Goal: Task Accomplishment & Management: Manage account settings

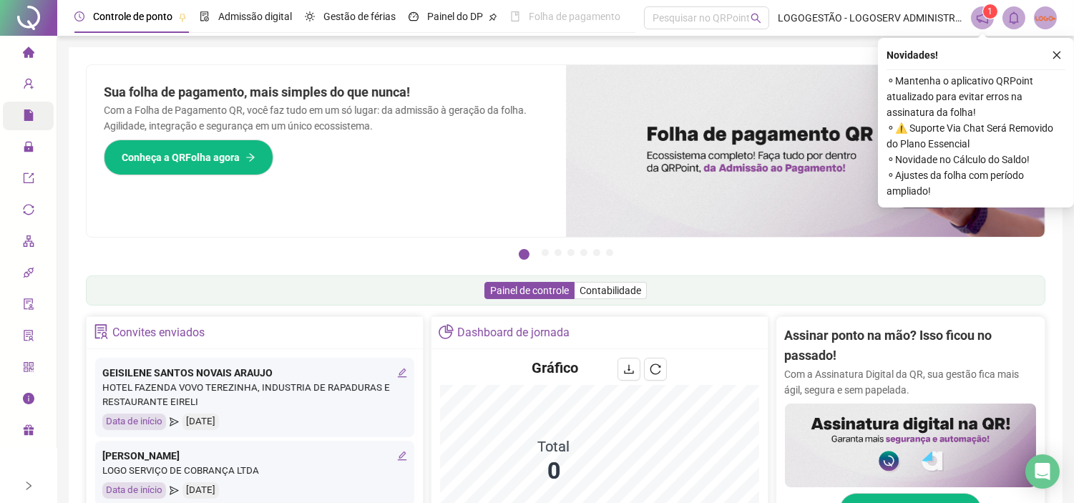
click at [19, 109] on div "Relatórios" at bounding box center [28, 116] width 51 height 29
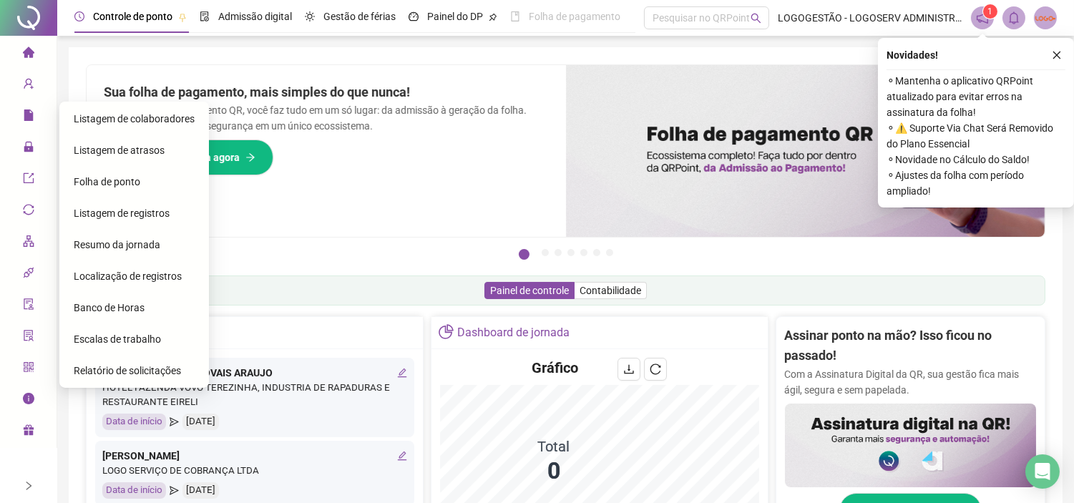
click at [103, 183] on span "Folha de ponto" at bounding box center [107, 181] width 67 height 11
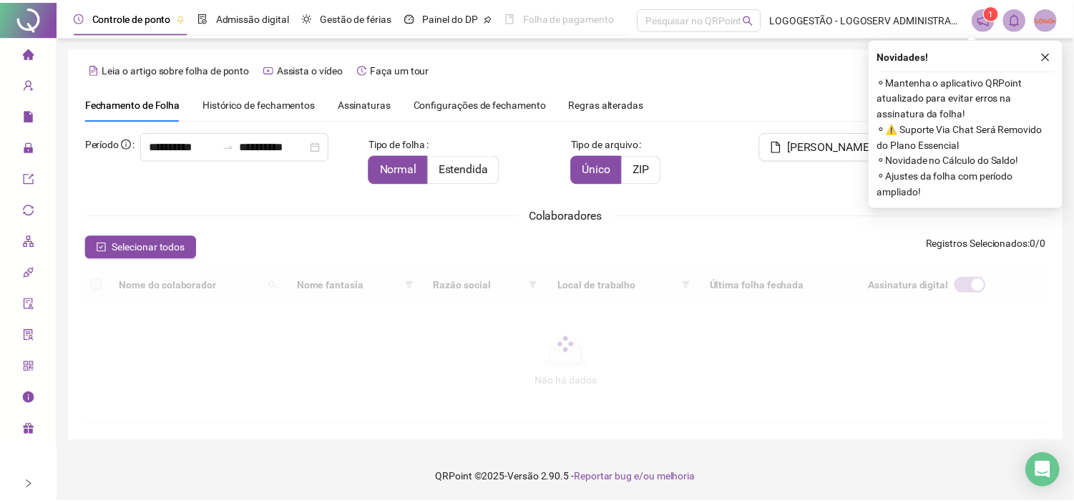
scroll to position [33, 0]
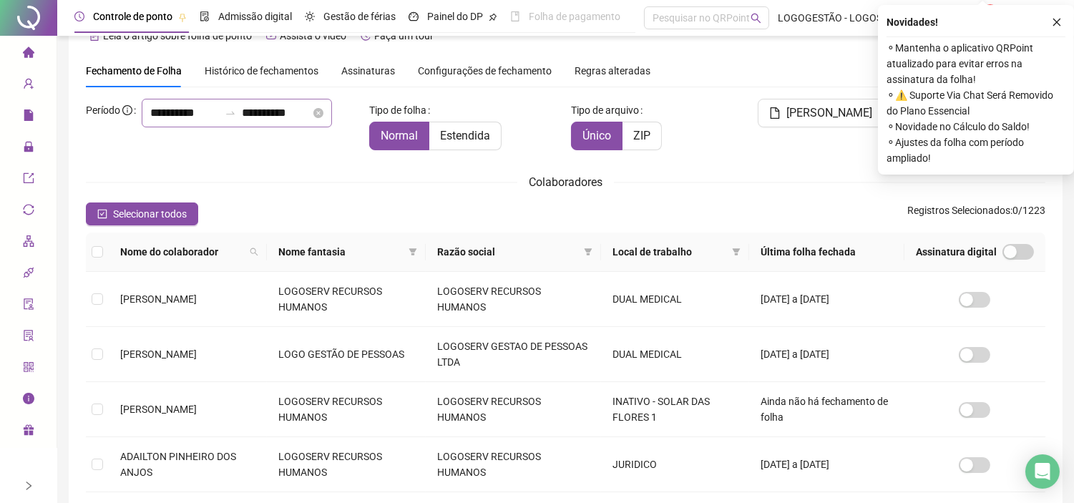
click at [225, 119] on icon "swap-right" at bounding box center [230, 112] width 11 height 11
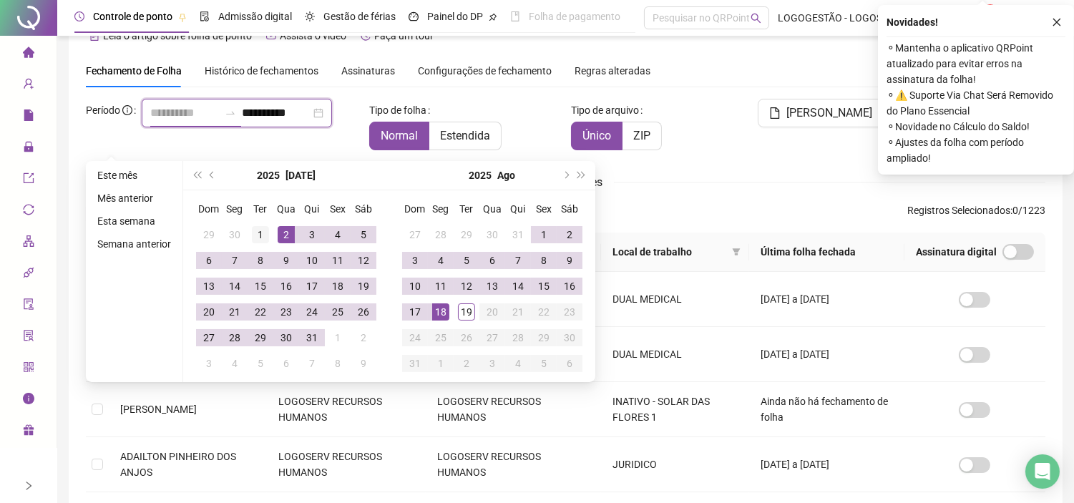
type input "**********"
click at [260, 230] on div "1" at bounding box center [260, 234] width 17 height 17
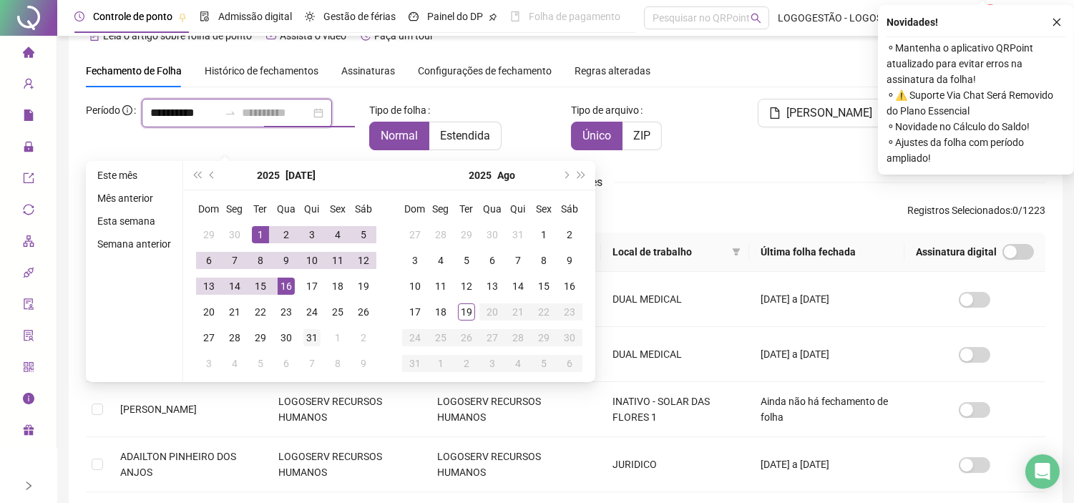
type input "**********"
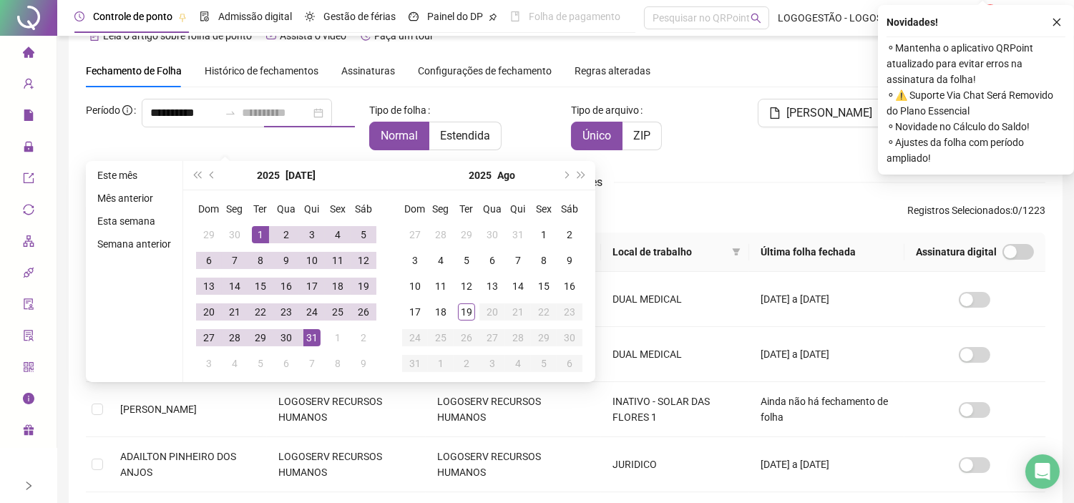
click at [316, 330] on div "31" at bounding box center [311, 337] width 17 height 17
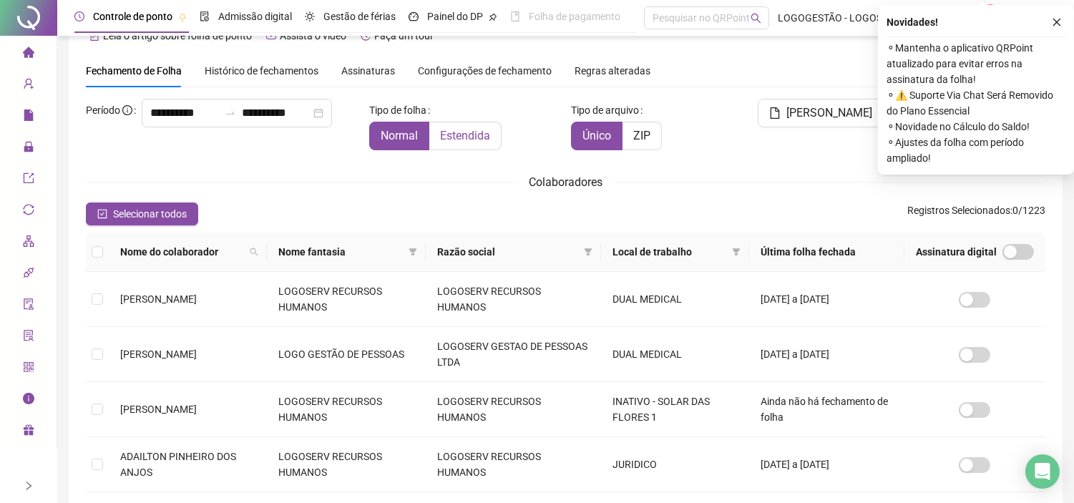
click at [463, 129] on span "Estendida" at bounding box center [465, 136] width 50 height 14
click at [1051, 18] on icon "close" at bounding box center [1056, 22] width 10 height 10
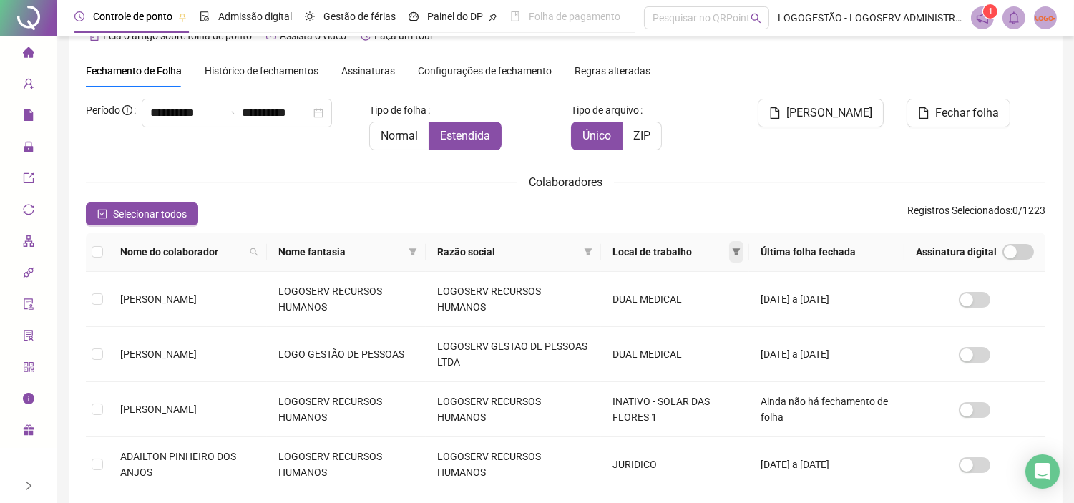
click at [741, 259] on span at bounding box center [736, 251] width 14 height 21
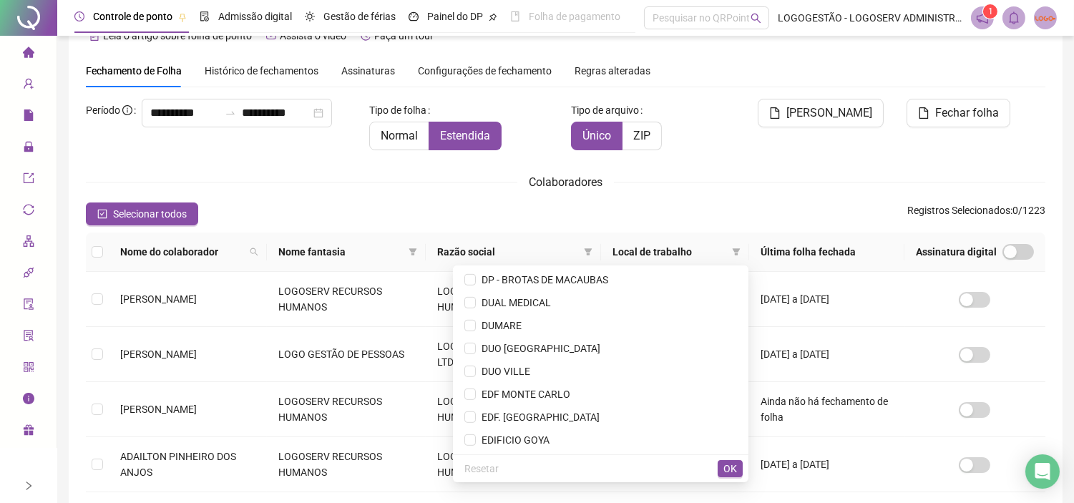
scroll to position [1510, 0]
click at [601, 341] on span "DUO SALVADOR NORTE" at bounding box center [600, 349] width 272 height 16
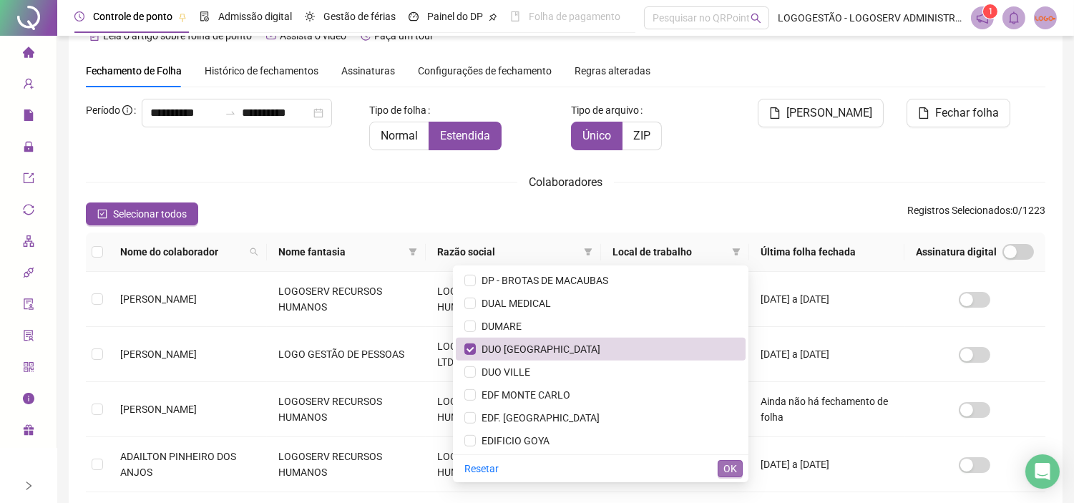
click at [725, 461] on span "OK" at bounding box center [730, 469] width 14 height 16
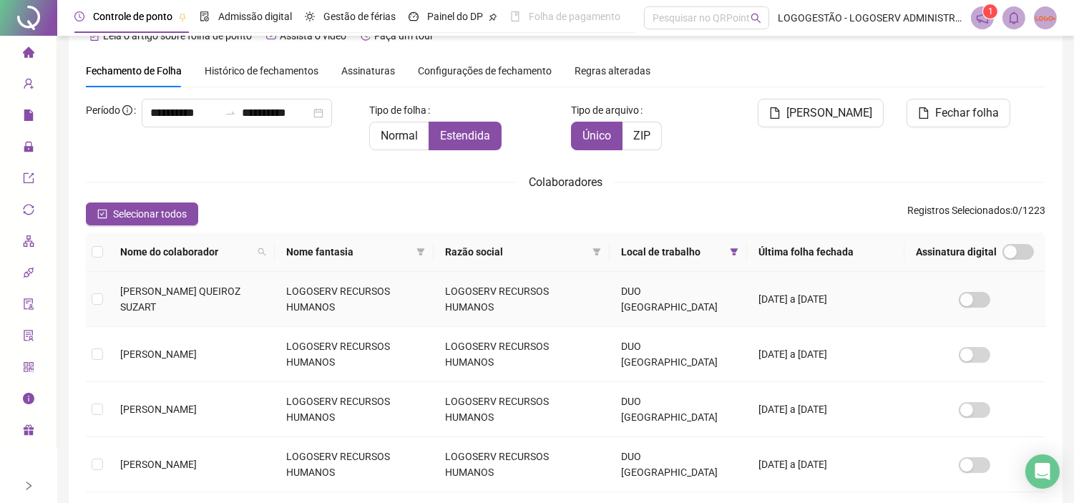
click at [327, 295] on td "LOGOSERV RECURSOS HUMANOS" at bounding box center [354, 299] width 159 height 55
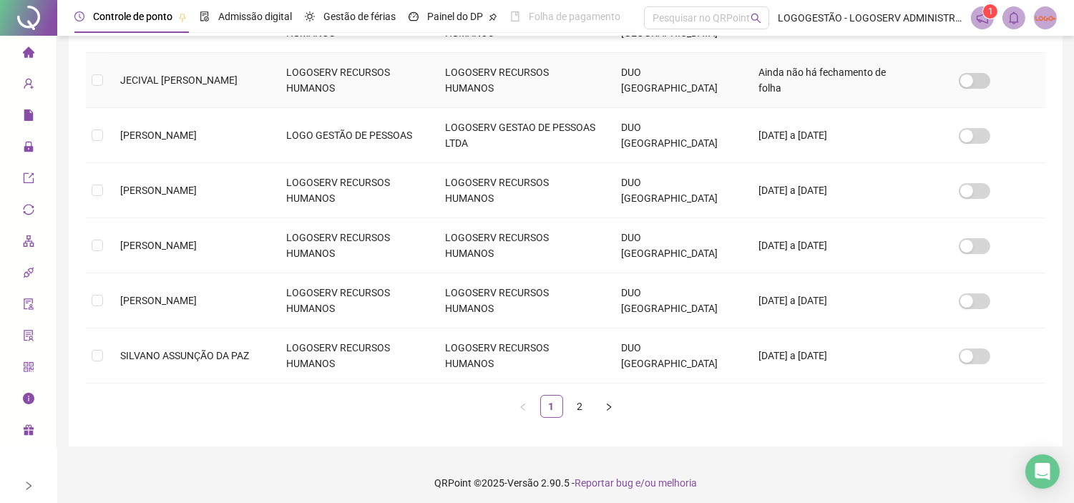
scroll to position [477, 0]
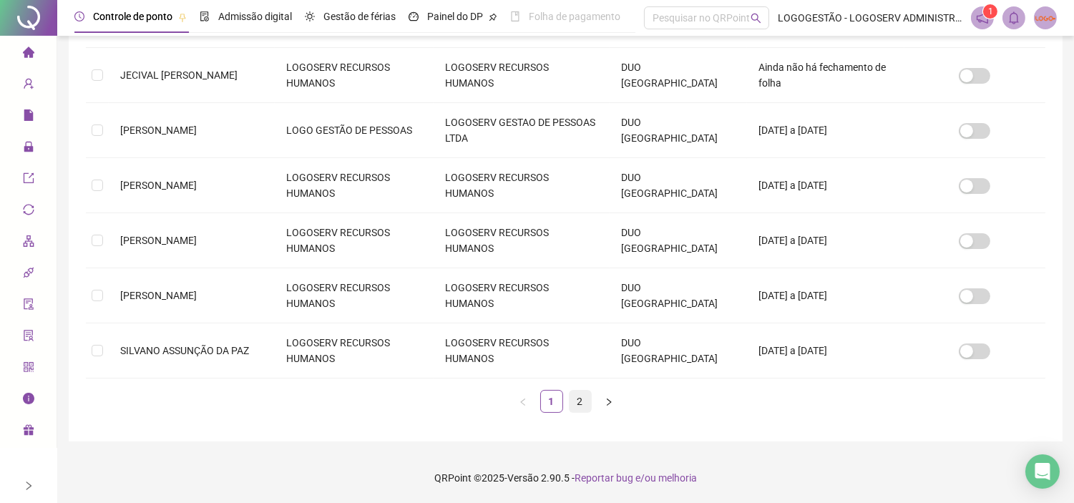
click at [576, 398] on link "2" at bounding box center [579, 400] width 21 height 21
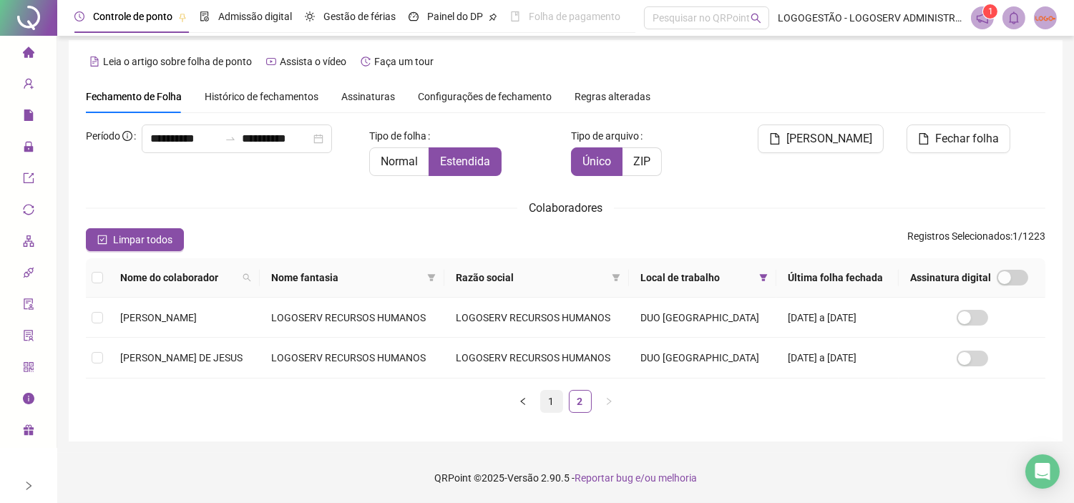
click at [554, 411] on link "1" at bounding box center [551, 400] width 21 height 21
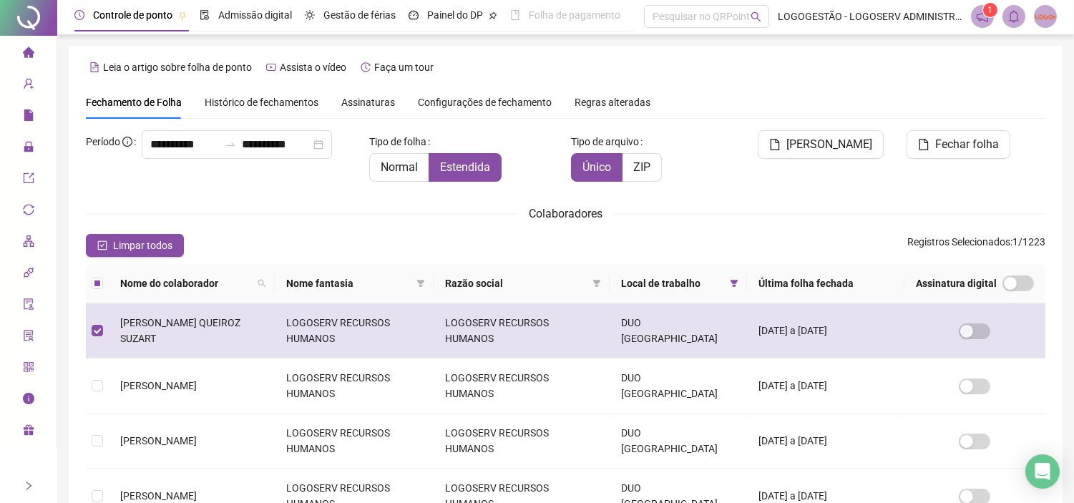
scroll to position [0, 0]
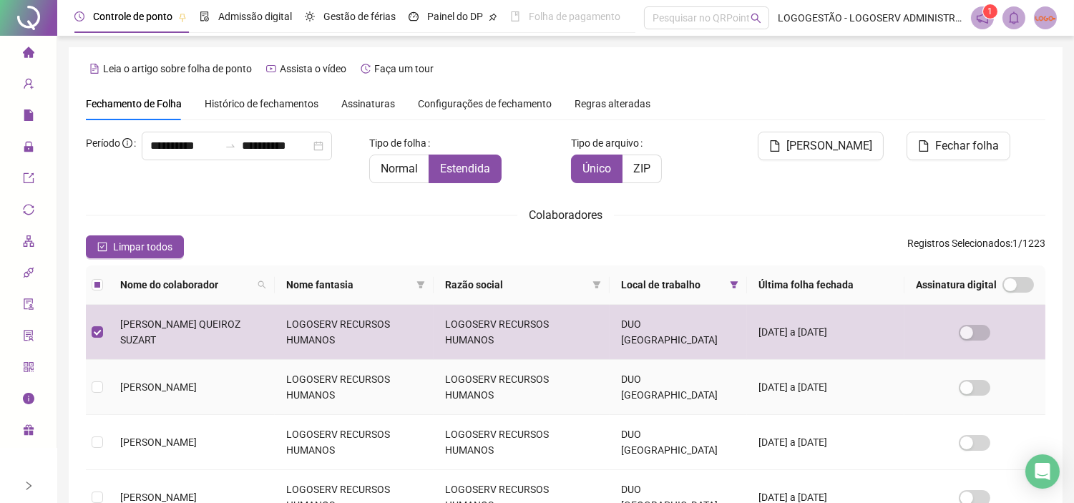
click at [327, 384] on td "LOGOSERV RECURSOS HUMANOS" at bounding box center [354, 387] width 159 height 55
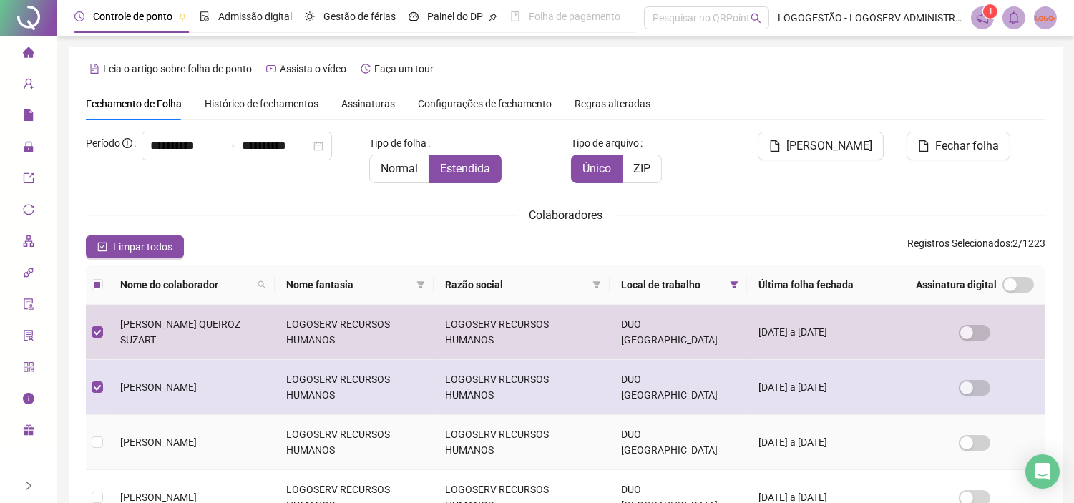
scroll to position [33, 0]
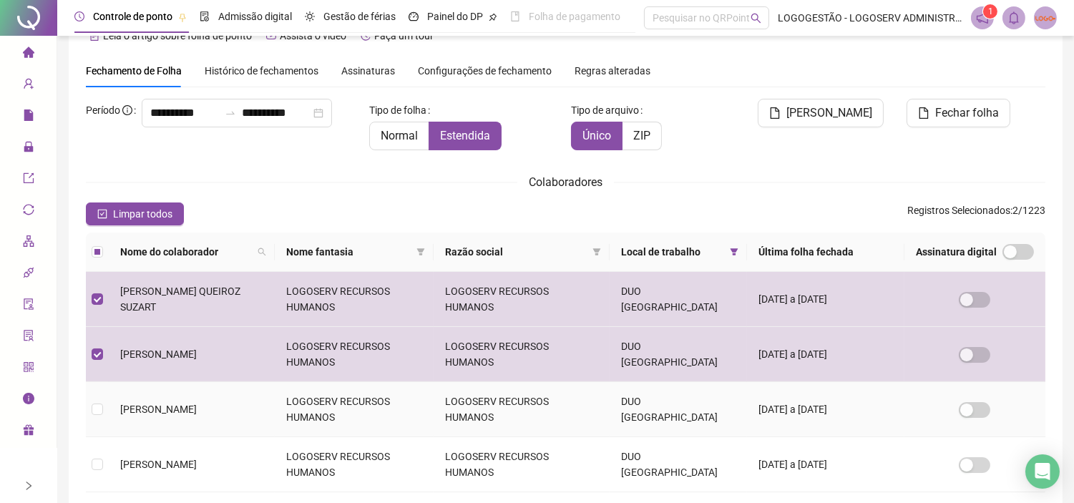
click at [318, 411] on td "LOGOSERV RECURSOS HUMANOS" at bounding box center [354, 409] width 159 height 55
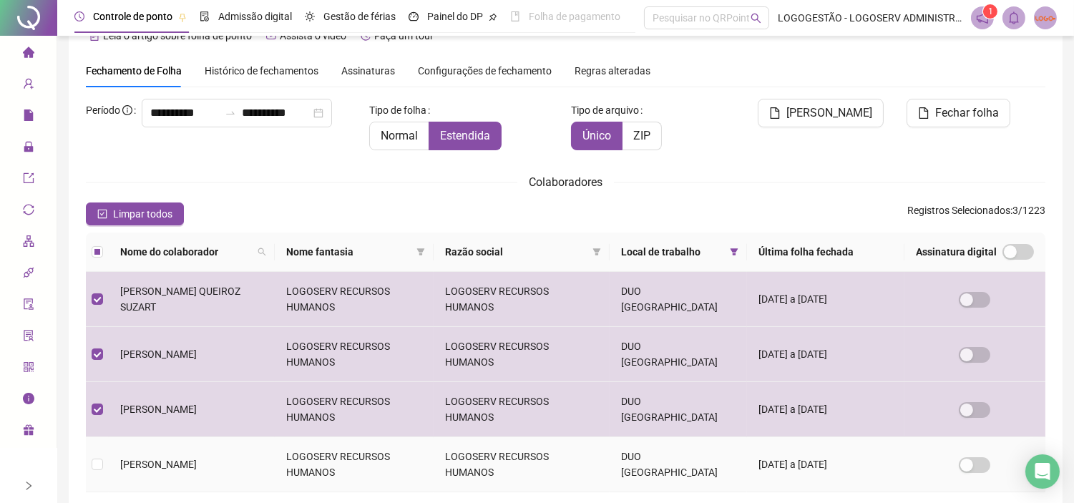
click at [289, 473] on td "LOGOSERV RECURSOS HUMANOS" at bounding box center [354, 464] width 159 height 55
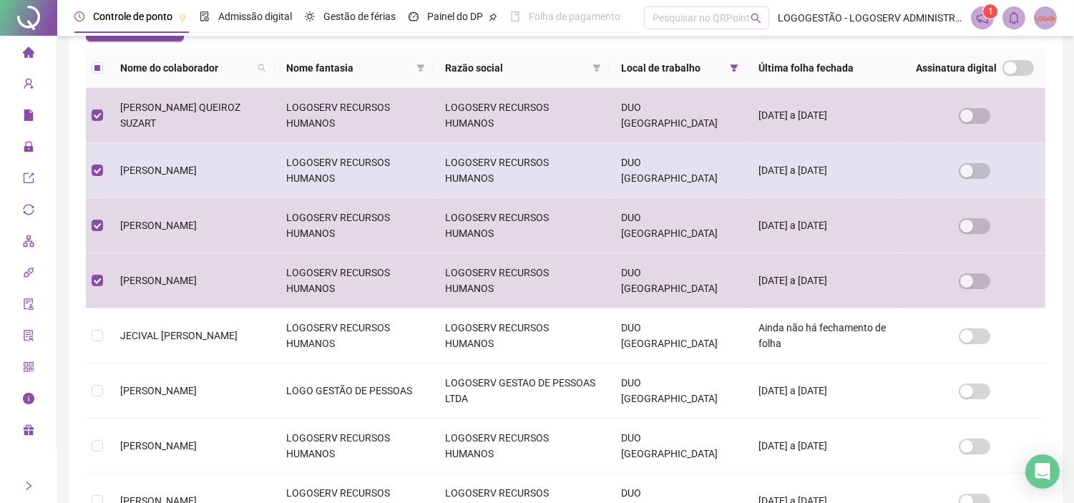
scroll to position [431, 0]
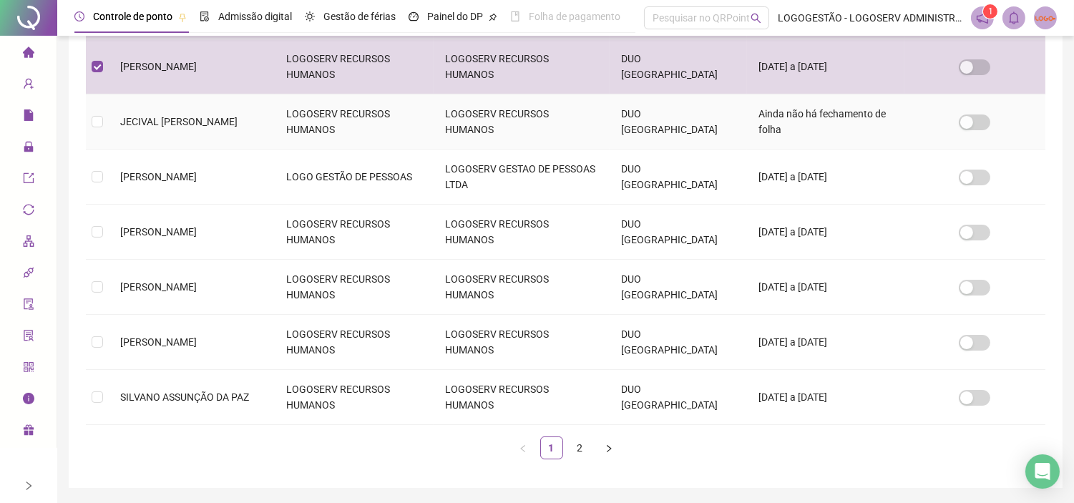
click at [237, 141] on td "JECIVAL [PERSON_NAME]" at bounding box center [192, 121] width 166 height 55
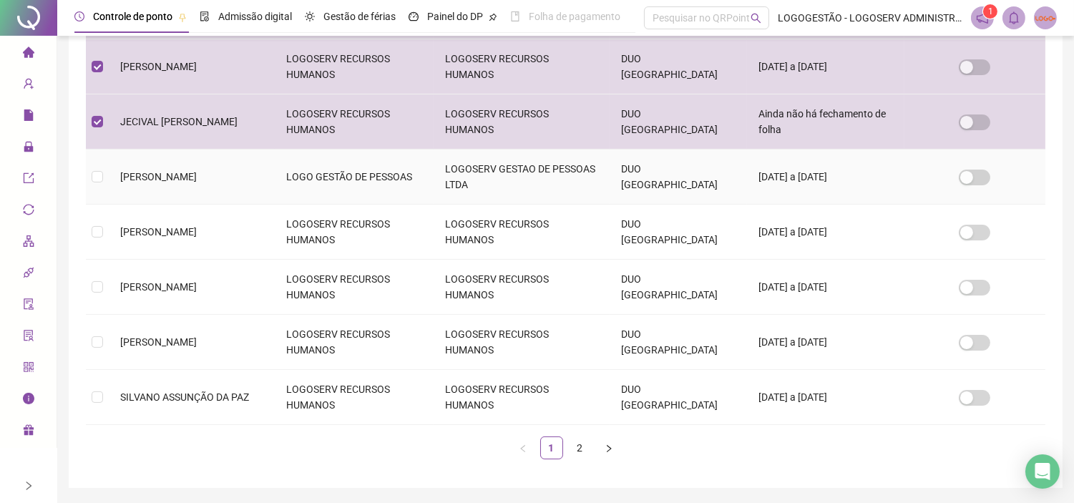
click at [197, 181] on span "[PERSON_NAME]" at bounding box center [158, 176] width 77 height 11
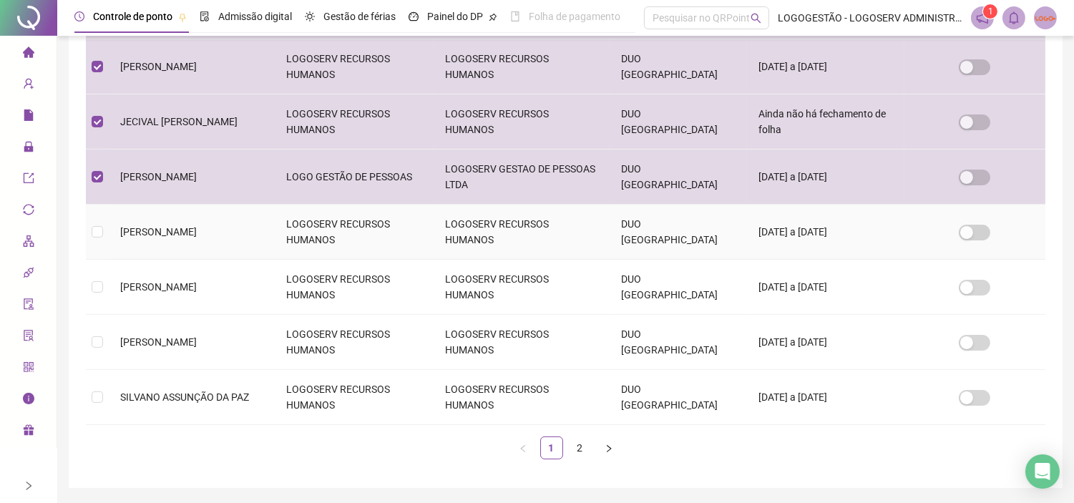
click at [368, 236] on td "LOGOSERV RECURSOS HUMANOS" at bounding box center [354, 232] width 159 height 55
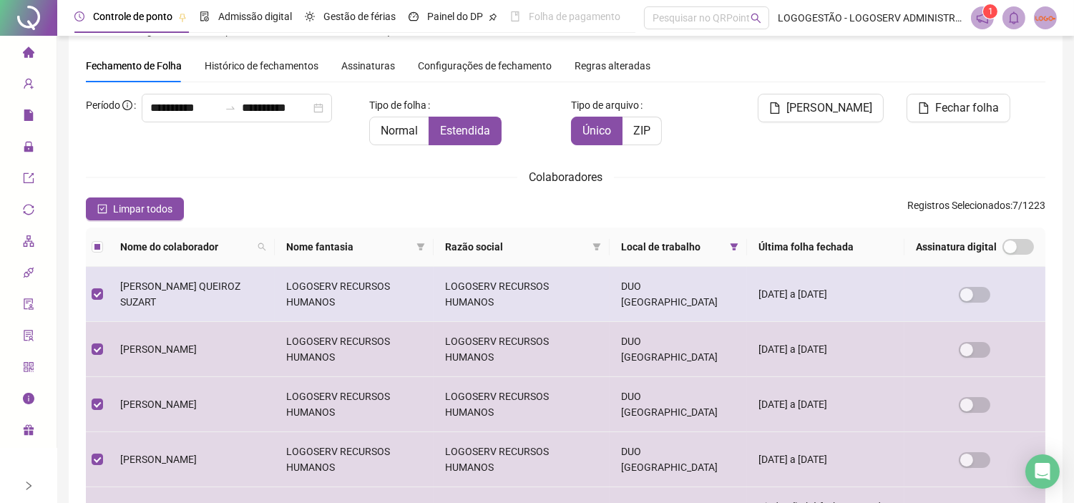
scroll to position [477, 0]
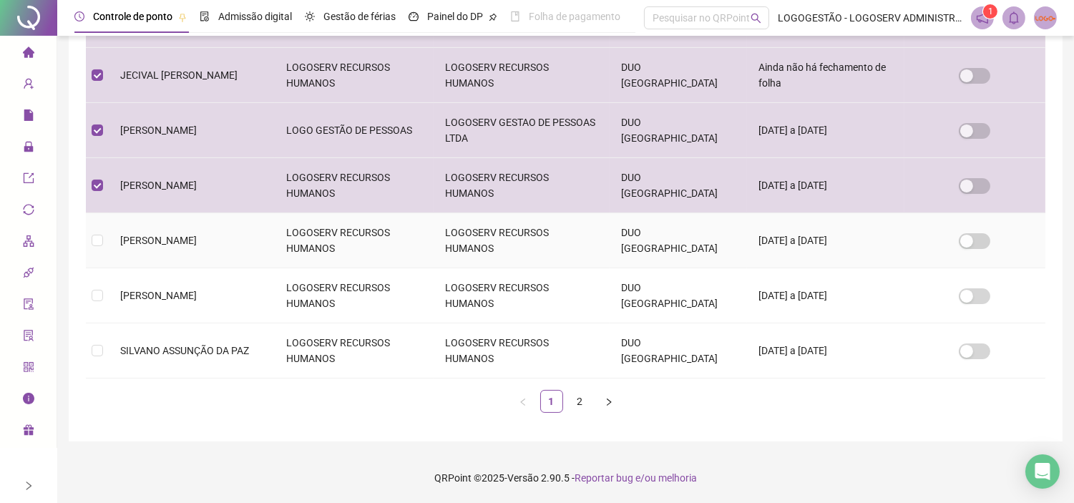
click at [317, 237] on td "LOGOSERV RECURSOS HUMANOS" at bounding box center [354, 240] width 159 height 55
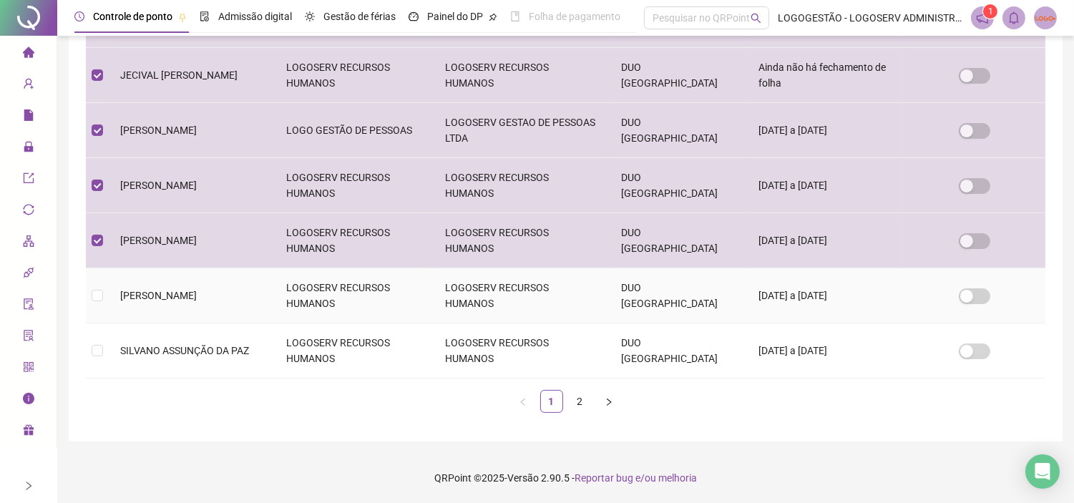
click at [356, 297] on td "LOGOSERV RECURSOS HUMANOS" at bounding box center [354, 295] width 159 height 55
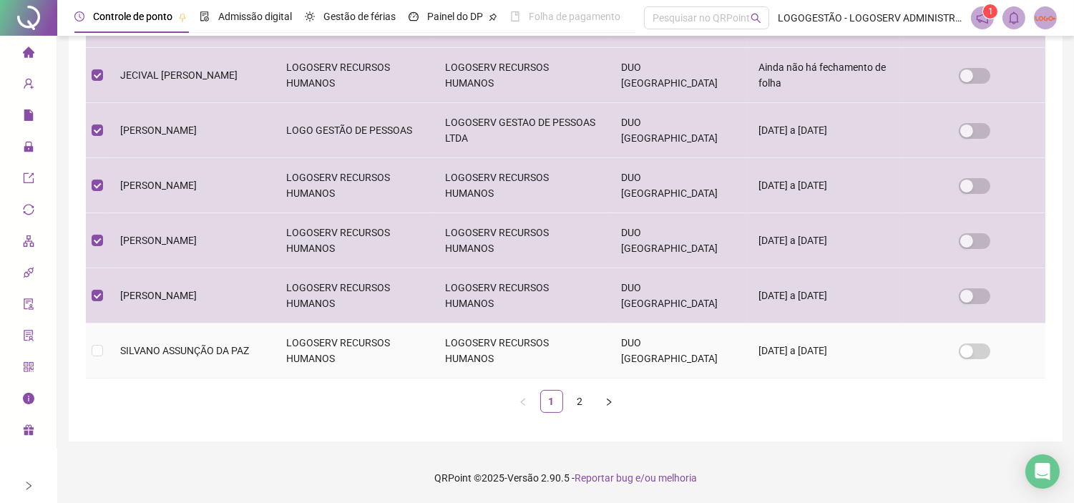
click at [448, 350] on td "LOGOSERV RECURSOS HUMANOS" at bounding box center [521, 350] width 176 height 55
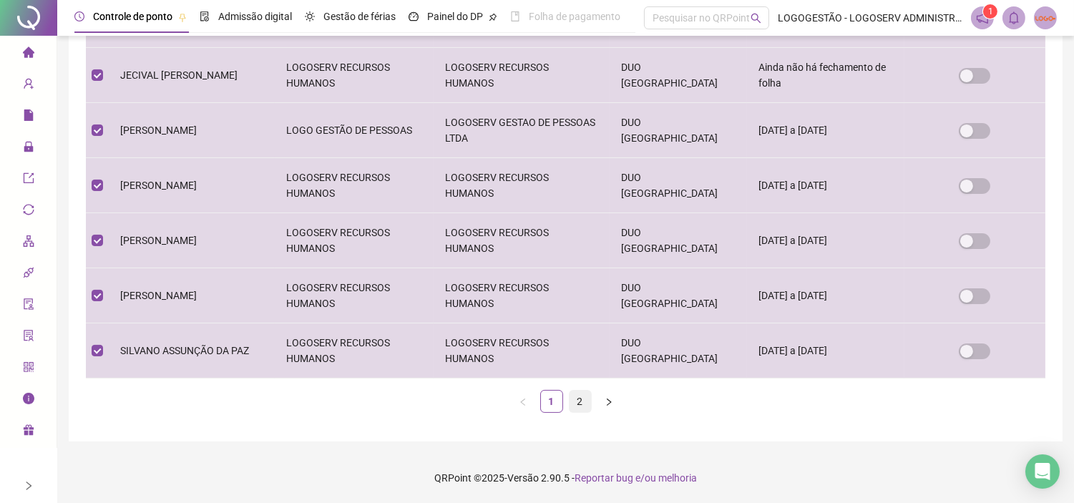
click at [569, 401] on link "2" at bounding box center [579, 400] width 21 height 21
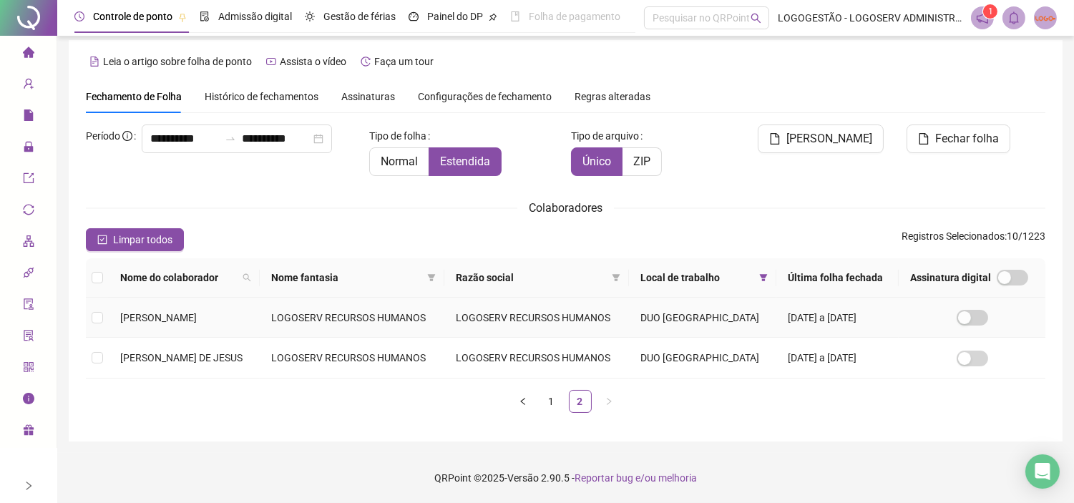
click at [524, 315] on td "LOGOSERV RECURSOS HUMANOS" at bounding box center [536, 318] width 185 height 40
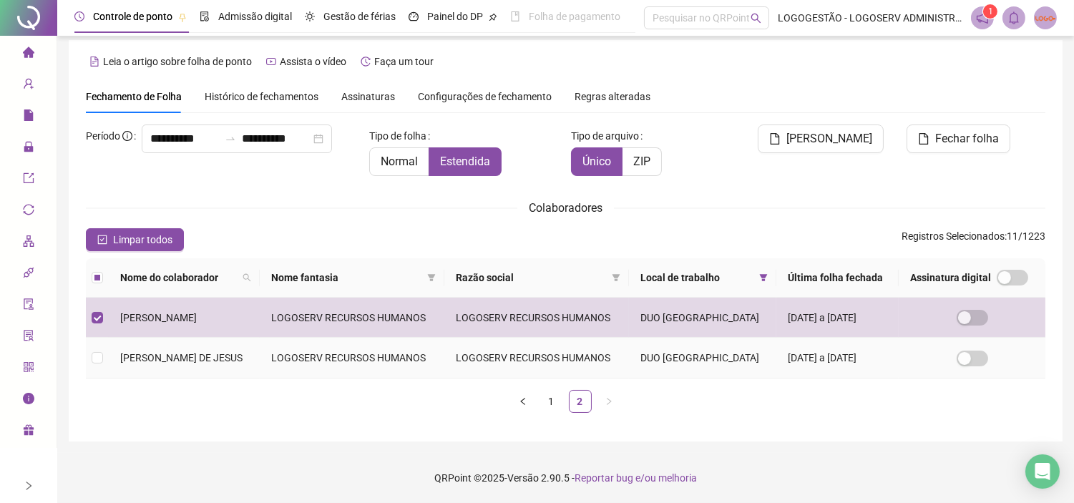
click at [350, 356] on td "LOGOSERV RECURSOS HUMANOS" at bounding box center [352, 358] width 185 height 40
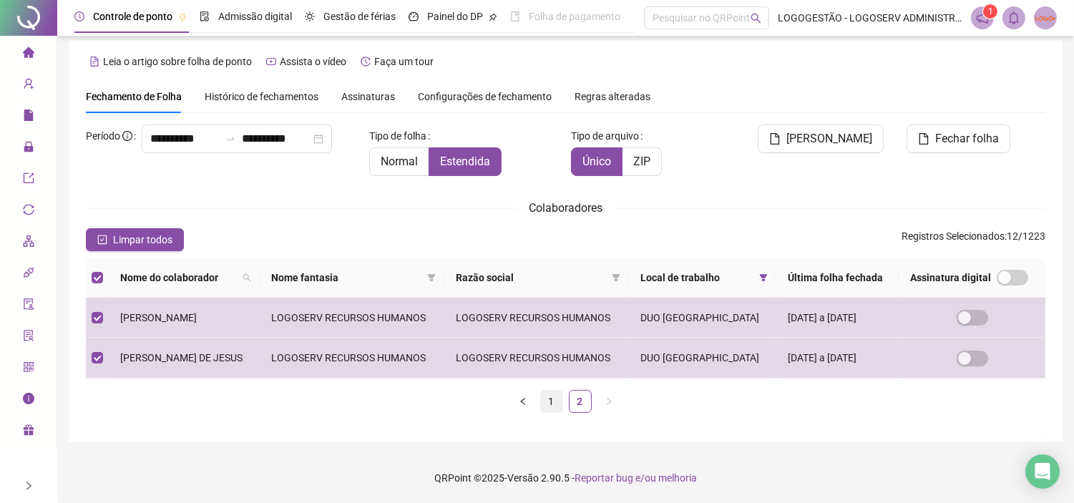
click at [544, 402] on link "1" at bounding box center [551, 400] width 21 height 21
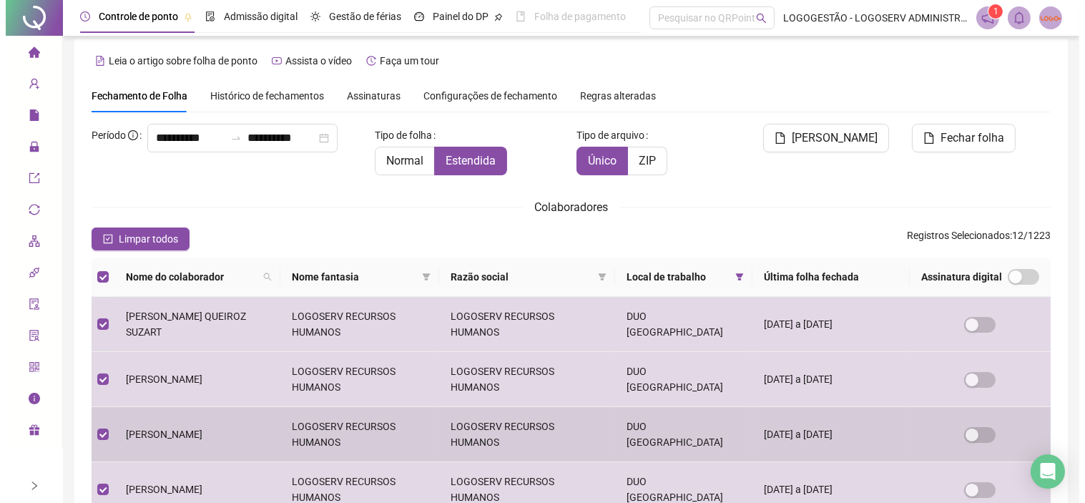
scroll to position [33, 0]
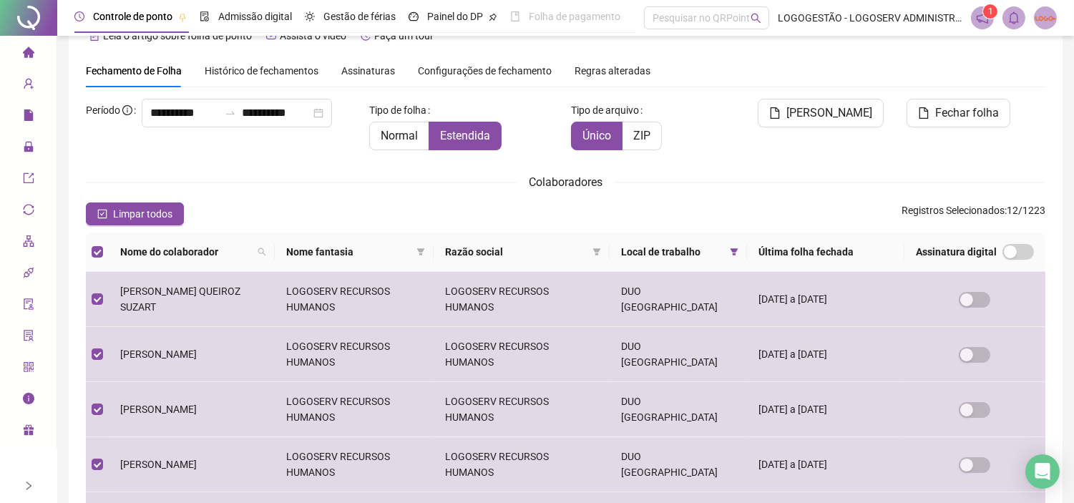
click at [177, 119] on div "**********" at bounding box center [222, 113] width 272 height 29
click at [226, 114] on icon "swap-right" at bounding box center [230, 113] width 9 height 3
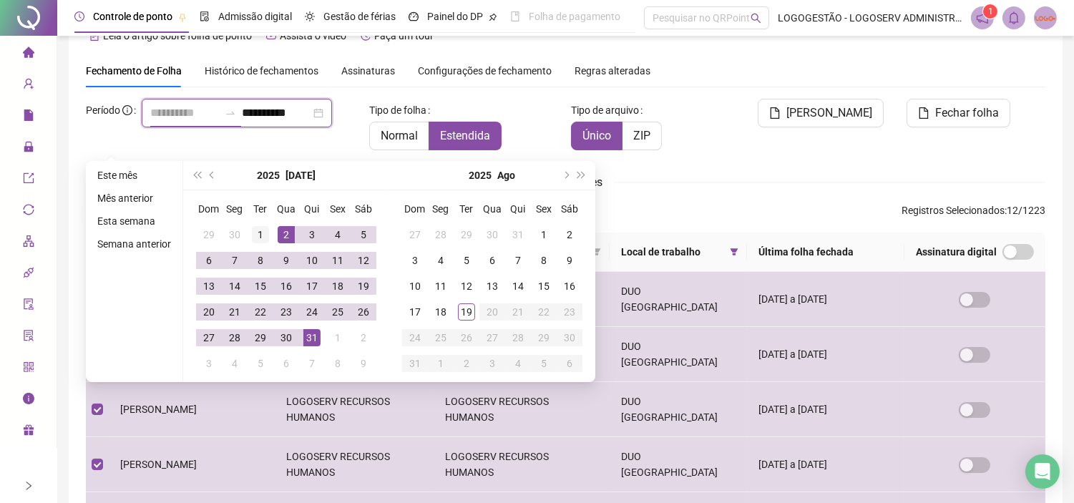
type input "**********"
click at [252, 229] on div "1" at bounding box center [260, 234] width 17 height 17
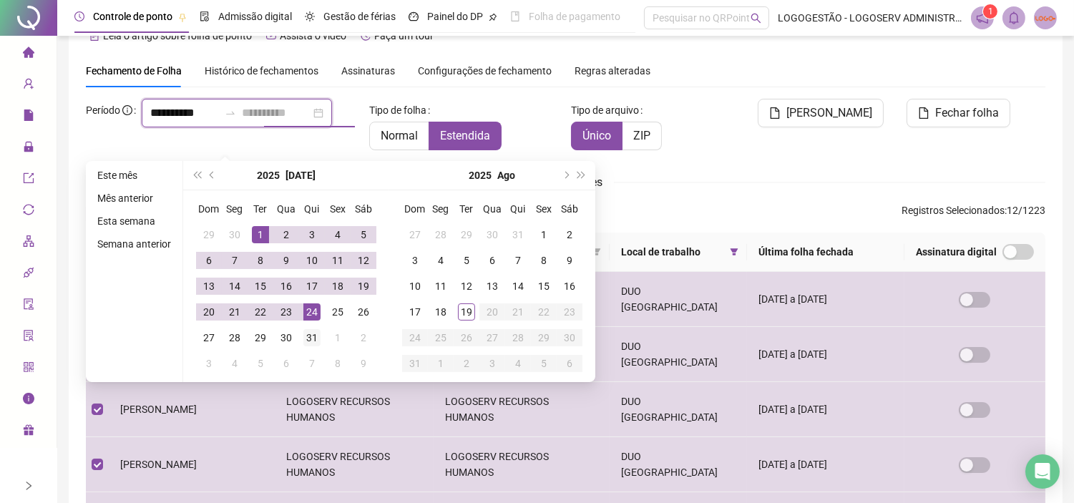
type input "**********"
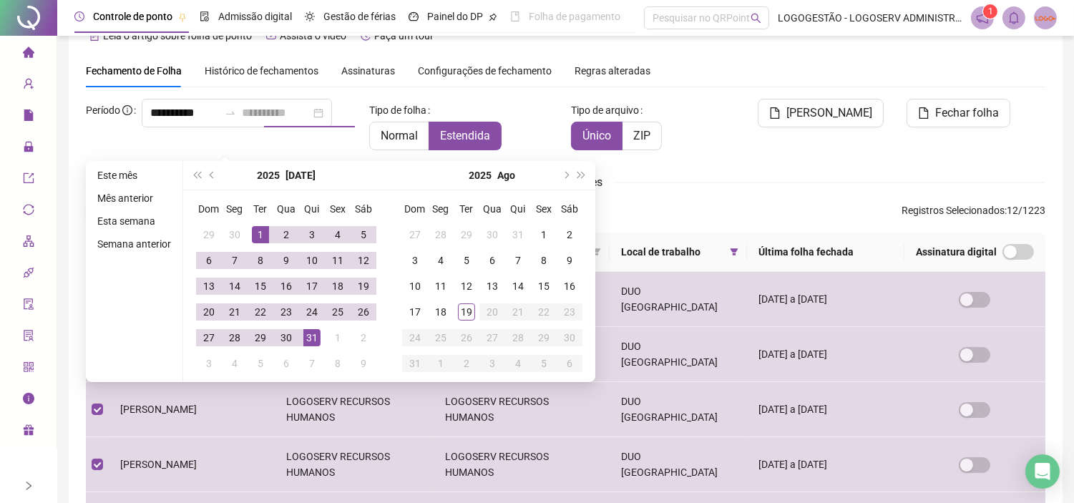
click at [310, 333] on div "31" at bounding box center [311, 337] width 17 height 17
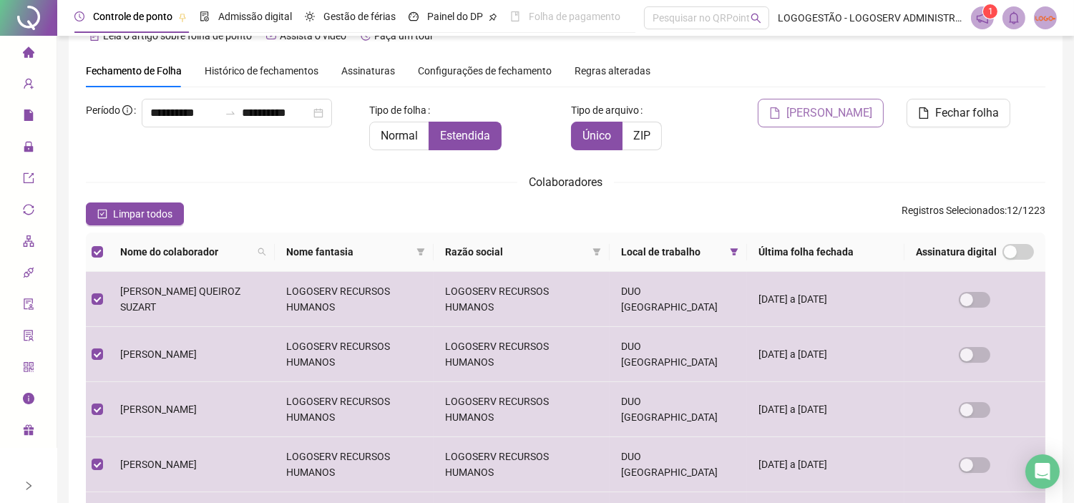
click at [835, 107] on span "Gerar espelho" at bounding box center [829, 112] width 86 height 17
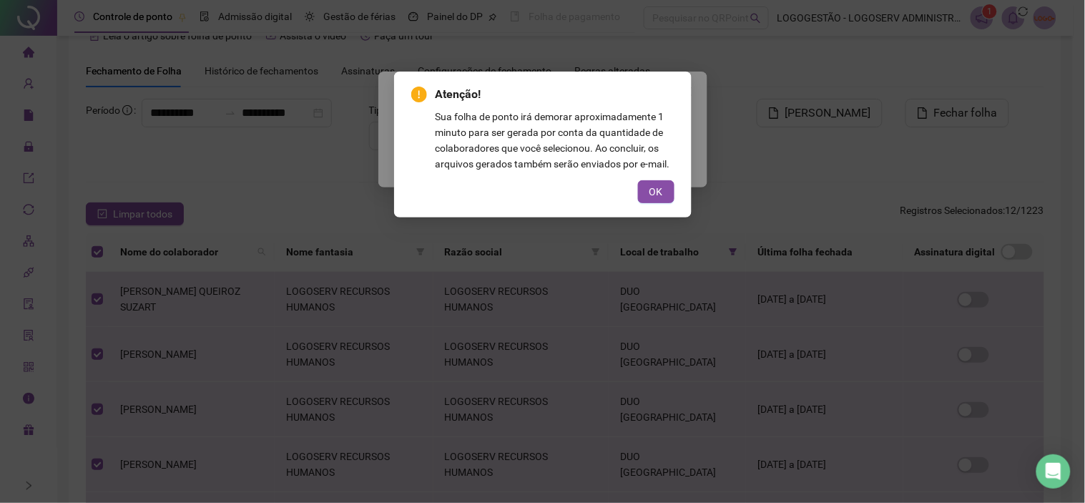
drag, startPoint x: 677, startPoint y: 160, endPoint x: 667, endPoint y: 167, distance: 12.5
click at [676, 161] on div "Atenção! Sua folha de ponto irá demorar aproximadamente 1 minuto para ser gerad…" at bounding box center [543, 145] width 298 height 146
click at [658, 190] on span "OK" at bounding box center [656, 192] width 14 height 16
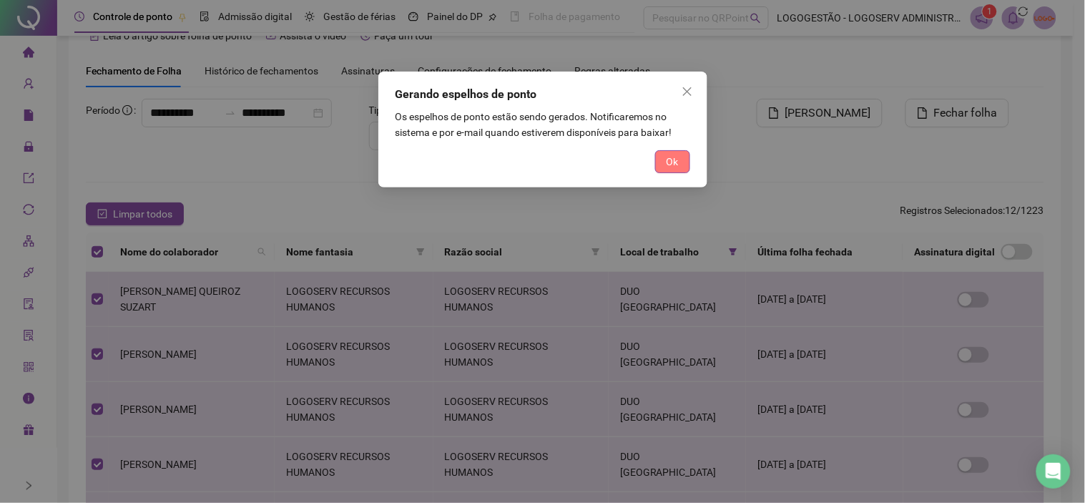
click at [664, 167] on button "Ok" at bounding box center [672, 161] width 35 height 23
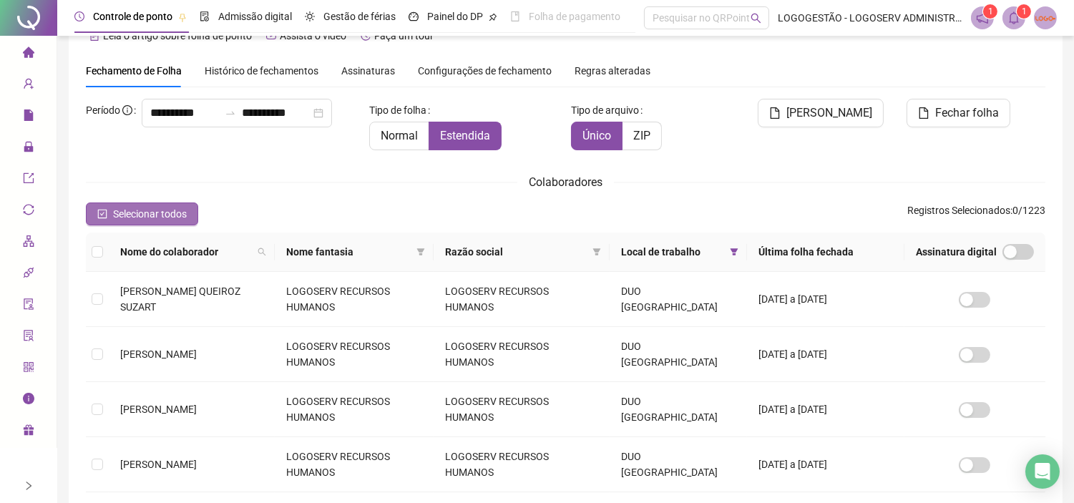
click at [184, 212] on span "Selecionar todos" at bounding box center [150, 214] width 74 height 16
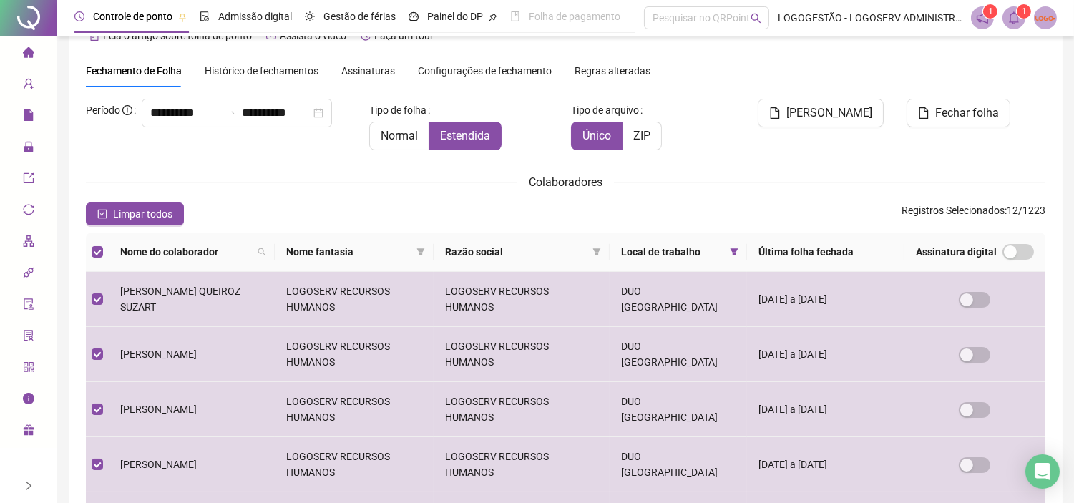
click at [1004, 16] on span at bounding box center [1013, 17] width 23 height 23
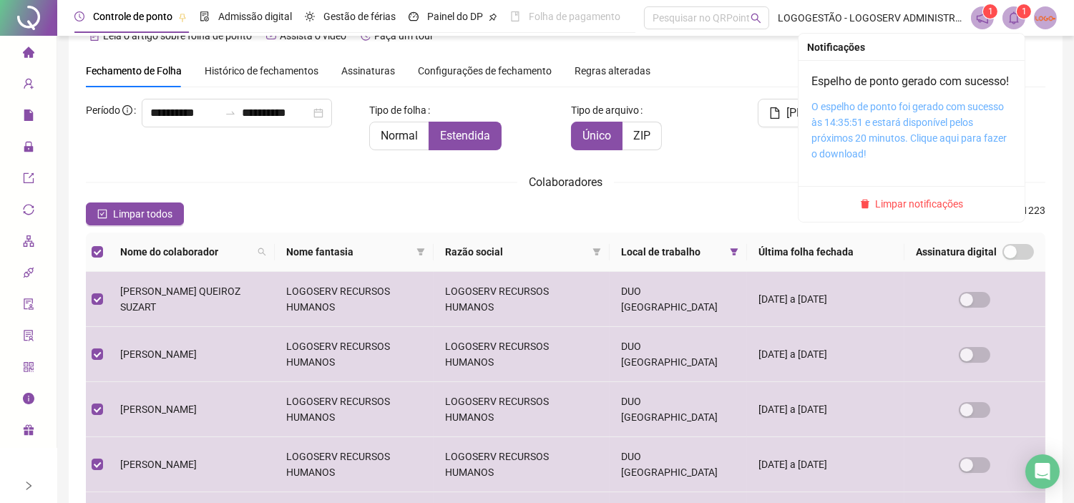
click at [928, 134] on link "O espelho de ponto foi gerado com sucesso às 14:35:51 e estará disponível pelos…" at bounding box center [908, 130] width 195 height 59
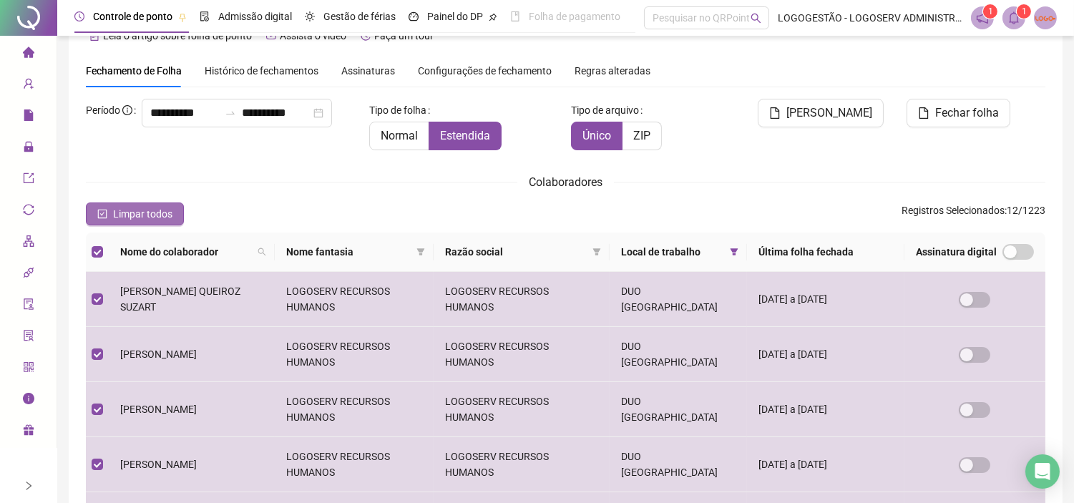
click at [179, 206] on button "Limpar todos" at bounding box center [135, 213] width 98 height 23
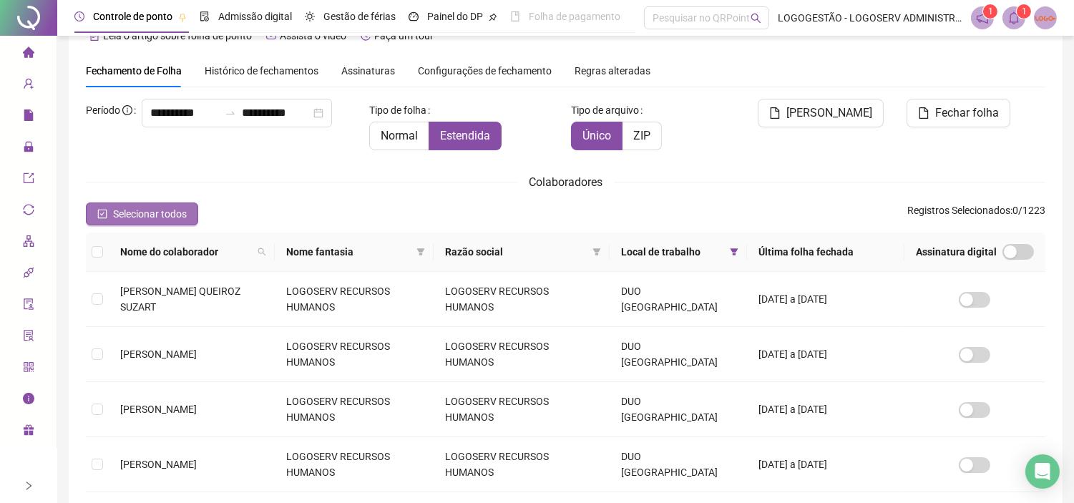
click at [177, 208] on span "Selecionar todos" at bounding box center [150, 214] width 74 height 16
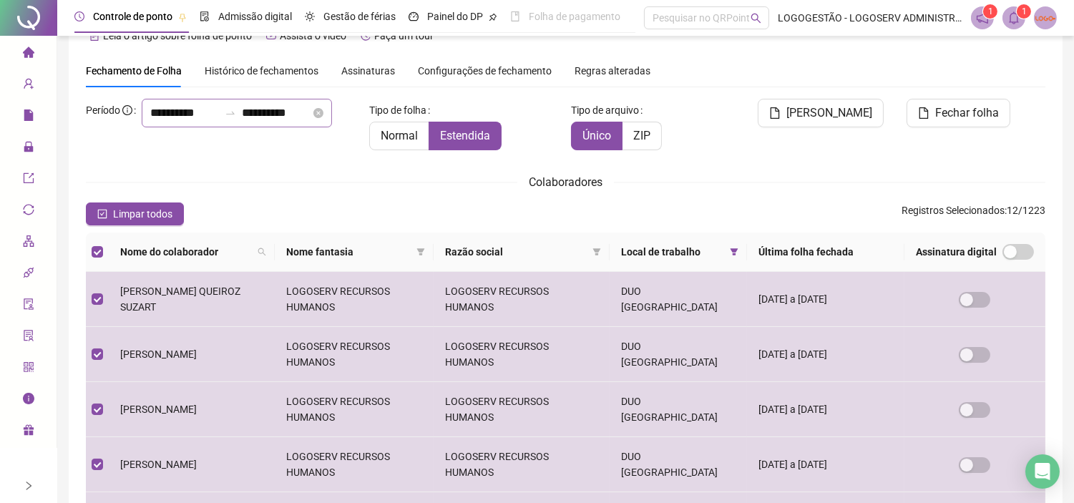
click at [225, 119] on icon "swap-right" at bounding box center [230, 112] width 11 height 11
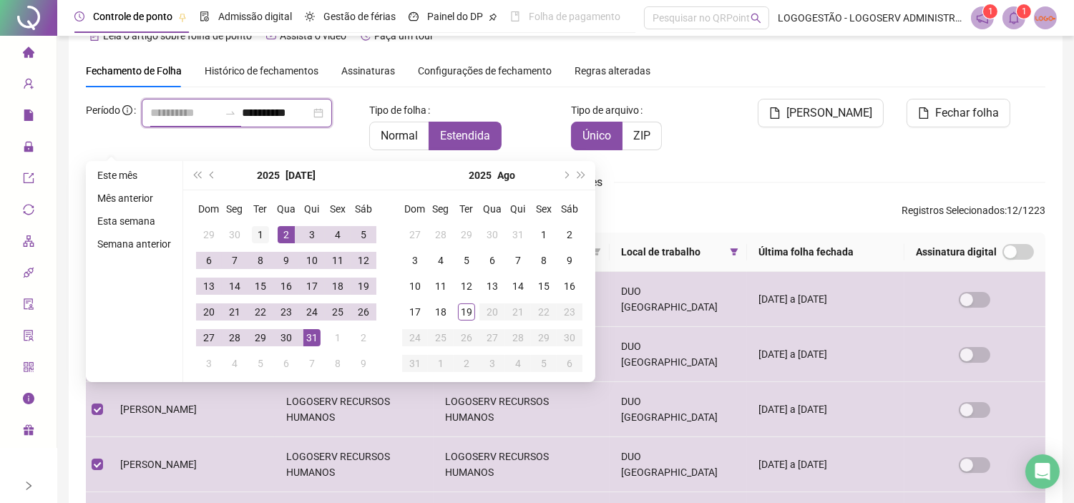
type input "**********"
click at [262, 233] on div "1" at bounding box center [260, 234] width 17 height 17
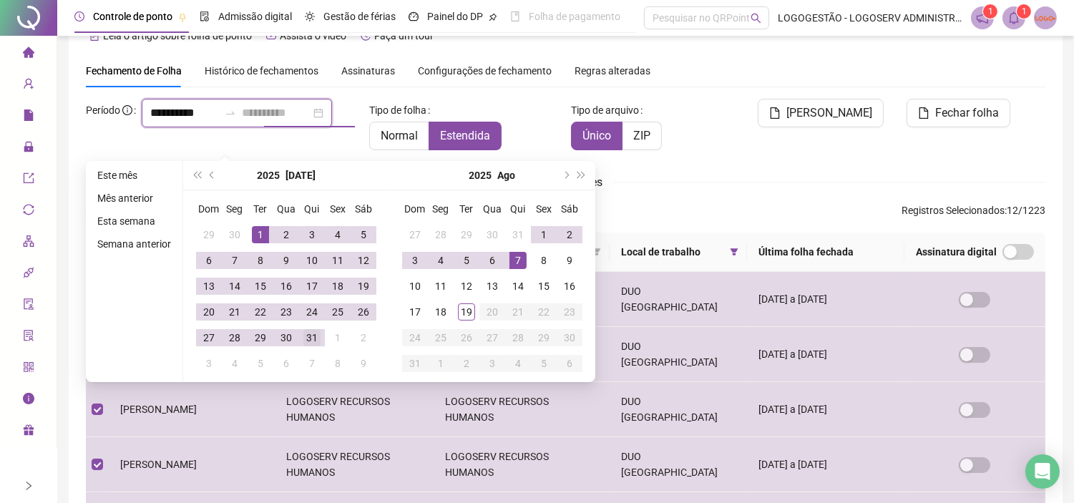
type input "**********"
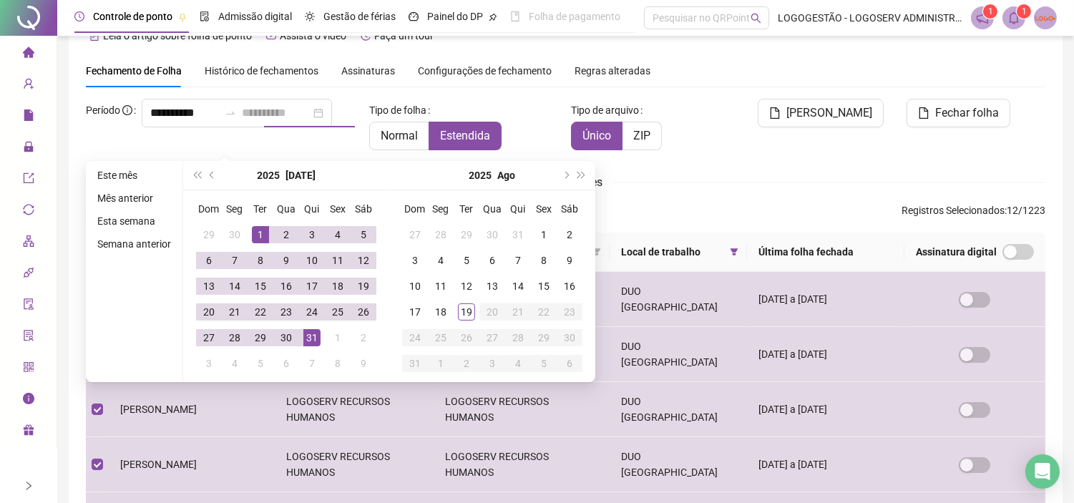
click at [303, 338] on div "31" at bounding box center [311, 337] width 17 height 17
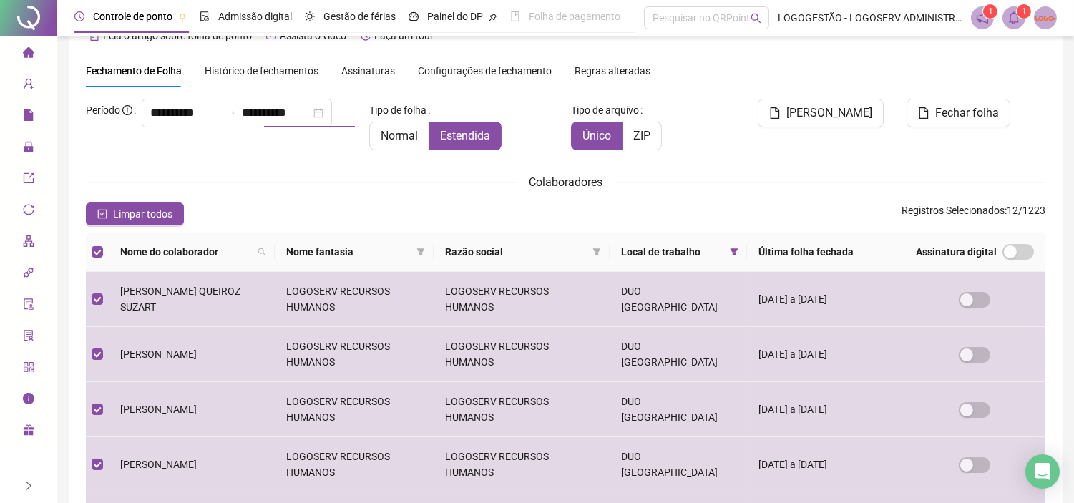
click at [694, 180] on div "Colaboradores" at bounding box center [565, 182] width 959 height 18
click at [967, 104] on span "Fechar folha" at bounding box center [967, 112] width 64 height 17
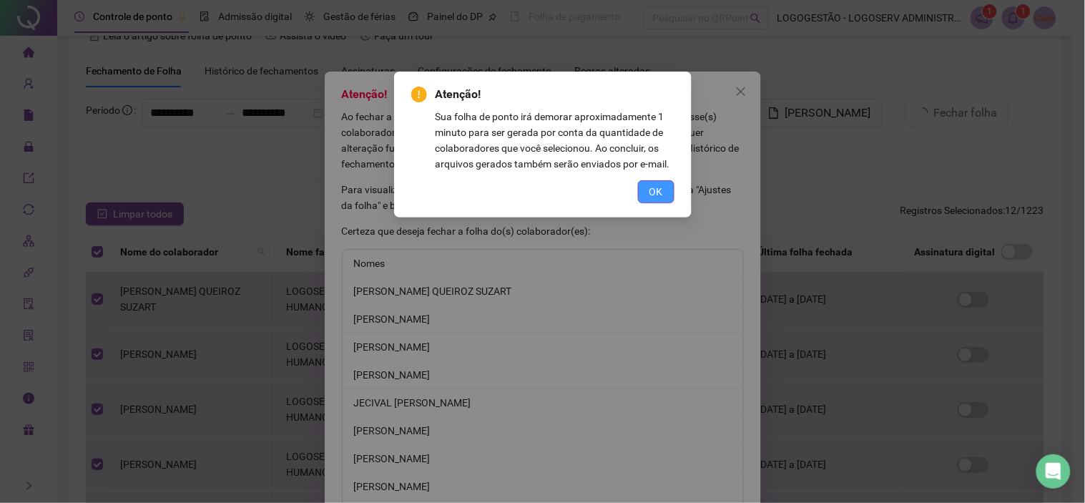
click at [660, 193] on span "OK" at bounding box center [656, 192] width 14 height 16
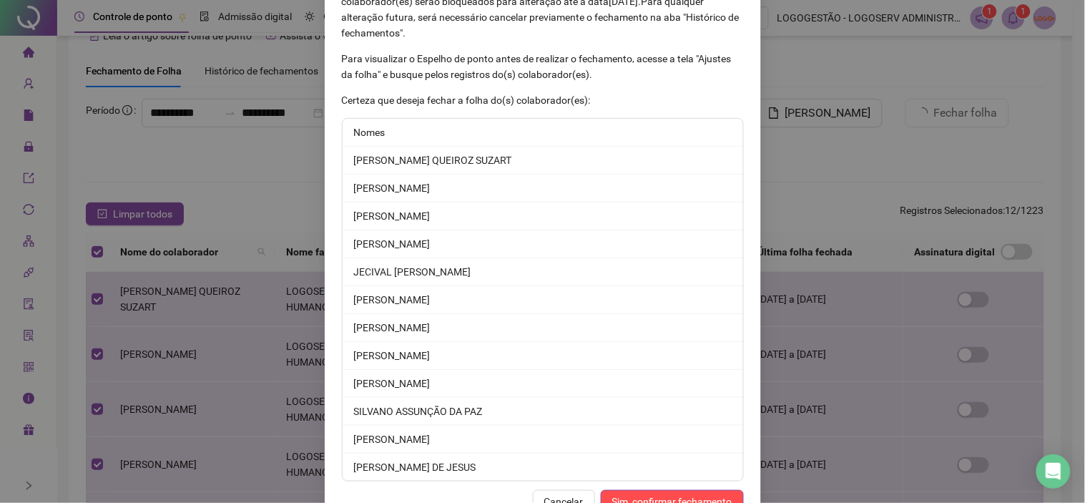
scroll to position [172, 0]
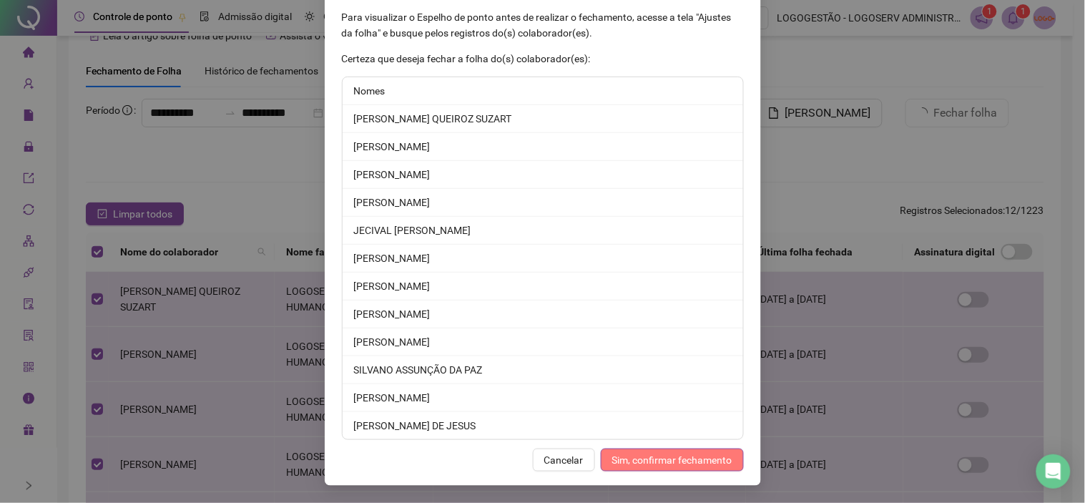
click at [704, 460] on span "Sim, confirmar fechamento" at bounding box center [672, 460] width 120 height 16
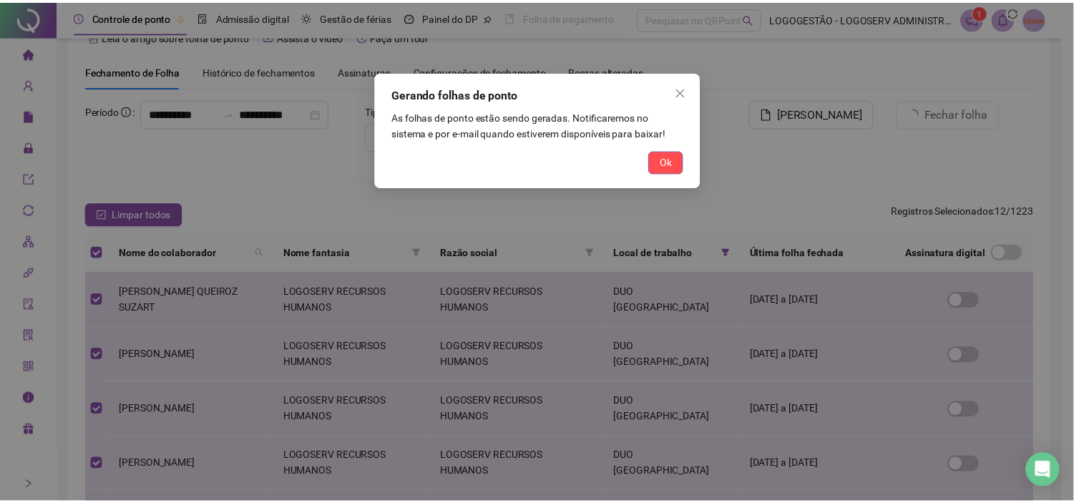
scroll to position [102, 0]
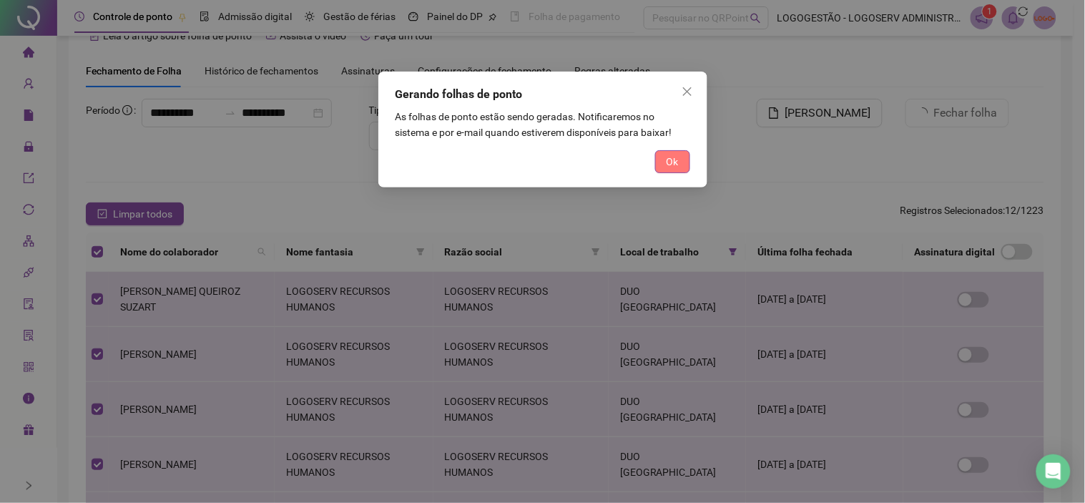
click at [674, 167] on span "Ok" at bounding box center [673, 162] width 12 height 16
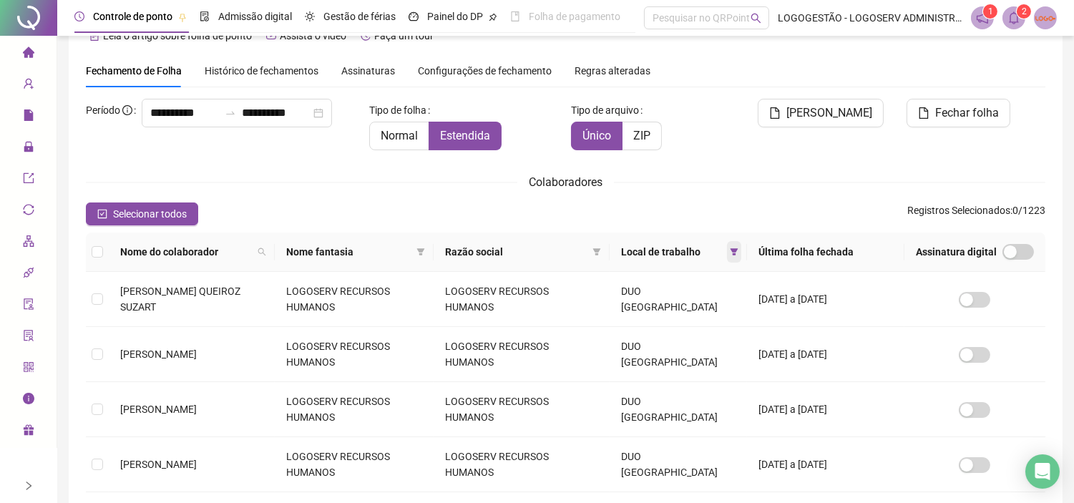
click at [735, 252] on icon "filter" at bounding box center [733, 251] width 9 height 9
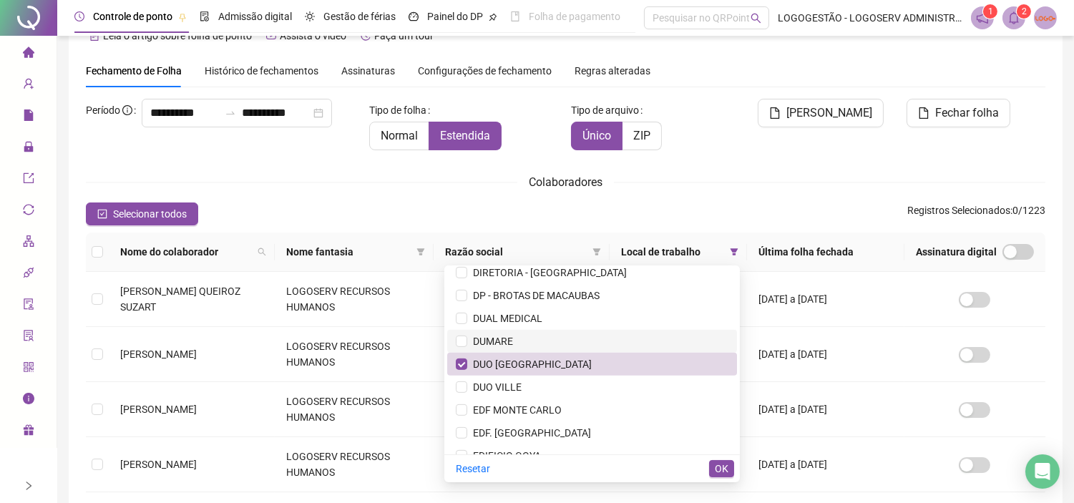
click at [679, 356] on span "DUO SALVADOR NORTE" at bounding box center [592, 364] width 272 height 16
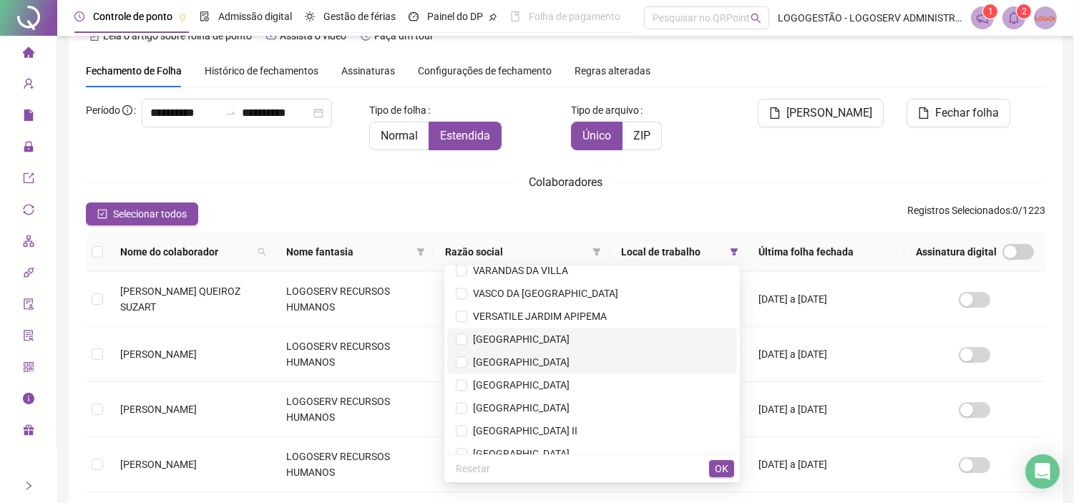
scroll to position [5320, 0]
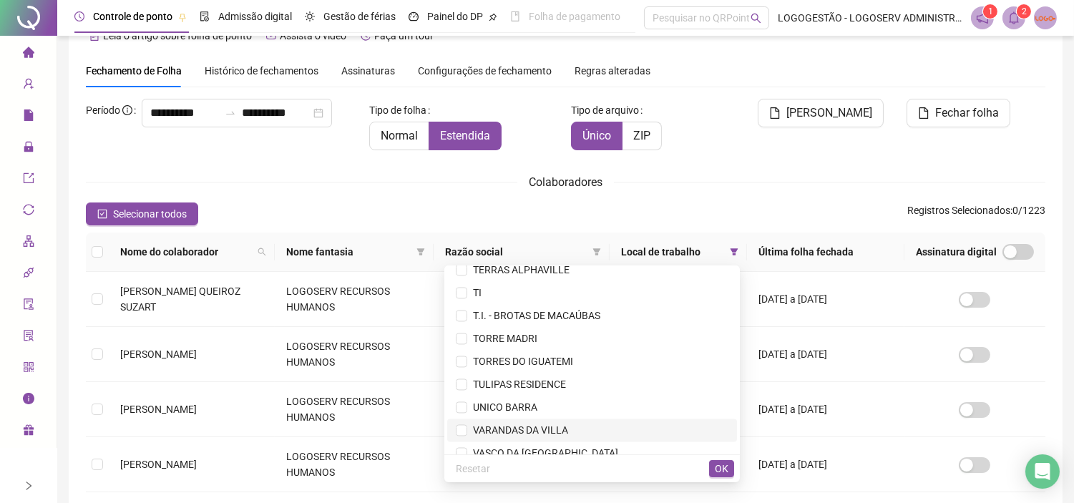
click at [534, 422] on span "VARANDAS DA VILLA" at bounding box center [592, 430] width 272 height 16
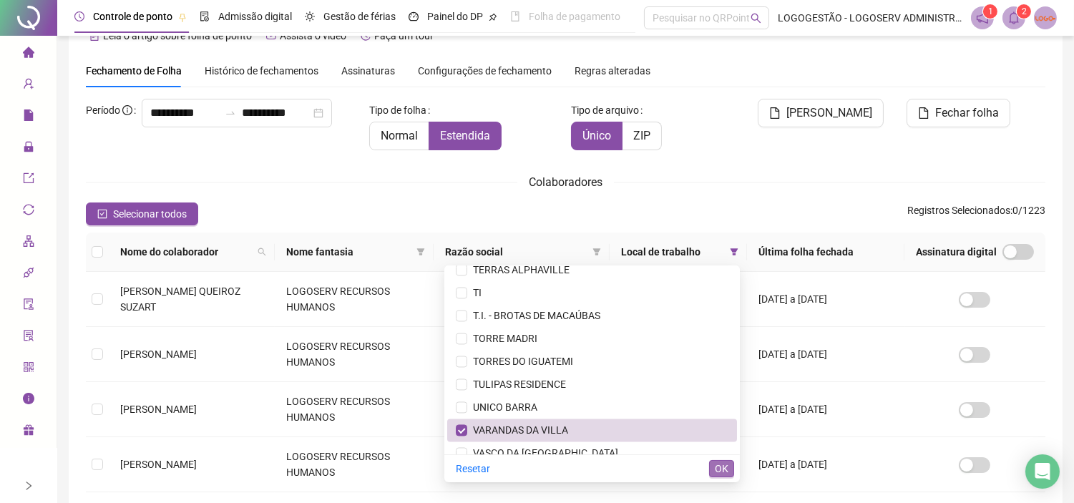
click at [720, 468] on span "OK" at bounding box center [721, 469] width 14 height 16
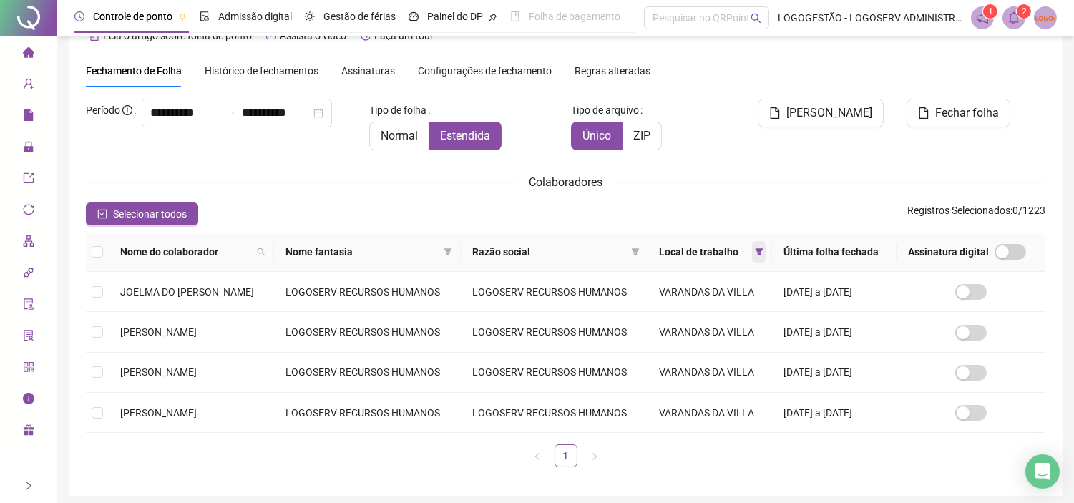
click at [747, 253] on div "Local de trabalho" at bounding box center [710, 252] width 102 height 16
click at [755, 247] on icon "filter" at bounding box center [759, 251] width 9 height 9
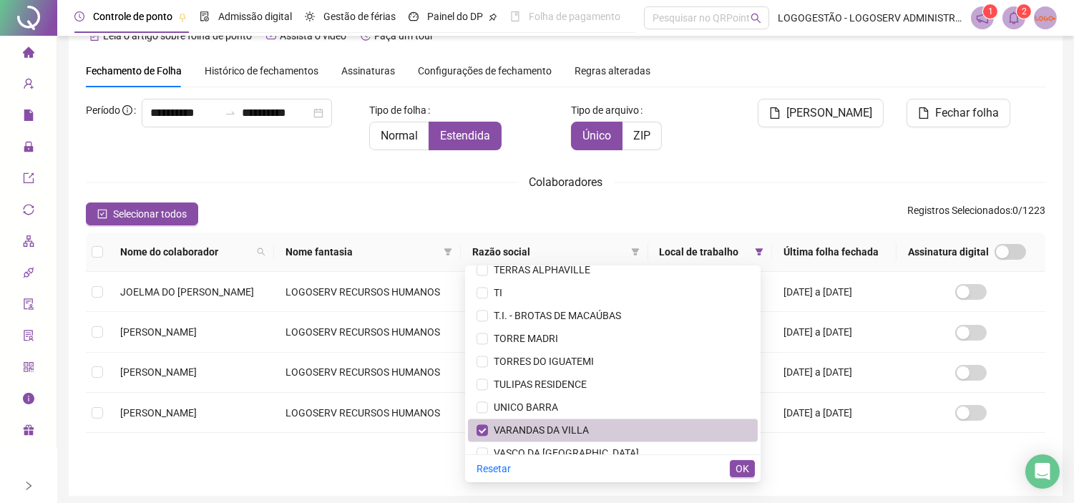
click at [570, 427] on span "VARANDAS DA VILLA" at bounding box center [538, 429] width 101 height 11
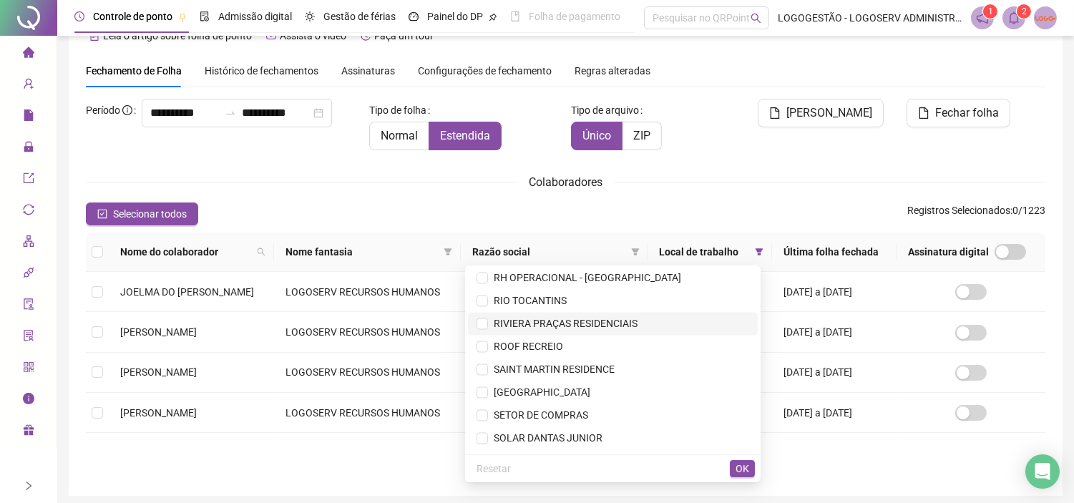
scroll to position [4684, 0]
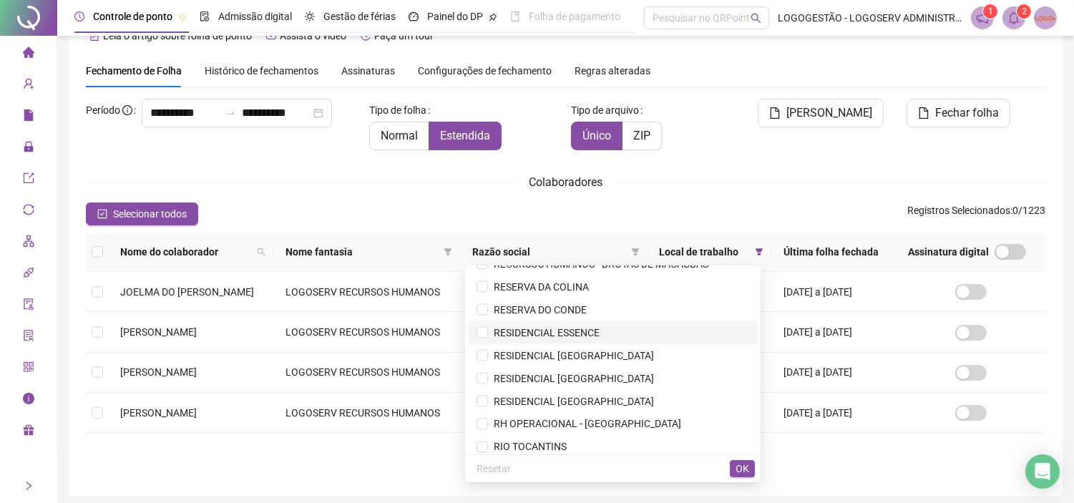
click at [567, 327] on span "RESIDENCIAL ESSENCE" at bounding box center [544, 332] width 112 height 11
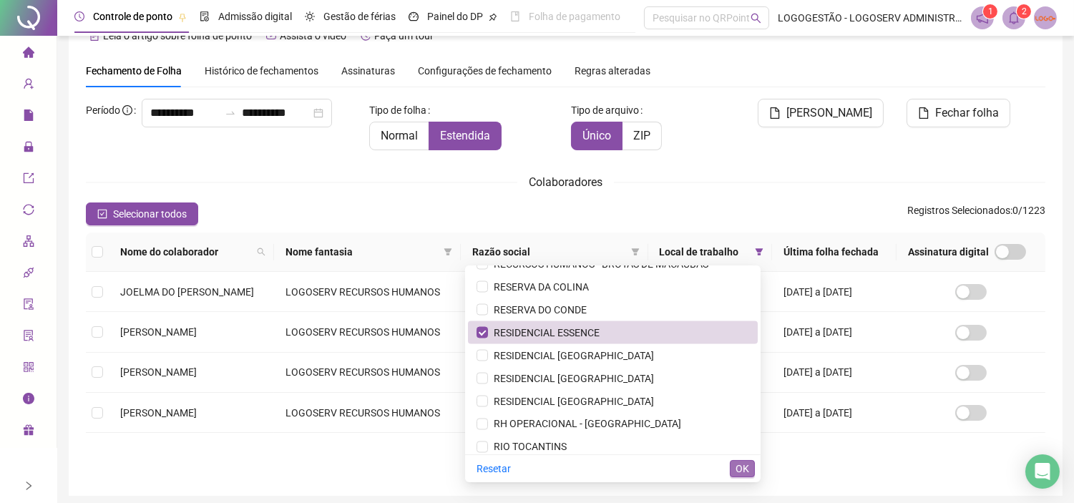
click at [737, 467] on span "OK" at bounding box center [742, 469] width 14 height 16
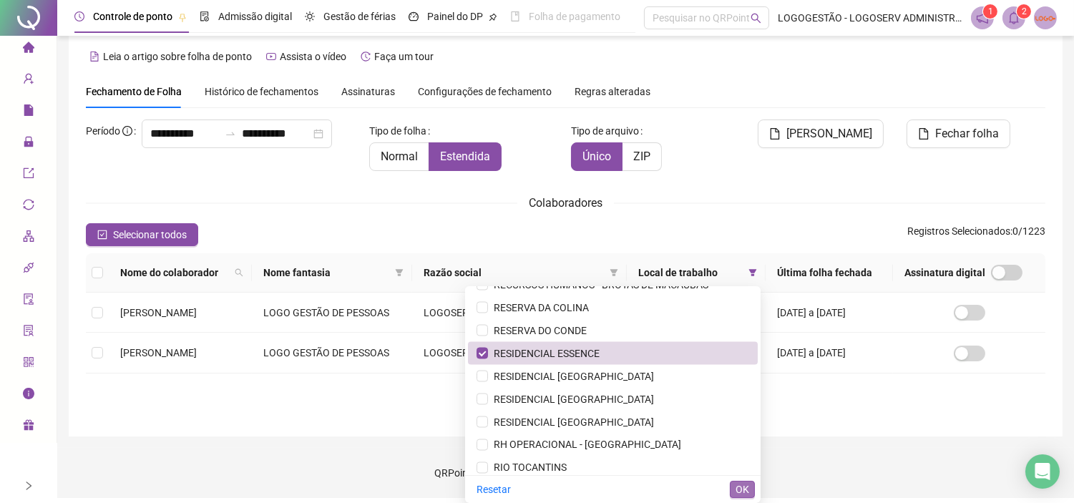
scroll to position [8, 0]
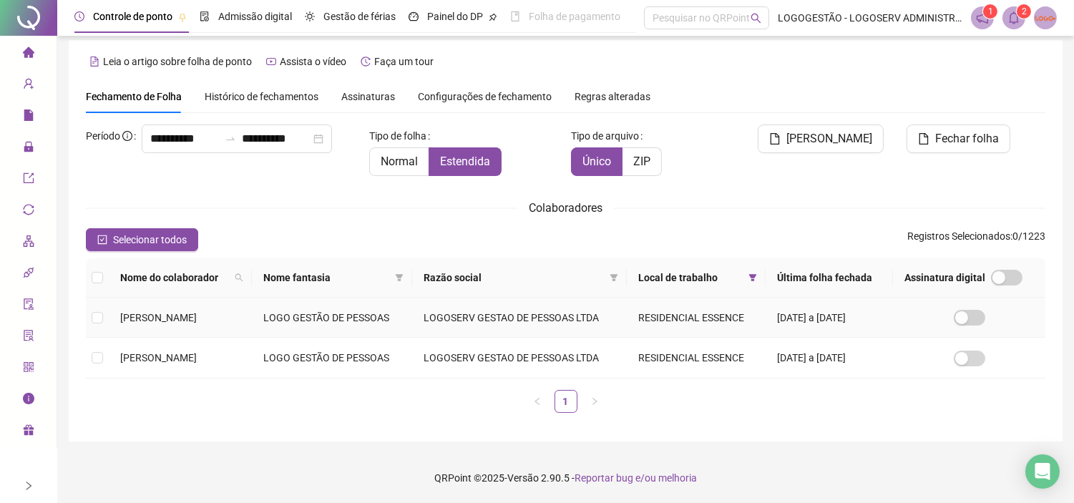
click at [252, 324] on td "ALEXANDRO CERQUEIRA SANTOS" at bounding box center [180, 318] width 143 height 40
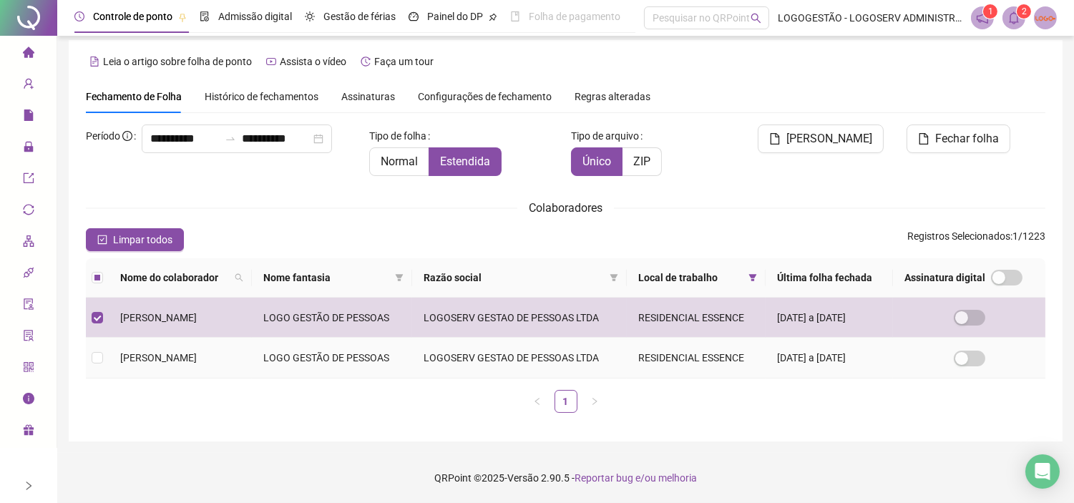
click at [308, 358] on td "LOGO GESTÃO DE PESSOAS" at bounding box center [332, 358] width 161 height 40
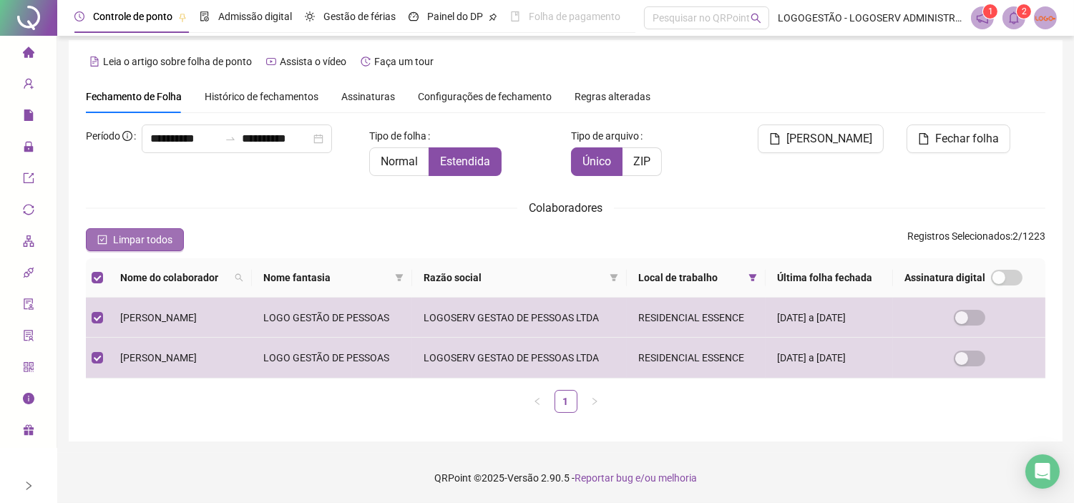
click at [162, 238] on span "Limpar todos" at bounding box center [142, 240] width 59 height 16
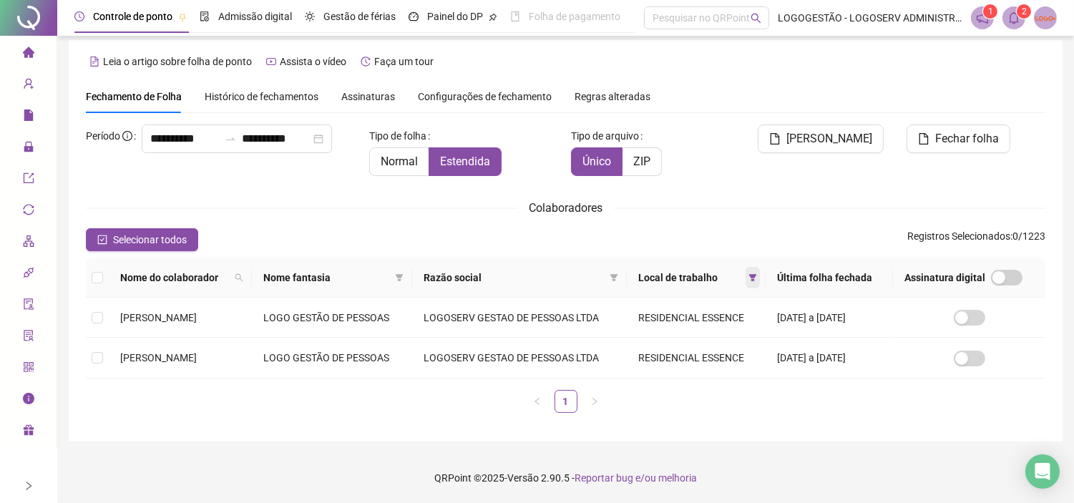
click at [750, 274] on icon "filter" at bounding box center [752, 277] width 9 height 9
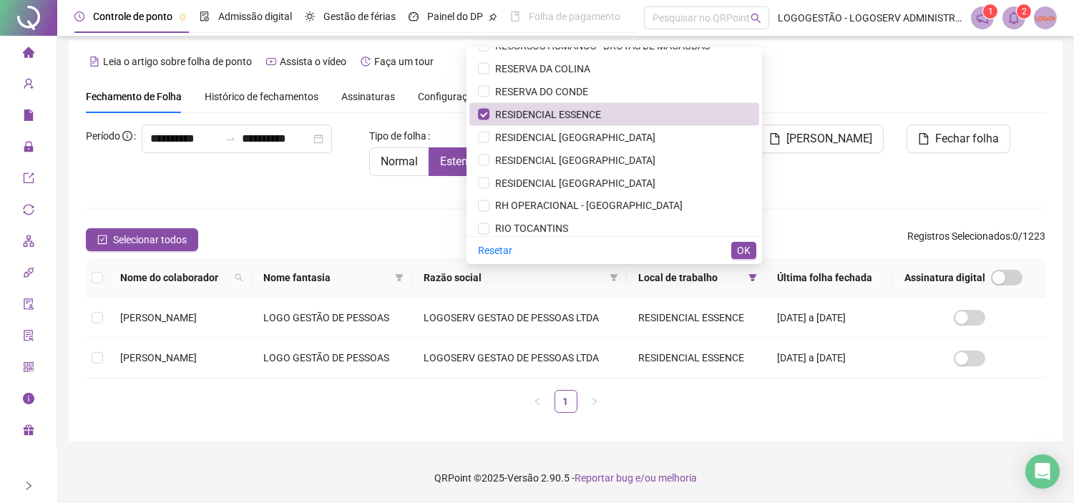
scroll to position [4622, 0]
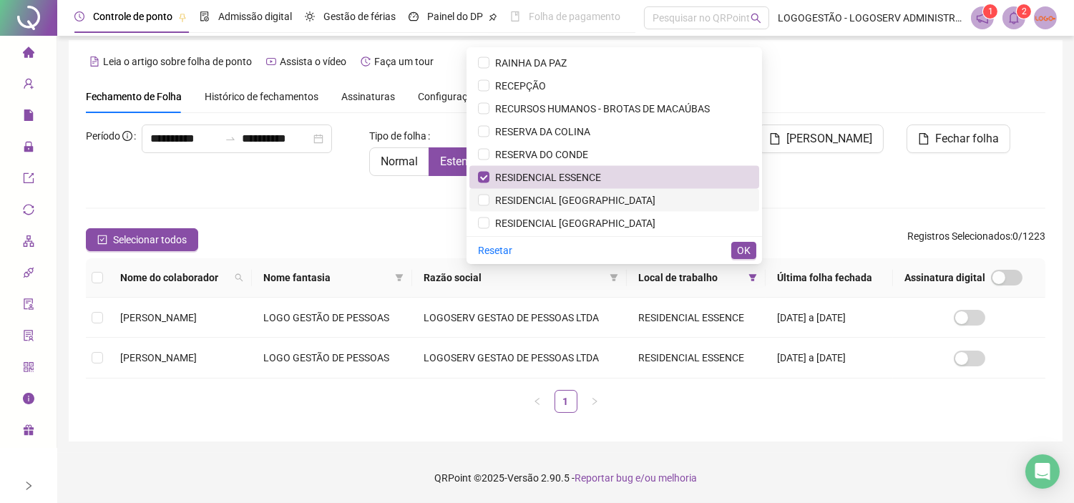
click at [594, 189] on li "RESIDENCIAL SAO LOURENCO" at bounding box center [614, 200] width 290 height 23
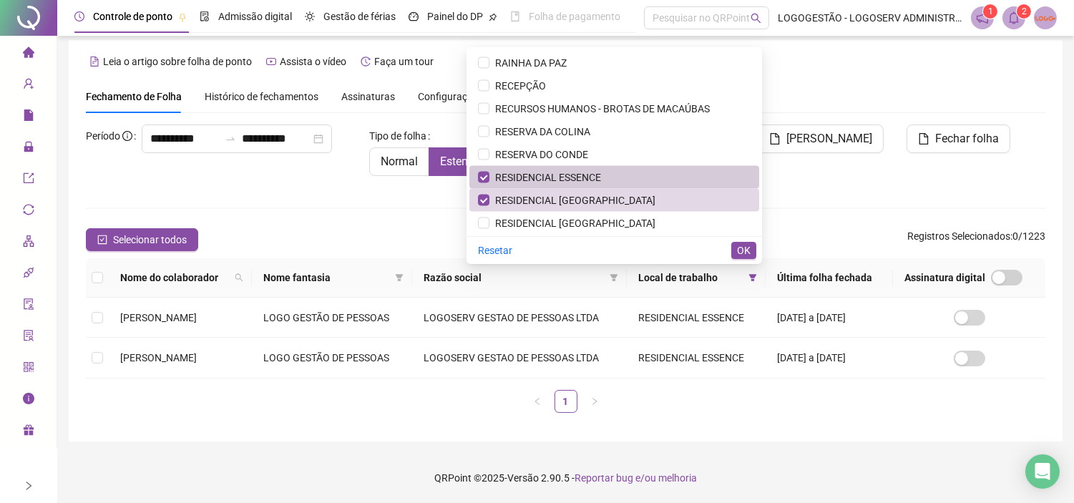
click at [596, 166] on li "RESIDENCIAL ESSENCE" at bounding box center [614, 177] width 290 height 23
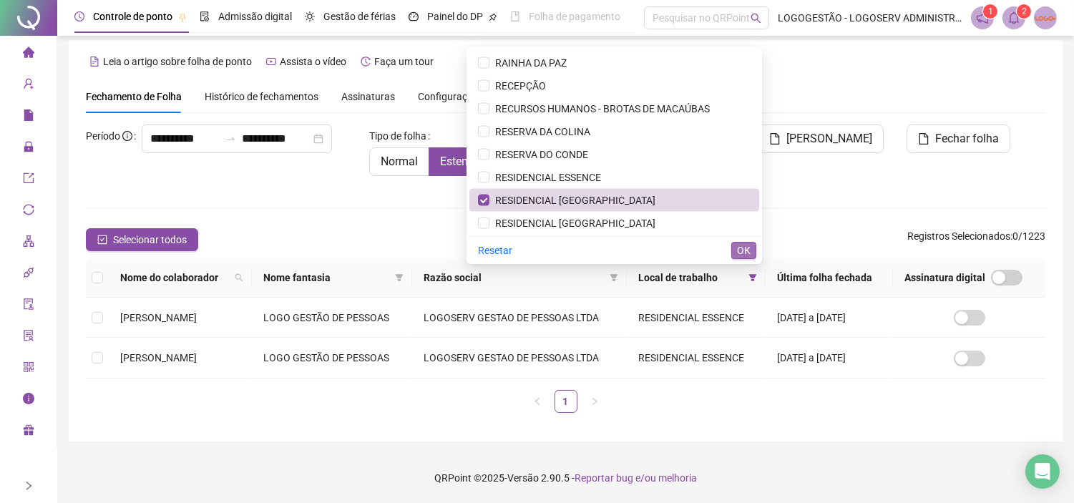
click at [750, 247] on span "OK" at bounding box center [744, 250] width 14 height 16
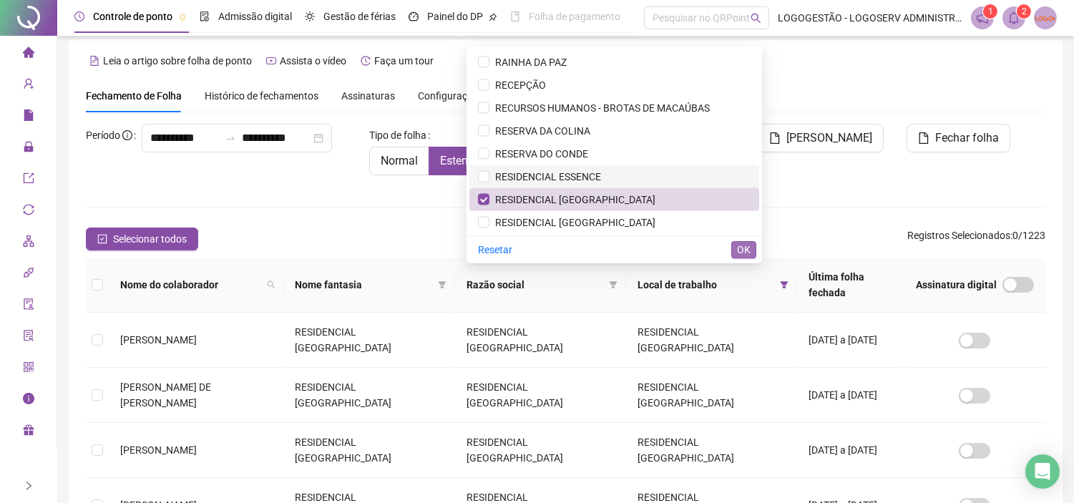
scroll to position [33, 0]
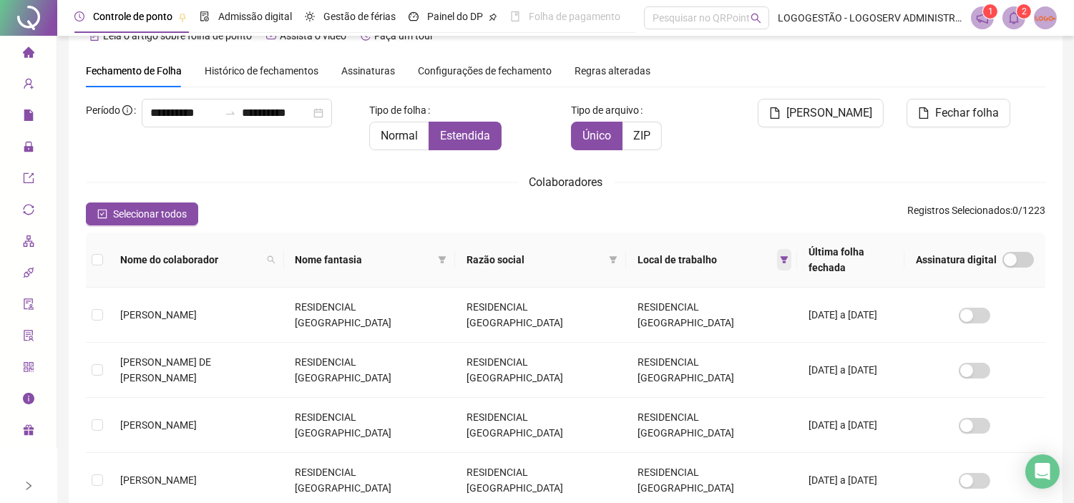
click at [780, 255] on icon "filter" at bounding box center [784, 259] width 9 height 9
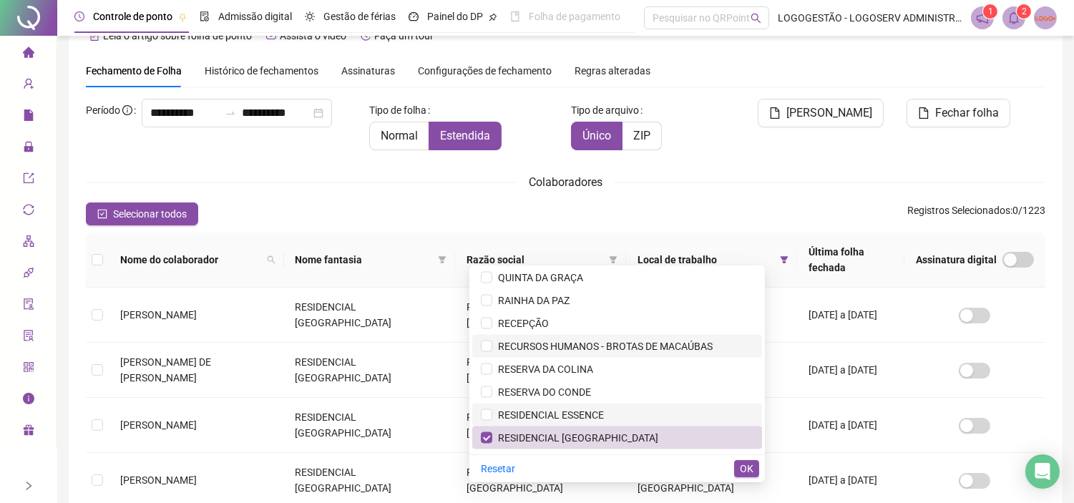
scroll to position [4638, 0]
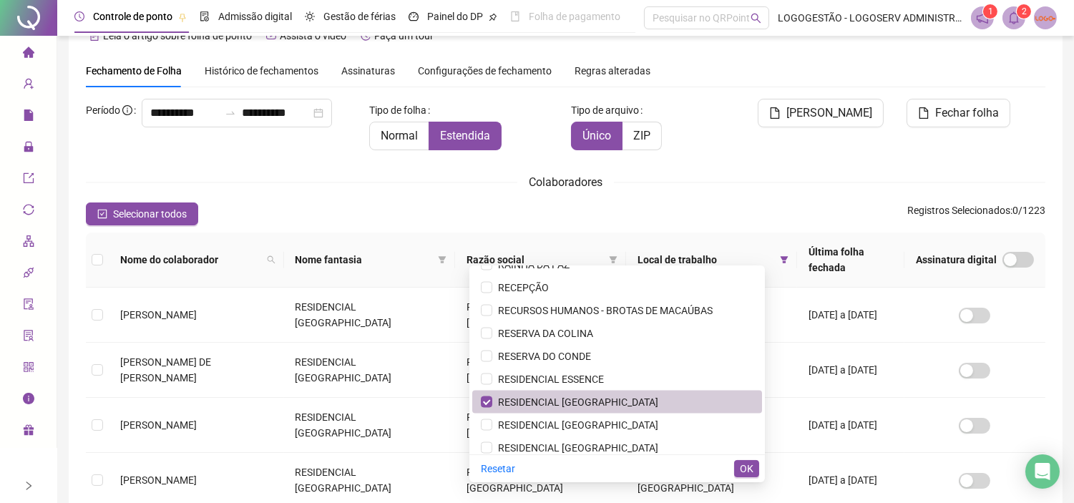
click at [594, 390] on li "RESIDENCIAL SAO LOURENCO" at bounding box center [617, 401] width 290 height 23
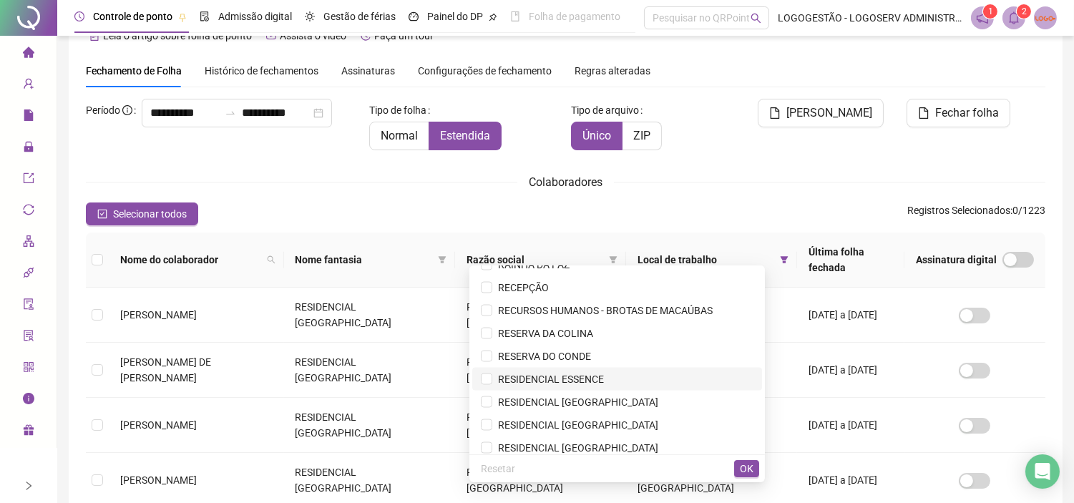
click at [598, 373] on span "RESIDENCIAL ESSENCE" at bounding box center [617, 379] width 272 height 16
click at [755, 468] on button "OK" at bounding box center [746, 468] width 25 height 17
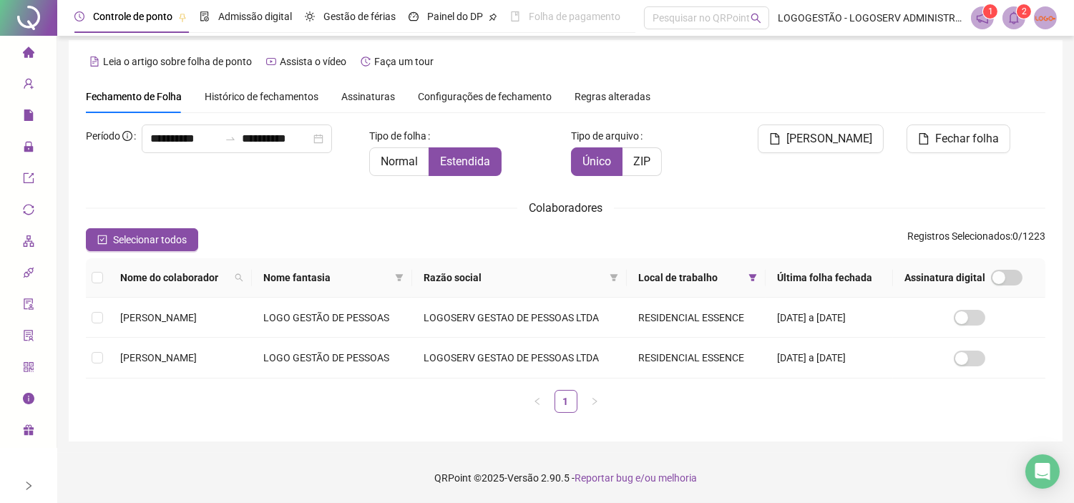
scroll to position [8, 0]
click at [755, 280] on icon "filter" at bounding box center [753, 277] width 8 height 7
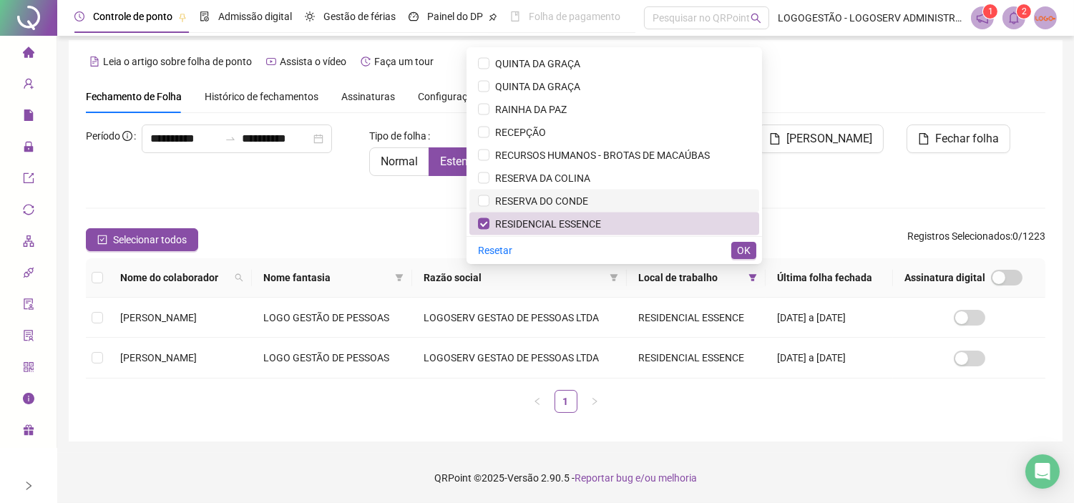
click at [624, 194] on span "RESERVA DO CONDE" at bounding box center [614, 201] width 272 height 16
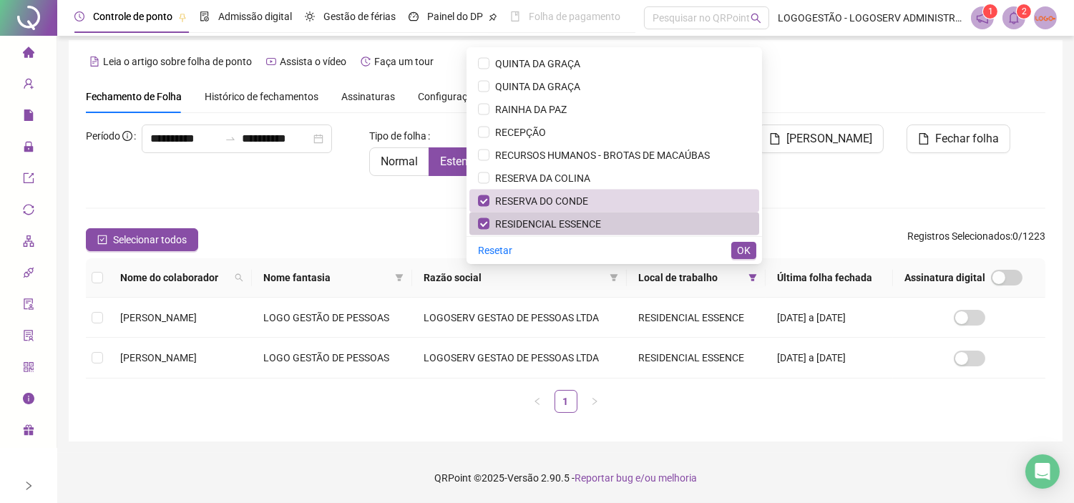
click at [619, 216] on span "RESIDENCIAL ESSENCE" at bounding box center [614, 224] width 272 height 16
click at [752, 249] on button "OK" at bounding box center [743, 250] width 25 height 17
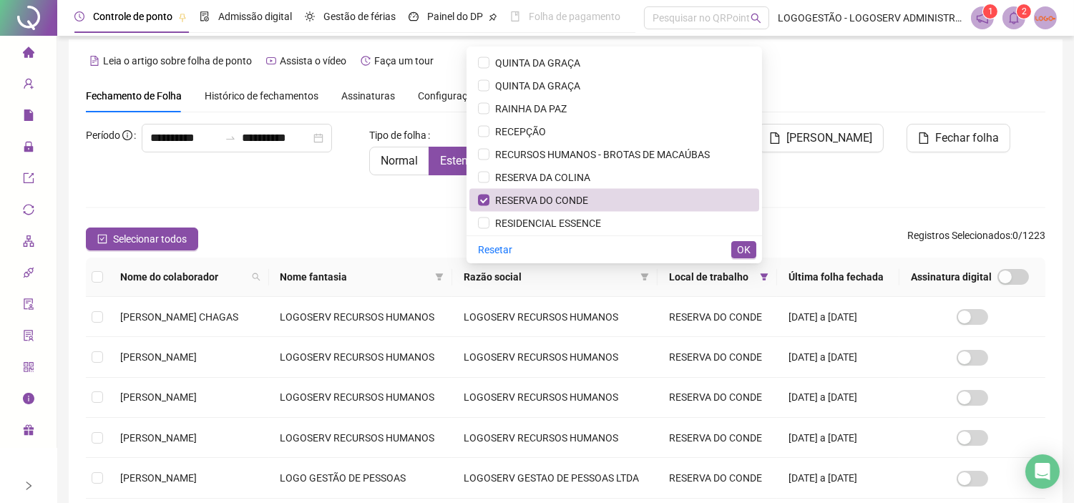
scroll to position [41, 0]
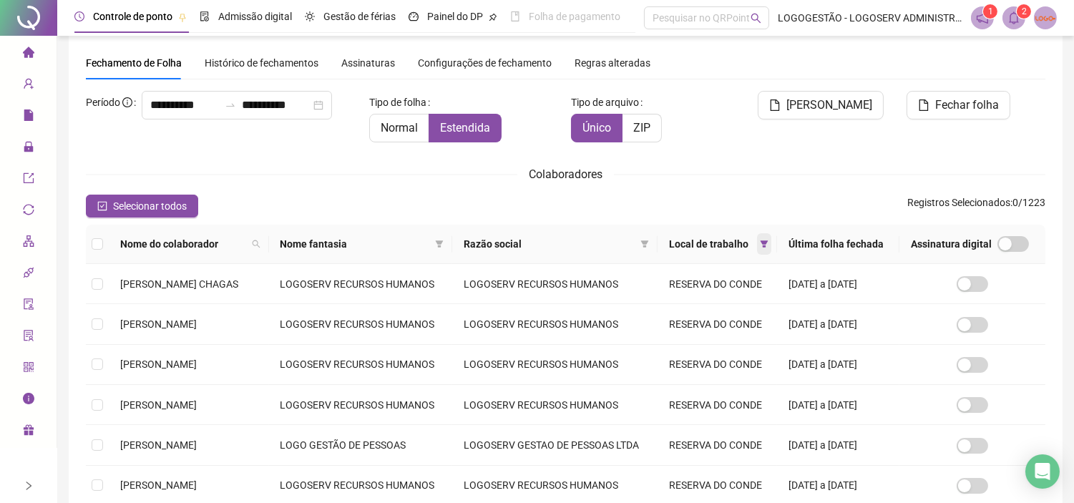
click at [760, 248] on icon "filter" at bounding box center [764, 244] width 9 height 9
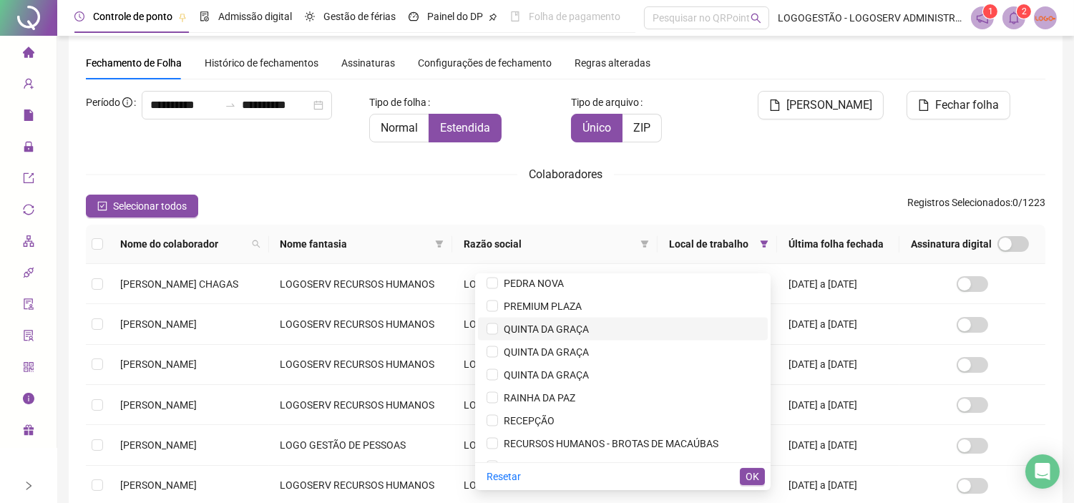
scroll to position [4592, 0]
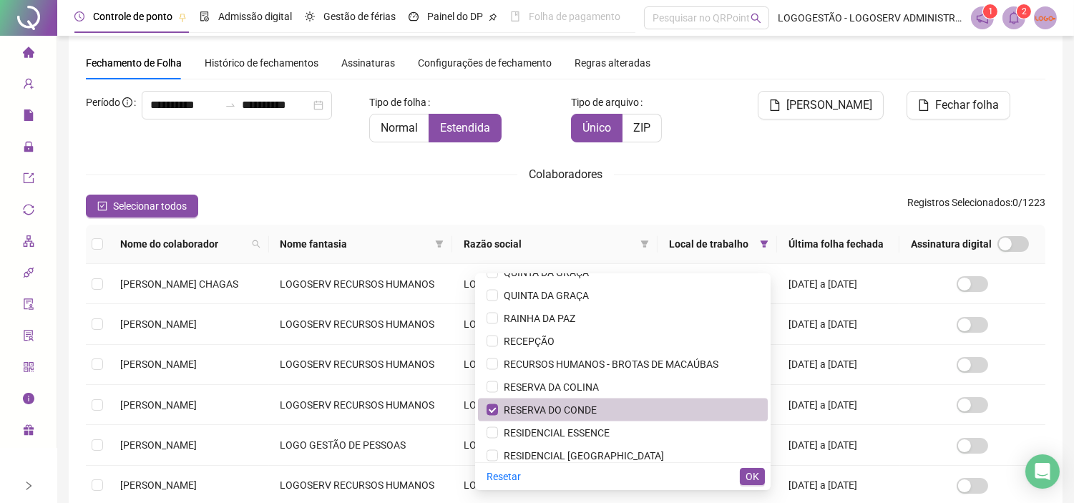
click at [606, 403] on span "RESERVA DO CONDE" at bounding box center [622, 410] width 272 height 16
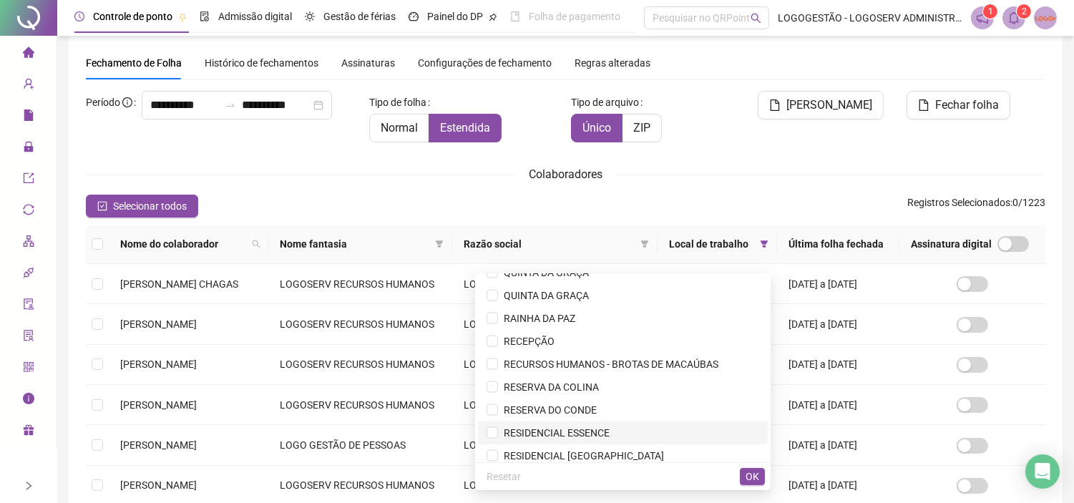
click at [617, 426] on span "RESIDENCIAL ESSENCE" at bounding box center [622, 433] width 272 height 16
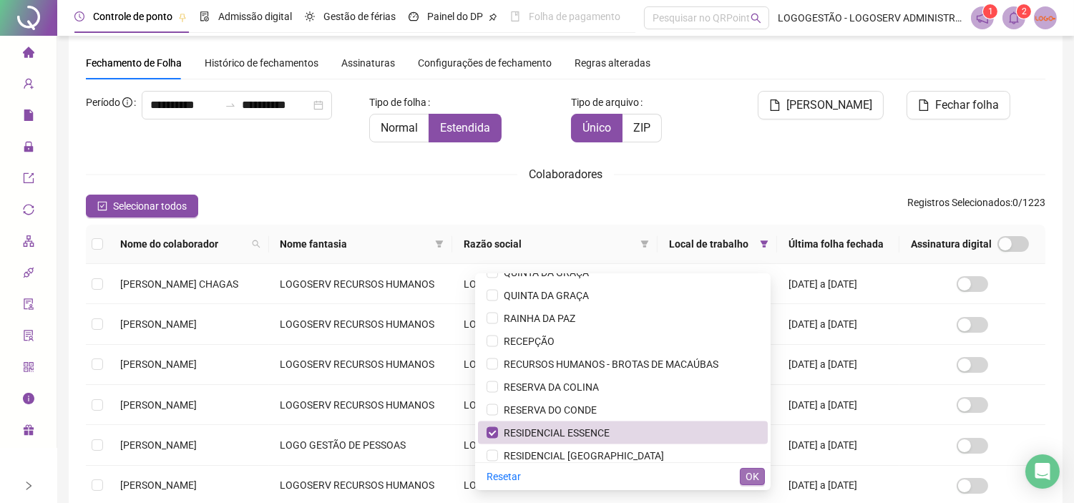
click at [759, 475] on button "OK" at bounding box center [752, 476] width 25 height 17
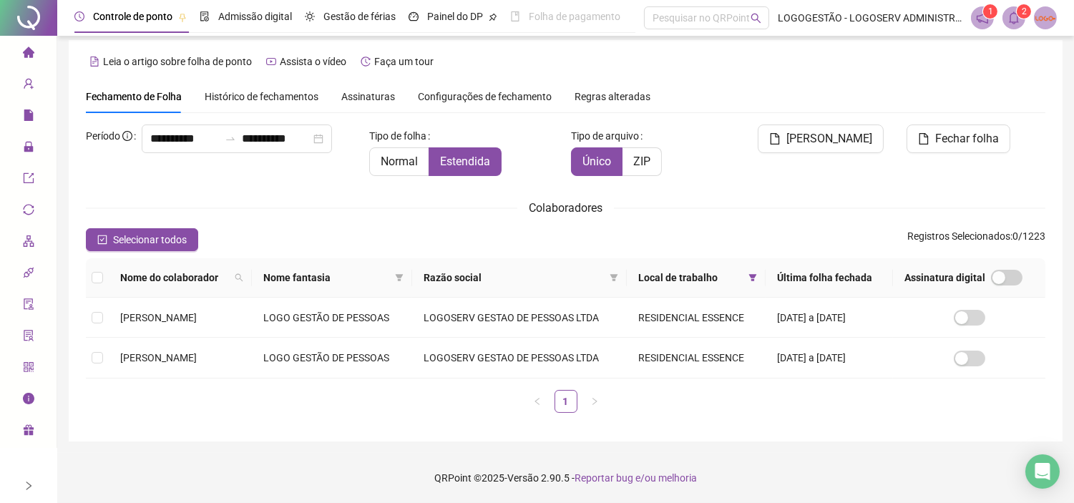
scroll to position [8, 0]
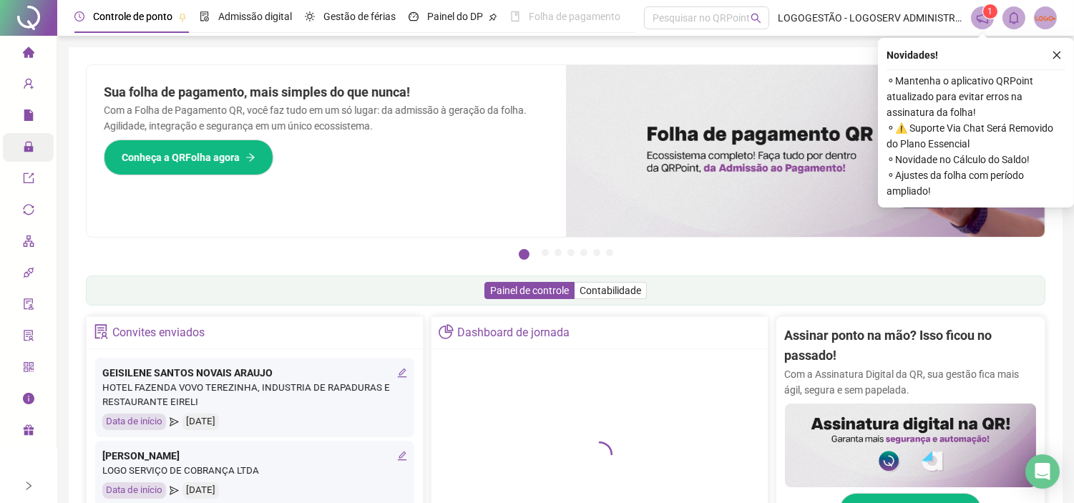
click at [19, 150] on div "Administração" at bounding box center [28, 147] width 51 height 29
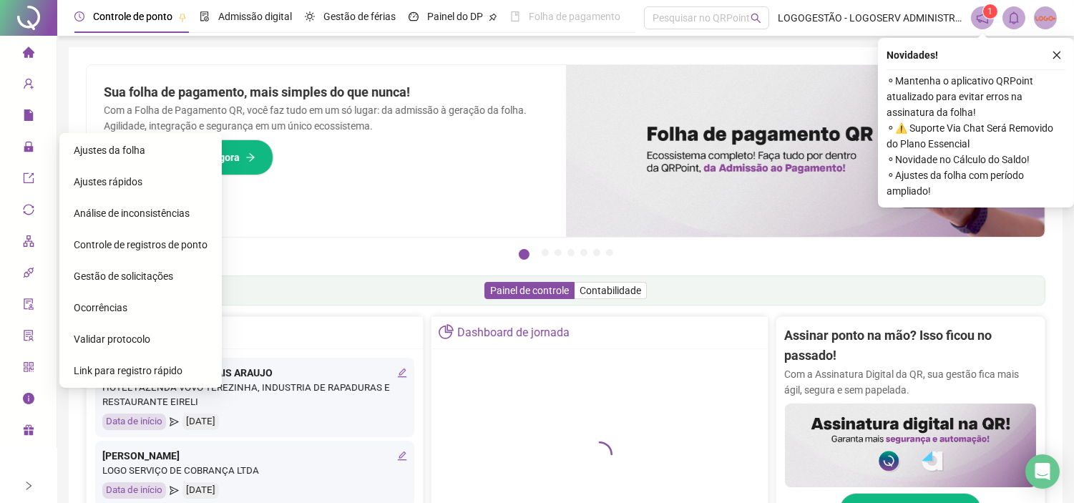
click at [86, 147] on span "Ajustes da folha" at bounding box center [110, 149] width 72 height 11
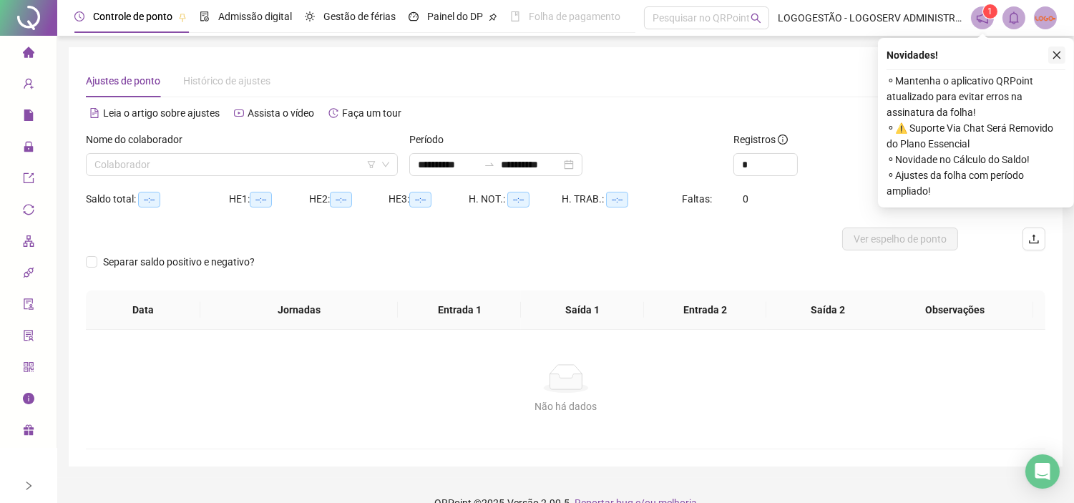
click at [1053, 57] on icon "close" at bounding box center [1057, 55] width 8 height 8
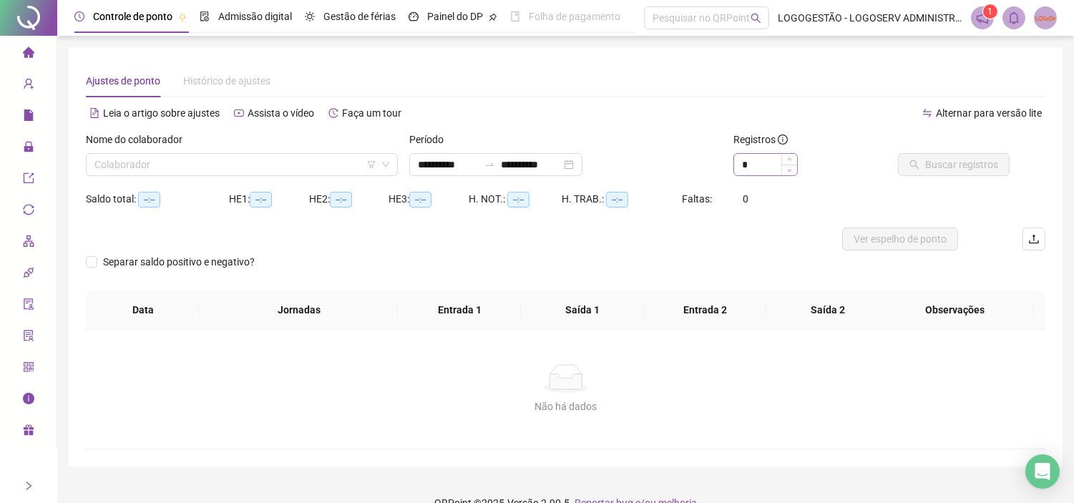
type input "**********"
drag, startPoint x: 755, startPoint y: 168, endPoint x: 732, endPoint y: 177, distance: 23.8
click at [732, 177] on div "Registros *" at bounding box center [808, 160] width 162 height 56
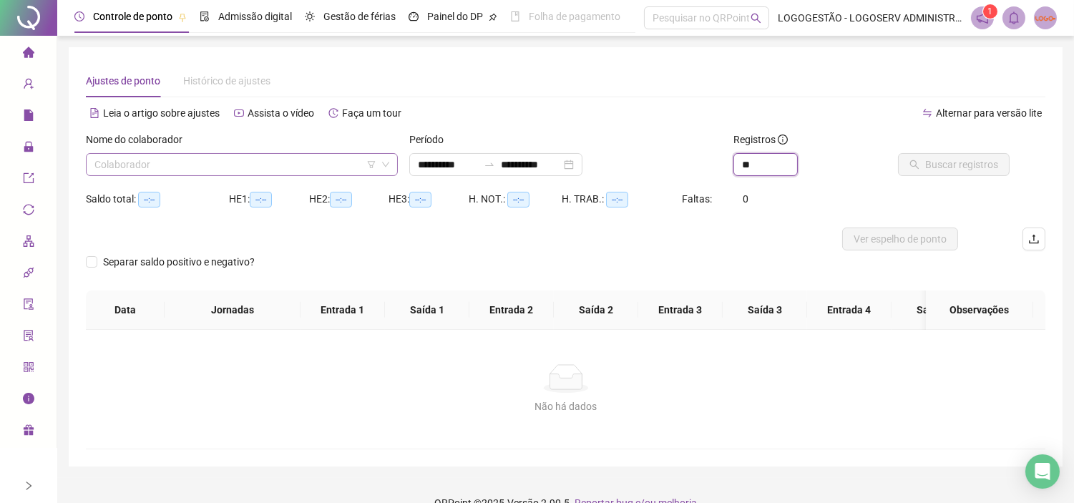
type input "**"
click at [187, 162] on input "search" at bounding box center [235, 164] width 282 height 21
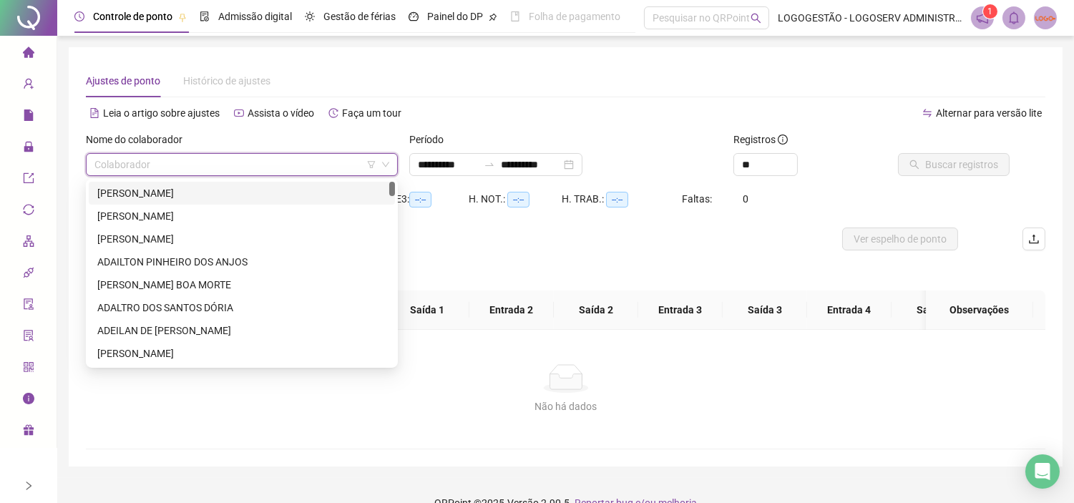
click at [159, 167] on input "search" at bounding box center [235, 164] width 282 height 21
type input "*******"
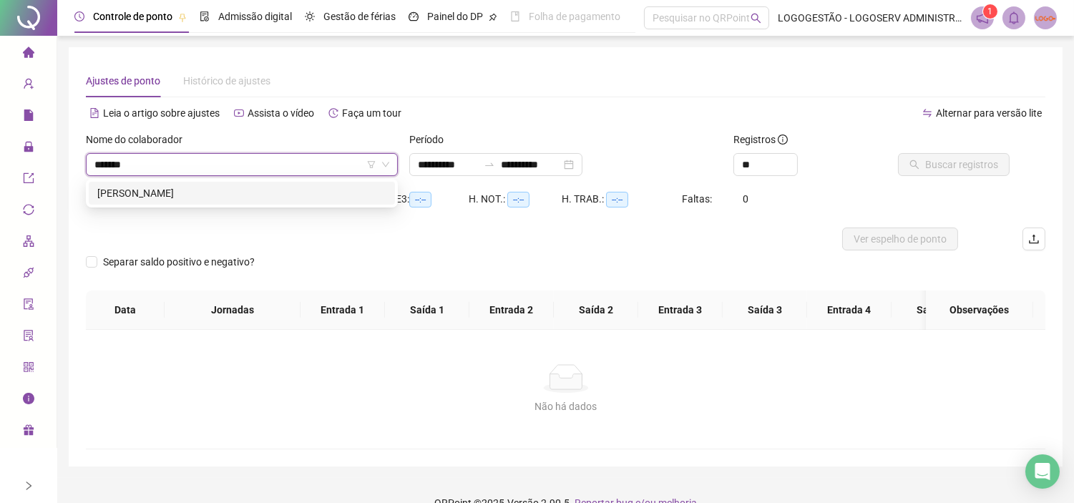
click at [244, 197] on div "[PERSON_NAME]" at bounding box center [241, 193] width 289 height 16
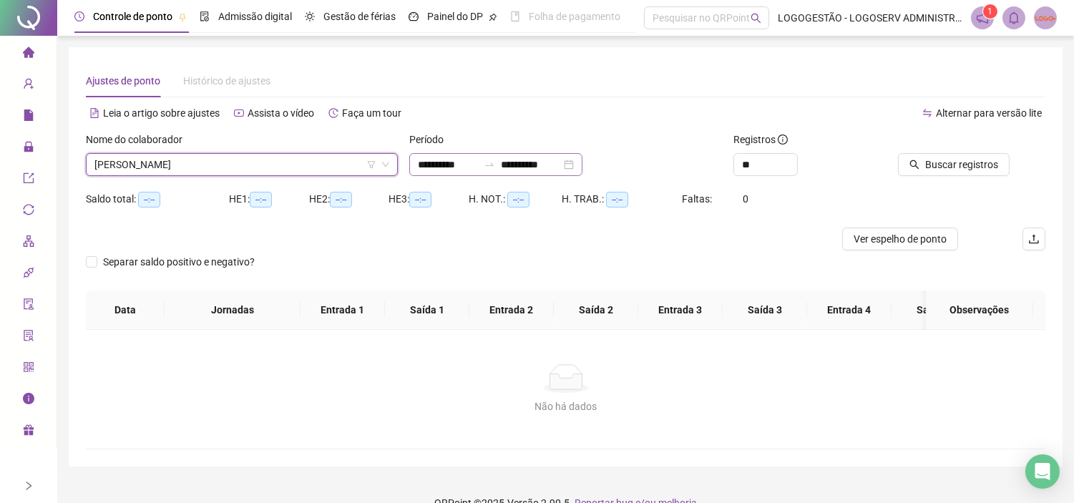
click at [496, 159] on div at bounding box center [489, 164] width 23 height 11
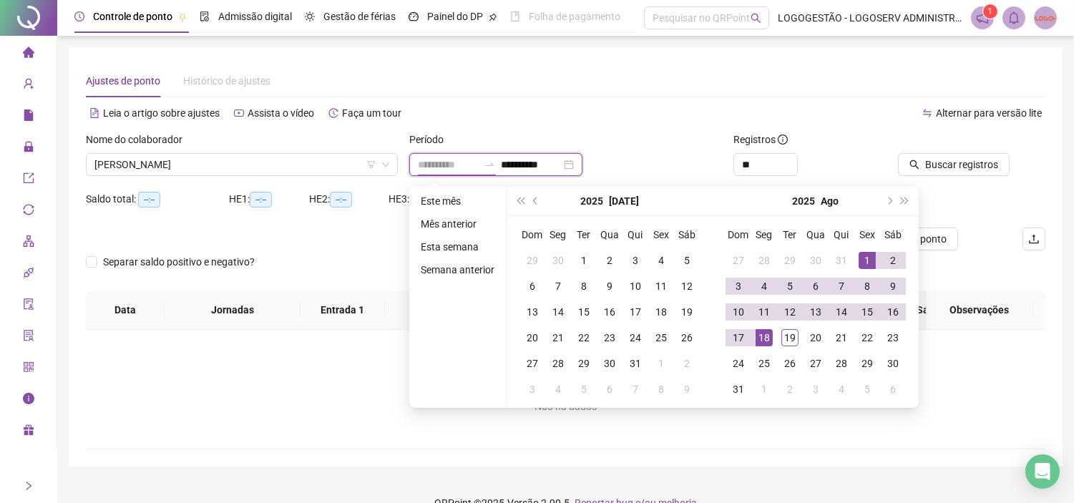
type input "**********"
click at [863, 258] on div "1" at bounding box center [866, 260] width 17 height 17
type input "**********"
click at [788, 337] on div "19" at bounding box center [789, 337] width 17 height 17
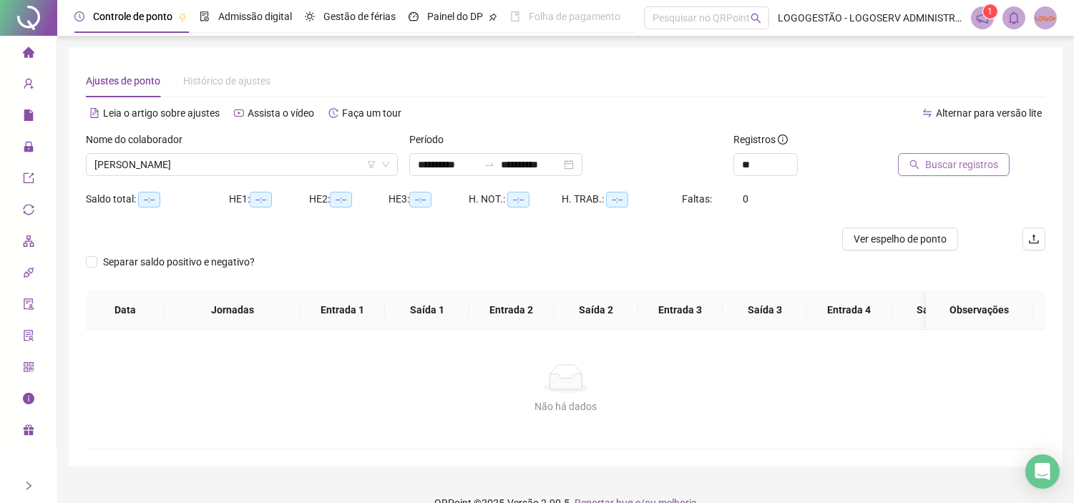
click at [978, 154] on button "Buscar registros" at bounding box center [954, 164] width 112 height 23
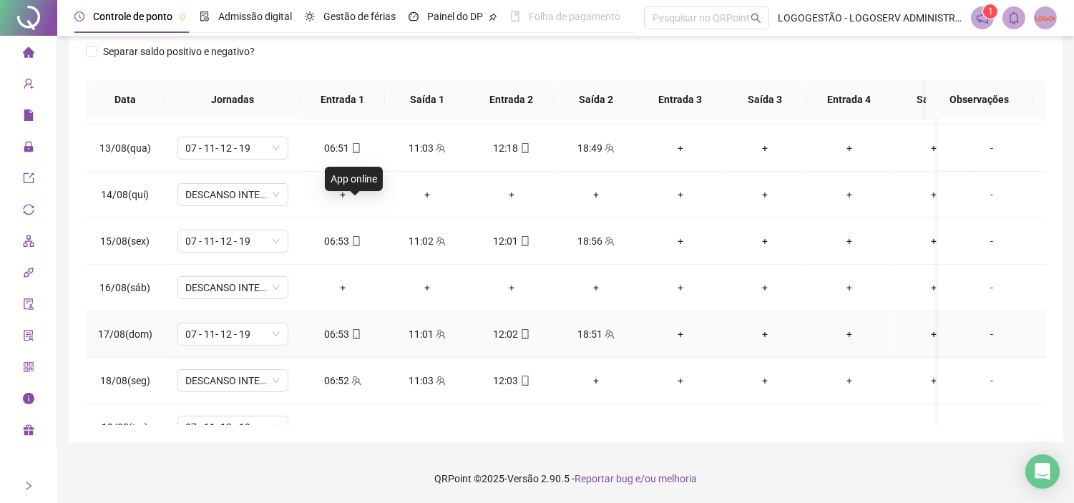
scroll to position [591, 0]
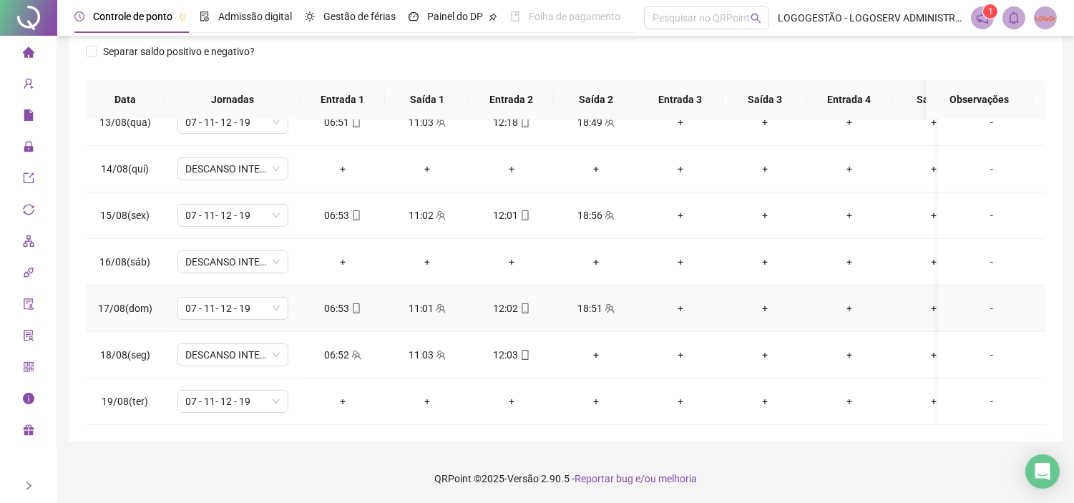
click at [341, 300] on div "06:53" at bounding box center [343, 308] width 62 height 16
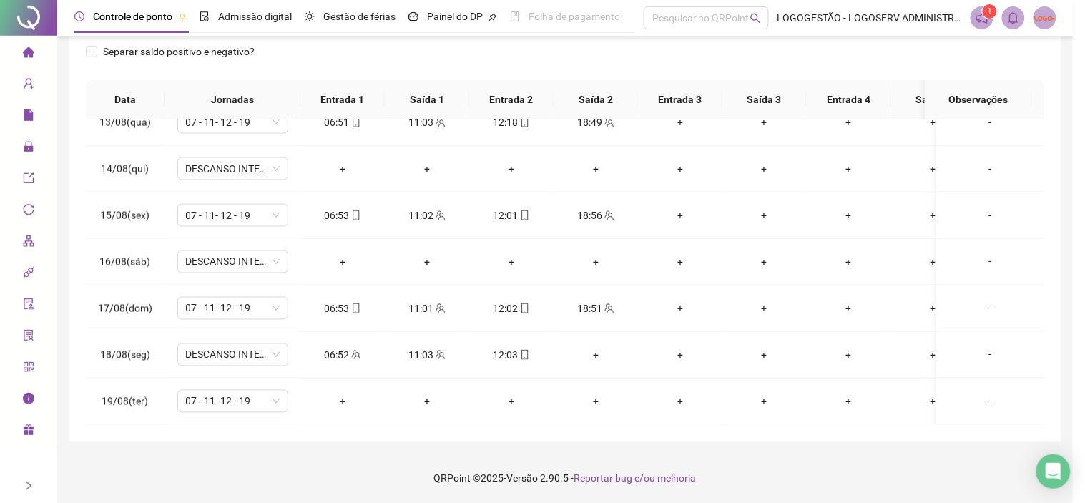
type input "**********"
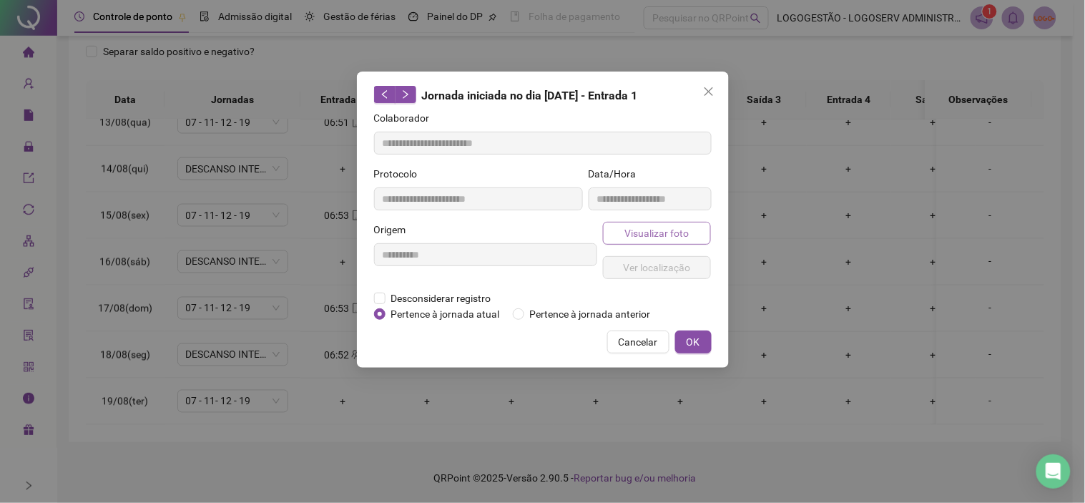
click at [692, 225] on button "Visualizar foto" at bounding box center [657, 233] width 109 height 23
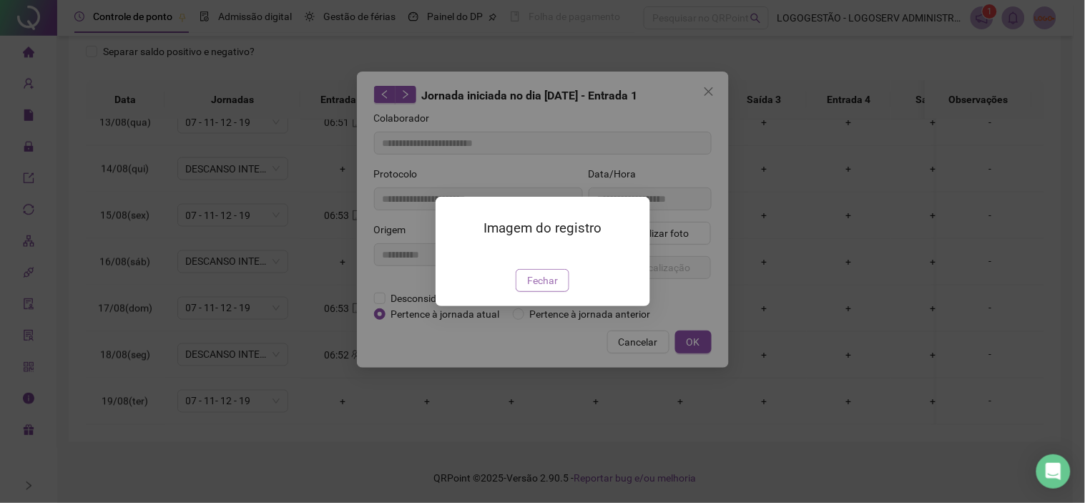
click at [551, 288] on span "Fechar" at bounding box center [542, 280] width 31 height 16
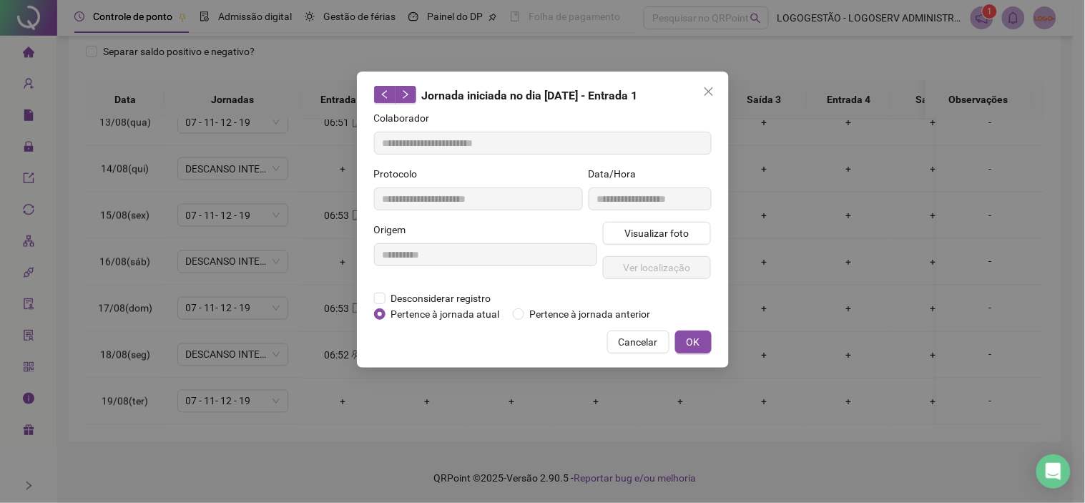
click at [632, 338] on span "Cancelar" at bounding box center [638, 342] width 39 height 16
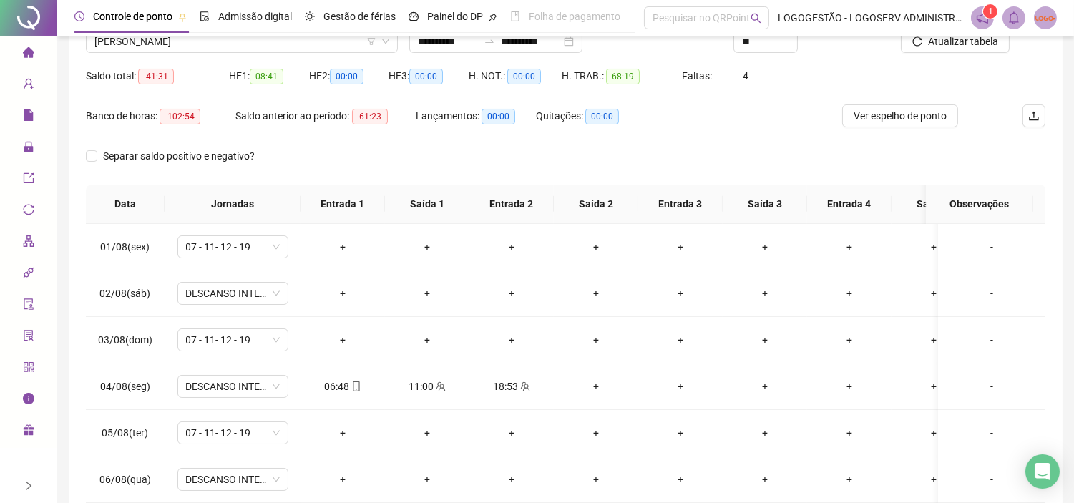
scroll to position [0, 0]
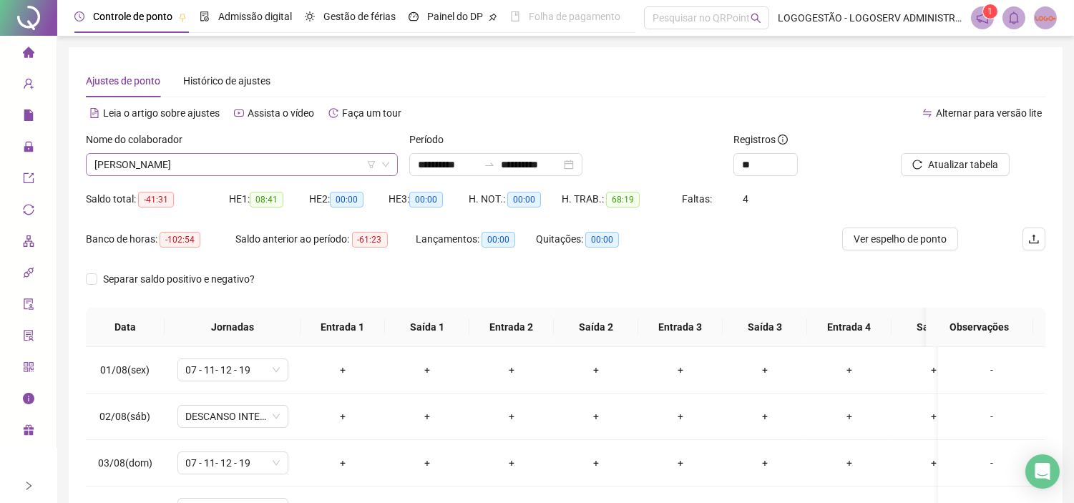
click at [298, 159] on span "[PERSON_NAME]" at bounding box center [241, 164] width 295 height 21
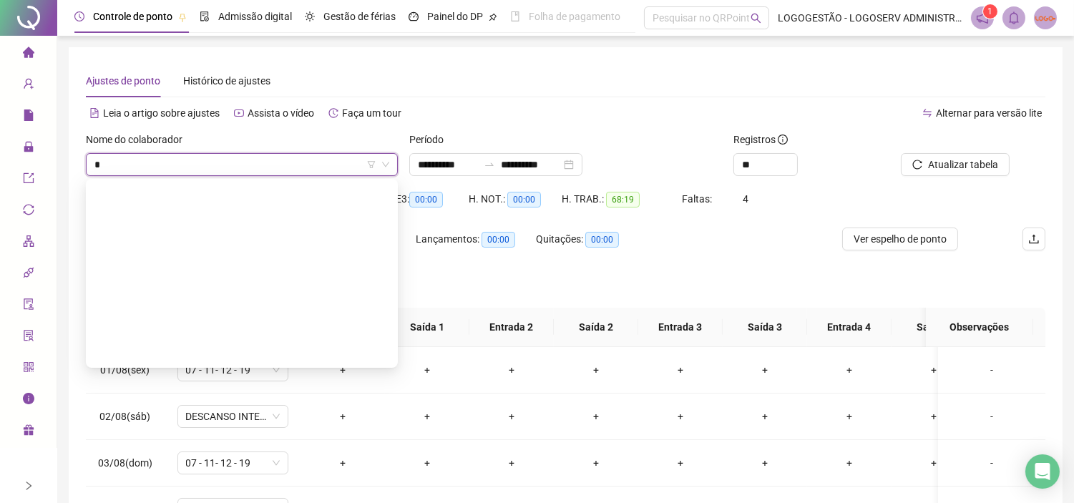
scroll to position [10894, 0]
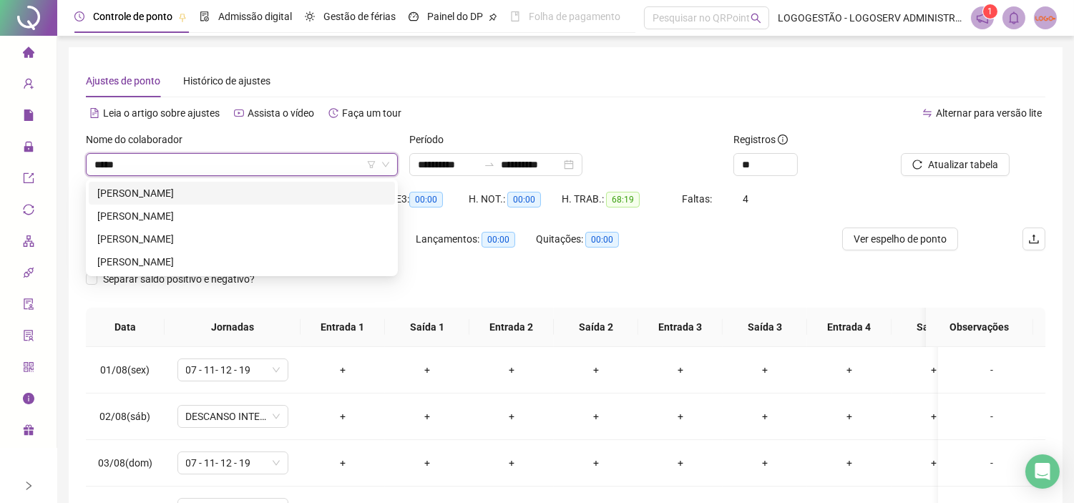
type input "******"
click at [227, 234] on div "[PERSON_NAME]" at bounding box center [241, 239] width 289 height 16
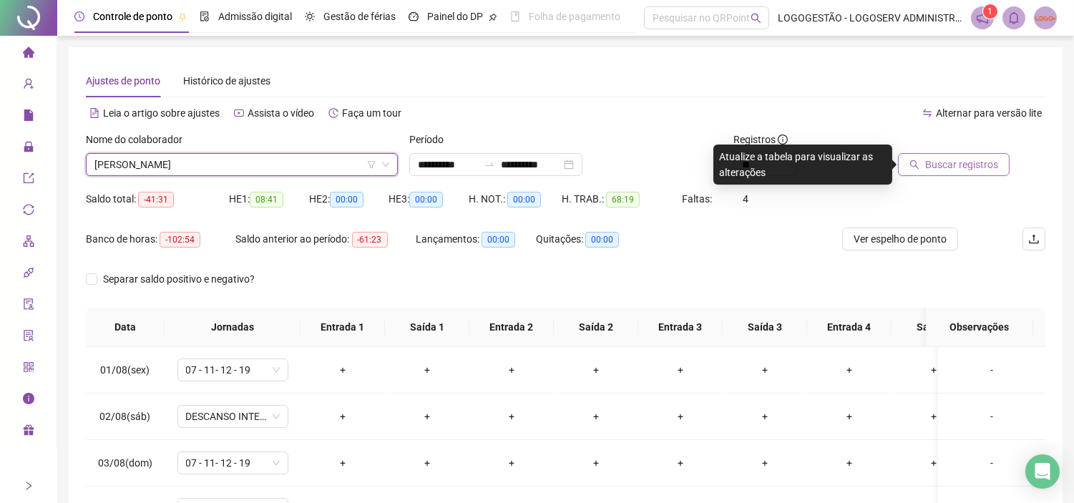
click at [948, 155] on button "Buscar registros" at bounding box center [954, 164] width 112 height 23
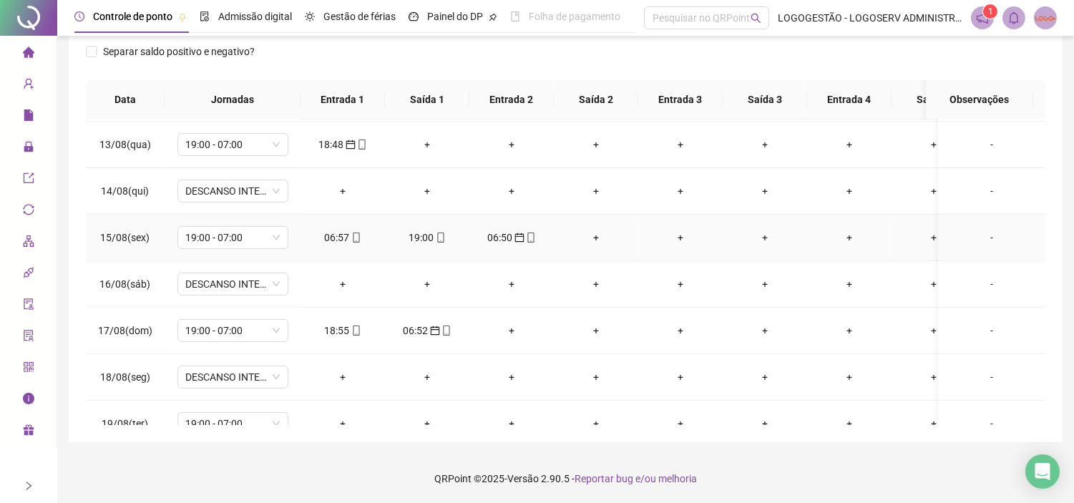
scroll to position [476, 0]
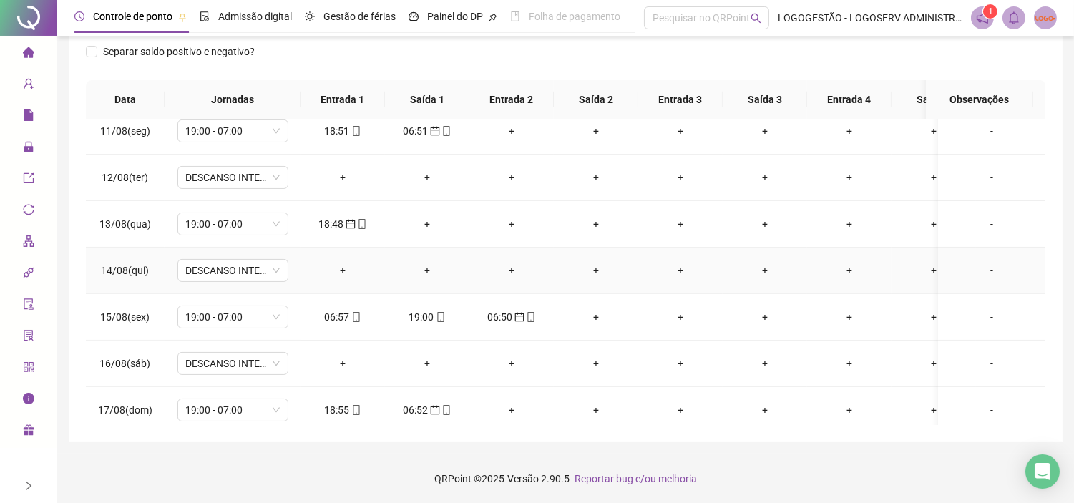
click at [422, 274] on div "+" at bounding box center [427, 270] width 62 height 16
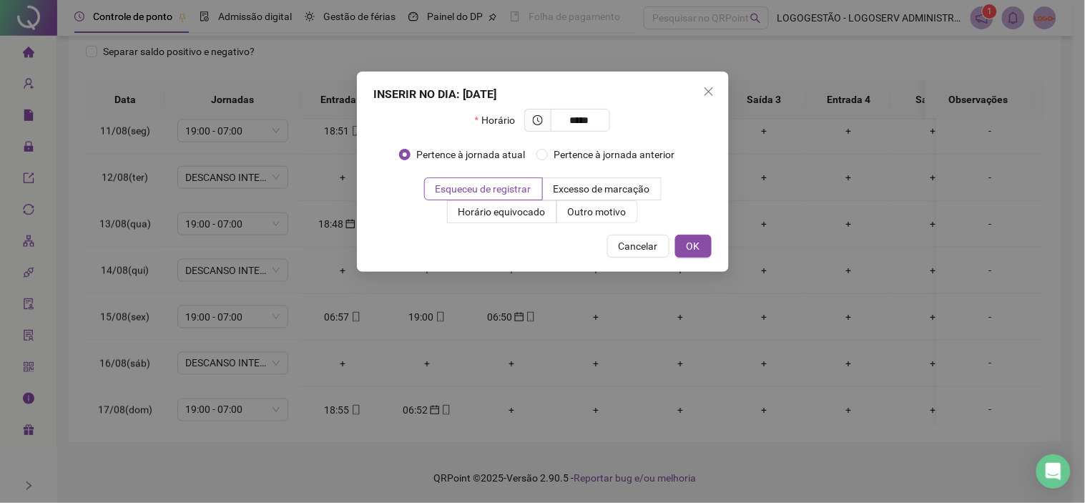
type input "*****"
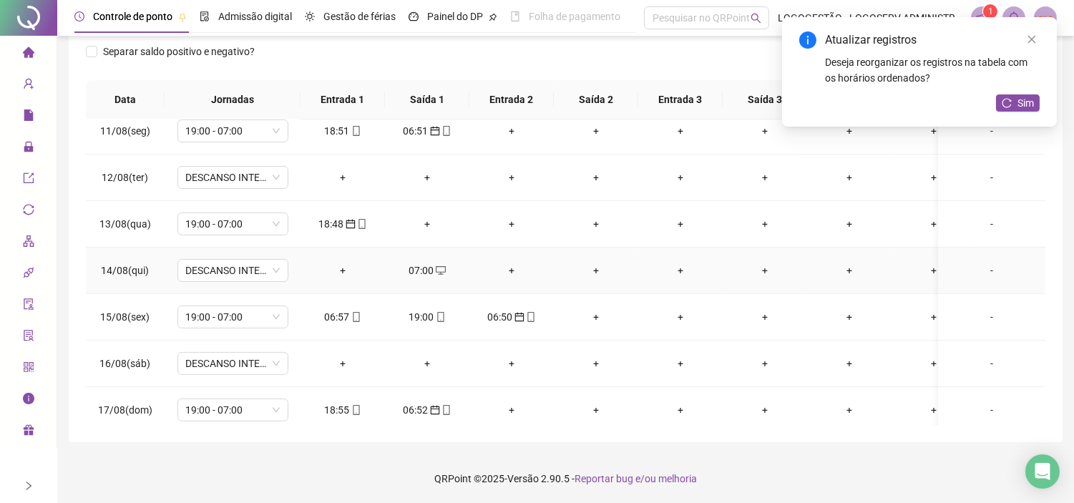
click at [418, 270] on div "07:00" at bounding box center [427, 270] width 62 height 16
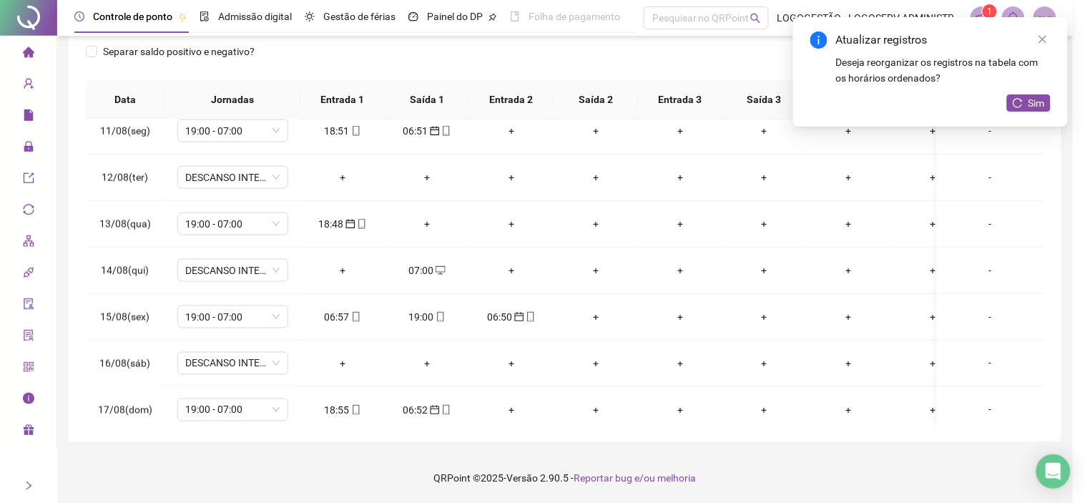
type input "**********"
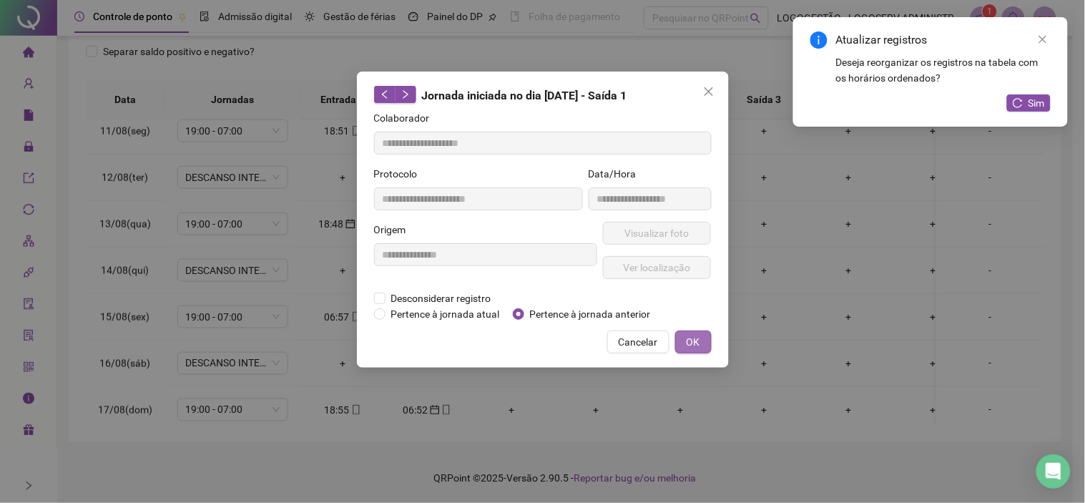
click at [699, 338] on span "OK" at bounding box center [694, 342] width 14 height 16
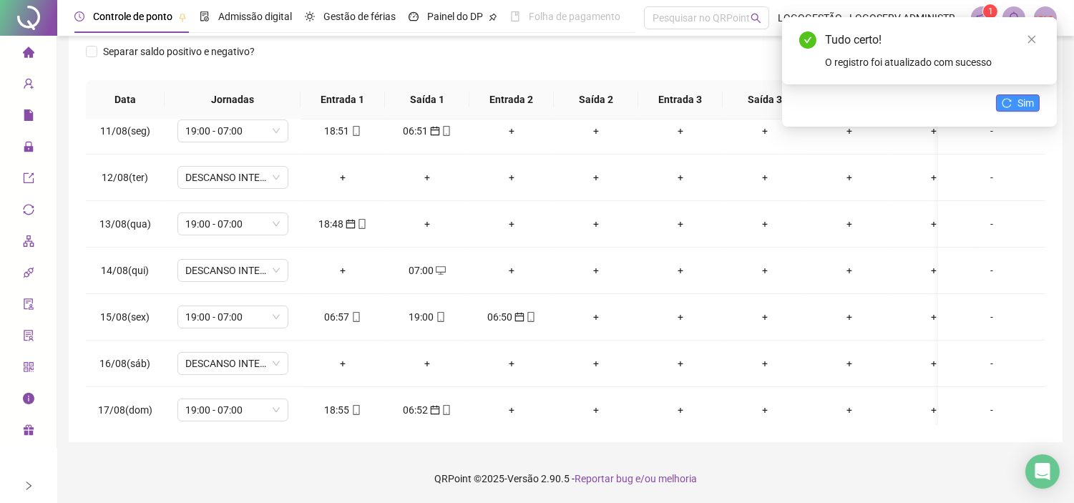
click at [1005, 106] on icon "reload" at bounding box center [1006, 103] width 10 height 10
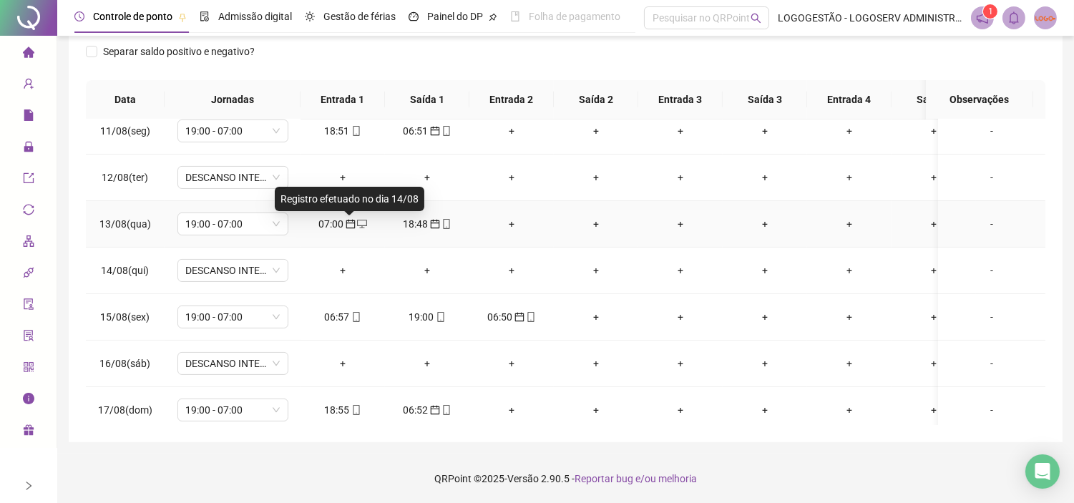
click at [340, 222] on div "07:00" at bounding box center [343, 224] width 62 height 16
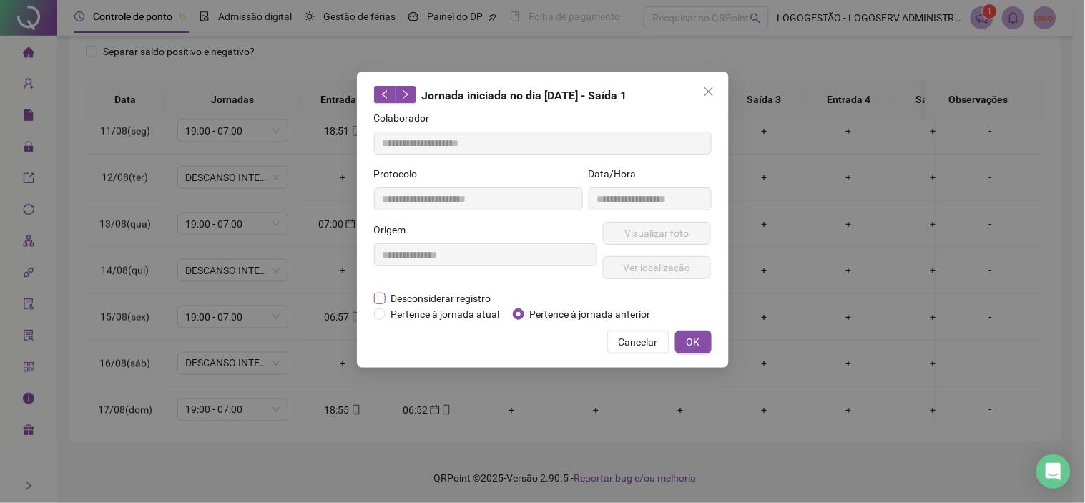
click at [406, 297] on span "Desconsiderar registro" at bounding box center [441, 298] width 112 height 16
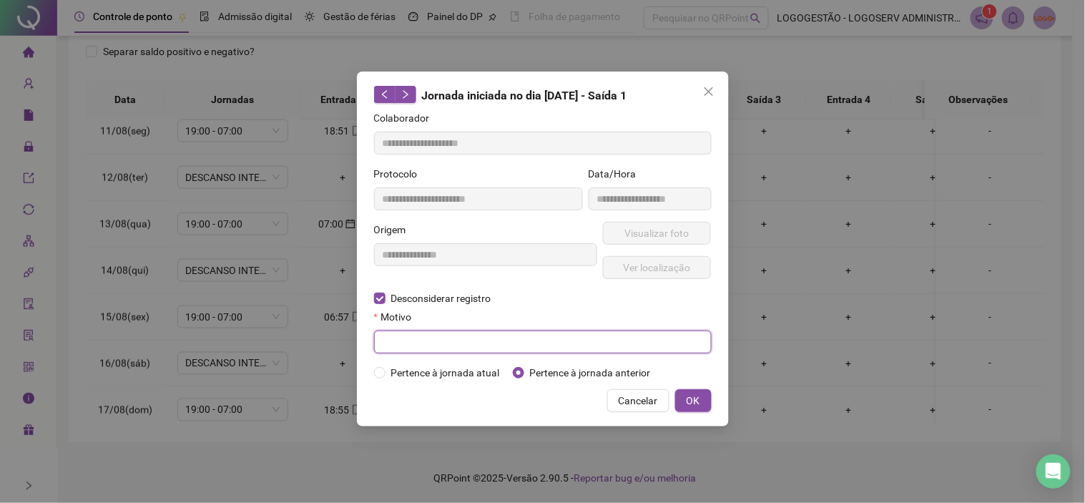
click at [456, 340] on input "text" at bounding box center [543, 341] width 338 height 23
type input "*"
click at [687, 395] on button "OK" at bounding box center [693, 400] width 36 height 23
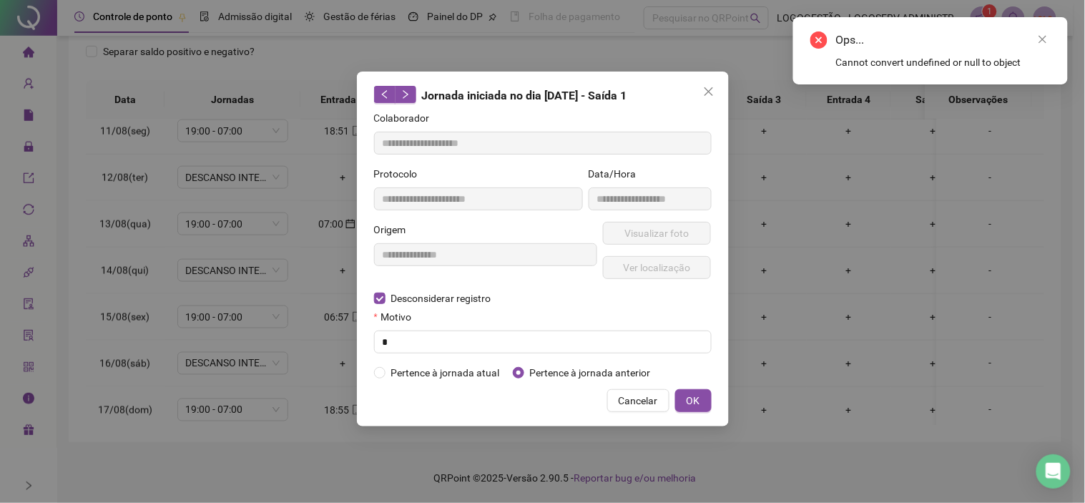
click at [925, 352] on div "**********" at bounding box center [542, 251] width 1085 height 503
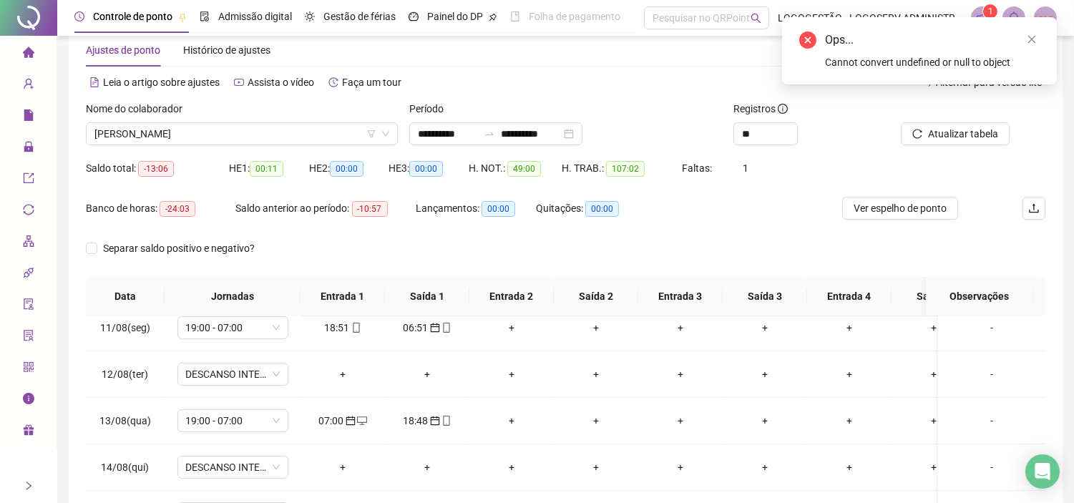
scroll to position [0, 0]
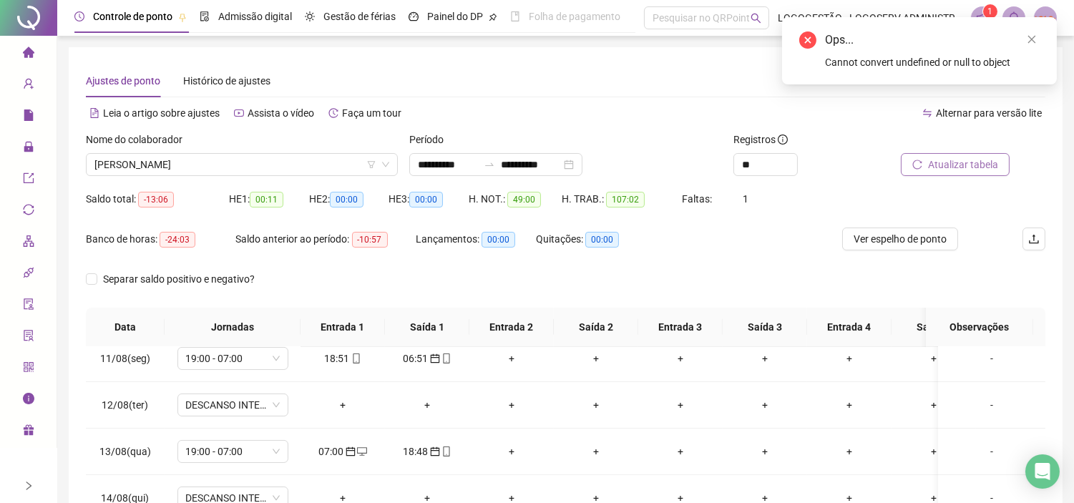
click at [992, 162] on span "Atualizar tabela" at bounding box center [963, 165] width 70 height 16
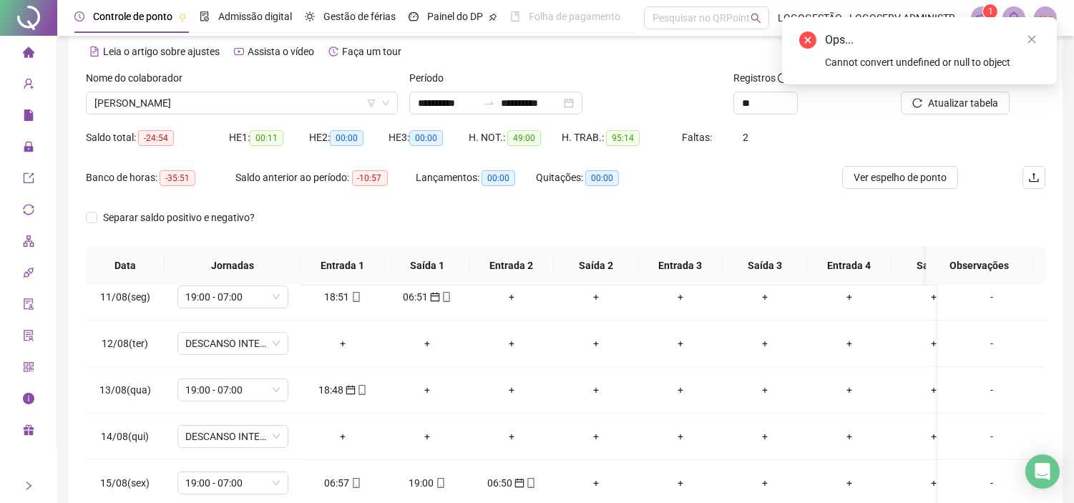
scroll to position [159, 0]
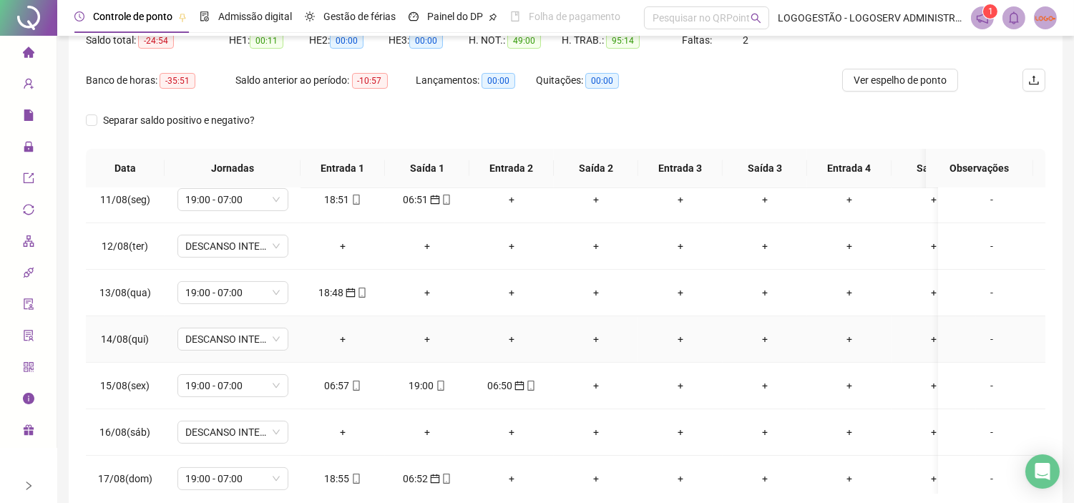
click at [430, 338] on div "+" at bounding box center [427, 339] width 62 height 16
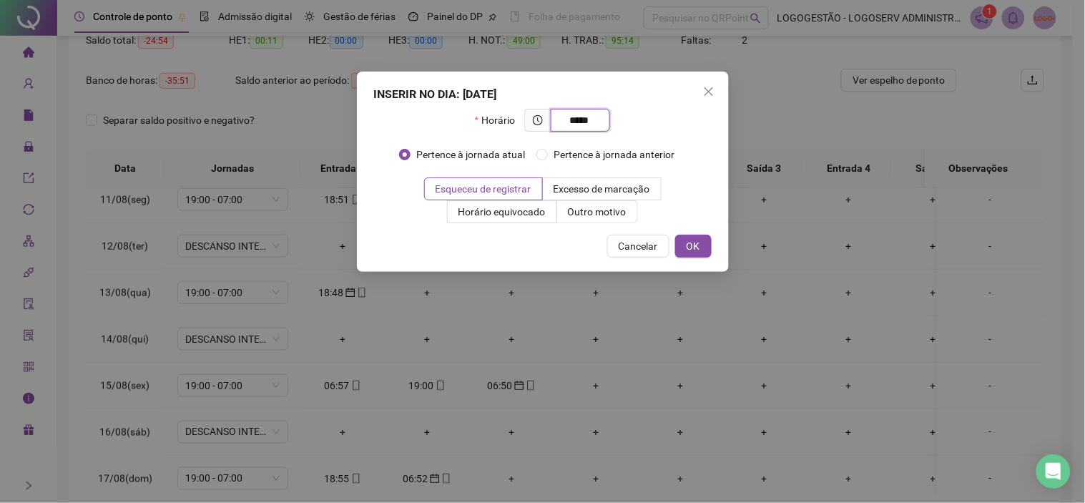
type input "*****"
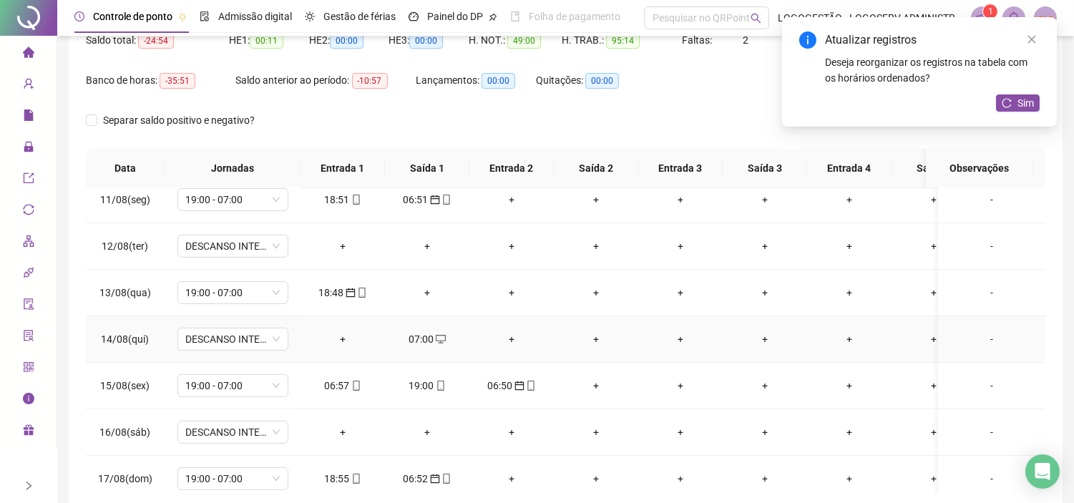
click at [429, 344] on div "07:00" at bounding box center [427, 339] width 62 height 16
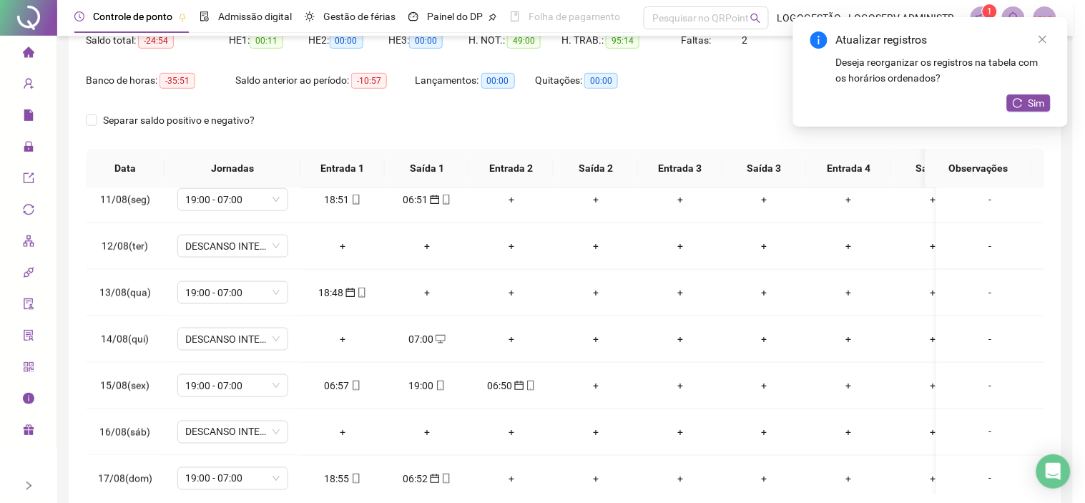
type input "**********"
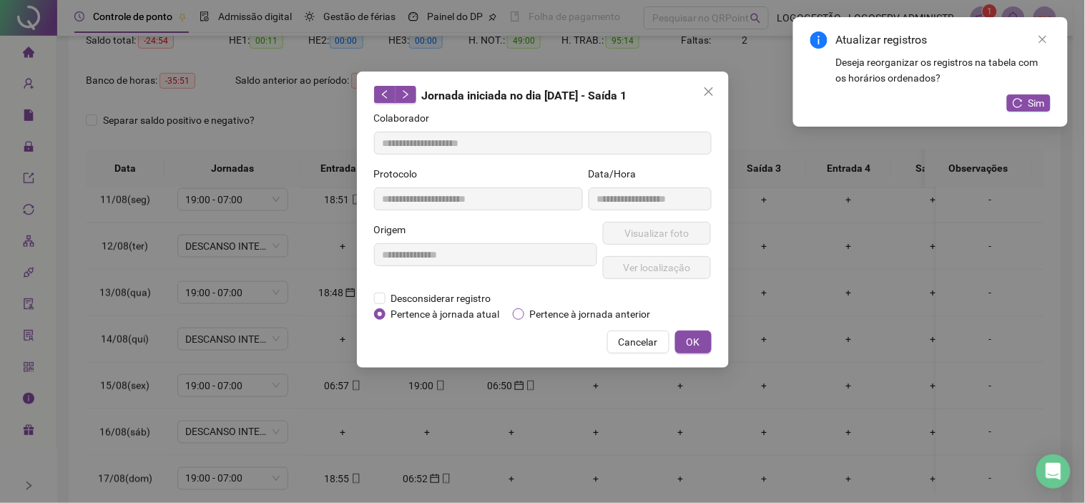
click at [532, 311] on span "Pertence à jornada anterior" at bounding box center [590, 314] width 132 height 16
click at [696, 339] on span "OK" at bounding box center [694, 342] width 14 height 16
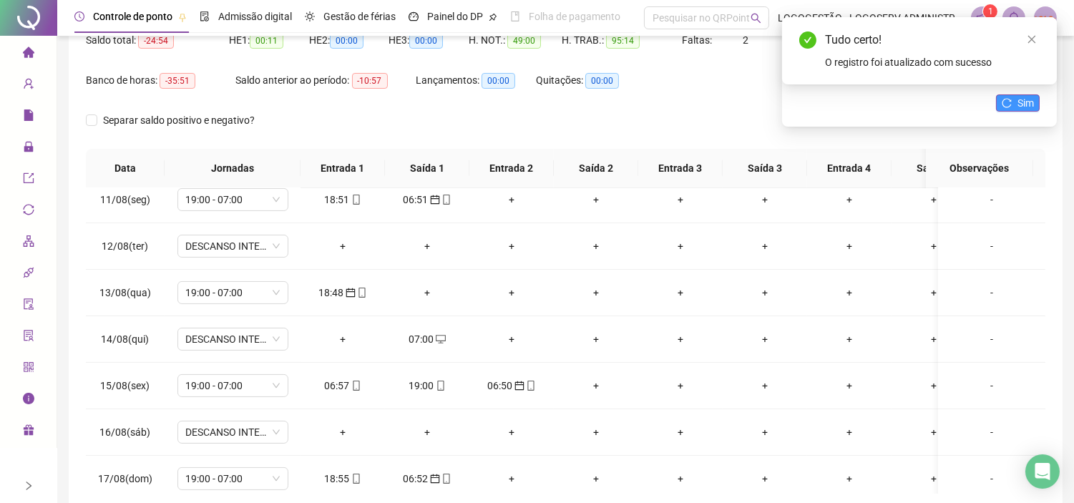
click at [1007, 98] on icon "reload" at bounding box center [1006, 103] width 10 height 10
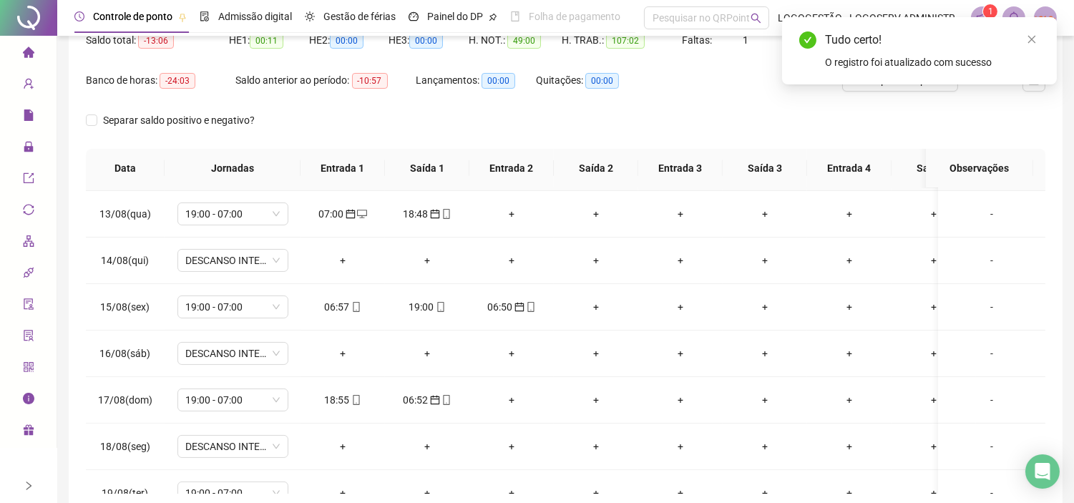
scroll to position [556, 0]
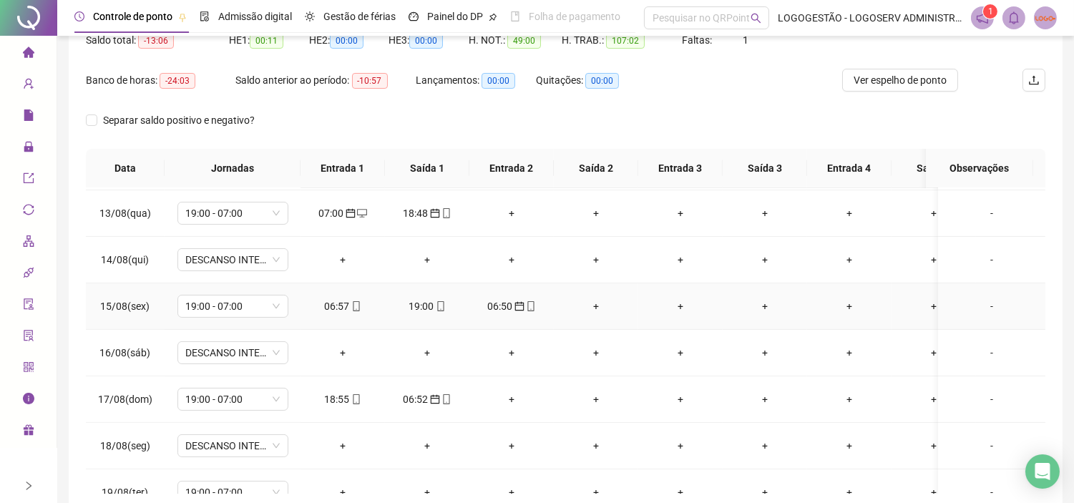
click at [352, 310] on icon "mobile" at bounding box center [356, 306] width 10 height 10
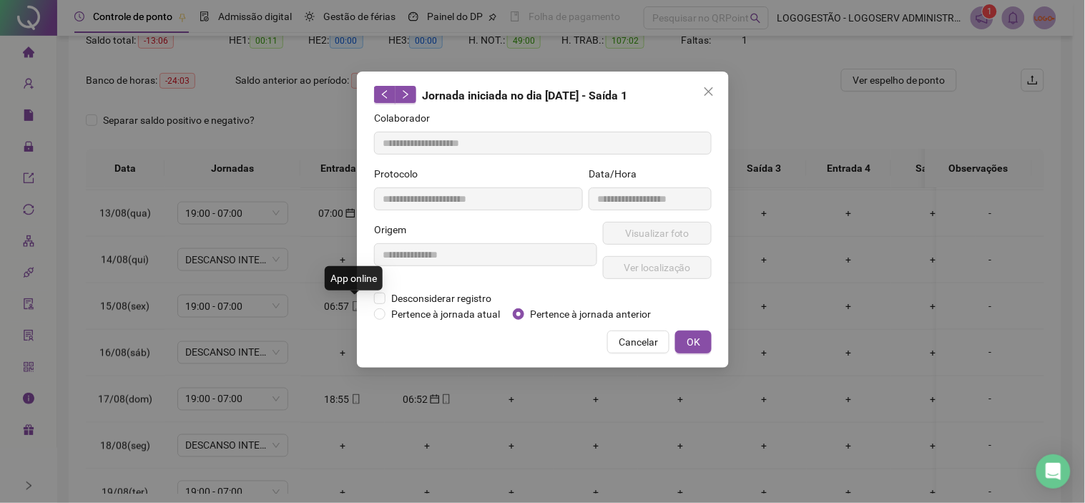
type input "**********"
click at [644, 232] on span "Visualizar foto" at bounding box center [656, 233] width 64 height 16
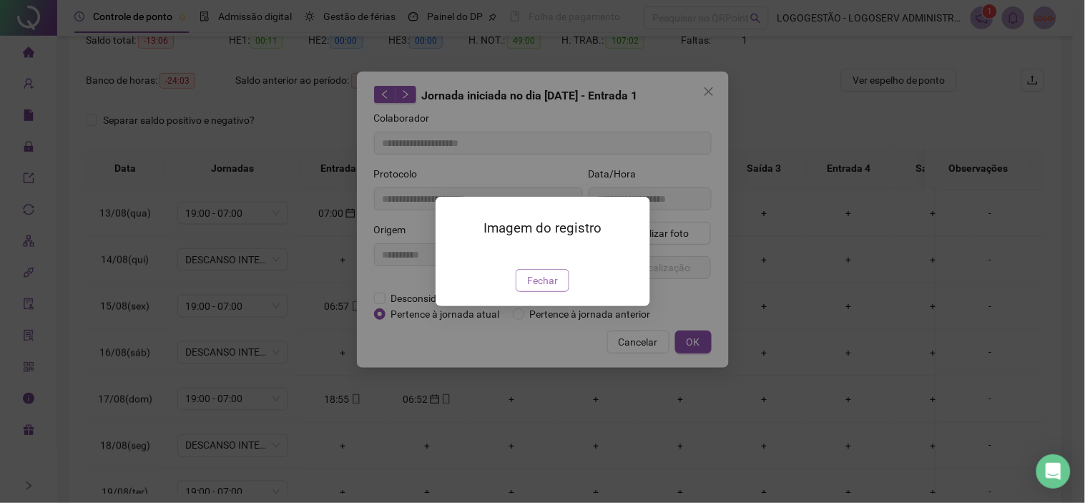
click at [541, 292] on button "Fechar" at bounding box center [543, 280] width 54 height 23
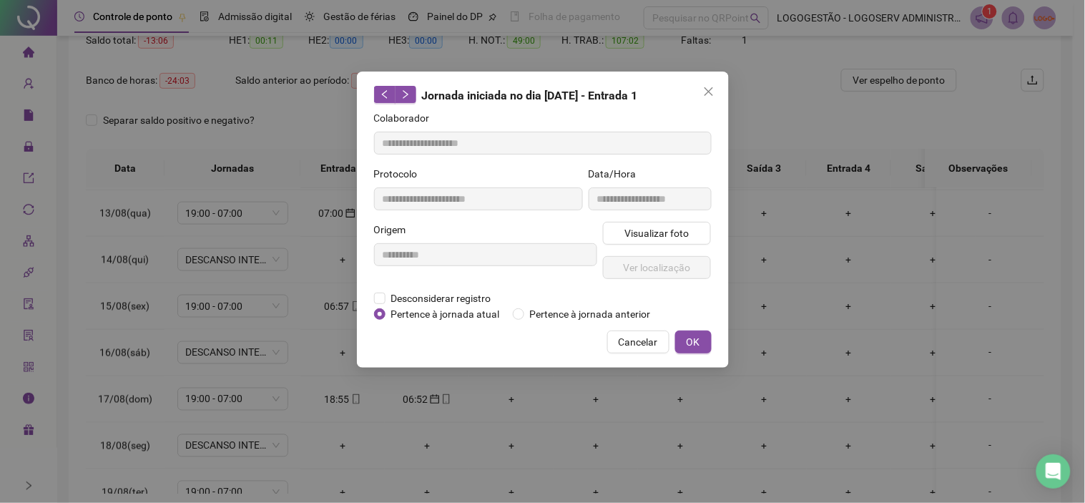
click at [629, 346] on span "Cancelar" at bounding box center [638, 342] width 39 height 16
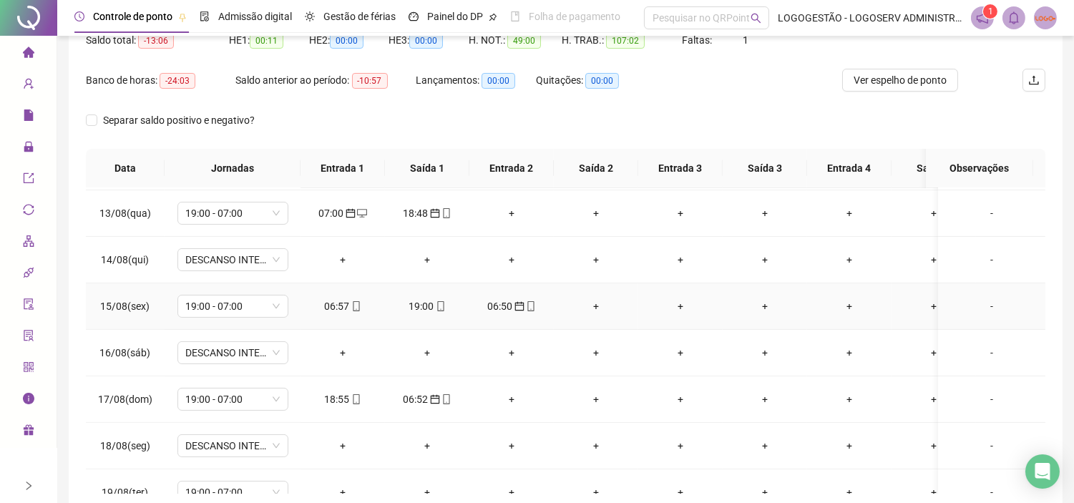
click at [437, 312] on span at bounding box center [439, 305] width 11 height 11
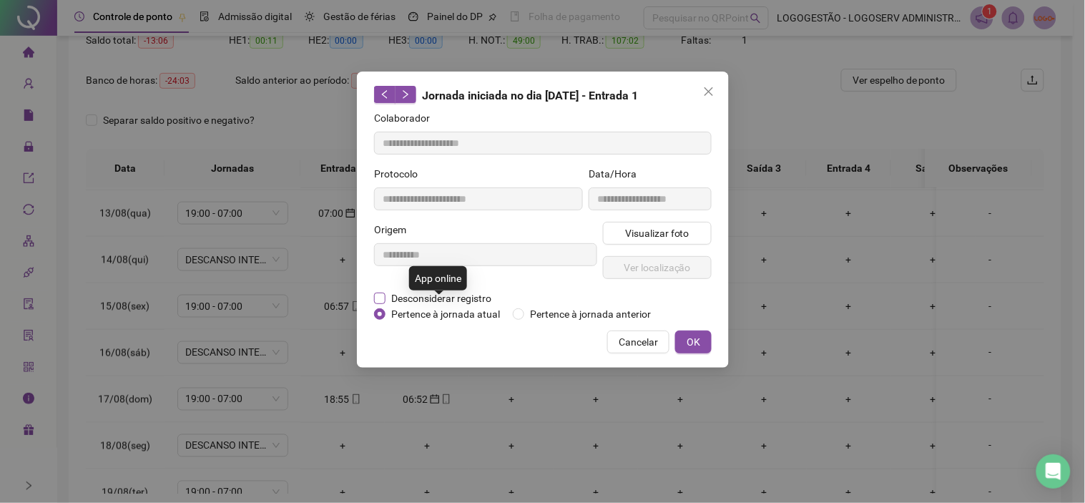
type input "**********"
click at [646, 235] on span "Visualizar foto" at bounding box center [656, 233] width 64 height 16
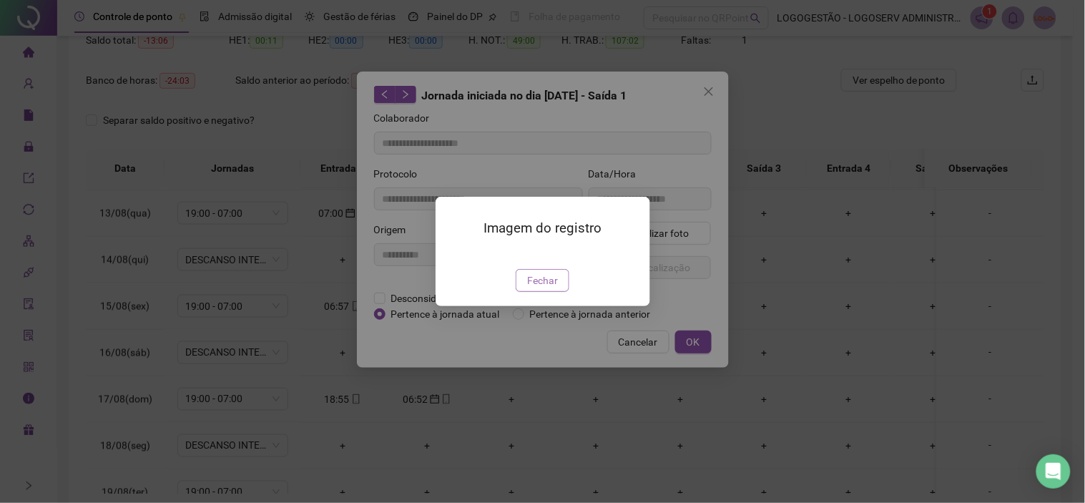
click at [551, 288] on span "Fechar" at bounding box center [542, 280] width 31 height 16
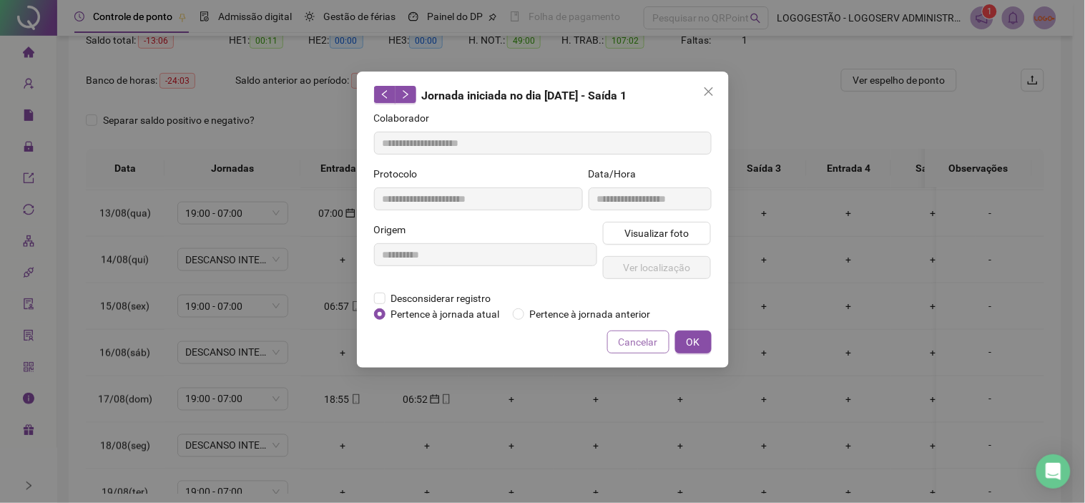
click at [627, 343] on span "Cancelar" at bounding box center [638, 342] width 39 height 16
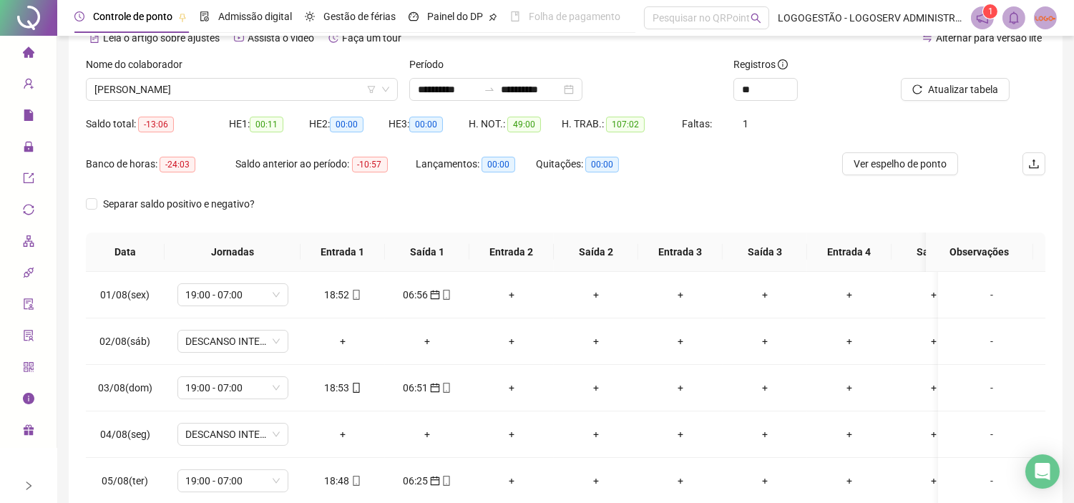
scroll to position [0, 0]
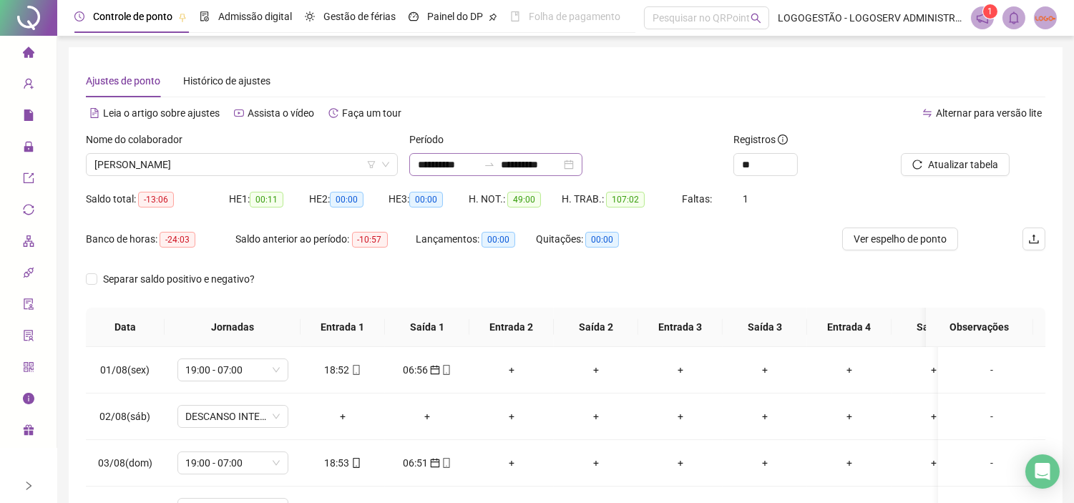
click at [495, 168] on icon "swap-right" at bounding box center [488, 164] width 11 height 11
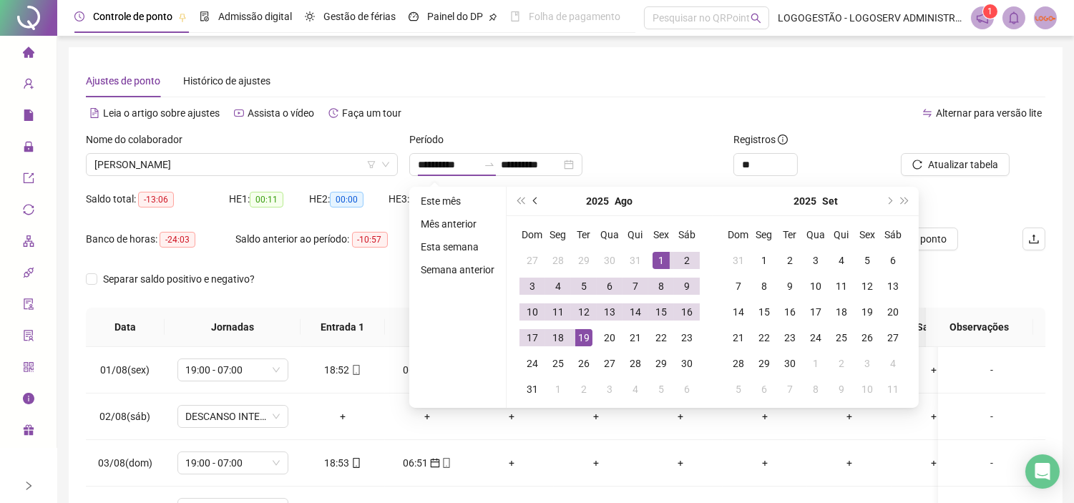
click at [539, 196] on button "prev-year" at bounding box center [536, 201] width 16 height 29
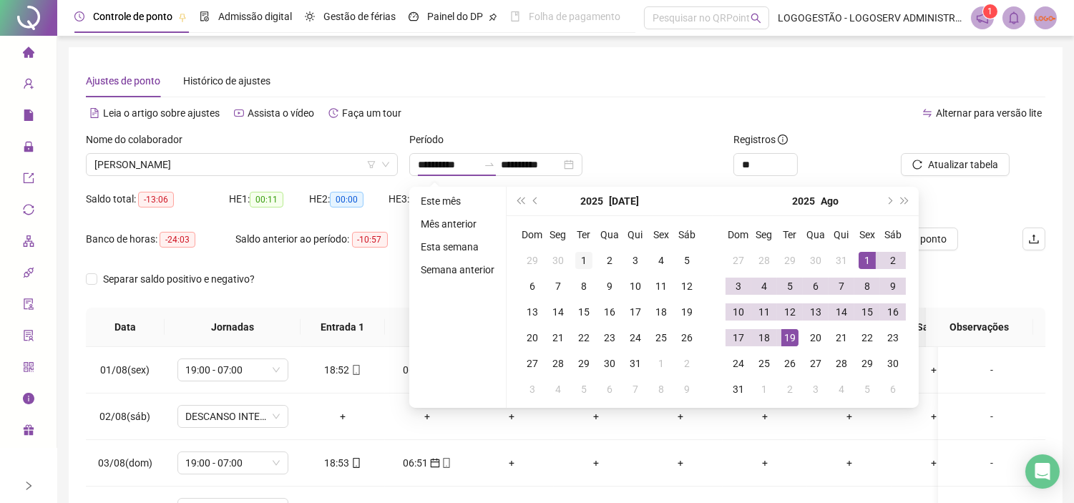
type input "**********"
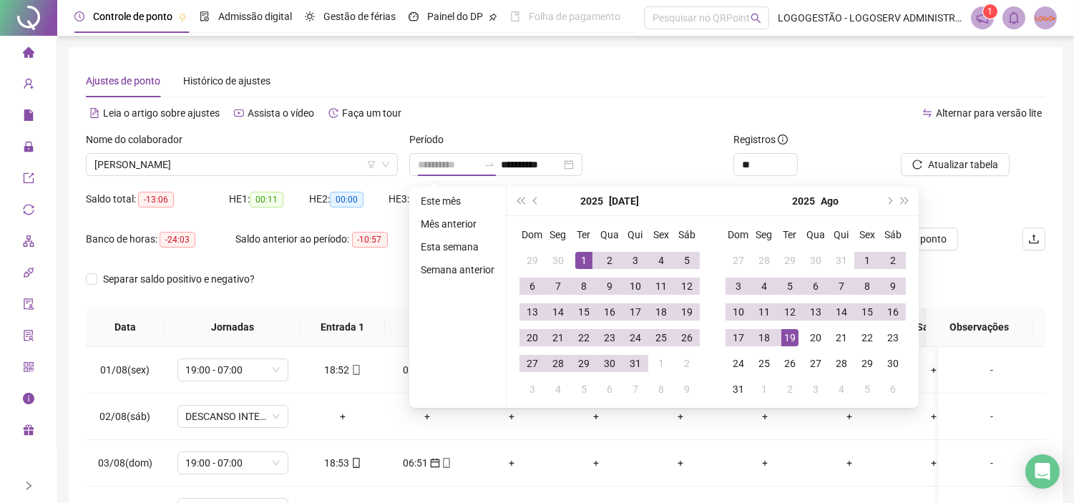
click at [580, 252] on div "1" at bounding box center [583, 260] width 17 height 17
type input "**********"
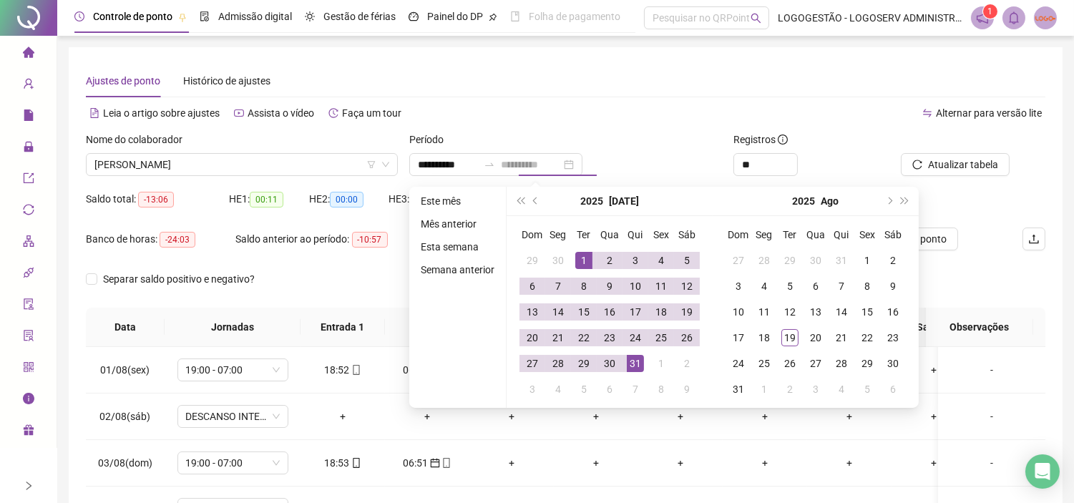
click at [644, 365] on td "31" at bounding box center [635, 363] width 26 height 26
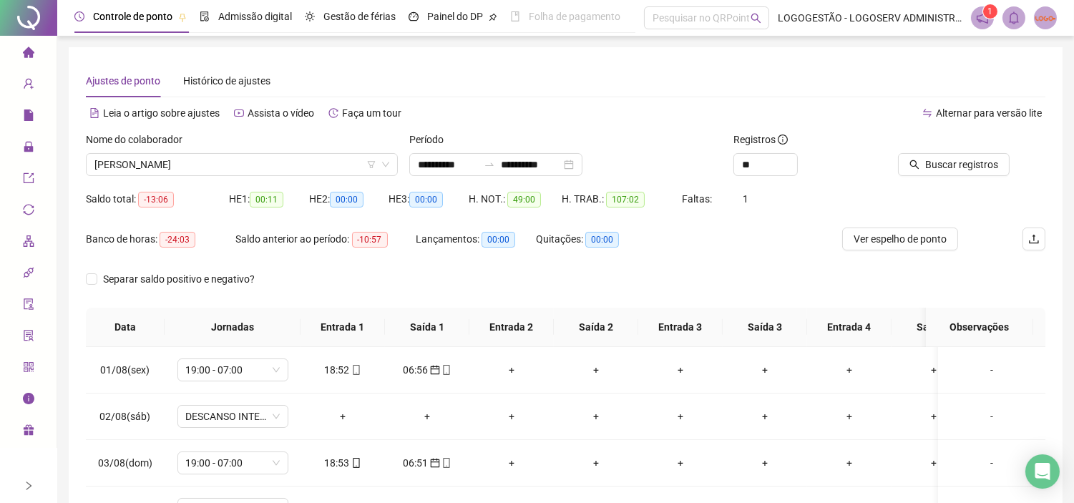
click at [933, 150] on div at bounding box center [952, 142] width 114 height 21
click at [933, 157] on span "Buscar registros" at bounding box center [961, 165] width 73 height 16
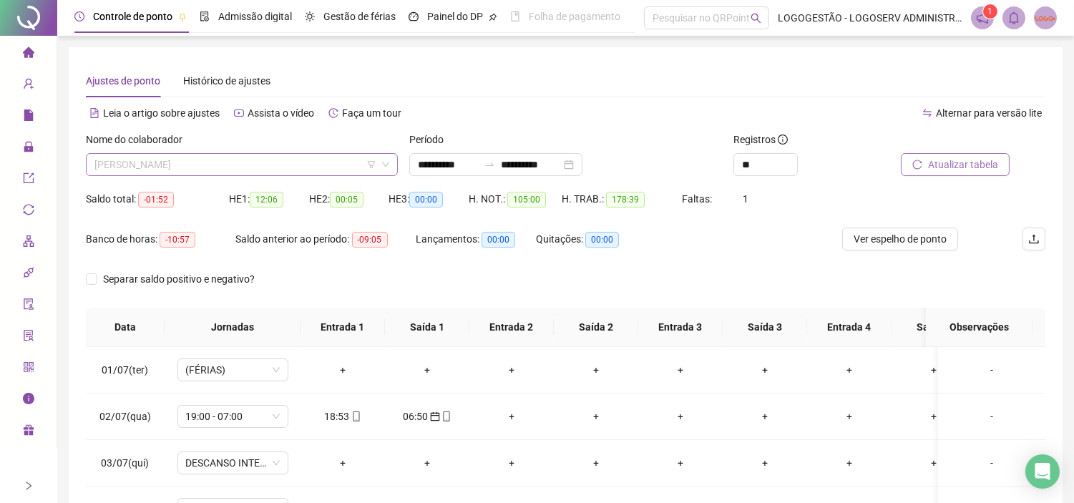
click at [248, 163] on span "[PERSON_NAME]" at bounding box center [241, 164] width 295 height 21
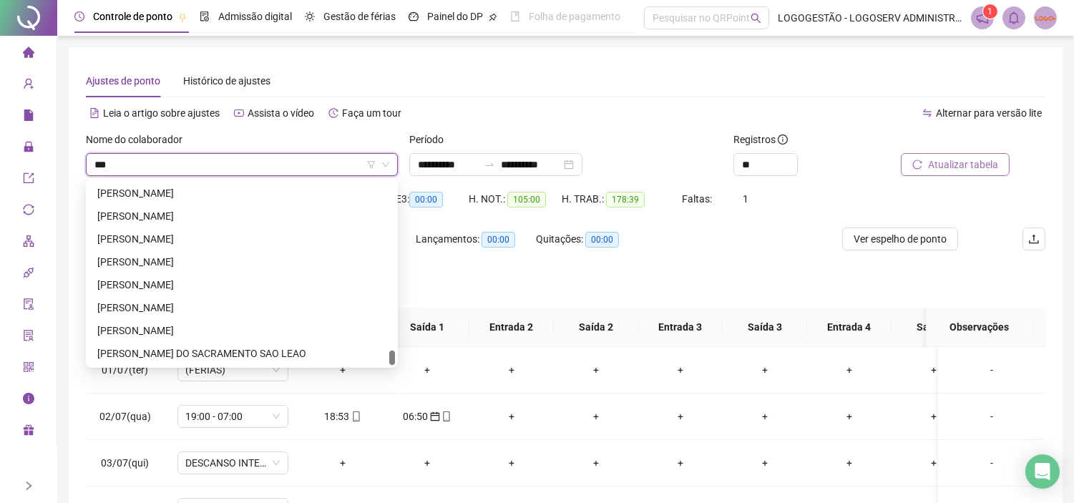
scroll to position [343, 0]
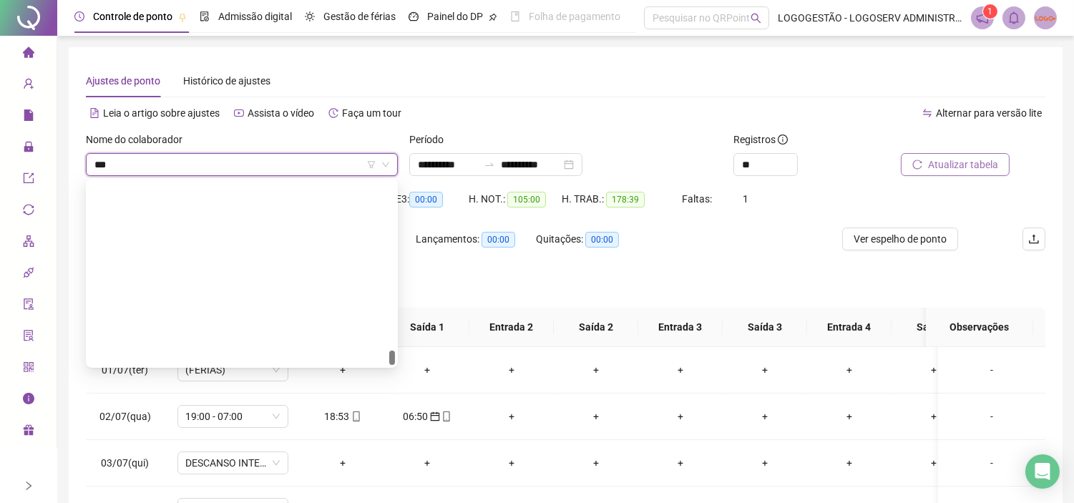
type input "****"
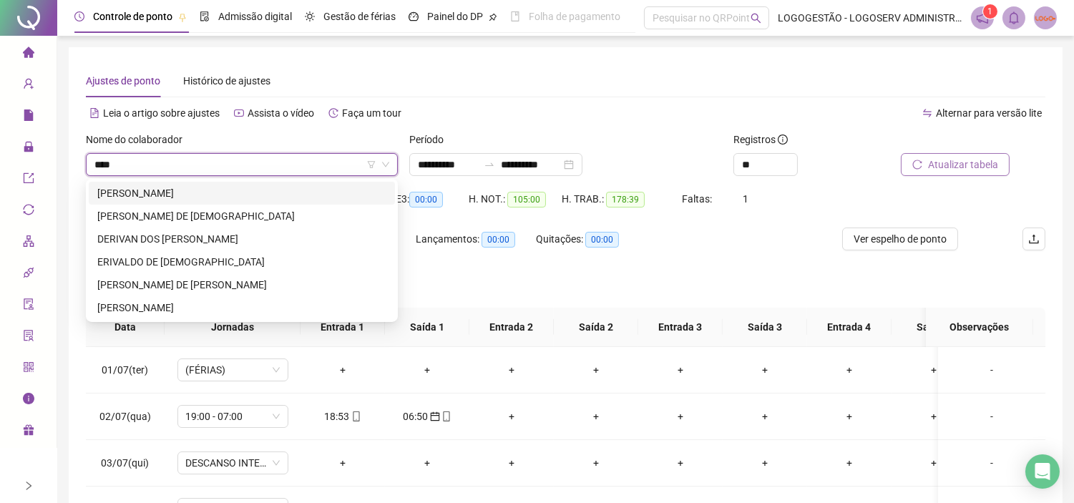
scroll to position [0, 0]
click at [198, 279] on div "[PERSON_NAME] DE [PERSON_NAME]" at bounding box center [241, 285] width 289 height 16
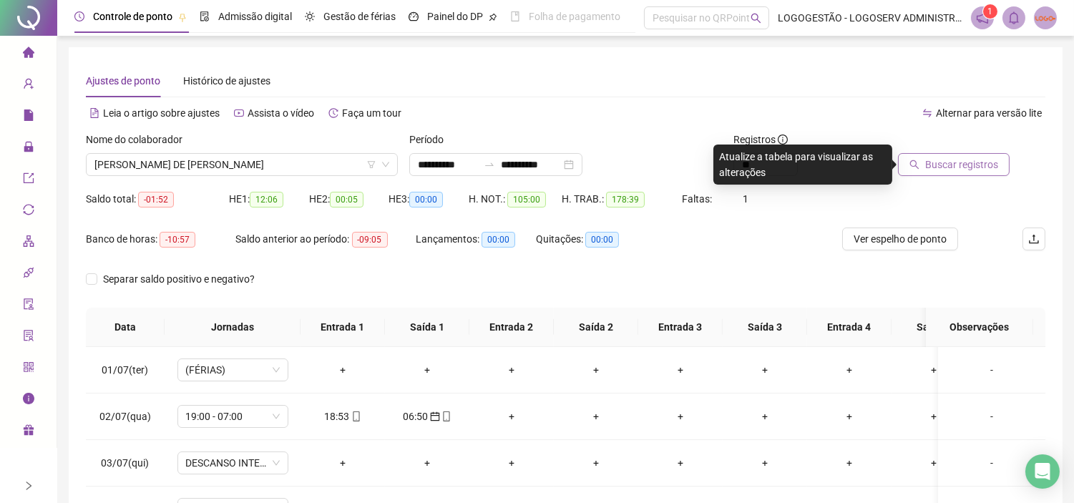
click at [983, 160] on span "Buscar registros" at bounding box center [961, 165] width 73 height 16
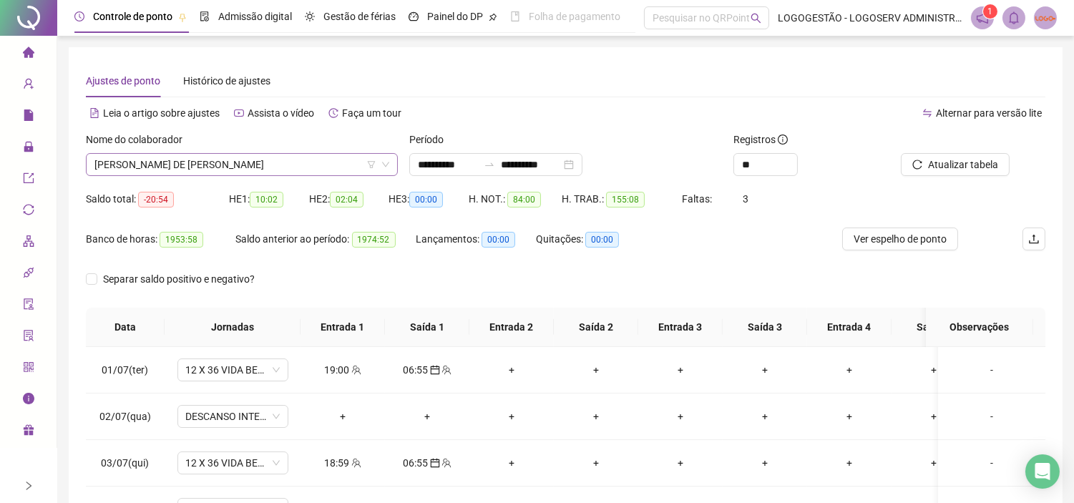
click at [279, 167] on span "[PERSON_NAME] DE [PERSON_NAME]" at bounding box center [241, 164] width 295 height 21
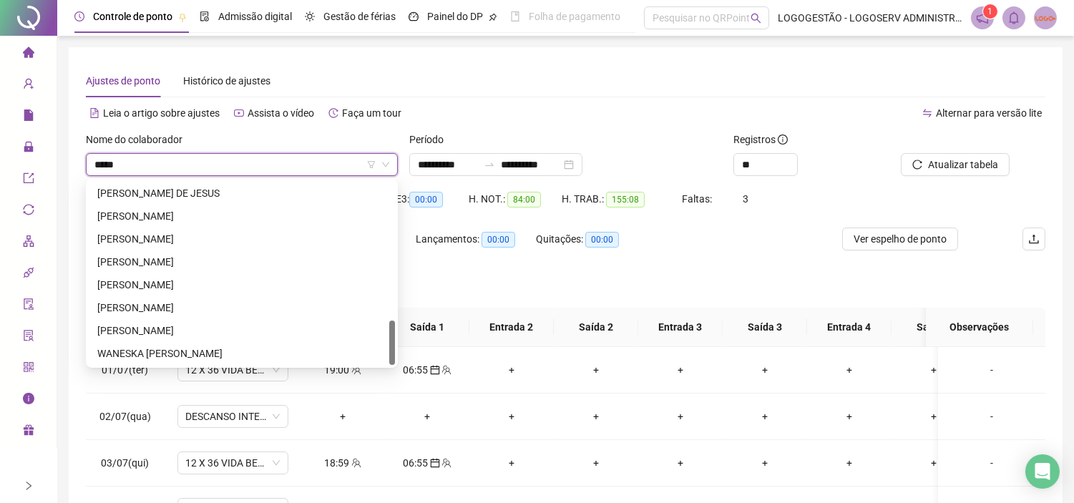
scroll to position [275, 0]
type input "**********"
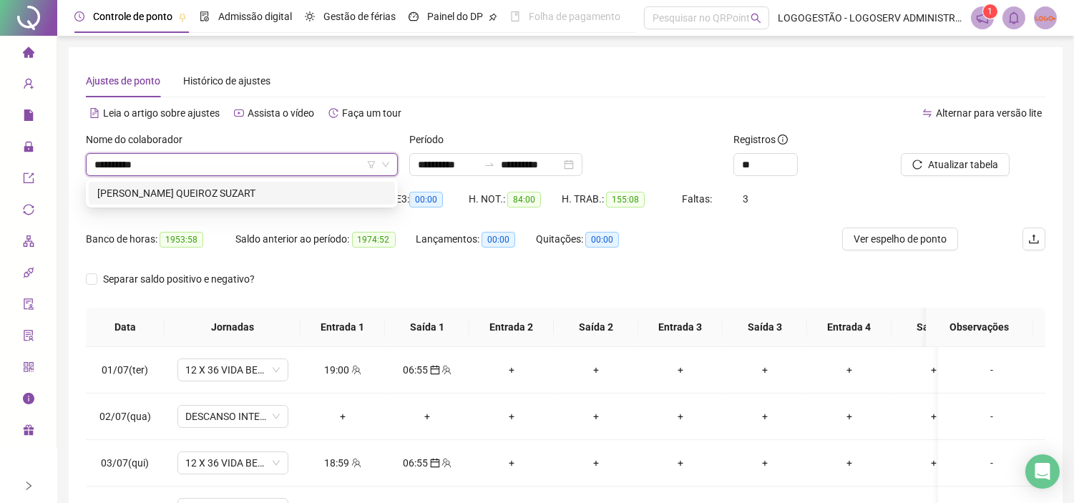
scroll to position [0, 0]
click at [325, 197] on div "ANDERSON QUEIROZ SUZART" at bounding box center [241, 193] width 289 height 16
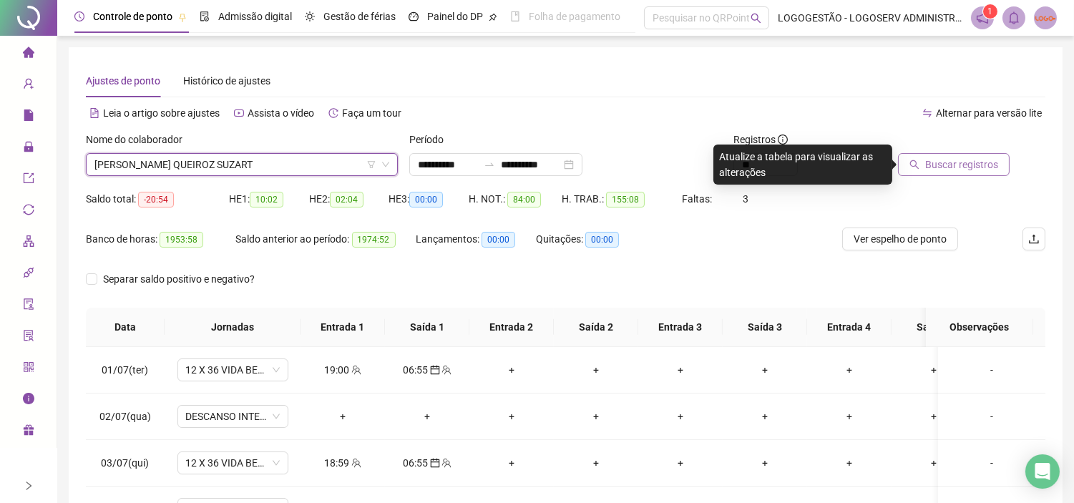
click at [953, 164] on span "Buscar registros" at bounding box center [961, 165] width 73 height 16
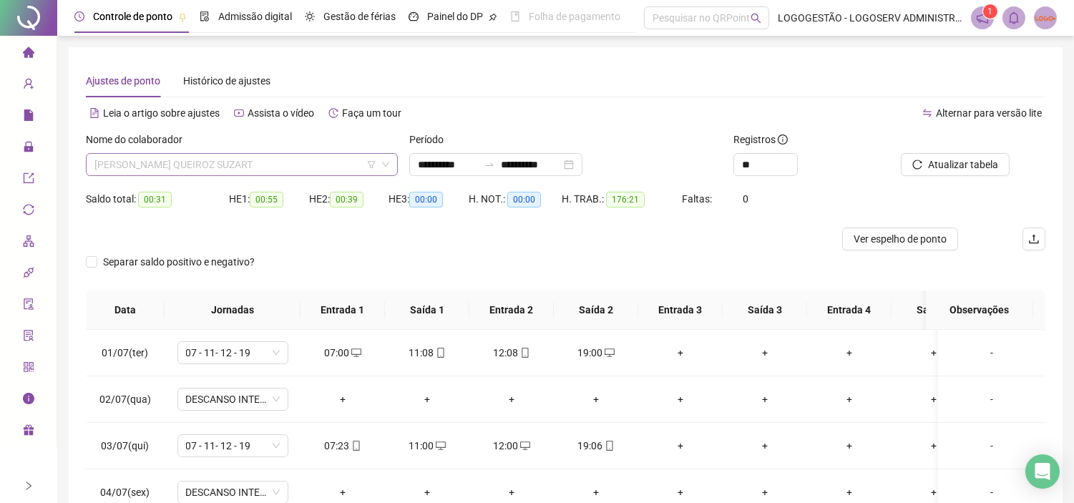
click at [268, 162] on span "ANDERSON QUEIROZ SUZART" at bounding box center [241, 164] width 295 height 21
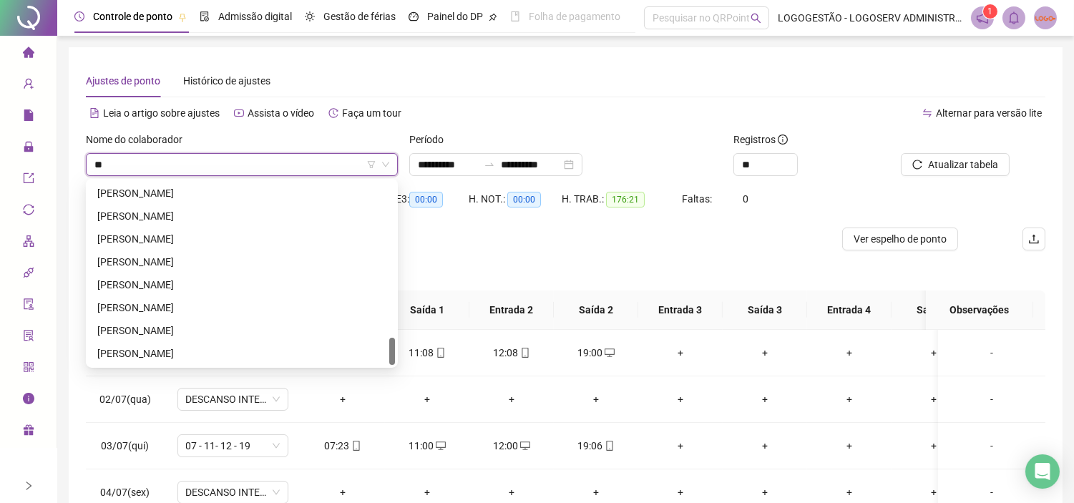
scroll to position [343, 0]
type input "********"
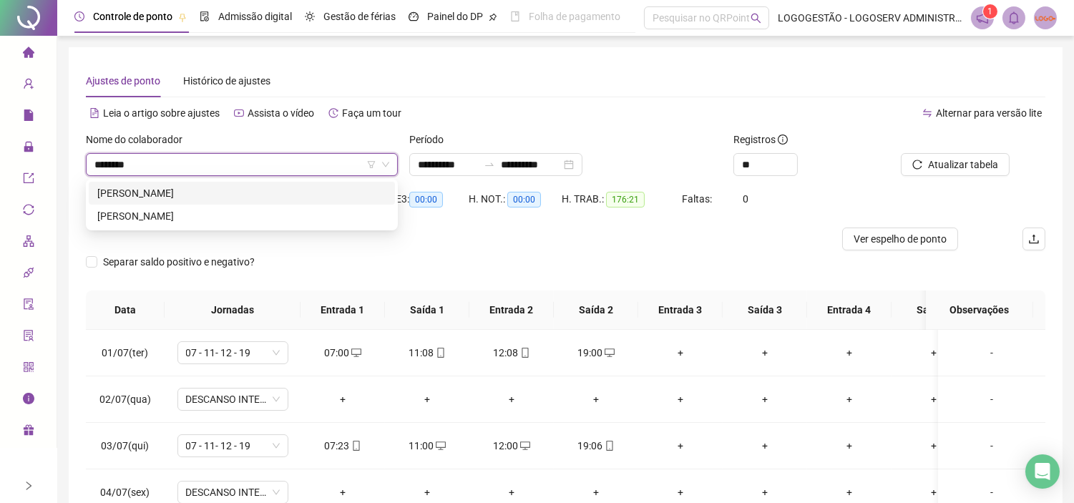
click at [243, 195] on div "FABIO MAGALHAES SOUSA" at bounding box center [241, 193] width 289 height 16
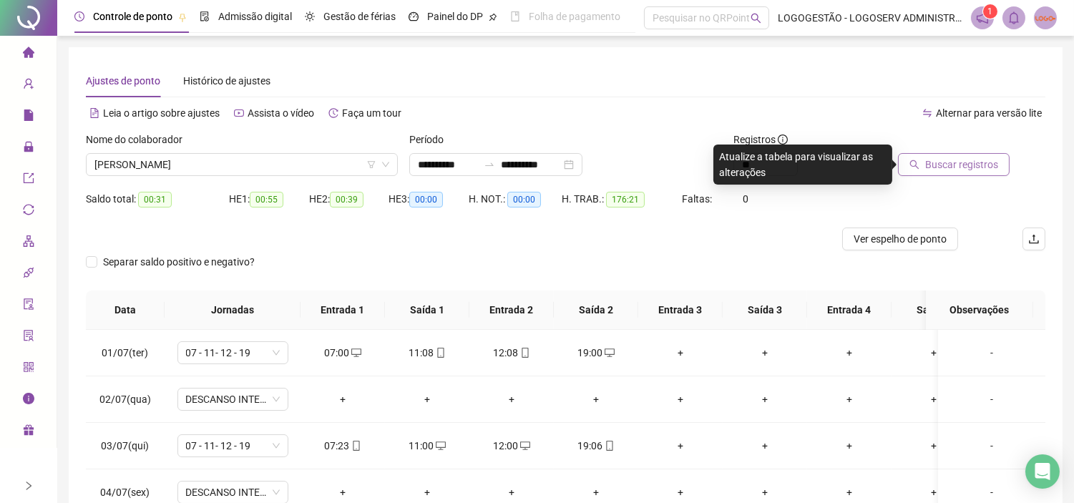
click at [955, 162] on span "Buscar registros" at bounding box center [961, 165] width 73 height 16
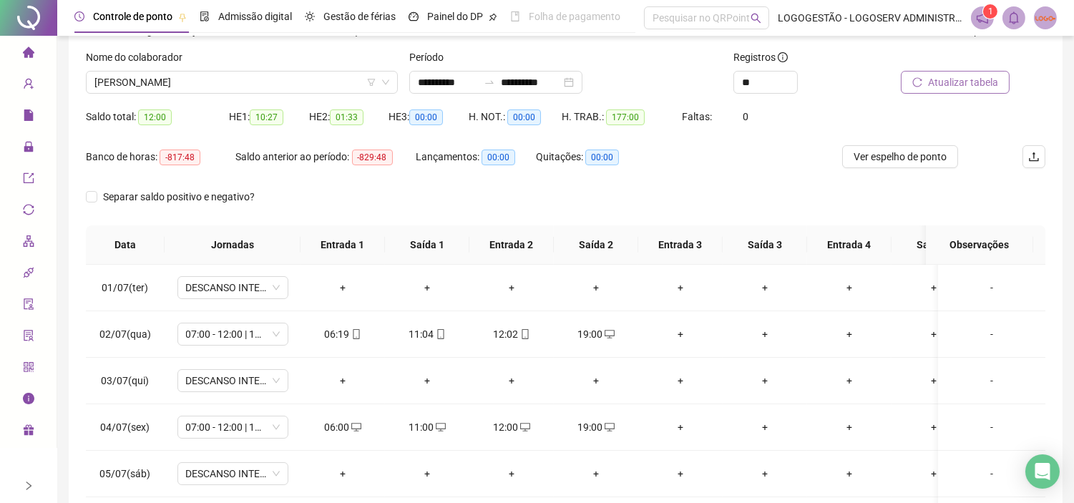
scroll to position [0, 0]
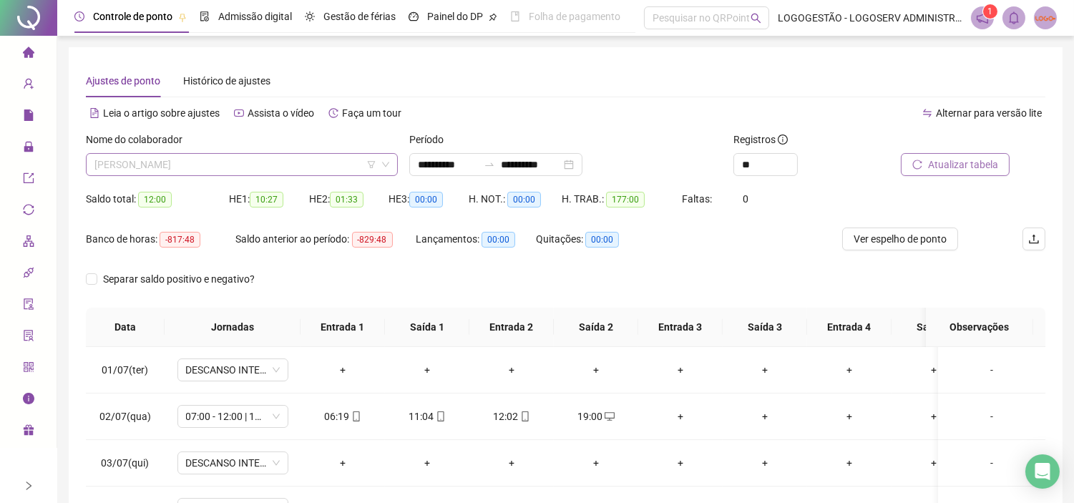
click at [277, 159] on span "FABIO MAGALHAES SOUSA" at bounding box center [241, 164] width 295 height 21
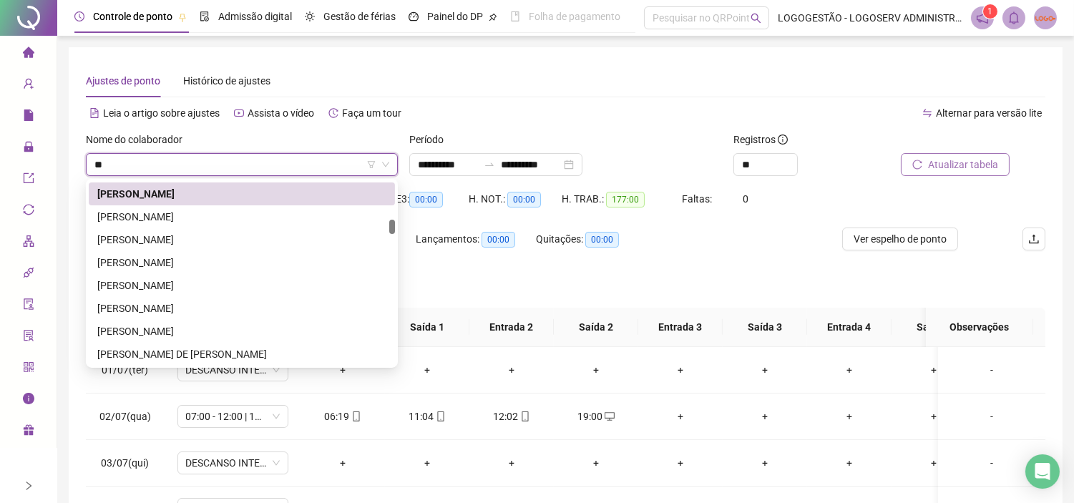
scroll to position [801, 0]
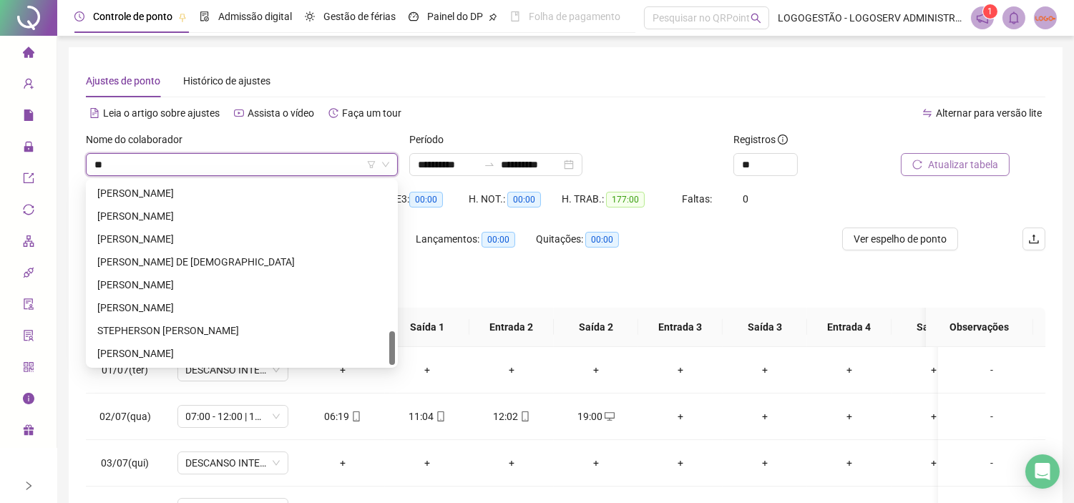
type input "***"
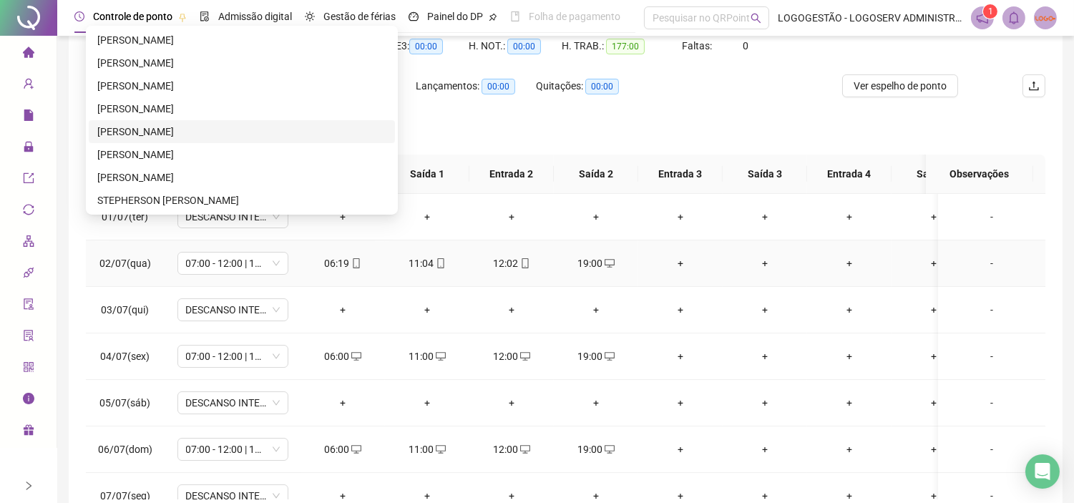
scroll to position [0, 0]
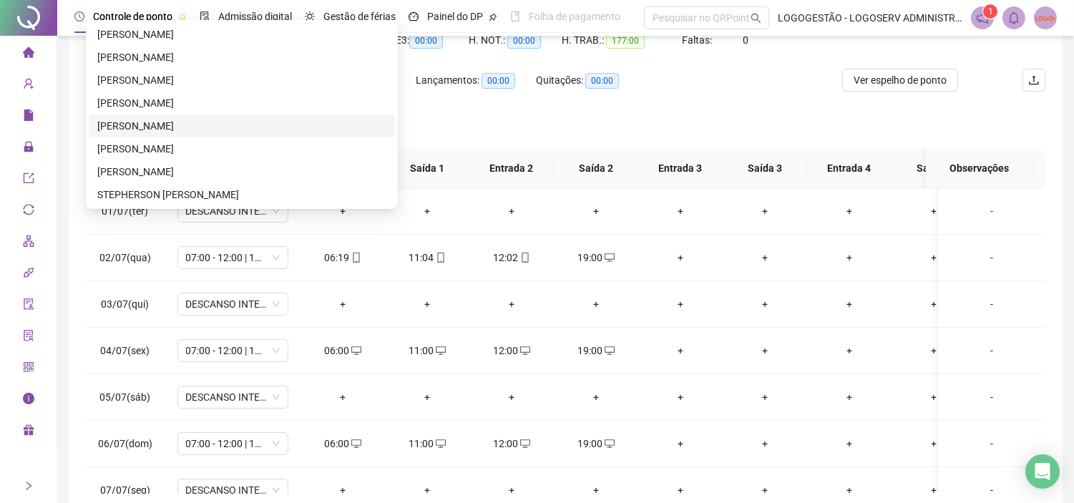
click at [177, 131] on div "HERLITON DA SILVA MOTA" at bounding box center [241, 126] width 289 height 16
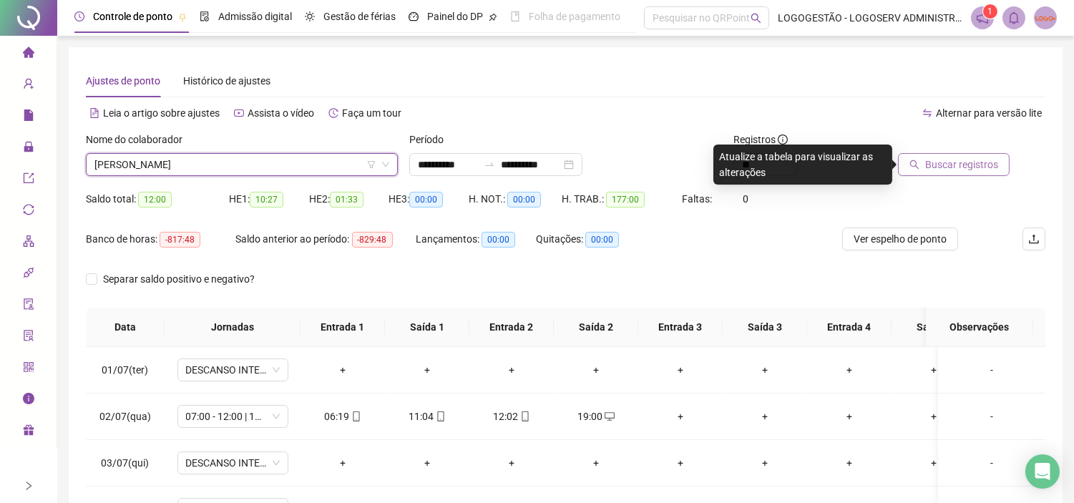
click at [937, 158] on span "Buscar registros" at bounding box center [961, 165] width 73 height 16
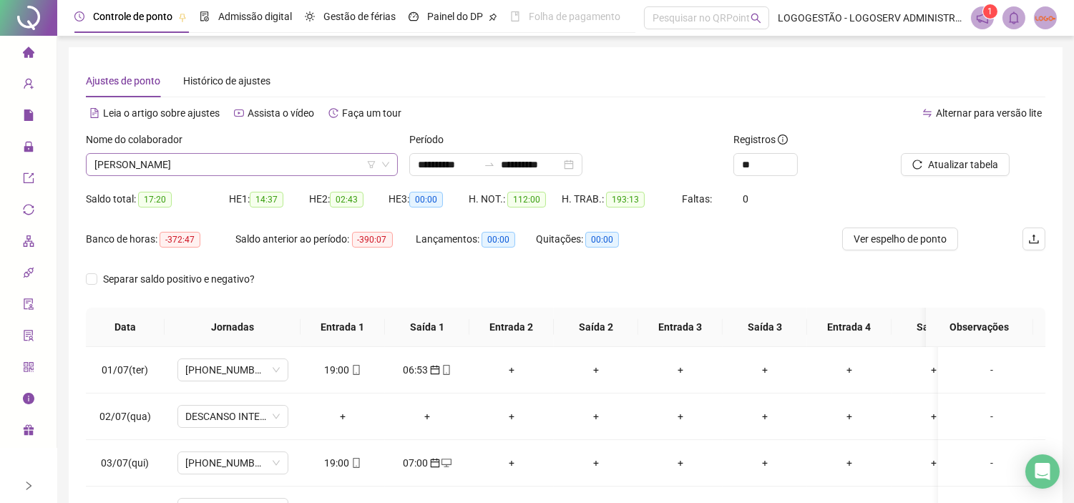
click at [275, 159] on span "HERLITON DA SILVA MOTA" at bounding box center [241, 164] width 295 height 21
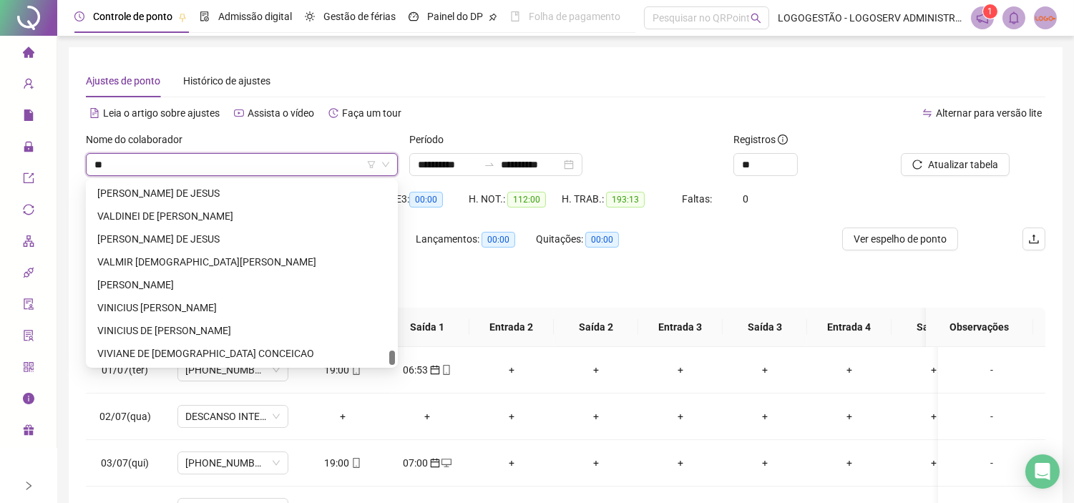
scroll to position [2814, 0]
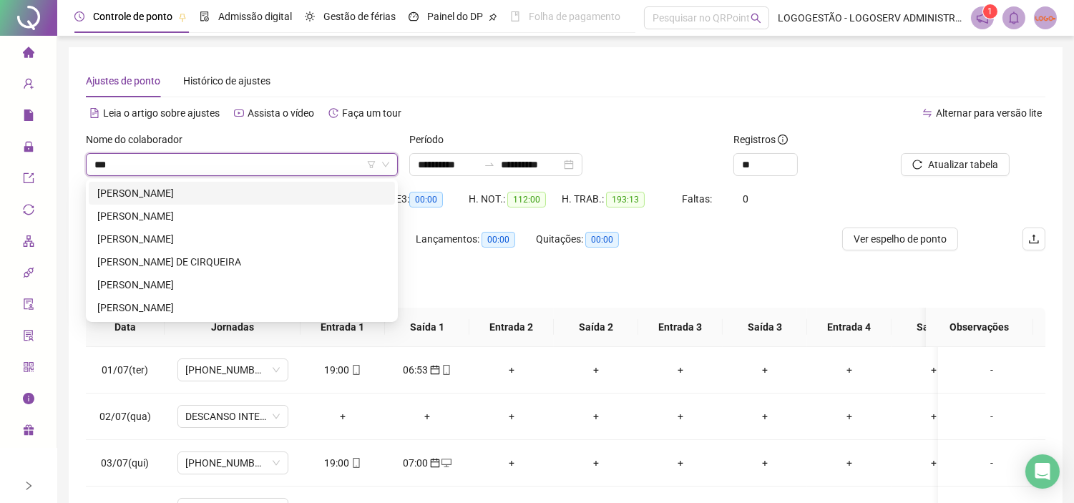
type input "****"
click at [194, 281] on div "JEAN SILVA GOMES" at bounding box center [241, 285] width 289 height 16
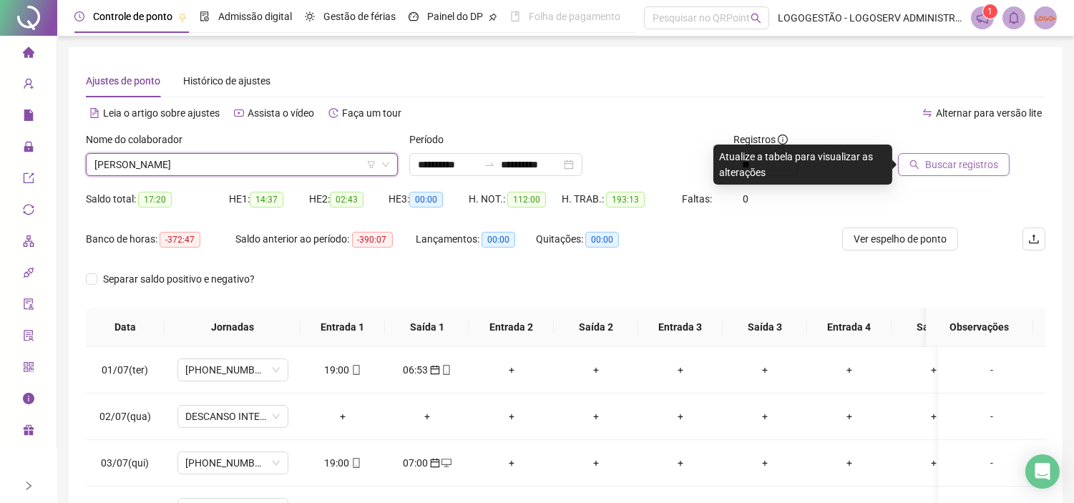
click at [945, 167] on span "Buscar registros" at bounding box center [961, 165] width 73 height 16
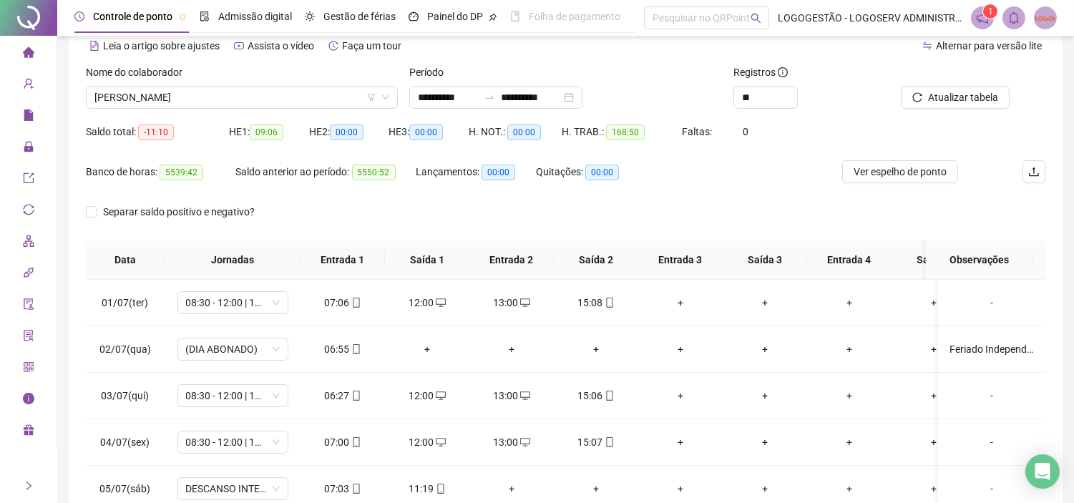
scroll to position [0, 0]
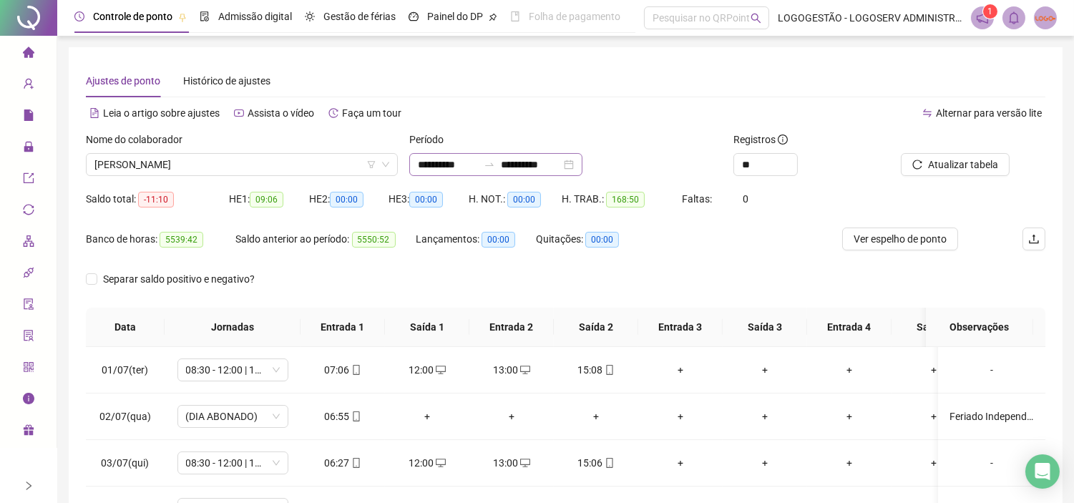
click at [494, 164] on icon "swap-right" at bounding box center [490, 164] width 9 height 3
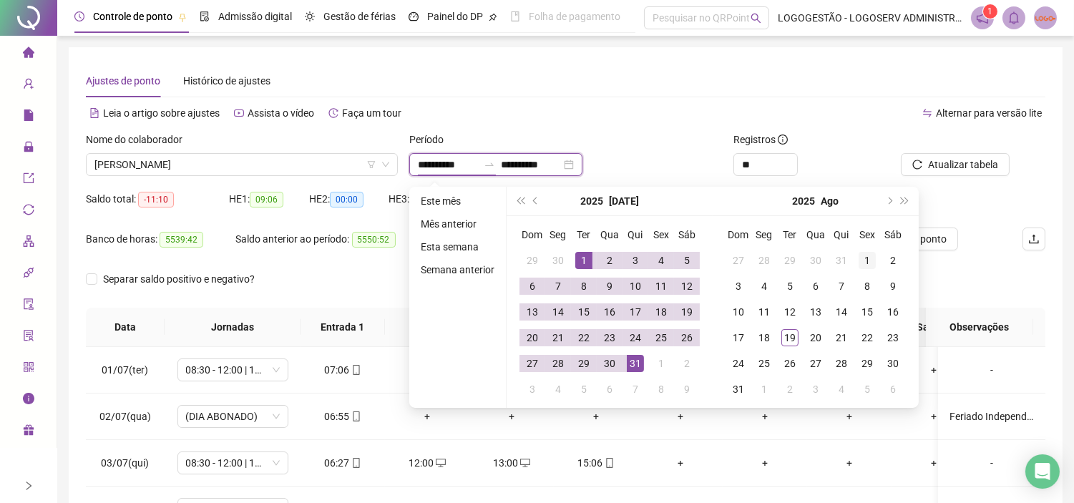
type input "**********"
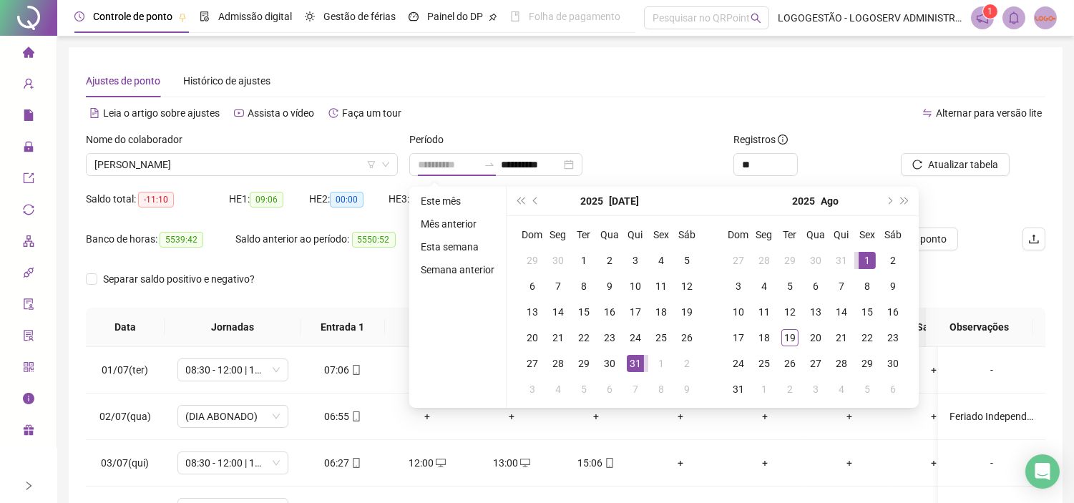
click at [864, 257] on div "1" at bounding box center [866, 260] width 17 height 17
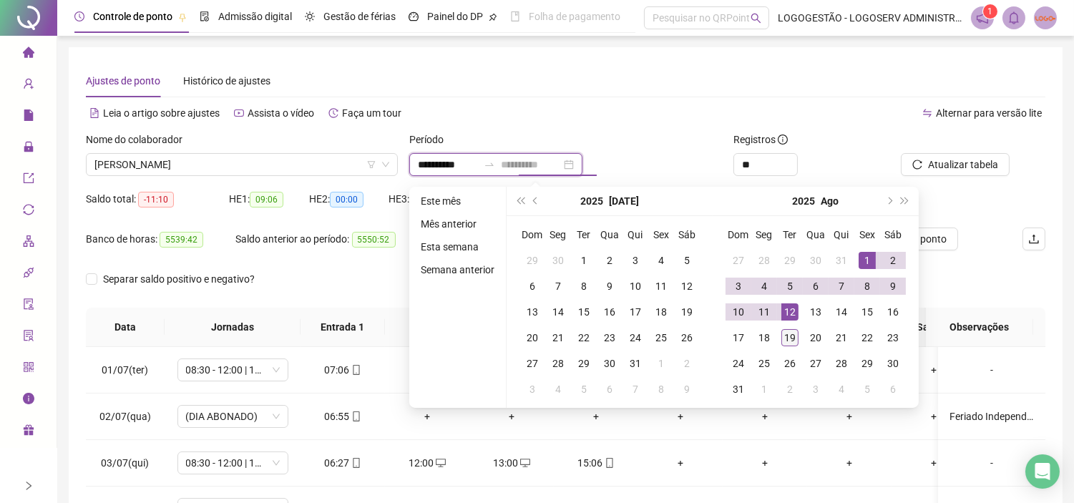
type input "**********"
click at [783, 346] on td "19" at bounding box center [790, 338] width 26 height 26
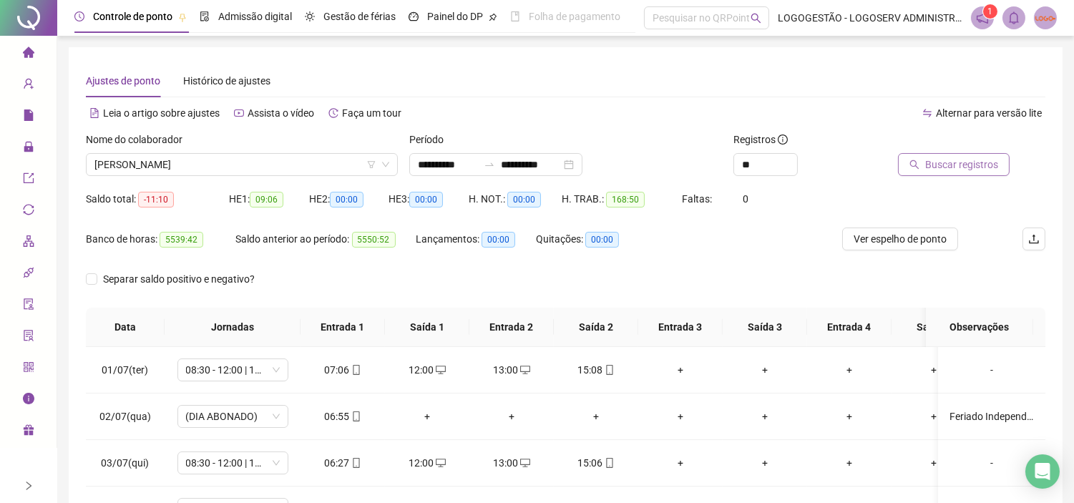
click at [939, 157] on span "Buscar registros" at bounding box center [961, 165] width 73 height 16
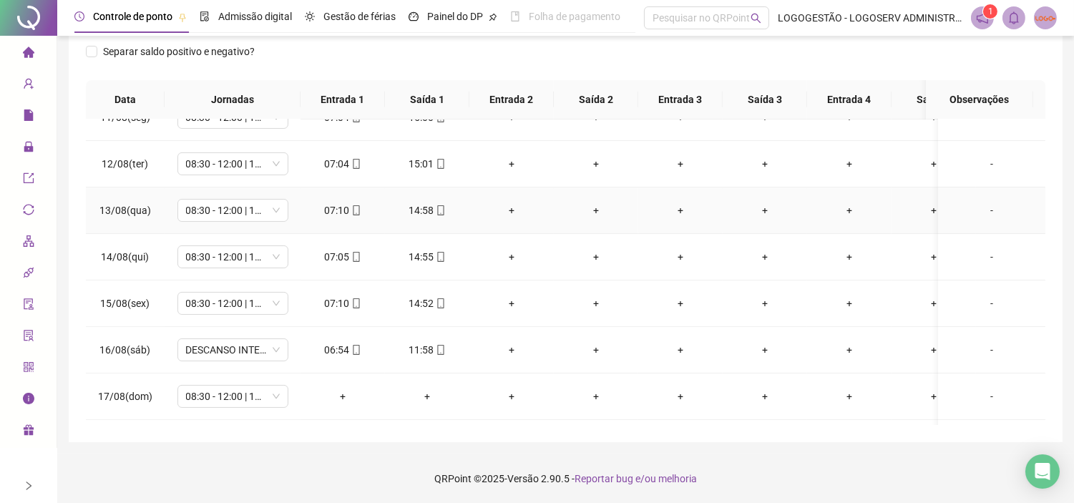
scroll to position [591, 0]
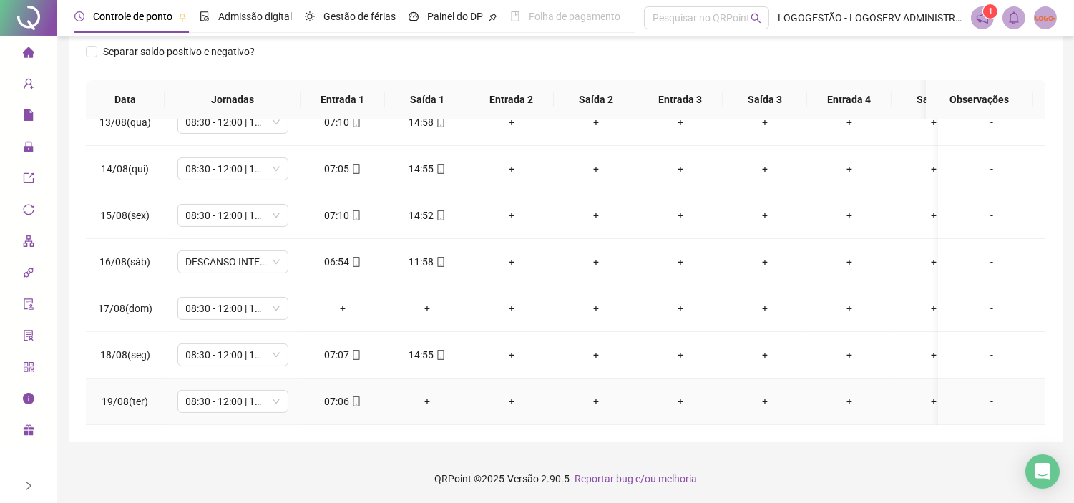
click at [339, 393] on div "07:06" at bounding box center [343, 401] width 62 height 16
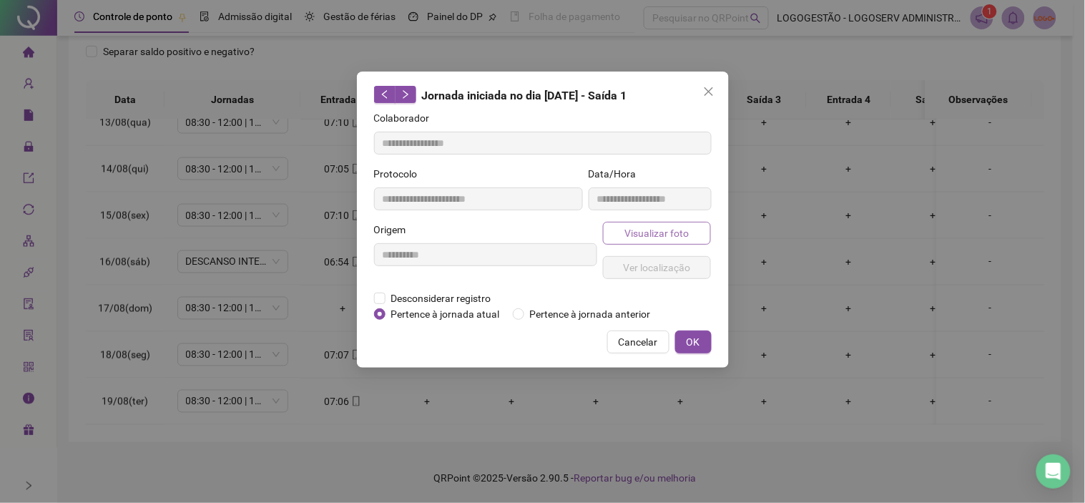
click at [647, 226] on span "Visualizar foto" at bounding box center [656, 233] width 64 height 16
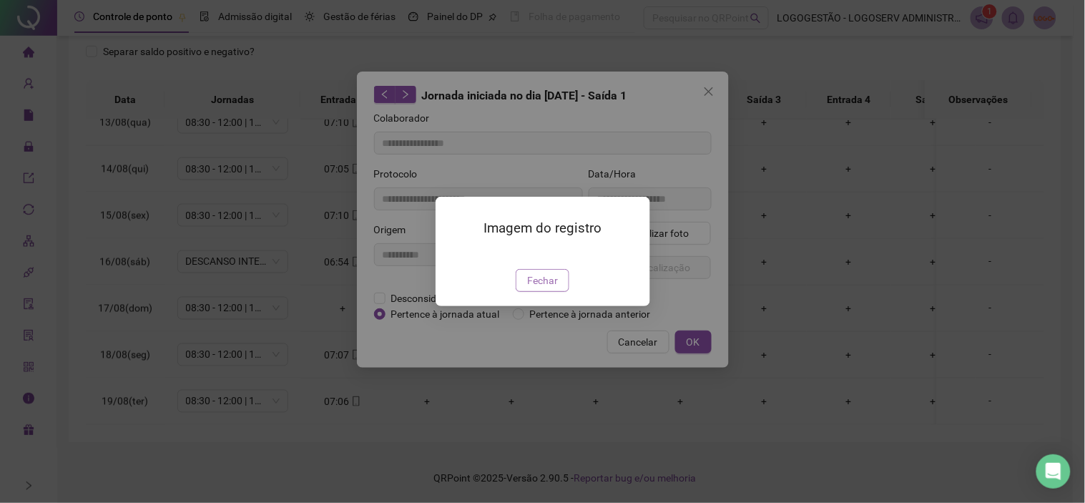
type input "**********"
click at [541, 285] on div "Imagem do registro Fechar" at bounding box center [543, 251] width 215 height 109
click at [562, 292] on button "Fechar" at bounding box center [543, 280] width 54 height 23
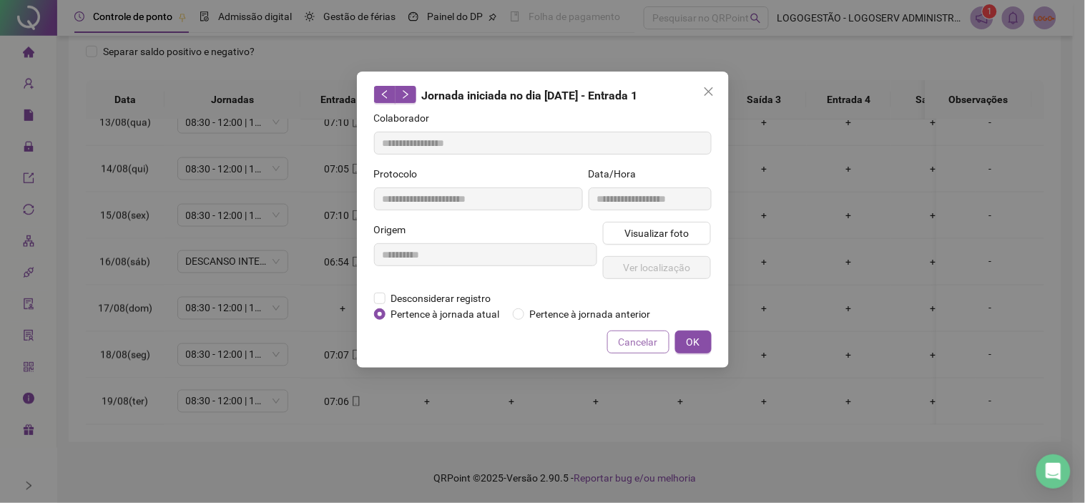
click at [622, 338] on span "Cancelar" at bounding box center [638, 342] width 39 height 16
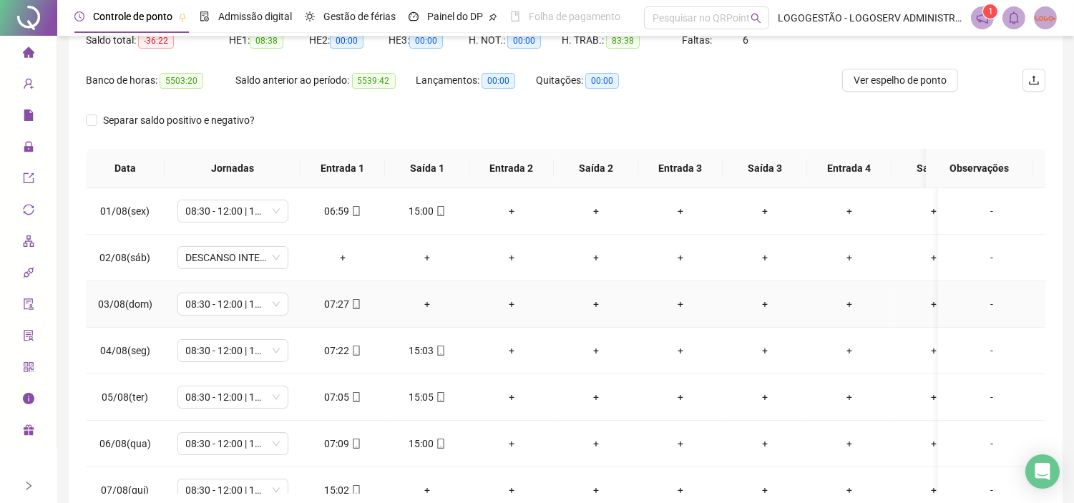
scroll to position [0, 0]
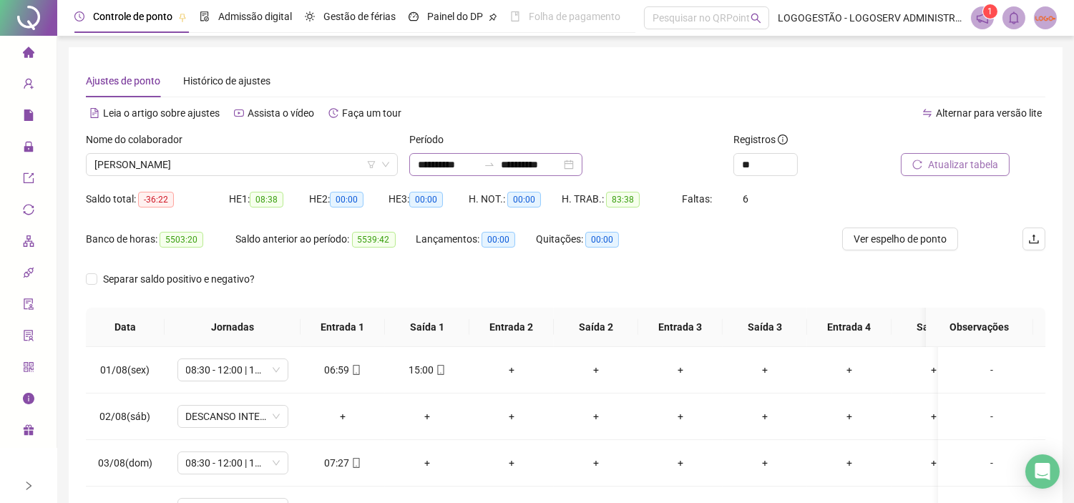
drag, startPoint x: 501, startPoint y: 164, endPoint x: 520, endPoint y: 167, distance: 18.7
click at [495, 165] on icon "swap-right" at bounding box center [488, 164] width 11 height 11
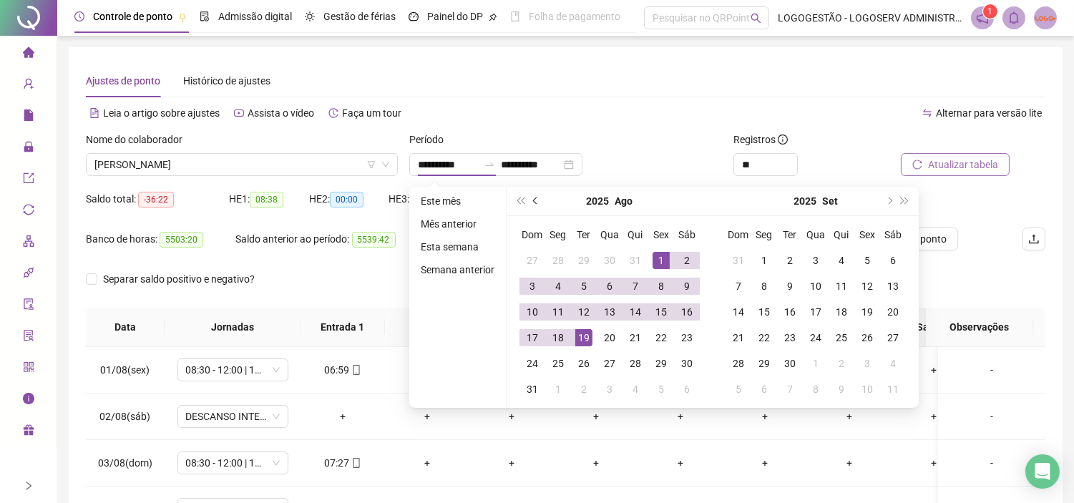
click at [533, 196] on button "prev-year" at bounding box center [536, 201] width 16 height 29
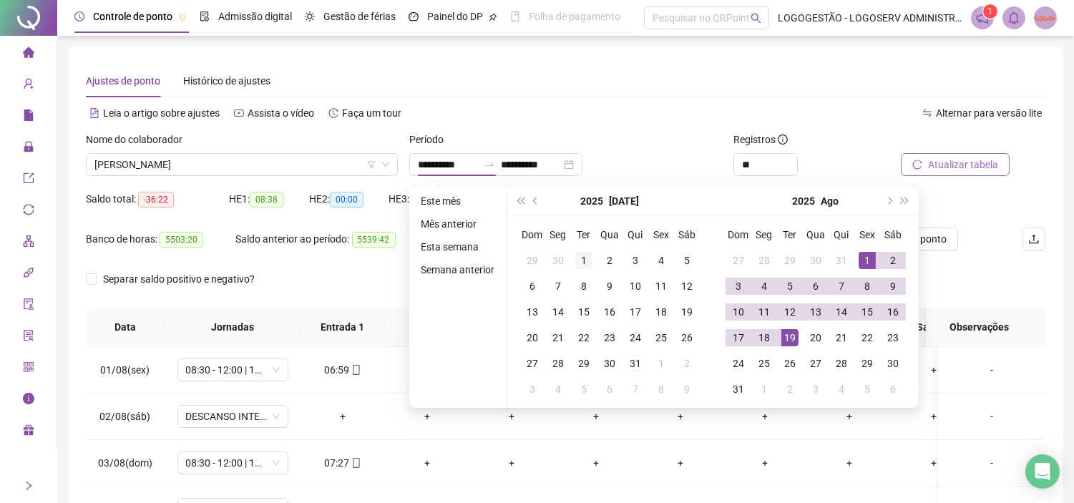
type input "**********"
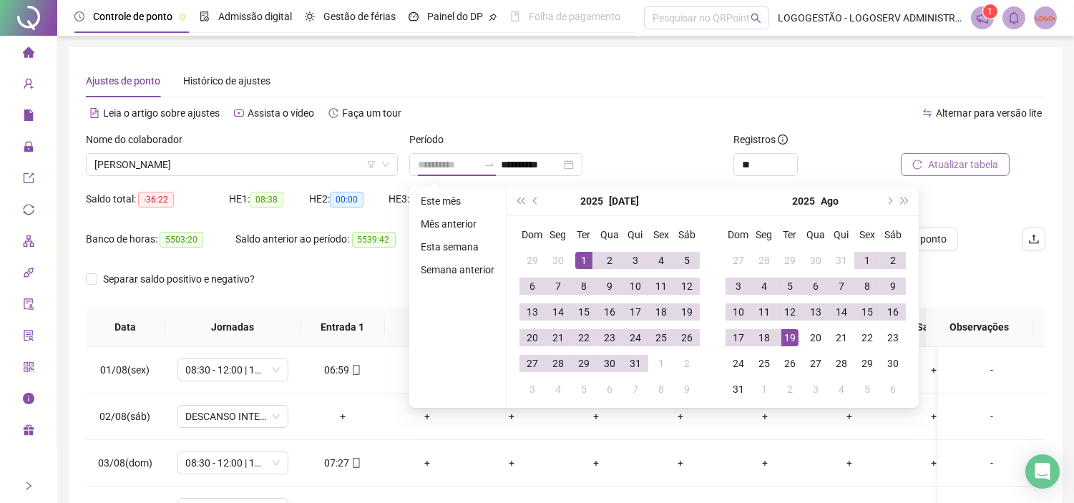
click at [589, 255] on div "1" at bounding box center [583, 260] width 17 height 17
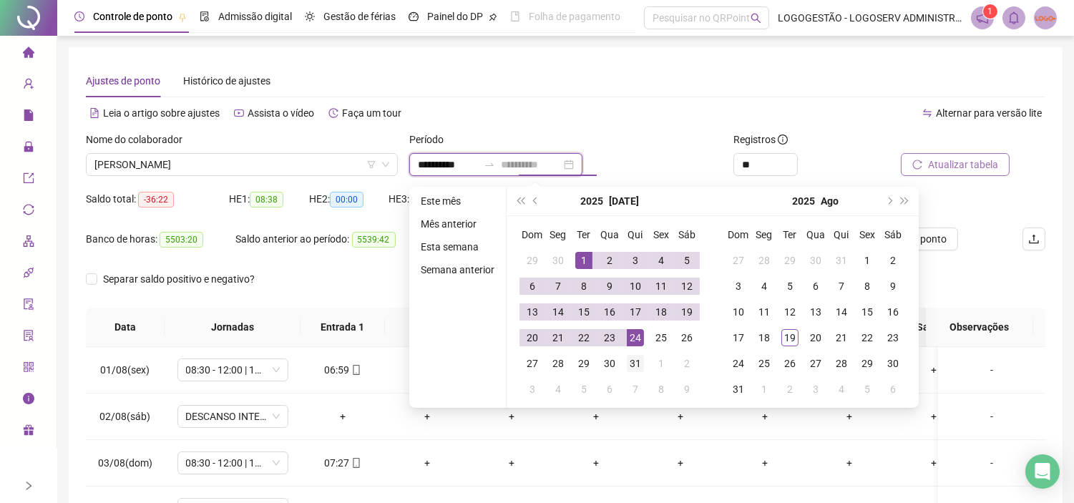
type input "**********"
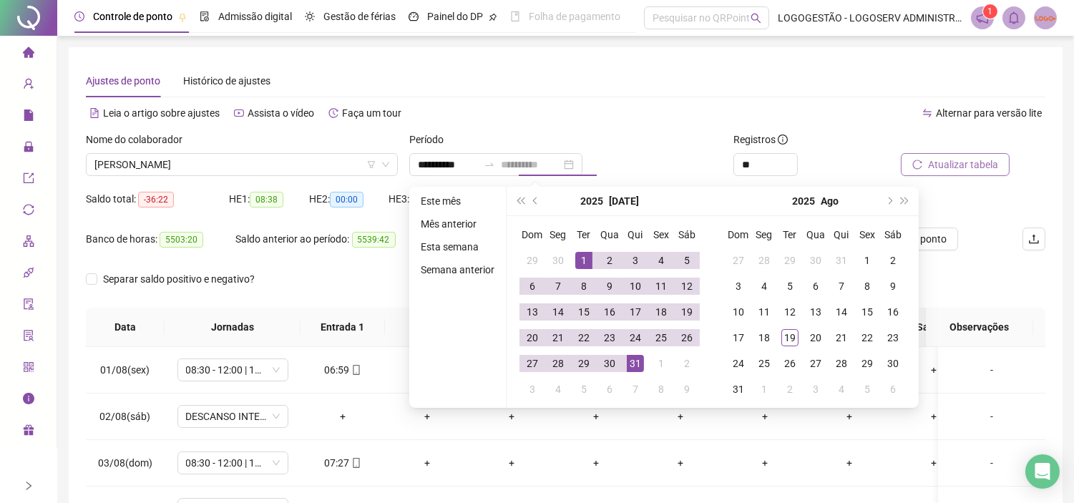
click at [637, 358] on div "31" at bounding box center [635, 363] width 17 height 17
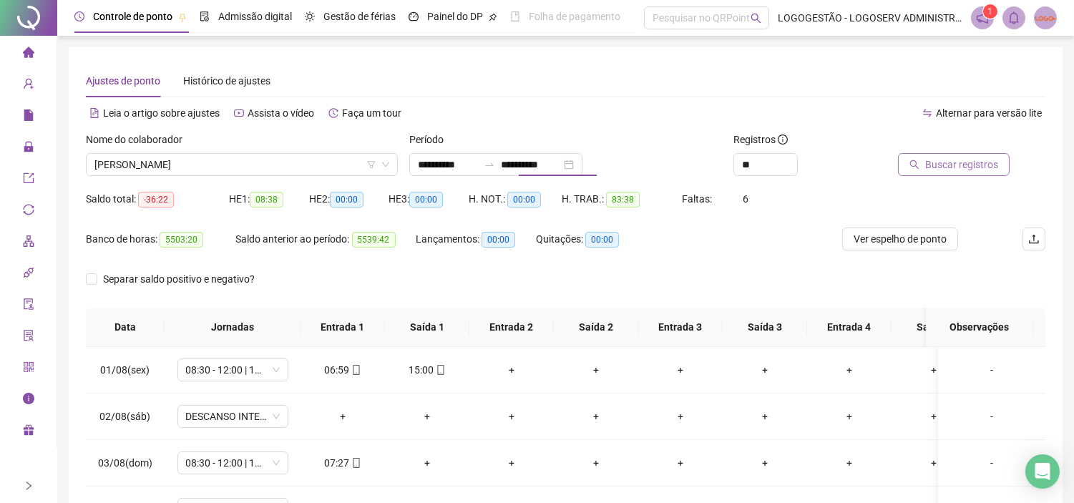
click at [919, 166] on icon "search" at bounding box center [914, 164] width 10 height 10
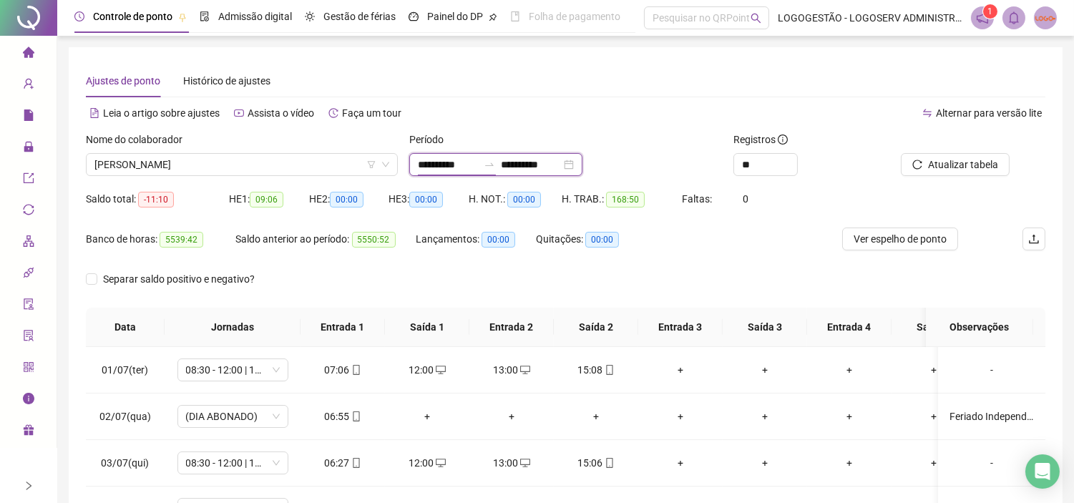
click at [496, 167] on div "**********" at bounding box center [495, 164] width 173 height 23
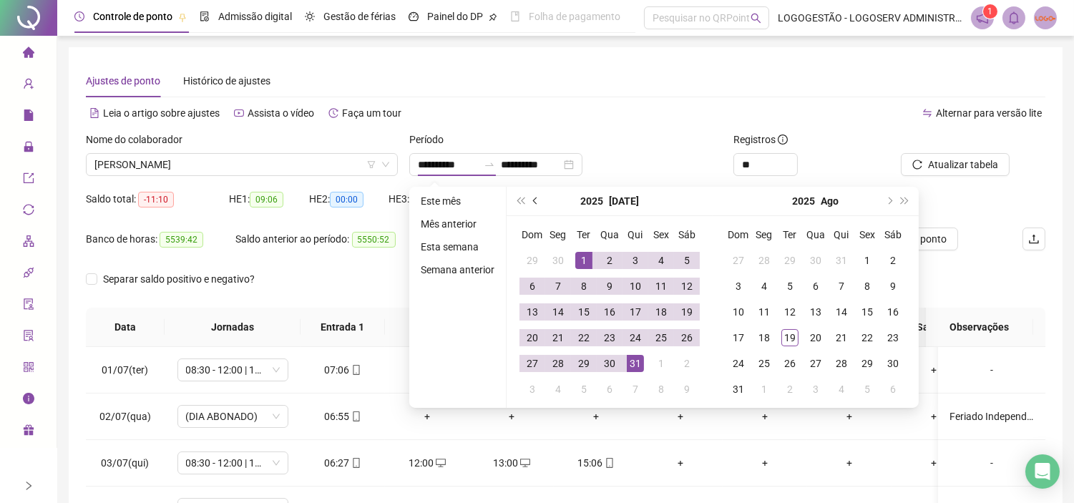
click at [537, 198] on span "prev-year" at bounding box center [536, 200] width 7 height 7
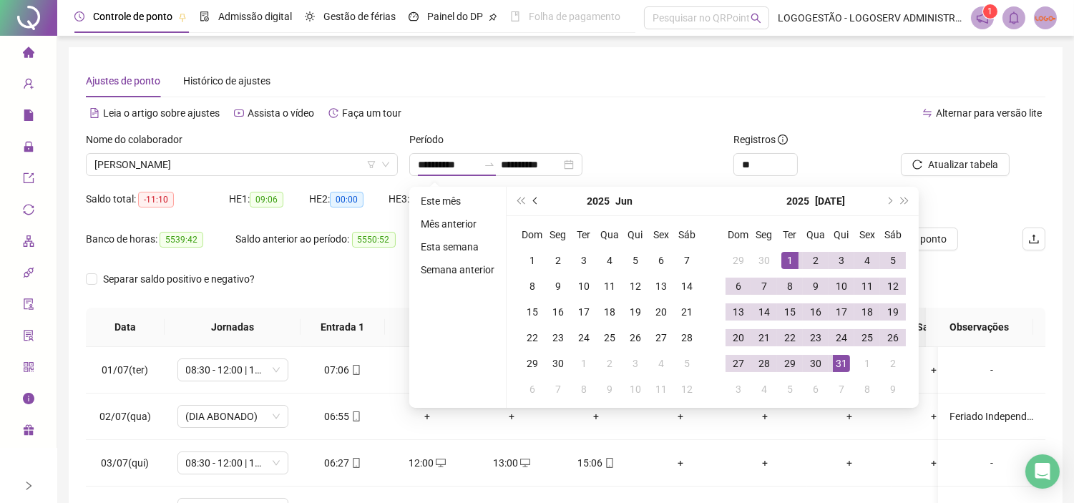
click at [537, 198] on span "prev-year" at bounding box center [536, 200] width 7 height 7
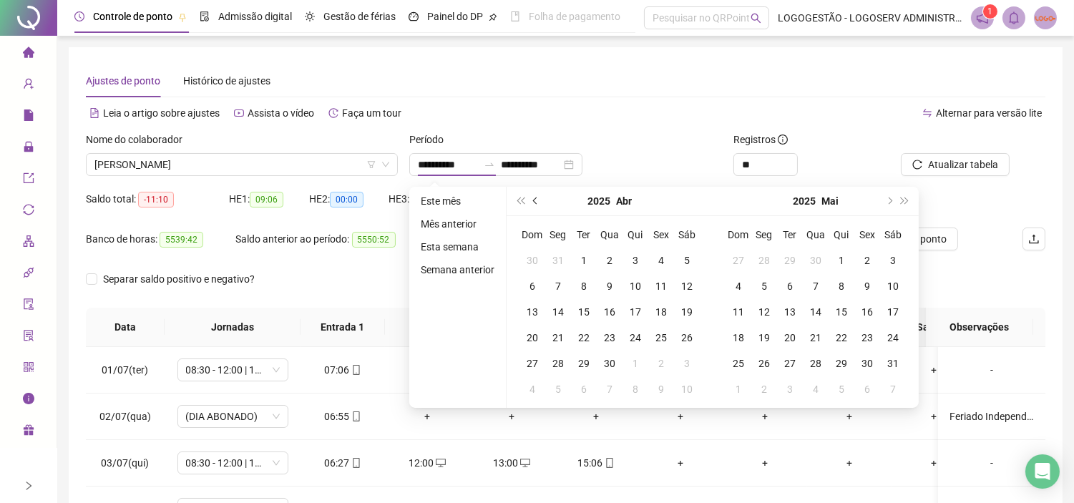
click at [537, 198] on span "prev-year" at bounding box center [536, 200] width 7 height 7
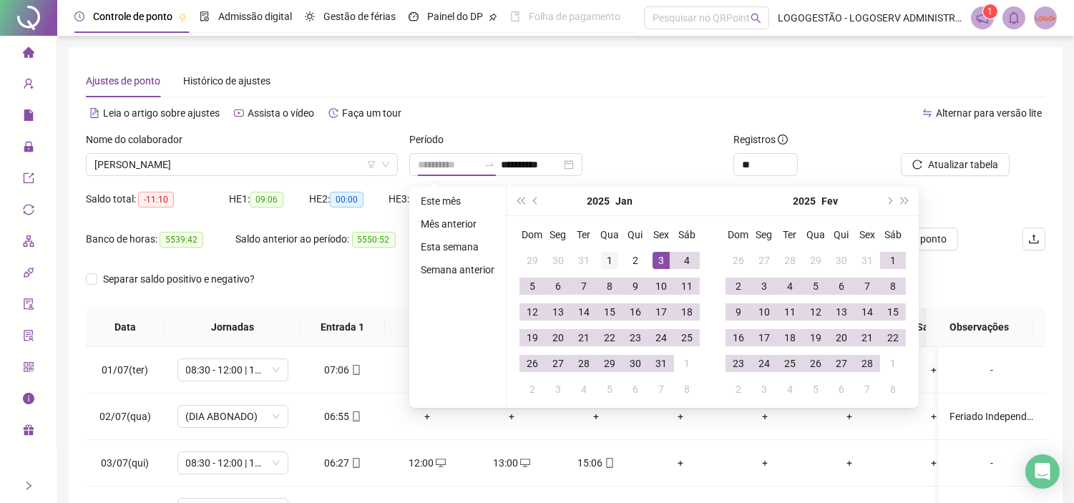
type input "**********"
click at [611, 263] on div "1" at bounding box center [609, 260] width 17 height 17
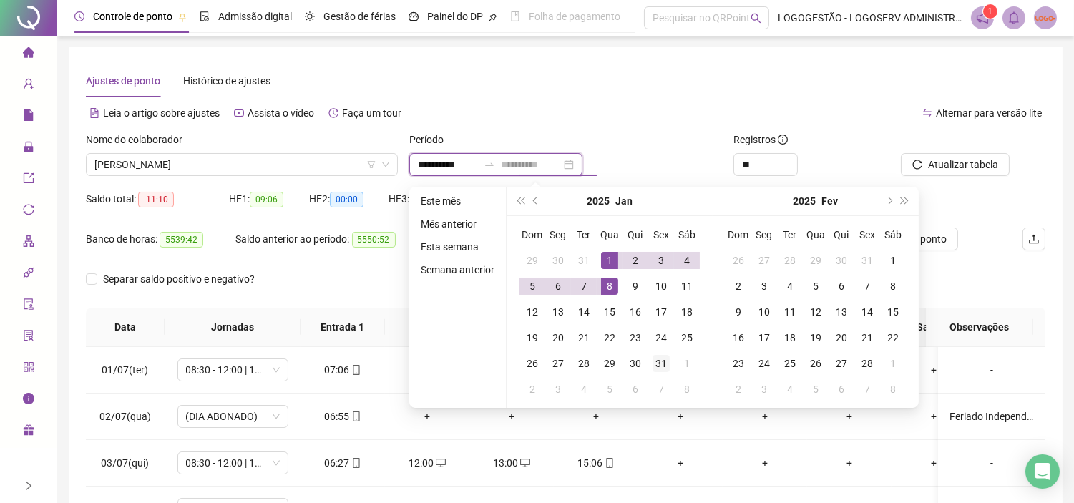
type input "**********"
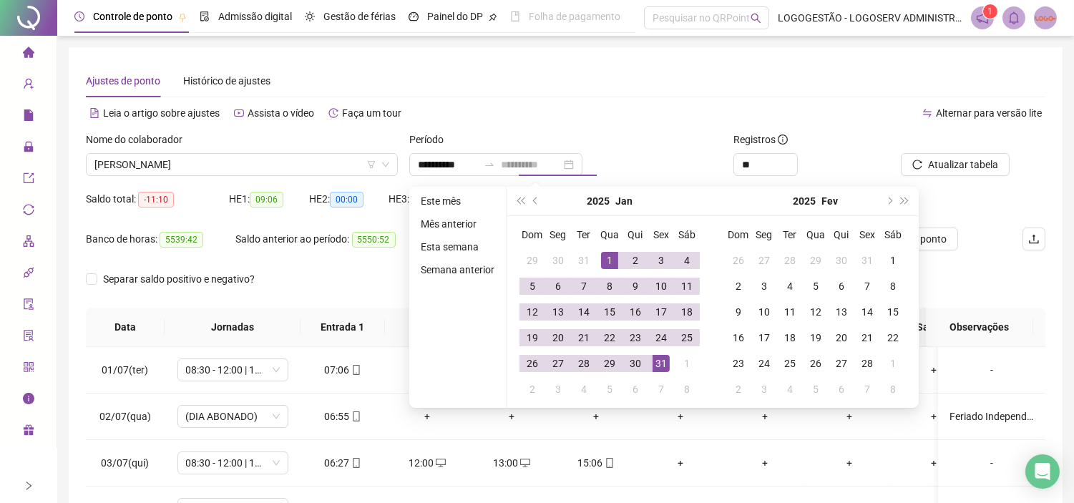
click at [660, 365] on div "31" at bounding box center [660, 363] width 17 height 17
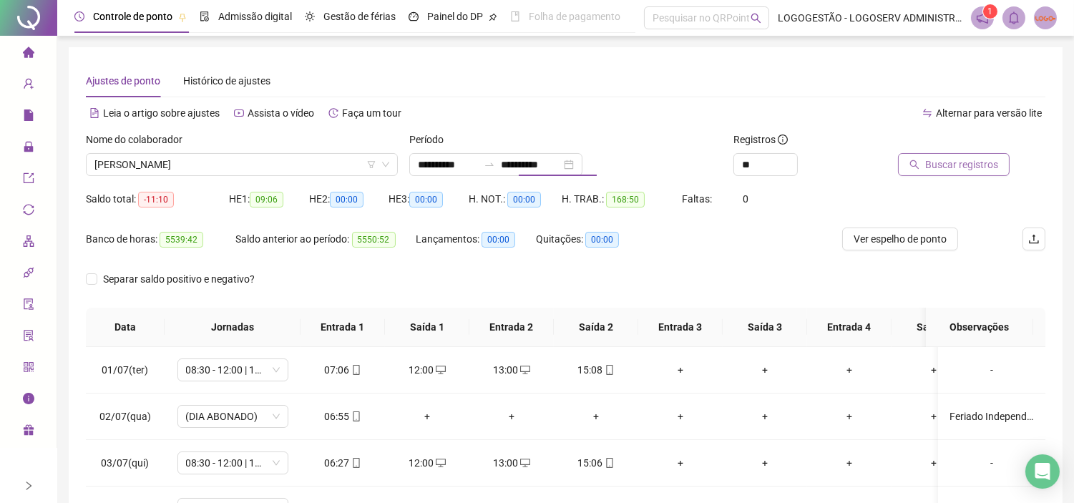
click at [919, 166] on icon "search" at bounding box center [914, 164] width 10 height 10
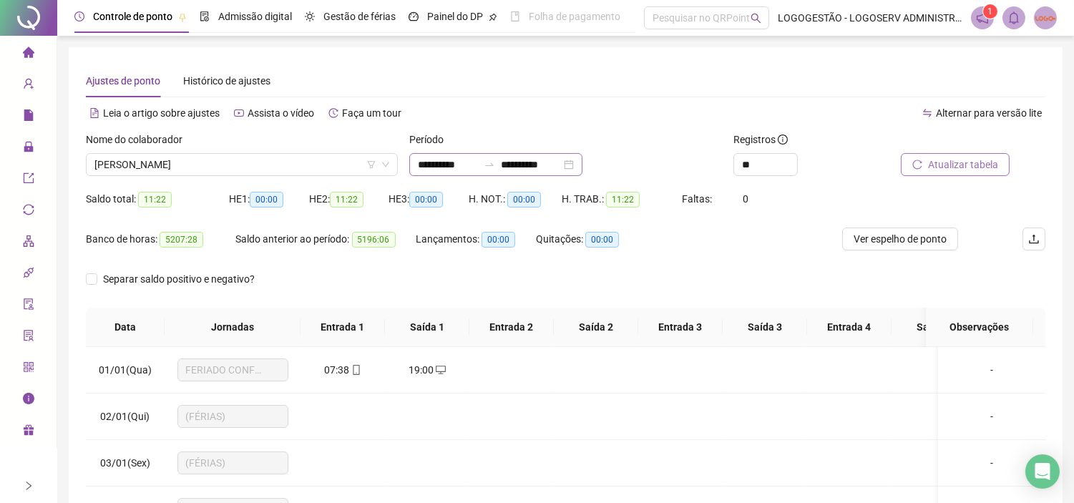
click at [501, 165] on div at bounding box center [489, 164] width 23 height 11
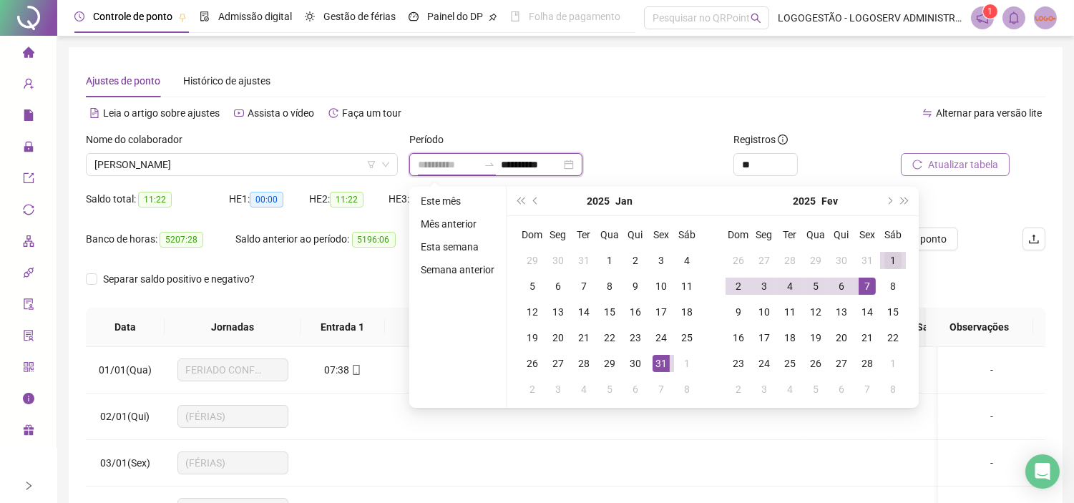
type input "**********"
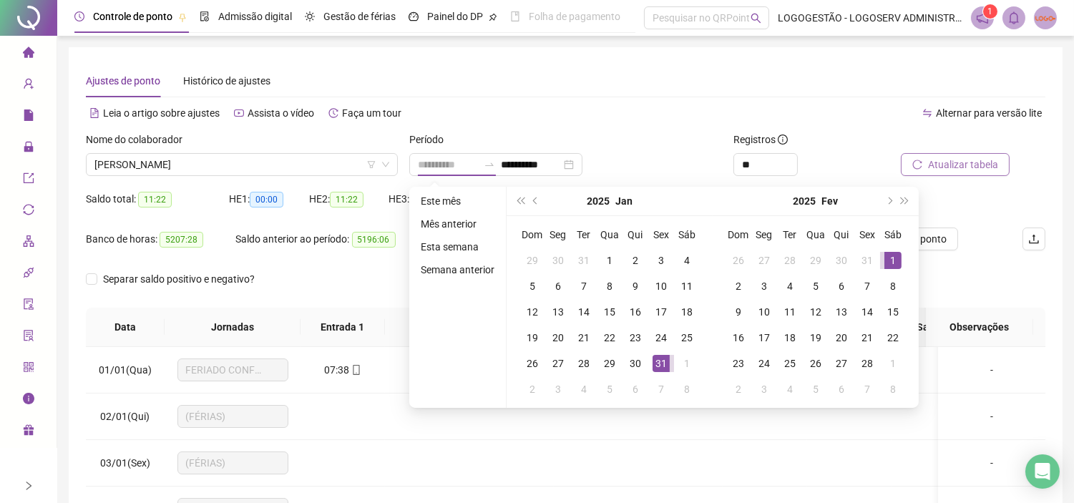
click at [884, 259] on div "1" at bounding box center [892, 260] width 17 height 17
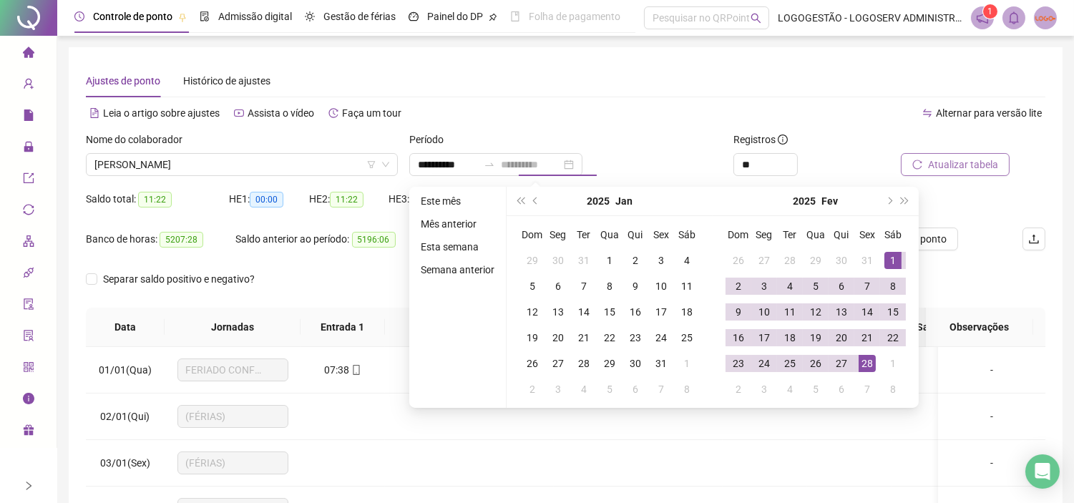
click at [868, 373] on td "28" at bounding box center [867, 363] width 26 height 26
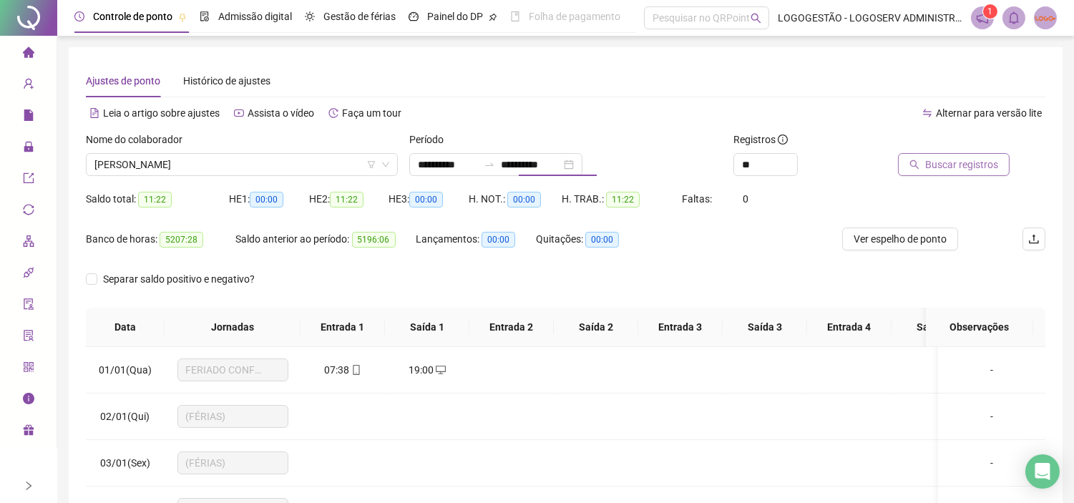
click at [977, 170] on span "Buscar registros" at bounding box center [961, 165] width 73 height 16
click at [518, 165] on input "**********" at bounding box center [531, 165] width 60 height 16
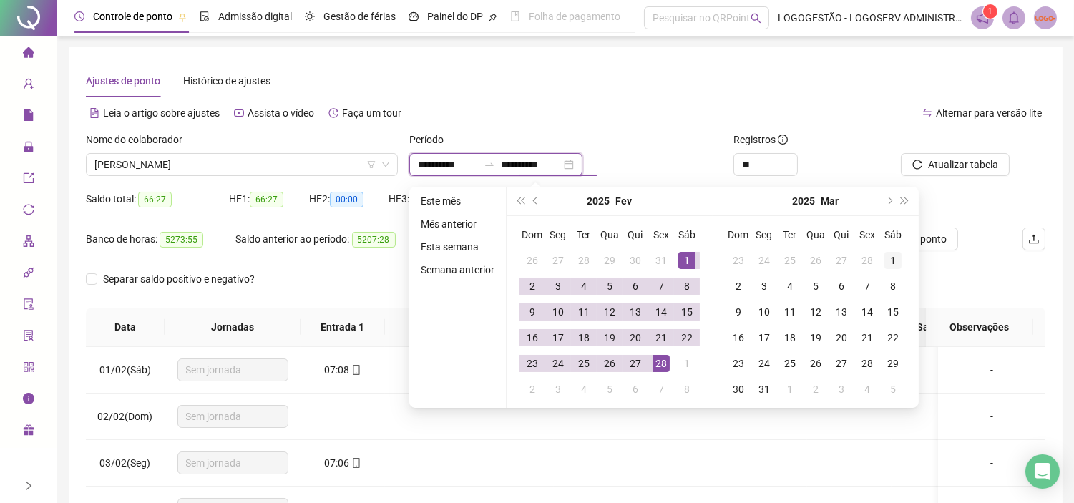
type input "**********"
click at [893, 256] on div "1" at bounding box center [892, 260] width 17 height 17
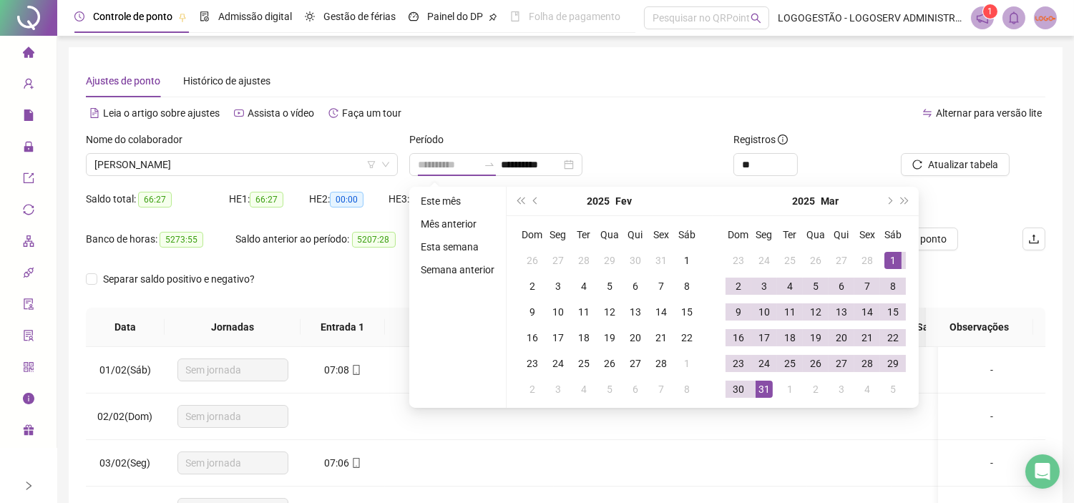
click at [756, 389] on div "31" at bounding box center [763, 388] width 17 height 17
type input "**********"
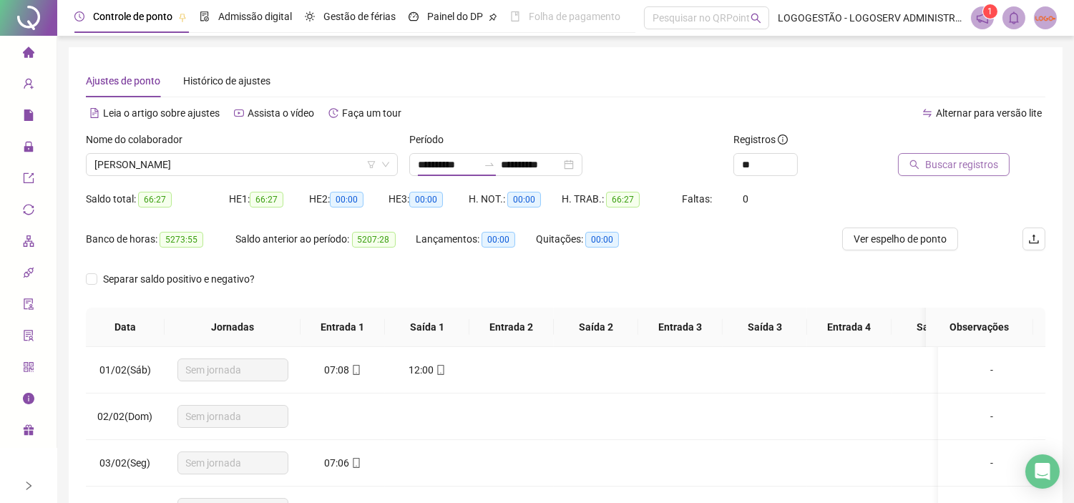
click at [940, 160] on span "Buscar registros" at bounding box center [961, 165] width 73 height 16
click at [495, 164] on icon "swap-right" at bounding box center [488, 164] width 11 height 11
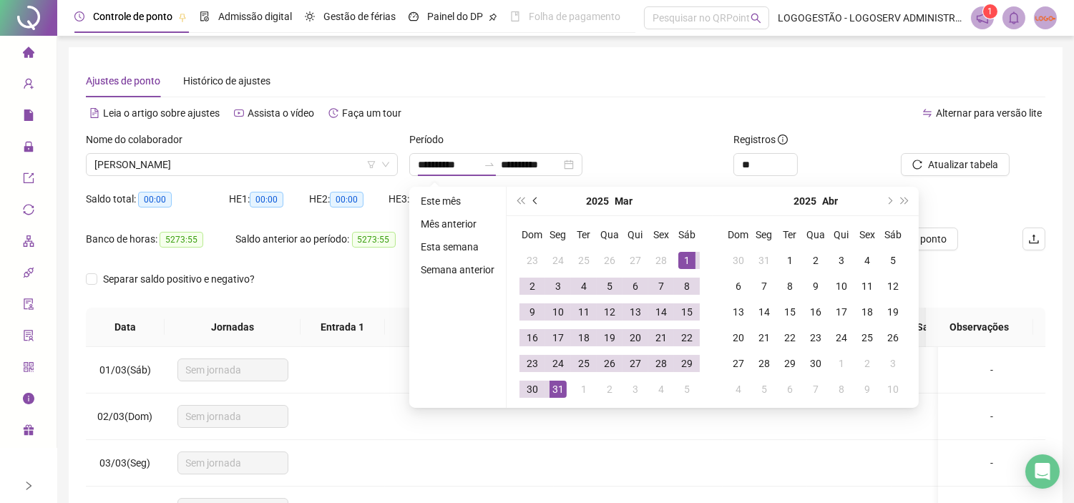
click at [534, 200] on span "prev-year" at bounding box center [536, 200] width 7 height 7
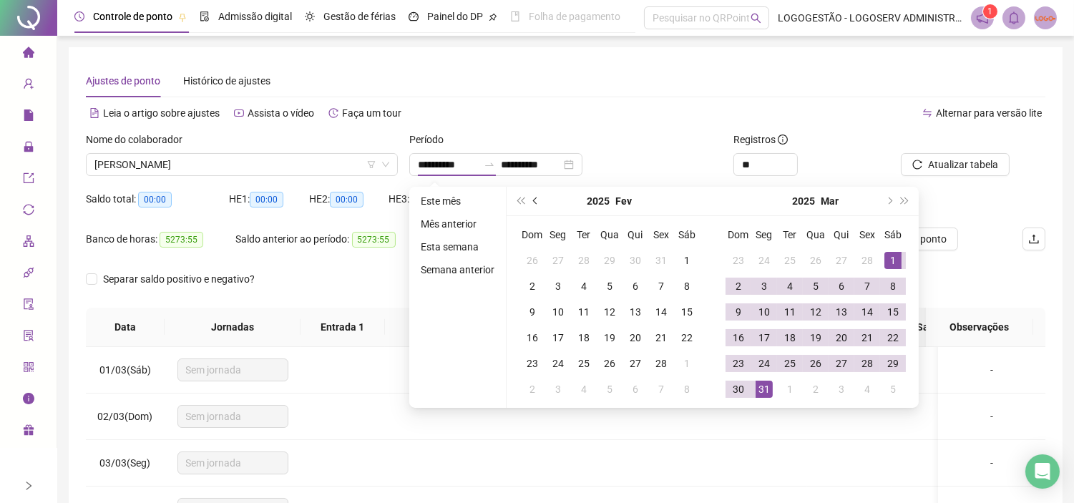
click at [534, 200] on span "prev-year" at bounding box center [536, 200] width 7 height 7
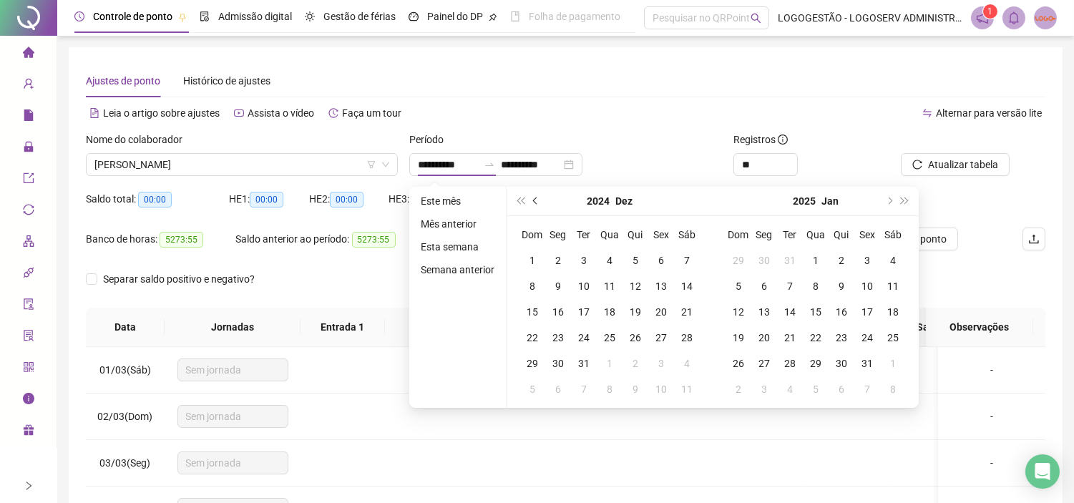
click at [534, 200] on span "prev-year" at bounding box center [536, 200] width 7 height 7
click at [533, 202] on span "prev-year" at bounding box center [536, 200] width 7 height 7
click at [533, 200] on span "prev-year" at bounding box center [536, 200] width 7 height 7
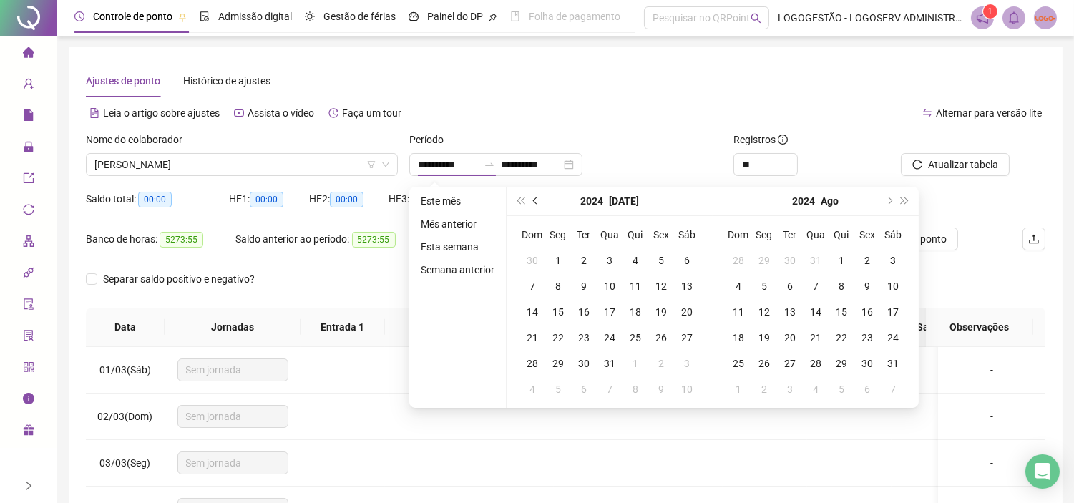
click at [533, 200] on span "prev-year" at bounding box center [536, 200] width 7 height 7
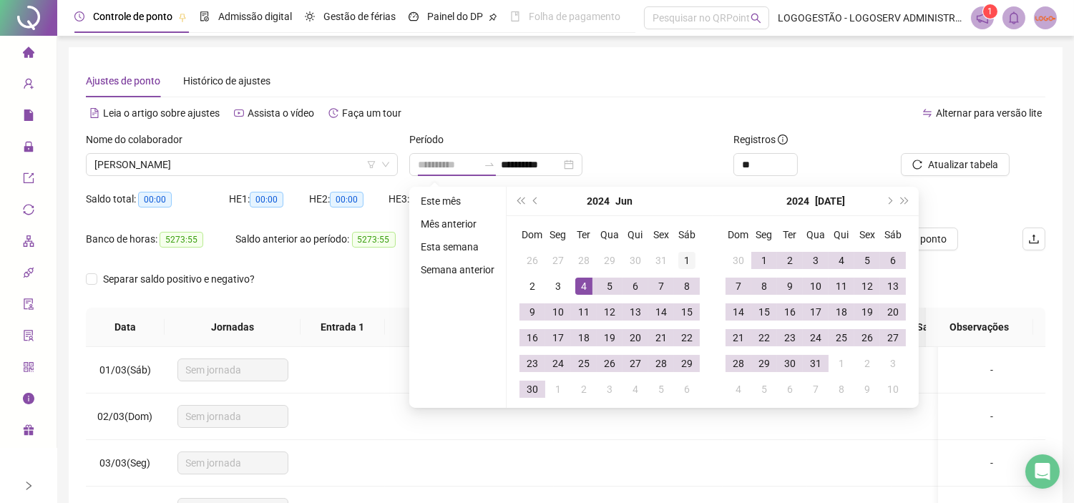
type input "**********"
click at [684, 262] on div "1" at bounding box center [686, 260] width 17 height 17
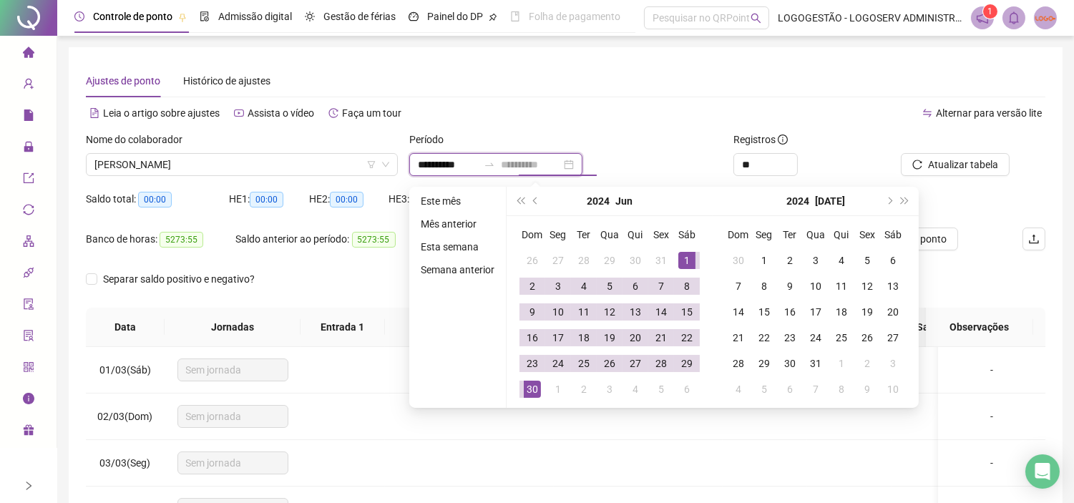
type input "**********"
click at [539, 383] on td "30" at bounding box center [532, 389] width 26 height 26
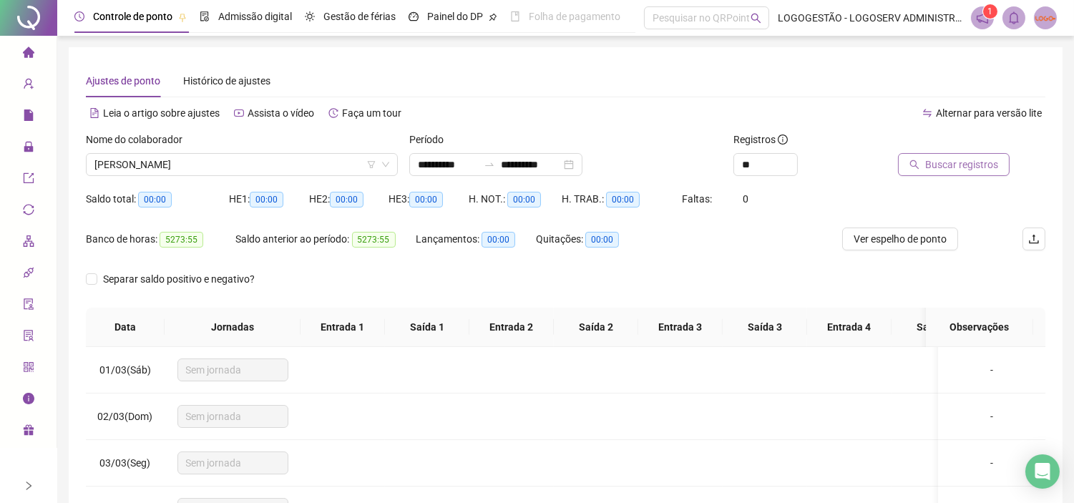
click at [942, 162] on span "Buscar registros" at bounding box center [961, 165] width 73 height 16
click at [495, 165] on icon "swap-right" at bounding box center [488, 164] width 11 height 11
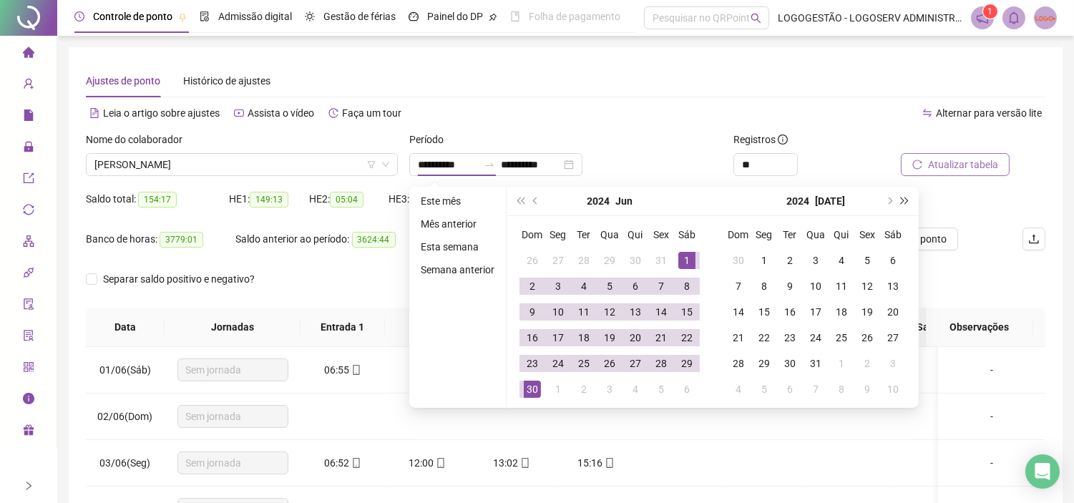
click at [901, 195] on button "super-next-year" at bounding box center [905, 201] width 16 height 29
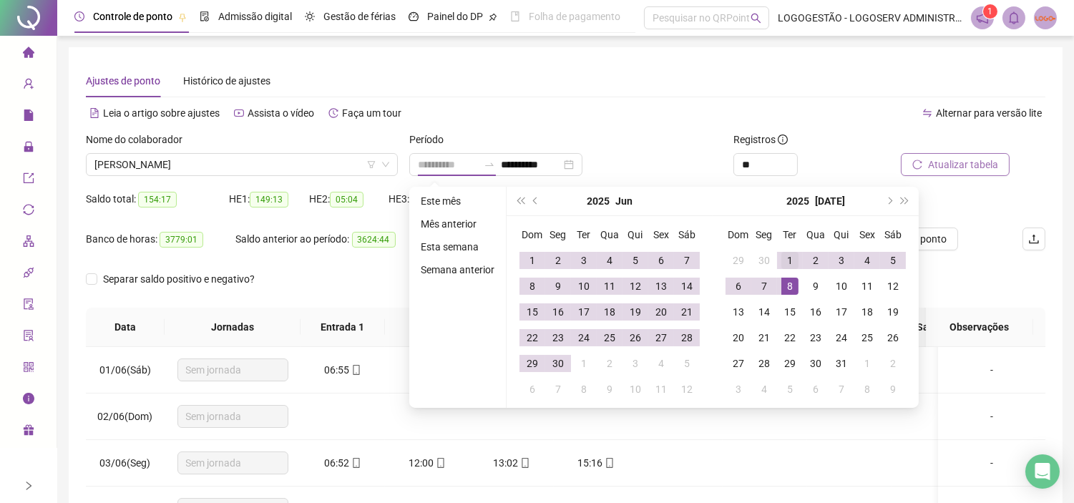
type input "**********"
drag, startPoint x: 789, startPoint y: 256, endPoint x: 868, endPoint y: 376, distance: 144.0
click at [789, 260] on div "1" at bounding box center [789, 260] width 17 height 17
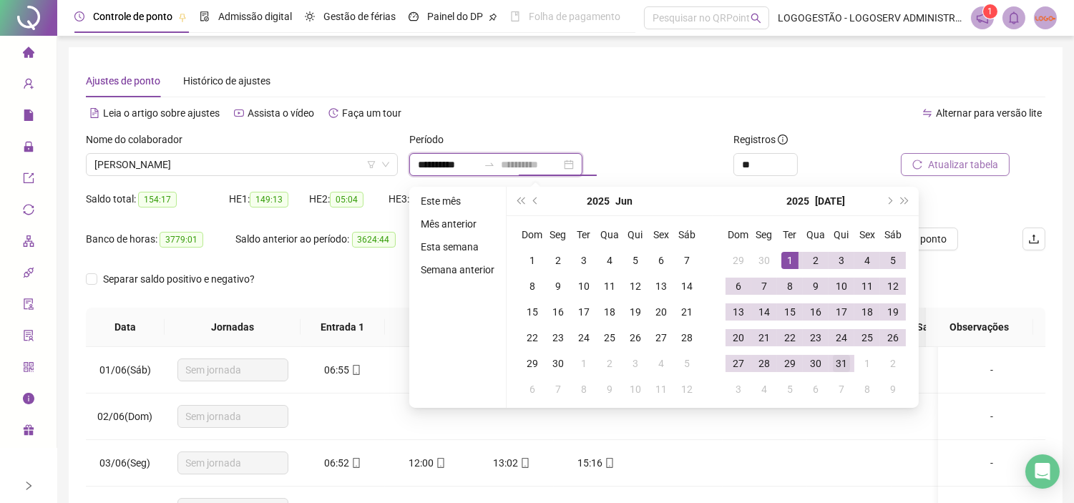
type input "**********"
click at [844, 363] on div "31" at bounding box center [840, 363] width 17 height 17
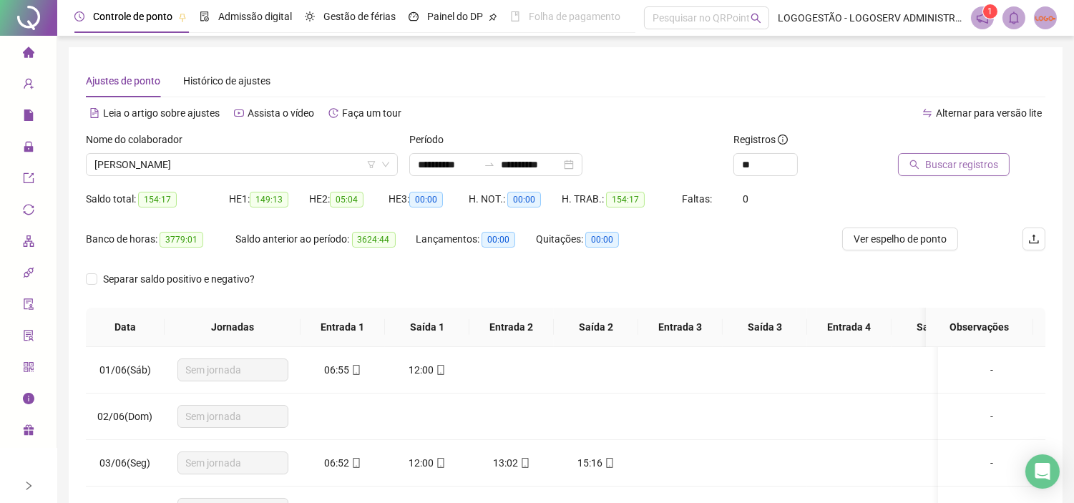
click at [947, 162] on span "Buscar registros" at bounding box center [961, 165] width 73 height 16
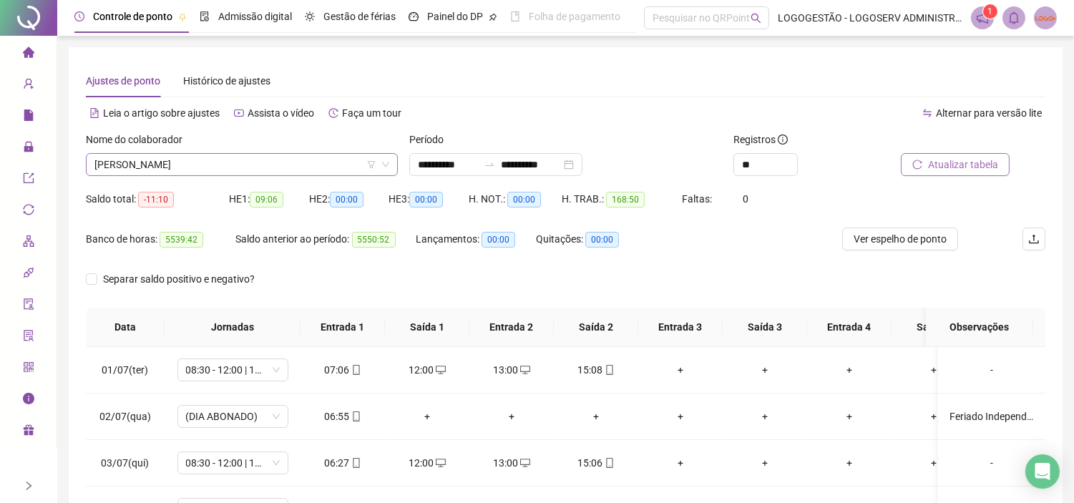
click at [295, 170] on span "JEAN SILVA GOMES" at bounding box center [241, 164] width 295 height 21
click at [295, 163] on span "JEAN SILVA GOMES" at bounding box center [241, 164] width 295 height 21
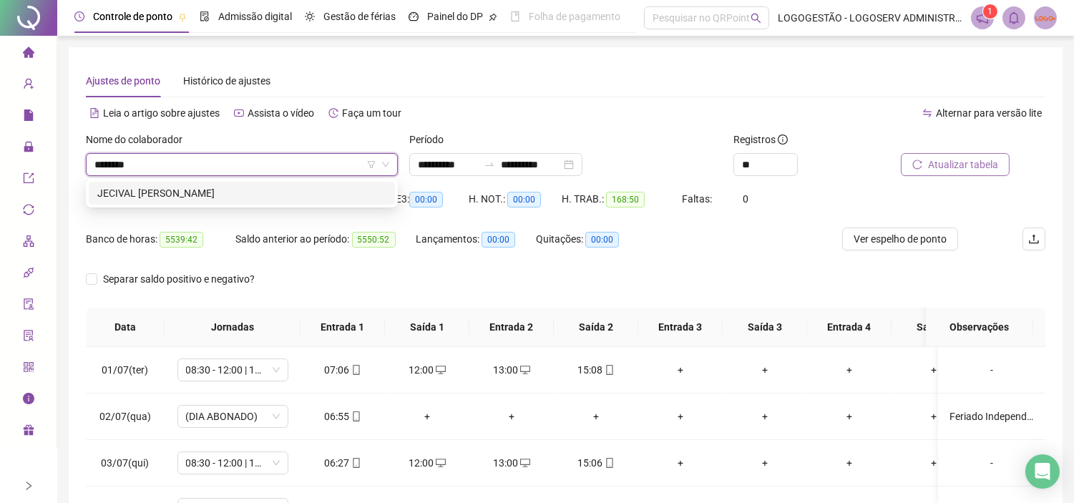
type input "*********"
click at [305, 202] on div "JECIVAL FAGUNDES SANTANA" at bounding box center [242, 193] width 306 height 23
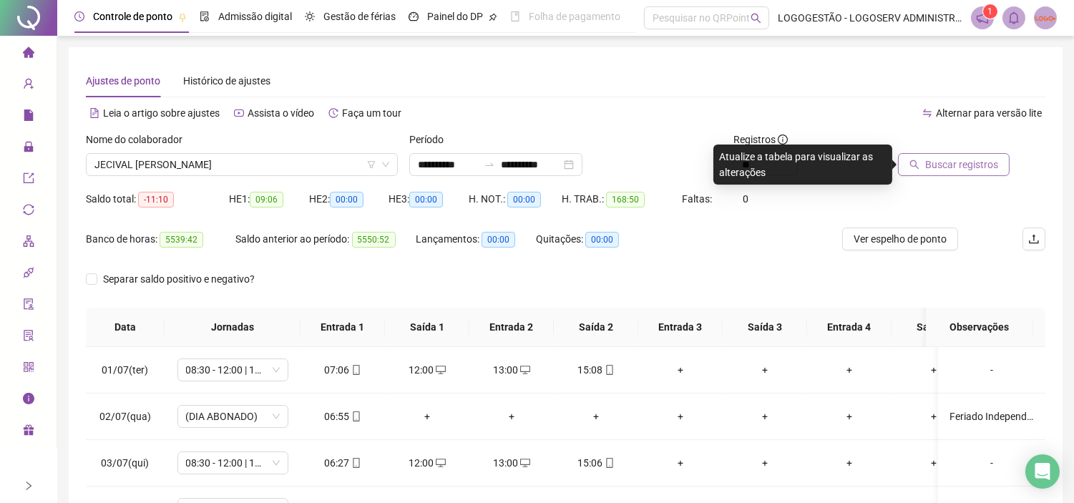
click at [925, 159] on button "Buscar registros" at bounding box center [954, 164] width 112 height 23
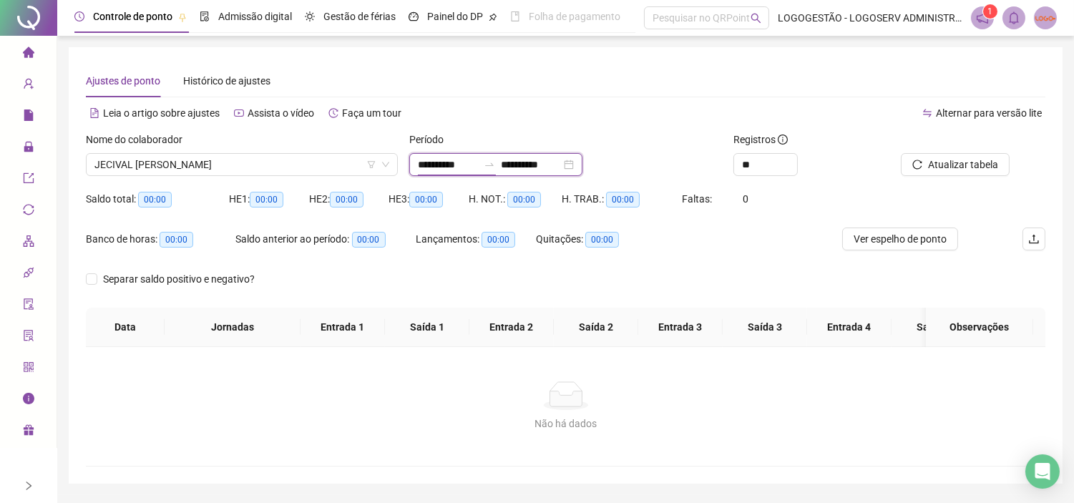
click at [478, 166] on input "**********" at bounding box center [448, 165] width 60 height 16
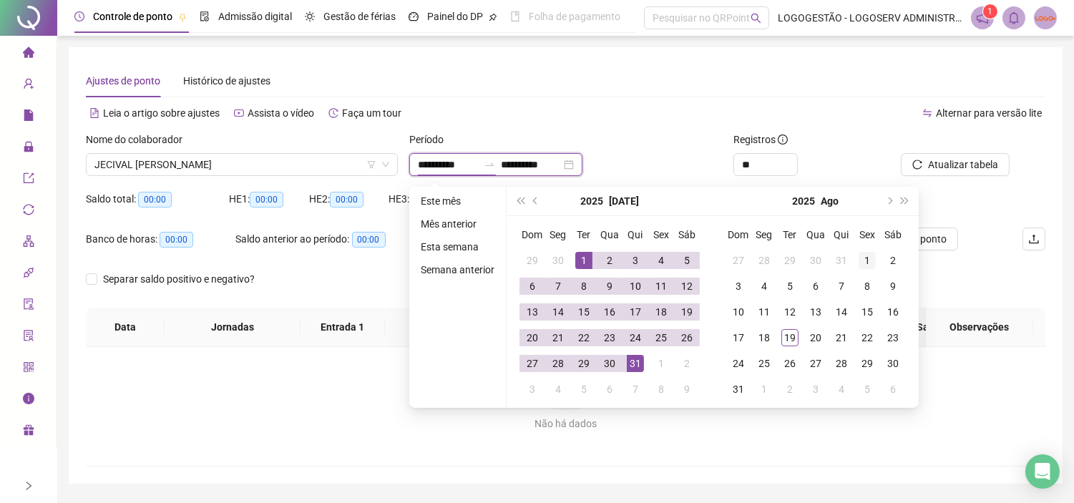
type input "**********"
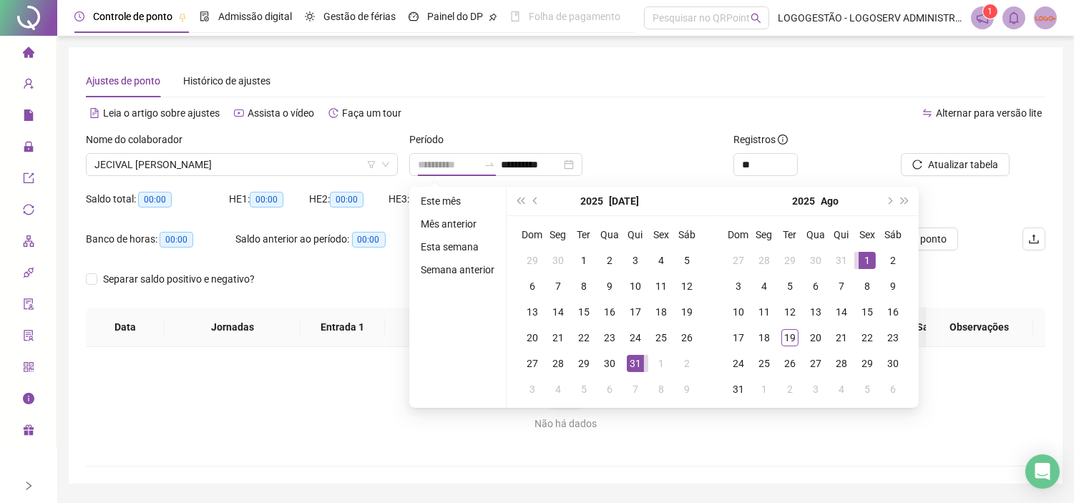
click at [870, 257] on div "1" at bounding box center [866, 260] width 17 height 17
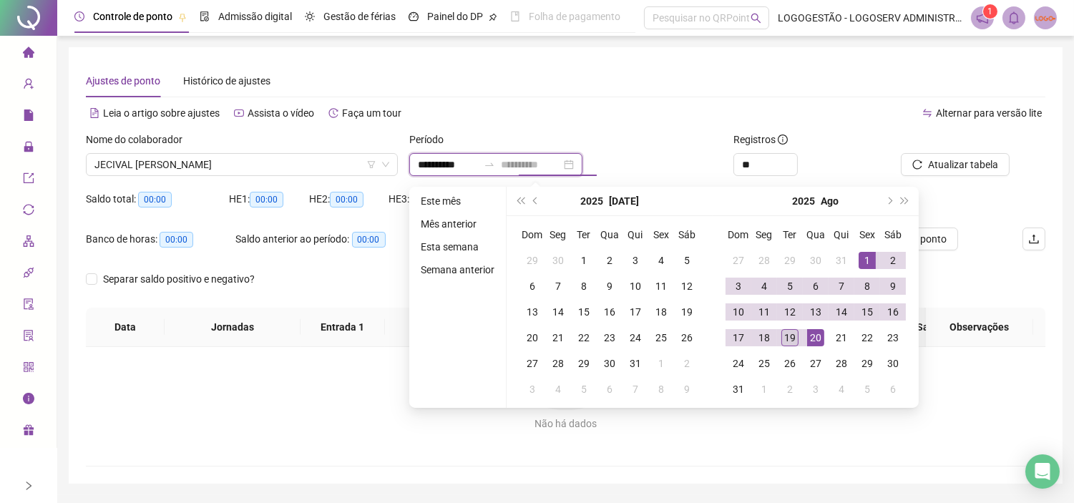
type input "**********"
click at [789, 333] on div "19" at bounding box center [789, 337] width 17 height 17
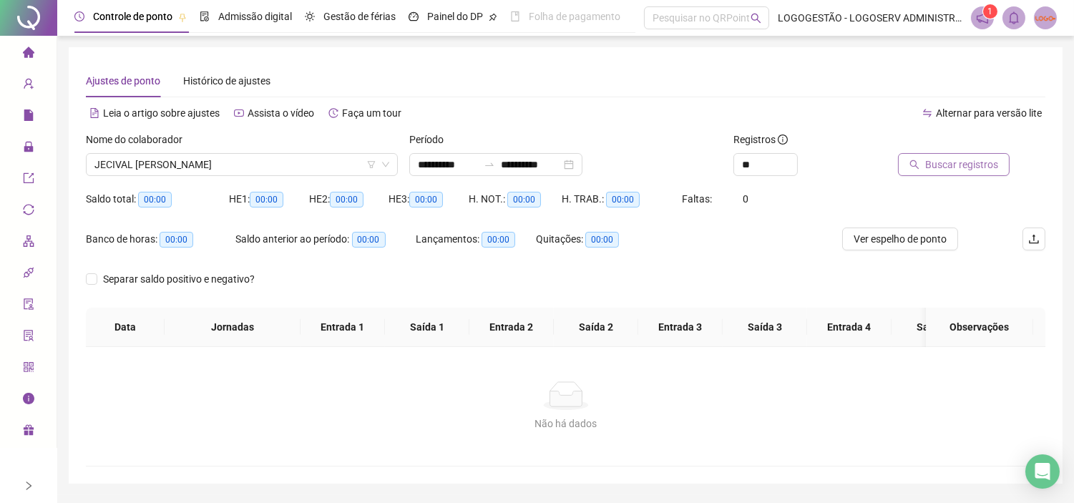
click at [923, 158] on button "Buscar registros" at bounding box center [954, 164] width 112 height 23
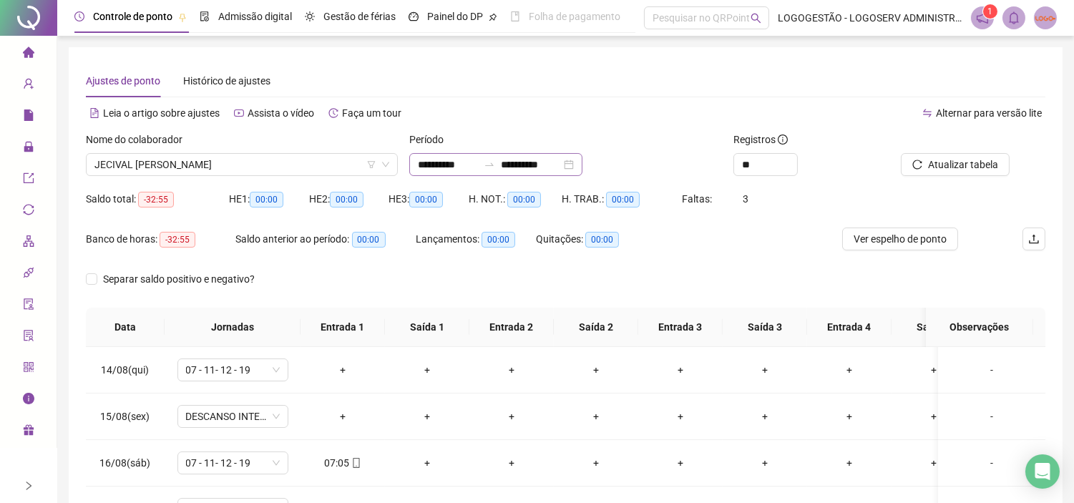
click at [495, 163] on icon "swap-right" at bounding box center [488, 164] width 11 height 11
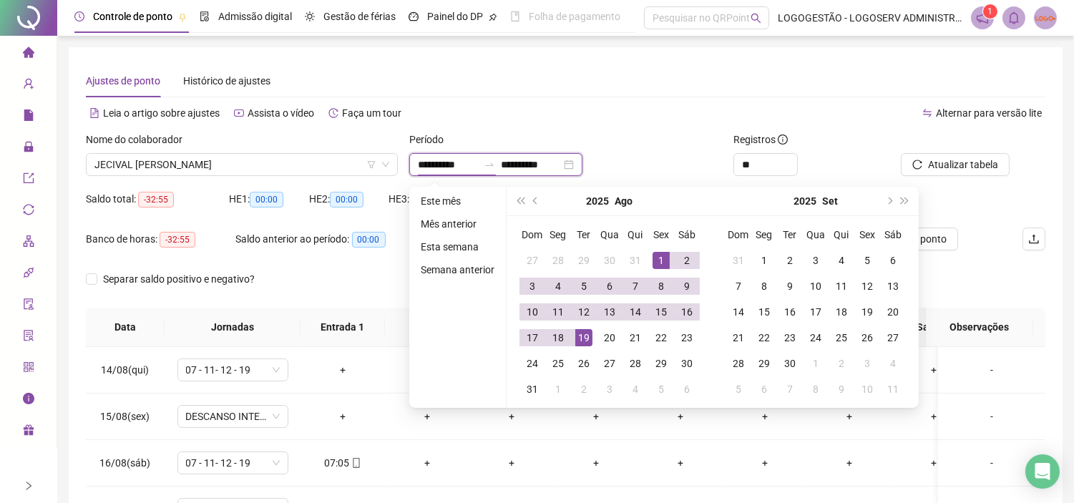
type input "**********"
click at [659, 260] on div "1" at bounding box center [660, 260] width 17 height 17
type input "**********"
click at [581, 334] on div "19" at bounding box center [583, 337] width 17 height 17
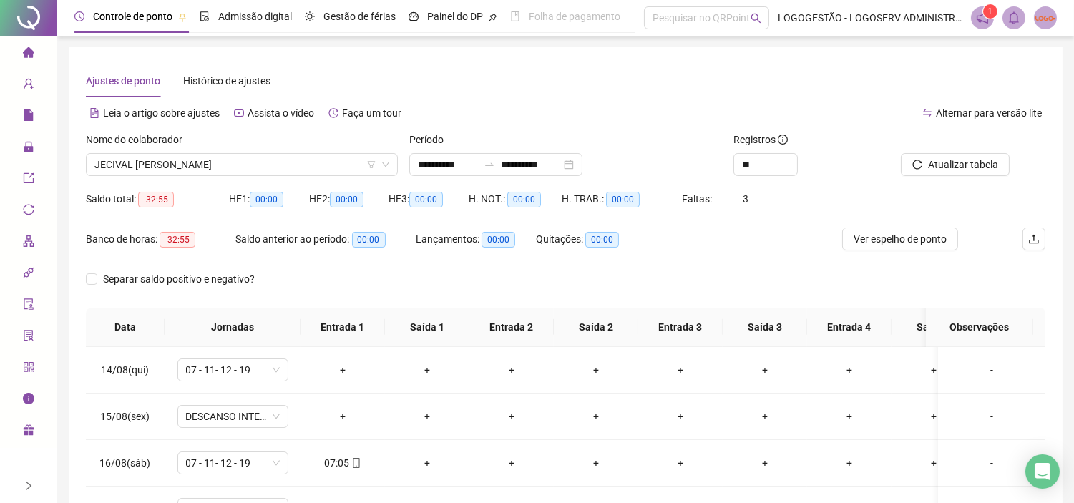
click at [916, 164] on icon "reload" at bounding box center [917, 164] width 10 height 10
drag, startPoint x: 503, startPoint y: 155, endPoint x: 546, endPoint y: 172, distance: 46.0
click at [505, 162] on div "**********" at bounding box center [495, 164] width 173 height 23
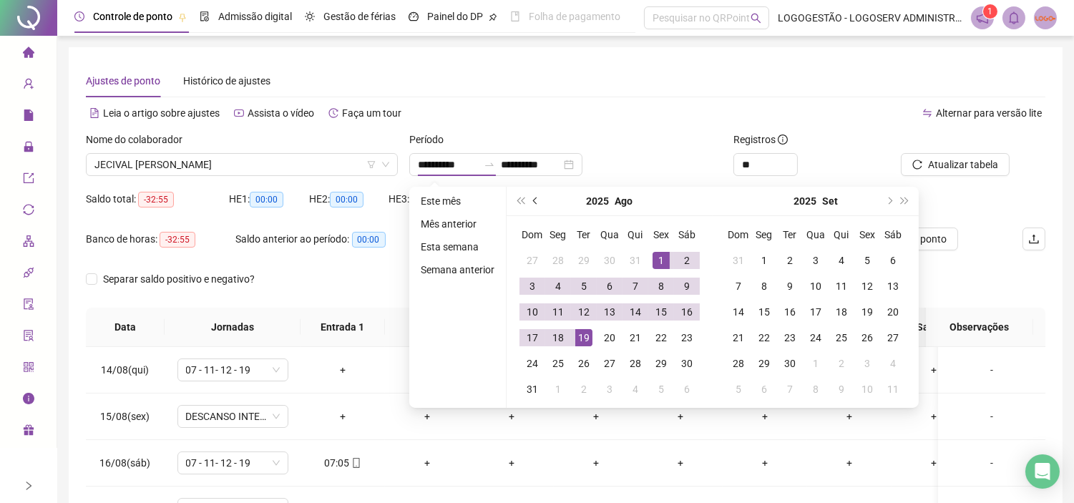
click at [535, 206] on button "prev-year" at bounding box center [536, 201] width 16 height 29
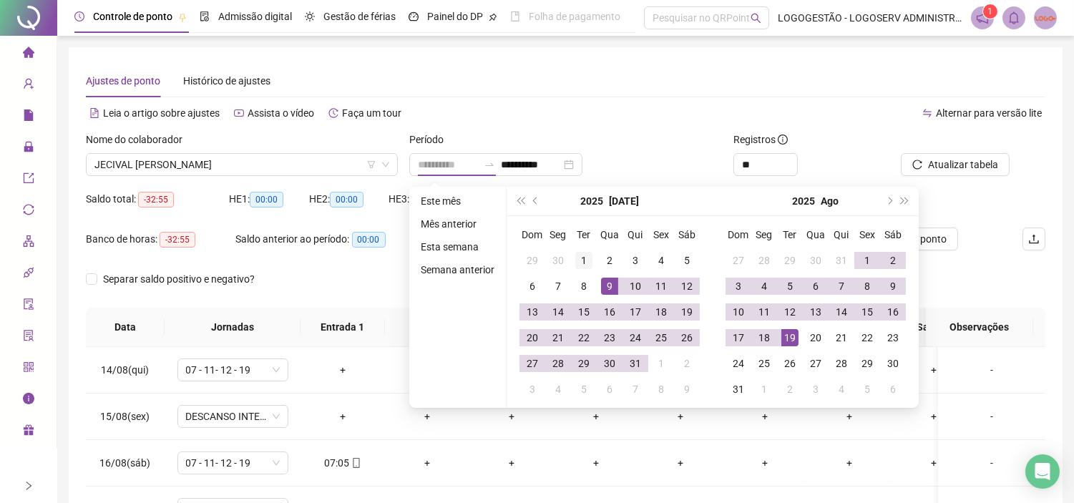
type input "**********"
click at [589, 262] on div "1" at bounding box center [583, 260] width 17 height 17
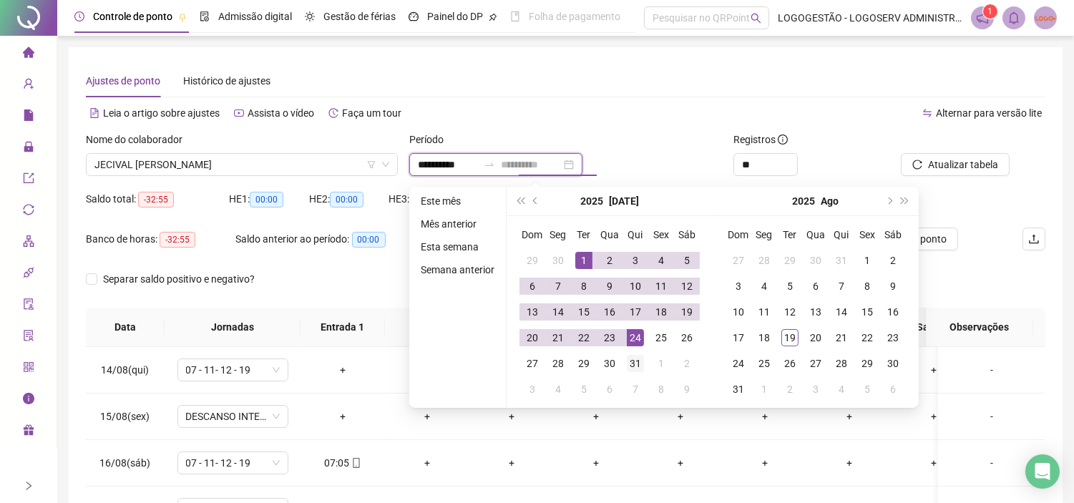
type input "**********"
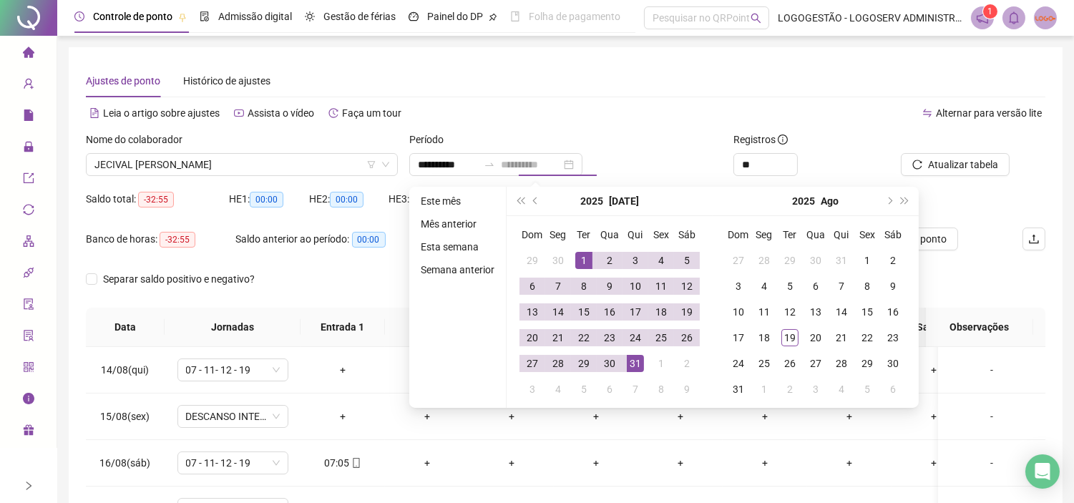
drag, startPoint x: 634, startPoint y: 359, endPoint x: 674, endPoint y: 312, distance: 61.9
click at [634, 361] on div "31" at bounding box center [635, 363] width 17 height 17
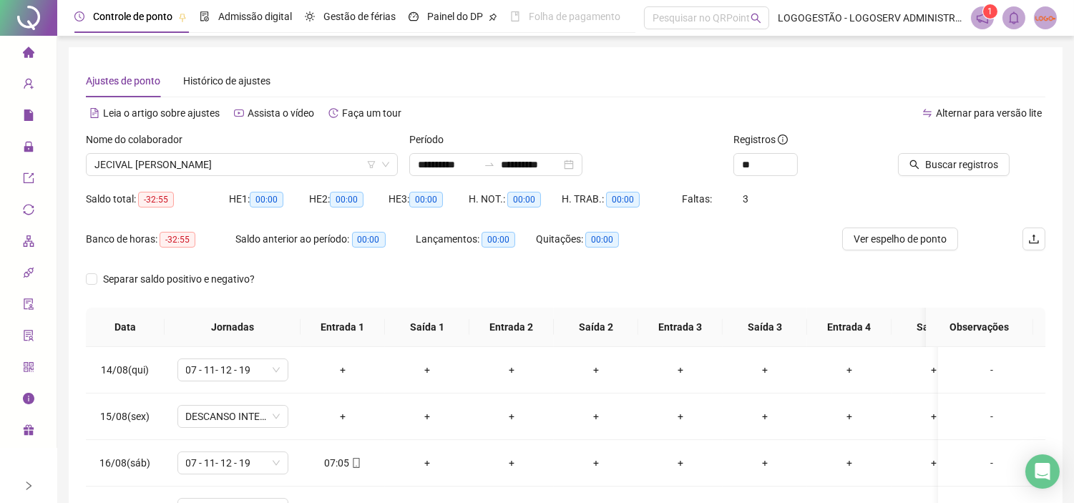
click at [952, 180] on div "Buscar registros" at bounding box center [970, 160] width 162 height 56
click at [948, 170] on span "Buscar registros" at bounding box center [961, 165] width 73 height 16
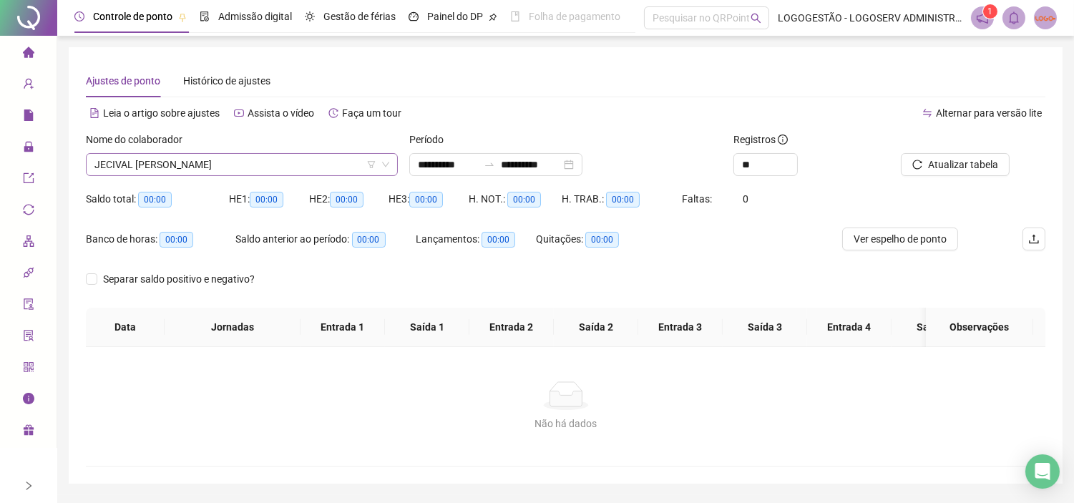
click at [355, 159] on span "JECIVAL FAGUNDES SANTANA" at bounding box center [241, 164] width 295 height 21
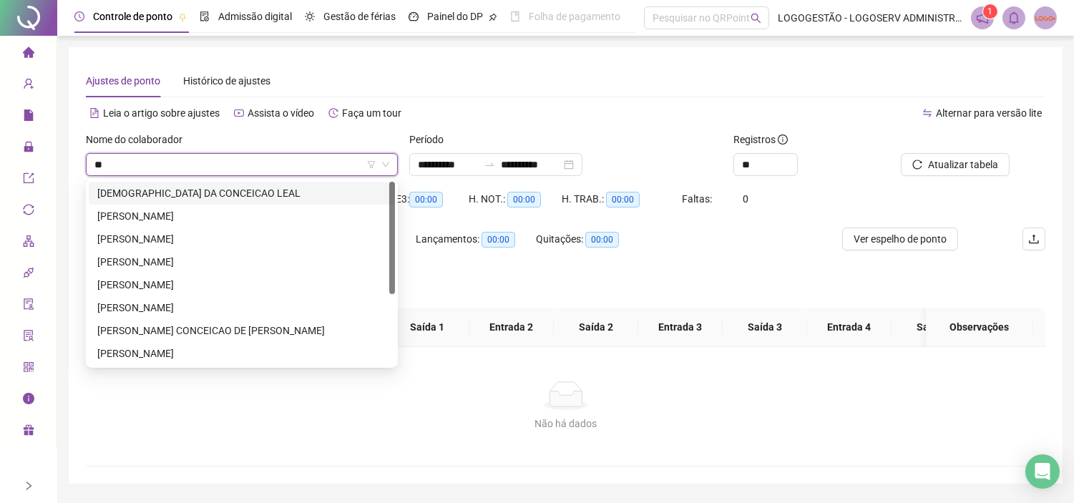
type input "*"
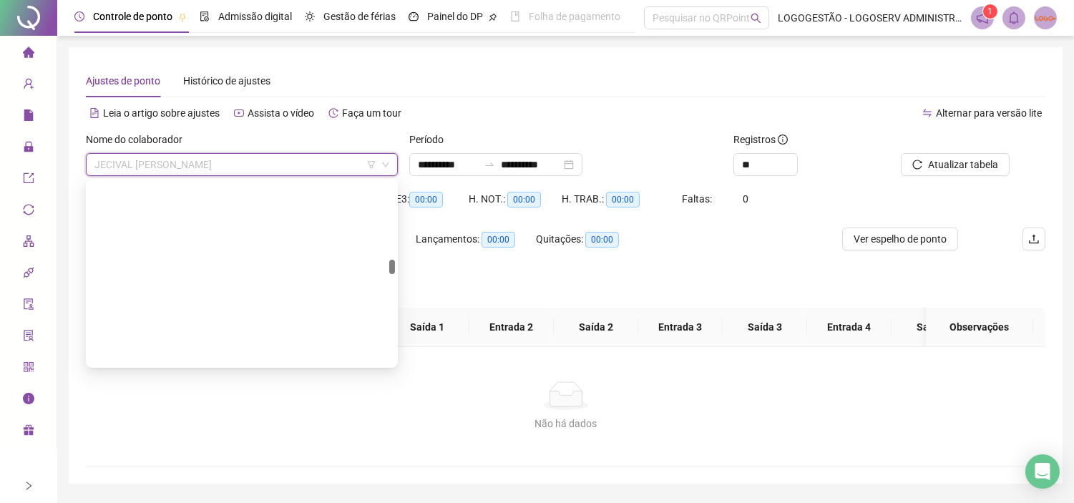
scroll to position [12884, 0]
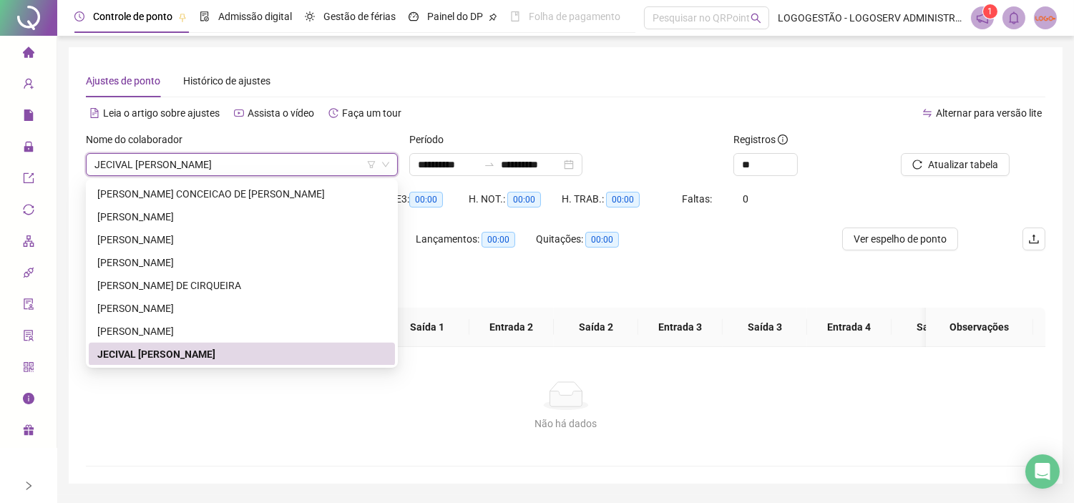
click at [218, 163] on span "JECIVAL FAGUNDES SANTANA" at bounding box center [241, 164] width 295 height 21
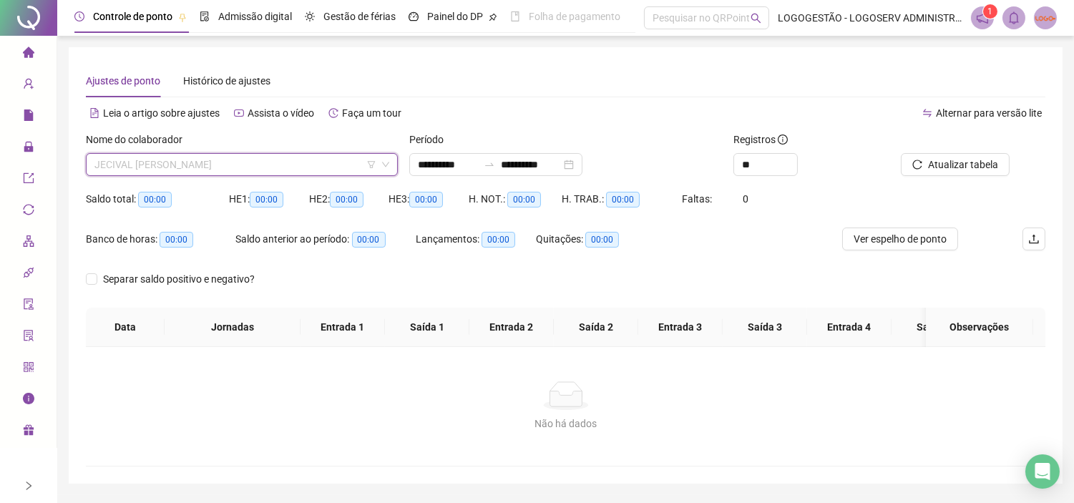
click at [249, 160] on span "JECIVAL FAGUNDES SANTANA" at bounding box center [241, 164] width 295 height 21
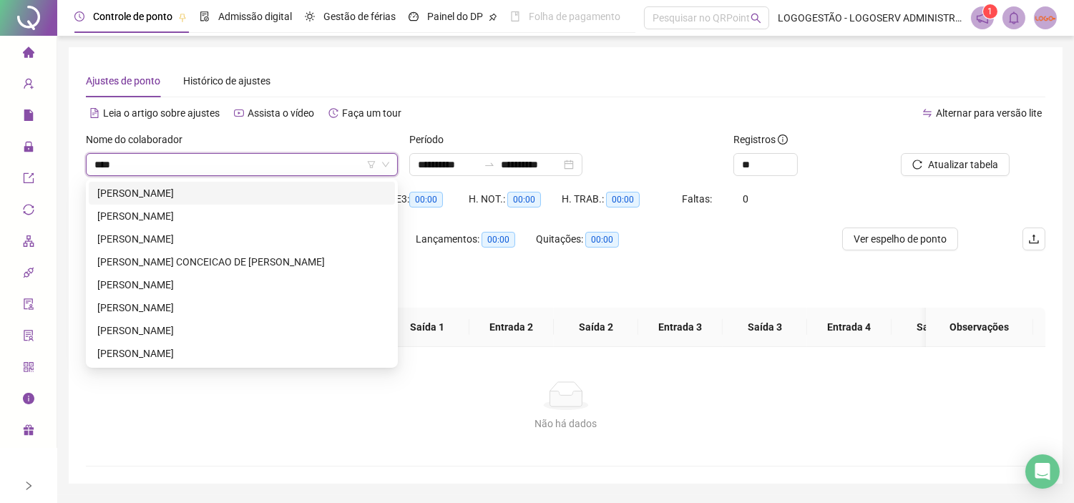
scroll to position [0, 0]
type input "*********"
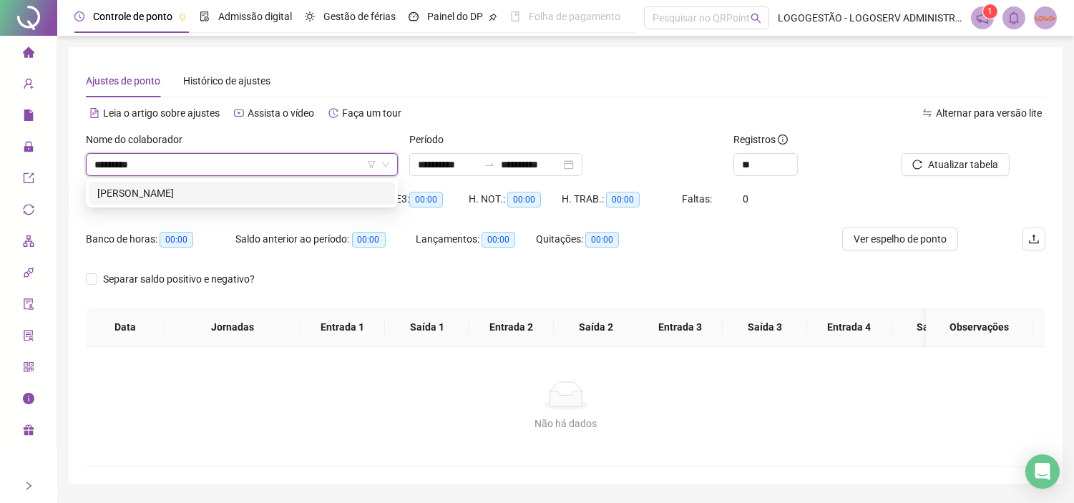
click at [240, 194] on div "LEANDRO QUEIROZ DA SILVA" at bounding box center [241, 193] width 289 height 16
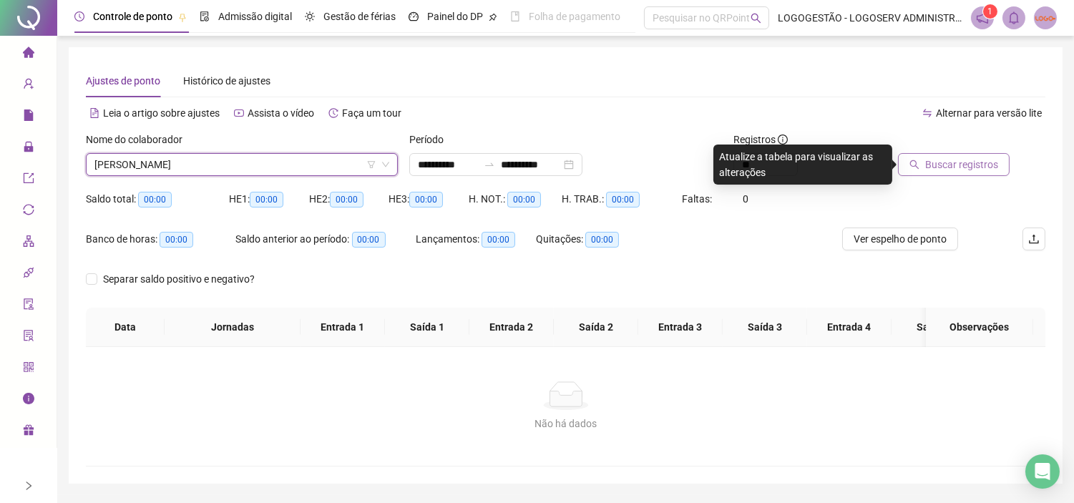
click at [969, 153] on button "Buscar registros" at bounding box center [954, 164] width 112 height 23
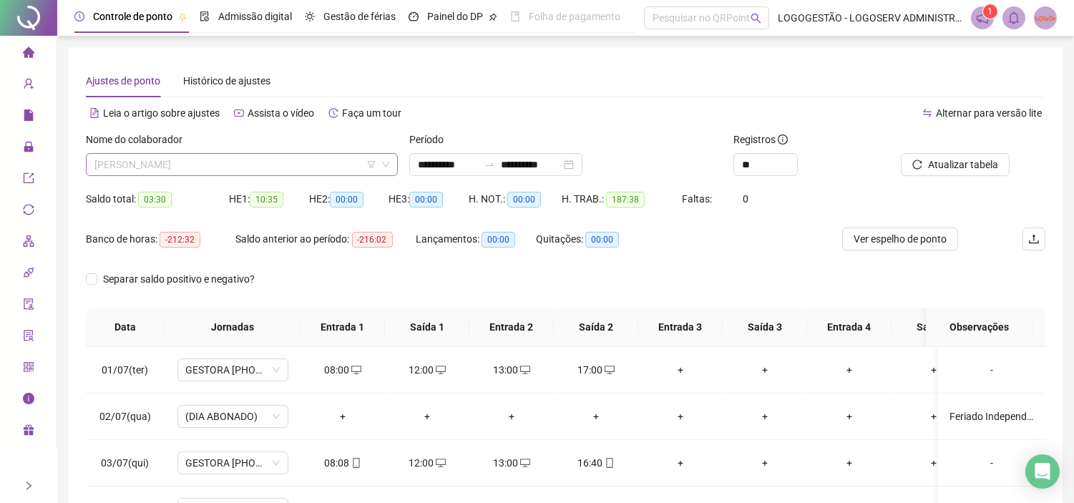
click at [313, 157] on span "LEANDRO QUEIROZ DA SILVA" at bounding box center [241, 164] width 295 height 21
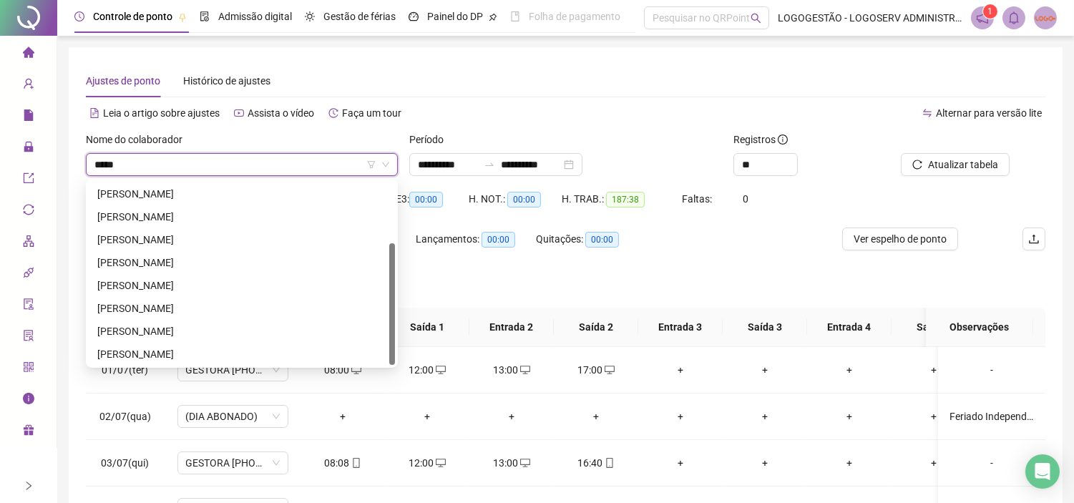
scroll to position [68, 0]
type input "********"
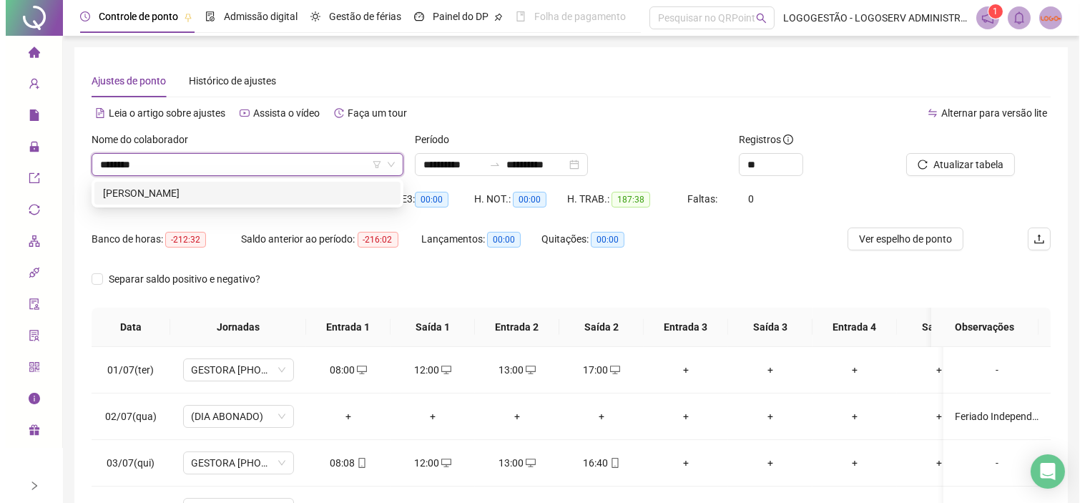
scroll to position [0, 0]
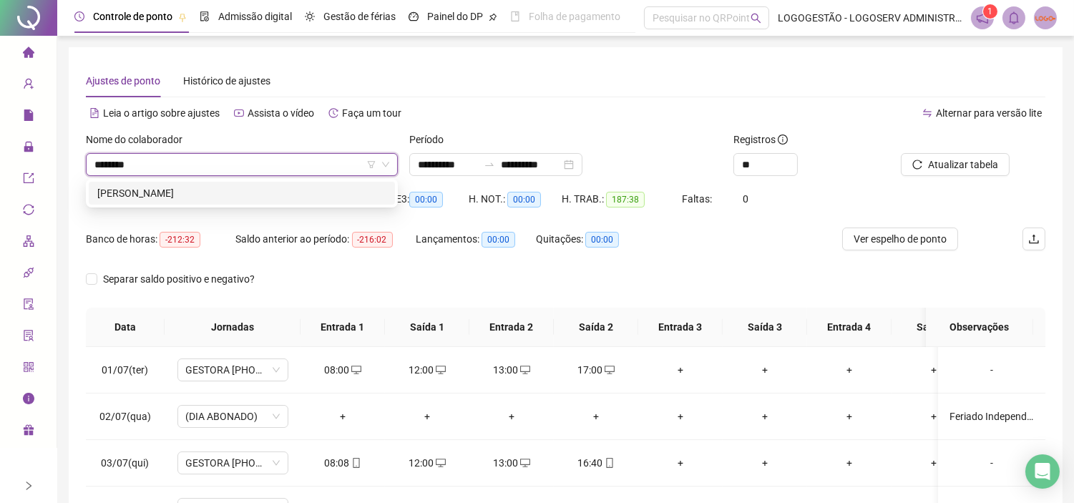
click at [309, 192] on div "LUIZ GUSTAVO SOUZA DA SILVA DINIZ" at bounding box center [241, 193] width 289 height 16
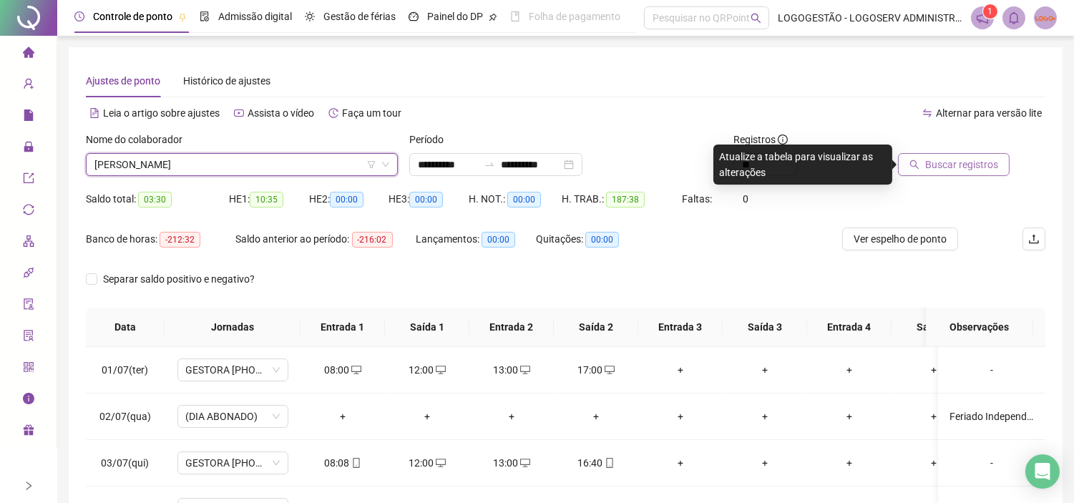
click at [912, 159] on icon "search" at bounding box center [914, 164] width 10 height 10
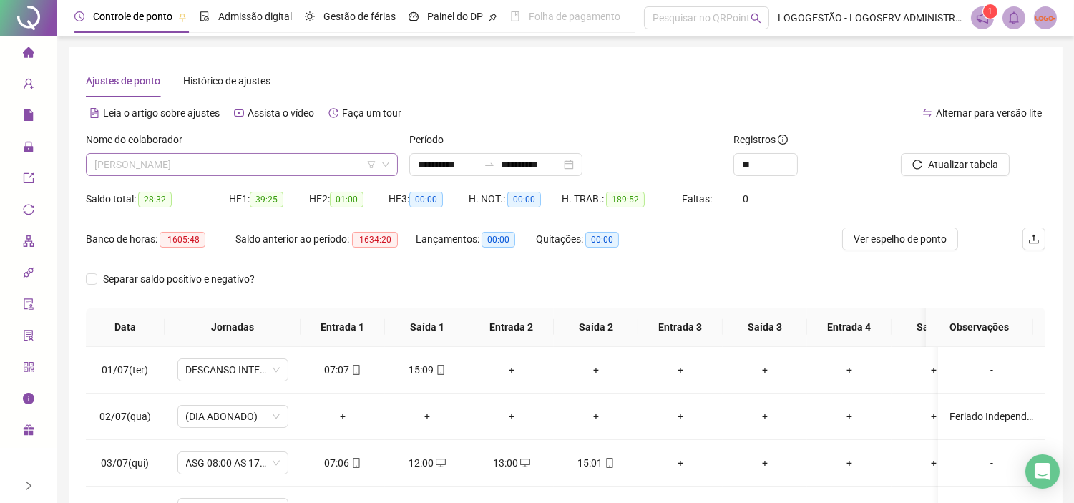
click at [315, 163] on span "LUIZ GUSTAVO SOUZA DA SILVA DINIZ" at bounding box center [241, 164] width 295 height 21
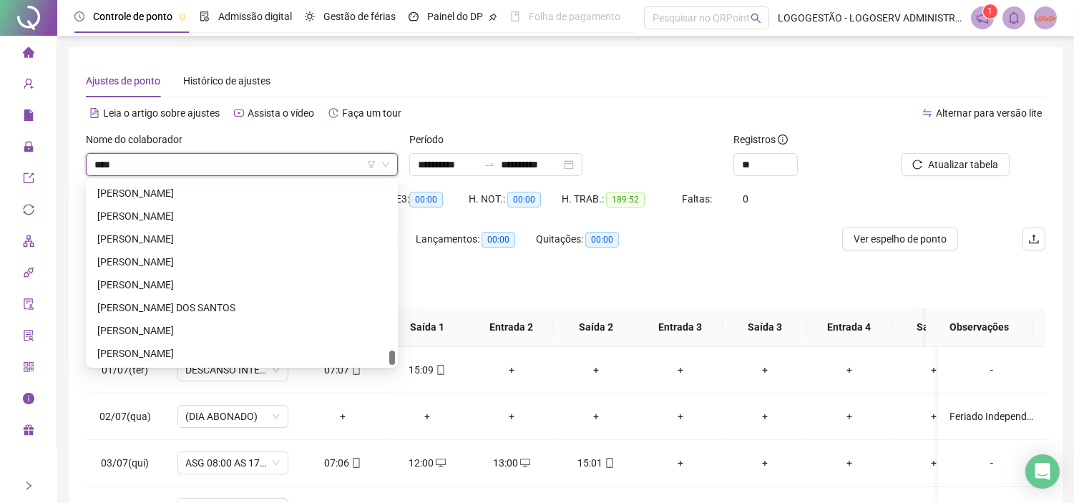
scroll to position [46, 0]
type input "*****"
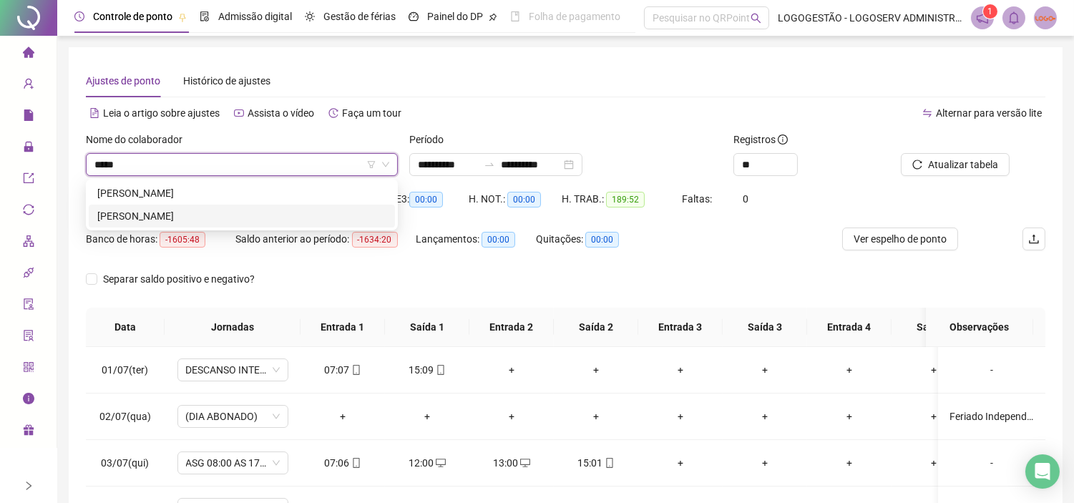
click at [353, 209] on div "RENAN DAS NEVES" at bounding box center [241, 216] width 289 height 16
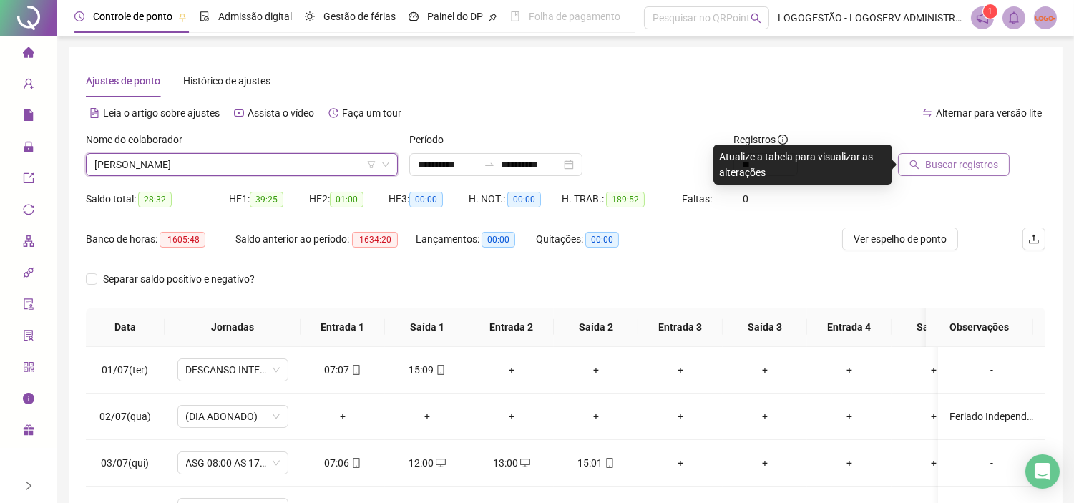
click at [996, 160] on span "Buscar registros" at bounding box center [961, 165] width 73 height 16
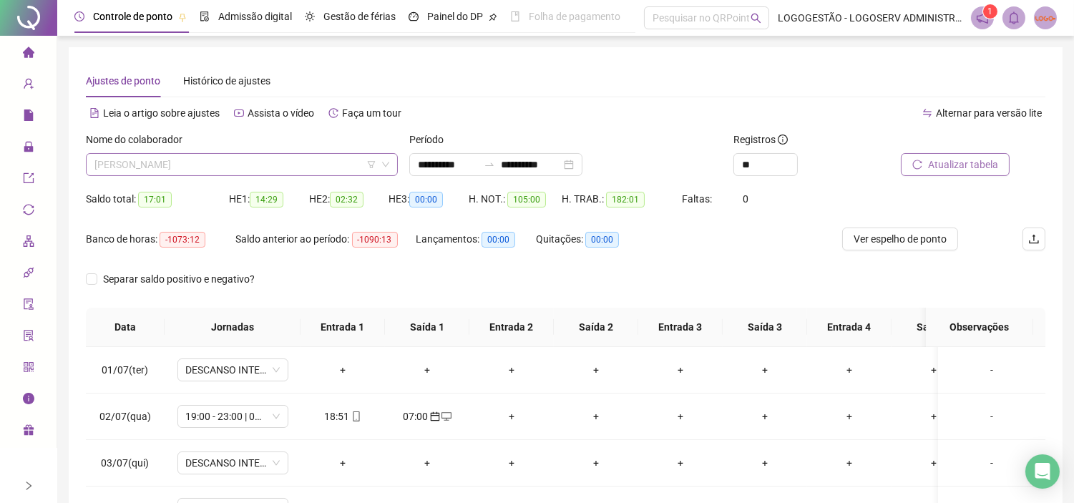
click at [284, 167] on span "RENAN DAS NEVES" at bounding box center [241, 164] width 295 height 21
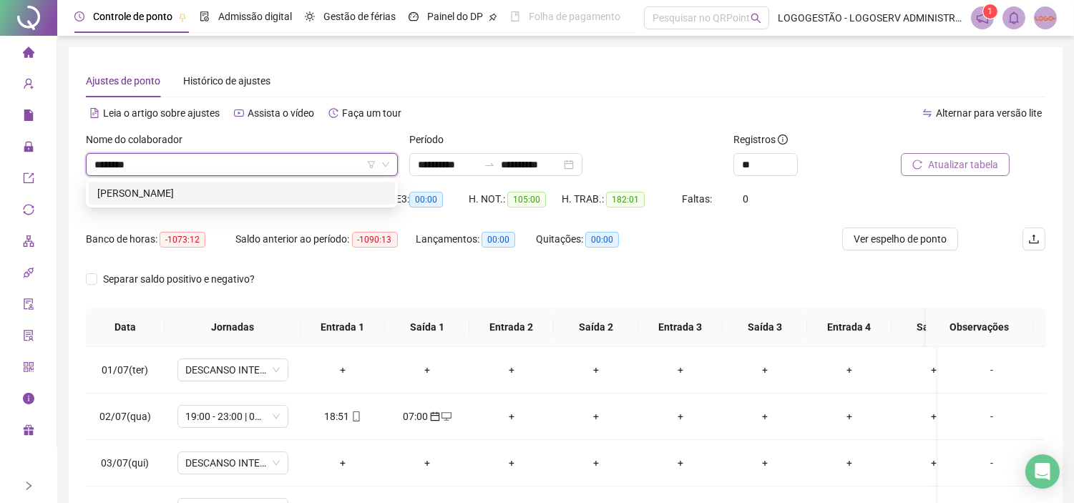
type input "*********"
click at [256, 195] on div "SERGIO OLIVEIRA DOS SANTOS" at bounding box center [241, 193] width 289 height 16
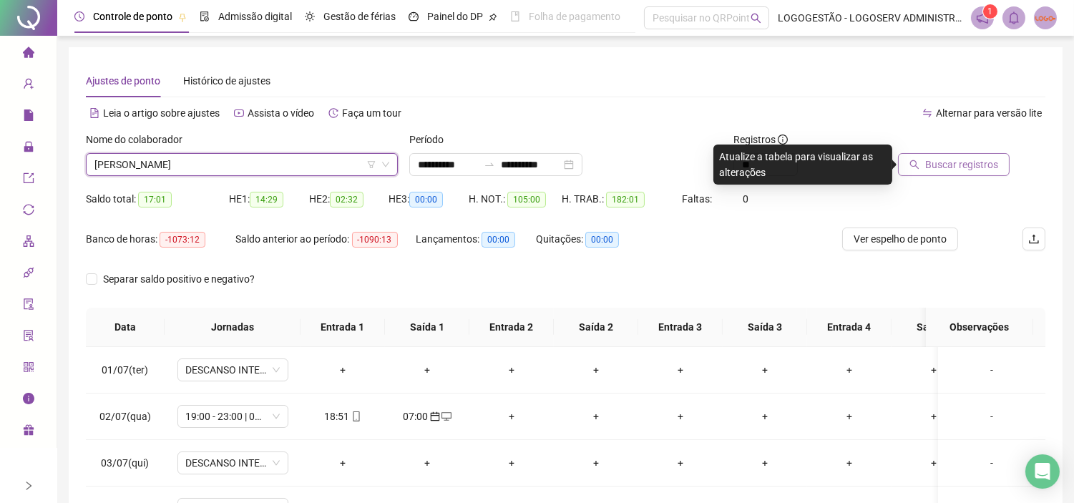
click at [927, 163] on span "Buscar registros" at bounding box center [961, 165] width 73 height 16
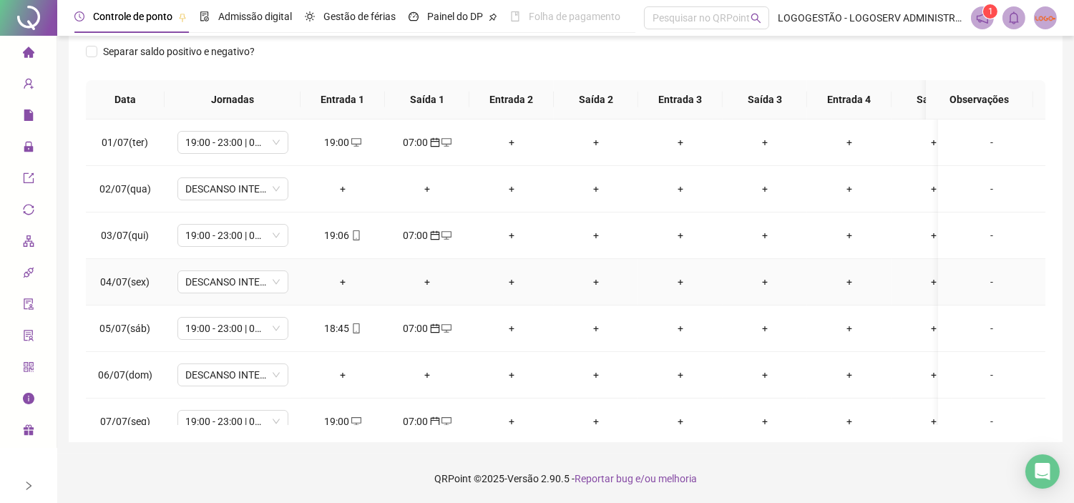
scroll to position [55, 0]
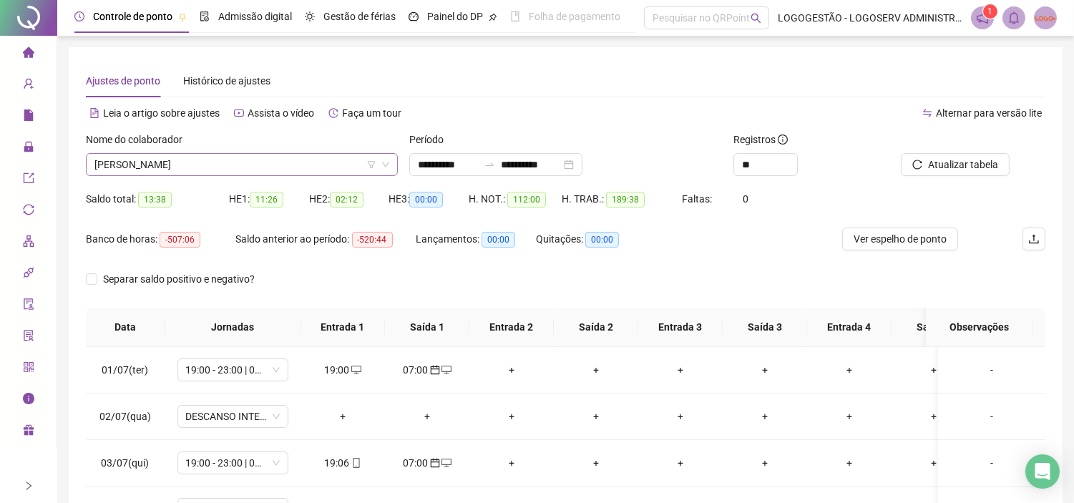
click at [293, 162] on span "SERGIO OLIVEIRA DOS SANTOS" at bounding box center [241, 164] width 295 height 21
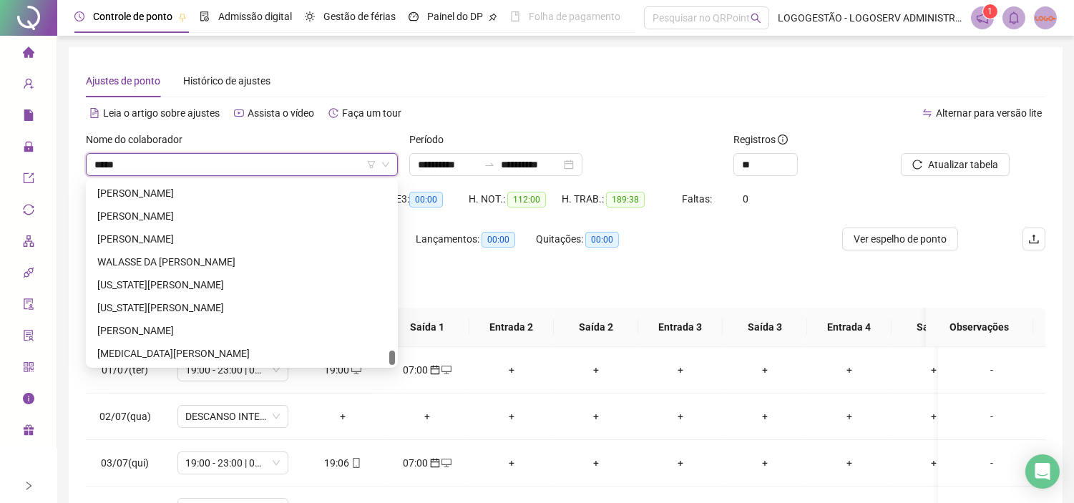
scroll to position [4119, 0]
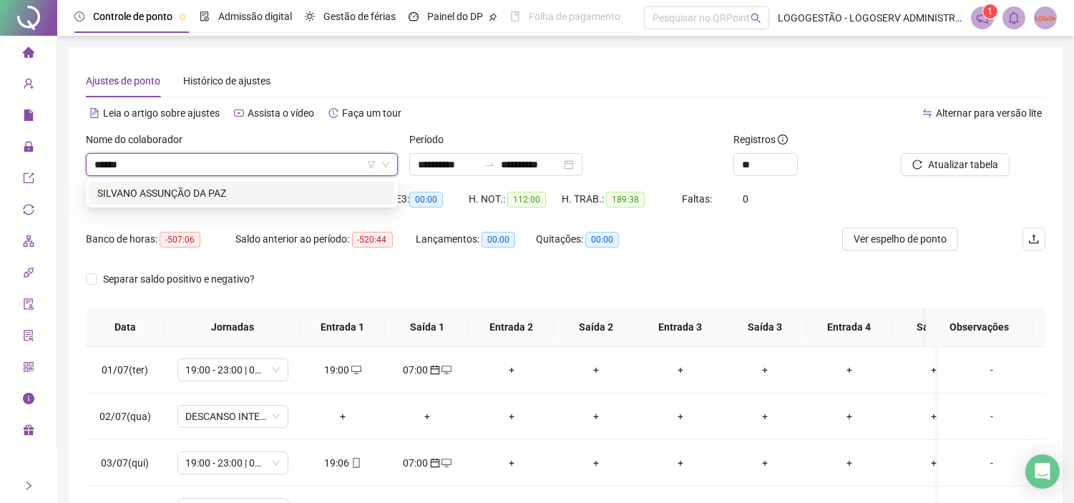
type input "*******"
click at [279, 186] on div "SILVANO ASSUNÇÃO DA PAZ" at bounding box center [241, 193] width 289 height 16
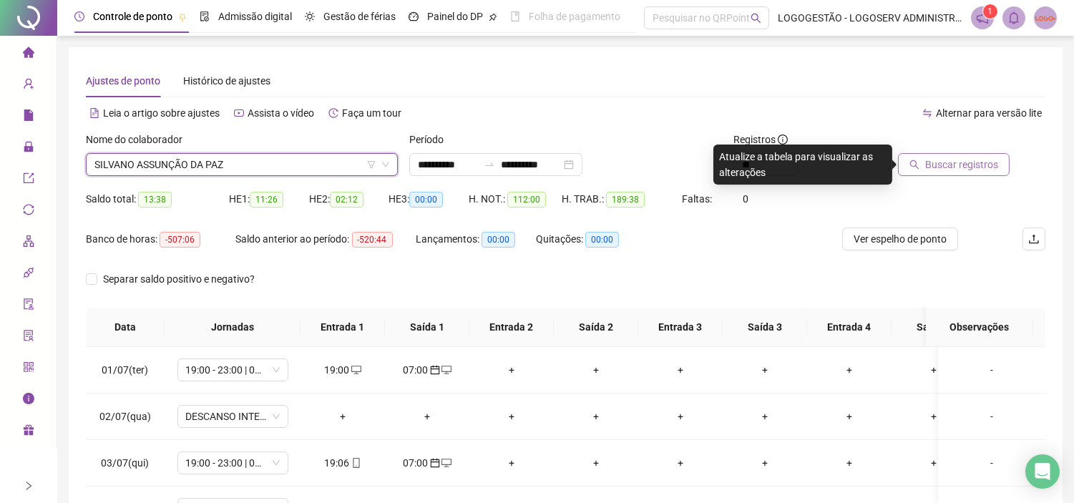
click at [945, 172] on button "Buscar registros" at bounding box center [954, 164] width 112 height 23
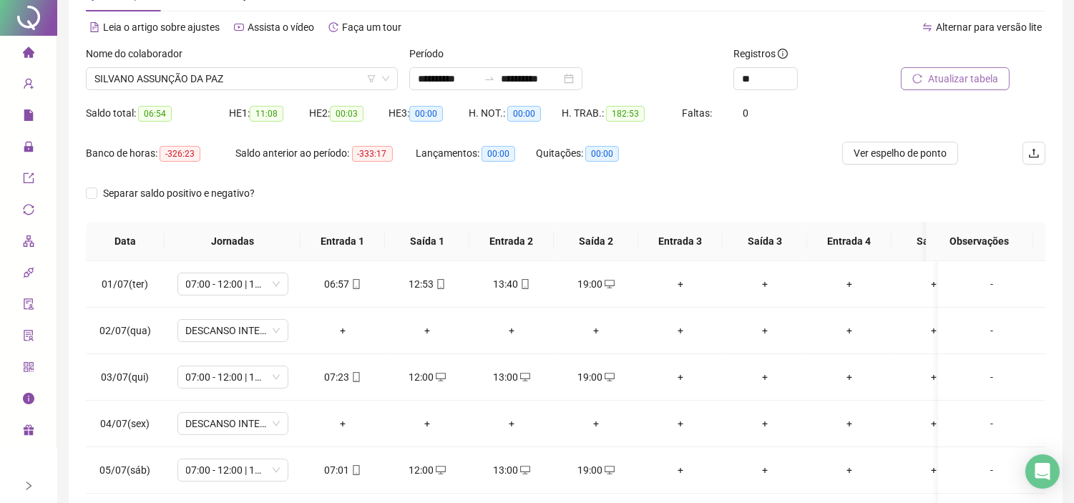
scroll to position [0, 0]
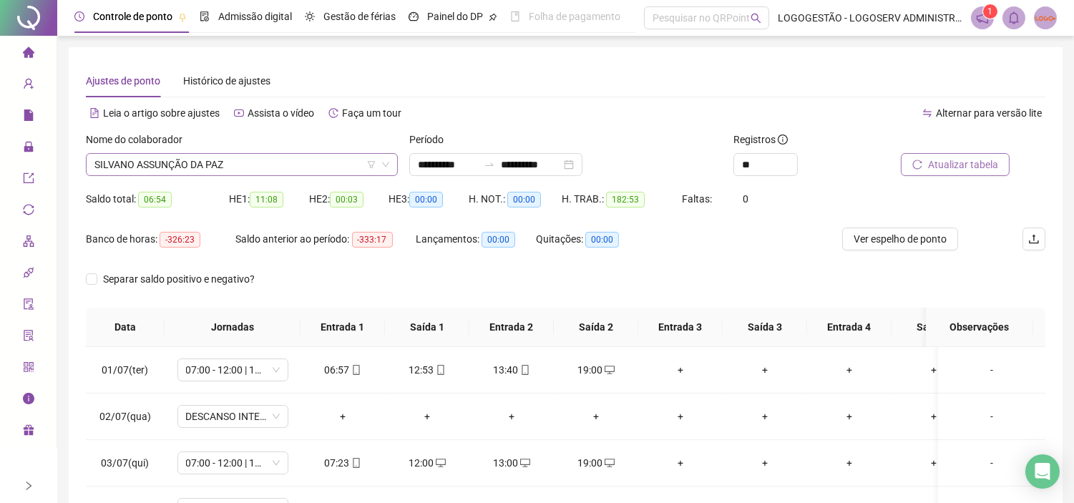
click at [290, 157] on span "SILVANO ASSUNÇÃO DA PAZ" at bounding box center [241, 164] width 295 height 21
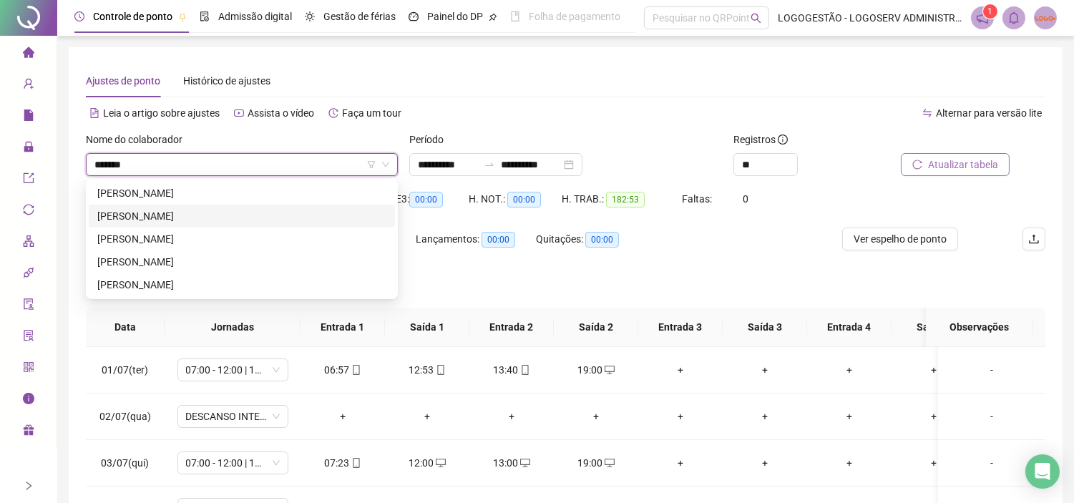
type input "********"
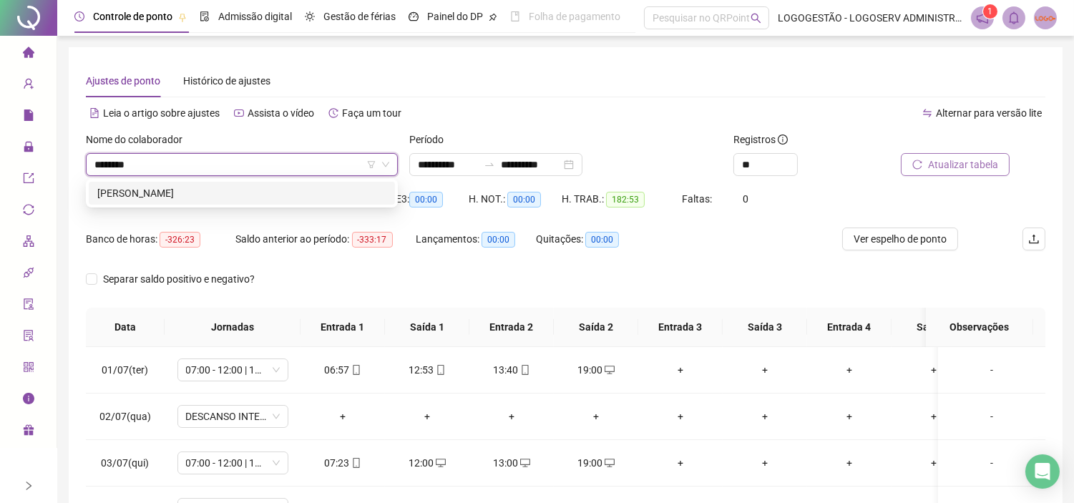
click at [325, 192] on div "SILVIO NONATO DA SILVA" at bounding box center [241, 193] width 289 height 16
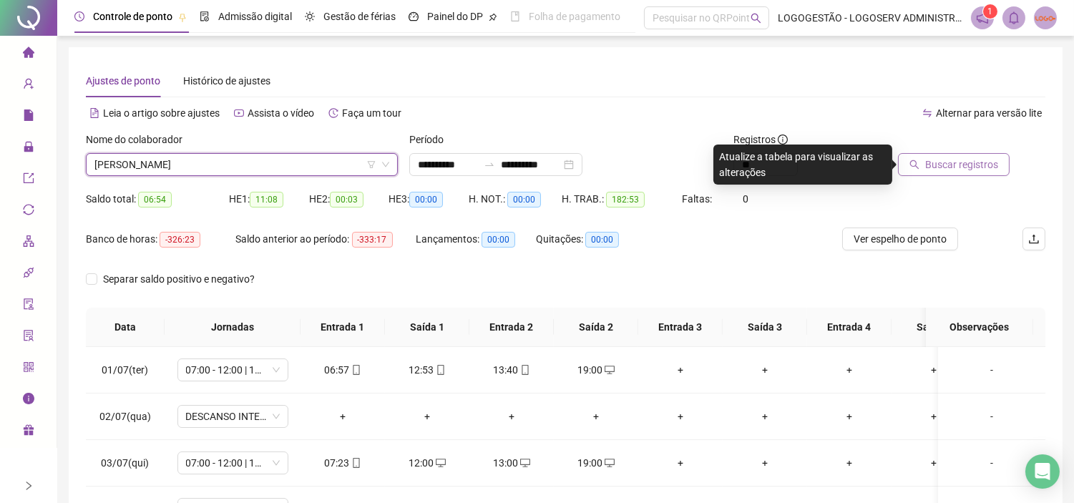
click at [953, 157] on span "Buscar registros" at bounding box center [961, 165] width 73 height 16
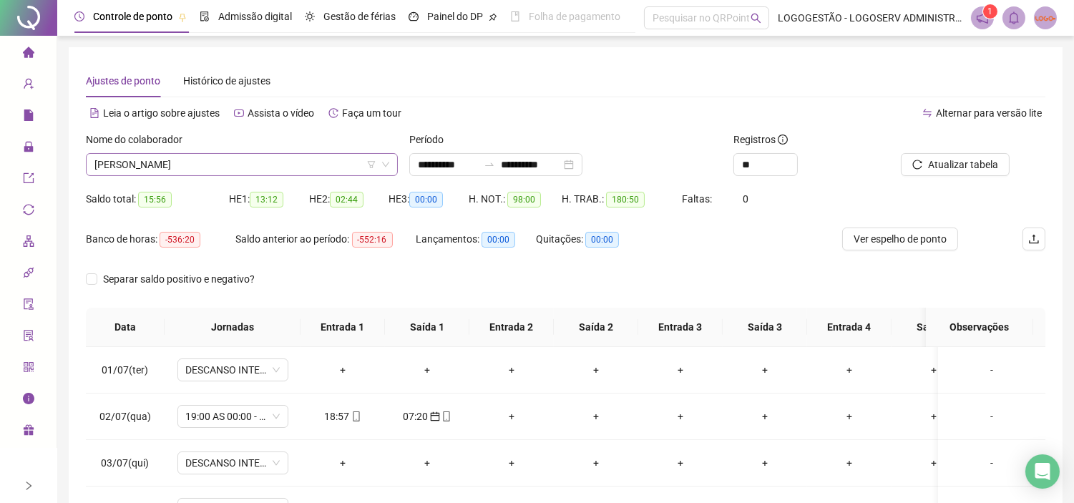
click at [295, 165] on span "SILVIO NONATO DA SILVA" at bounding box center [241, 164] width 295 height 21
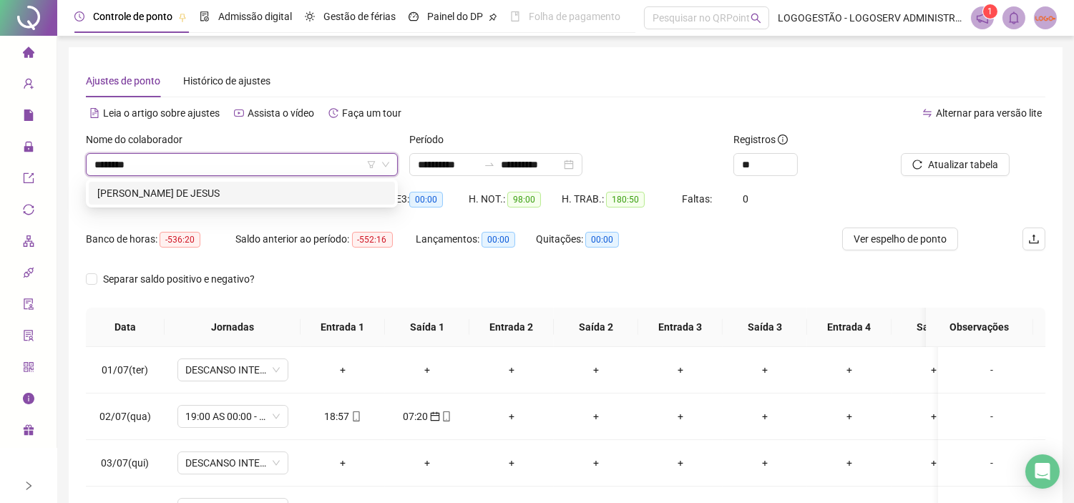
type input "*********"
click at [313, 188] on div "VALMIR BARBOSA DE JESUS" at bounding box center [241, 193] width 289 height 16
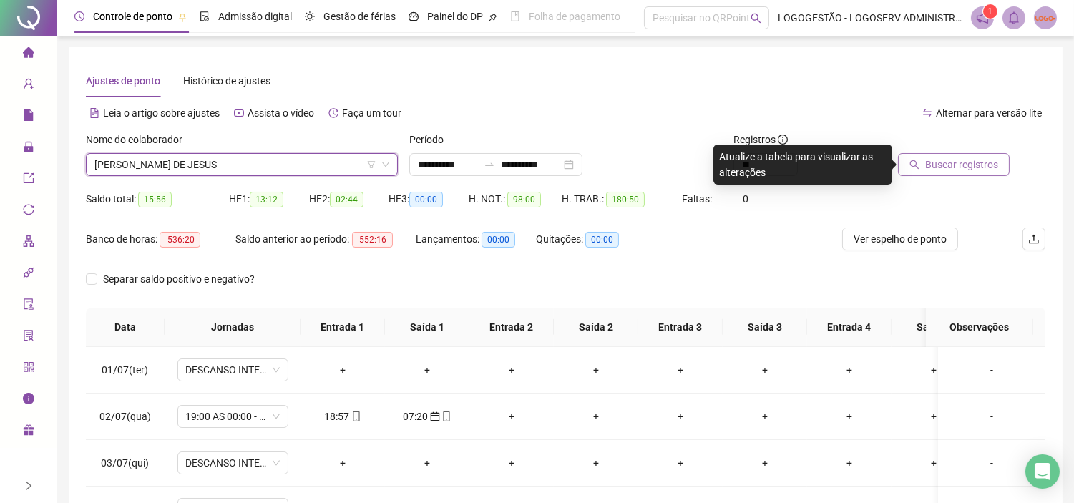
click at [918, 173] on button "Buscar registros" at bounding box center [954, 164] width 112 height 23
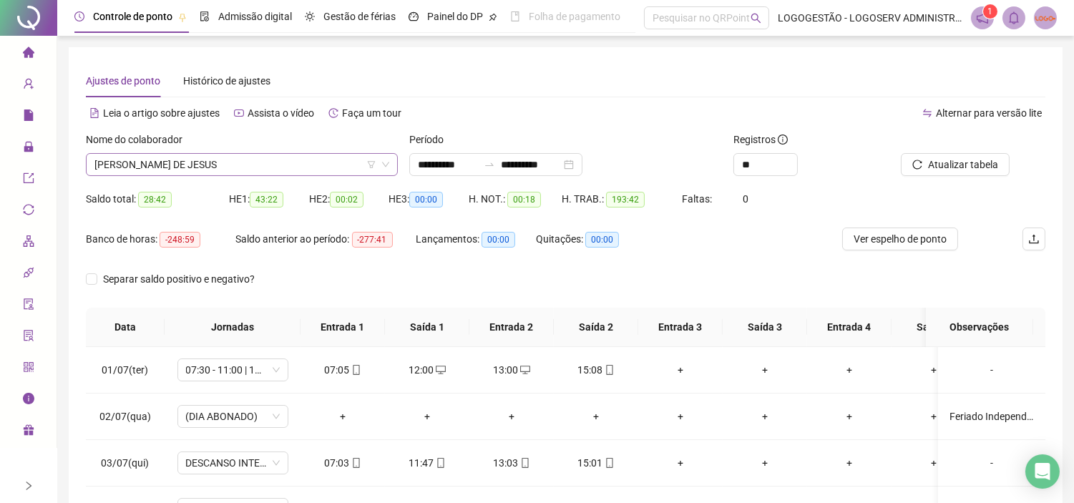
click at [281, 159] on span "VALMIR BARBOSA DE JESUS" at bounding box center [241, 164] width 295 height 21
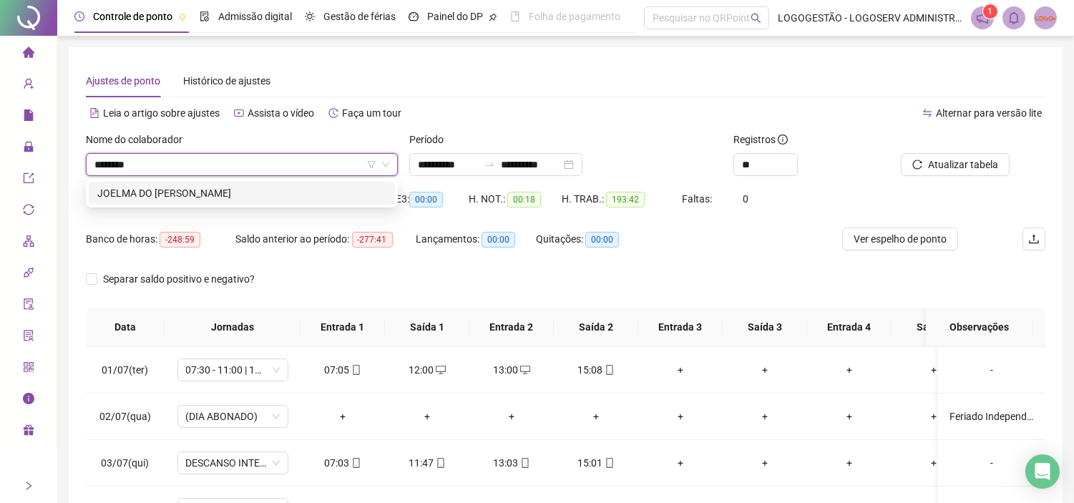
type input "*********"
click at [311, 194] on div "JOELMA DO CARMO SILVA" at bounding box center [241, 193] width 289 height 16
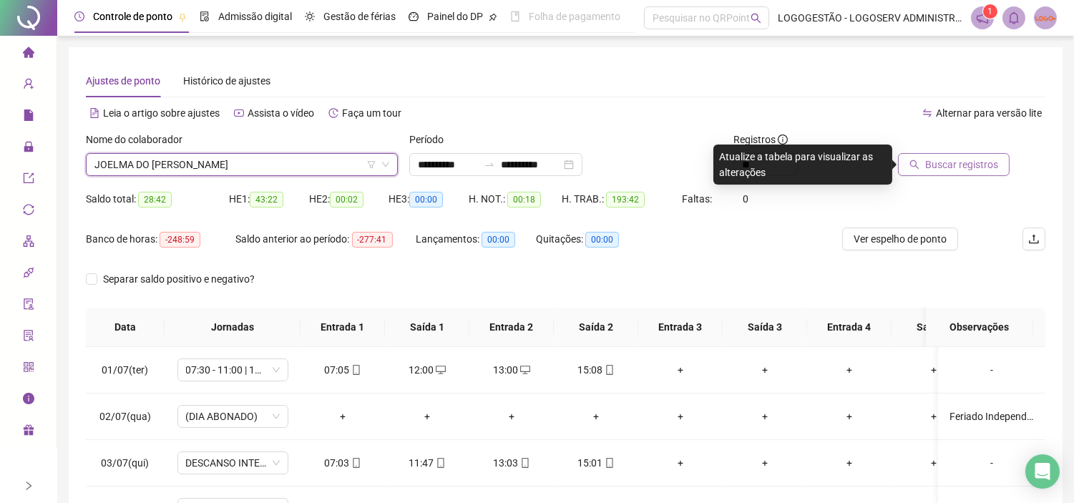
click at [939, 154] on button "Buscar registros" at bounding box center [954, 164] width 112 height 23
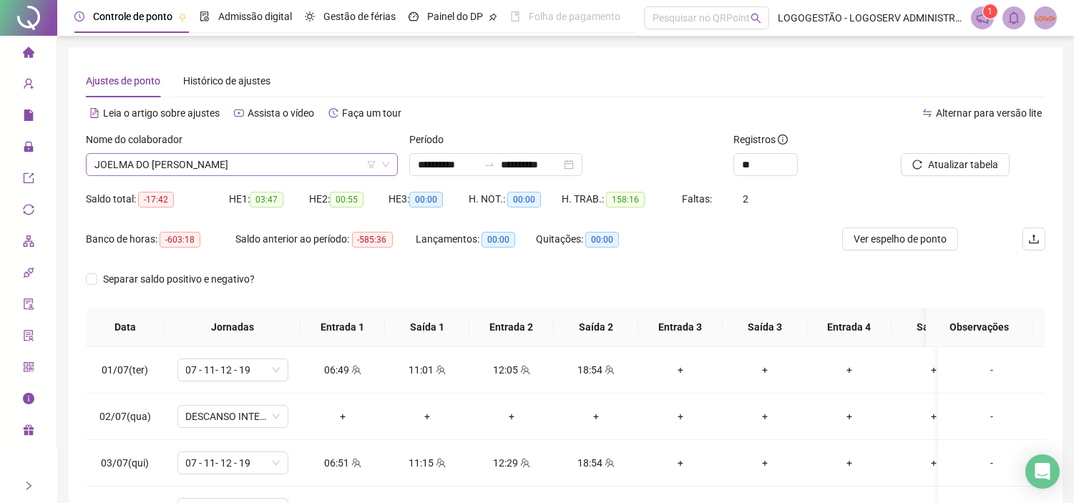
click at [261, 170] on span "JOELMA DO CARMO SILVA" at bounding box center [241, 164] width 295 height 21
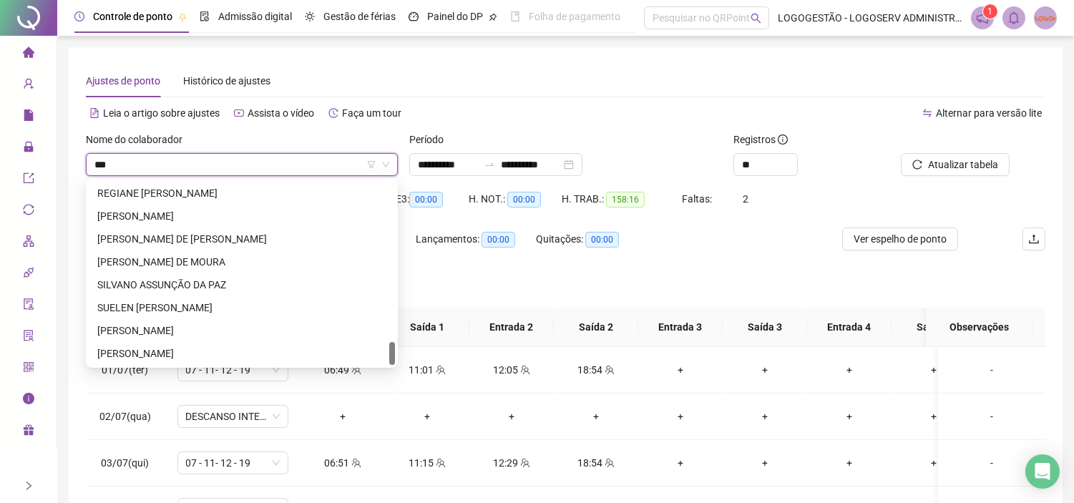
scroll to position [297, 0]
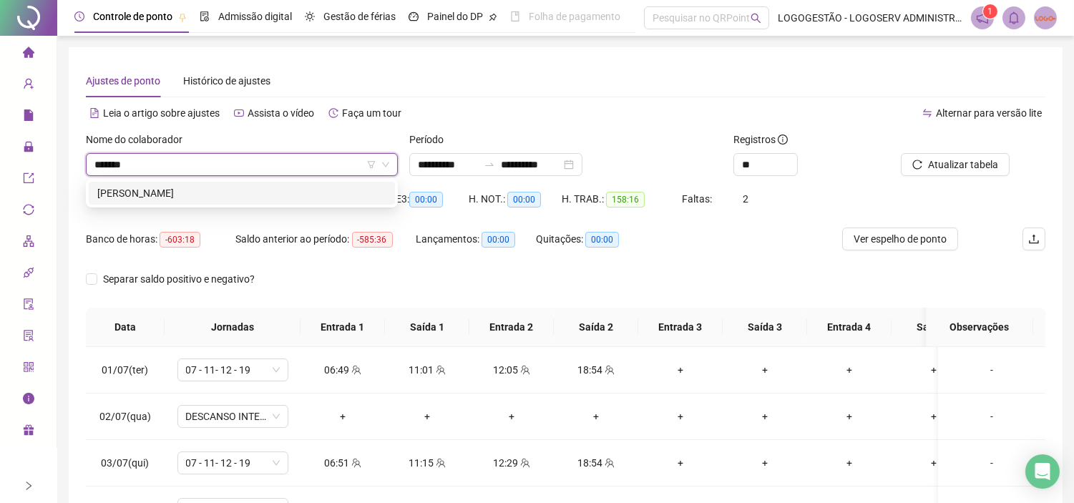
type input "********"
drag, startPoint x: 286, startPoint y: 195, endPoint x: 927, endPoint y: 127, distance: 644.4
click at [287, 195] on div "PAULO FERREIRA DO NASCIMENTO" at bounding box center [241, 193] width 289 height 16
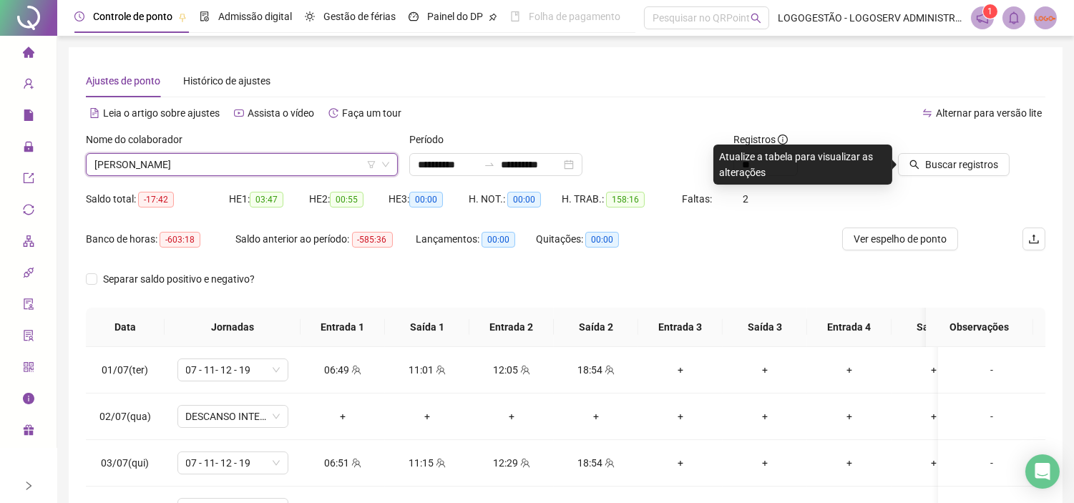
click at [958, 168] on span "Buscar registros" at bounding box center [961, 165] width 73 height 16
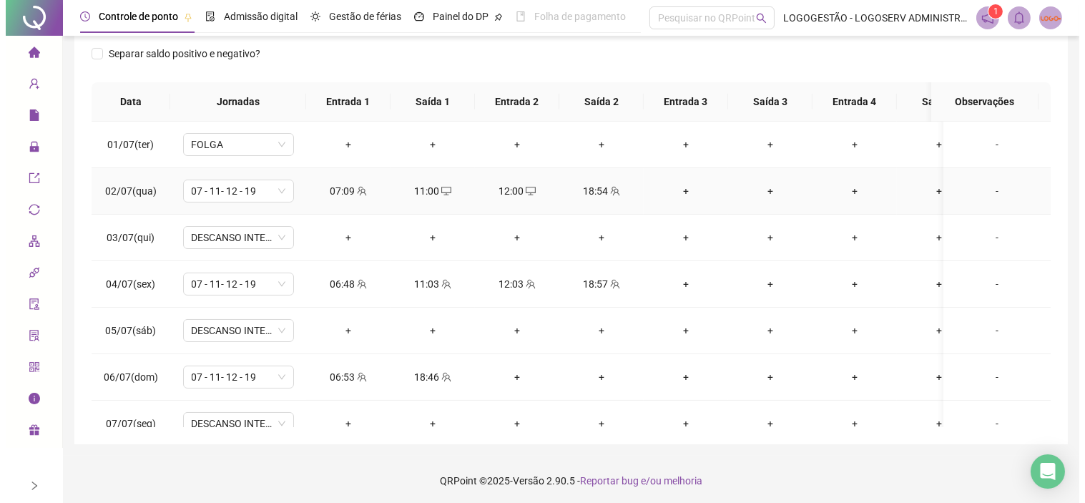
scroll to position [227, 0]
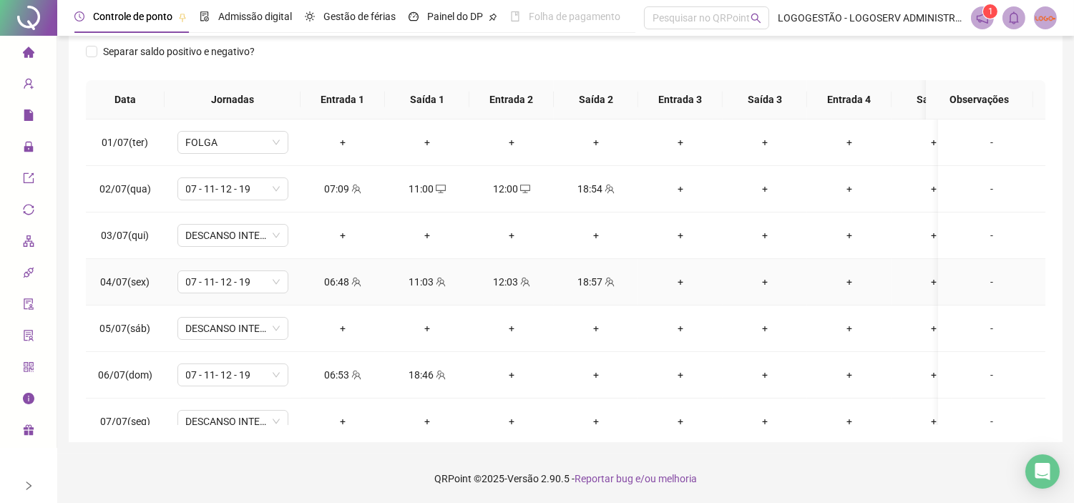
click at [353, 280] on icon "team" at bounding box center [356, 282] width 10 height 10
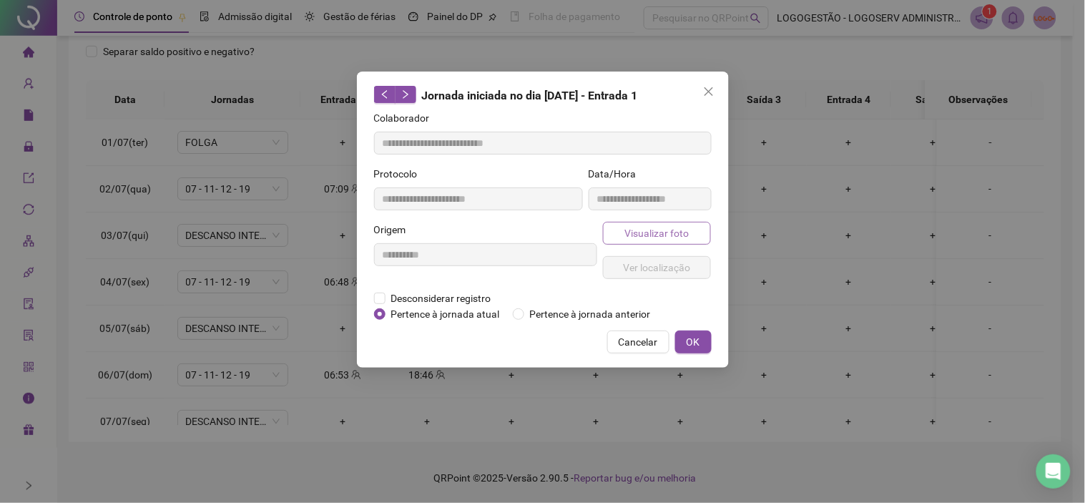
type input "**********"
click at [648, 242] on button "Visualizar foto" at bounding box center [657, 233] width 109 height 23
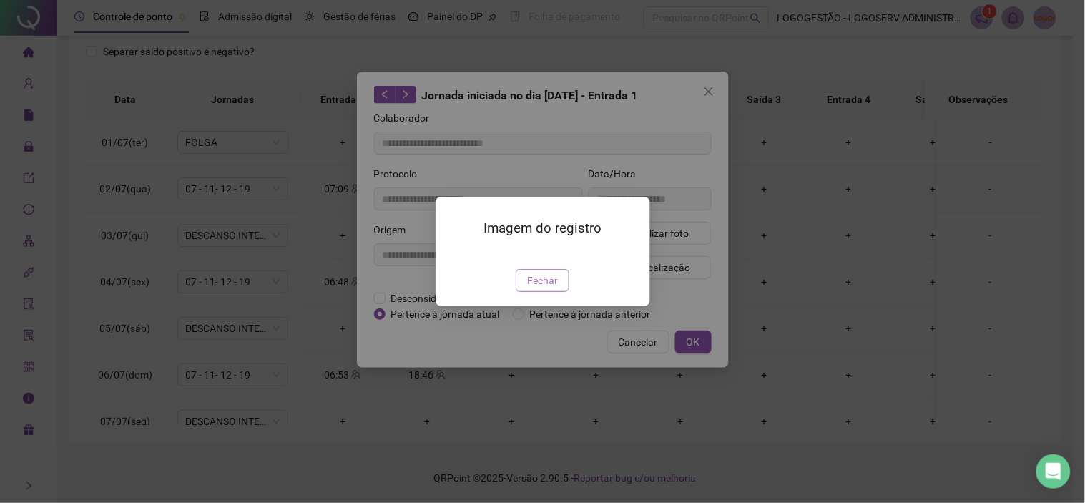
click at [547, 288] on span "Fechar" at bounding box center [542, 280] width 31 height 16
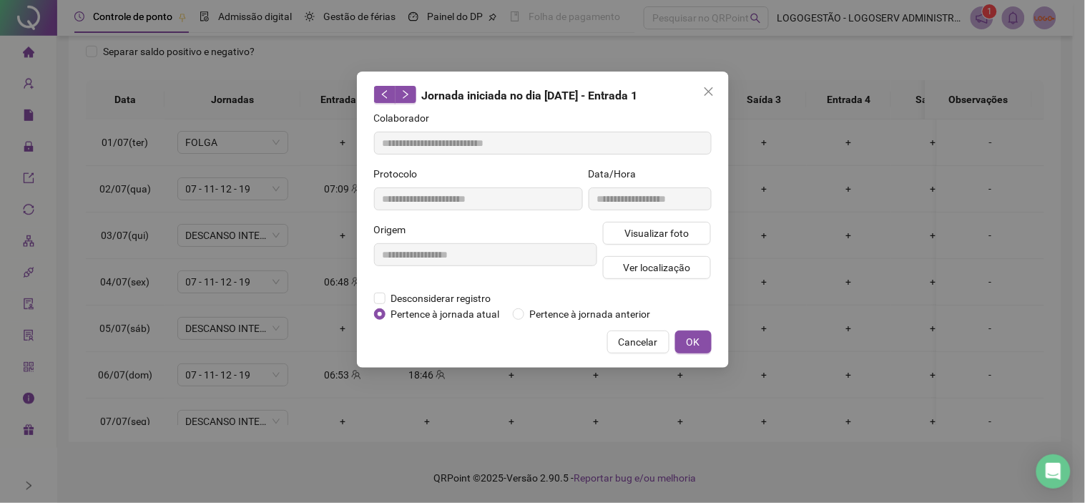
click at [647, 342] on span "Cancelar" at bounding box center [638, 342] width 39 height 16
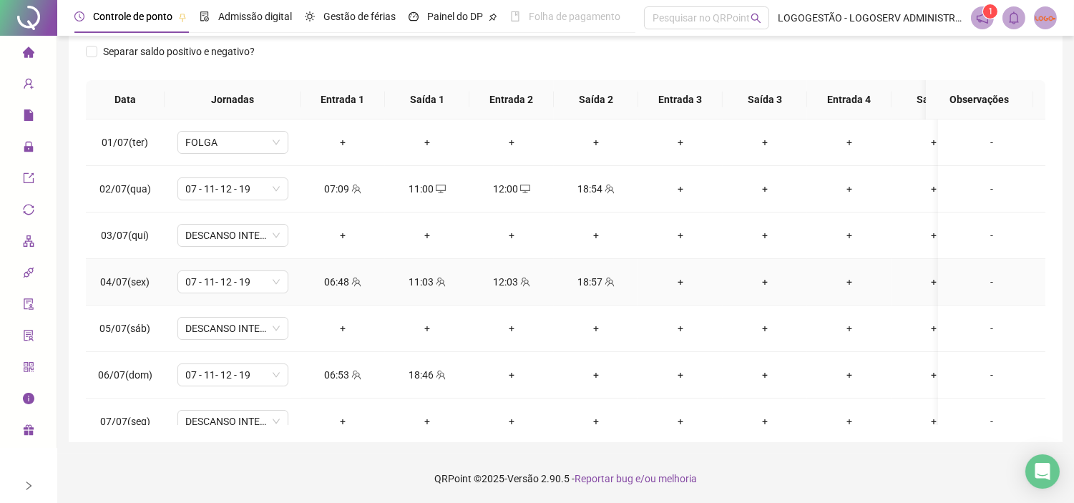
click at [427, 277] on div "11:03" at bounding box center [427, 282] width 62 height 16
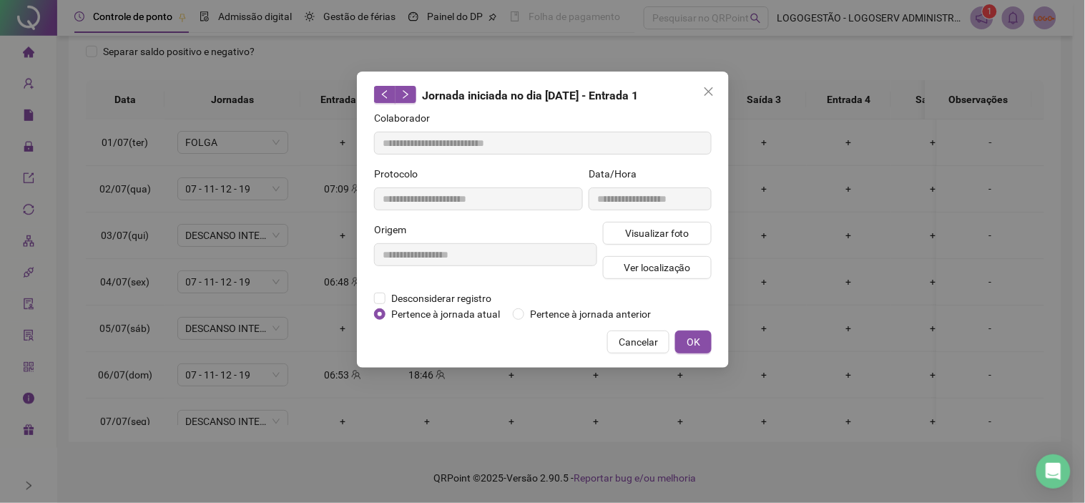
type input "**********"
click at [633, 227] on span "Visualizar foto" at bounding box center [656, 233] width 64 height 16
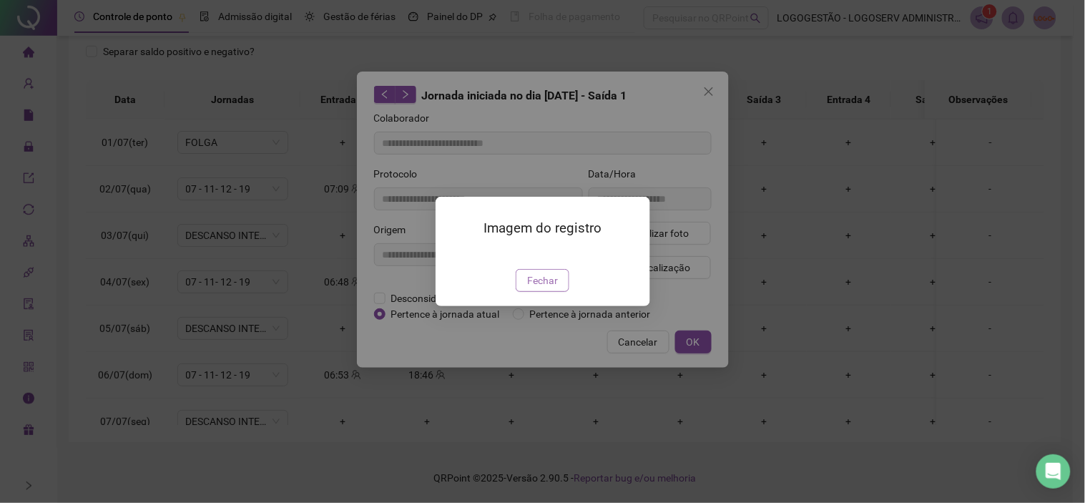
click at [541, 288] on span "Fechar" at bounding box center [542, 280] width 31 height 16
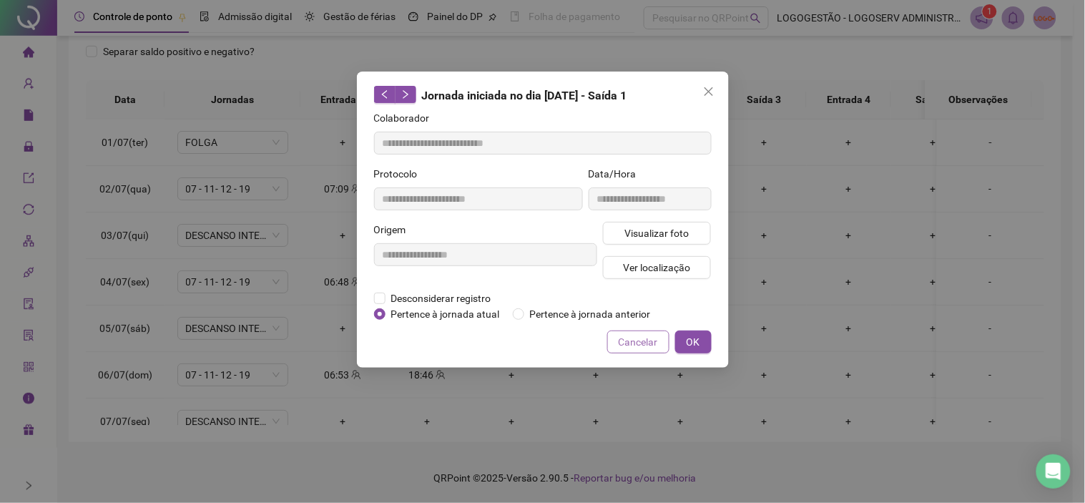
click at [627, 338] on span "Cancelar" at bounding box center [638, 342] width 39 height 16
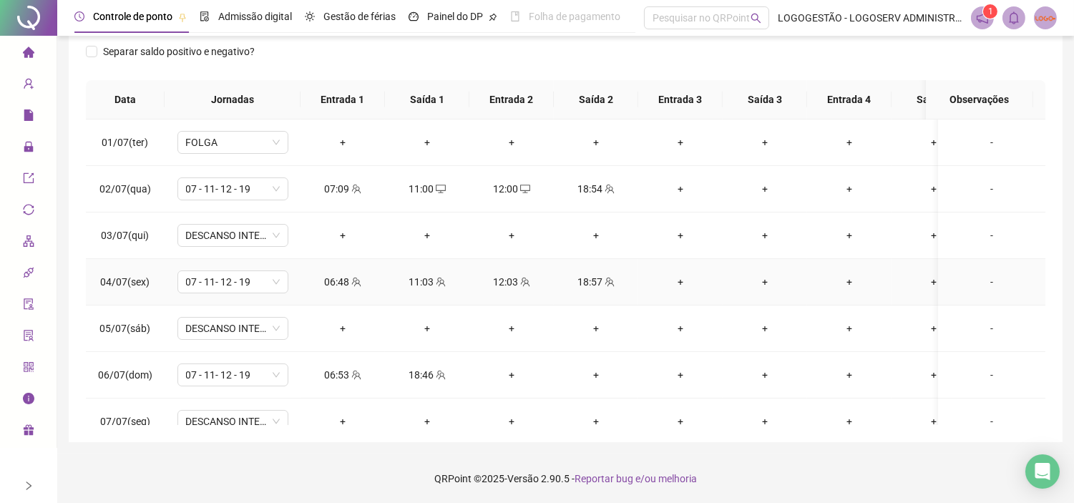
click at [511, 276] on div "12:03" at bounding box center [512, 282] width 62 height 16
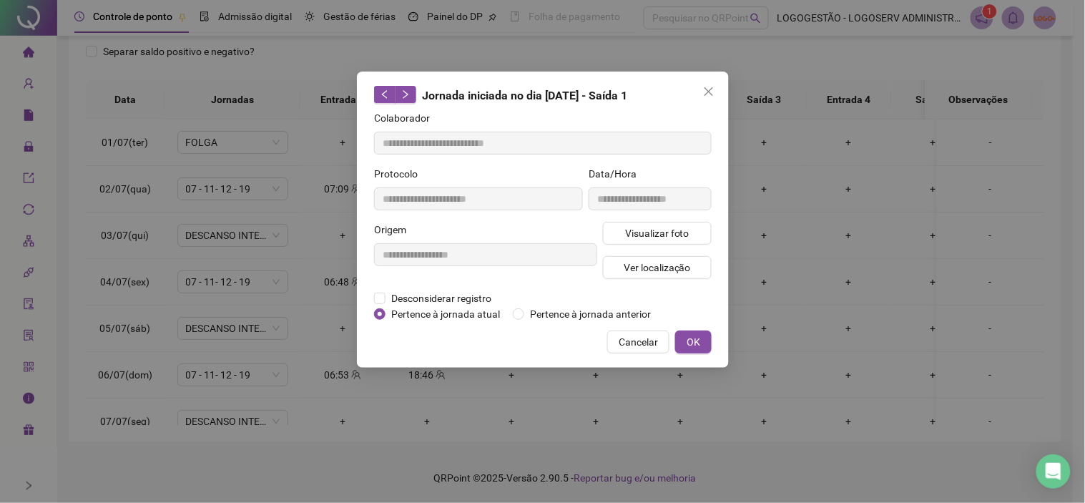
type input "**********"
click at [637, 237] on span "Visualizar foto" at bounding box center [656, 233] width 64 height 16
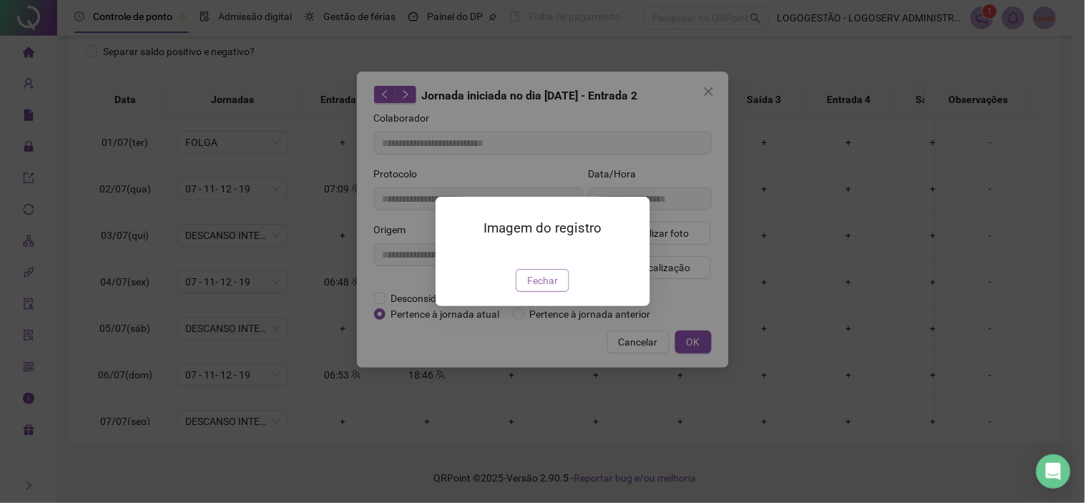
click at [536, 288] on span "Fechar" at bounding box center [542, 280] width 31 height 16
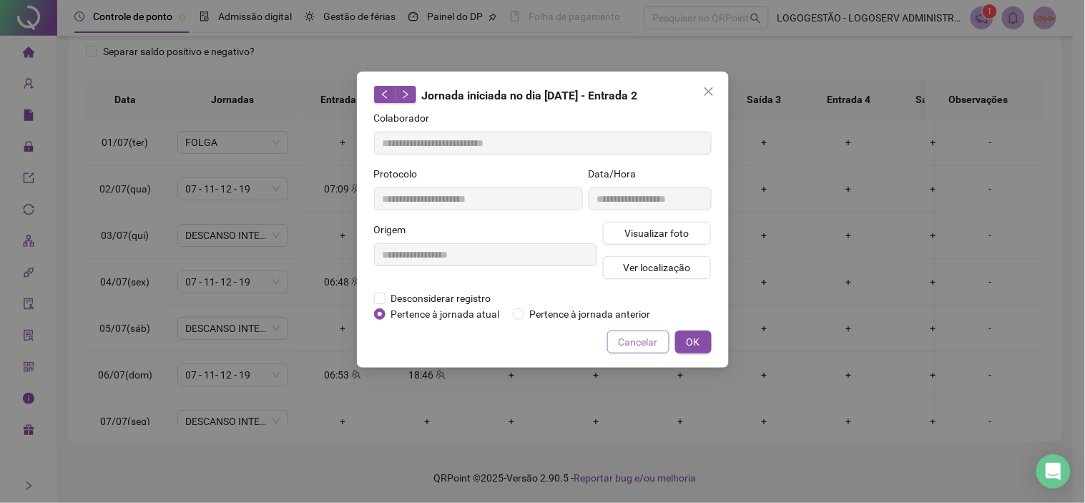
click at [634, 330] on button "Cancelar" at bounding box center [638, 341] width 62 height 23
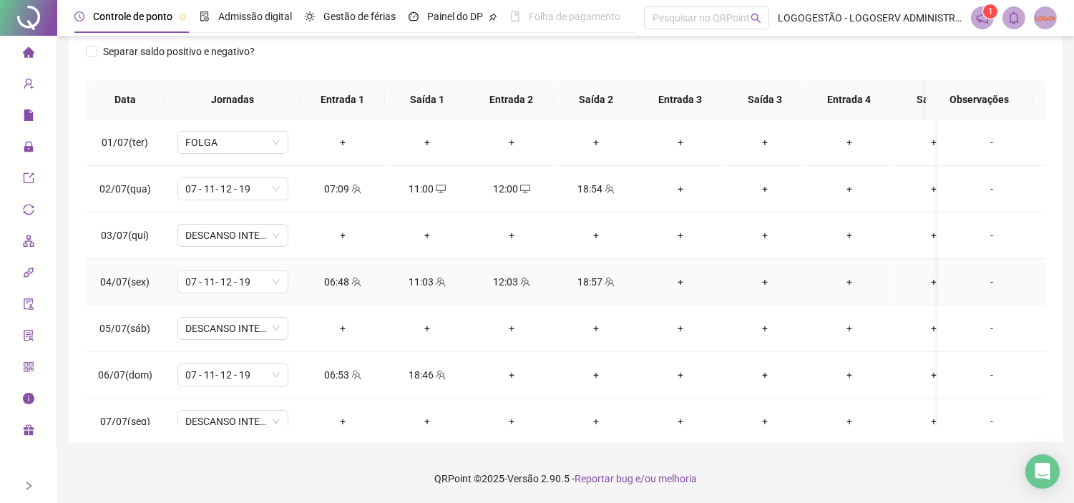
click at [604, 283] on icon "team" at bounding box center [608, 281] width 9 height 9
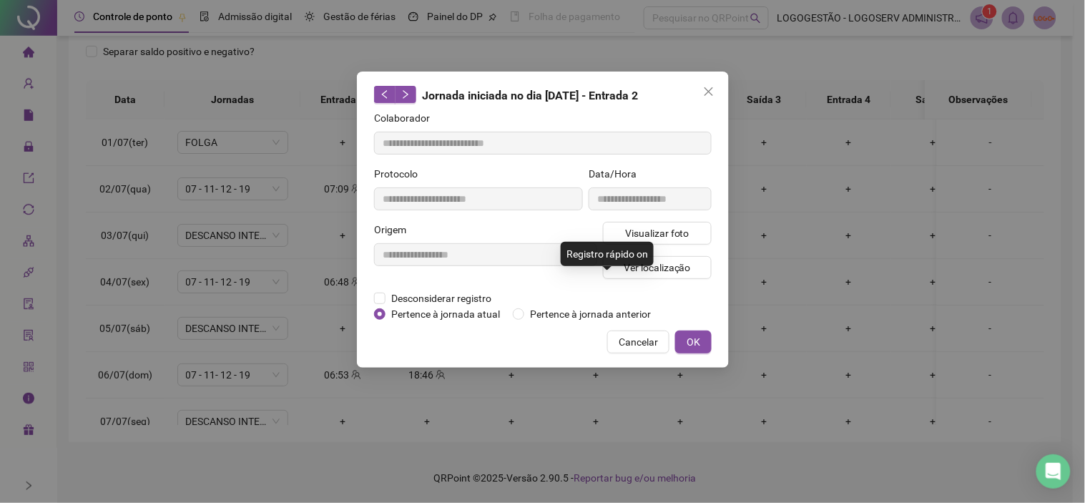
type input "**********"
click at [669, 230] on span "Visualizar foto" at bounding box center [656, 233] width 64 height 16
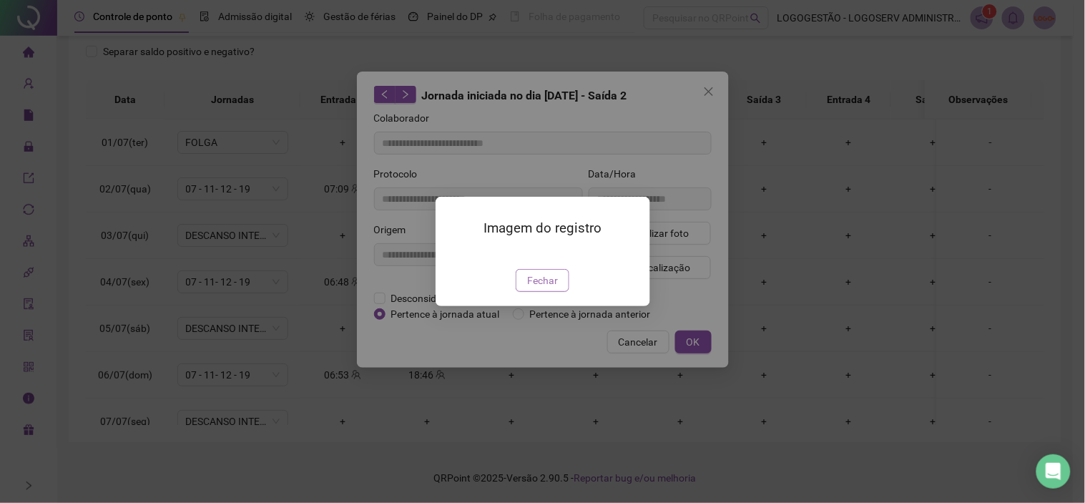
click at [544, 288] on span "Fechar" at bounding box center [542, 280] width 31 height 16
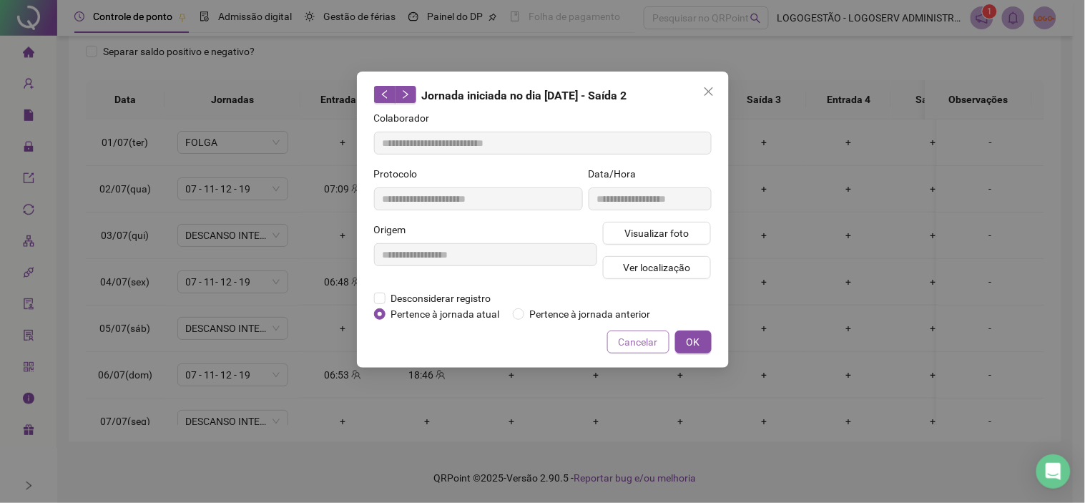
click at [626, 344] on span "Cancelar" at bounding box center [638, 342] width 39 height 16
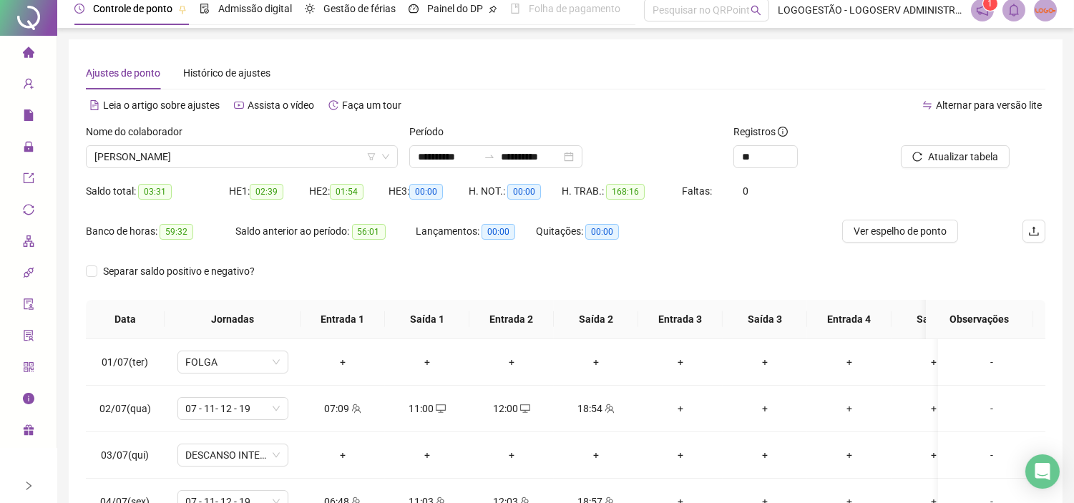
scroll to position [0, 0]
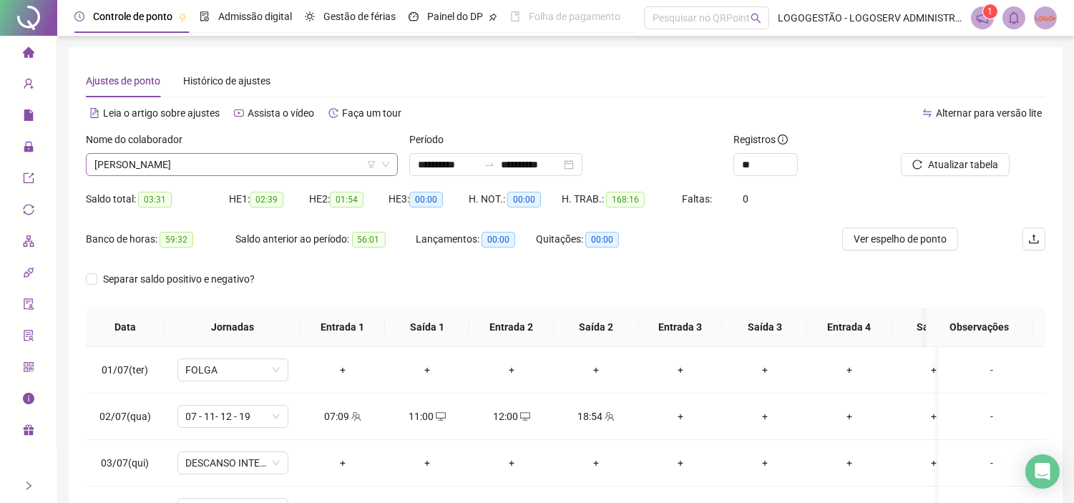
click at [261, 170] on span "PAULO FERREIRA DO NASCIMENTO" at bounding box center [241, 164] width 295 height 21
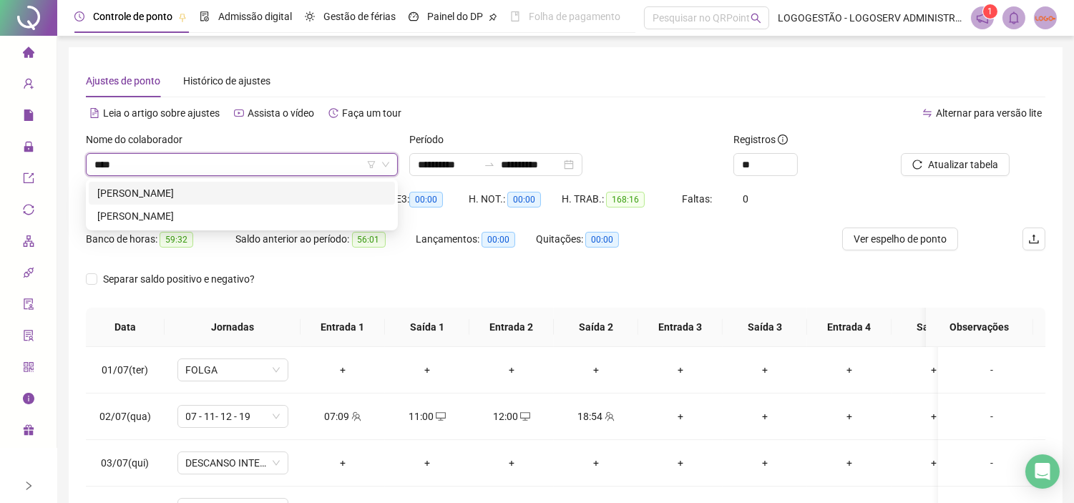
type input "*****"
click at [302, 212] on div "MOISES ELIAS DA SILVA" at bounding box center [241, 216] width 289 height 16
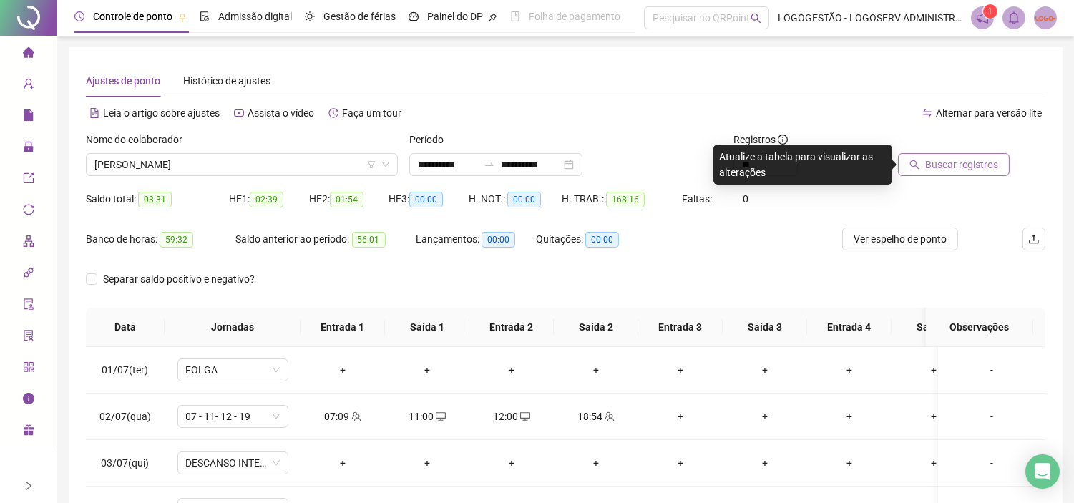
click at [924, 167] on button "Buscar registros" at bounding box center [954, 164] width 112 height 23
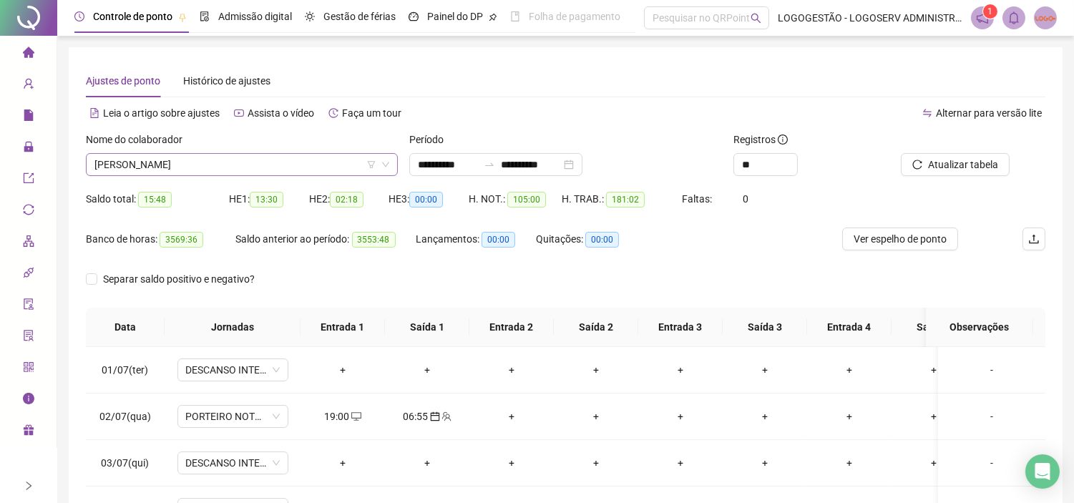
click at [313, 169] on span "MOISES ELIAS DA SILVA" at bounding box center [241, 164] width 295 height 21
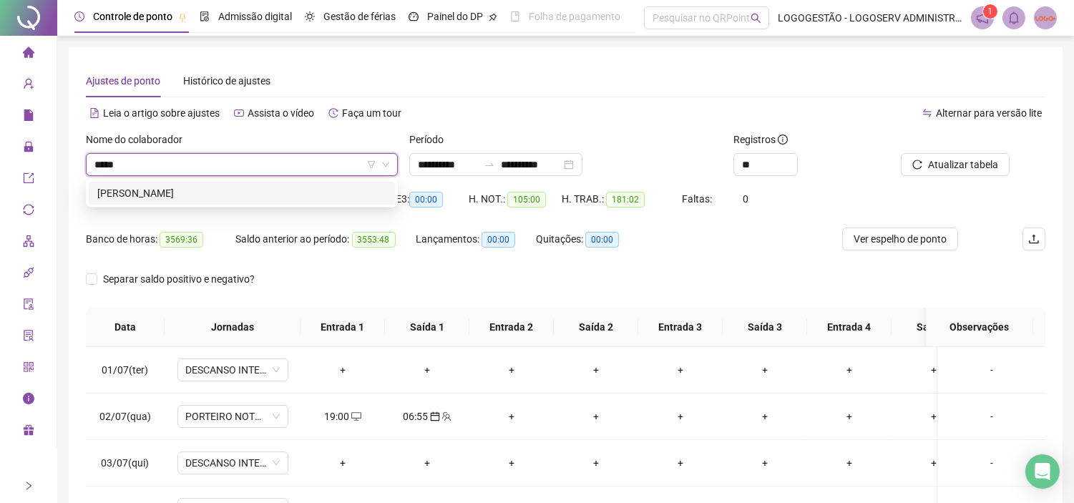
type input "*****"
click at [325, 182] on div "OSMAR RODRIGUES SILVA" at bounding box center [242, 193] width 306 height 23
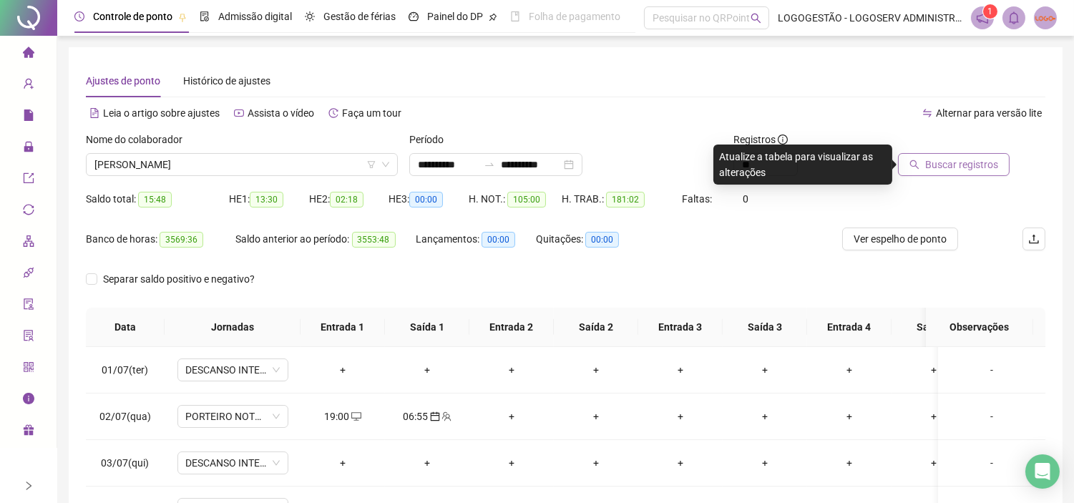
click at [919, 161] on icon "search" at bounding box center [914, 164] width 10 height 10
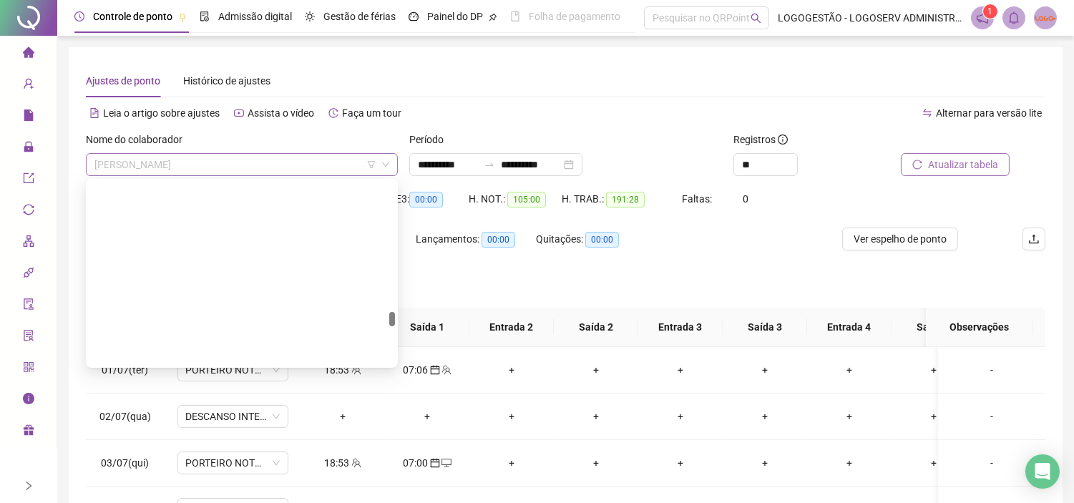
click at [229, 158] on span "OSMAR RODRIGUES SILVA" at bounding box center [241, 164] width 295 height 21
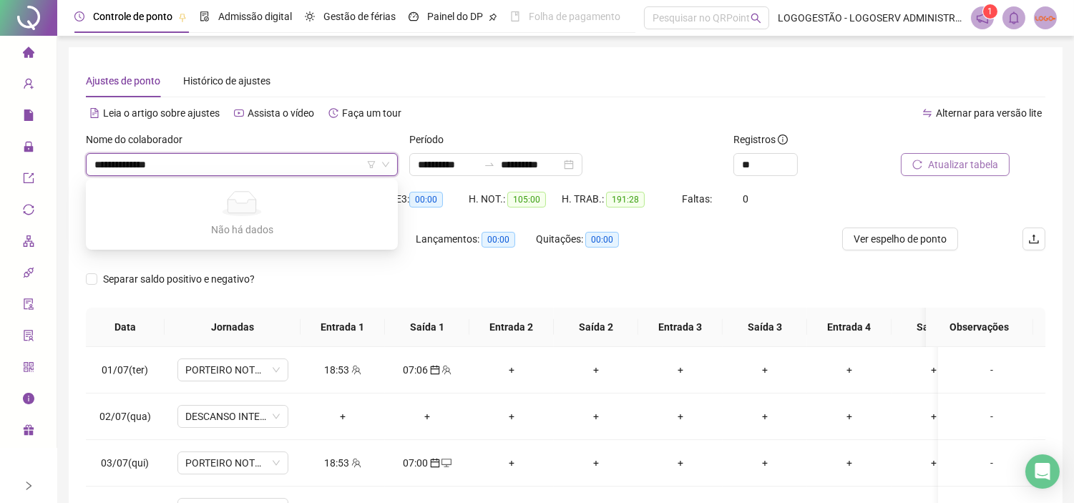
type input "**********"
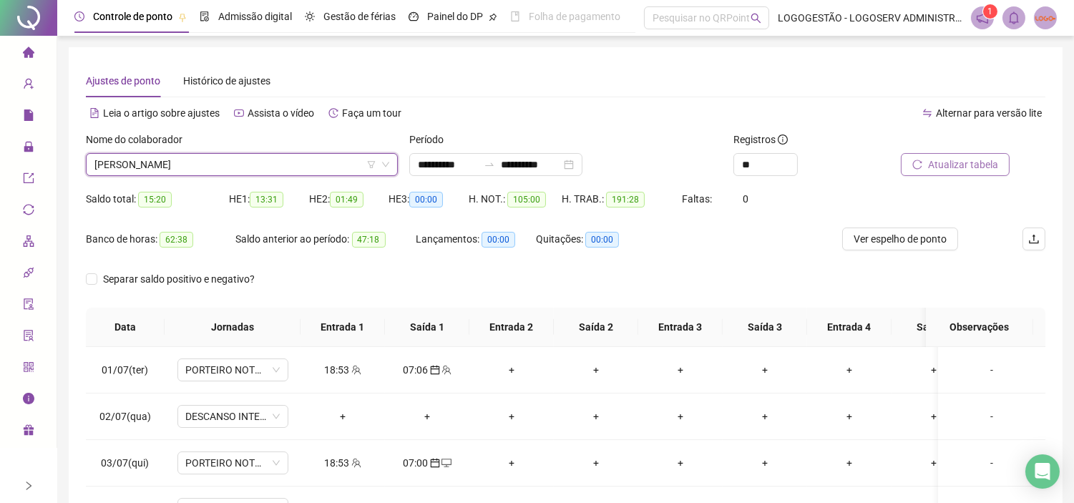
click at [287, 164] on span "OSMAR RODRIGUES SILVA" at bounding box center [241, 164] width 295 height 21
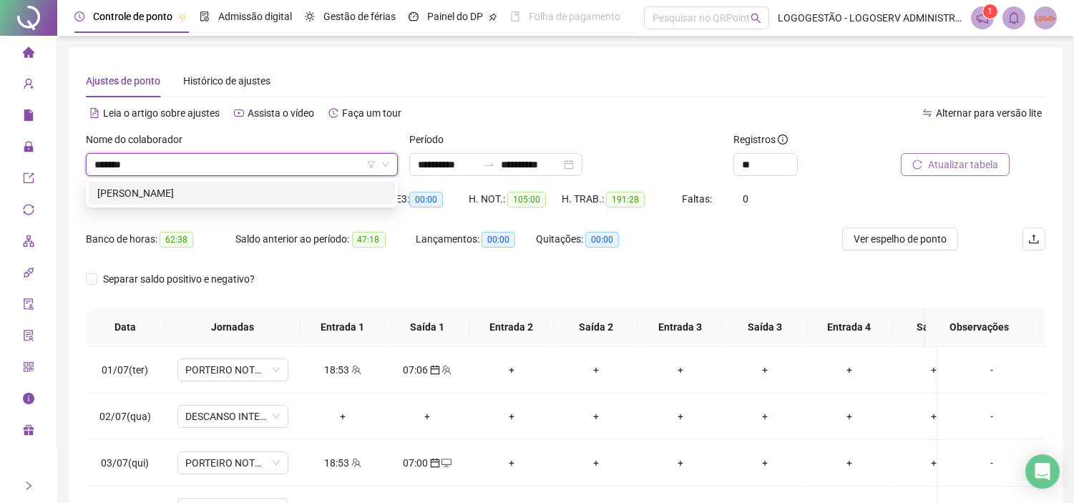
type input "********"
click at [346, 190] on div "LUAN DOS SANTOS OLIVEIRA" at bounding box center [241, 193] width 289 height 16
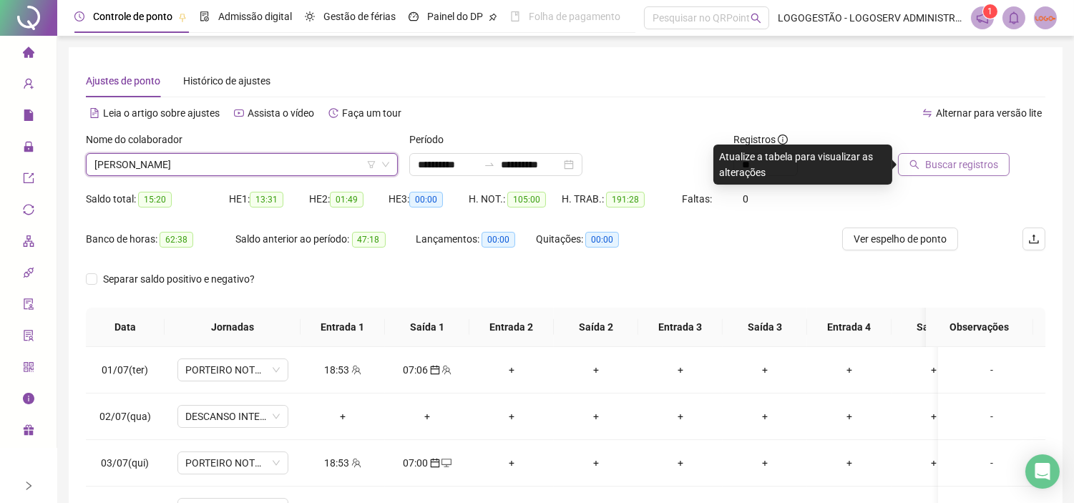
click at [948, 161] on span "Buscar registros" at bounding box center [961, 165] width 73 height 16
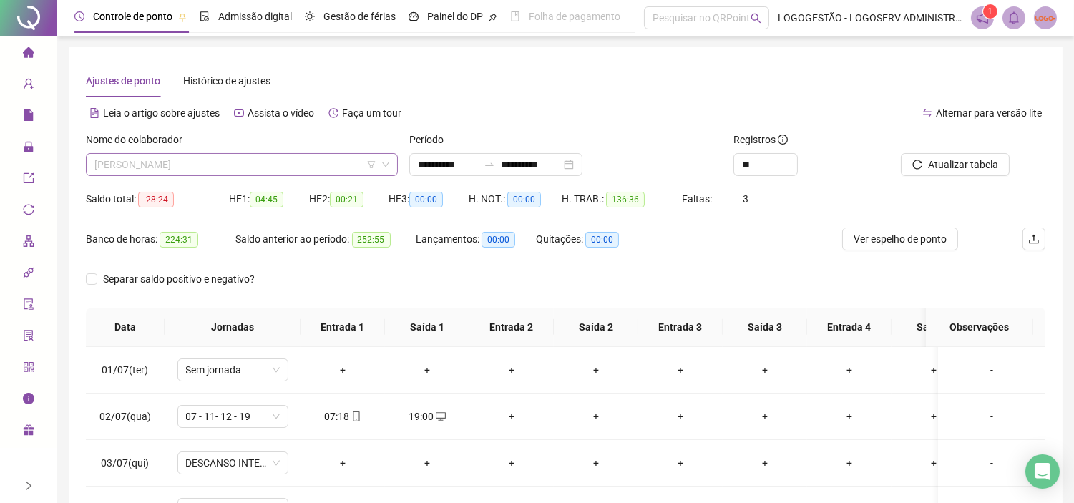
click at [294, 162] on span "LUAN DOS SANTOS OLIVEIRA" at bounding box center [241, 164] width 295 height 21
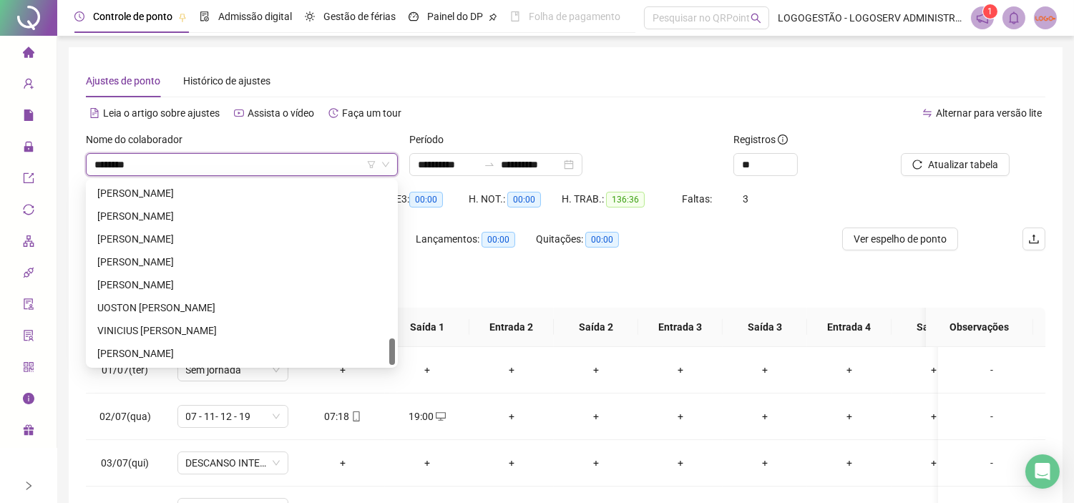
scroll to position [160, 0]
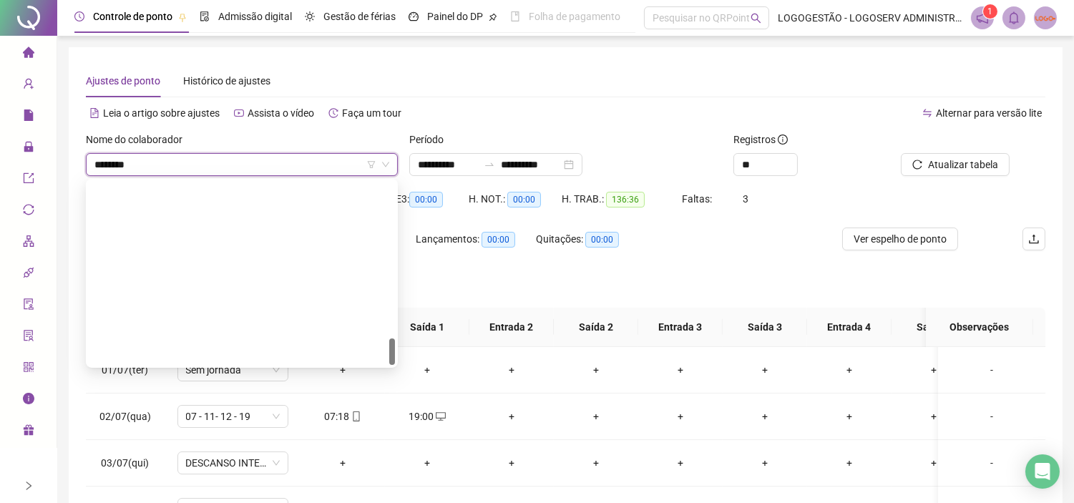
type input "*********"
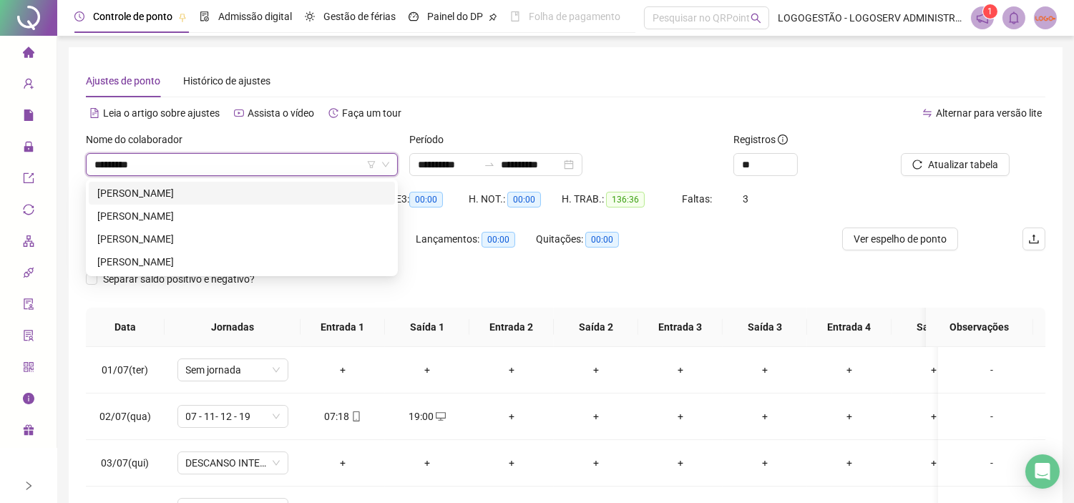
scroll to position [0, 0]
click at [267, 232] on div "CARLOS ANTONIO CERQUEIRA MOTA" at bounding box center [241, 239] width 289 height 16
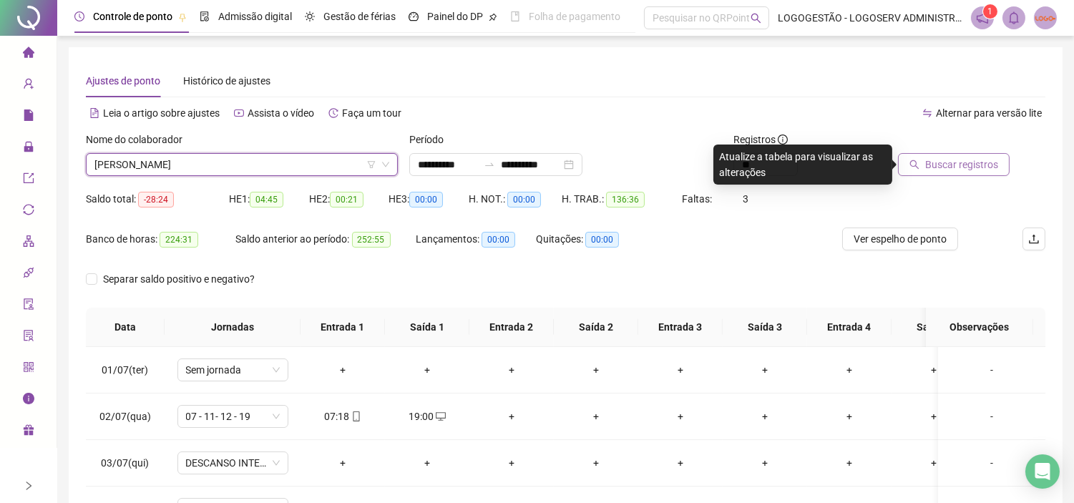
click at [975, 161] on span "Buscar registros" at bounding box center [961, 165] width 73 height 16
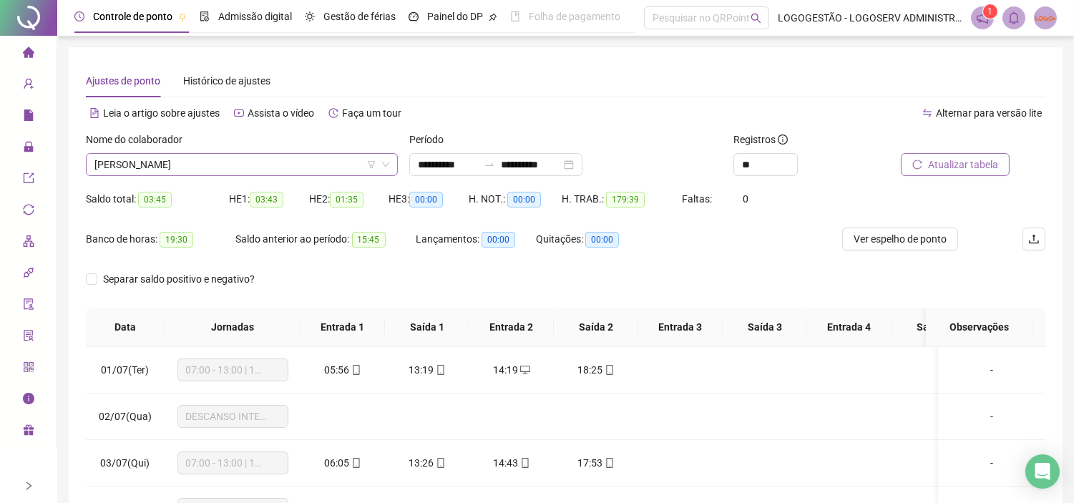
click at [308, 158] on span "CARLOS ANTONIO CERQUEIRA MOTA" at bounding box center [241, 164] width 295 height 21
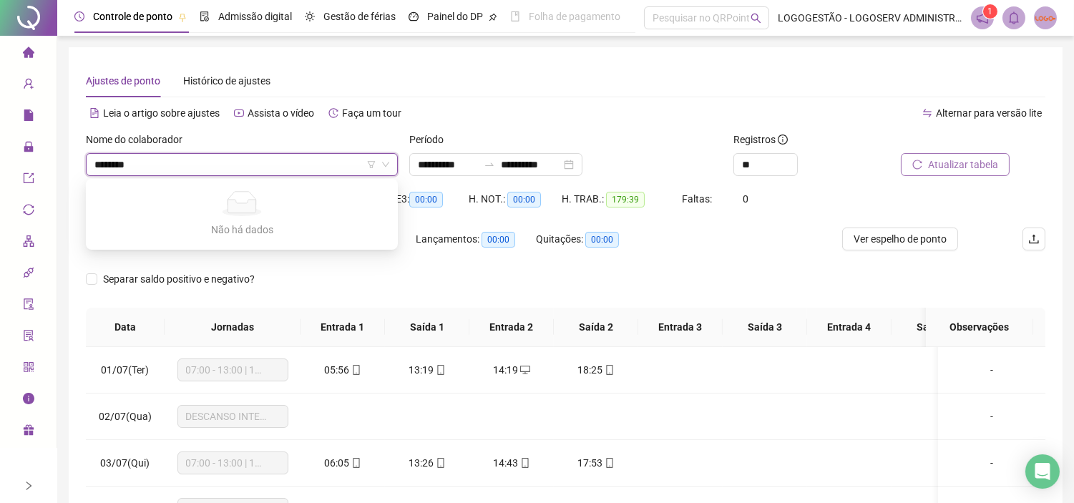
type input "*******"
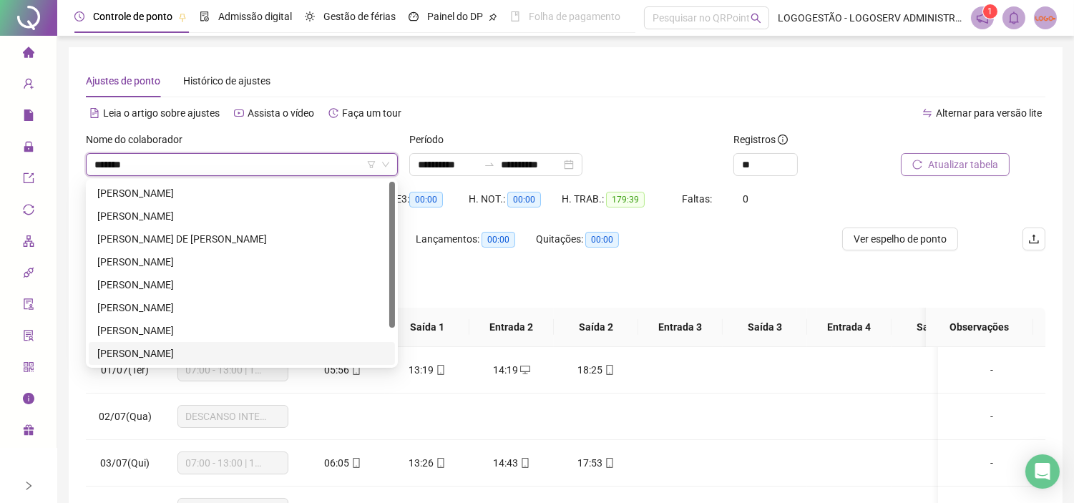
click at [283, 345] on div "GABRIEL RODRIGO PEREIRA SANTOS" at bounding box center [241, 353] width 289 height 16
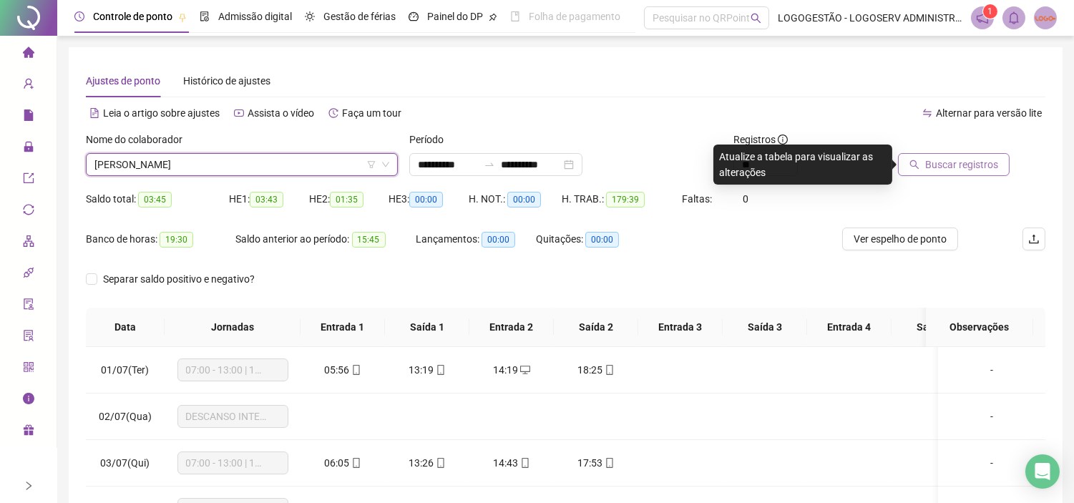
click at [987, 163] on span "Buscar registros" at bounding box center [961, 165] width 73 height 16
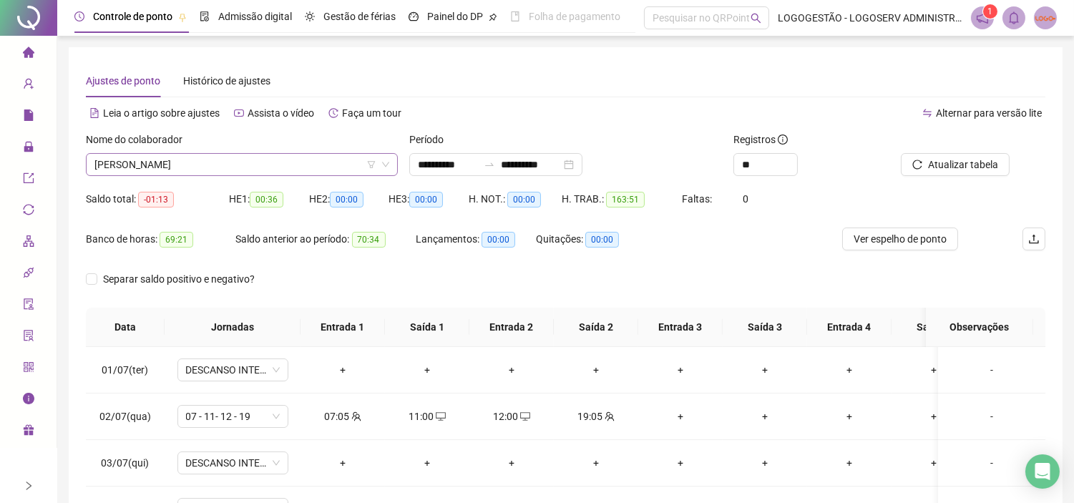
click at [293, 159] on span "GABRIEL RODRIGO PEREIRA SANTOS" at bounding box center [241, 164] width 295 height 21
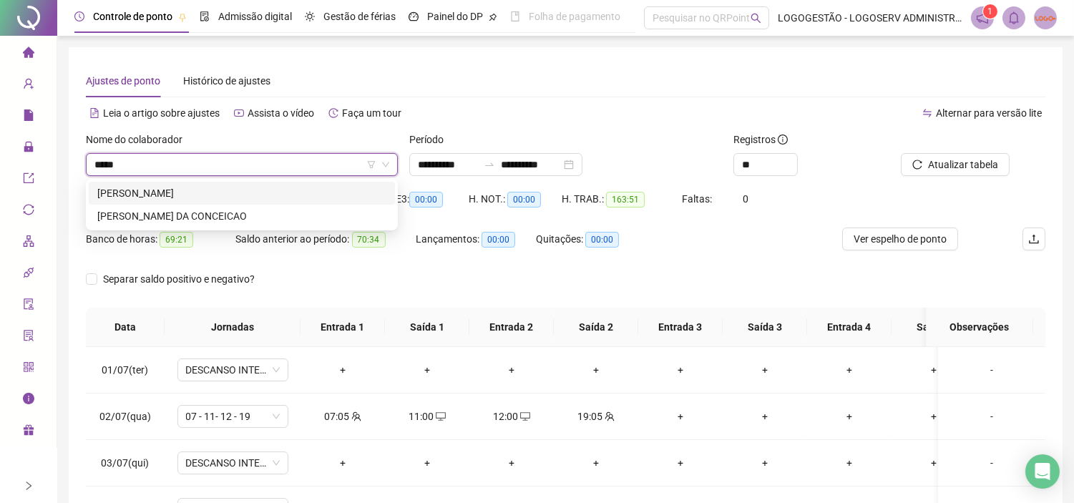
type input "******"
click at [309, 206] on div "CLEBER SOUZA DA CONCEICAO" at bounding box center [242, 216] width 306 height 23
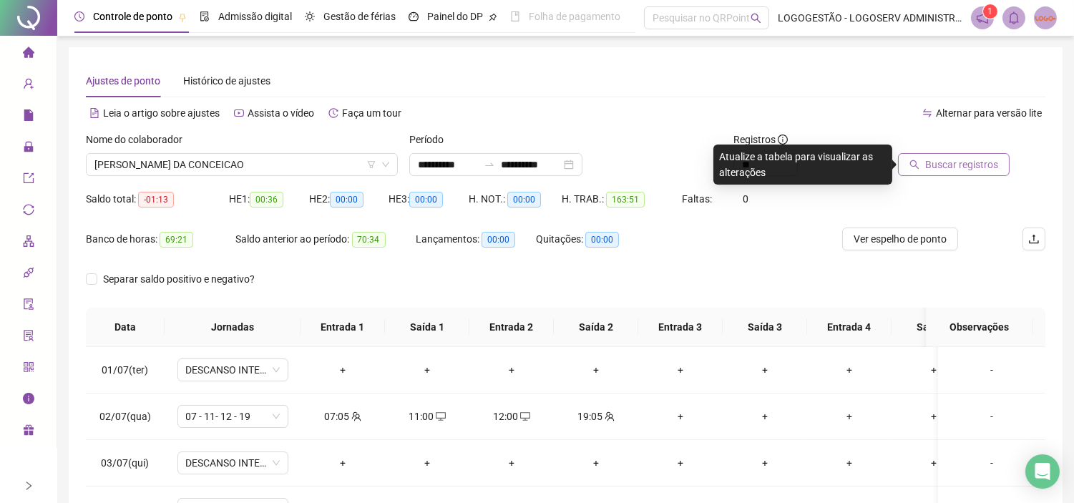
click at [938, 161] on span "Buscar registros" at bounding box center [961, 165] width 73 height 16
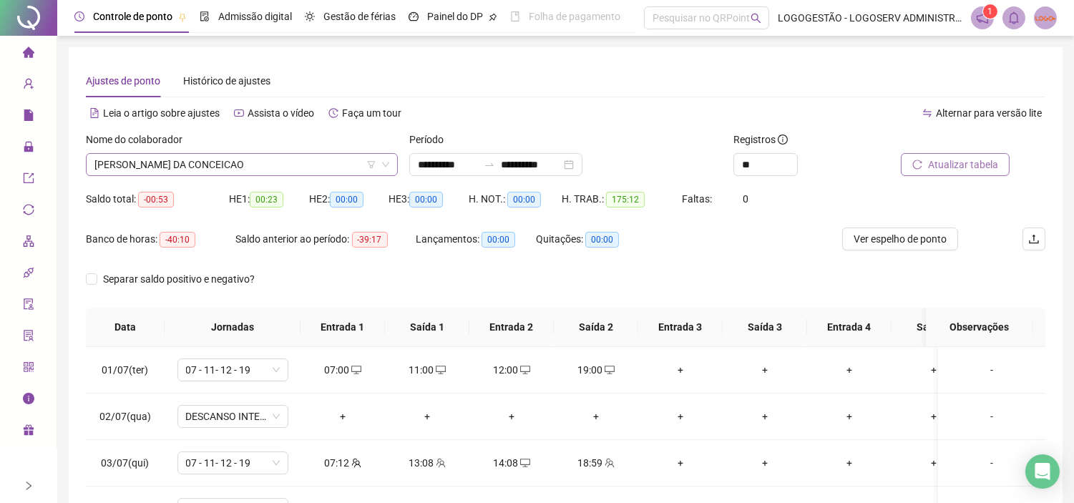
click at [270, 165] on span "CLEBER SOUZA DA CONCEICAO" at bounding box center [241, 164] width 295 height 21
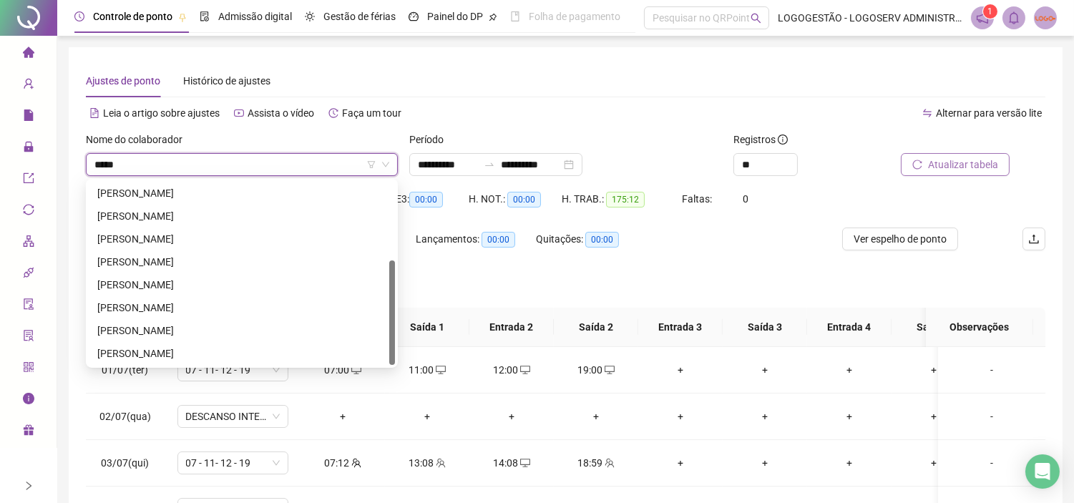
scroll to position [137, 0]
type input "*******"
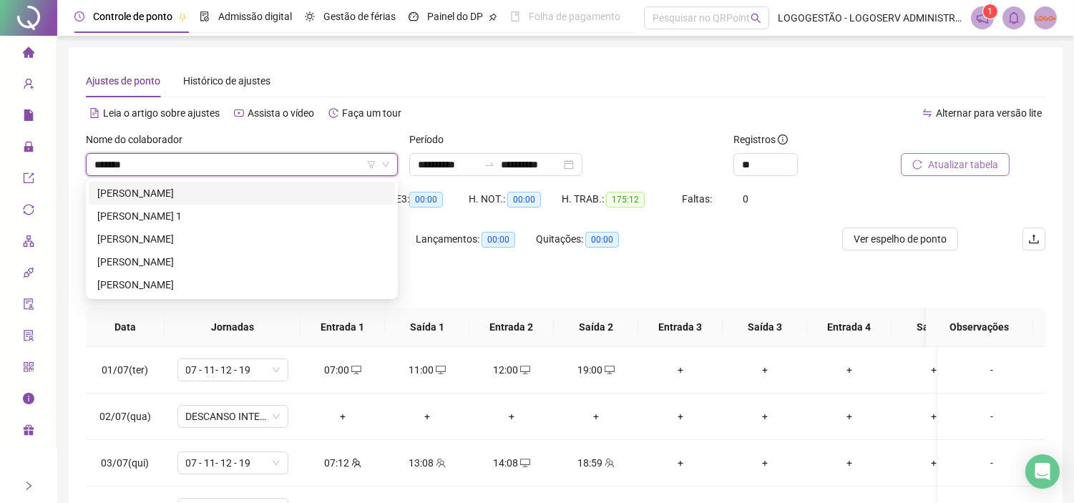
click at [346, 187] on div "FABIO CARVALHO DIAS" at bounding box center [241, 193] width 289 height 16
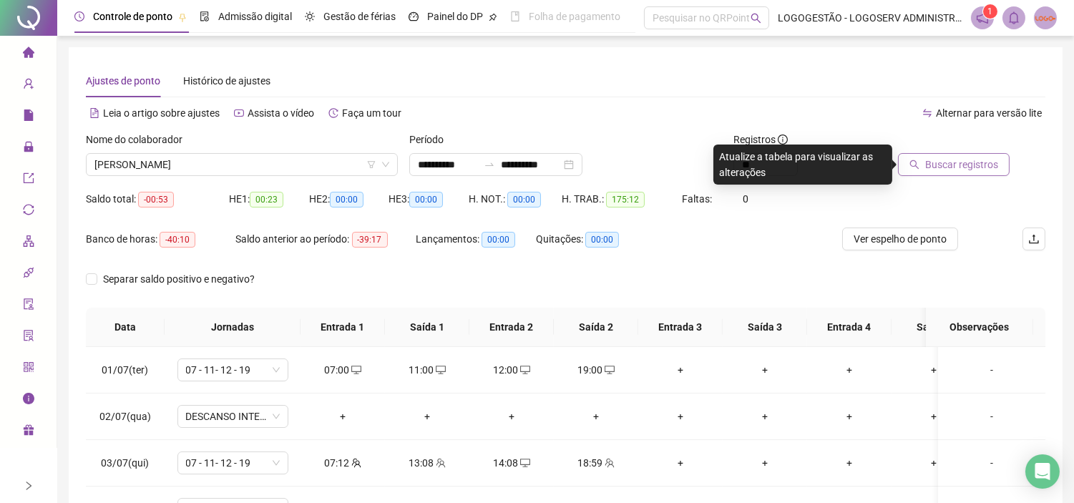
click at [914, 162] on icon "search" at bounding box center [914, 164] width 10 height 10
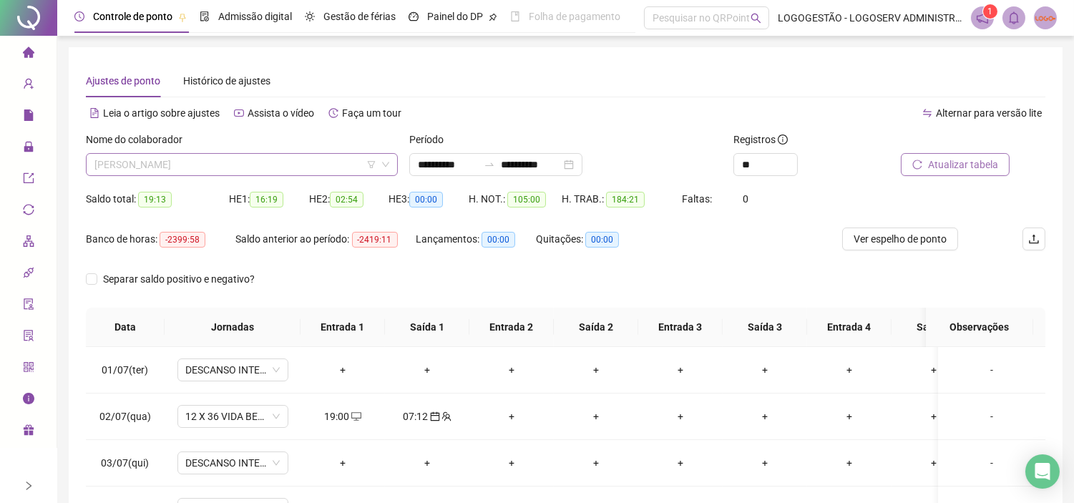
click at [303, 158] on span "FABIO CARVALHO DIAS" at bounding box center [241, 164] width 295 height 21
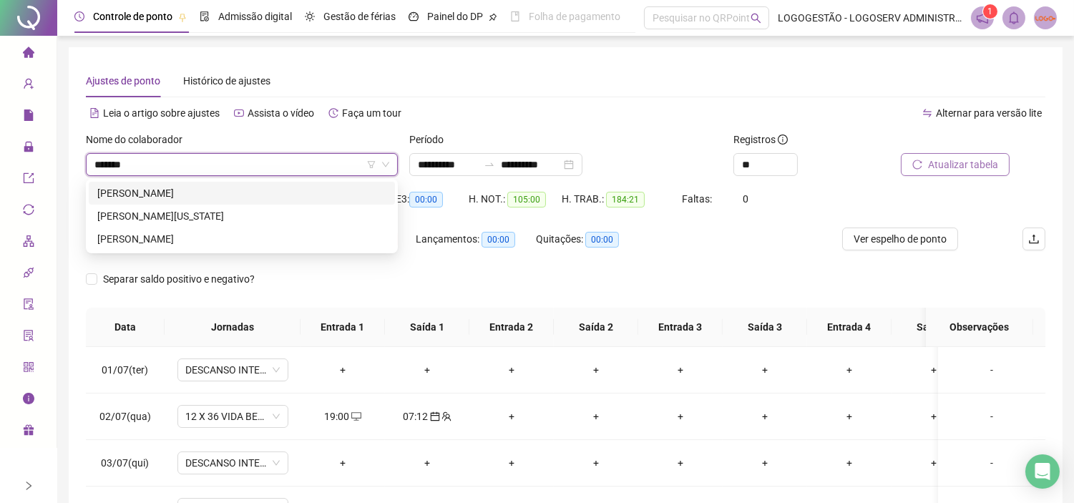
type input "********"
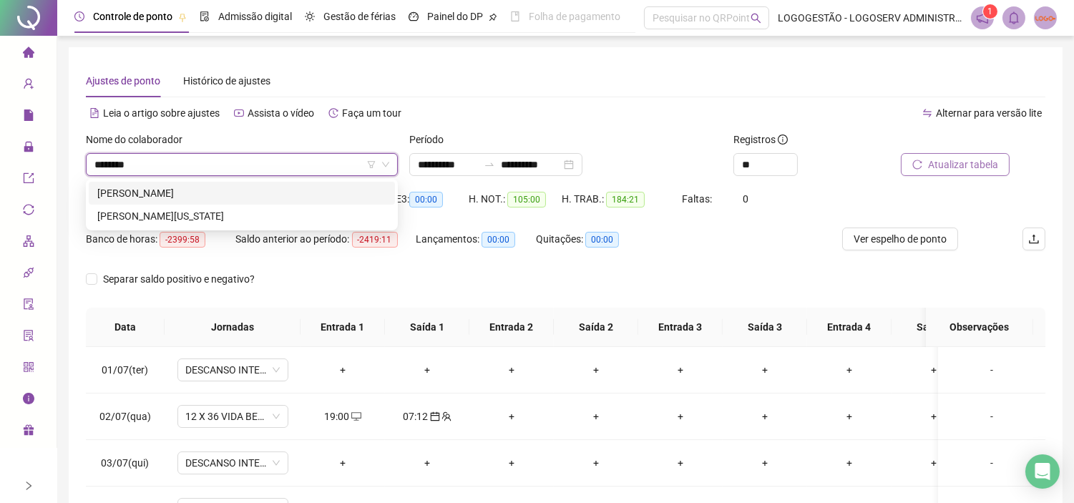
click at [350, 190] on div "PATRICIA ROSA DE NOVAIS" at bounding box center [241, 193] width 289 height 16
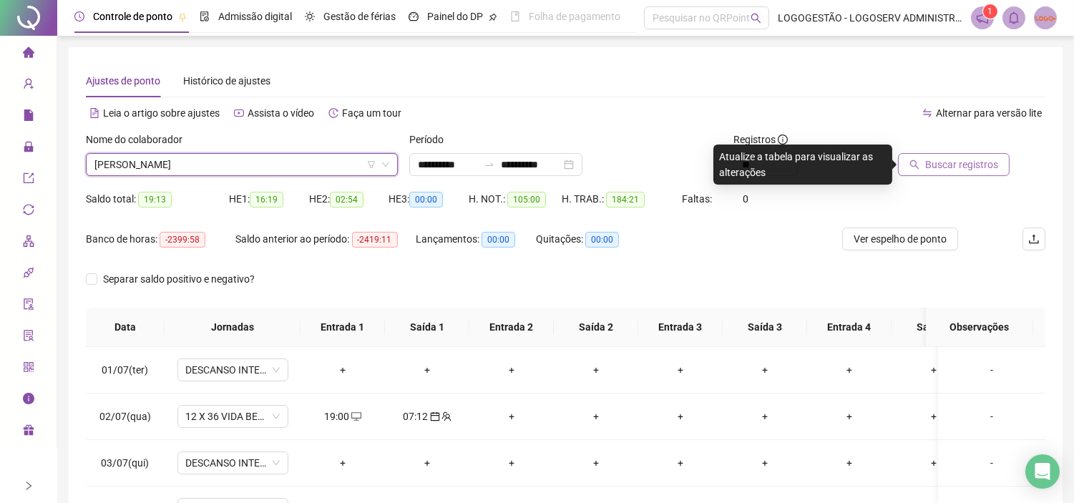
click at [945, 155] on button "Buscar registros" at bounding box center [954, 164] width 112 height 23
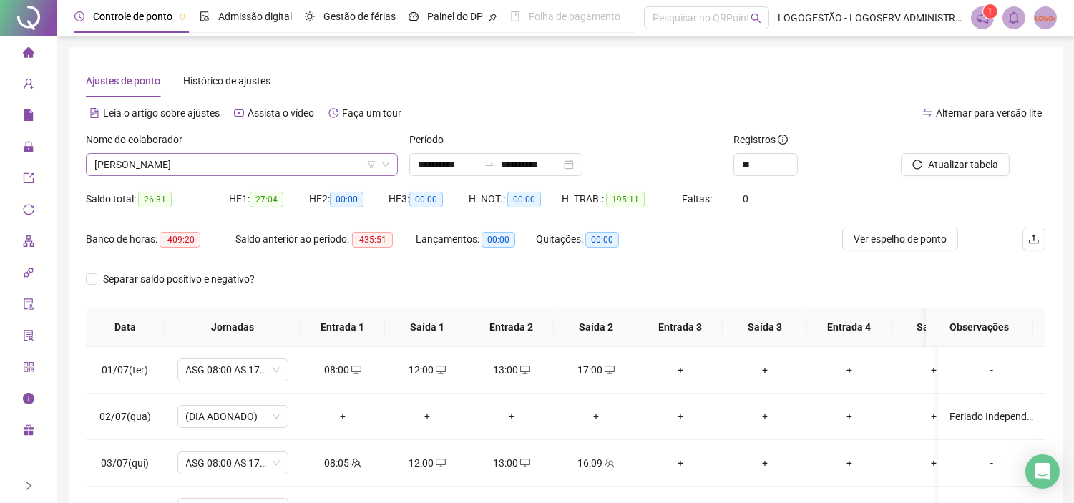
click at [208, 170] on span "PATRICIA ROSA DE NOVAIS" at bounding box center [241, 164] width 295 height 21
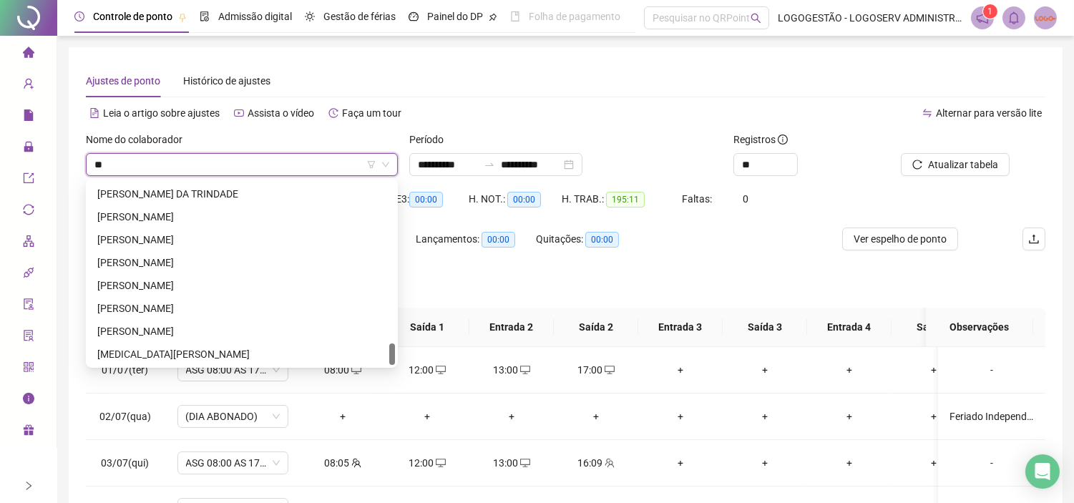
type input "***"
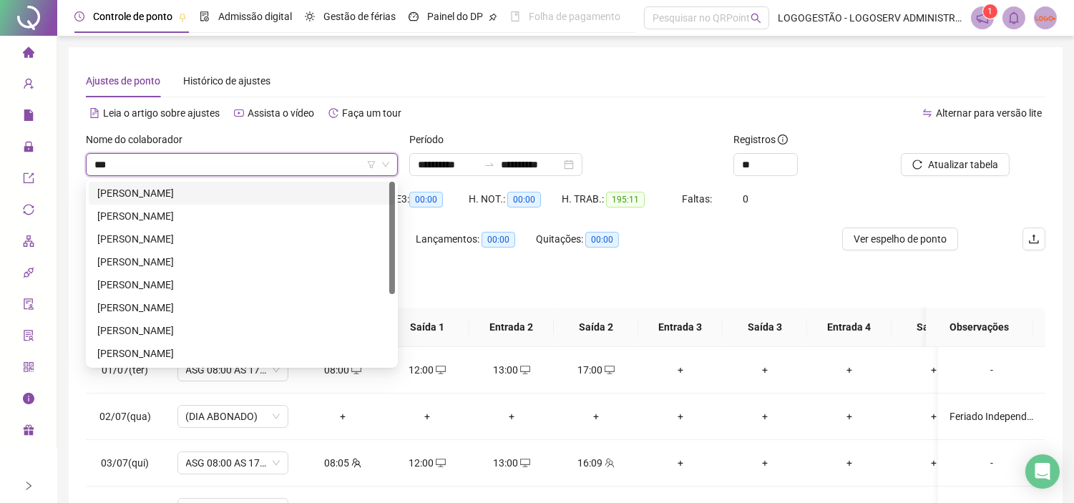
click at [225, 192] on div "ADRIANA NEVES DOS SANTOS" at bounding box center [241, 193] width 289 height 16
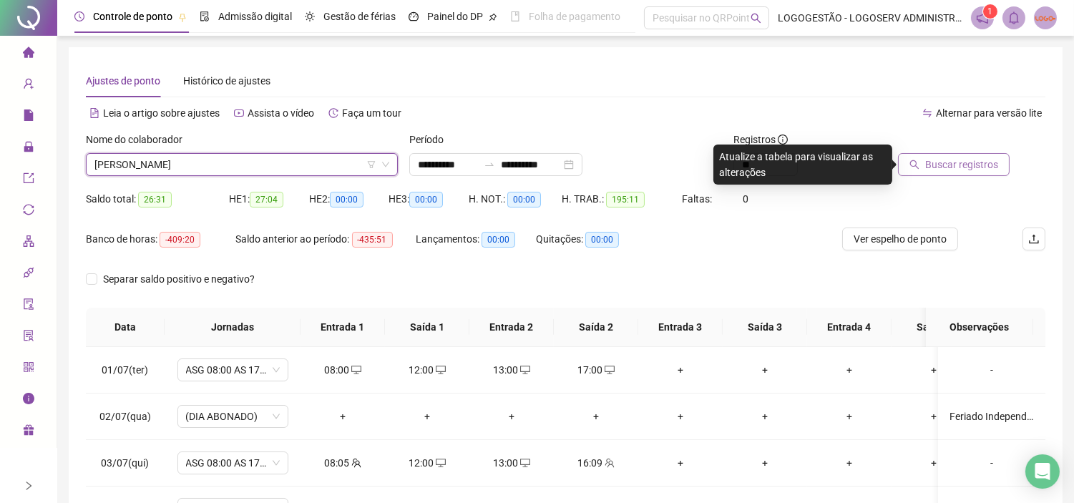
click at [966, 170] on span "Buscar registros" at bounding box center [961, 165] width 73 height 16
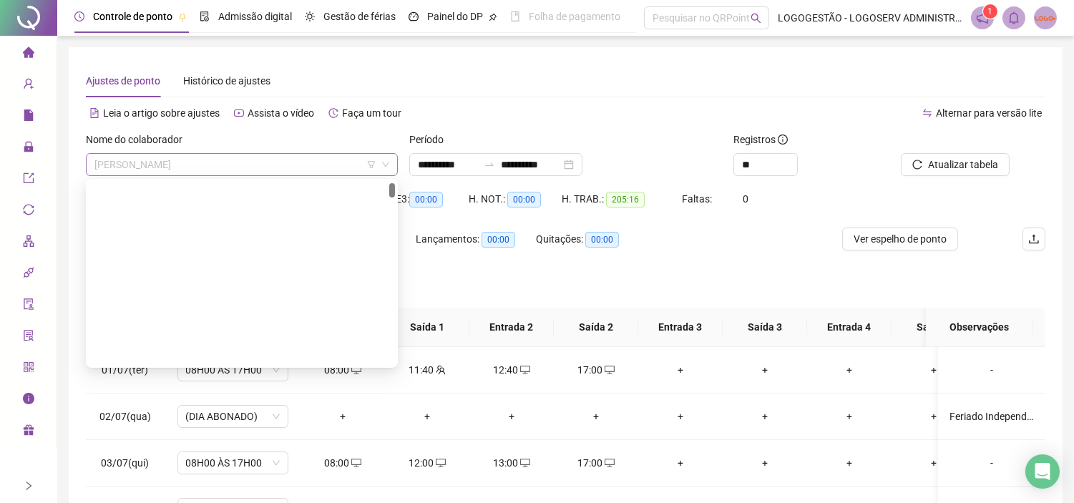
click at [301, 168] on span "ADRIANA NEVES DOS SANTOS" at bounding box center [241, 164] width 295 height 21
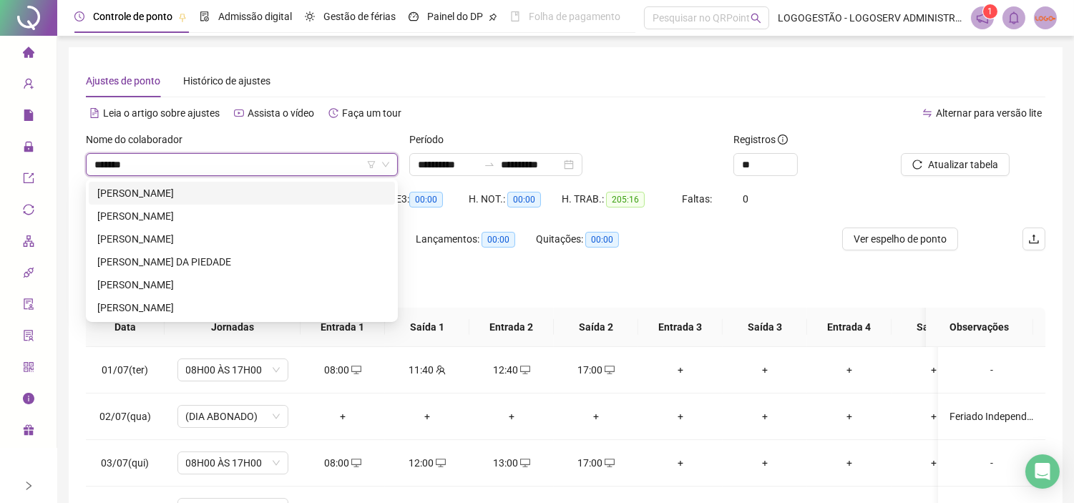
type input "********"
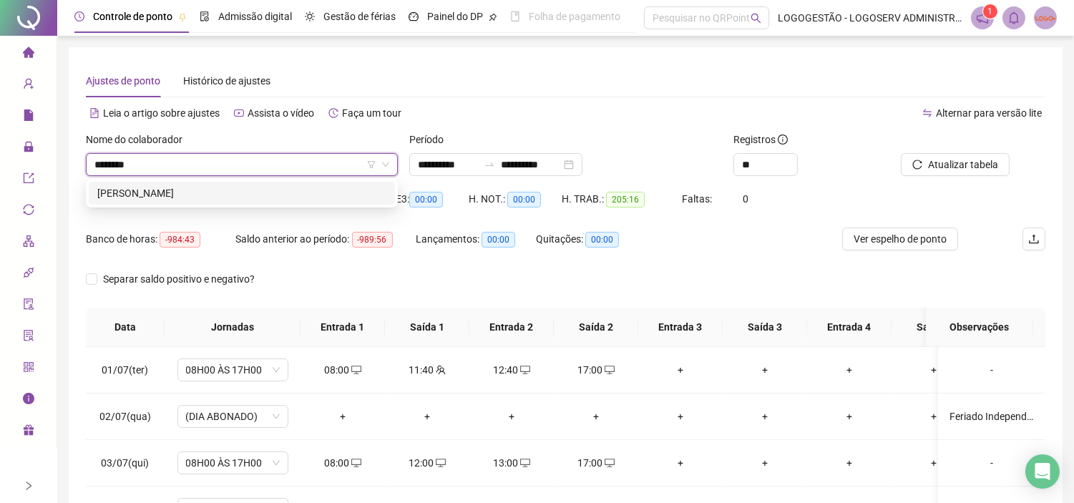
click at [303, 182] on div "FLAVIO BATISTA SANTOS" at bounding box center [242, 193] width 306 height 23
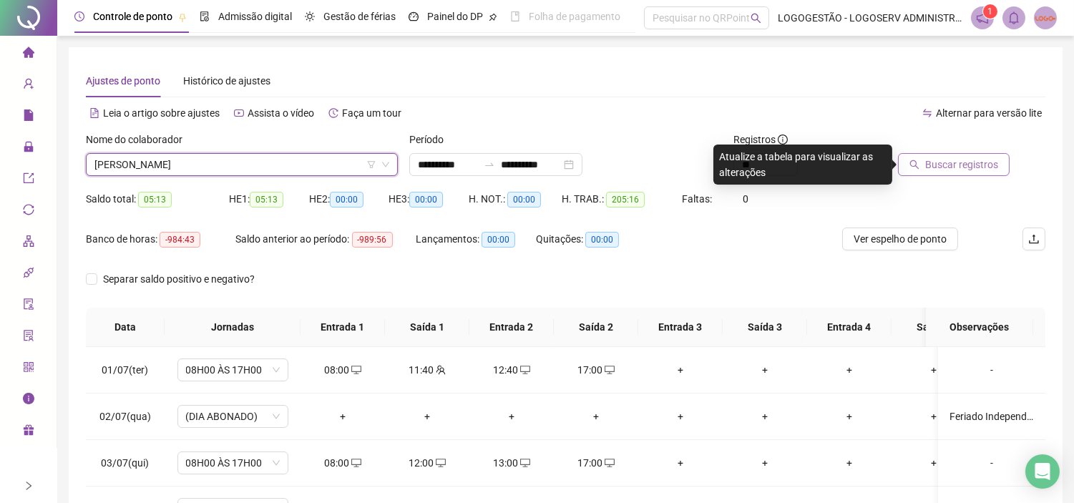
click at [1002, 162] on button "Buscar registros" at bounding box center [954, 164] width 112 height 23
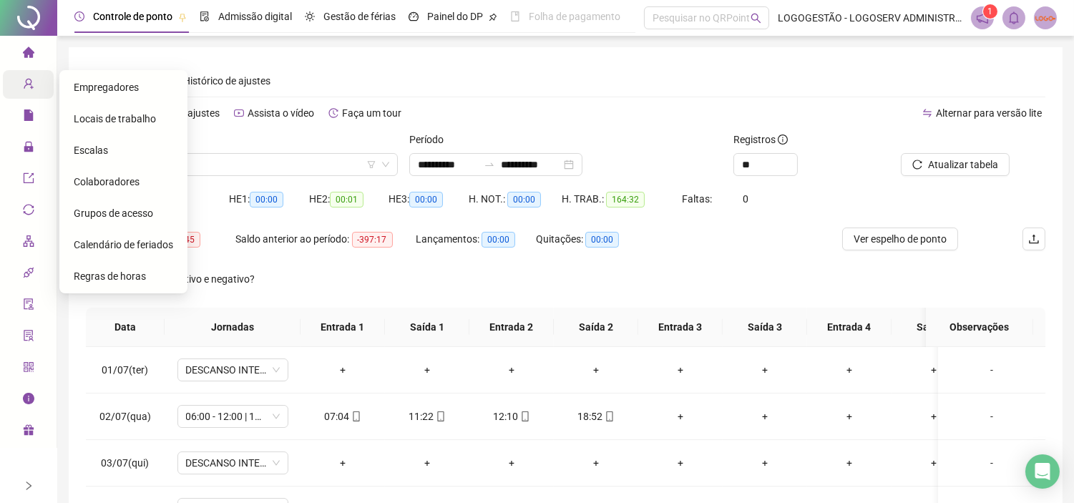
click at [25, 87] on icon "user-add" at bounding box center [28, 83] width 11 height 11
click at [129, 177] on span "Colaboradores" at bounding box center [107, 181] width 66 height 11
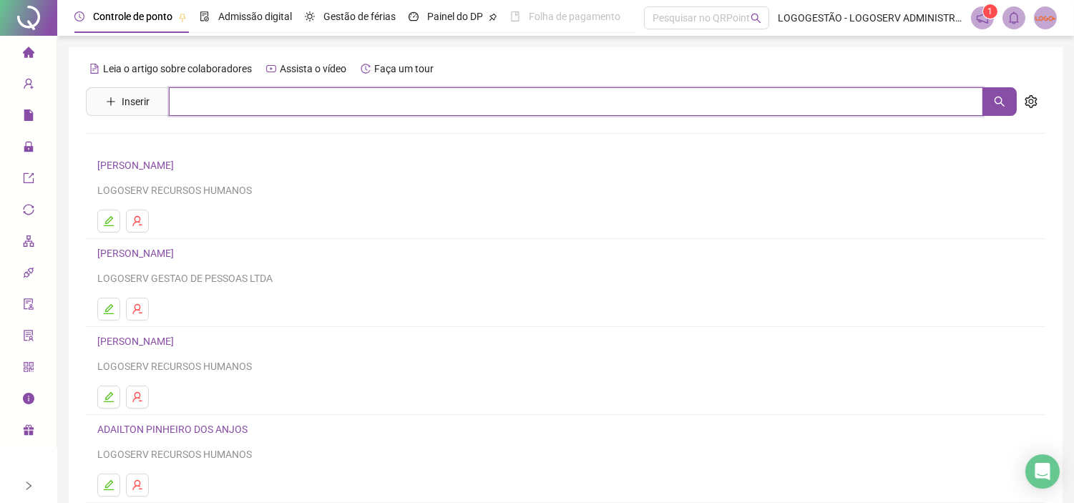
click at [302, 110] on input "text" at bounding box center [576, 101] width 814 height 29
paste input "**********"
drag, startPoint x: 410, startPoint y: 101, endPoint x: 280, endPoint y: 112, distance: 130.6
click at [280, 112] on input "**********" at bounding box center [576, 101] width 814 height 29
type input "**********"
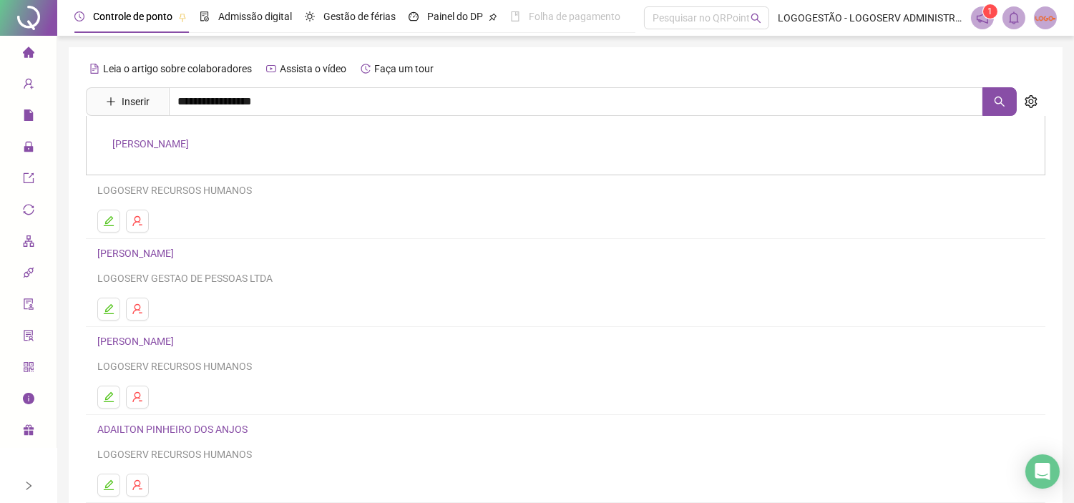
click at [189, 147] on link "ANTONIO DOS REIS MOREIRA" at bounding box center [150, 143] width 77 height 11
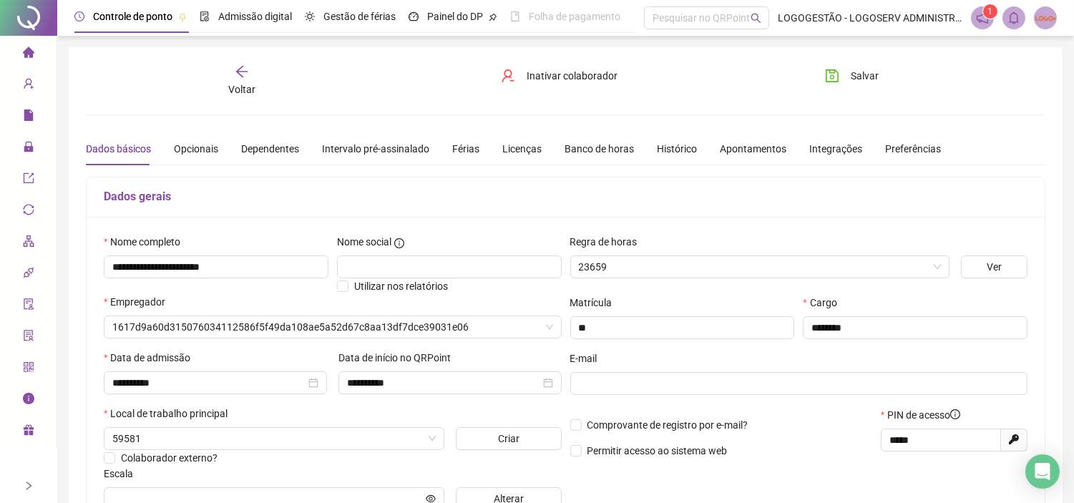
type input "**********"
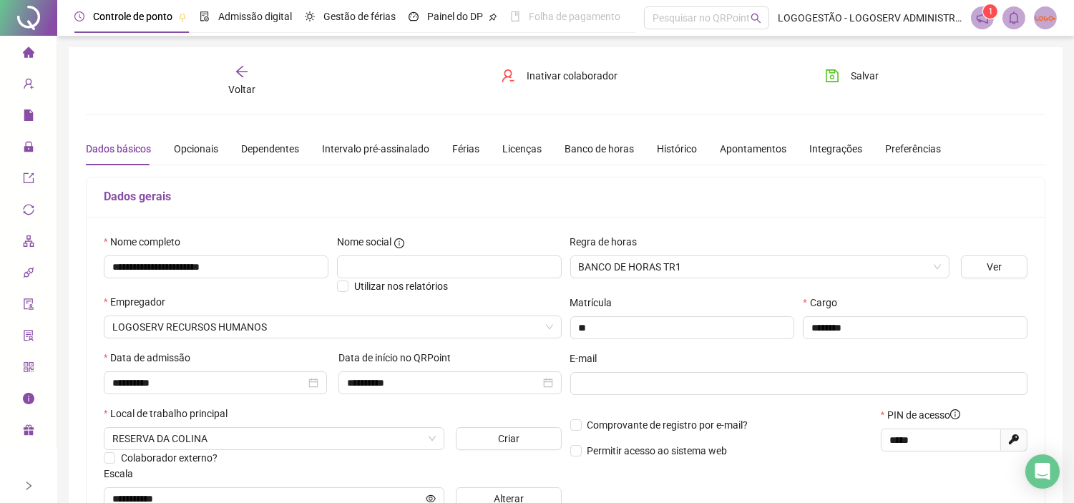
scroll to position [79, 0]
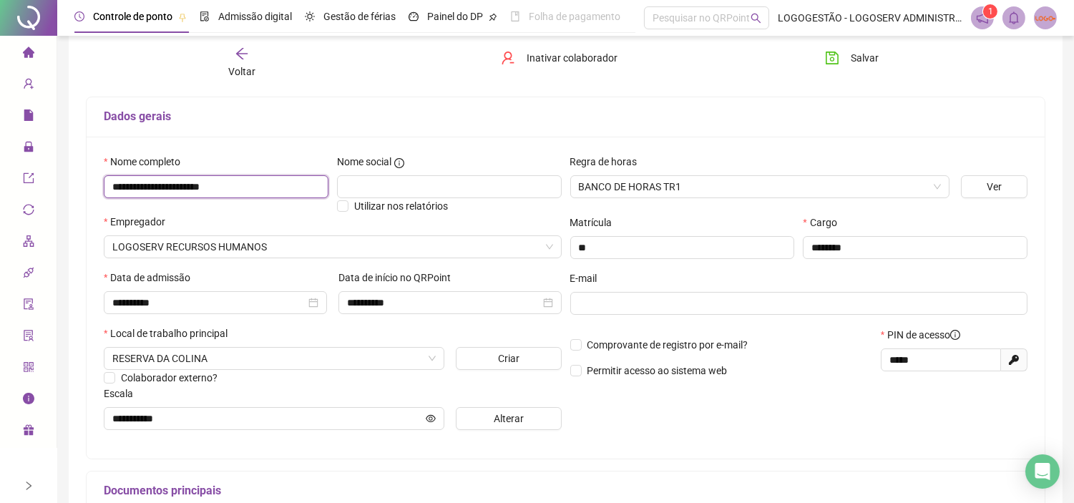
drag, startPoint x: 110, startPoint y: 185, endPoint x: 253, endPoint y: 175, distance: 143.3
click at [253, 175] on input "**********" at bounding box center [216, 186] width 225 height 23
click at [24, 147] on icon "lock" at bounding box center [28, 147] width 9 height 10
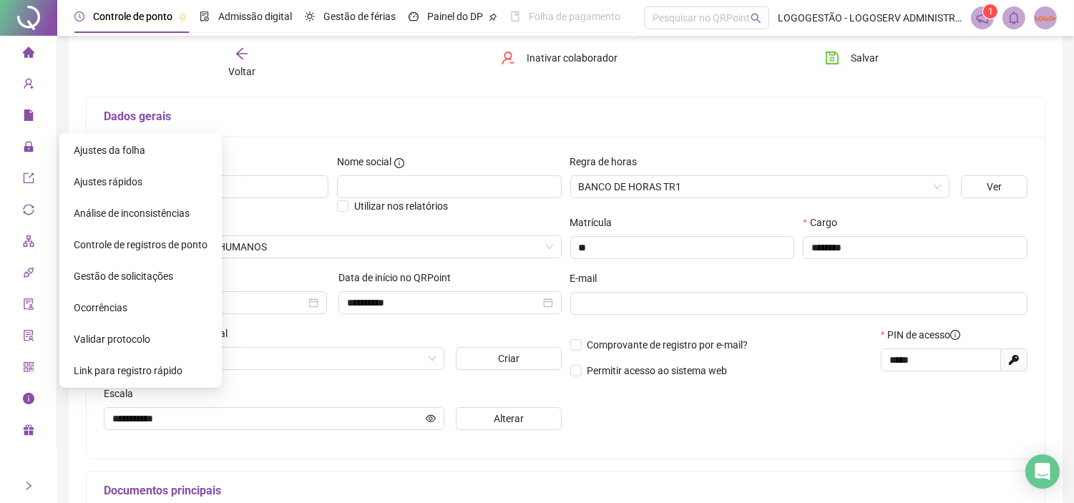
click at [92, 157] on div "Ajustes da folha" at bounding box center [141, 150] width 134 height 29
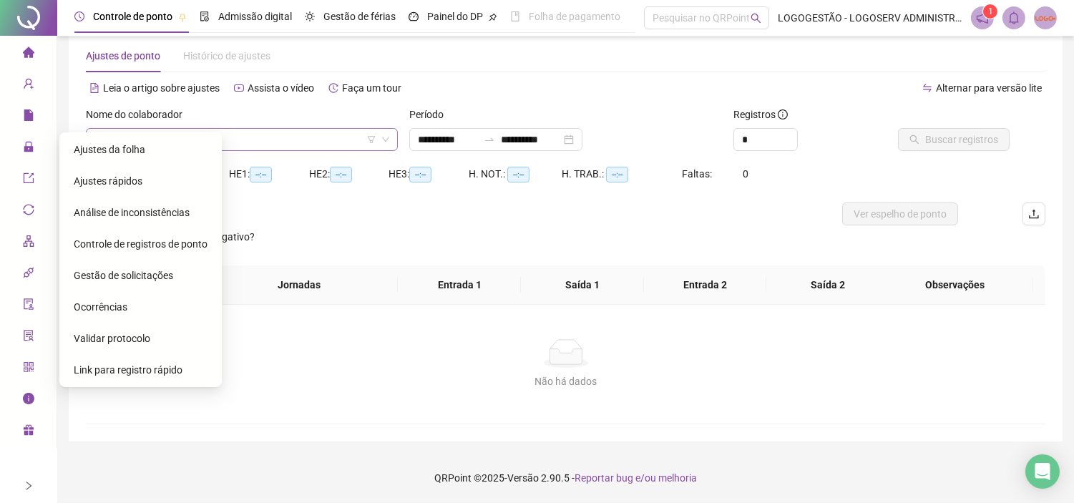
scroll to position [24, 0]
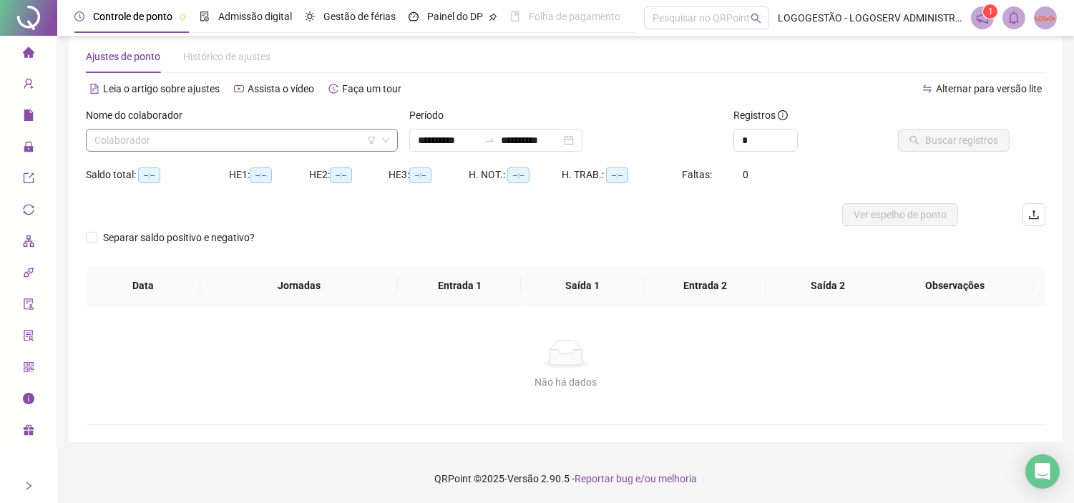
type input "**********"
click at [230, 141] on input "search" at bounding box center [235, 139] width 282 height 21
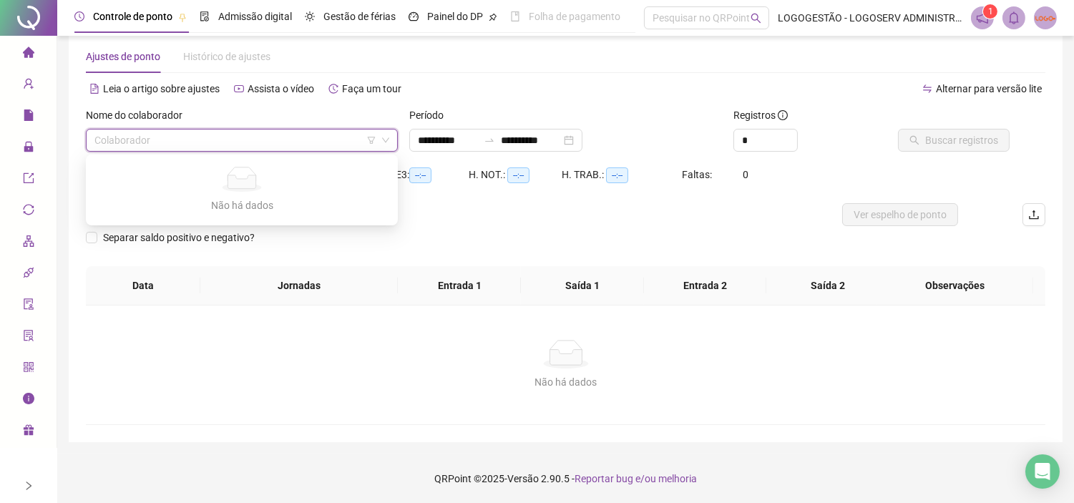
paste input "**********"
type input "**********"
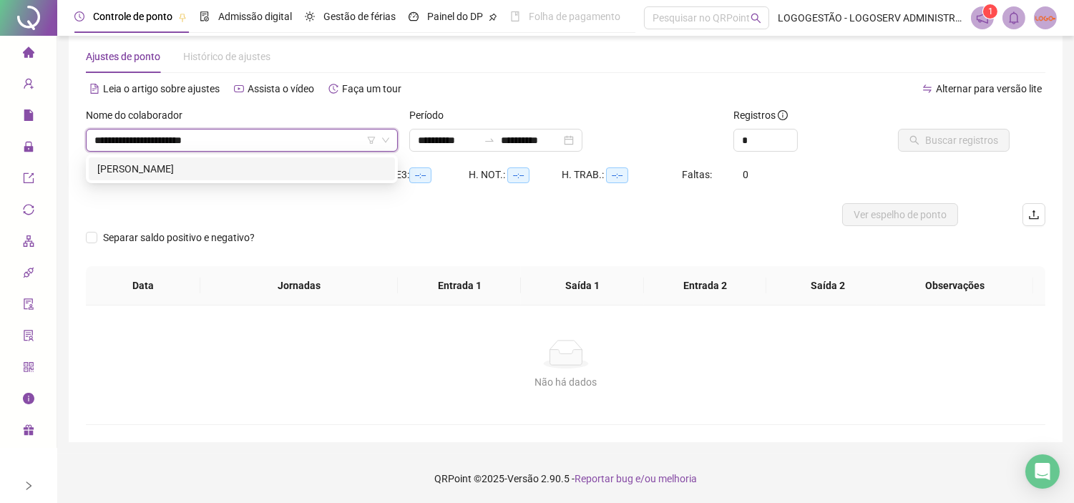
click at [248, 162] on div "ANTONIO DOS REIS MOREIRA" at bounding box center [241, 169] width 289 height 16
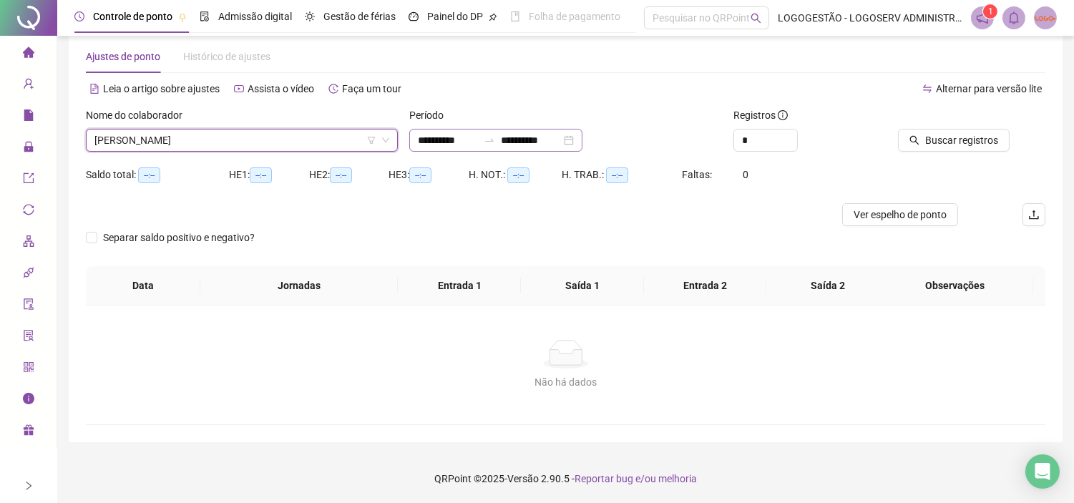
click at [495, 134] on icon "swap-right" at bounding box center [488, 139] width 11 height 11
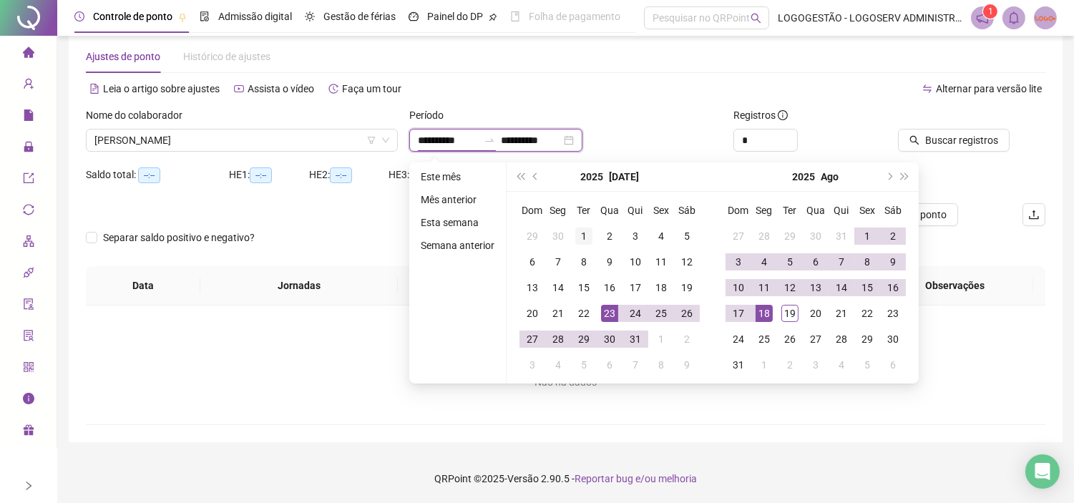
type input "**********"
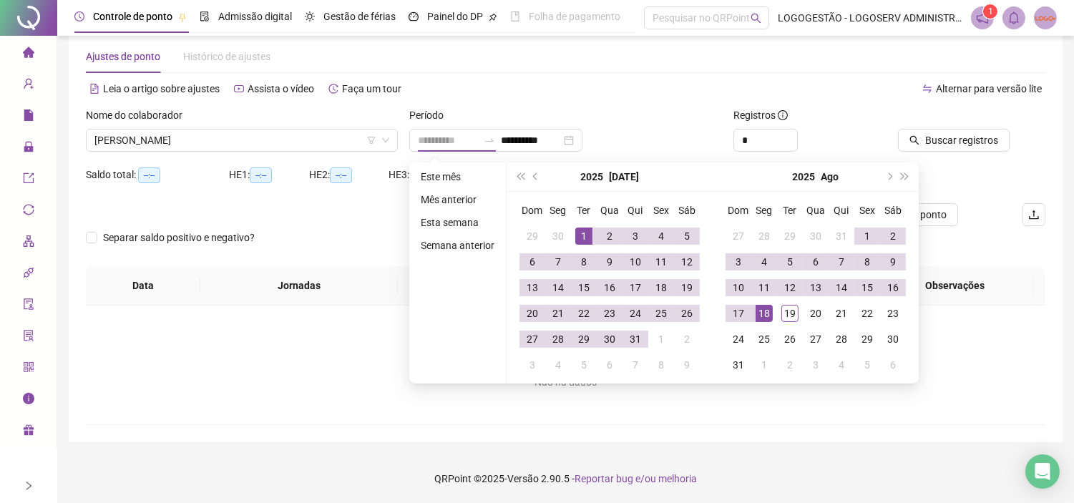
click at [581, 227] on div "1" at bounding box center [583, 235] width 17 height 17
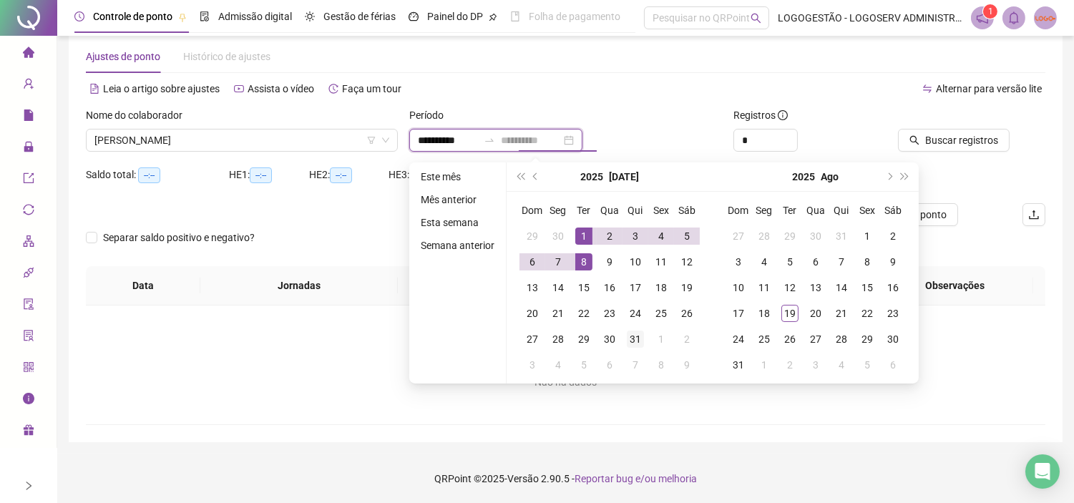
type input "**********"
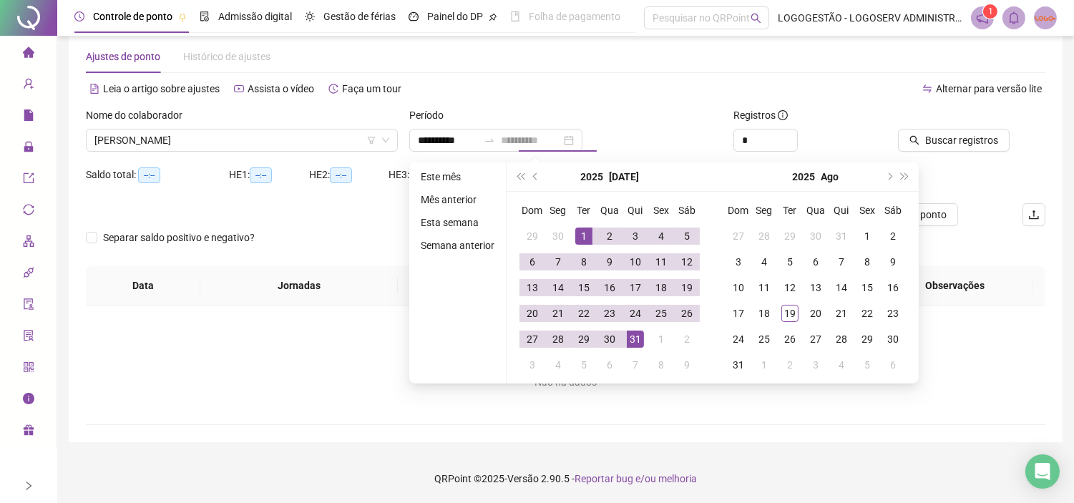
click at [632, 340] on div "31" at bounding box center [635, 338] width 17 height 17
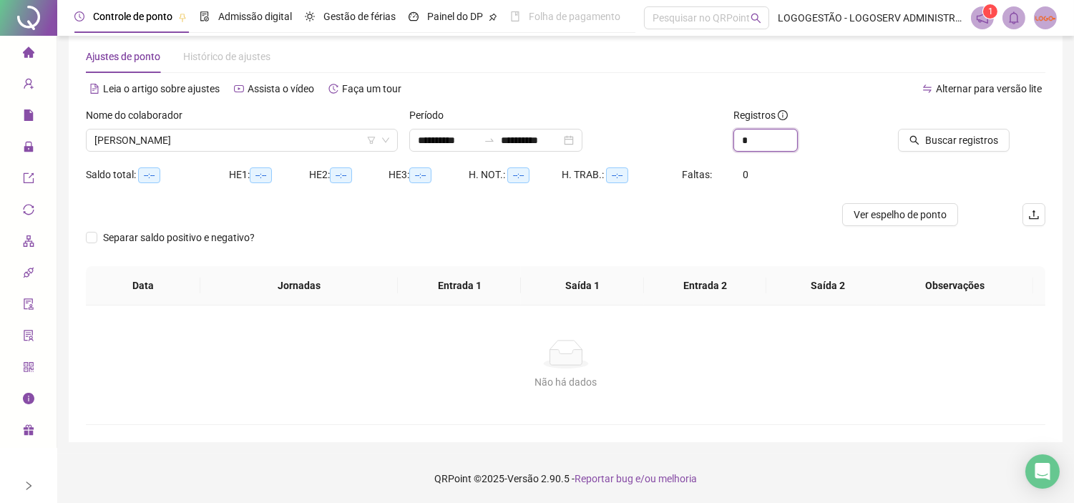
drag, startPoint x: 755, startPoint y: 144, endPoint x: 720, endPoint y: 149, distance: 35.3
click at [720, 149] on div "**********" at bounding box center [565, 135] width 971 height 56
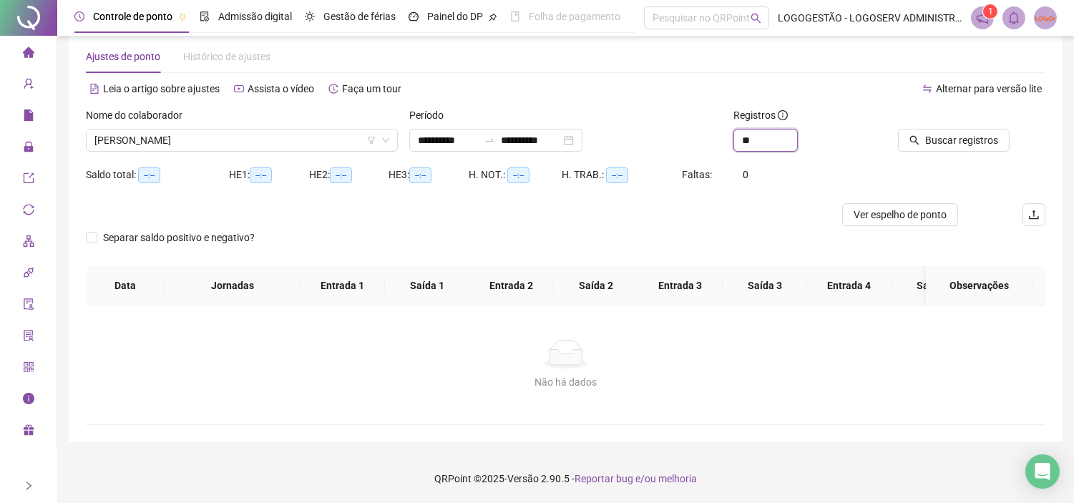
type input "**"
click at [950, 124] on div at bounding box center [952, 117] width 114 height 21
click at [950, 127] on div at bounding box center [952, 117] width 114 height 21
click at [950, 136] on span "Buscar registros" at bounding box center [961, 140] width 73 height 16
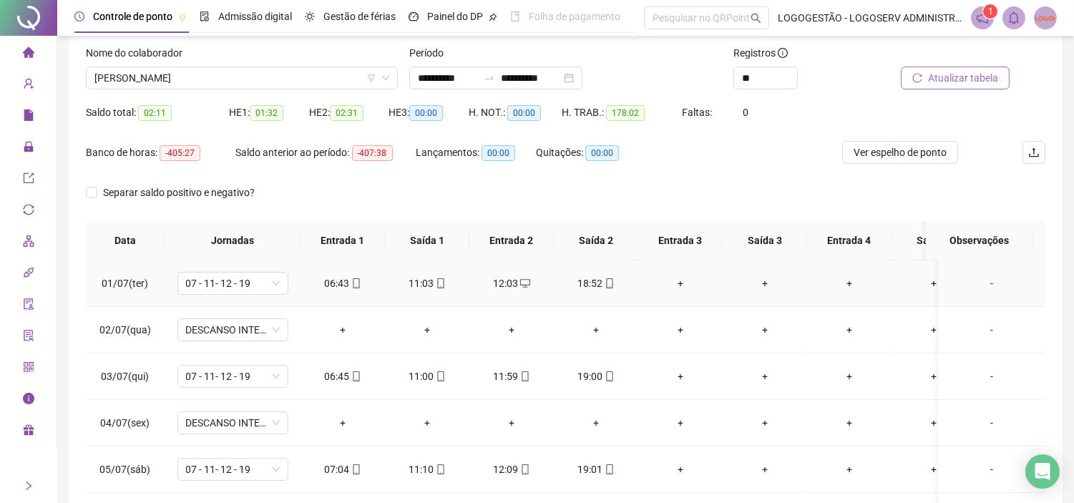
scroll to position [0, 0]
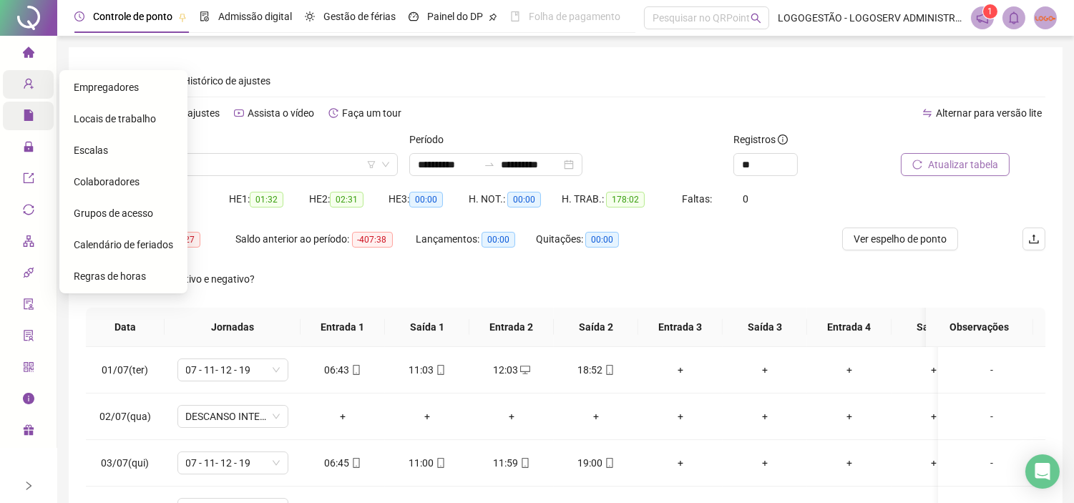
drag, startPoint x: 18, startPoint y: 69, endPoint x: 27, endPoint y: 79, distance: 13.7
click at [19, 72] on ul "Página inicial Cadastros Relatórios Administração Exportações Integrações Gestã…" at bounding box center [28, 242] width 57 height 412
click at [143, 183] on div "Colaboradores" at bounding box center [123, 181] width 99 height 29
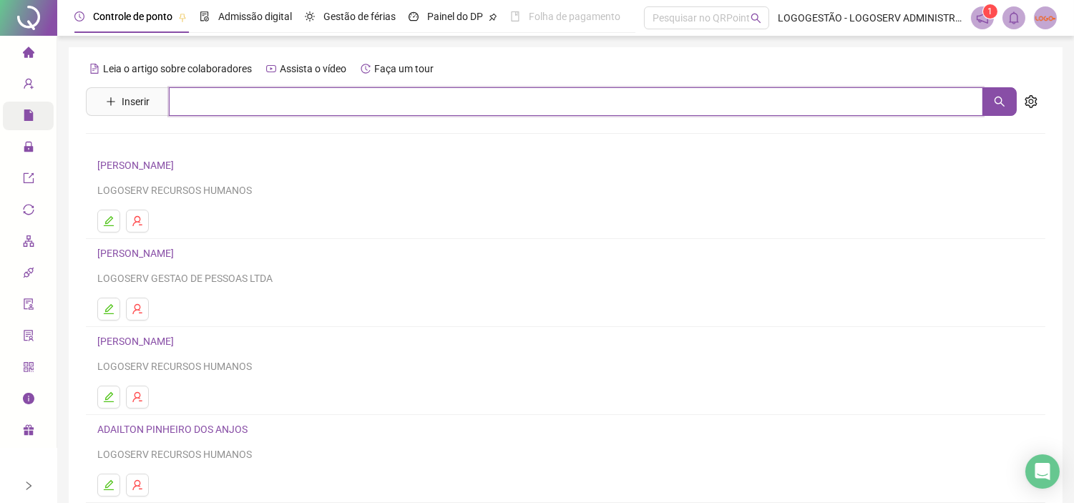
click at [236, 102] on input "text" at bounding box center [576, 101] width 814 height 29
paste input "**********"
drag, startPoint x: 403, startPoint y: 96, endPoint x: 275, endPoint y: 104, distance: 128.3
click at [275, 104] on input "**********" at bounding box center [576, 101] width 814 height 29
type input "**********"
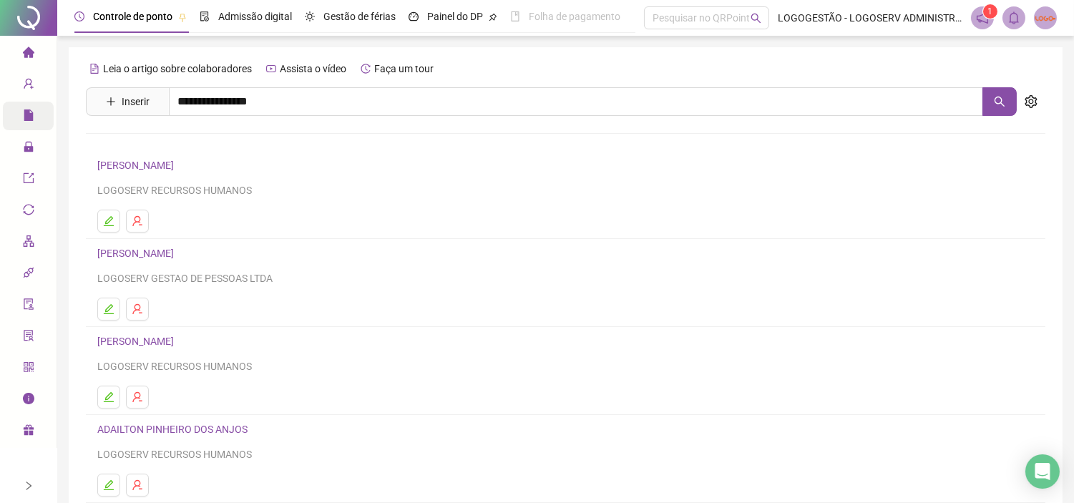
click at [189, 147] on link "ANTONIO DOS REIS MOREIRA" at bounding box center [150, 143] width 77 height 11
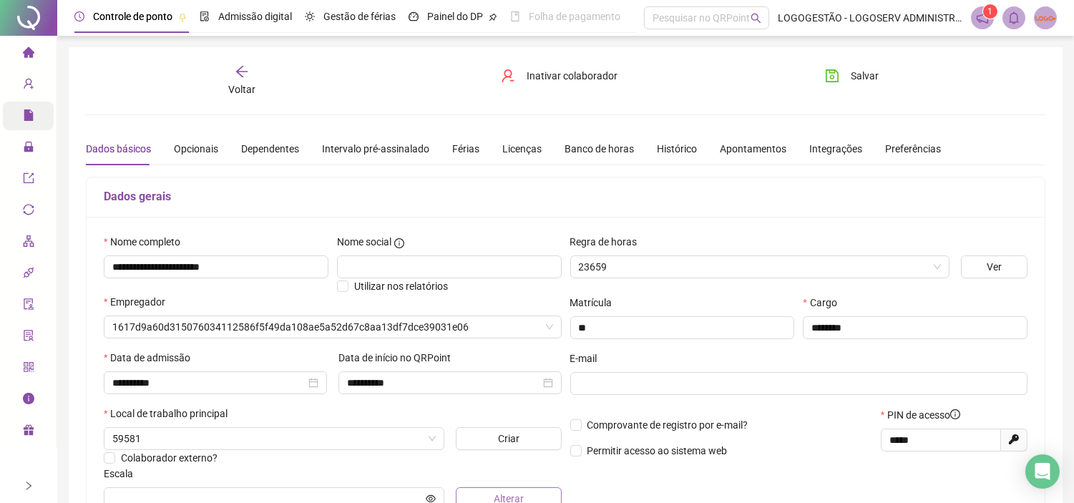
type input "**********"
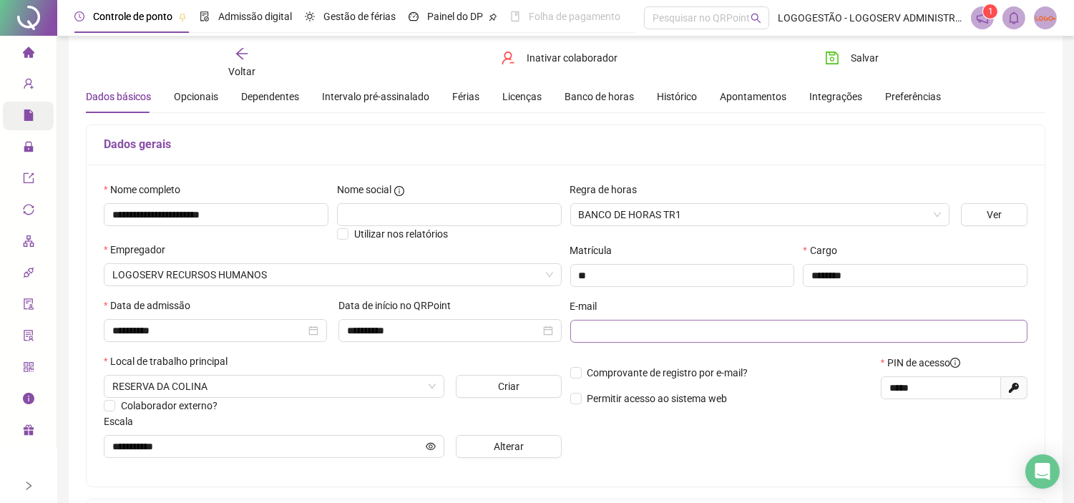
scroll to position [79, 0]
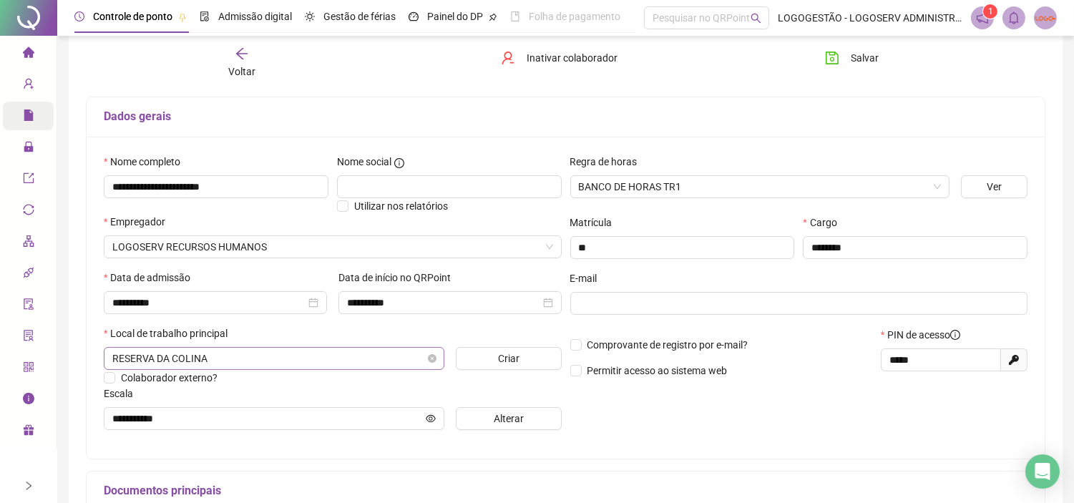
click at [220, 360] on span "RESERVA DA COLINA" at bounding box center [273, 358] width 323 height 21
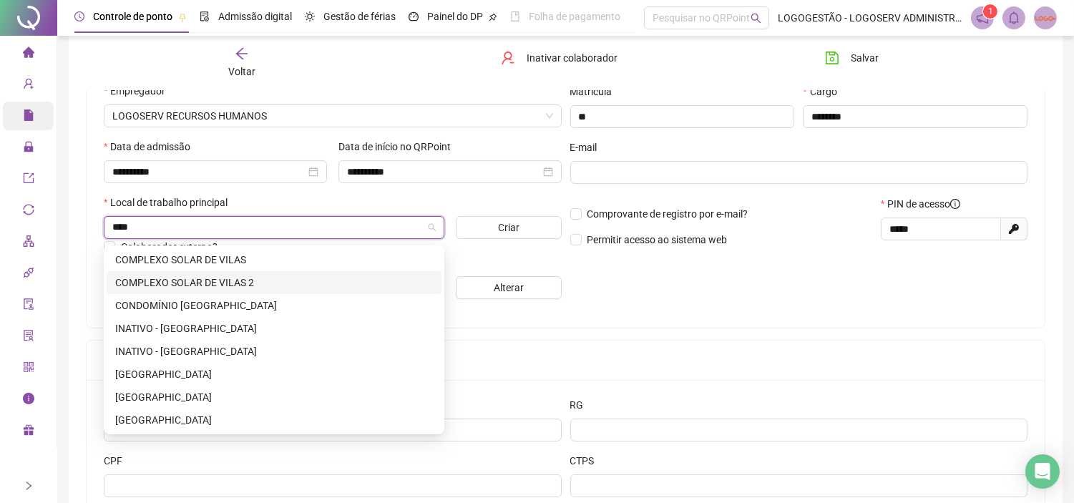
scroll to position [238, 0]
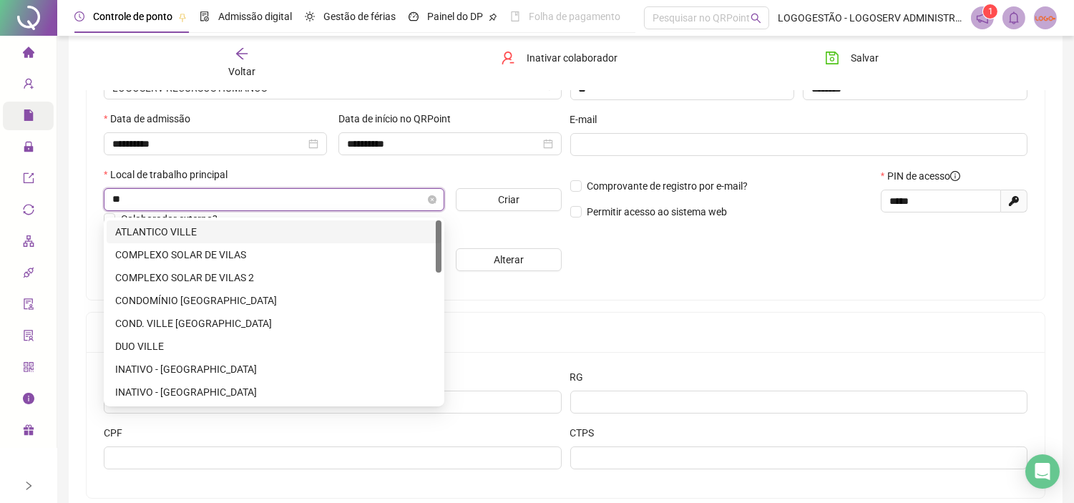
type input "*"
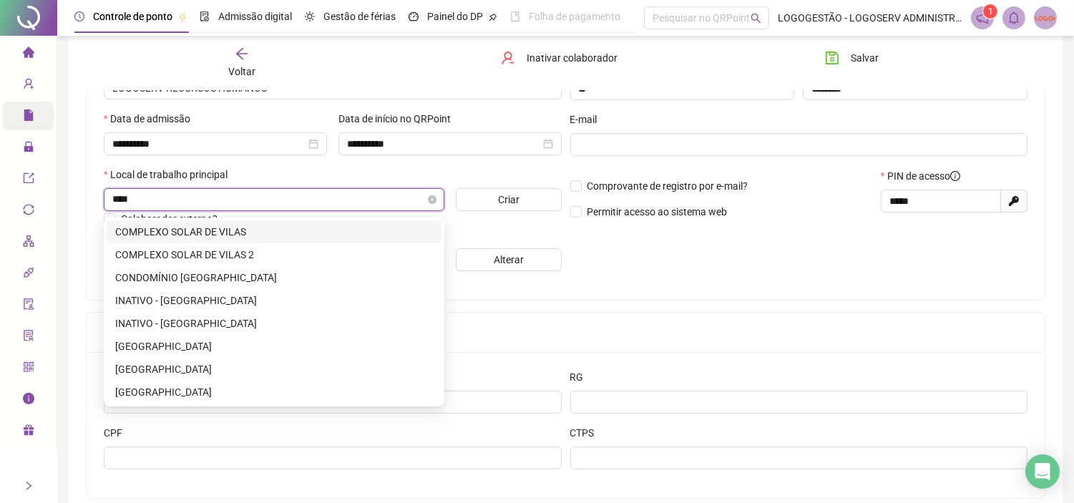
scroll to position [0, 0]
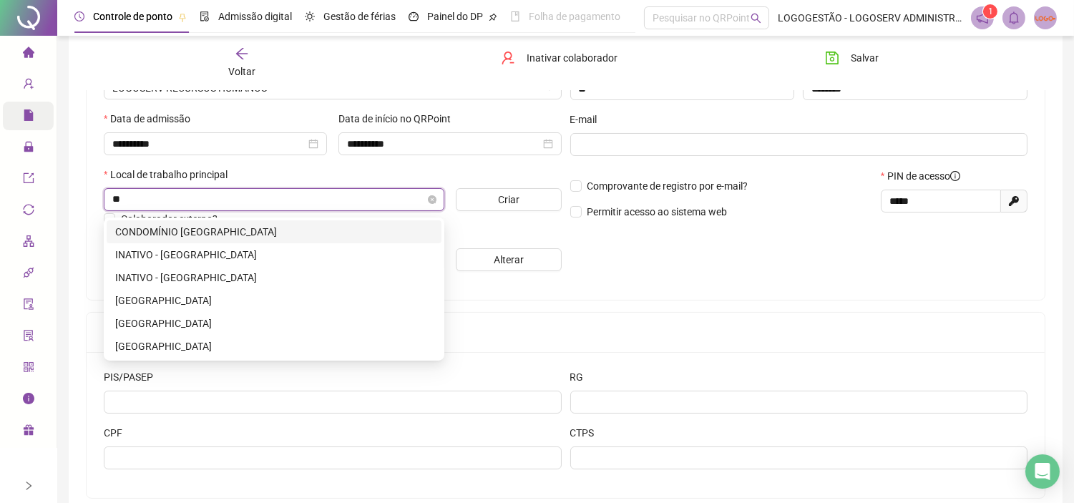
type input "*"
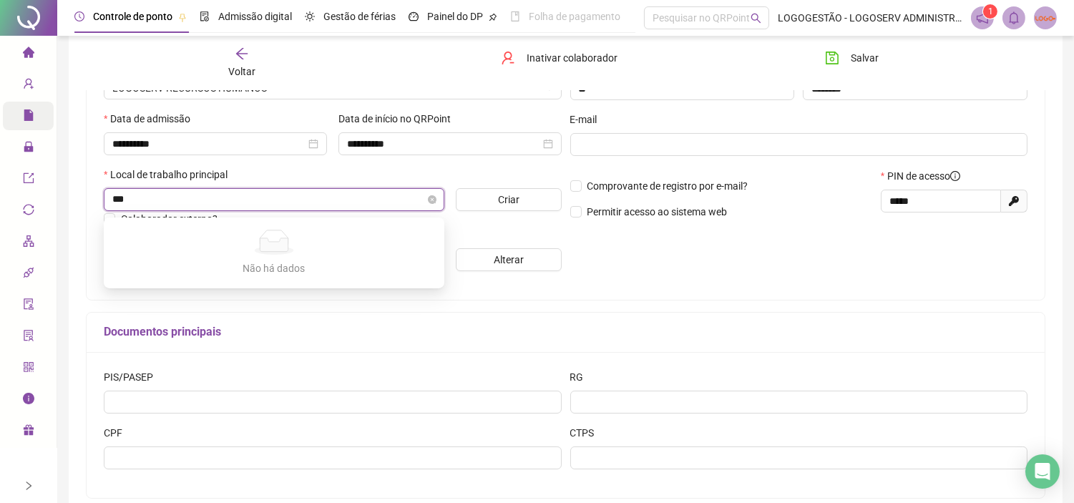
type input "**"
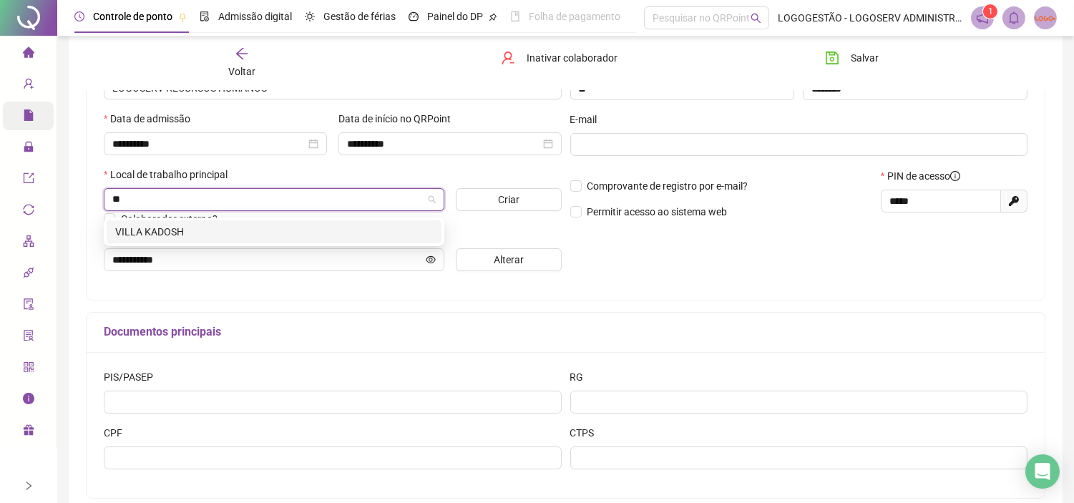
click at [265, 237] on div "VILLA KADOSH" at bounding box center [274, 232] width 318 height 16
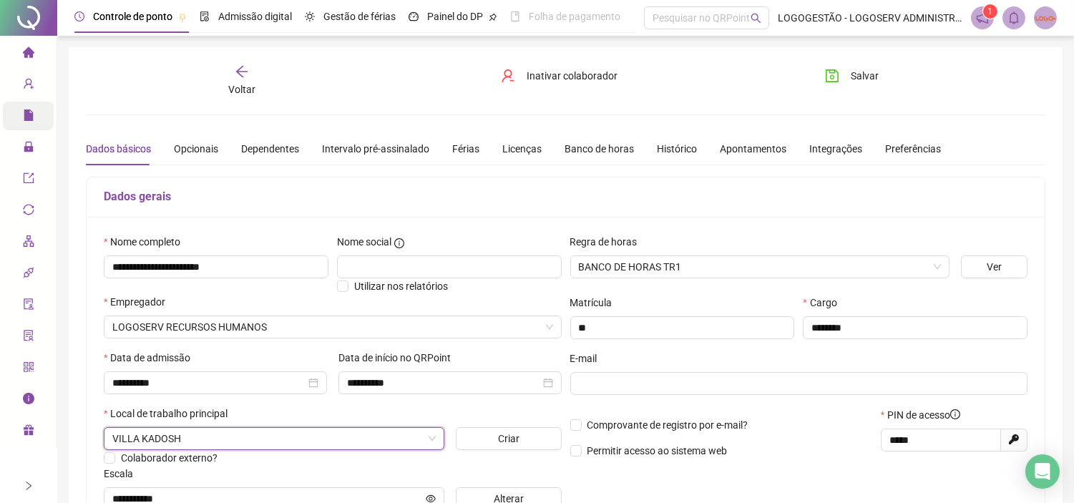
click at [865, 87] on div "Salvar" at bounding box center [889, 80] width 162 height 33
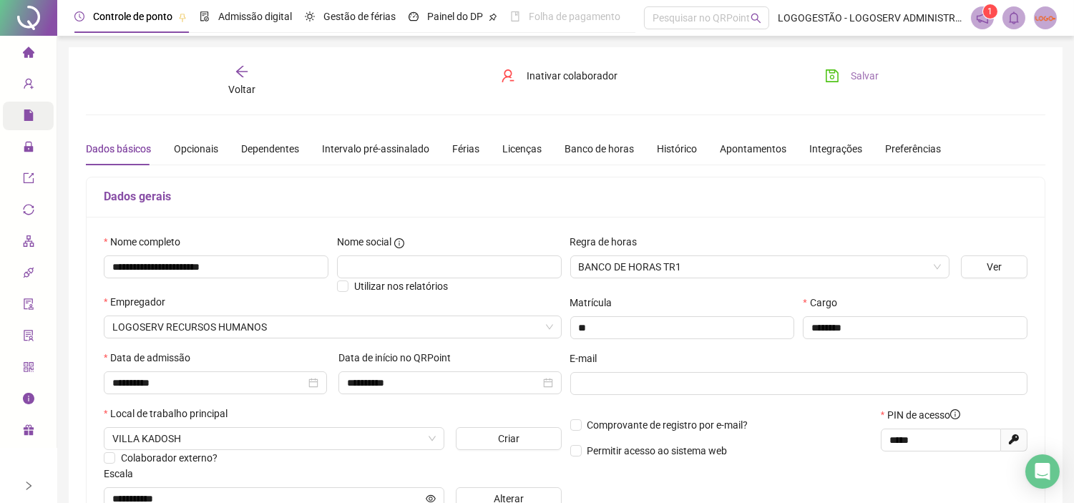
click at [864, 75] on span "Salvar" at bounding box center [864, 76] width 28 height 16
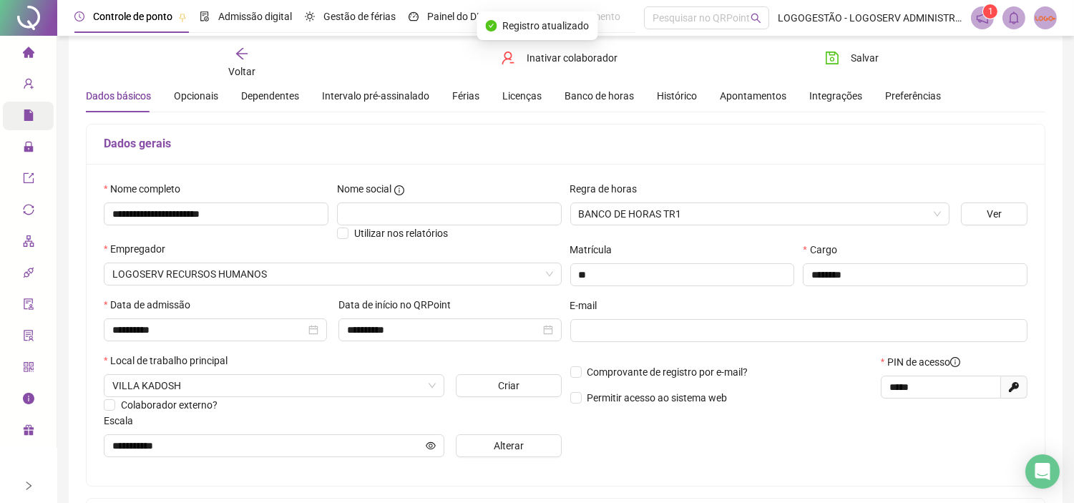
scroll to position [79, 0]
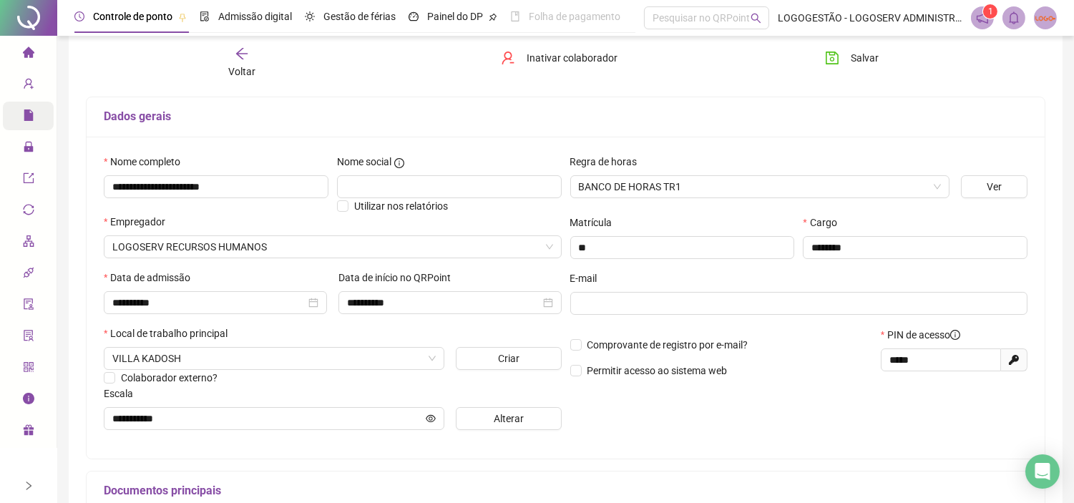
click at [241, 77] on span "Voltar" at bounding box center [241, 71] width 27 height 11
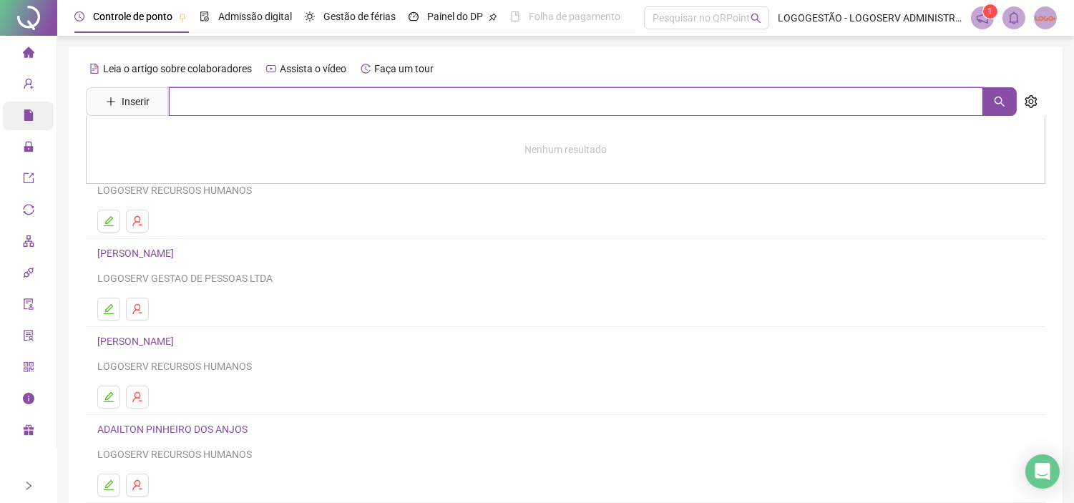
click at [256, 104] on input "text" at bounding box center [576, 101] width 814 height 29
type input "**********"
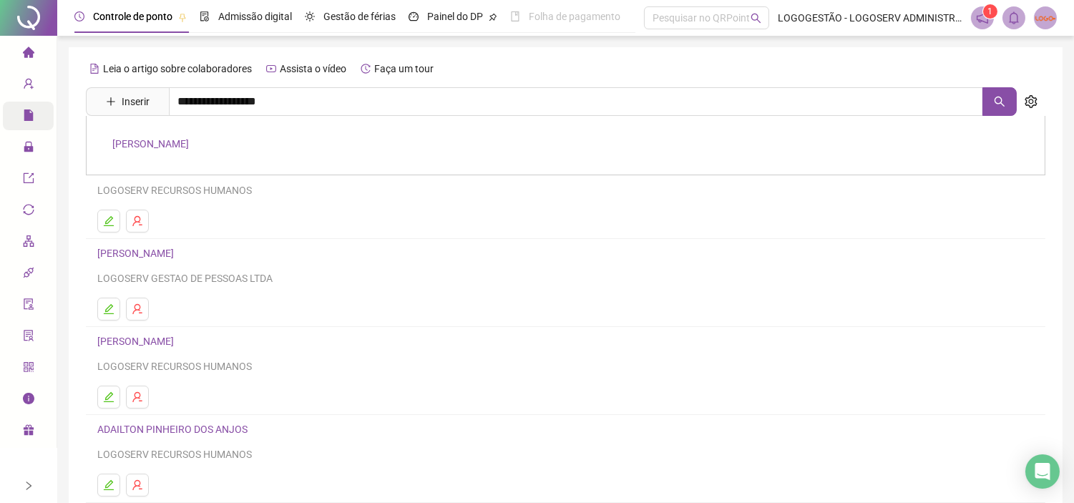
click at [189, 138] on link "ANTONIO DOS REIS MOREIRA" at bounding box center [150, 143] width 77 height 11
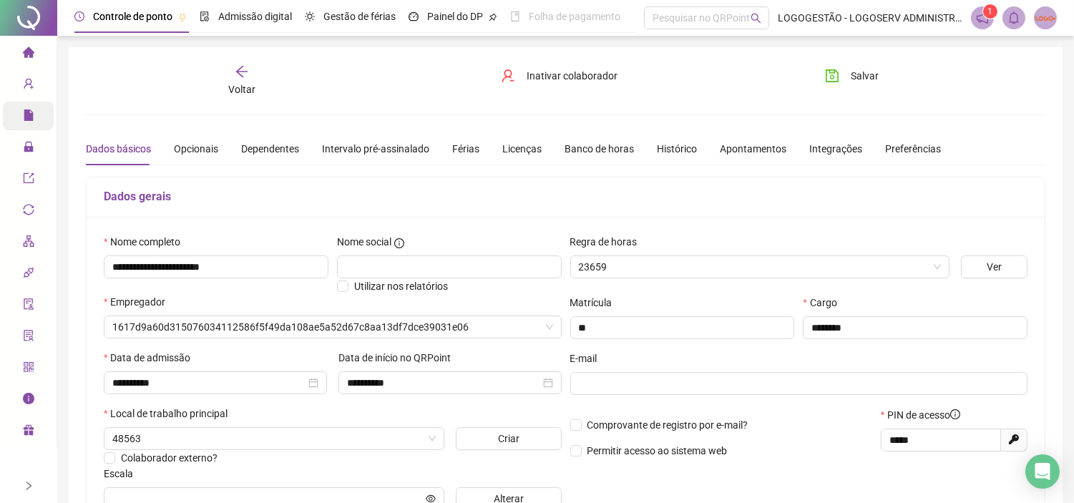
type input "**********"
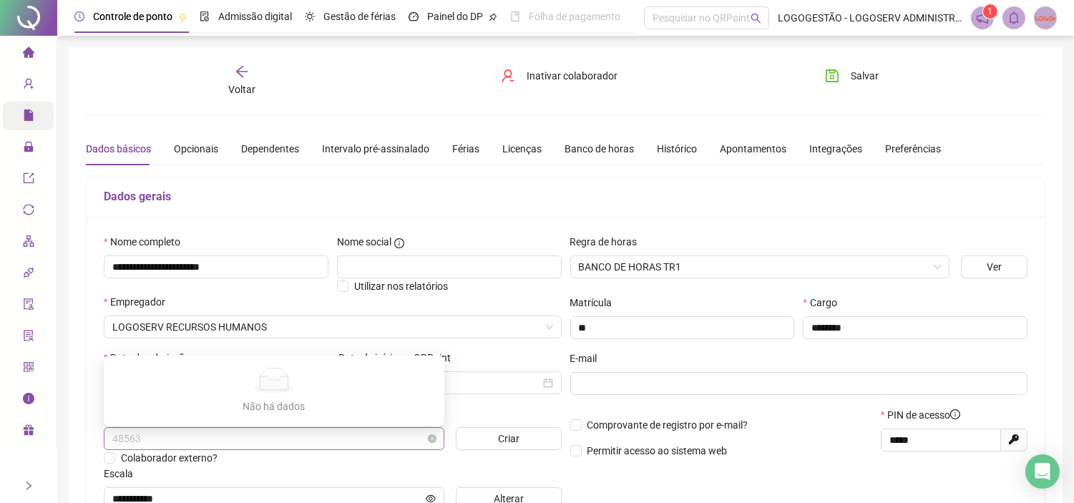
click at [200, 439] on span "48563" at bounding box center [273, 438] width 323 height 21
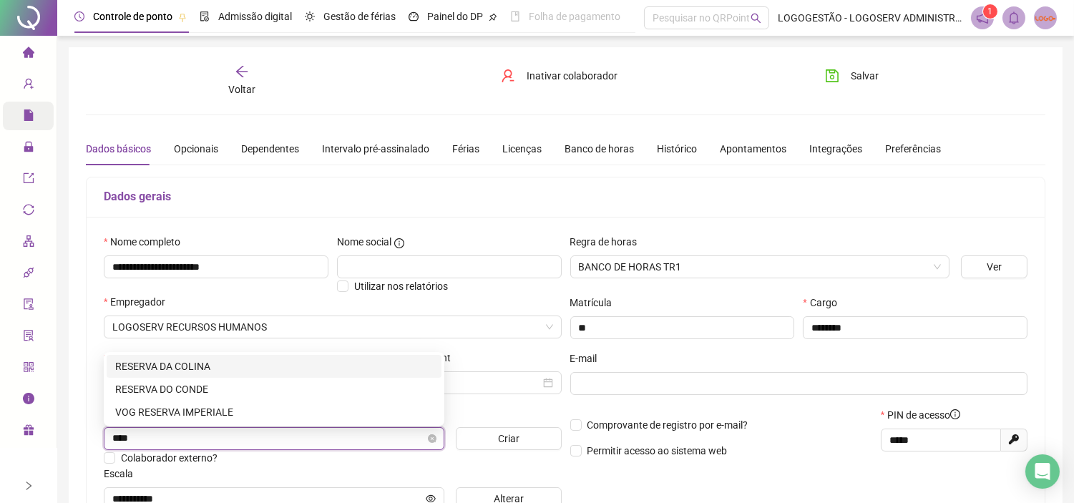
type input "*****"
click at [210, 363] on div "RESERVA DA COLINA" at bounding box center [274, 366] width 318 height 16
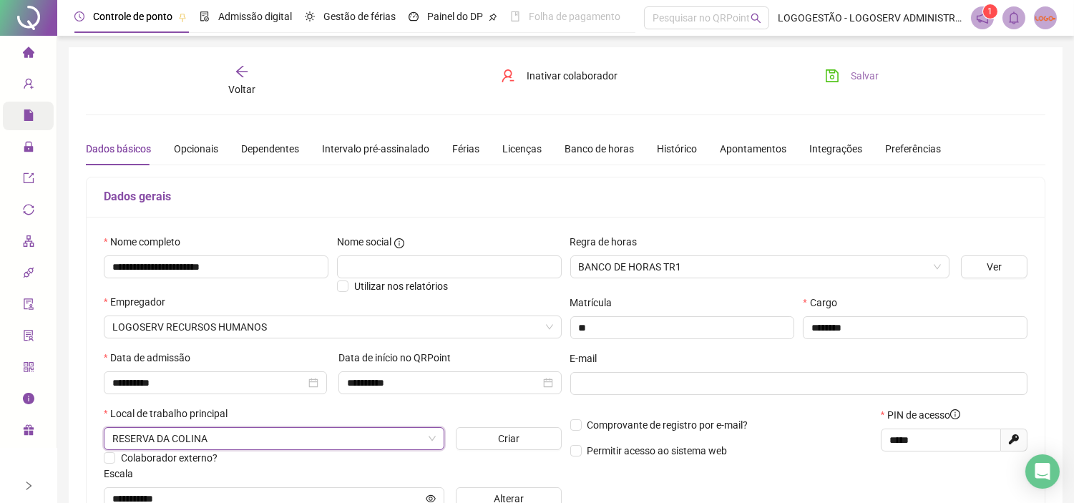
click at [835, 70] on icon "save" at bounding box center [831, 75] width 13 height 13
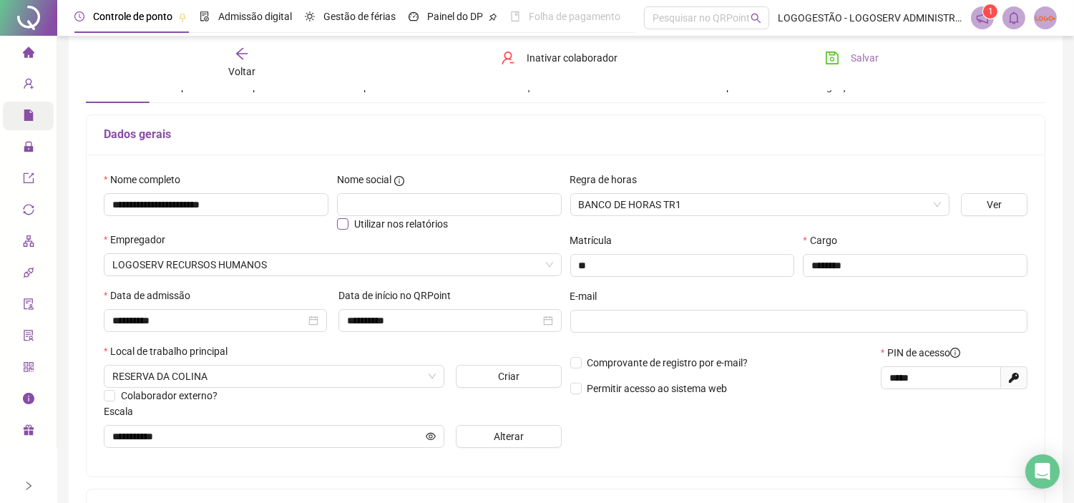
scroll to position [79, 0]
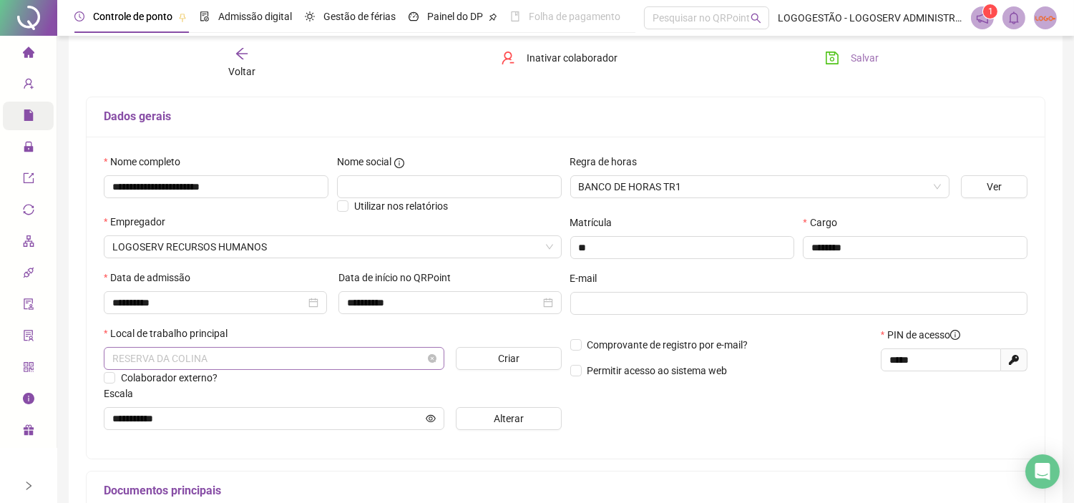
click at [276, 360] on span "RESERVA DA COLINA" at bounding box center [273, 358] width 323 height 21
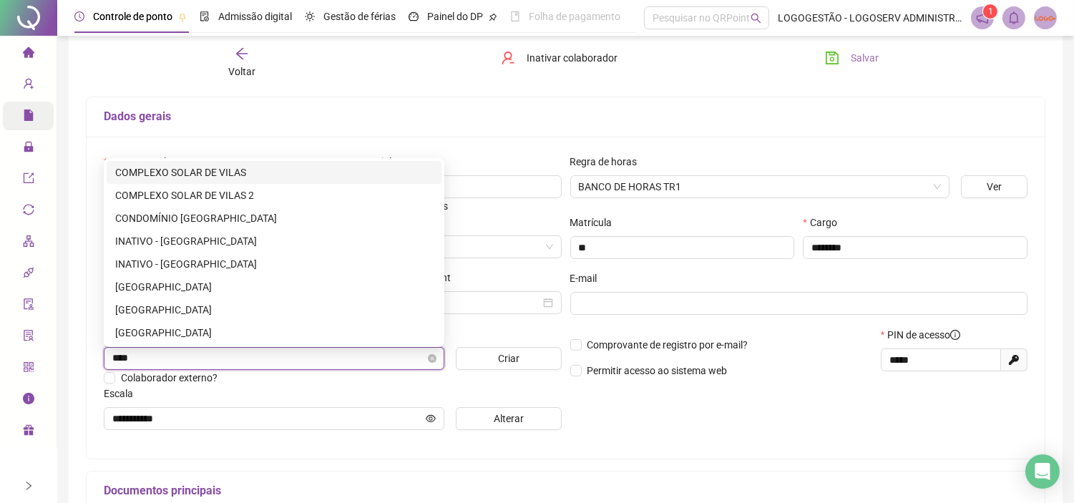
scroll to position [0, 0]
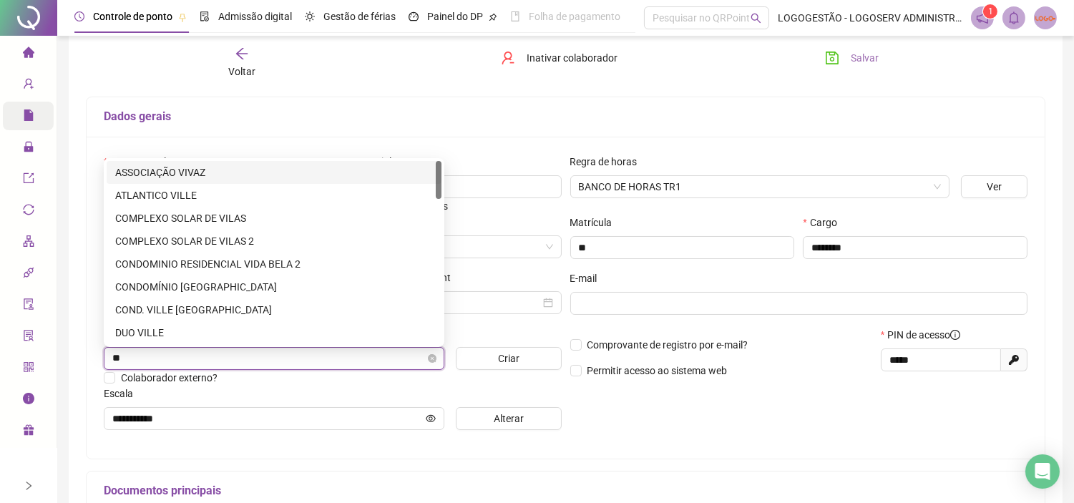
type input "*"
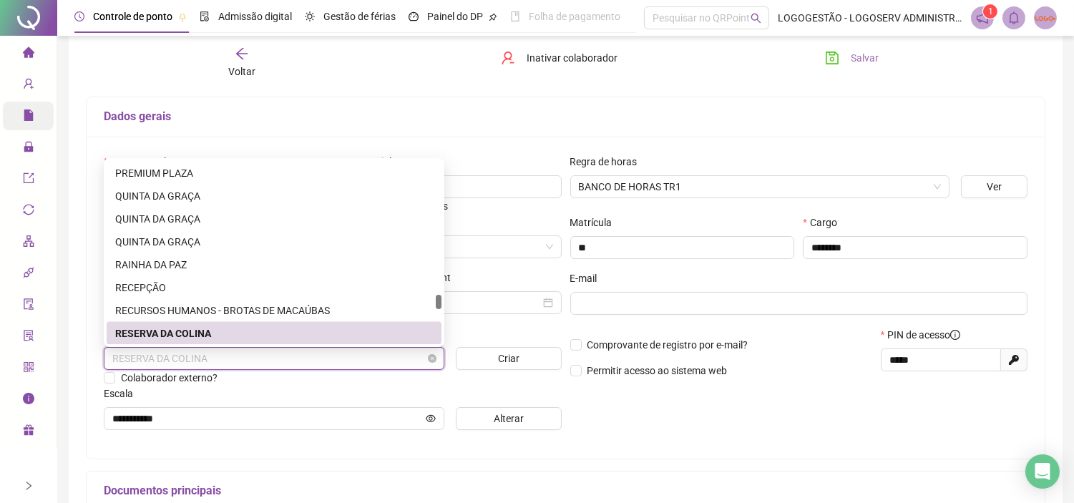
type input "*"
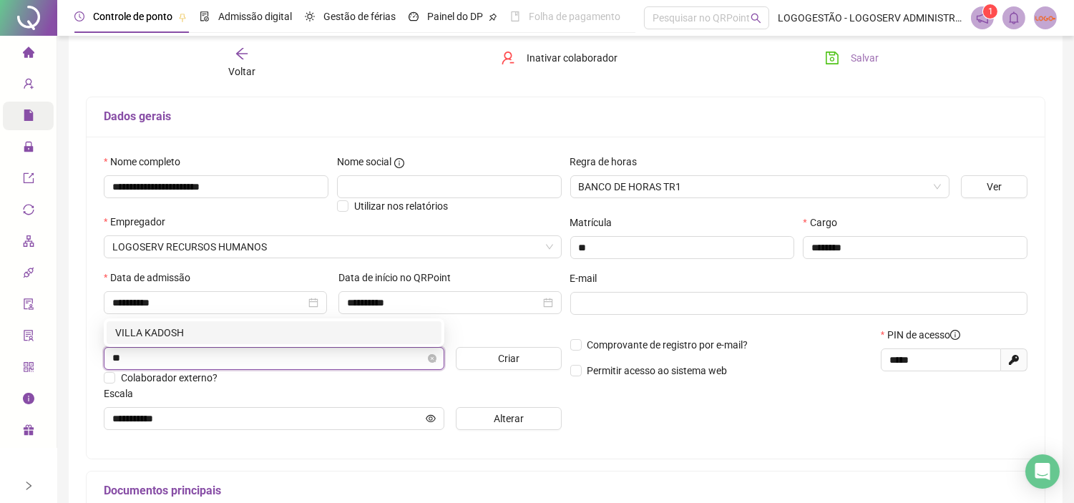
type input "***"
click at [220, 328] on div "VILLA KADOSH" at bounding box center [274, 333] width 318 height 16
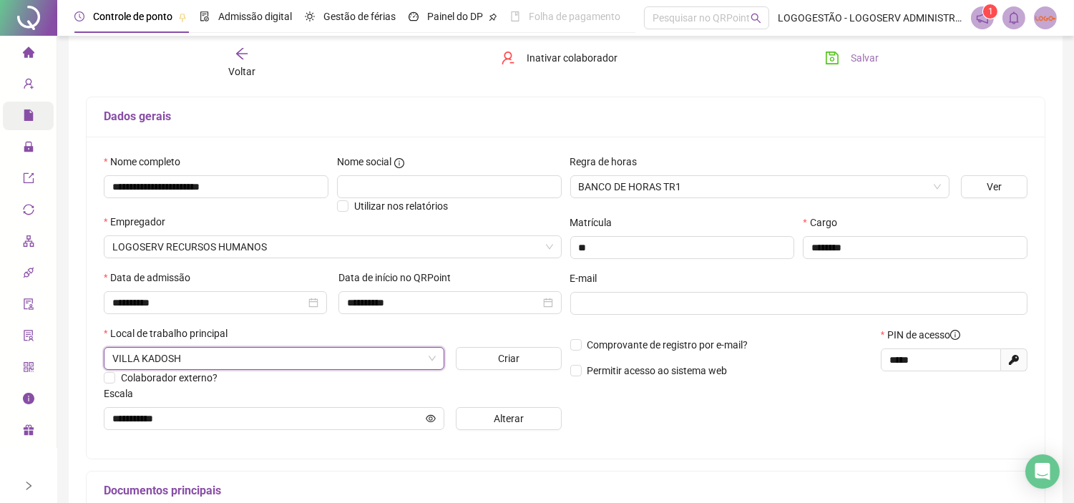
click at [835, 68] on button "Salvar" at bounding box center [851, 57] width 75 height 23
click at [889, 57] on div "Salvar" at bounding box center [889, 62] width 162 height 33
click at [876, 58] on button "Salvar" at bounding box center [851, 57] width 75 height 23
click at [247, 66] on span "Voltar" at bounding box center [241, 71] width 27 height 11
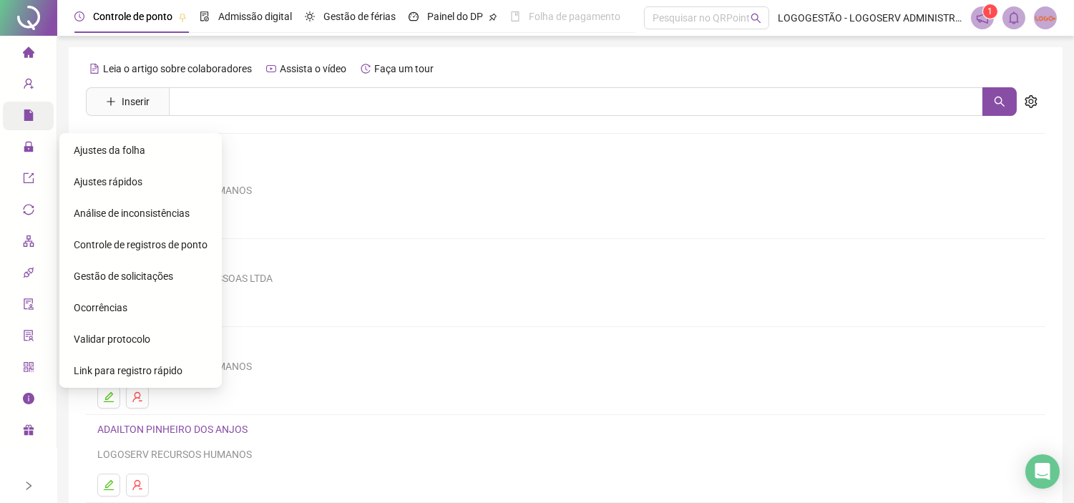
click at [109, 162] on div "Ajustes da folha" at bounding box center [141, 150] width 134 height 29
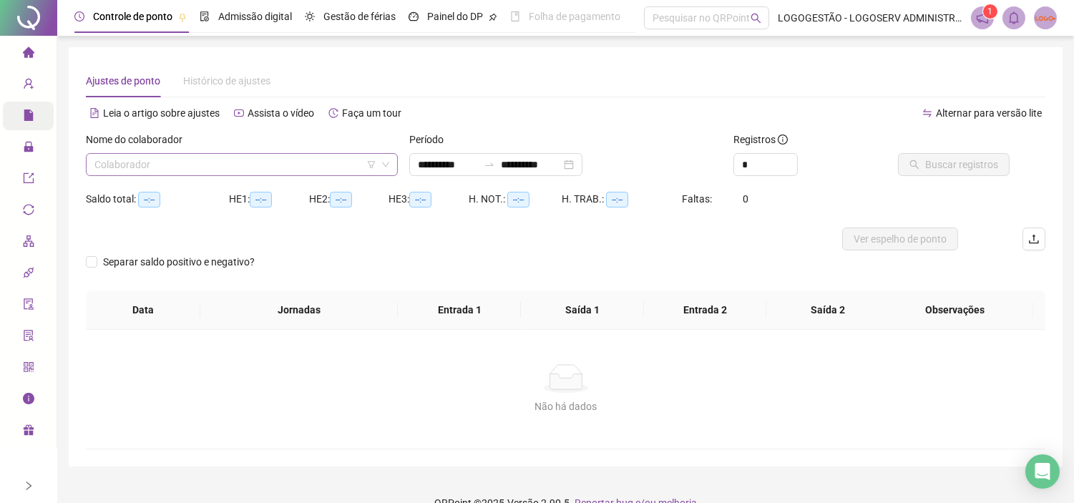
type input "**********"
click at [222, 159] on input "search" at bounding box center [235, 164] width 282 height 21
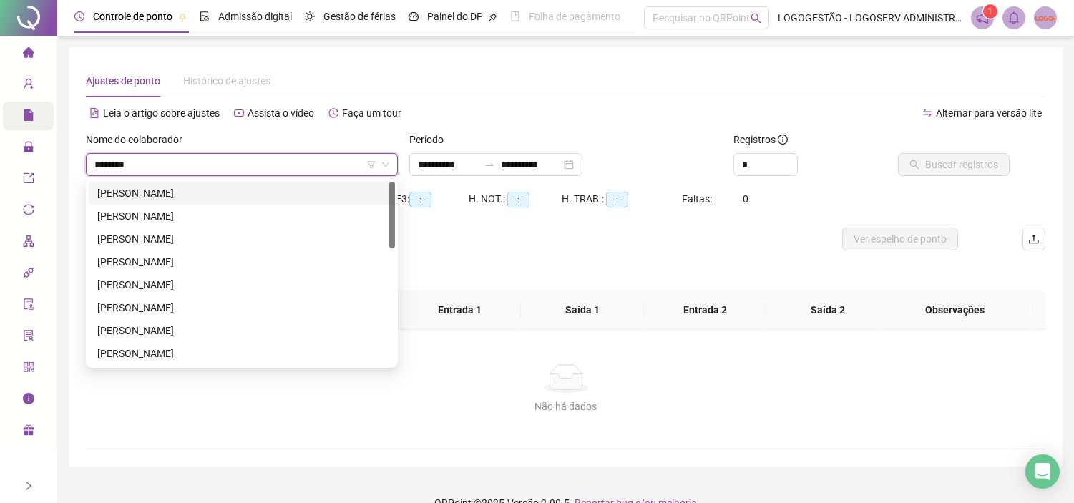
type input "*********"
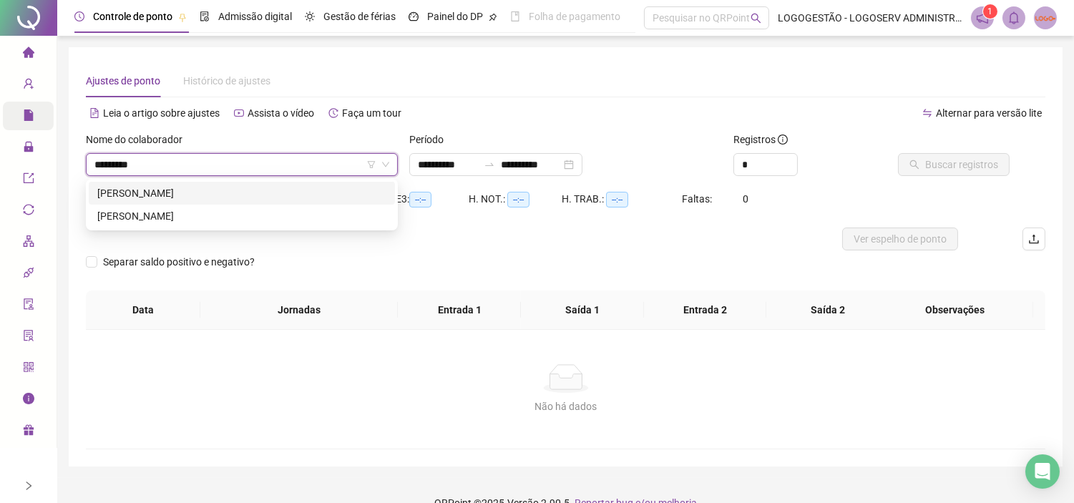
click at [200, 185] on div "ANTONIO DOS REIS MOREIRA" at bounding box center [241, 193] width 289 height 16
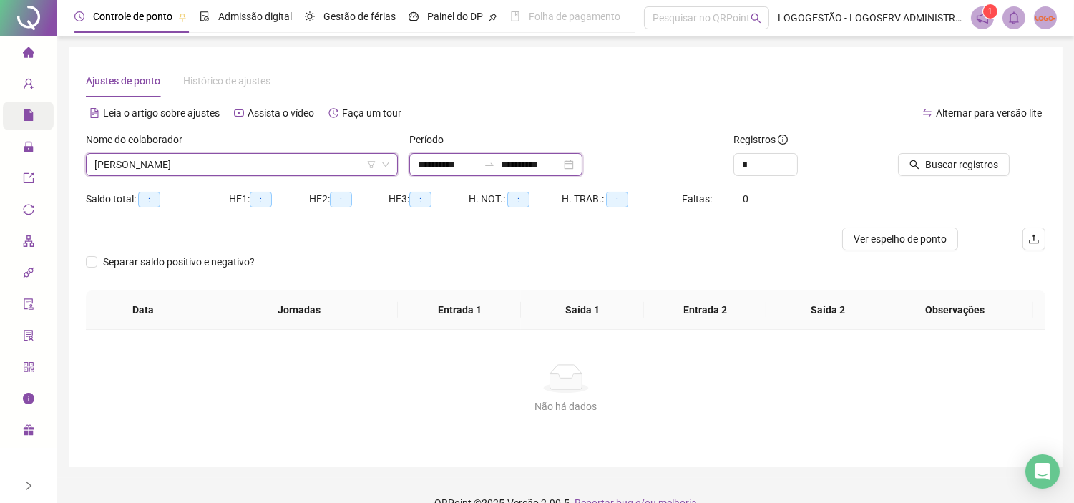
click at [478, 167] on input "**********" at bounding box center [448, 165] width 60 height 16
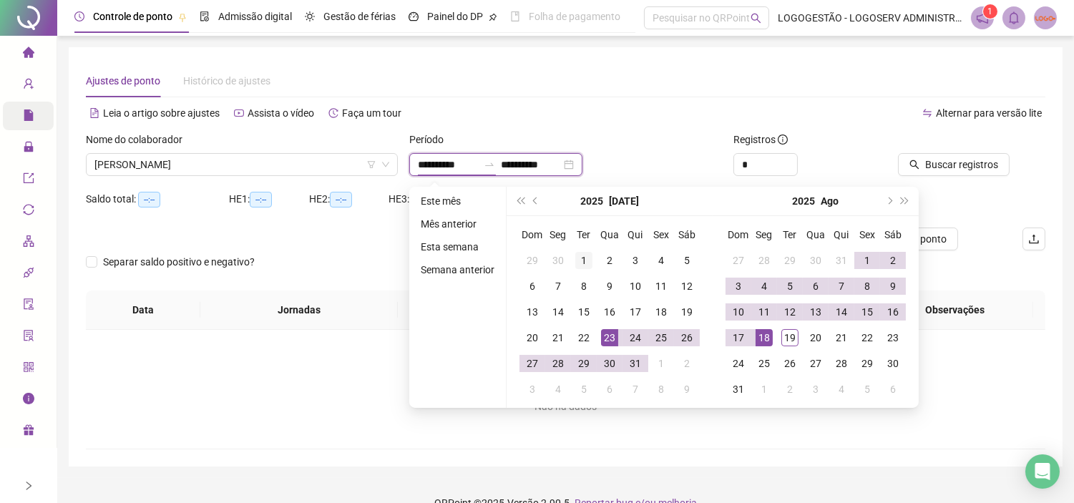
type input "**********"
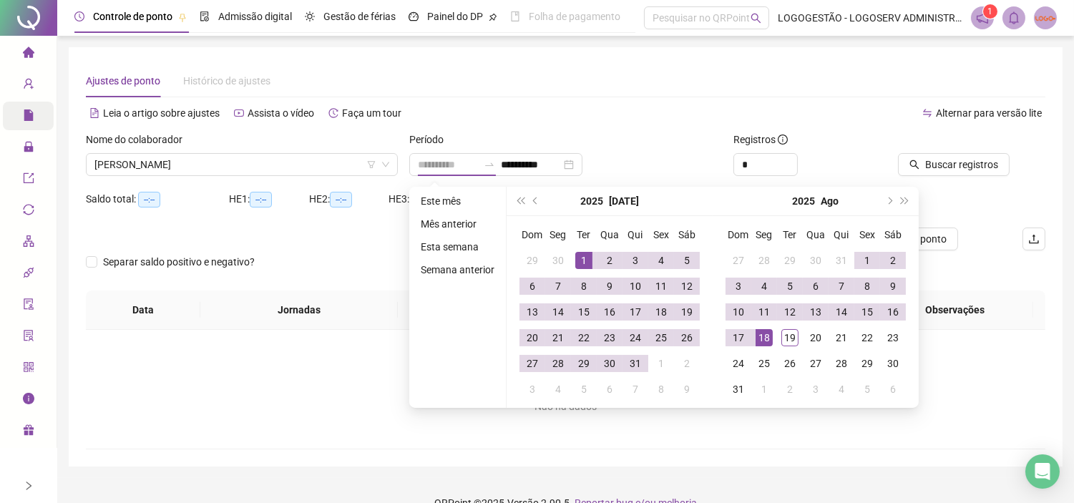
click at [576, 256] on div "1" at bounding box center [583, 260] width 17 height 17
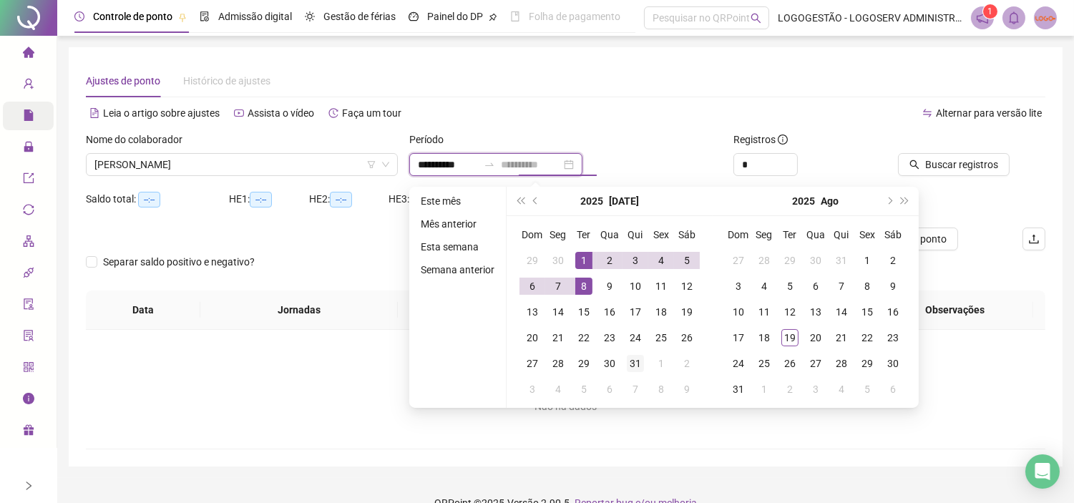
type input "**********"
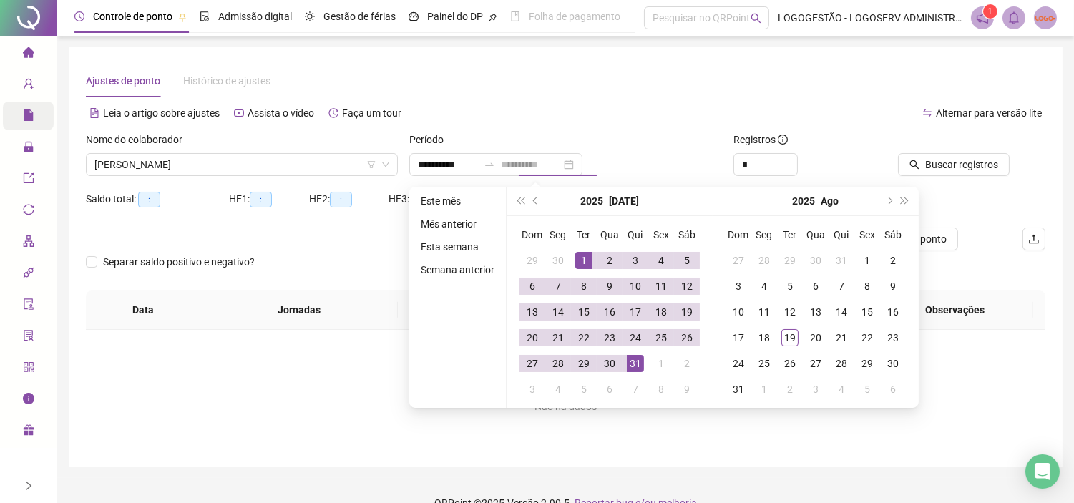
click at [640, 368] on div "31" at bounding box center [635, 363] width 17 height 17
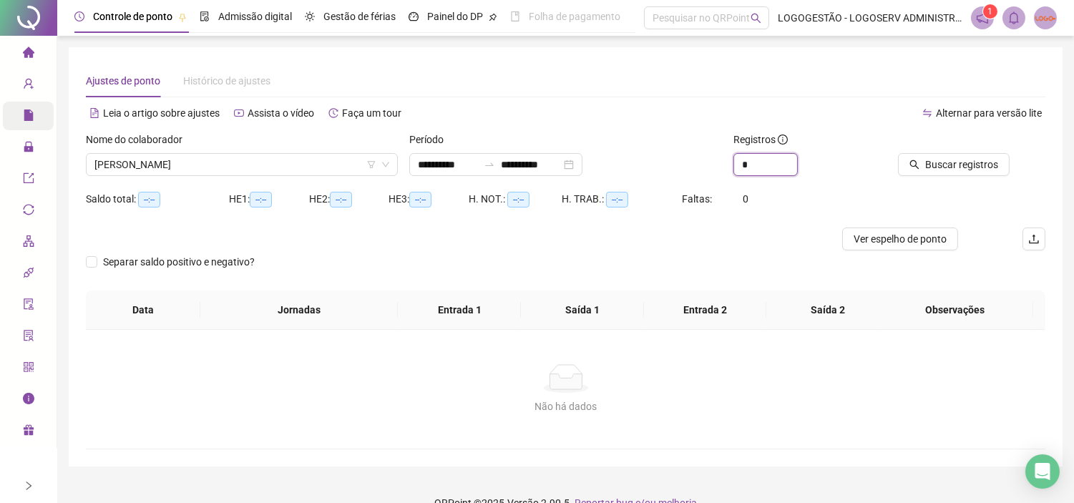
drag, startPoint x: 759, startPoint y: 164, endPoint x: 698, endPoint y: 166, distance: 60.8
click at [698, 166] on div "**********" at bounding box center [565, 160] width 971 height 56
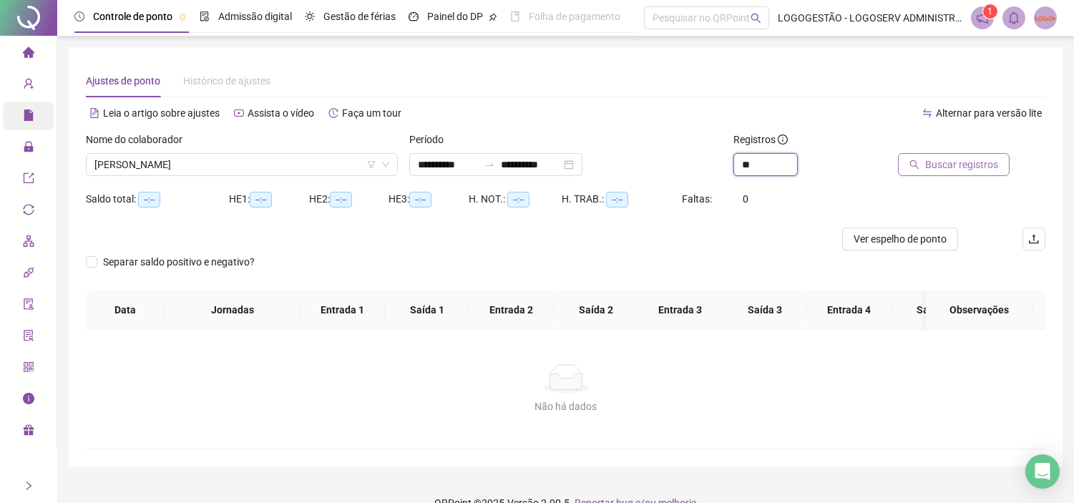
type input "**"
click at [981, 158] on span "Buscar registros" at bounding box center [961, 165] width 73 height 16
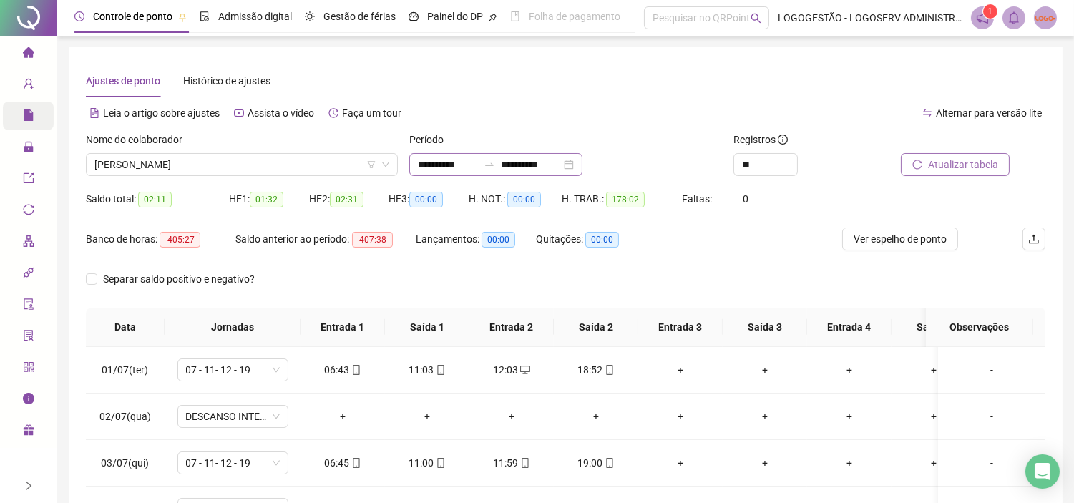
click at [501, 169] on div at bounding box center [489, 164] width 23 height 11
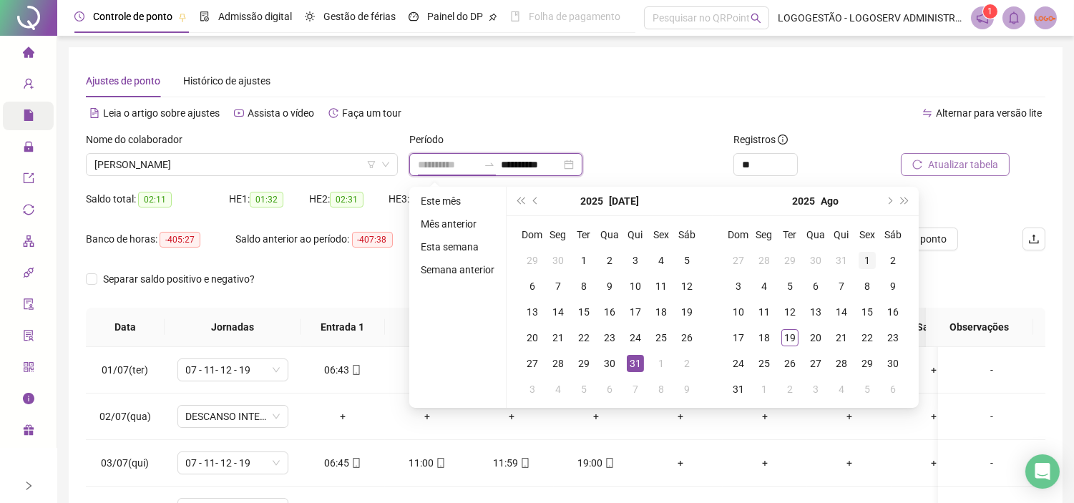
type input "**********"
click at [860, 259] on div "1" at bounding box center [866, 260] width 17 height 17
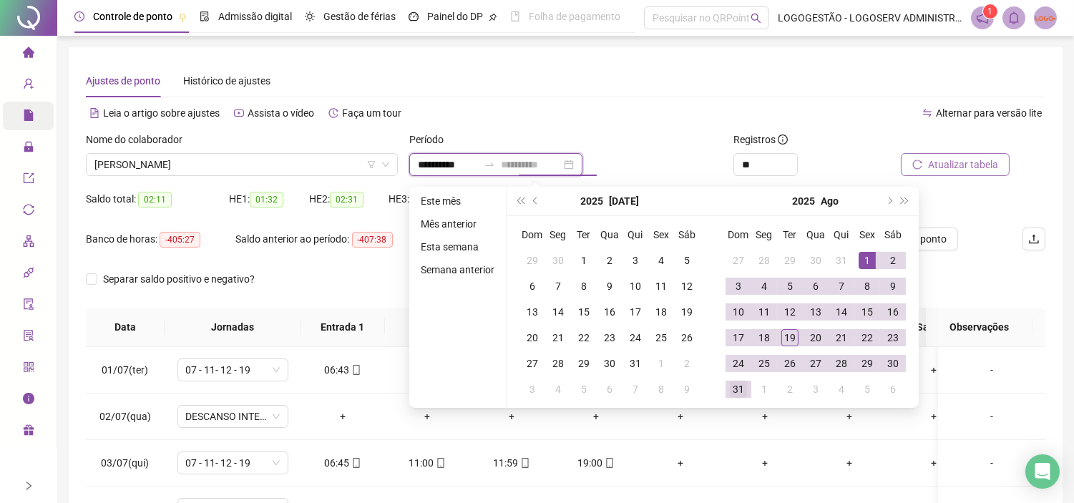
type input "**********"
click at [732, 384] on div "31" at bounding box center [737, 388] width 17 height 17
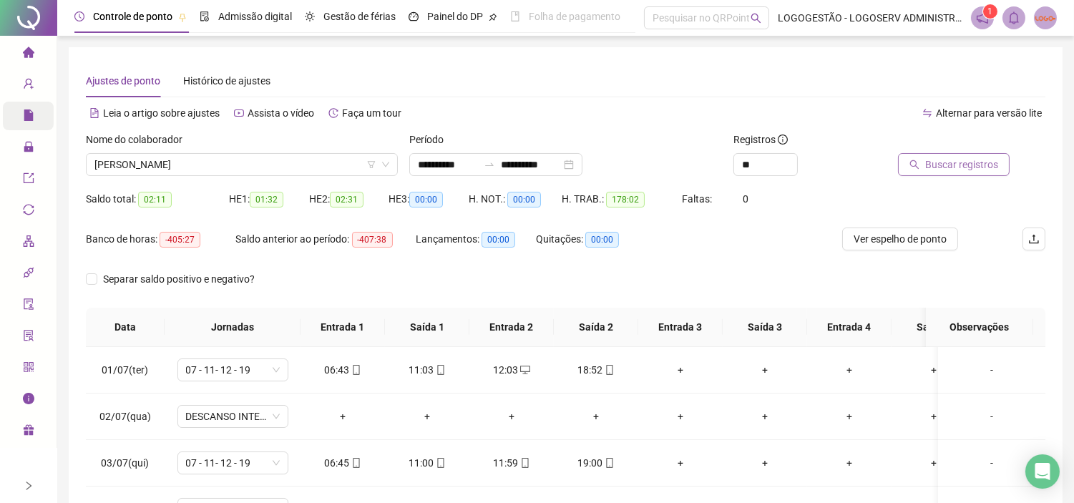
click at [955, 169] on span "Buscar registros" at bounding box center [961, 165] width 73 height 16
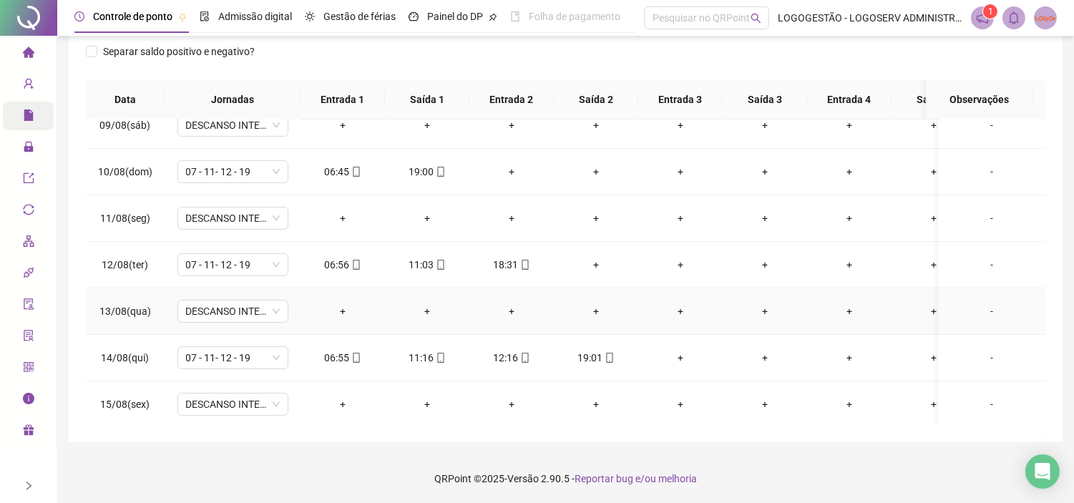
scroll to position [353, 0]
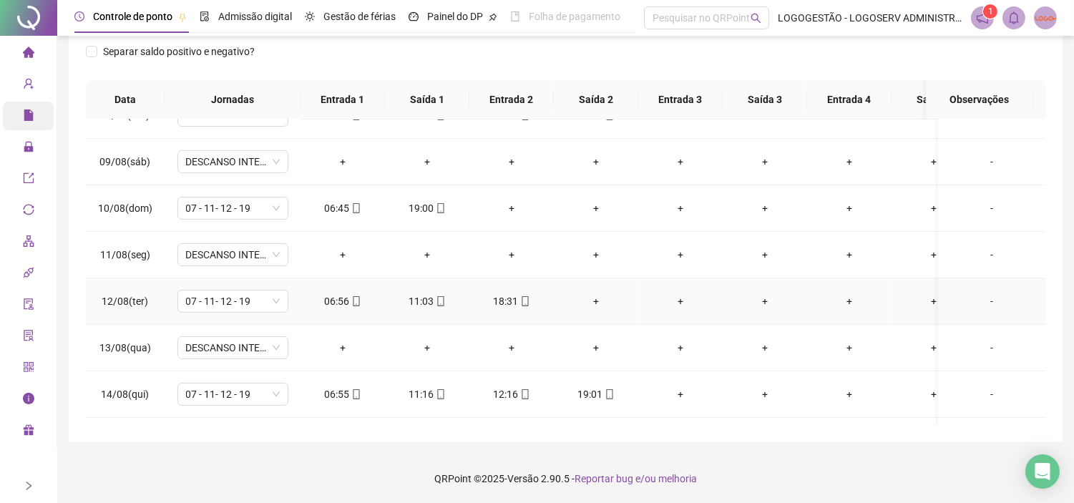
click at [594, 299] on div "+" at bounding box center [596, 301] width 62 height 16
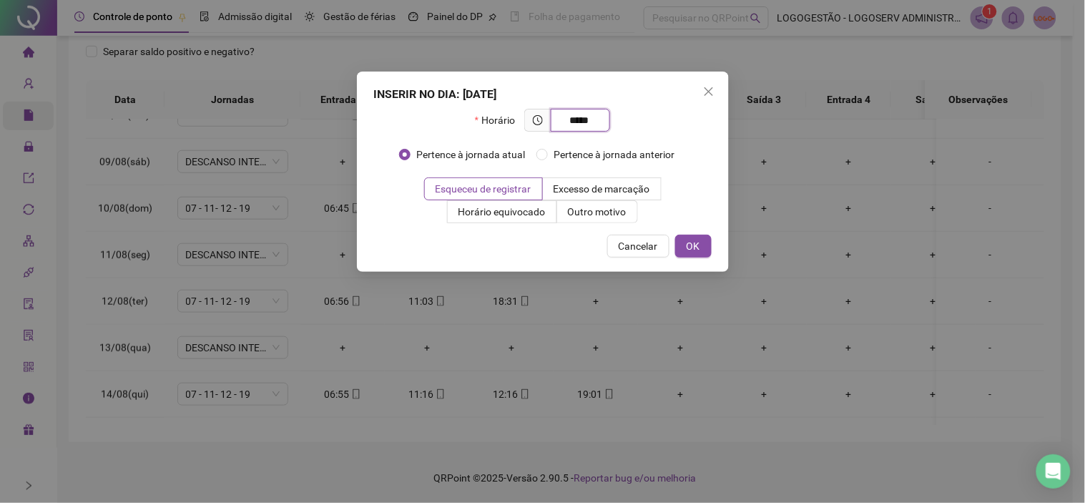
type input "*****"
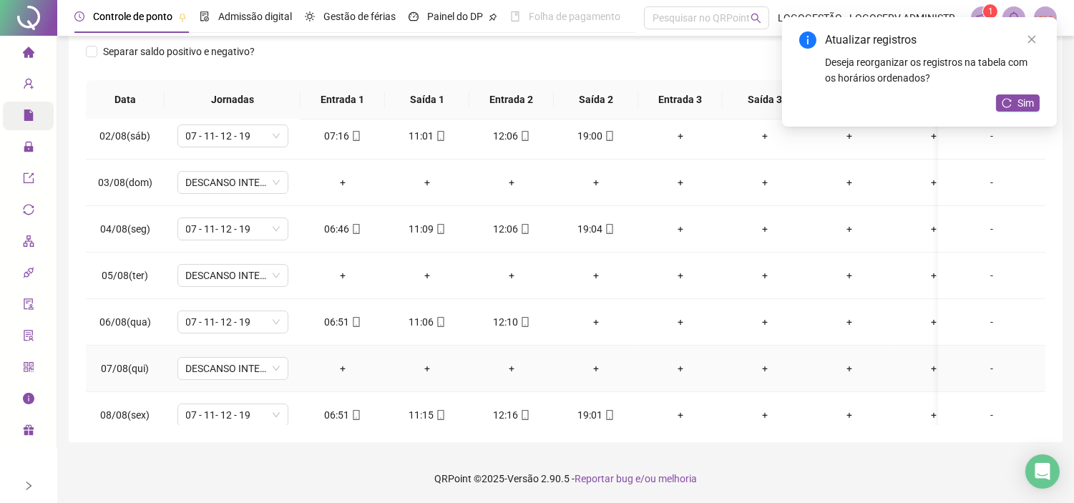
scroll to position [34, 0]
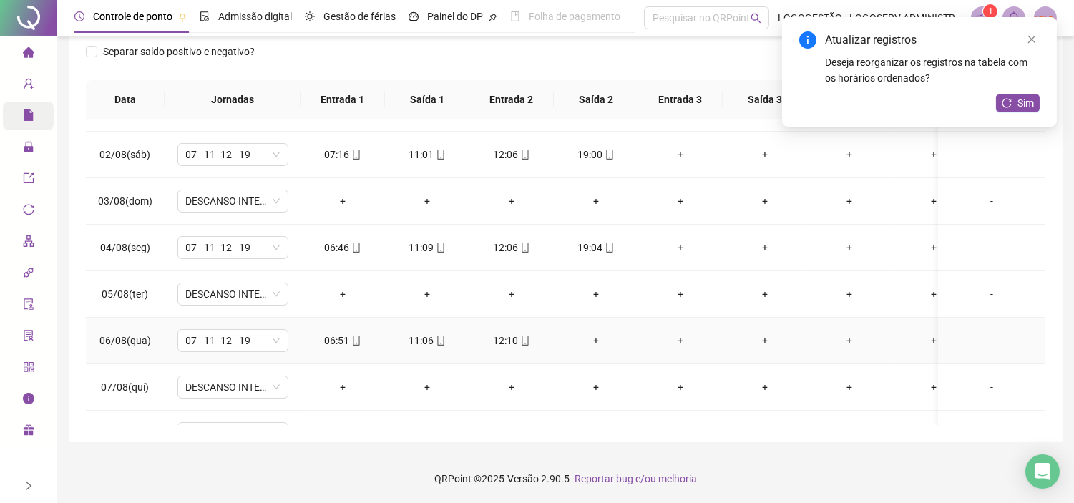
click at [596, 339] on div "+" at bounding box center [596, 341] width 62 height 16
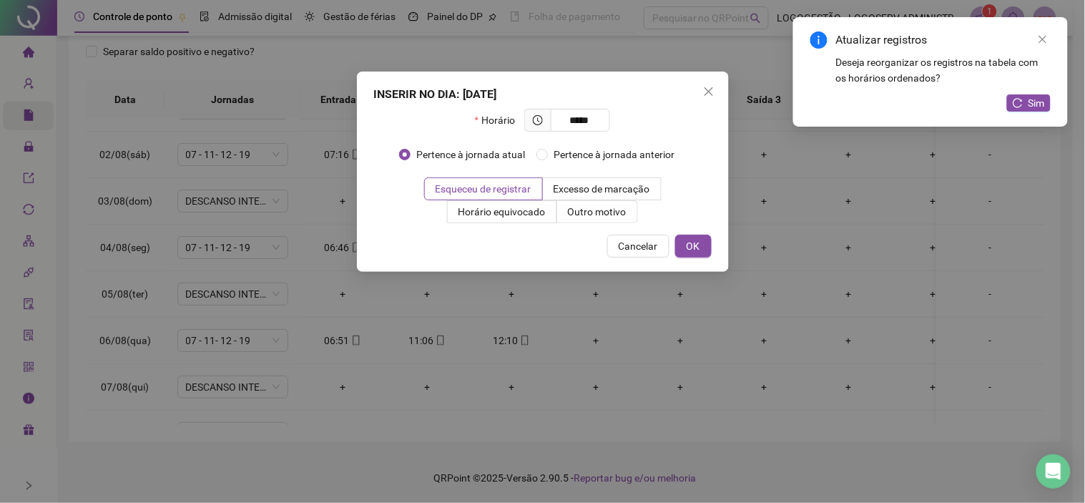
type input "*****"
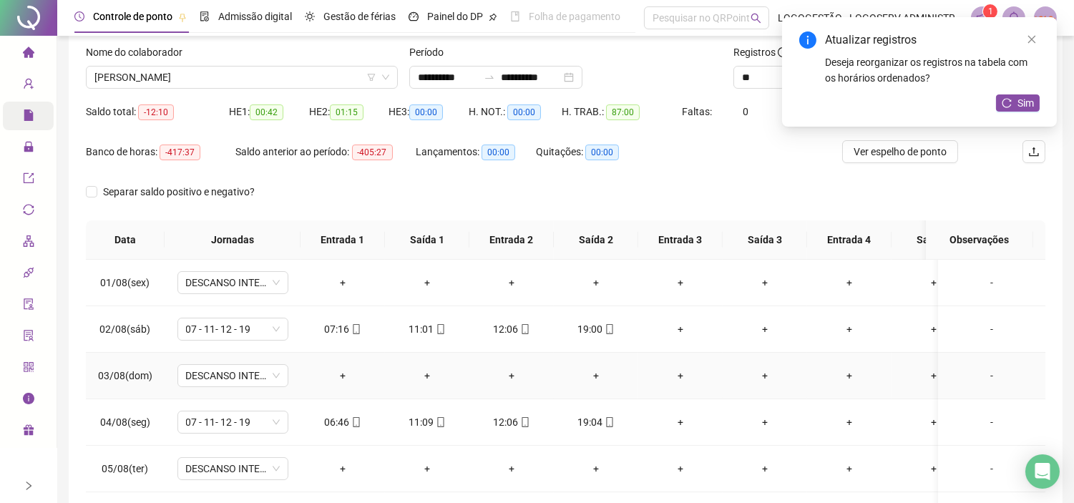
scroll to position [0, 0]
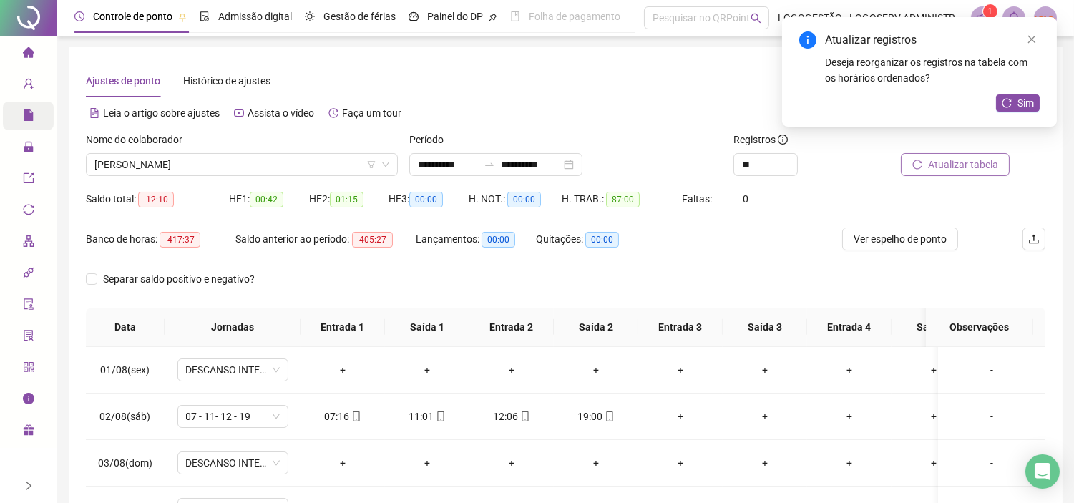
click at [978, 170] on span "Atualizar tabela" at bounding box center [963, 165] width 70 height 16
click at [495, 163] on icon "swap-right" at bounding box center [488, 164] width 11 height 11
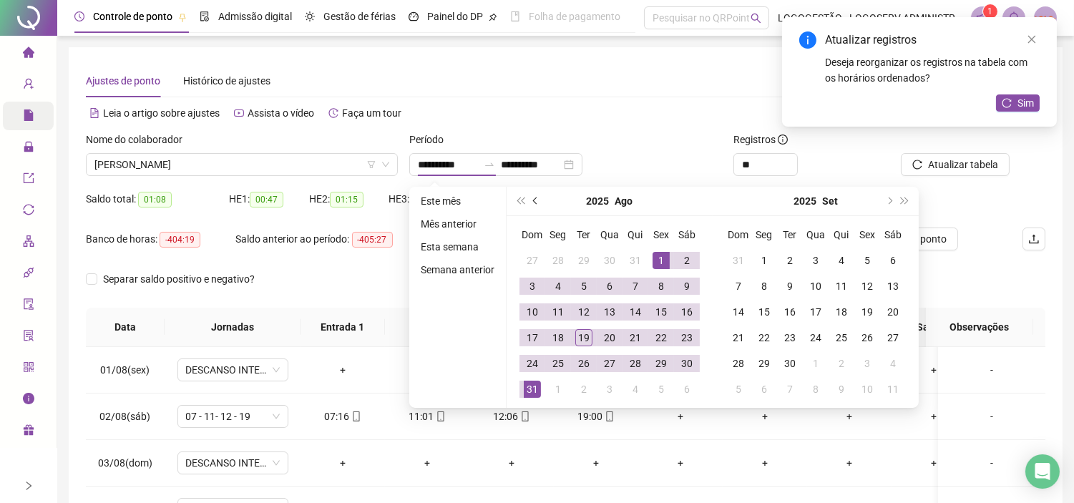
click at [539, 203] on button "prev-year" at bounding box center [536, 201] width 16 height 29
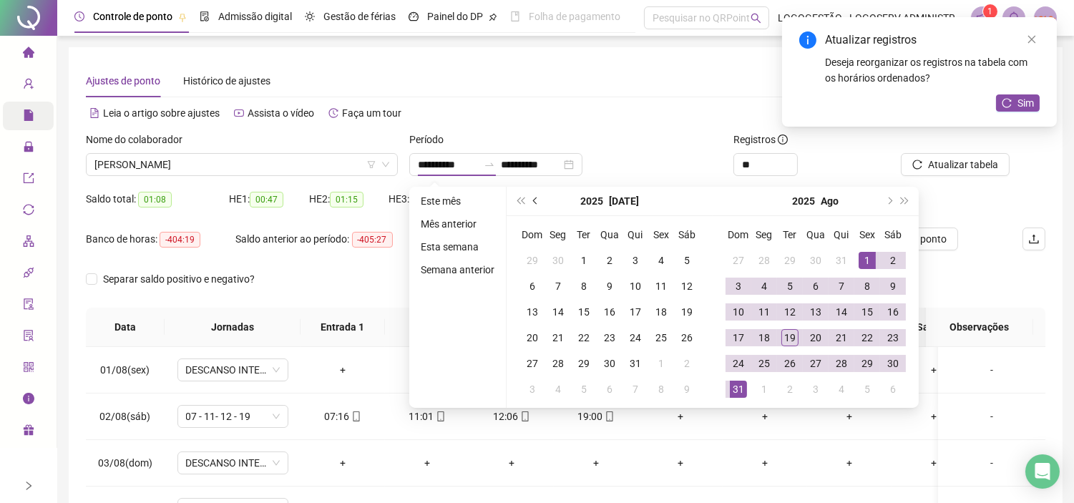
click at [539, 203] on button "prev-year" at bounding box center [536, 201] width 16 height 29
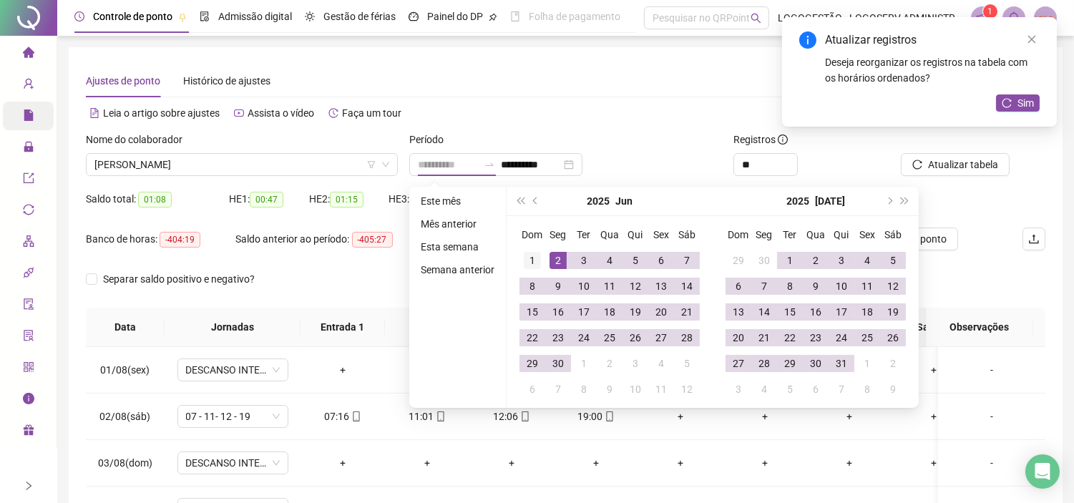
type input "**********"
click at [533, 257] on div "1" at bounding box center [532, 260] width 17 height 17
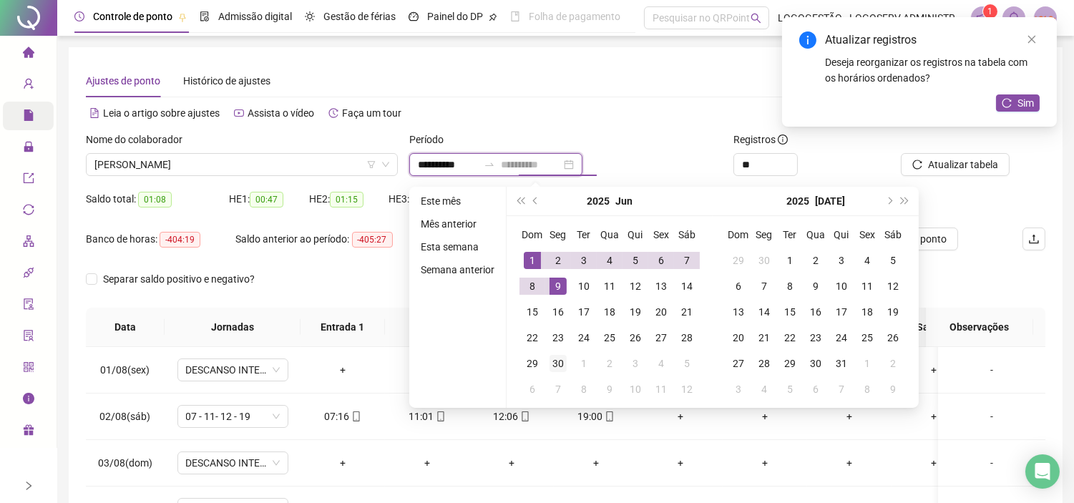
type input "**********"
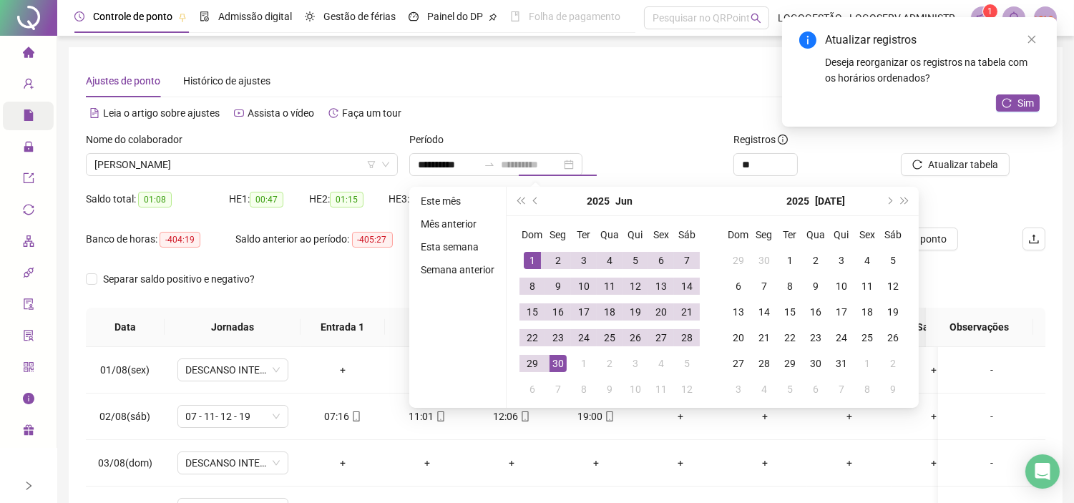
click at [553, 368] on div "30" at bounding box center [557, 363] width 17 height 17
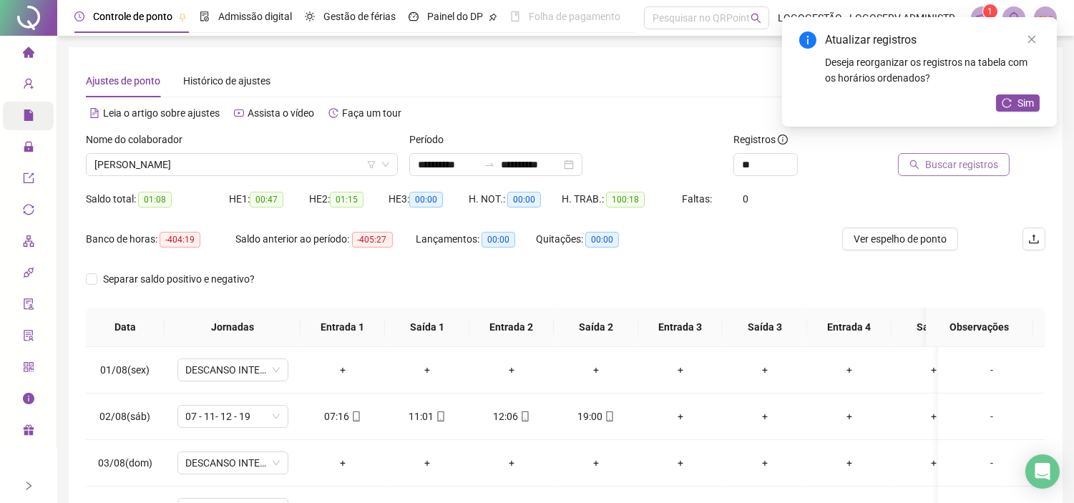
click at [944, 159] on span "Buscar registros" at bounding box center [961, 165] width 73 height 16
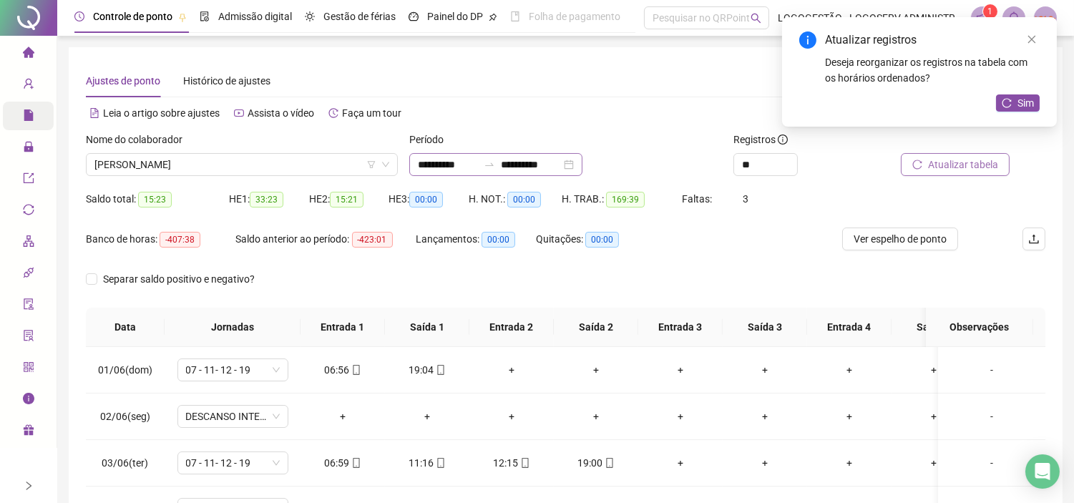
click at [496, 163] on div at bounding box center [489, 164] width 23 height 11
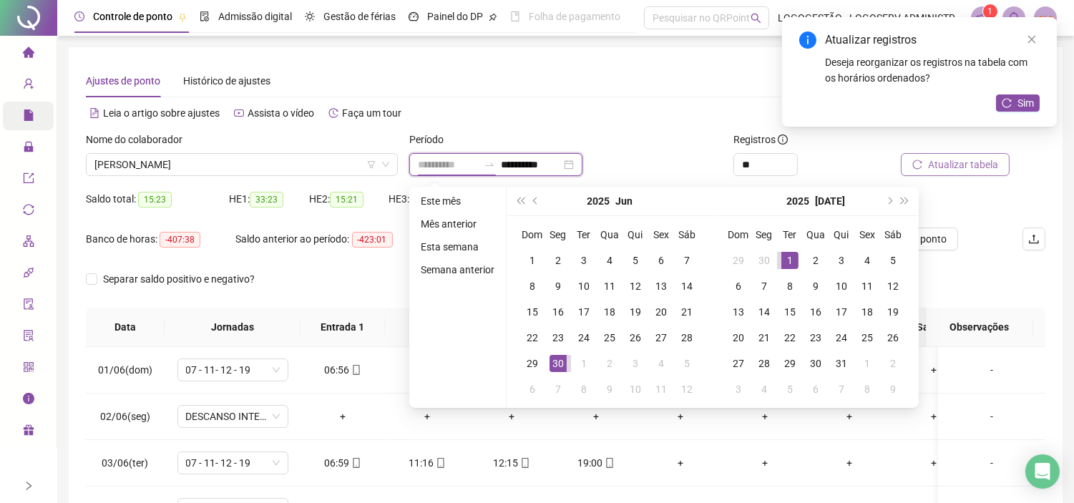
type input "**********"
click at [781, 253] on div "1" at bounding box center [789, 260] width 17 height 17
type input "**********"
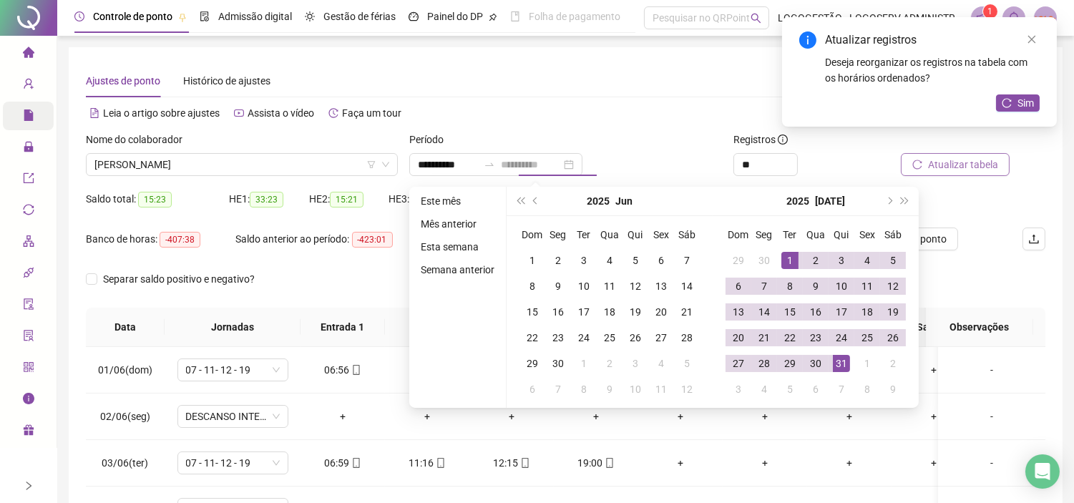
click at [837, 363] on div "31" at bounding box center [840, 363] width 17 height 17
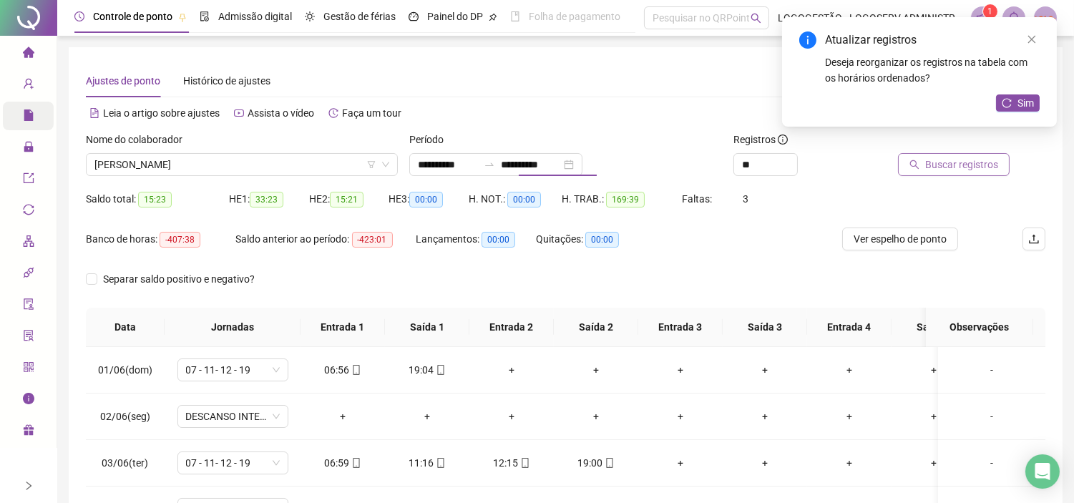
click at [981, 164] on span "Buscar registros" at bounding box center [961, 165] width 73 height 16
click at [247, 161] on span "ANTONIO DOS REIS MOREIRA" at bounding box center [241, 164] width 295 height 21
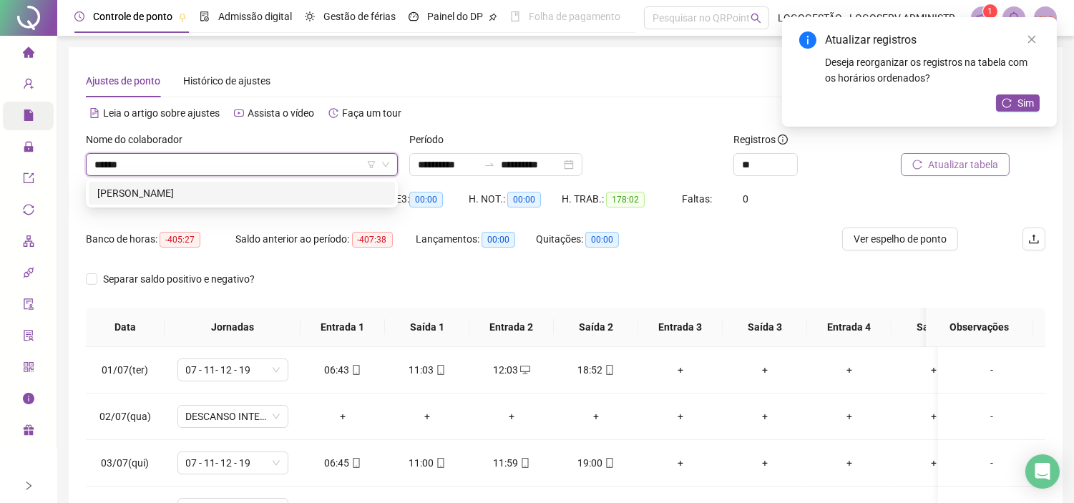
type input "*******"
click at [259, 187] on div "[PERSON_NAME]" at bounding box center [241, 193] width 289 height 16
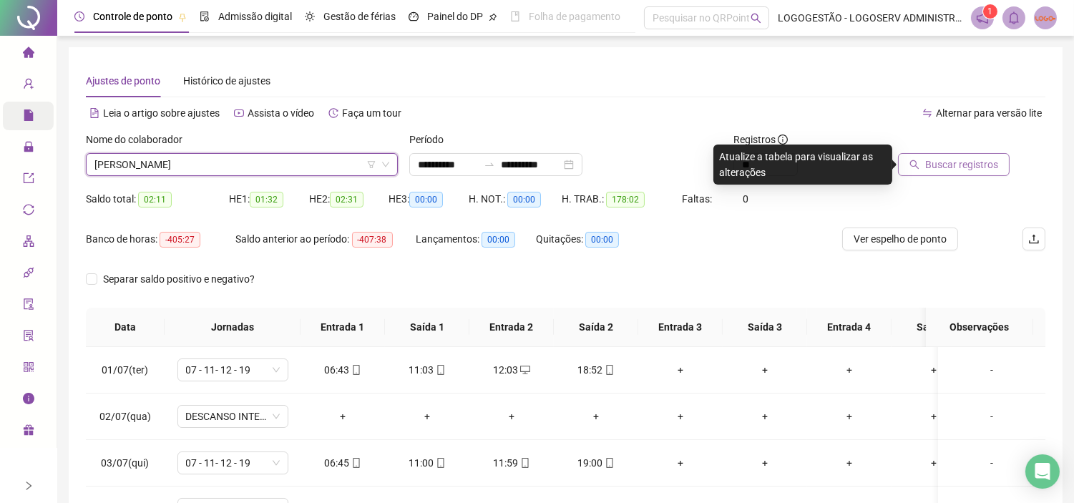
click at [969, 157] on span "Buscar registros" at bounding box center [961, 165] width 73 height 16
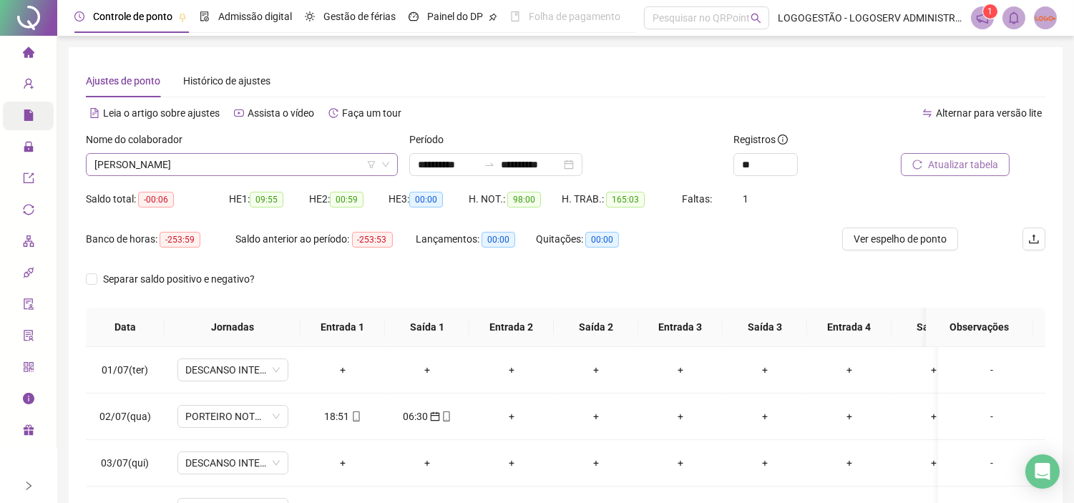
click at [219, 164] on span "[PERSON_NAME]" at bounding box center [241, 164] width 295 height 21
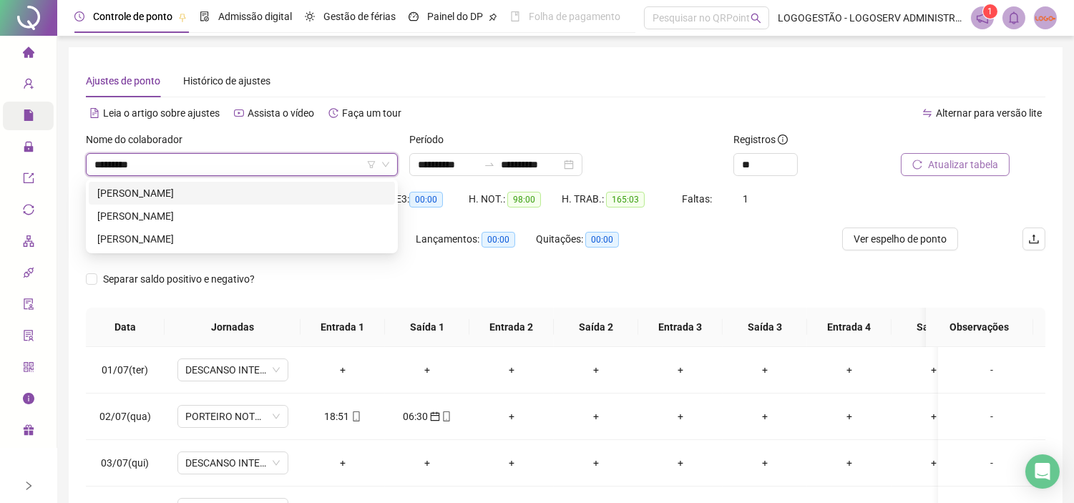
type input "**********"
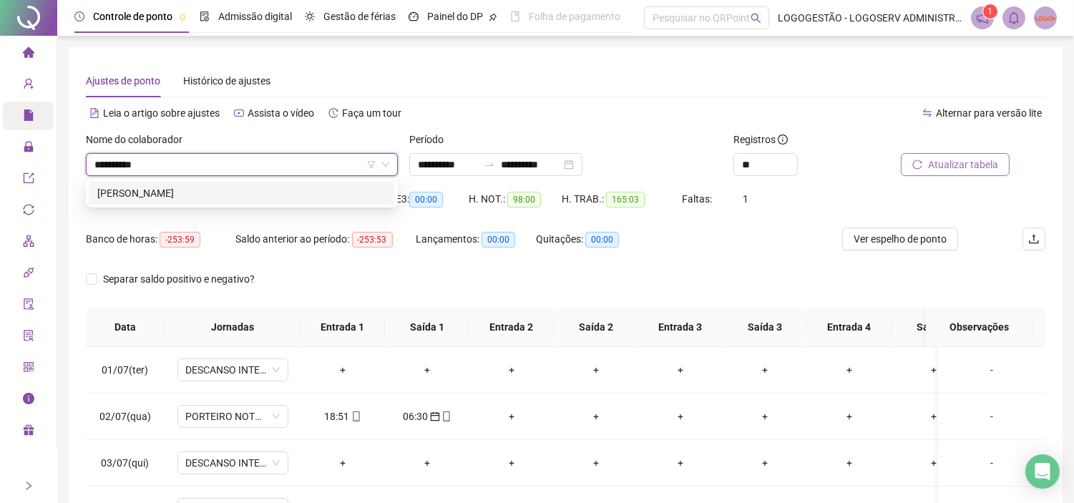
click at [275, 195] on div "JEFERSON GONÇALVES OLIVEIRA" at bounding box center [241, 193] width 289 height 16
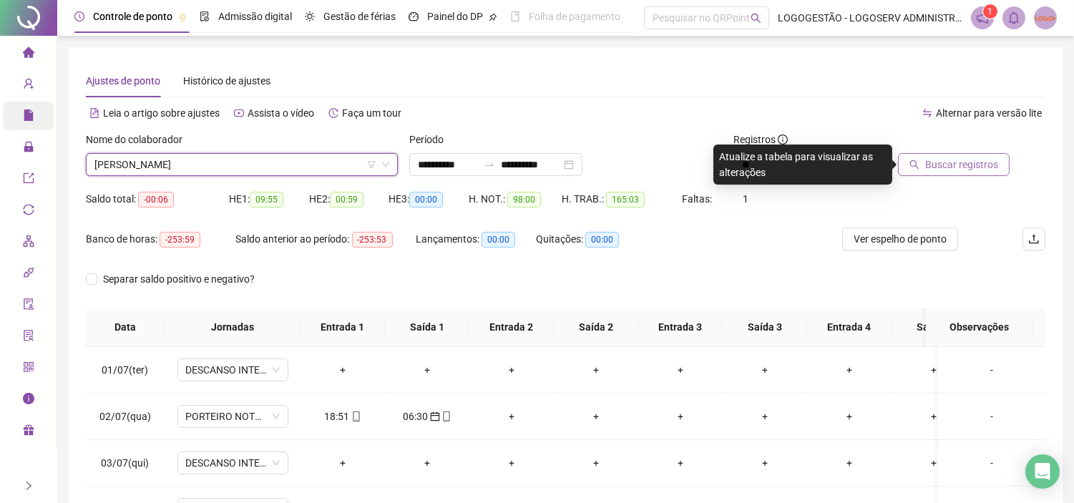
click at [961, 157] on span "Buscar registros" at bounding box center [961, 165] width 73 height 16
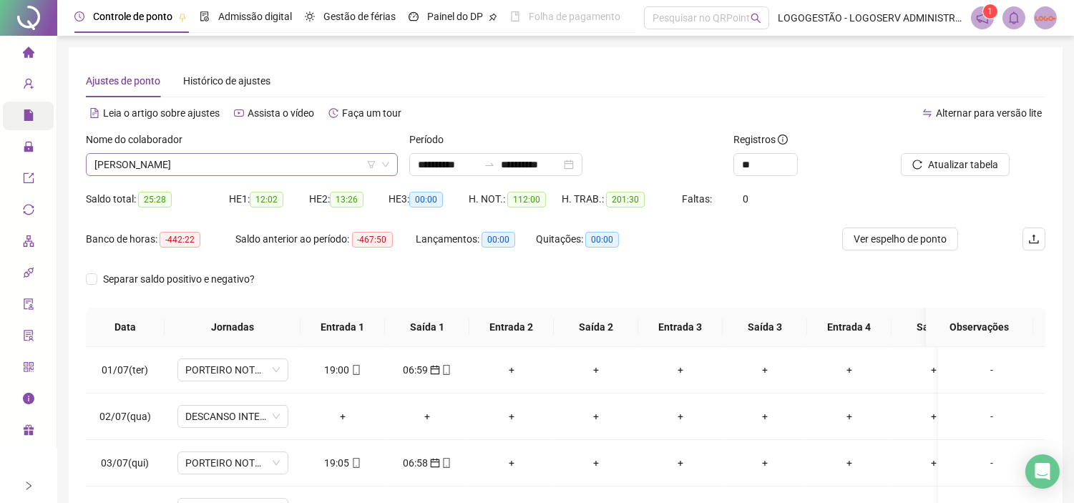
click at [268, 167] on span "JEFERSON GONÇALVES OLIVEIRA" at bounding box center [241, 164] width 295 height 21
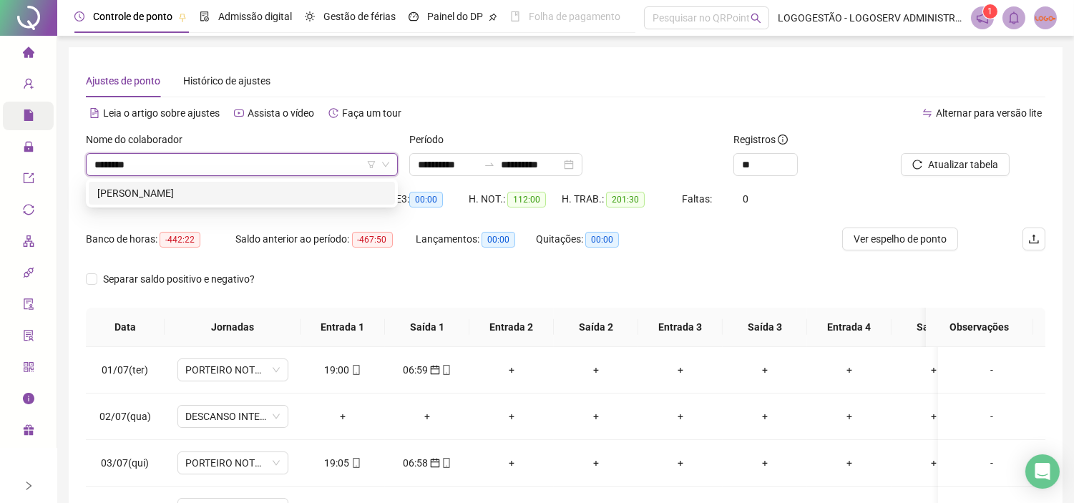
type input "*********"
click at [318, 190] on div "ELIAS AMPARO SANTOS" at bounding box center [241, 193] width 289 height 16
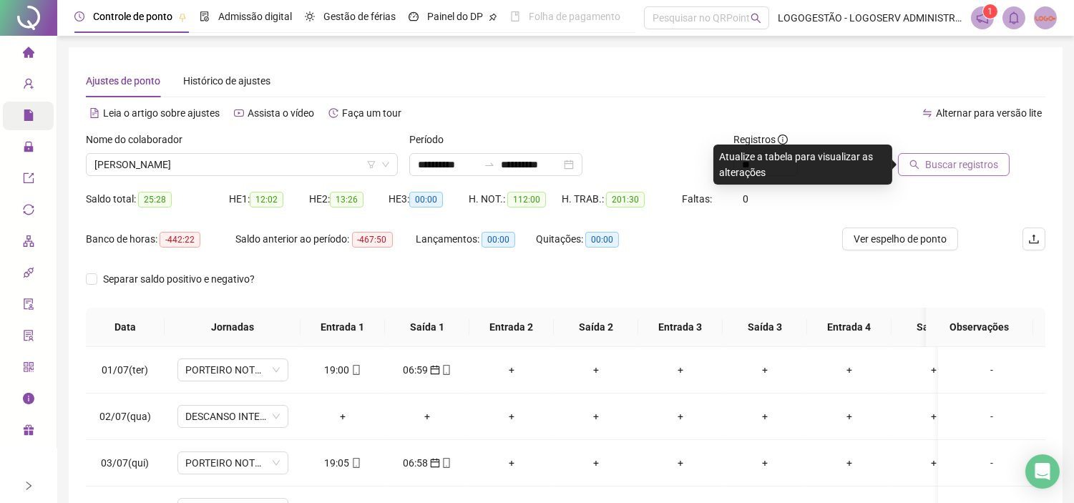
click at [939, 159] on span "Buscar registros" at bounding box center [961, 165] width 73 height 16
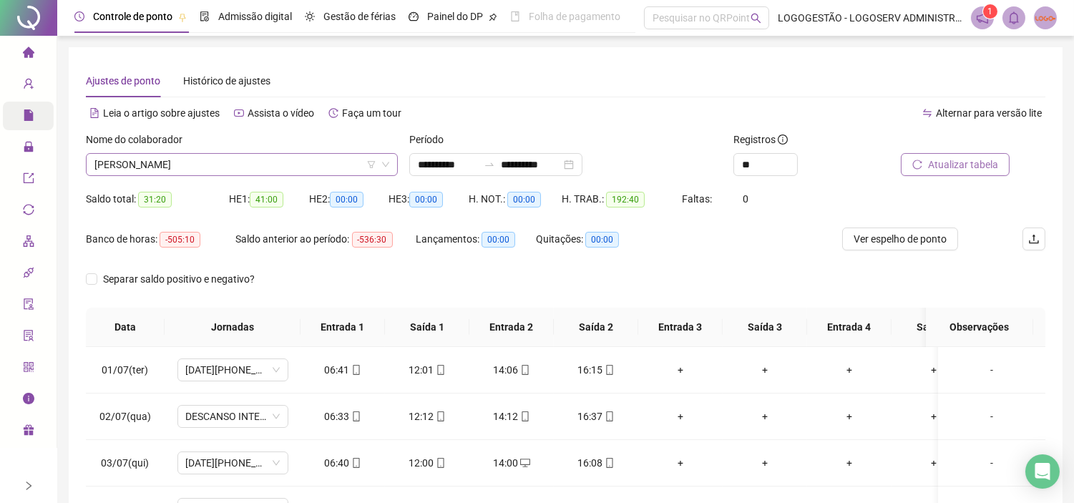
click at [268, 162] on span "ELIAS AMPARO SANTOS" at bounding box center [241, 164] width 295 height 21
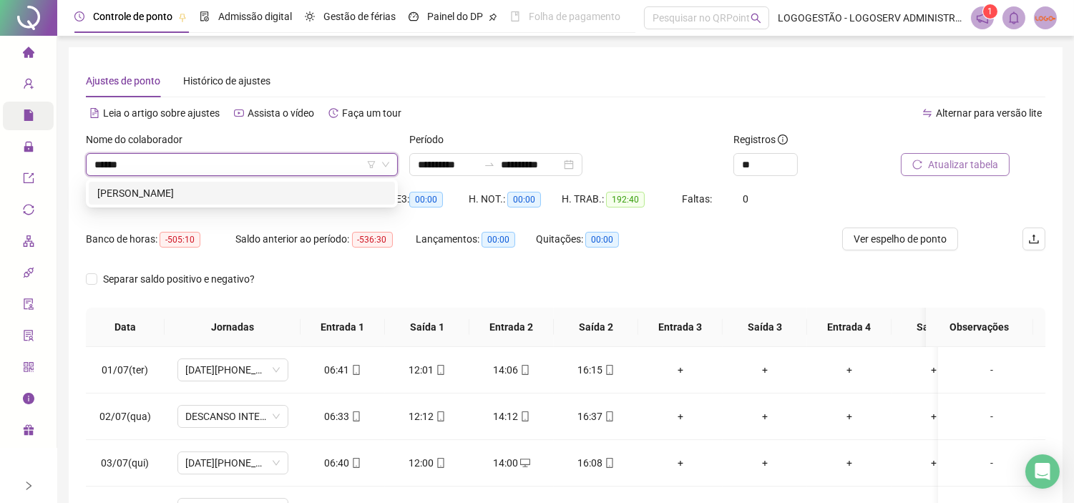
type input "*******"
click at [310, 197] on div "[PERSON_NAME]" at bounding box center [241, 193] width 289 height 16
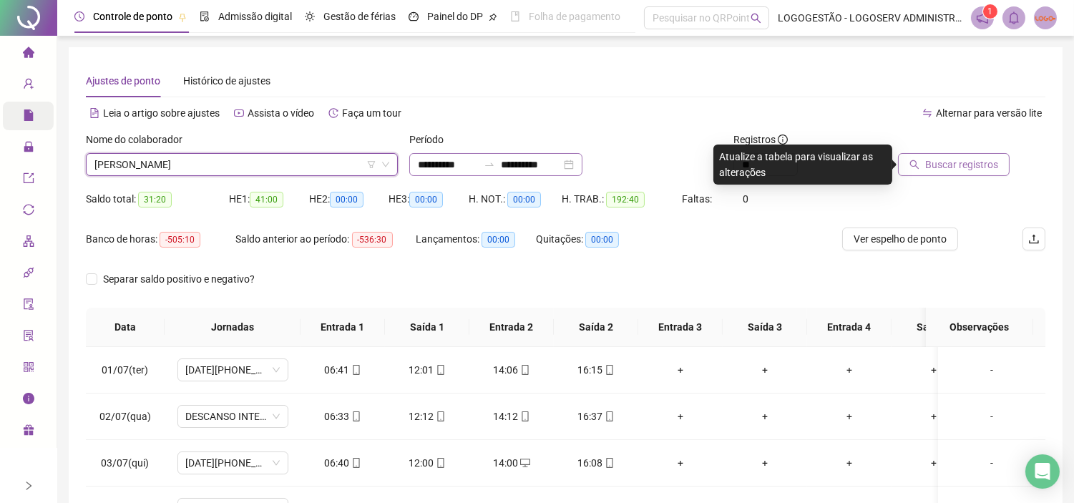
click at [501, 162] on div at bounding box center [489, 164] width 23 height 11
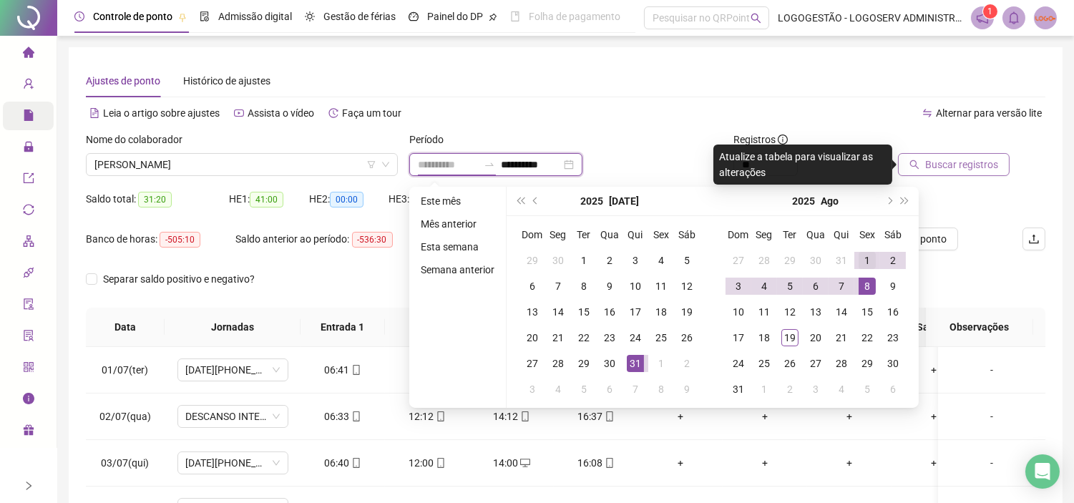
type input "**********"
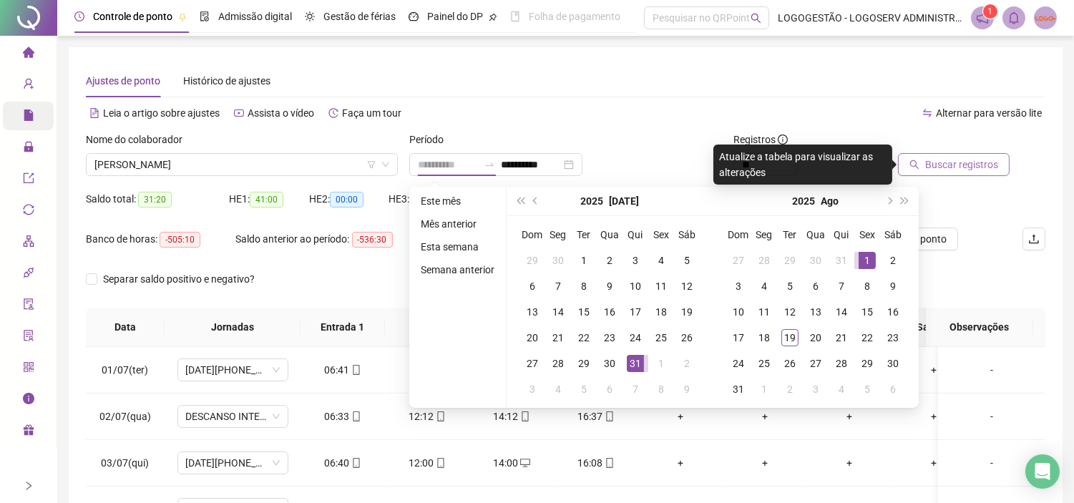
click at [866, 260] on div "1" at bounding box center [866, 260] width 17 height 17
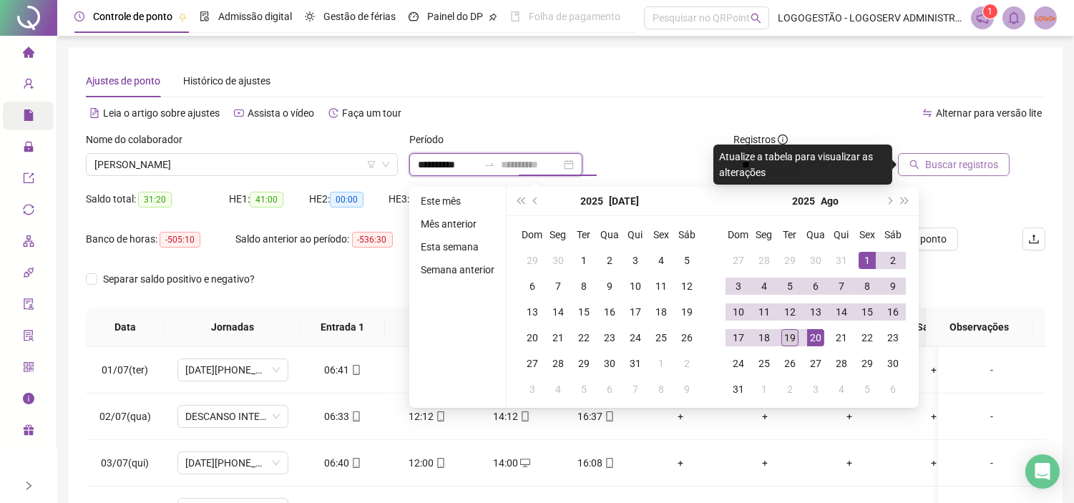
type input "**********"
click at [785, 331] on div "19" at bounding box center [789, 337] width 17 height 17
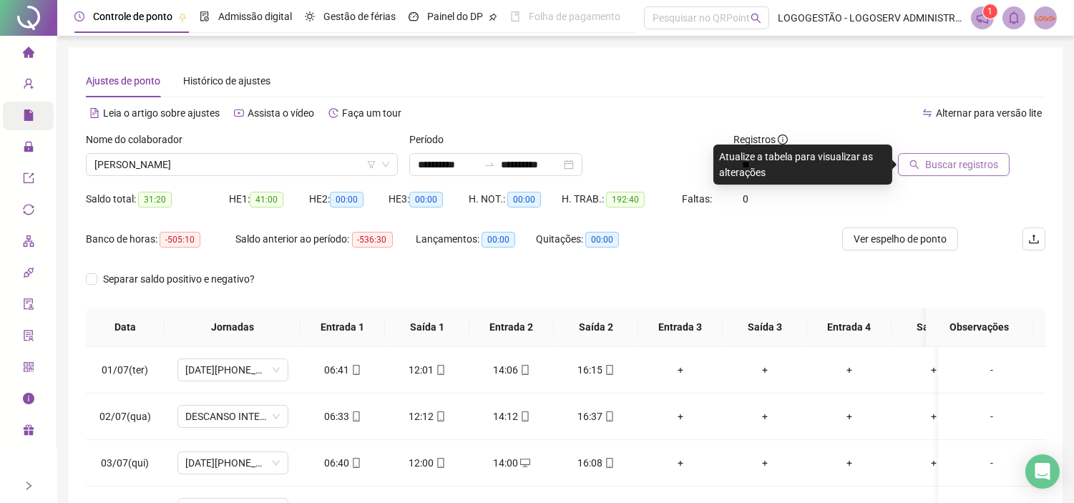
click at [943, 153] on button "Buscar registros" at bounding box center [954, 164] width 112 height 23
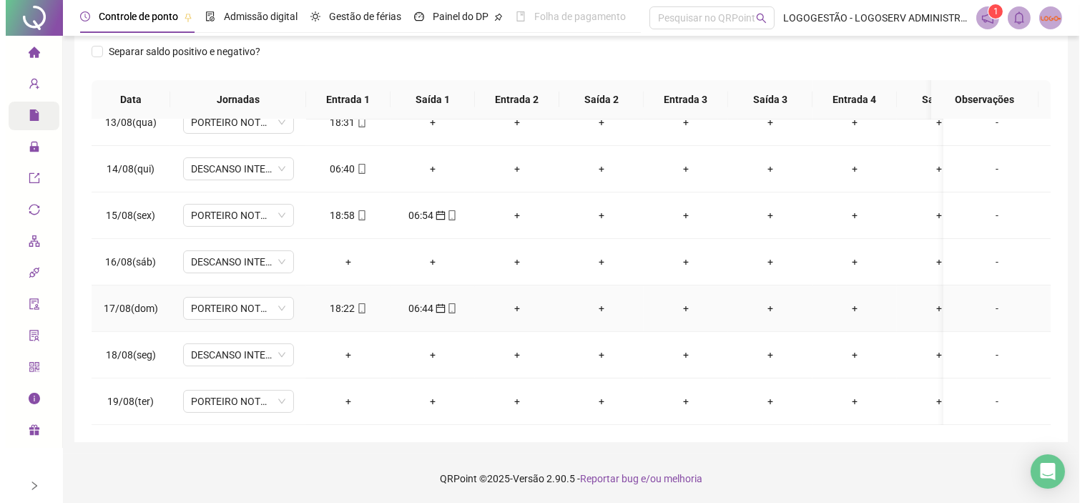
scroll to position [511, 0]
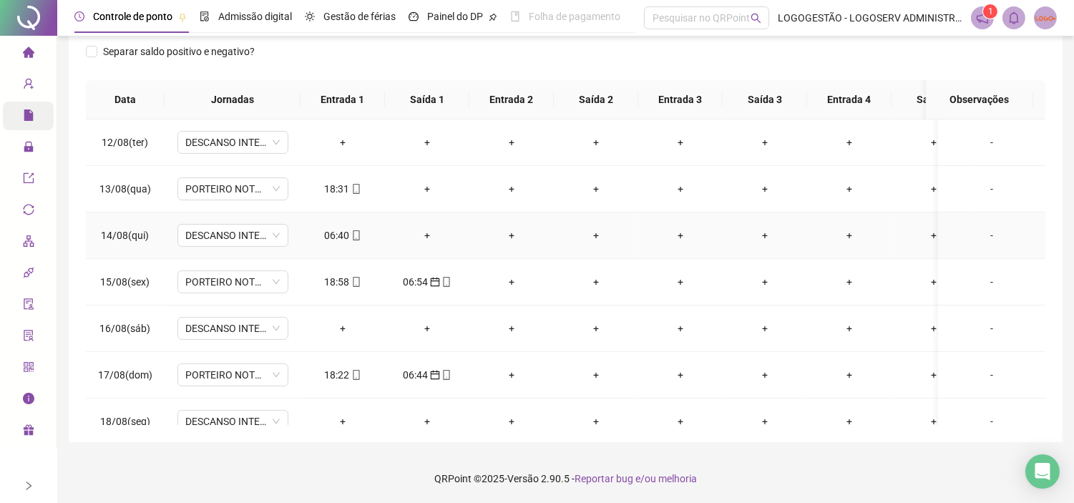
click at [347, 238] on div "06:40" at bounding box center [343, 235] width 62 height 16
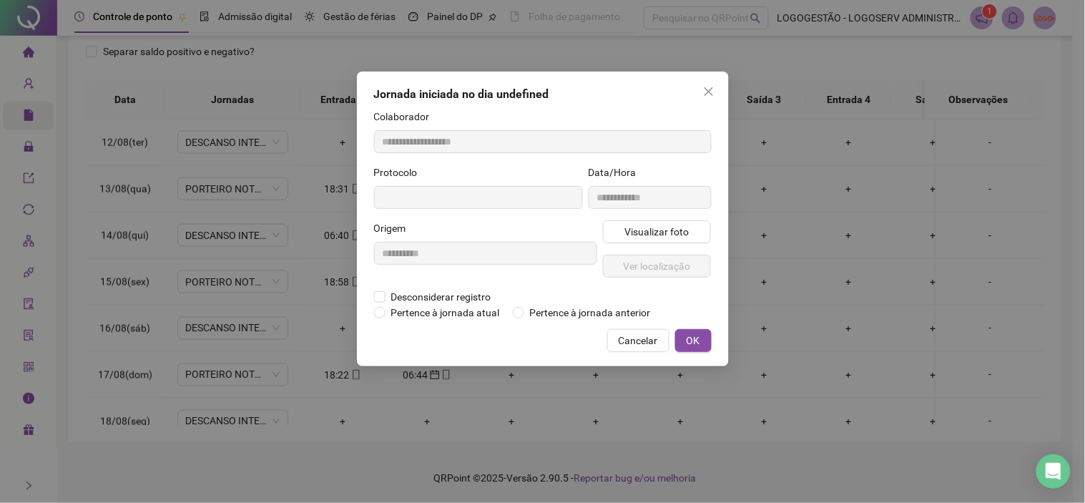
click at [580, 299] on div "Desconsiderar registro Pertence ao lanche" at bounding box center [543, 297] width 338 height 16
click at [589, 311] on span "Pertence à jornada anterior" at bounding box center [590, 313] width 132 height 16
click at [685, 335] on button "OK" at bounding box center [693, 340] width 36 height 23
type input "**********"
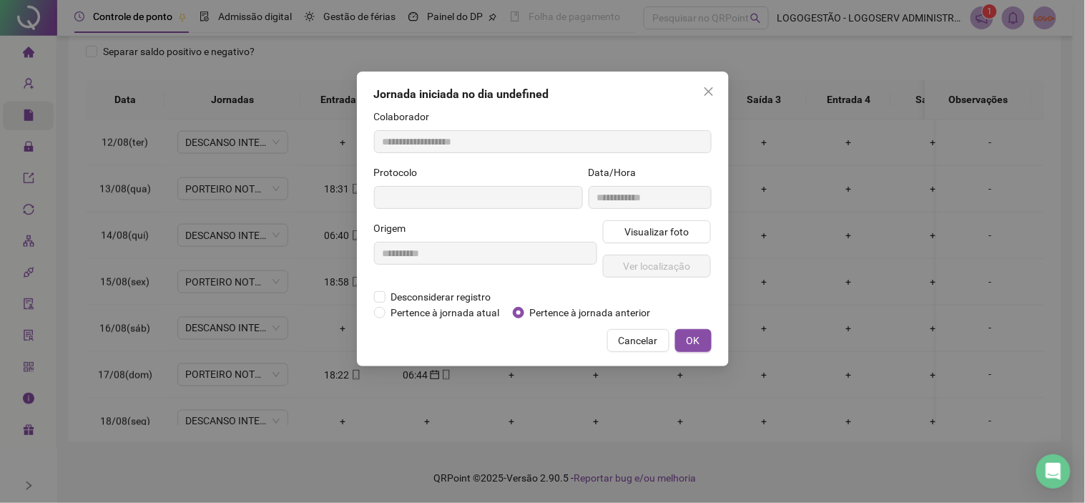
type input "**********"
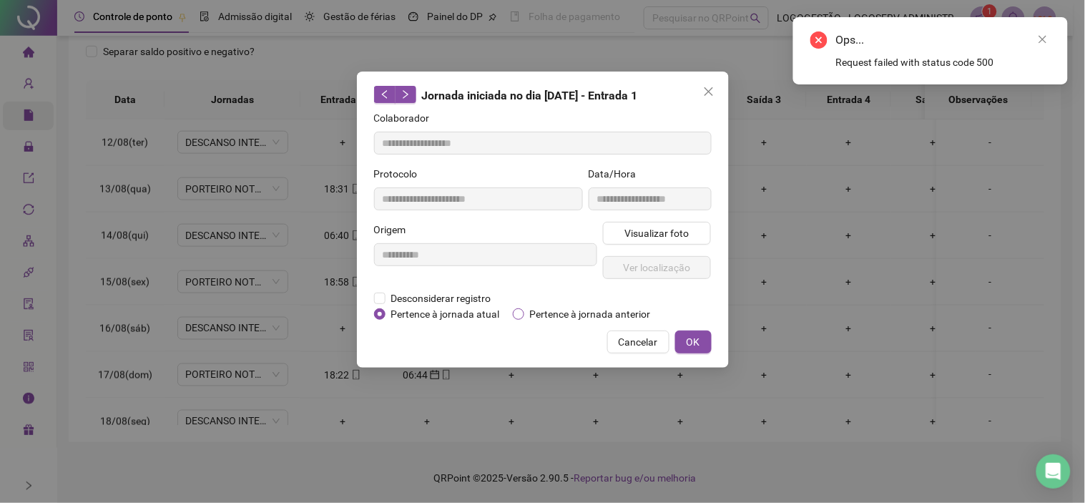
click at [644, 313] on span "Pertence à jornada anterior" at bounding box center [590, 314] width 132 height 16
click at [692, 337] on span "OK" at bounding box center [694, 342] width 14 height 16
drag, startPoint x: 939, startPoint y: 210, endPoint x: 981, endPoint y: 213, distance: 42.3
click at [939, 212] on div "**********" at bounding box center [542, 251] width 1085 height 503
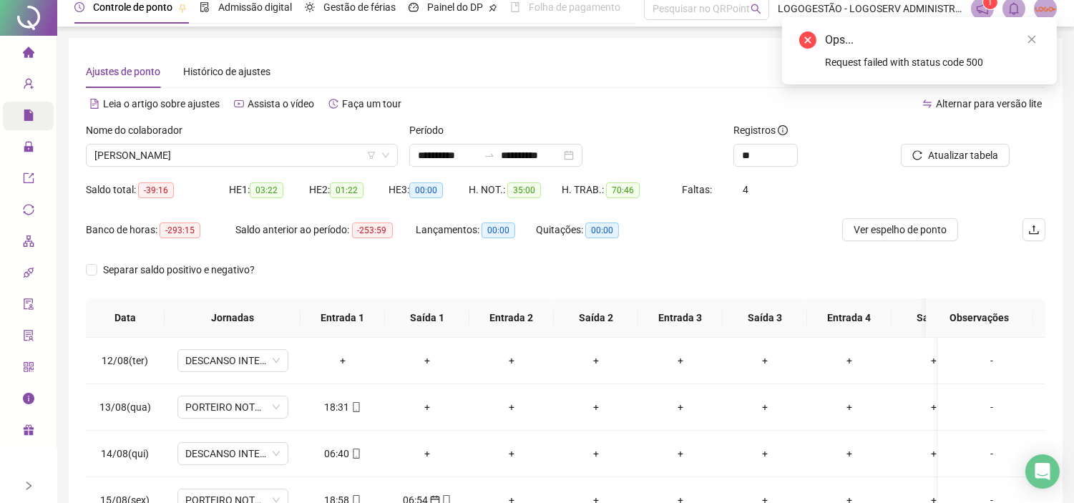
scroll to position [0, 0]
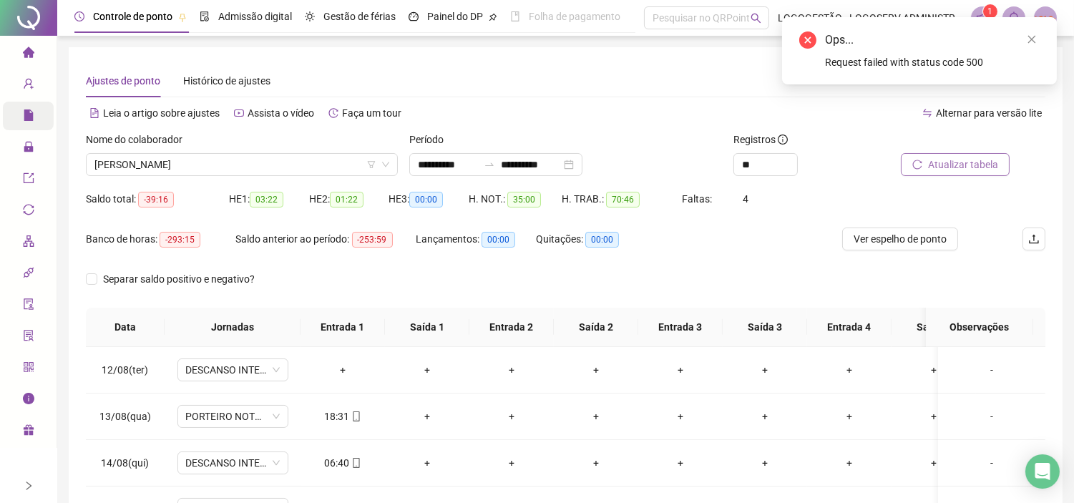
click at [991, 172] on button "Atualizar tabela" at bounding box center [954, 164] width 109 height 23
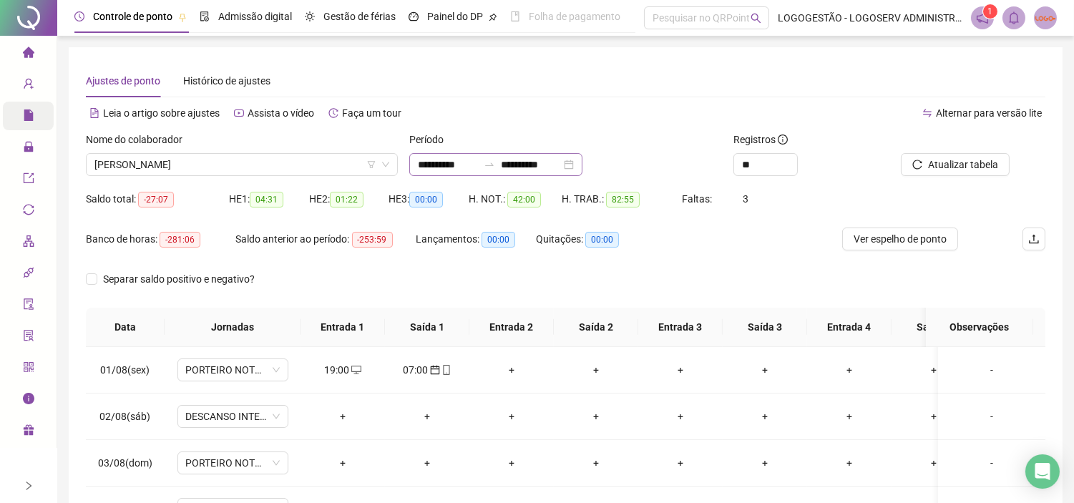
click at [495, 167] on icon "swap-right" at bounding box center [488, 164] width 11 height 11
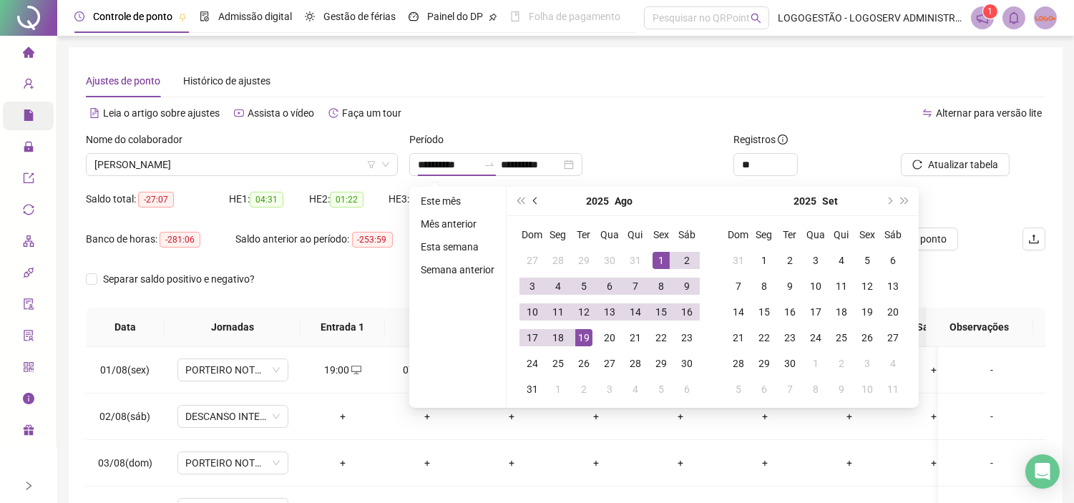
click at [528, 205] on button "prev-year" at bounding box center [536, 201] width 16 height 29
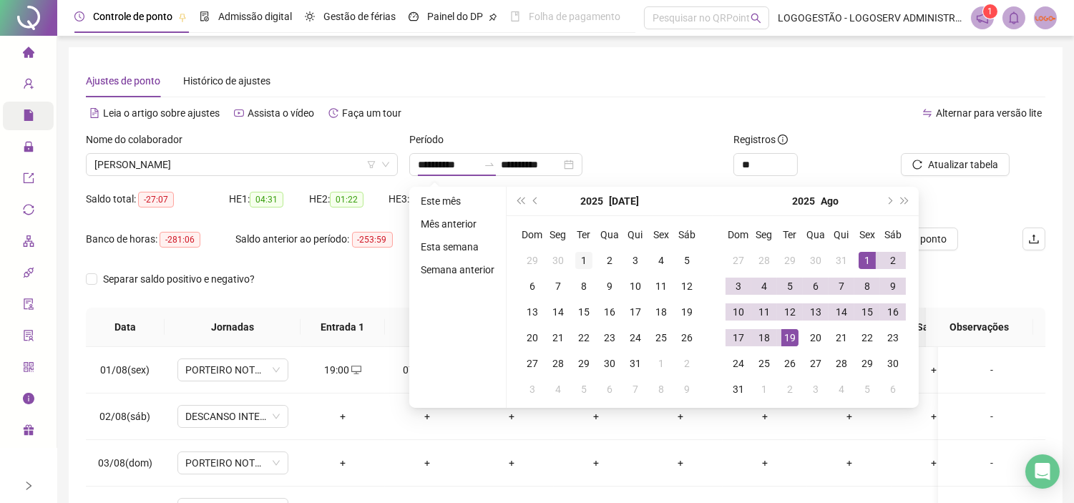
type input "**********"
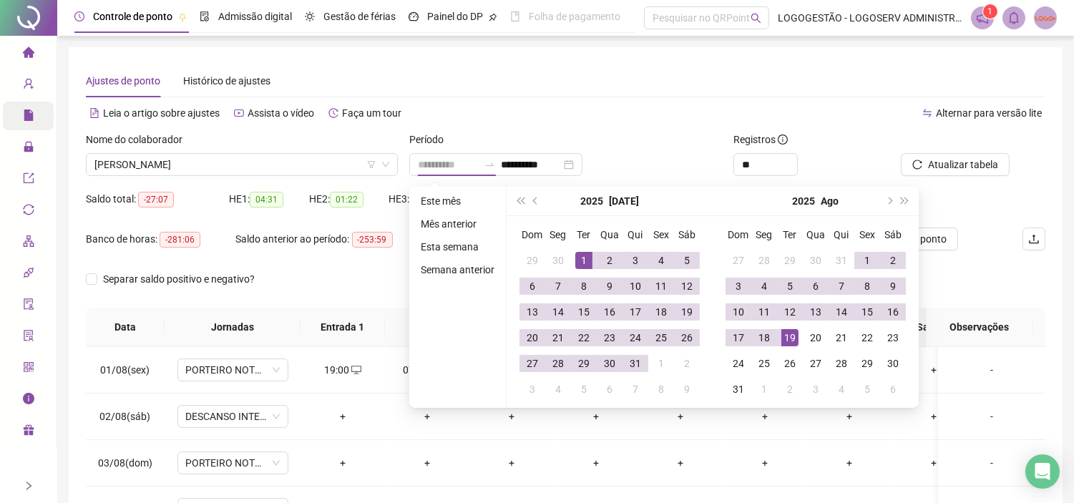
click at [584, 255] on div "1" at bounding box center [583, 260] width 17 height 17
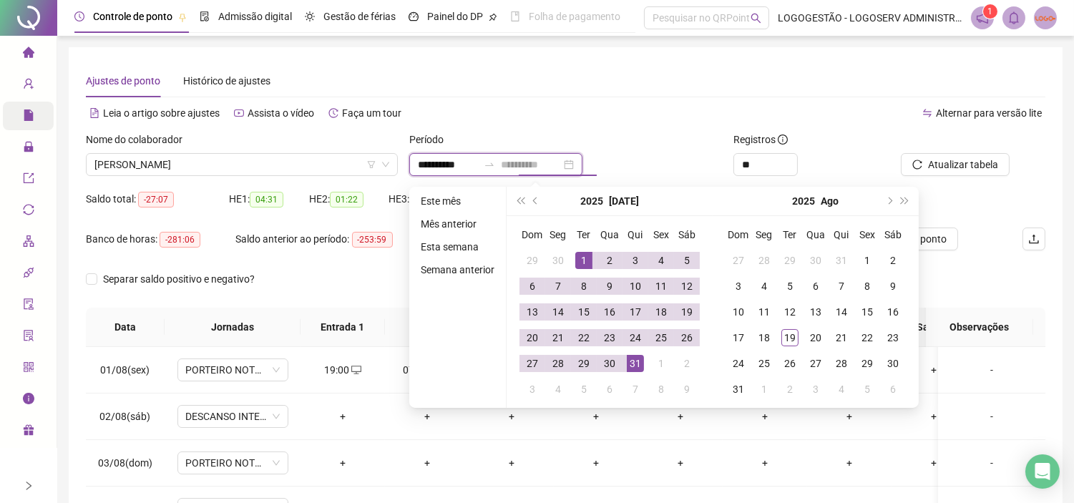
type input "**********"
click at [638, 356] on div "31" at bounding box center [635, 363] width 17 height 17
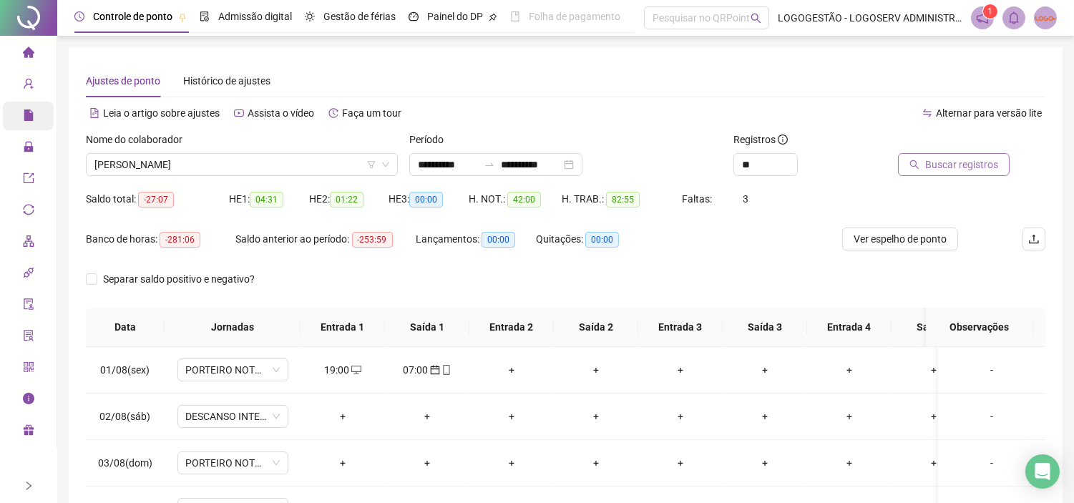
click at [933, 155] on button "Buscar registros" at bounding box center [954, 164] width 112 height 23
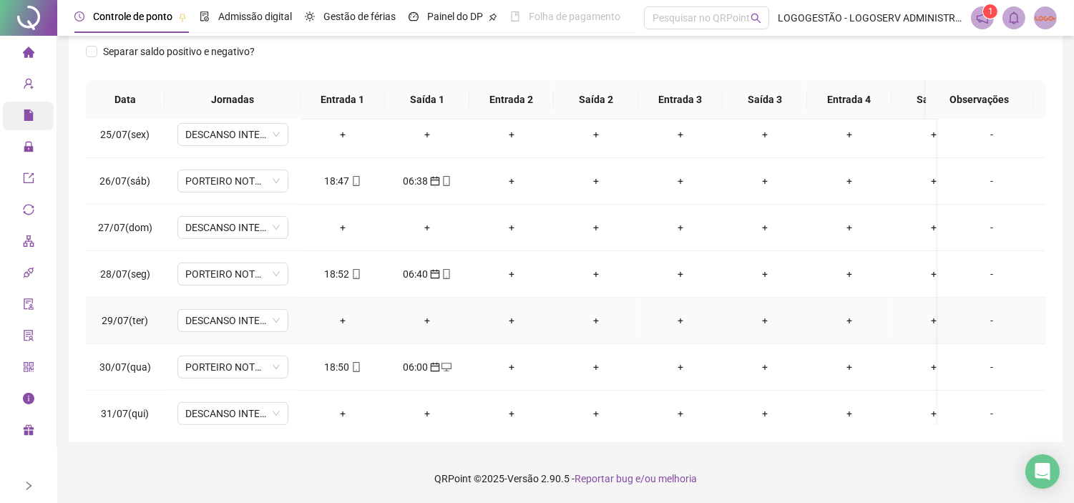
scroll to position [1149, 0]
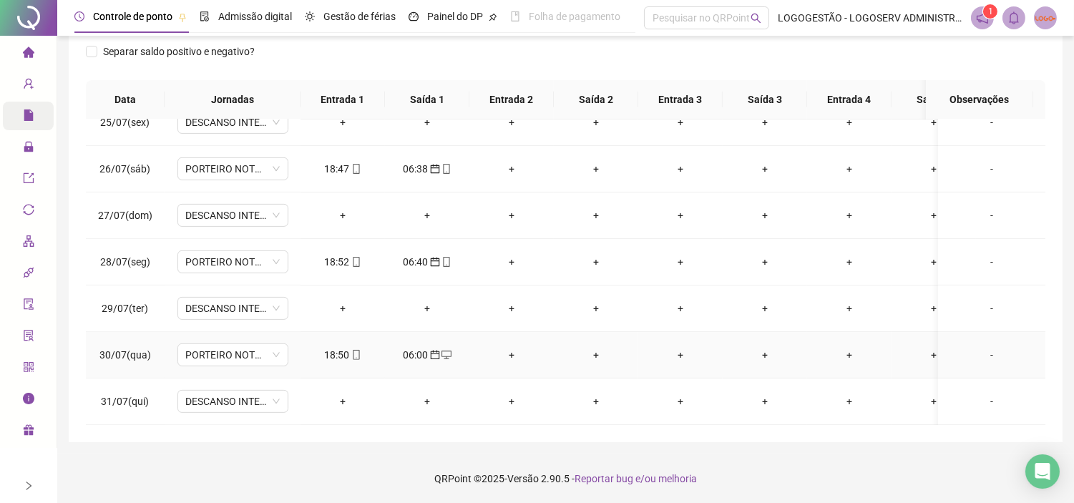
click at [336, 347] on div "18:50" at bounding box center [343, 355] width 62 height 16
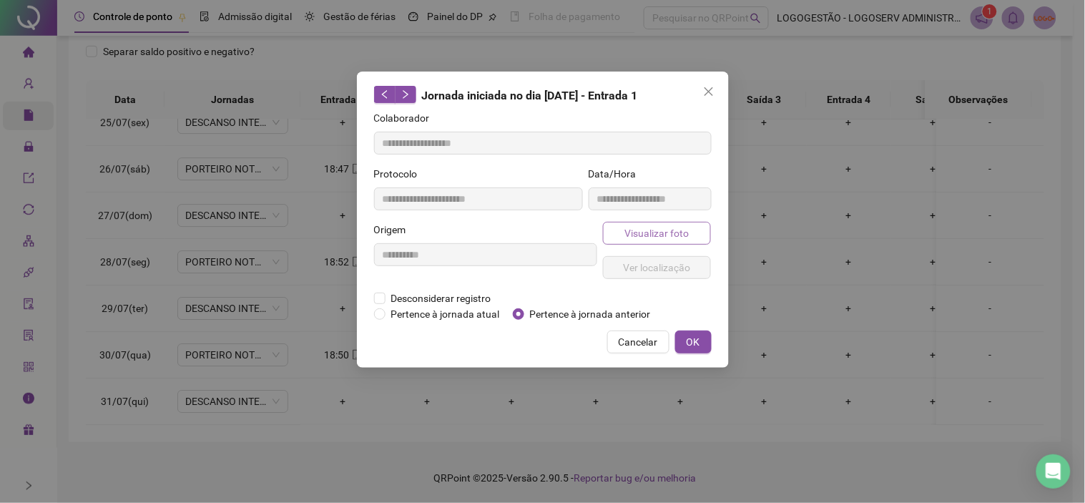
click at [611, 240] on button "Visualizar foto" at bounding box center [657, 233] width 109 height 23
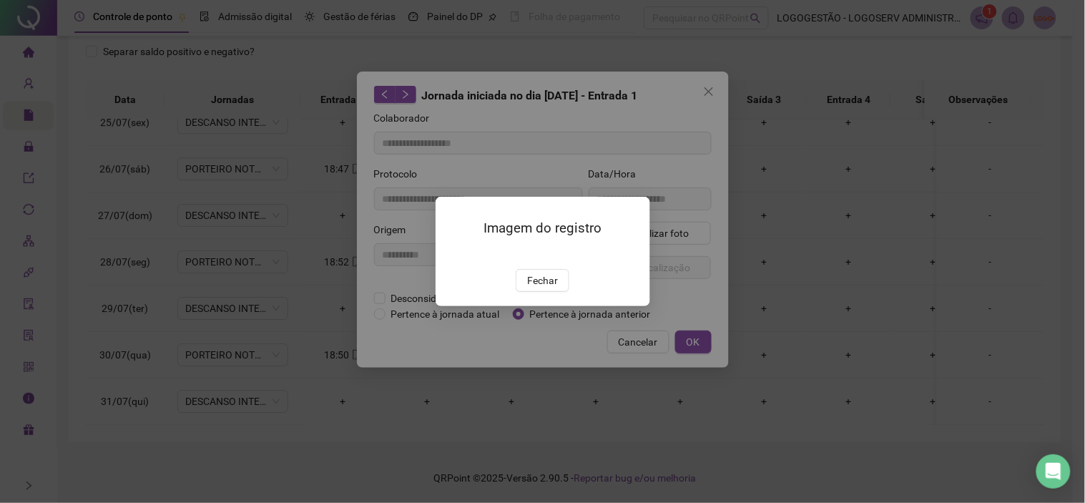
type input "**********"
click at [547, 288] on span "Fechar" at bounding box center [542, 280] width 31 height 16
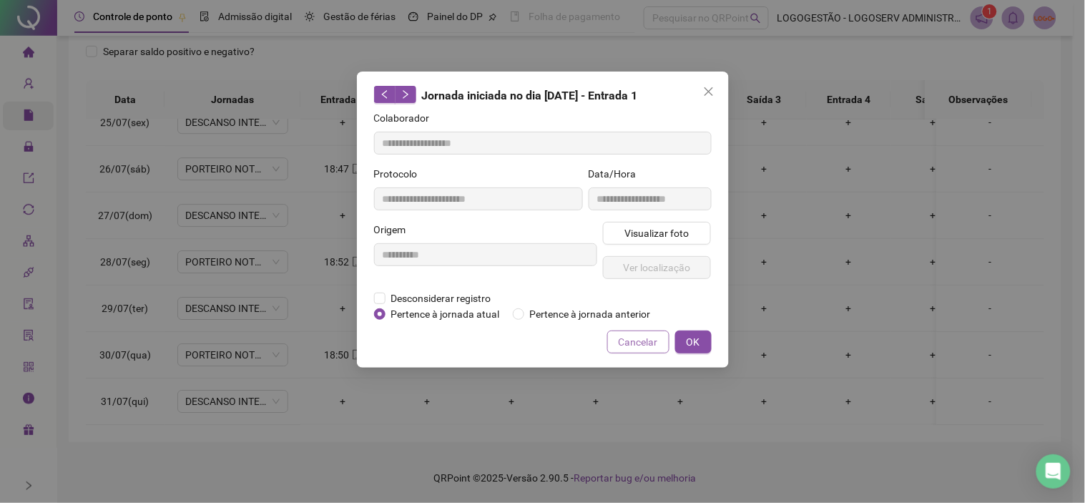
click at [637, 344] on span "Cancelar" at bounding box center [638, 342] width 39 height 16
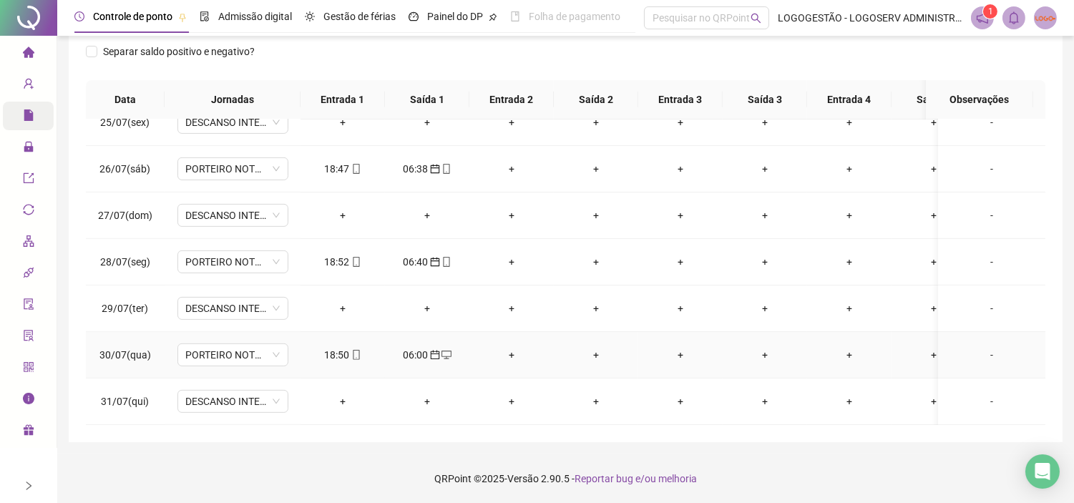
click at [401, 347] on div "06:00" at bounding box center [427, 355] width 62 height 16
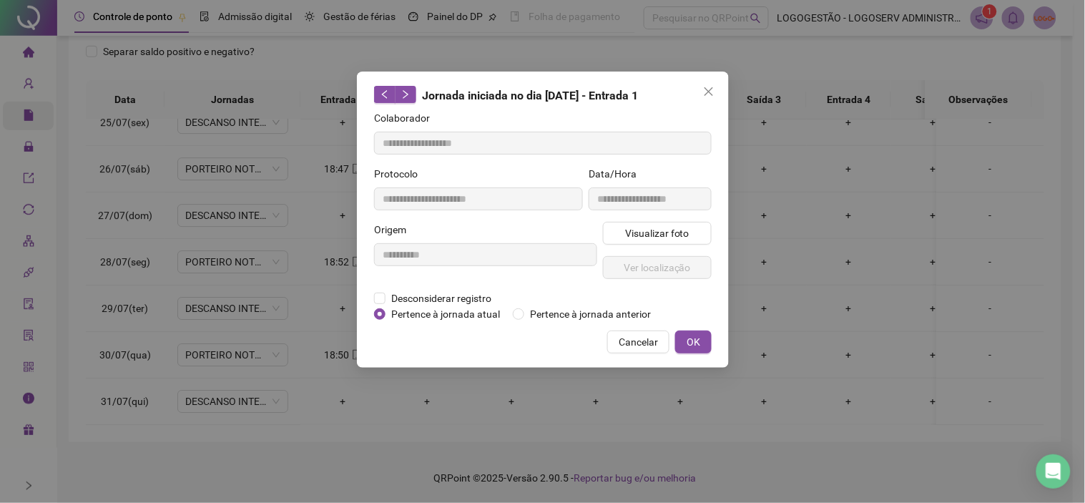
type input "**********"
click at [639, 352] on button "Cancelar" at bounding box center [638, 341] width 62 height 23
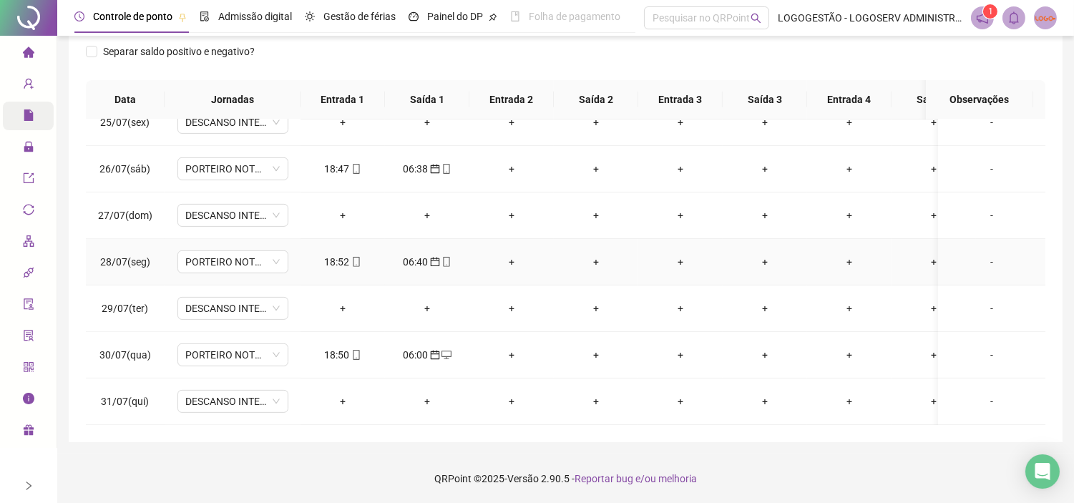
click at [338, 254] on div "18:52" at bounding box center [343, 262] width 62 height 16
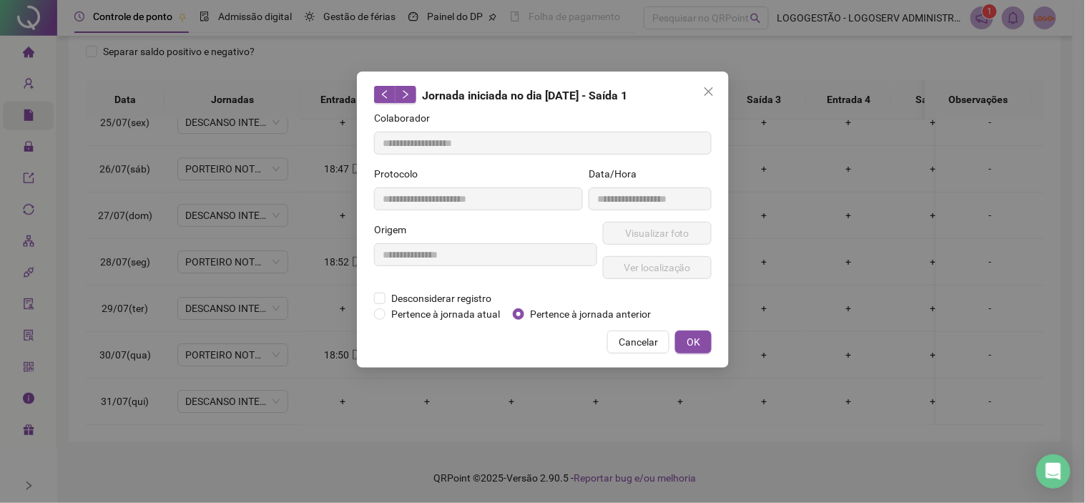
type input "**********"
click at [628, 222] on button "Visualizar foto" at bounding box center [657, 233] width 109 height 23
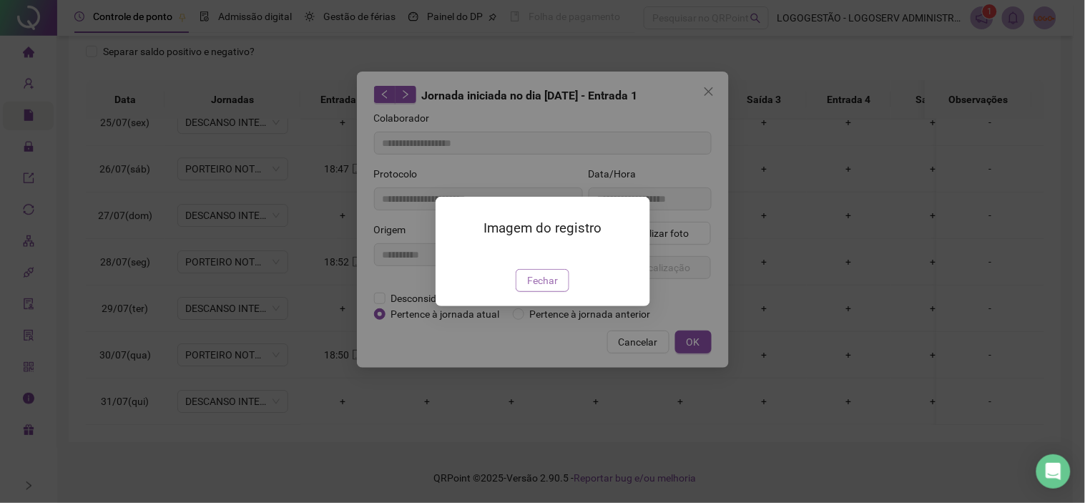
click at [554, 288] on span "Fechar" at bounding box center [542, 280] width 31 height 16
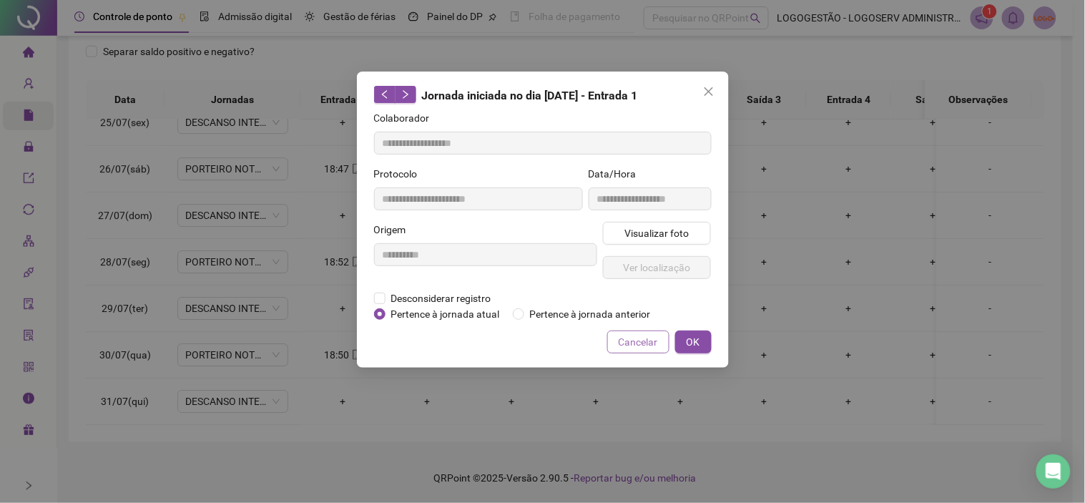
click at [628, 344] on span "Cancelar" at bounding box center [638, 342] width 39 height 16
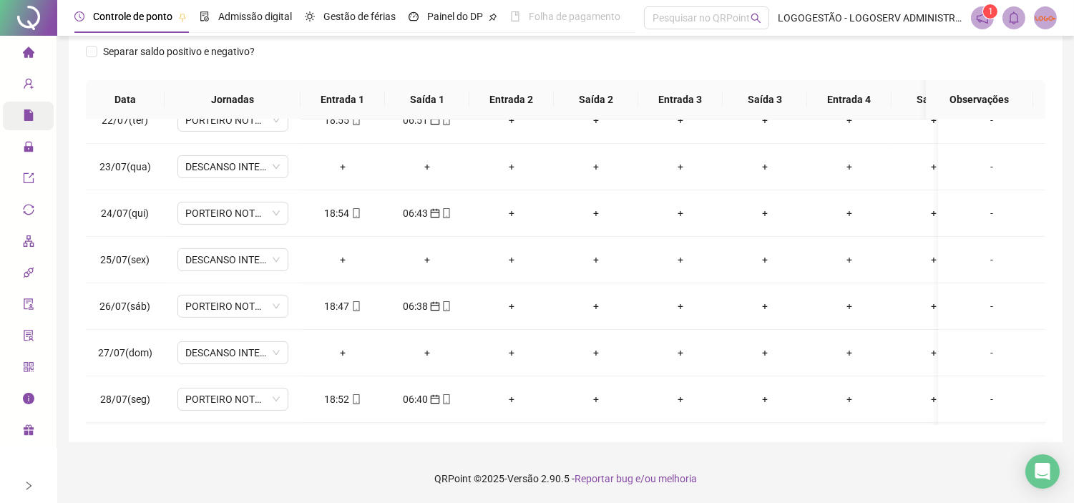
scroll to position [991, 0]
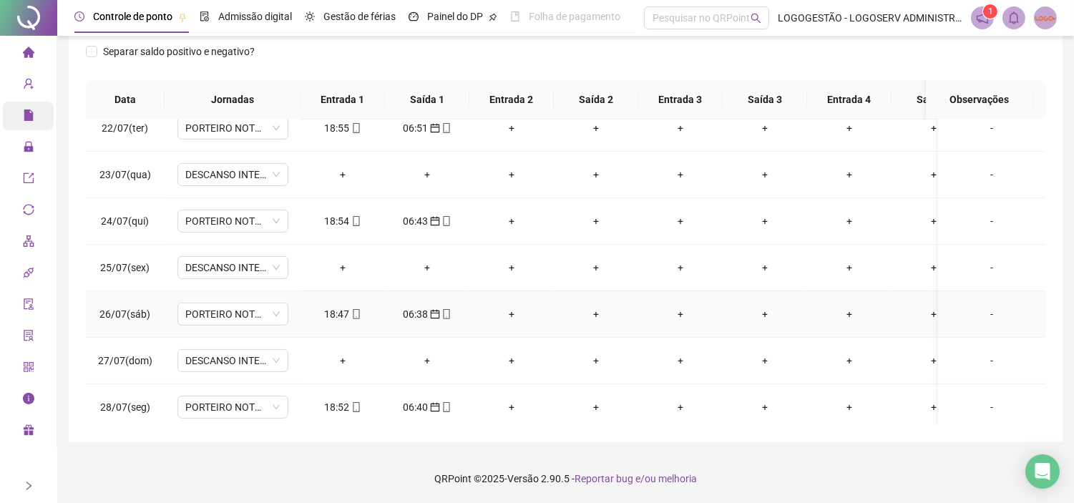
click at [358, 310] on icon "mobile" at bounding box center [356, 314] width 6 height 10
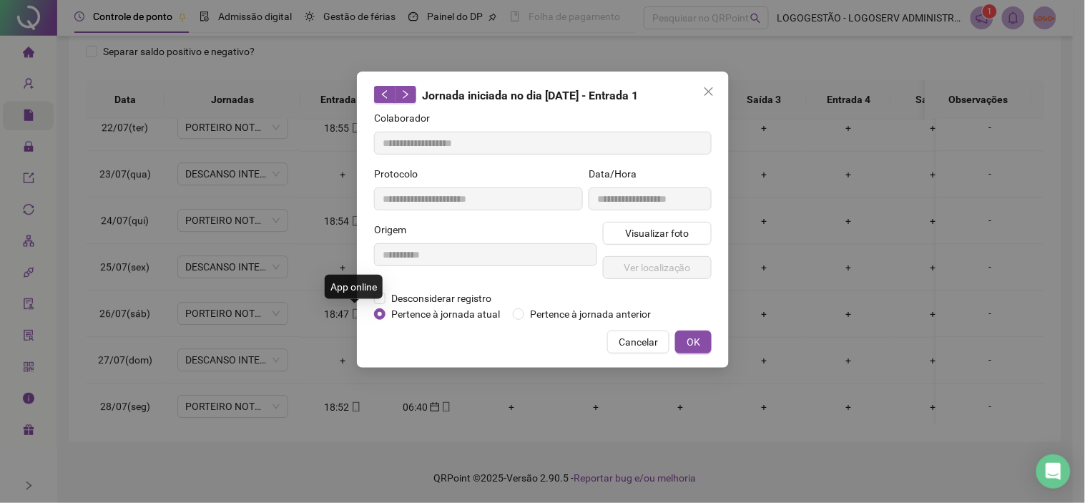
type input "**********"
click at [625, 230] on span "Visualizar foto" at bounding box center [656, 233] width 64 height 16
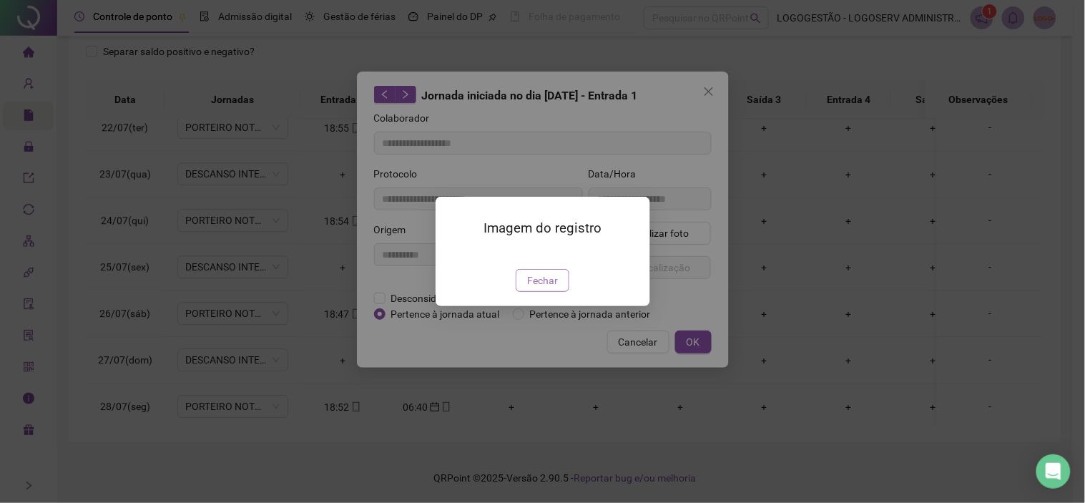
click at [549, 288] on span "Fechar" at bounding box center [542, 280] width 31 height 16
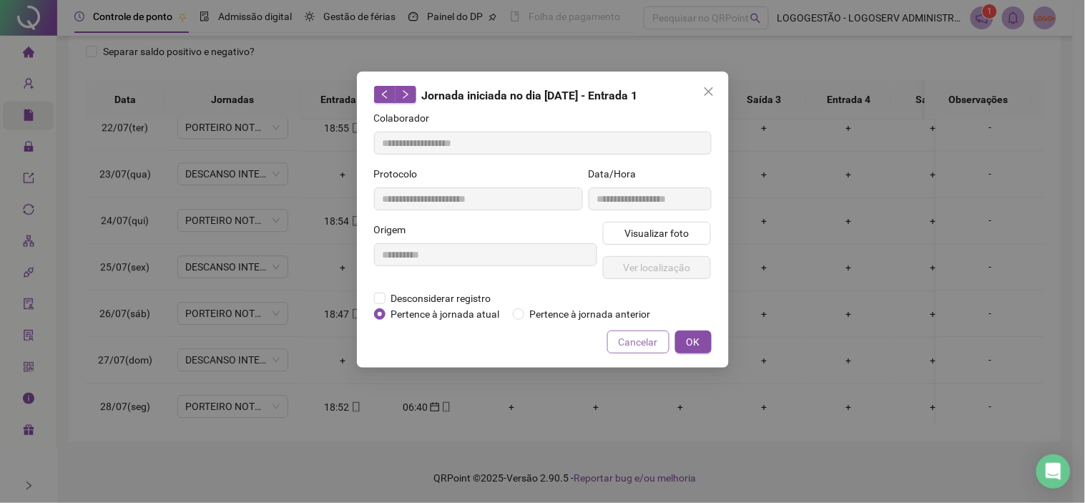
click at [625, 343] on span "Cancelar" at bounding box center [638, 342] width 39 height 16
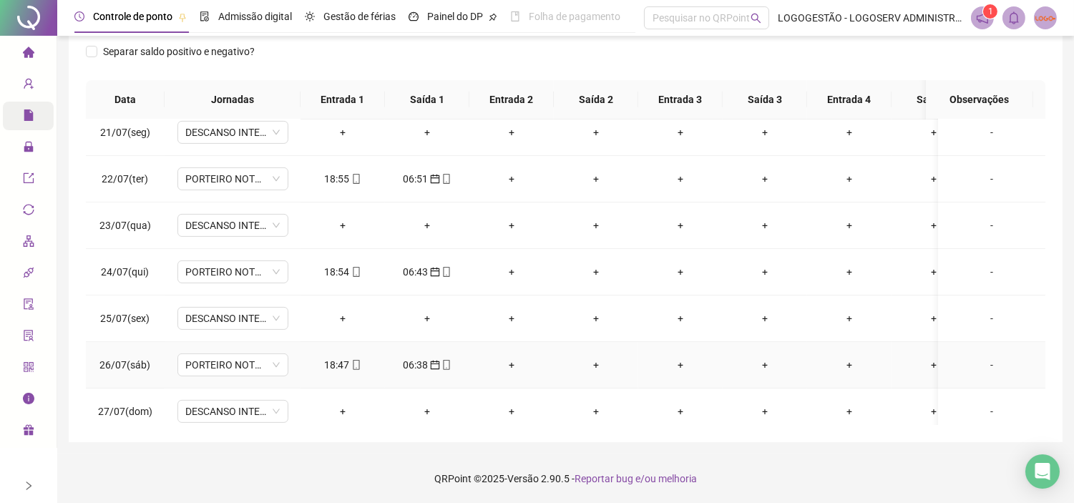
scroll to position [911, 0]
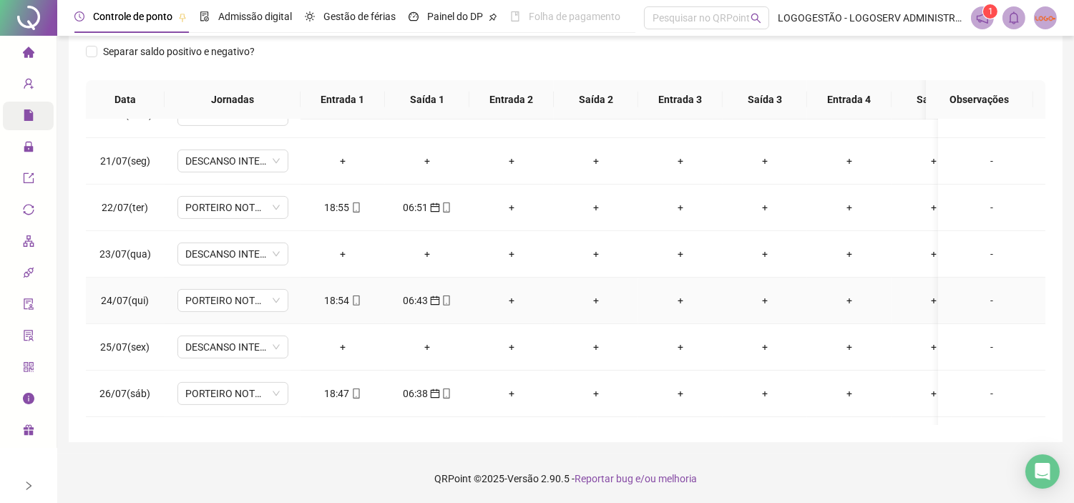
click at [330, 295] on div "18:54" at bounding box center [343, 301] width 62 height 16
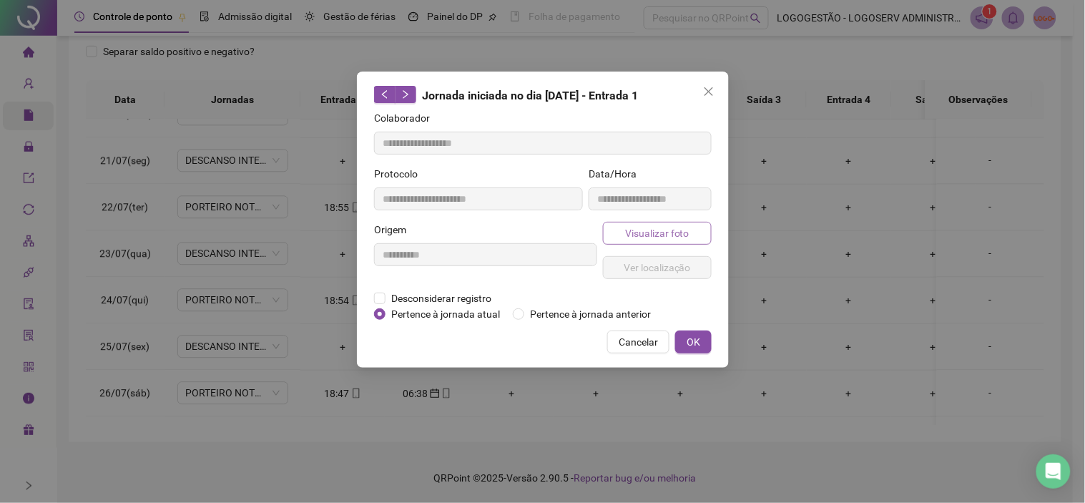
type input "**********"
click at [651, 226] on span "Visualizar foto" at bounding box center [656, 233] width 64 height 16
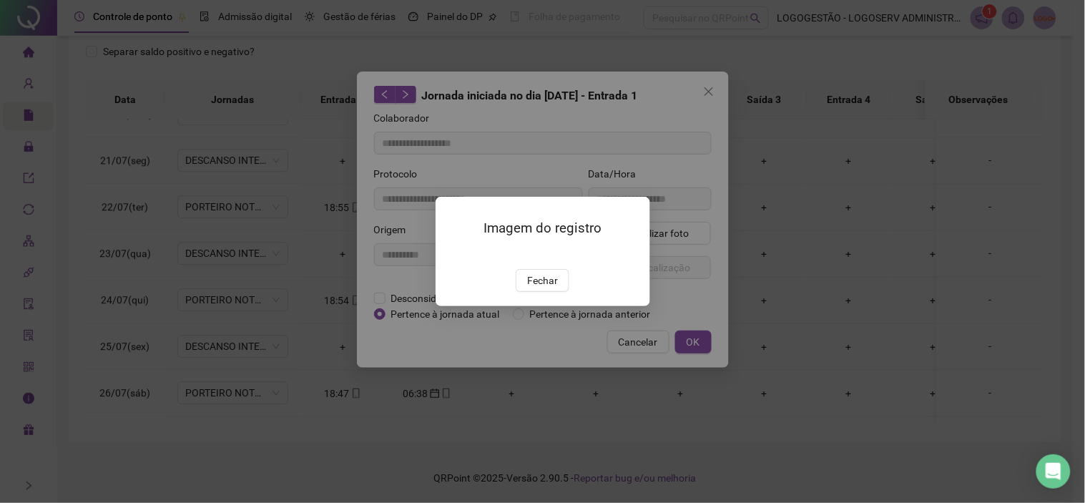
click at [548, 288] on span "Fechar" at bounding box center [542, 280] width 31 height 16
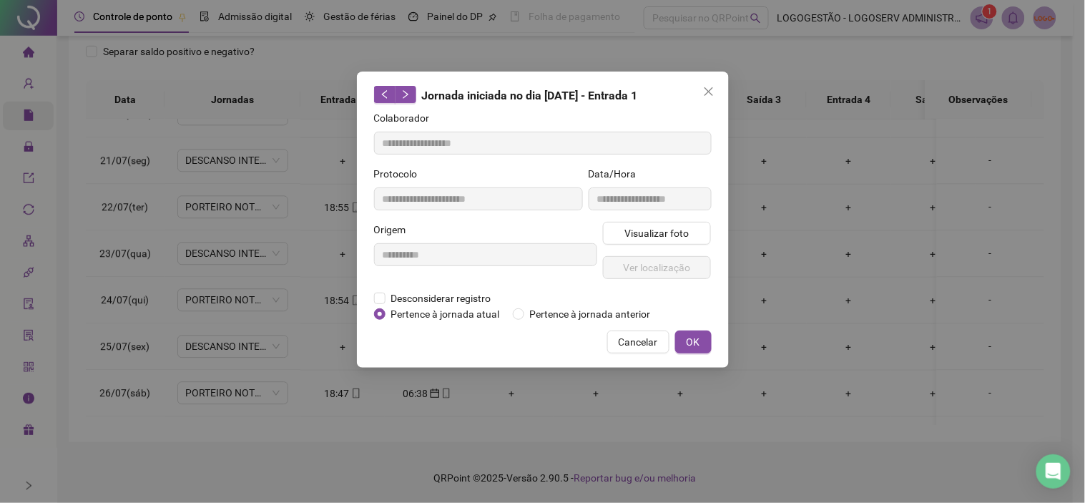
click at [623, 341] on span "Cancelar" at bounding box center [638, 342] width 39 height 16
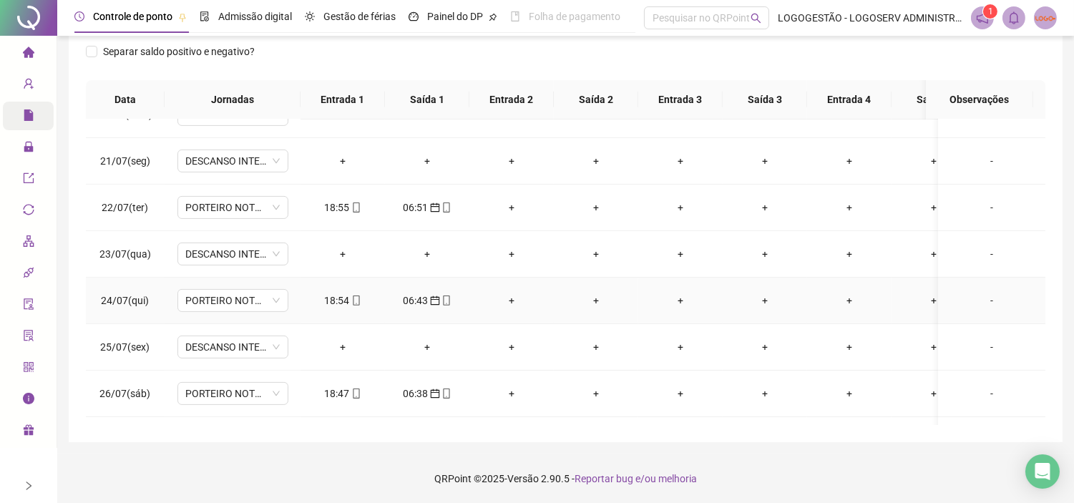
scroll to position [832, 0]
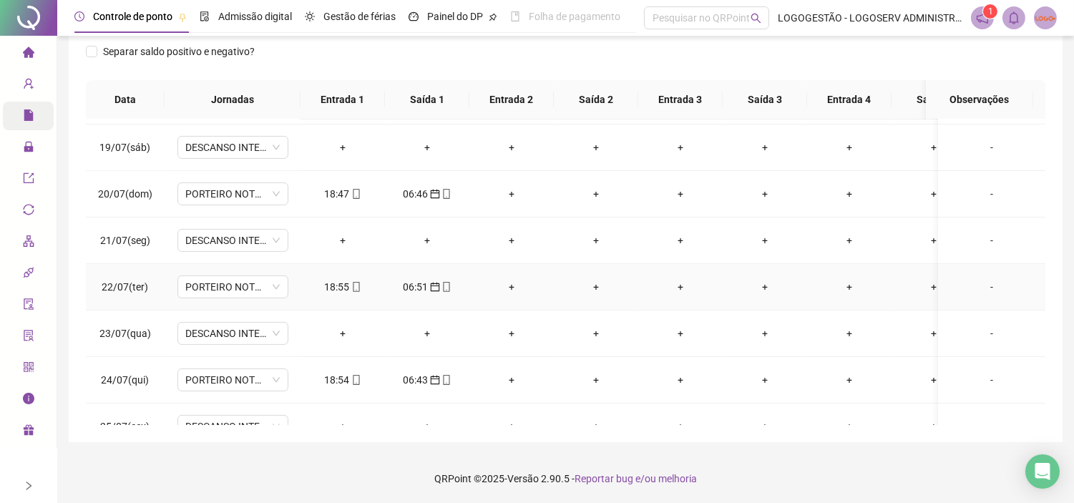
click at [343, 286] on div "18:55" at bounding box center [343, 287] width 62 height 16
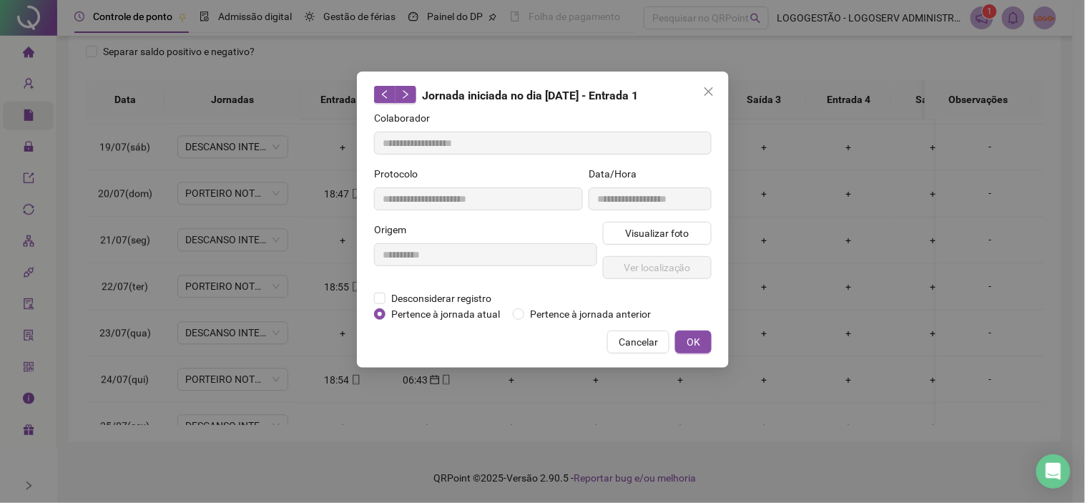
type input "**********"
click at [638, 240] on span "Visualizar foto" at bounding box center [656, 233] width 64 height 16
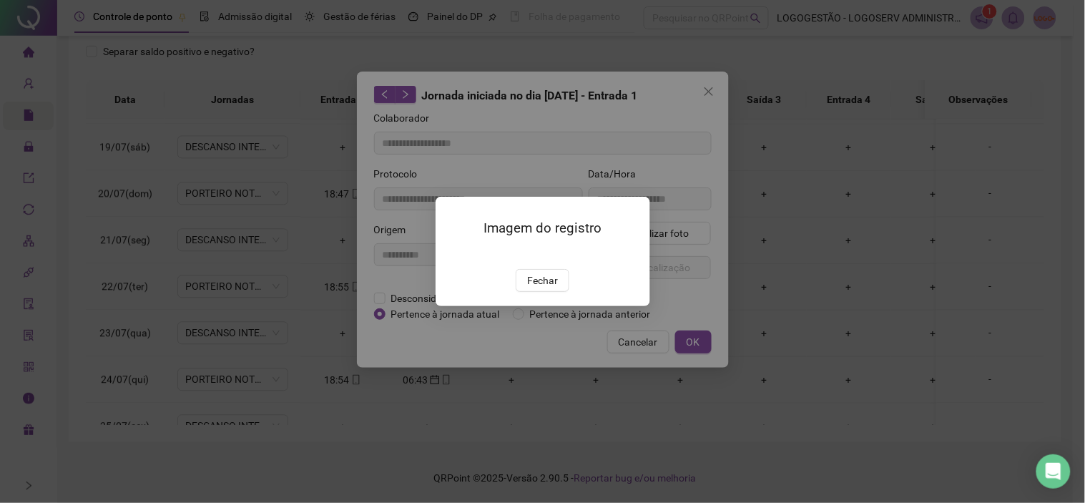
click at [555, 306] on div "Imagem do registro Fechar" at bounding box center [543, 251] width 215 height 109
click at [556, 288] on span "Fechar" at bounding box center [542, 280] width 31 height 16
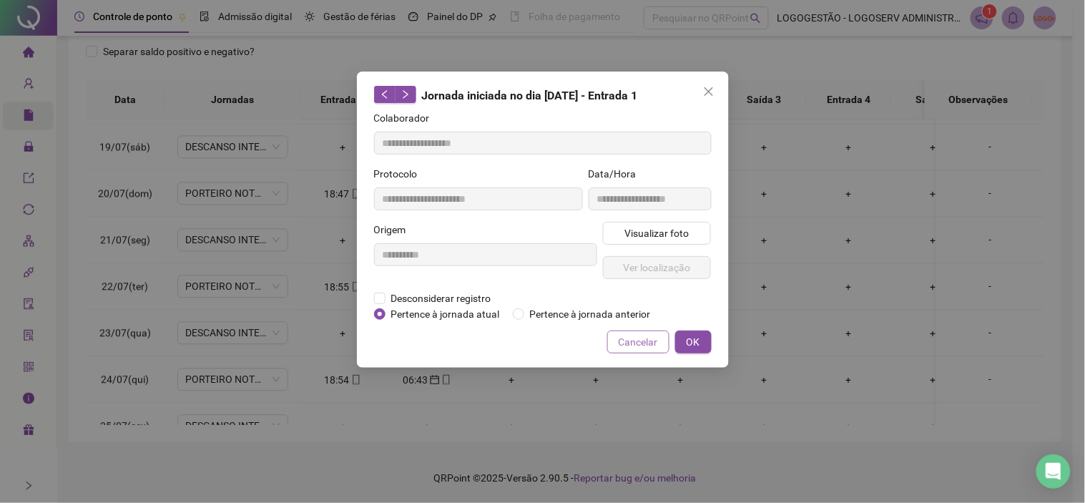
click at [635, 338] on span "Cancelar" at bounding box center [638, 342] width 39 height 16
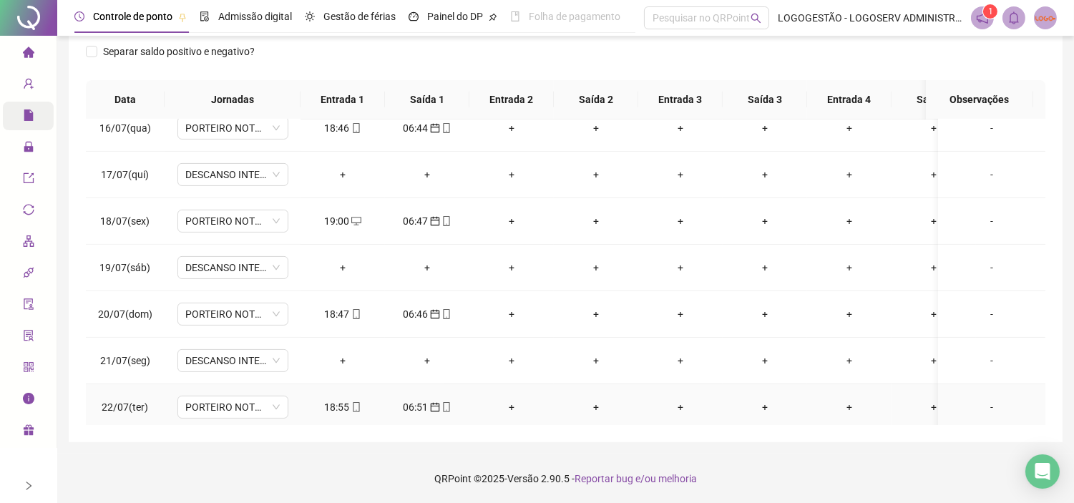
scroll to position [673, 0]
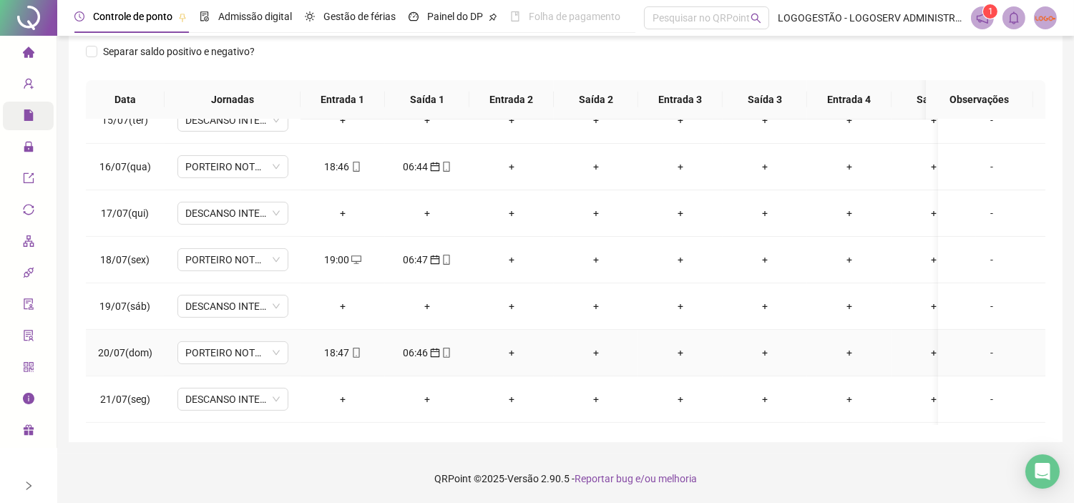
click at [353, 348] on icon "mobile" at bounding box center [356, 353] width 10 height 10
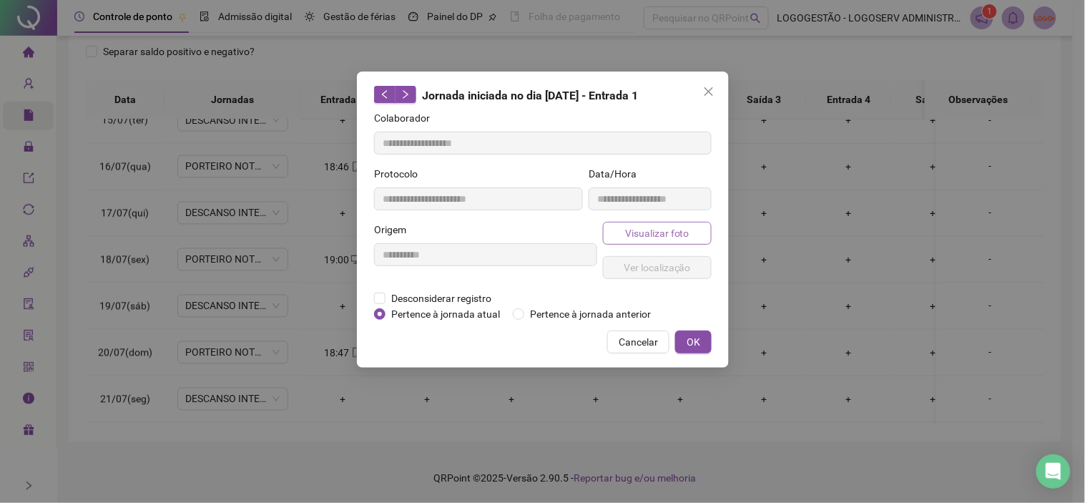
type input "**********"
click at [675, 230] on span "Visualizar foto" at bounding box center [656, 233] width 64 height 16
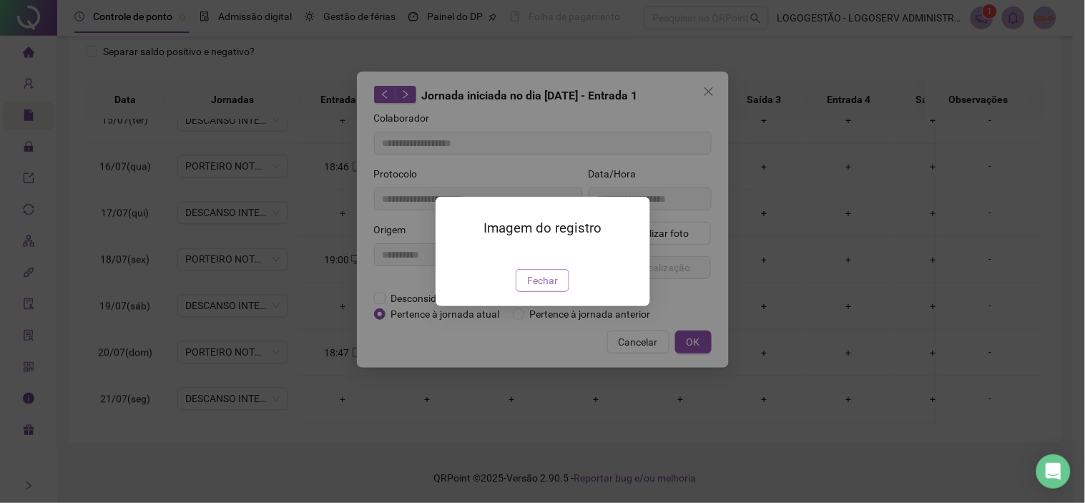
click at [559, 292] on button "Fechar" at bounding box center [543, 280] width 54 height 23
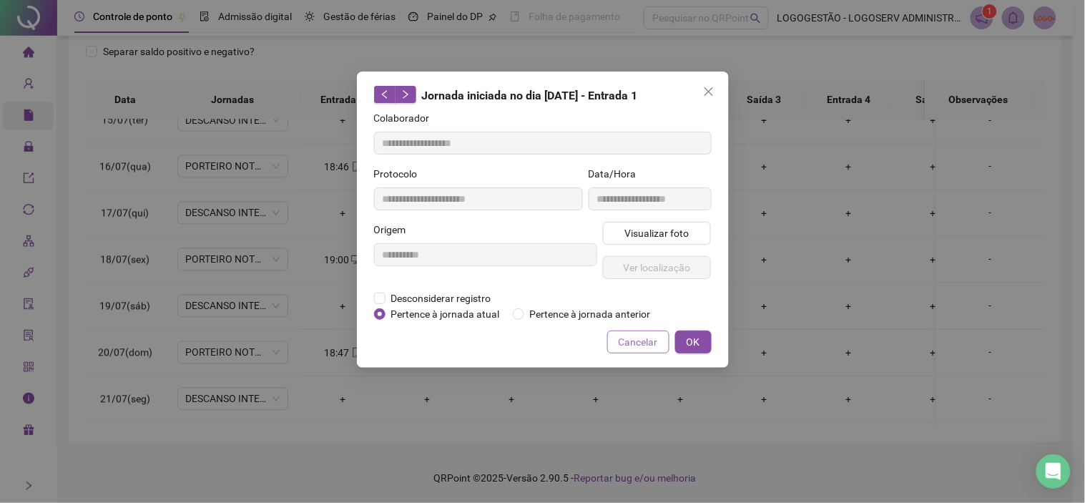
click at [632, 345] on span "Cancelar" at bounding box center [638, 342] width 39 height 16
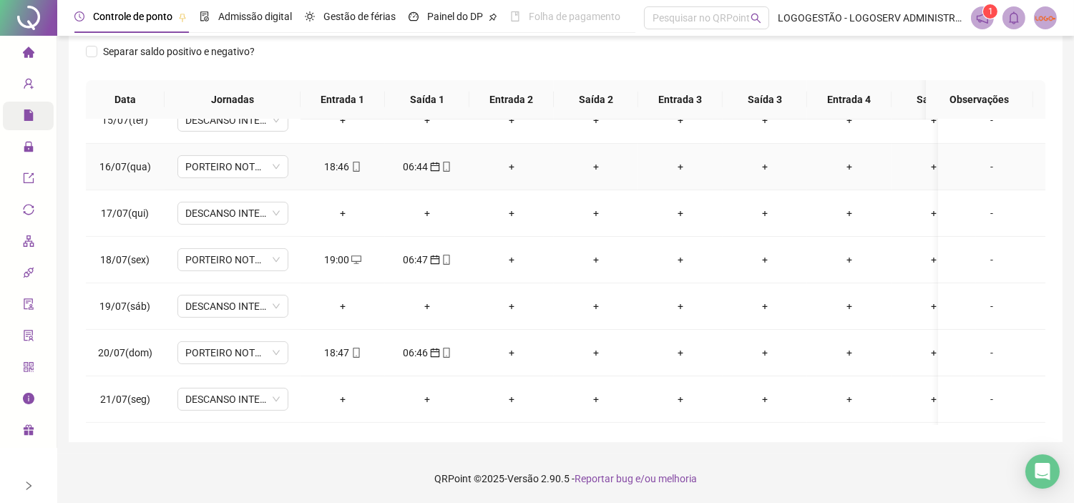
click at [351, 168] on icon "mobile" at bounding box center [356, 167] width 10 height 10
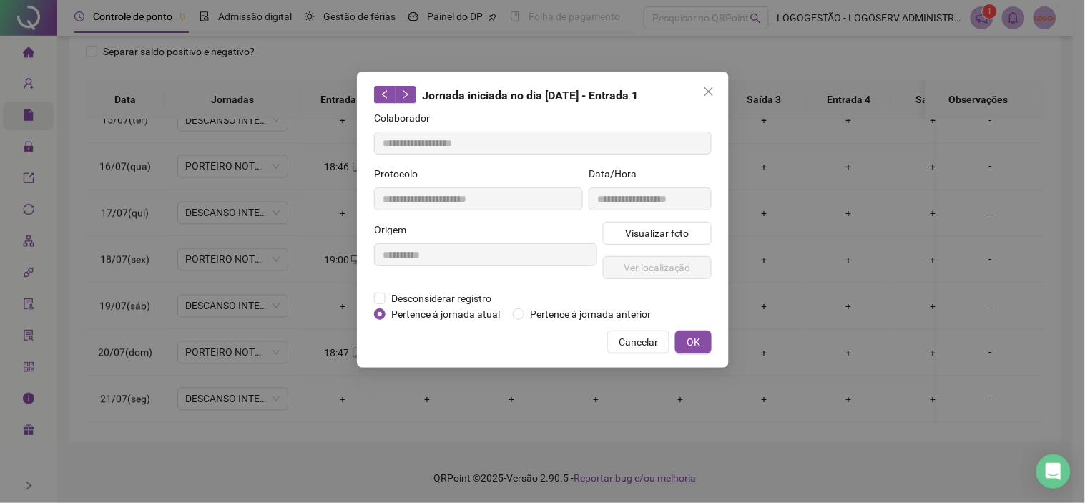
type input "**********"
click at [675, 232] on span "Visualizar foto" at bounding box center [656, 233] width 64 height 16
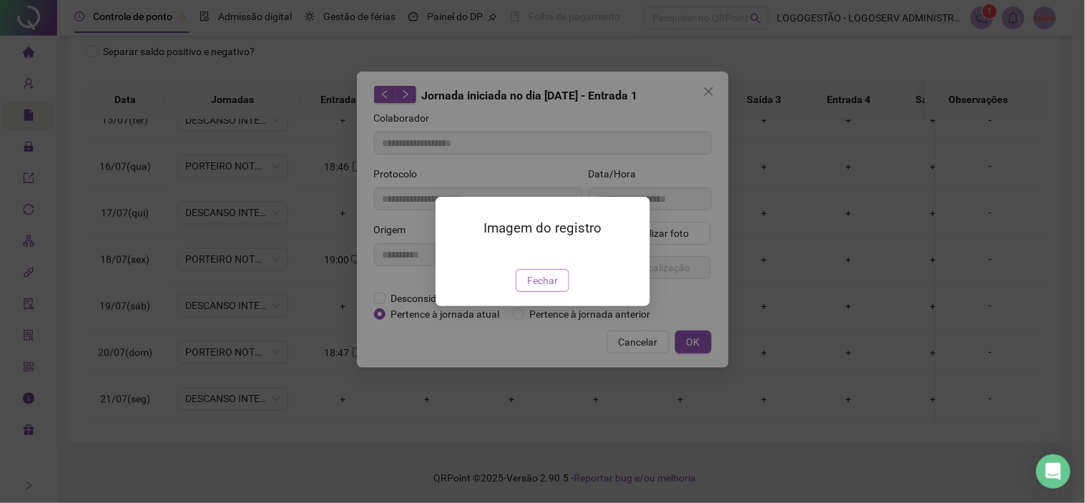
click at [551, 292] on button "Fechar" at bounding box center [543, 280] width 54 height 23
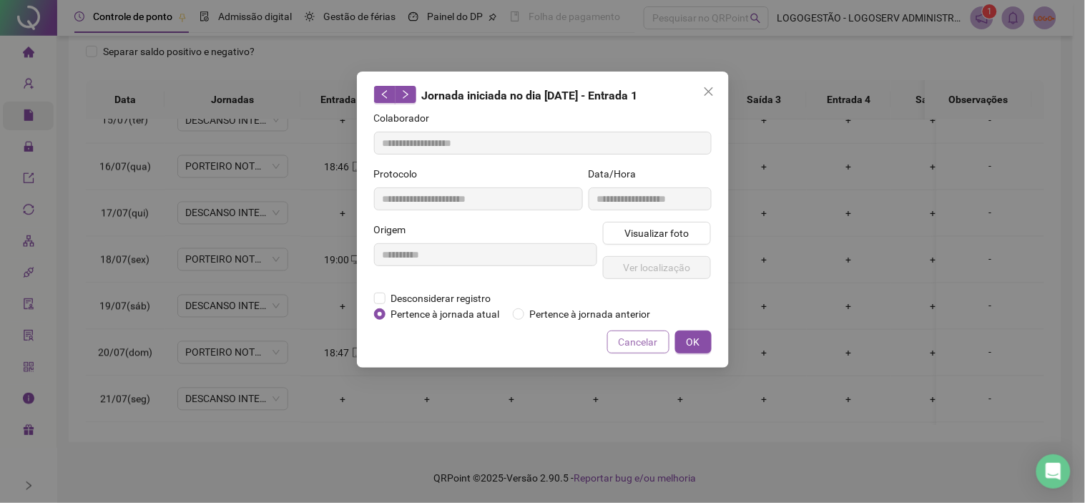
click at [640, 345] on span "Cancelar" at bounding box center [638, 342] width 39 height 16
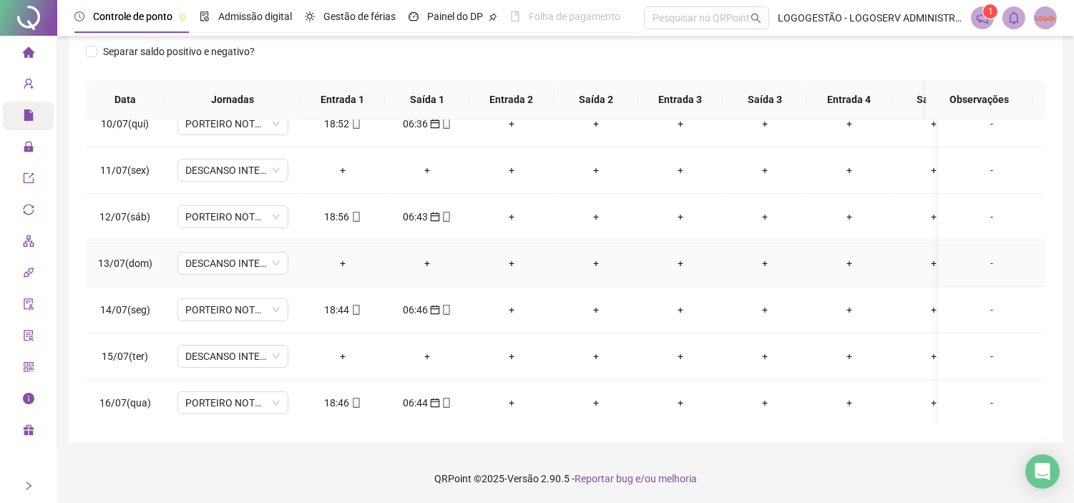
scroll to position [434, 0]
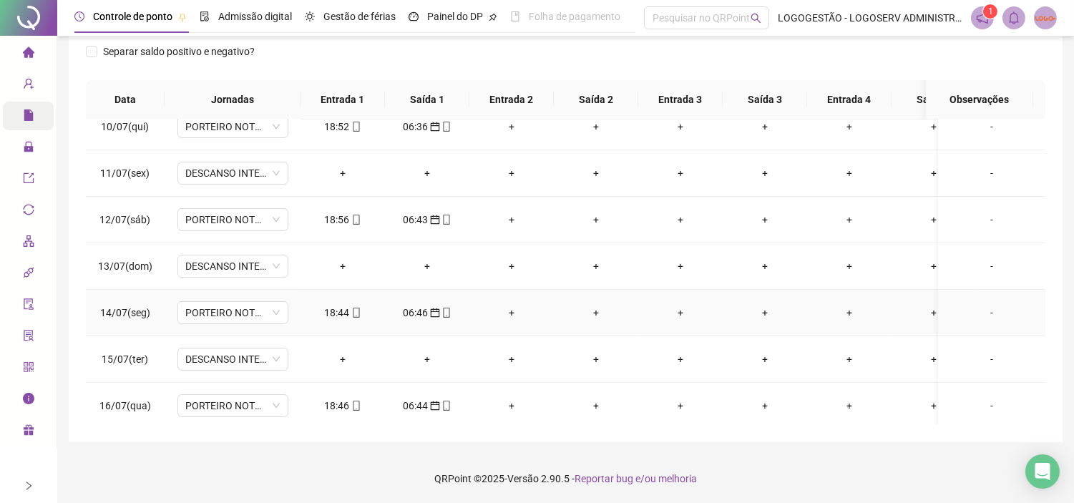
click at [346, 308] on div "18:44" at bounding box center [343, 313] width 62 height 16
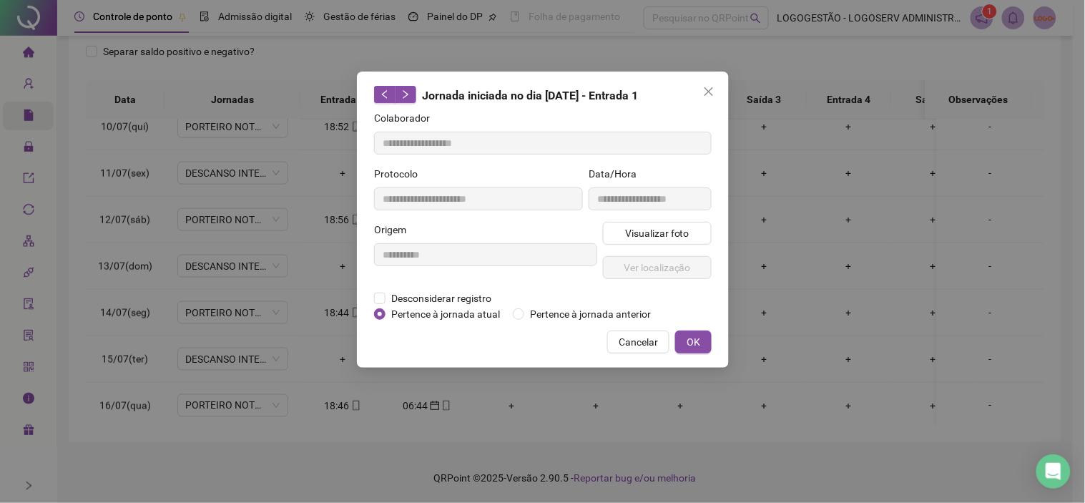
type input "**********"
click at [639, 234] on span "Visualizar foto" at bounding box center [656, 233] width 64 height 16
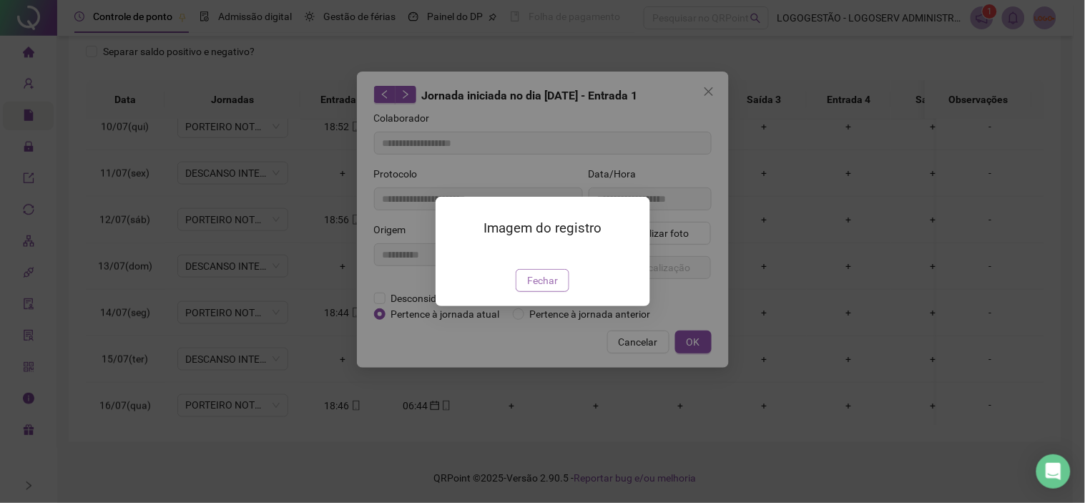
click at [549, 288] on span "Fechar" at bounding box center [542, 280] width 31 height 16
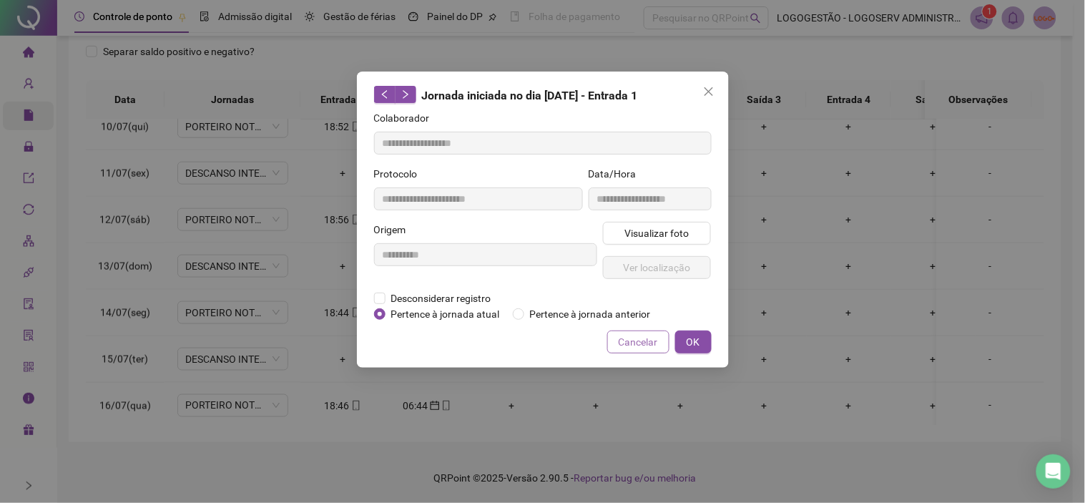
click at [632, 345] on span "Cancelar" at bounding box center [638, 342] width 39 height 16
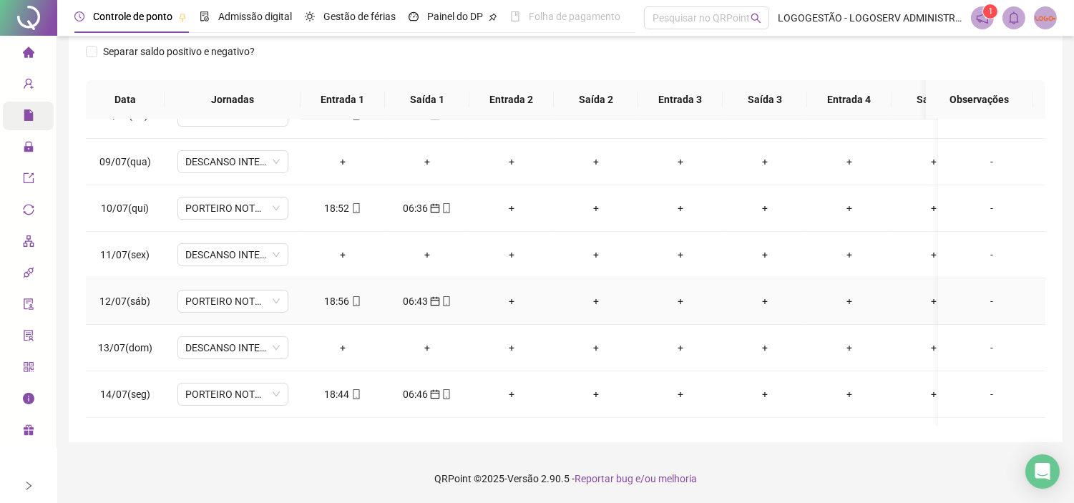
scroll to position [196, 0]
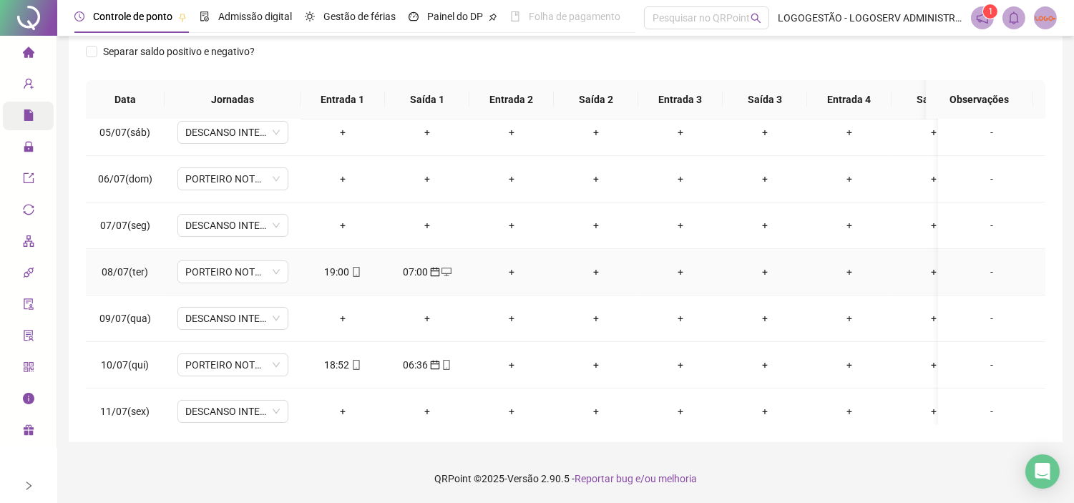
click at [348, 264] on div "19:00" at bounding box center [343, 272] width 62 height 16
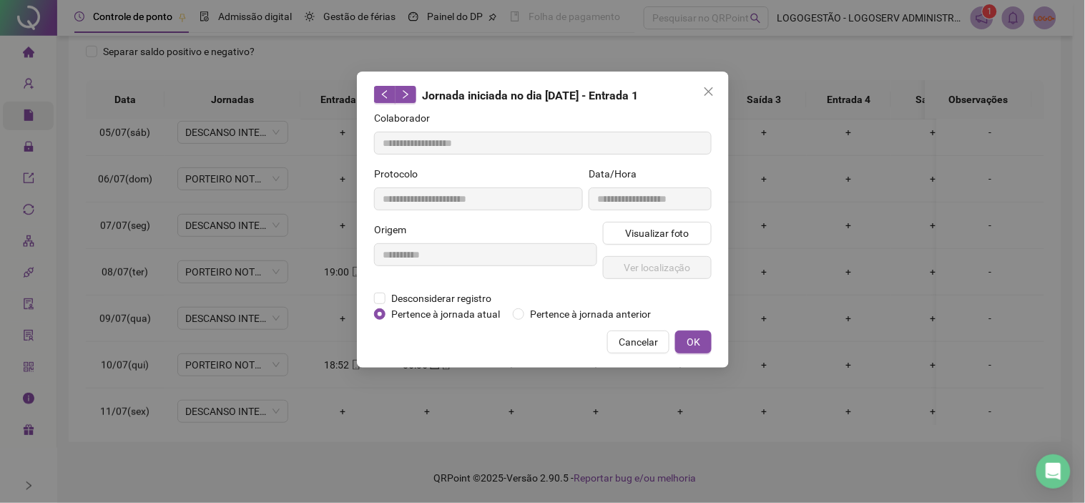
type input "**********"
click at [670, 240] on span "Visualizar foto" at bounding box center [656, 233] width 64 height 16
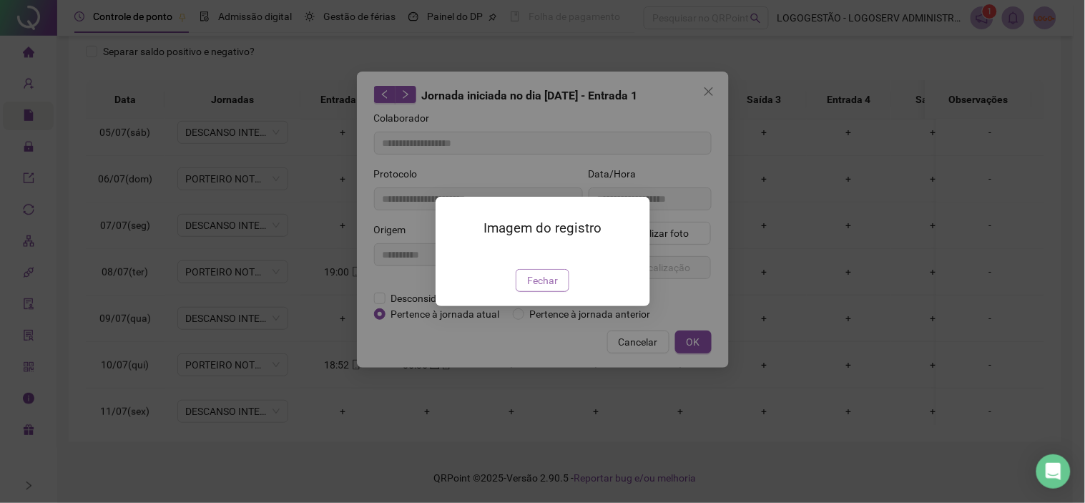
click at [539, 288] on span "Fechar" at bounding box center [542, 280] width 31 height 16
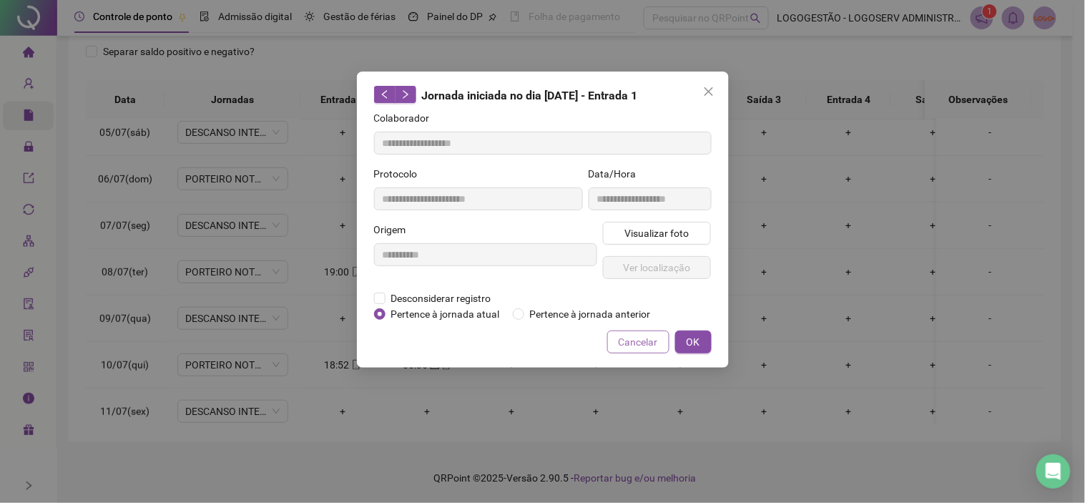
click at [632, 338] on span "Cancelar" at bounding box center [638, 342] width 39 height 16
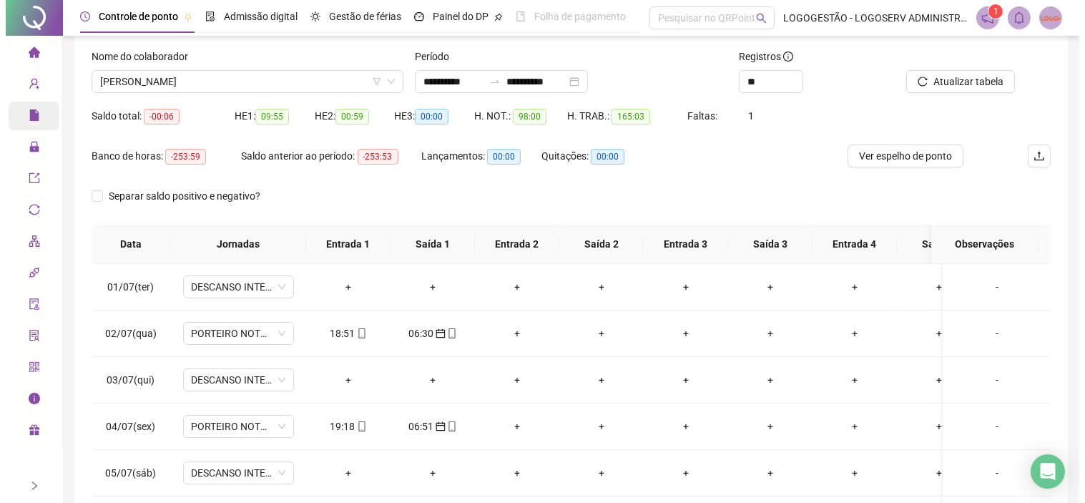
scroll to position [0, 0]
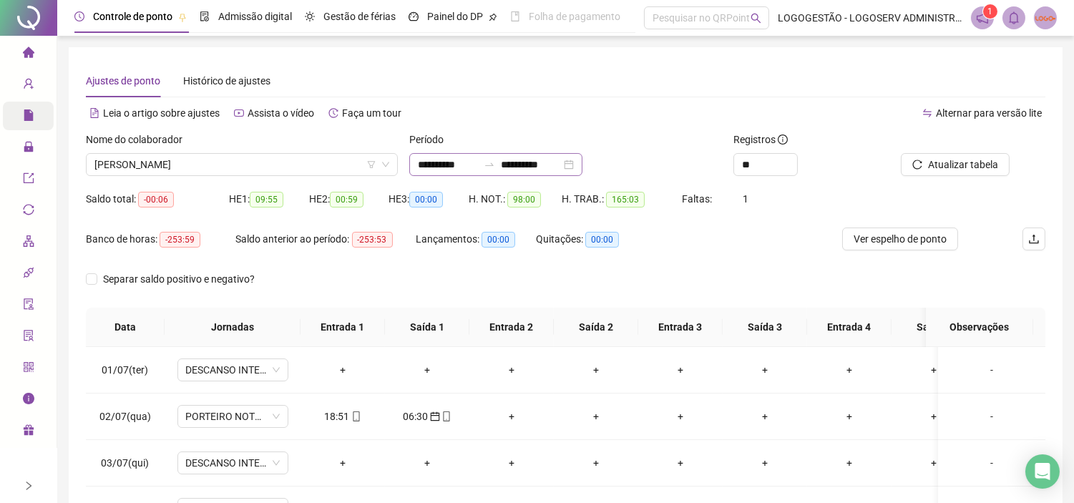
click at [495, 170] on icon "swap-right" at bounding box center [488, 164] width 11 height 11
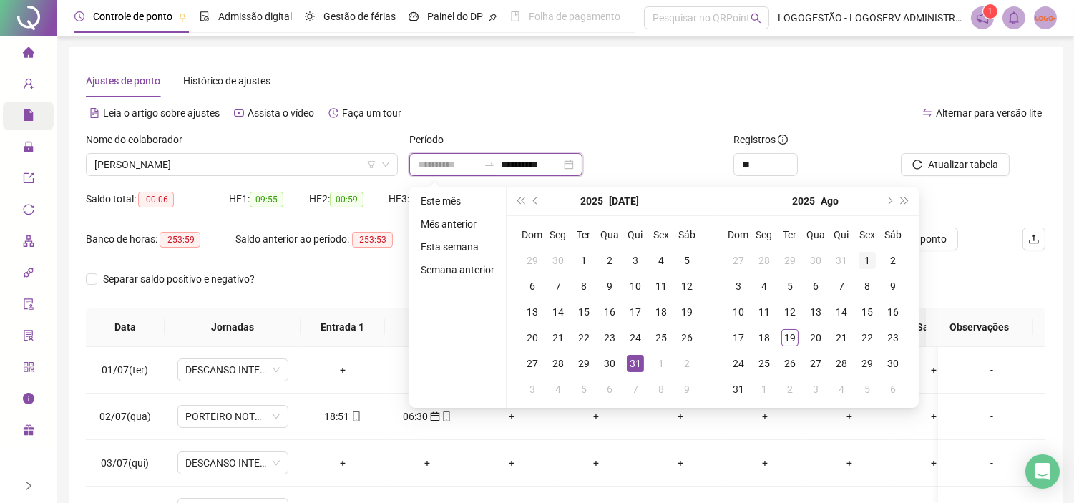
type input "**********"
click at [859, 256] on div "1" at bounding box center [866, 260] width 17 height 17
type input "**********"
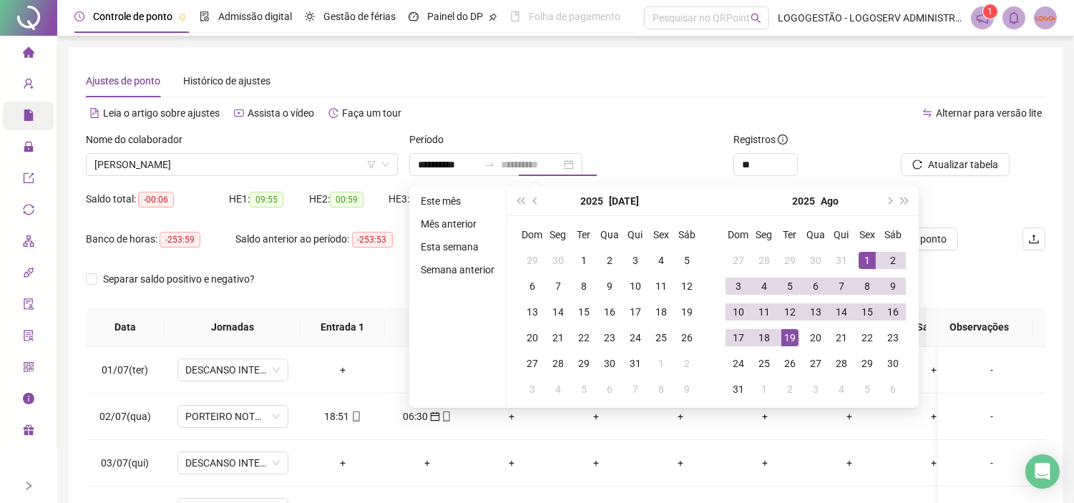
click at [785, 333] on div "19" at bounding box center [789, 337] width 17 height 17
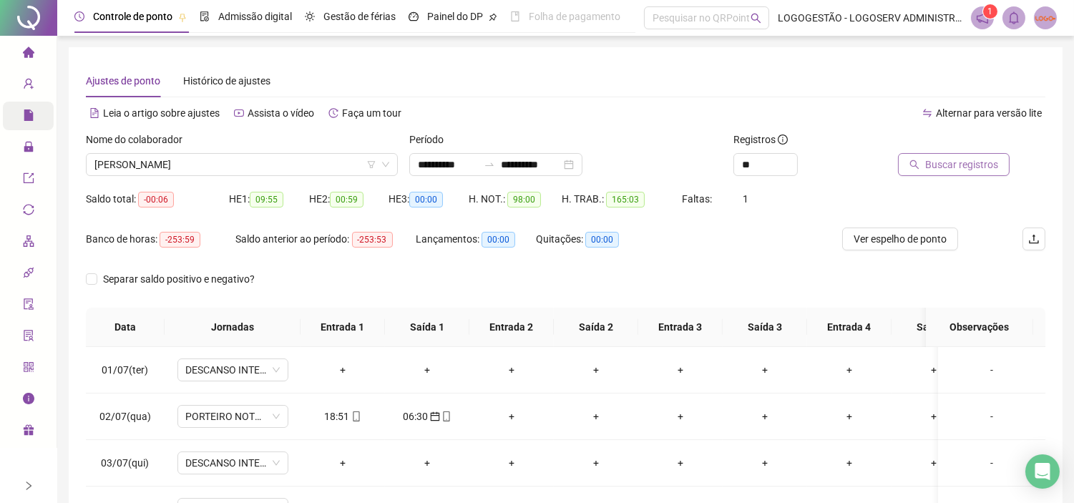
click at [911, 163] on icon "search" at bounding box center [914, 164] width 10 height 10
click at [419, 363] on div "07:00" at bounding box center [427, 370] width 62 height 16
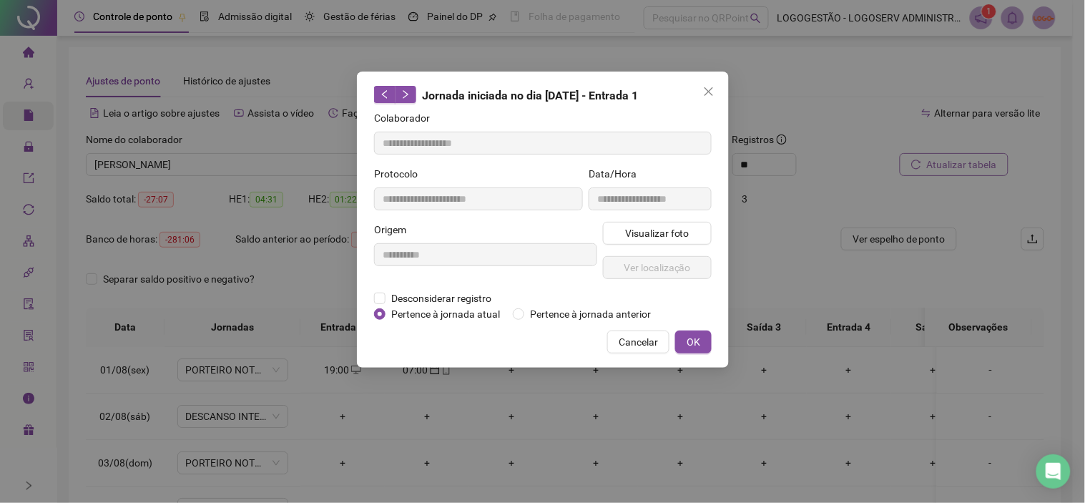
type input "**********"
click at [634, 243] on button "Visualizar foto" at bounding box center [657, 233] width 109 height 23
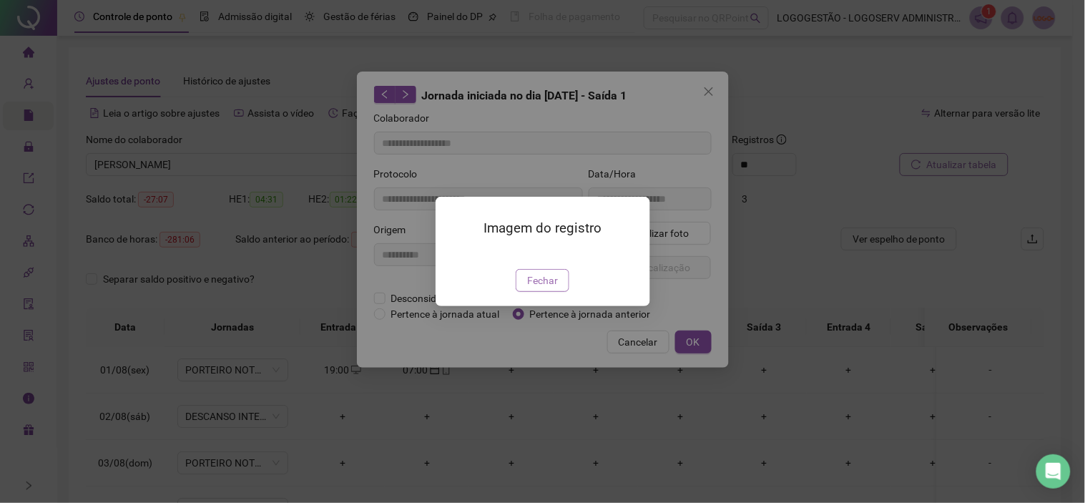
click at [546, 288] on span "Fechar" at bounding box center [542, 280] width 31 height 16
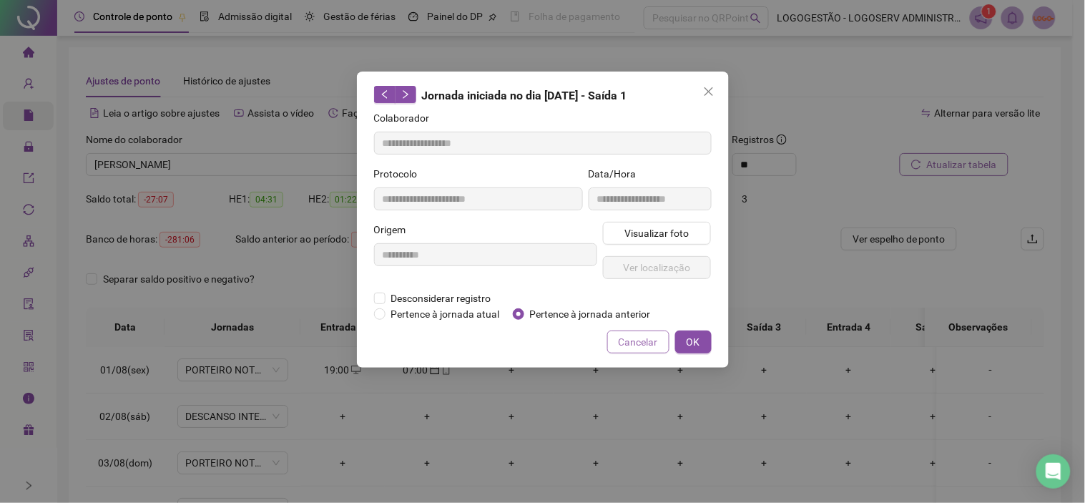
click at [631, 341] on span "Cancelar" at bounding box center [638, 342] width 39 height 16
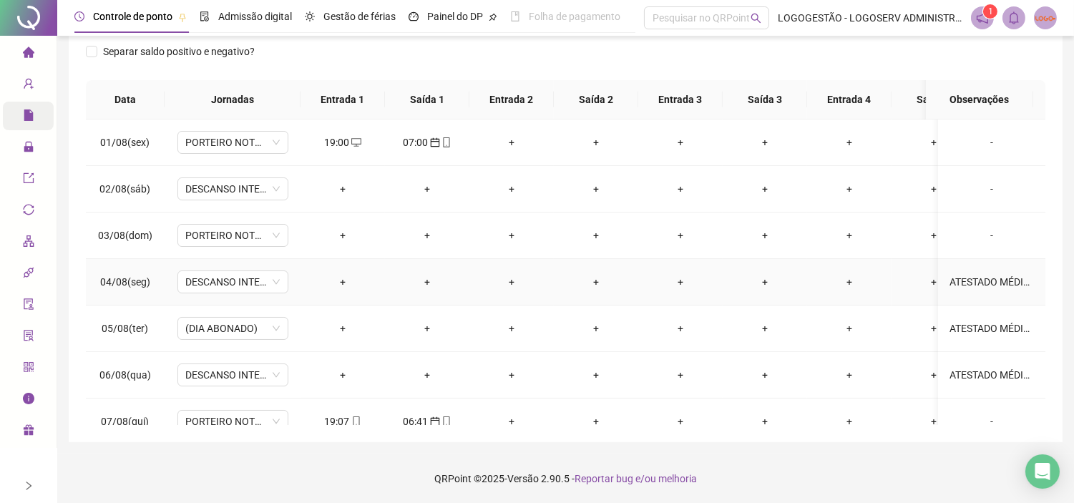
scroll to position [238, 0]
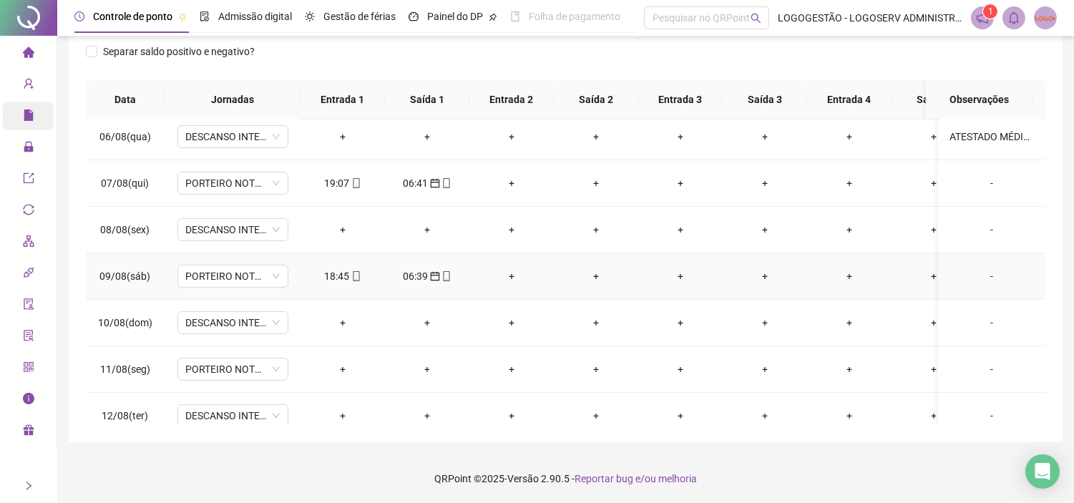
click at [362, 275] on div "18:45" at bounding box center [343, 276] width 62 height 16
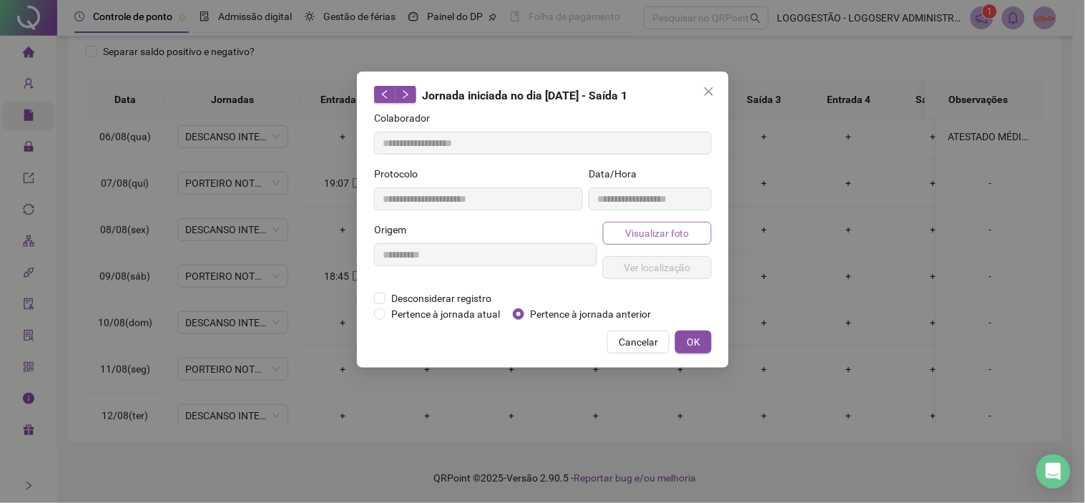
type input "**********"
click at [642, 230] on span "Visualizar foto" at bounding box center [656, 233] width 64 height 16
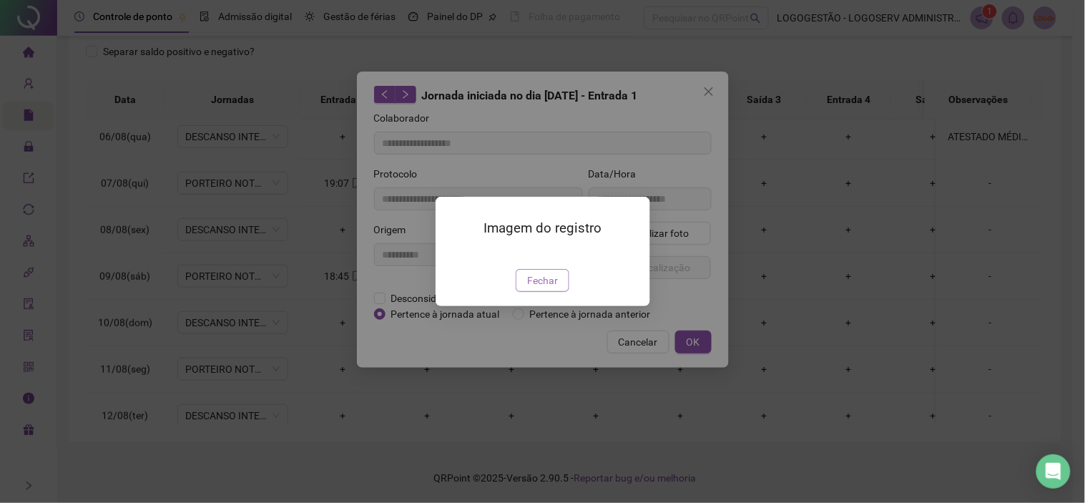
click at [544, 288] on span "Fechar" at bounding box center [542, 280] width 31 height 16
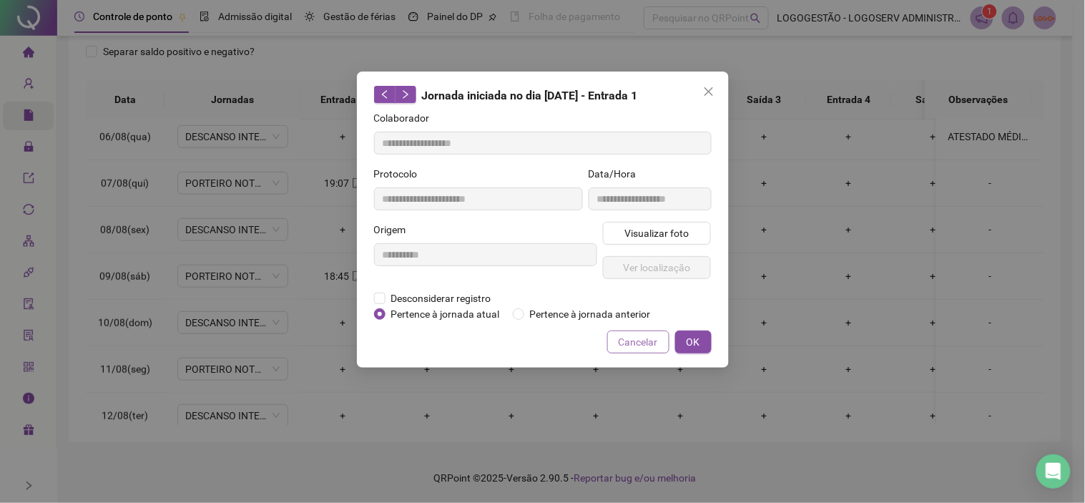
click at [630, 337] on span "Cancelar" at bounding box center [638, 342] width 39 height 16
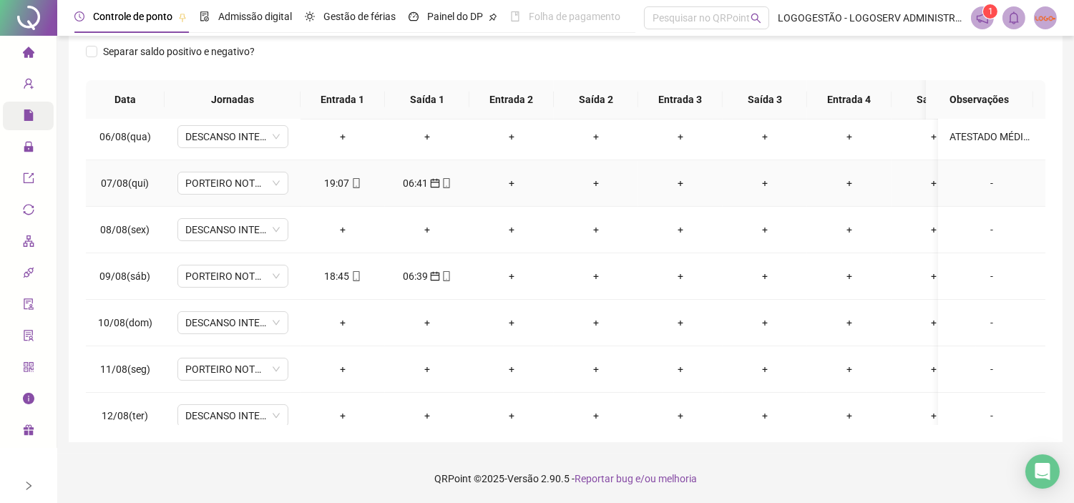
click at [339, 180] on div "19:07" at bounding box center [343, 183] width 62 height 16
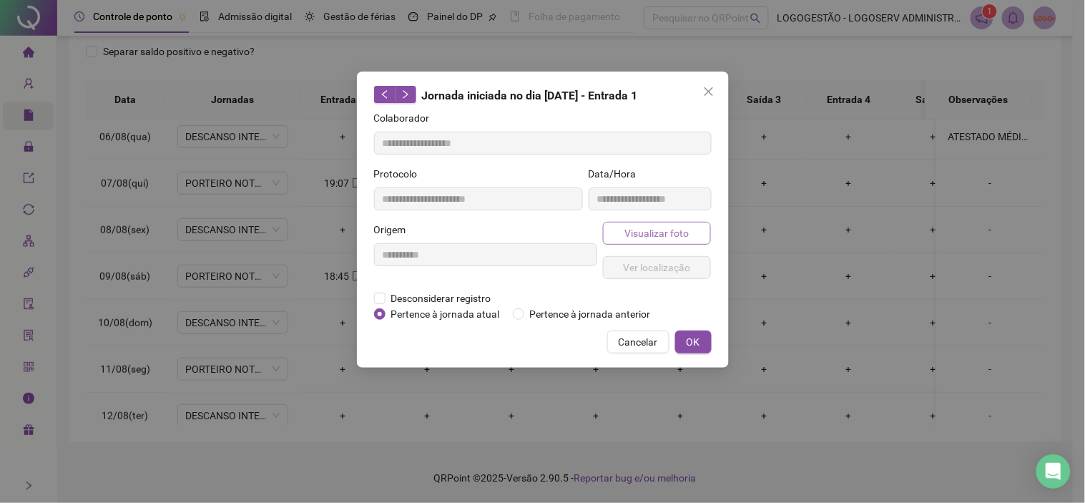
type input "**********"
click at [654, 233] on span "Visualizar foto" at bounding box center [656, 233] width 64 height 16
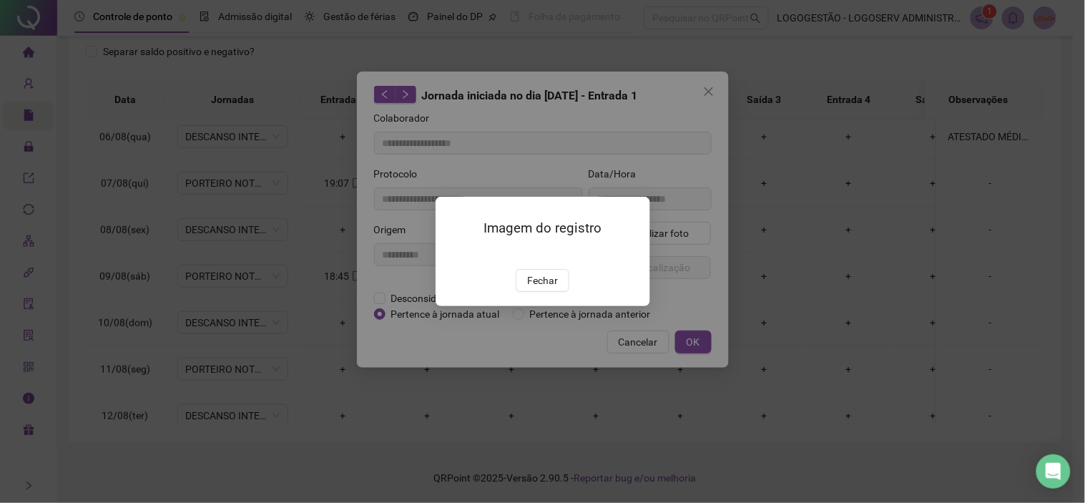
click at [549, 288] on span "Fechar" at bounding box center [542, 280] width 31 height 16
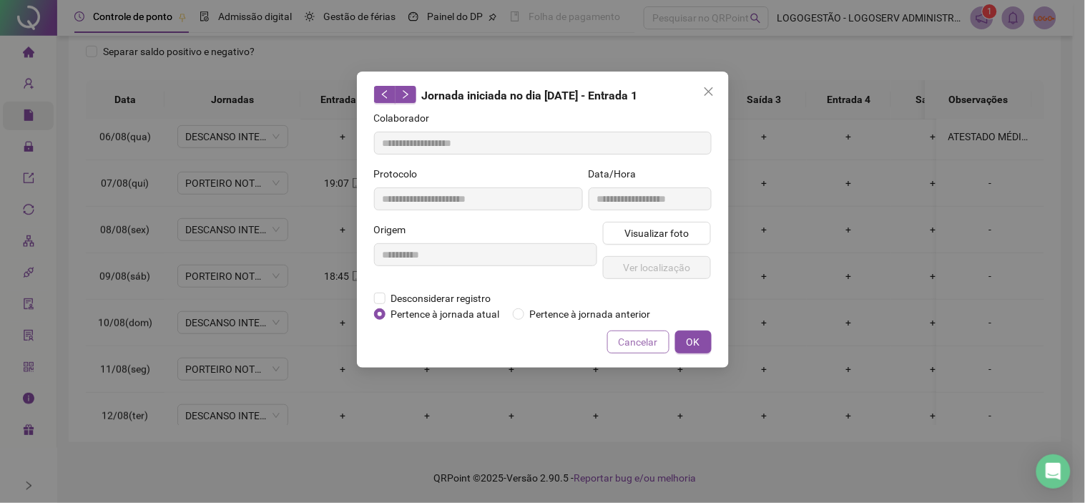
click at [633, 344] on span "Cancelar" at bounding box center [638, 342] width 39 height 16
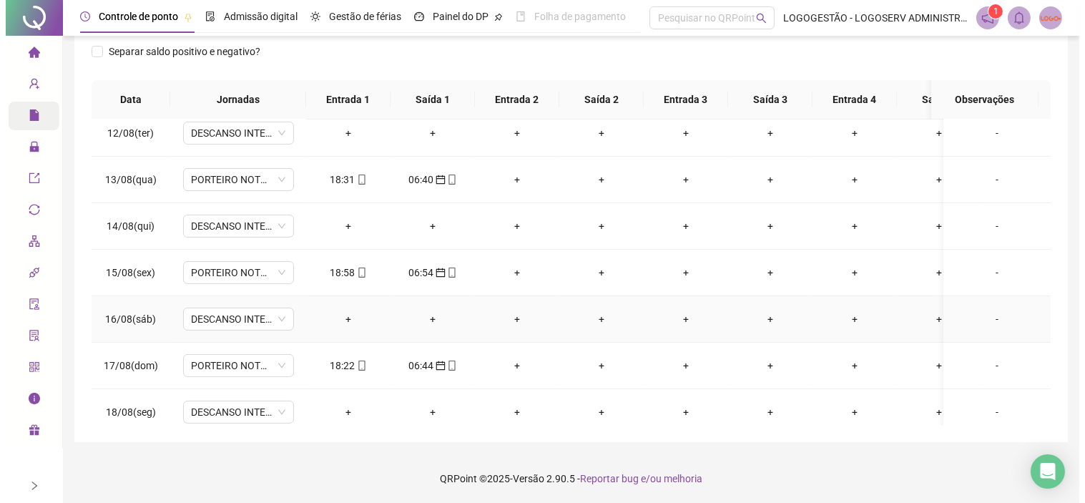
scroll to position [591, 0]
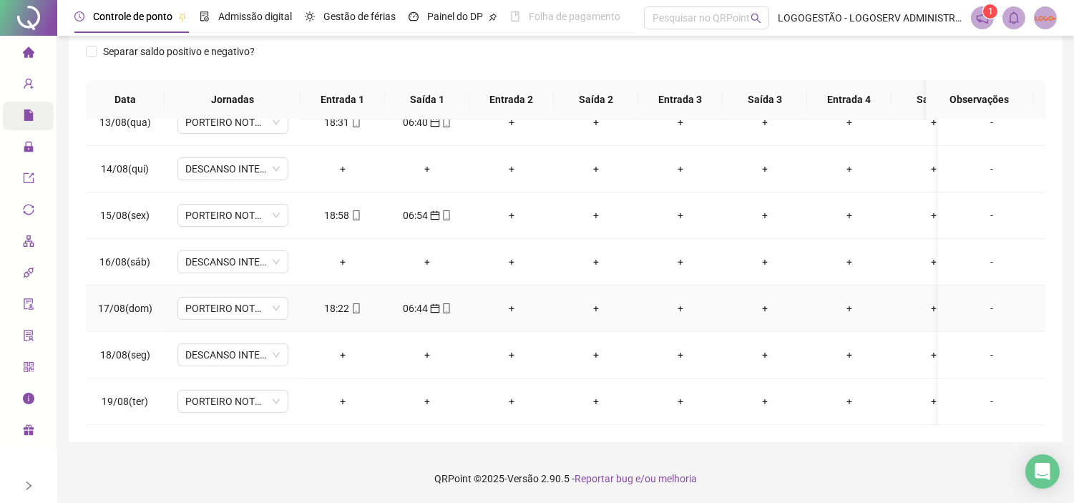
click at [347, 300] on div "18:22" at bounding box center [343, 308] width 62 height 16
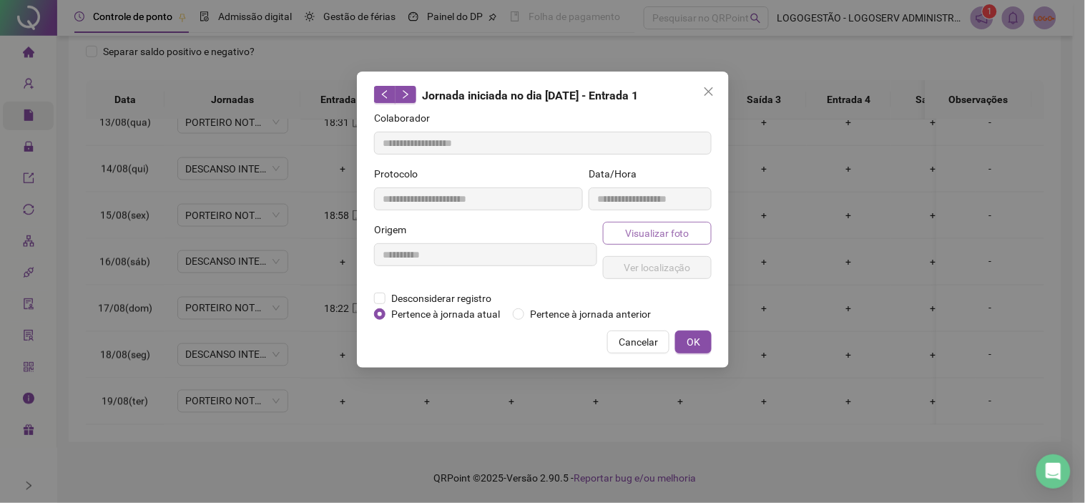
type input "**********"
click at [660, 231] on span "Visualizar foto" at bounding box center [656, 233] width 64 height 16
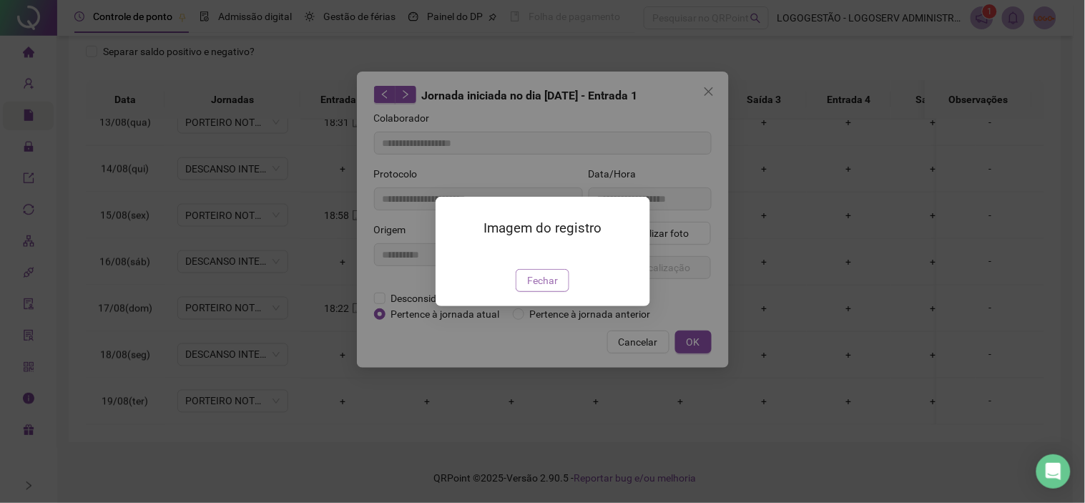
click at [560, 292] on button "Fechar" at bounding box center [543, 280] width 54 height 23
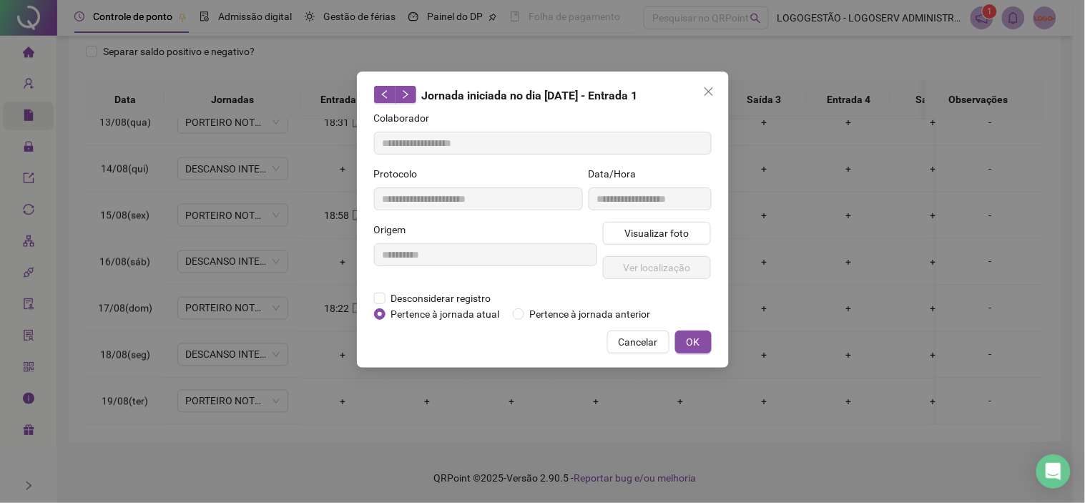
click at [631, 350] on button "Cancelar" at bounding box center [638, 341] width 62 height 23
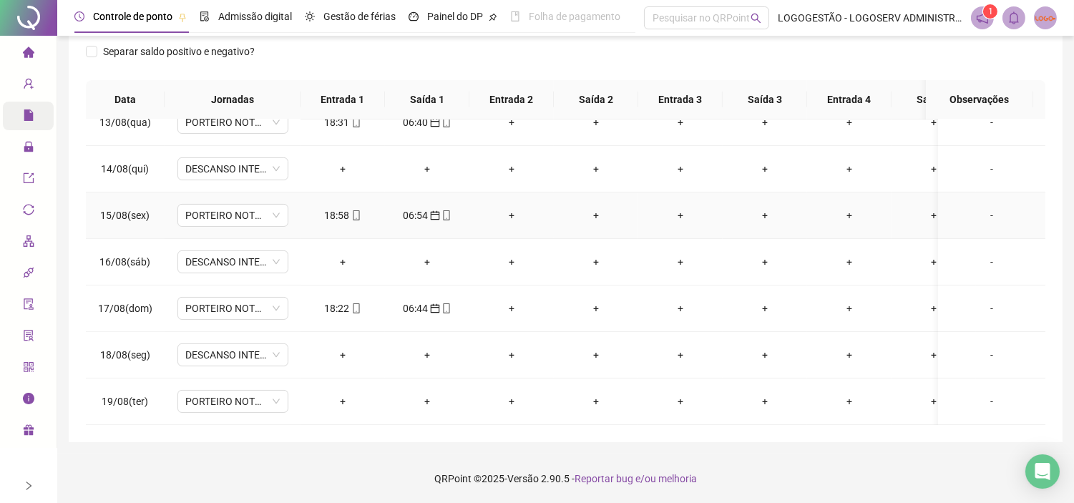
click at [336, 207] on div "18:58" at bounding box center [343, 215] width 62 height 16
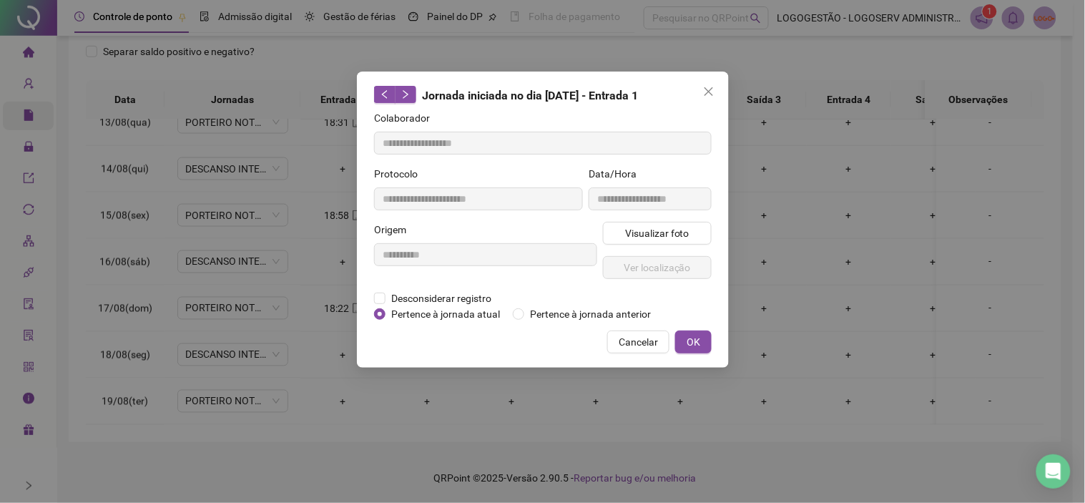
type input "**********"
click at [631, 235] on span "Visualizar foto" at bounding box center [656, 233] width 64 height 16
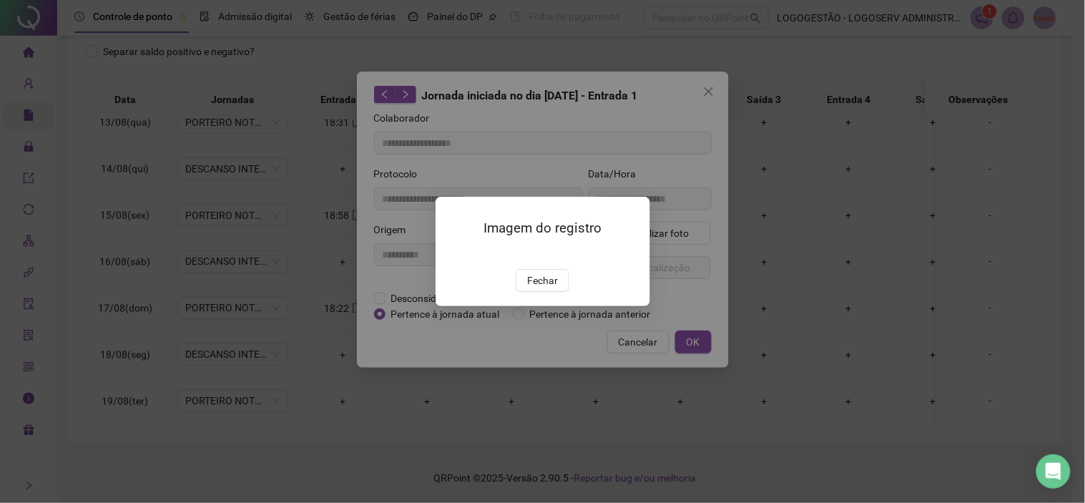
click at [553, 292] on button "Fechar" at bounding box center [543, 280] width 54 height 23
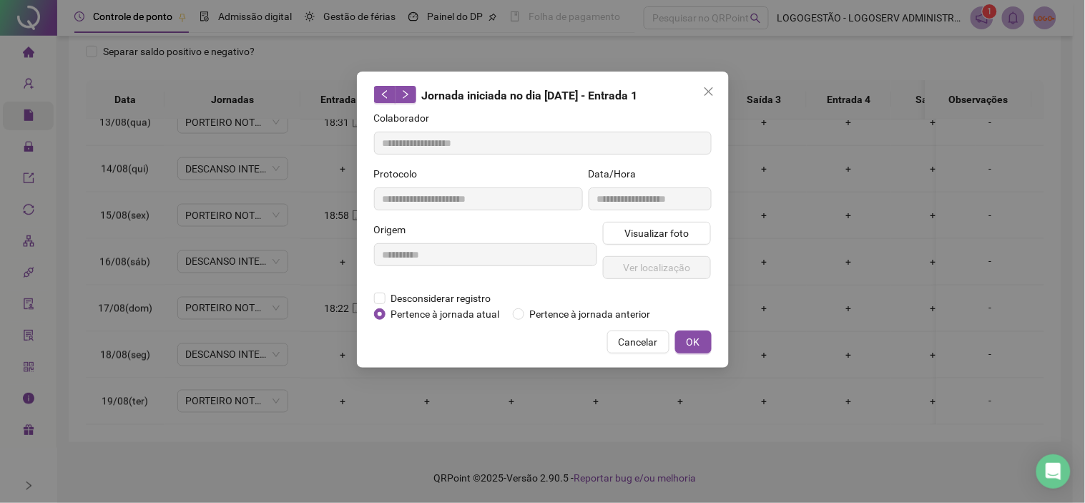
click at [621, 341] on span "Cancelar" at bounding box center [638, 342] width 39 height 16
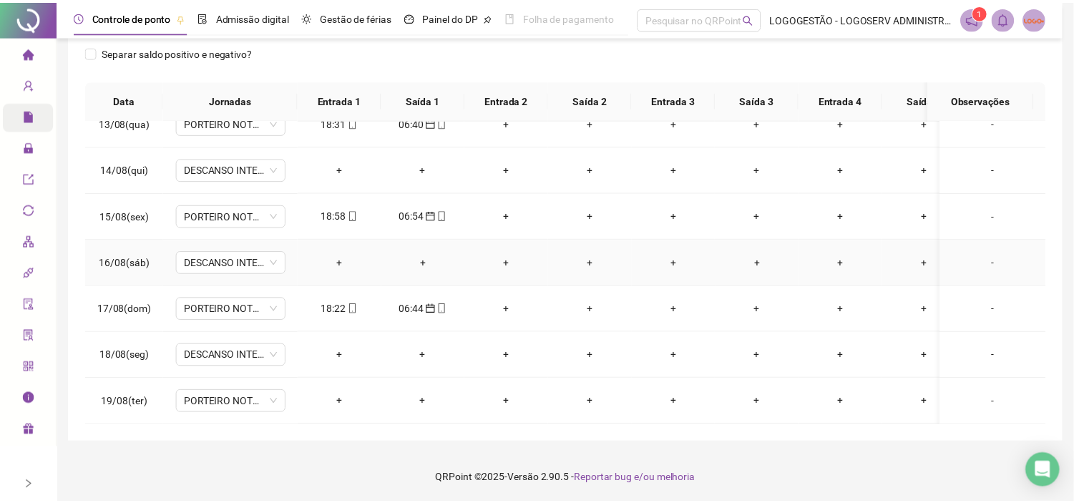
scroll to position [0, 0]
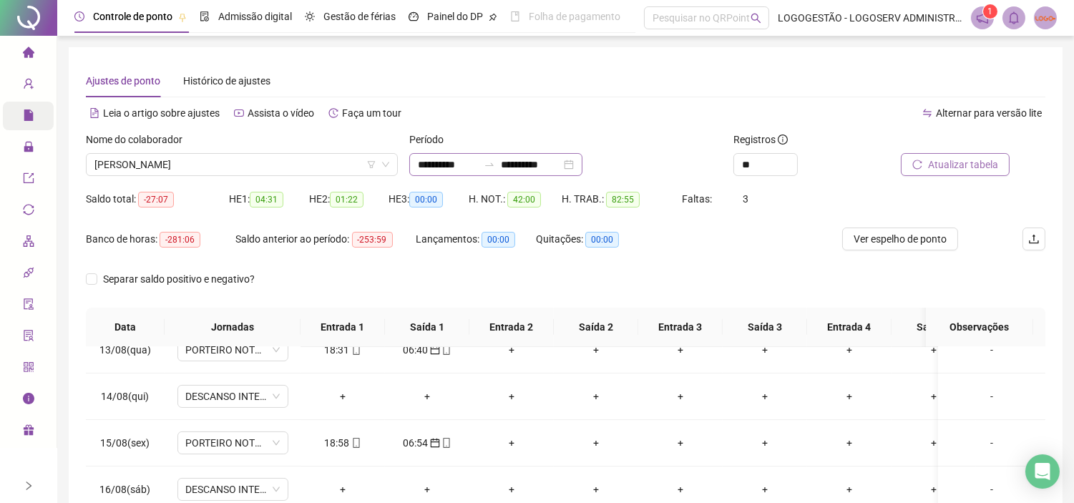
click at [501, 161] on div at bounding box center [489, 164] width 23 height 11
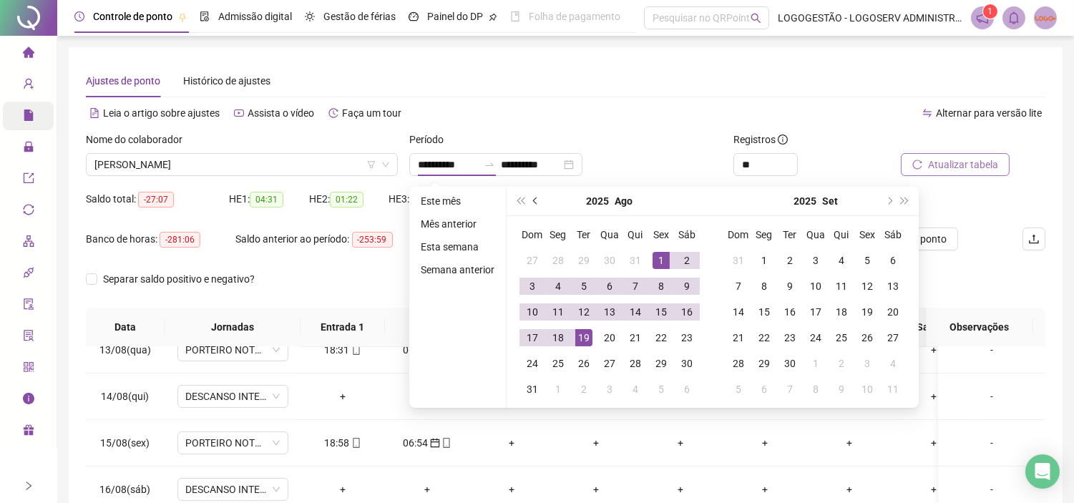
click at [539, 203] on button "prev-year" at bounding box center [536, 201] width 16 height 29
type input "**********"
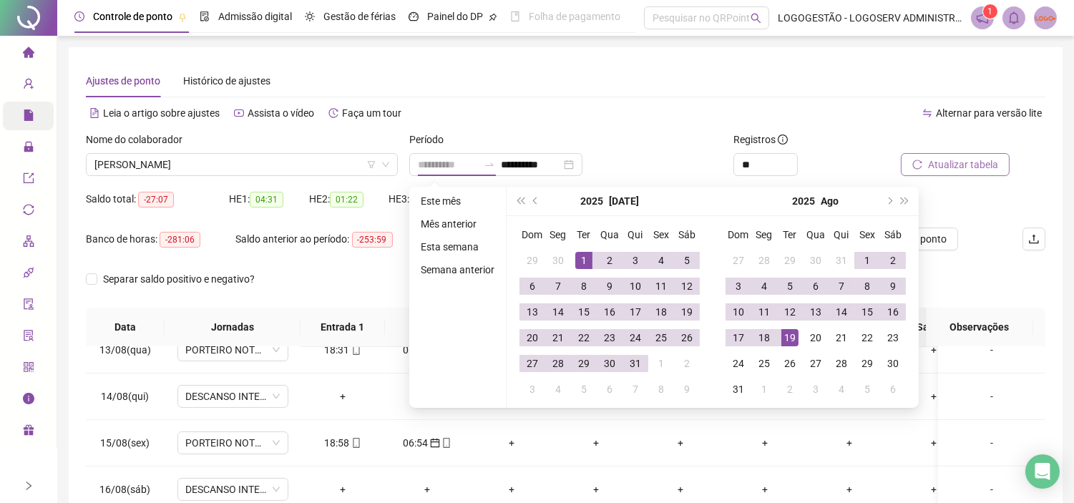
click at [575, 252] on div "1" at bounding box center [583, 260] width 17 height 17
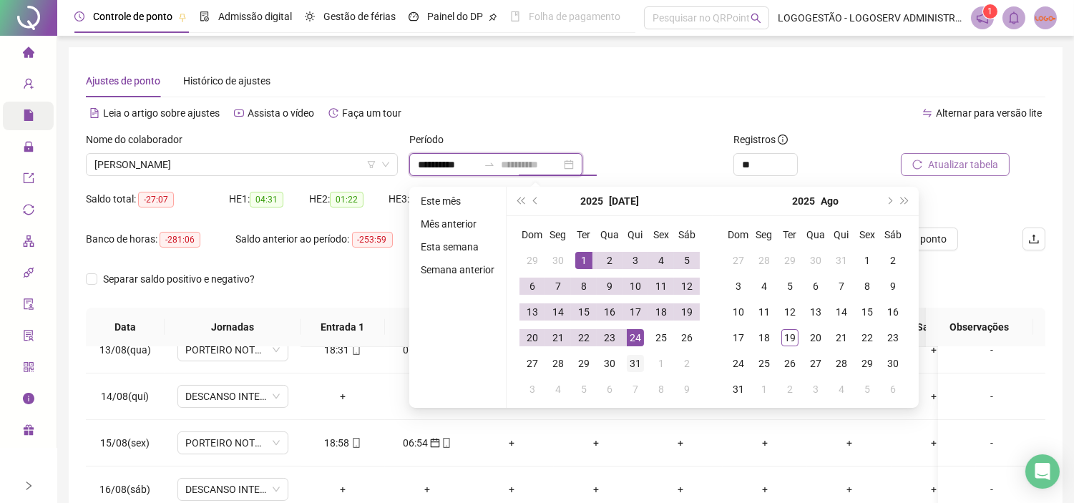
type input "**********"
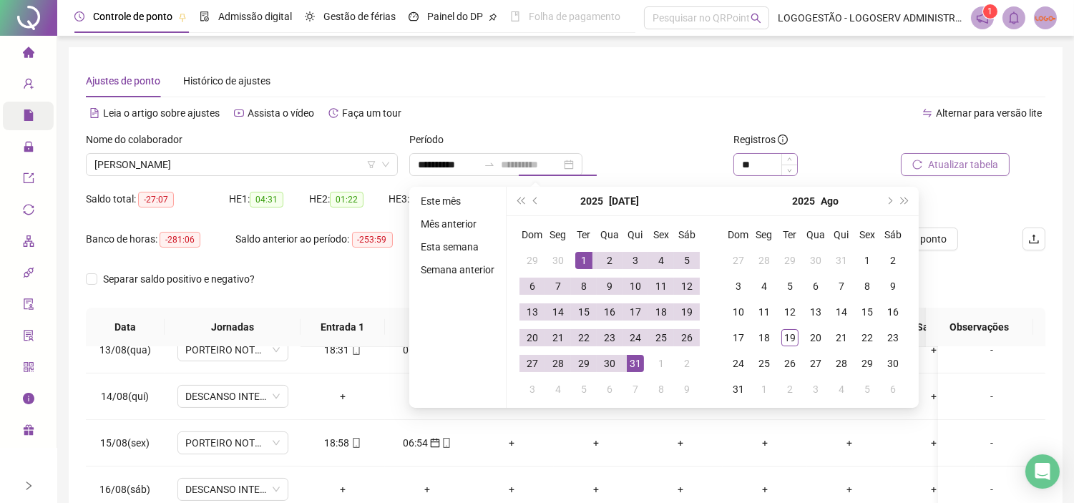
drag, startPoint x: 639, startPoint y: 355, endPoint x: 776, endPoint y: 164, distance: 235.2
click at [639, 353] on td "31" at bounding box center [635, 363] width 26 height 26
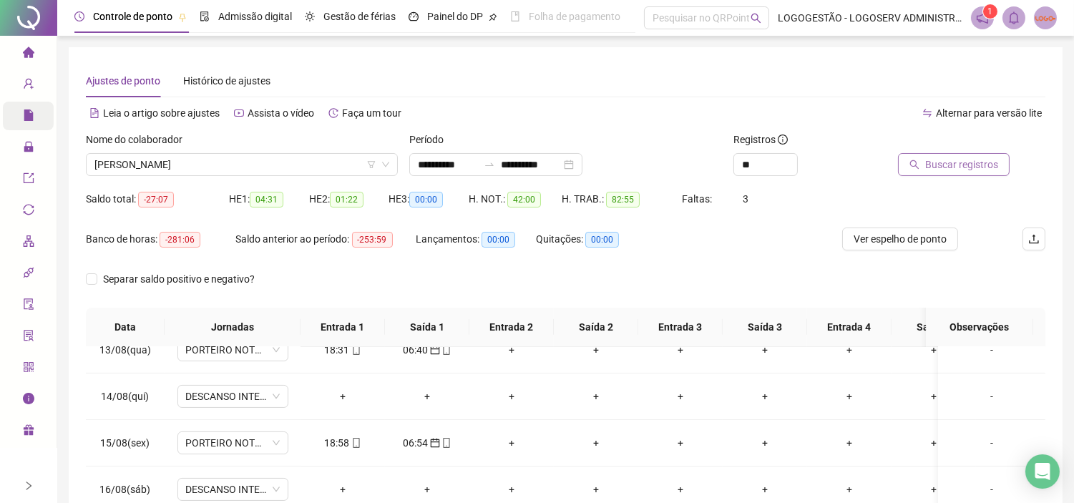
click at [911, 159] on icon "search" at bounding box center [914, 164] width 10 height 10
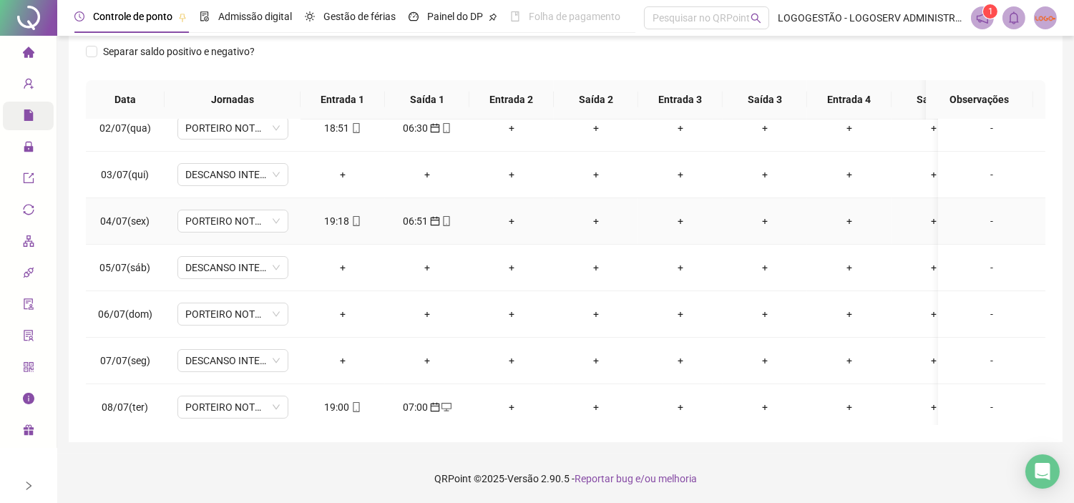
scroll to position [159, 0]
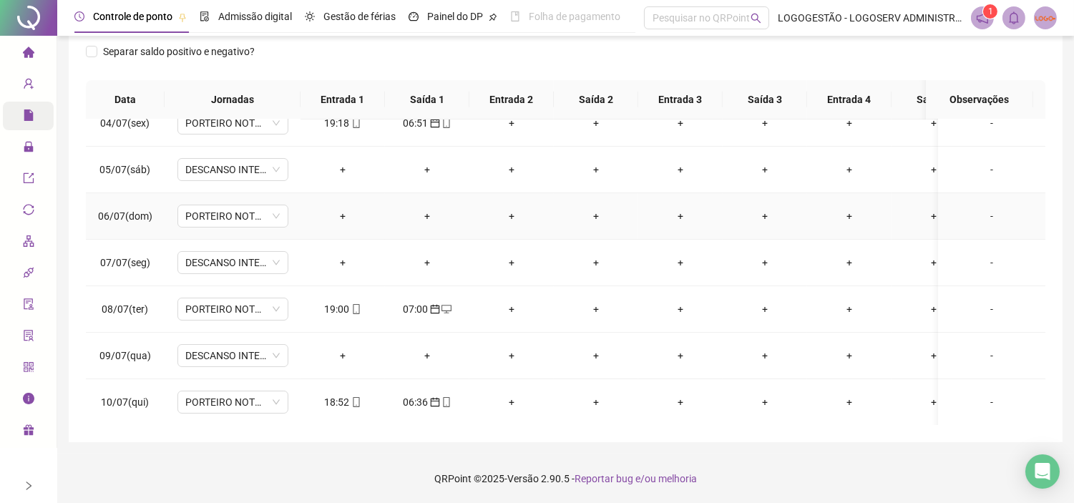
click at [330, 210] on div "+" at bounding box center [343, 216] width 62 height 16
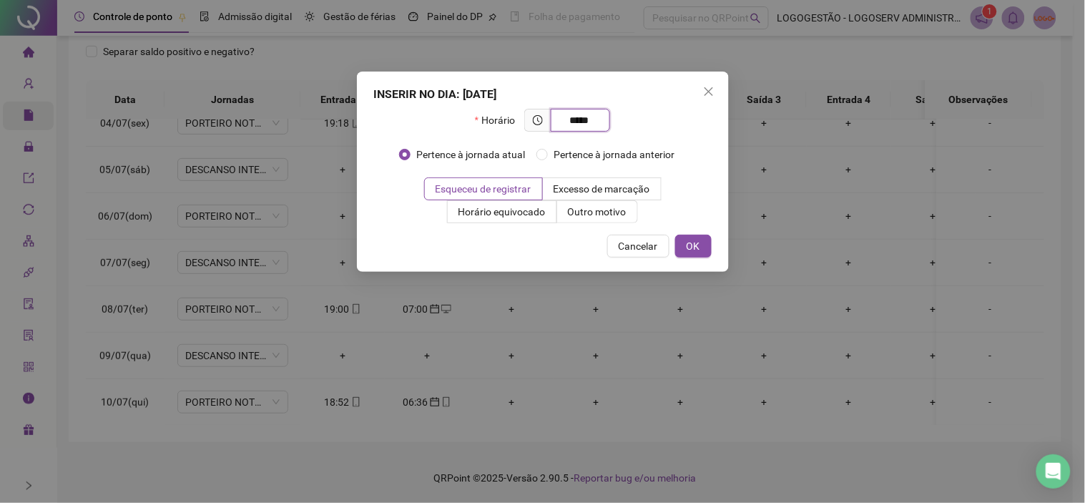
type input "*****"
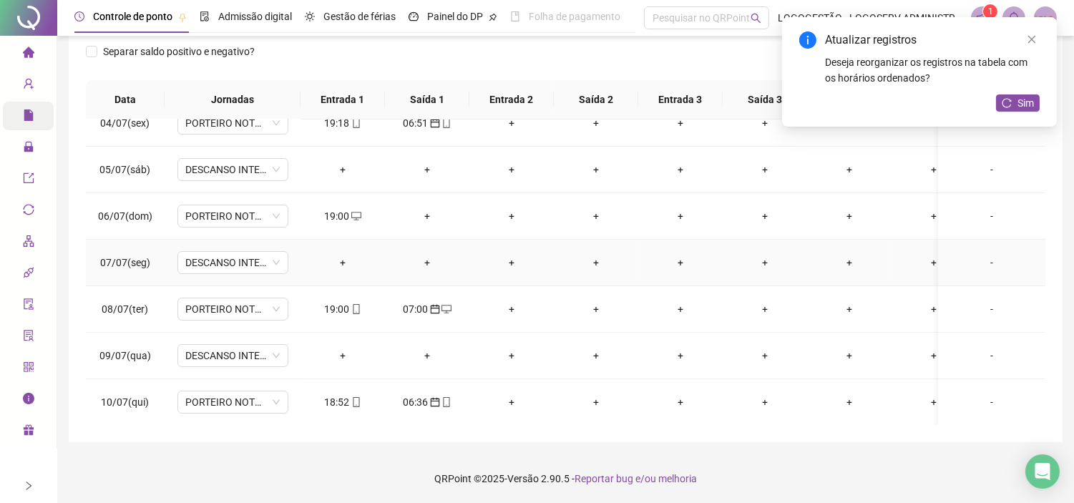
click at [418, 255] on div "+" at bounding box center [427, 263] width 62 height 16
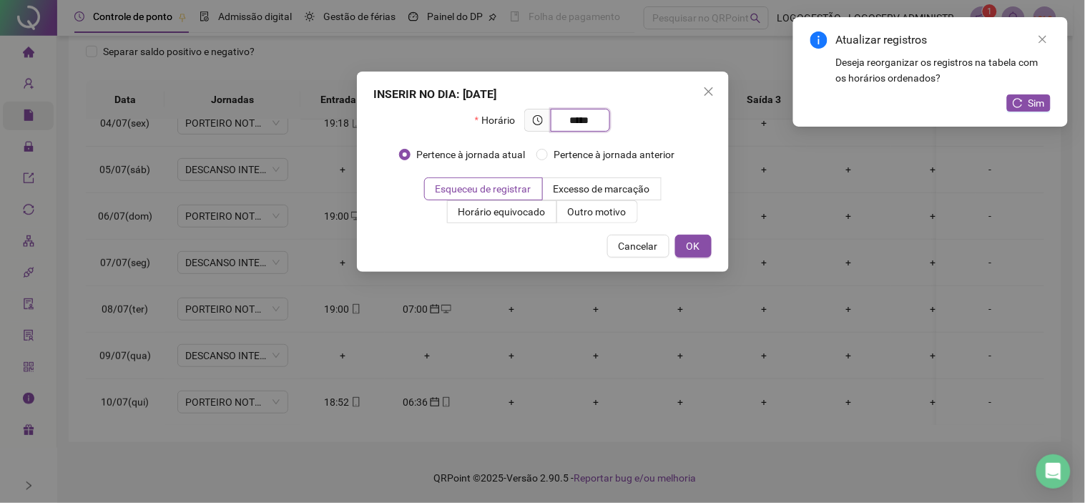
type input "*****"
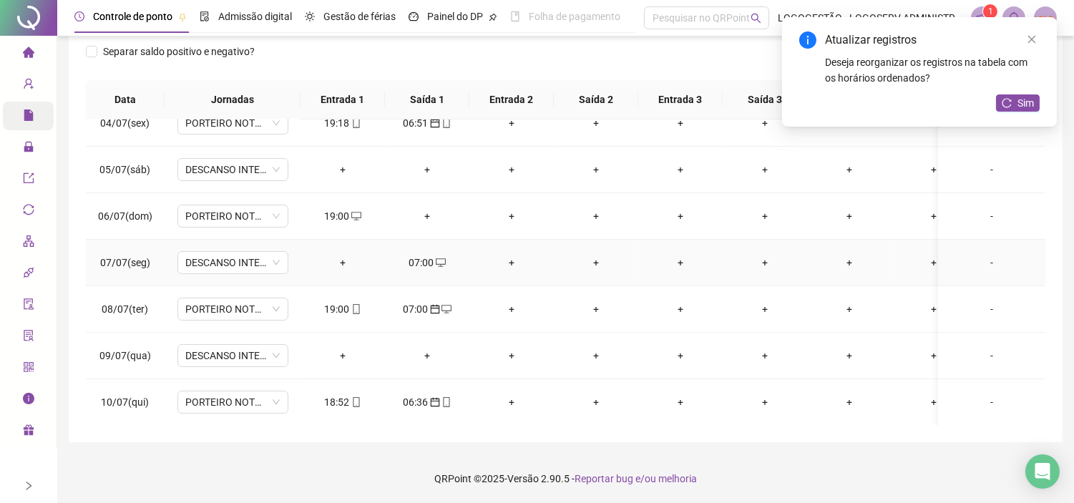
click at [425, 262] on div "07:00" at bounding box center [427, 263] width 62 height 16
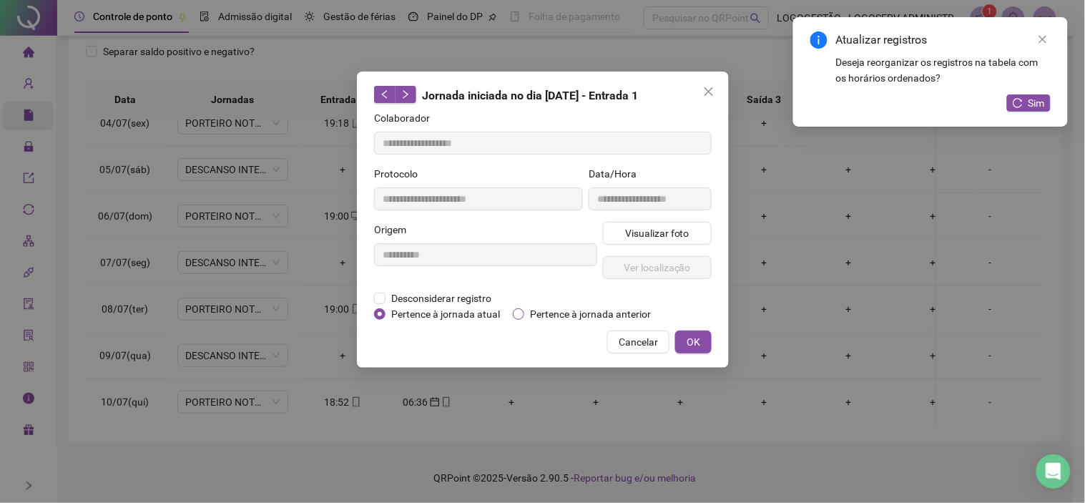
type input "**********"
click at [595, 310] on span "Pertence à jornada anterior" at bounding box center [590, 314] width 132 height 16
click at [699, 339] on span "OK" at bounding box center [694, 342] width 14 height 16
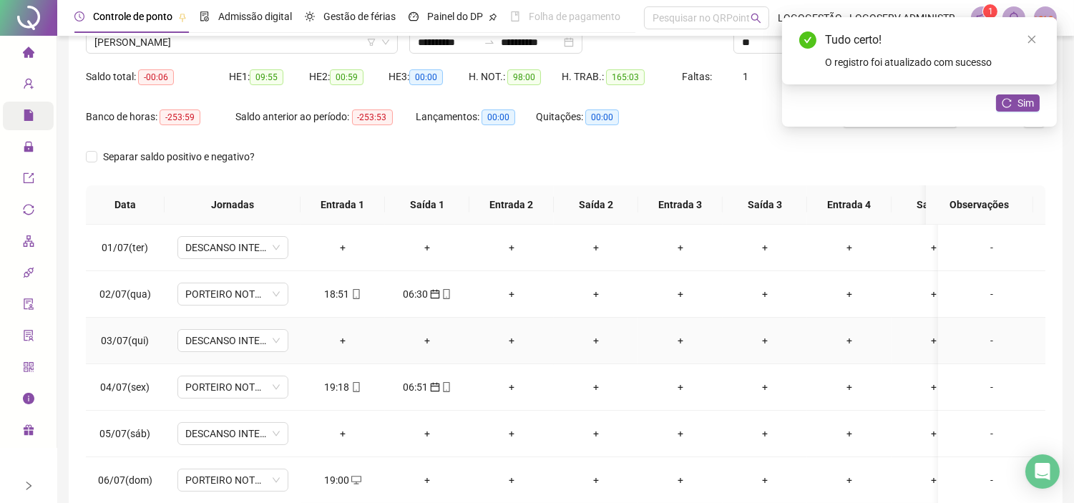
scroll to position [0, 0]
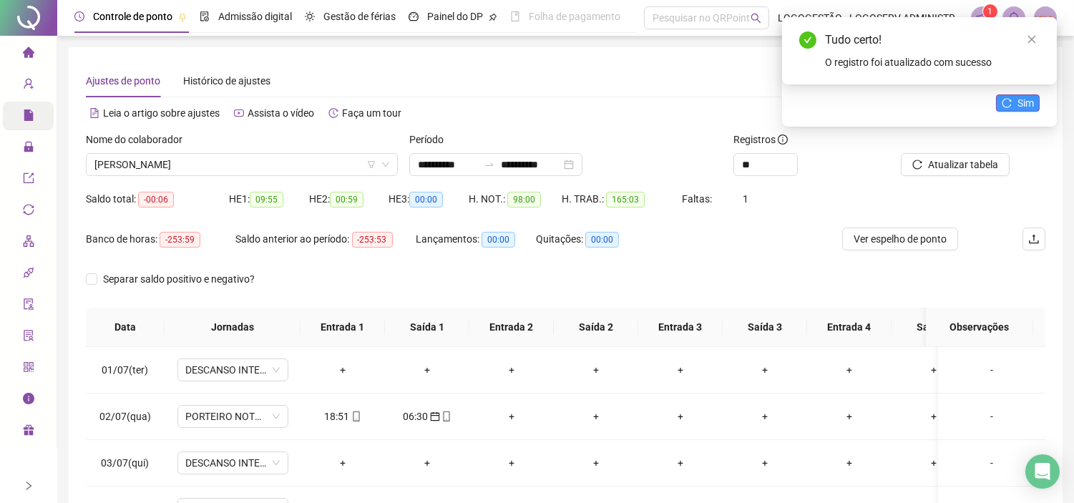
click at [1018, 102] on span "Sim" at bounding box center [1025, 103] width 16 height 16
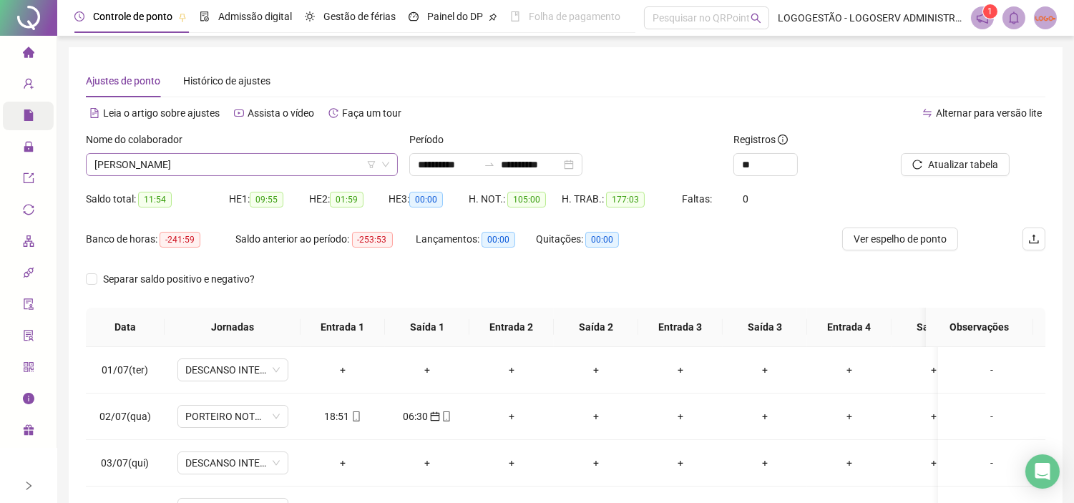
click at [283, 159] on span "[PERSON_NAME]" at bounding box center [241, 164] width 295 height 21
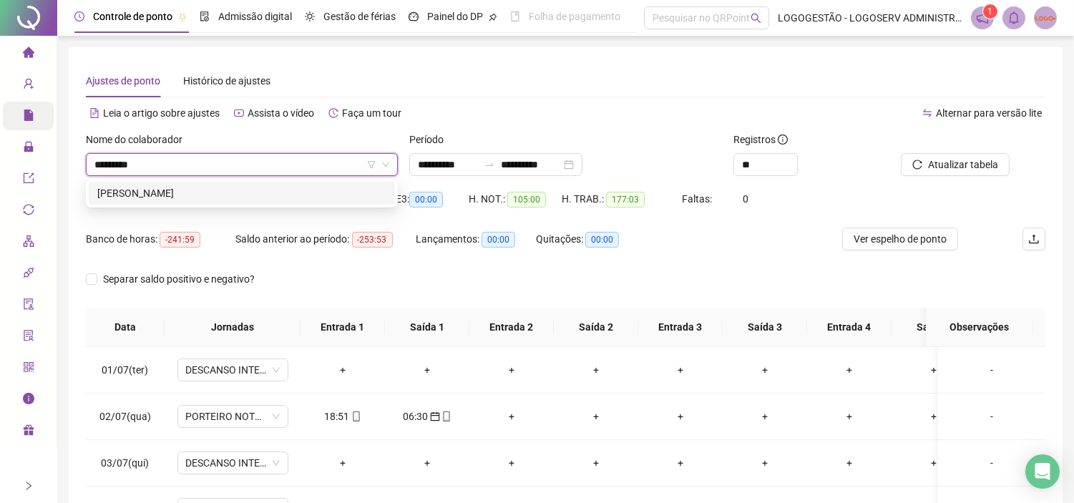
type input "**********"
click at [283, 190] on div "MATEUS LIMA DA SILVA" at bounding box center [241, 193] width 289 height 16
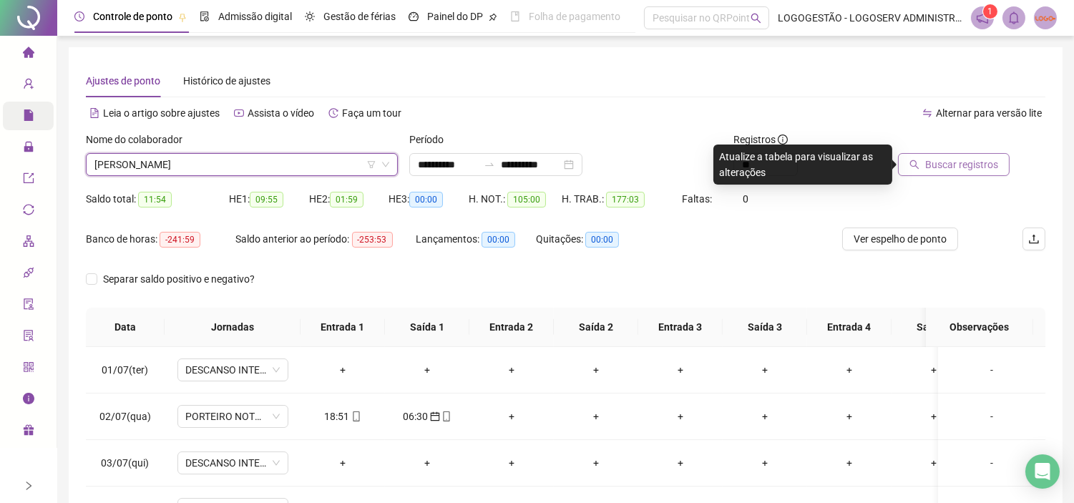
click at [973, 175] on button "Buscar registros" at bounding box center [954, 164] width 112 height 23
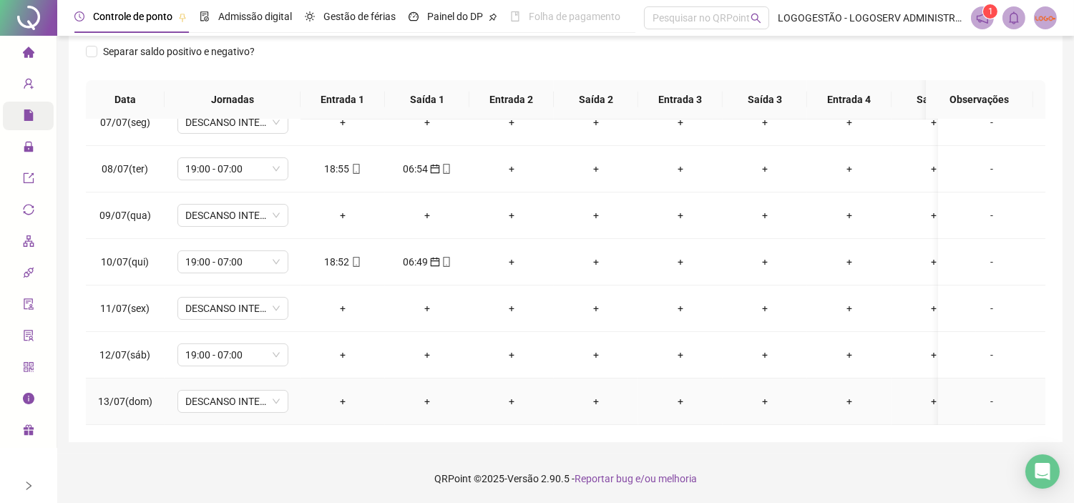
scroll to position [275, 0]
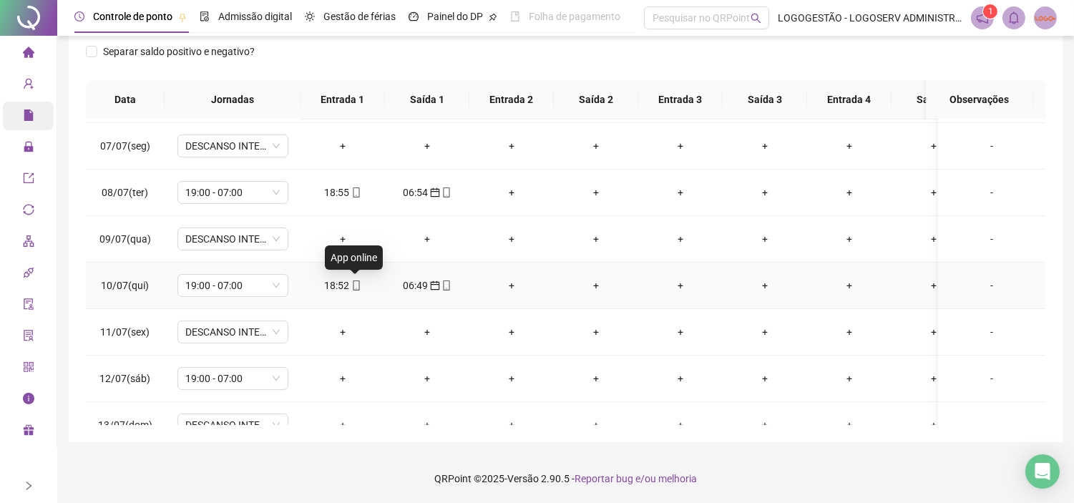
click at [353, 285] on icon "mobile" at bounding box center [356, 285] width 6 height 10
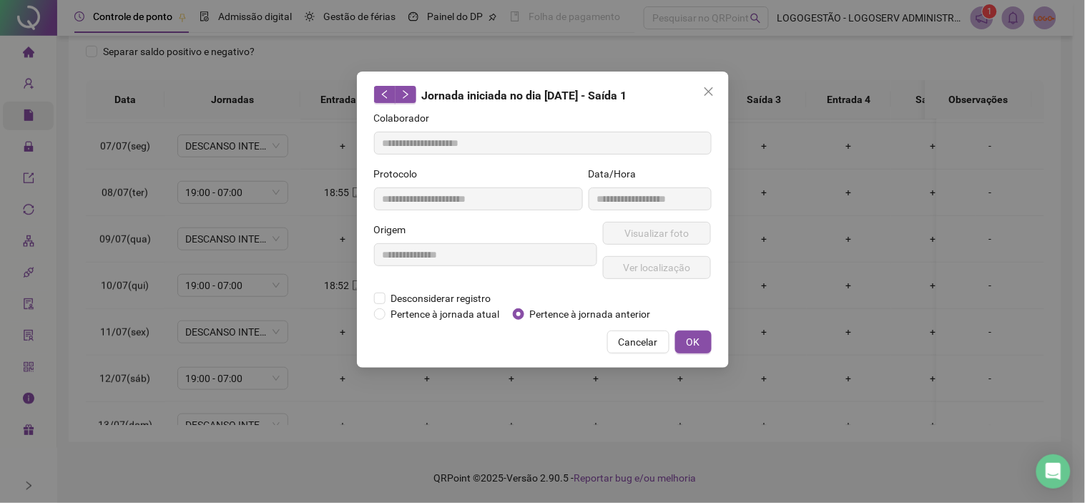
type input "**********"
click at [651, 234] on span "Visualizar foto" at bounding box center [656, 233] width 64 height 16
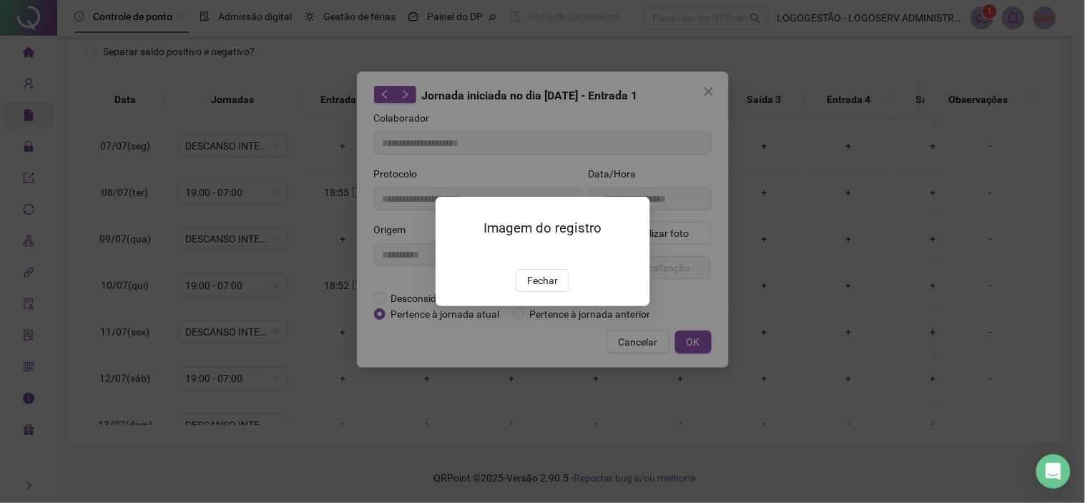
click at [453, 254] on img at bounding box center [453, 254] width 0 height 0
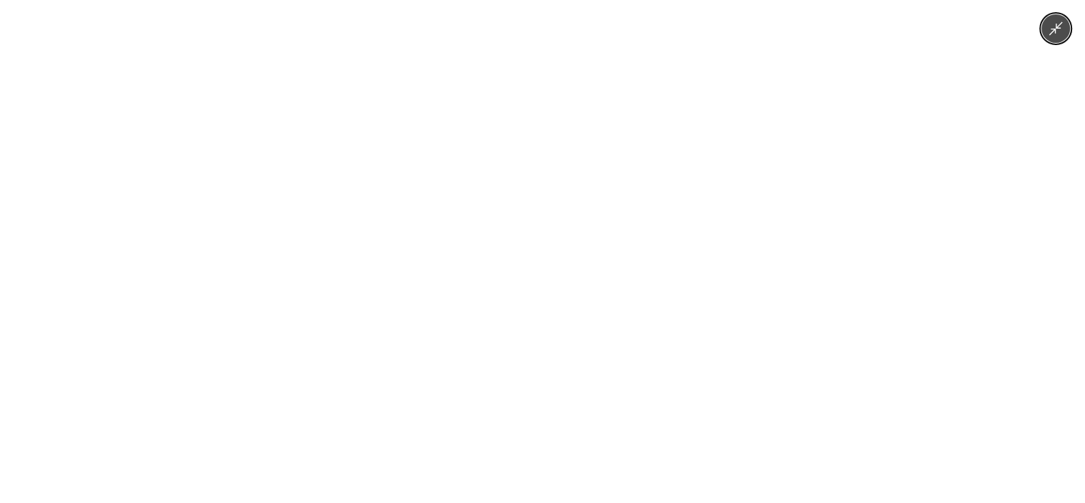
click at [878, 224] on div at bounding box center [542, 251] width 1085 height 503
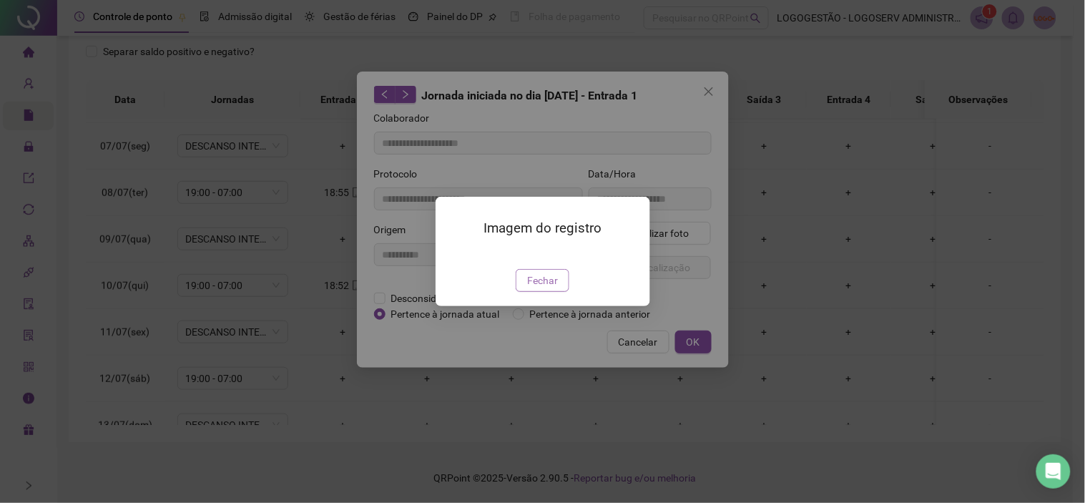
click at [554, 288] on span "Fechar" at bounding box center [542, 280] width 31 height 16
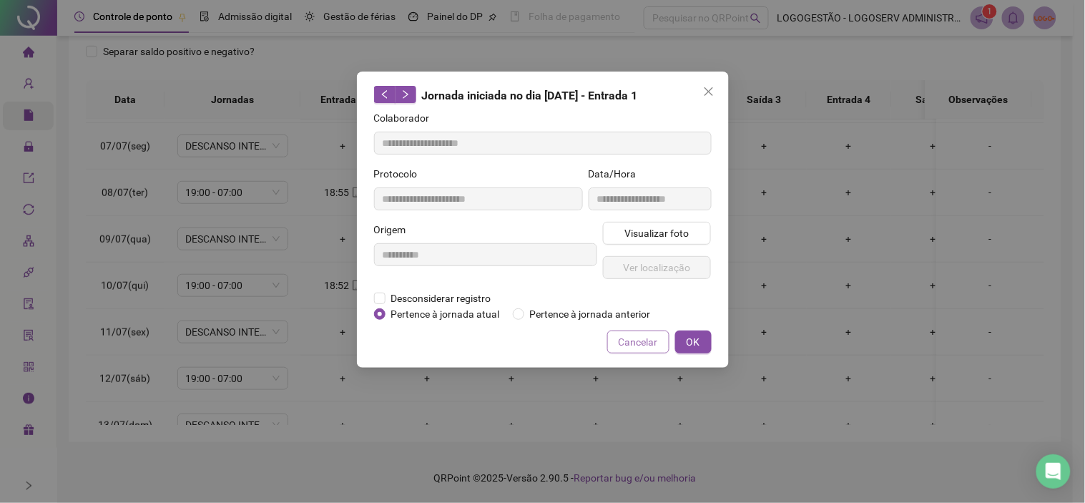
click at [631, 342] on span "Cancelar" at bounding box center [638, 342] width 39 height 16
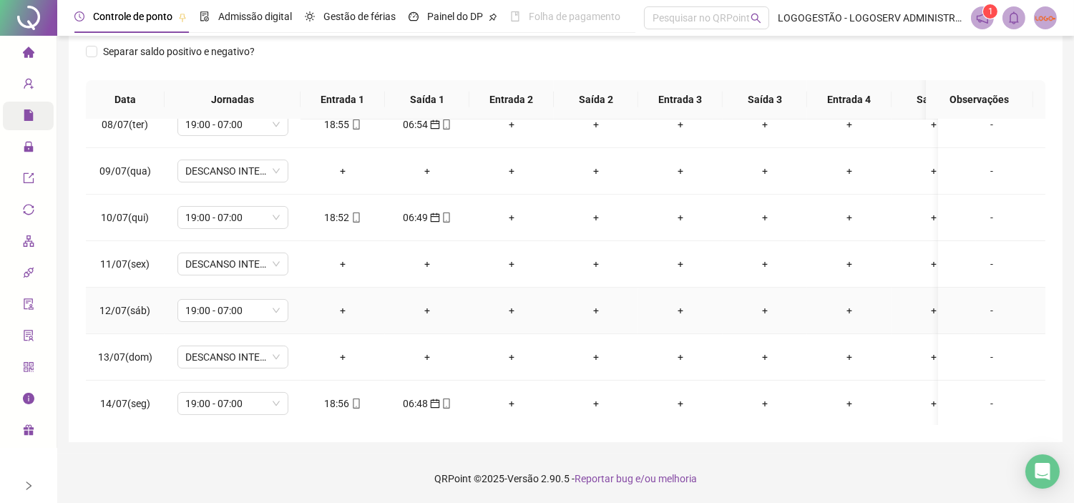
scroll to position [318, 0]
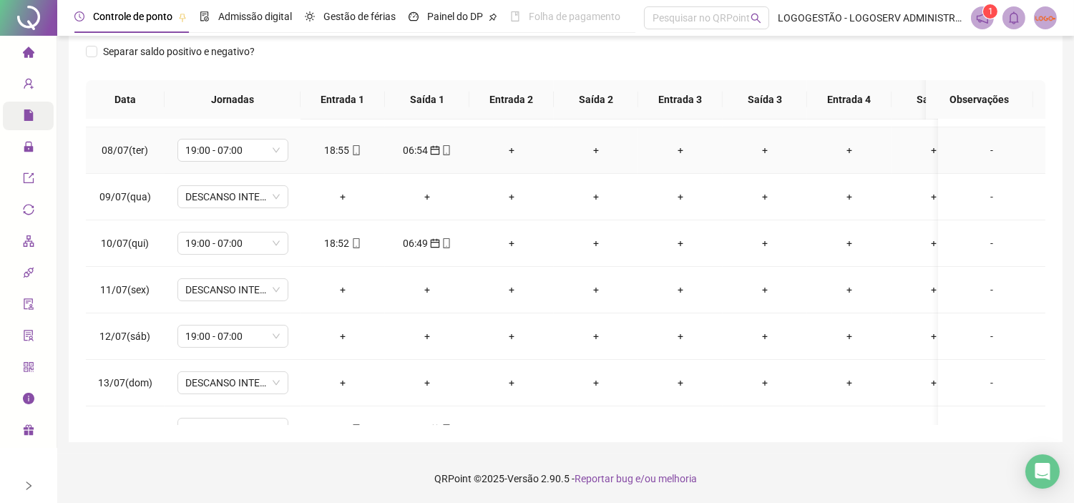
click at [339, 149] on div "18:55" at bounding box center [343, 150] width 62 height 16
type input "**********"
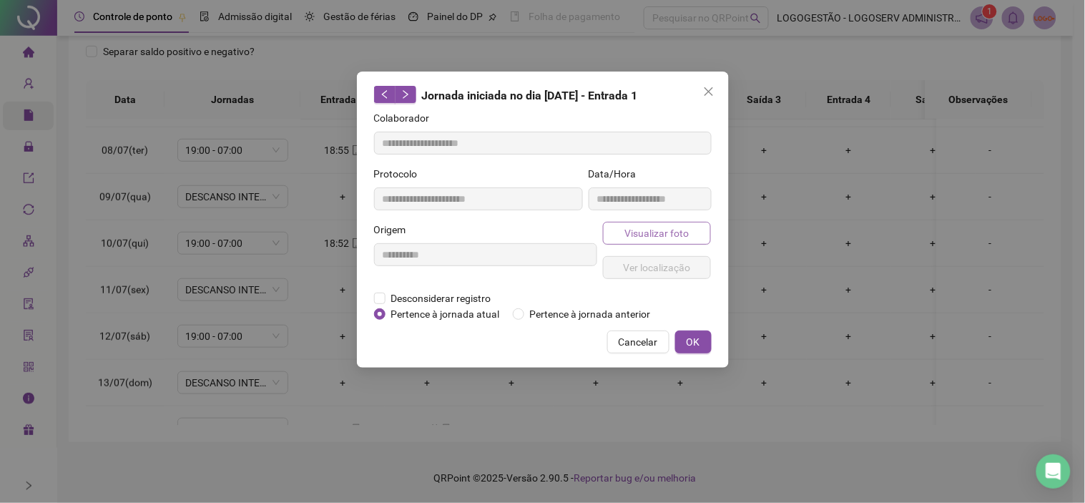
click at [684, 237] on span "Visualizar foto" at bounding box center [656, 233] width 64 height 16
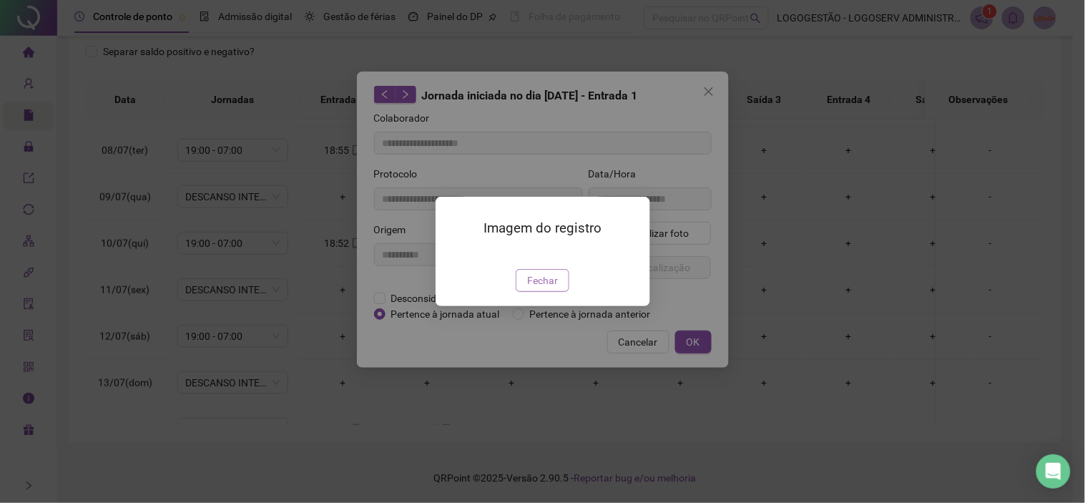
click at [548, 292] on button "Fechar" at bounding box center [543, 280] width 54 height 23
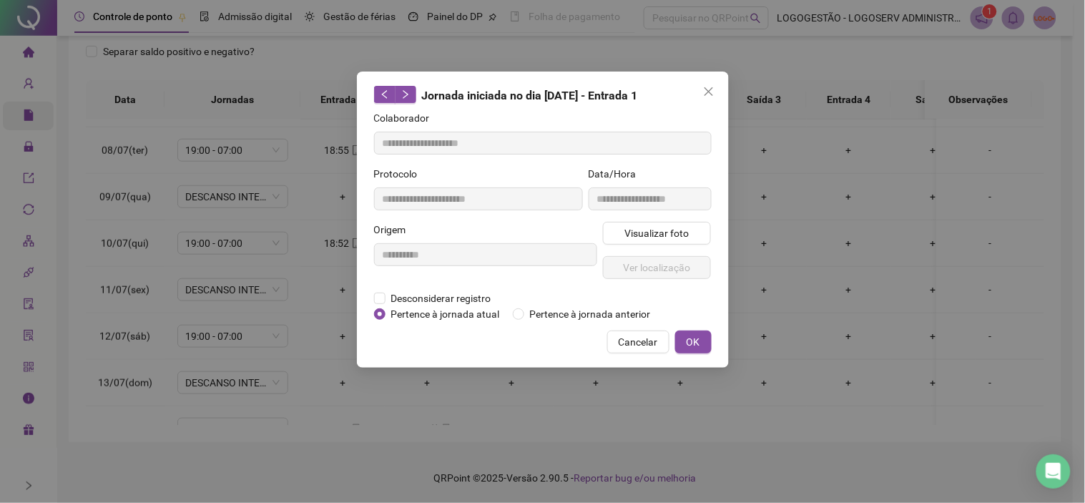
click at [647, 340] on span "Cancelar" at bounding box center [638, 342] width 39 height 16
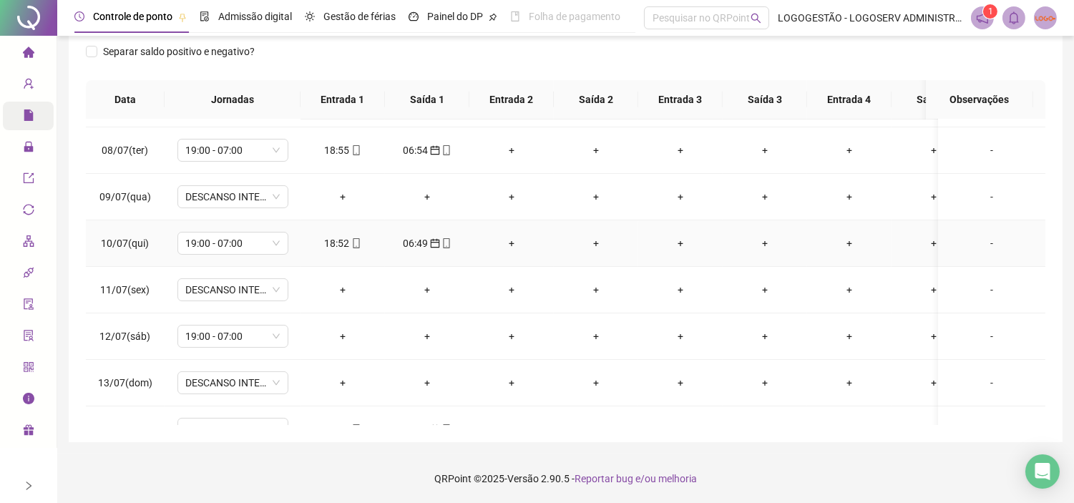
click at [354, 254] on td "18:52" at bounding box center [342, 243] width 84 height 46
click at [355, 246] on icon "mobile" at bounding box center [356, 243] width 6 height 10
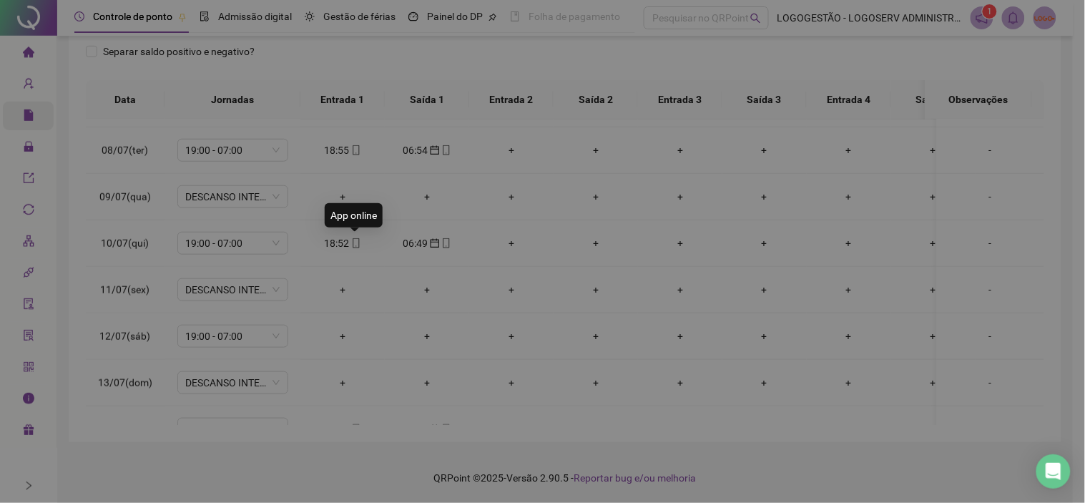
type input "**********"
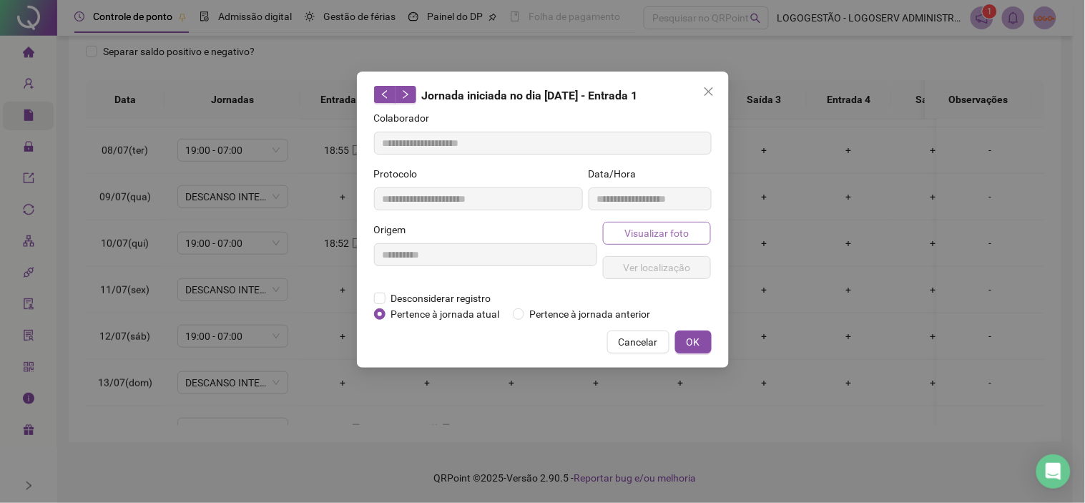
click at [632, 233] on span "Visualizar foto" at bounding box center [656, 233] width 64 height 16
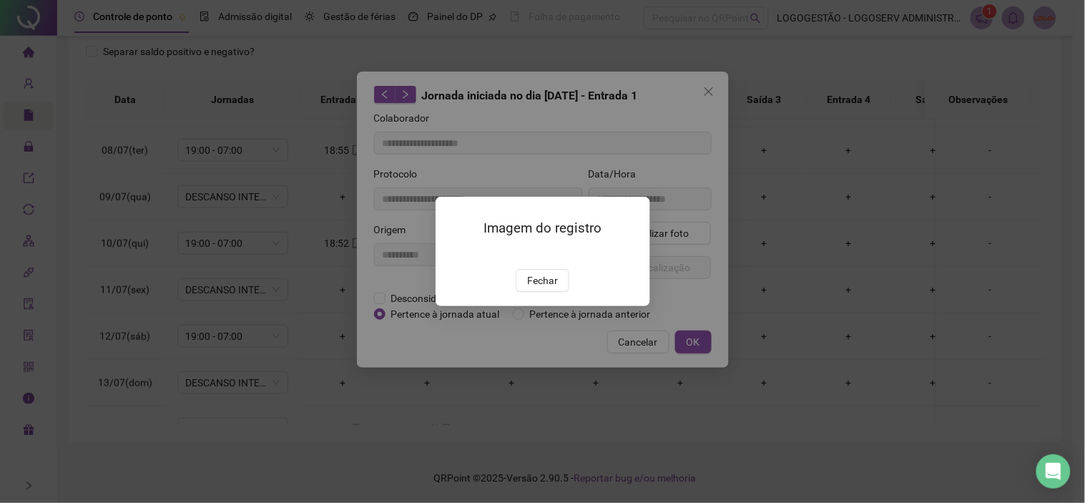
click at [453, 254] on img at bounding box center [453, 254] width 0 height 0
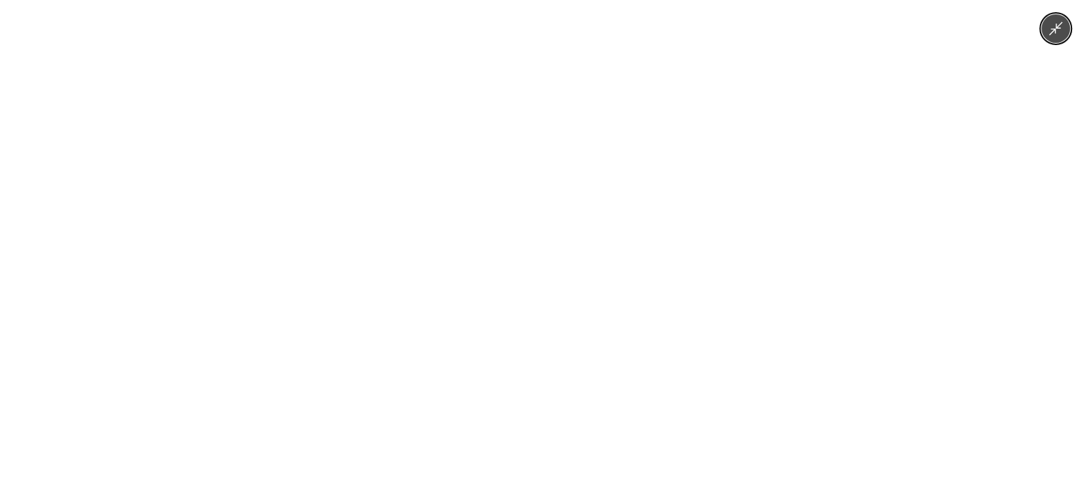
click at [884, 325] on div at bounding box center [542, 251] width 1085 height 503
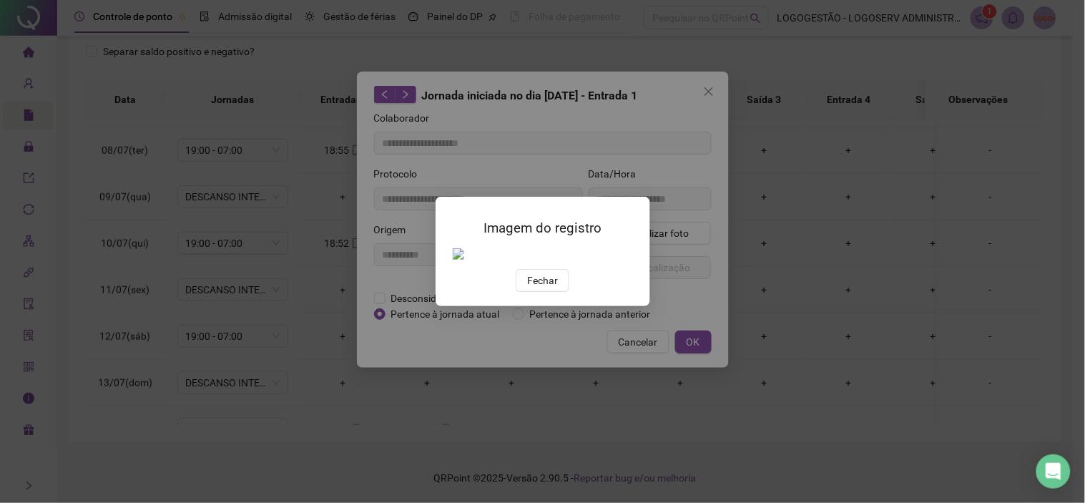
click at [526, 292] on button "Fechar" at bounding box center [543, 280] width 54 height 23
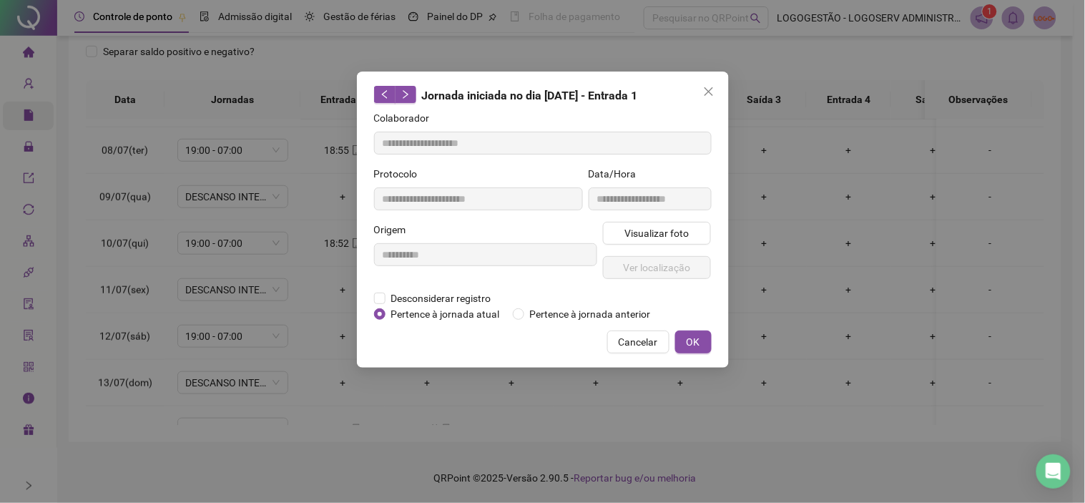
click at [635, 348] on span "Cancelar" at bounding box center [638, 342] width 39 height 16
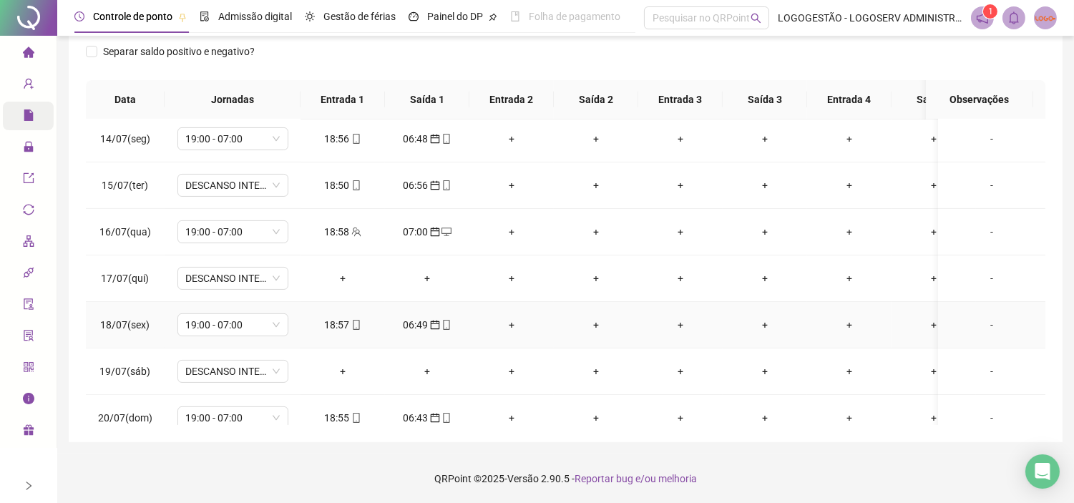
scroll to position [635, 0]
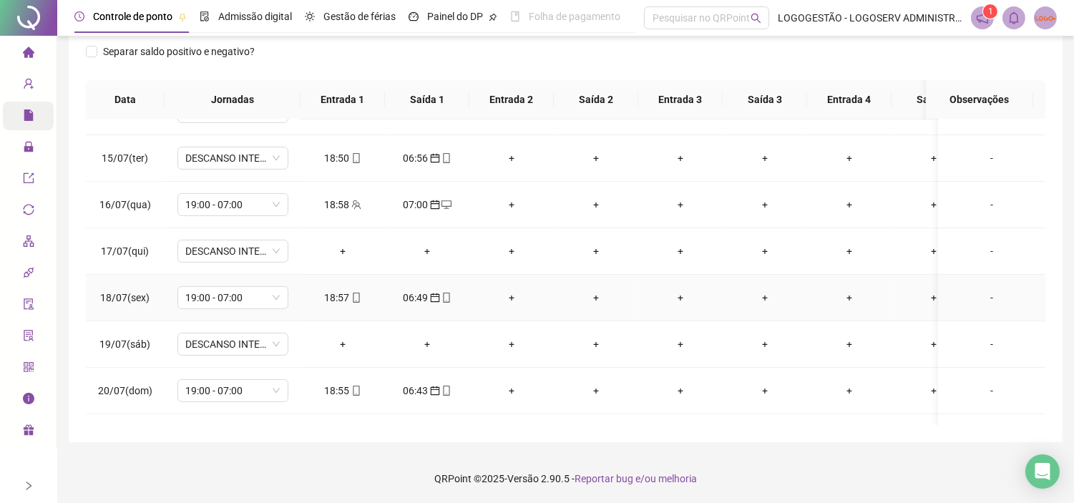
click at [351, 296] on icon "mobile" at bounding box center [356, 298] width 10 height 10
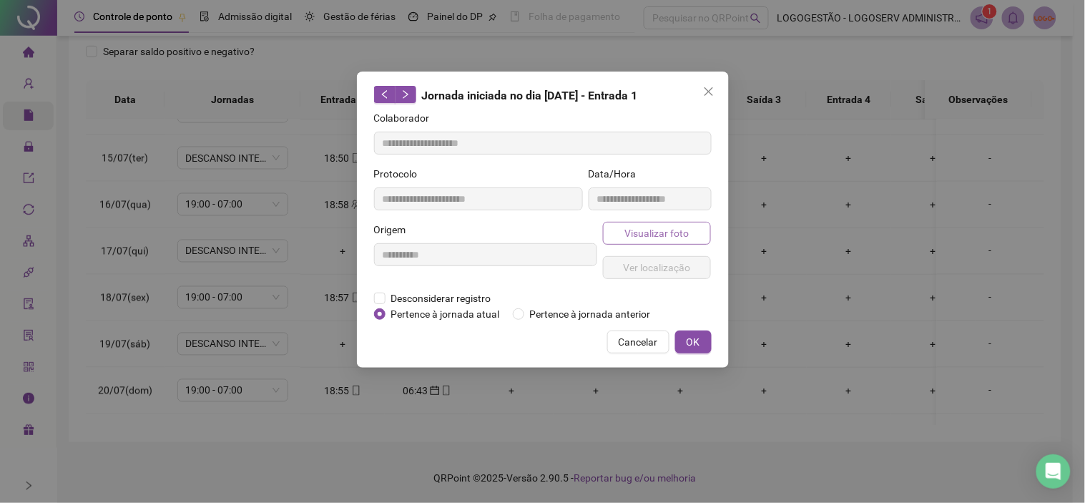
click at [677, 236] on span "Visualizar foto" at bounding box center [656, 233] width 64 height 16
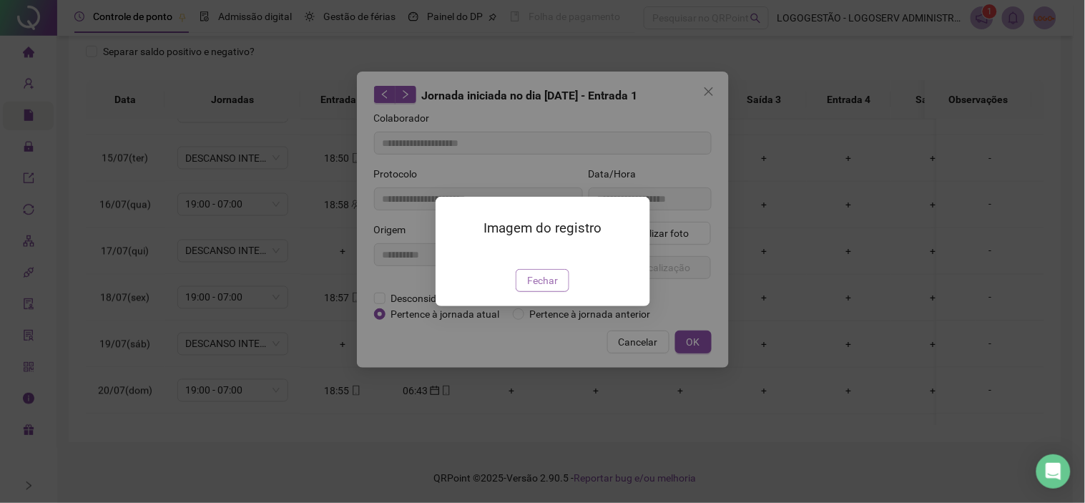
click at [539, 288] on span "Fechar" at bounding box center [542, 280] width 31 height 16
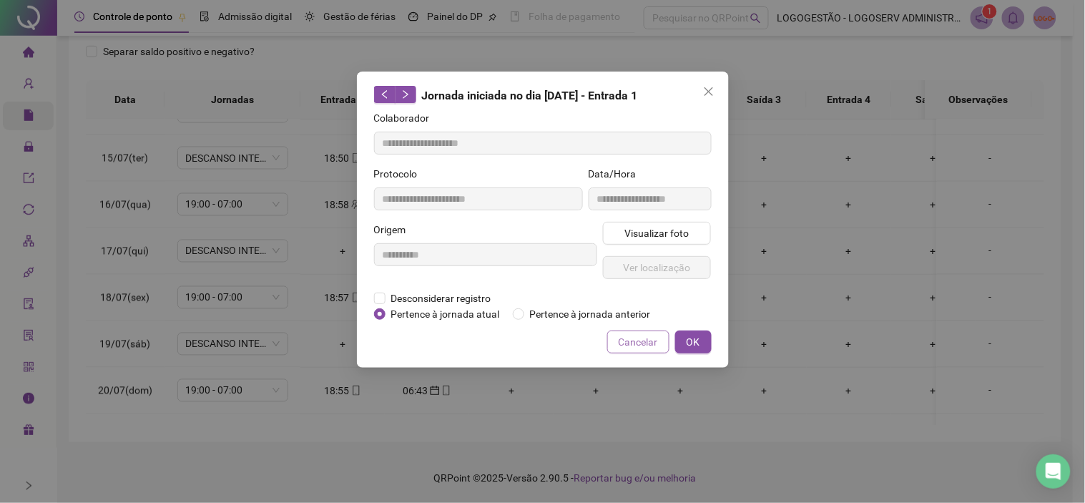
click at [615, 338] on button "Cancelar" at bounding box center [638, 341] width 62 height 23
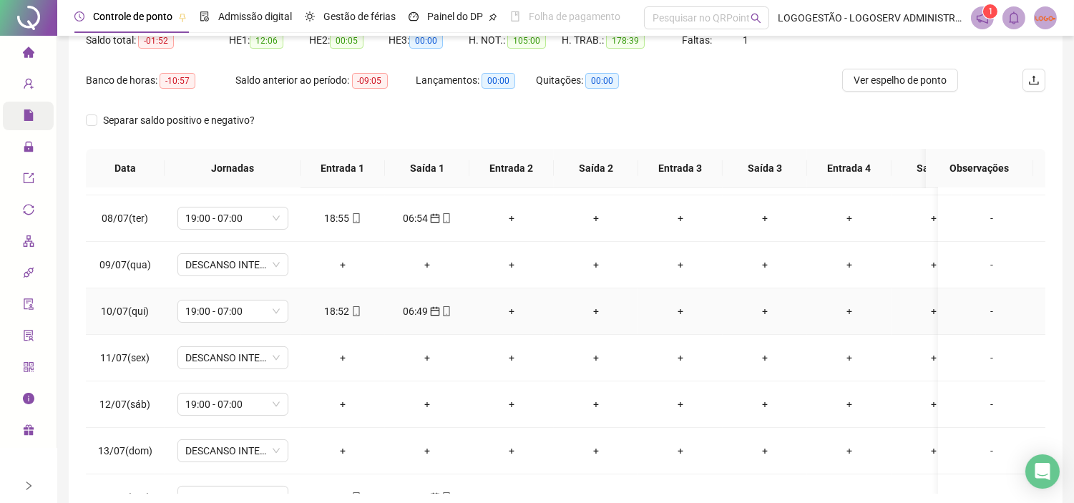
scroll to position [318, 0]
click at [345, 408] on div "+" at bounding box center [343, 405] width 62 height 16
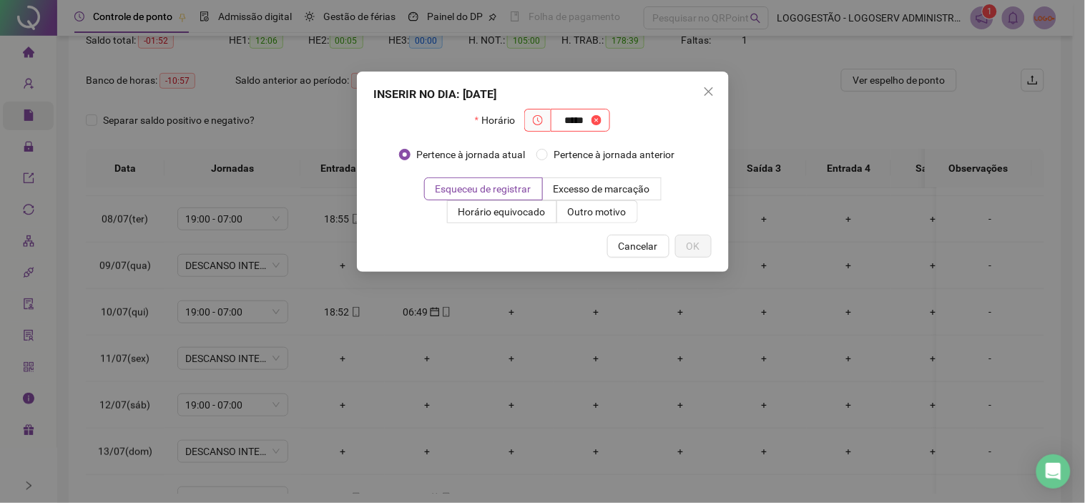
type input "*****"
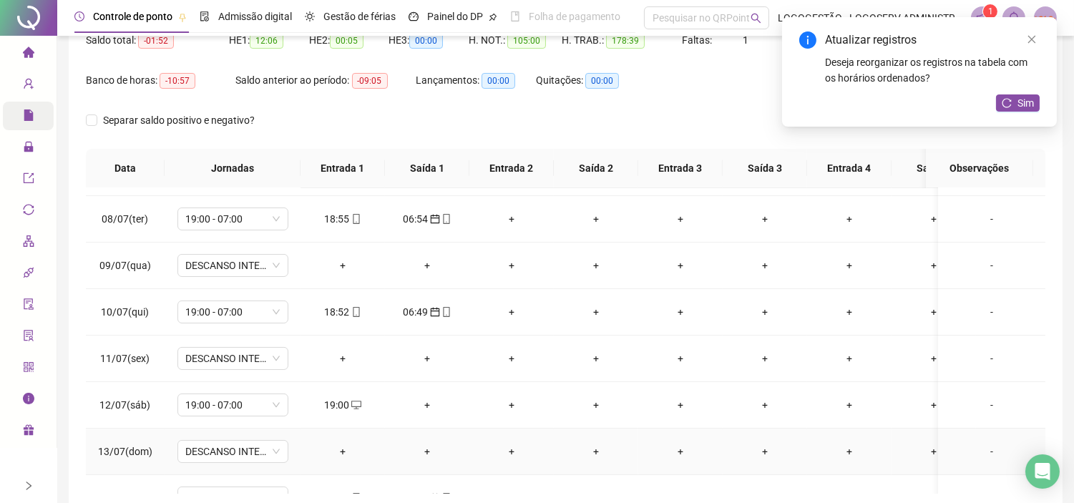
click at [425, 448] on div "+" at bounding box center [427, 451] width 62 height 16
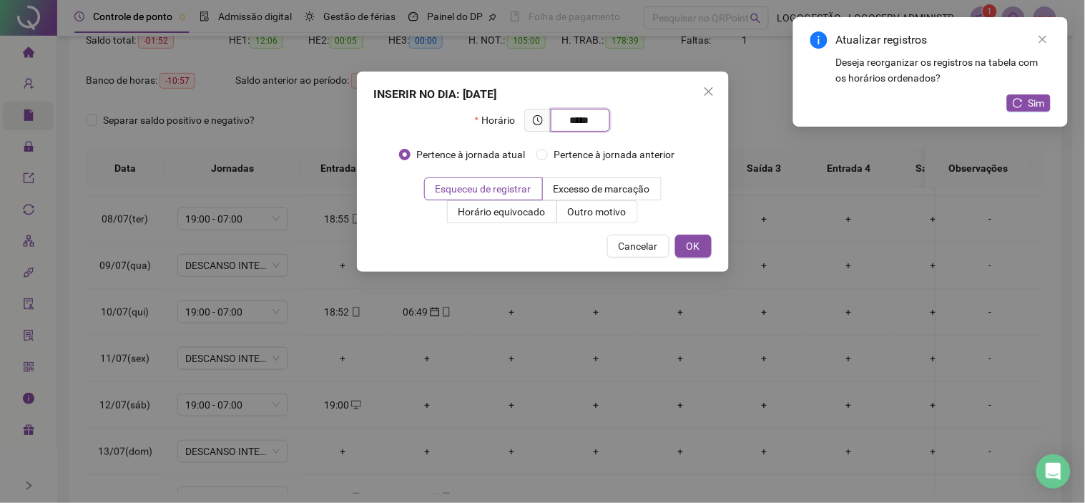
type input "*****"
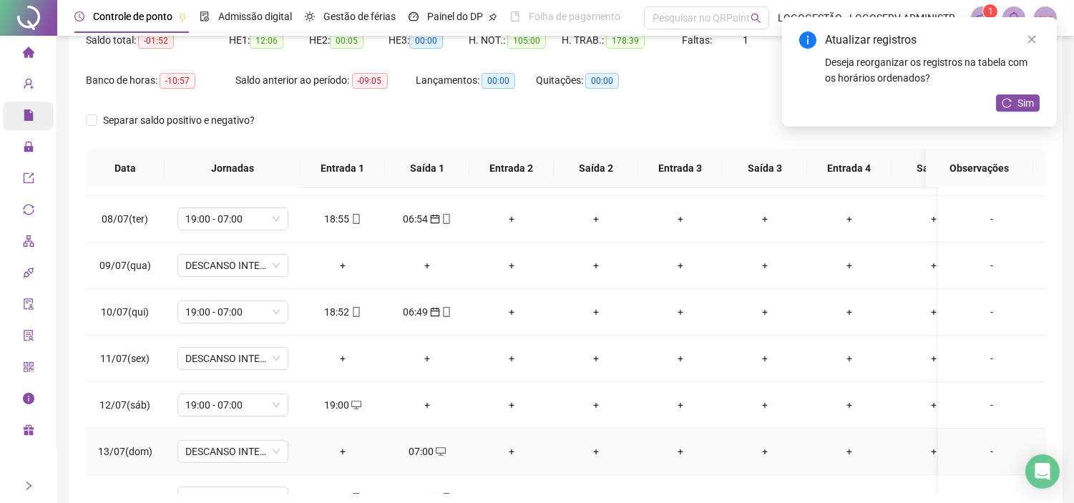
click at [423, 445] on div "07:00" at bounding box center [427, 451] width 62 height 16
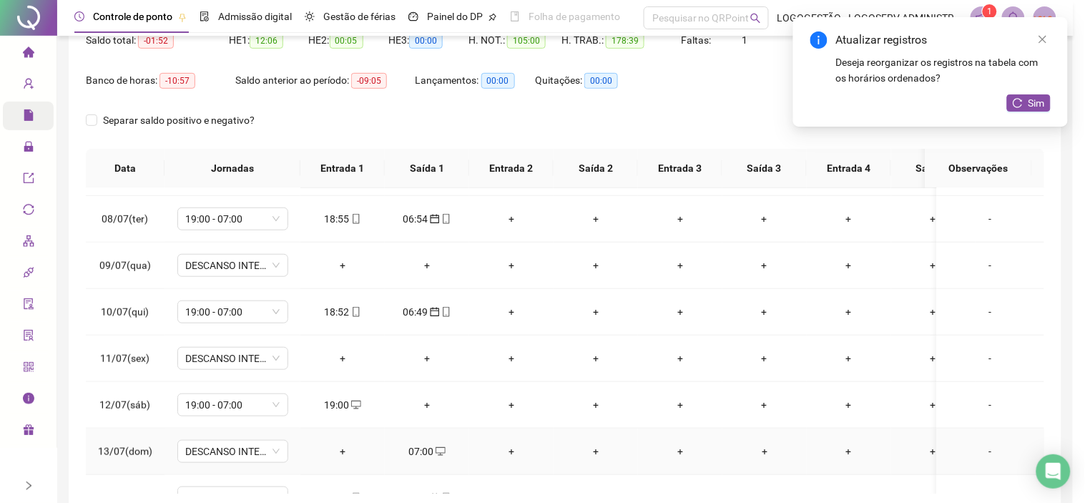
type input "**********"
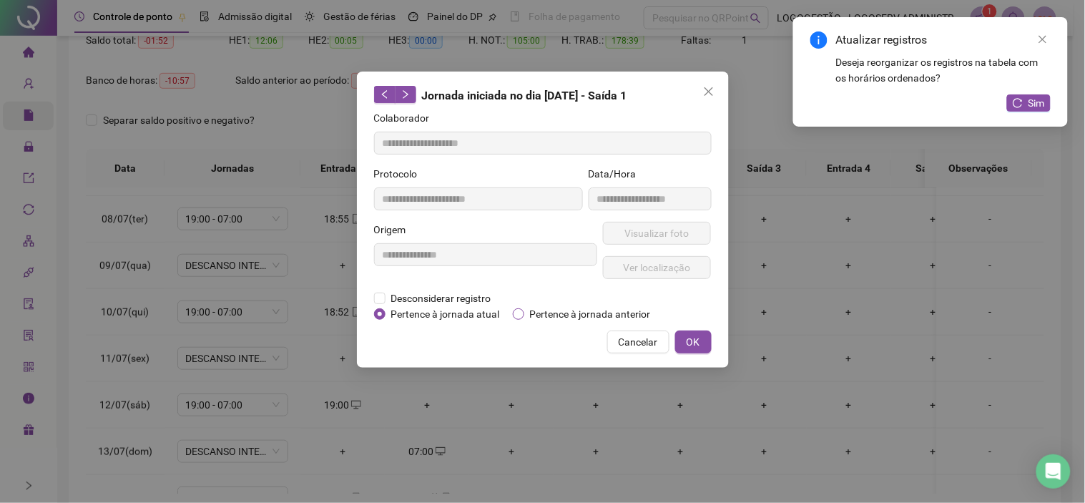
click at [549, 315] on span "Pertence à jornada anterior" at bounding box center [590, 314] width 132 height 16
click at [697, 346] on span "OK" at bounding box center [694, 342] width 14 height 16
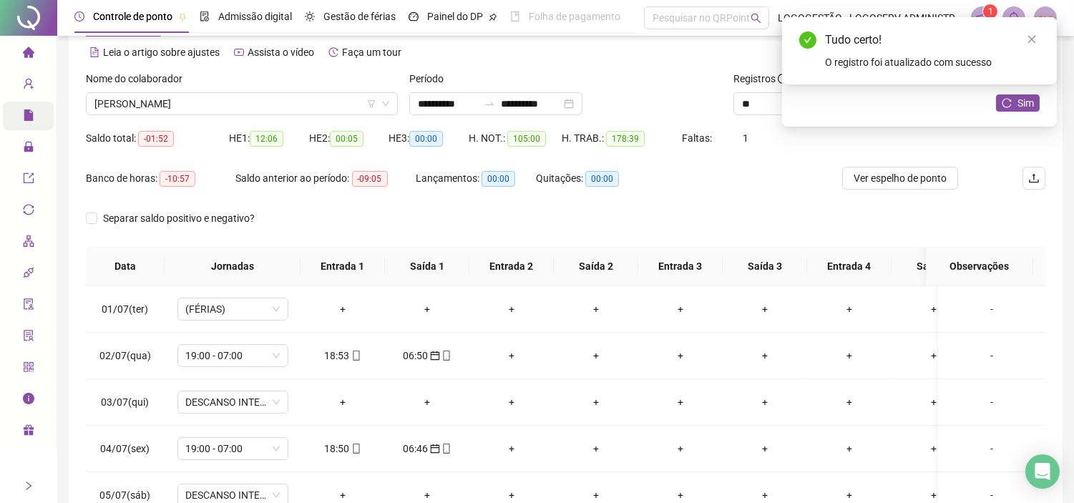
scroll to position [0, 0]
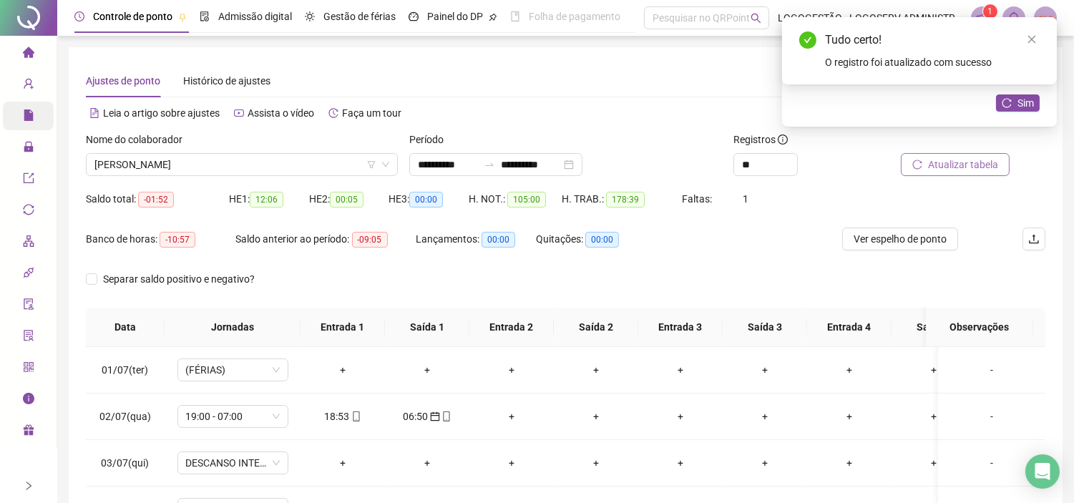
click at [969, 161] on span "Atualizar tabela" at bounding box center [963, 165] width 70 height 16
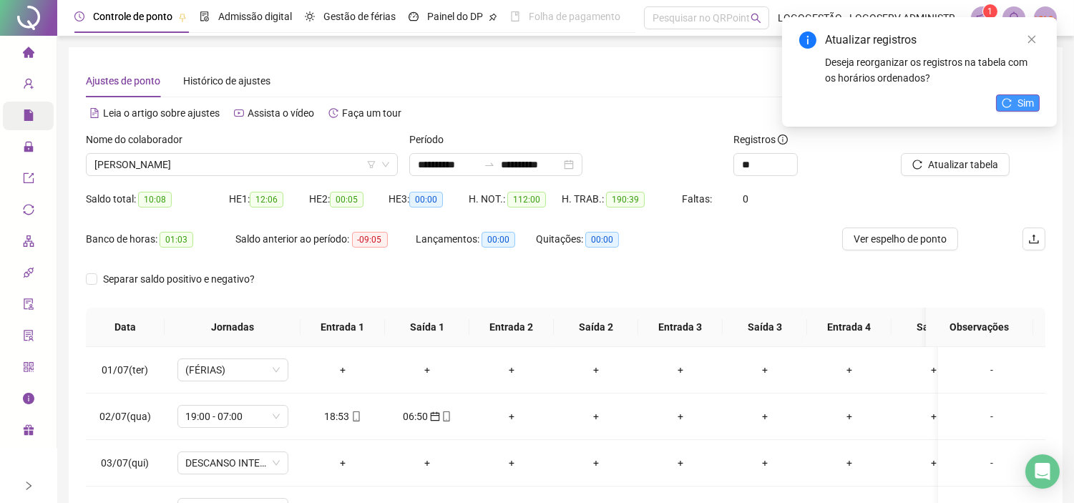
click at [1035, 100] on button "Sim" at bounding box center [1018, 102] width 44 height 17
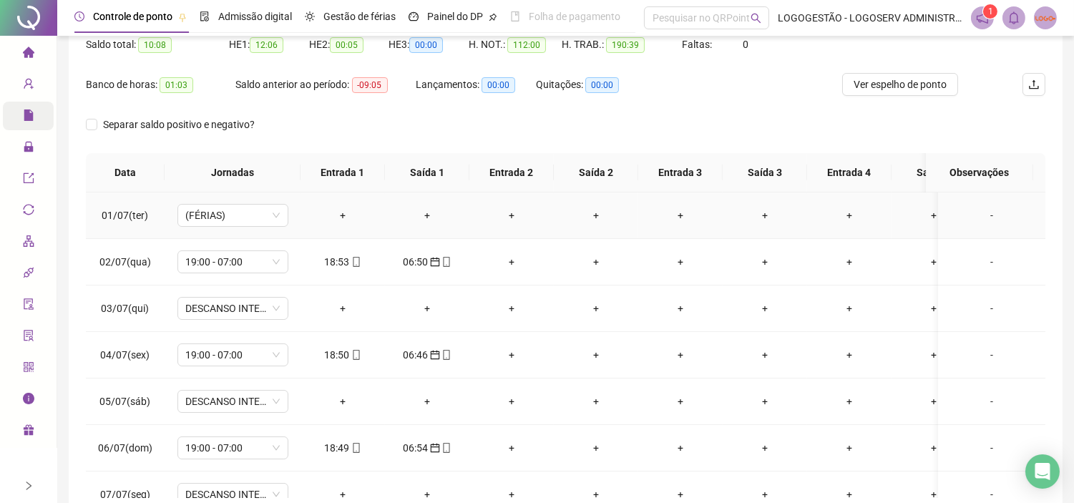
scroll to position [227, 0]
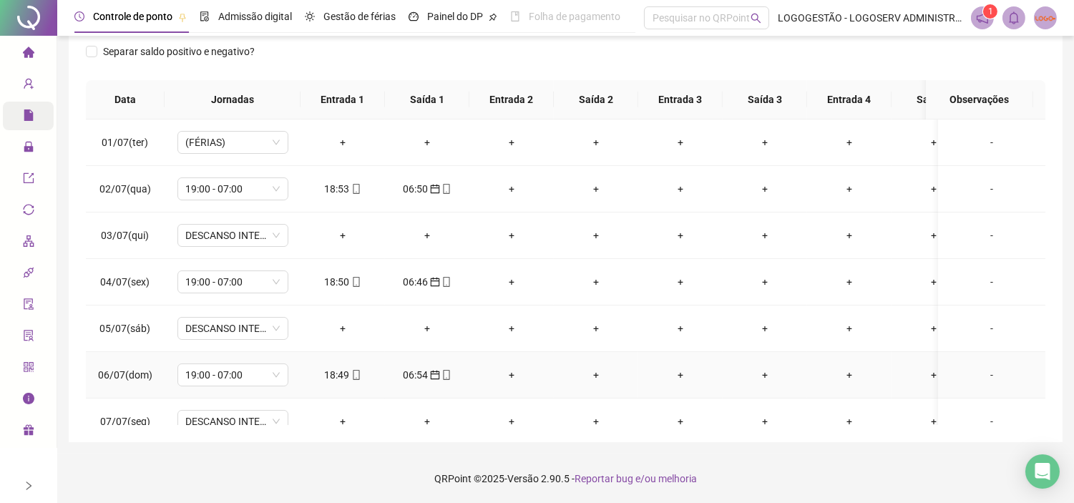
click at [342, 370] on div "18:49" at bounding box center [343, 375] width 62 height 16
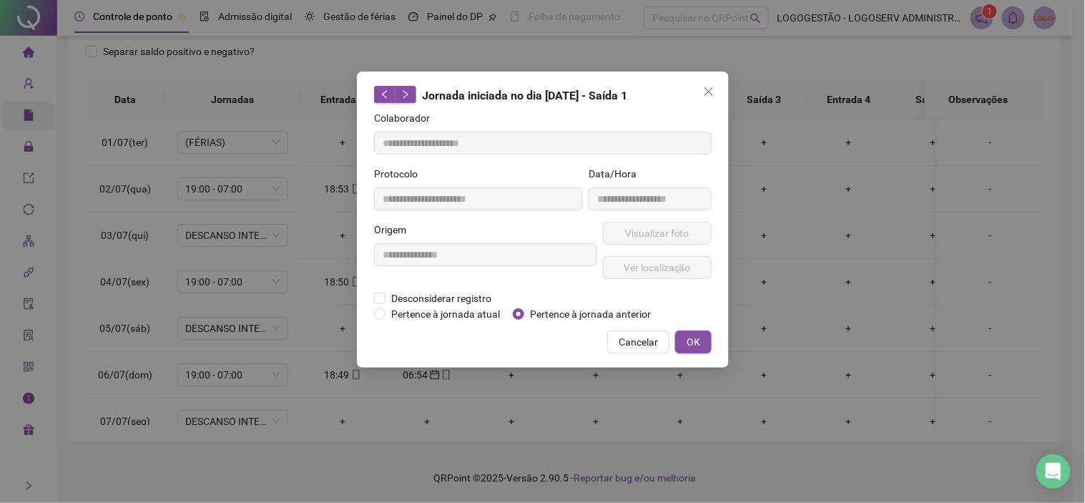
type input "**********"
click at [704, 233] on button "Visualizar foto" at bounding box center [657, 233] width 109 height 23
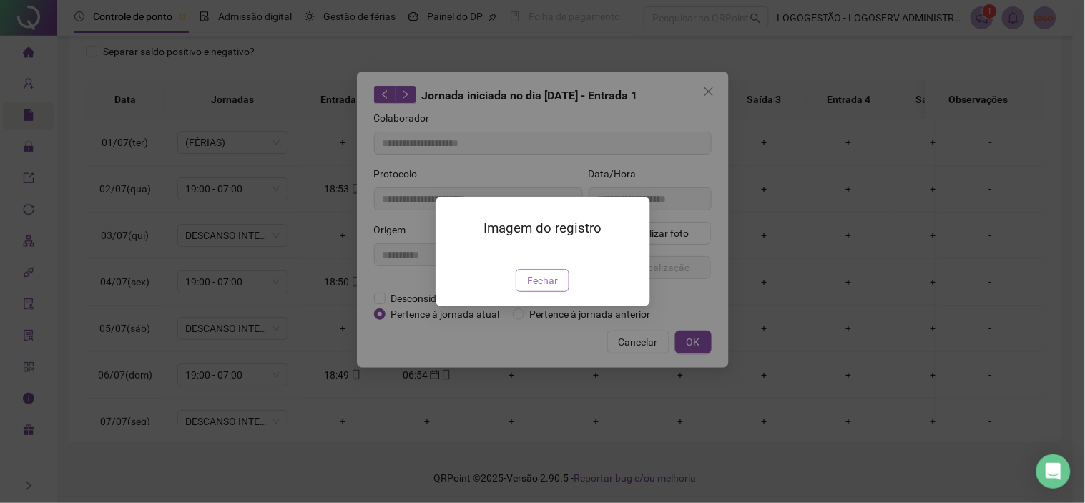
drag, startPoint x: 536, startPoint y: 349, endPoint x: 547, endPoint y: 353, distance: 11.3
click at [539, 306] on div "Imagem do registro Fechar" at bounding box center [543, 251] width 215 height 109
click at [549, 288] on span "Fechar" at bounding box center [542, 280] width 31 height 16
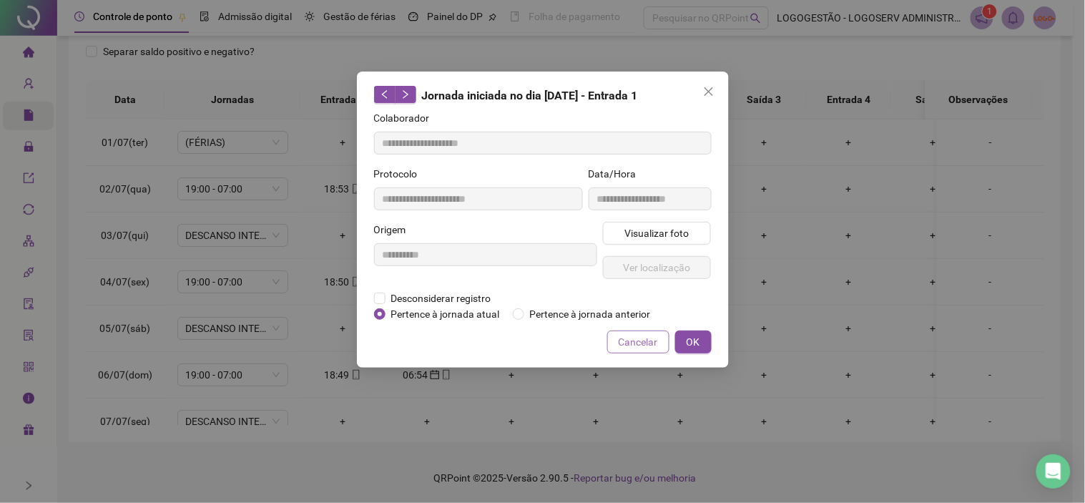
click at [637, 347] on span "Cancelar" at bounding box center [638, 342] width 39 height 16
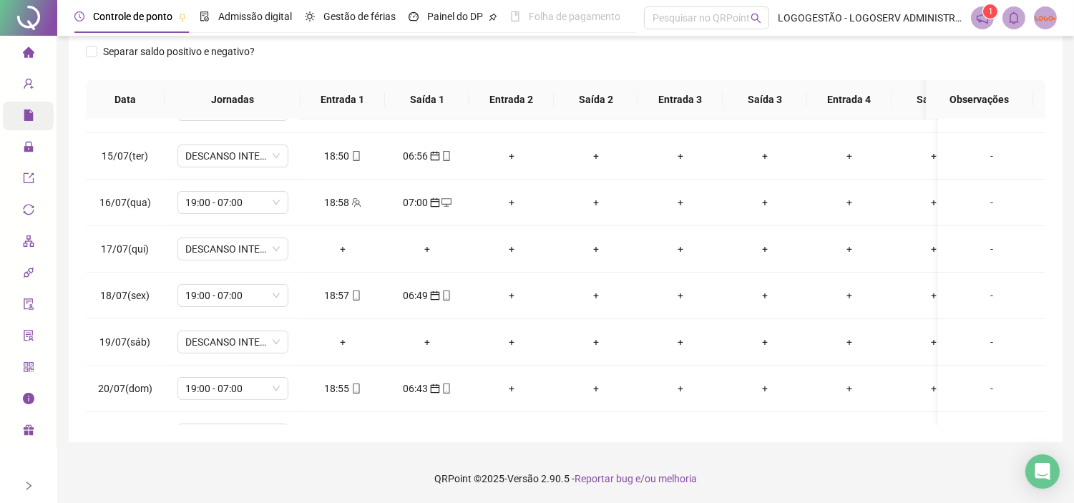
scroll to position [953, 0]
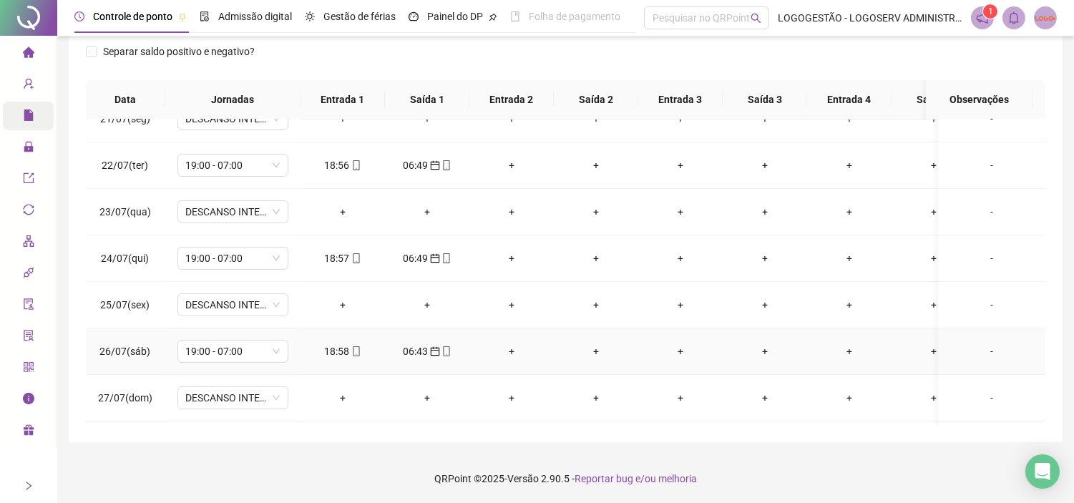
click at [355, 353] on icon "mobile" at bounding box center [356, 351] width 10 height 10
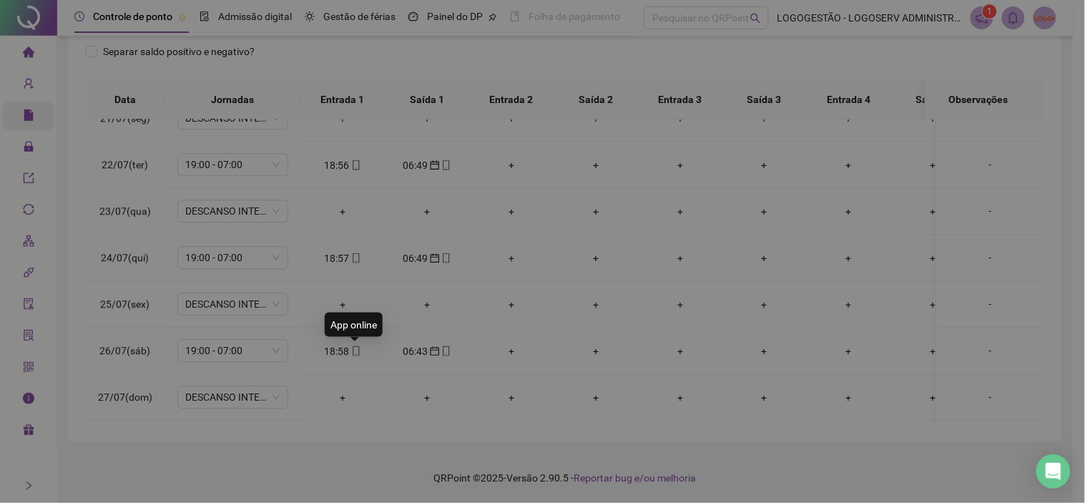
type input "**********"
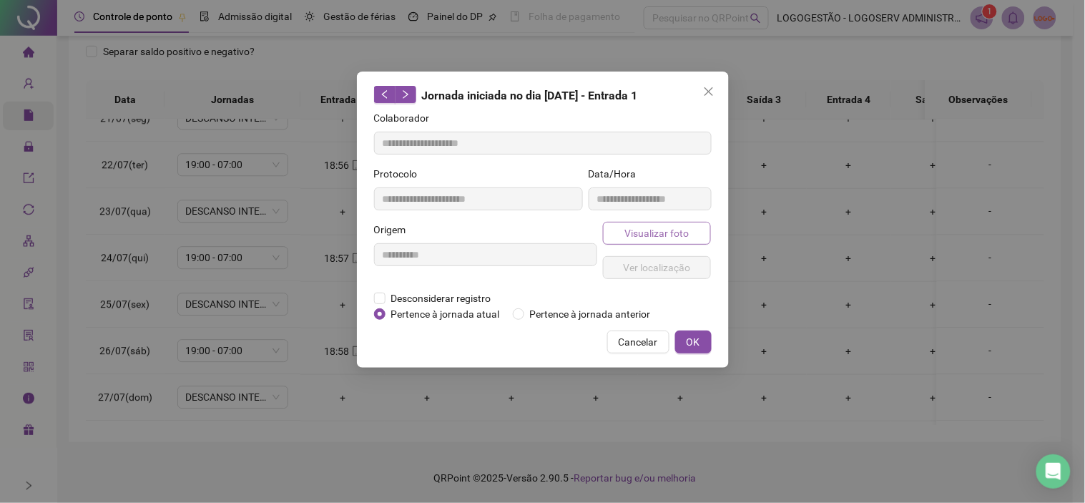
click at [631, 237] on span "Visualizar foto" at bounding box center [656, 233] width 64 height 16
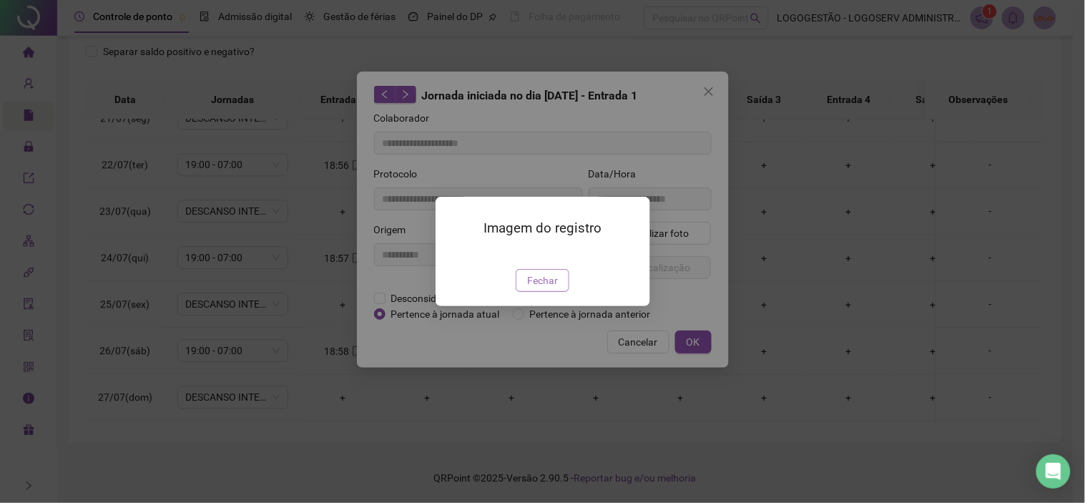
click at [541, 288] on span "Fechar" at bounding box center [542, 280] width 31 height 16
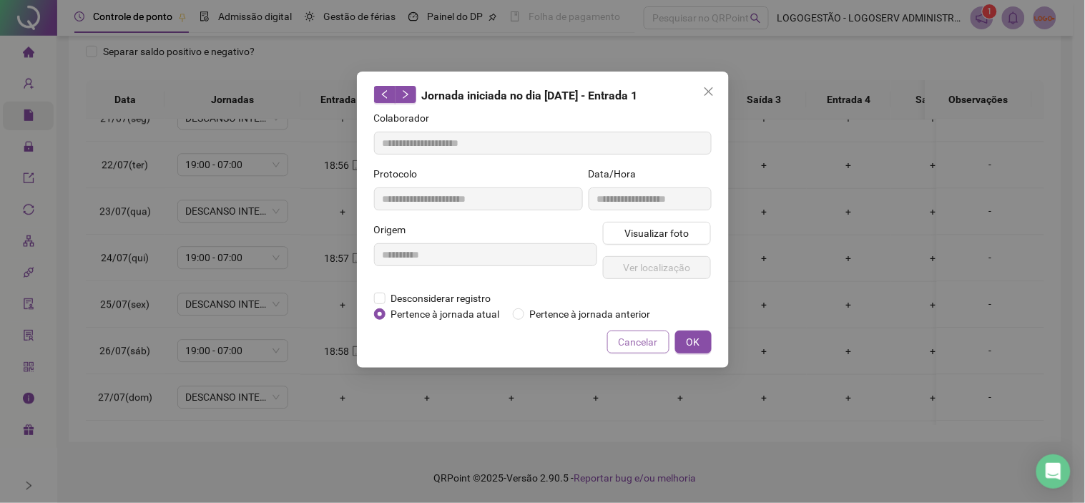
click at [655, 330] on button "Cancelar" at bounding box center [638, 341] width 62 height 23
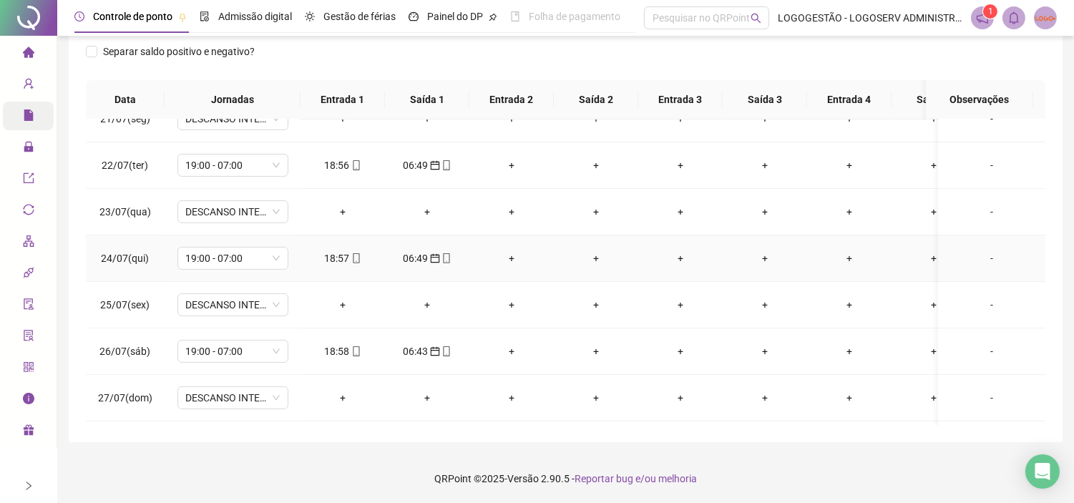
click at [334, 262] on div "18:57" at bounding box center [343, 258] width 62 height 16
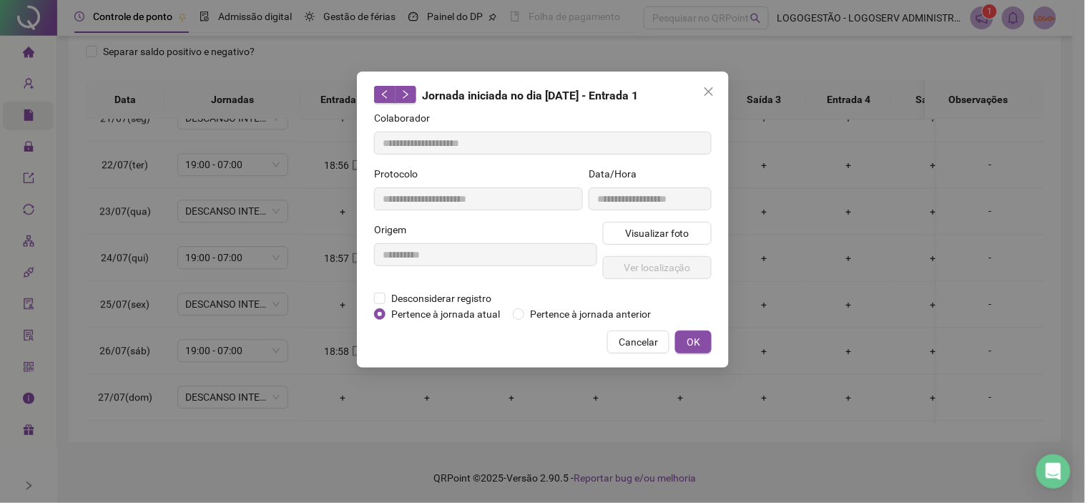
type input "**********"
click at [661, 243] on button "Visualizar foto" at bounding box center [657, 233] width 109 height 23
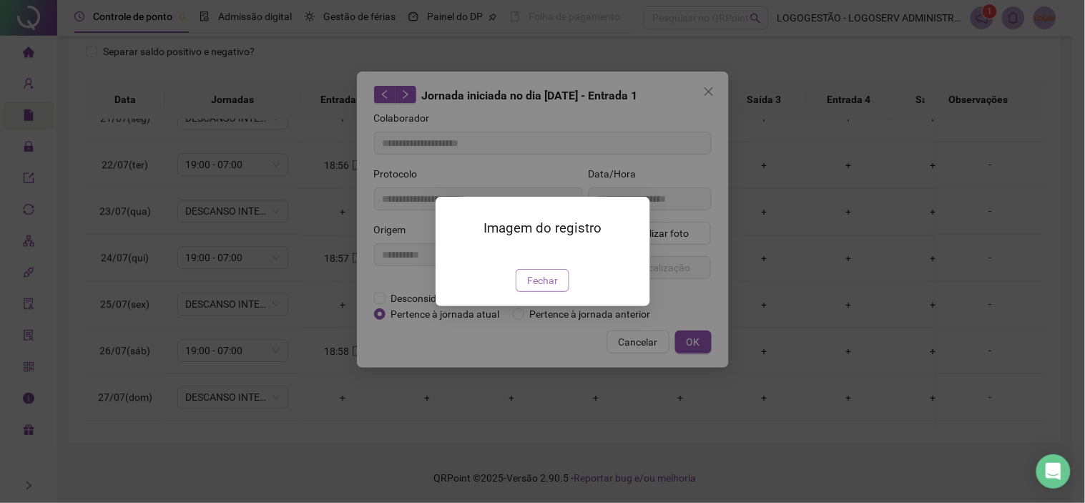
click at [547, 288] on span "Fechar" at bounding box center [542, 280] width 31 height 16
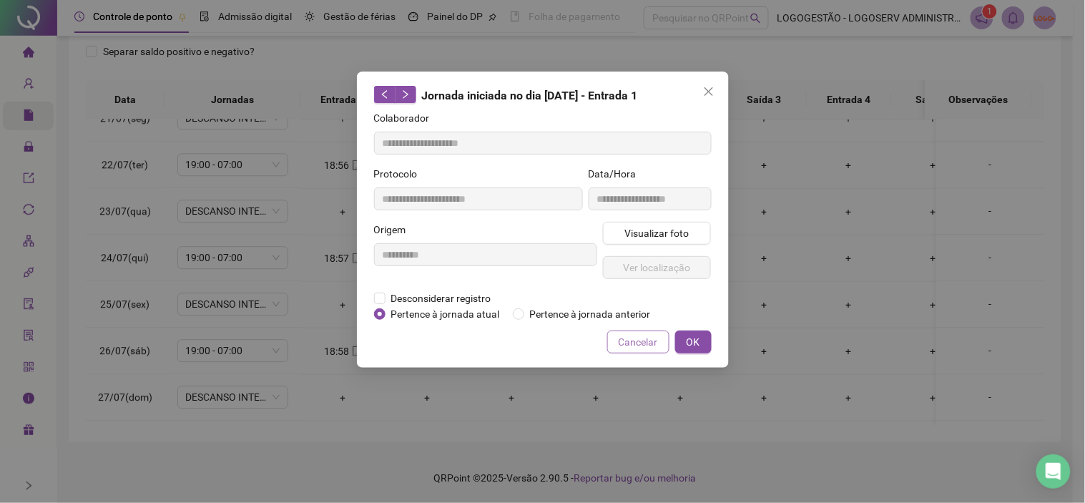
click at [654, 338] on span "Cancelar" at bounding box center [638, 342] width 39 height 16
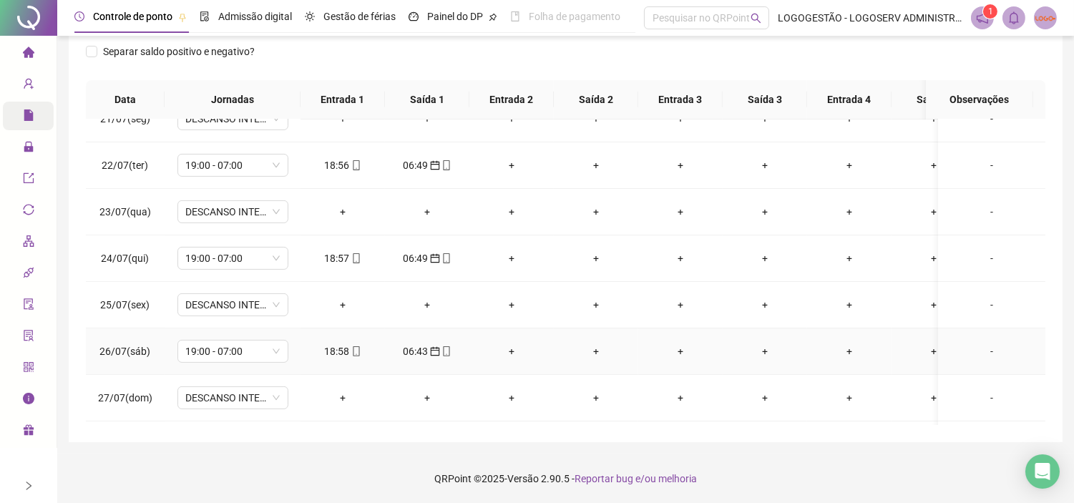
click at [412, 355] on div "06:43" at bounding box center [427, 351] width 62 height 16
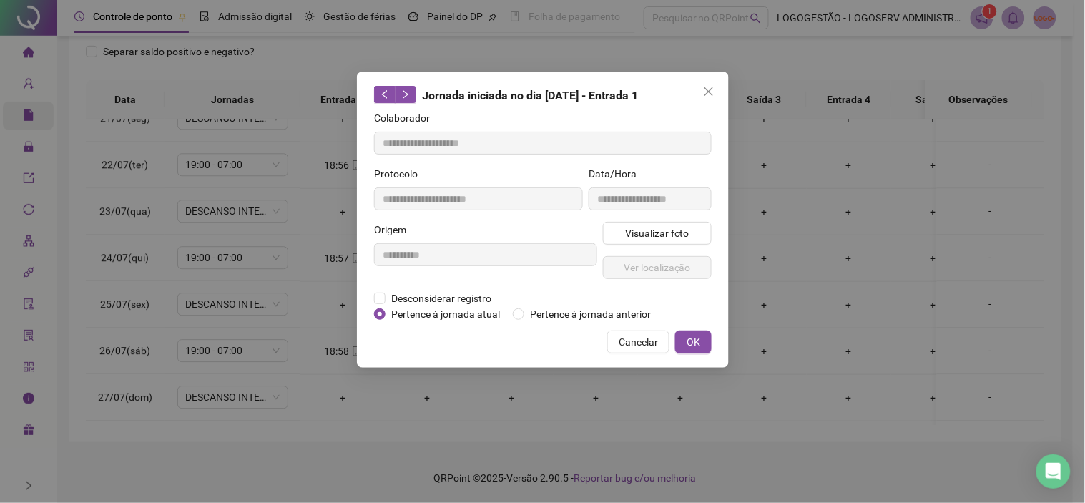
type input "**********"
click at [638, 242] on button "Visualizar foto" at bounding box center [657, 233] width 109 height 23
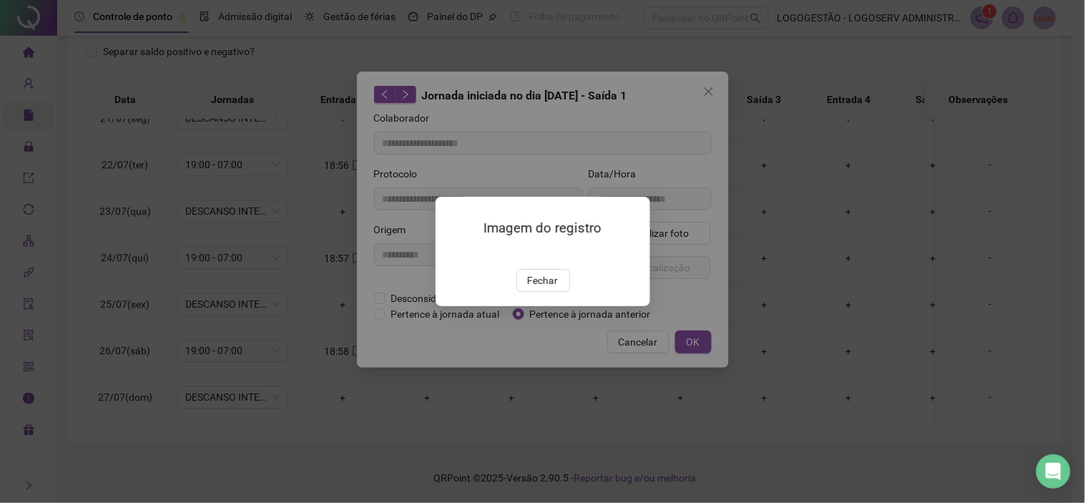
click at [646, 232] on div "Imagem do registro Fechar" at bounding box center [543, 251] width 215 height 109
click at [453, 254] on img at bounding box center [453, 254] width 0 height 0
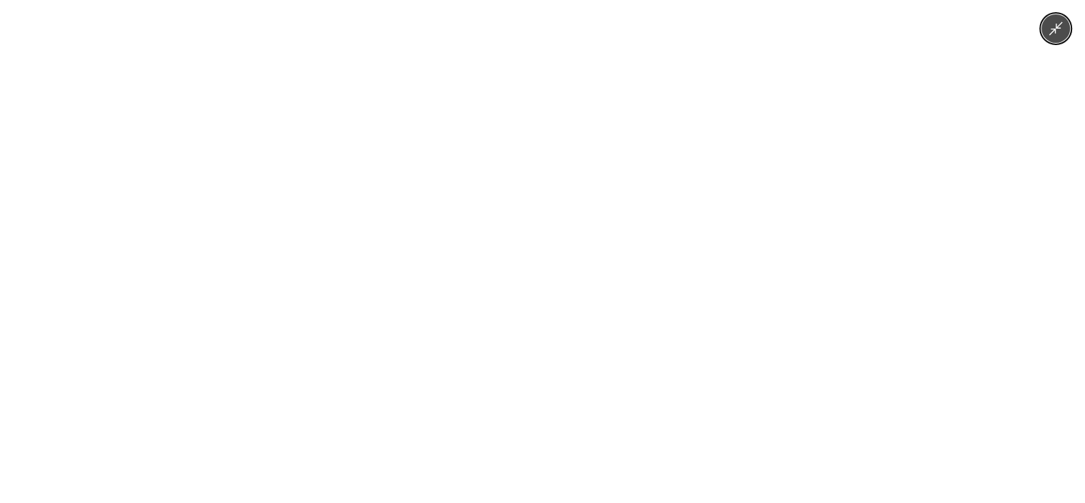
click at [875, 262] on div at bounding box center [542, 251] width 1085 height 503
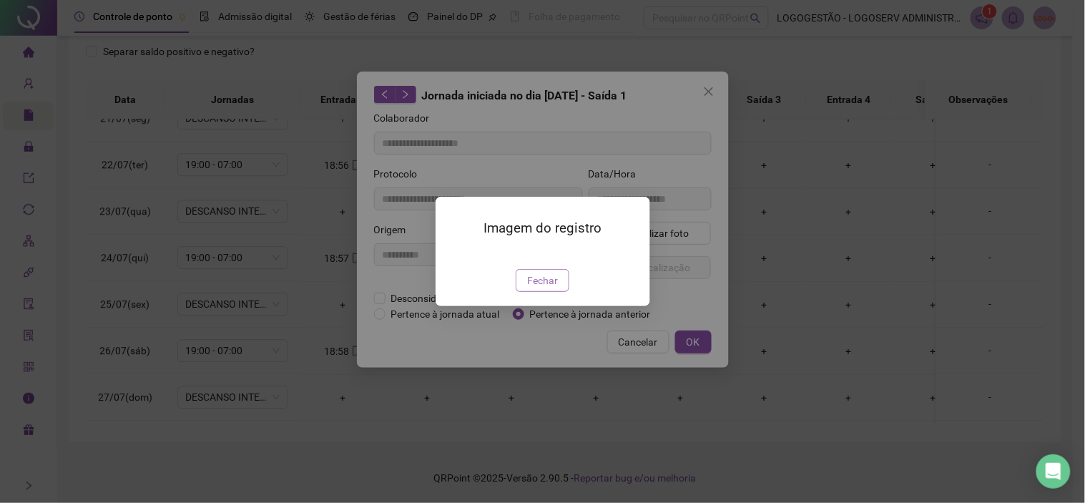
click at [551, 288] on span "Fechar" at bounding box center [542, 280] width 31 height 16
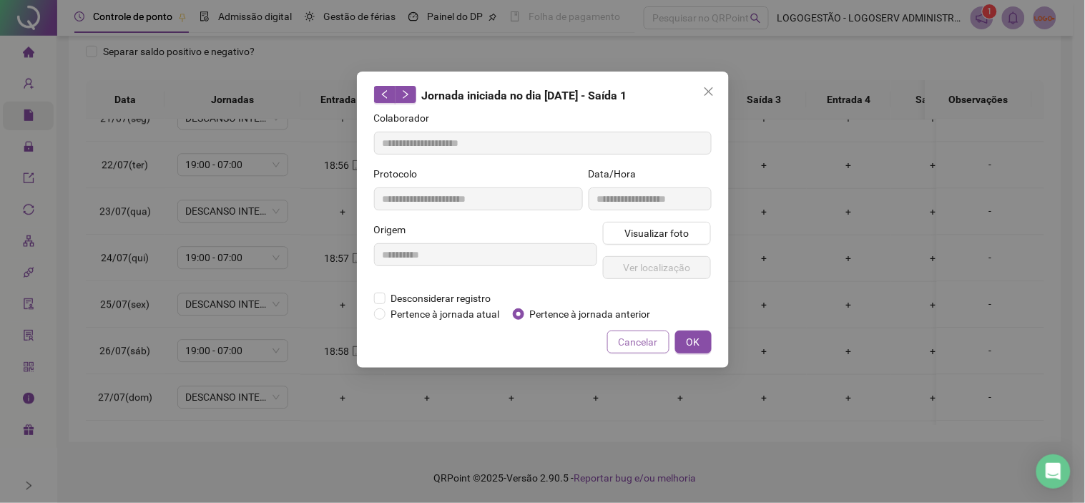
click at [644, 345] on span "Cancelar" at bounding box center [638, 342] width 39 height 16
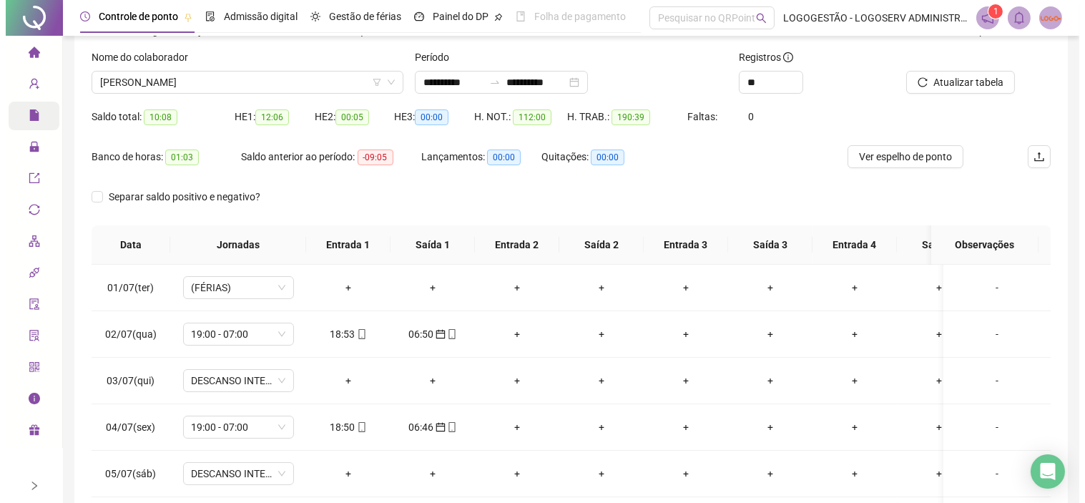
scroll to position [0, 0]
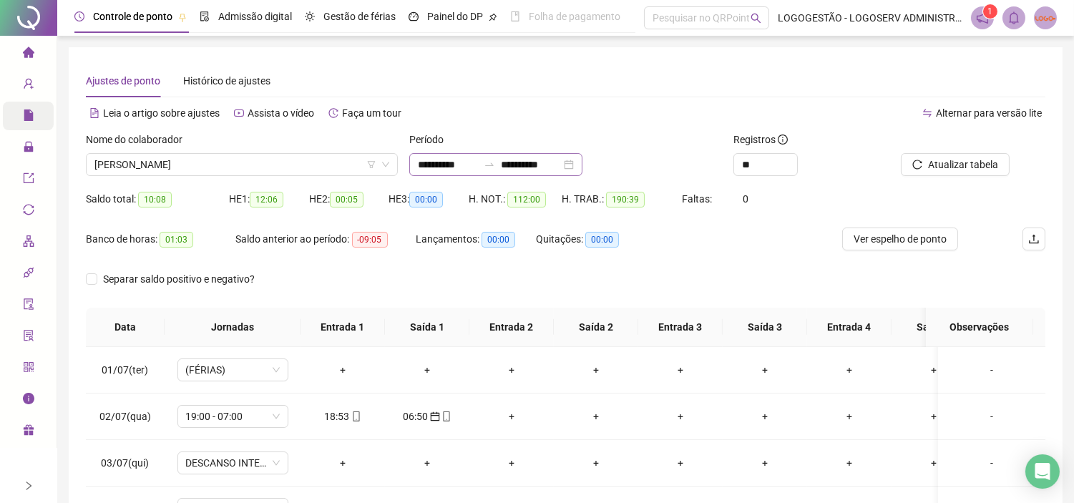
click at [495, 167] on icon "swap-right" at bounding box center [488, 164] width 11 height 11
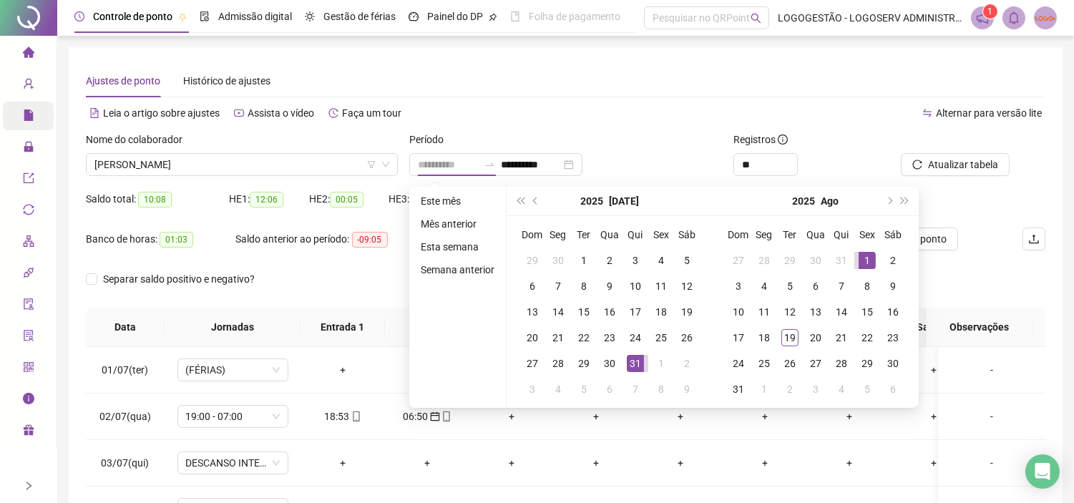
click at [863, 258] on div "1" at bounding box center [866, 260] width 17 height 17
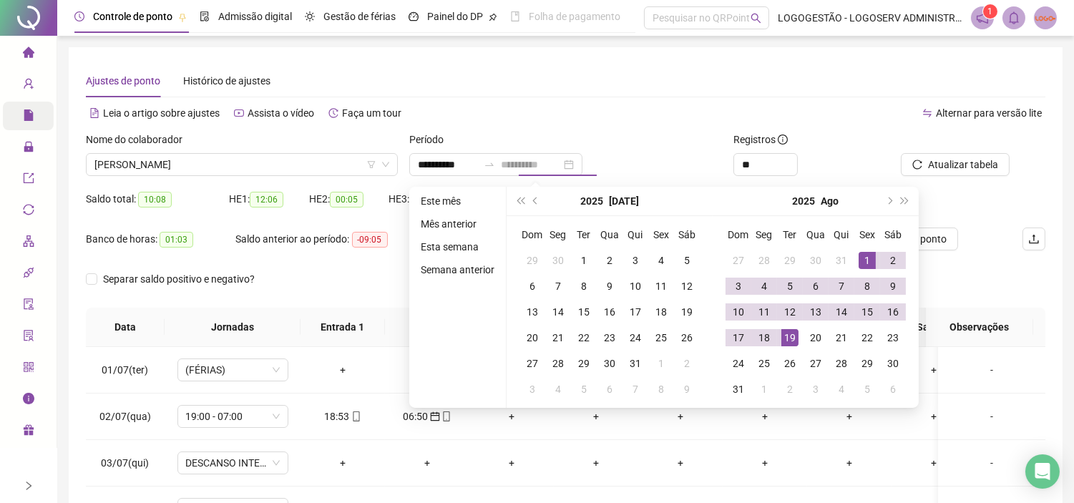
click at [791, 335] on div "19" at bounding box center [789, 337] width 17 height 17
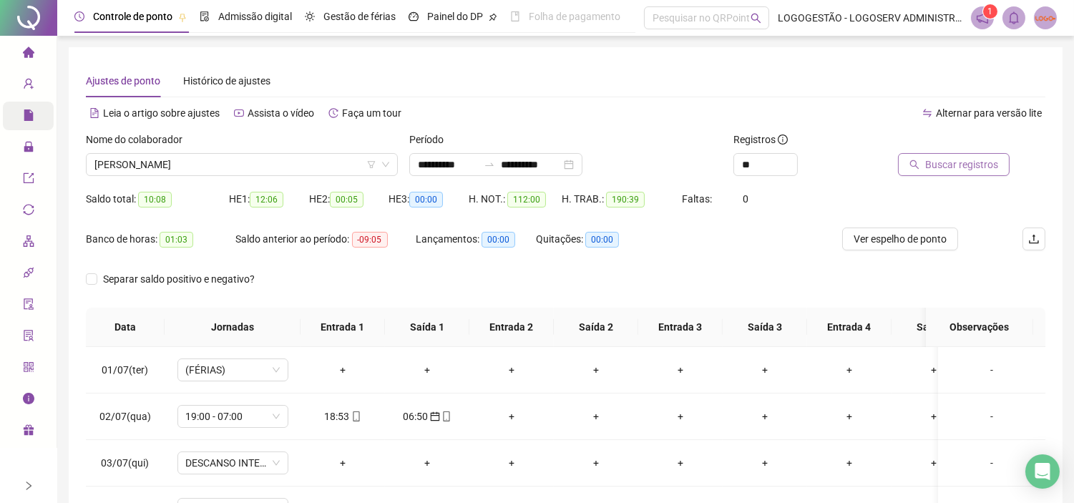
click at [940, 163] on span "Buscar registros" at bounding box center [961, 165] width 73 height 16
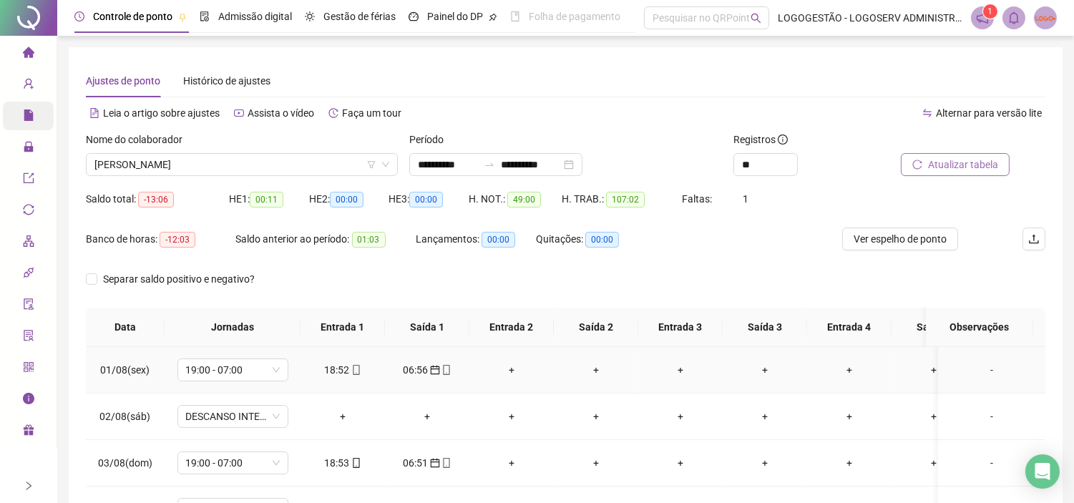
click at [336, 365] on div "18:52" at bounding box center [343, 370] width 62 height 16
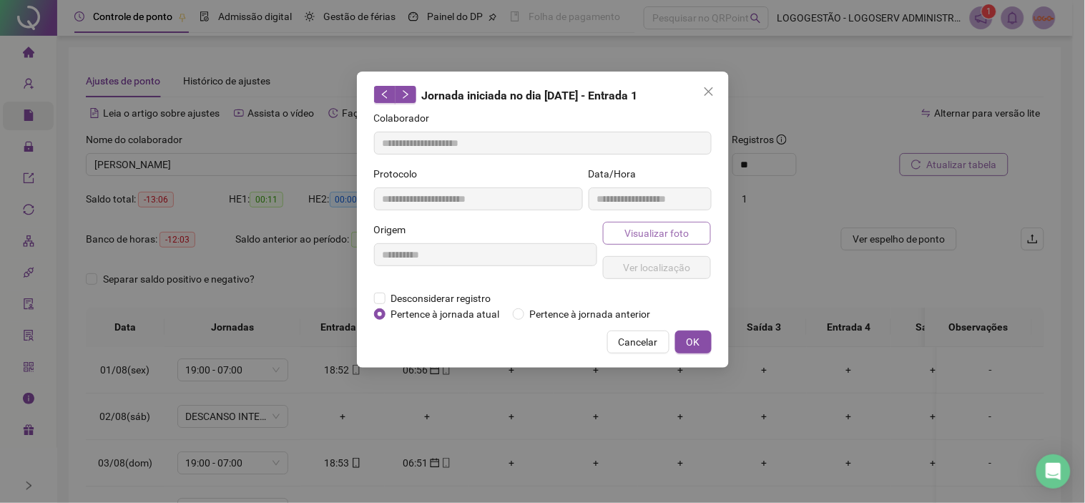
click at [677, 231] on span "Visualizar foto" at bounding box center [656, 233] width 64 height 16
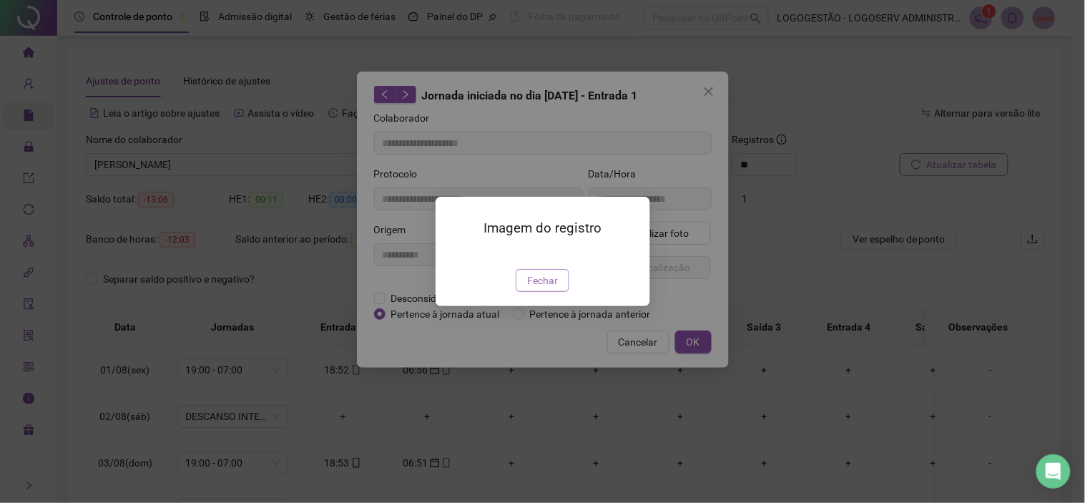
click at [545, 288] on span "Fechar" at bounding box center [542, 280] width 31 height 16
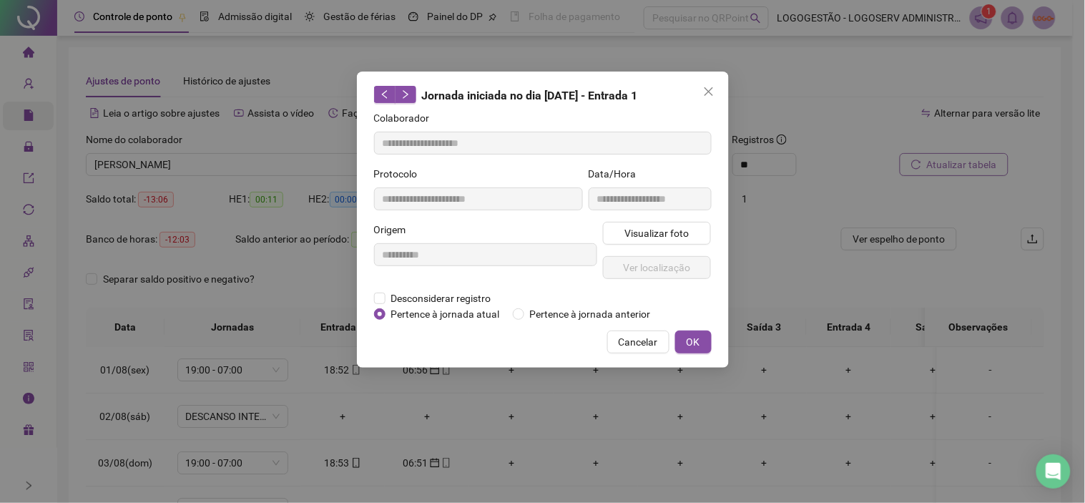
click at [653, 343] on span "Cancelar" at bounding box center [638, 342] width 39 height 16
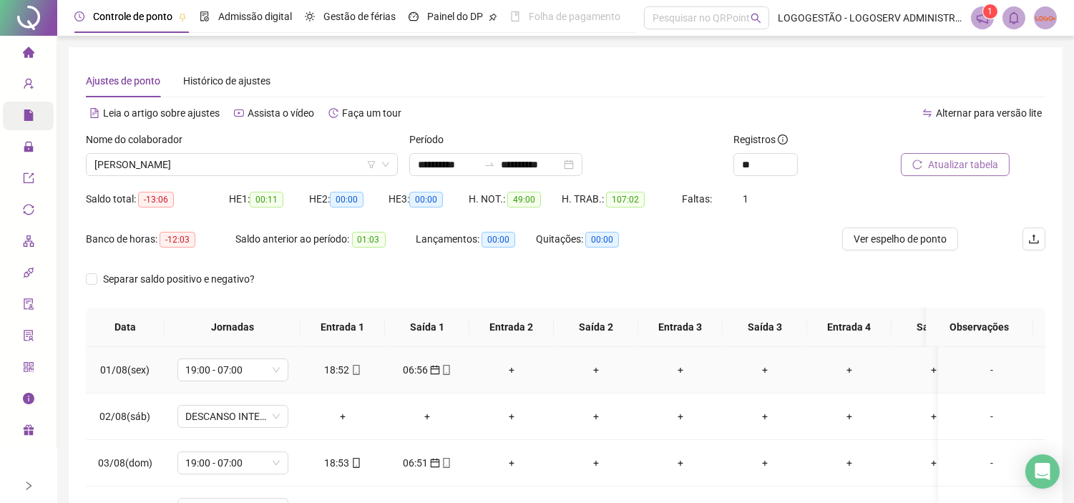
click at [416, 368] on div "06:56" at bounding box center [427, 370] width 62 height 16
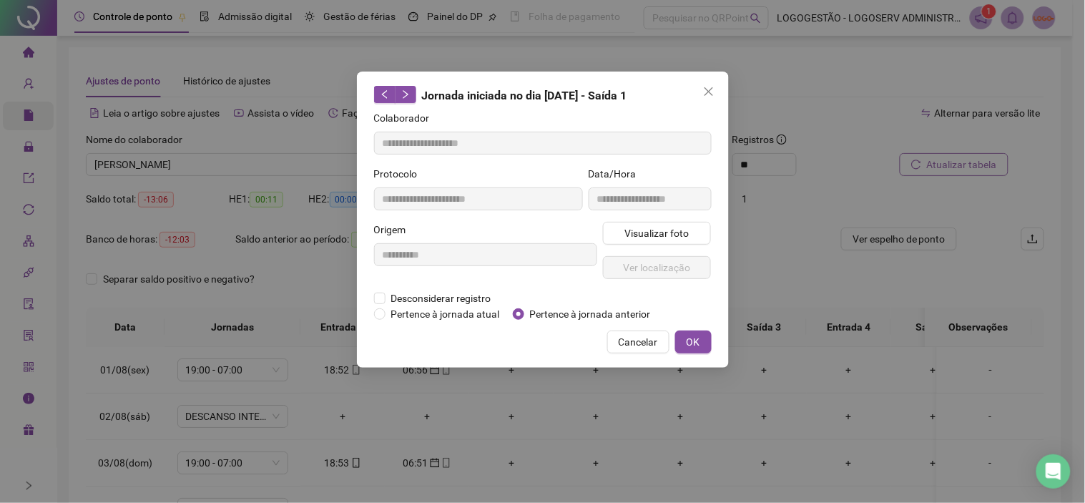
click at [665, 218] on div "**********" at bounding box center [650, 194] width 129 height 56
click at [664, 227] on span "Visualizar foto" at bounding box center [656, 233] width 64 height 16
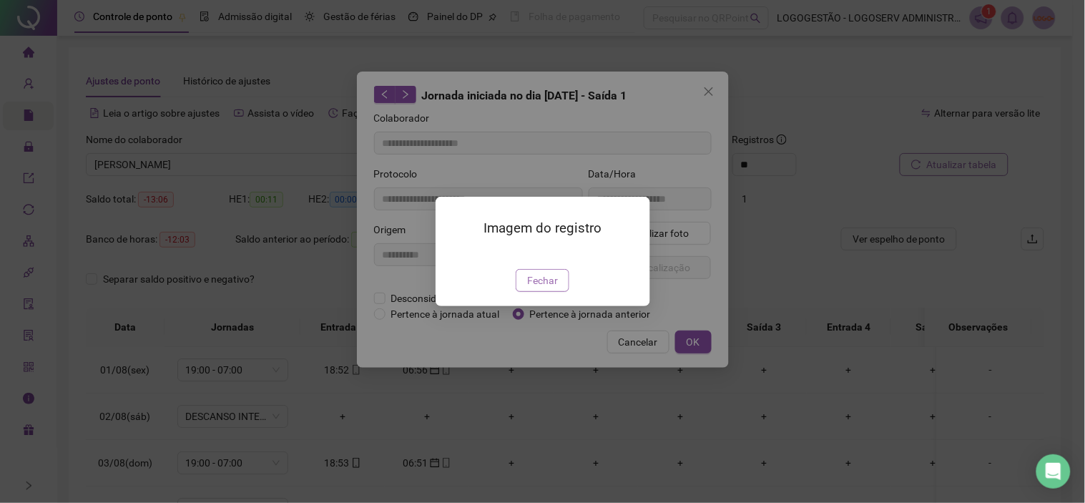
click at [537, 288] on span "Fechar" at bounding box center [542, 280] width 31 height 16
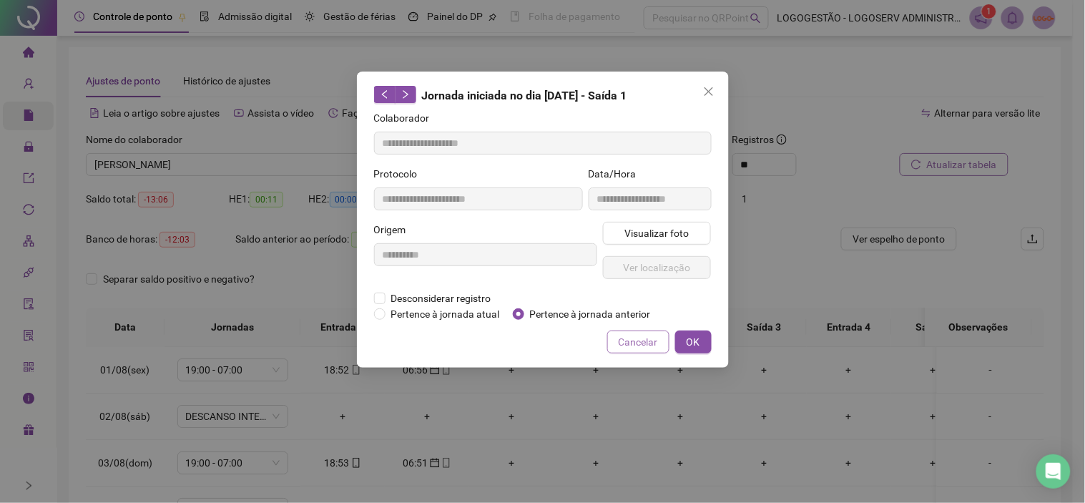
click at [627, 344] on span "Cancelar" at bounding box center [638, 342] width 39 height 16
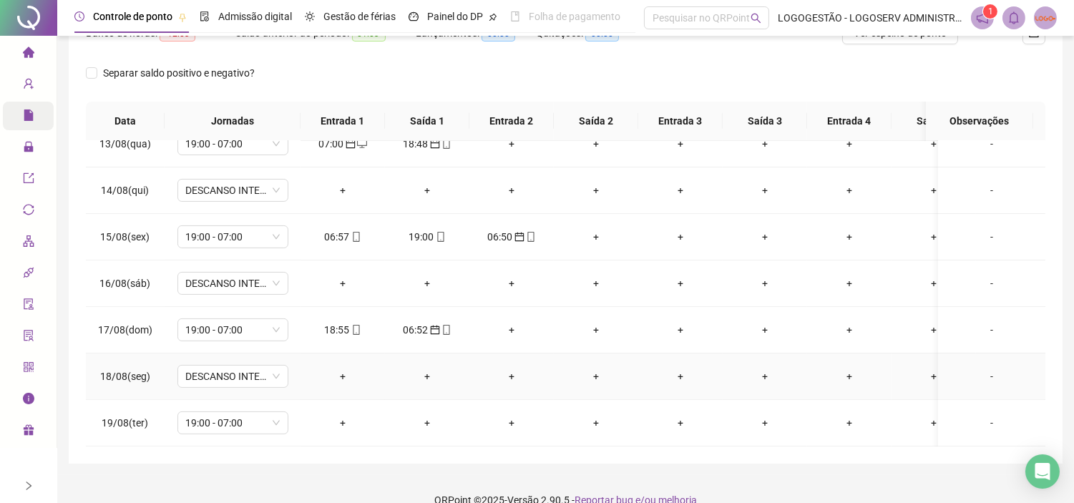
scroll to position [227, 0]
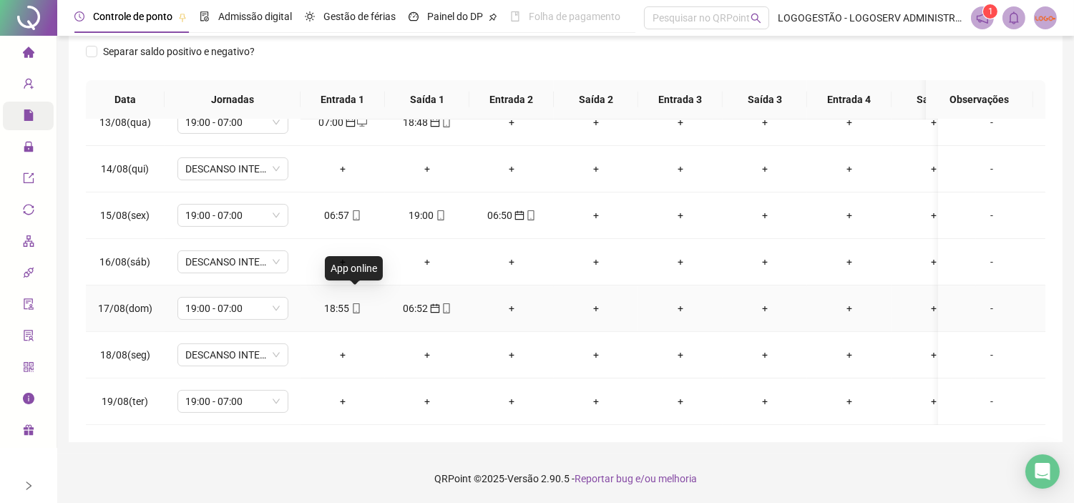
click at [347, 300] on div "18:55" at bounding box center [343, 308] width 62 height 16
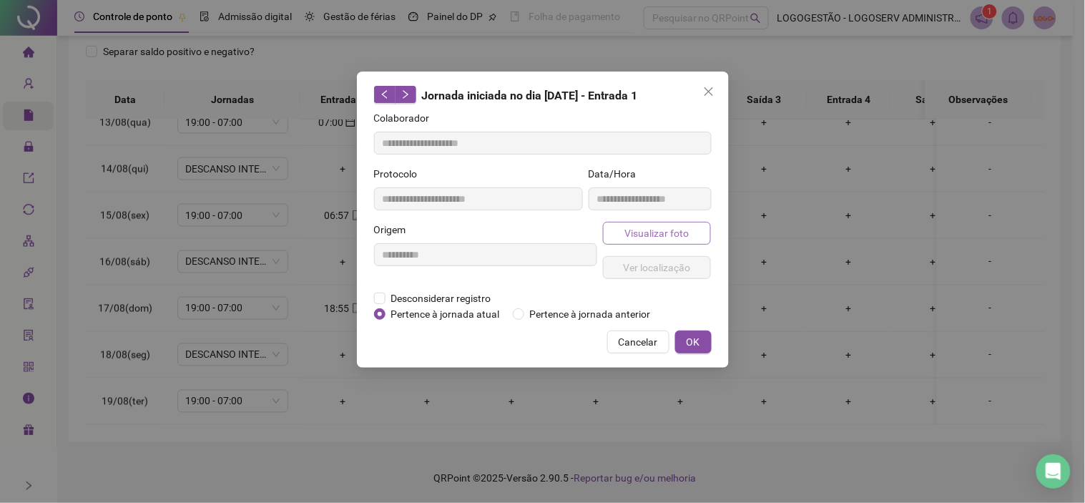
click at [635, 233] on span "Visualizar foto" at bounding box center [656, 233] width 64 height 16
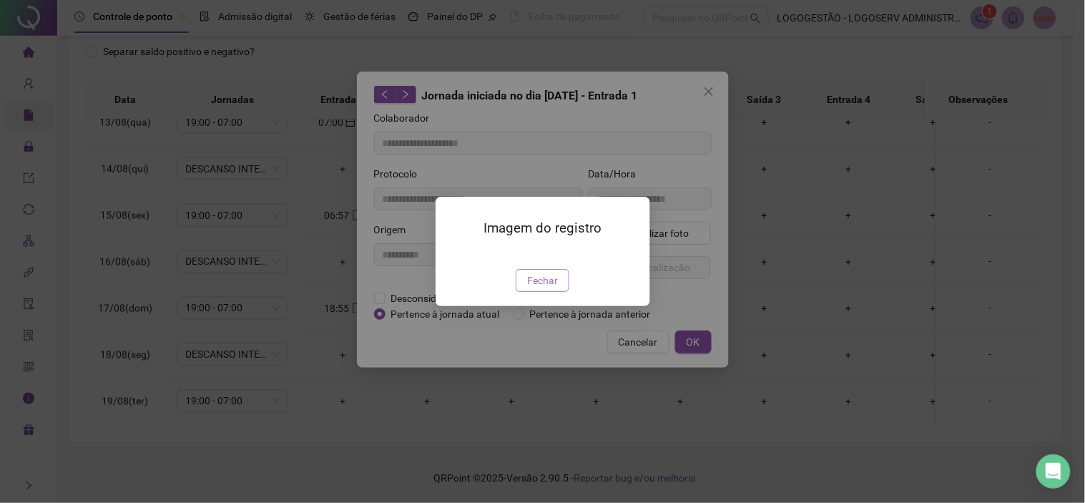
drag, startPoint x: 534, startPoint y: 360, endPoint x: 618, endPoint y: 339, distance: 86.2
click at [535, 288] on span "Fechar" at bounding box center [542, 280] width 31 height 16
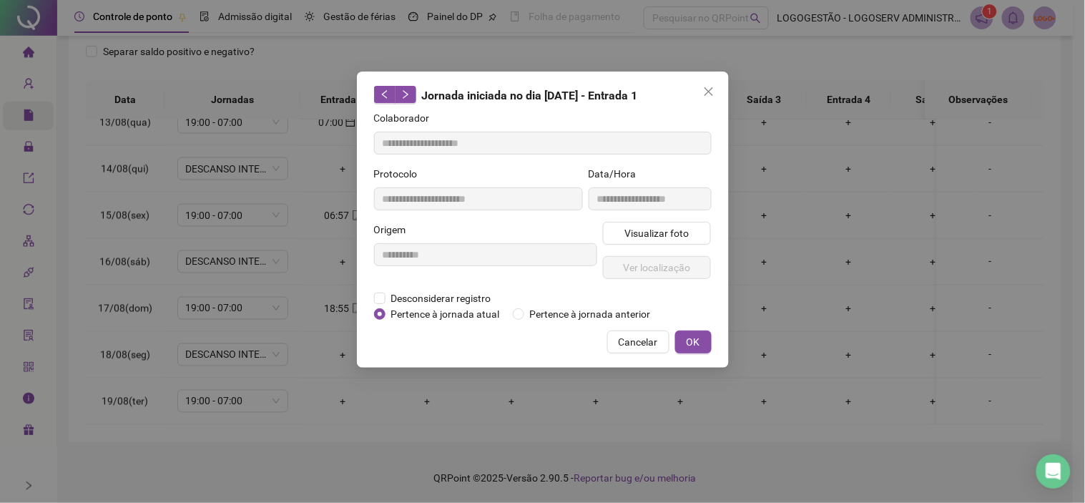
click at [652, 339] on span "Cancelar" at bounding box center [638, 342] width 39 height 16
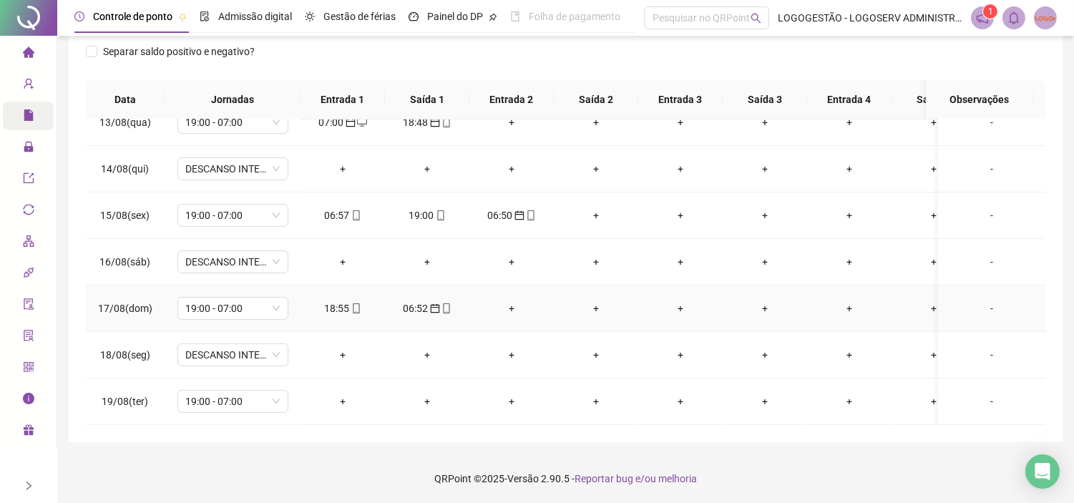
click at [411, 300] on div "06:52" at bounding box center [427, 308] width 62 height 16
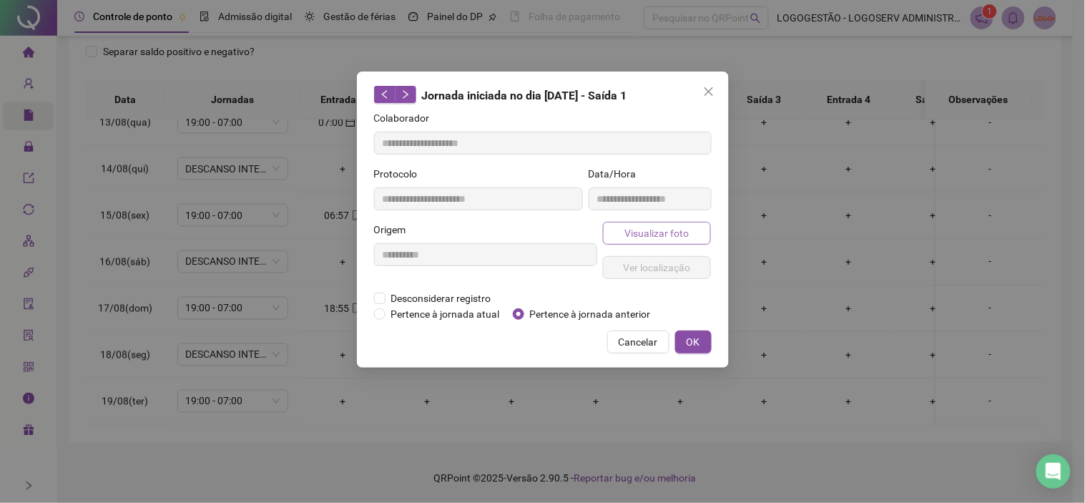
click at [658, 243] on button "Visualizar foto" at bounding box center [657, 233] width 109 height 23
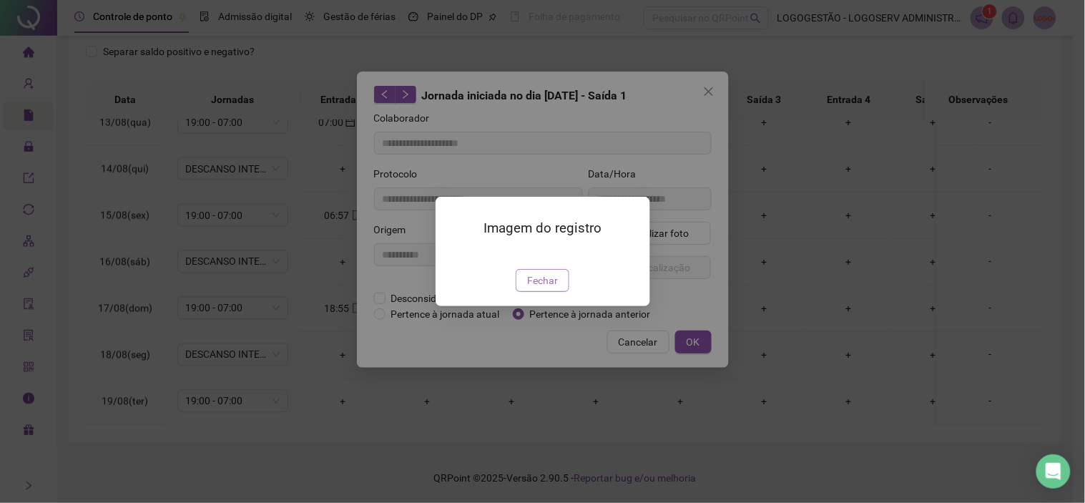
click at [547, 288] on span "Fechar" at bounding box center [542, 280] width 31 height 16
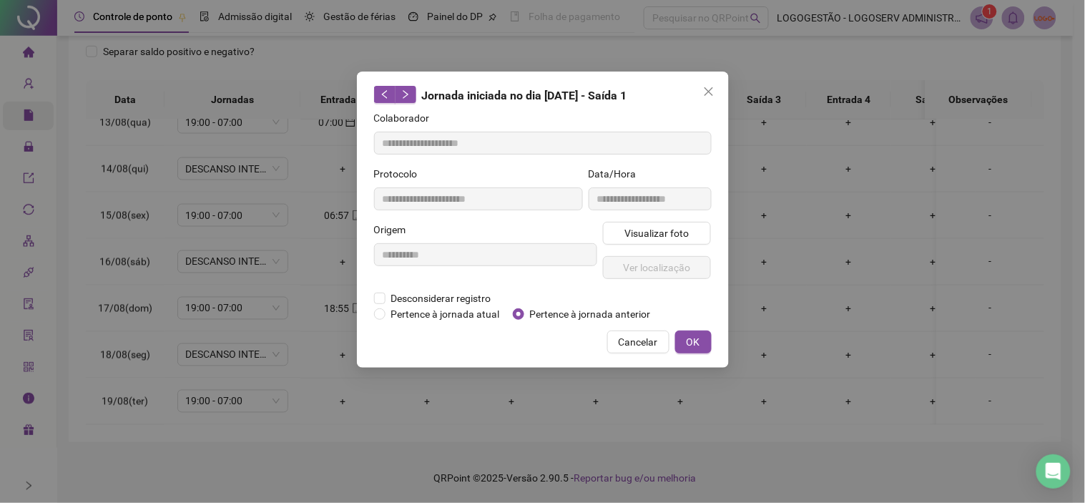
drag, startPoint x: 632, startPoint y: 342, endPoint x: 615, endPoint y: 338, distance: 16.8
click at [633, 342] on span "Cancelar" at bounding box center [638, 342] width 39 height 16
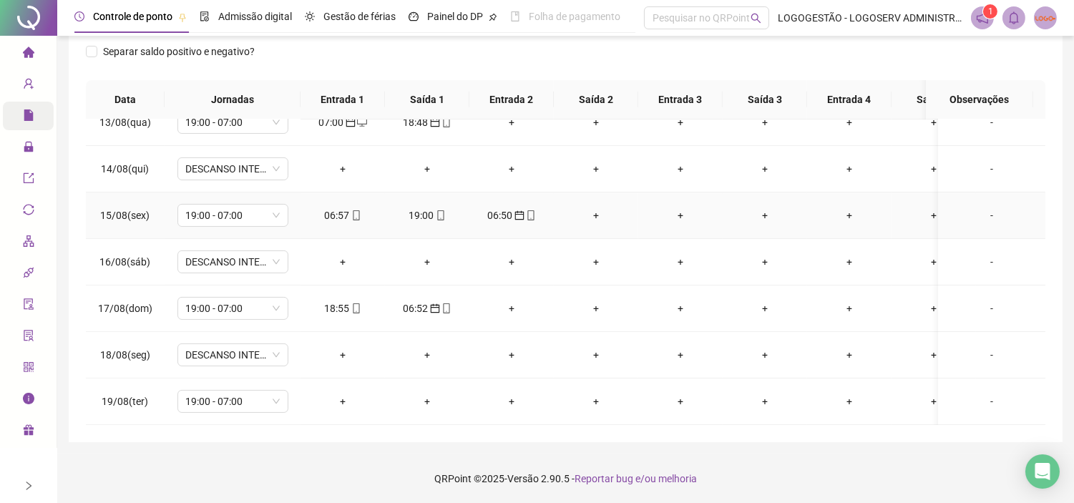
click at [360, 209] on div "06:57" at bounding box center [343, 215] width 62 height 16
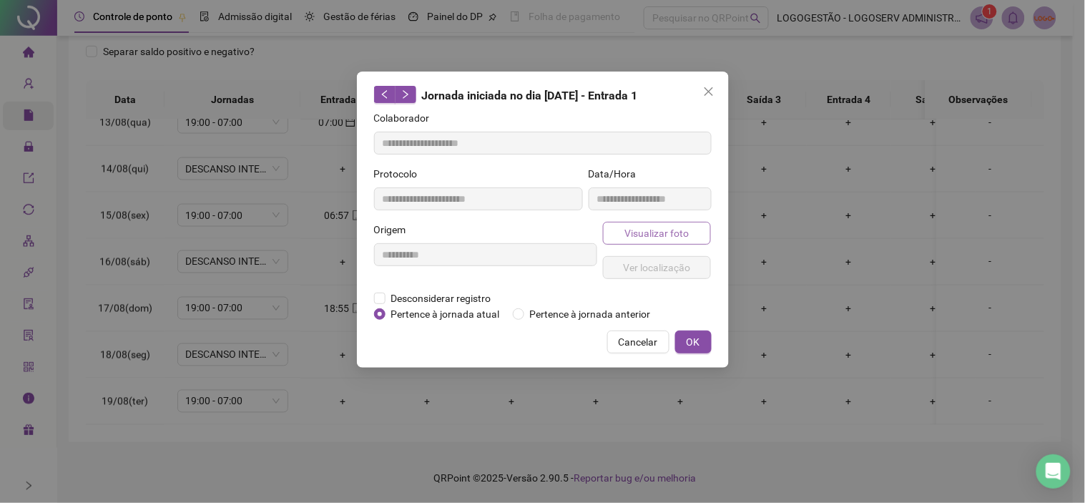
click at [661, 224] on button "Visualizar foto" at bounding box center [657, 233] width 109 height 23
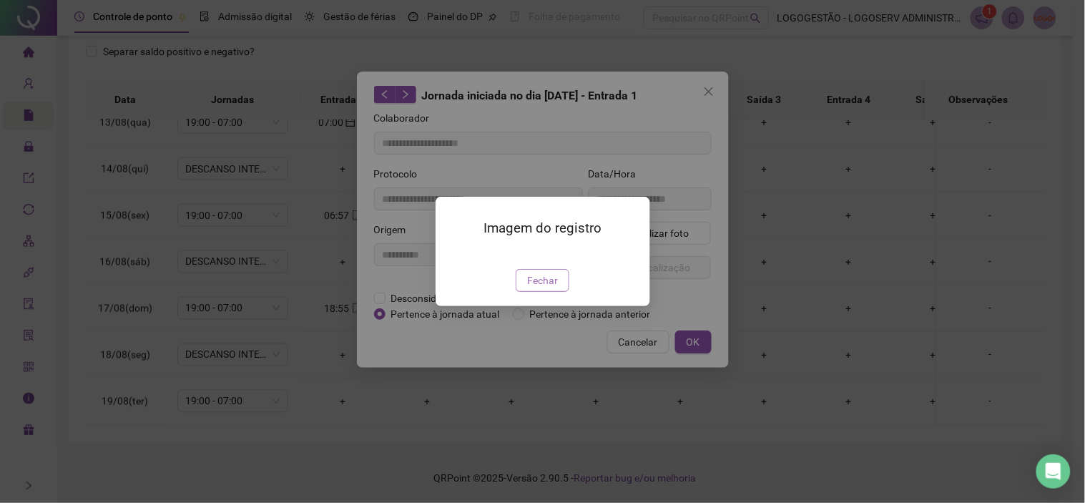
click at [549, 292] on button "Fechar" at bounding box center [543, 280] width 54 height 23
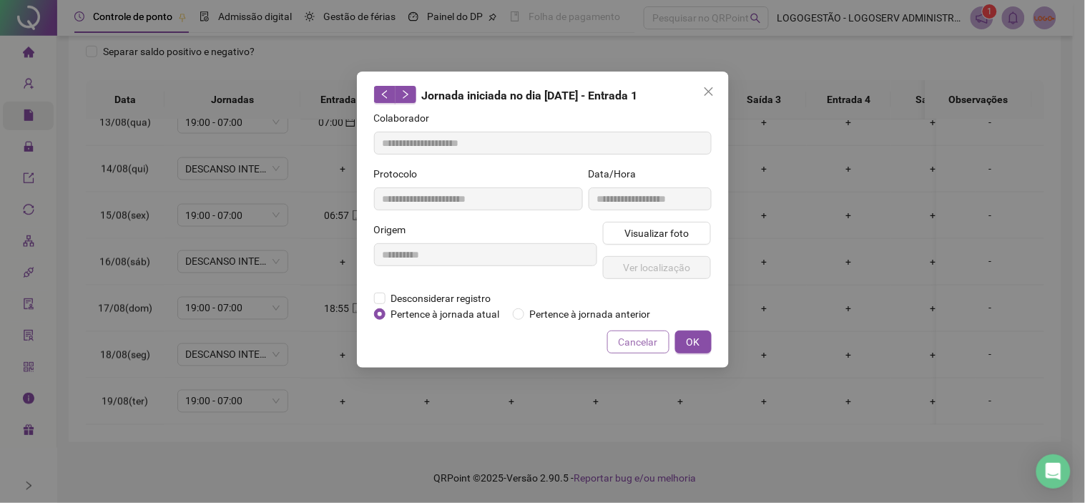
click at [632, 346] on span "Cancelar" at bounding box center [638, 342] width 39 height 16
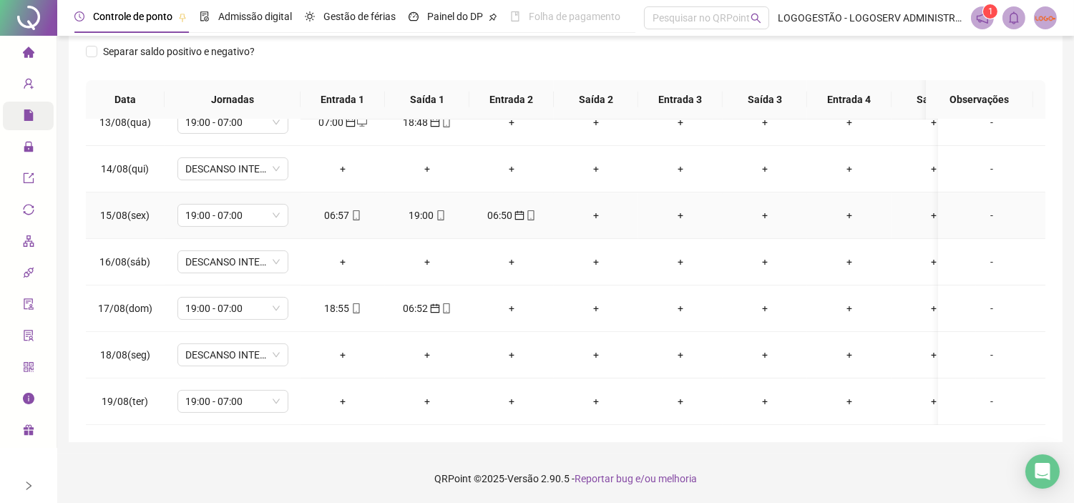
click at [437, 210] on icon "mobile" at bounding box center [441, 215] width 10 height 10
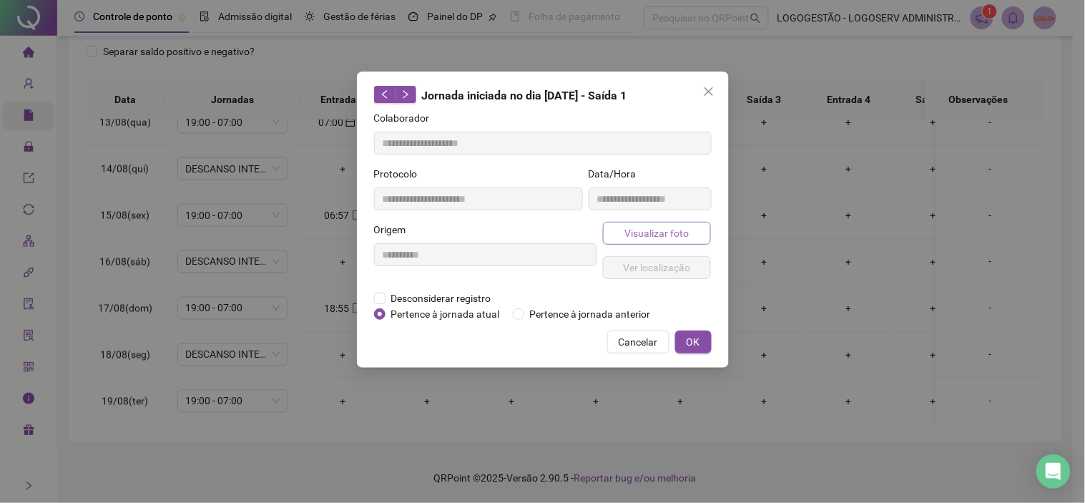
click at [661, 235] on span "Visualizar foto" at bounding box center [656, 233] width 64 height 16
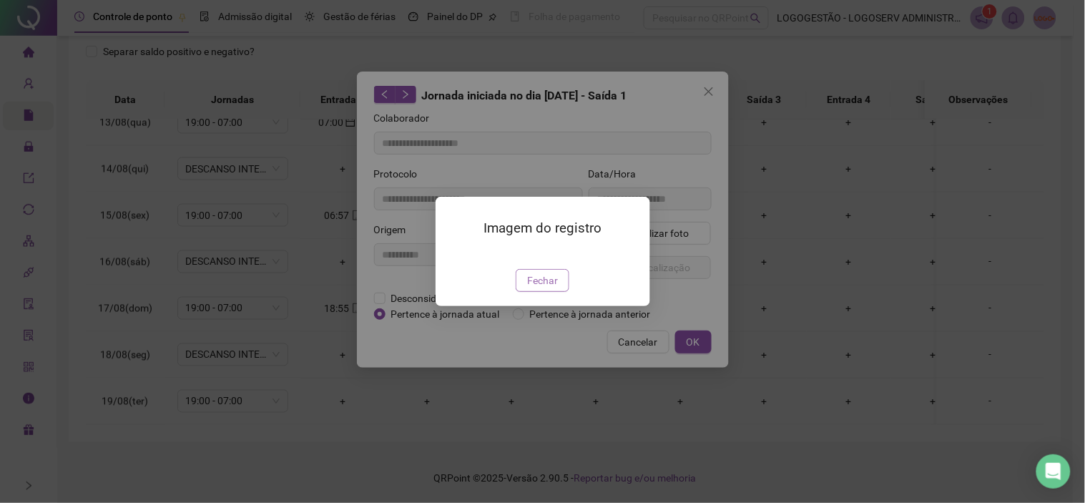
click at [544, 288] on span "Fechar" at bounding box center [542, 280] width 31 height 16
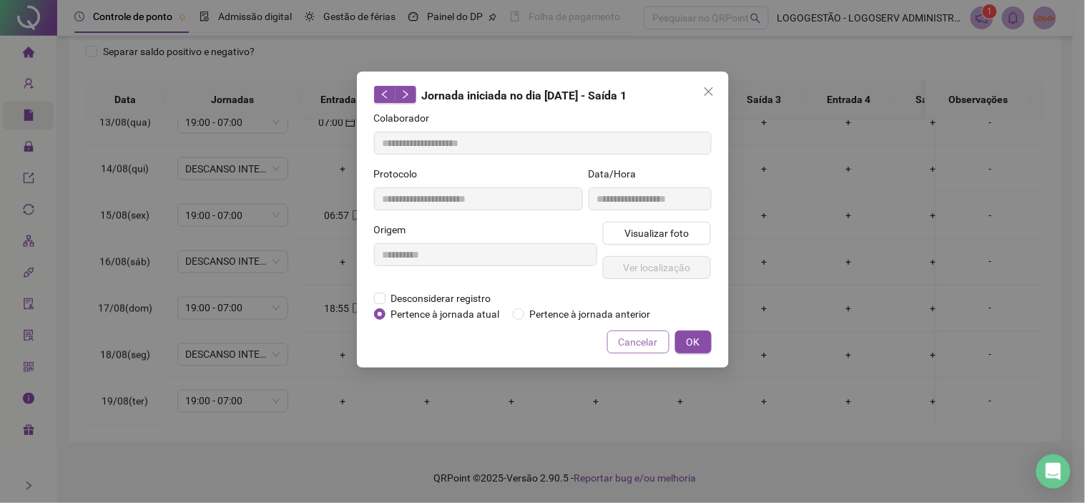
click at [644, 339] on span "Cancelar" at bounding box center [638, 342] width 39 height 16
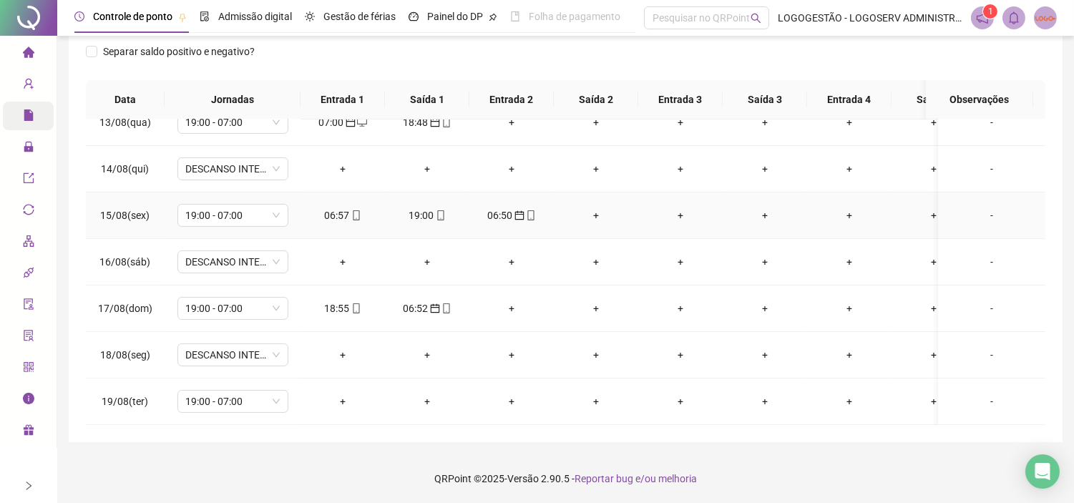
click at [503, 207] on div "06:50" at bounding box center [512, 215] width 62 height 16
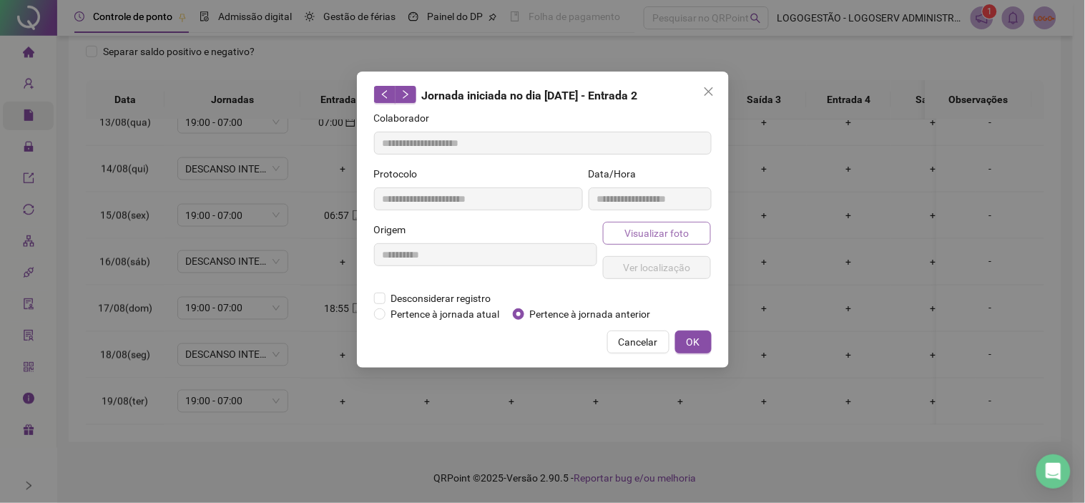
click at [681, 236] on span "Visualizar foto" at bounding box center [656, 233] width 64 height 16
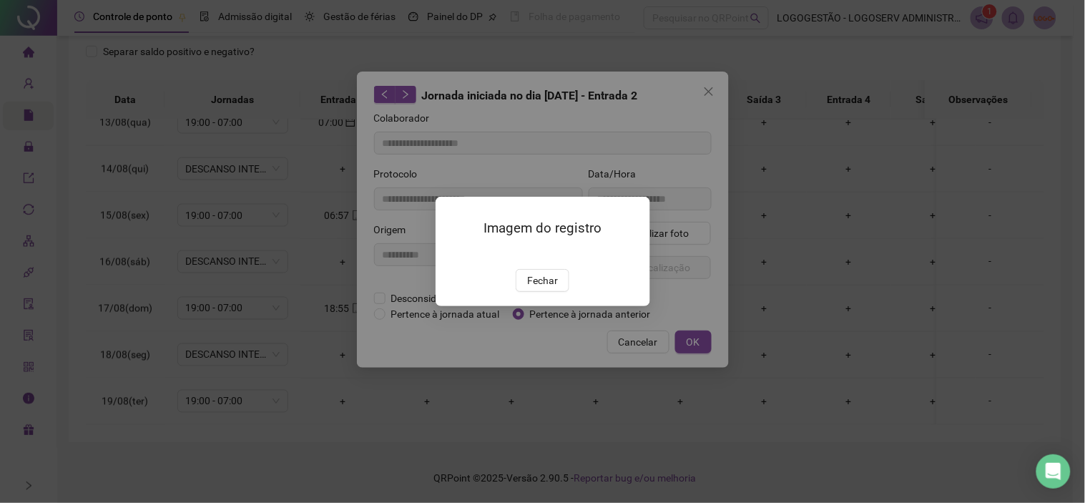
click at [453, 254] on img at bounding box center [453, 254] width 0 height 0
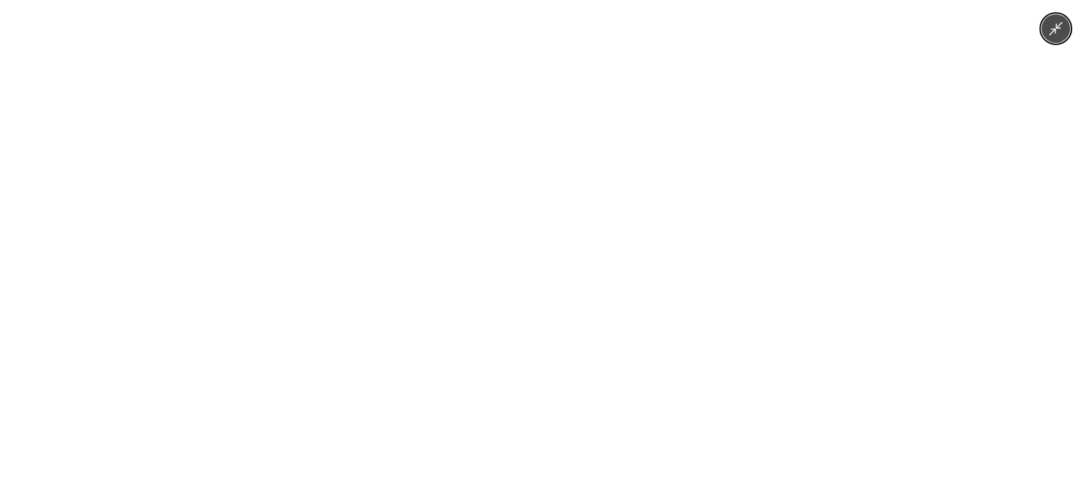
click at [855, 257] on div at bounding box center [542, 251] width 1085 height 503
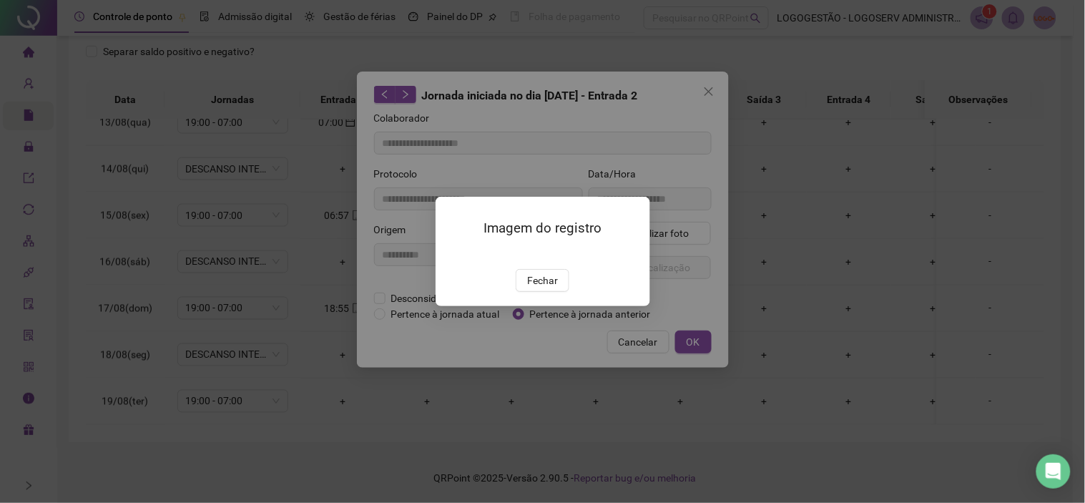
click at [548, 288] on span "Fechar" at bounding box center [542, 280] width 31 height 16
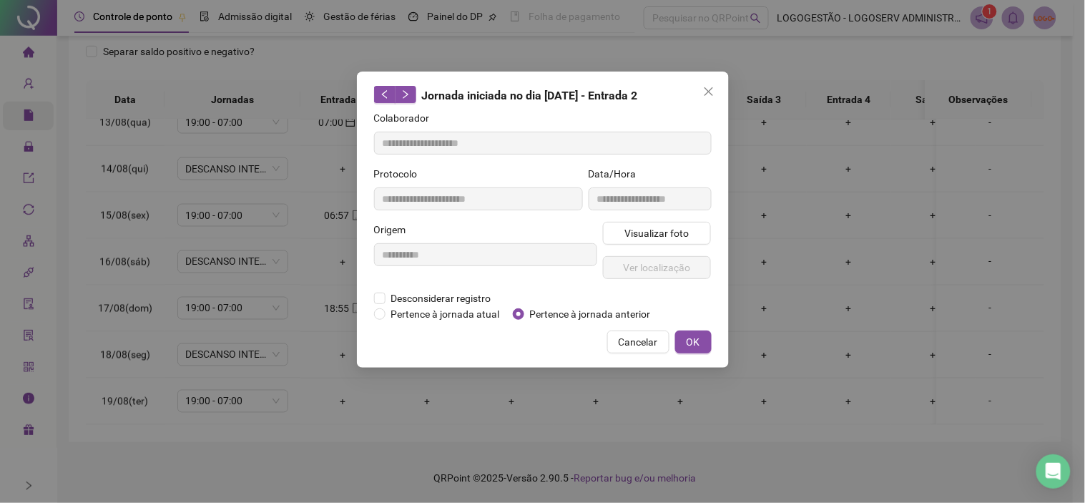
click at [634, 338] on span "Cancelar" at bounding box center [638, 342] width 39 height 16
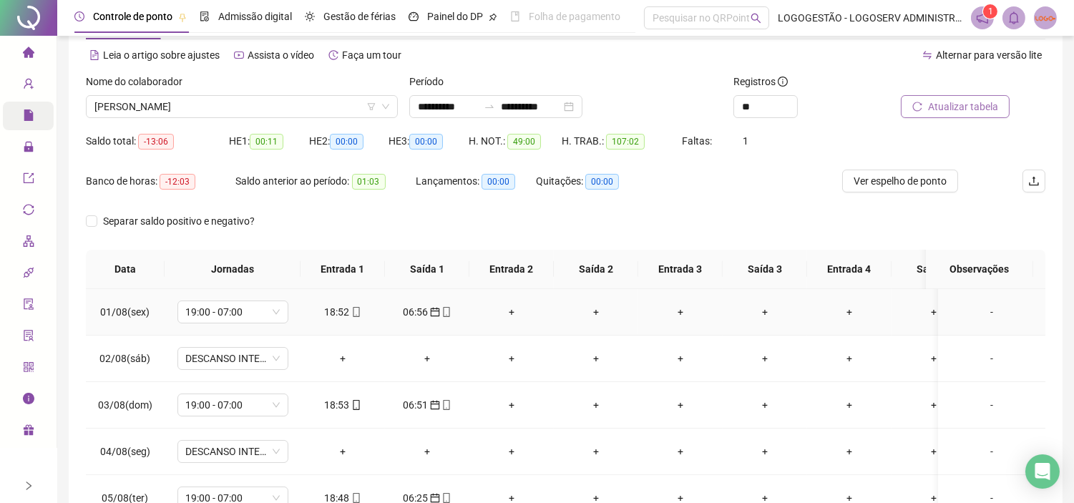
scroll to position [0, 0]
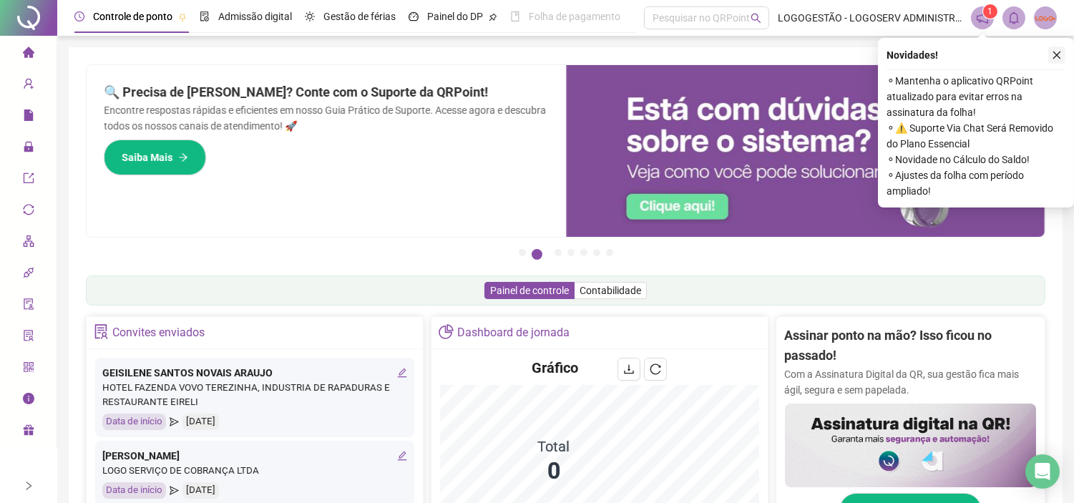
click at [976, 53] on button "button" at bounding box center [1056, 54] width 17 height 17
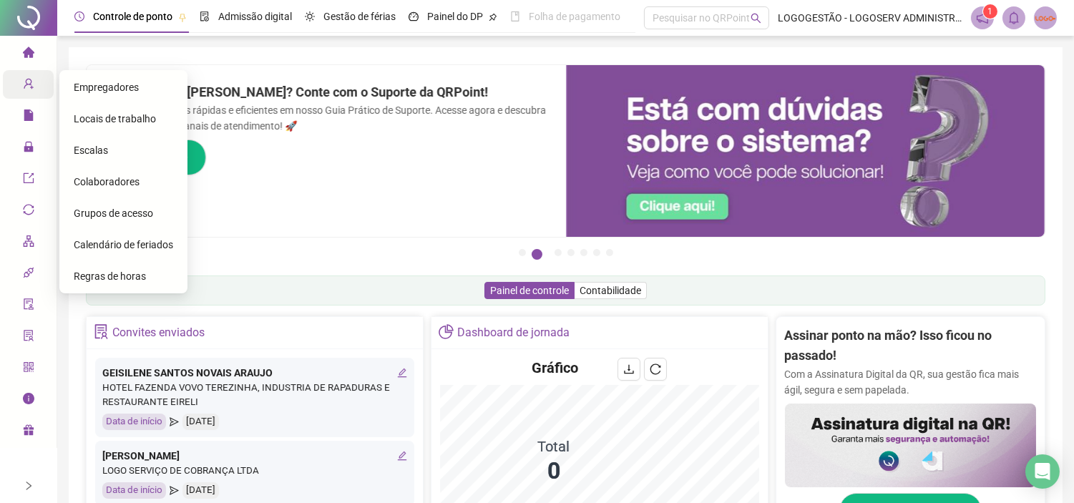
click at [122, 182] on span "Colaboradores" at bounding box center [107, 181] width 66 height 11
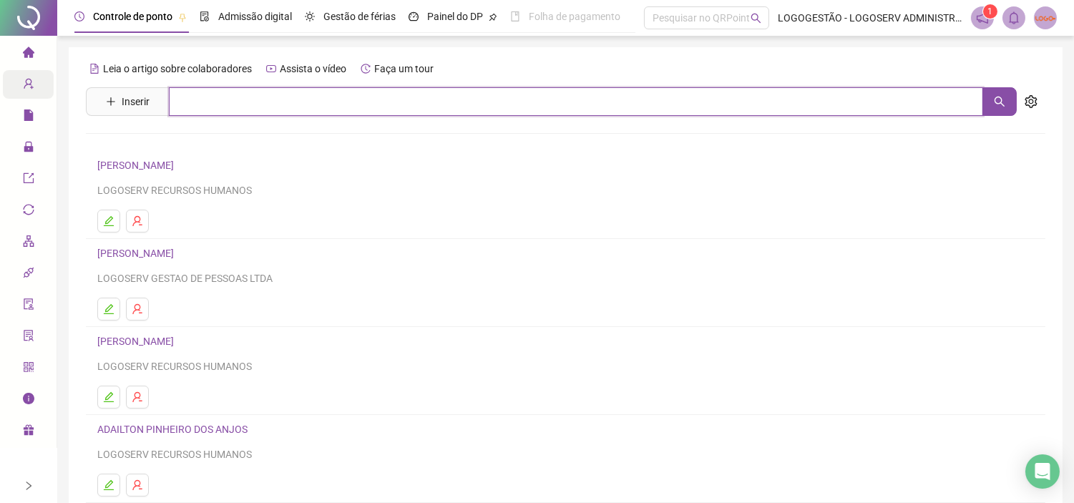
click at [226, 111] on input "text" at bounding box center [576, 101] width 814 height 29
click at [281, 107] on input "text" at bounding box center [576, 101] width 814 height 29
type input "**********"
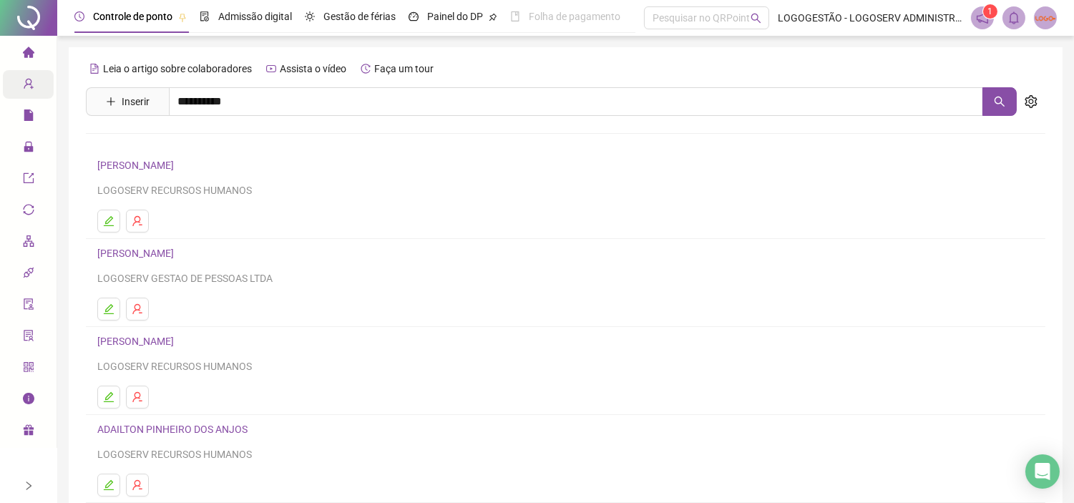
click at [159, 179] on link "[PERSON_NAME]" at bounding box center [150, 175] width 77 height 11
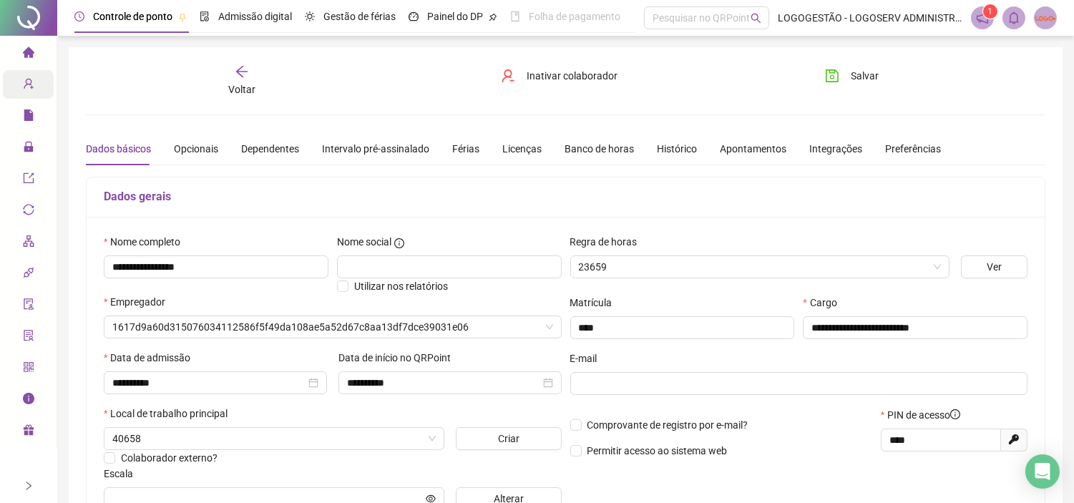
type input "**********"
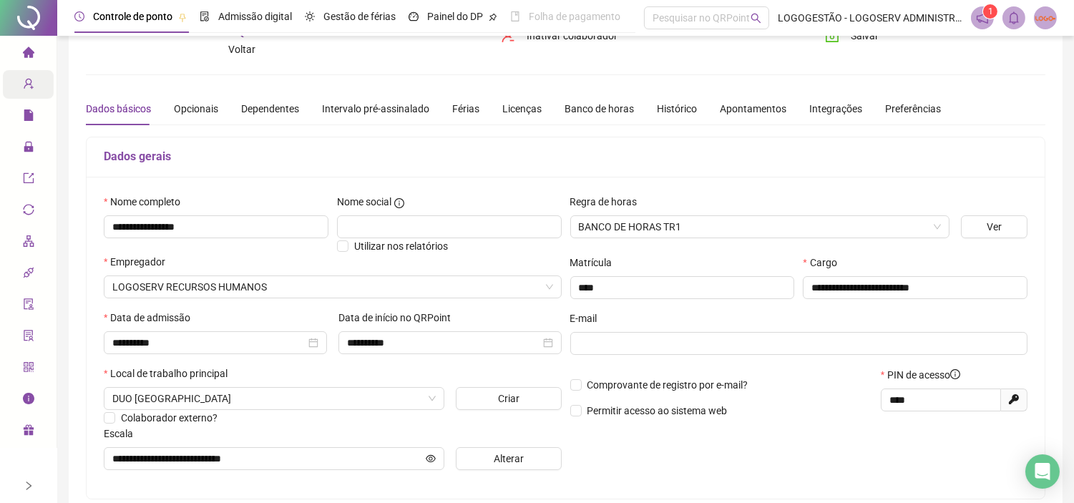
scroll to position [79, 0]
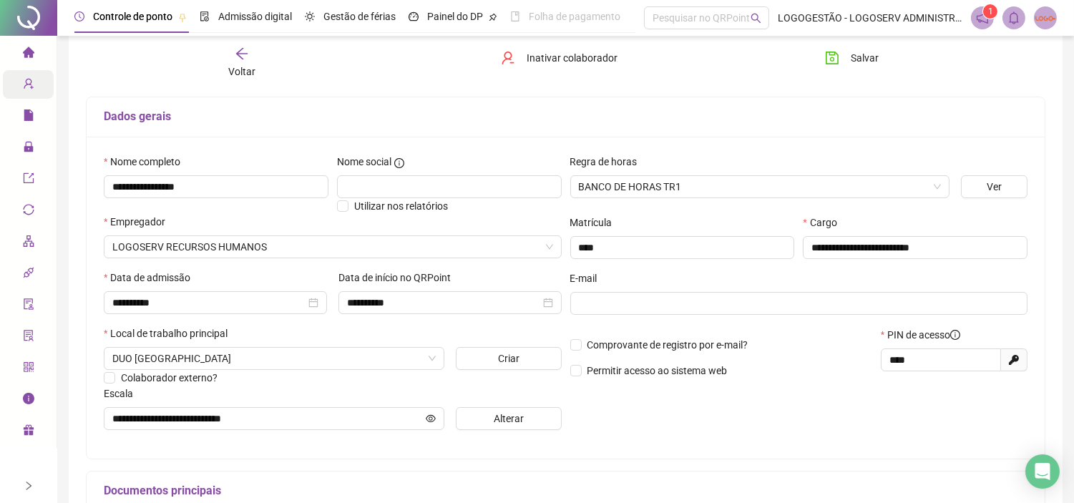
click at [242, 66] on span "Voltar" at bounding box center [241, 71] width 27 height 11
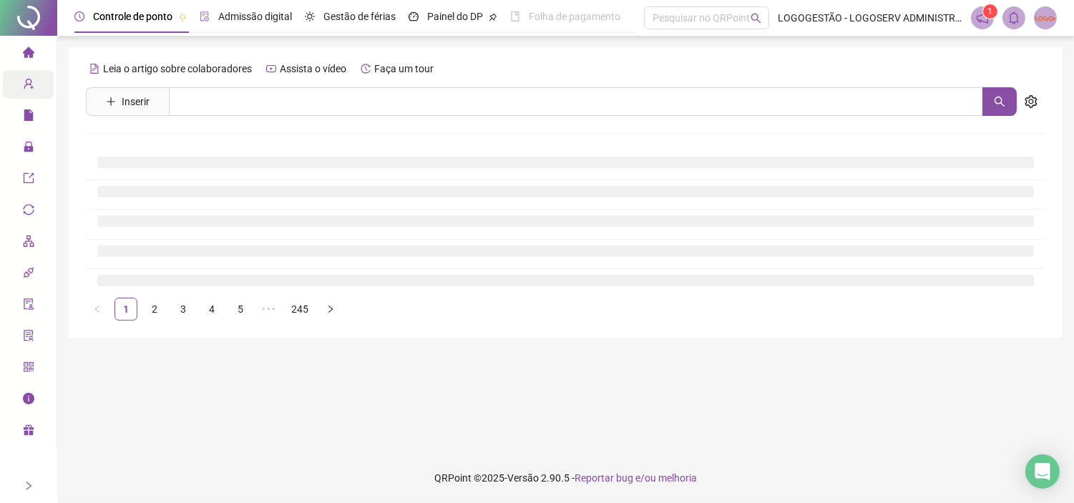
scroll to position [0, 0]
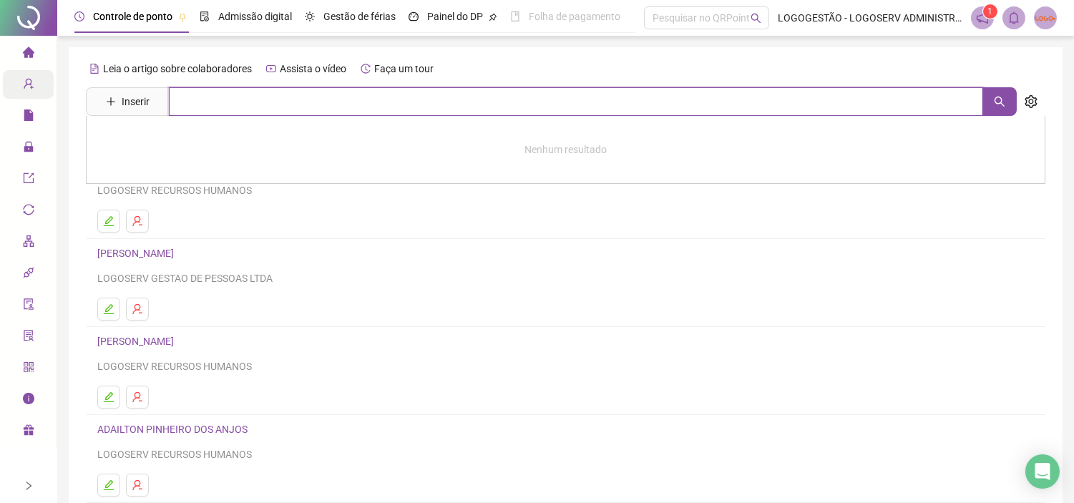
click at [262, 90] on input "text" at bounding box center [576, 101] width 814 height 29
type input "**********"
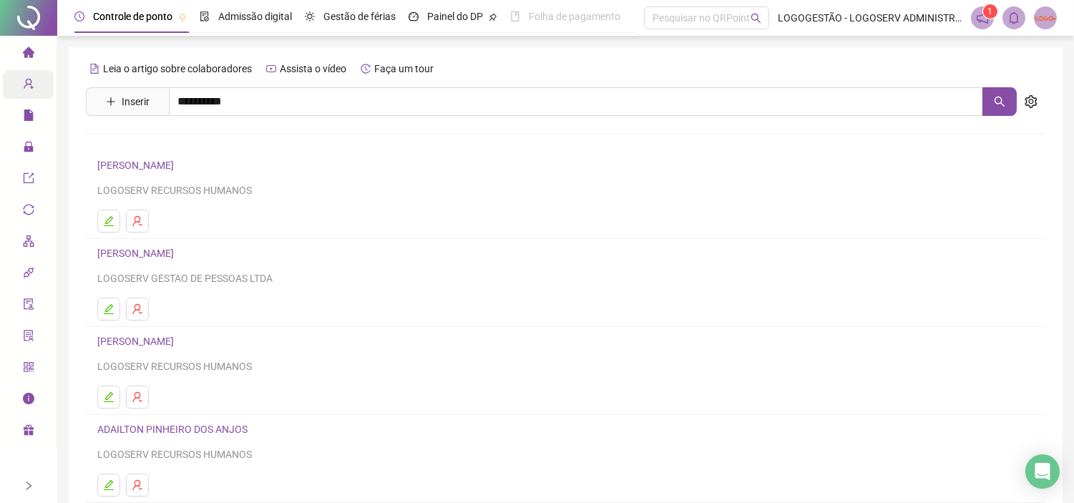
click at [154, 170] on link "[PERSON_NAME]" at bounding box center [150, 175] width 77 height 11
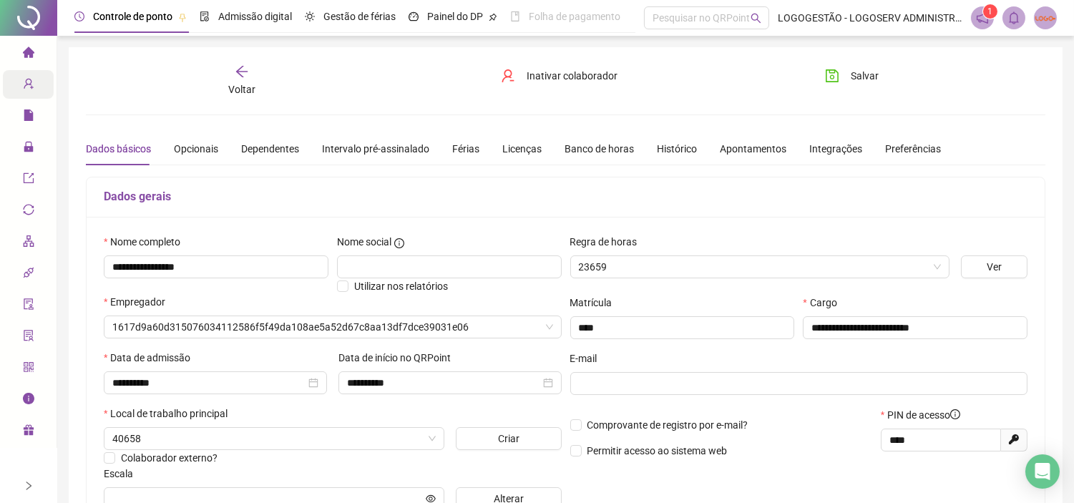
type input "**********"
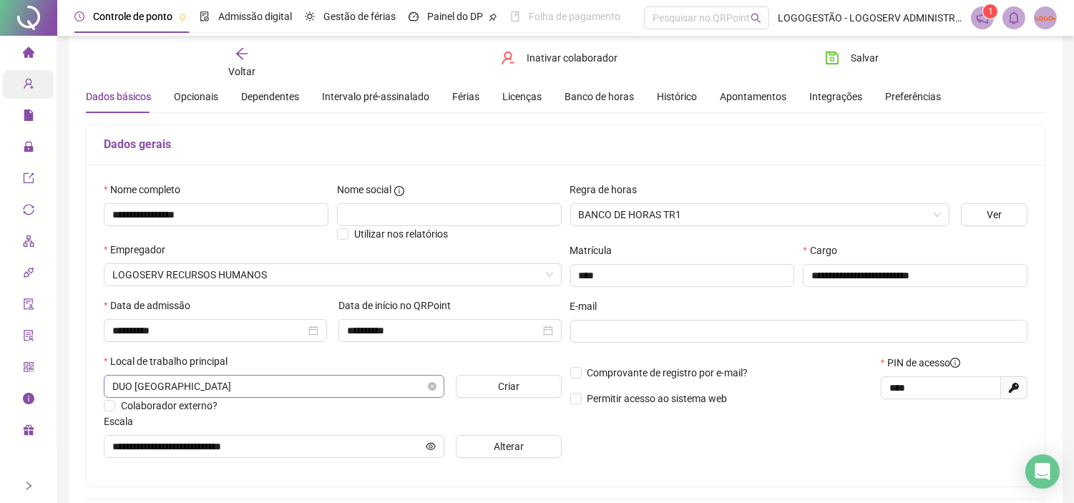
scroll to position [79, 0]
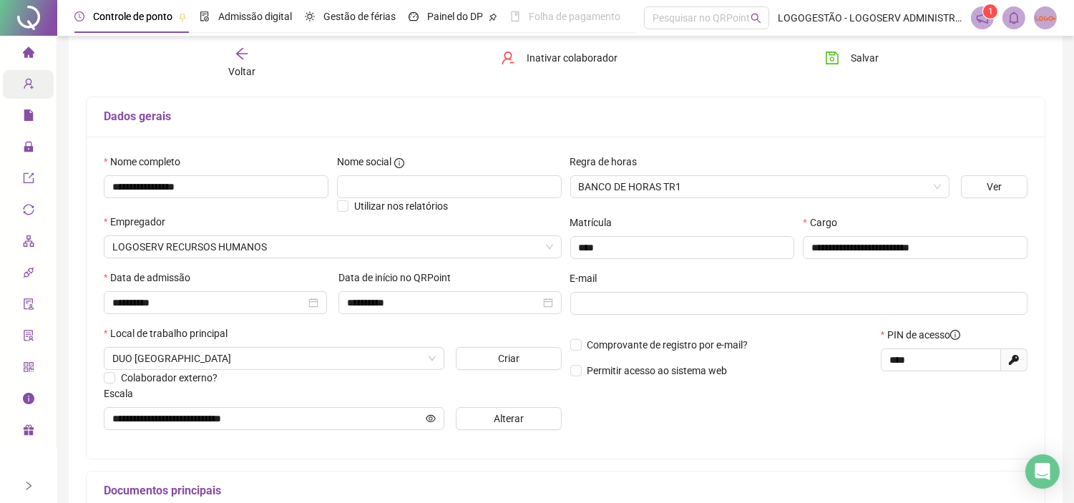
click at [234, 74] on span "Voltar" at bounding box center [241, 71] width 27 height 11
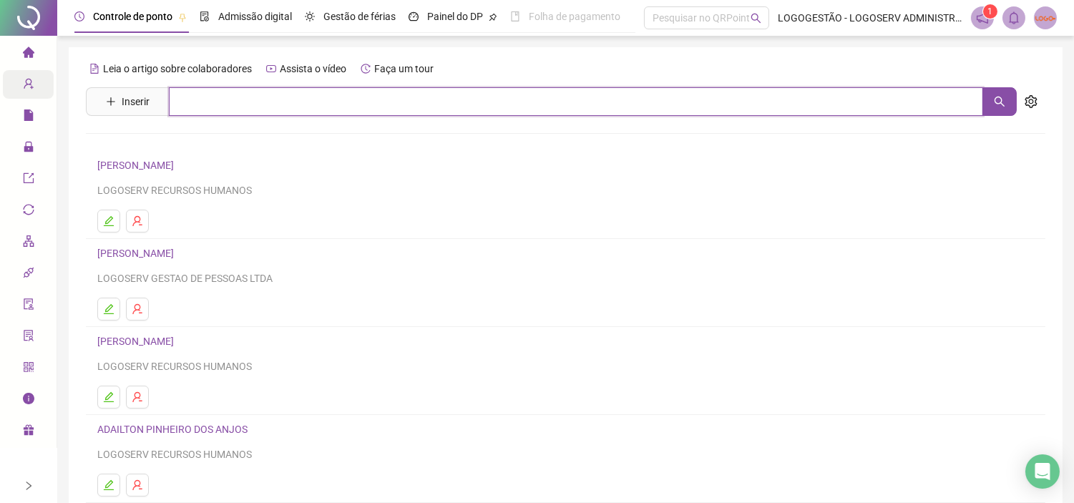
click at [237, 107] on input "text" at bounding box center [576, 101] width 814 height 29
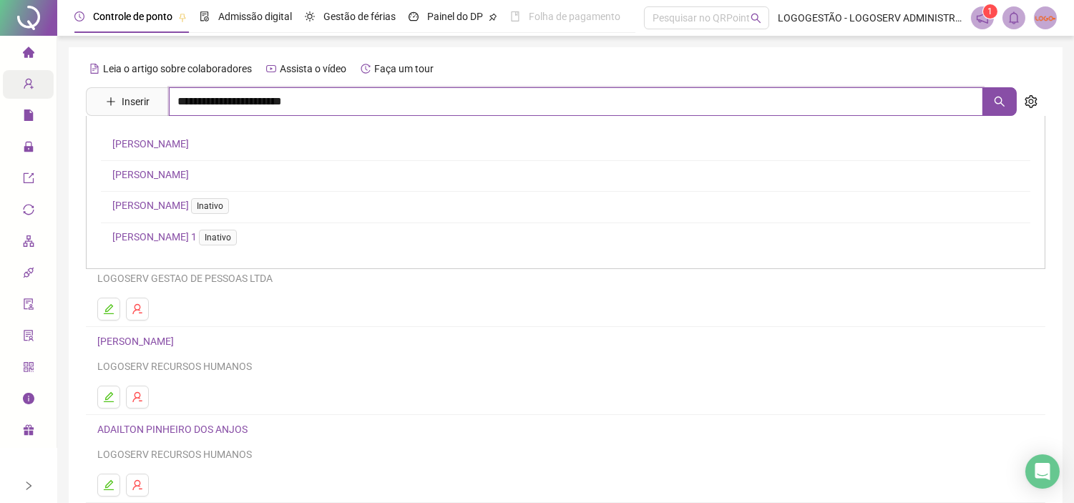
type input "**********"
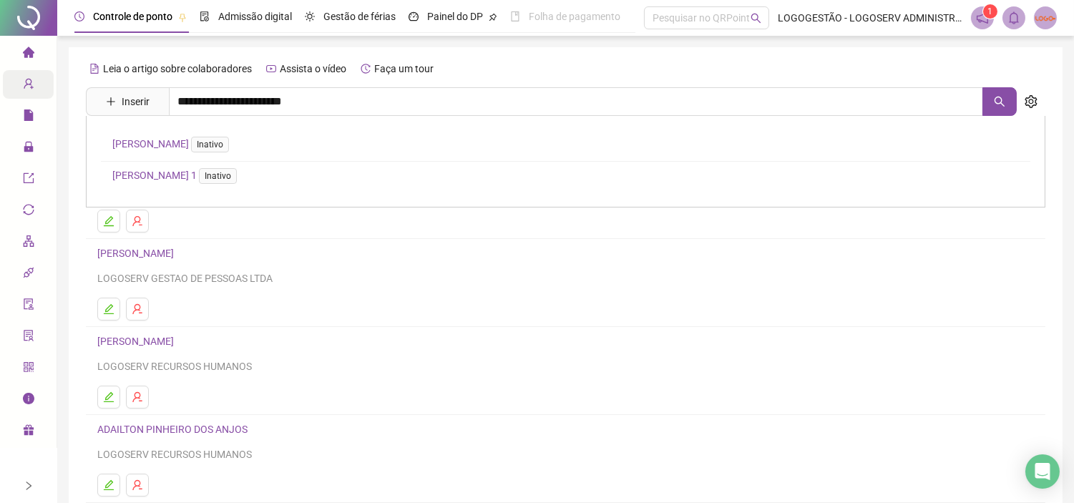
click at [235, 144] on link "ANTONIO CARLOS SILVA CERQUEIRA Inativo" at bounding box center [173, 143] width 122 height 11
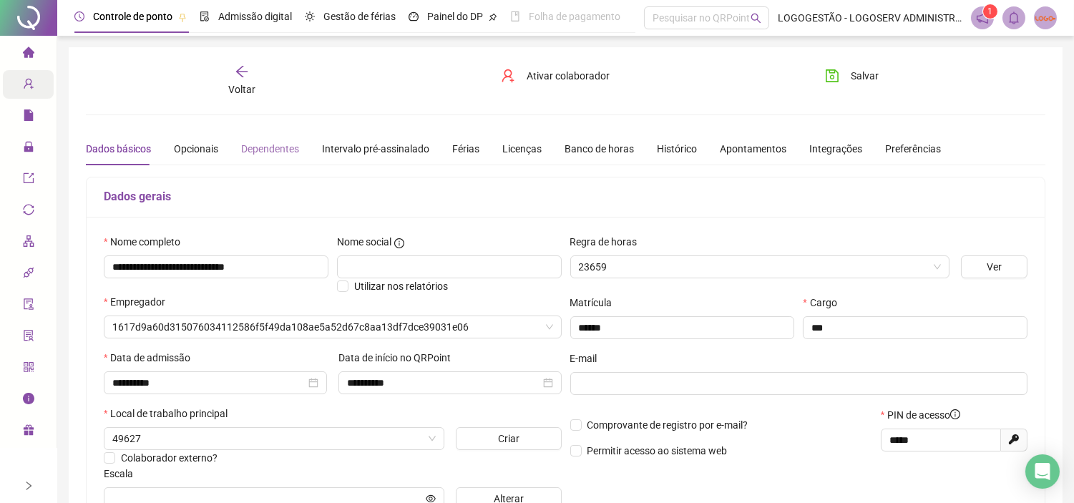
type input "**********"
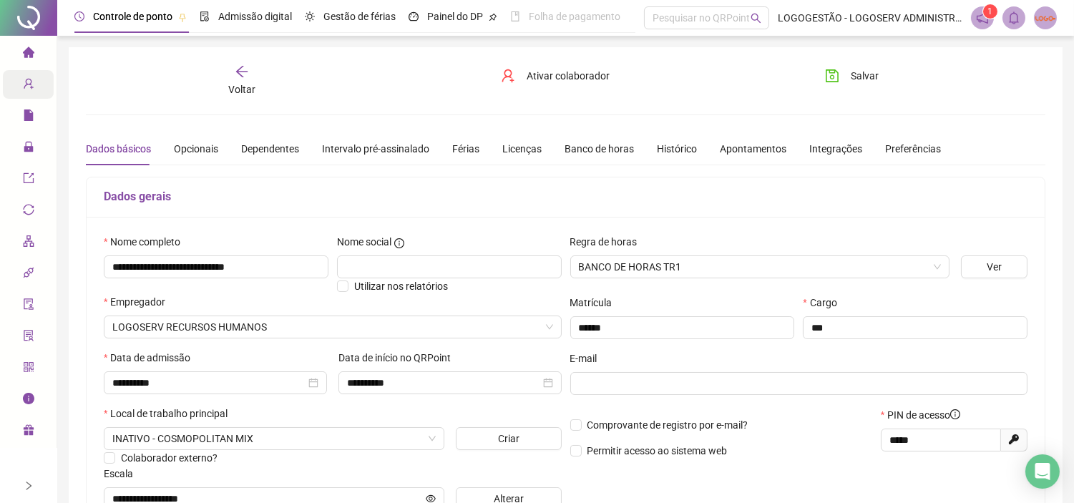
click at [232, 79] on div "Voltar" at bounding box center [242, 80] width 150 height 33
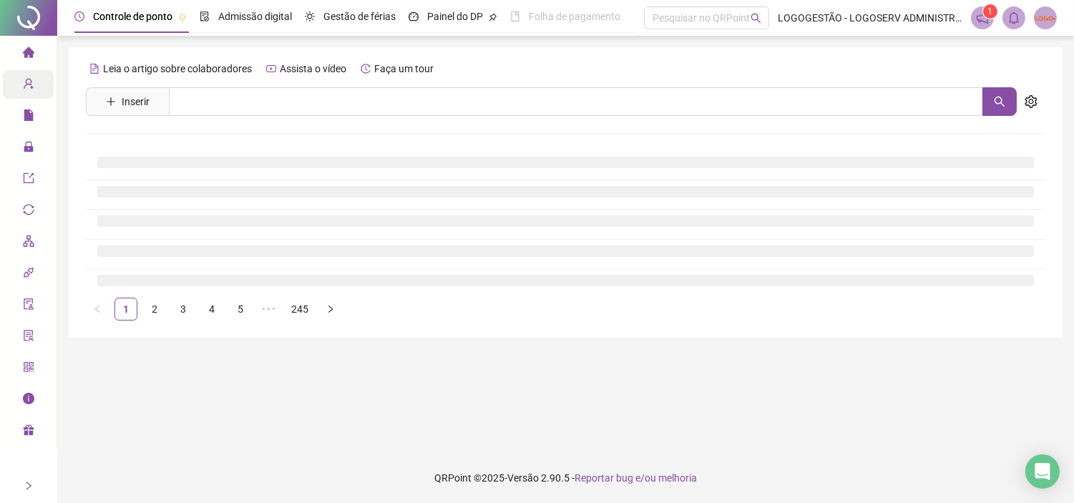
click at [240, 119] on div "Leia o artigo sobre colaboradores Assista o vídeo Faça um tour Inserir Nenhum r…" at bounding box center [565, 188] width 959 height 263
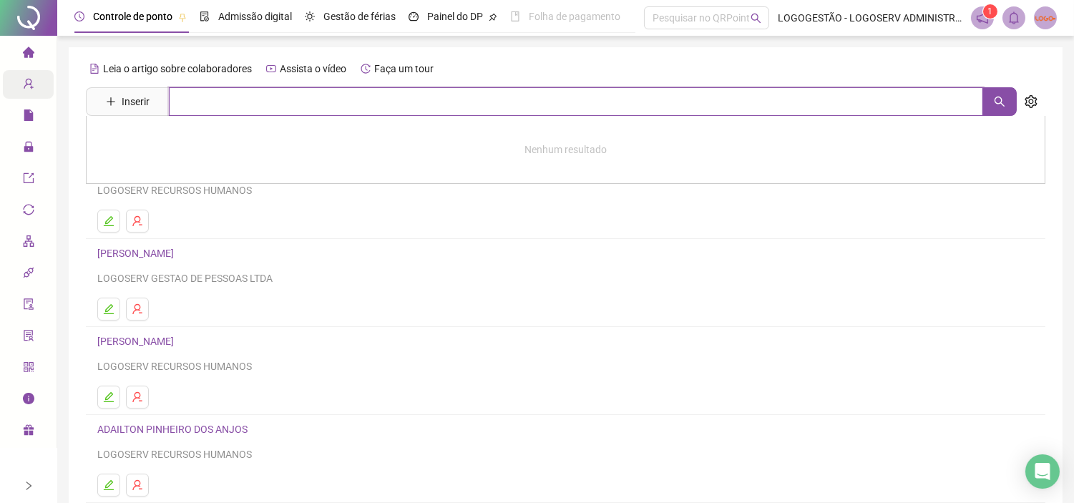
click at [242, 99] on input "text" at bounding box center [576, 101] width 814 height 29
type input "**********"
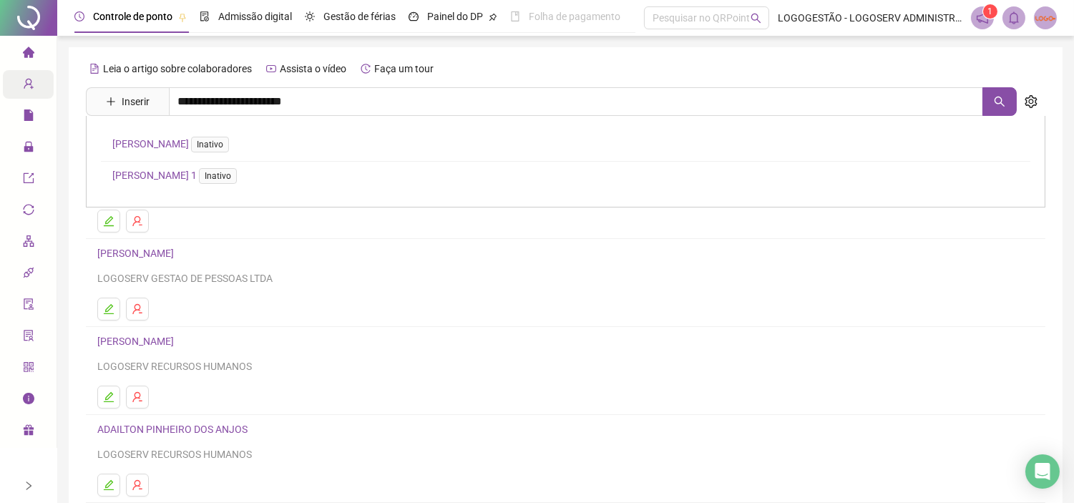
click at [229, 170] on link "ANTONIO CARLOS SILVA CERQUEIRA 1 Inativo" at bounding box center [177, 175] width 130 height 11
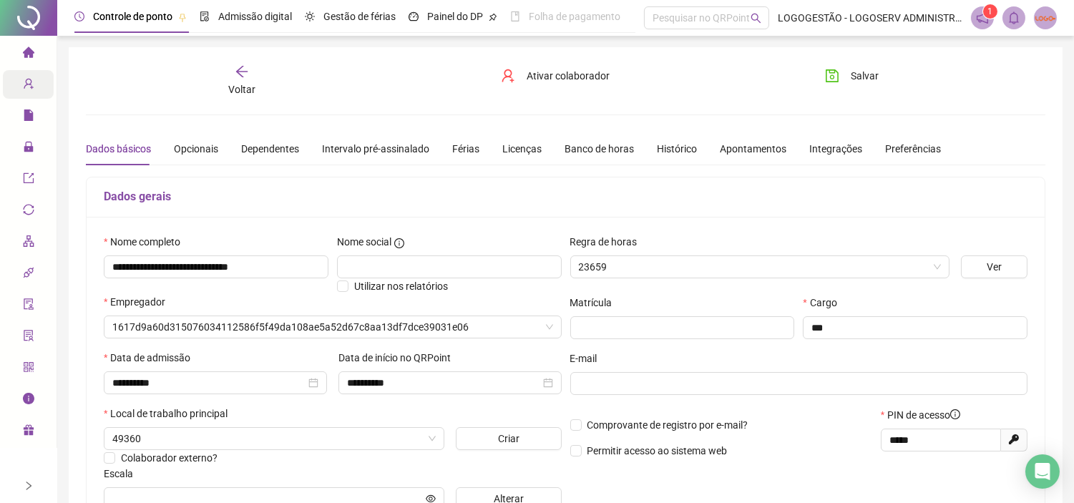
type input "**********"
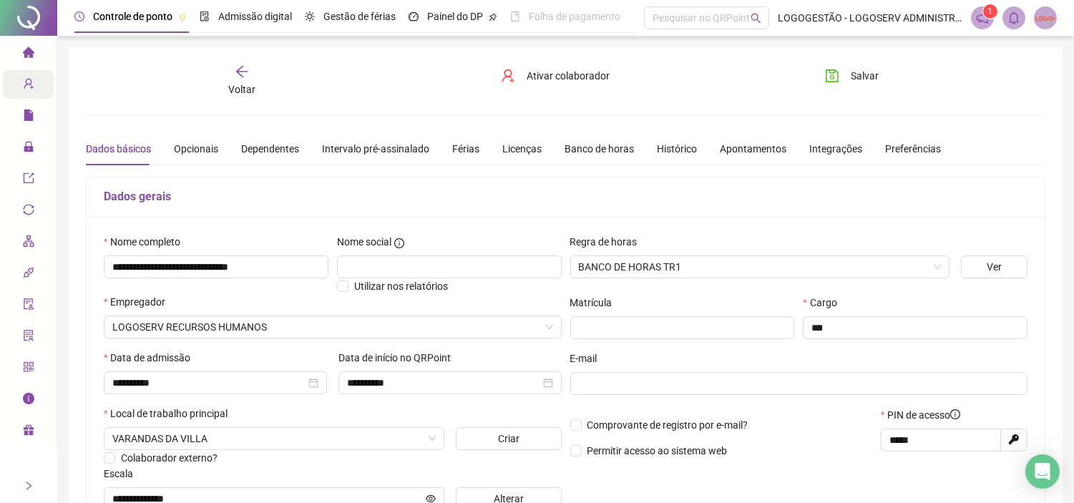
click at [245, 94] on span "Voltar" at bounding box center [241, 89] width 27 height 11
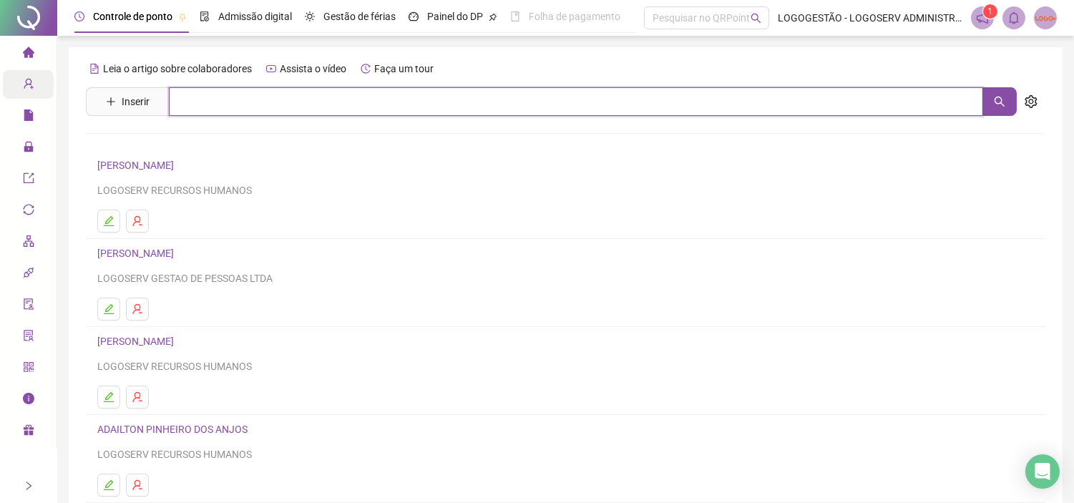
click at [273, 113] on input "text" at bounding box center [576, 101] width 814 height 29
click at [253, 94] on input "text" at bounding box center [576, 101] width 814 height 29
type input "**********"
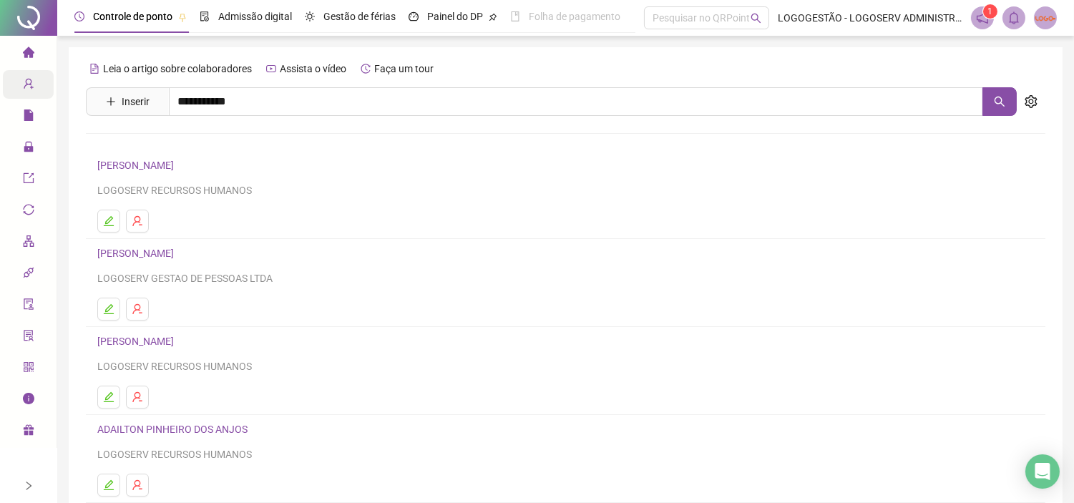
click at [189, 143] on link "[PERSON_NAME]" at bounding box center [150, 143] width 77 height 11
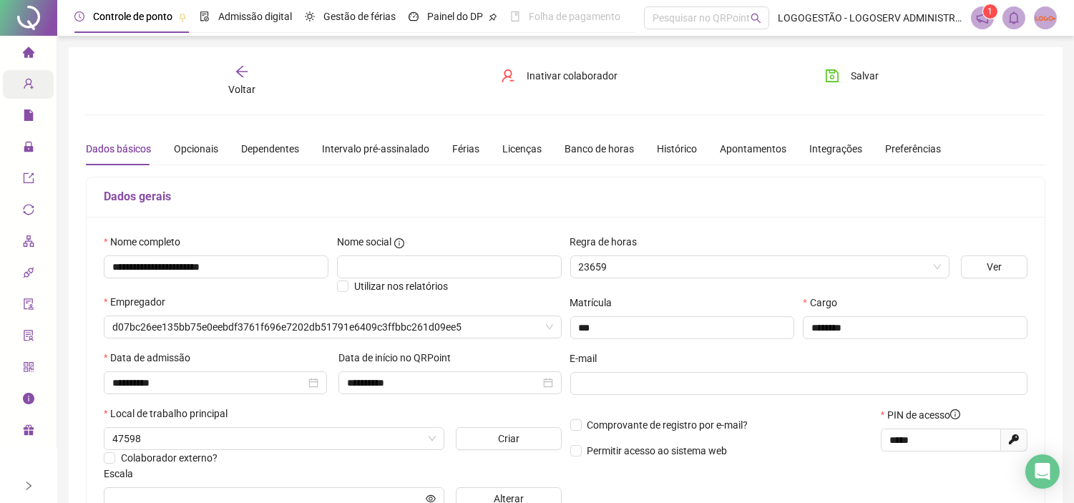
type input "**********"
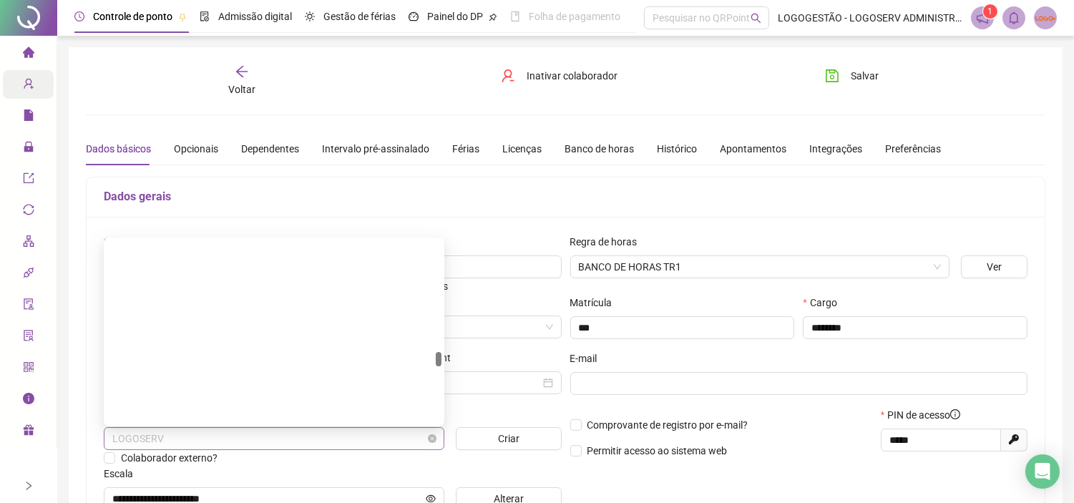
click at [282, 449] on span "LOGOSERV" at bounding box center [273, 438] width 323 height 21
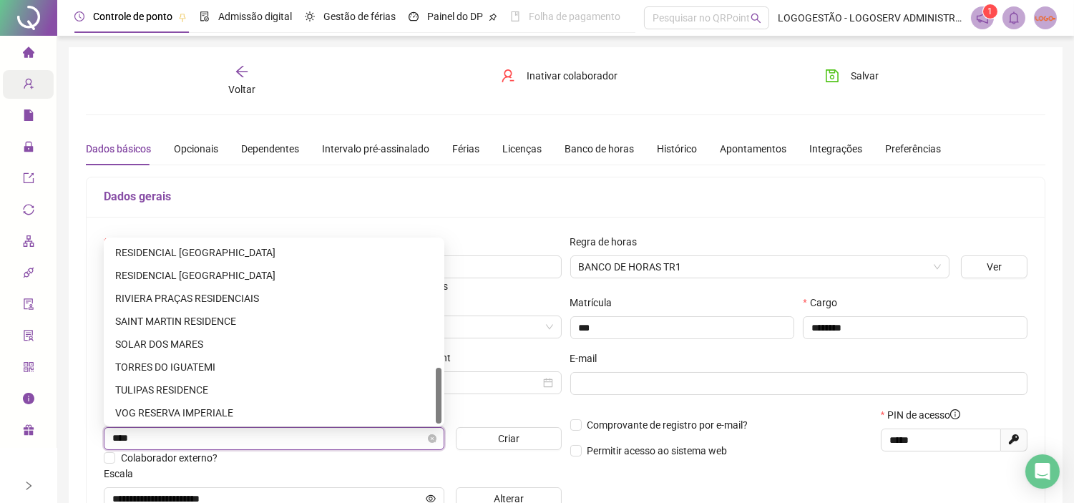
scroll to position [182, 0]
type input "******"
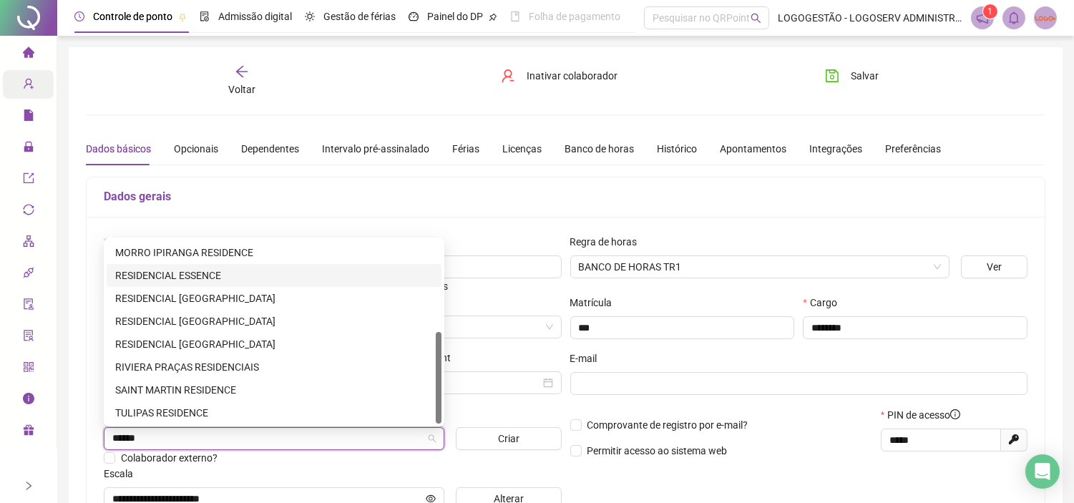
click at [253, 279] on div "RESIDENCIAL ESSENCE" at bounding box center [274, 275] width 318 height 16
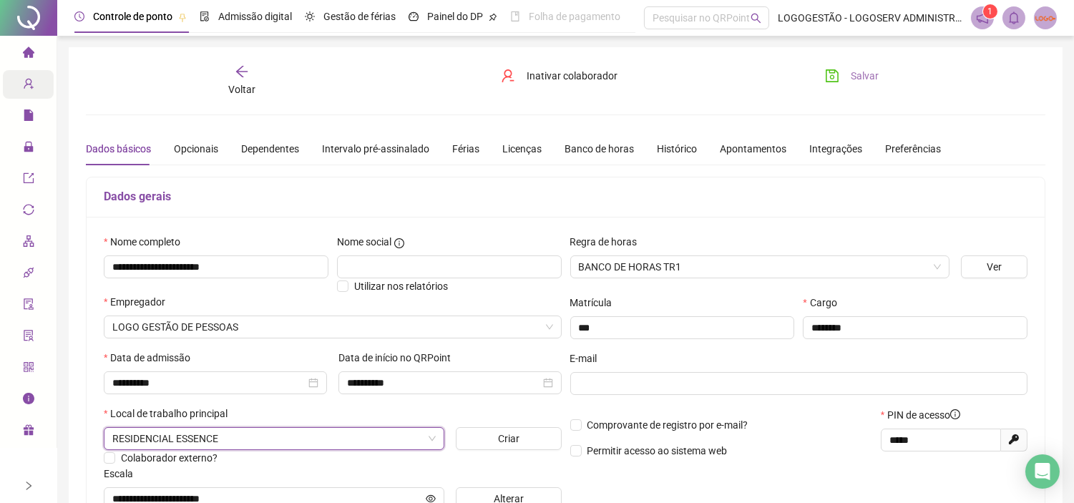
click at [871, 72] on span "Salvar" at bounding box center [864, 76] width 28 height 16
click at [866, 69] on span "Salvar" at bounding box center [864, 76] width 28 height 16
click at [317, 444] on span "RESIDENCIAL ESSENCE" at bounding box center [273, 438] width 323 height 21
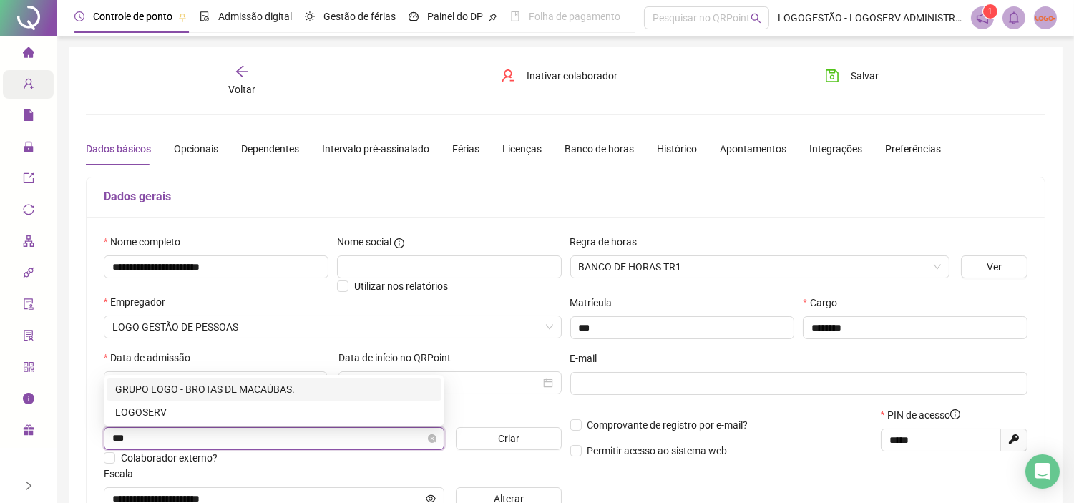
type input "****"
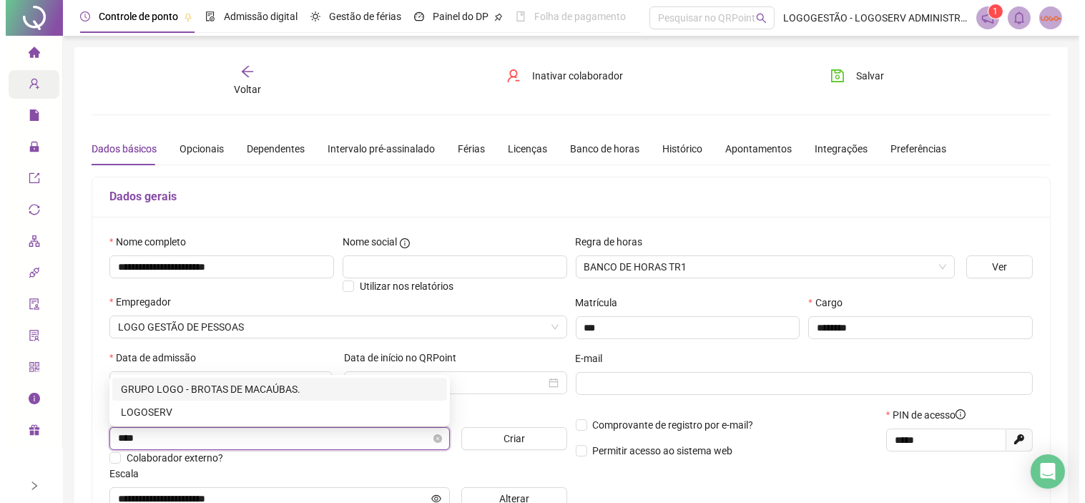
scroll to position [0, 0]
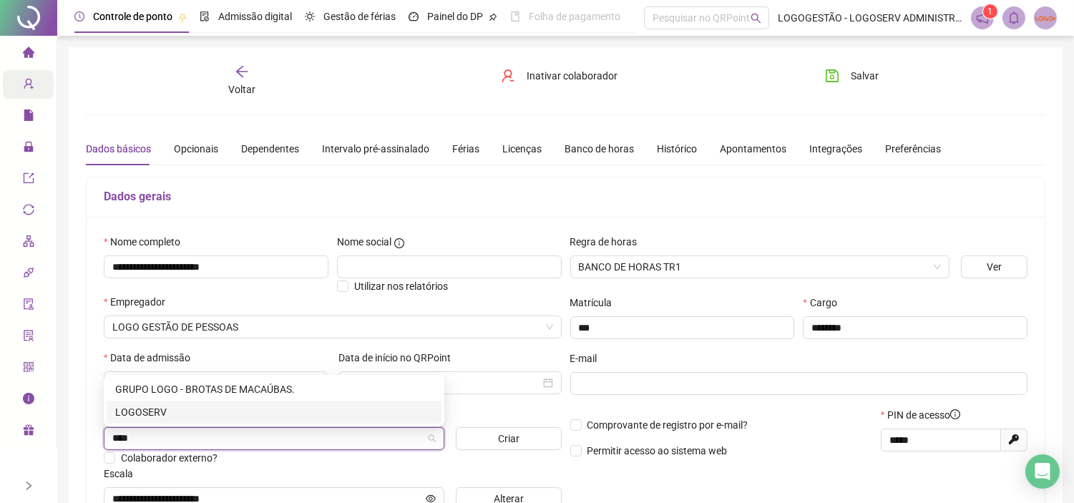
click at [367, 413] on div "LOGOSERV" at bounding box center [274, 412] width 318 height 16
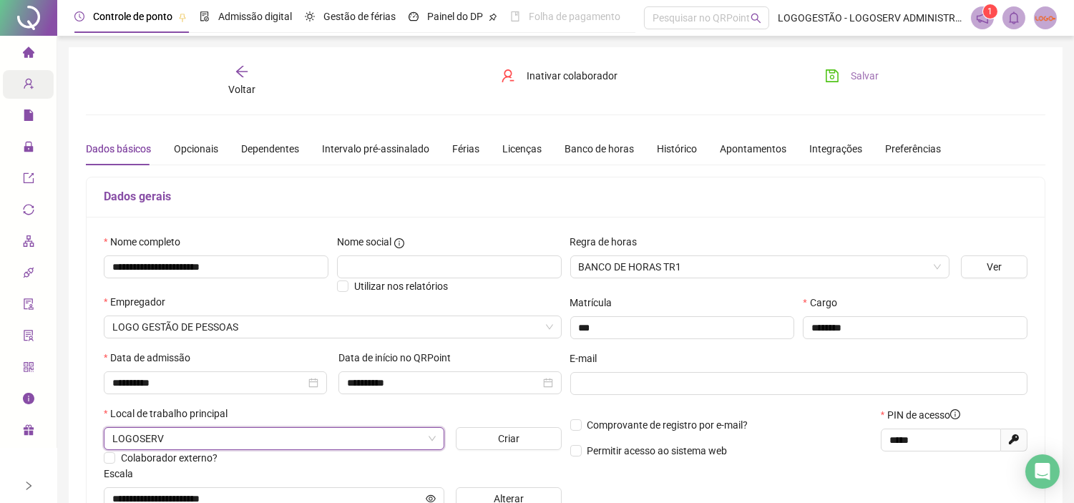
click at [856, 68] on span "Salvar" at bounding box center [864, 76] width 28 height 16
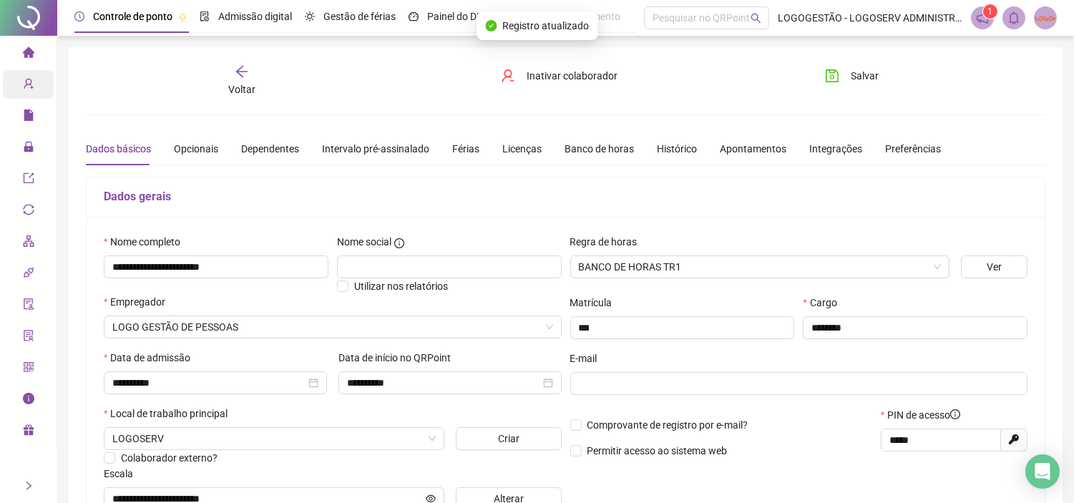
click at [230, 77] on div "Voltar" at bounding box center [242, 80] width 150 height 33
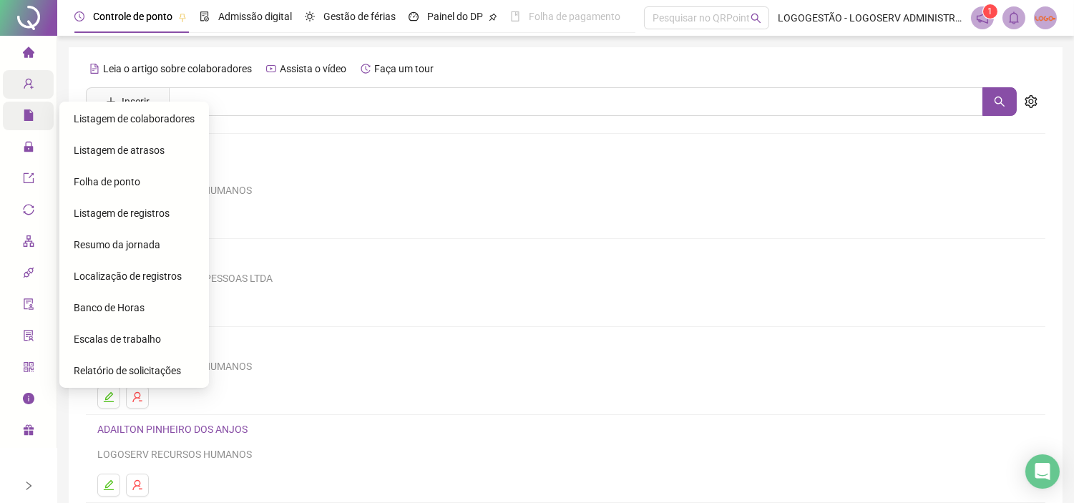
click at [27, 119] on icon "file" at bounding box center [28, 114] width 9 height 11
click at [117, 190] on div "Folha de ponto" at bounding box center [134, 181] width 121 height 29
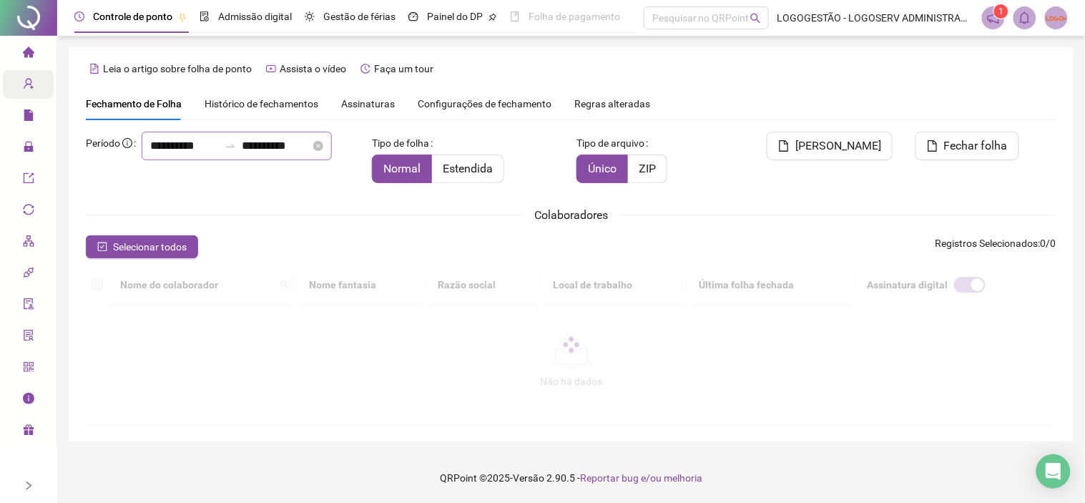
click at [225, 152] on icon "swap-right" at bounding box center [230, 145] width 11 height 11
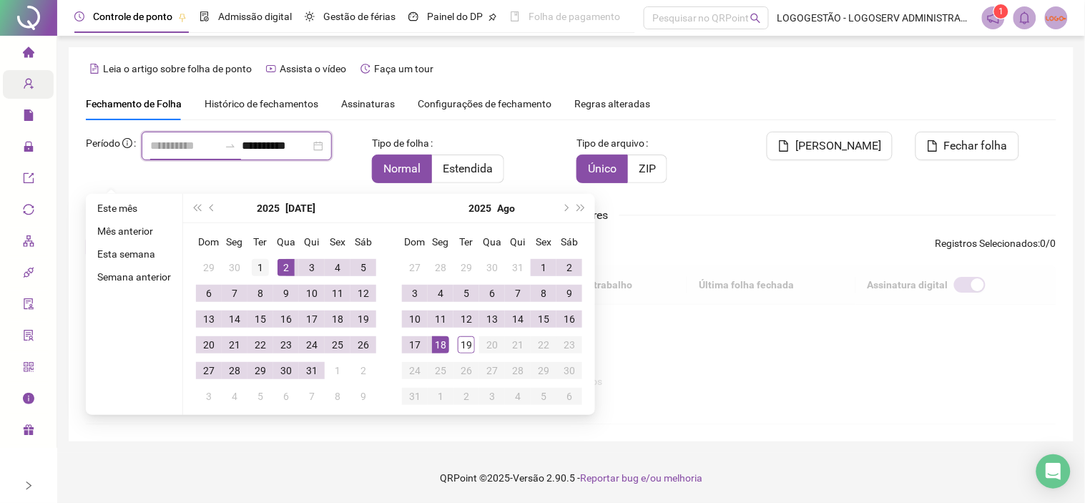
type input "**********"
click at [257, 268] on div "1" at bounding box center [260, 267] width 17 height 17
type input "**********"
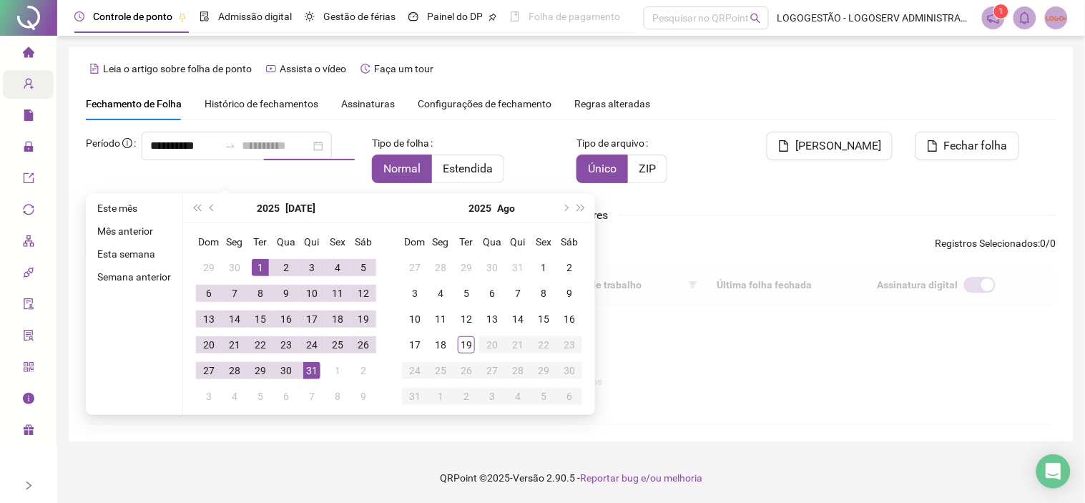
click at [308, 369] on div "31" at bounding box center [311, 370] width 17 height 17
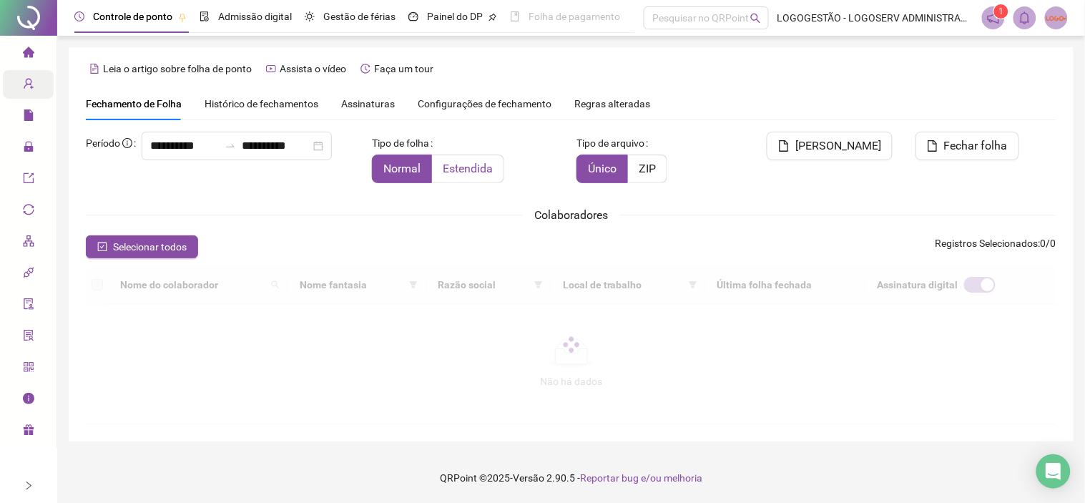
click at [480, 170] on span "Estendida" at bounding box center [468, 169] width 50 height 14
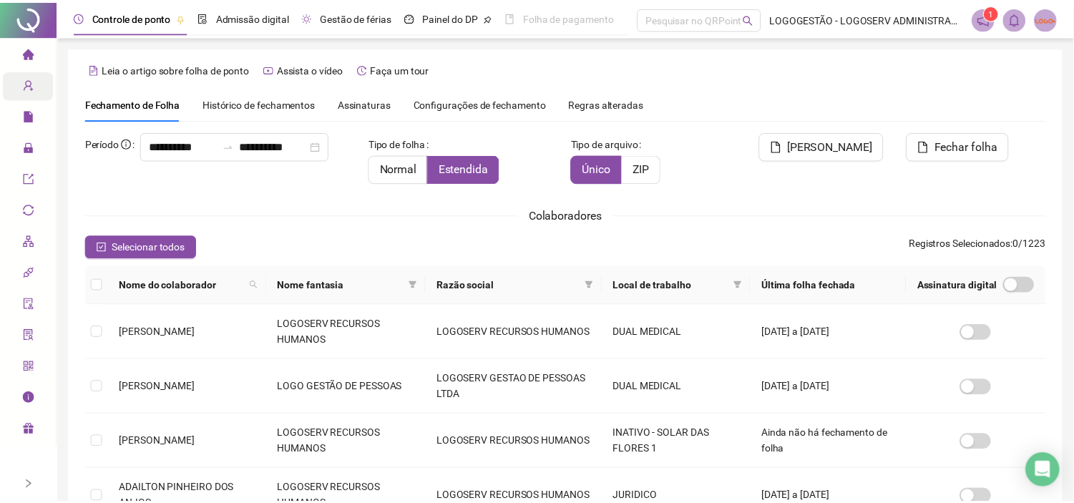
scroll to position [33, 0]
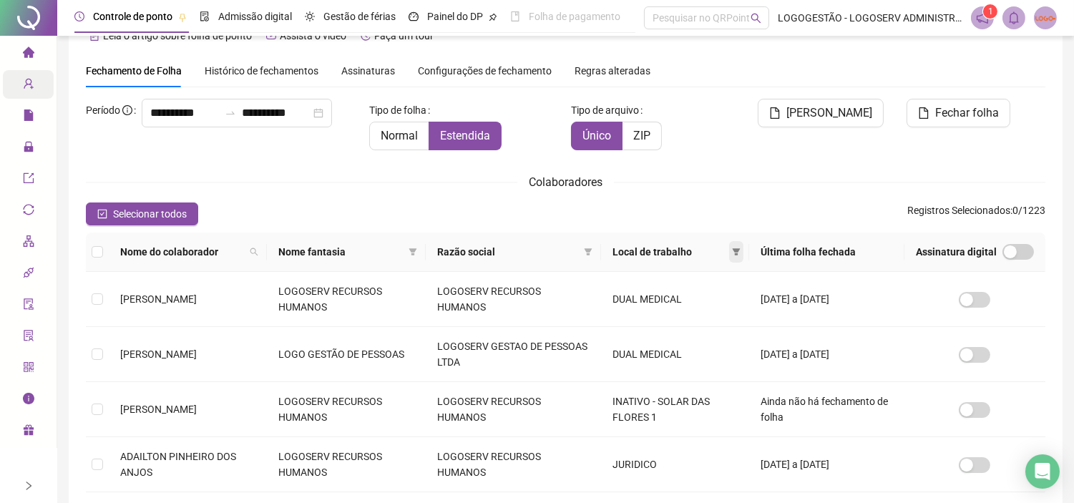
click at [740, 250] on icon "filter" at bounding box center [736, 251] width 9 height 9
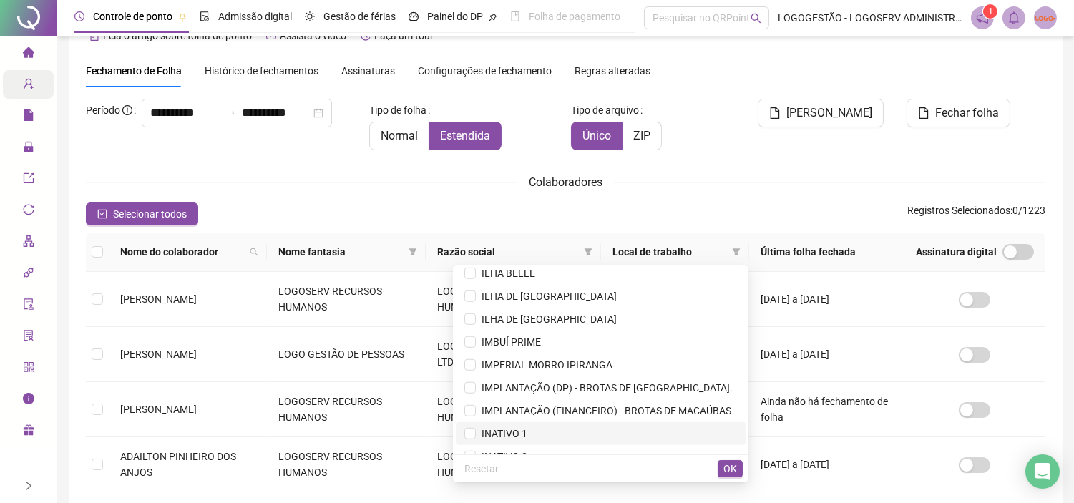
scroll to position [2322, 0]
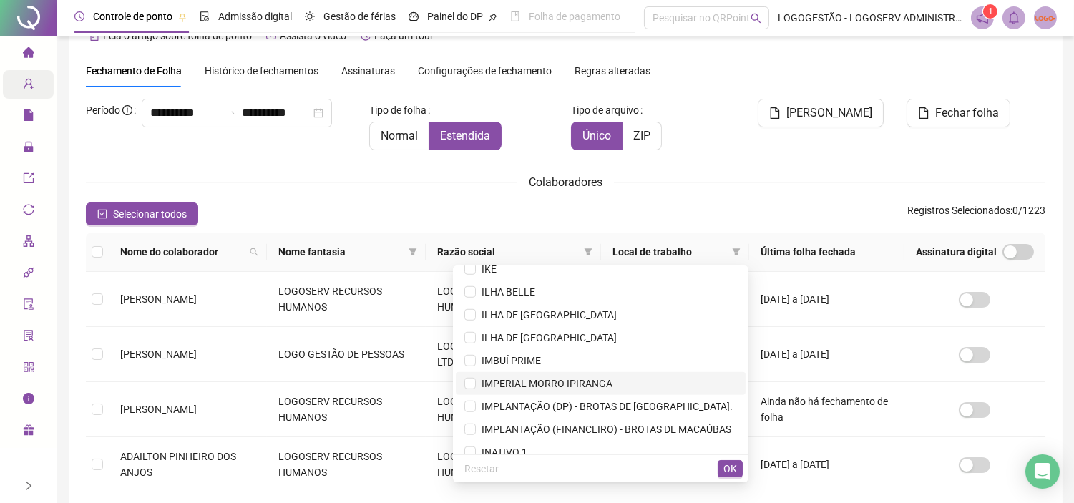
click at [589, 378] on span "IMPERIAL MORRO IPIRANGA" at bounding box center [544, 383] width 137 height 11
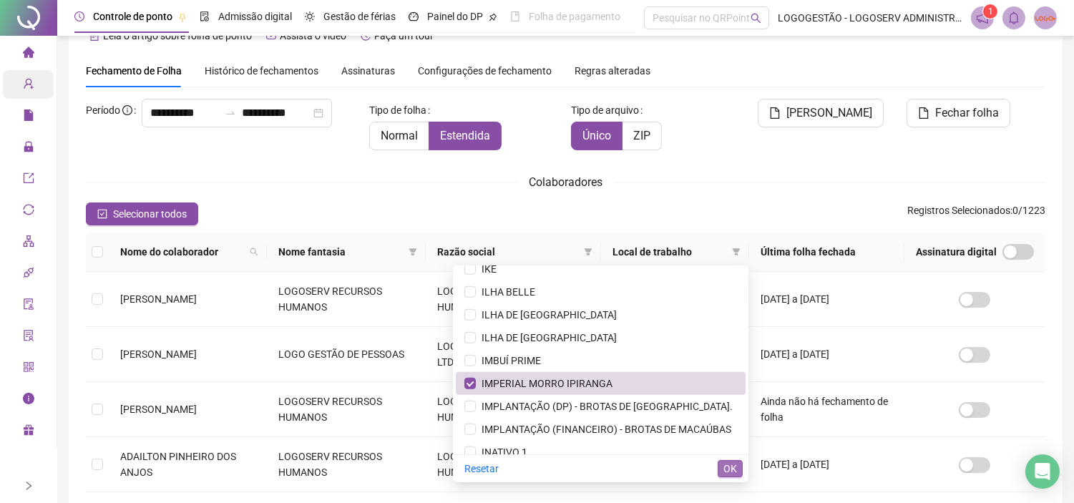
click at [725, 452] on span "OK" at bounding box center [730, 469] width 14 height 16
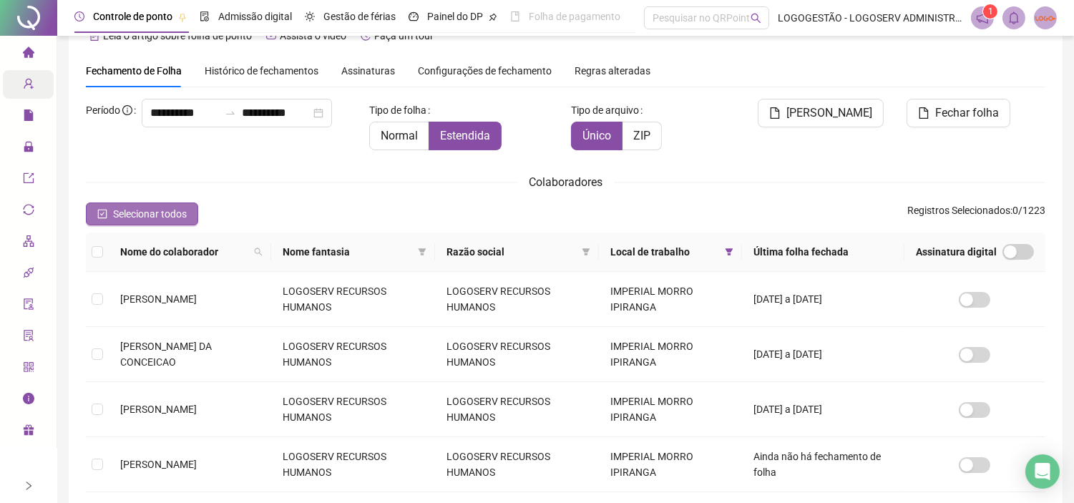
click at [175, 209] on span "Selecionar todos" at bounding box center [150, 214] width 74 height 16
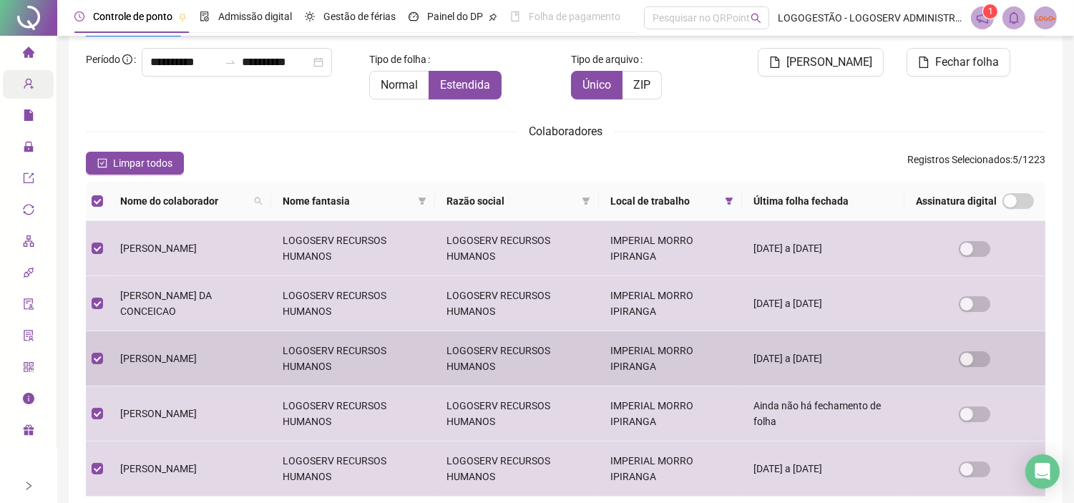
scroll to position [0, 0]
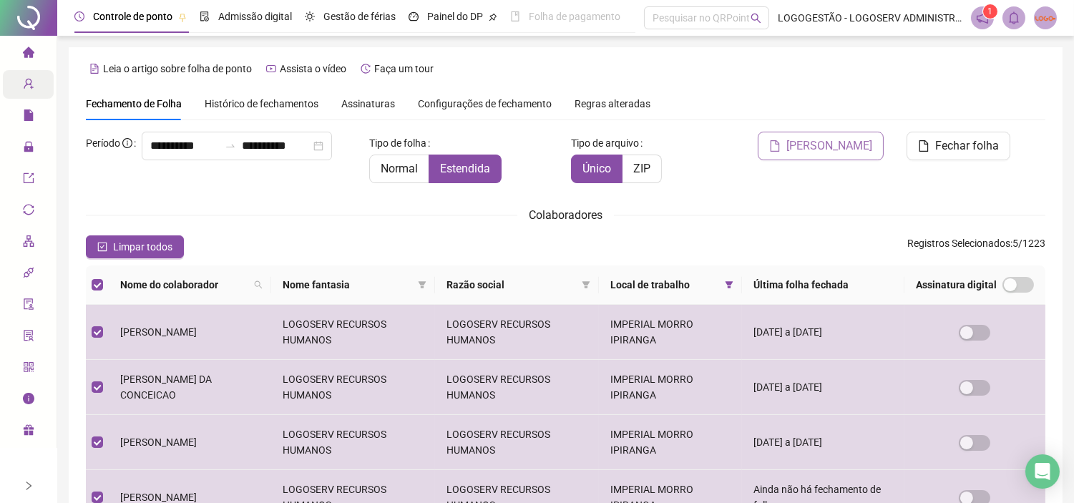
click at [812, 144] on span "Gerar espelho" at bounding box center [829, 145] width 86 height 17
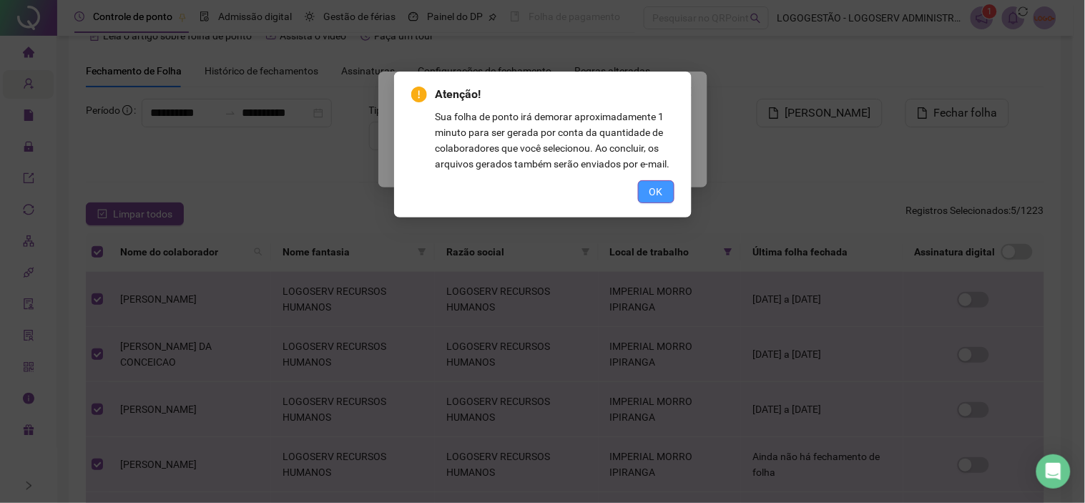
click at [656, 197] on span "OK" at bounding box center [656, 192] width 14 height 16
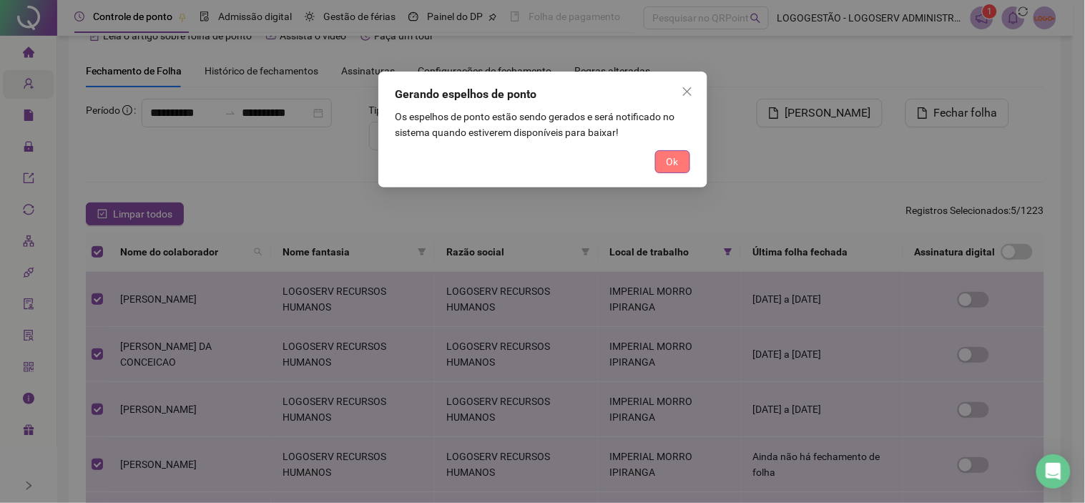
click at [672, 160] on span "Ok" at bounding box center [673, 162] width 12 height 16
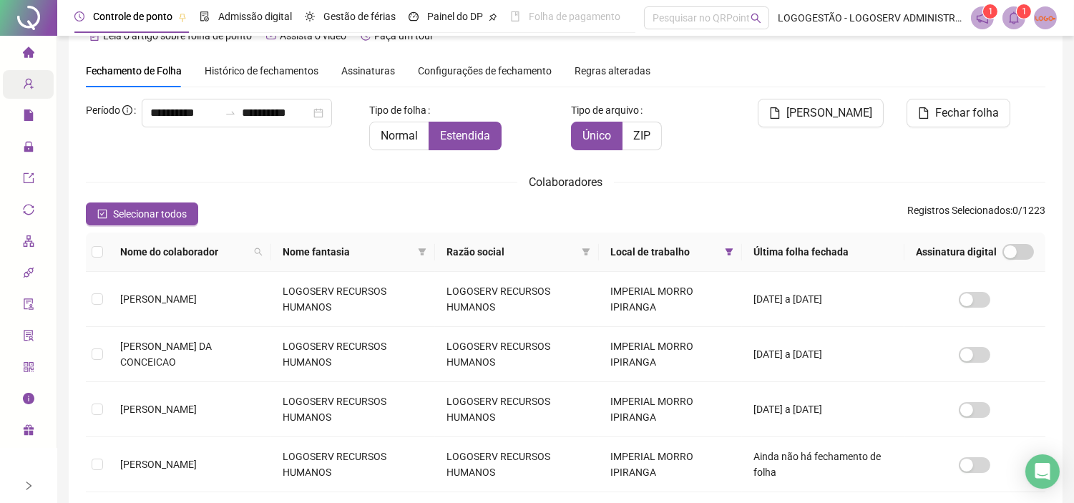
click at [976, 18] on div "1 1" at bounding box center [1014, 17] width 86 height 23
click at [976, 20] on icon "bell" at bounding box center [1013, 17] width 10 height 13
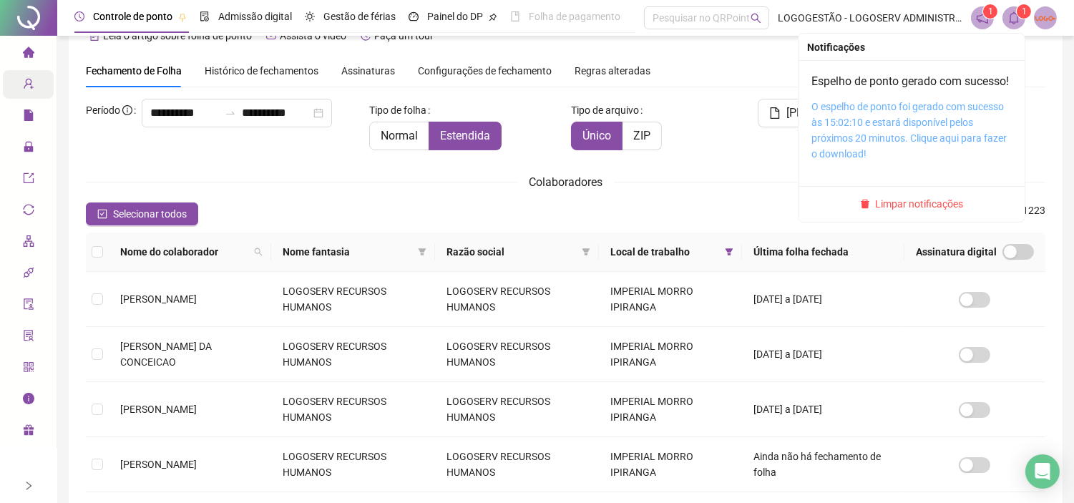
click at [867, 120] on link "O espelho de ponto foi gerado com sucesso às 15:02:10 e estará disponível pelos…" at bounding box center [908, 130] width 195 height 59
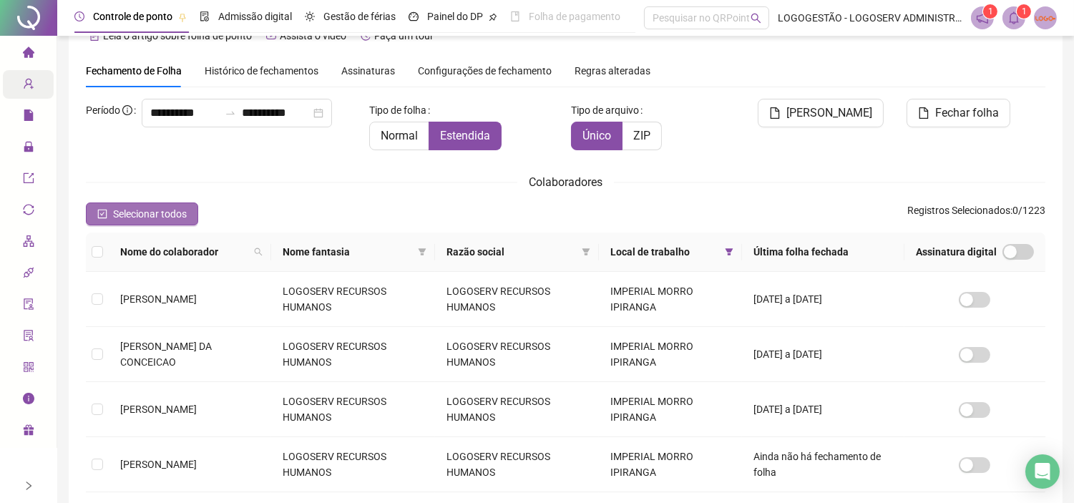
click at [172, 208] on span "Selecionar todos" at bounding box center [150, 214] width 74 height 16
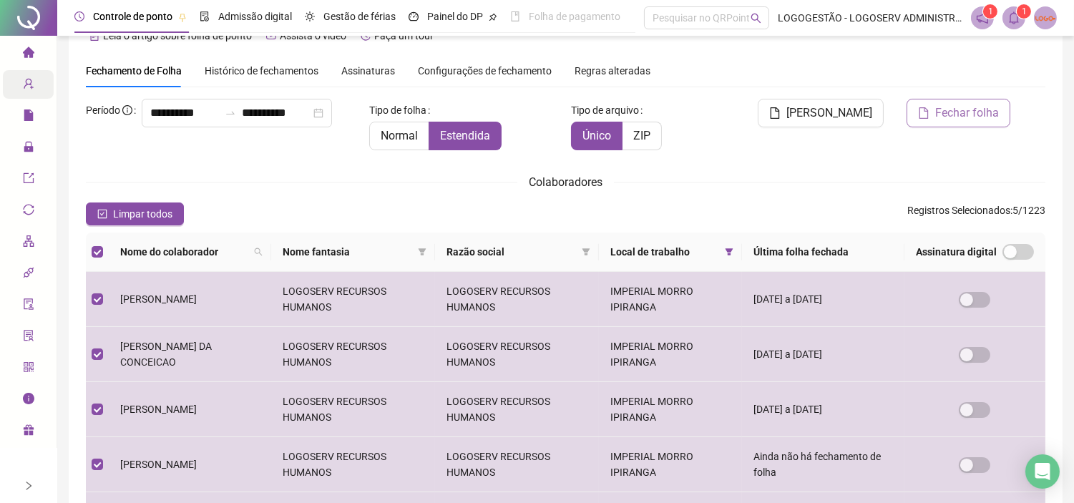
click at [966, 117] on span "Fechar folha" at bounding box center [967, 112] width 64 height 17
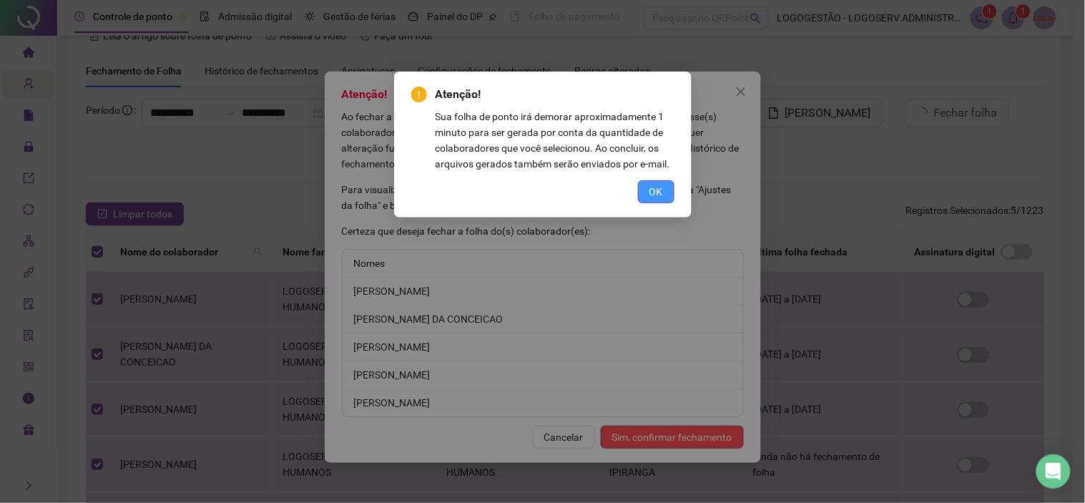
click at [667, 198] on button "OK" at bounding box center [656, 191] width 36 height 23
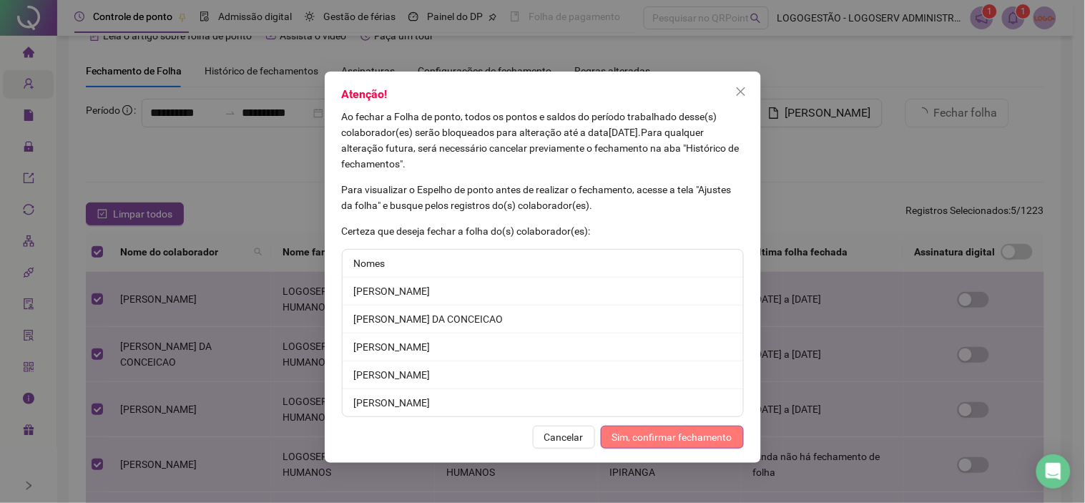
click at [671, 439] on span "Sim, confirmar fechamento" at bounding box center [672, 437] width 120 height 16
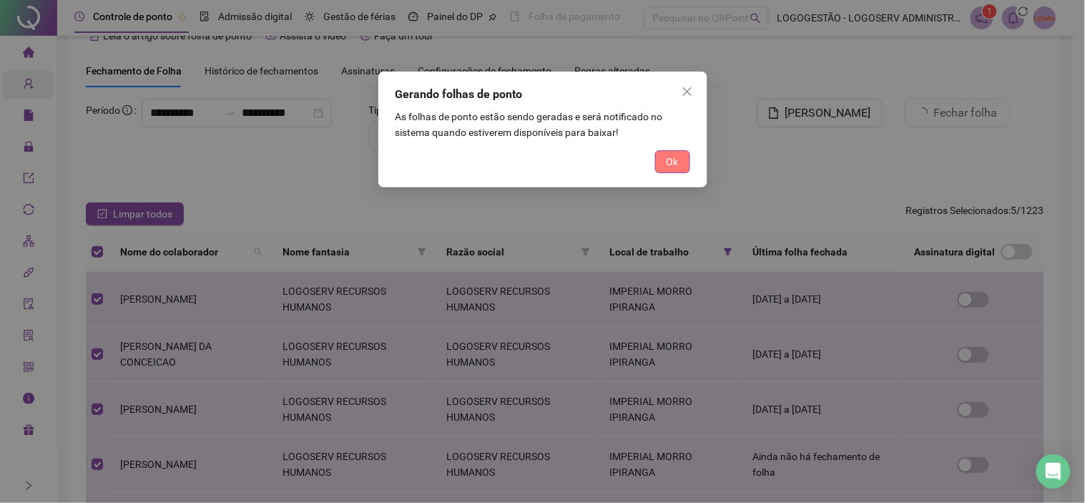
click at [673, 166] on span "Ok" at bounding box center [673, 162] width 12 height 16
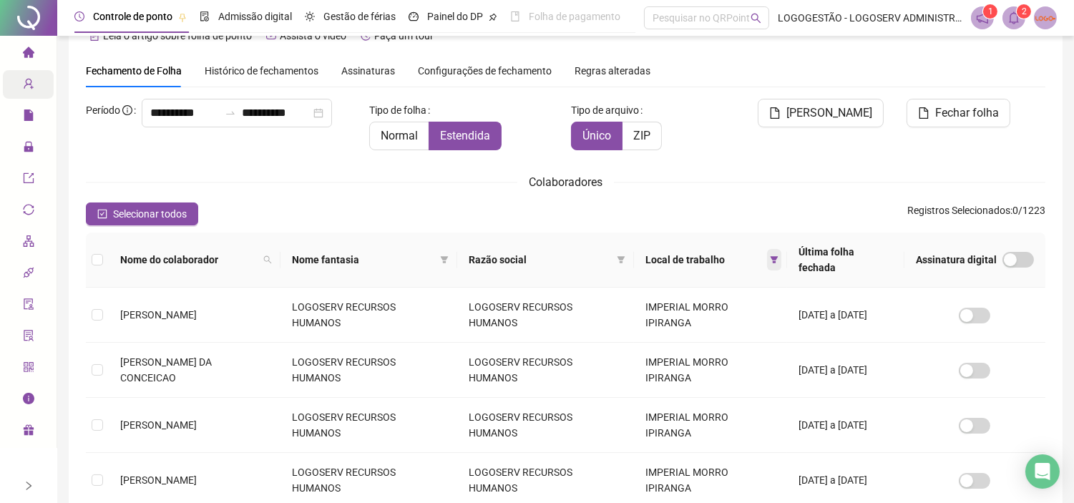
click at [770, 255] on icon "filter" at bounding box center [774, 259] width 9 height 9
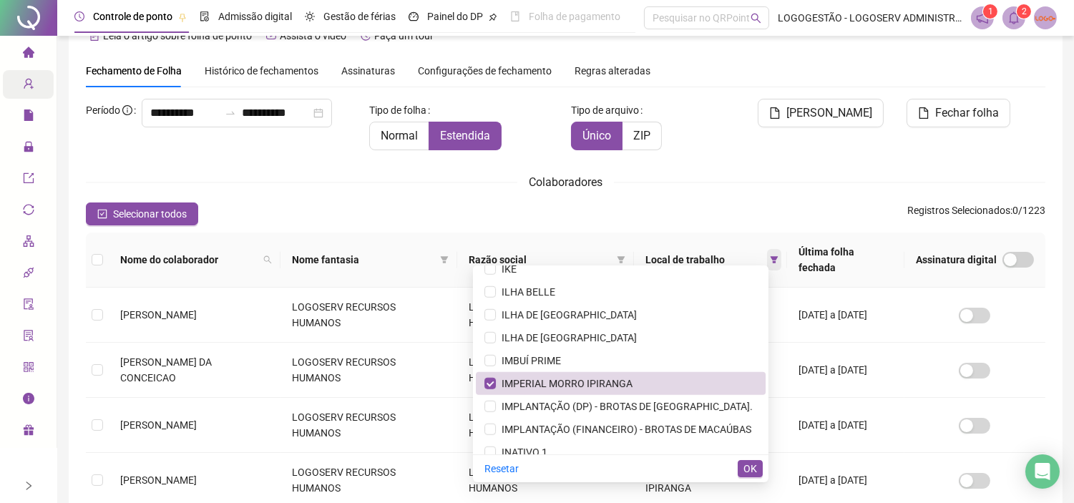
scroll to position [2291, 0]
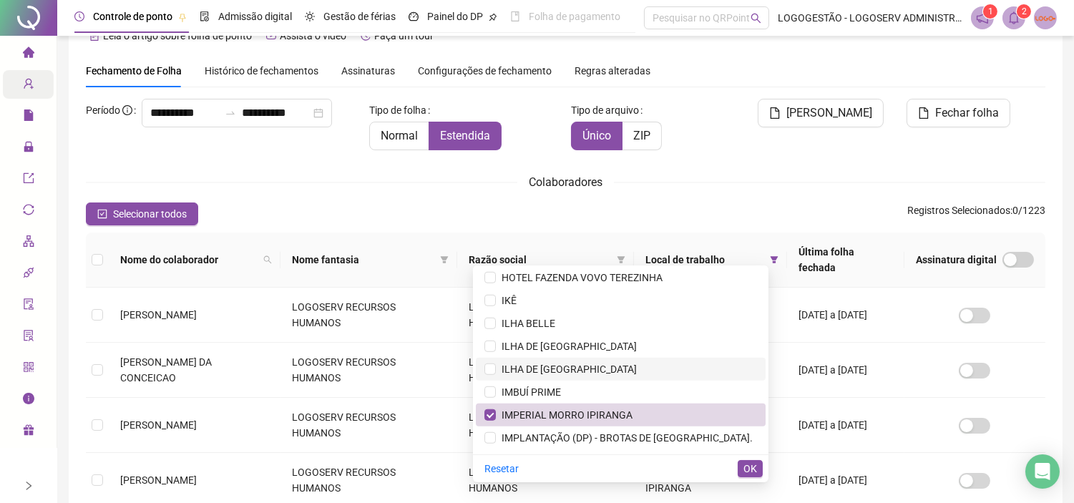
click at [639, 409] on span "IMPERIAL MORRO IPIRANGA" at bounding box center [620, 415] width 272 height 16
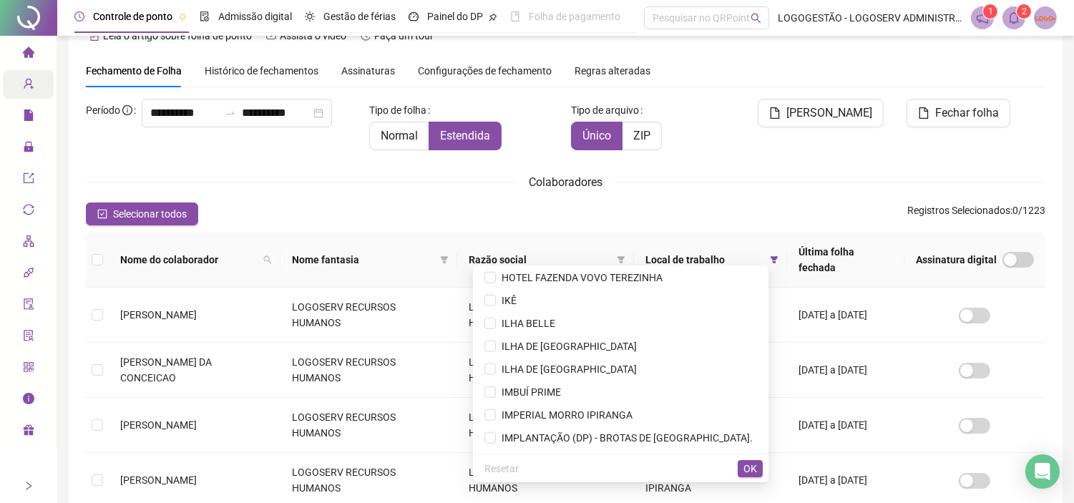
scroll to position [5717, 0]
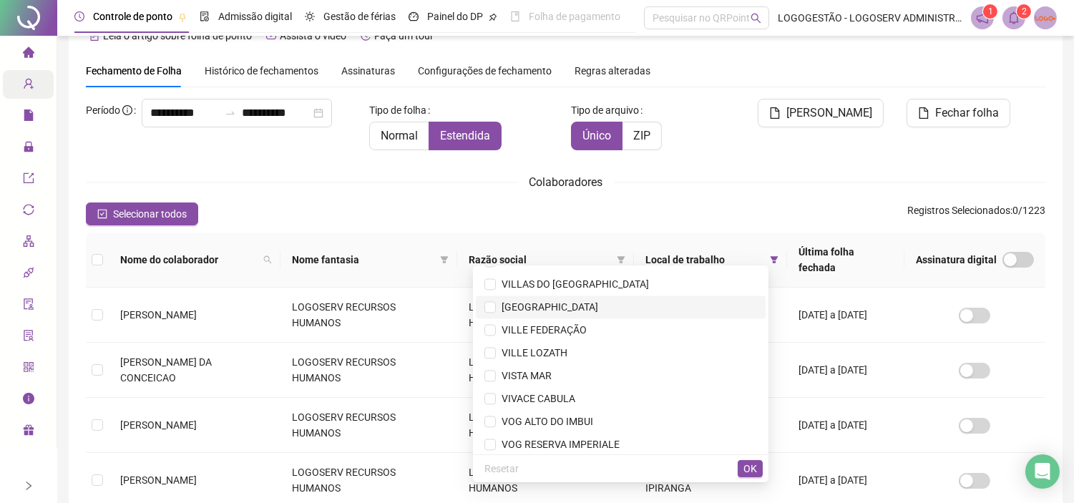
click at [541, 301] on span "VILLA VERONA" at bounding box center [547, 306] width 102 height 11
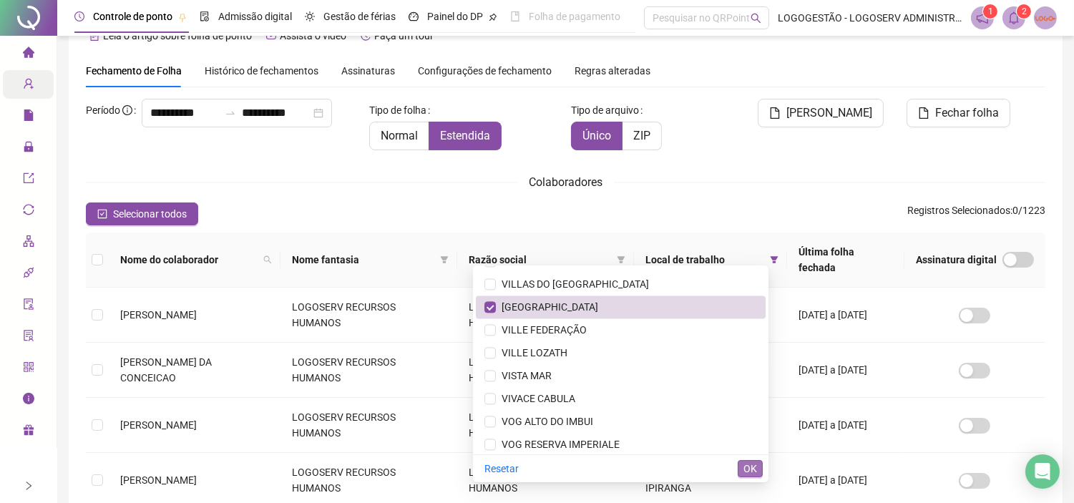
click at [749, 452] on span "OK" at bounding box center [750, 469] width 14 height 16
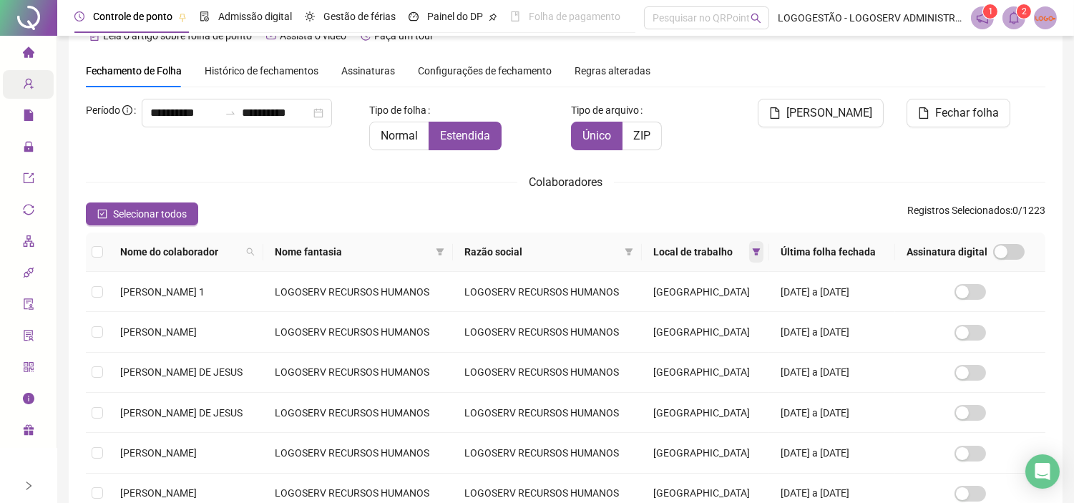
click at [757, 251] on icon "filter" at bounding box center [756, 251] width 9 height 9
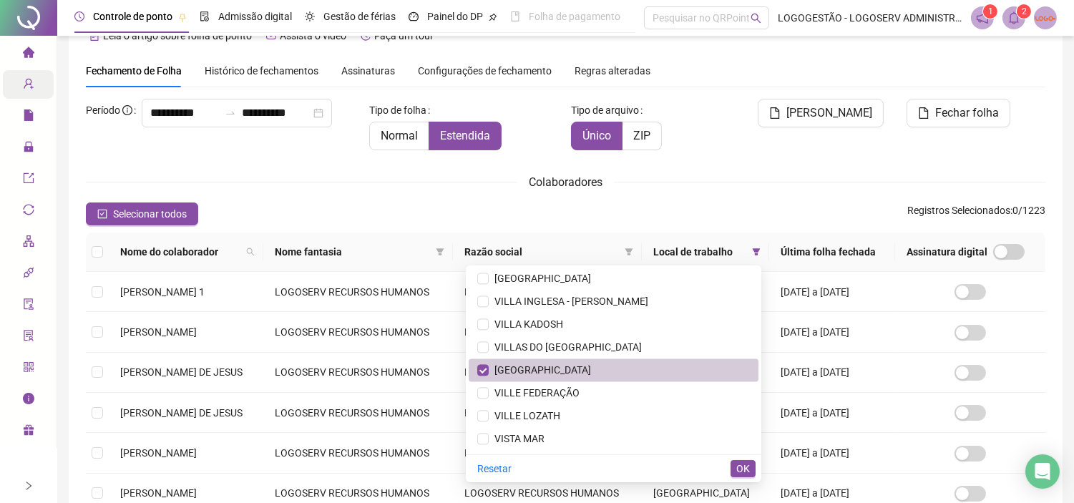
click at [590, 362] on span "VILLA VERONA" at bounding box center [613, 370] width 272 height 16
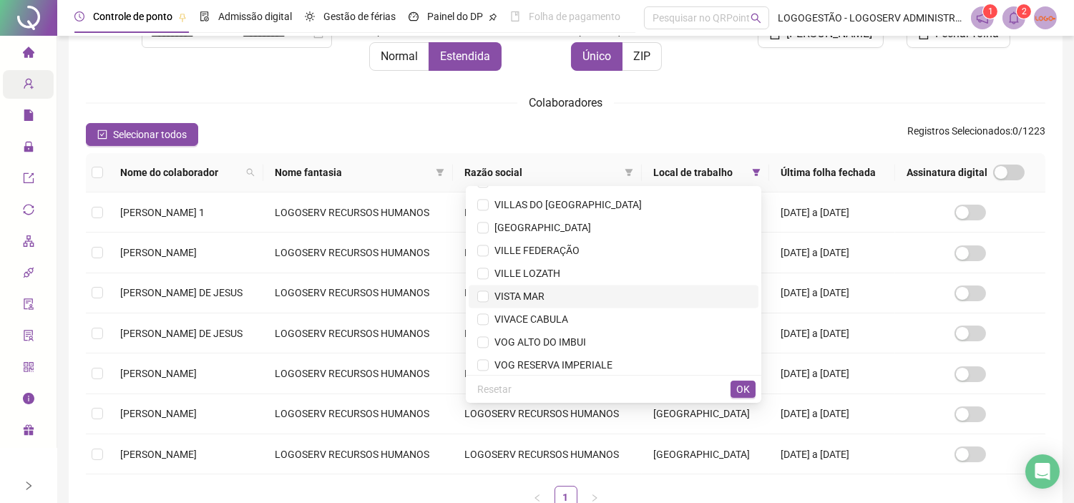
scroll to position [5638, 0]
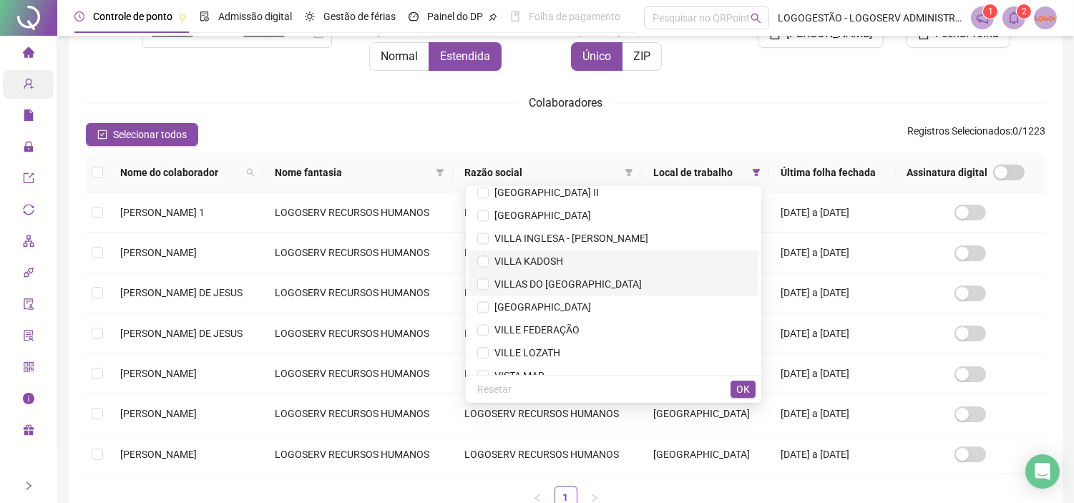
click at [554, 258] on span "VILLA KADOSH" at bounding box center [613, 261] width 272 height 16
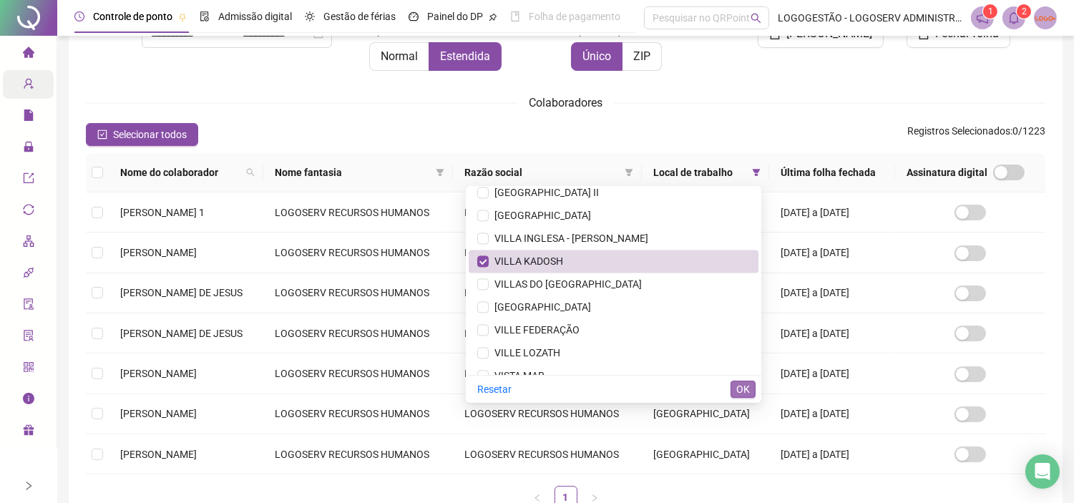
click at [736, 393] on span "OK" at bounding box center [743, 389] width 14 height 16
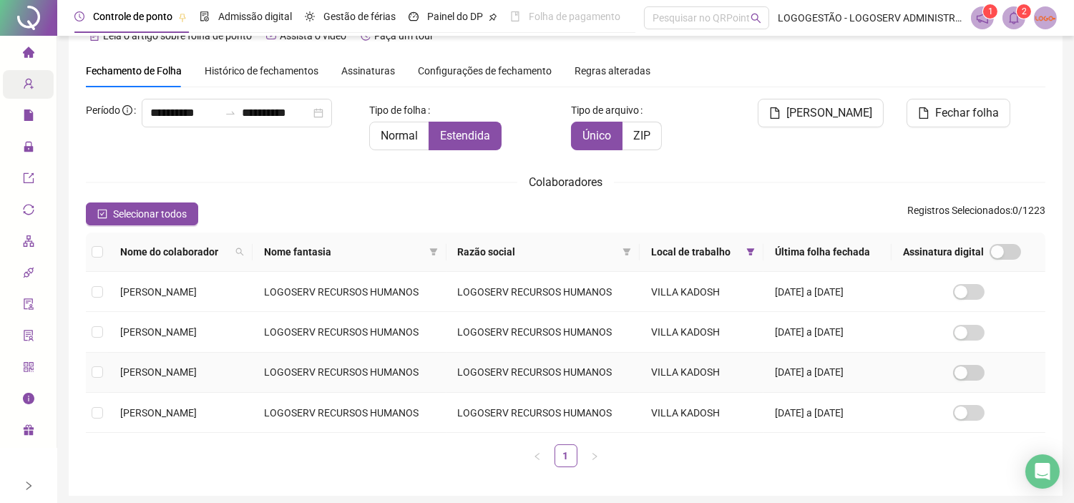
click at [252, 372] on td "FLAVIO BATISTA SANTOS" at bounding box center [181, 373] width 144 height 40
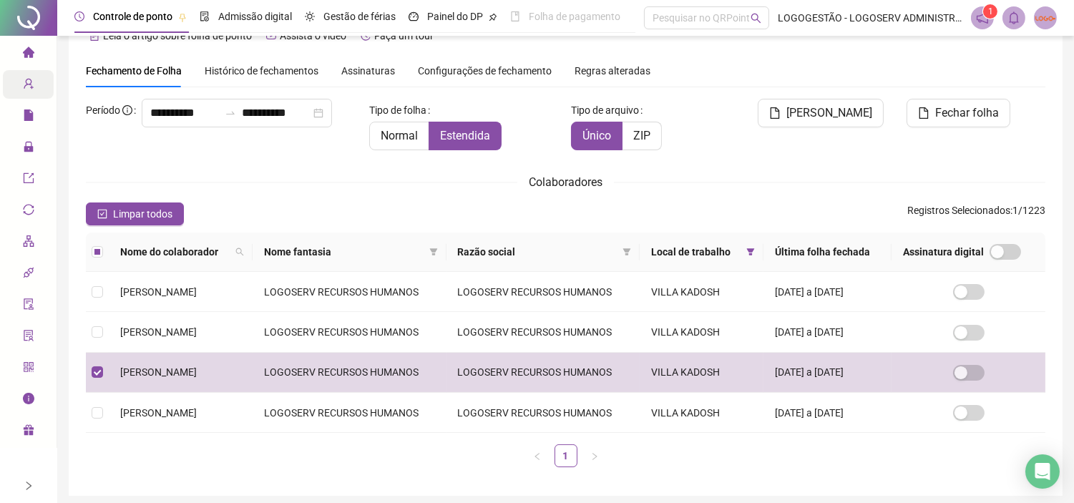
click at [31, 82] on icon "user-add" at bounding box center [28, 83] width 11 height 11
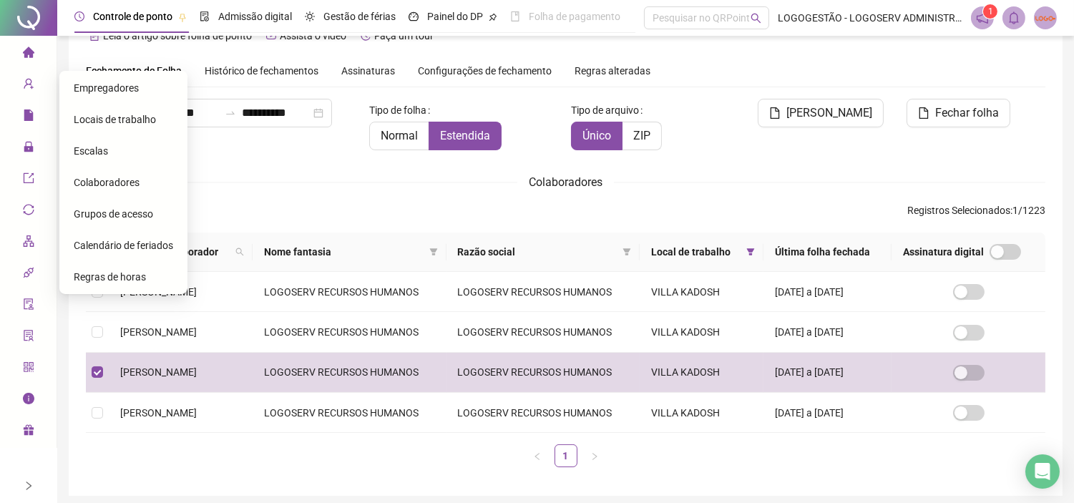
click at [104, 150] on div "Escalas" at bounding box center [123, 151] width 99 height 29
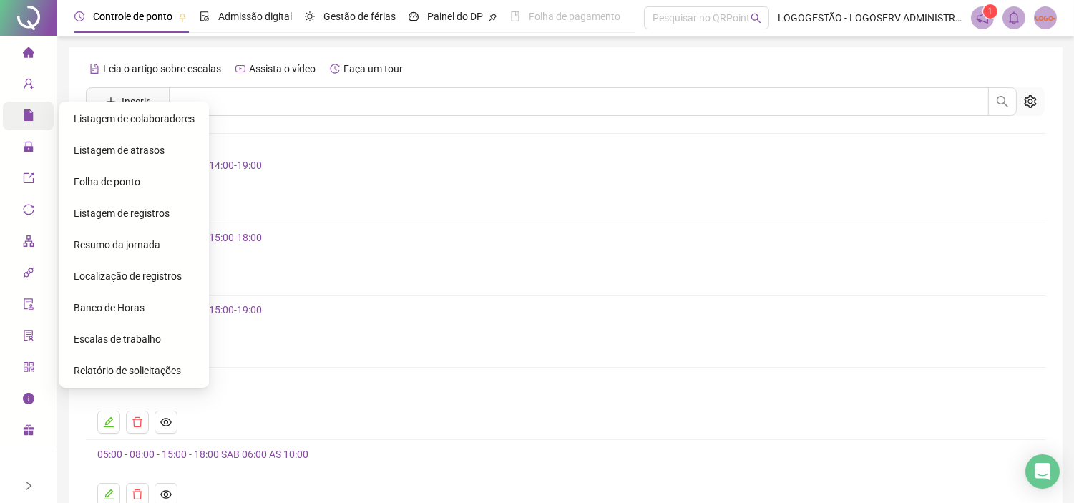
click at [127, 185] on span "Folha de ponto" at bounding box center [107, 181] width 67 height 11
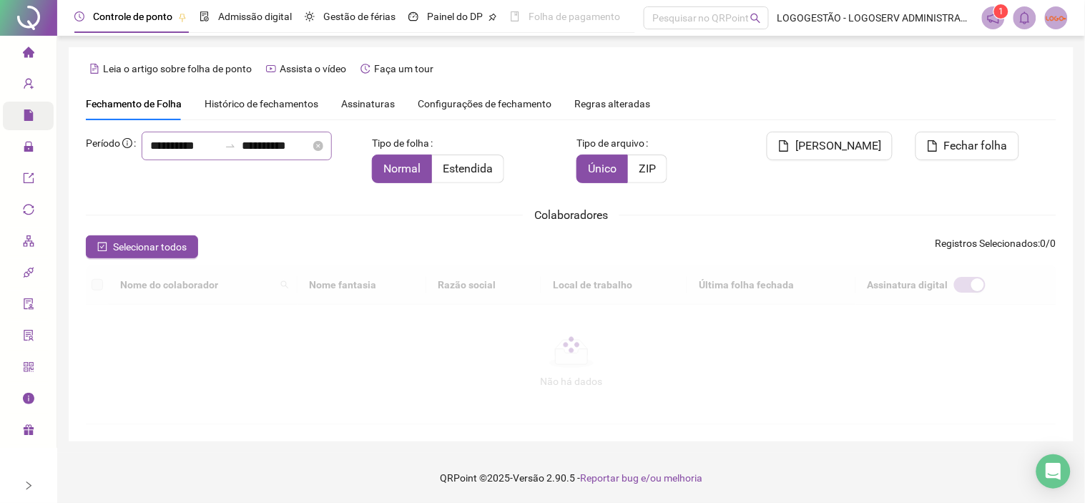
click at [225, 152] on icon "swap-right" at bounding box center [230, 145] width 11 height 11
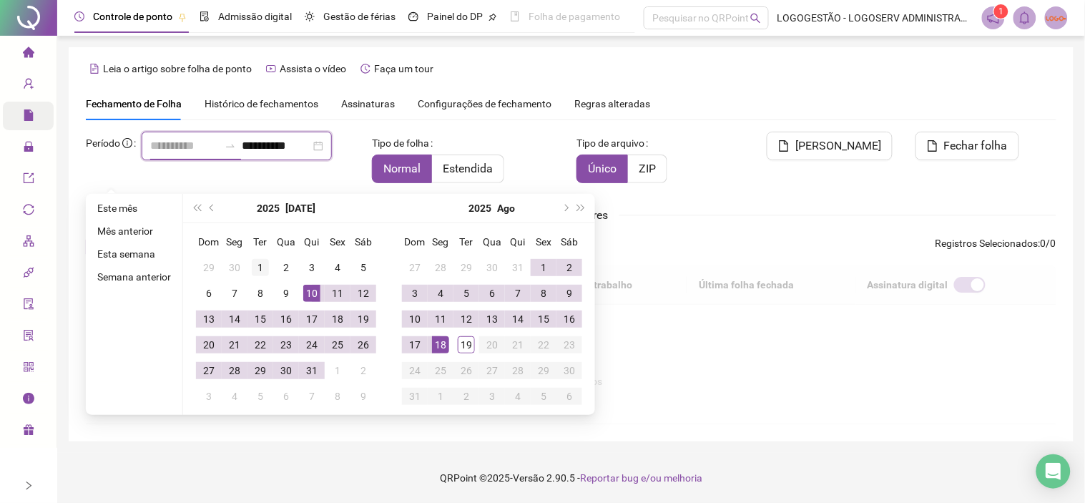
type input "**********"
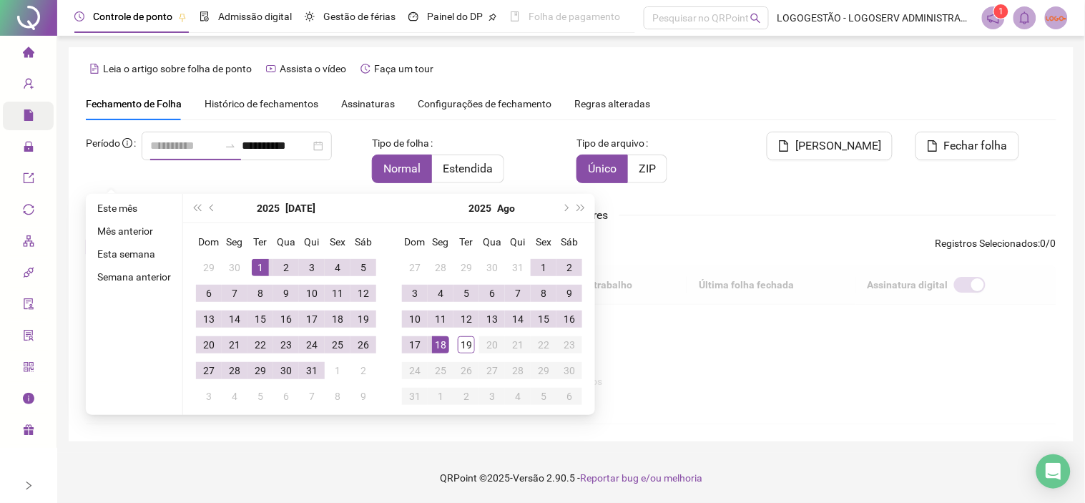
click at [265, 266] on div "1" at bounding box center [260, 267] width 17 height 17
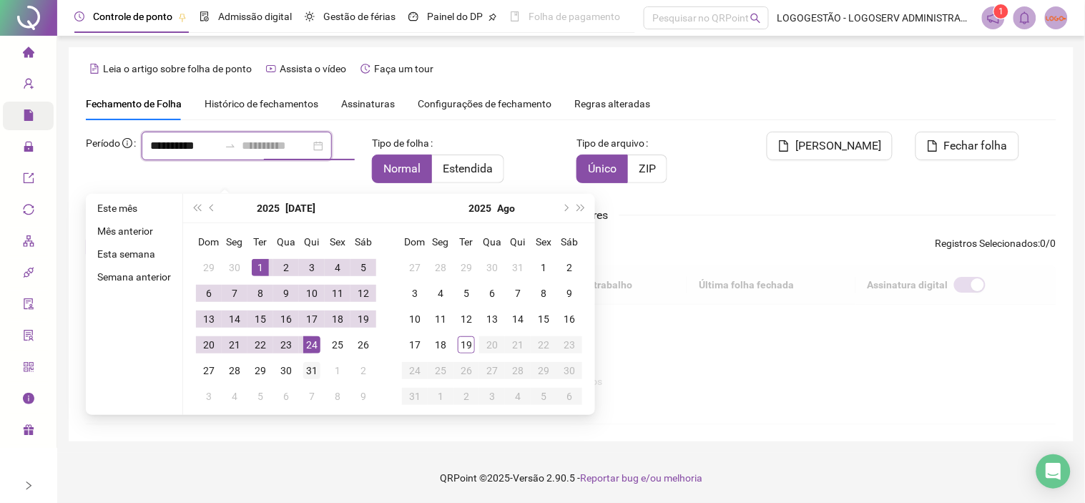
type input "**********"
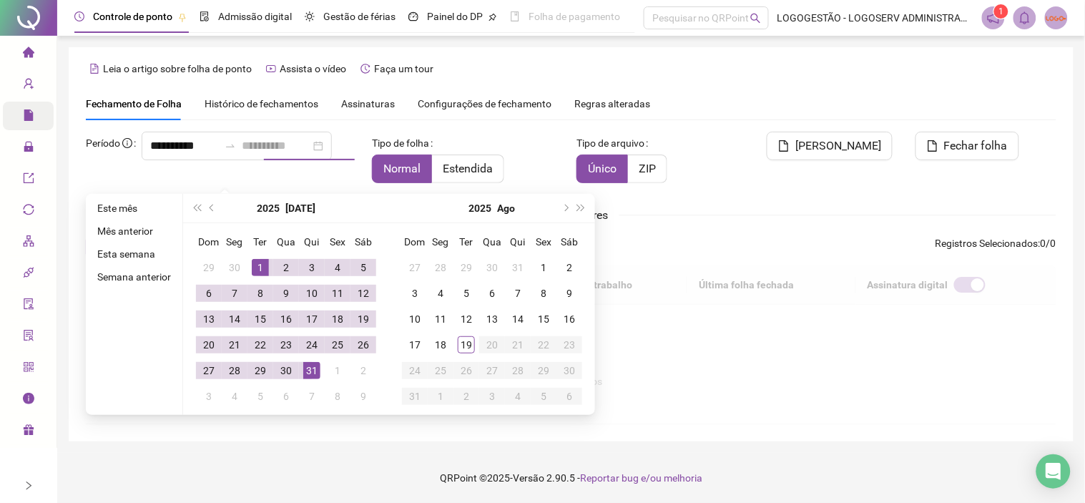
click at [313, 365] on div "31" at bounding box center [311, 370] width 17 height 17
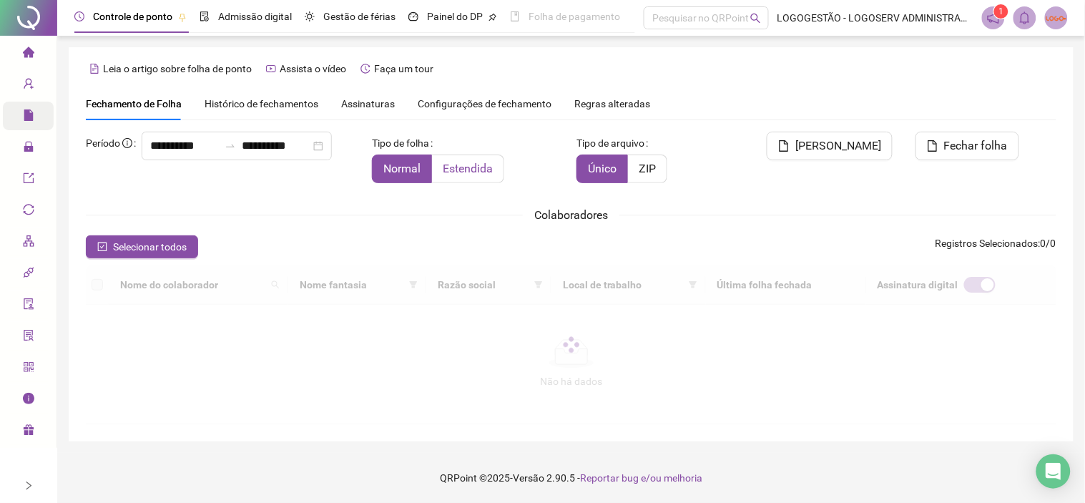
click at [482, 177] on label "Estendida" at bounding box center [468, 168] width 72 height 29
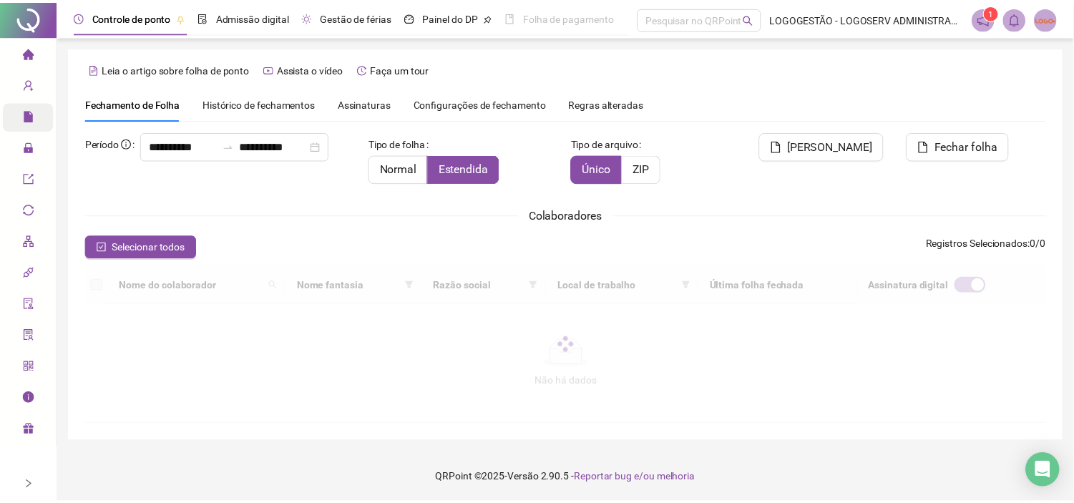
scroll to position [33, 0]
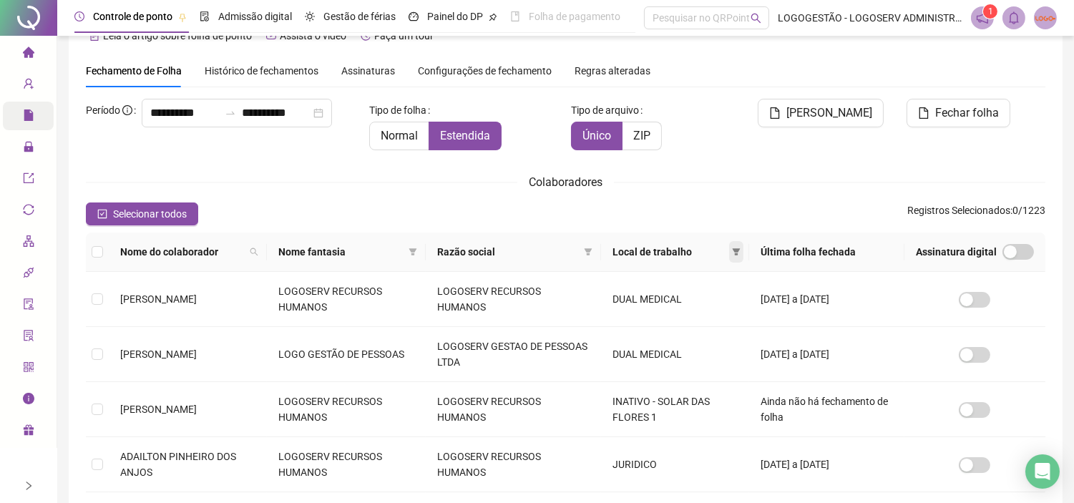
click at [740, 254] on icon "filter" at bounding box center [736, 251] width 9 height 9
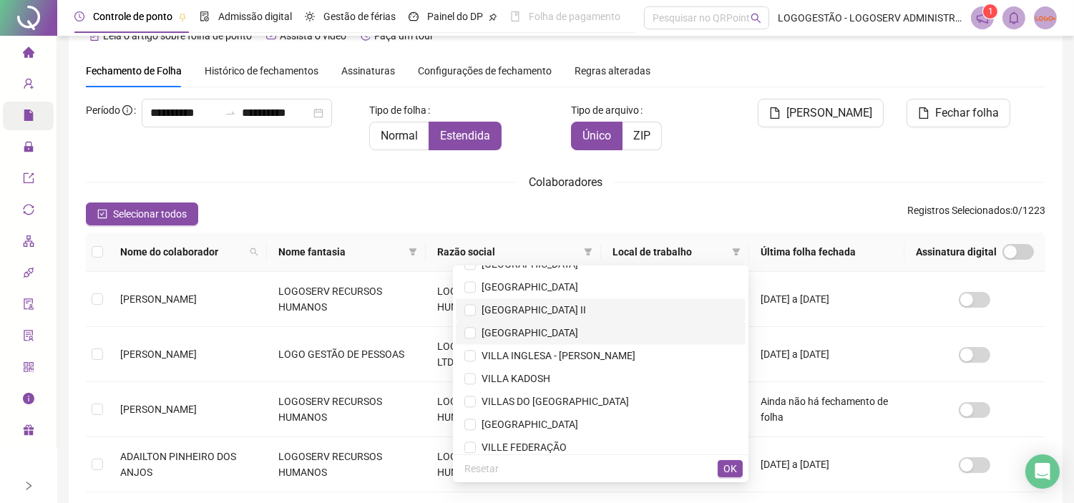
scroll to position [5638, 0]
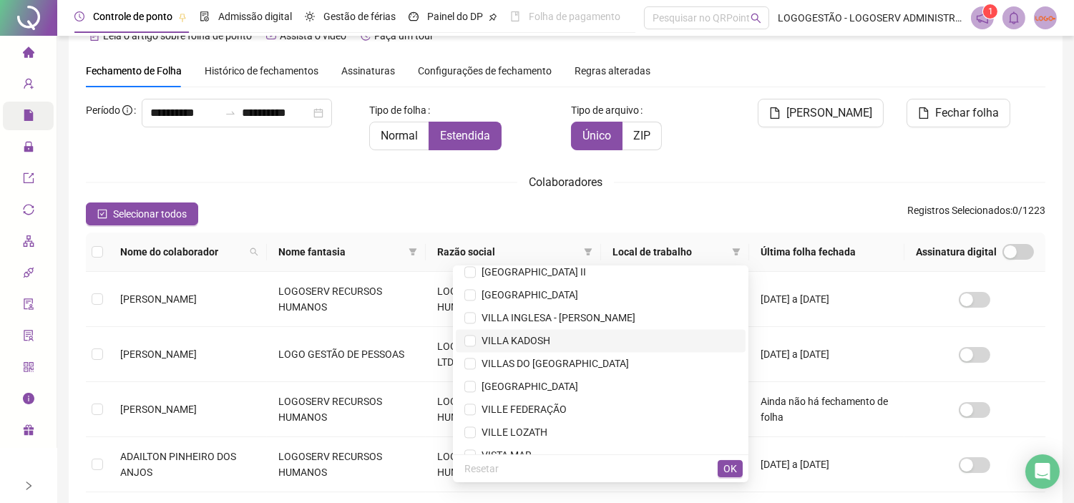
click at [572, 334] on span "VILLA KADOSH" at bounding box center [600, 341] width 272 height 16
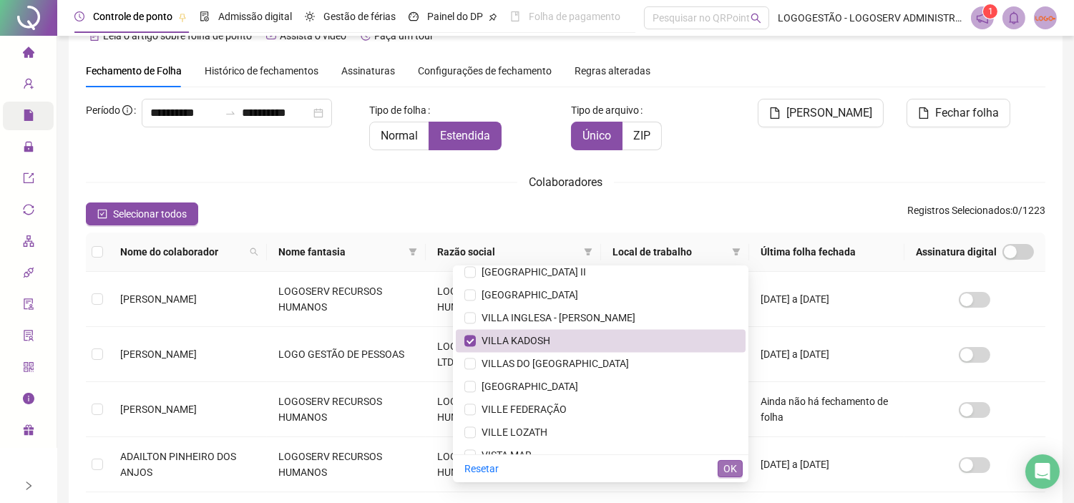
click at [737, 452] on button "OK" at bounding box center [729, 468] width 25 height 17
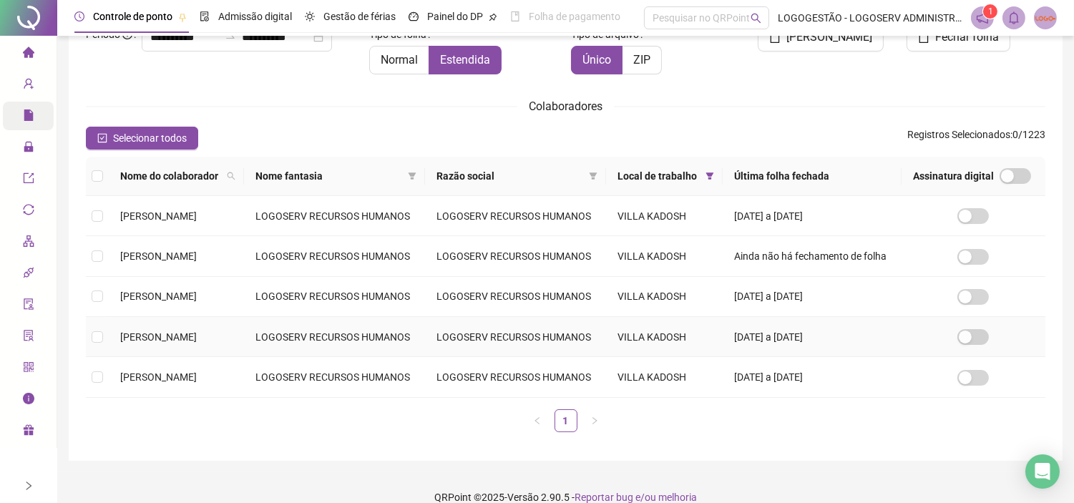
scroll to position [200, 0]
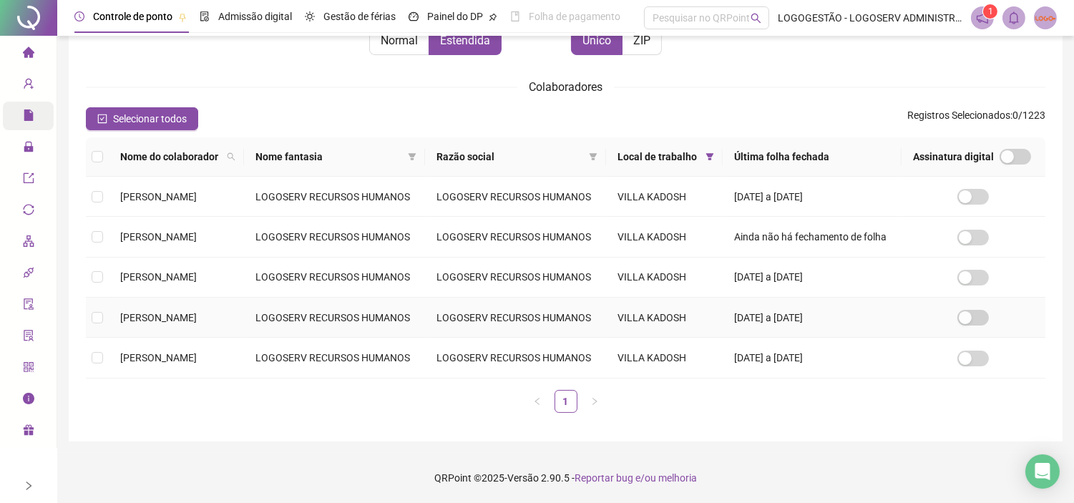
click at [295, 319] on td "LOGOSERV RECURSOS HUMANOS" at bounding box center [334, 318] width 181 height 40
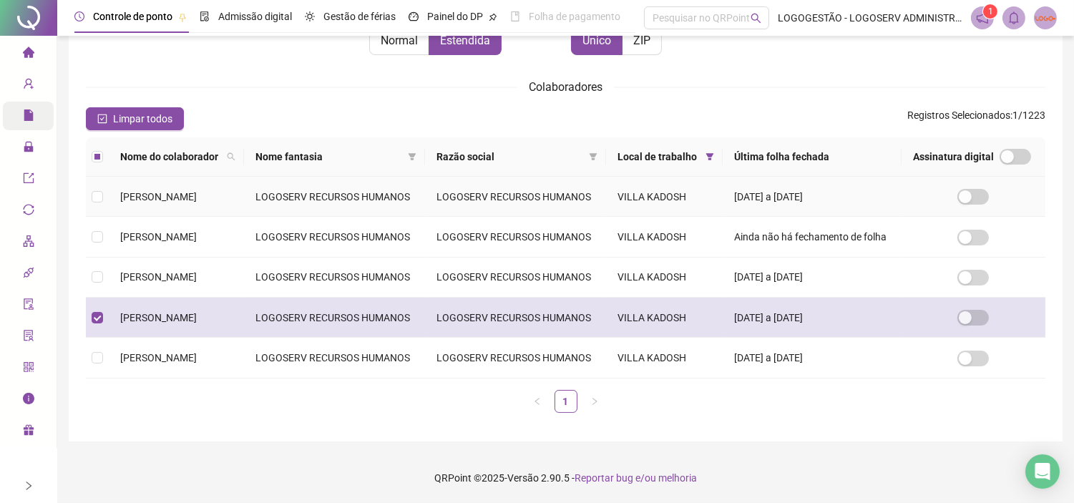
scroll to position [41, 0]
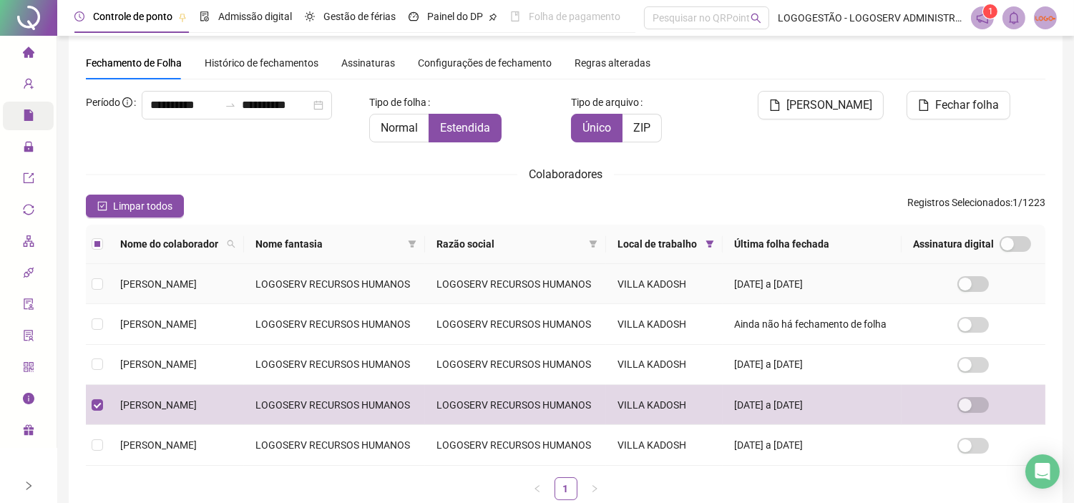
click at [301, 304] on td "LOGOSERV RECURSOS HUMANOS" at bounding box center [334, 284] width 181 height 40
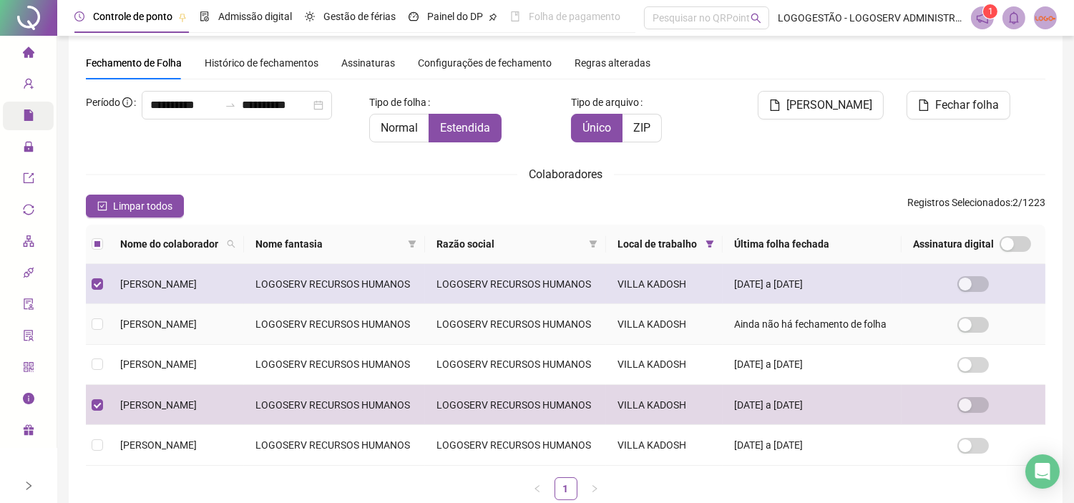
click at [354, 304] on td "LOGOSERV RECURSOS HUMANOS" at bounding box center [334, 284] width 181 height 40
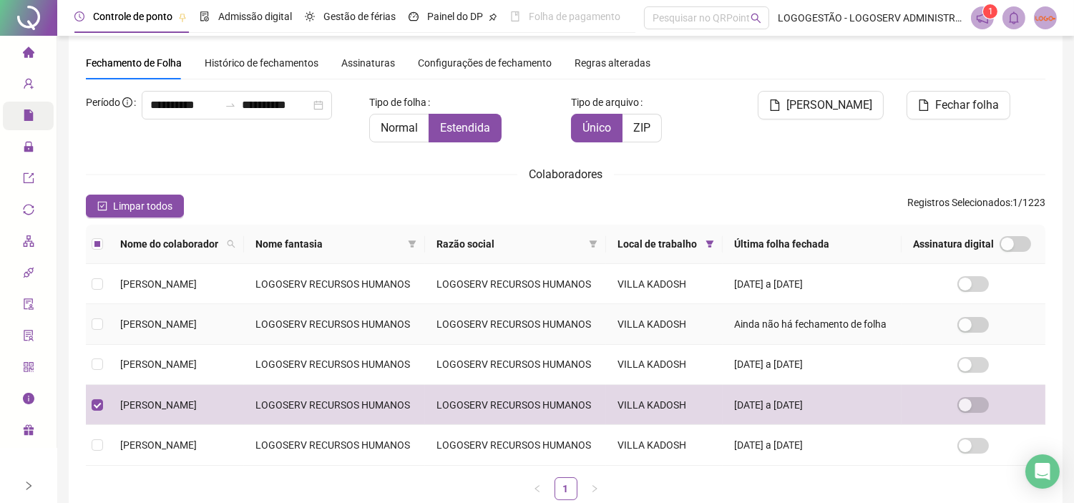
click at [348, 344] on td "LOGOSERV RECURSOS HUMANOS" at bounding box center [334, 324] width 181 height 40
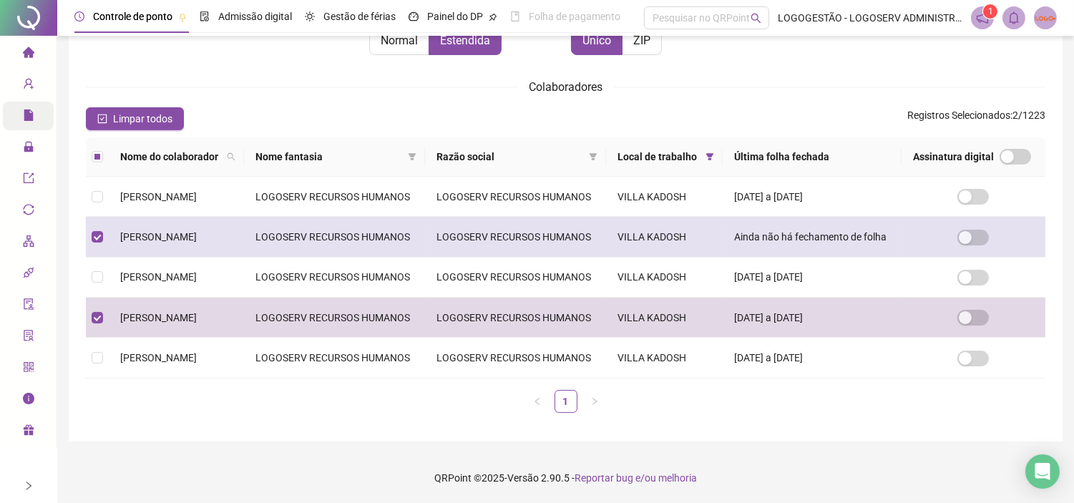
scroll to position [200, 0]
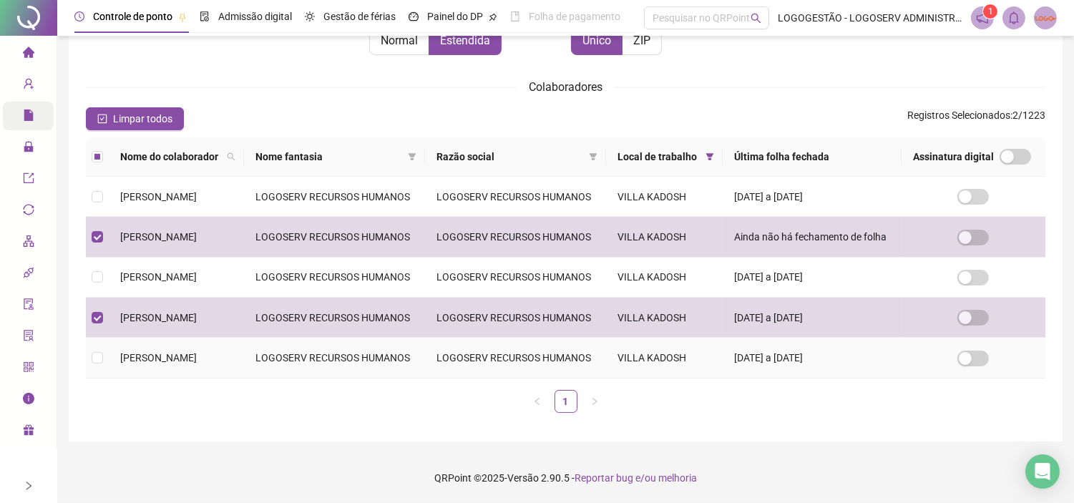
click at [244, 366] on td "JEFERSON GONÇALVES OLIVEIRA" at bounding box center [176, 358] width 135 height 40
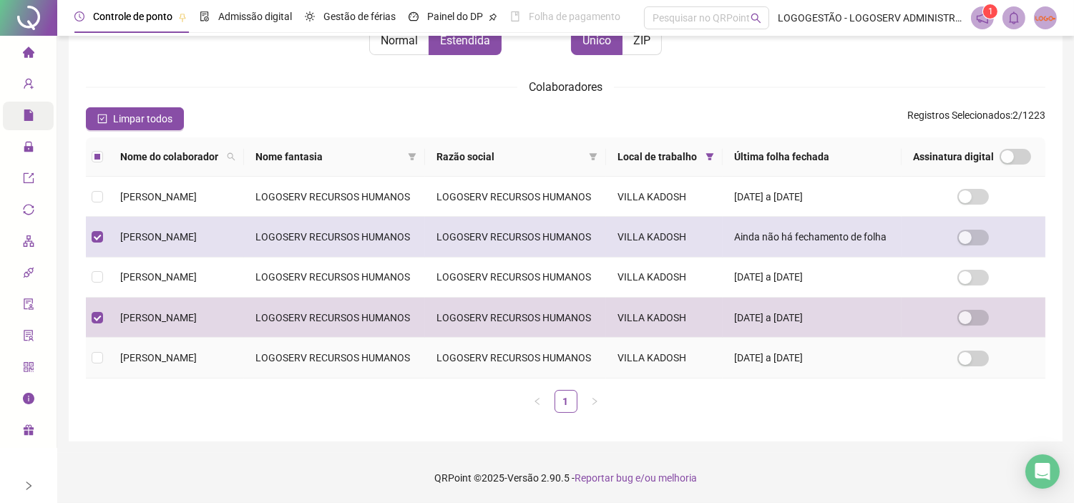
scroll to position [41, 0]
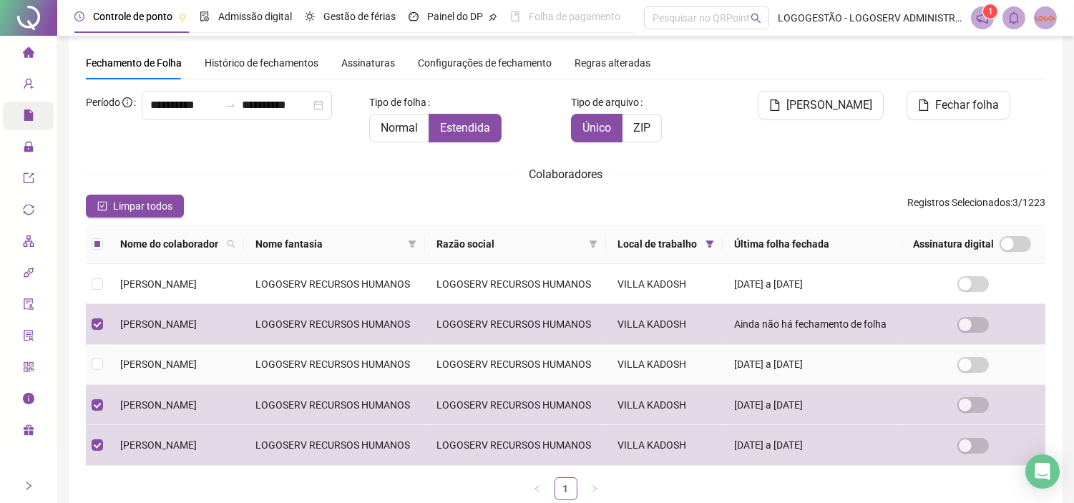
click at [369, 385] on td "LOGOSERV RECURSOS HUMANOS" at bounding box center [334, 365] width 181 height 40
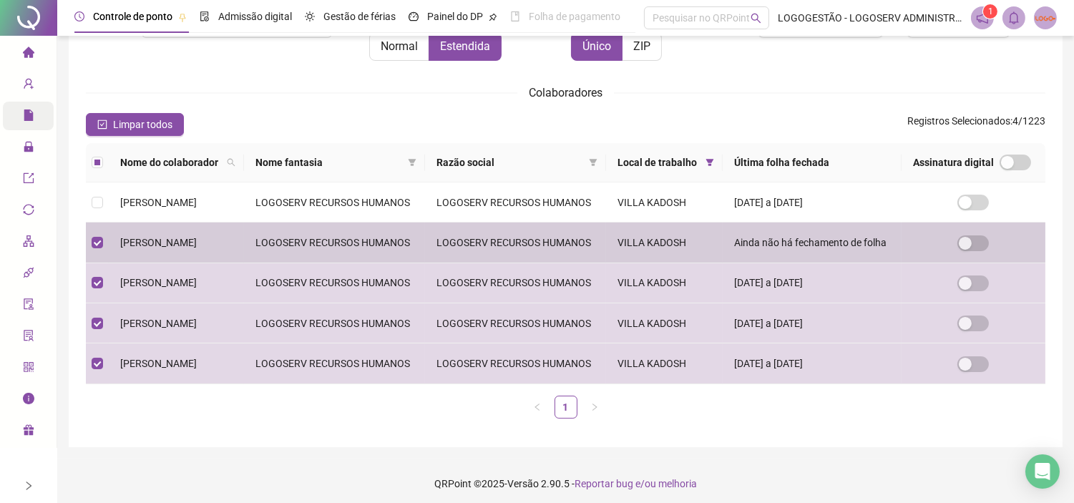
scroll to position [0, 0]
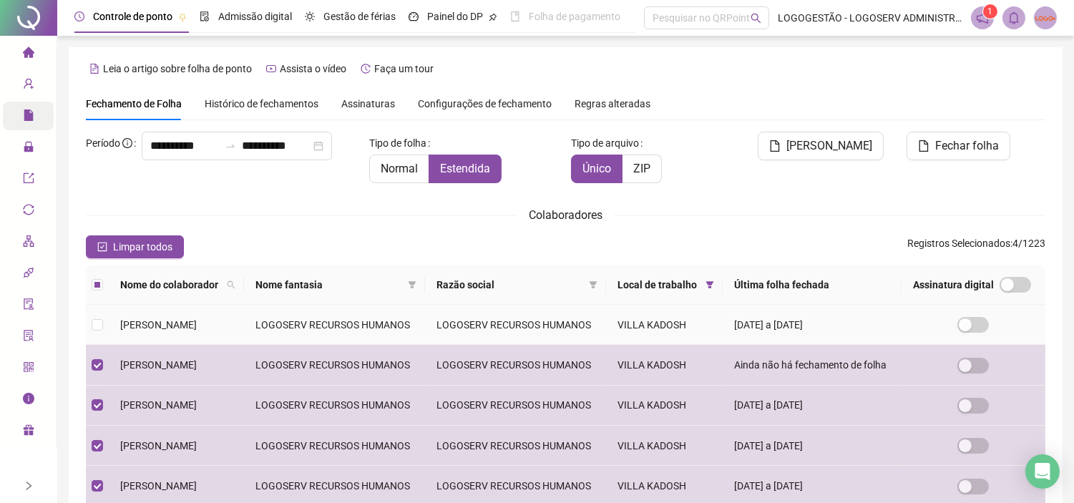
click at [244, 333] on td "[PERSON_NAME]" at bounding box center [176, 325] width 135 height 40
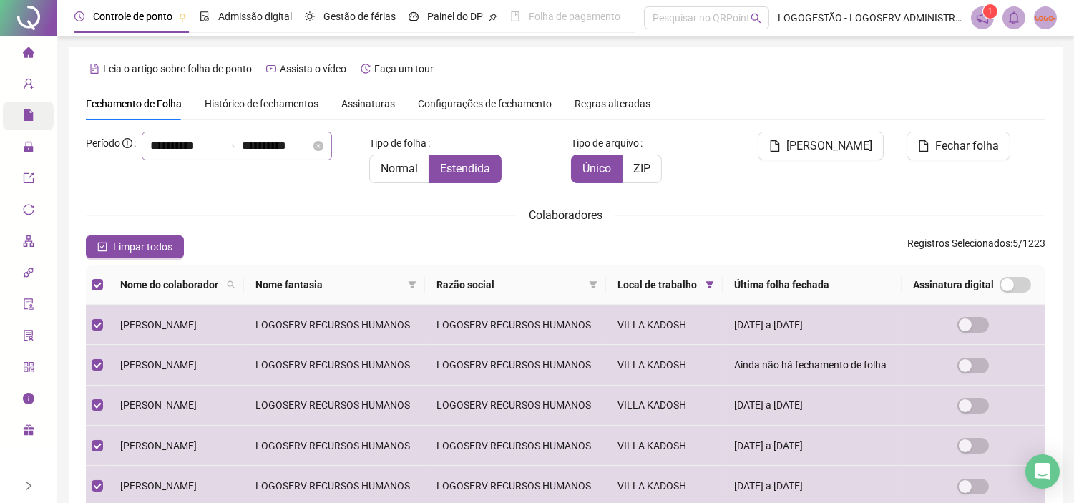
click at [225, 152] on icon "swap-right" at bounding box center [230, 145] width 11 height 11
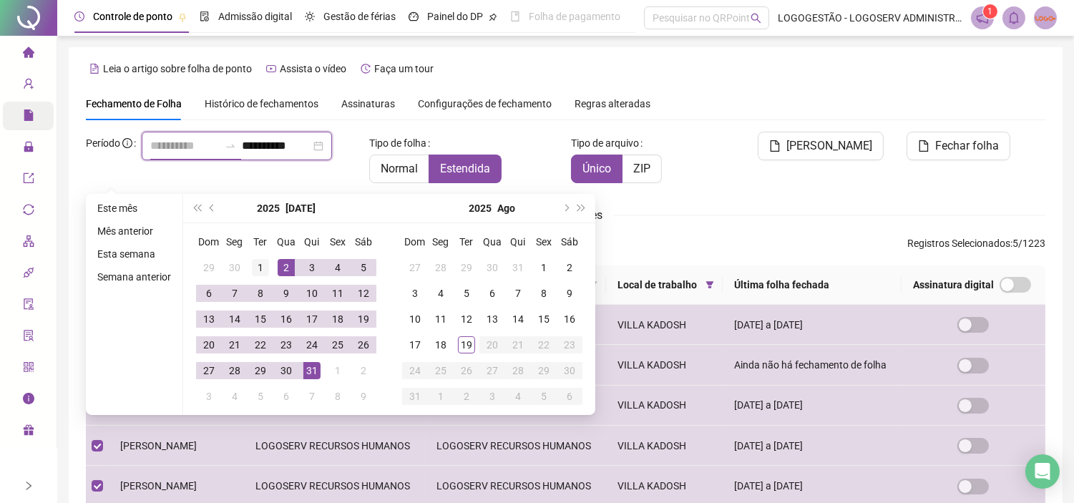
type input "**********"
click at [263, 266] on div "1" at bounding box center [260, 267] width 17 height 17
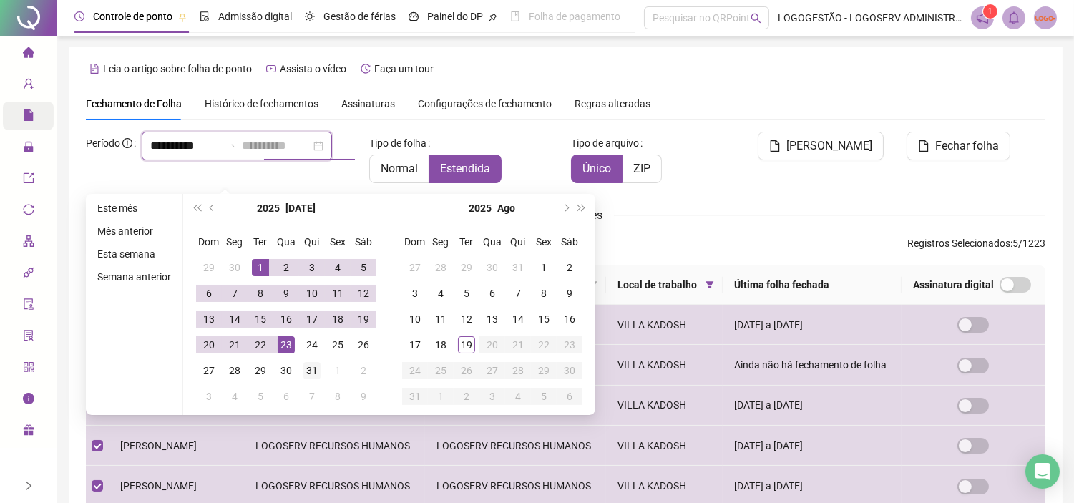
type input "**********"
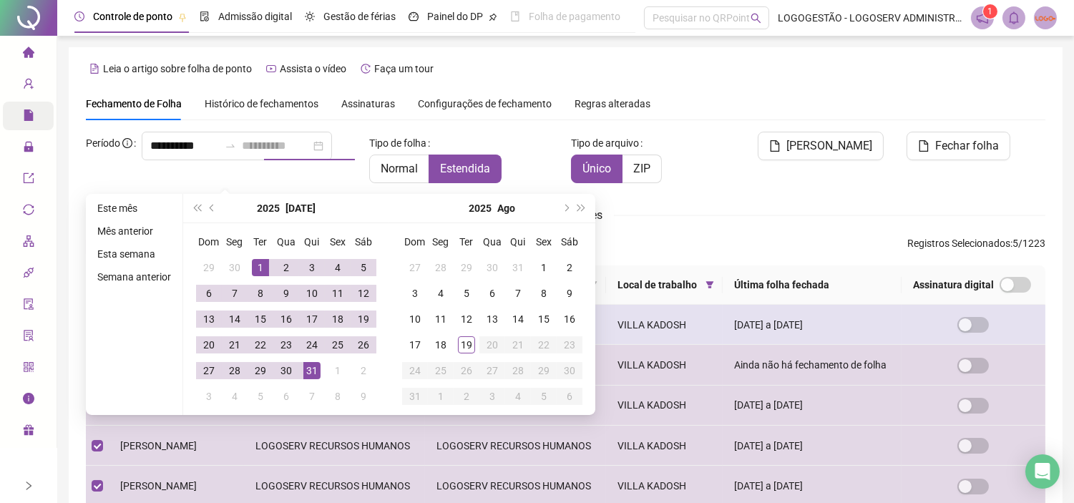
click at [304, 363] on div "31" at bounding box center [311, 370] width 17 height 17
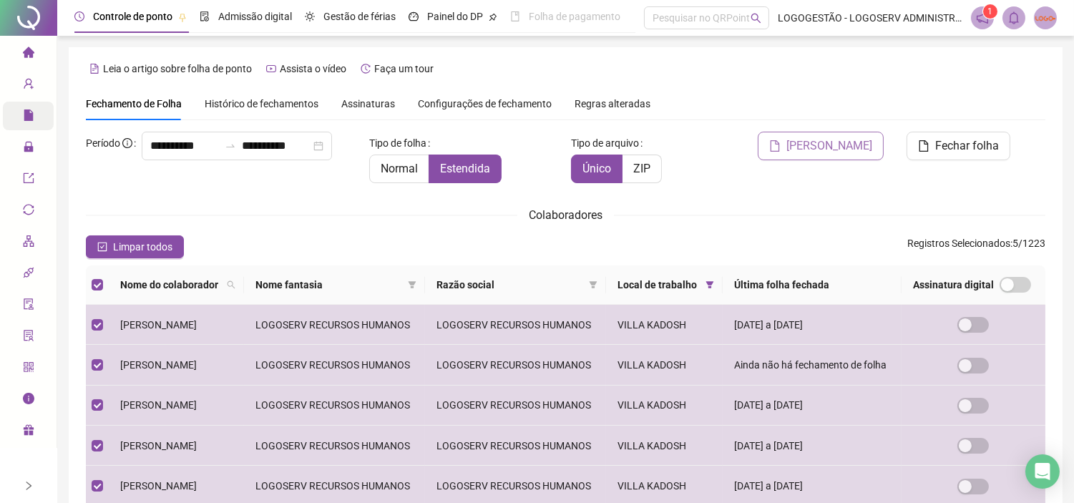
click at [868, 144] on span "Gerar espelho" at bounding box center [829, 145] width 86 height 17
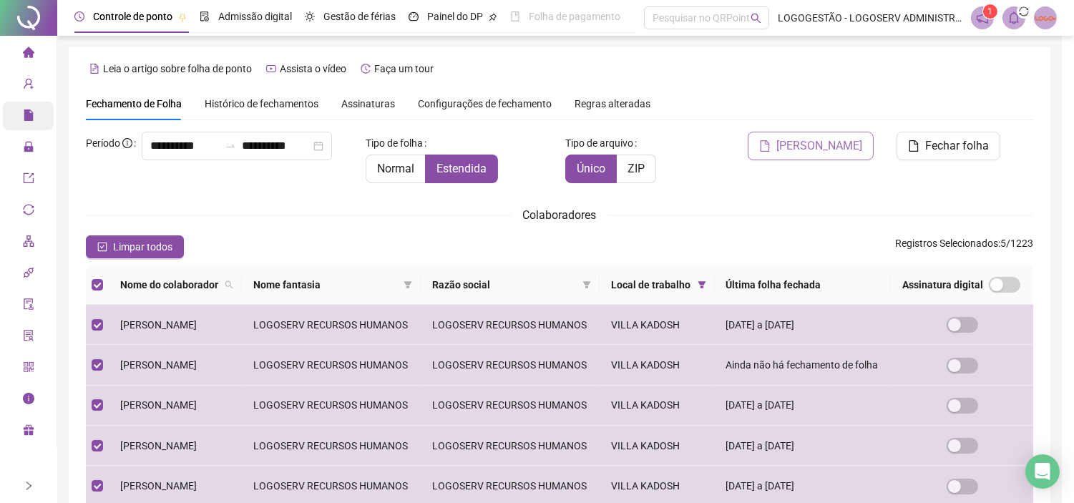
scroll to position [41, 0]
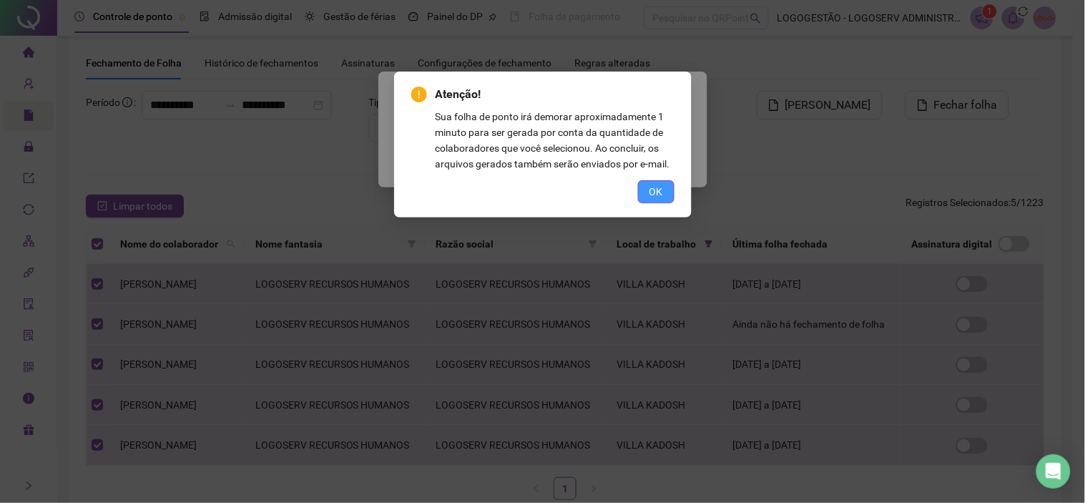
click at [663, 195] on button "OK" at bounding box center [656, 191] width 36 height 23
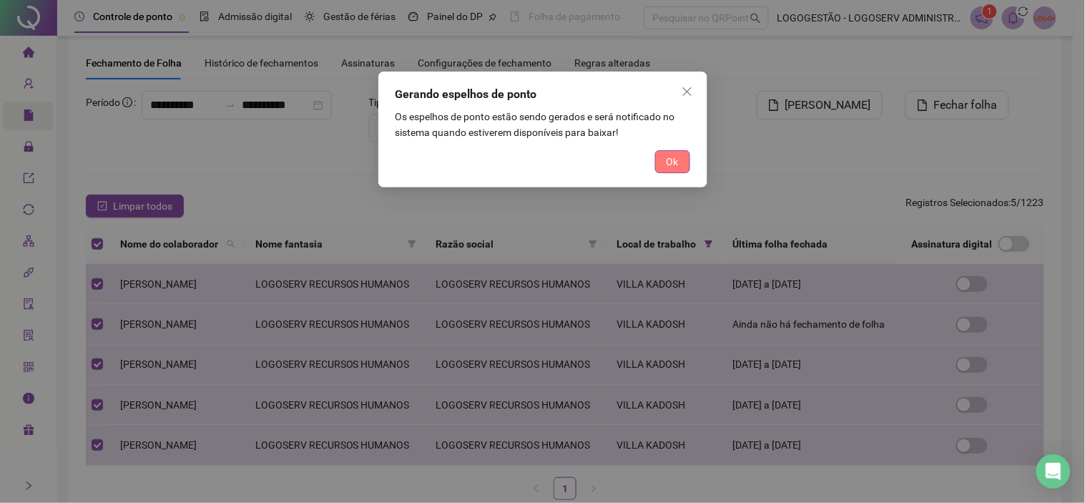
click at [676, 160] on span "Ok" at bounding box center [673, 162] width 12 height 16
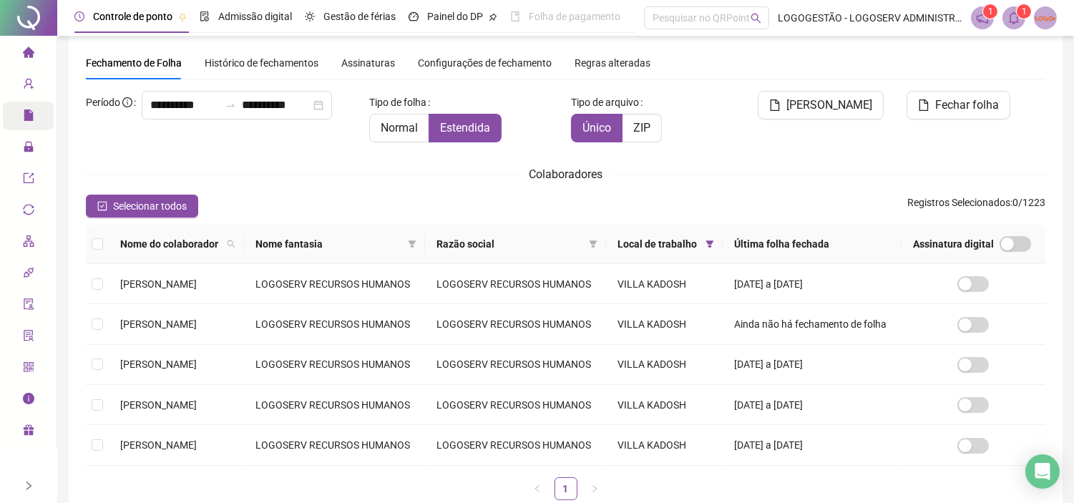
click at [187, 216] on button "Selecionar todos" at bounding box center [142, 206] width 112 height 23
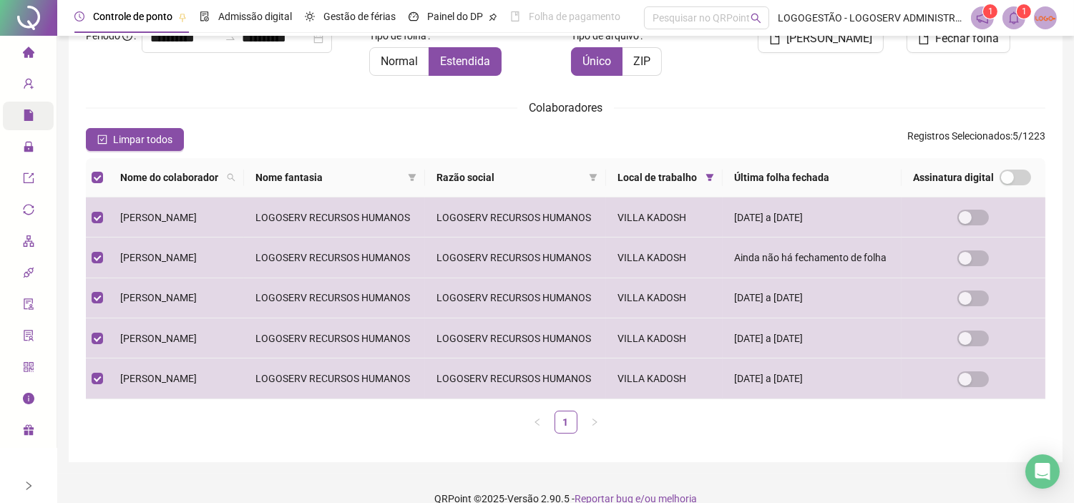
scroll to position [0, 0]
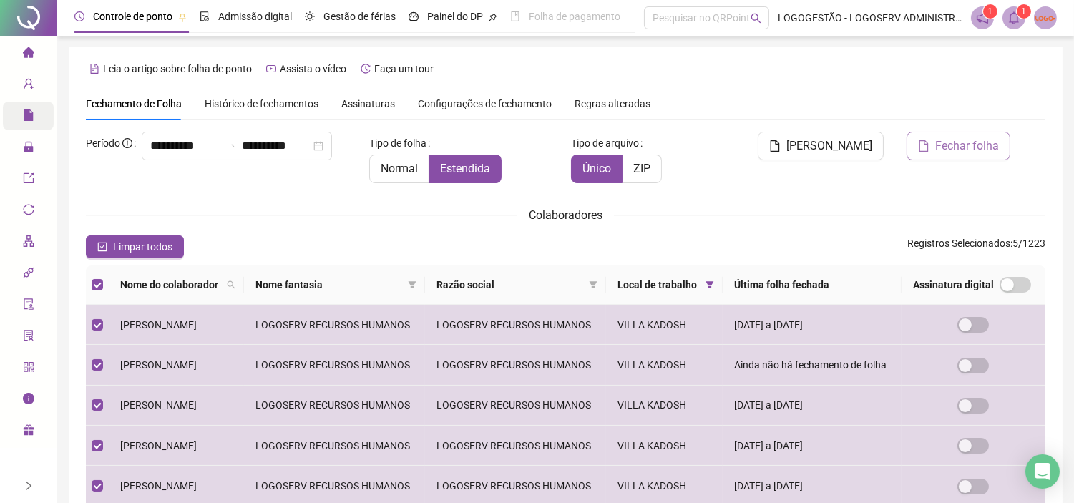
click at [961, 149] on span "Fechar folha" at bounding box center [967, 145] width 64 height 17
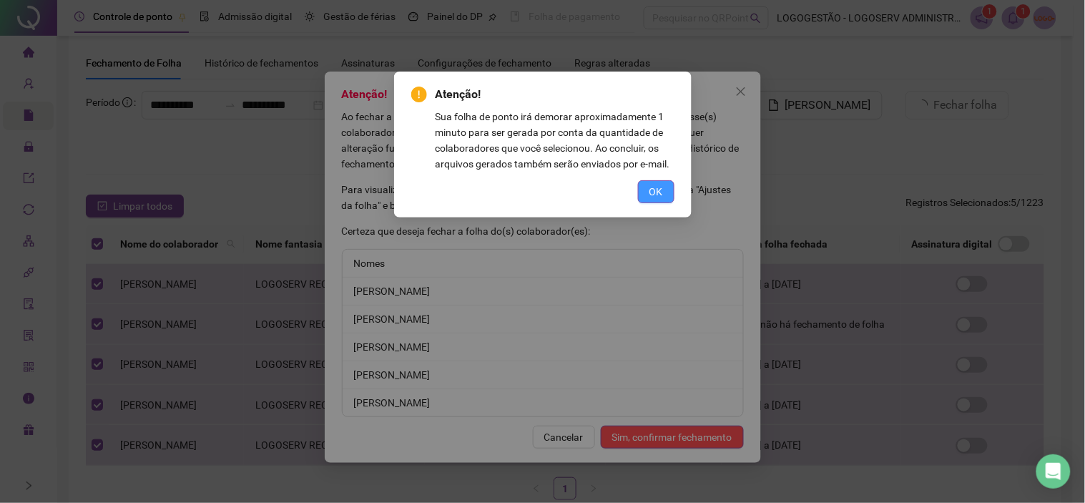
click at [662, 188] on span "OK" at bounding box center [656, 192] width 14 height 16
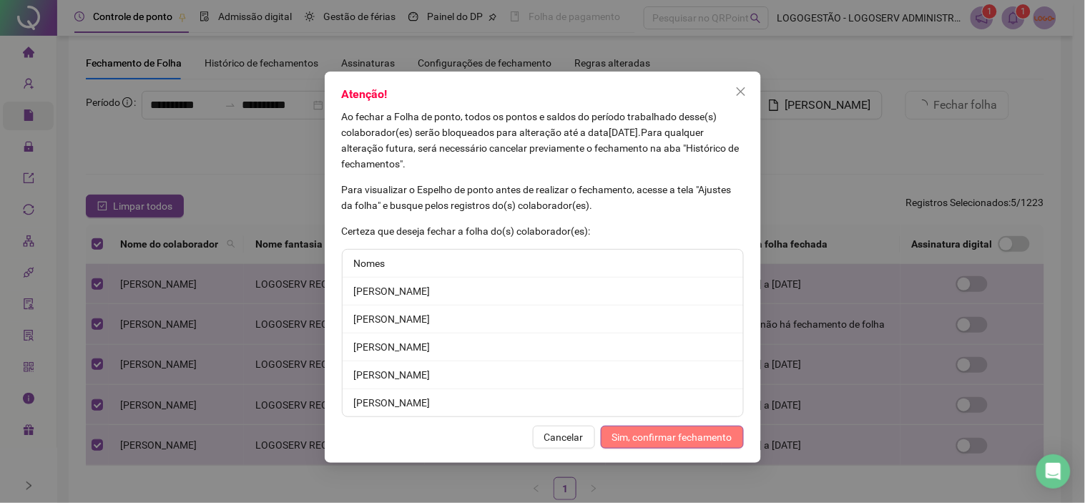
click at [692, 434] on span "Sim, confirmar fechamento" at bounding box center [672, 437] width 120 height 16
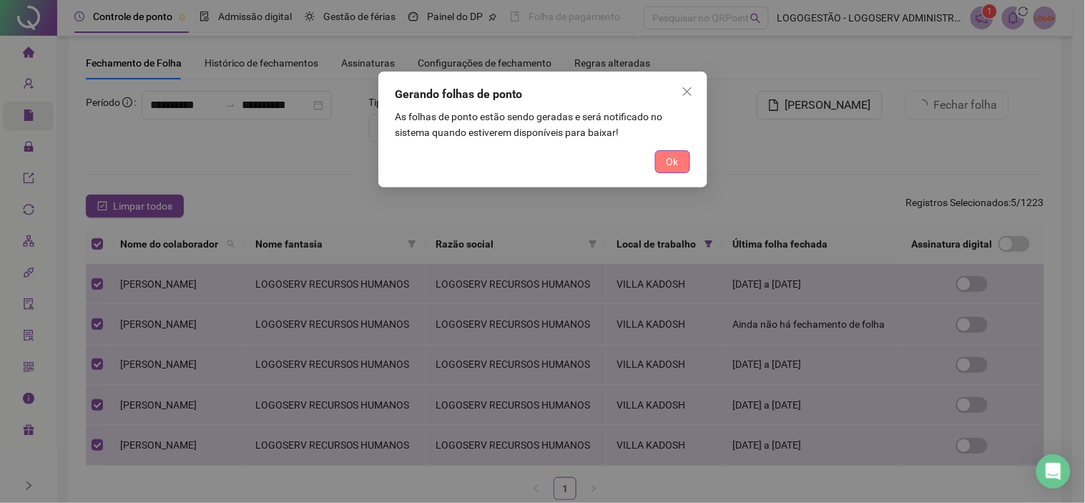
click at [678, 166] on button "Ok" at bounding box center [672, 161] width 35 height 23
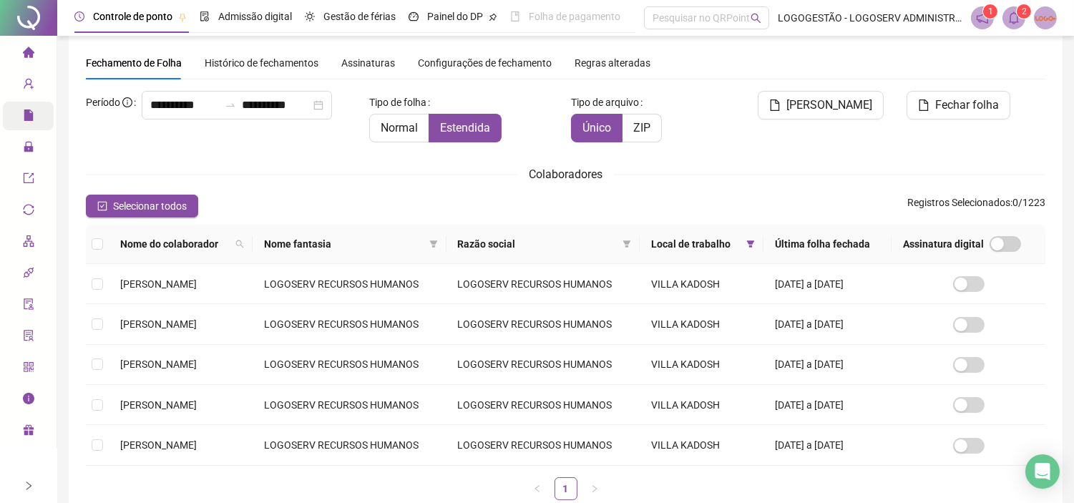
scroll to position [33, 0]
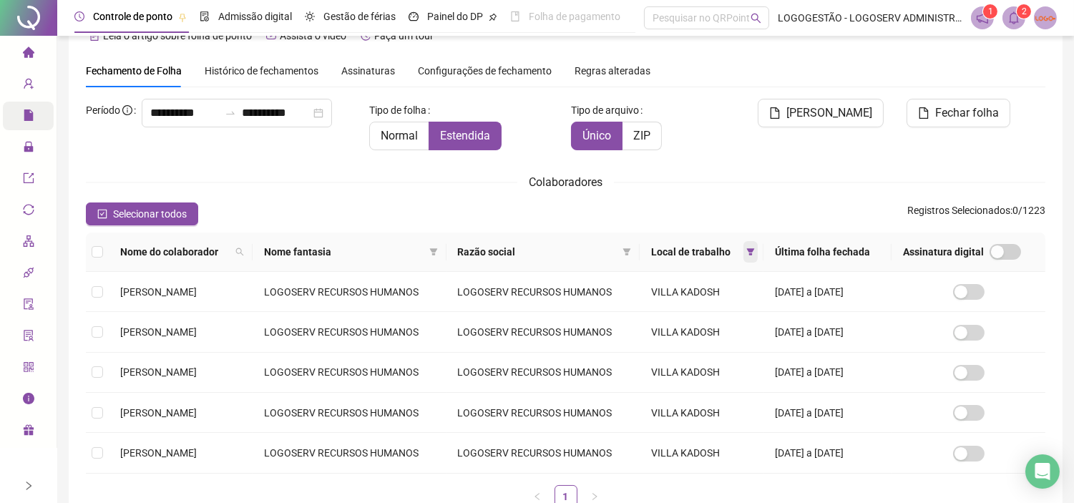
click at [755, 247] on span at bounding box center [750, 251] width 14 height 21
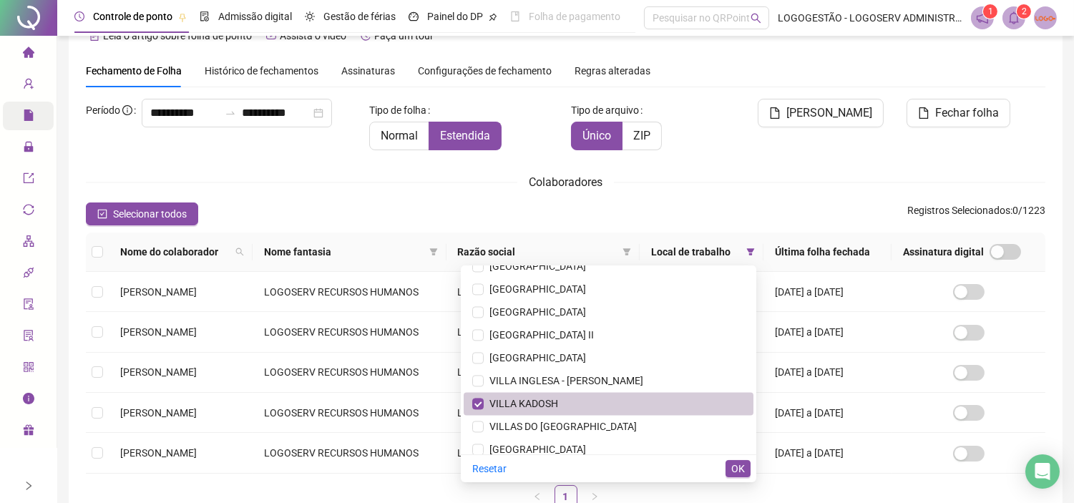
click at [518, 401] on span "VILLA KADOSH" at bounding box center [520, 403] width 74 height 11
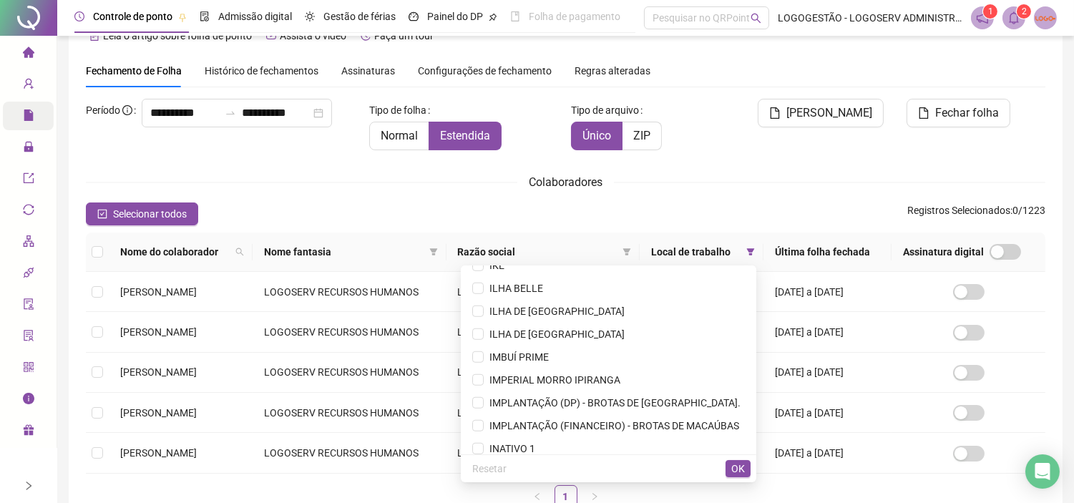
scroll to position [2221, 0]
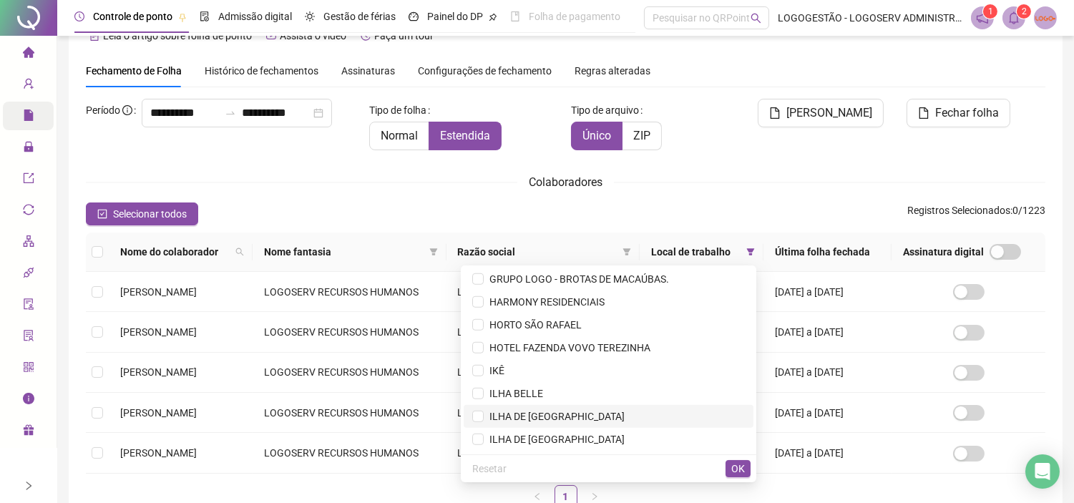
click at [578, 408] on span "ILHA DE CRETA" at bounding box center [608, 416] width 272 height 16
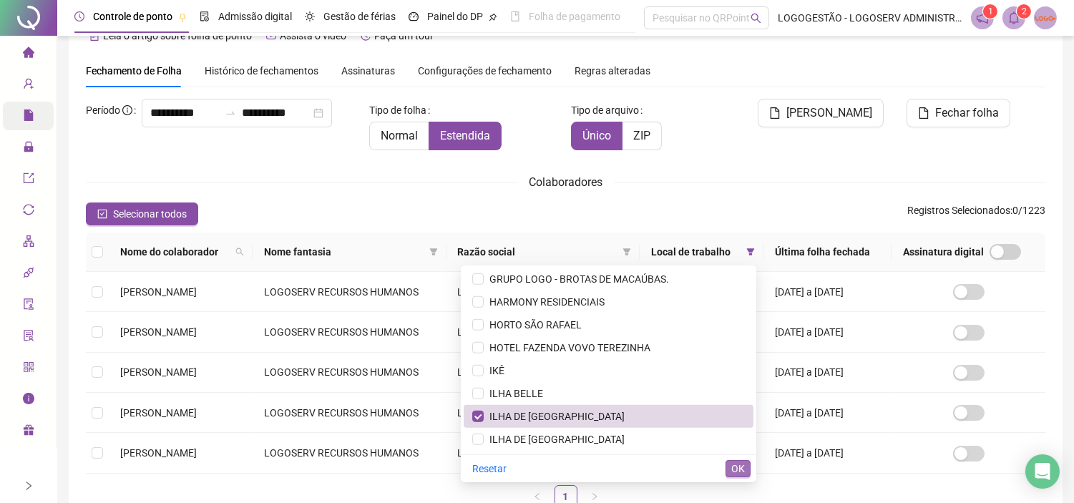
click at [730, 452] on button "OK" at bounding box center [737, 468] width 25 height 17
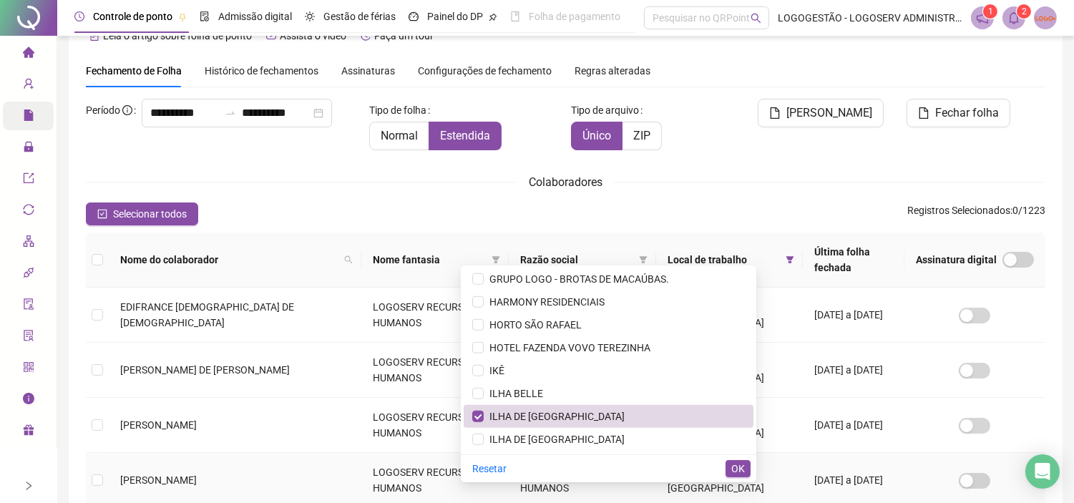
scroll to position [41, 0]
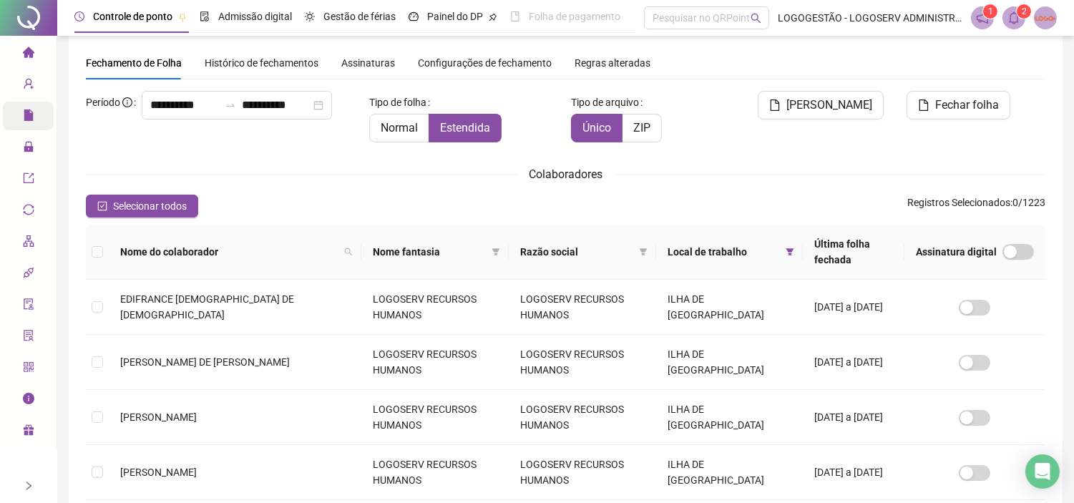
click at [766, 172] on div "Colaboradores" at bounding box center [565, 174] width 959 height 18
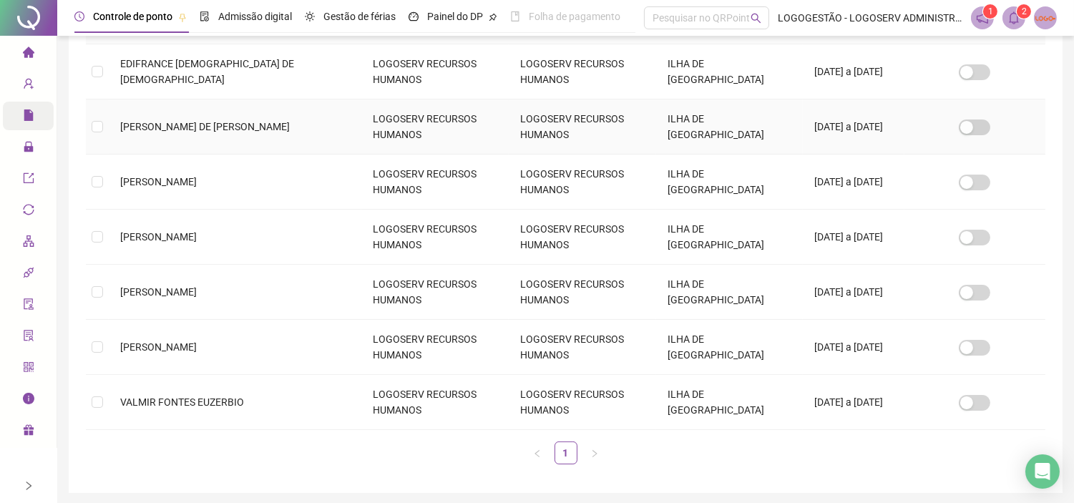
scroll to position [327, 0]
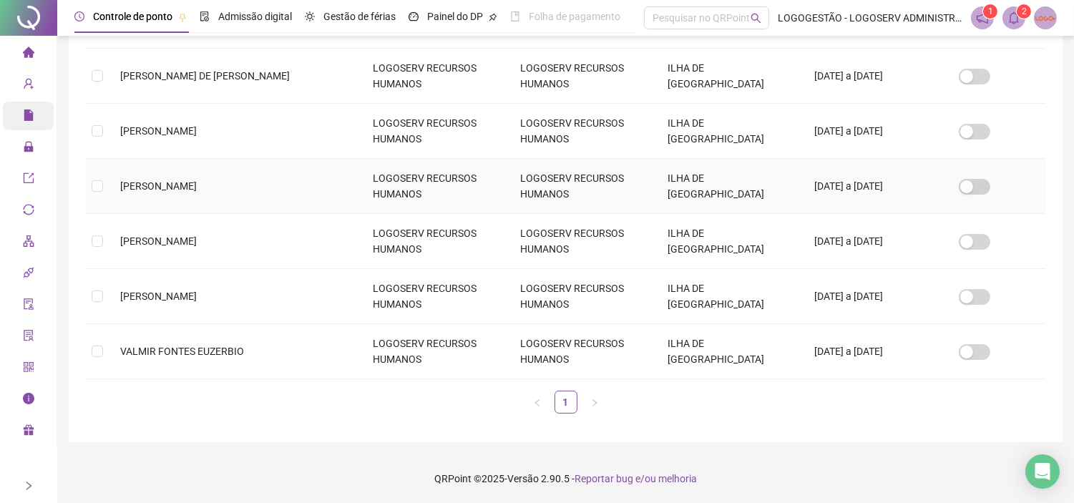
click at [230, 192] on td "[PERSON_NAME]" at bounding box center [235, 186] width 252 height 55
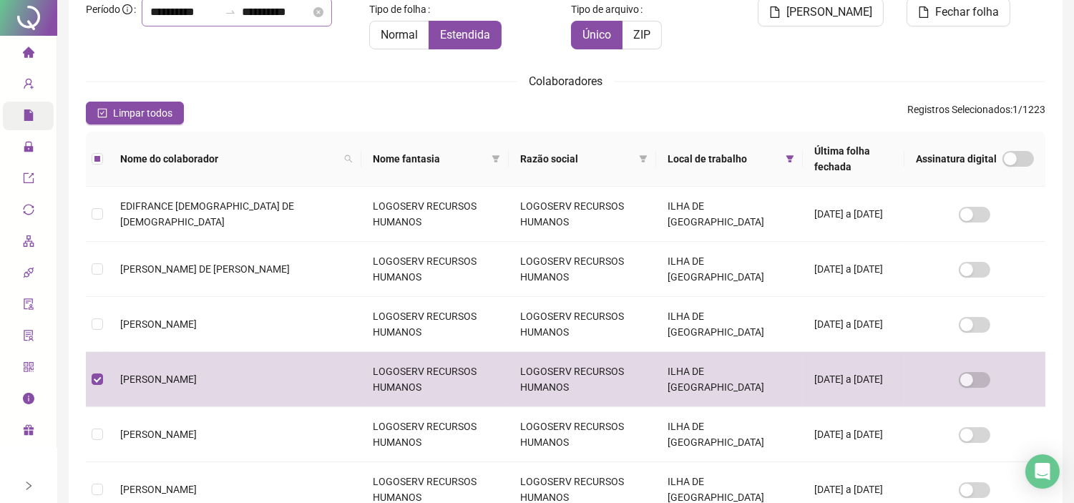
scroll to position [0, 0]
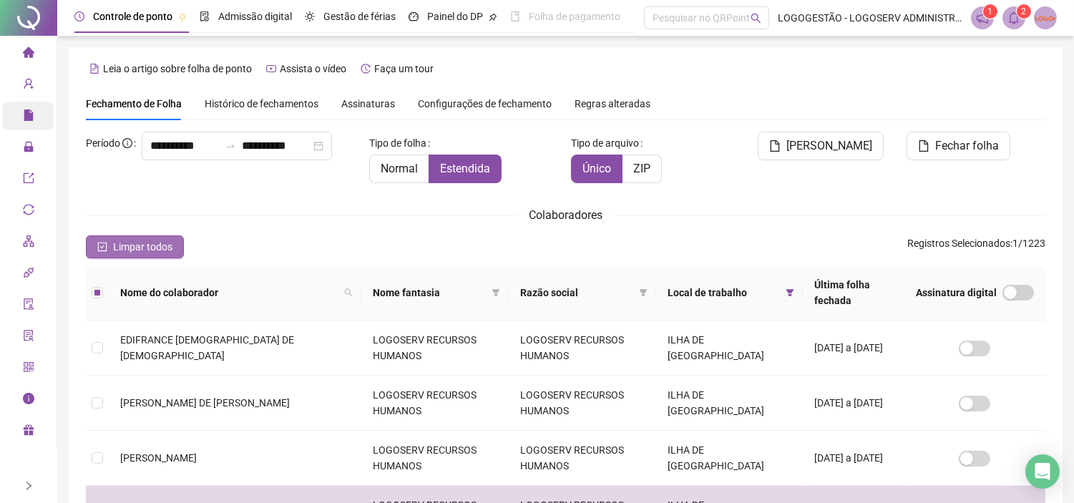
click at [159, 236] on button "Limpar todos" at bounding box center [135, 246] width 98 height 23
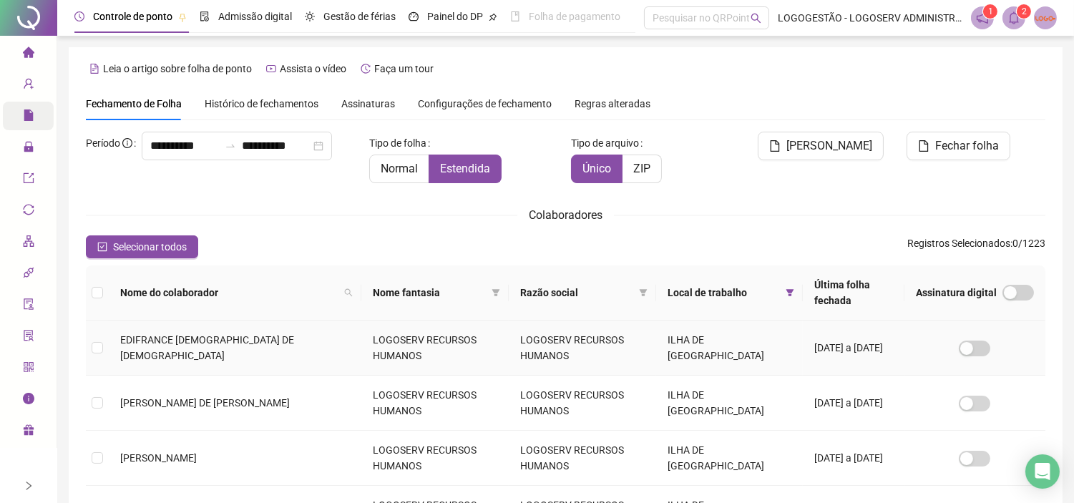
scroll to position [41, 0]
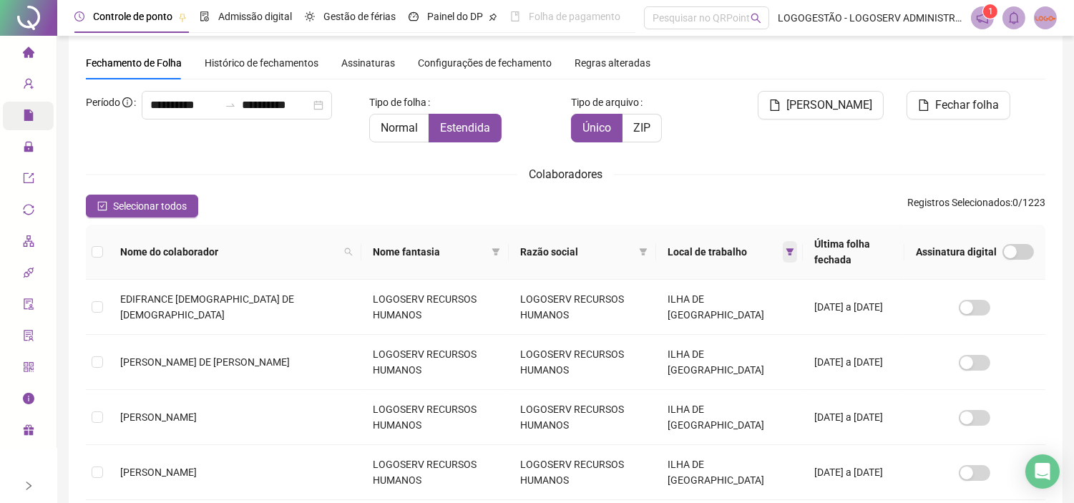
click at [782, 252] on span at bounding box center [789, 251] width 14 height 21
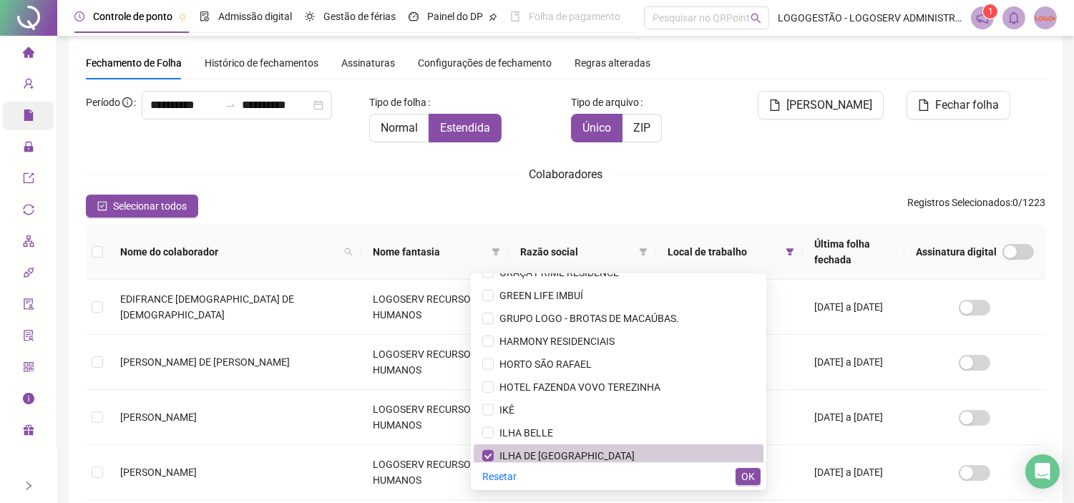
click at [631, 444] on li "ILHA DE CRETA" at bounding box center [618, 455] width 290 height 23
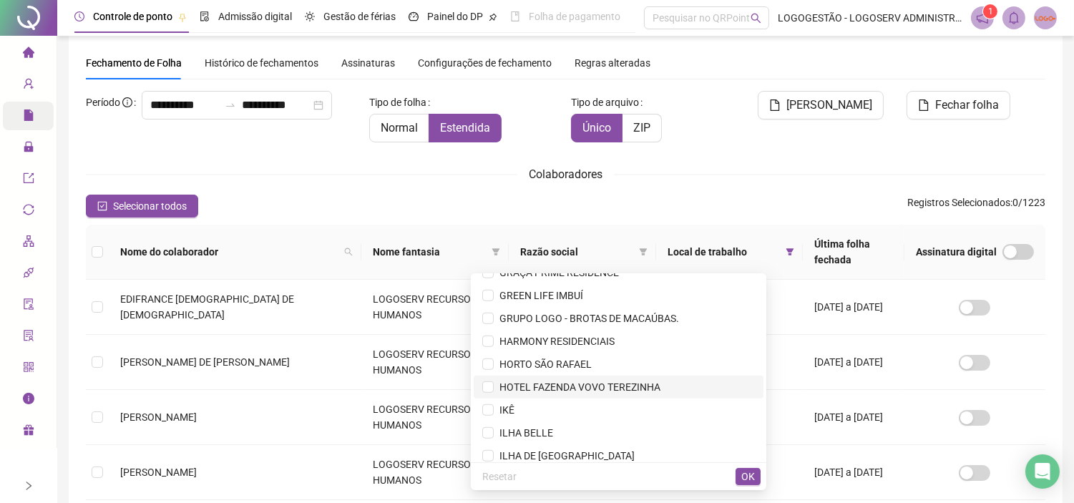
scroll to position [2269, 0]
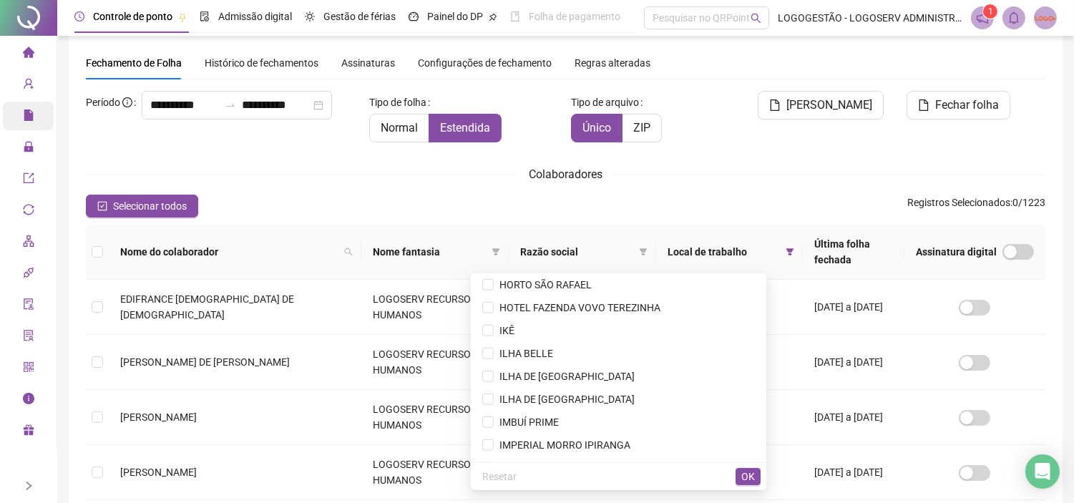
click at [732, 181] on div "Colaboradores" at bounding box center [565, 174] width 959 height 18
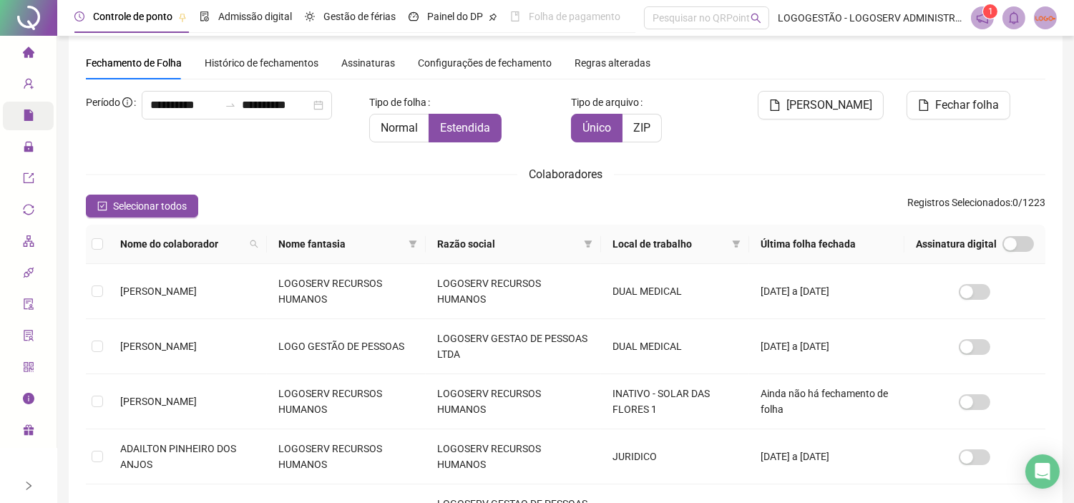
scroll to position [33, 0]
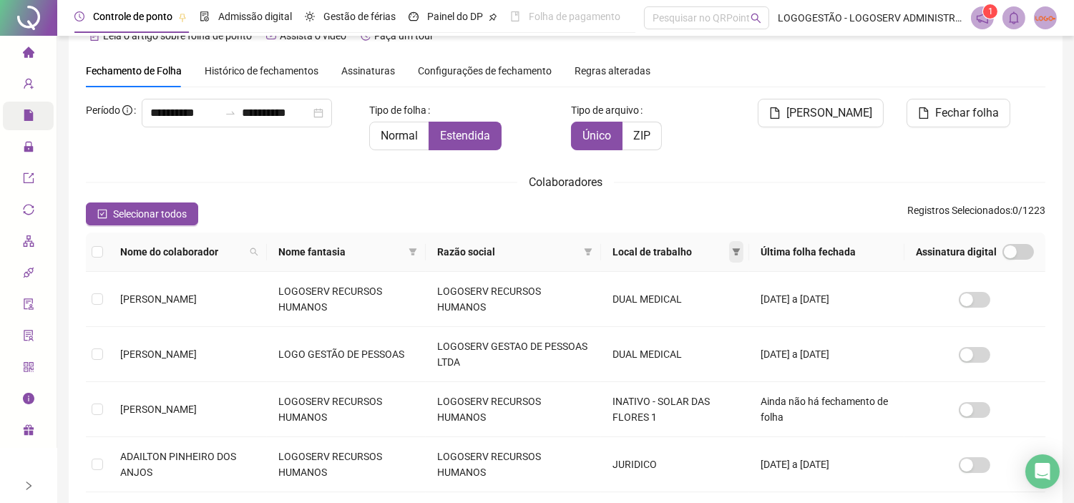
click at [740, 251] on icon "filter" at bounding box center [736, 251] width 8 height 7
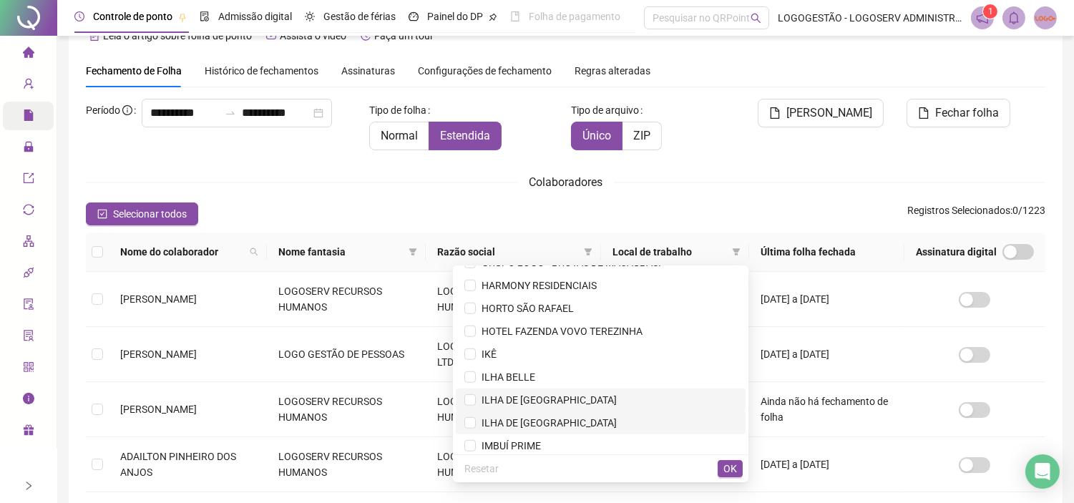
drag, startPoint x: 537, startPoint y: 393, endPoint x: 649, endPoint y: 423, distance: 115.4
click at [537, 394] on span "ILHA DE CRETA" at bounding box center [546, 399] width 141 height 11
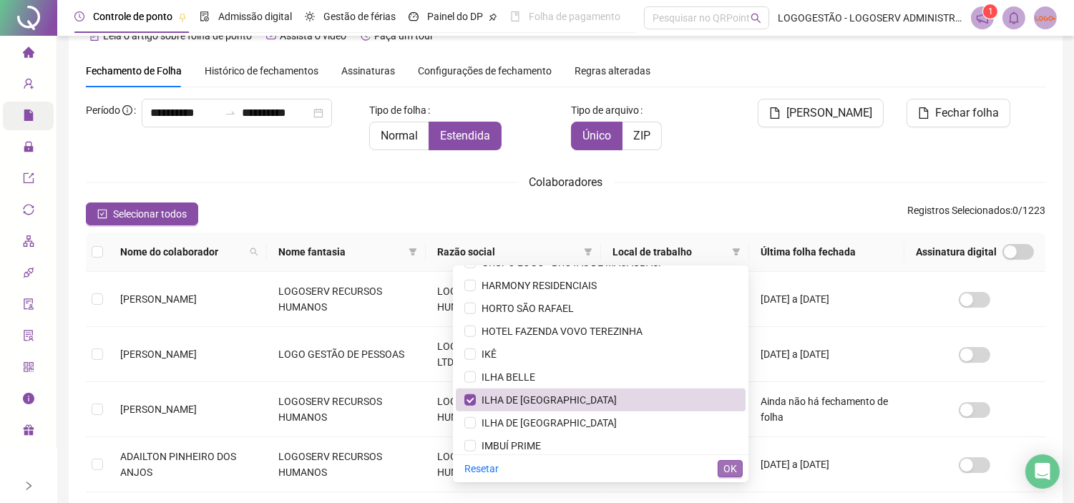
click at [720, 452] on button "OK" at bounding box center [729, 468] width 25 height 17
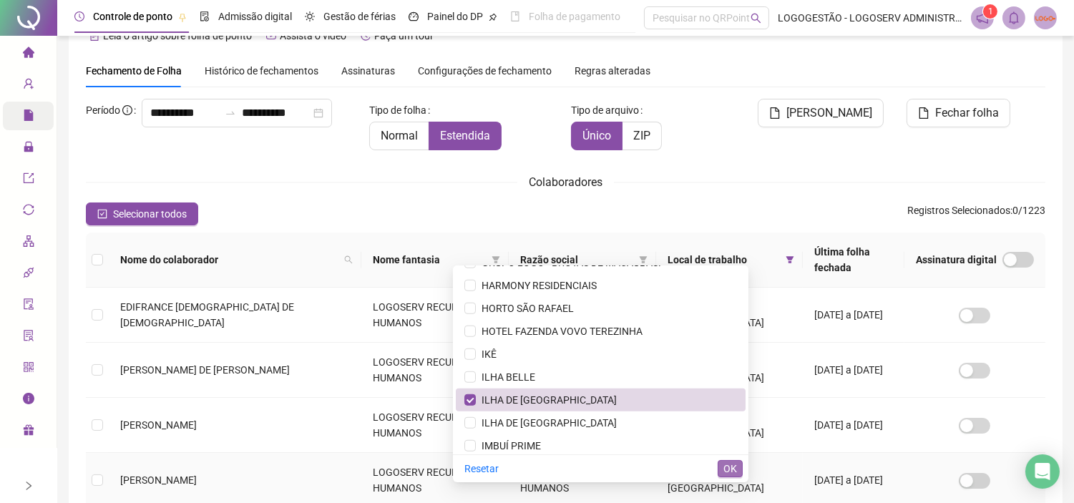
scroll to position [41, 0]
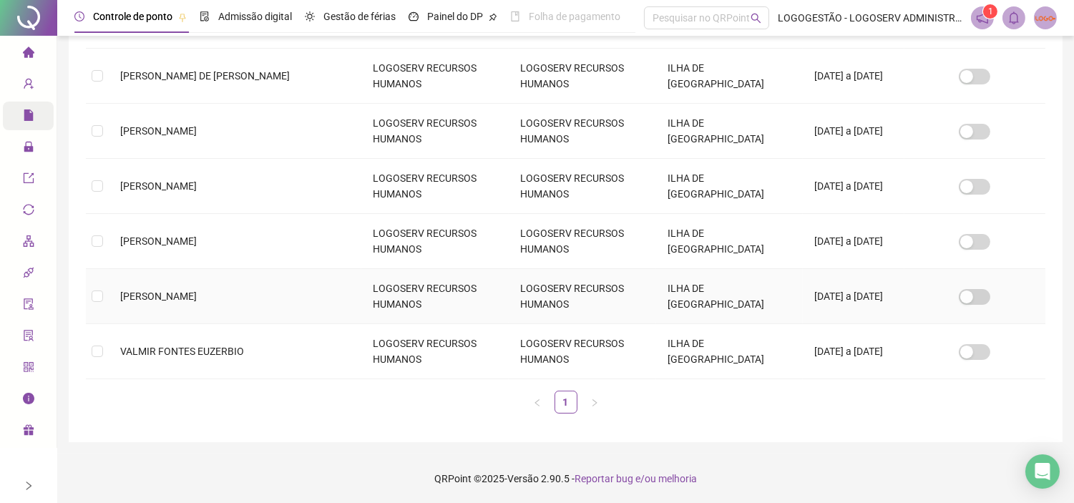
click at [162, 302] on span "[PERSON_NAME]" at bounding box center [158, 295] width 77 height 11
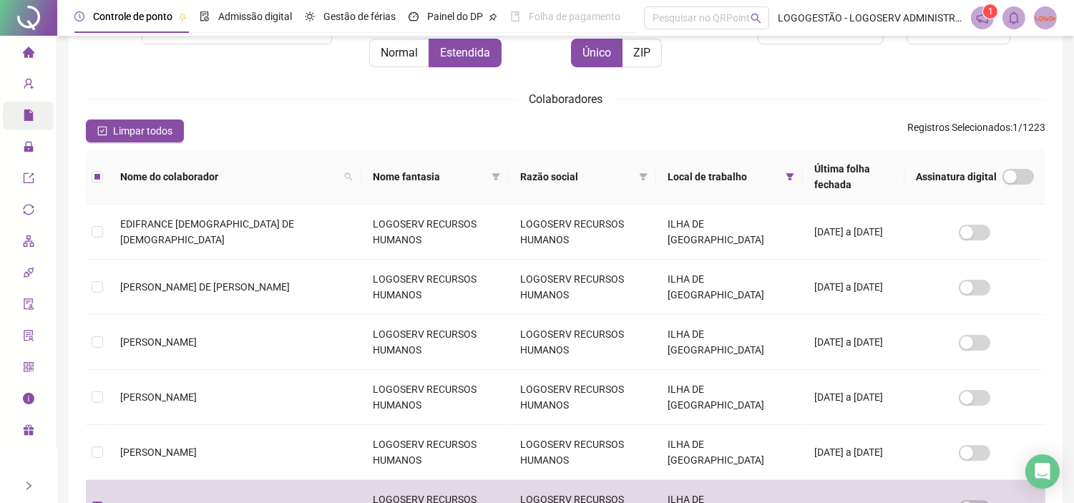
scroll to position [327, 0]
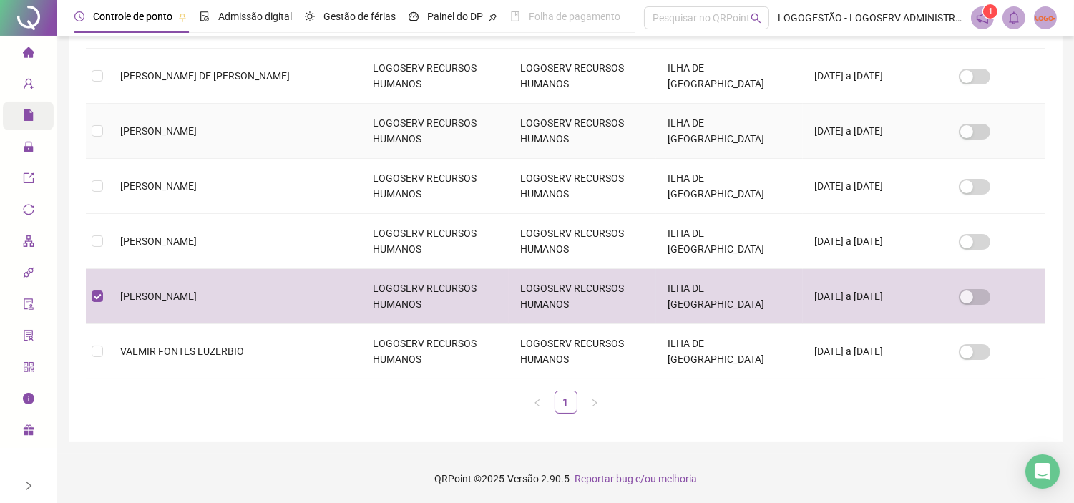
click at [176, 142] on td "[PERSON_NAME]" at bounding box center [235, 131] width 252 height 55
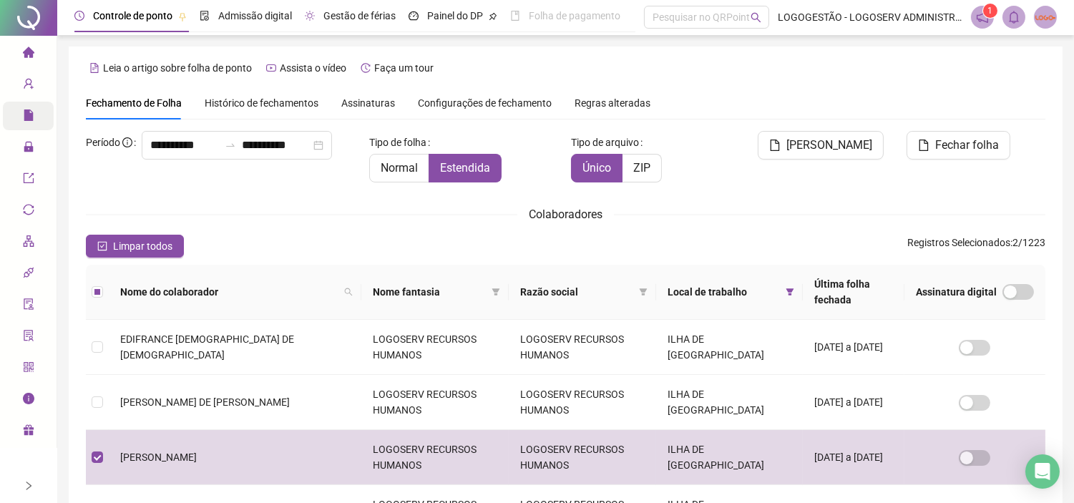
scroll to position [0, 0]
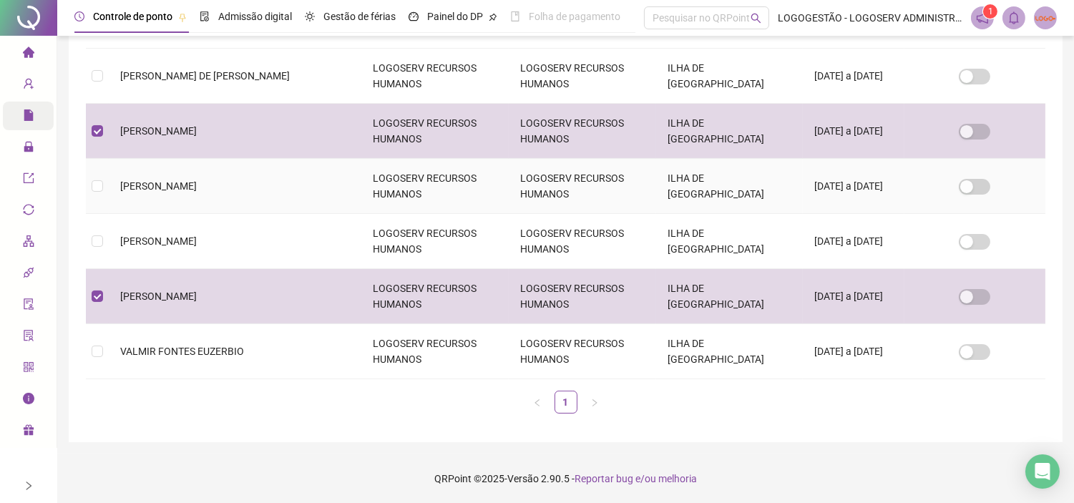
click at [236, 197] on td "[PERSON_NAME]" at bounding box center [235, 186] width 252 height 55
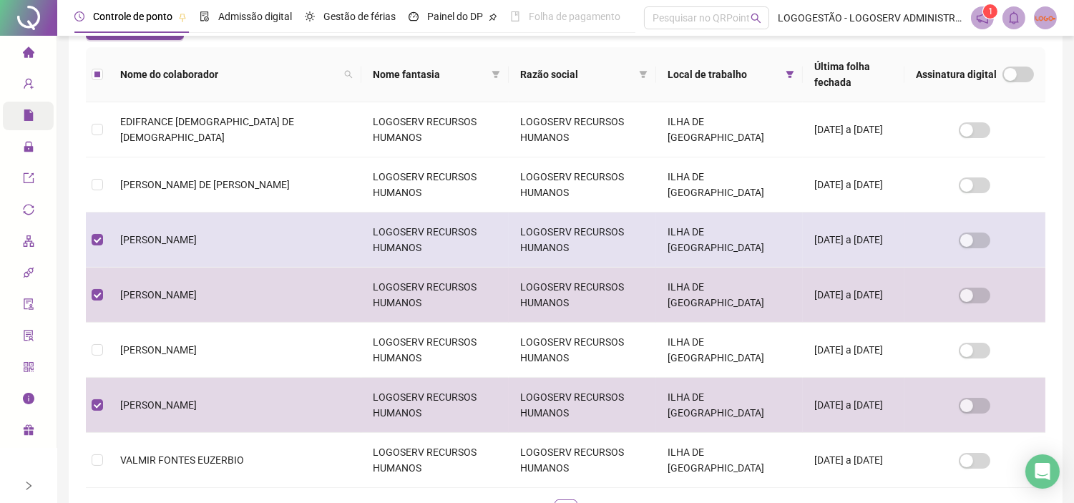
scroll to position [327, 0]
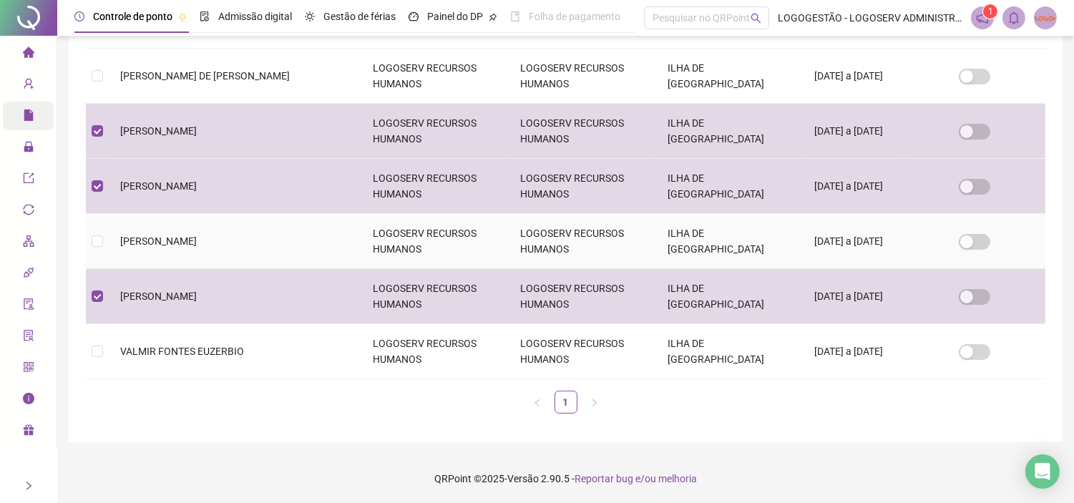
click at [361, 248] on td "LOGOSERV RECURSOS HUMANOS" at bounding box center [434, 241] width 147 height 55
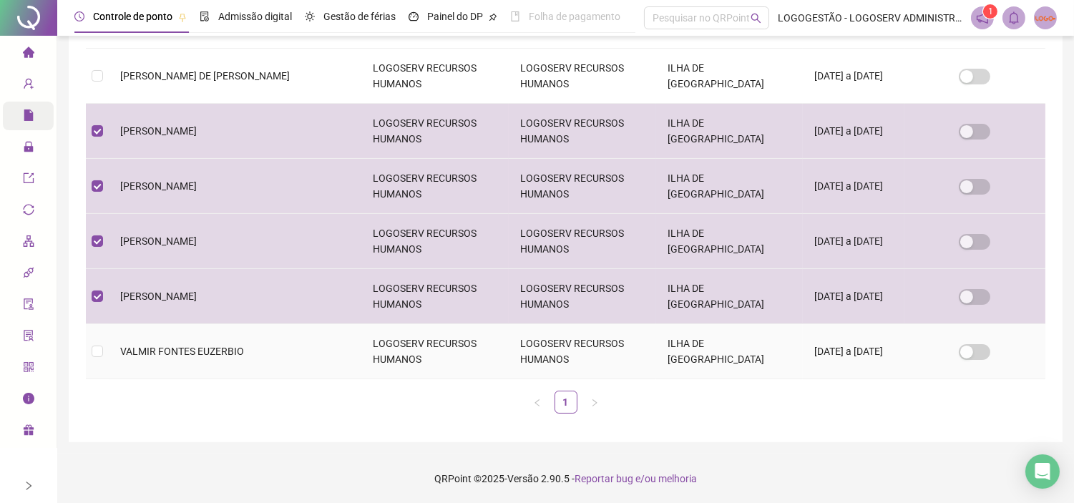
drag, startPoint x: 379, startPoint y: 349, endPoint x: 372, endPoint y: 329, distance: 21.3
click at [379, 350] on td "LOGOSERV RECURSOS HUMANOS" at bounding box center [434, 351] width 147 height 55
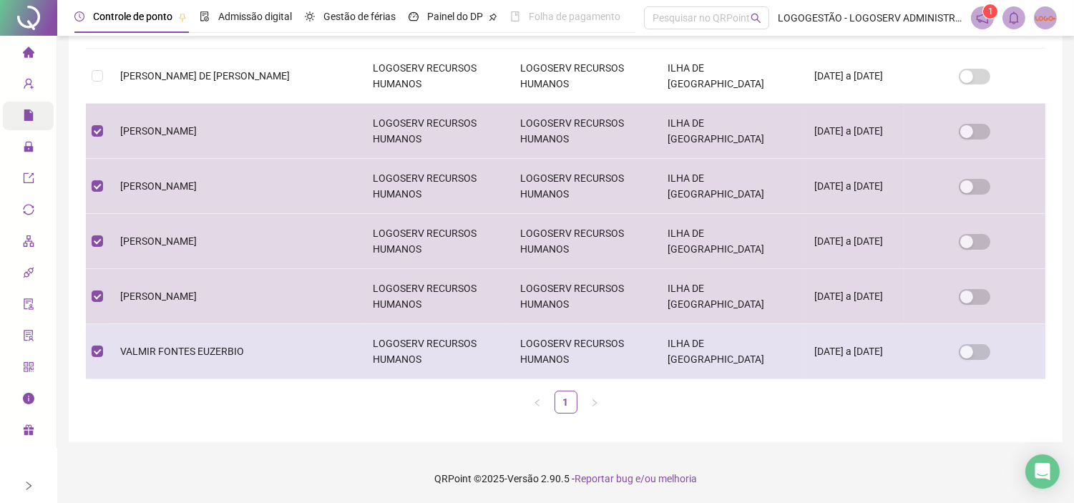
click at [442, 348] on td "LOGOSERV RECURSOS HUMANOS" at bounding box center [434, 351] width 147 height 55
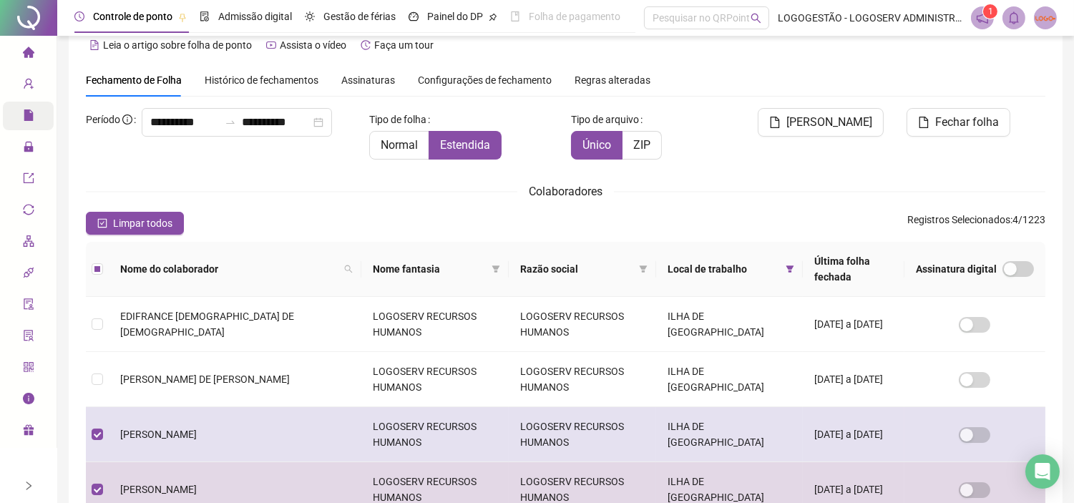
scroll to position [0, 0]
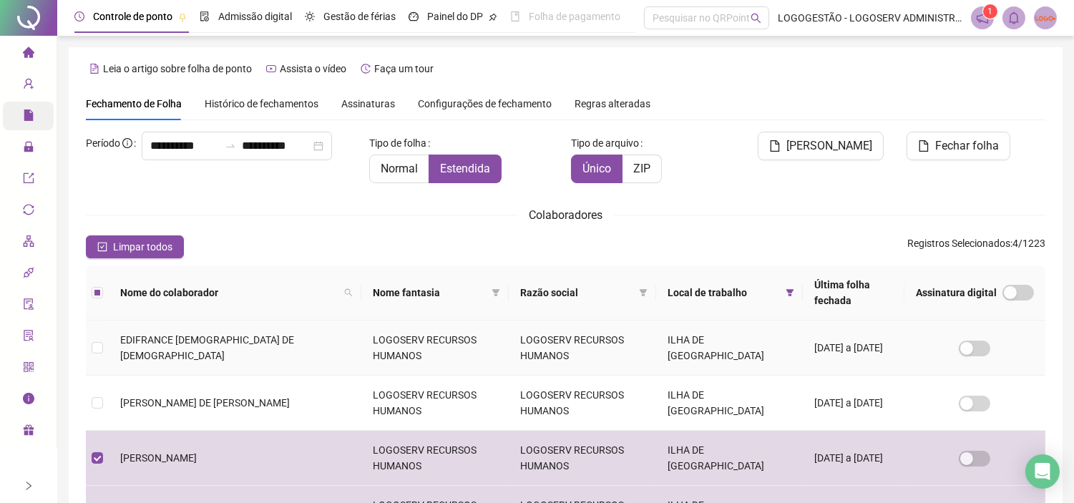
click at [361, 345] on td "LOGOSERV RECURSOS HUMANOS" at bounding box center [434, 347] width 147 height 55
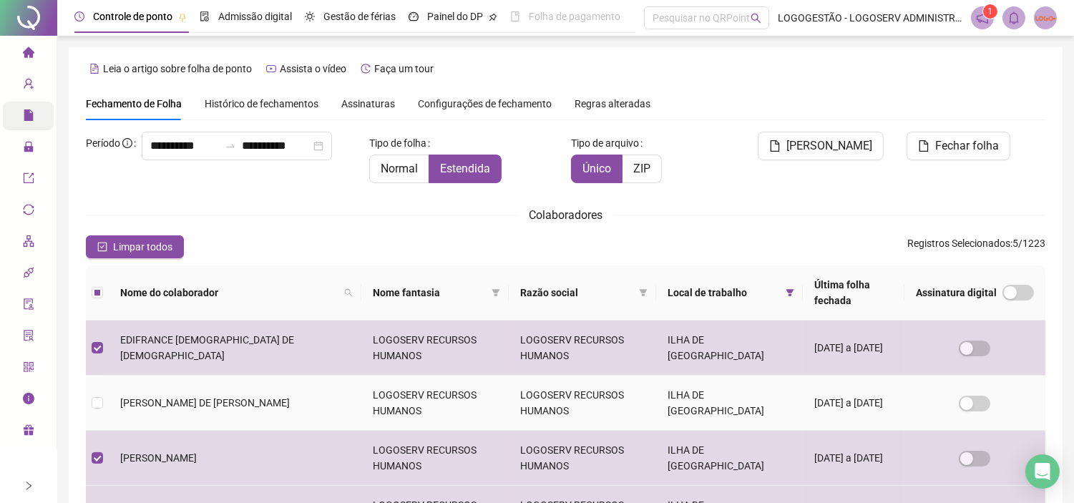
click at [253, 403] on span "[PERSON_NAME] DE [PERSON_NAME]" at bounding box center [205, 402] width 170 height 11
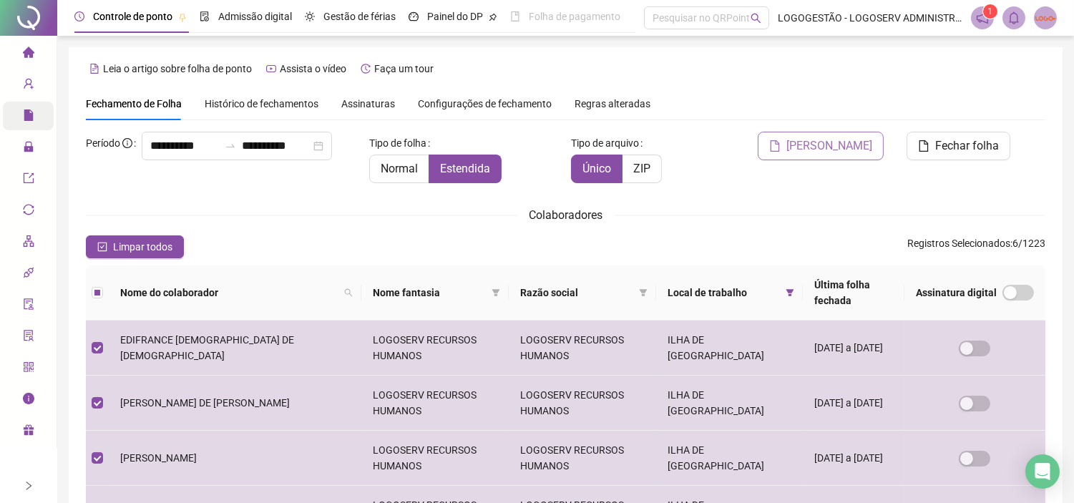
click at [809, 143] on span "Gerar espelho" at bounding box center [829, 145] width 86 height 17
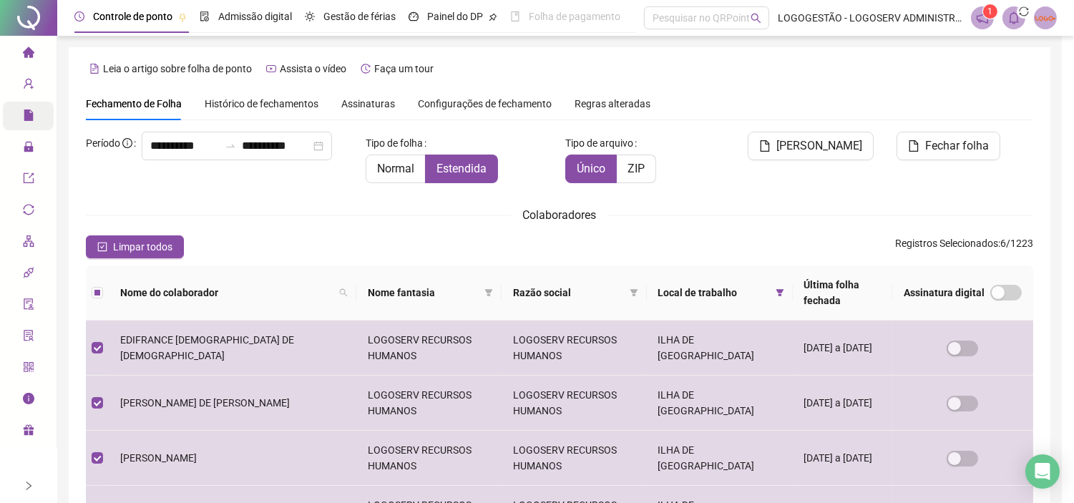
scroll to position [41, 0]
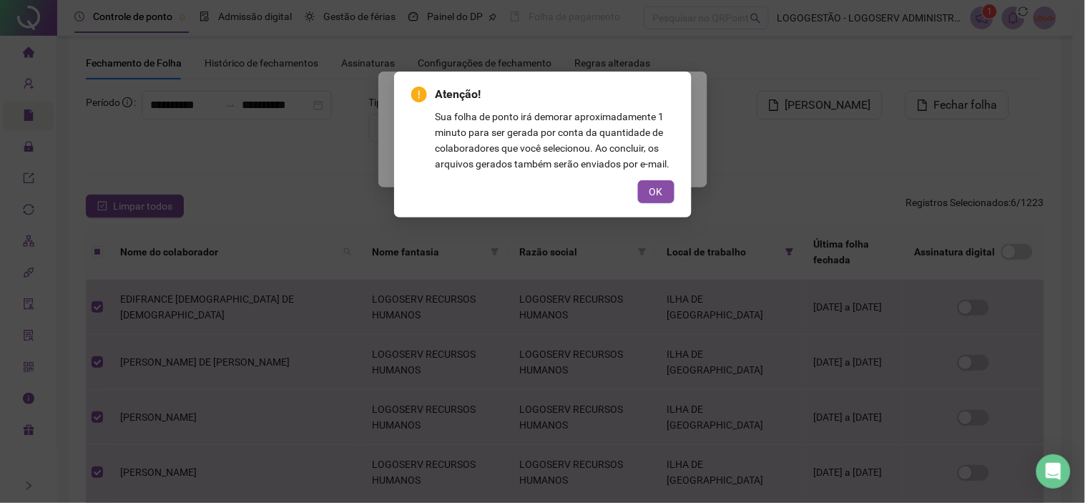
click at [648, 177] on div "Atenção! Sua folha de ponto irá demorar aproximadamente 1 minuto para ser gerad…" at bounding box center [542, 144] width 263 height 117
click at [659, 186] on span "OK" at bounding box center [656, 192] width 14 height 16
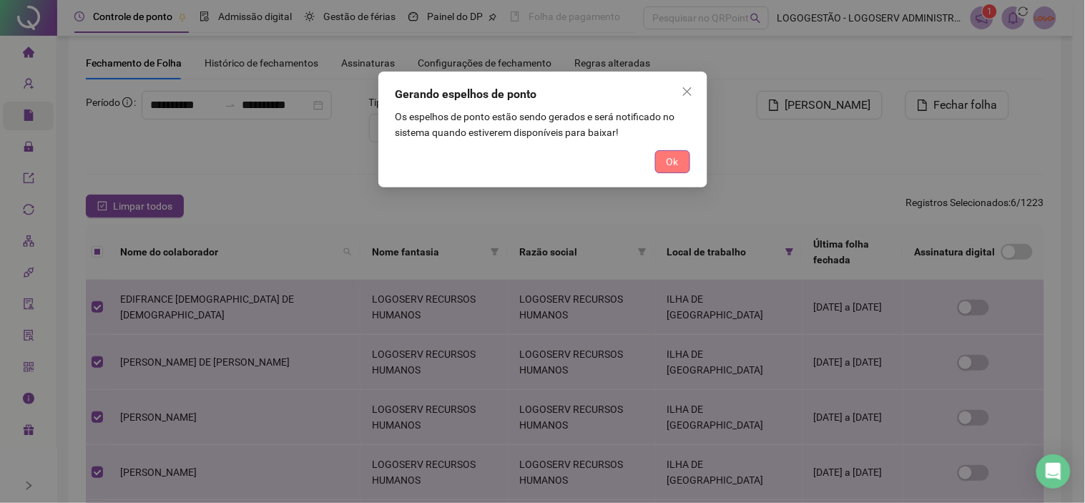
click at [676, 159] on span "Ok" at bounding box center [673, 162] width 12 height 16
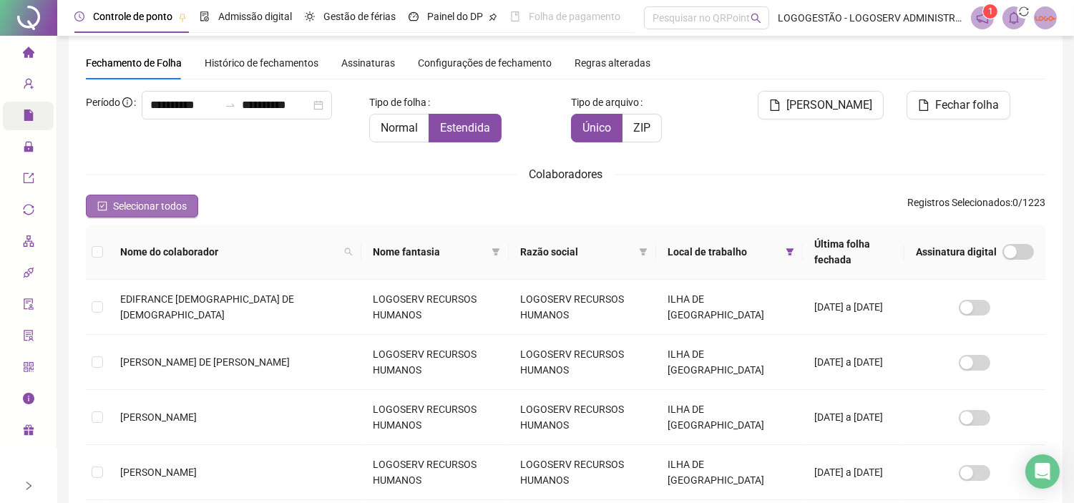
click at [167, 215] on button "Selecionar todos" at bounding box center [142, 206] width 112 height 23
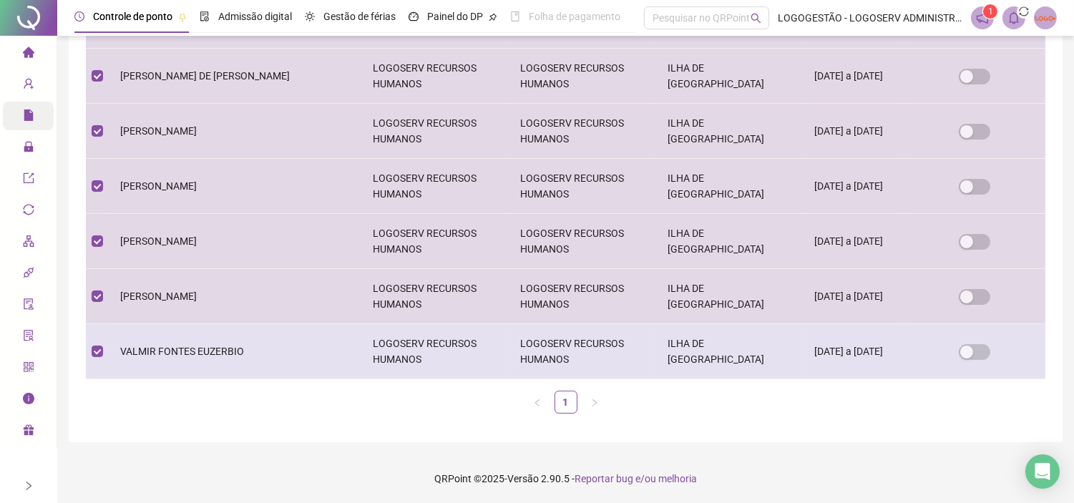
click at [260, 349] on td "VALMIR FONTES EUZERBIO" at bounding box center [235, 351] width 252 height 55
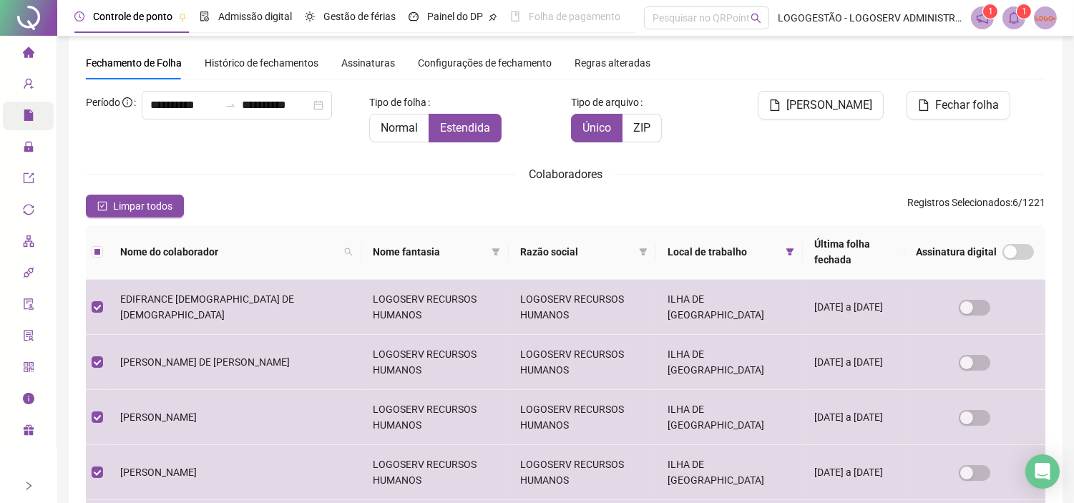
click at [976, 17] on icon "bell" at bounding box center [1013, 17] width 13 height 13
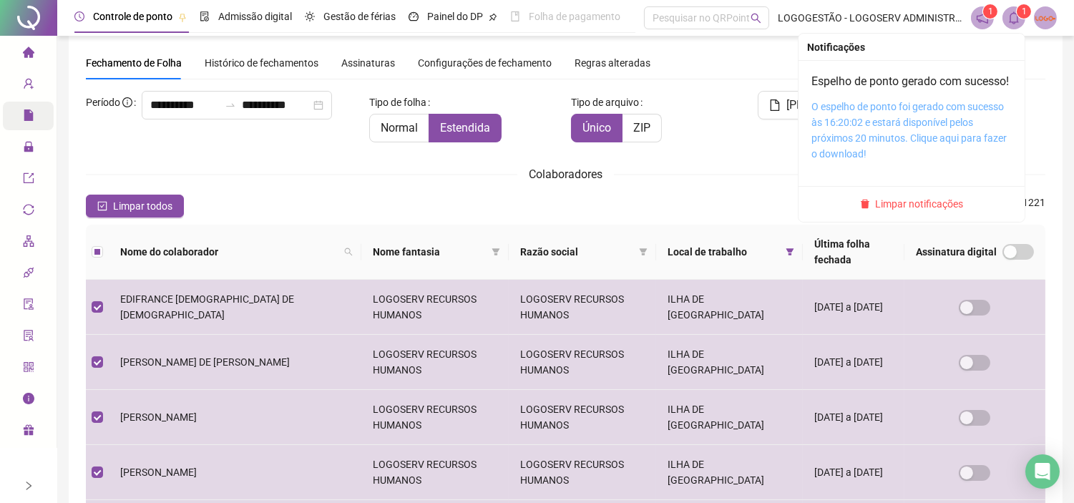
click at [883, 129] on link "O espelho de ponto foi gerado com sucesso às 16:20:02 e estará disponível pelos…" at bounding box center [908, 130] width 195 height 59
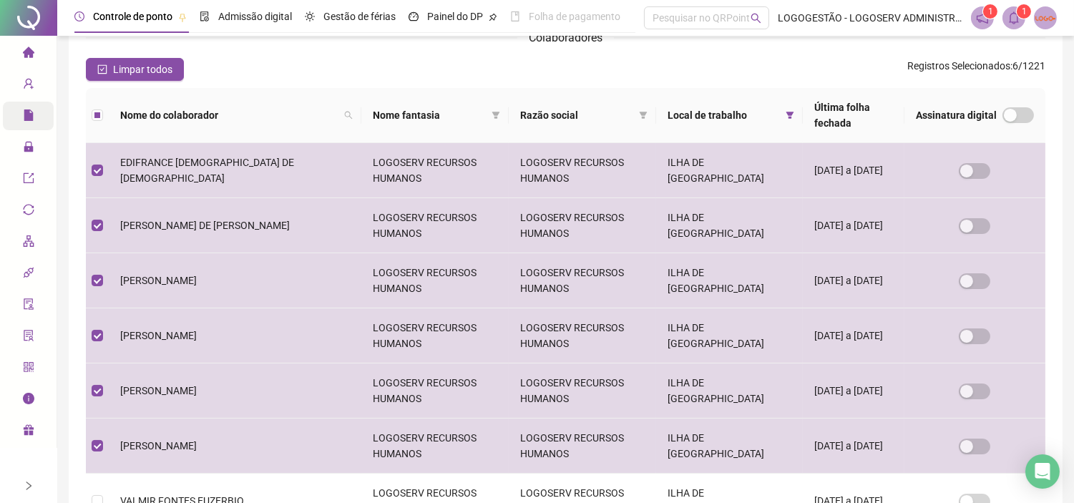
scroll to position [0, 0]
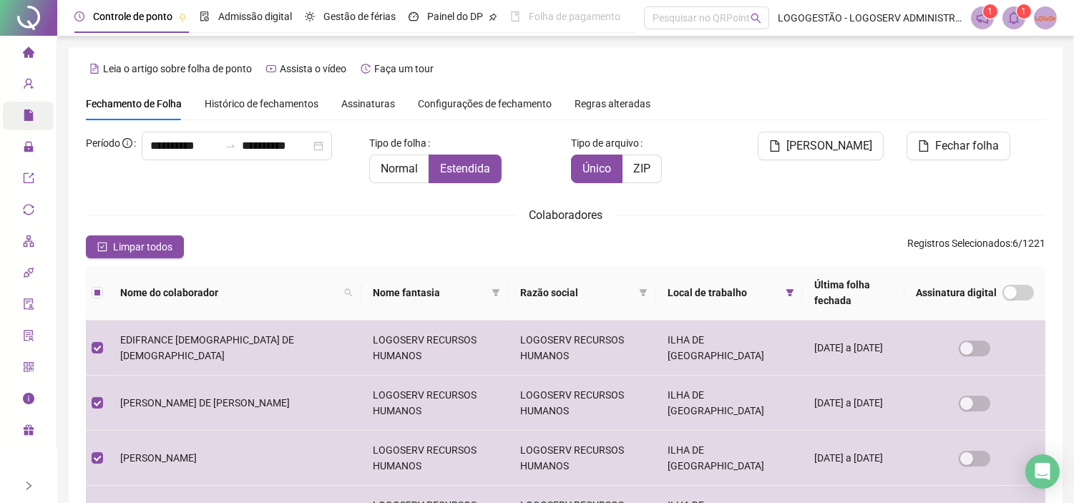
click at [976, 23] on icon "bell" at bounding box center [1013, 17] width 13 height 13
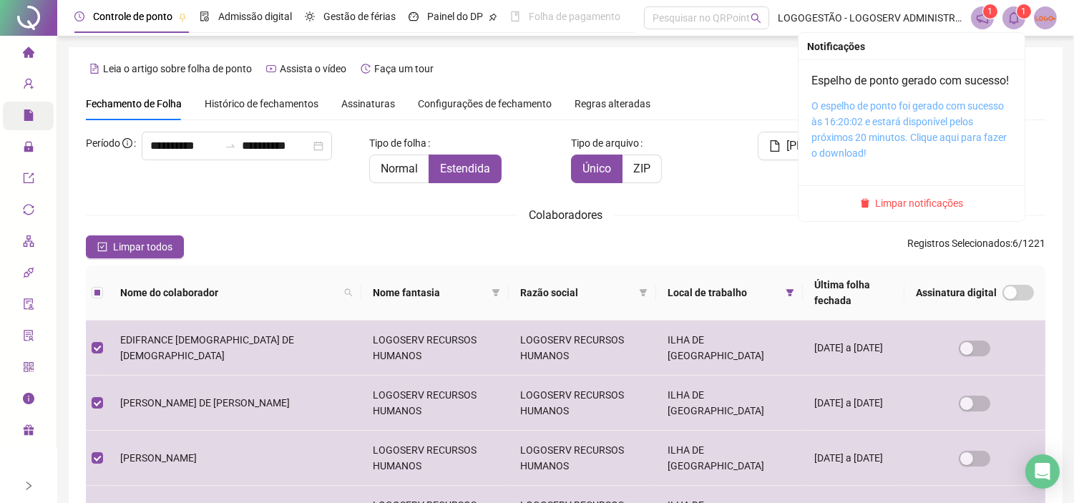
click at [868, 137] on link "O espelho de ponto foi gerado com sucesso às 16:20:02 e estará disponível pelos…" at bounding box center [908, 129] width 195 height 59
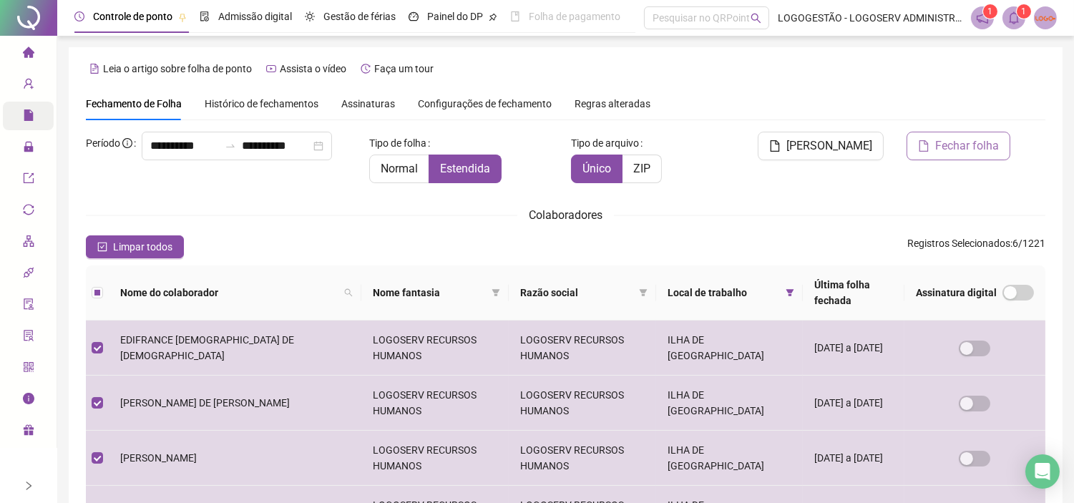
click at [943, 139] on span "Fechar folha" at bounding box center [967, 145] width 64 height 17
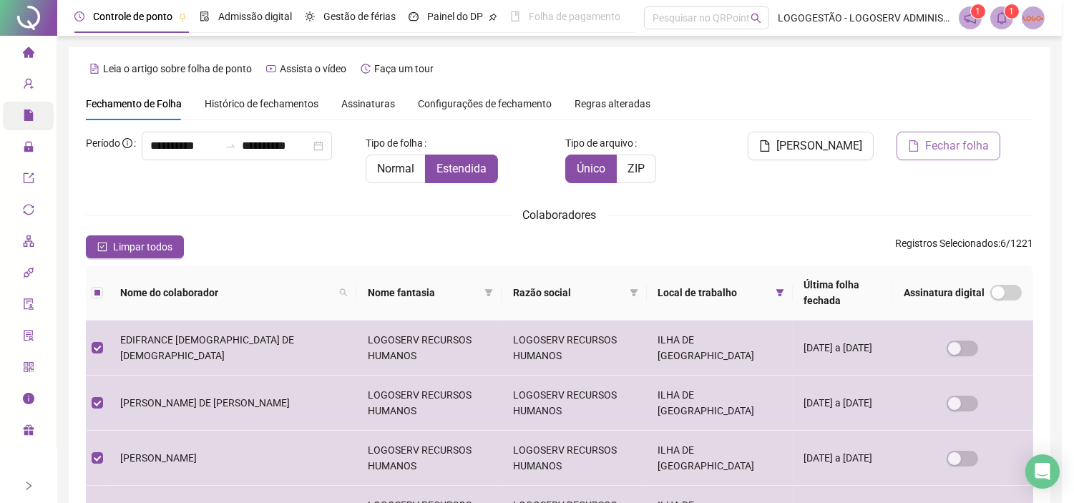
scroll to position [41, 0]
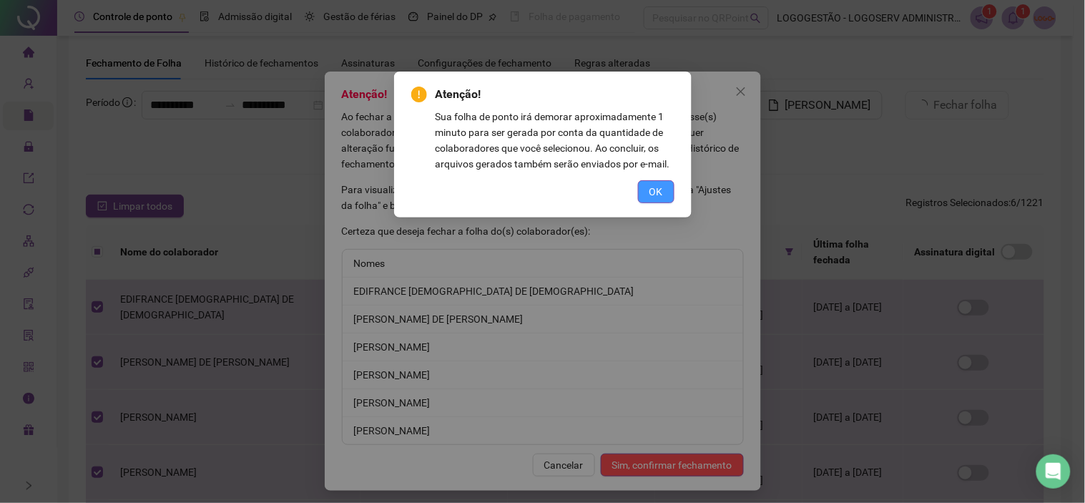
click at [665, 193] on button "OK" at bounding box center [656, 191] width 36 height 23
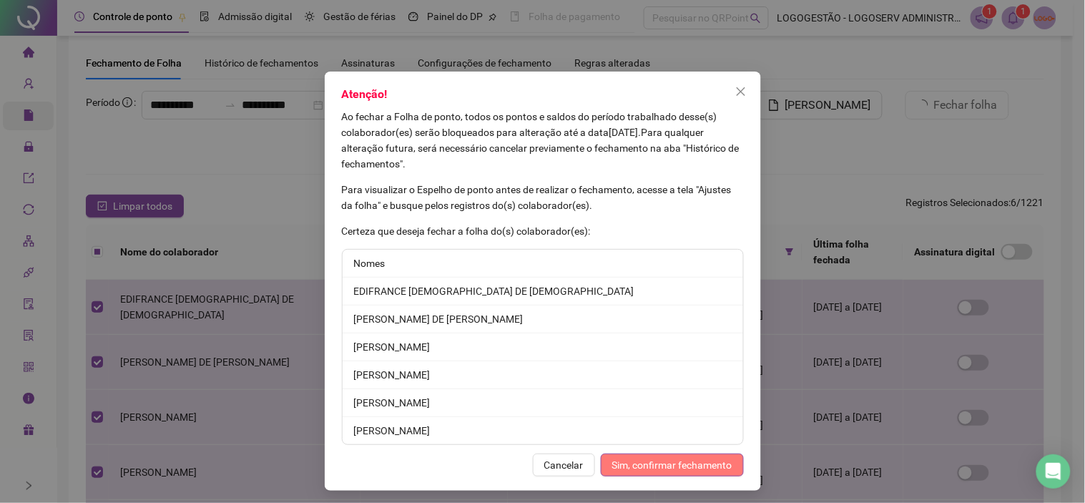
click at [680, 452] on span "Sim, confirmar fechamento" at bounding box center [672, 465] width 120 height 16
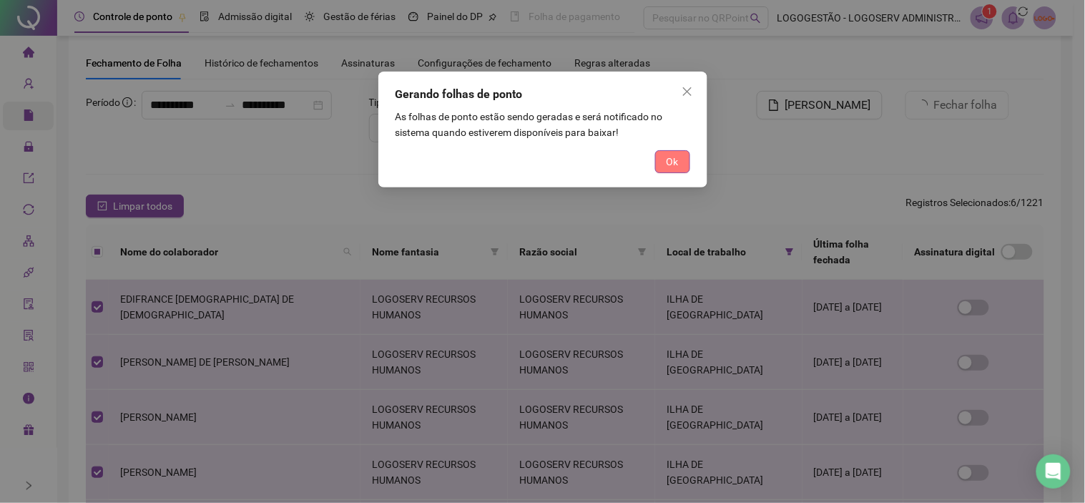
click at [673, 156] on span "Ok" at bounding box center [673, 162] width 12 height 16
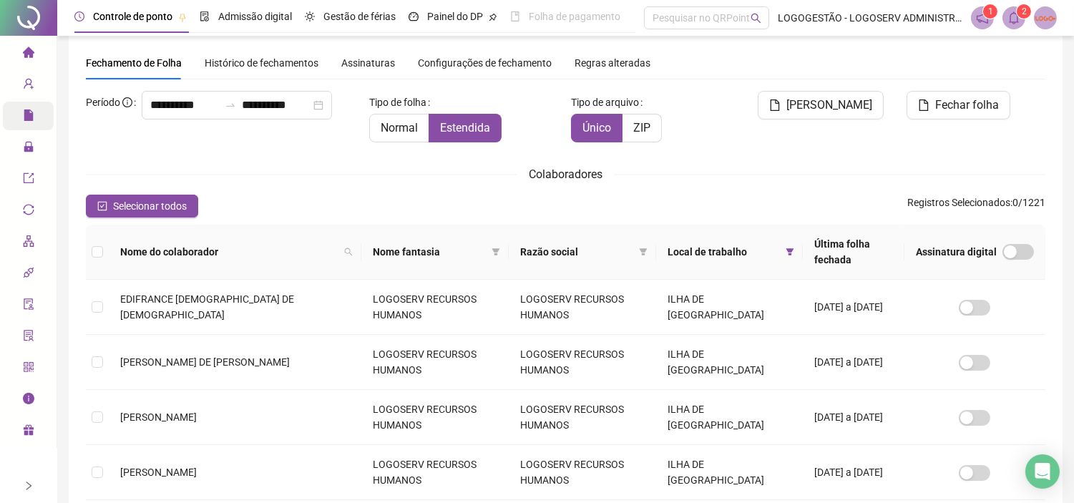
drag, startPoint x: 739, startPoint y: 161, endPoint x: 747, endPoint y: 159, distance: 8.8
click at [739, 161] on div "**********" at bounding box center [565, 401] width 959 height 620
click at [785, 247] on icon "filter" at bounding box center [789, 251] width 9 height 9
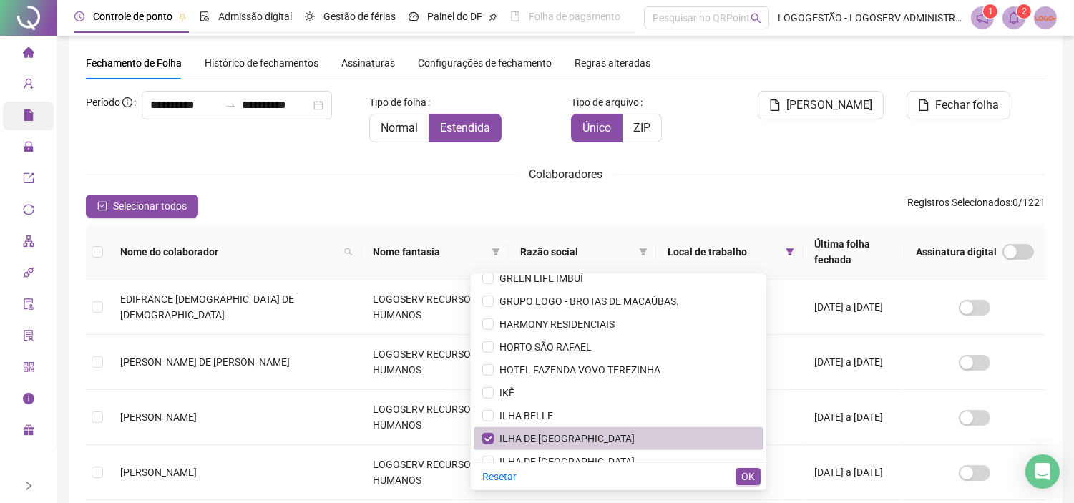
click at [621, 432] on span "ILHA DE CRETA" at bounding box center [618, 439] width 272 height 16
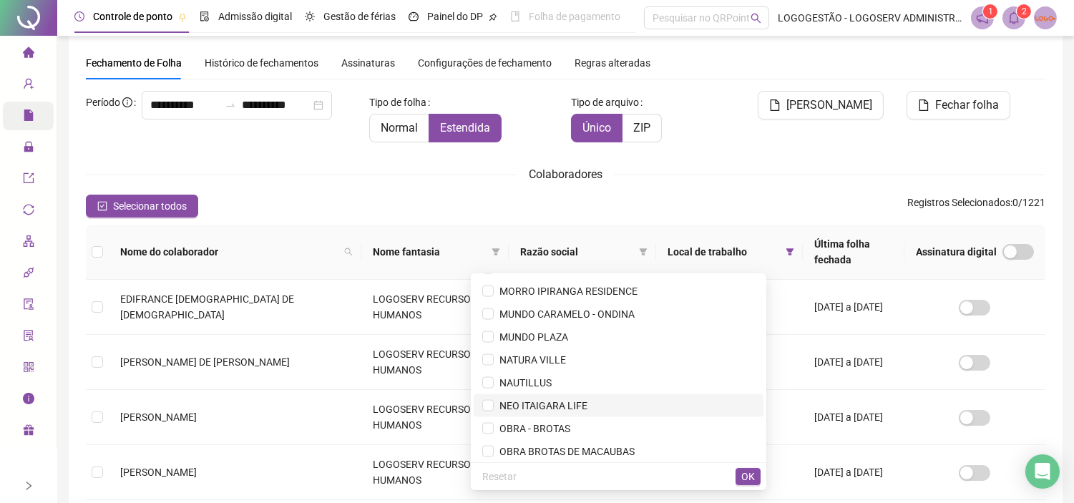
scroll to position [4128, 0]
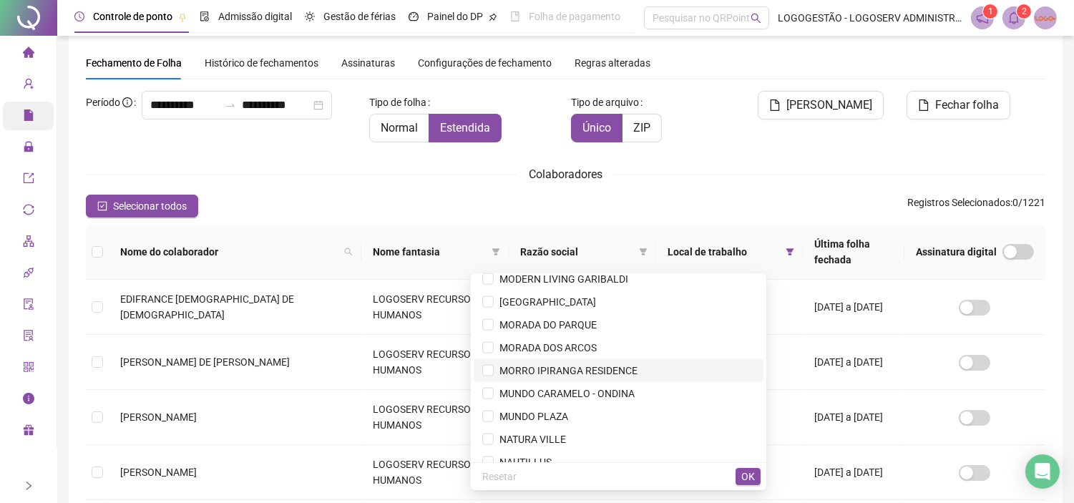
click at [630, 368] on span "MORRO IPIRANGA RESIDENCE" at bounding box center [618, 371] width 272 height 16
click at [755, 452] on button "OK" at bounding box center [747, 476] width 25 height 17
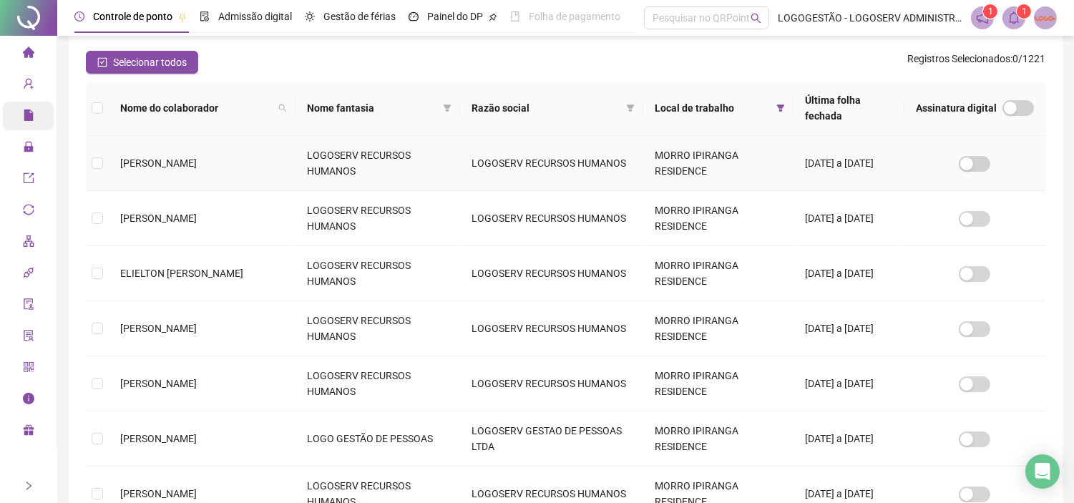
scroll to position [422, 0]
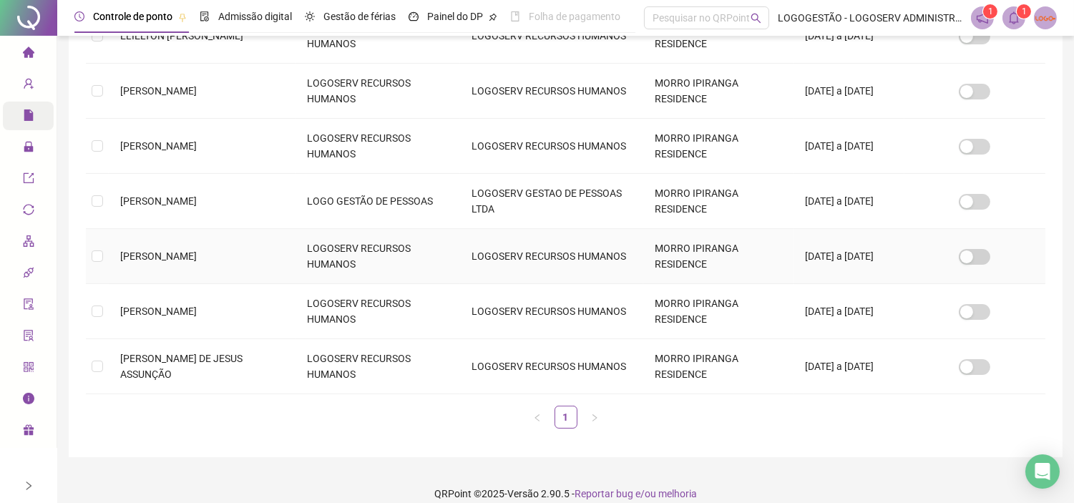
click at [272, 247] on td "LUCAS DOS SANTOS" at bounding box center [202, 256] width 187 height 55
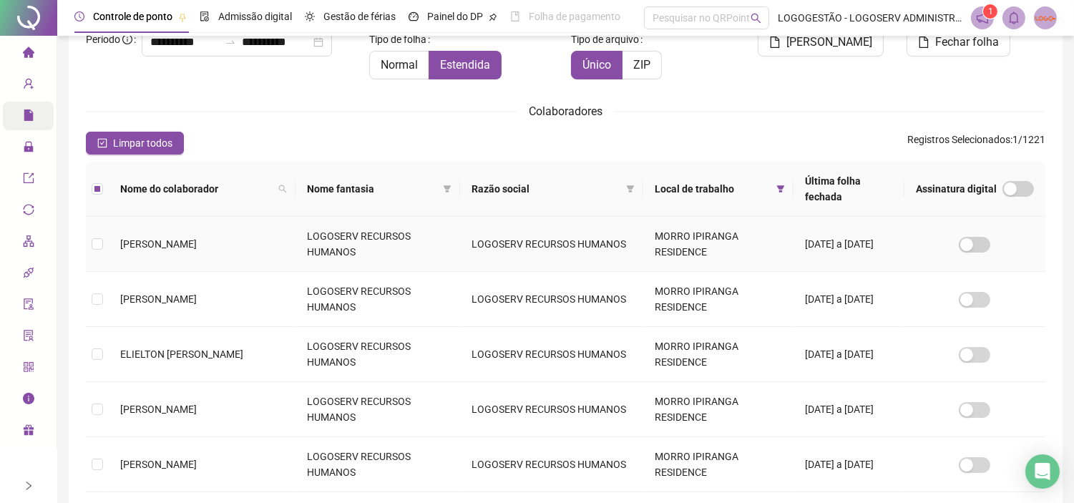
click at [295, 222] on td "AUGUSTO SERGIO BARBOSA BISPO FILHO" at bounding box center [202, 244] width 187 height 55
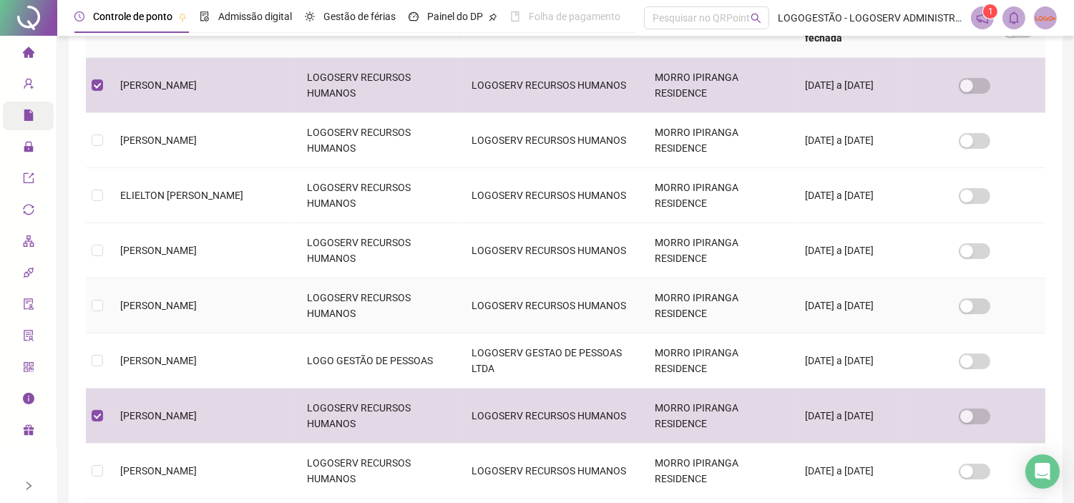
click at [396, 303] on td "LOGOSERV RECURSOS HUMANOS" at bounding box center [377, 305] width 164 height 55
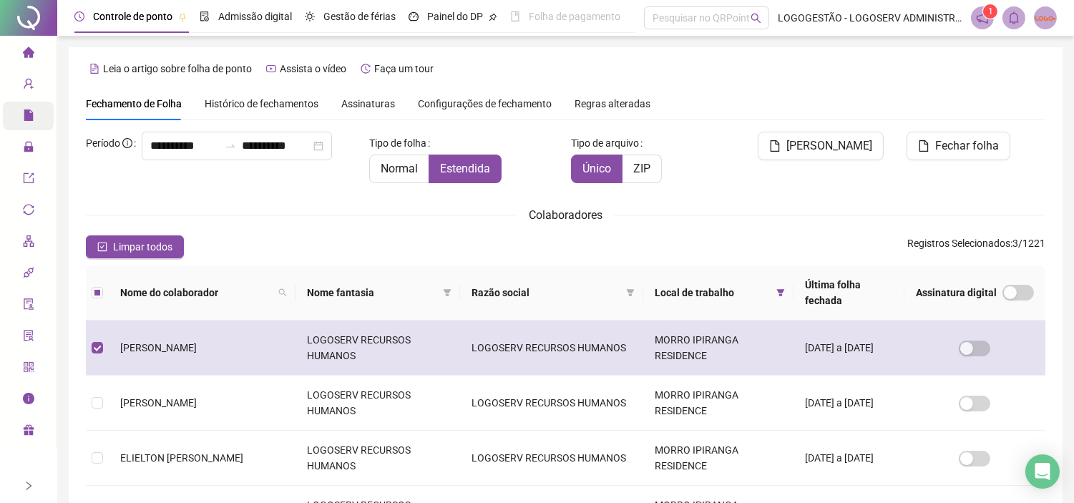
scroll to position [397, 0]
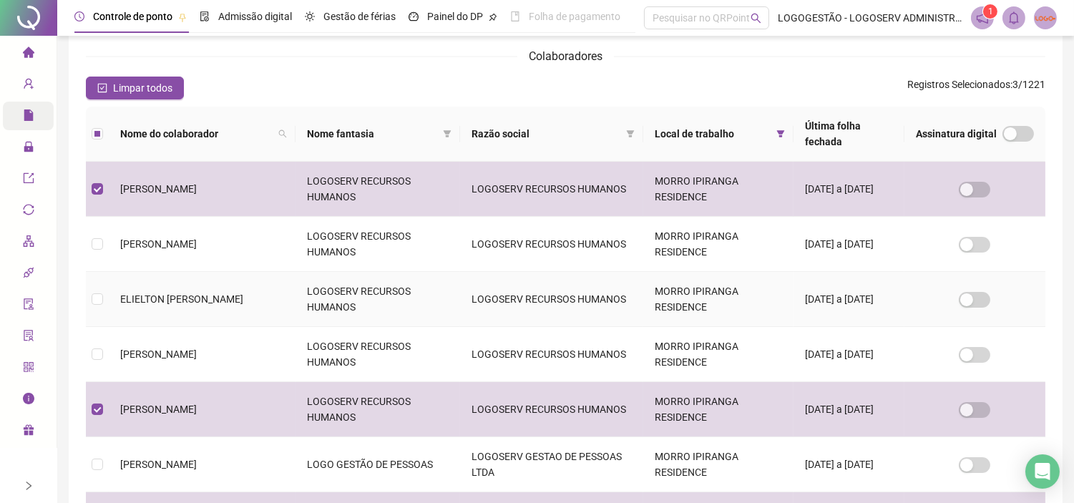
click at [230, 293] on span "ELIELTON [PERSON_NAME]" at bounding box center [181, 298] width 123 height 11
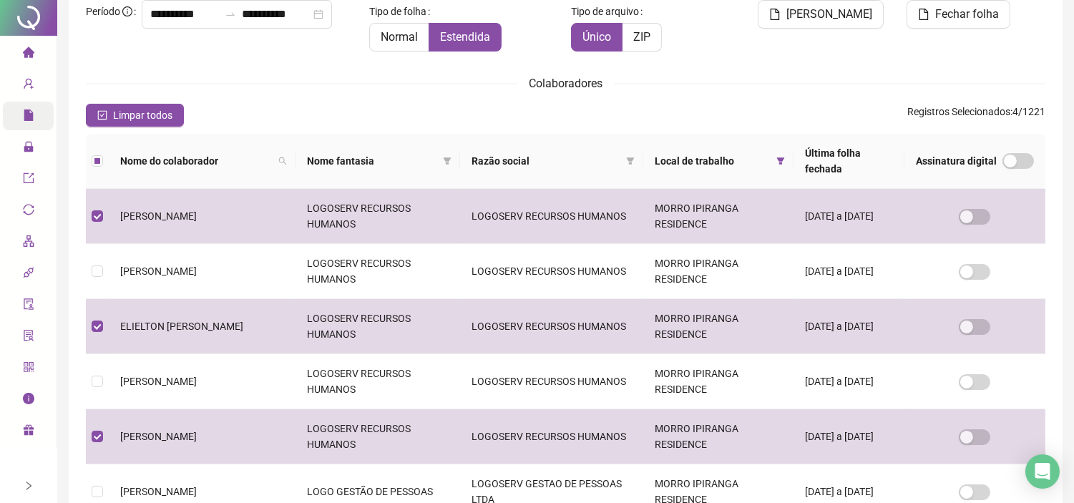
scroll to position [318, 0]
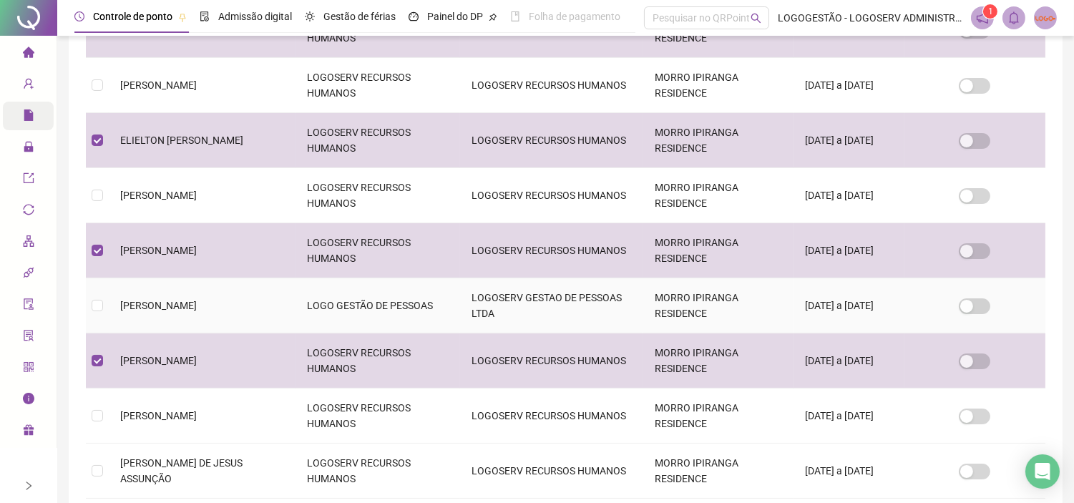
click at [340, 293] on td "LOGO GESTÃO DE PESSOAS" at bounding box center [377, 305] width 164 height 55
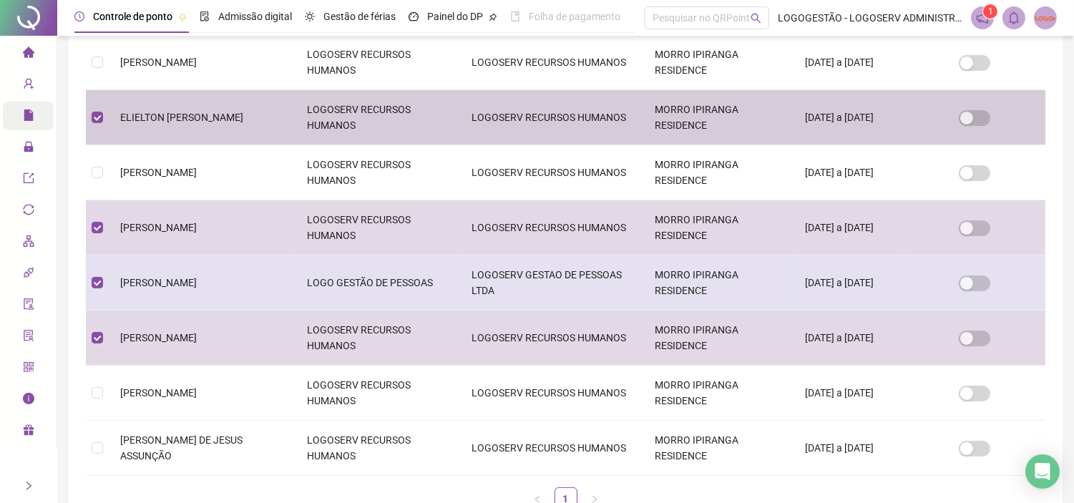
scroll to position [422, 0]
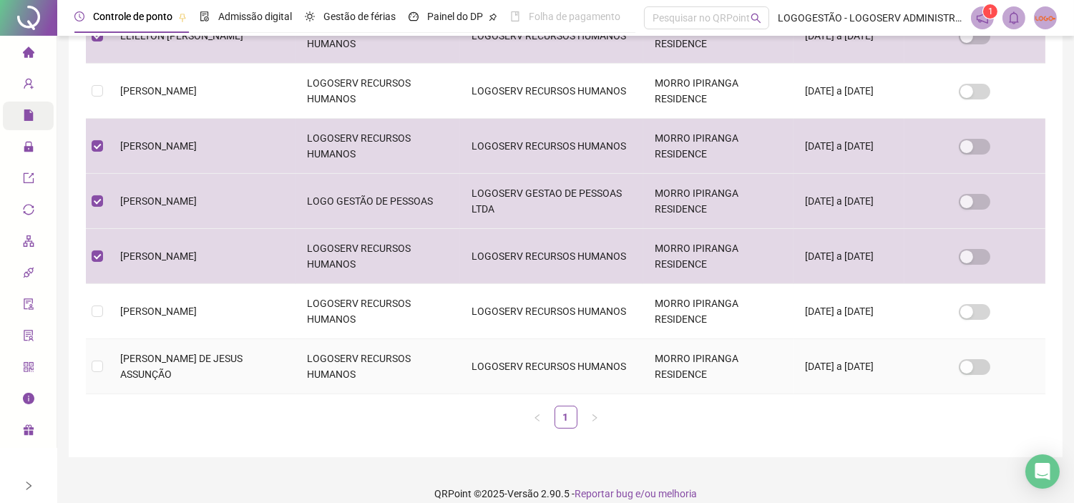
click at [338, 356] on td "LOGOSERV RECURSOS HUMANOS" at bounding box center [377, 366] width 164 height 55
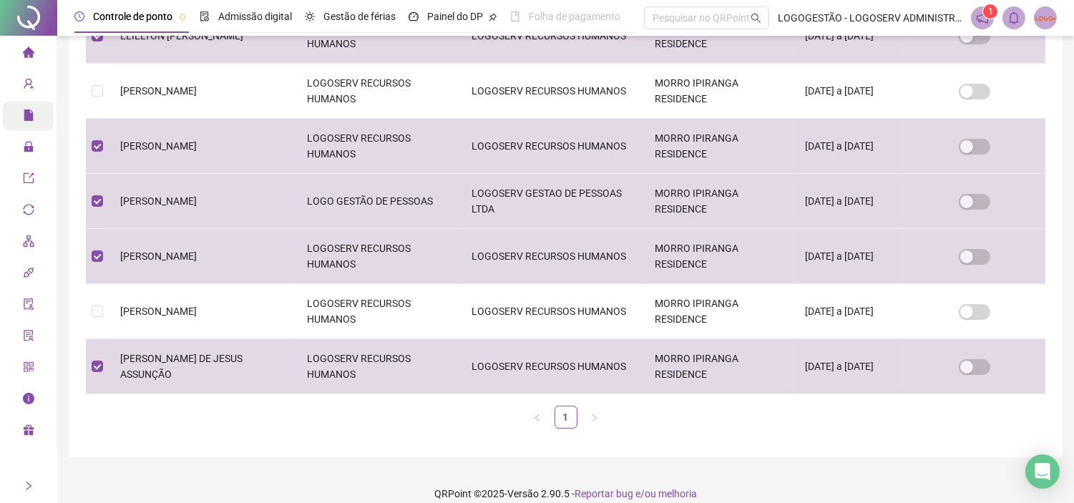
scroll to position [342, 0]
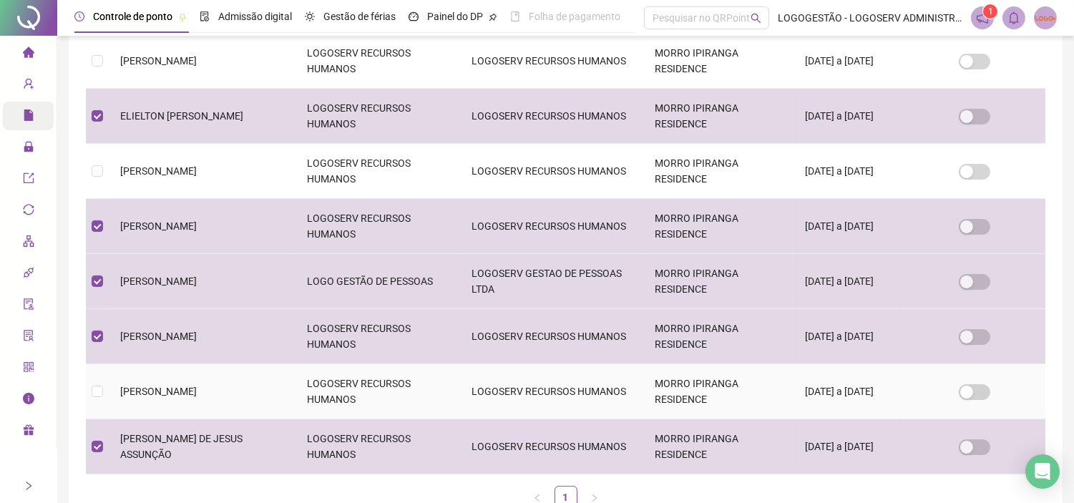
click at [564, 394] on td "LOGOSERV RECURSOS HUMANOS" at bounding box center [551, 391] width 183 height 55
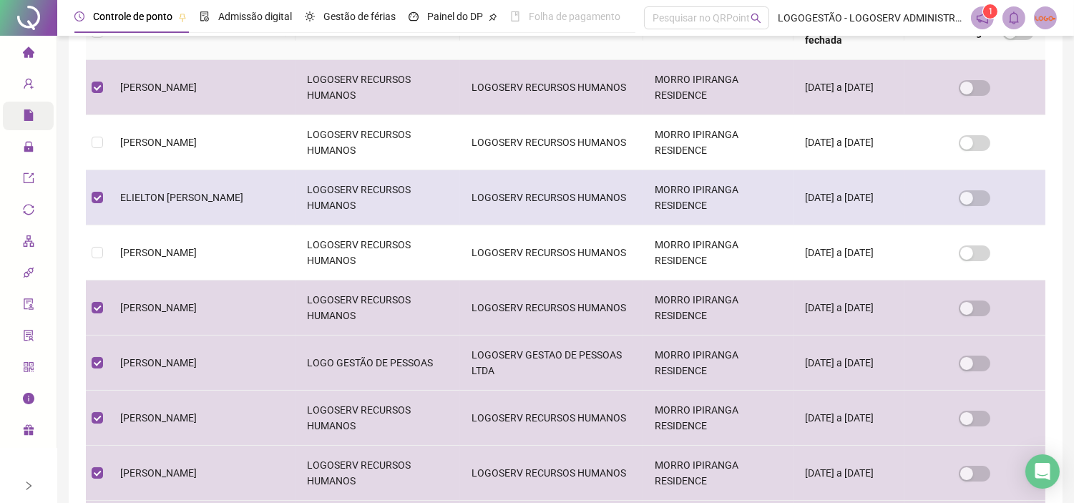
scroll to position [183, 0]
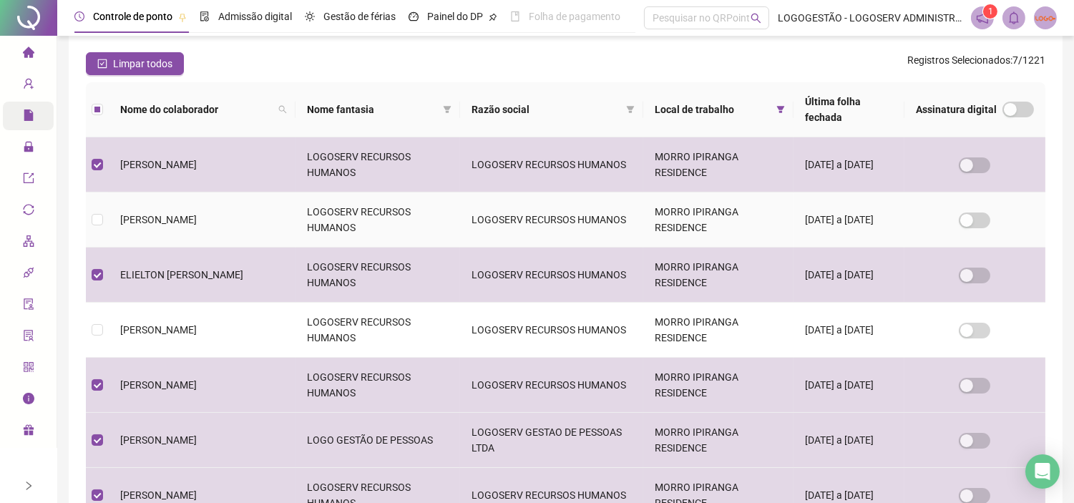
click at [295, 202] on td "[PERSON_NAME]" at bounding box center [202, 219] width 187 height 55
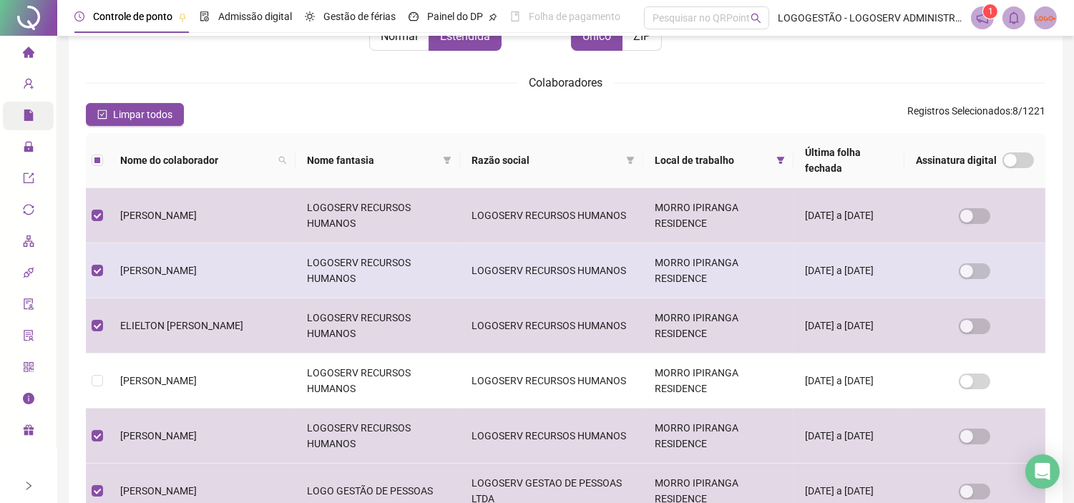
scroll to position [104, 0]
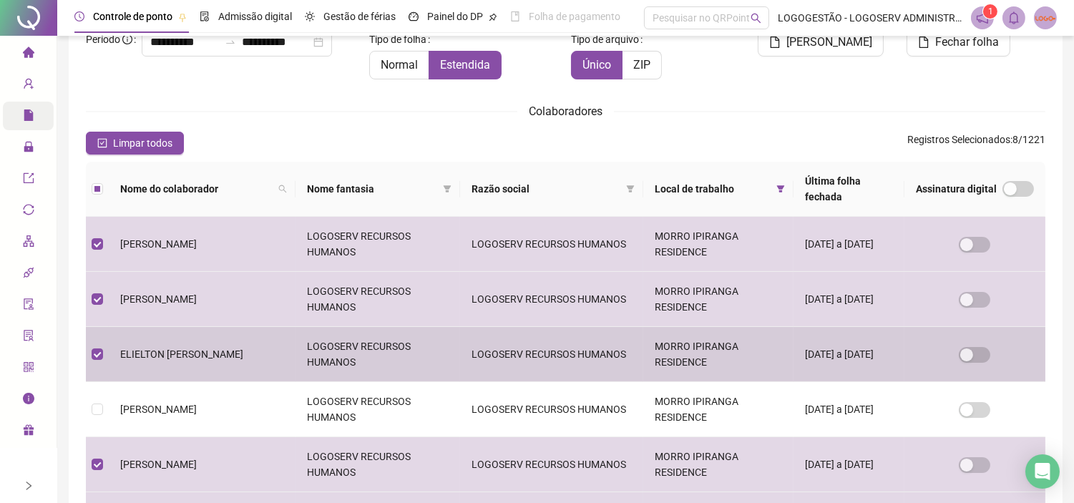
click at [270, 382] on td "[PERSON_NAME]" at bounding box center [202, 409] width 187 height 55
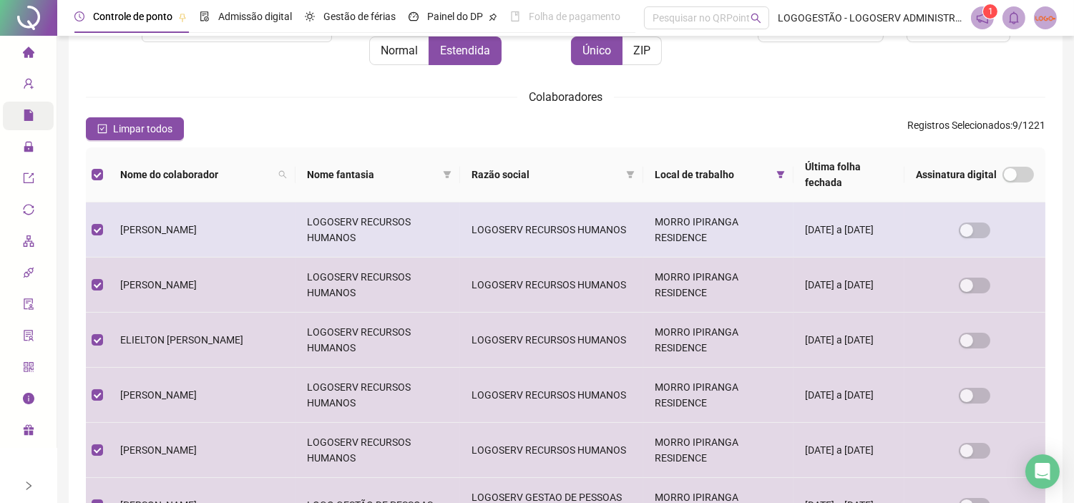
scroll to position [0, 0]
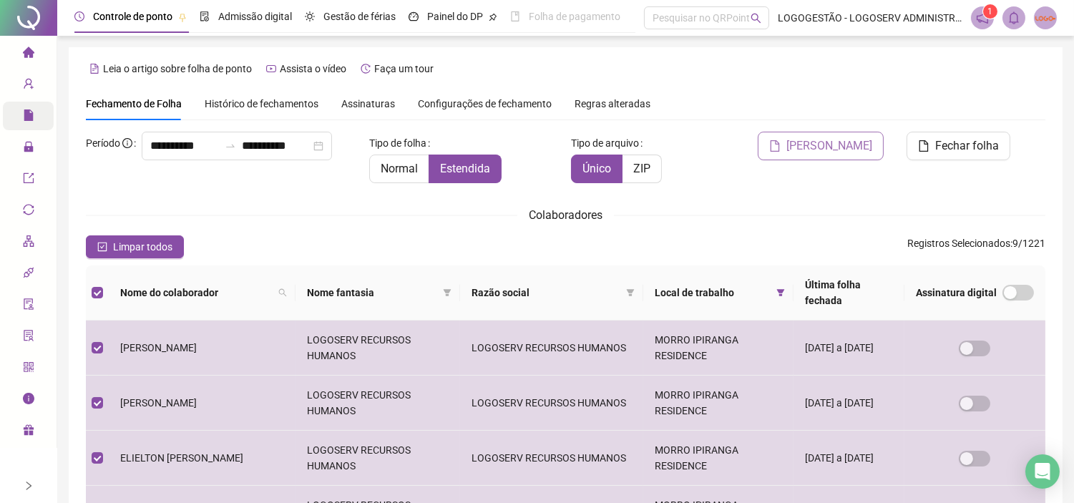
click at [832, 138] on span "Gerar espelho" at bounding box center [829, 145] width 86 height 17
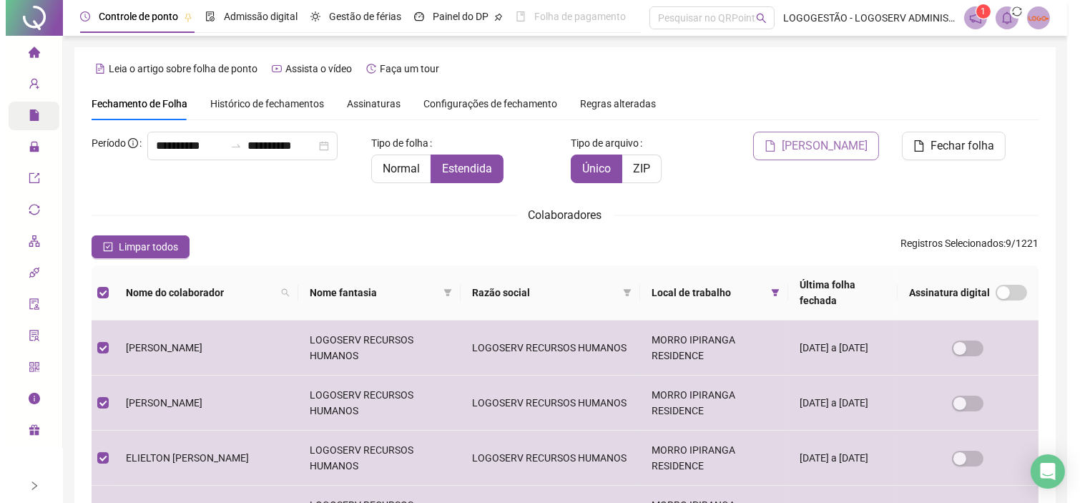
scroll to position [33, 0]
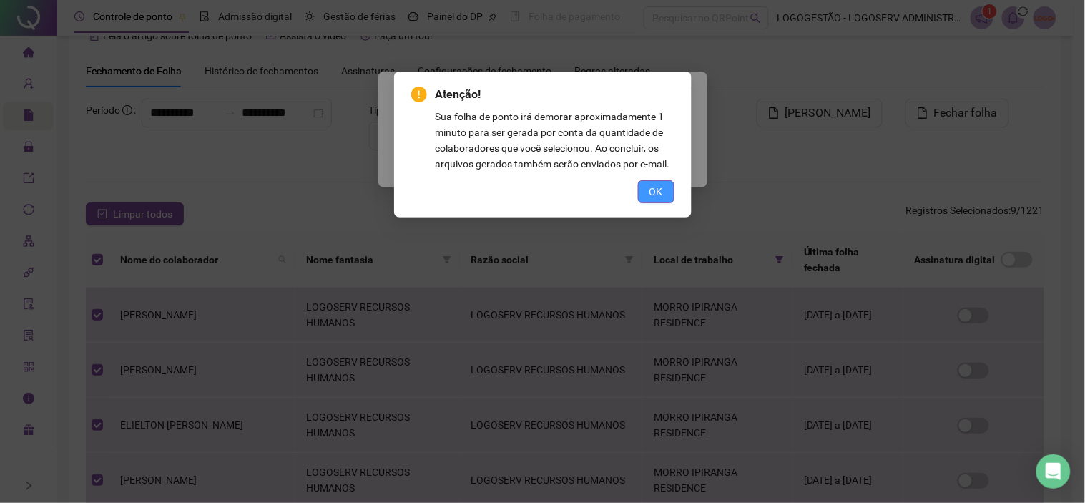
click at [651, 184] on span "OK" at bounding box center [656, 192] width 14 height 16
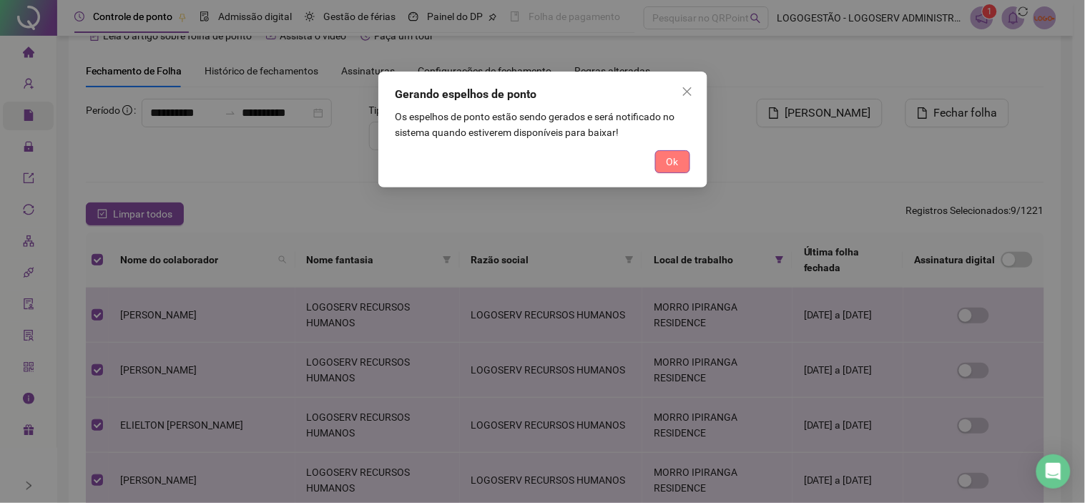
click at [677, 163] on span "Ok" at bounding box center [673, 162] width 12 height 16
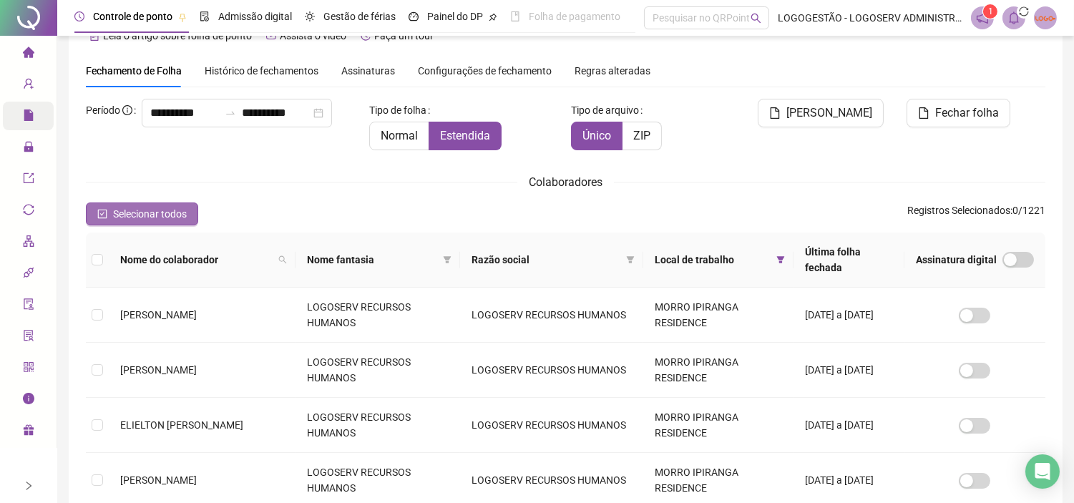
click at [180, 212] on span "Selecionar todos" at bounding box center [150, 214] width 74 height 16
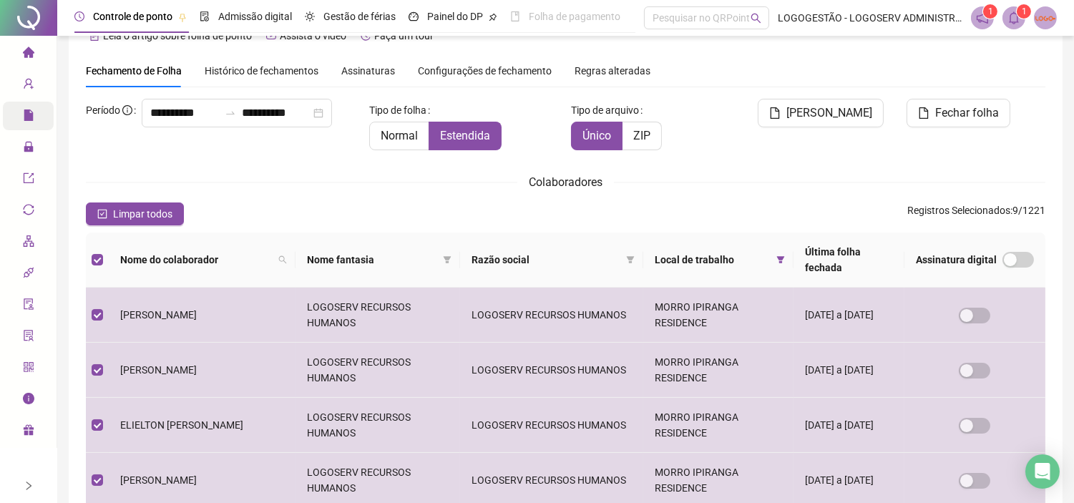
click at [976, 18] on icon "bell" at bounding box center [1013, 17] width 13 height 13
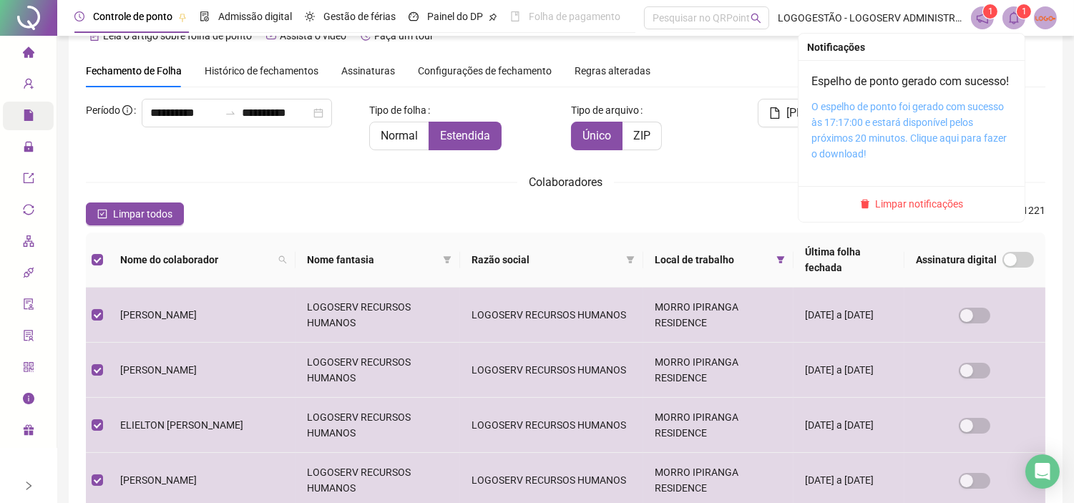
click at [846, 139] on link "O espelho de ponto foi gerado com sucesso às 17:17:00 e estará disponível pelos…" at bounding box center [908, 130] width 195 height 59
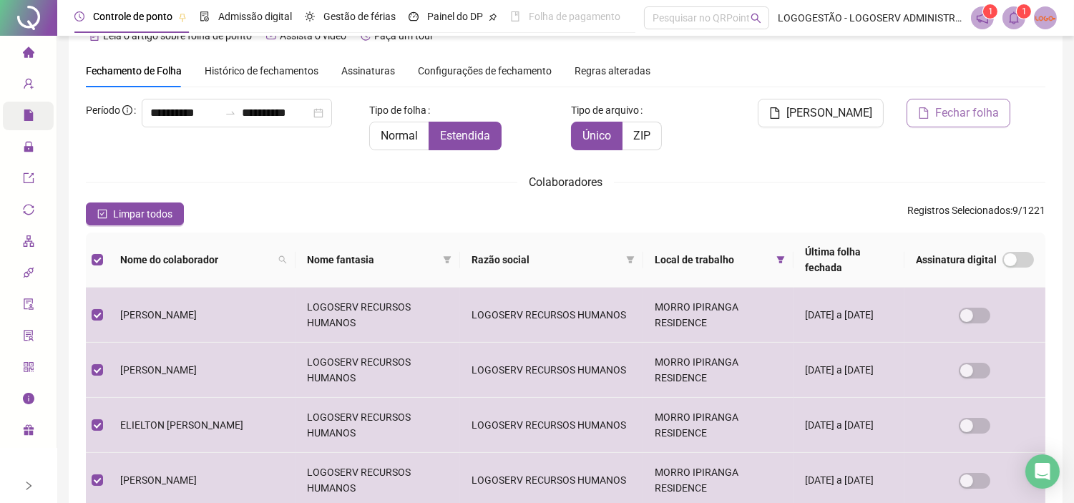
click at [976, 113] on span "Fechar folha" at bounding box center [967, 112] width 64 height 17
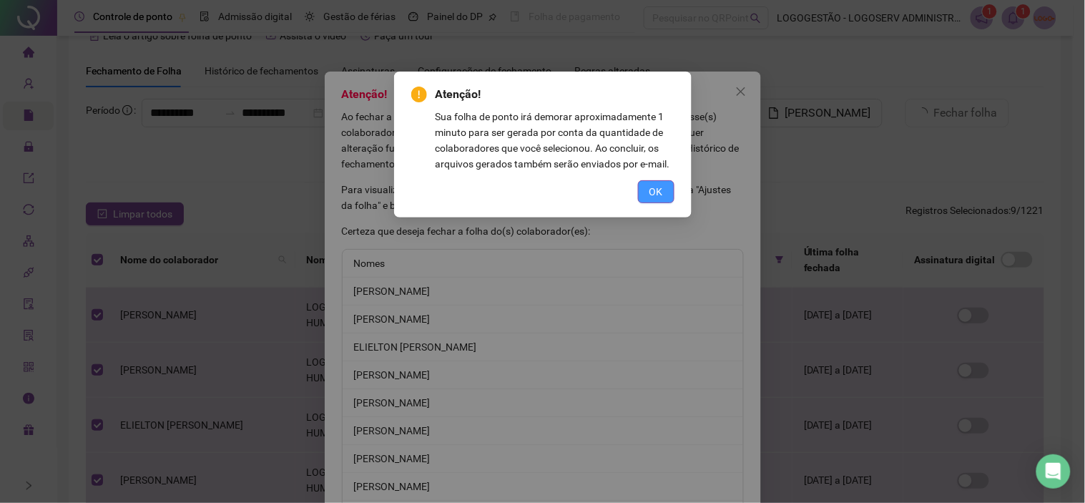
click at [665, 195] on button "OK" at bounding box center [656, 191] width 36 height 23
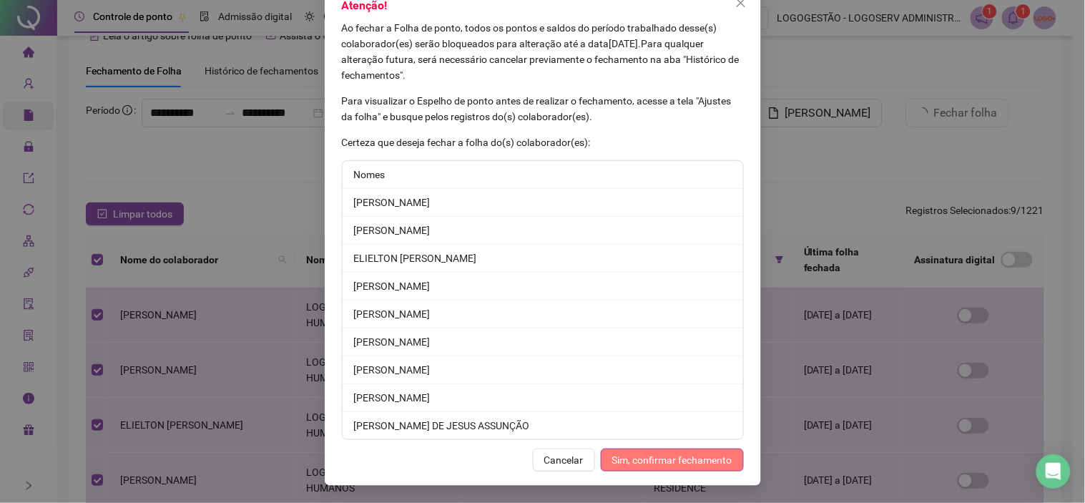
click at [704, 452] on span "Sim, confirmar fechamento" at bounding box center [672, 460] width 120 height 16
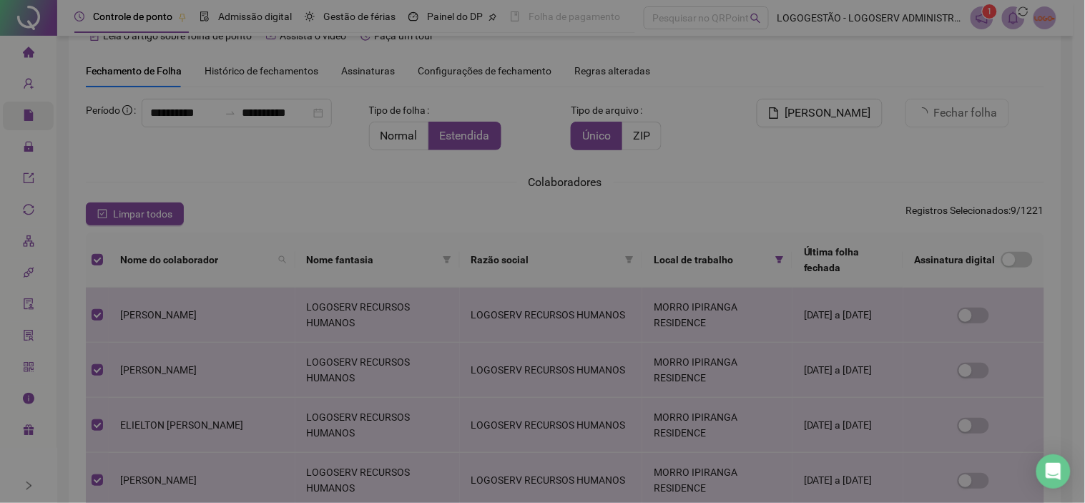
scroll to position [18, 0]
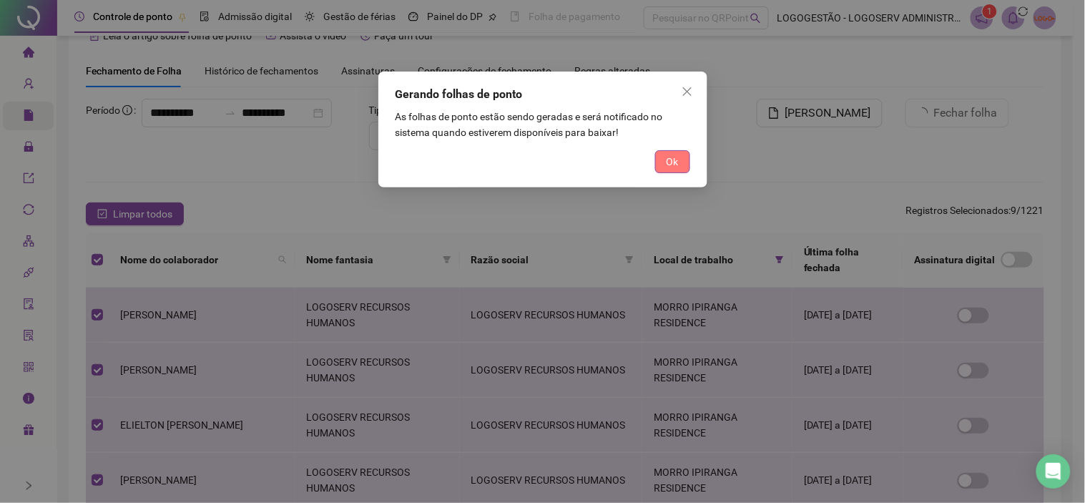
click at [668, 168] on span "Ok" at bounding box center [673, 162] width 12 height 16
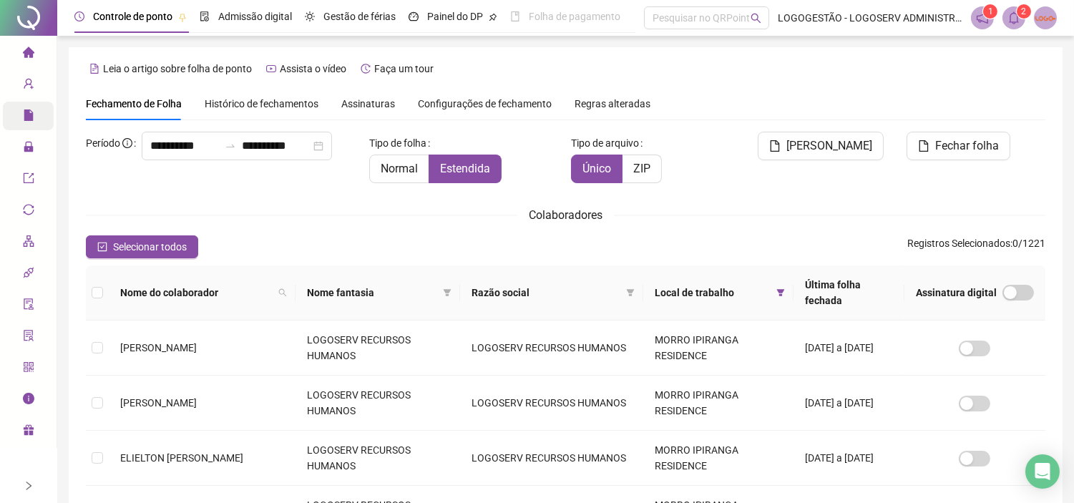
scroll to position [33, 0]
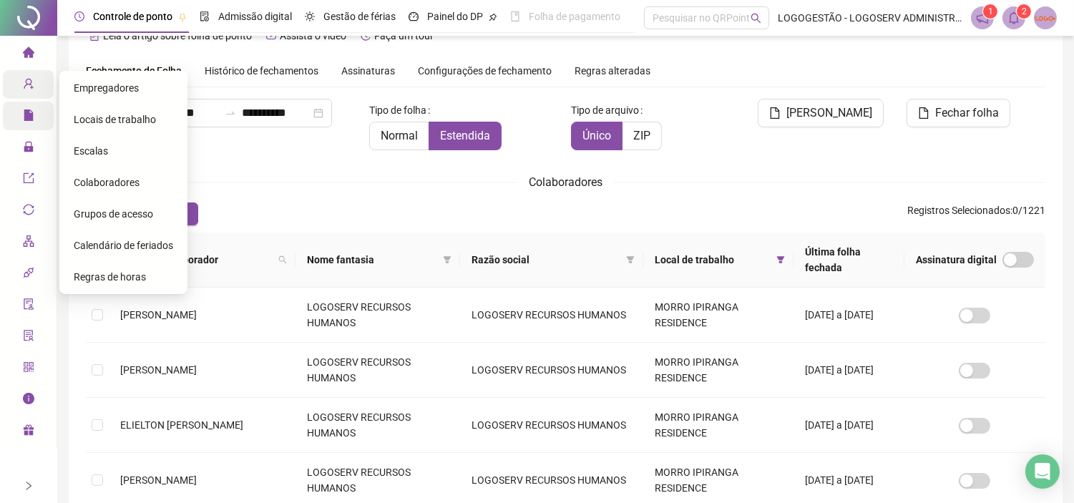
click at [18, 89] on div "Cadastros" at bounding box center [28, 84] width 51 height 29
click at [99, 179] on span "Colaboradores" at bounding box center [107, 182] width 66 height 11
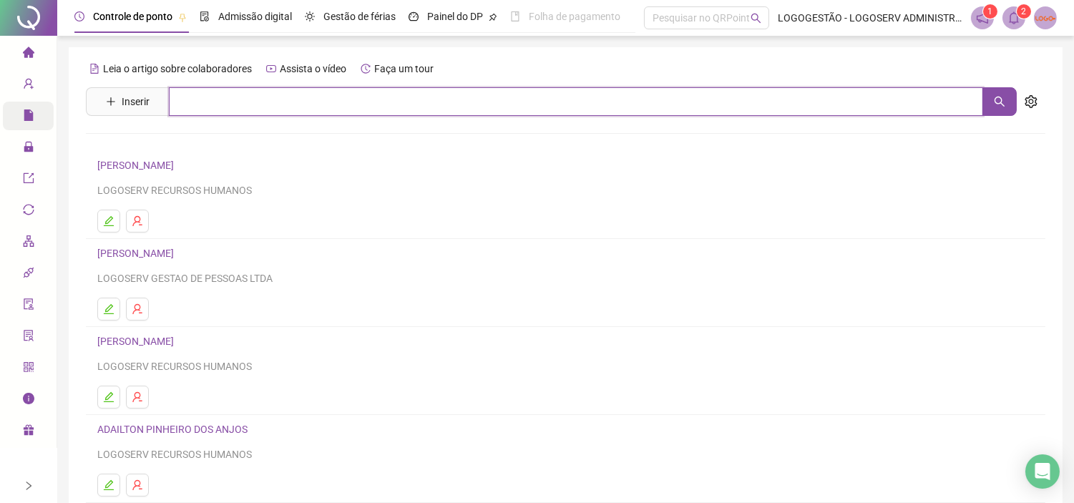
click at [258, 108] on input "text" at bounding box center [576, 101] width 814 height 29
type input "**********"
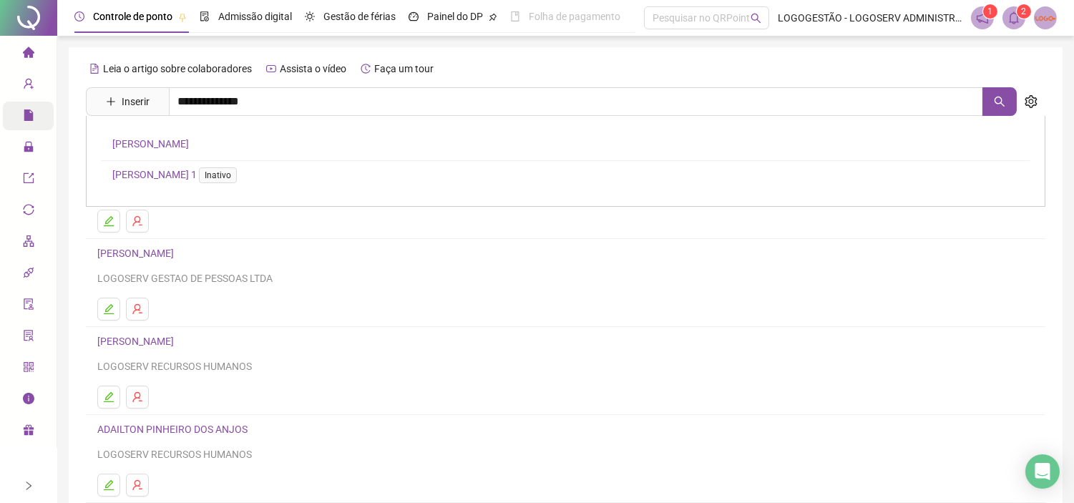
click at [189, 146] on link "[PERSON_NAME]" at bounding box center [150, 143] width 77 height 11
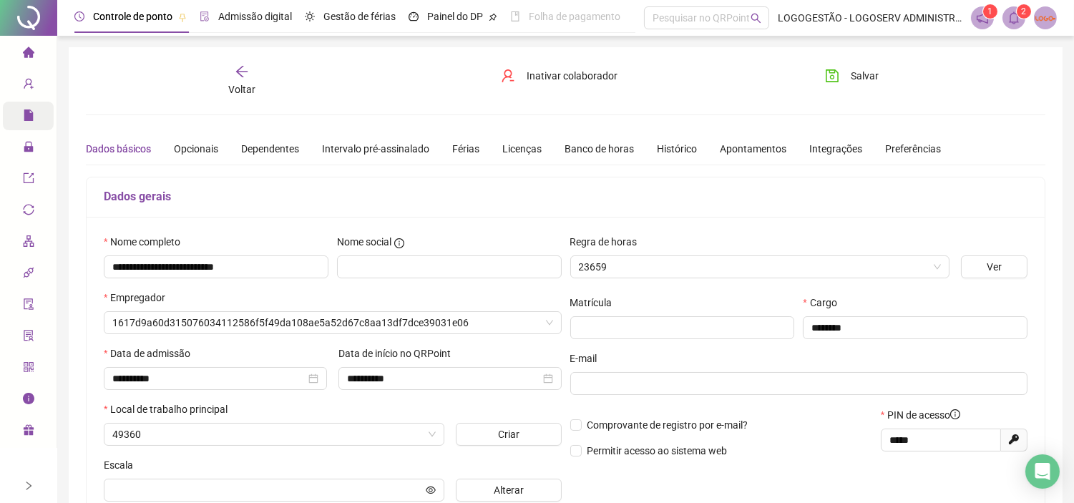
type input "**********"
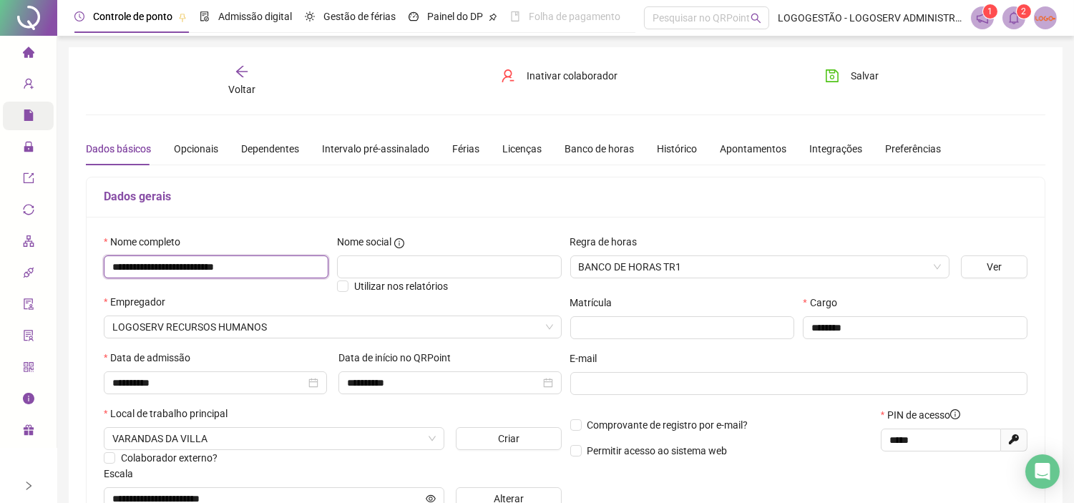
drag, startPoint x: 110, startPoint y: 265, endPoint x: 186, endPoint y: 270, distance: 75.9
click at [186, 270] on input "**********" at bounding box center [216, 266] width 225 height 23
click at [226, 84] on div "Voltar" at bounding box center [242, 80] width 150 height 33
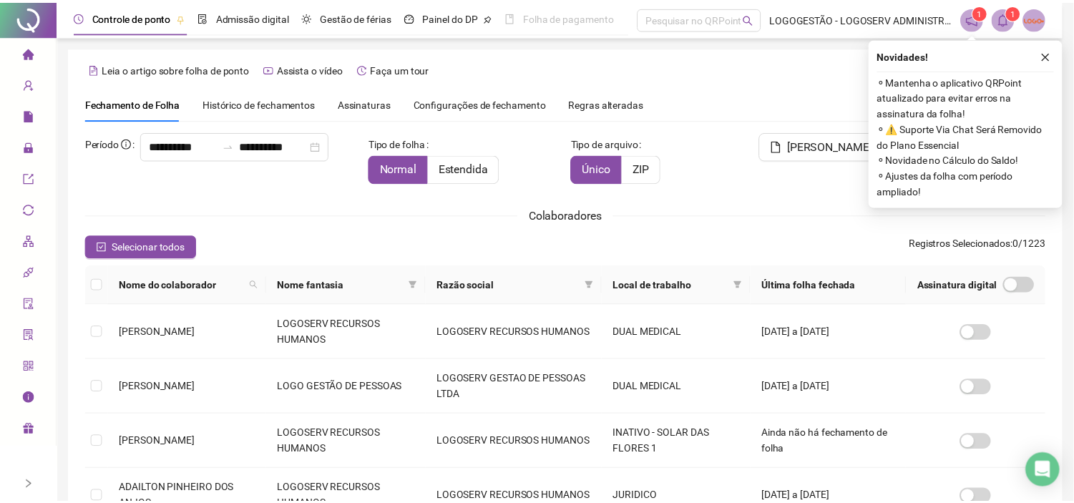
scroll to position [39, 0]
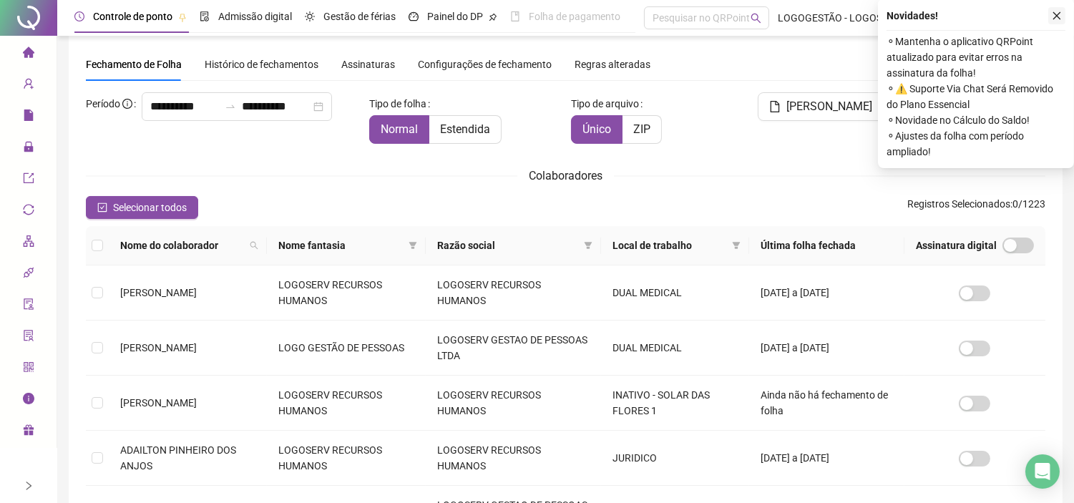
click at [1055, 20] on button "button" at bounding box center [1056, 15] width 17 height 17
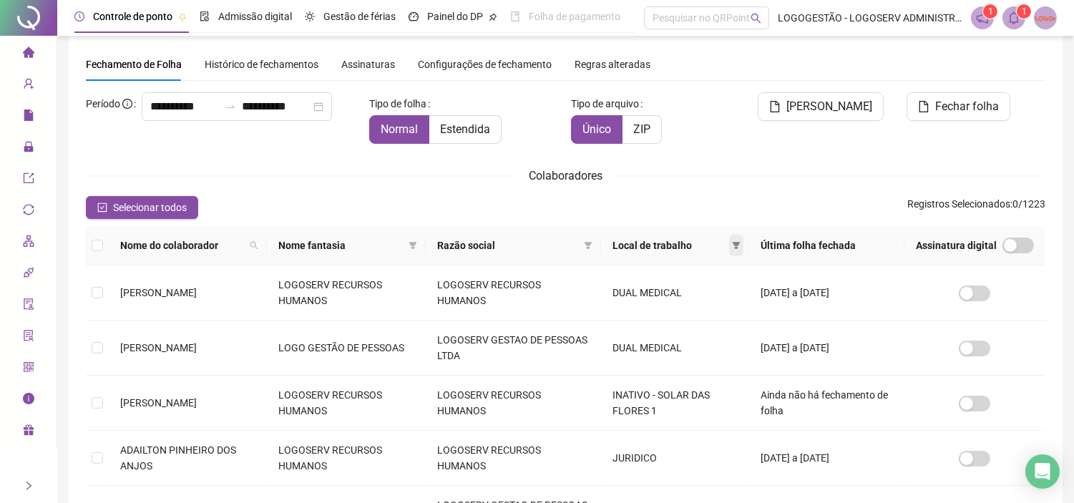
click at [740, 241] on icon "filter" at bounding box center [736, 245] width 9 height 9
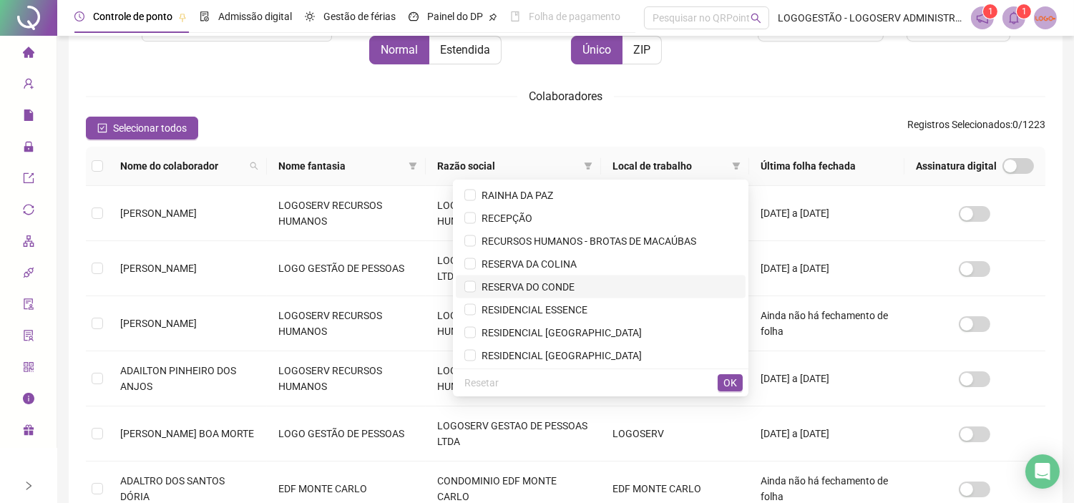
scroll to position [4627, 0]
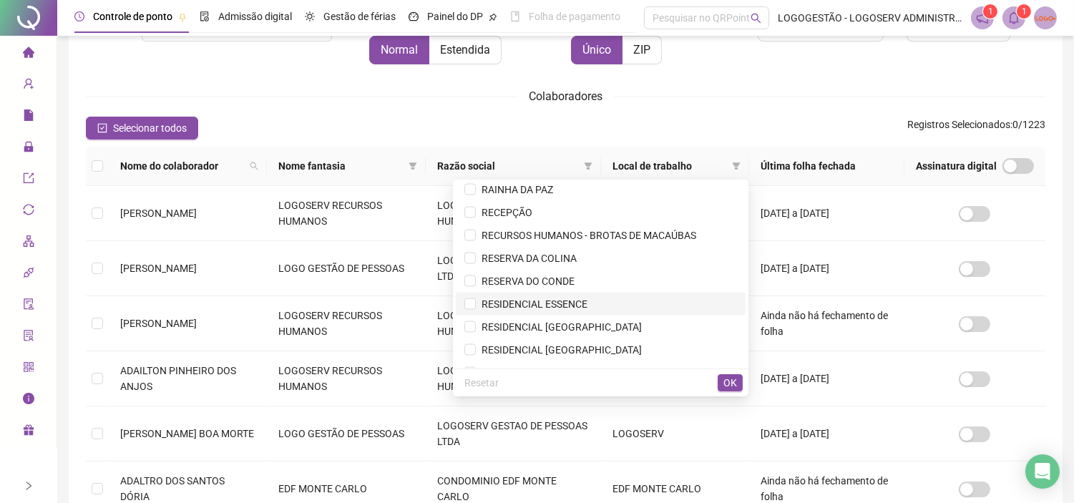
click at [595, 302] on span "RESIDENCIAL ESSENCE" at bounding box center [600, 304] width 272 height 16
click at [734, 383] on span "OK" at bounding box center [730, 383] width 14 height 16
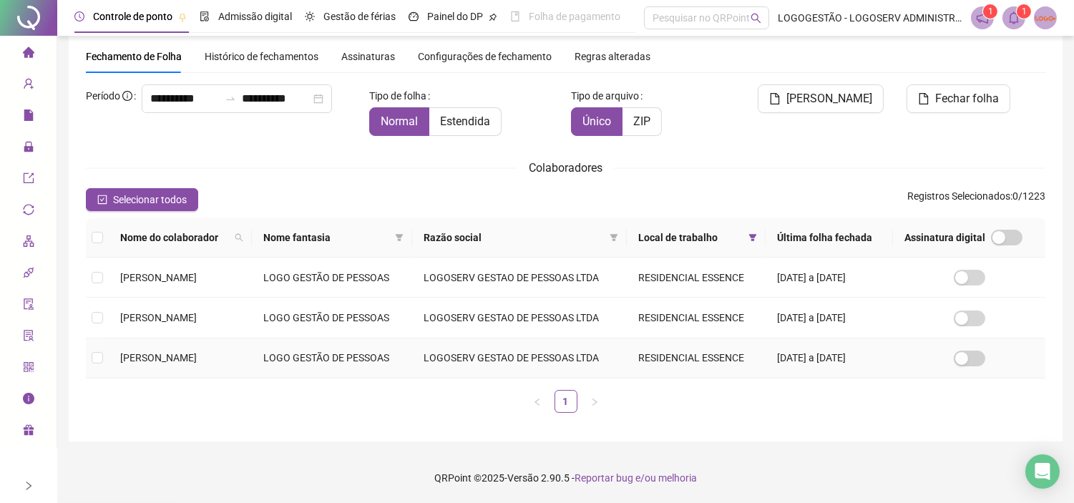
scroll to position [33, 0]
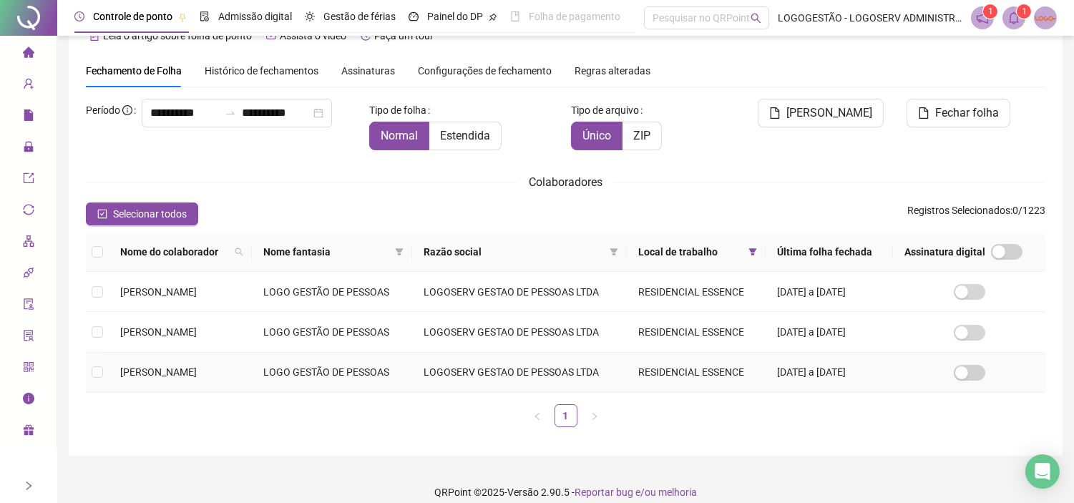
click at [502, 370] on td "LOGOSERV GESTAO DE PESSOAS LTDA" at bounding box center [519, 373] width 214 height 40
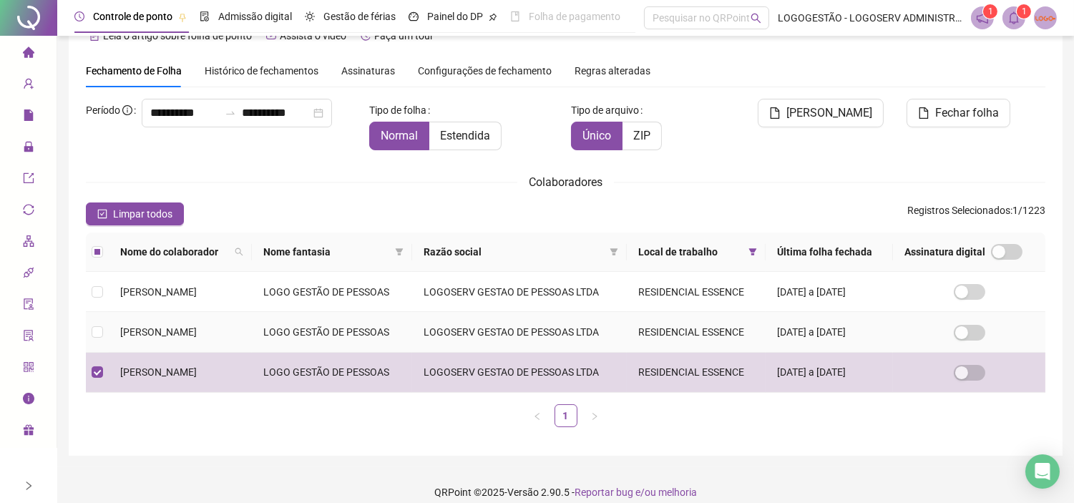
click at [524, 338] on td "LOGOSERV GESTAO DE PESSOAS LTDA" at bounding box center [519, 332] width 214 height 40
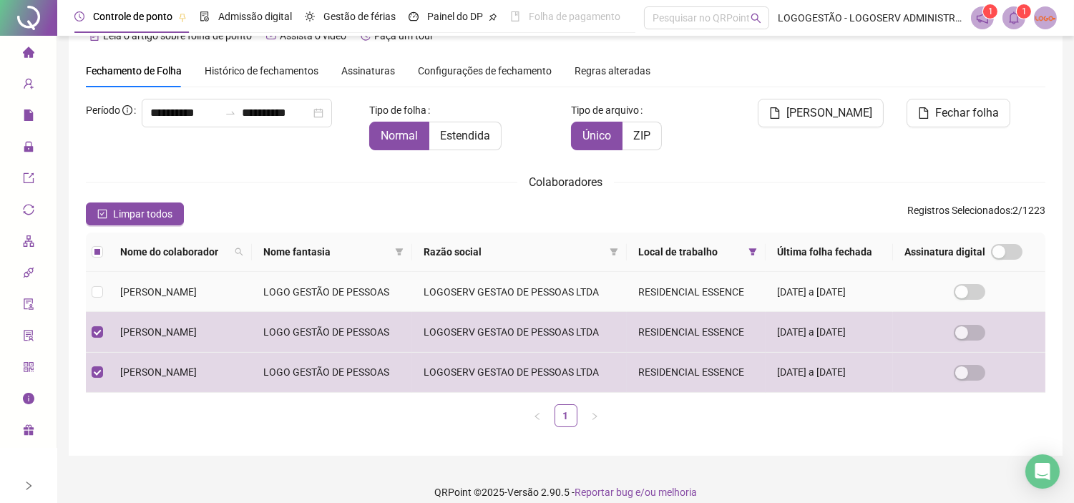
click at [530, 293] on td "LOGOSERV GESTAO DE PESSOAS LTDA" at bounding box center [519, 292] width 214 height 40
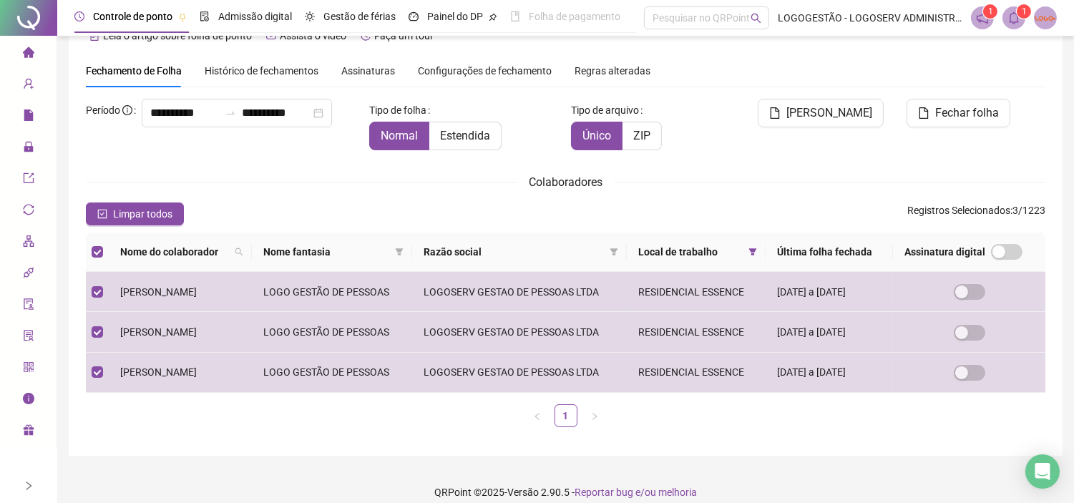
drag, startPoint x: 192, startPoint y: 132, endPoint x: 318, endPoint y: 156, distance: 128.9
click at [225, 119] on icon "swap-right" at bounding box center [230, 112] width 11 height 11
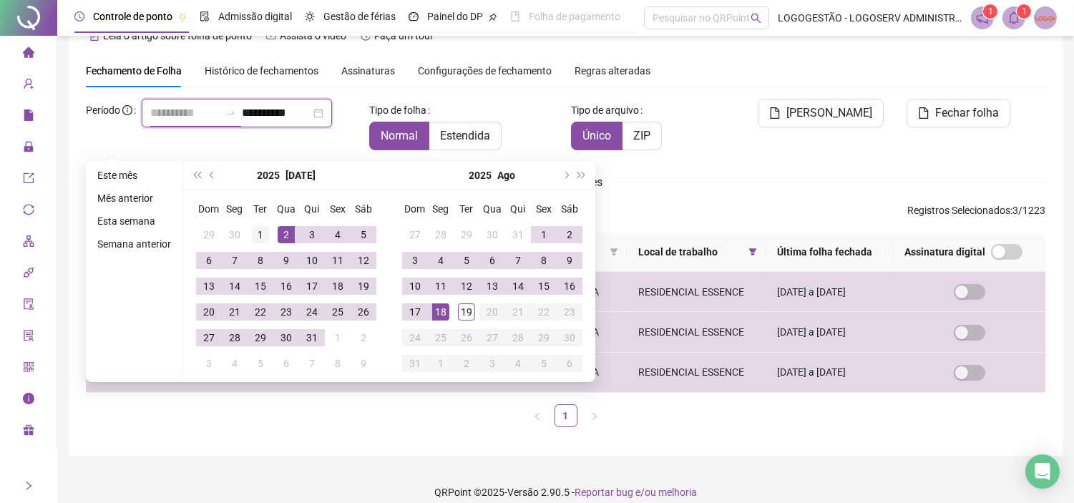
type input "**********"
click at [262, 231] on div "1" at bounding box center [260, 234] width 17 height 17
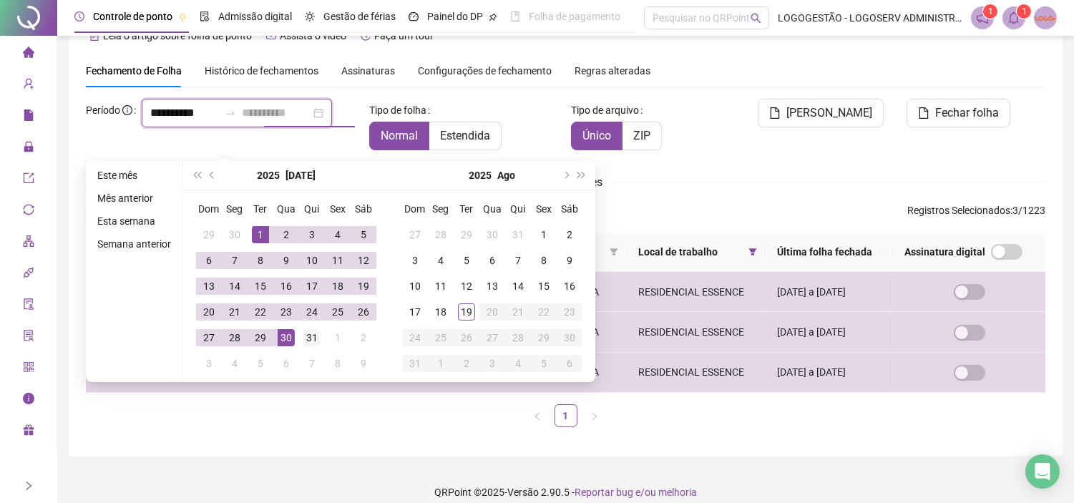
type input "**********"
click at [301, 338] on td "31" at bounding box center [312, 338] width 26 height 26
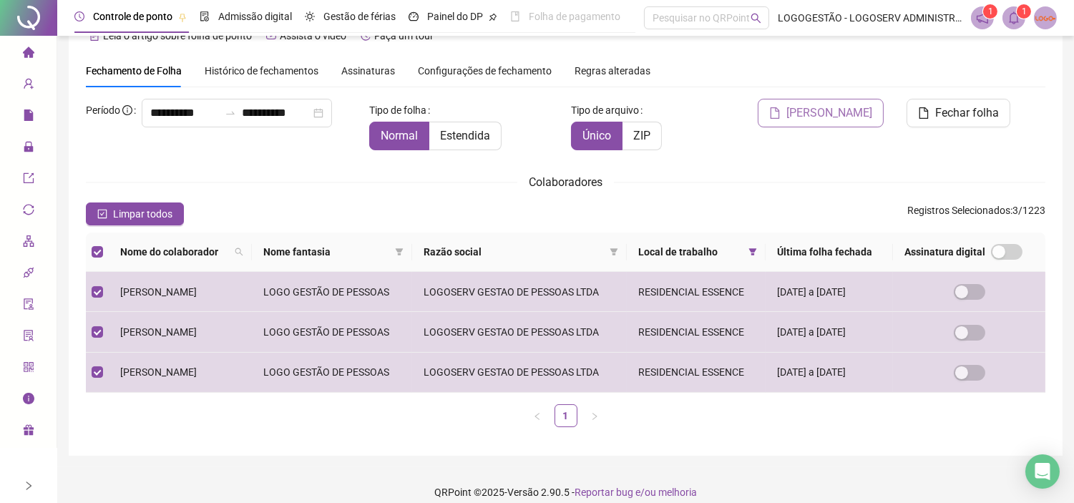
click at [828, 104] on span "Gerar espelho" at bounding box center [829, 112] width 86 height 17
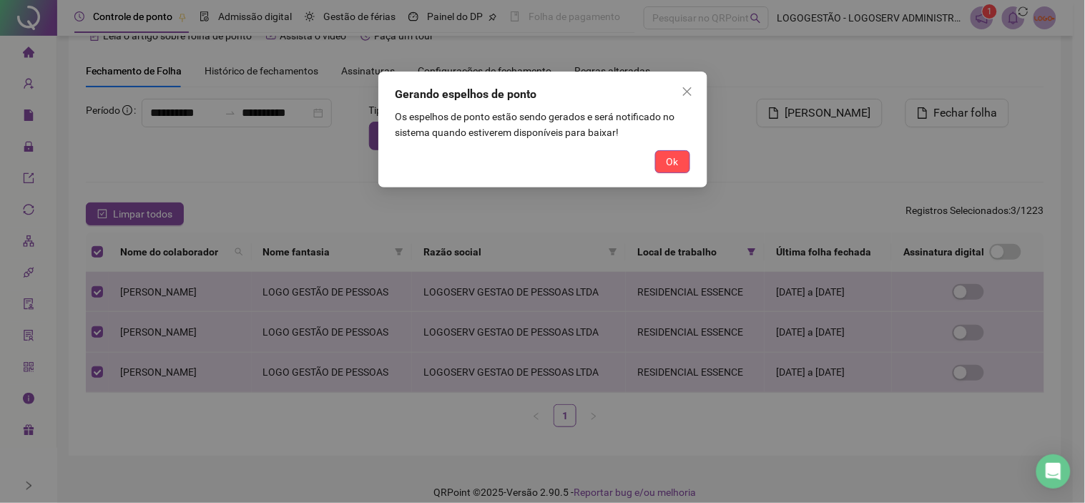
click at [684, 154] on button "Ok" at bounding box center [672, 161] width 35 height 23
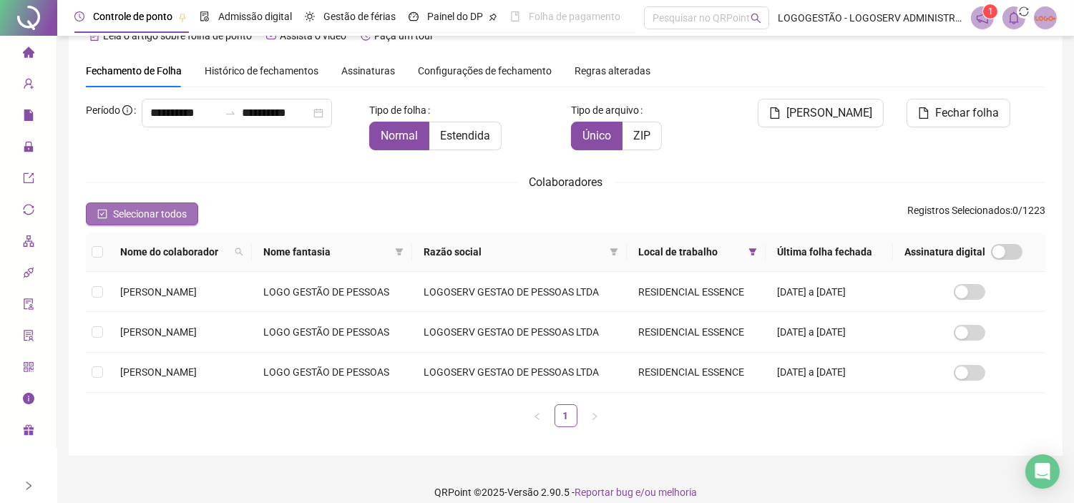
click at [180, 217] on span "Selecionar todos" at bounding box center [150, 214] width 74 height 16
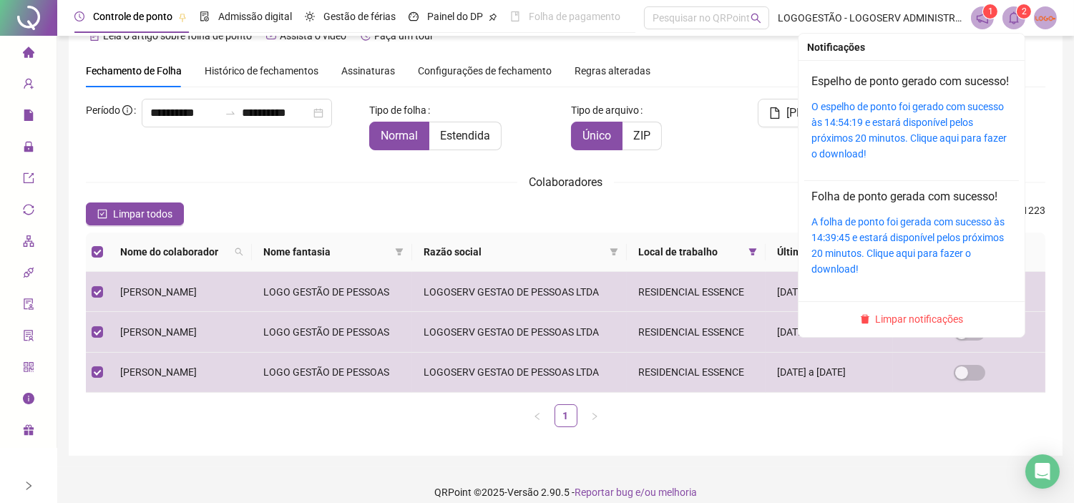
click at [1016, 24] on icon "bell" at bounding box center [1013, 17] width 13 height 13
click at [875, 132] on link "O espelho de ponto foi gerado com sucesso às 14:54:19 e estará disponível pelos…" at bounding box center [908, 130] width 195 height 59
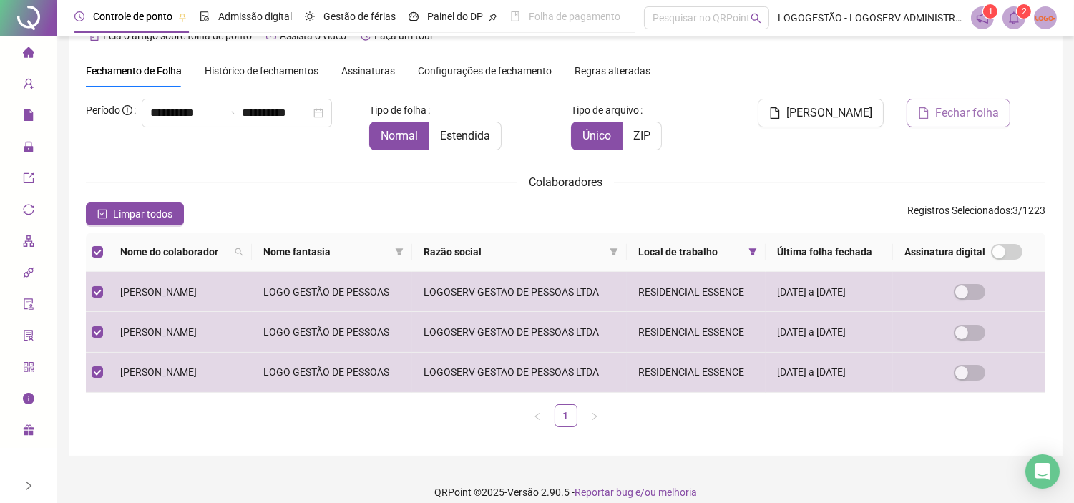
click at [938, 113] on span "Fechar folha" at bounding box center [967, 112] width 64 height 17
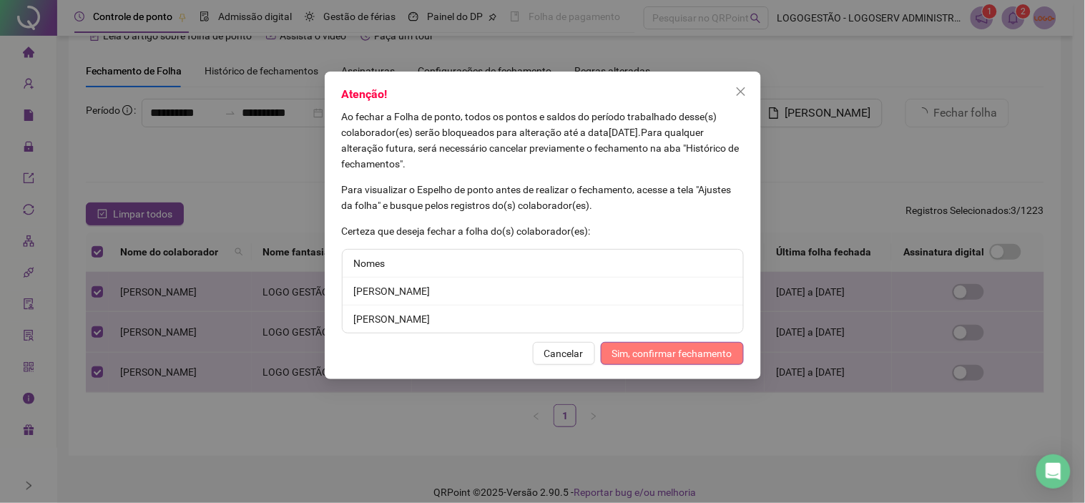
click at [691, 356] on span "Sim, confirmar fechamento" at bounding box center [672, 353] width 120 height 16
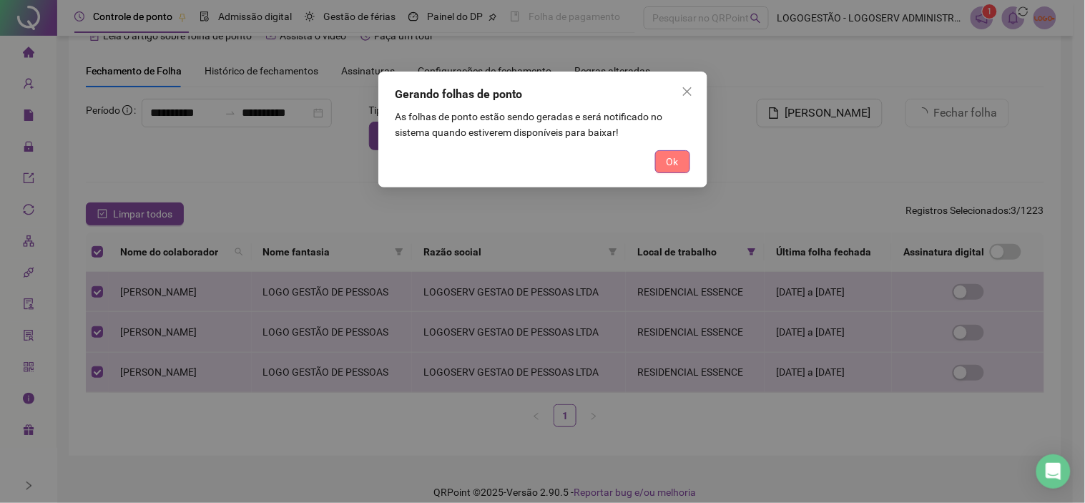
click at [671, 163] on span "Ok" at bounding box center [673, 162] width 12 height 16
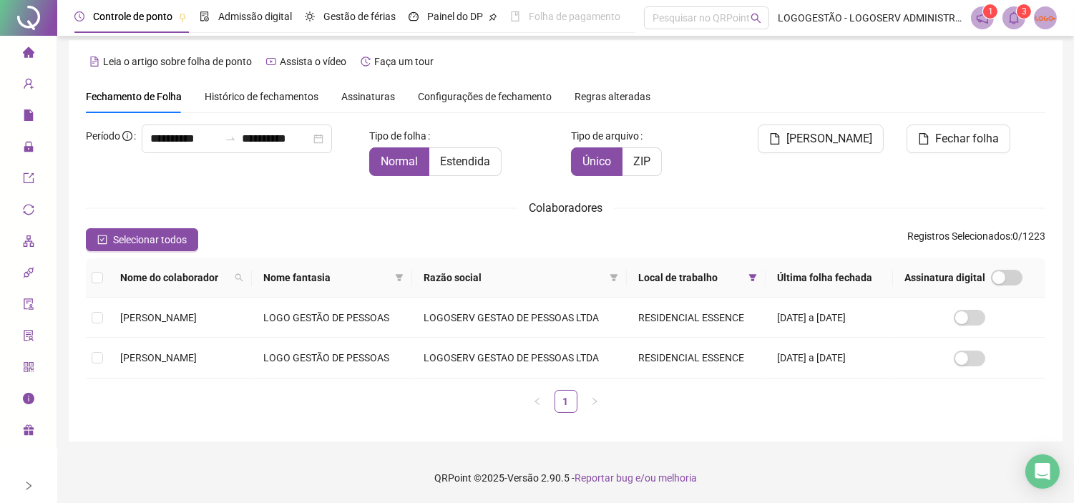
scroll to position [8, 0]
click at [755, 277] on icon "filter" at bounding box center [753, 277] width 8 height 7
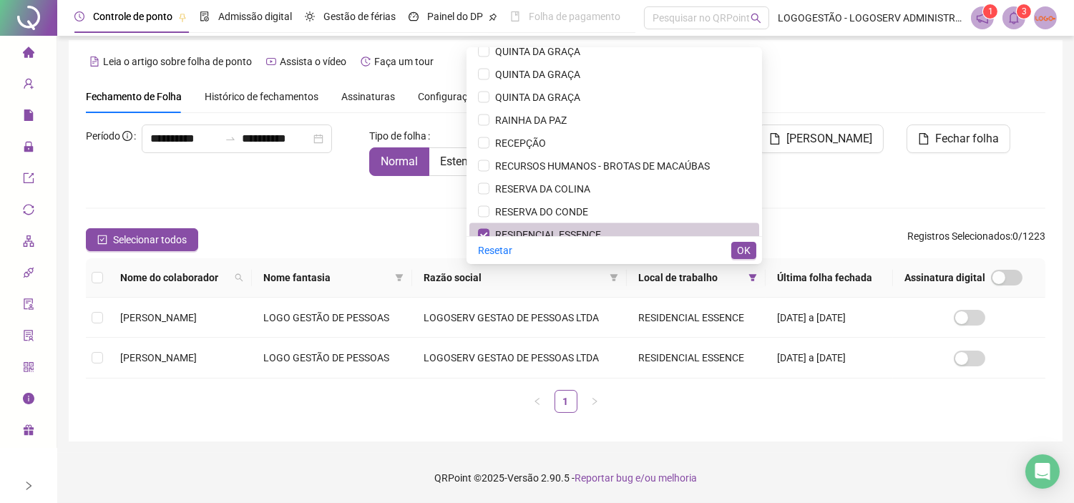
click at [623, 227] on span "RESIDENCIAL ESSENCE" at bounding box center [614, 235] width 272 height 16
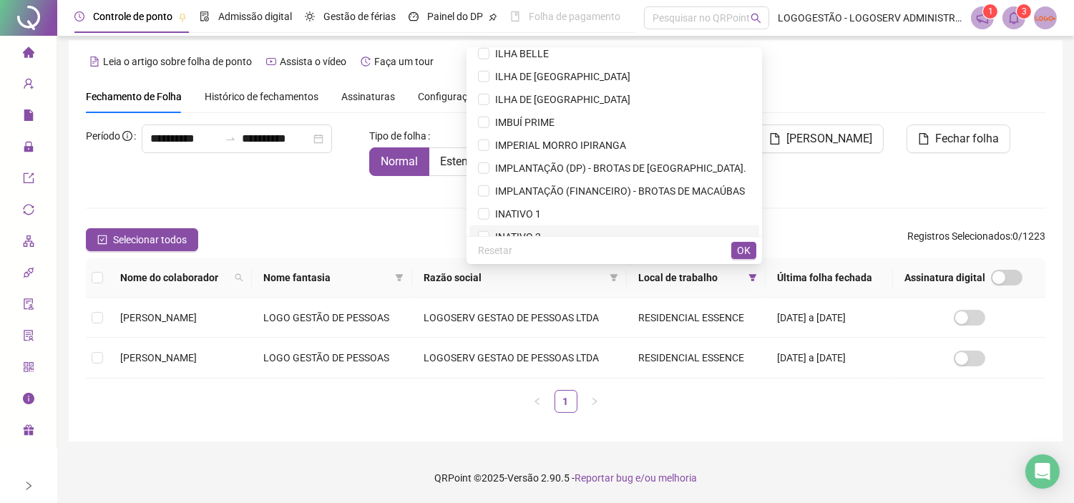
scroll to position [2339, 0]
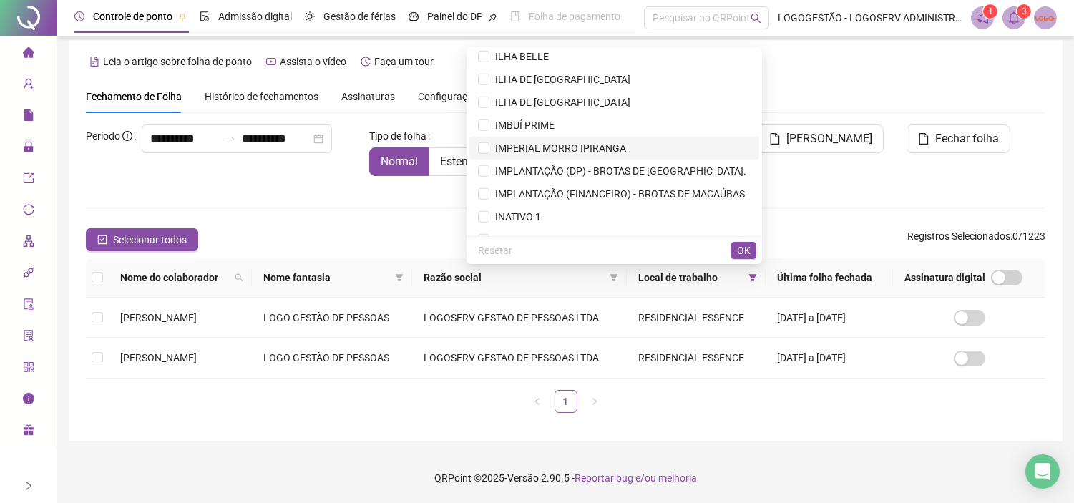
click at [555, 149] on span "IMPERIAL MORRO IPIRANGA" at bounding box center [557, 147] width 137 height 11
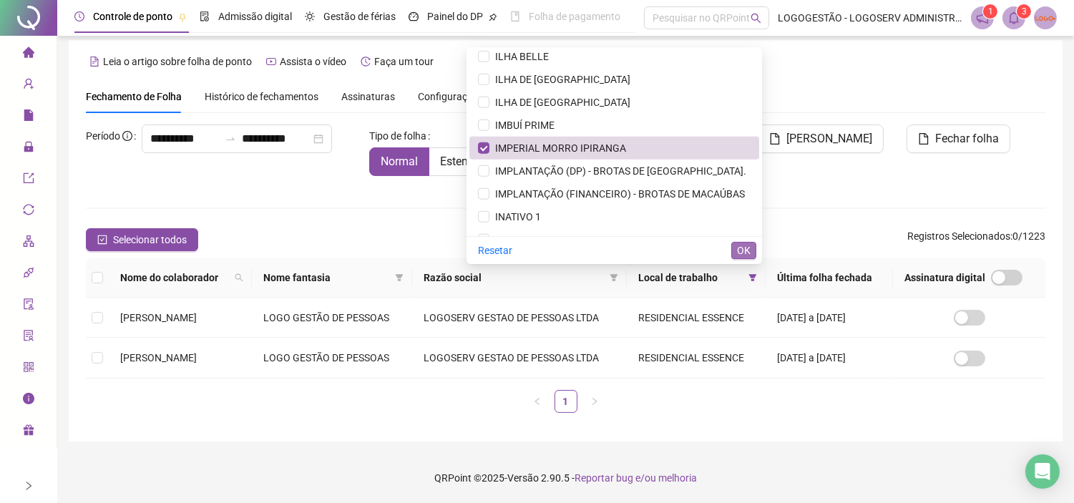
click at [735, 257] on button "OK" at bounding box center [743, 250] width 25 height 17
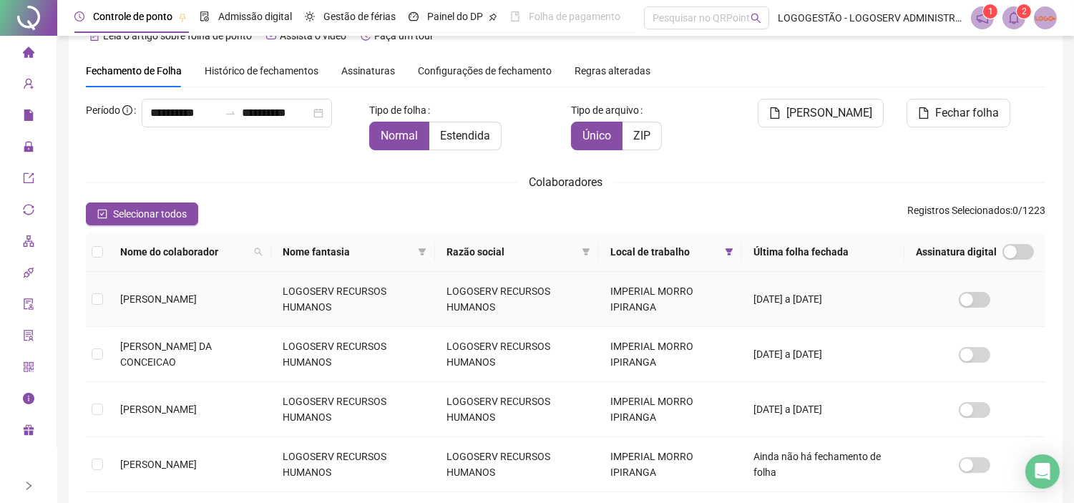
scroll to position [202, 0]
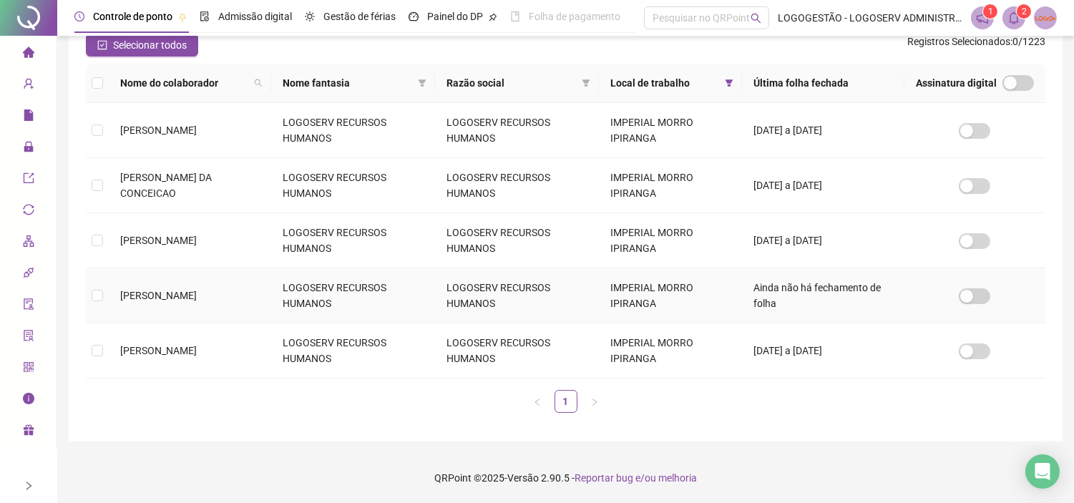
click at [197, 290] on span "[PERSON_NAME]" at bounding box center [158, 295] width 77 height 11
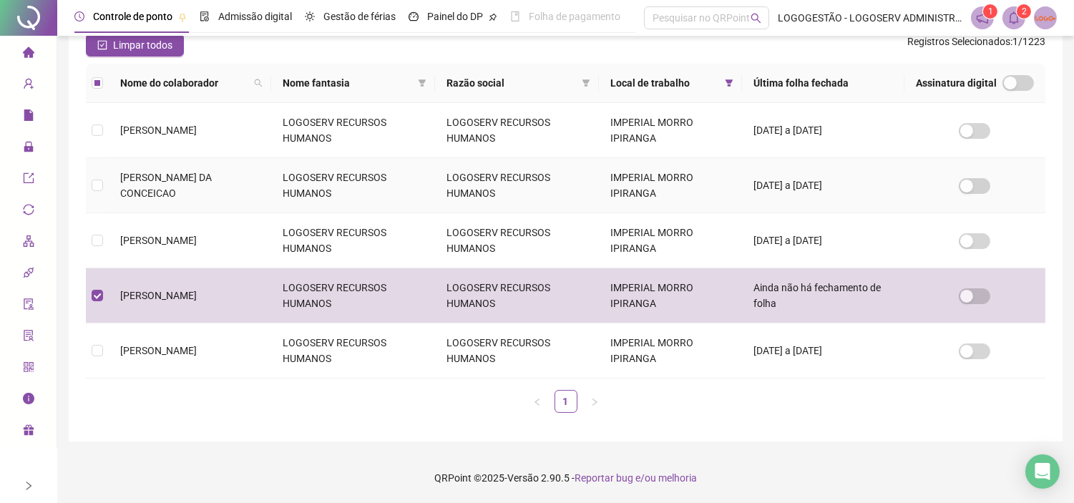
click at [212, 182] on span "[PERSON_NAME] DA CONCEICAO" at bounding box center [166, 185] width 92 height 27
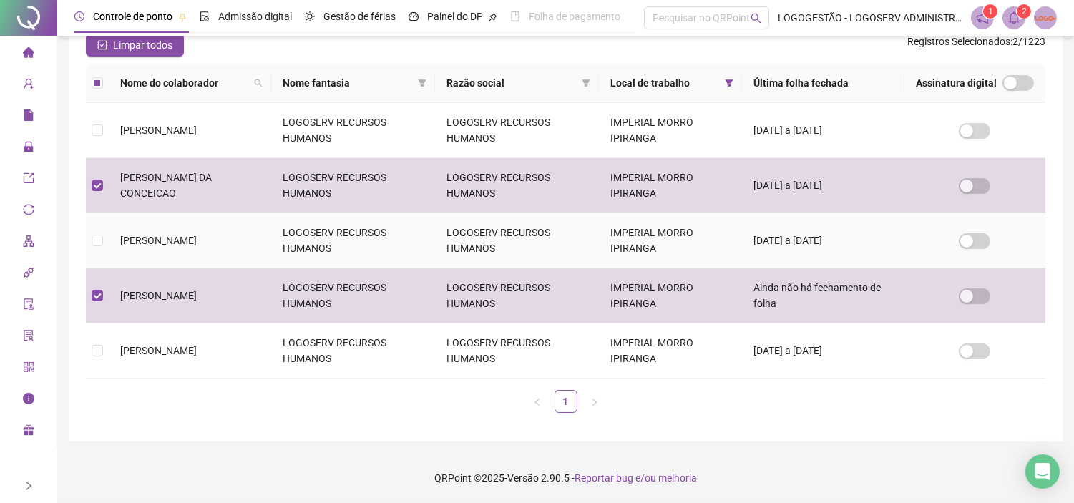
click at [290, 240] on td "LOGOSERV RECURSOS HUMANOS" at bounding box center [353, 240] width 164 height 55
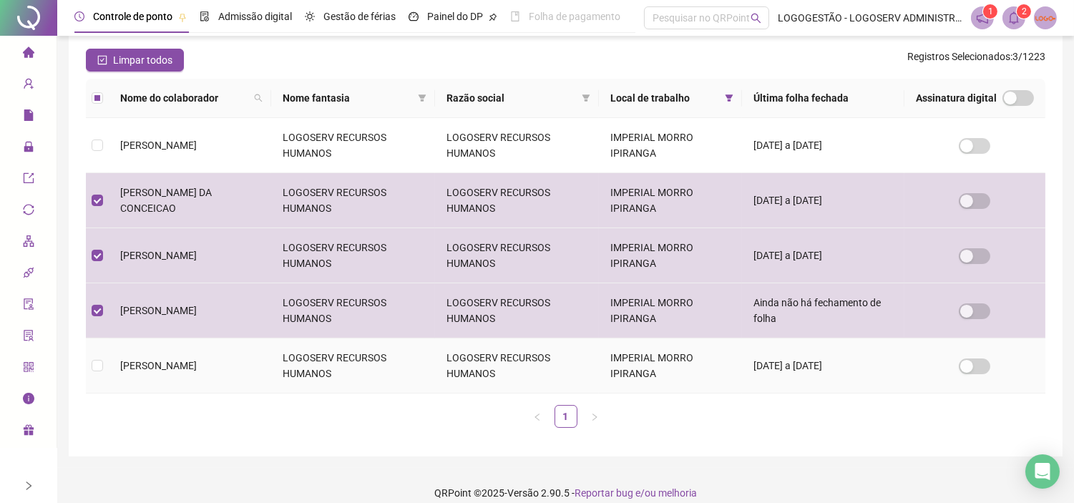
scroll to position [192, 0]
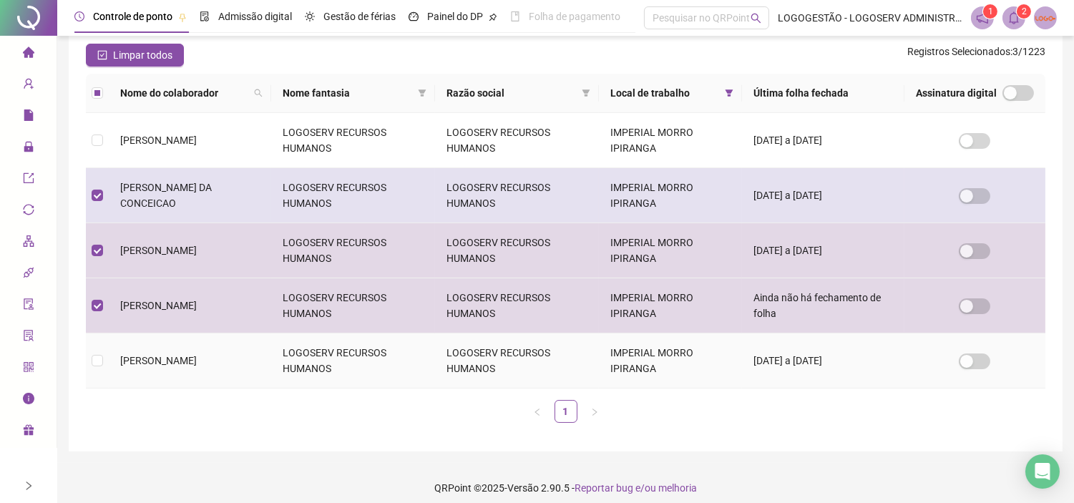
click at [195, 349] on td "[PERSON_NAME]" at bounding box center [190, 360] width 162 height 55
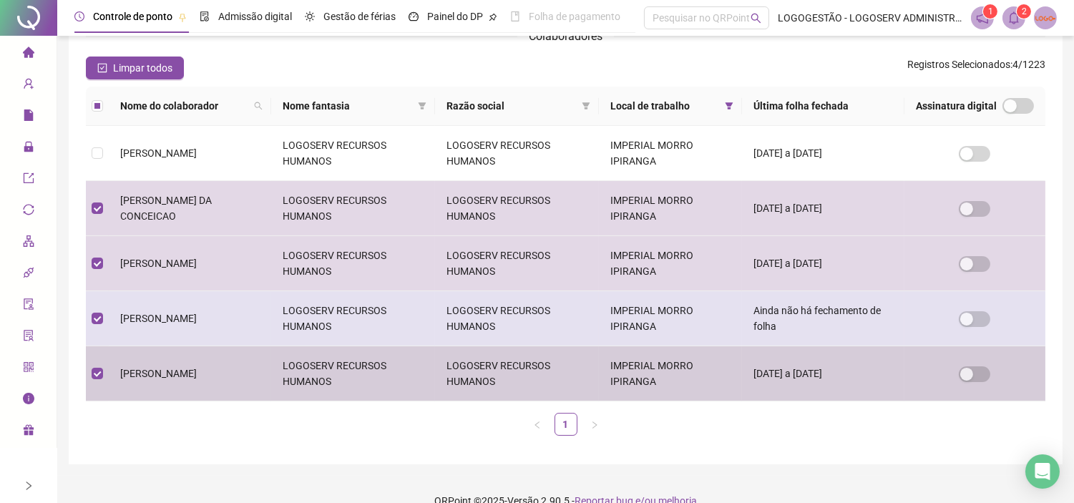
scroll to position [0, 0]
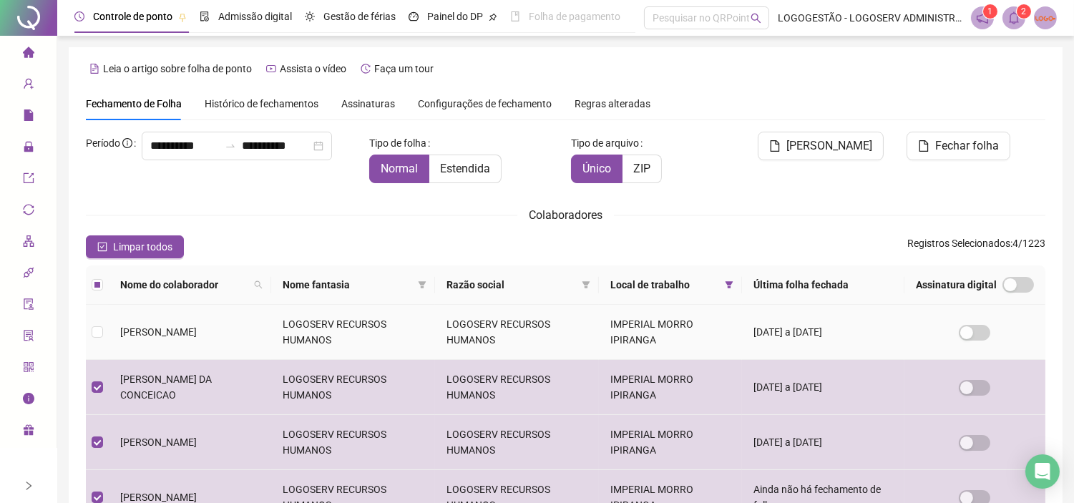
click at [310, 336] on td "LOGOSERV RECURSOS HUMANOS" at bounding box center [353, 332] width 164 height 55
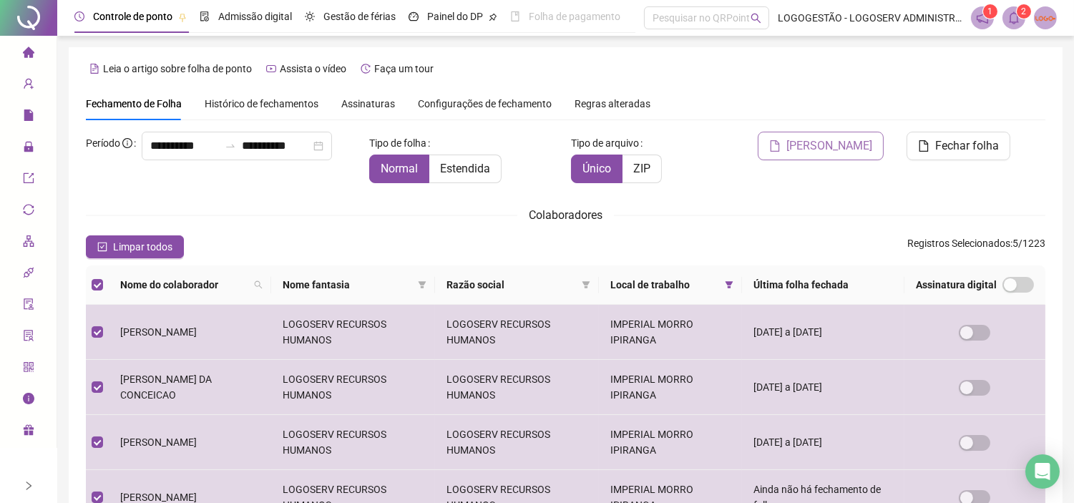
click at [832, 141] on span "Gerar espelho" at bounding box center [829, 145] width 86 height 17
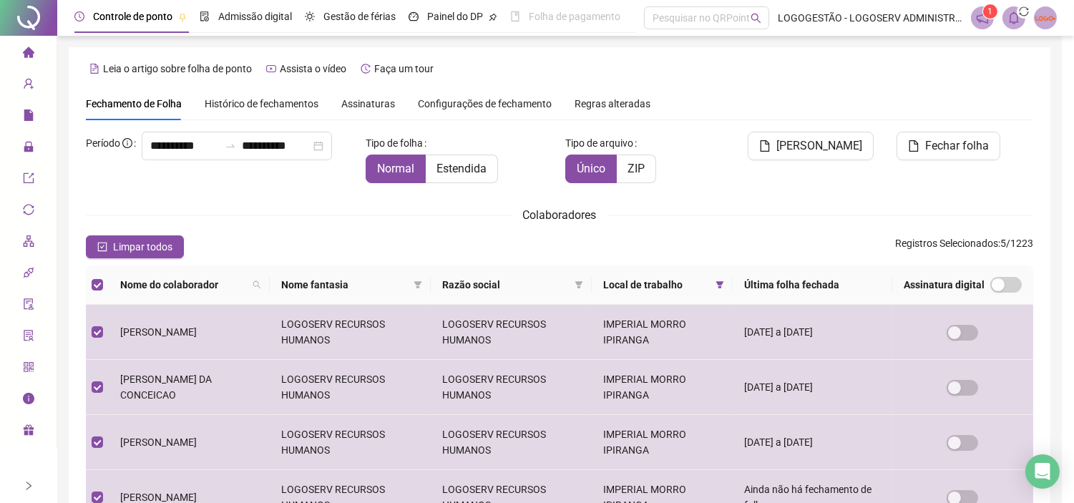
scroll to position [33, 0]
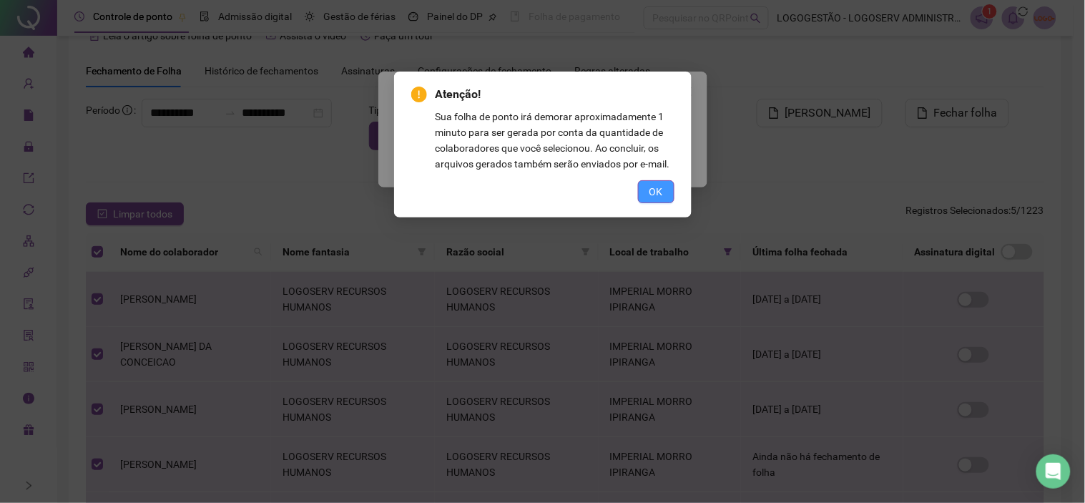
click at [657, 189] on span "OK" at bounding box center [656, 192] width 14 height 16
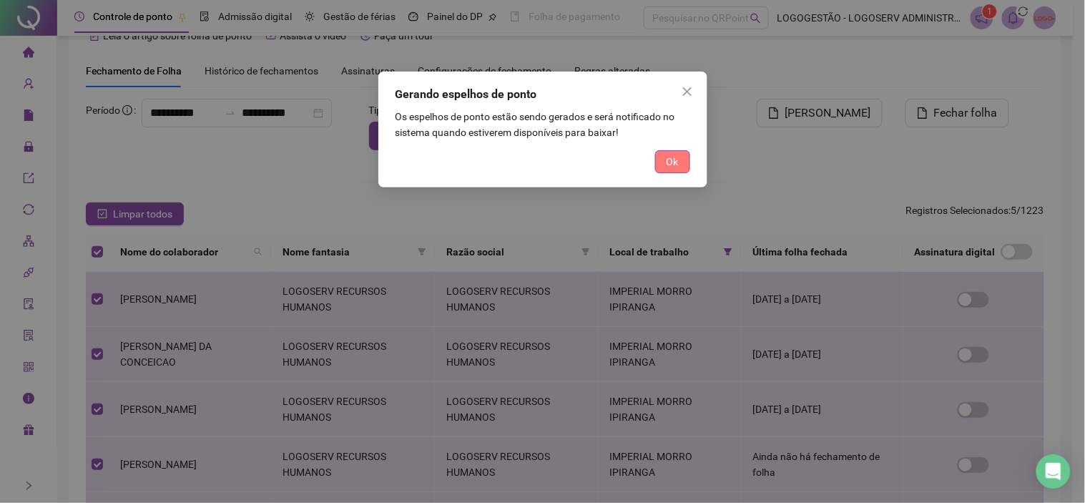
click at [674, 165] on span "Ok" at bounding box center [673, 162] width 12 height 16
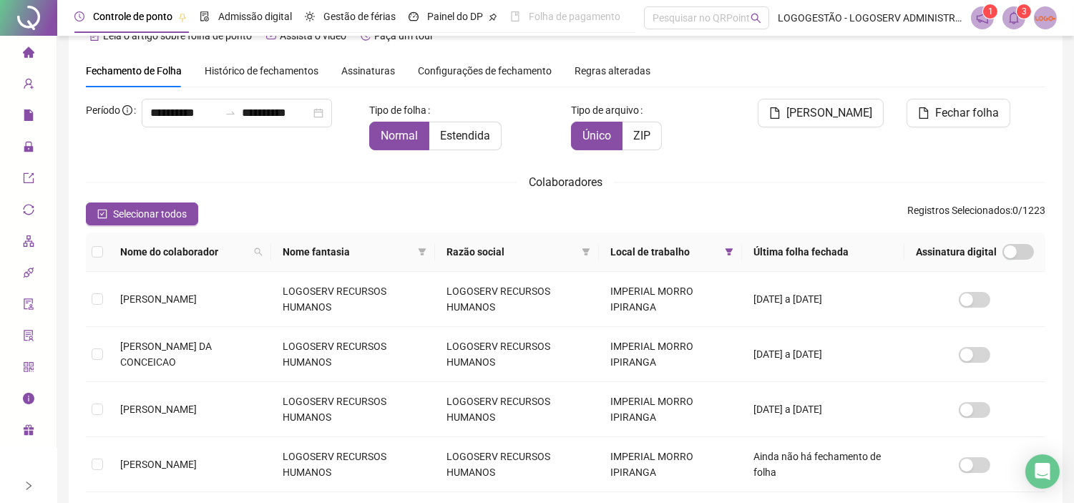
click at [1016, 25] on span at bounding box center [1013, 17] width 23 height 23
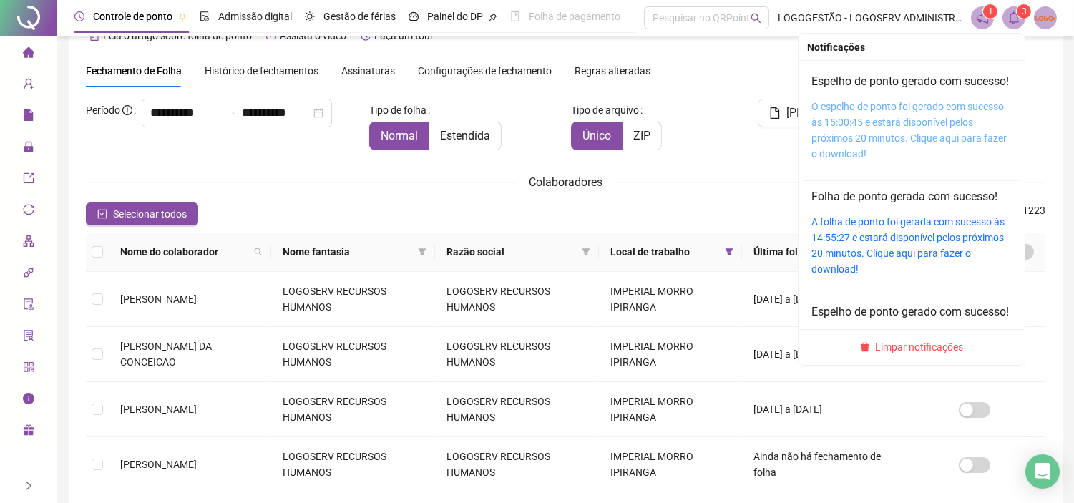
click at [856, 137] on link "O espelho de ponto foi gerado com sucesso às 15:00:45 e estará disponível pelos…" at bounding box center [908, 130] width 195 height 59
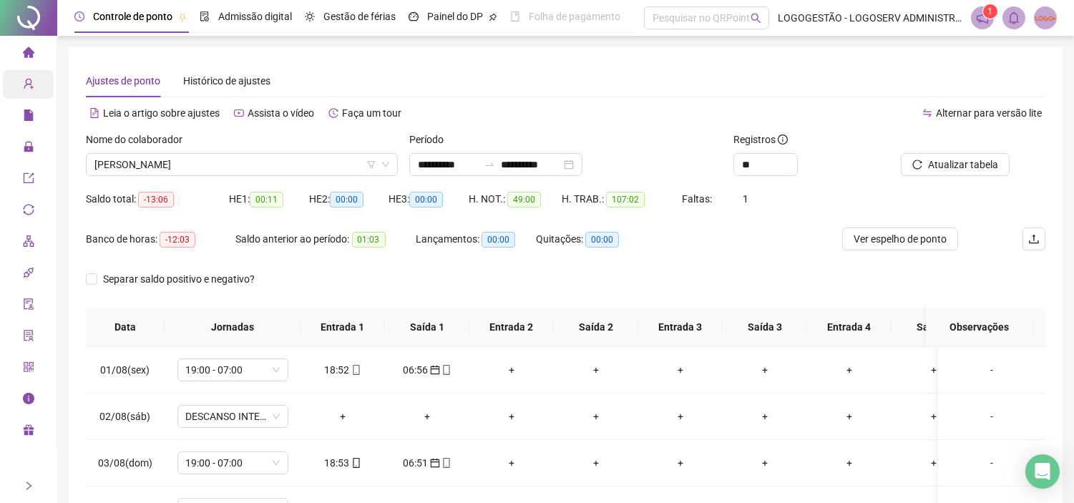
click at [27, 89] on icon "user-add" at bounding box center [28, 83] width 11 height 11
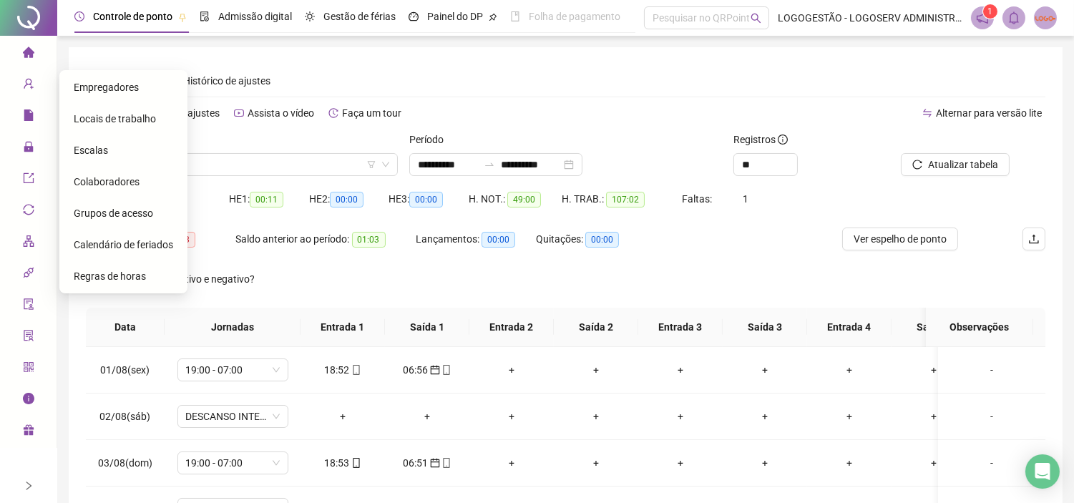
click at [111, 177] on span "Colaboradores" at bounding box center [107, 181] width 66 height 11
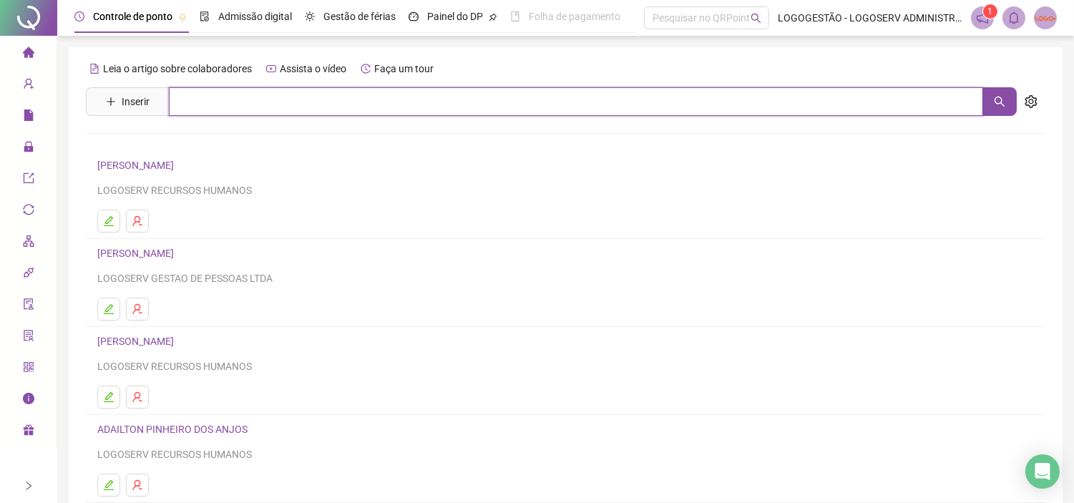
click at [270, 102] on input "text" at bounding box center [576, 101] width 814 height 29
type input "**********"
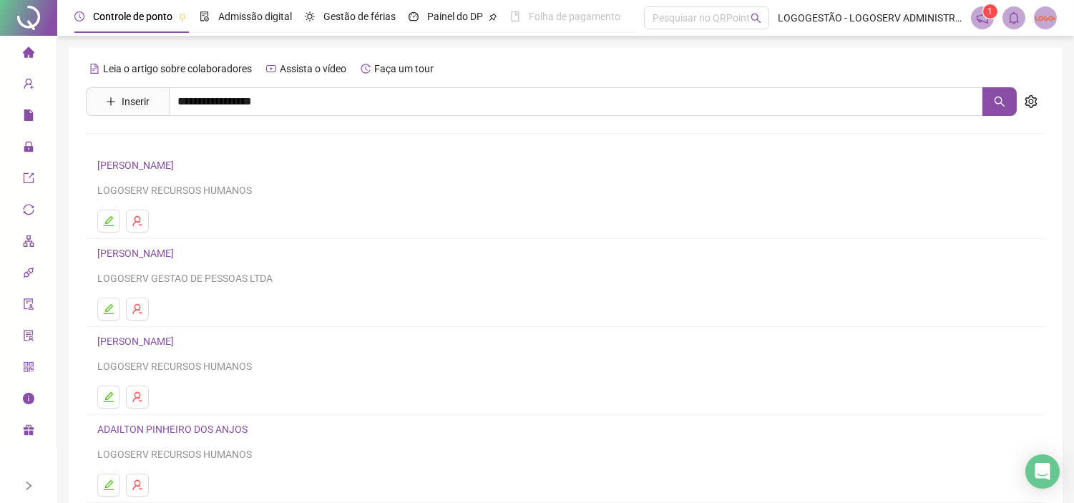
click at [215, 145] on link "[PERSON_NAME] DE [PERSON_NAME]" at bounding box center [197, 143] width 170 height 11
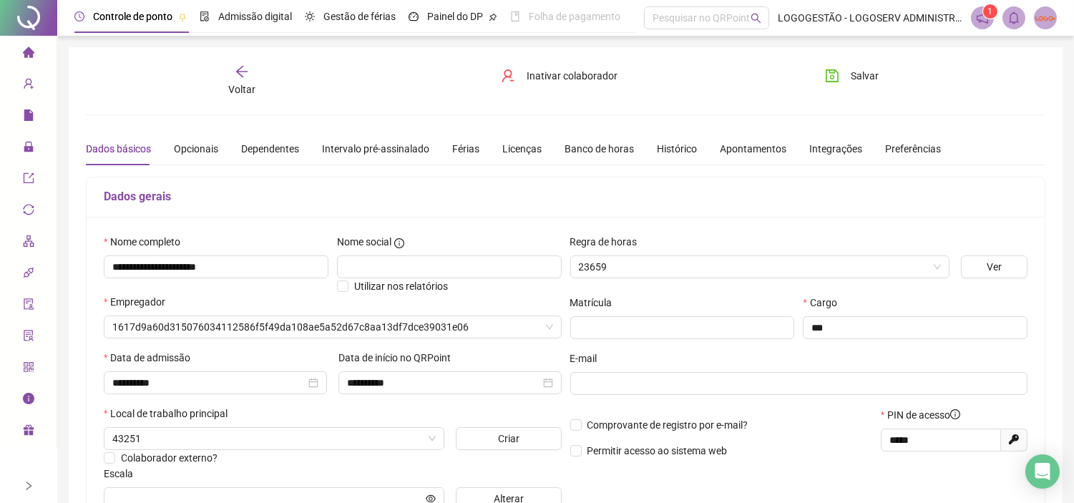
type input "**********"
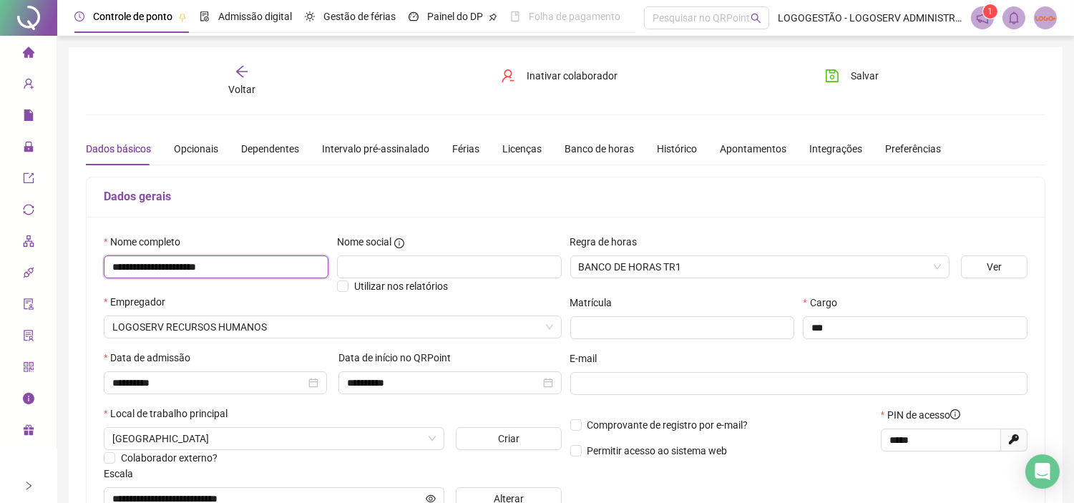
drag, startPoint x: 107, startPoint y: 262, endPoint x: 280, endPoint y: 268, distance: 172.5
click at [280, 268] on input "**********" at bounding box center [216, 266] width 225 height 23
click at [31, 150] on icon "lock" at bounding box center [28, 147] width 9 height 10
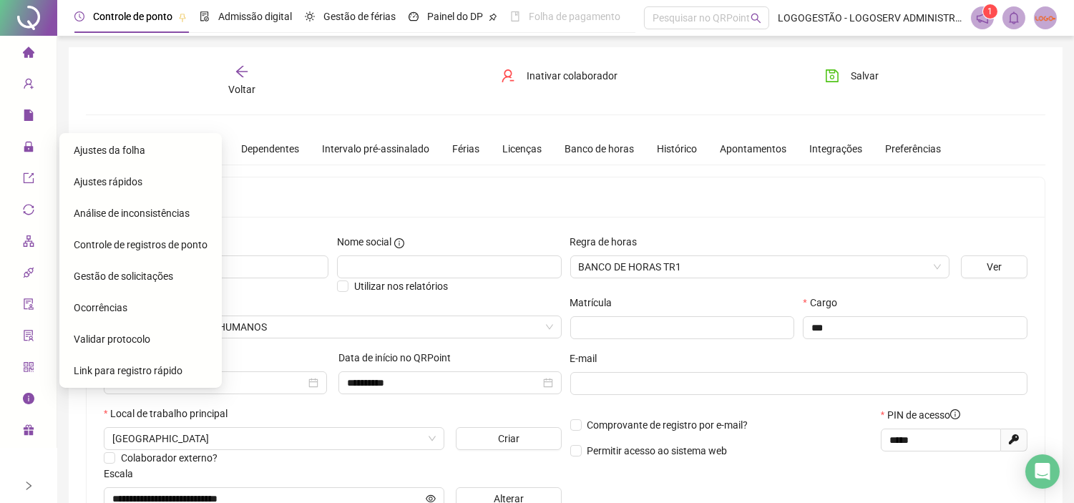
click at [112, 158] on div "Ajustes da folha" at bounding box center [141, 150] width 134 height 29
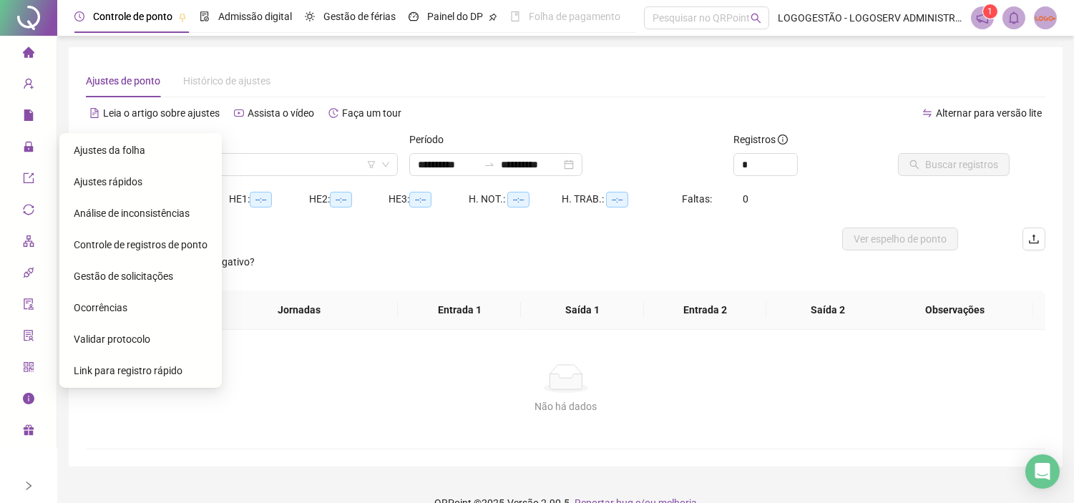
type input "**********"
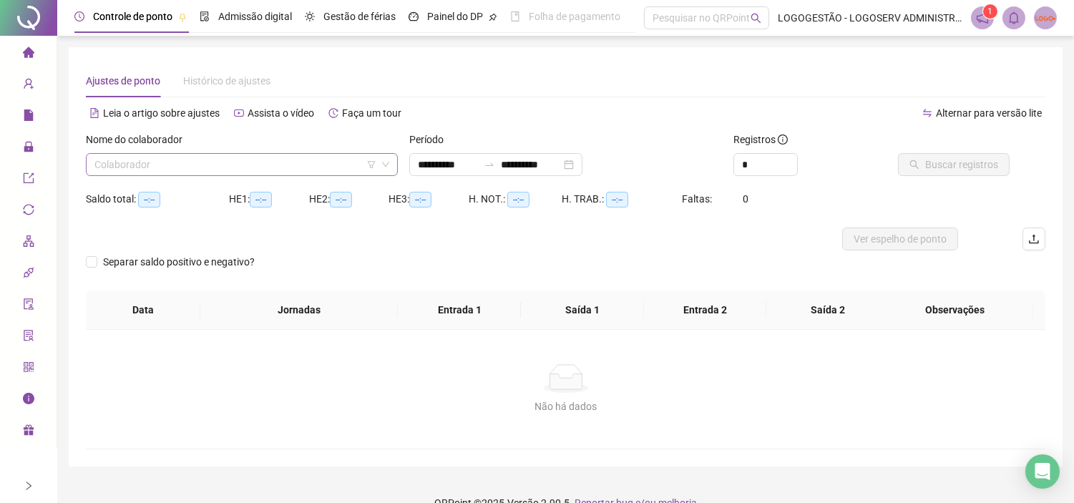
click at [242, 170] on input "search" at bounding box center [235, 164] width 282 height 21
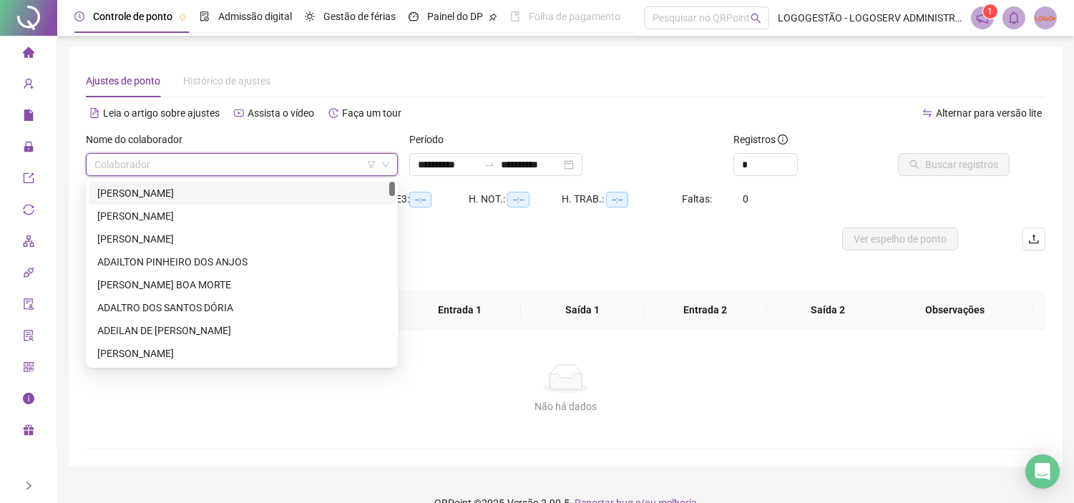
paste input "**********"
type input "**********"
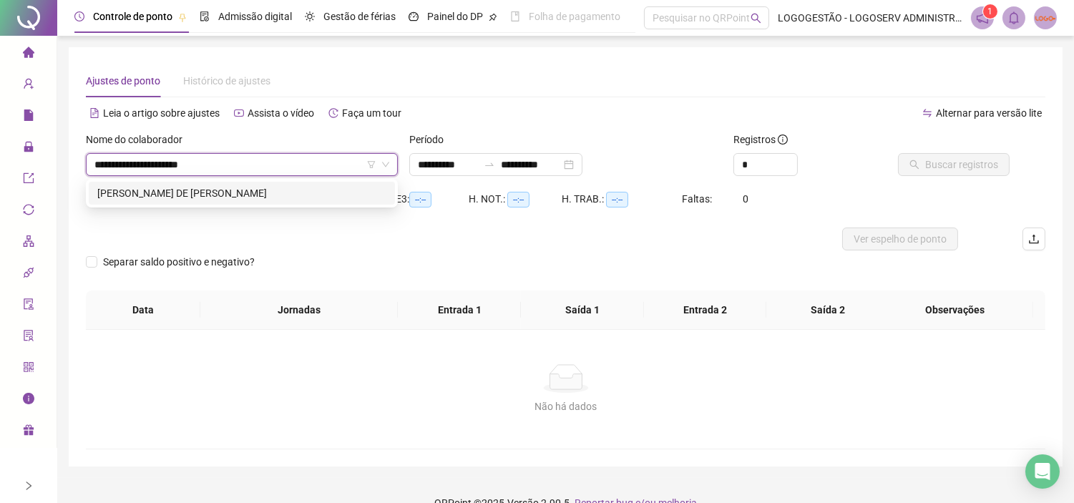
click at [237, 190] on div "[PERSON_NAME] DE [PERSON_NAME]" at bounding box center [241, 193] width 289 height 16
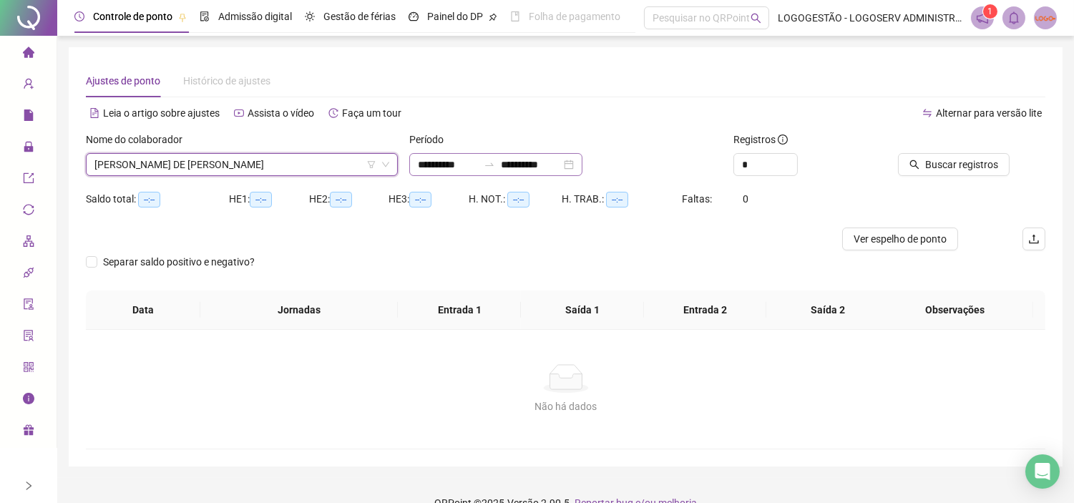
click at [495, 165] on icon "swap-right" at bounding box center [488, 164] width 11 height 11
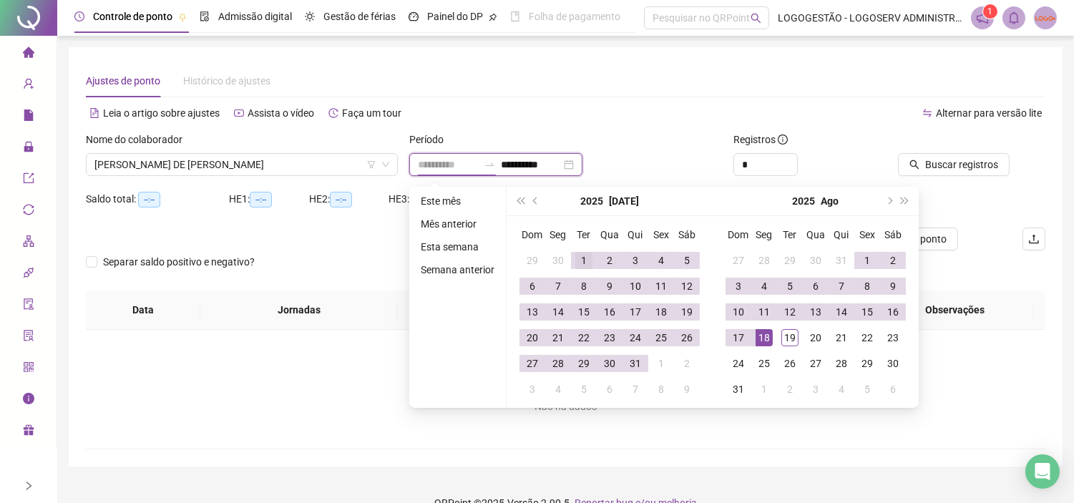
type input "**********"
click at [581, 252] on div "1" at bounding box center [583, 260] width 17 height 17
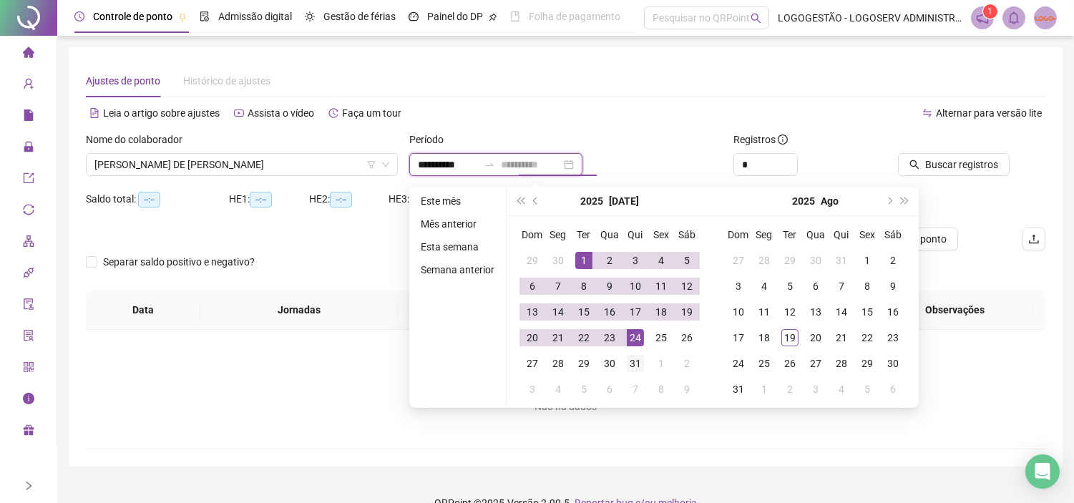
type input "**********"
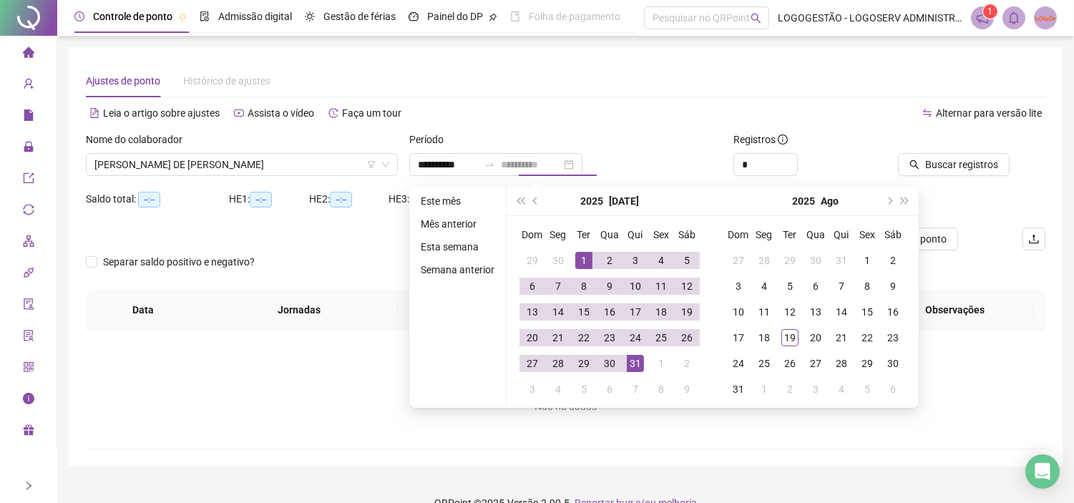
drag, startPoint x: 634, startPoint y: 361, endPoint x: 638, endPoint y: 333, distance: 28.2
click at [634, 360] on div "31" at bounding box center [635, 363] width 17 height 17
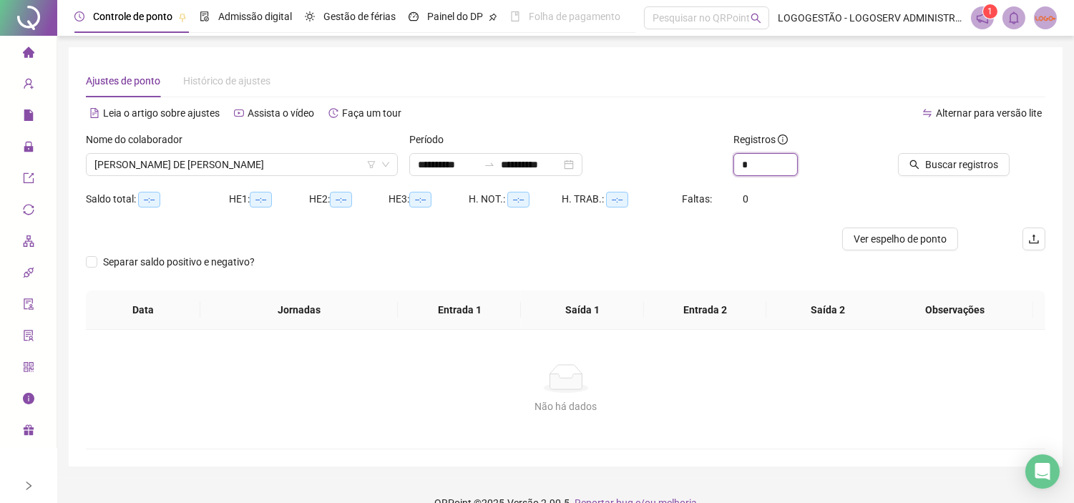
drag, startPoint x: 766, startPoint y: 162, endPoint x: 707, endPoint y: 167, distance: 59.6
click at [707, 167] on div "**********" at bounding box center [565, 160] width 971 height 56
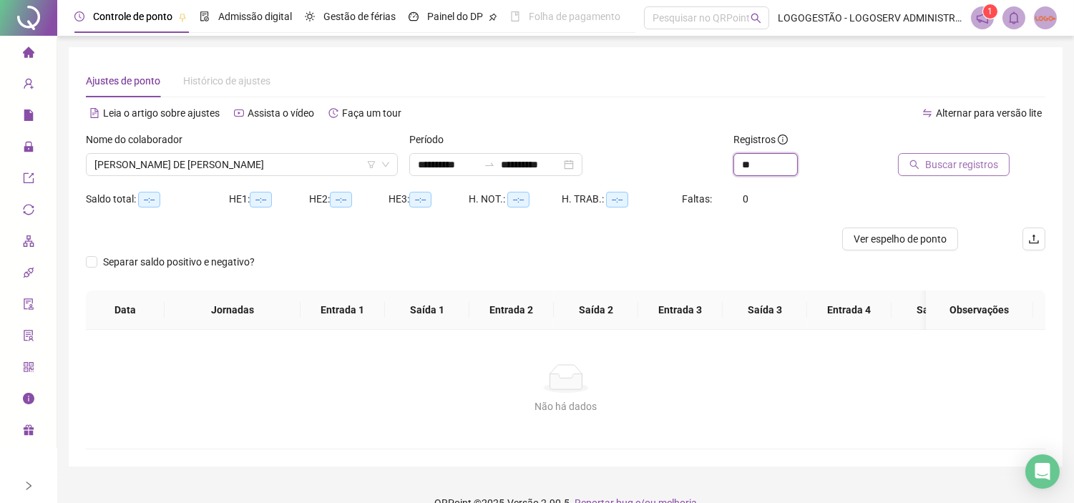
type input "**"
click at [961, 160] on span "Buscar registros" at bounding box center [961, 165] width 73 height 16
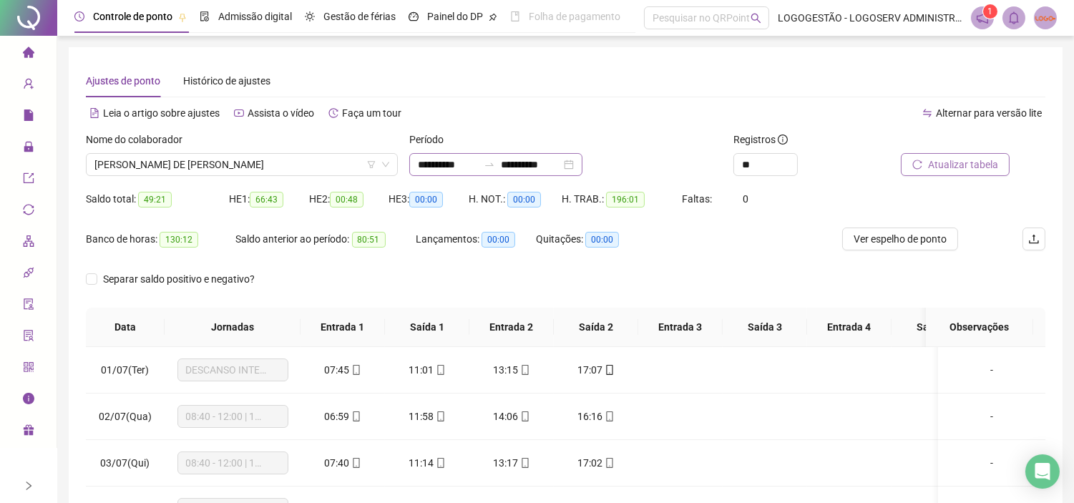
click at [501, 161] on div at bounding box center [489, 164] width 23 height 11
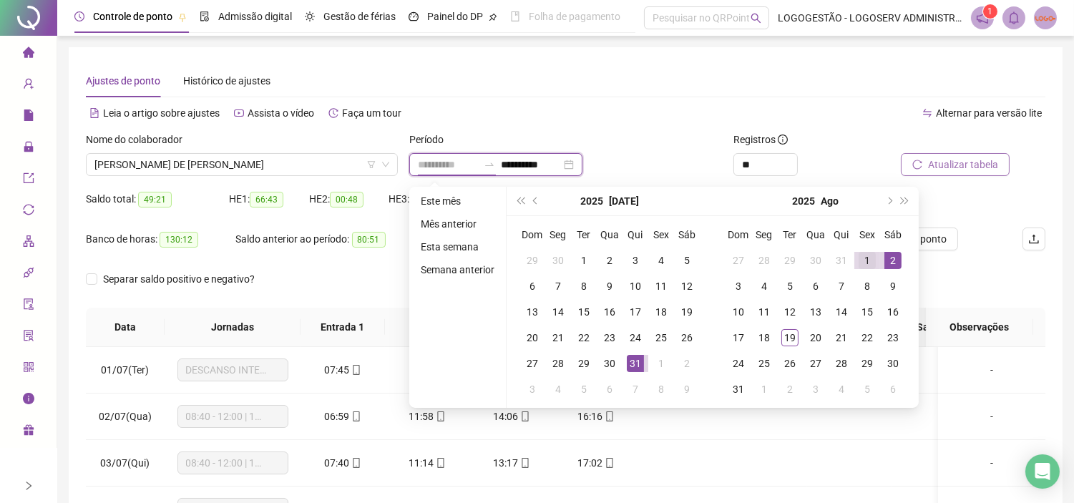
type input "**********"
click at [864, 255] on div "1" at bounding box center [866, 260] width 17 height 17
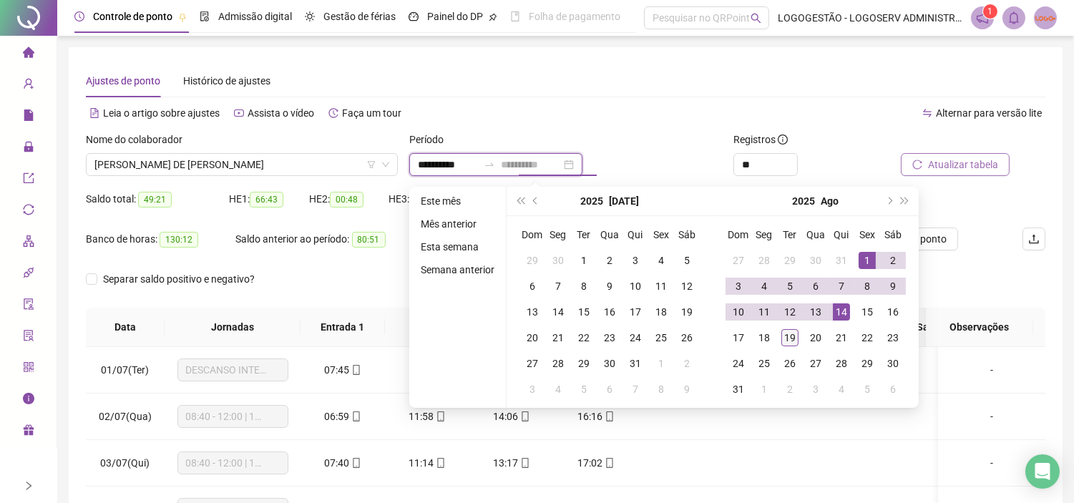
type input "**********"
click at [787, 333] on div "19" at bounding box center [789, 337] width 17 height 17
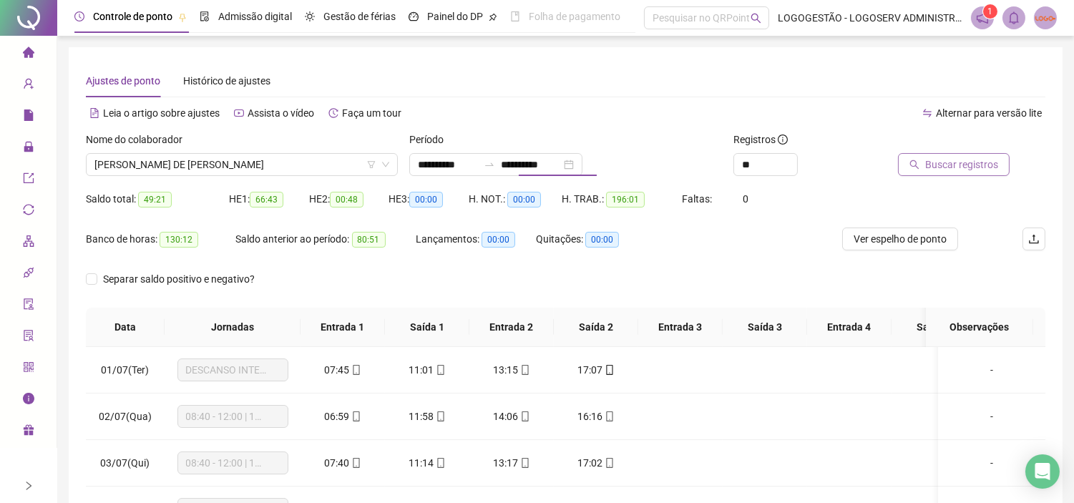
click at [928, 170] on span "Buscar registros" at bounding box center [961, 165] width 73 height 16
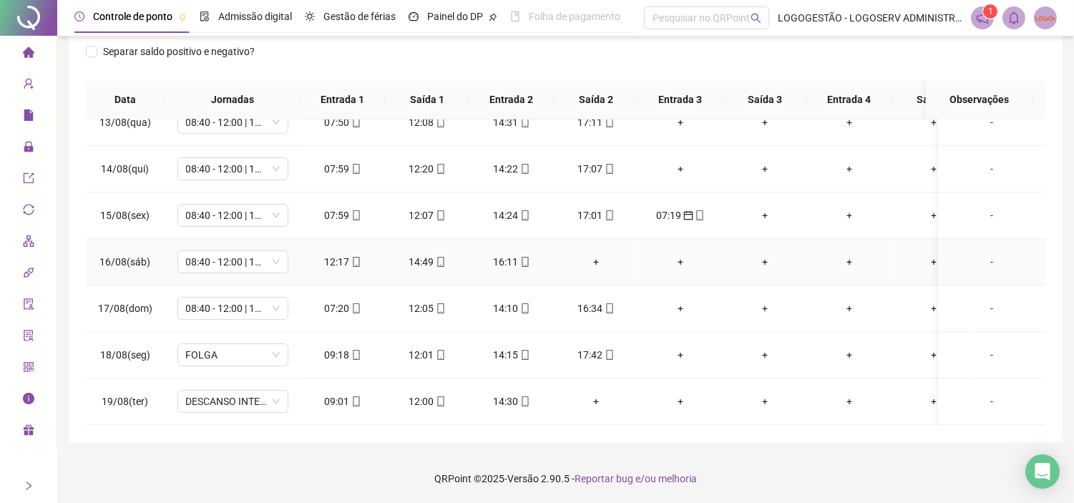
scroll to position [591, 0]
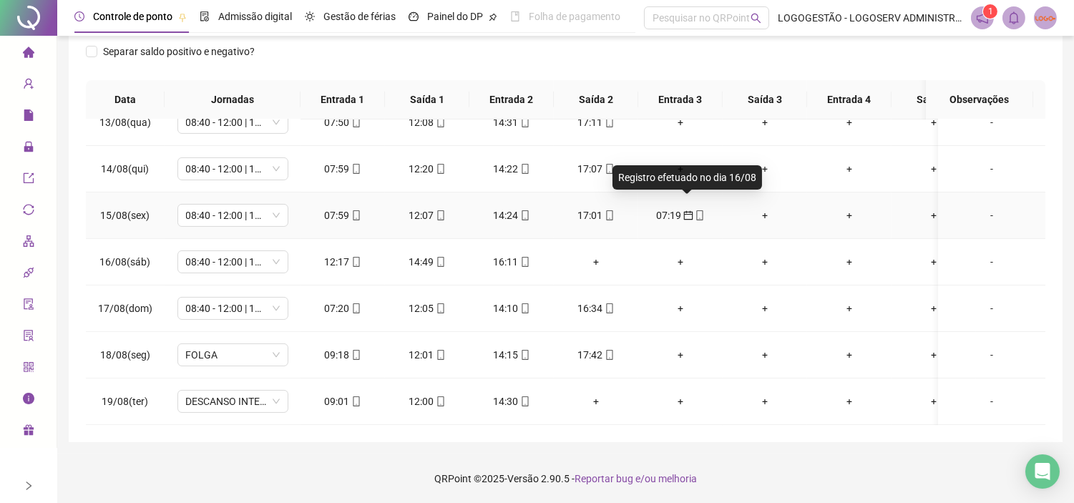
click at [683, 210] on icon "calendar" at bounding box center [688, 215] width 10 height 10
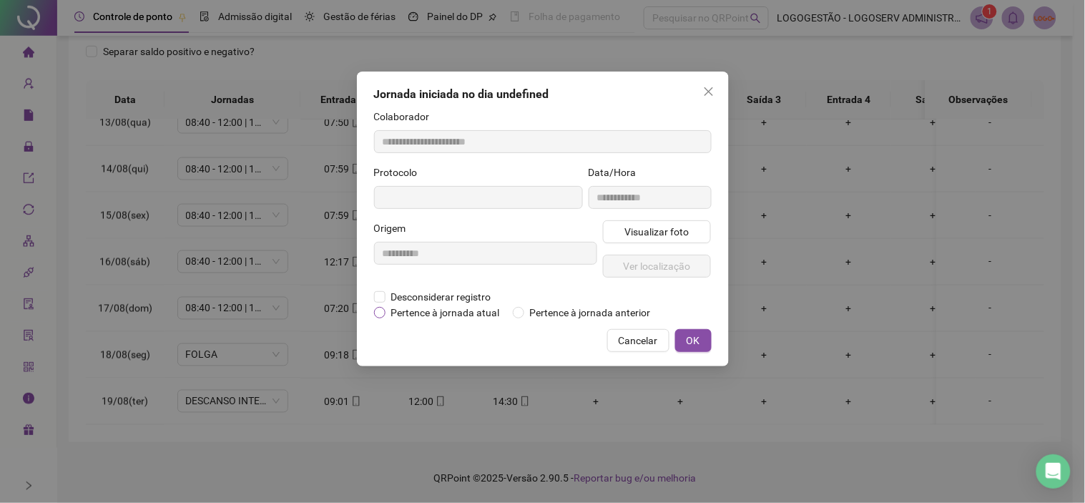
type input "**********"
click at [484, 315] on span "Pertence à jornada atual" at bounding box center [445, 313] width 120 height 16
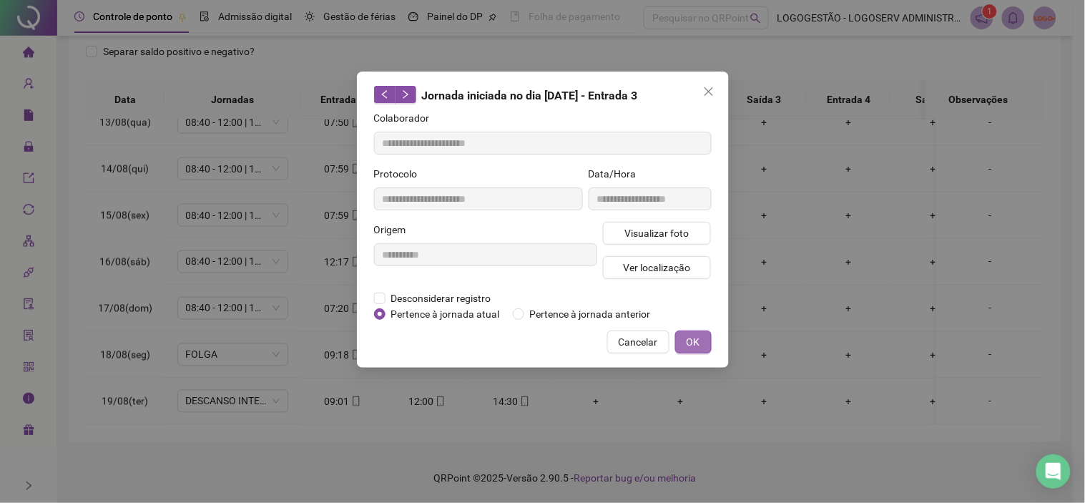
click at [696, 348] on span "OK" at bounding box center [694, 342] width 14 height 16
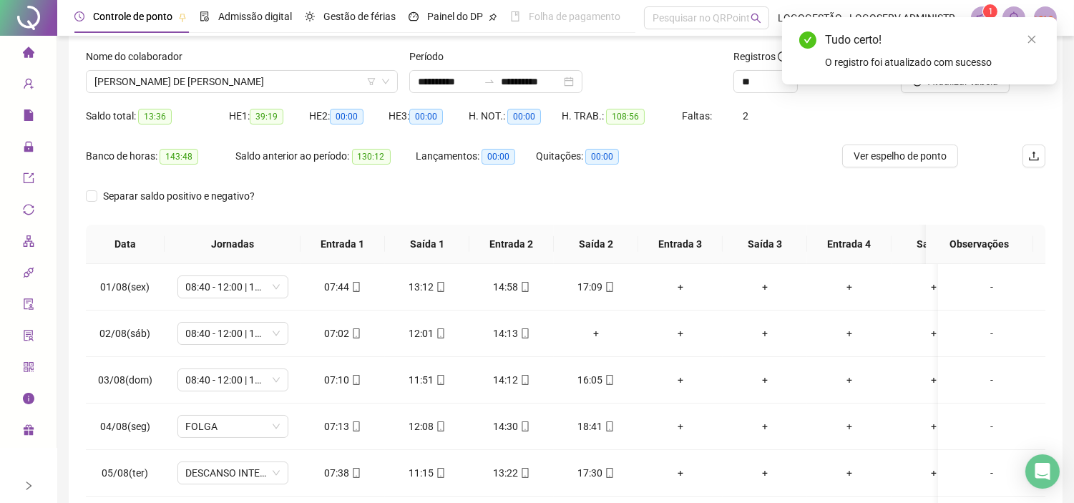
scroll to position [0, 0]
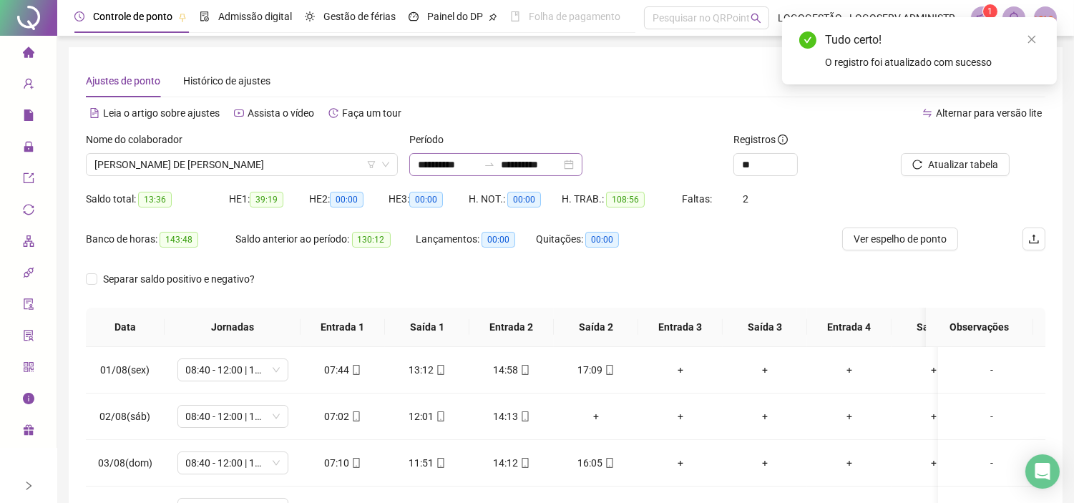
click at [495, 165] on icon "swap-right" at bounding box center [488, 164] width 11 height 11
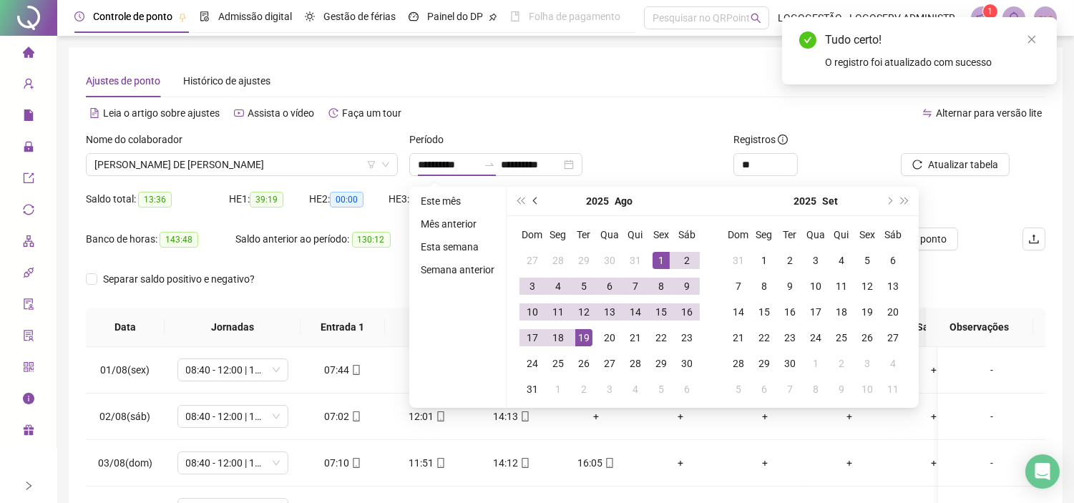
drag, startPoint x: 531, startPoint y: 205, endPoint x: 572, endPoint y: 237, distance: 52.5
click at [531, 205] on button "prev-year" at bounding box center [536, 201] width 16 height 29
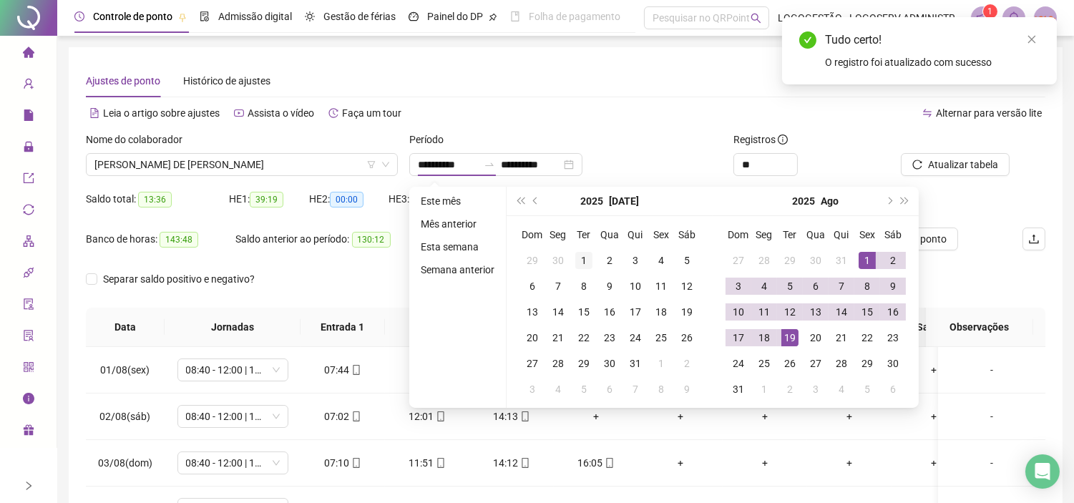
type input "**********"
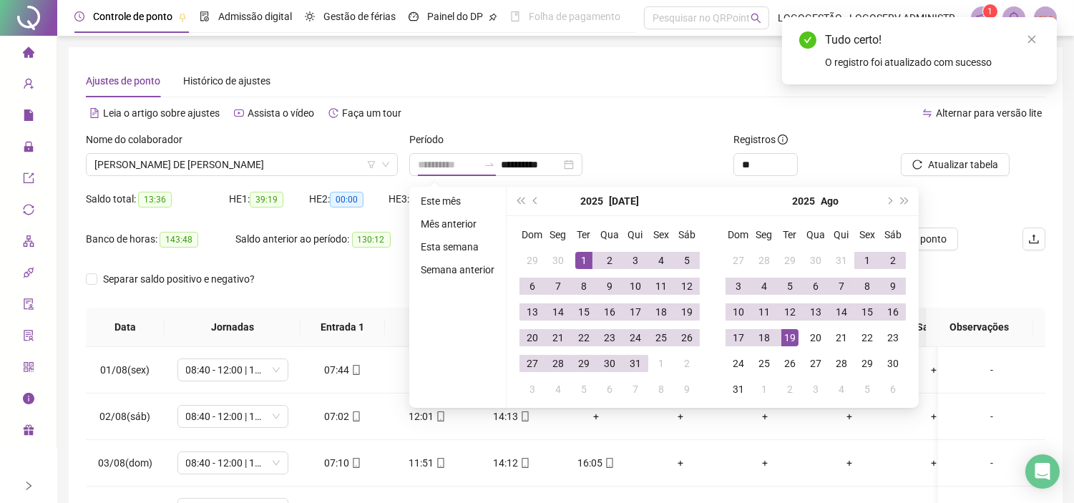
click at [577, 262] on div "1" at bounding box center [583, 260] width 17 height 17
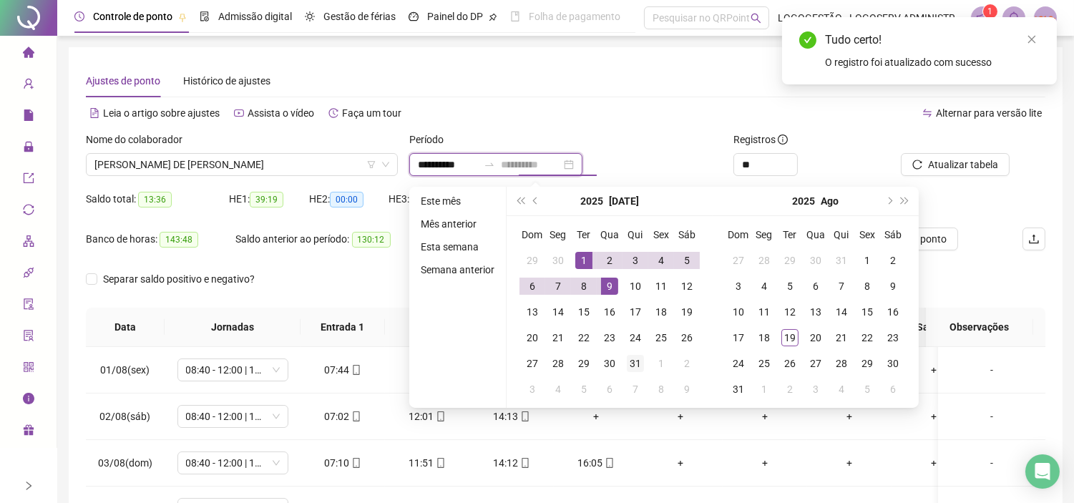
type input "**********"
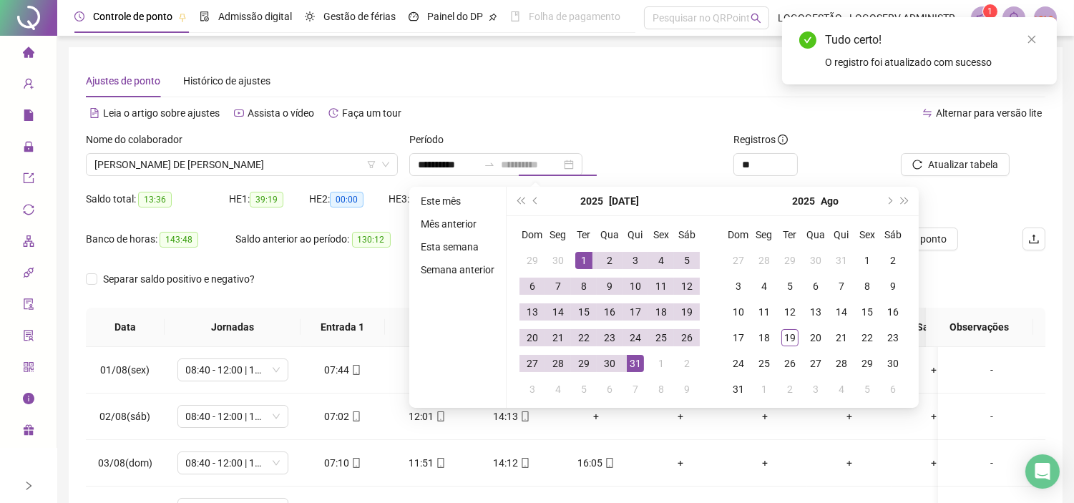
click at [632, 365] on div "31" at bounding box center [635, 363] width 17 height 17
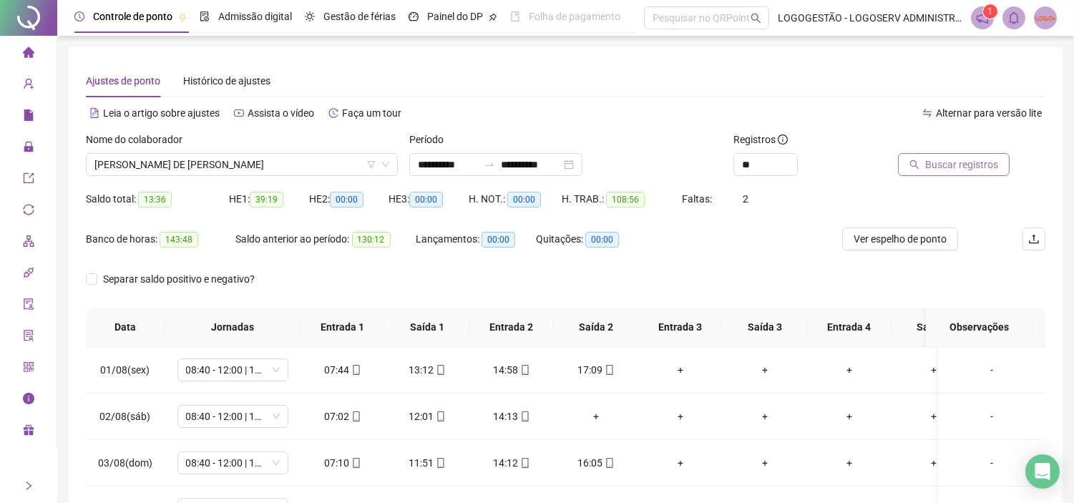
click at [937, 160] on span "Buscar registros" at bounding box center [961, 165] width 73 height 16
click at [913, 236] on span "Ver espelho de ponto" at bounding box center [899, 239] width 93 height 16
drag, startPoint x: 498, startPoint y: 166, endPoint x: 728, endPoint y: 196, distance: 232.2
click at [496, 166] on div at bounding box center [489, 164] width 23 height 11
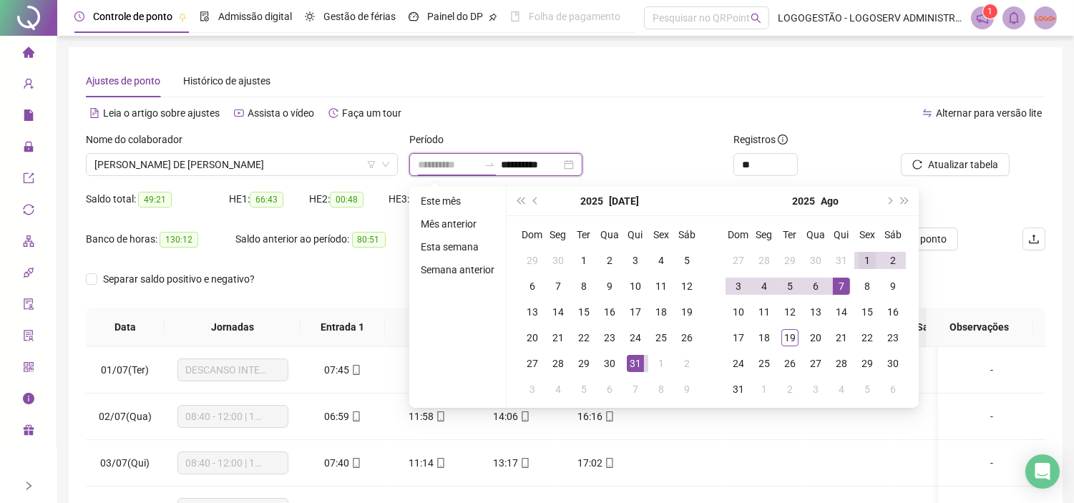
type input "**********"
click at [863, 256] on div "1" at bounding box center [866, 260] width 17 height 17
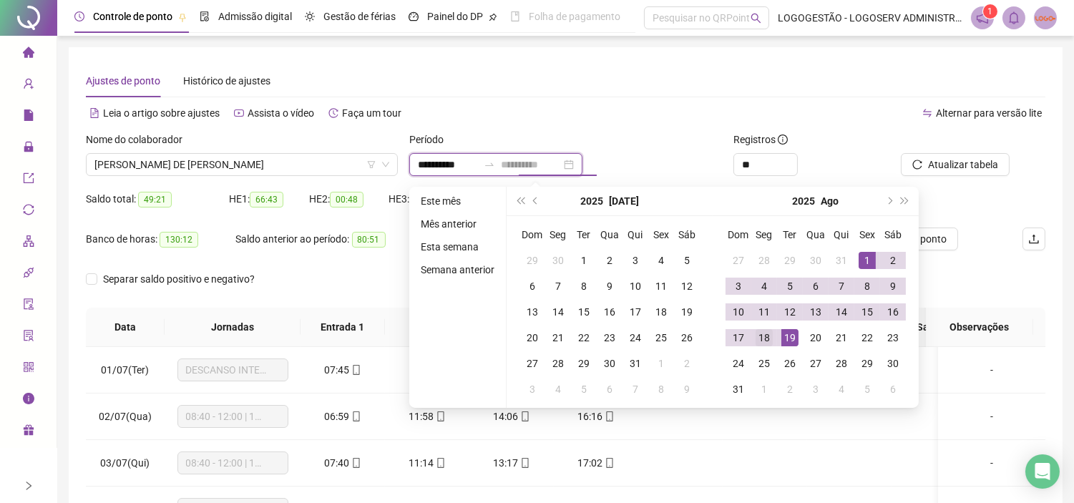
type input "**********"
click at [771, 338] on td "18" at bounding box center [764, 338] width 26 height 26
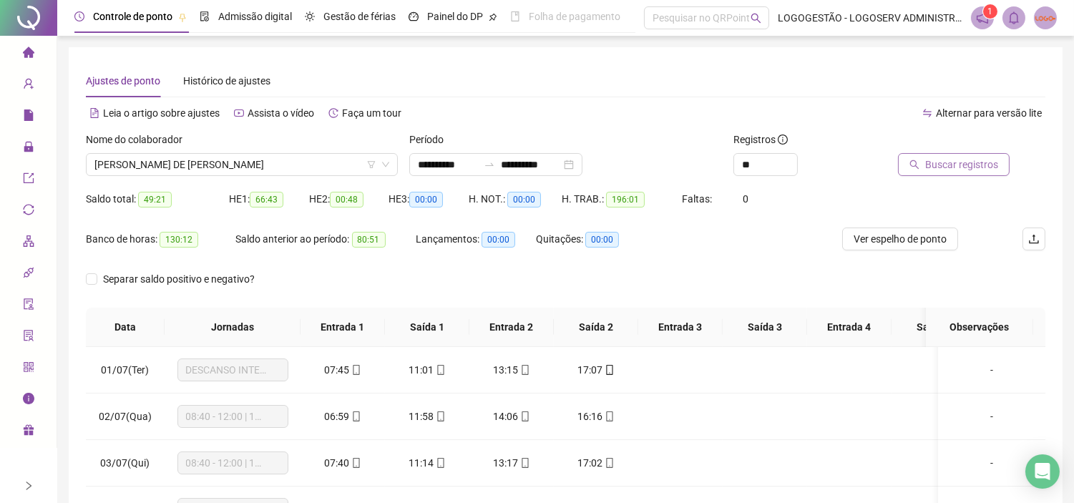
click at [940, 159] on span "Buscar registros" at bounding box center [961, 165] width 73 height 16
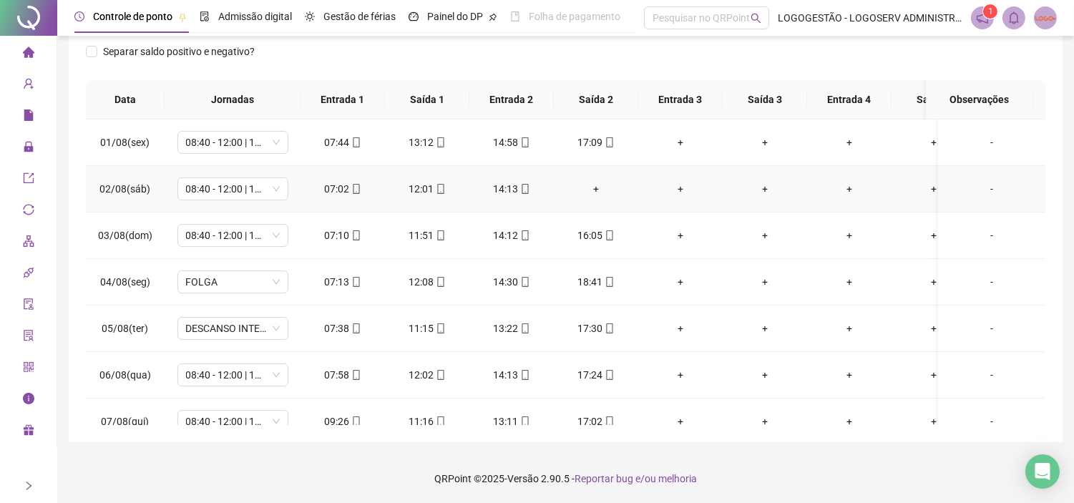
click at [588, 187] on div "+" at bounding box center [596, 189] width 62 height 16
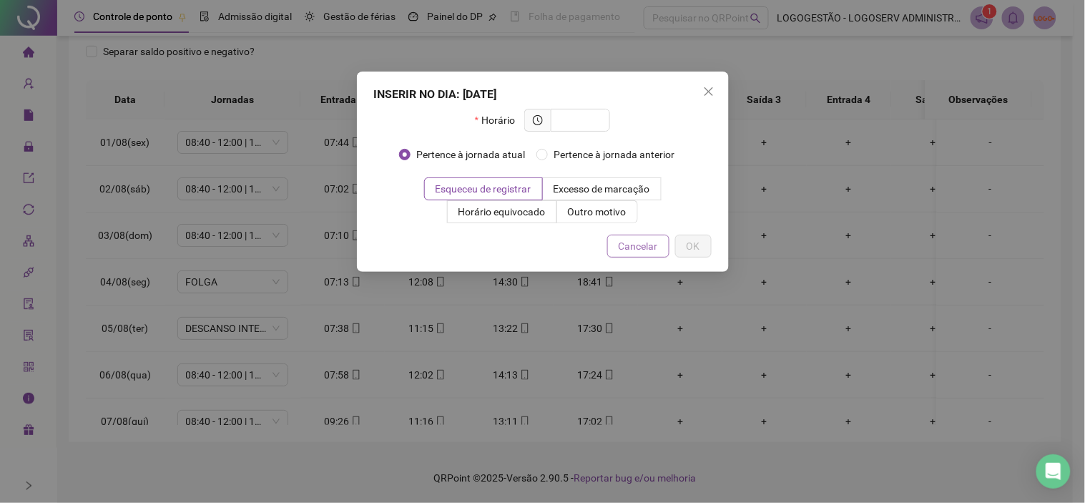
click at [632, 242] on span "Cancelar" at bounding box center [638, 246] width 39 height 16
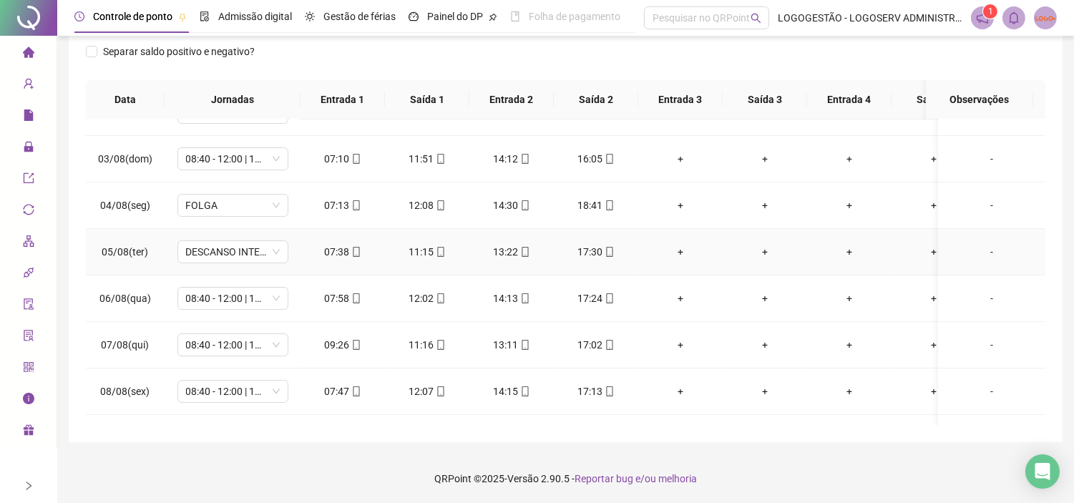
scroll to position [0, 0]
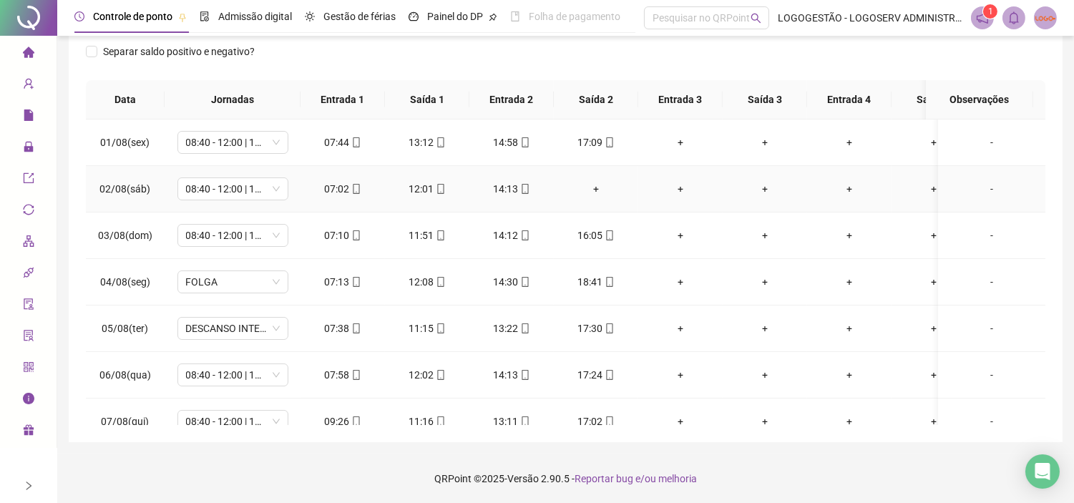
click at [599, 182] on div "+" at bounding box center [596, 189] width 62 height 16
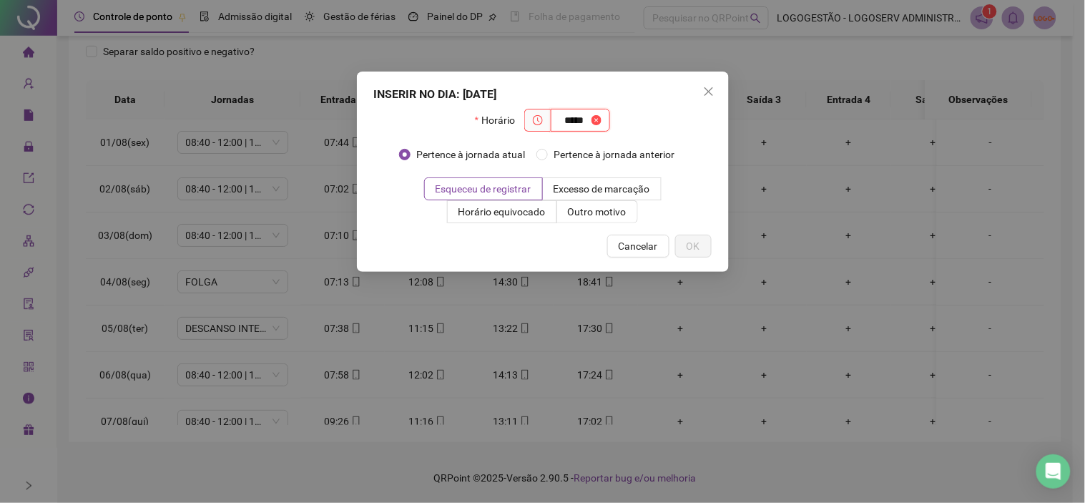
type input "*****"
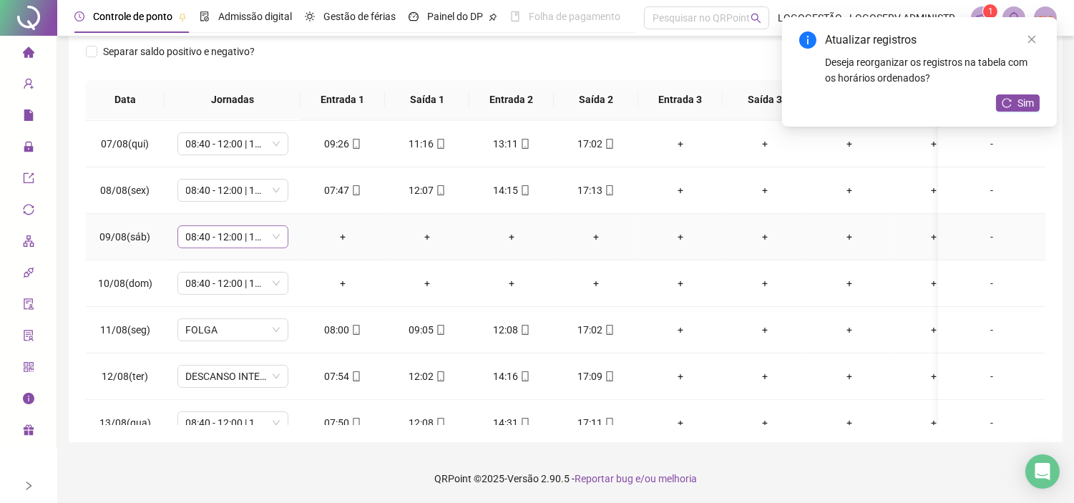
scroll to position [318, 0]
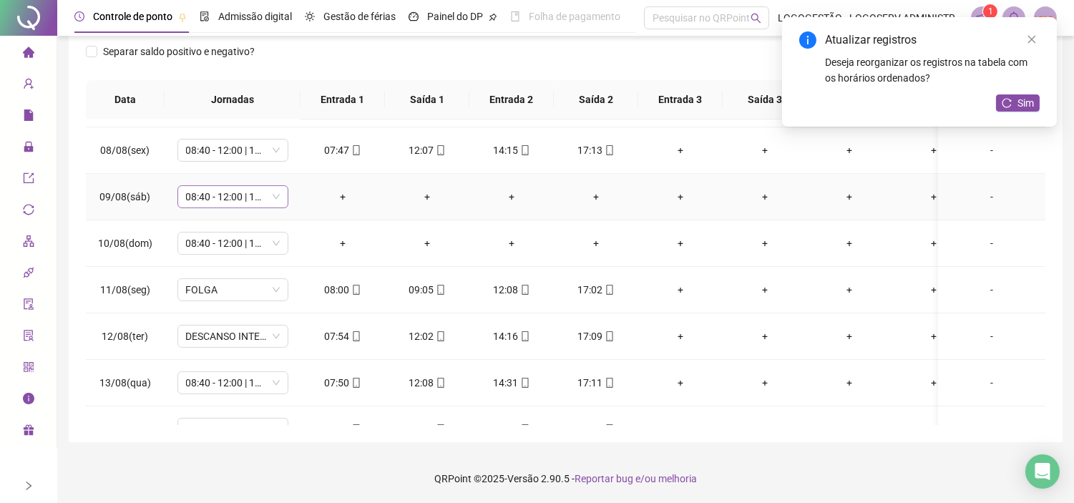
click at [222, 202] on span "08:40 - 12:00 | 14:00 - 18:00" at bounding box center [233, 196] width 94 height 21
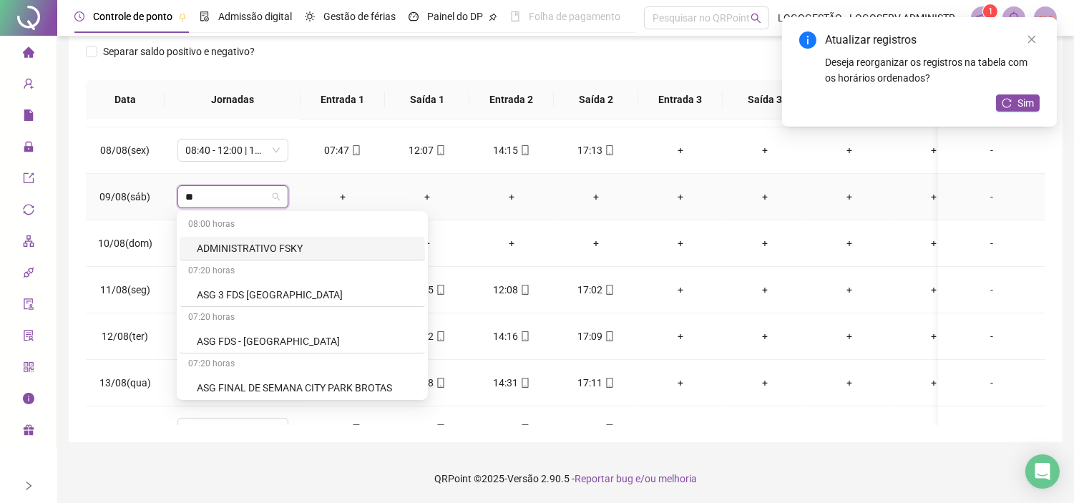
type input "***"
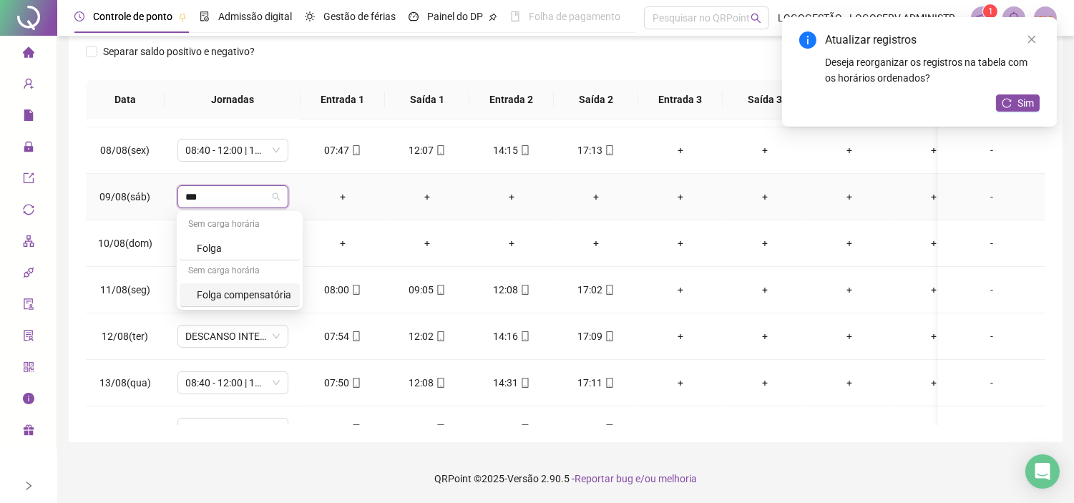
click at [265, 290] on div "Folga compensatória" at bounding box center [244, 295] width 94 height 16
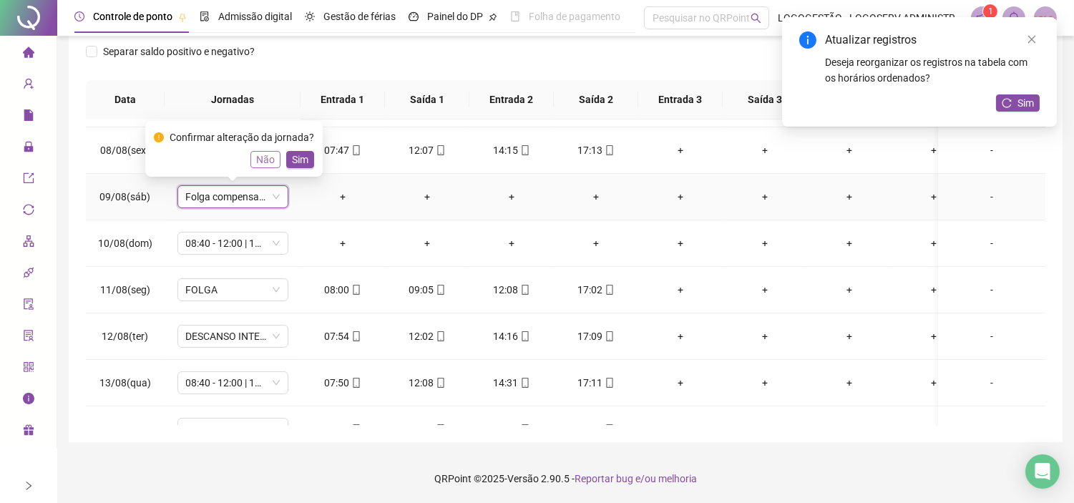
click at [256, 159] on span "Não" at bounding box center [265, 160] width 19 height 16
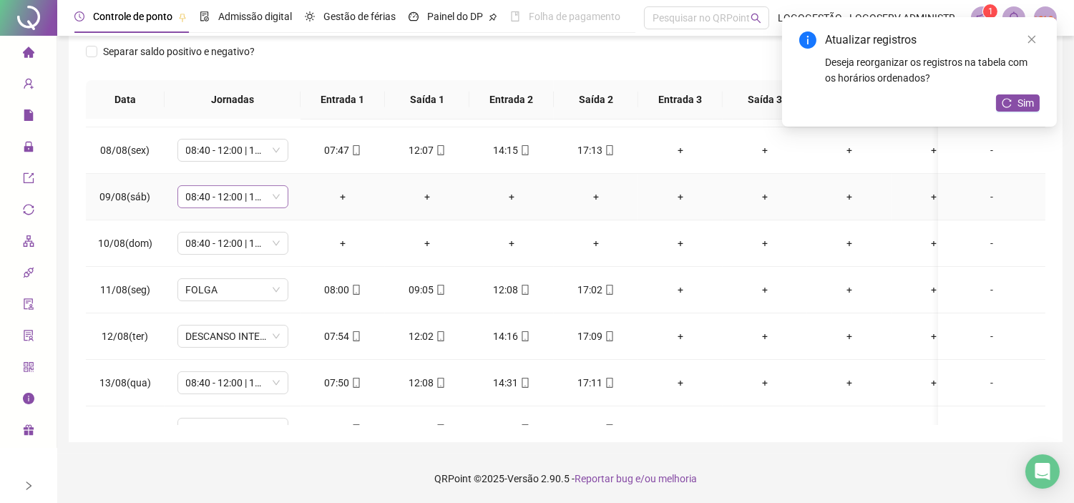
click at [247, 197] on span "08:40 - 12:00 | 14:00 - 18:00" at bounding box center [233, 196] width 94 height 21
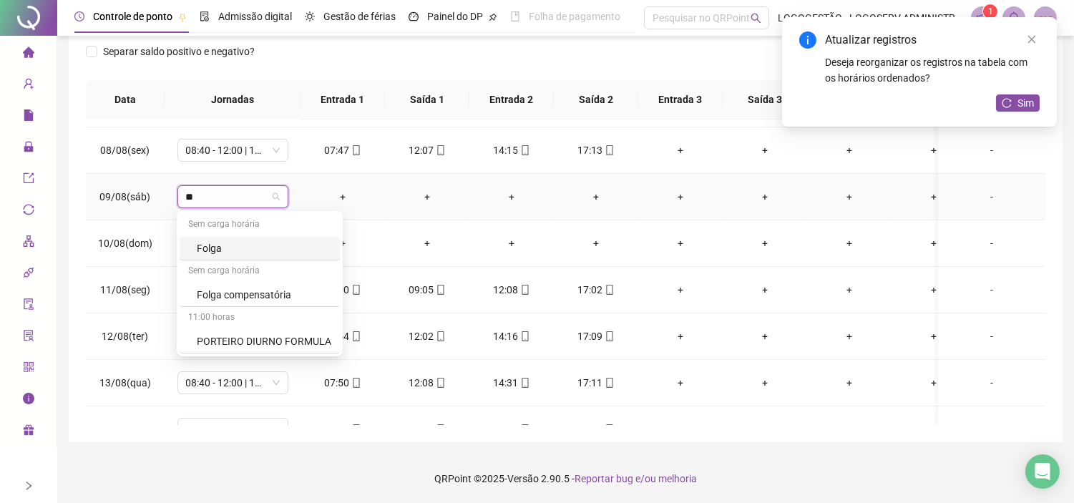
type input "***"
click at [255, 238] on div "Folga" at bounding box center [240, 249] width 120 height 24
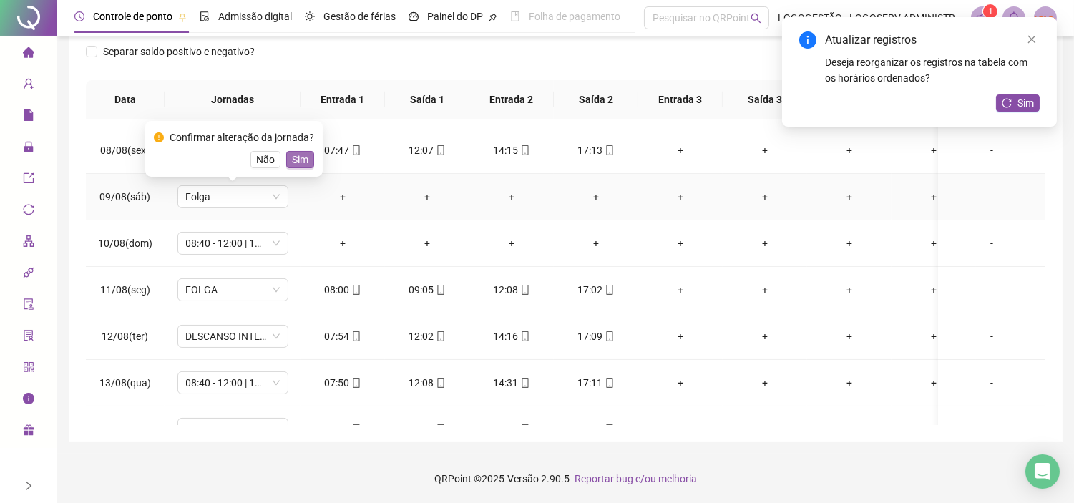
click at [298, 156] on span "Sim" at bounding box center [300, 160] width 16 height 16
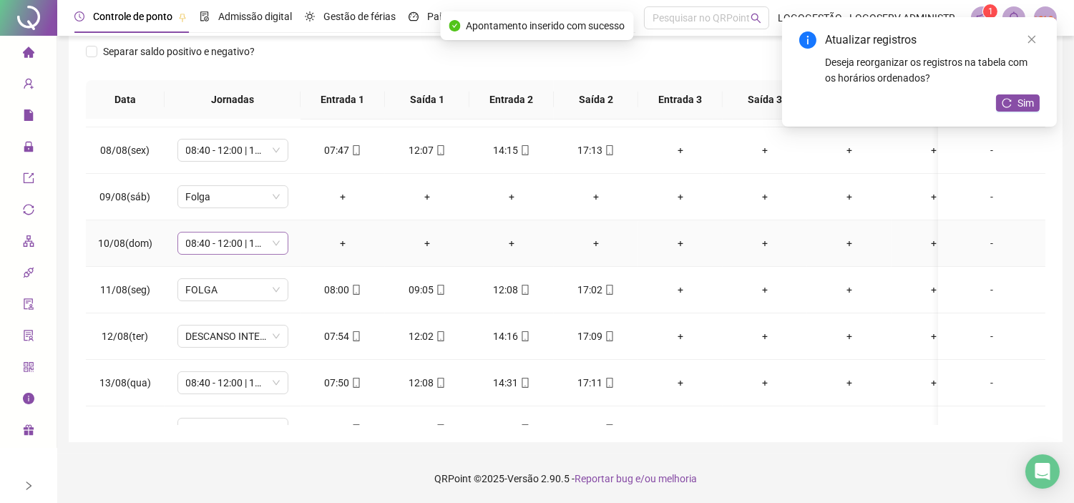
click at [241, 249] on span "08:40 - 12:00 | 14:00 - 18:00" at bounding box center [233, 242] width 94 height 21
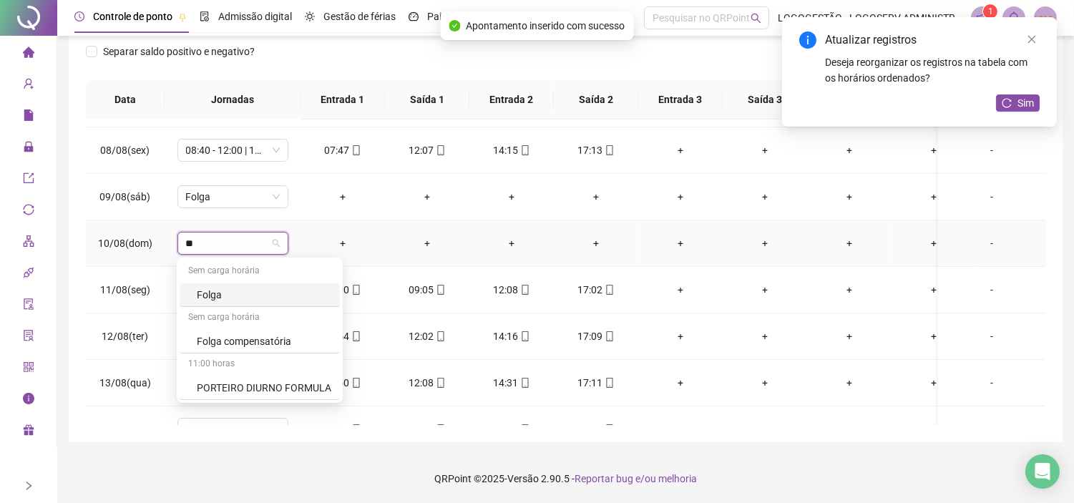
type input "***"
click at [250, 288] on div "Folga" at bounding box center [244, 295] width 94 height 16
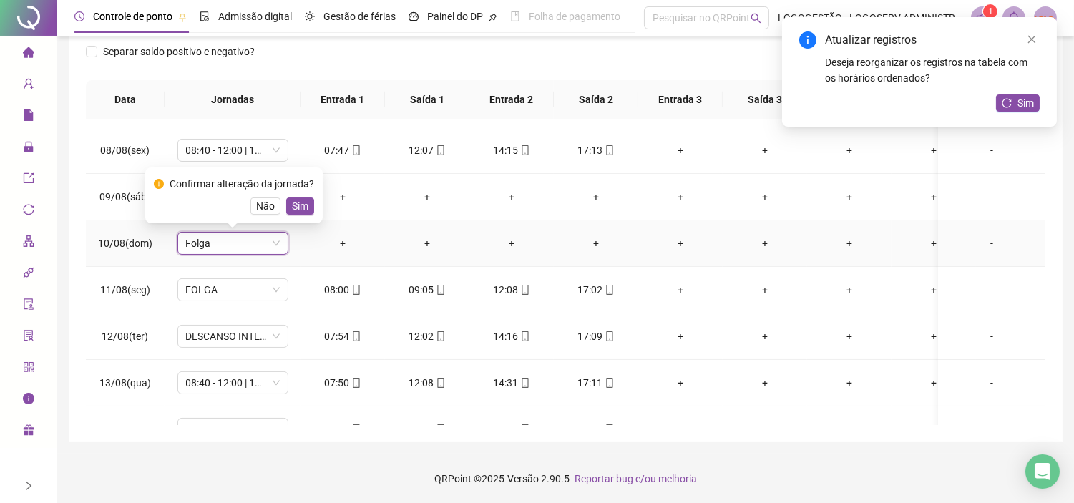
click at [292, 210] on span "Sim" at bounding box center [300, 206] width 16 height 16
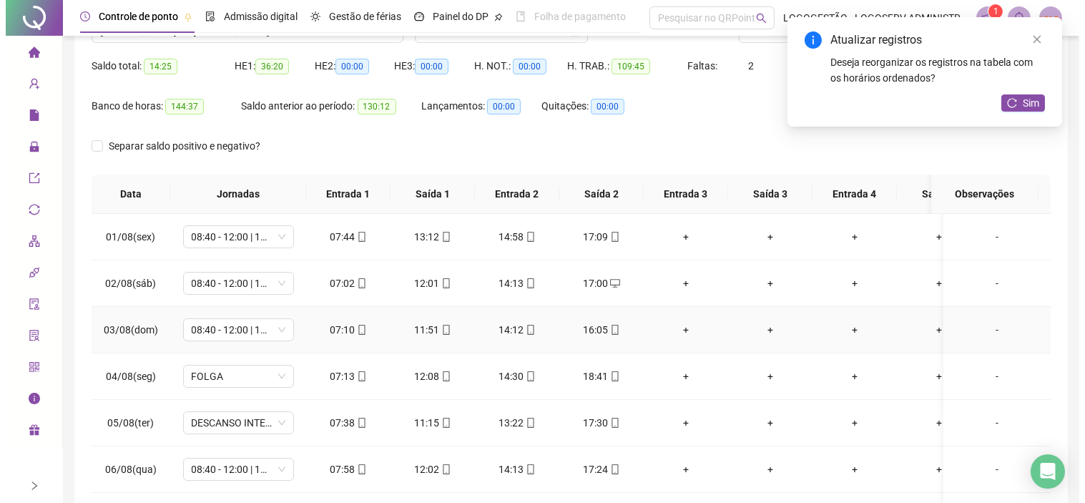
scroll to position [0, 0]
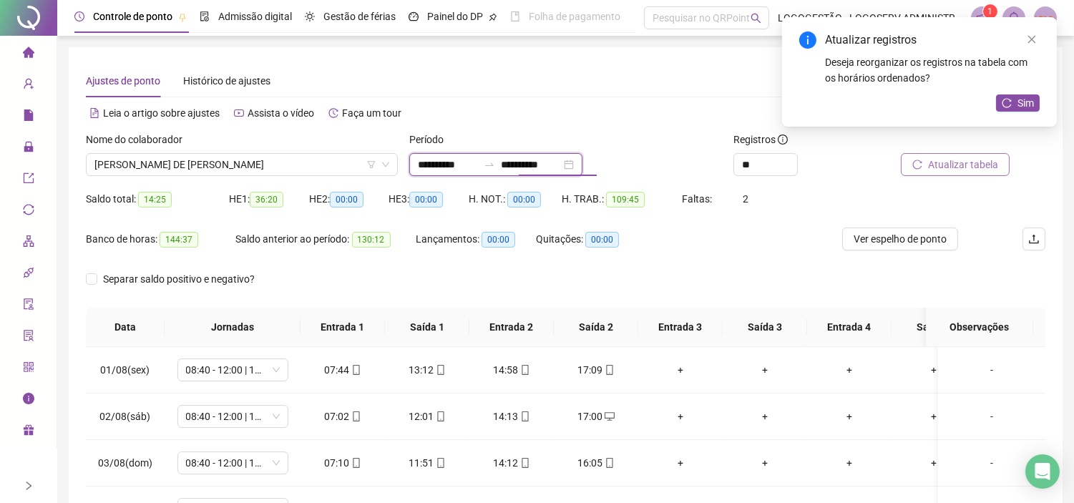
click at [527, 161] on input "**********" at bounding box center [531, 165] width 60 height 16
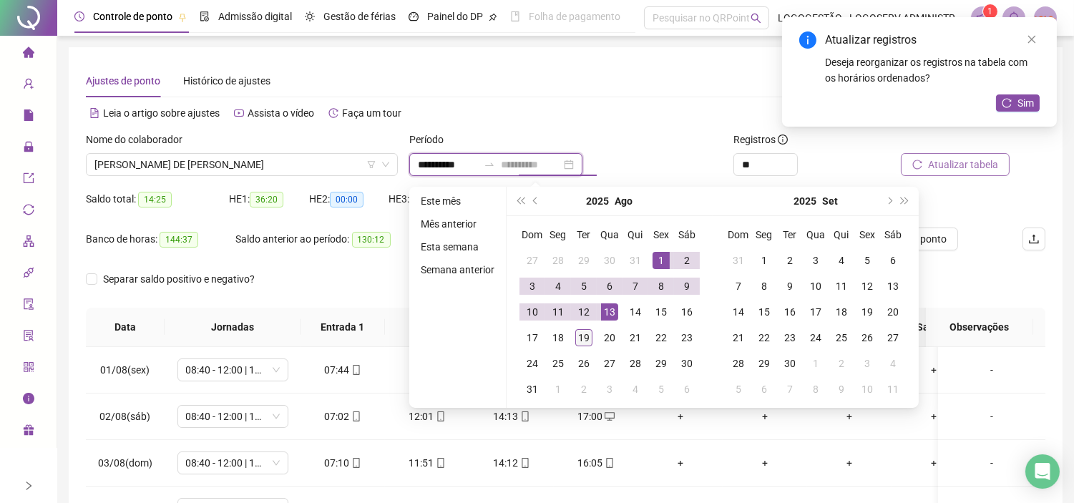
type input "**********"
click at [579, 333] on div "19" at bounding box center [583, 337] width 17 height 17
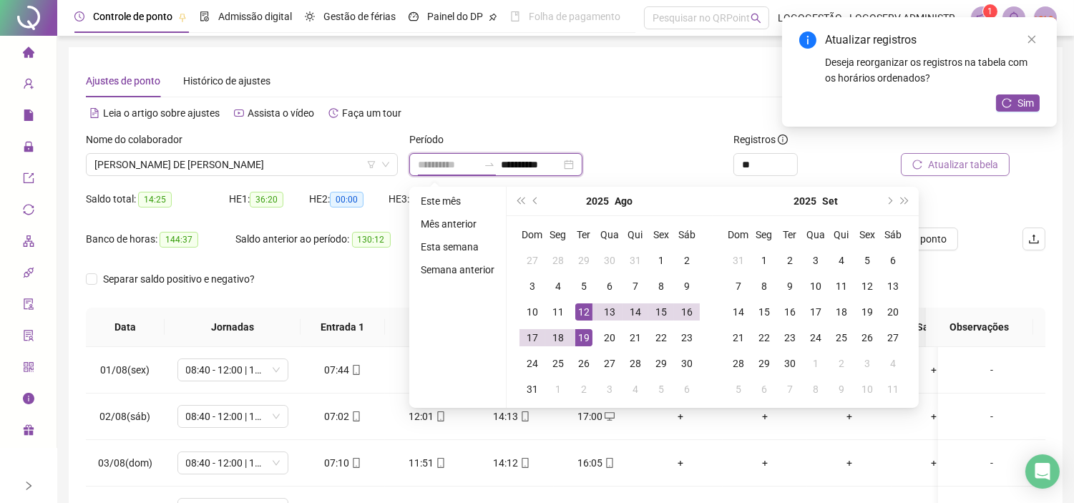
type input "**********"
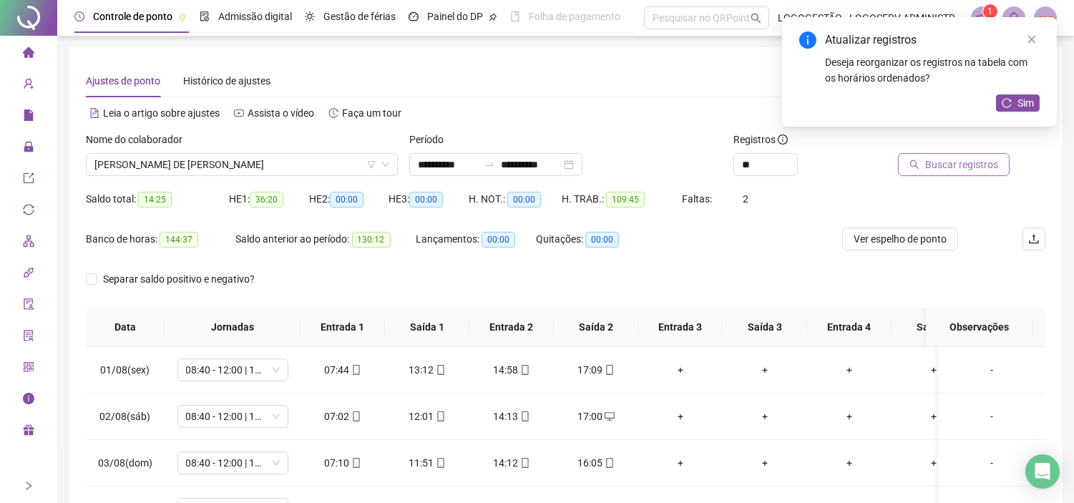
click at [944, 160] on span "Buscar registros" at bounding box center [961, 165] width 73 height 16
click at [544, 161] on input "**********" at bounding box center [531, 165] width 60 height 16
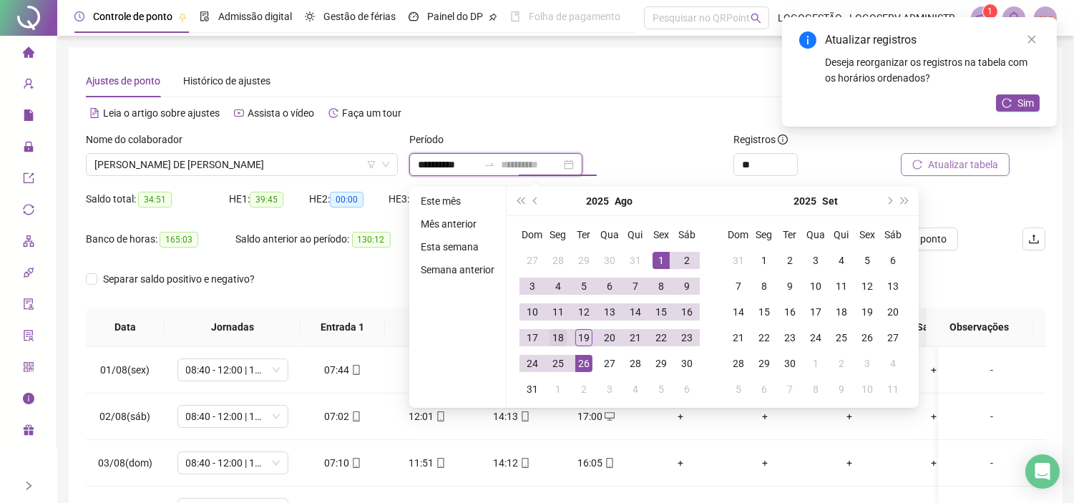
type input "**********"
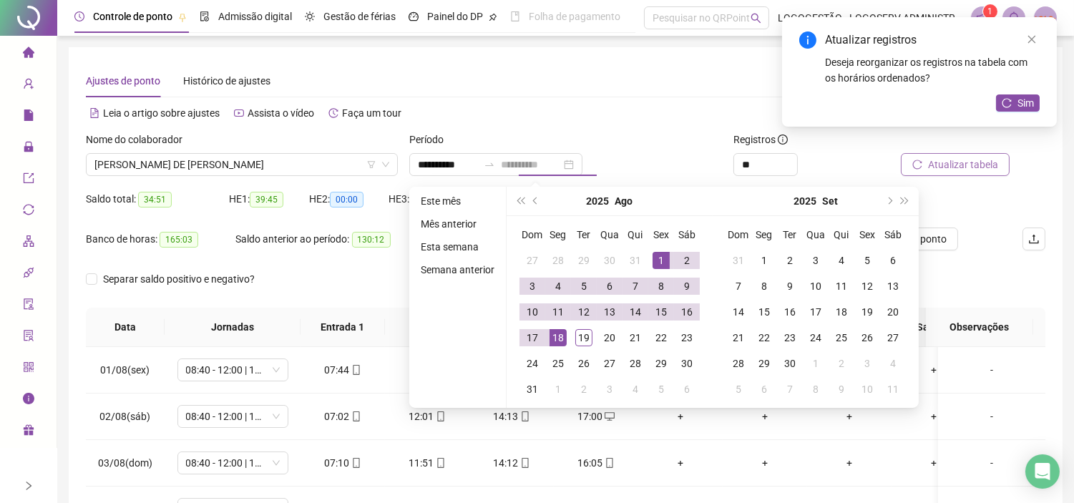
click at [559, 338] on div "18" at bounding box center [557, 337] width 17 height 17
type input "**********"
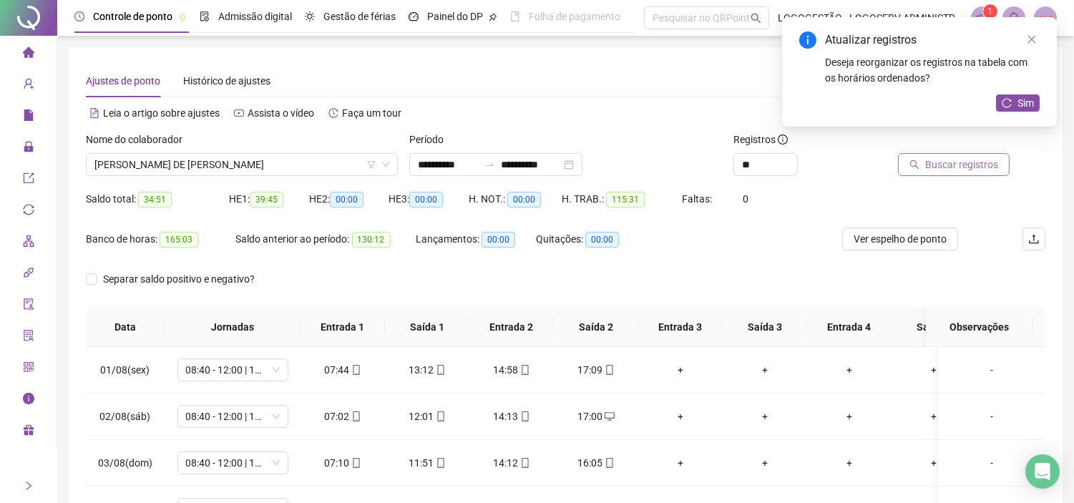
click at [969, 160] on span "Buscar registros" at bounding box center [961, 165] width 73 height 16
click at [902, 236] on span "Ver espelho de ponto" at bounding box center [899, 239] width 93 height 16
click at [1006, 104] on icon "reload" at bounding box center [1006, 103] width 10 height 10
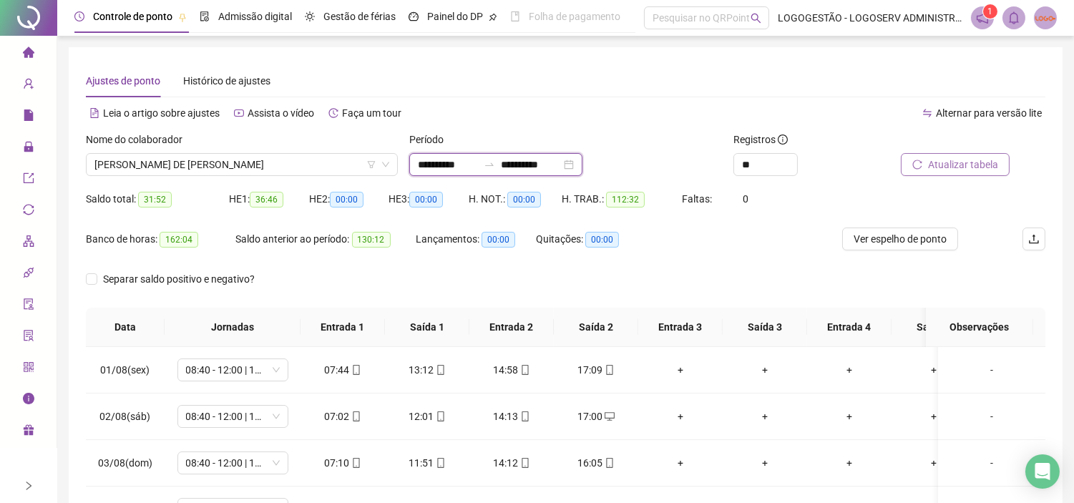
click at [541, 167] on input "**********" at bounding box center [531, 165] width 60 height 16
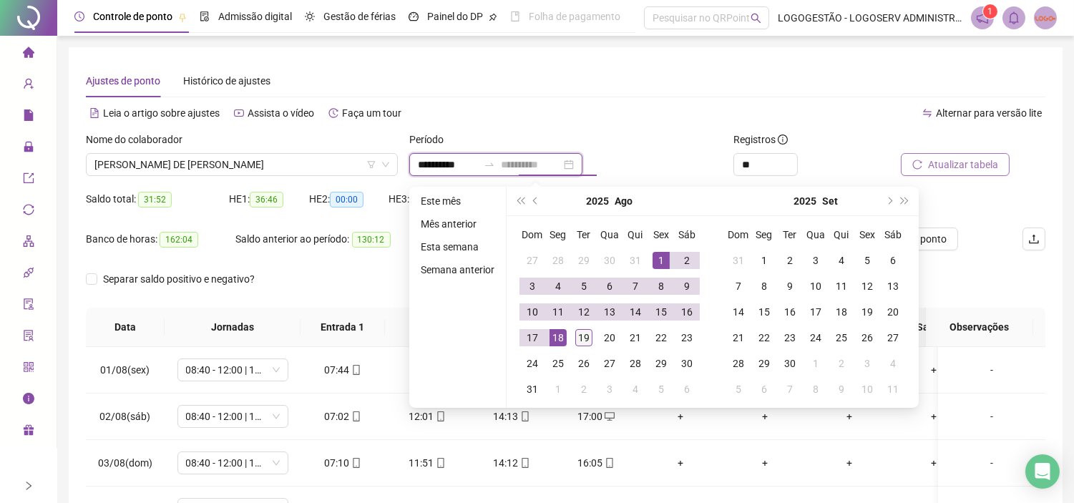
type input "**********"
click at [572, 334] on td "19" at bounding box center [584, 338] width 26 height 26
type input "**********"
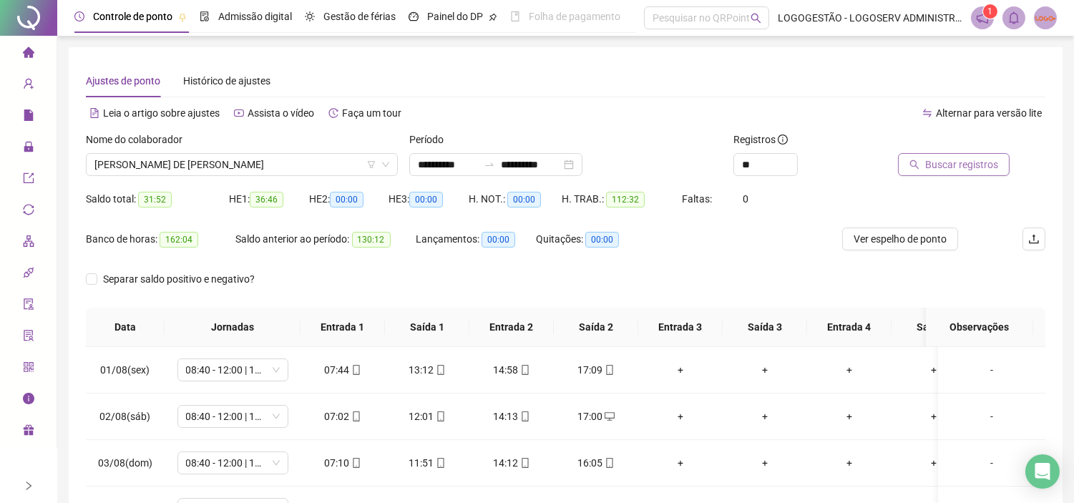
click at [930, 164] on span "Buscar registros" at bounding box center [961, 165] width 73 height 16
click at [893, 236] on span "Ver espelho de ponto" at bounding box center [899, 239] width 93 height 16
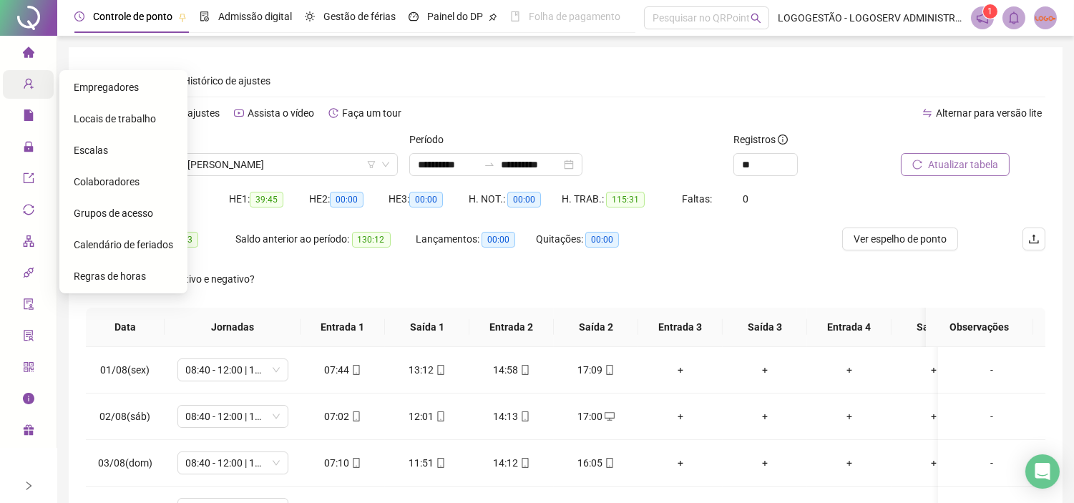
click at [84, 179] on span "Colaboradores" at bounding box center [107, 181] width 66 height 11
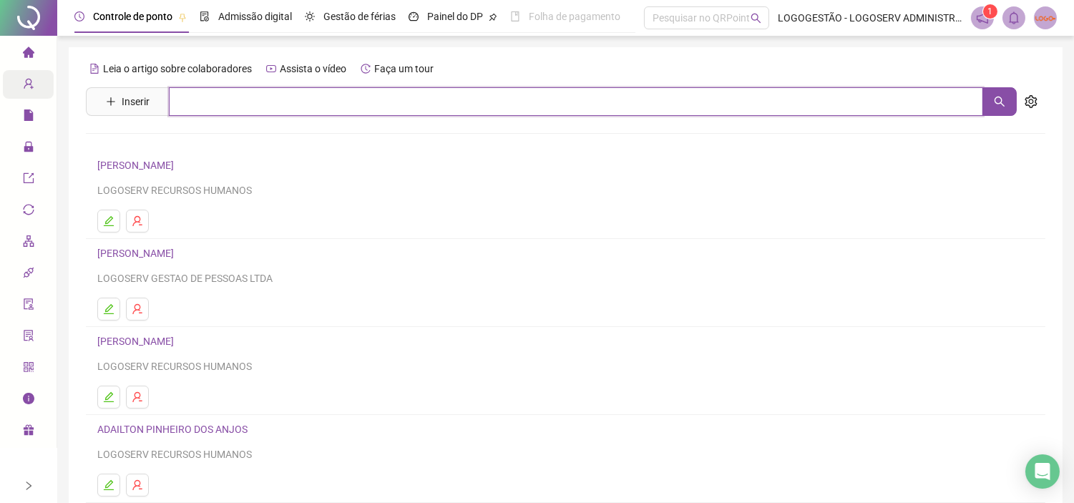
click at [296, 105] on input "text" at bounding box center [576, 101] width 814 height 29
type input "******"
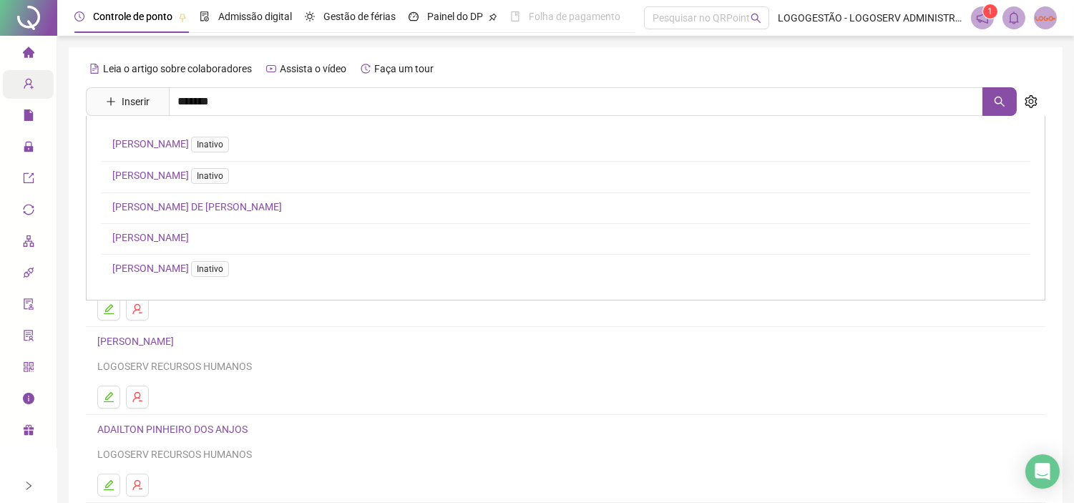
click at [202, 212] on link "DANIEL DE JESUS GODINHO" at bounding box center [197, 206] width 170 height 11
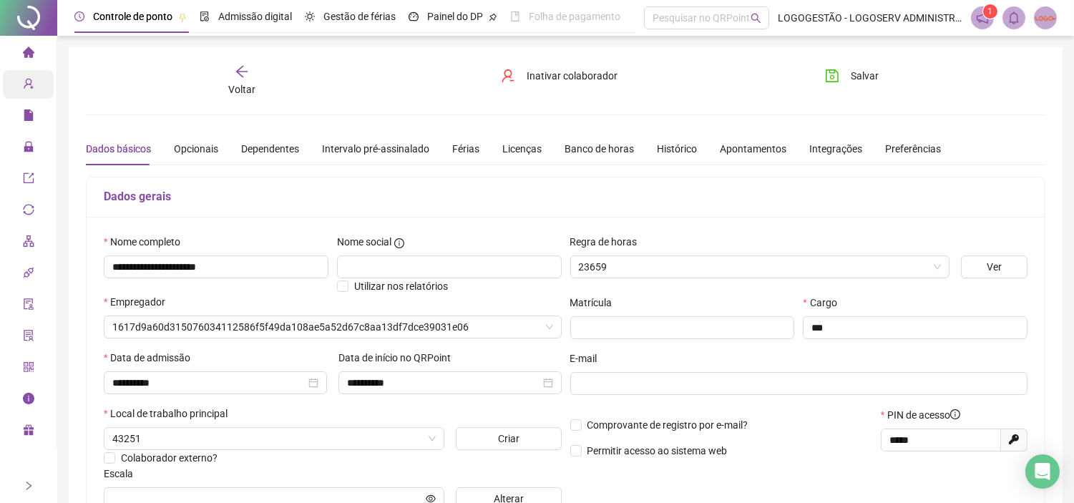
type input "**********"
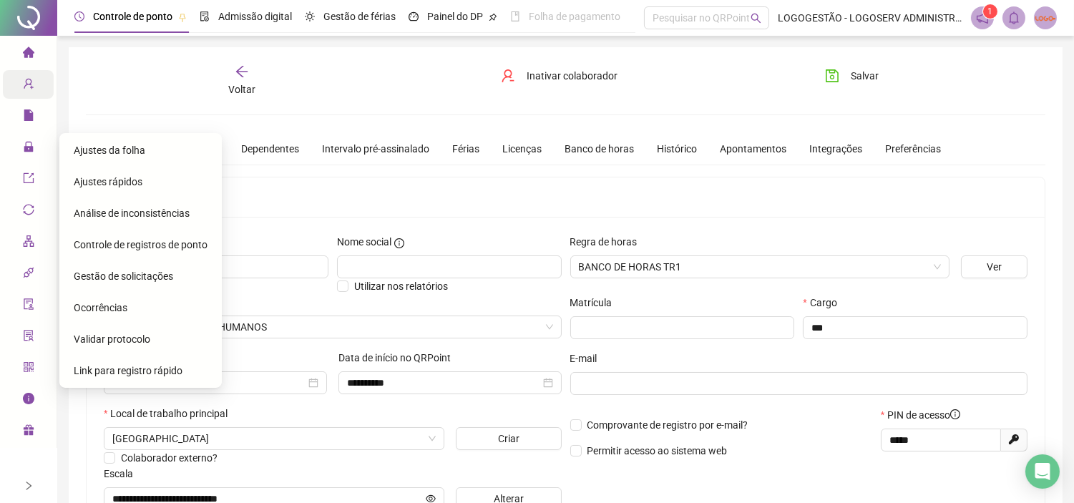
click at [87, 147] on span "Ajustes da folha" at bounding box center [110, 149] width 72 height 11
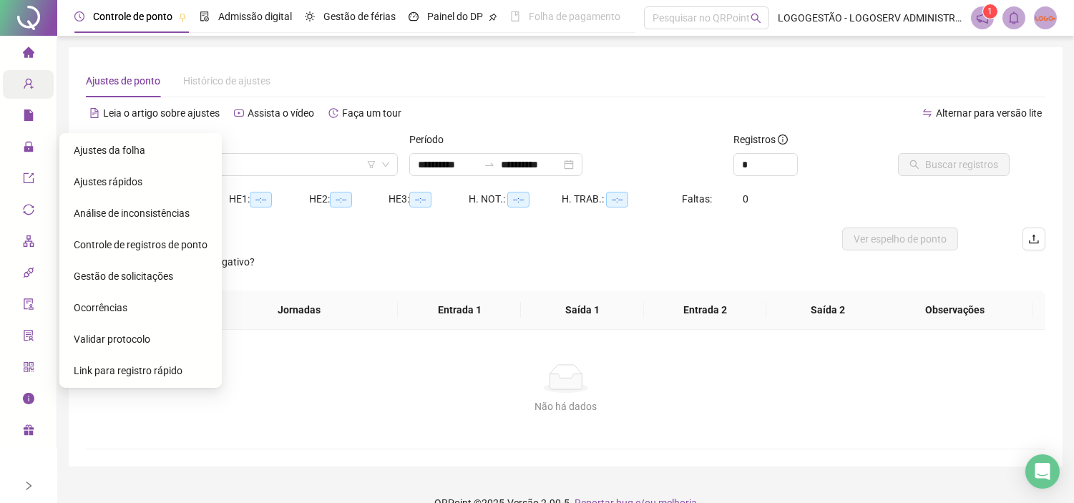
type input "**********"
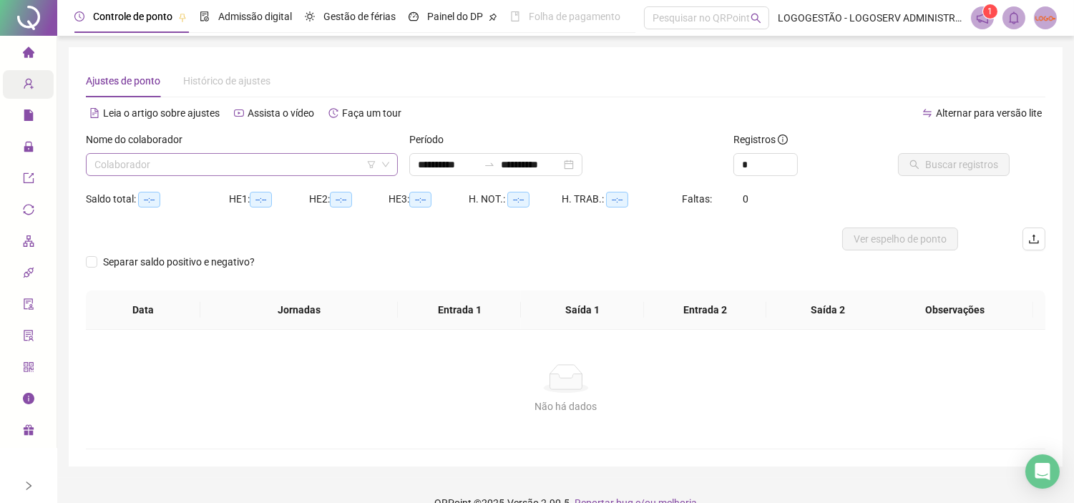
click at [268, 162] on input "search" at bounding box center [235, 164] width 282 height 21
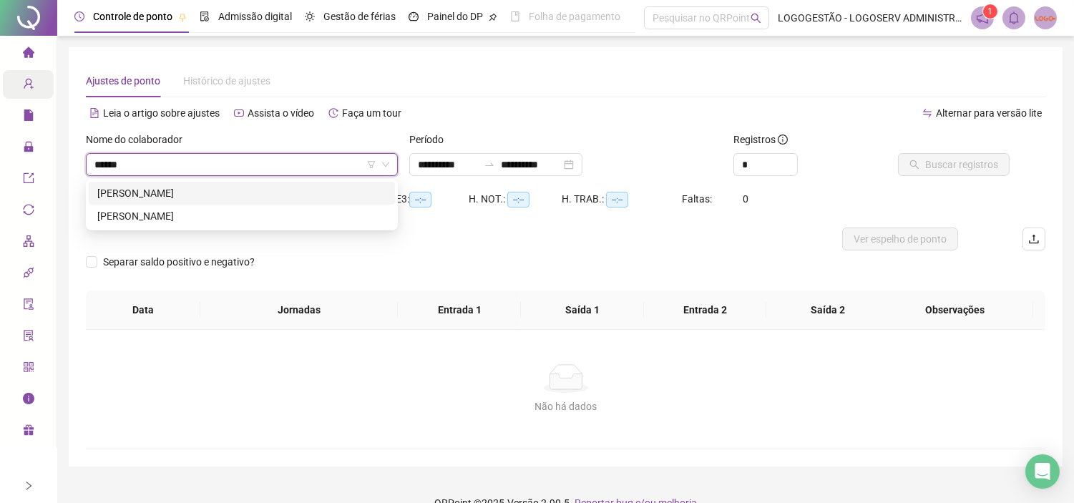
type input "*******"
click at [280, 196] on div "DOUGLAS ARGOLO COELHO" at bounding box center [241, 193] width 289 height 16
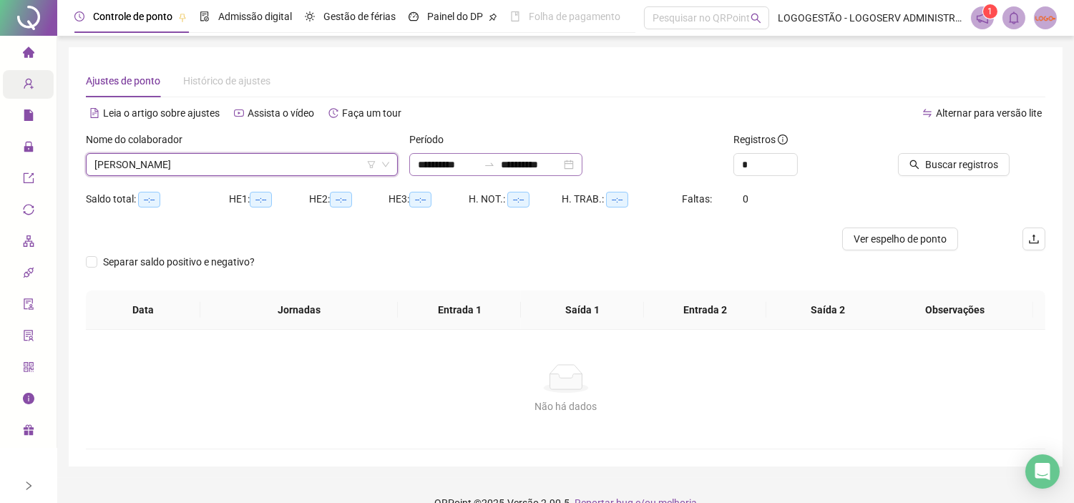
click at [495, 167] on icon "swap-right" at bounding box center [488, 164] width 11 height 11
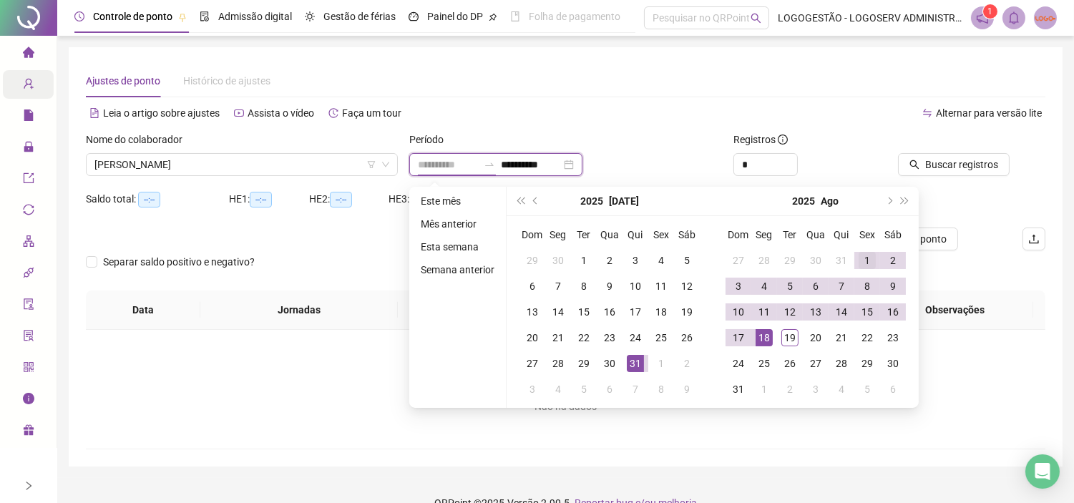
type input "**********"
click at [870, 259] on div "1" at bounding box center [866, 260] width 17 height 17
type input "**********"
click at [788, 336] on div "19" at bounding box center [789, 337] width 17 height 17
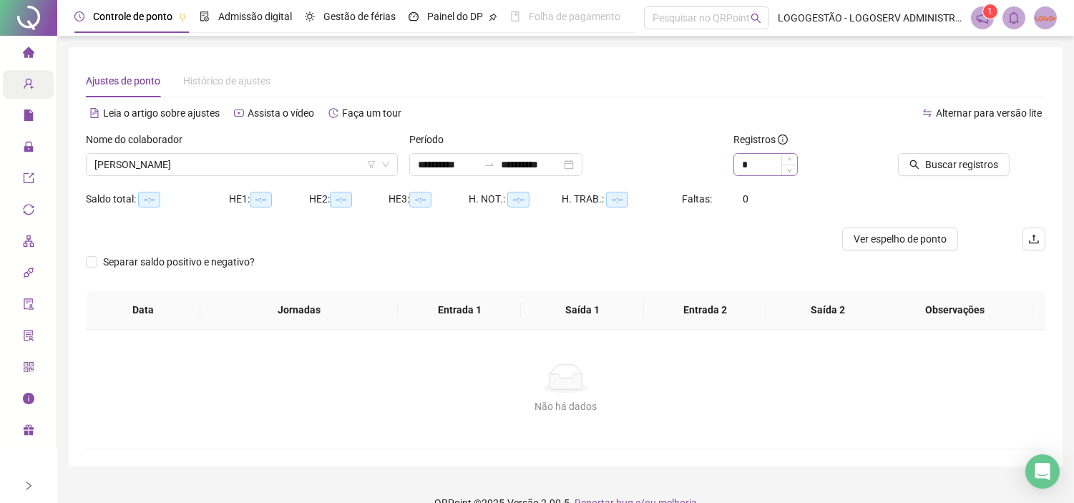
click at [763, 175] on div "*" at bounding box center [765, 164] width 64 height 23
drag, startPoint x: 762, startPoint y: 166, endPoint x: 712, endPoint y: 170, distance: 50.9
click at [712, 170] on div "**********" at bounding box center [565, 160] width 971 height 56
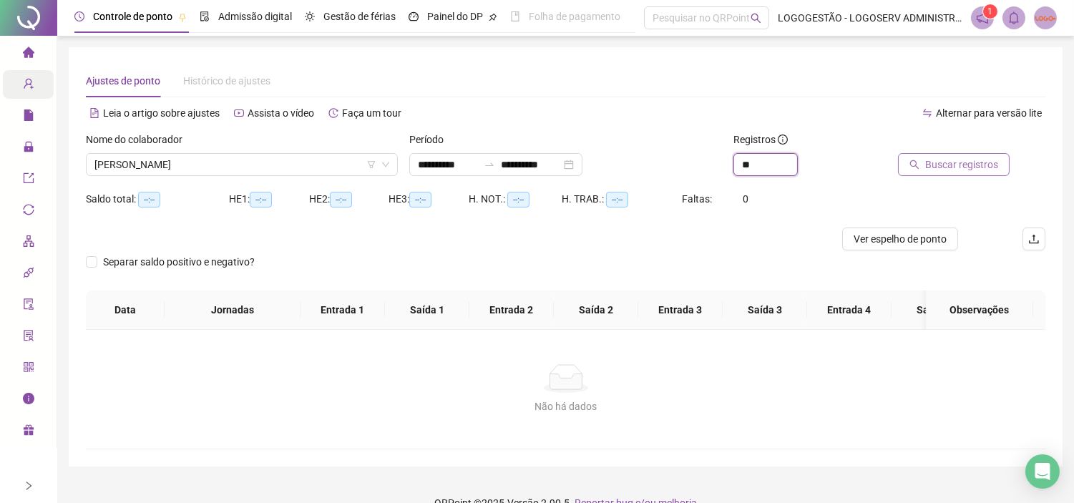
type input "**"
click at [983, 166] on span "Buscar registros" at bounding box center [961, 165] width 73 height 16
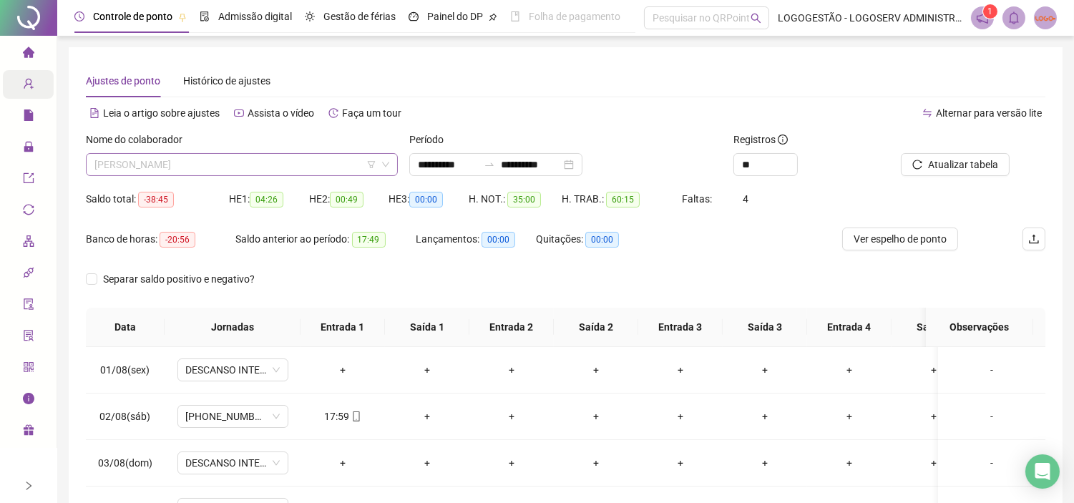
click at [258, 164] on span "DOUGLAS ARGOLO COELHO" at bounding box center [241, 164] width 295 height 21
click at [341, 159] on span "DOUGLAS ARGOLO COELHO" at bounding box center [241, 164] width 295 height 21
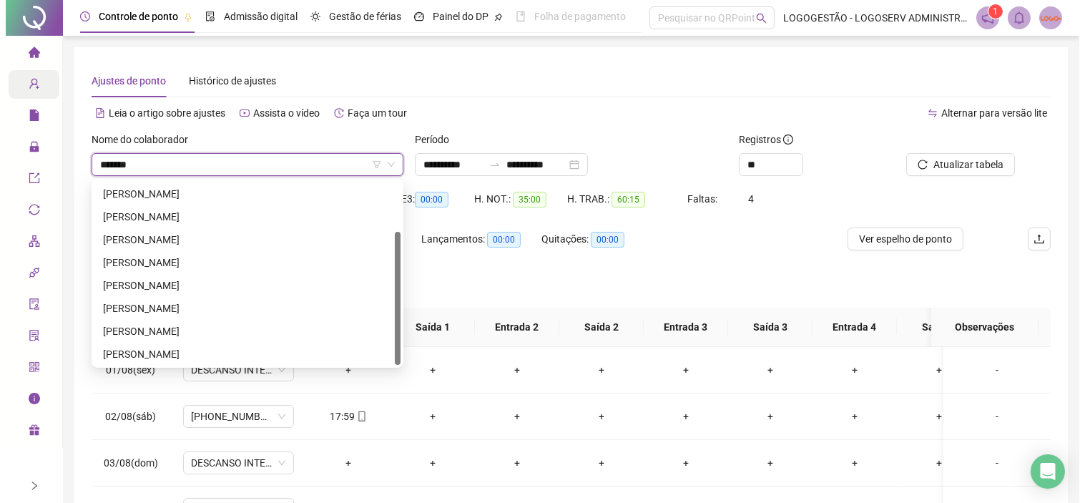
scroll to position [0, 0]
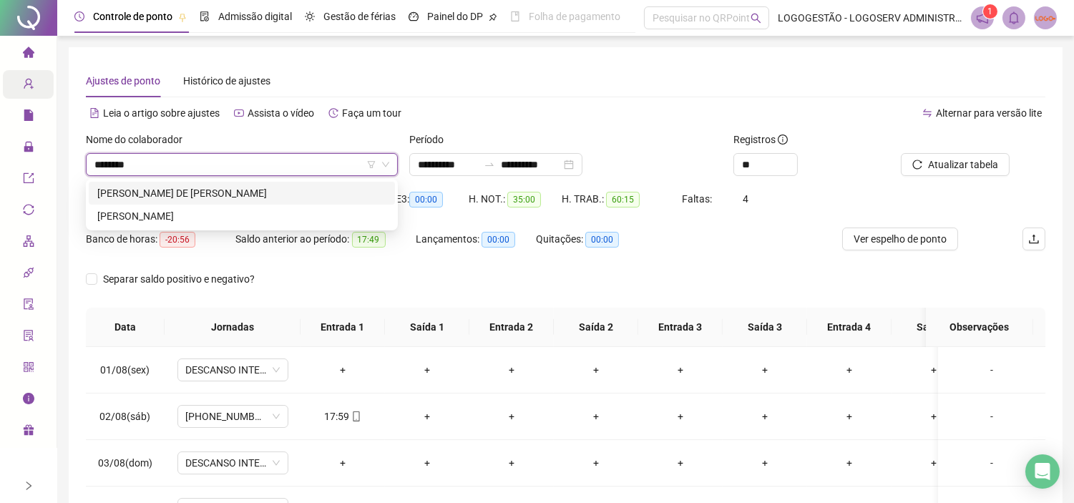
type input "*********"
click at [374, 195] on div "DANIEL DE JESUS GODINHO" at bounding box center [241, 193] width 289 height 16
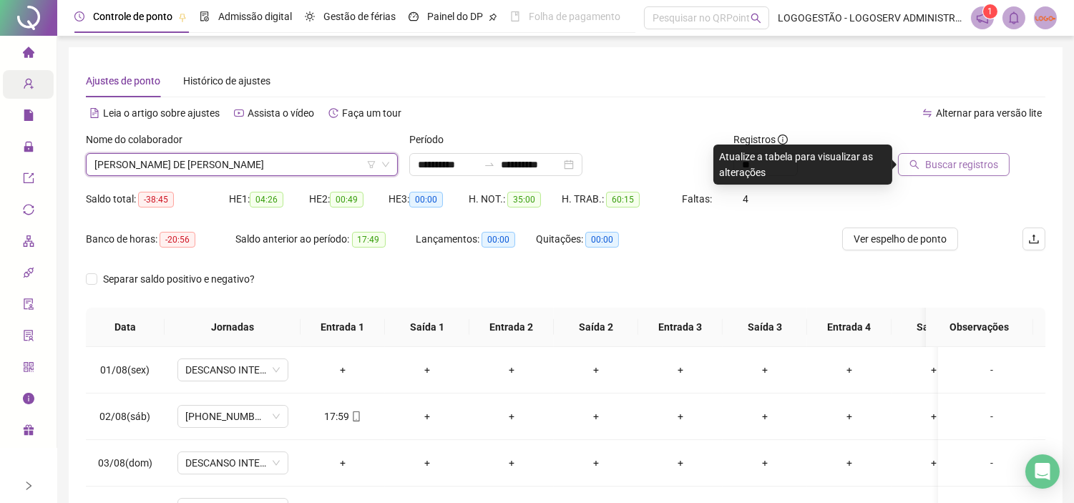
click at [926, 158] on button "Buscar registros" at bounding box center [954, 164] width 112 height 23
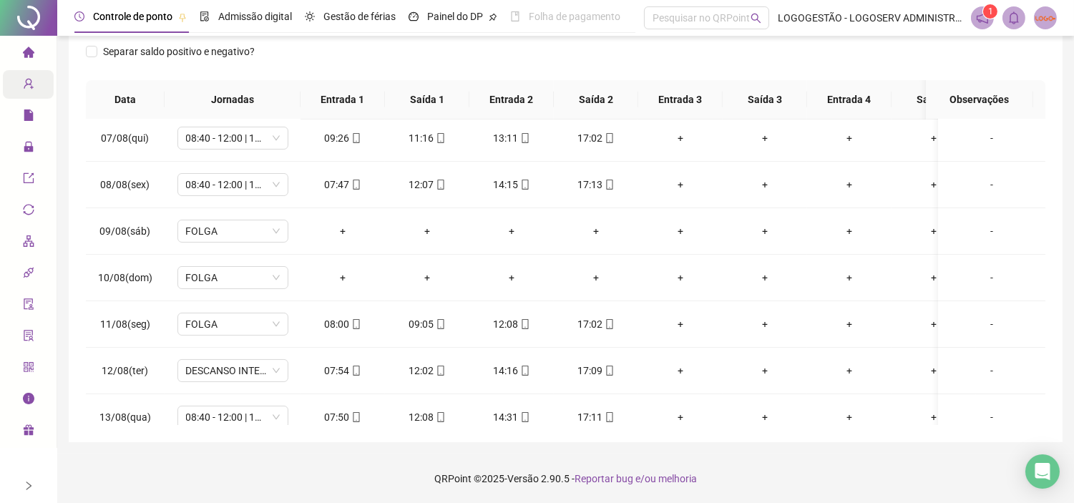
scroll to position [273, 0]
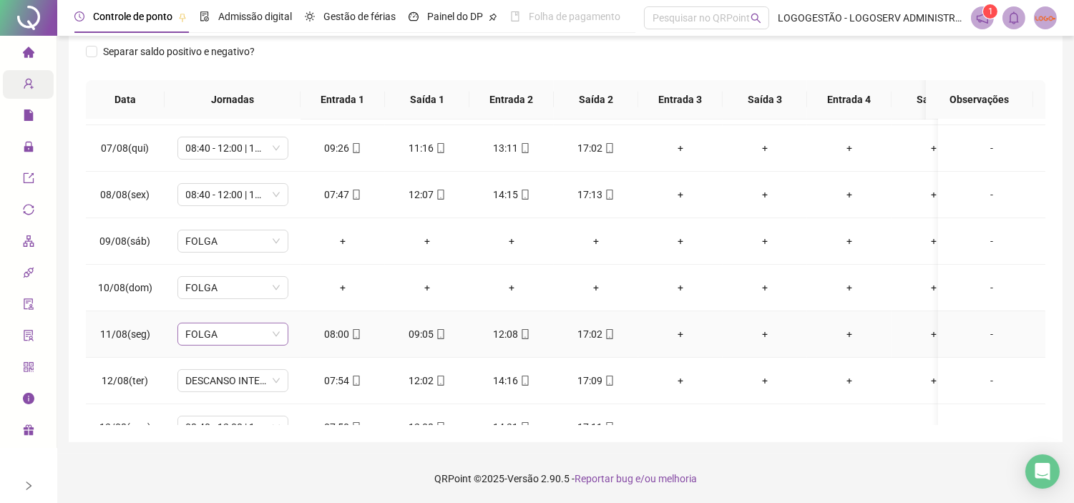
click at [234, 336] on span "FOLGA" at bounding box center [233, 333] width 94 height 21
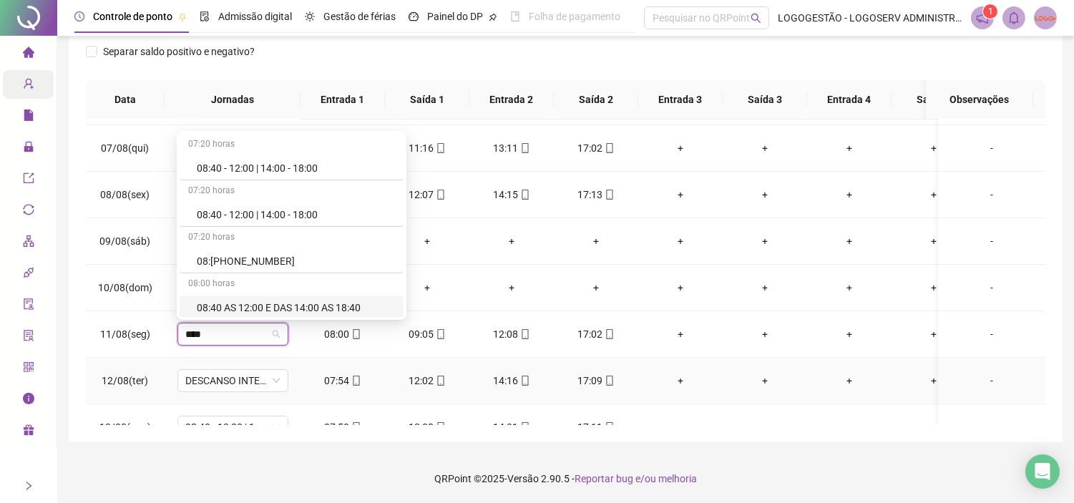
type input "****"
click at [251, 367] on td "DESCANSO INTER-JORNADA" at bounding box center [232, 381] width 136 height 46
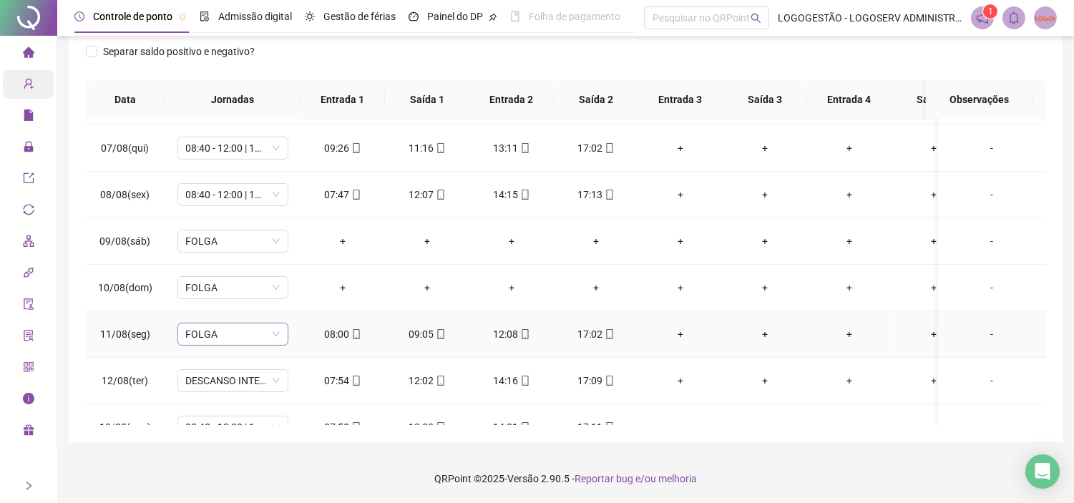
click at [240, 334] on span "FOLGA" at bounding box center [233, 333] width 94 height 21
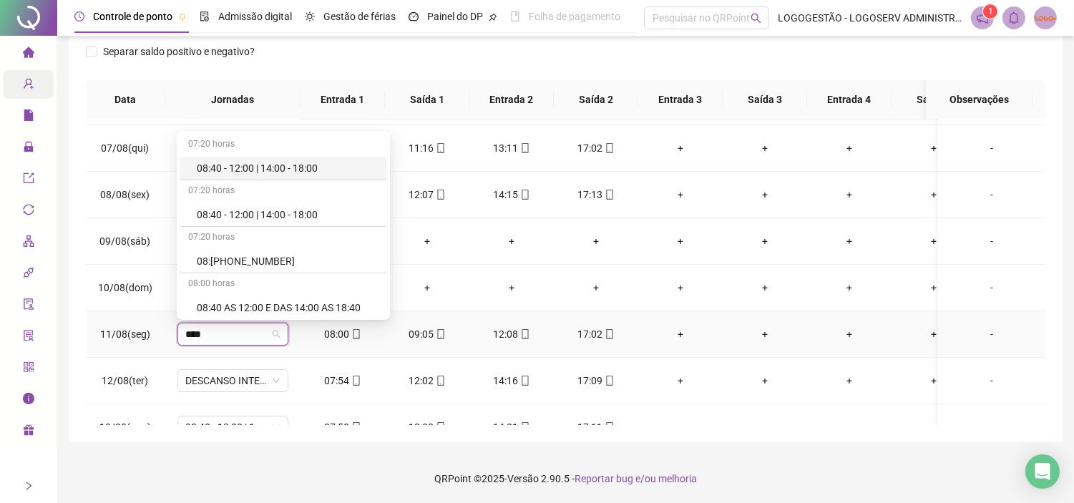
type input "*****"
click at [274, 220] on div "08:40 - 12:00 | 14:00 - 18:00" at bounding box center [288, 215] width 182 height 16
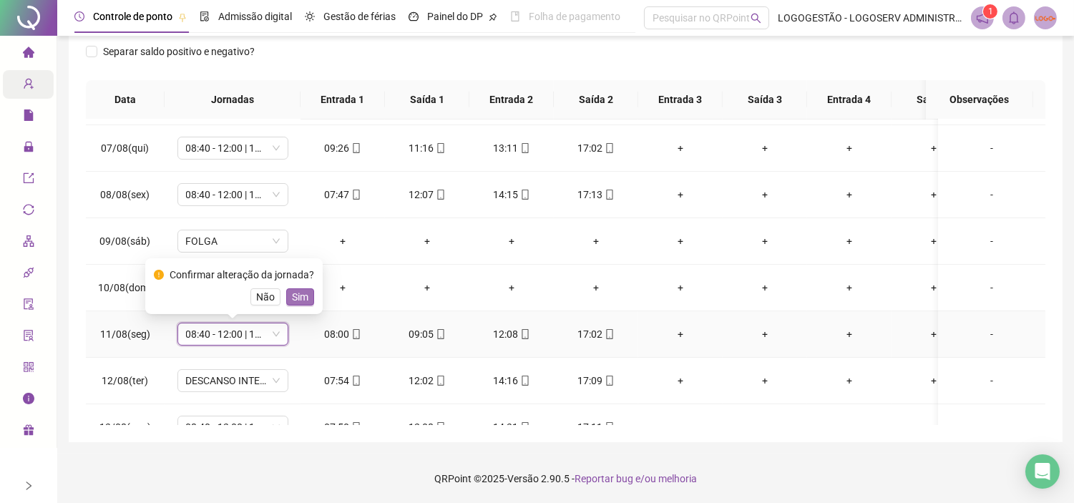
click at [308, 291] on button "Sim" at bounding box center [300, 296] width 28 height 17
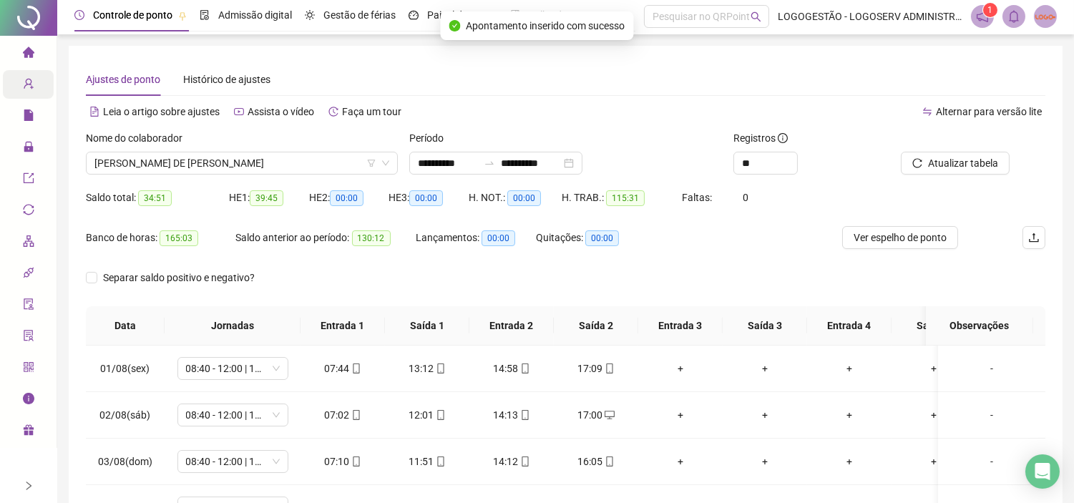
scroll to position [0, 0]
click at [1000, 166] on button "Atualizar tabela" at bounding box center [954, 164] width 109 height 23
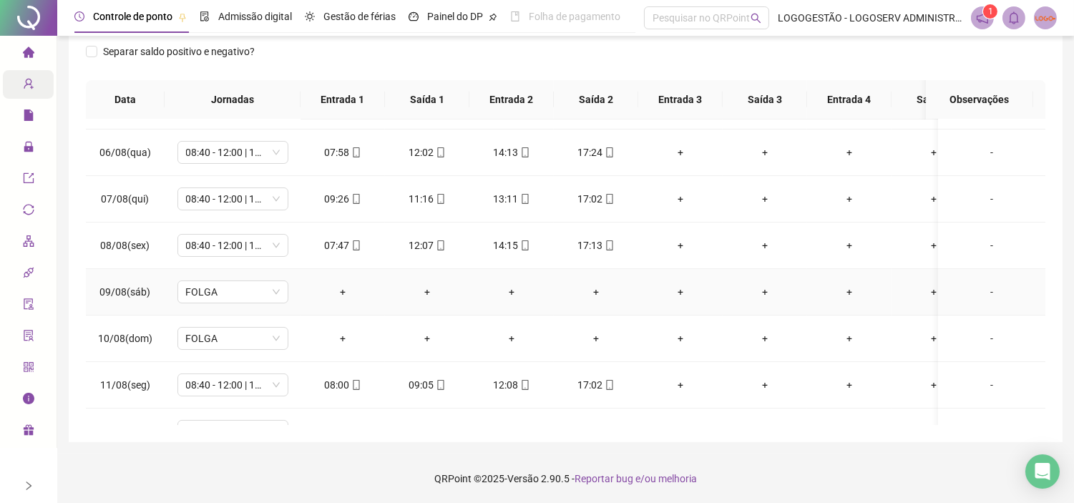
scroll to position [238, 0]
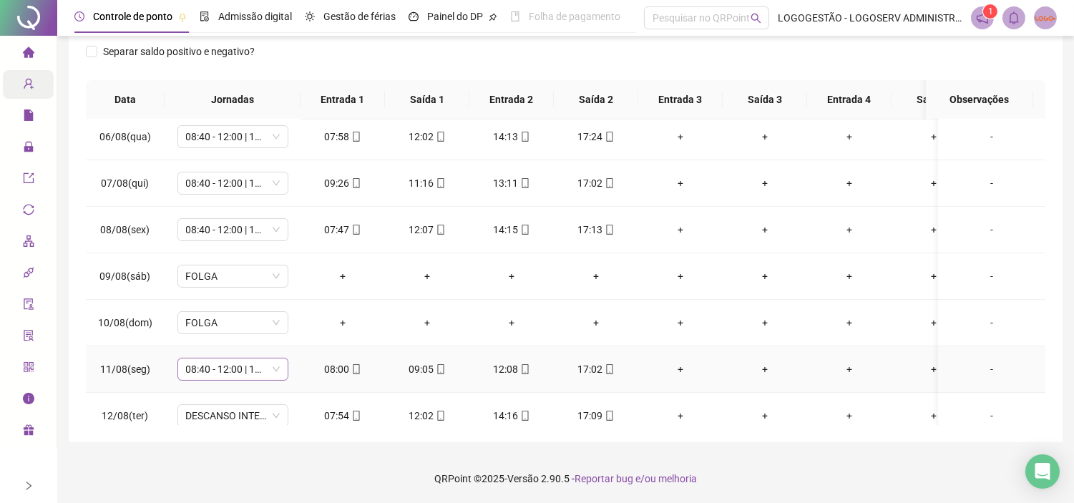
click at [218, 366] on span "08:40 - 12:00 | 14:00 - 18:00" at bounding box center [233, 368] width 94 height 21
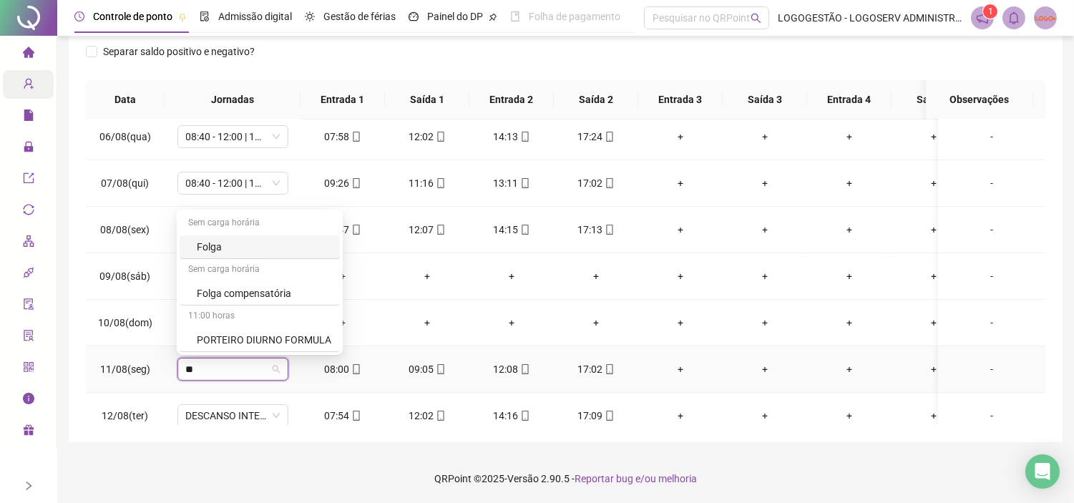
type input "***"
click at [236, 293] on div "Folga" at bounding box center [244, 293] width 94 height 16
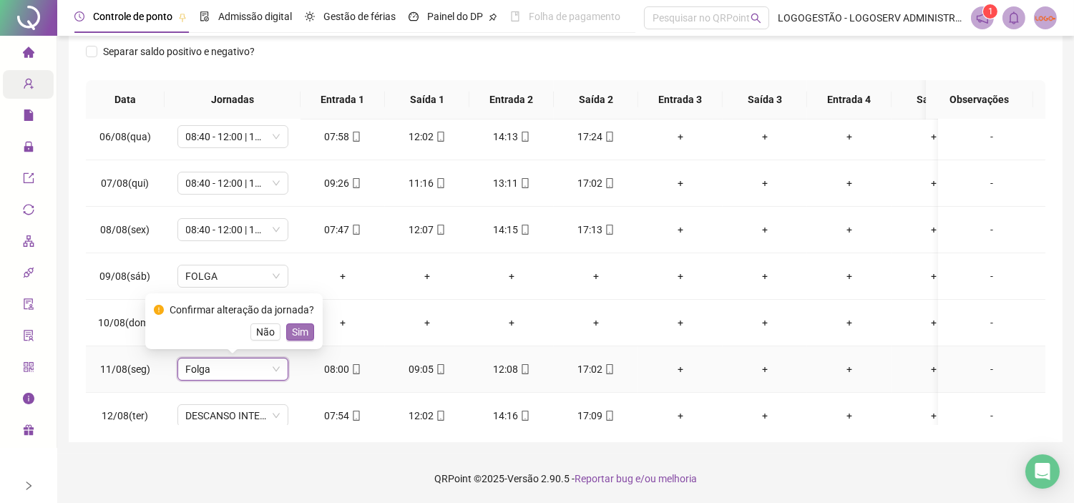
click at [302, 333] on span "Sim" at bounding box center [300, 332] width 16 height 16
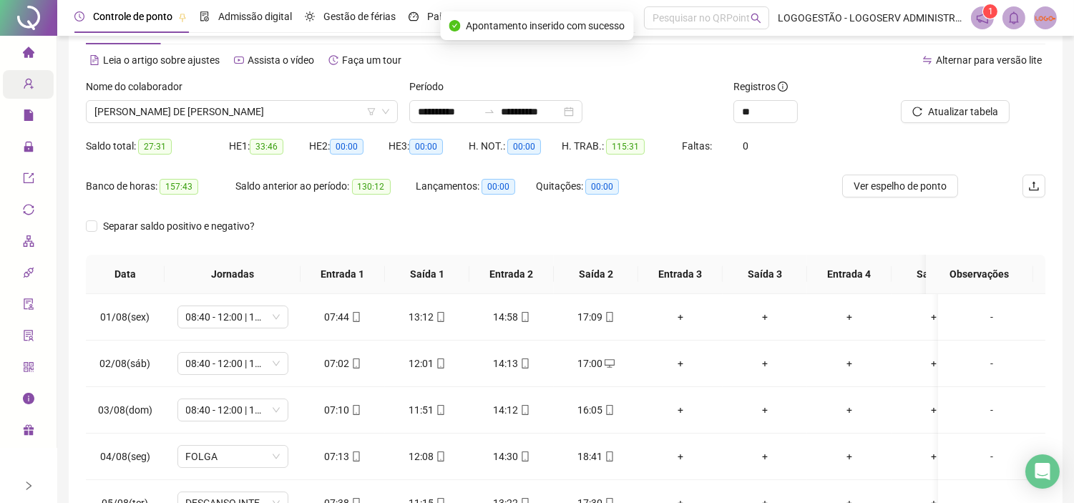
scroll to position [0, 0]
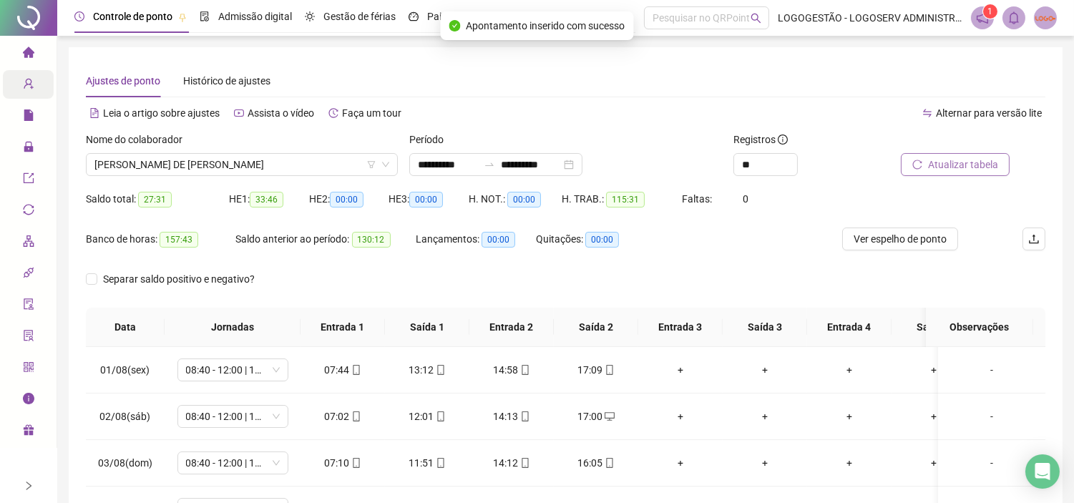
click at [940, 169] on span "Atualizar tabela" at bounding box center [963, 165] width 70 height 16
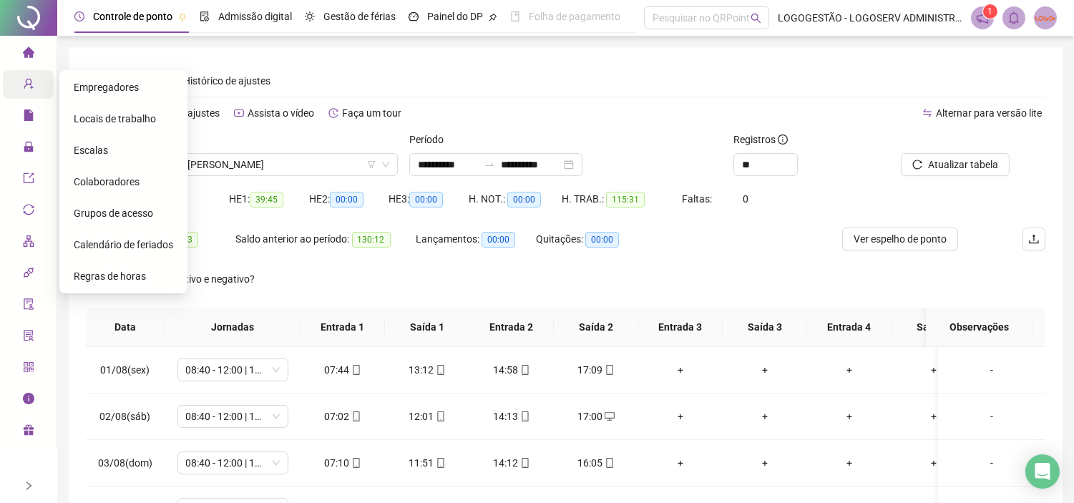
click at [24, 94] on span "user-add" at bounding box center [28, 86] width 11 height 29
click at [100, 182] on span "Colaboradores" at bounding box center [107, 181] width 66 height 11
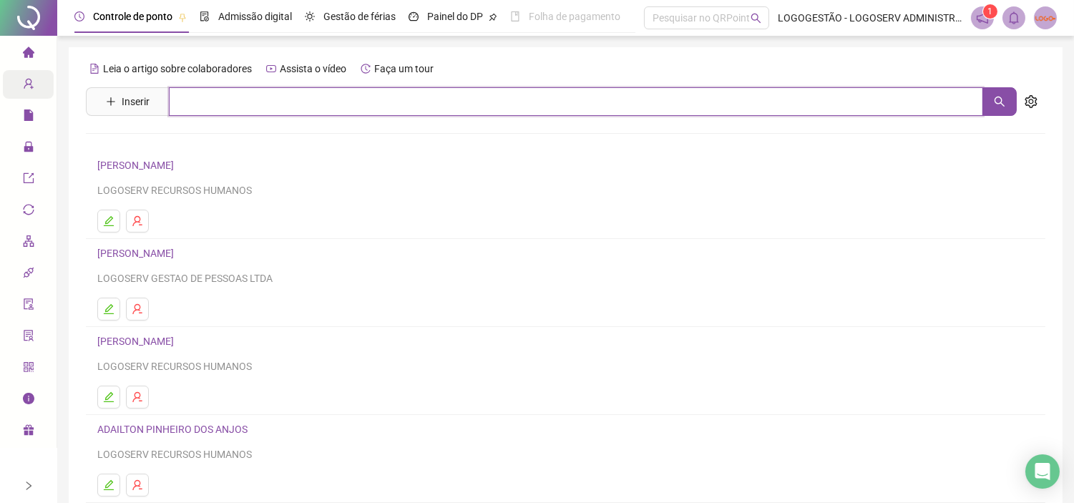
click at [283, 104] on input "text" at bounding box center [576, 101] width 814 height 29
type input "**********"
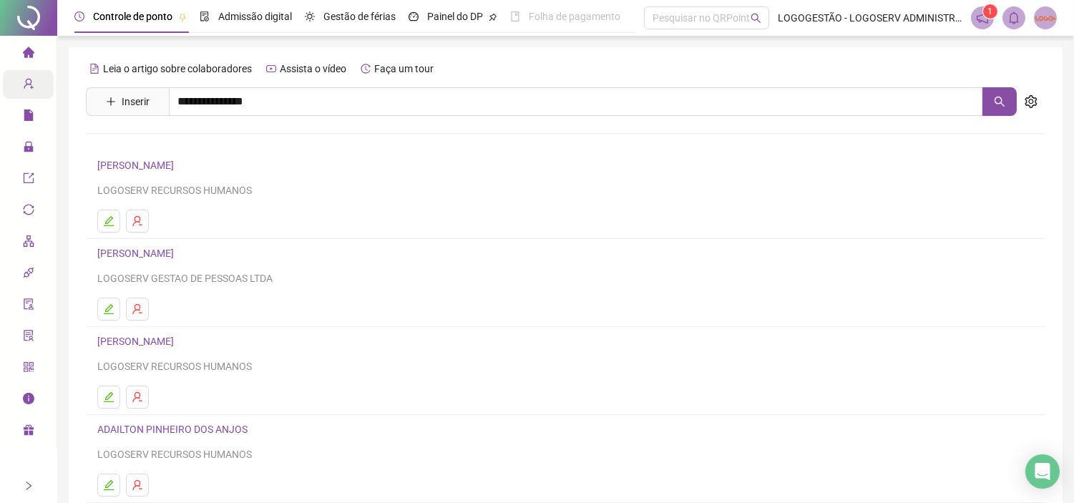
click at [217, 148] on link "DANIEL DE JESUS GODINHO" at bounding box center [197, 143] width 170 height 11
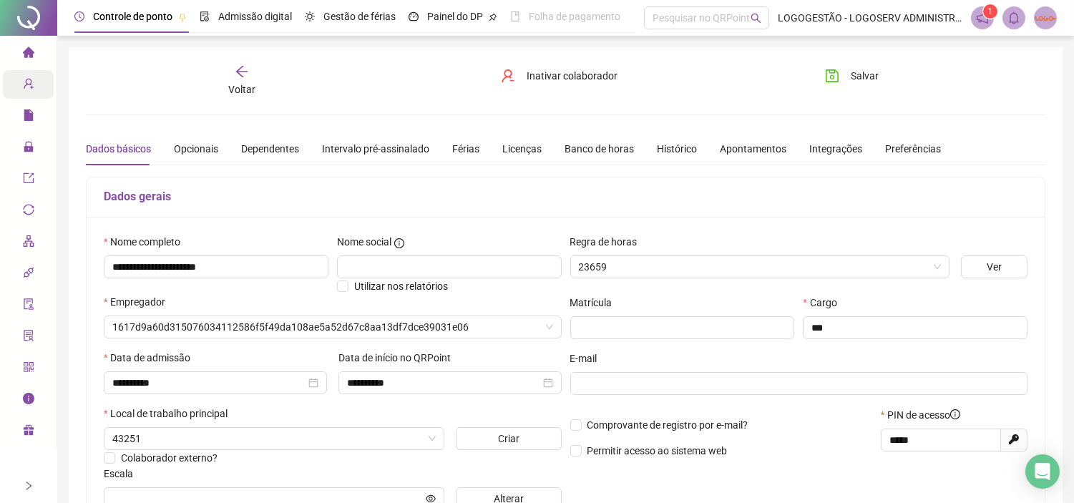
type input "**********"
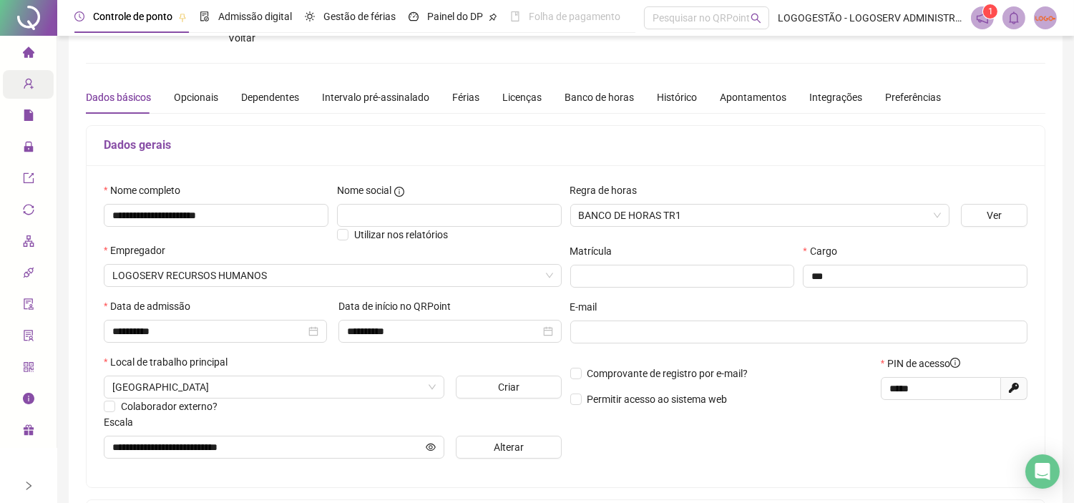
scroll to position [79, 0]
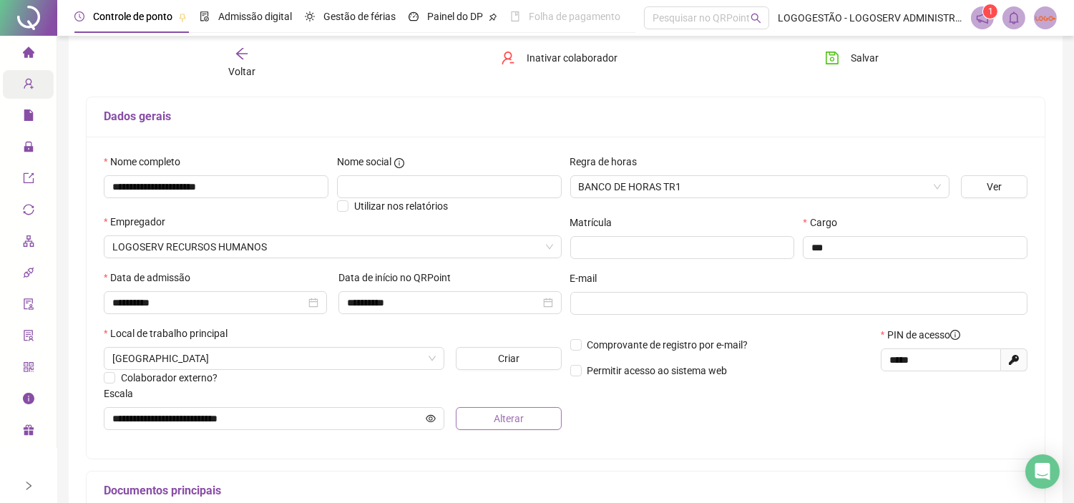
click at [524, 431] on div "**********" at bounding box center [332, 298] width 466 height 288
click at [523, 426] on span "Alterar" at bounding box center [508, 419] width 30 height 16
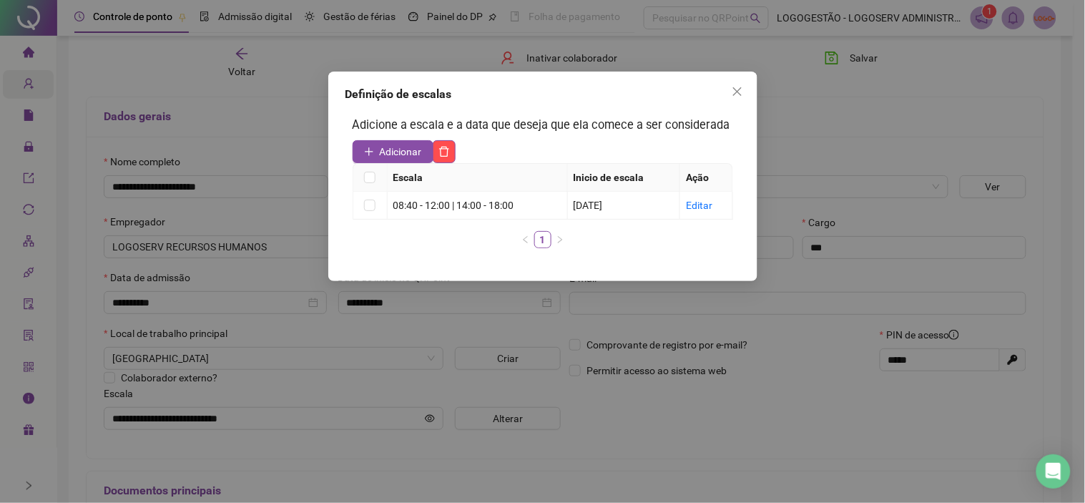
click at [603, 390] on div "Definição de escalas Adicione a escala e a data que deseja que ela comece a ser…" at bounding box center [542, 251] width 1085 height 503
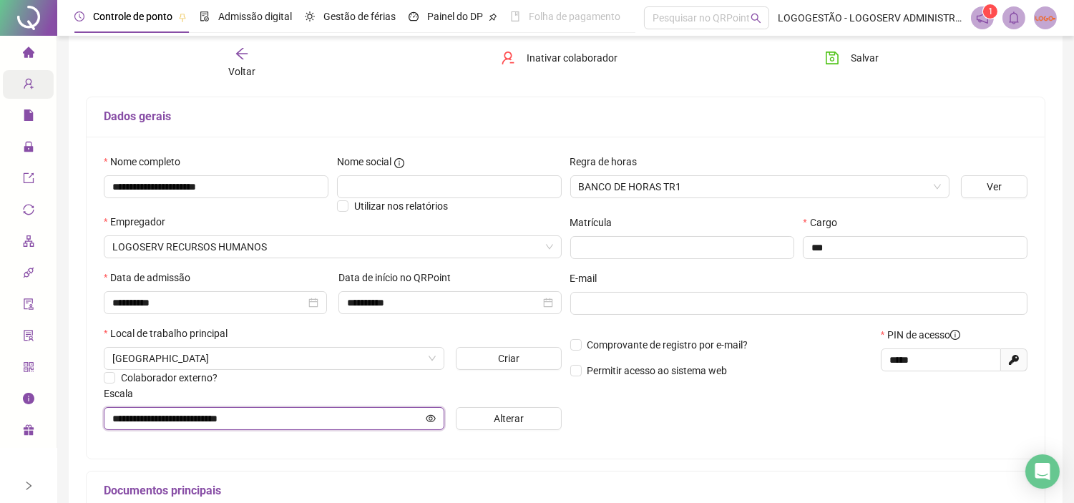
click at [433, 418] on icon "eye" at bounding box center [431, 418] width 10 height 10
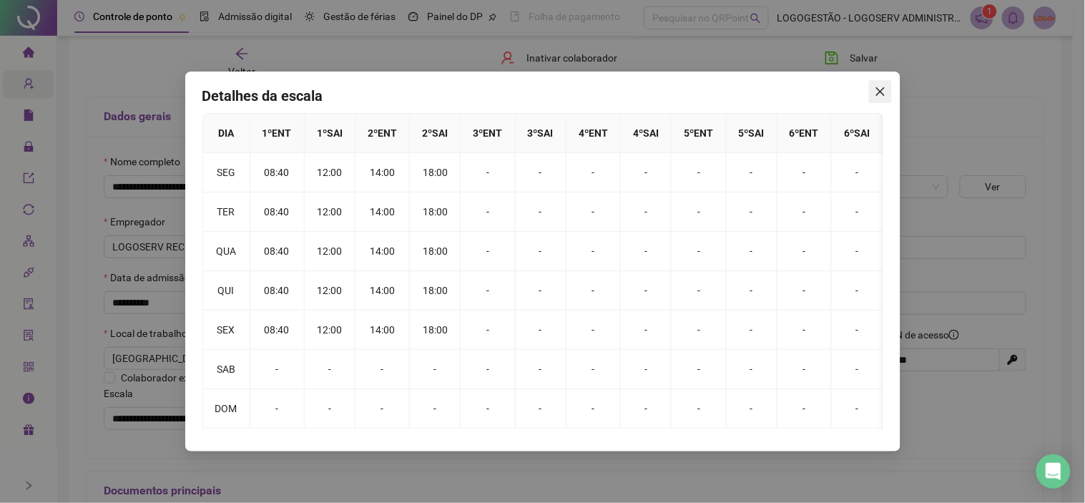
click at [875, 93] on icon "close" at bounding box center [880, 91] width 11 height 11
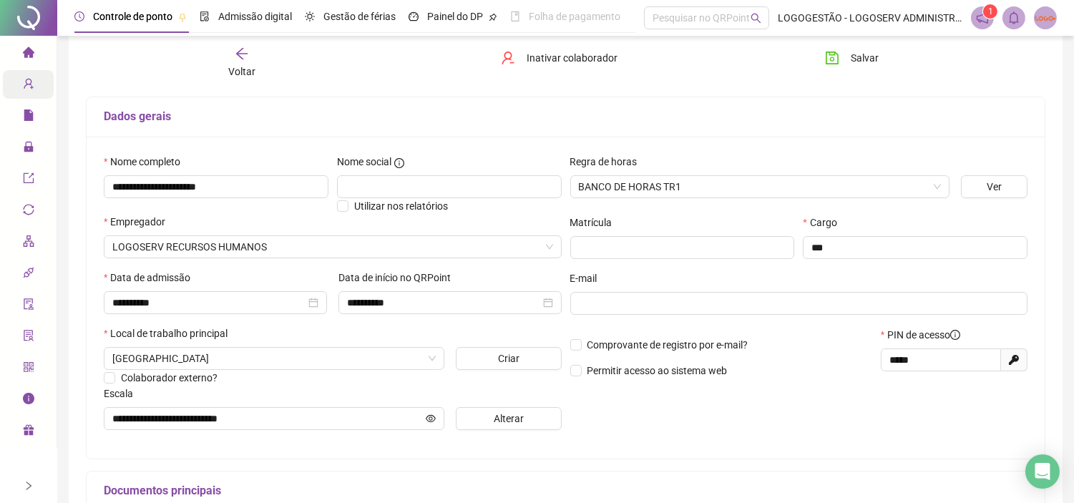
click at [225, 68] on div "Voltar" at bounding box center [242, 62] width 150 height 33
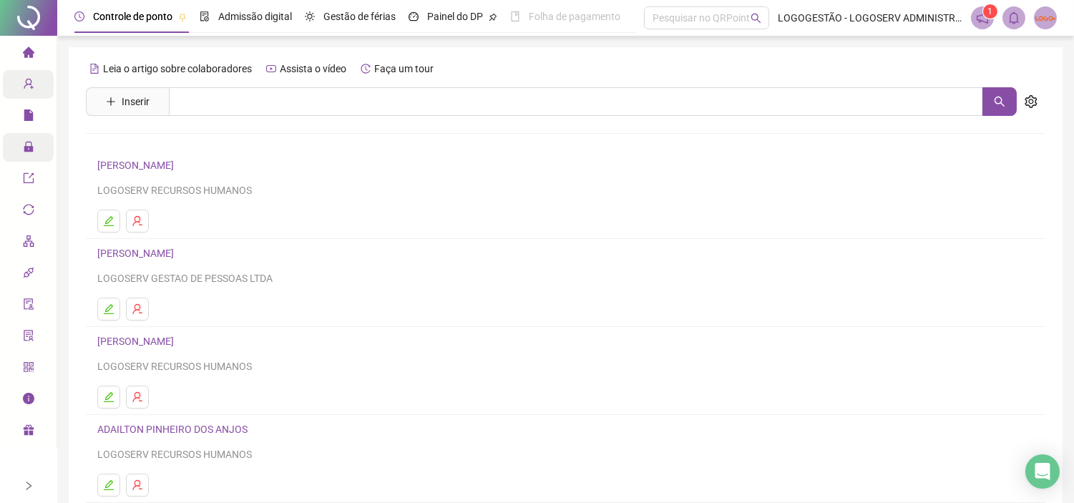
click at [37, 154] on span "Administração" at bounding box center [65, 148] width 84 height 29
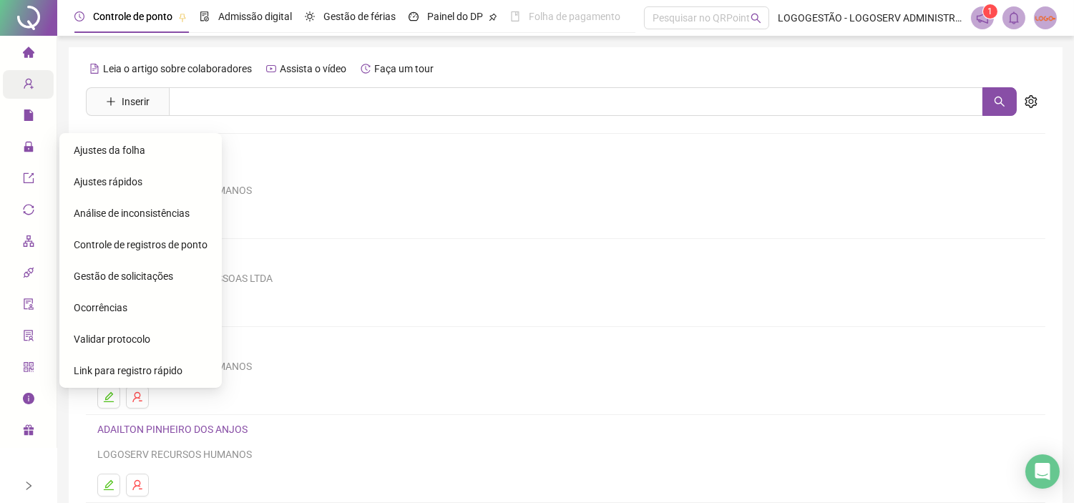
click at [109, 154] on span "Ajustes da folha" at bounding box center [110, 149] width 72 height 11
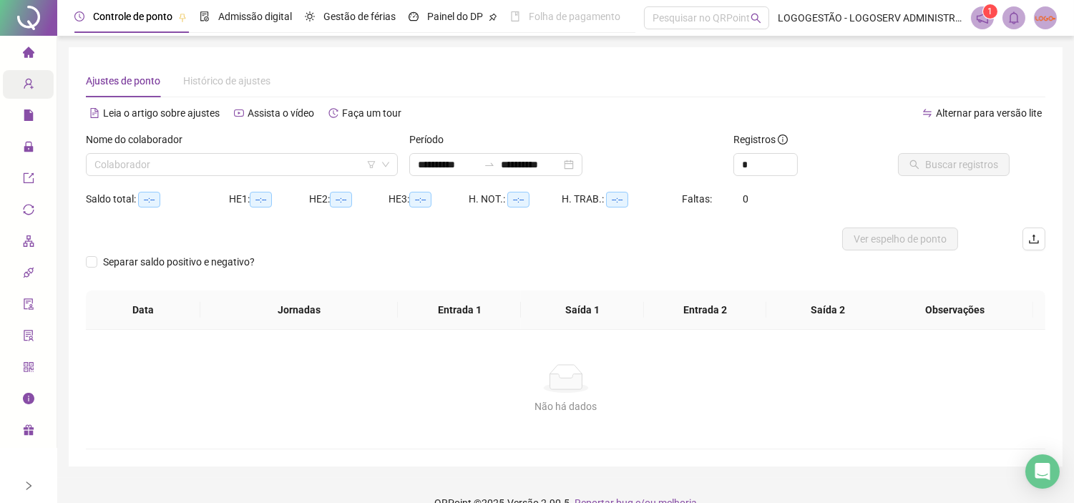
type input "**********"
click at [244, 163] on input "search" at bounding box center [235, 164] width 282 height 21
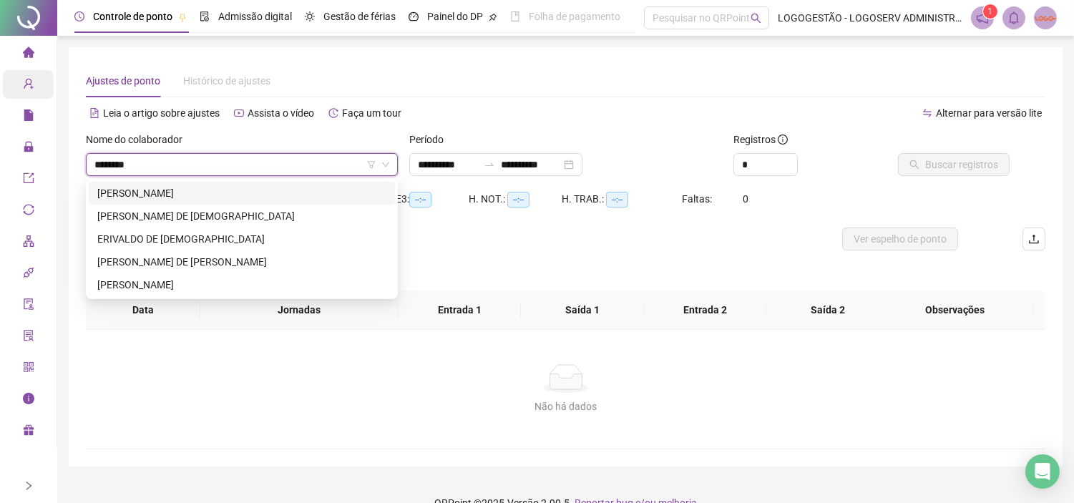
type input "********"
click at [230, 256] on div "ERIVALDO PASSOS DE SANTANA" at bounding box center [241, 262] width 289 height 16
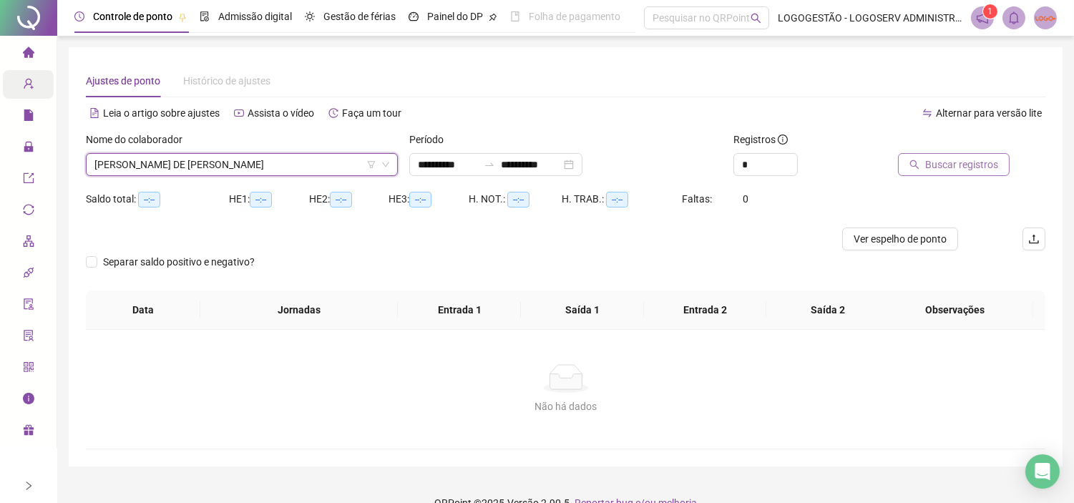
click at [947, 154] on button "Buscar registros" at bounding box center [954, 164] width 112 height 23
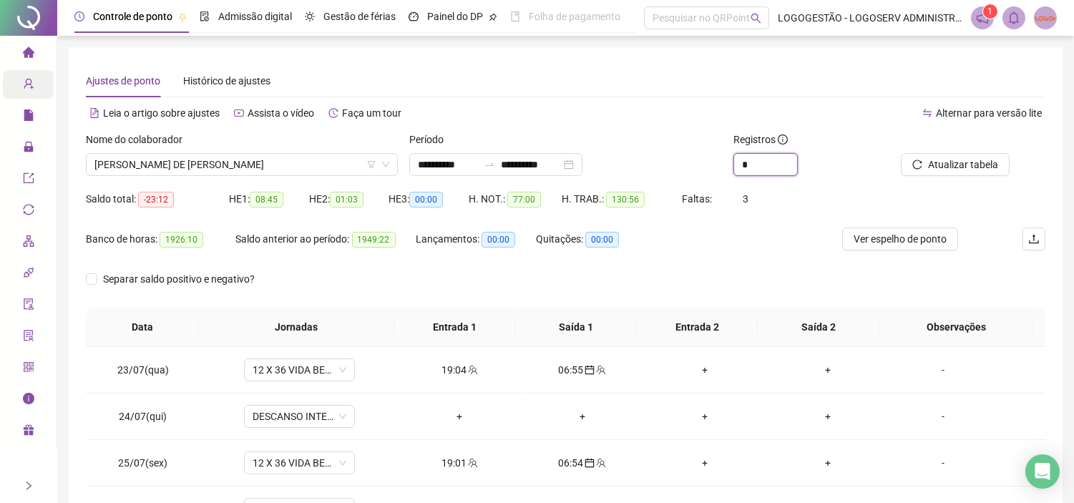
drag, startPoint x: 761, startPoint y: 167, endPoint x: 712, endPoint y: 168, distance: 48.7
click at [712, 168] on div "**********" at bounding box center [565, 160] width 971 height 56
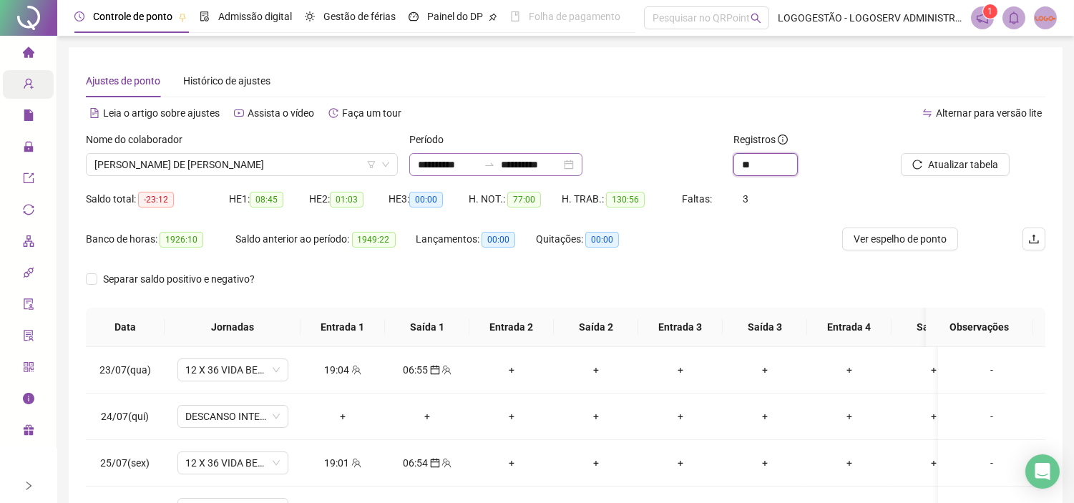
click at [495, 167] on icon "swap-right" at bounding box center [488, 164] width 11 height 11
type input "**"
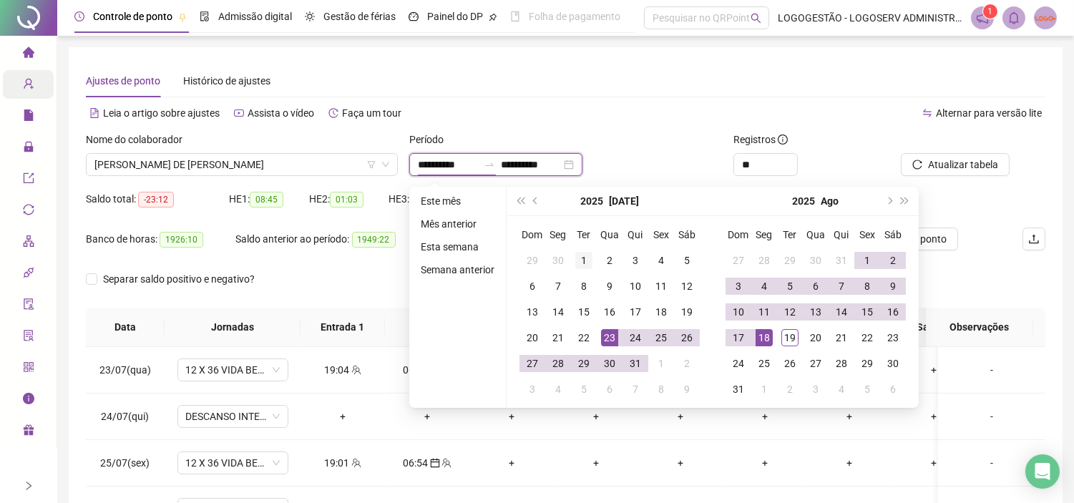
type input "**********"
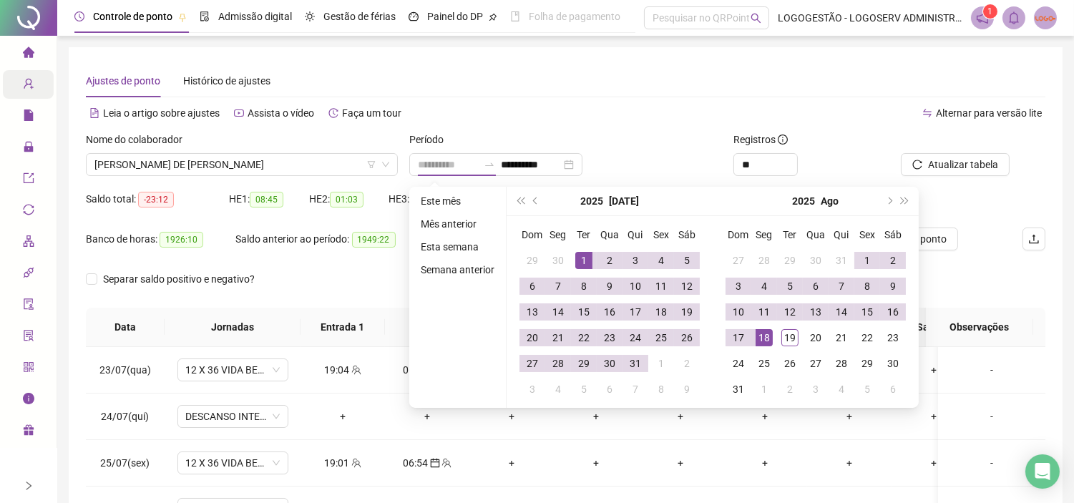
click at [576, 255] on div "1" at bounding box center [583, 260] width 17 height 17
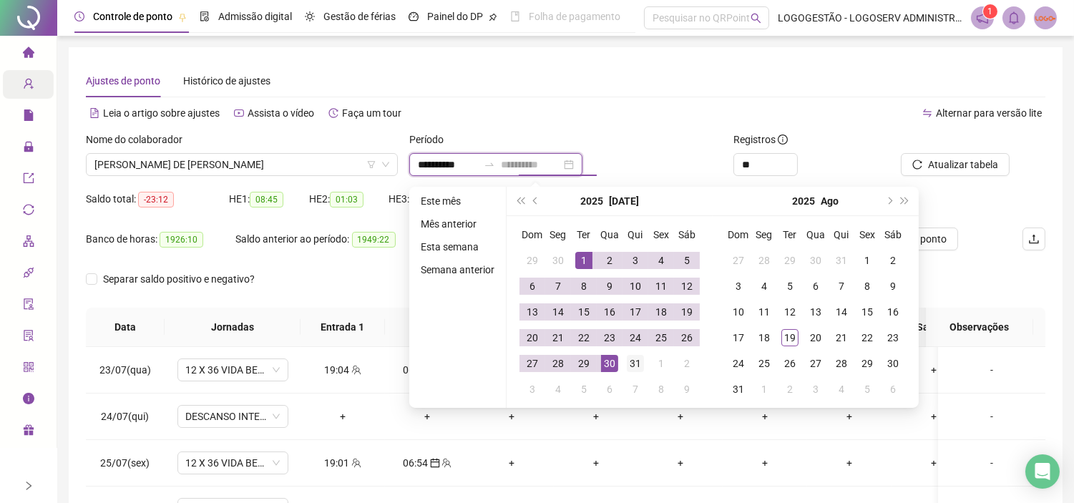
type input "**********"
click at [638, 365] on div "31" at bounding box center [635, 363] width 17 height 17
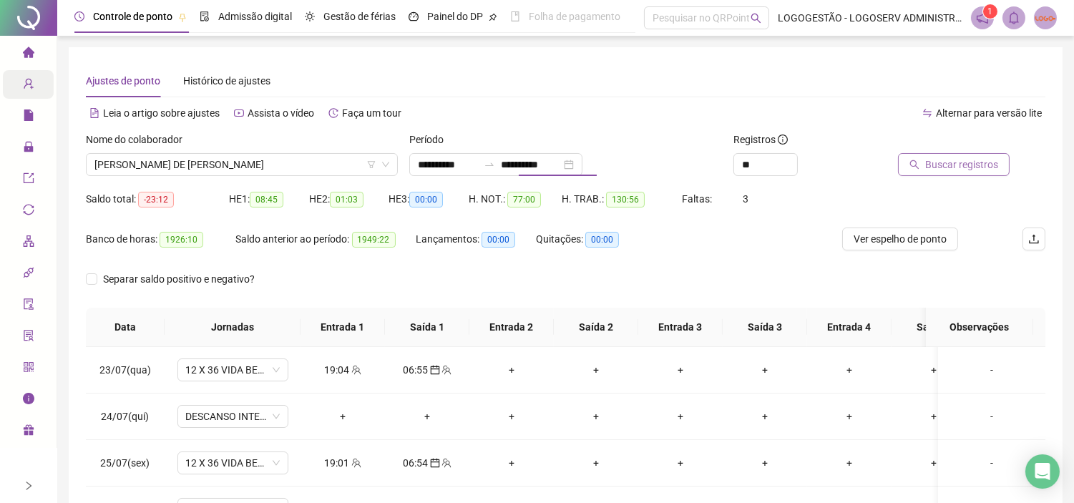
click at [946, 159] on span "Buscar registros" at bounding box center [961, 165] width 73 height 16
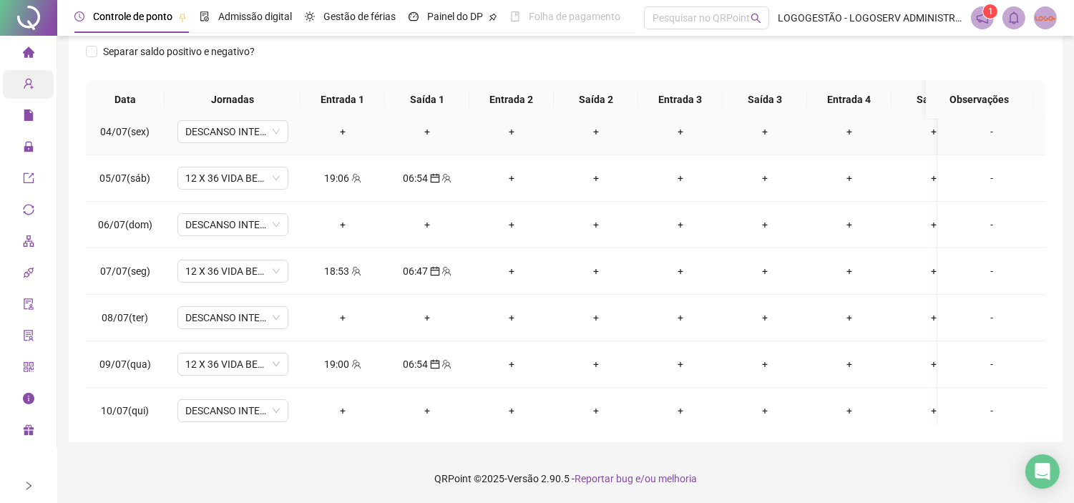
scroll to position [159, 0]
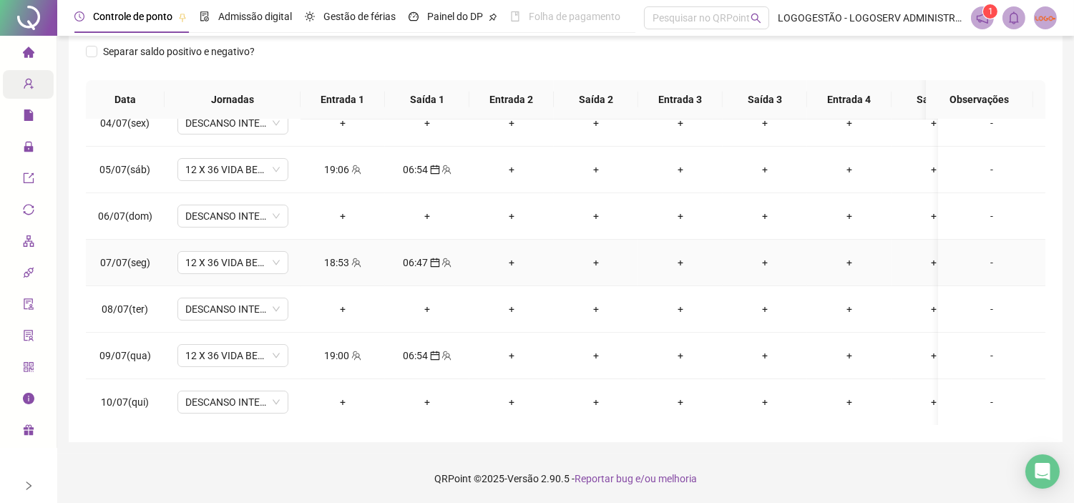
click at [358, 267] on span at bounding box center [355, 262] width 11 height 11
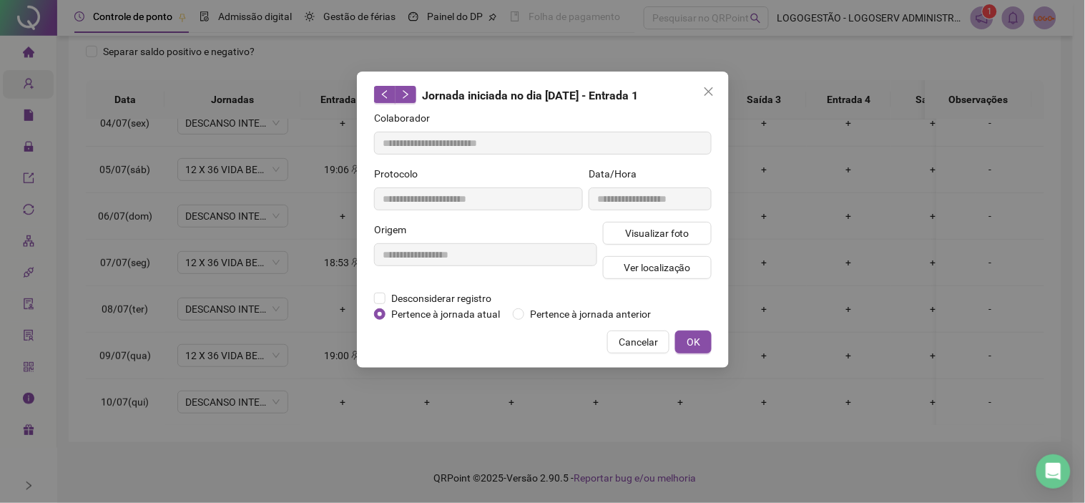
type input "**********"
click at [659, 235] on span "Visualizar foto" at bounding box center [656, 233] width 64 height 16
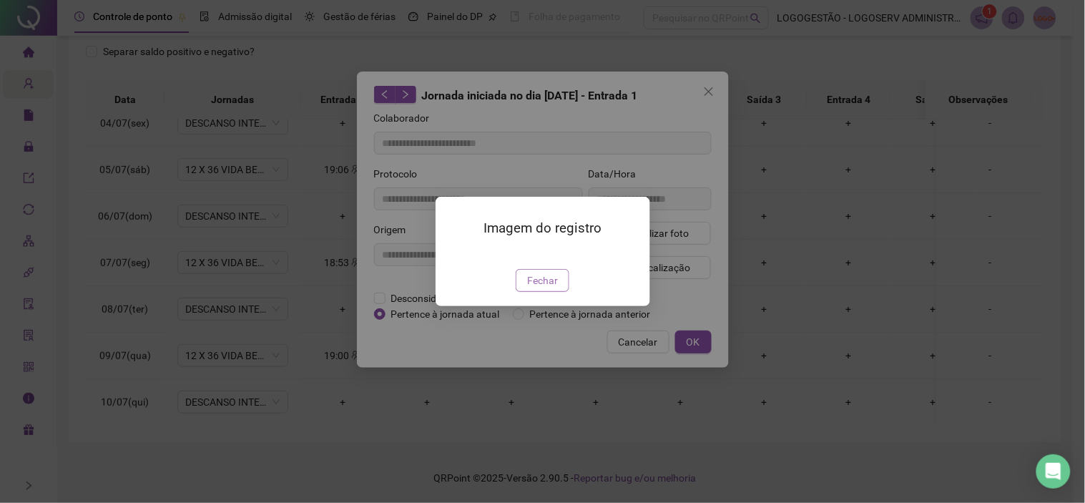
click at [555, 288] on span "Fechar" at bounding box center [542, 280] width 31 height 16
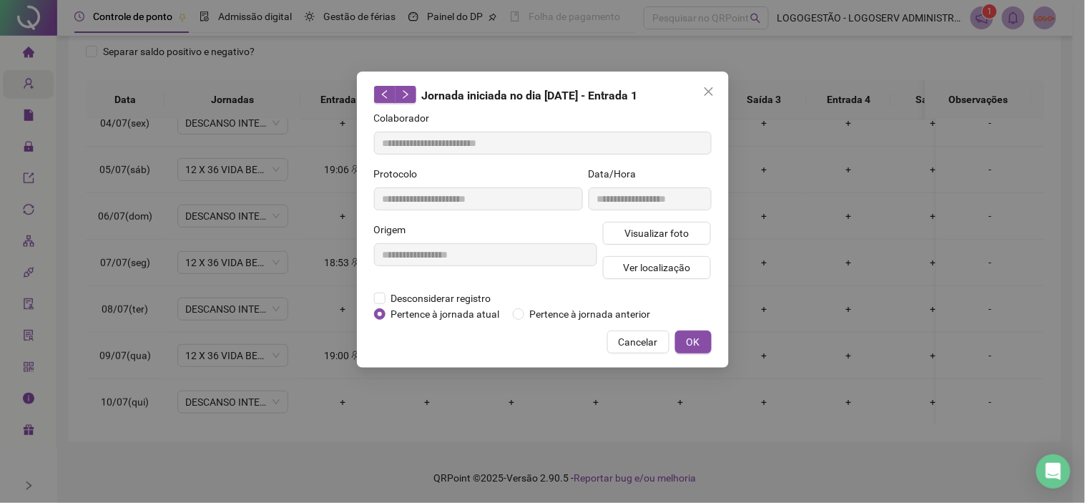
click at [627, 338] on span "Cancelar" at bounding box center [638, 342] width 39 height 16
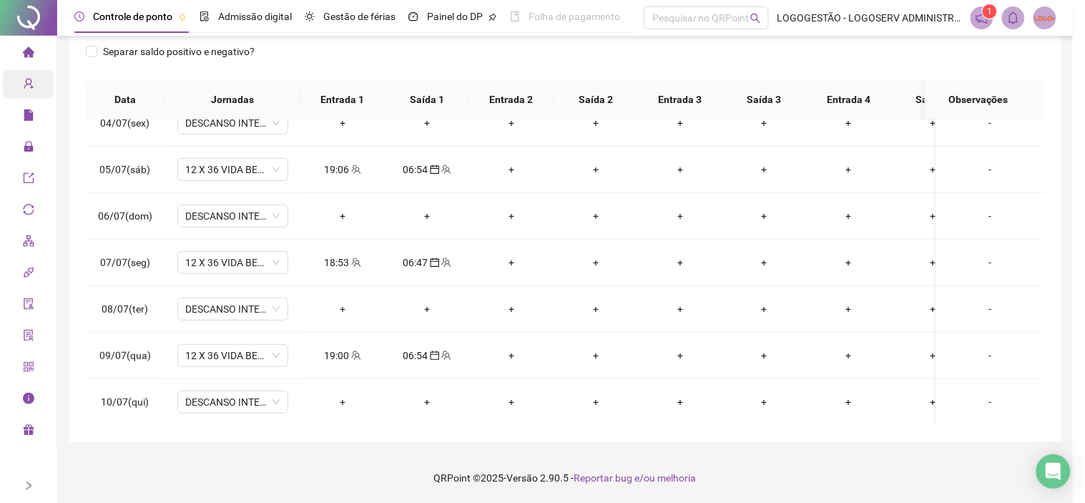
click at [332, 346] on td "19:00" at bounding box center [342, 356] width 84 height 46
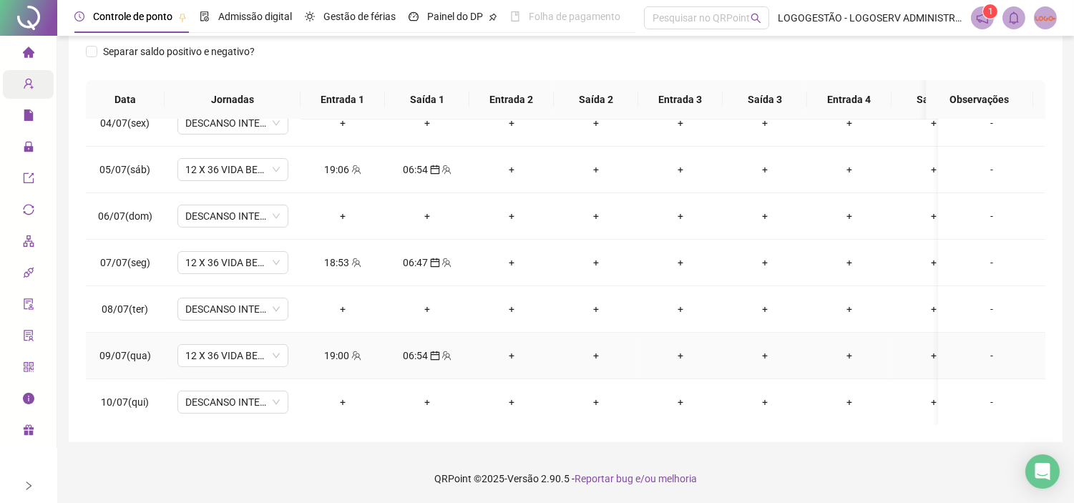
click at [346, 348] on div "19:00" at bounding box center [343, 356] width 62 height 16
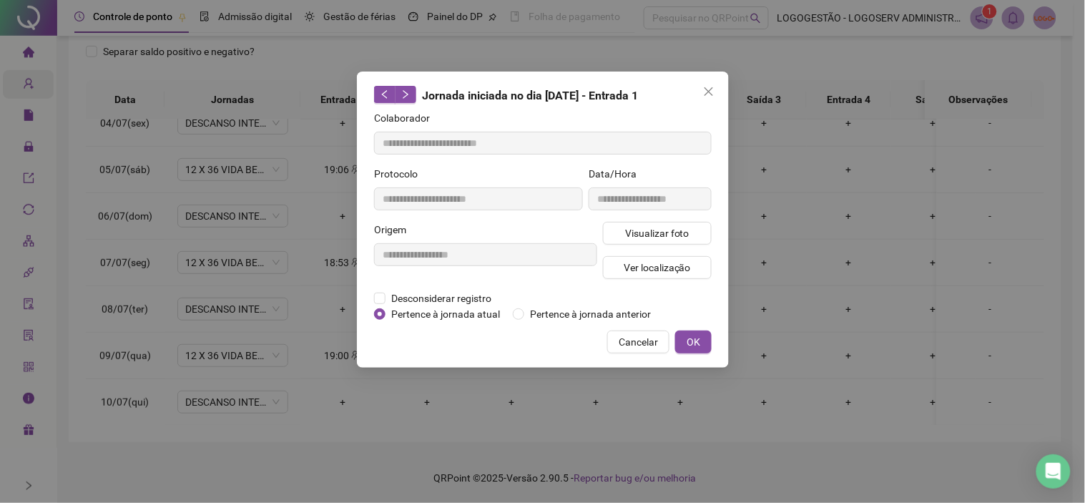
type input "**********"
click at [626, 232] on span "Visualizar foto" at bounding box center [656, 233] width 64 height 16
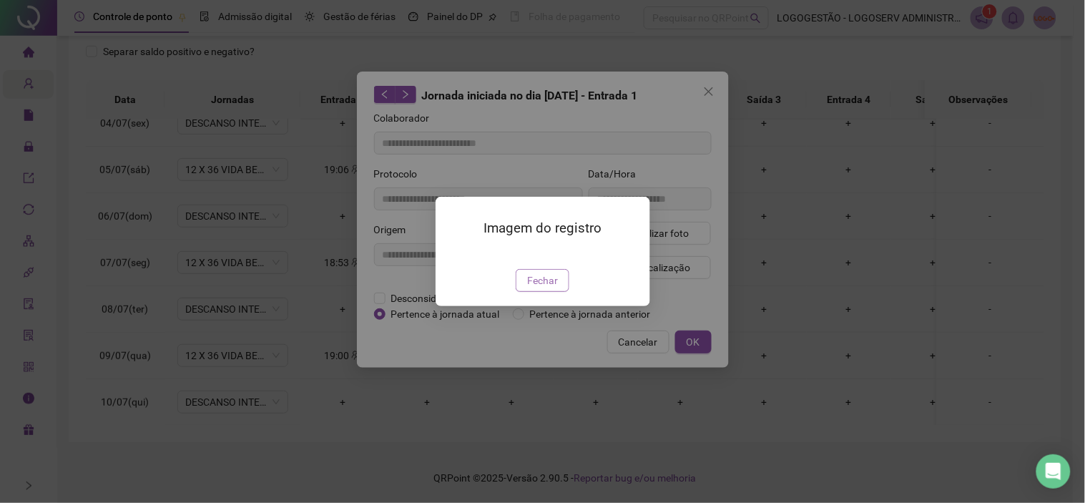
click at [558, 292] on button "Fechar" at bounding box center [543, 280] width 54 height 23
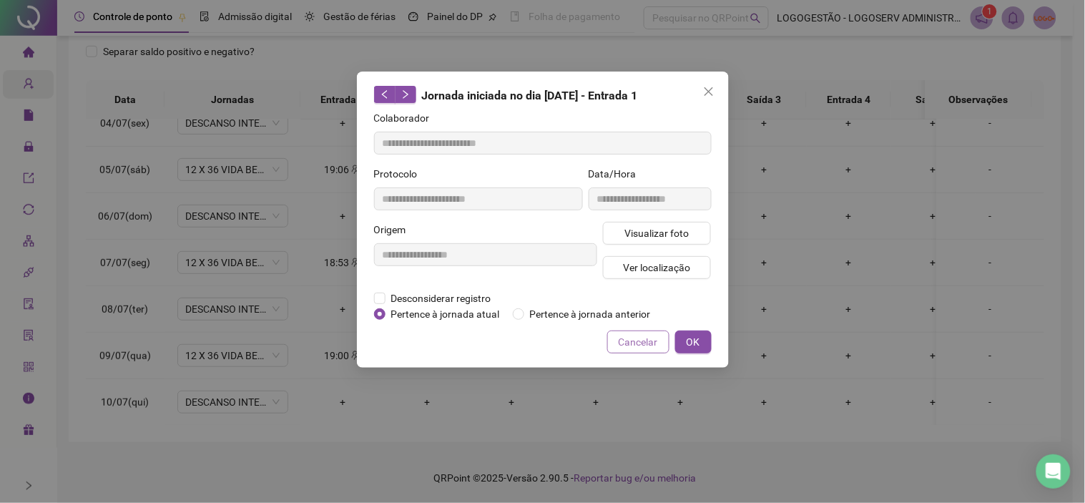
click at [637, 340] on span "Cancelar" at bounding box center [638, 342] width 39 height 16
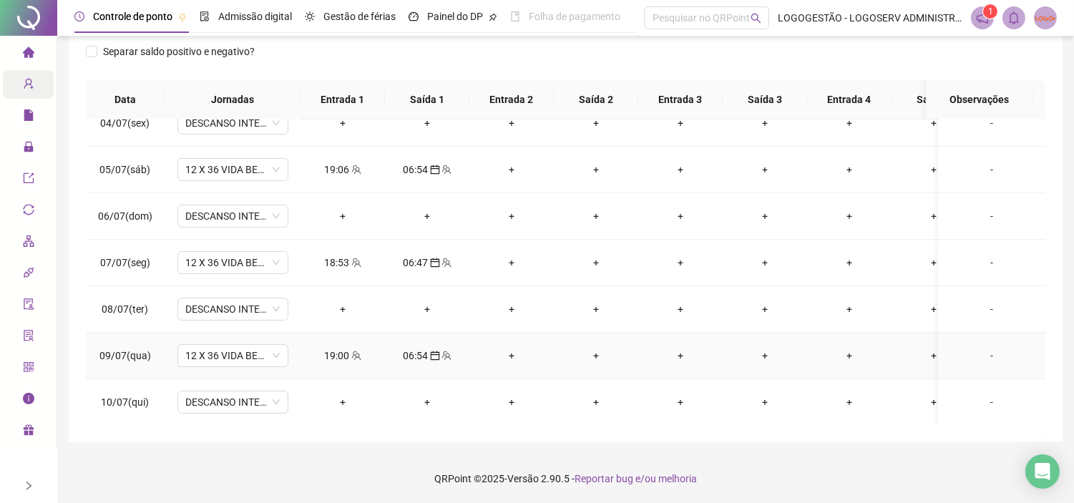
click at [413, 359] on div "06:54" at bounding box center [427, 356] width 62 height 16
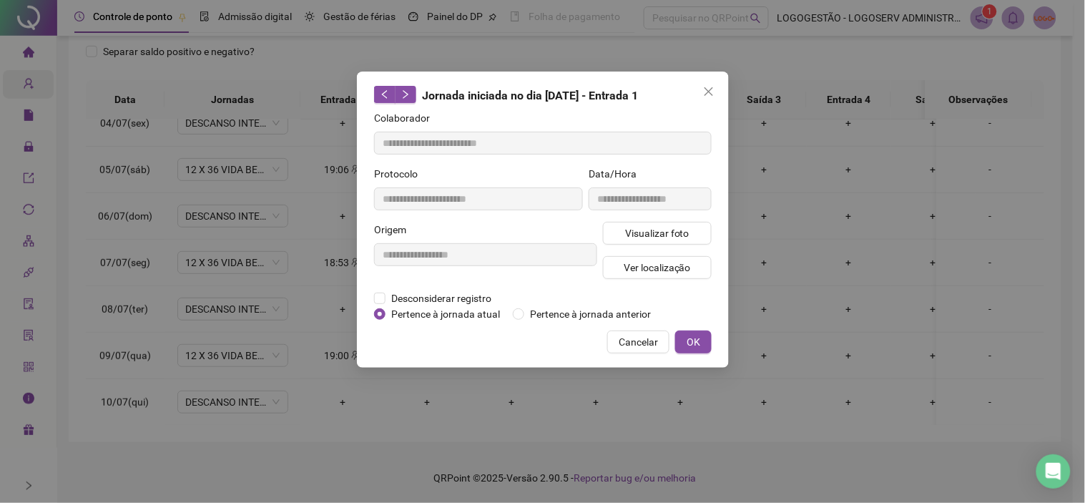
type input "**********"
click at [641, 230] on span "Visualizar foto" at bounding box center [656, 233] width 64 height 16
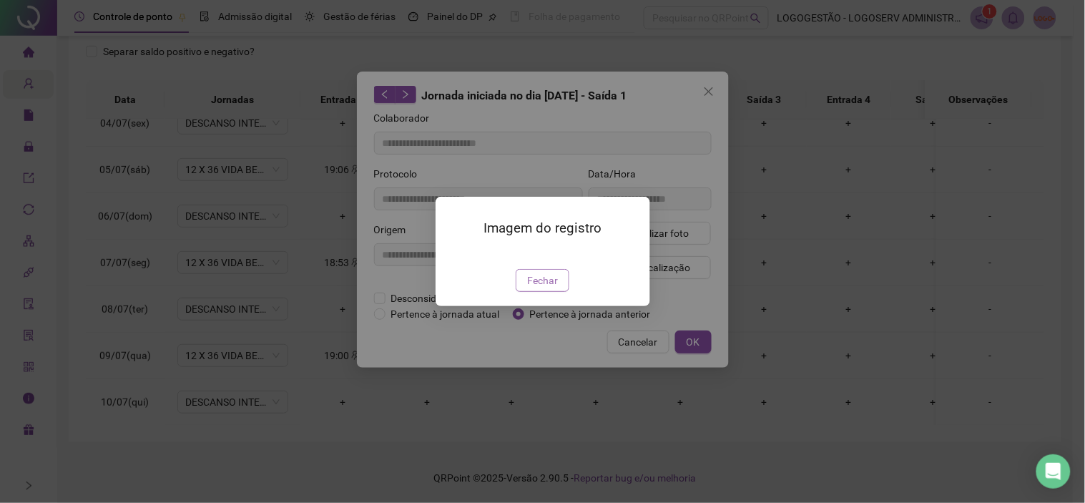
click at [548, 288] on span "Fechar" at bounding box center [542, 280] width 31 height 16
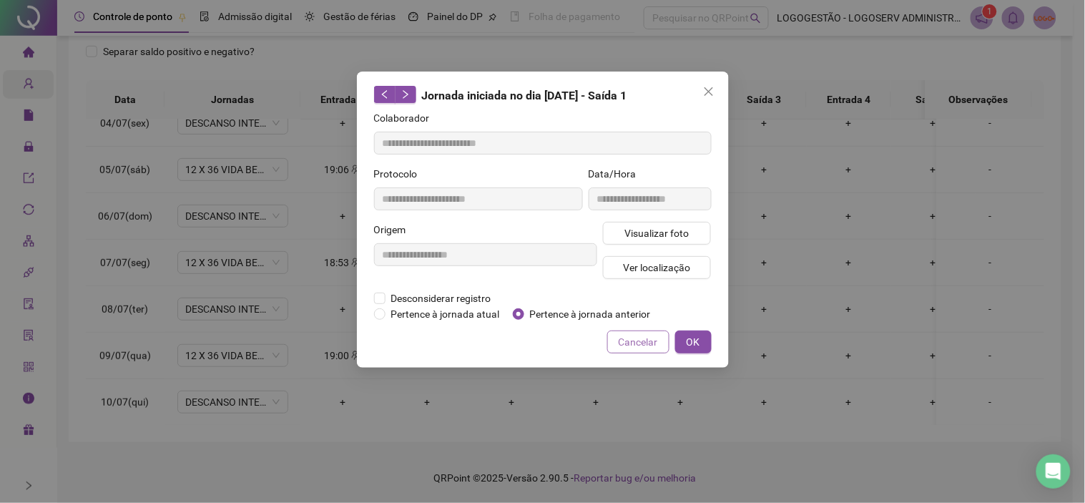
click at [647, 346] on span "Cancelar" at bounding box center [638, 342] width 39 height 16
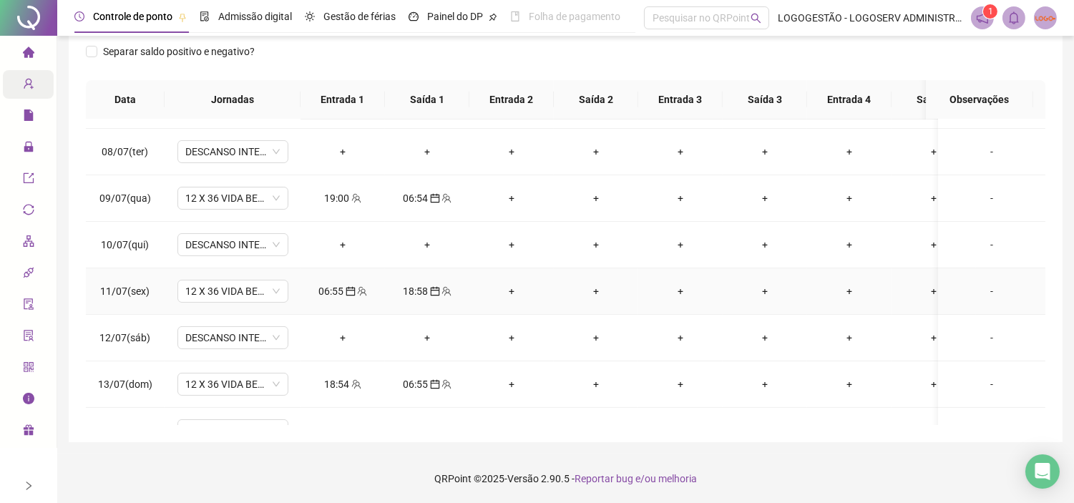
scroll to position [318, 0]
click at [411, 288] on div "18:58" at bounding box center [427, 290] width 62 height 16
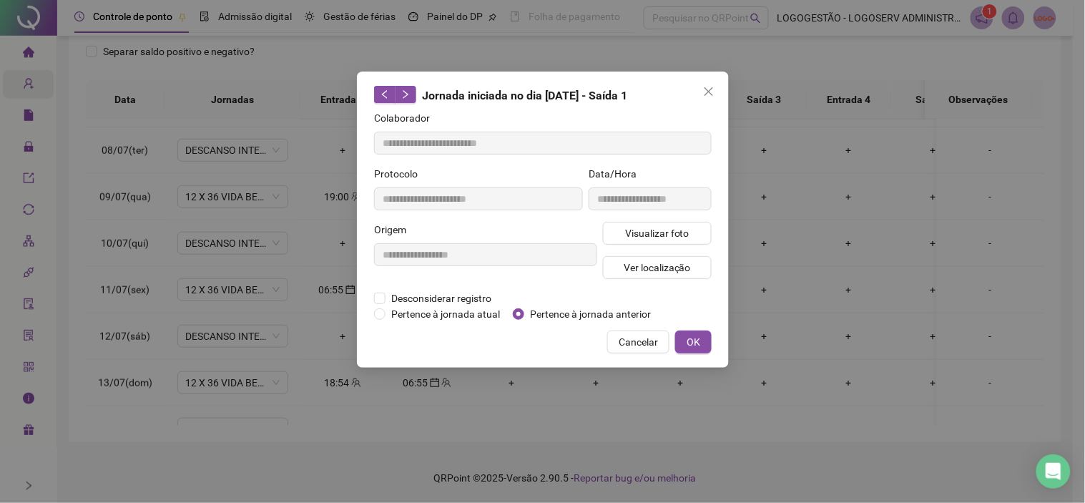
type input "**********"
click at [637, 234] on span "Visualizar foto" at bounding box center [656, 233] width 64 height 16
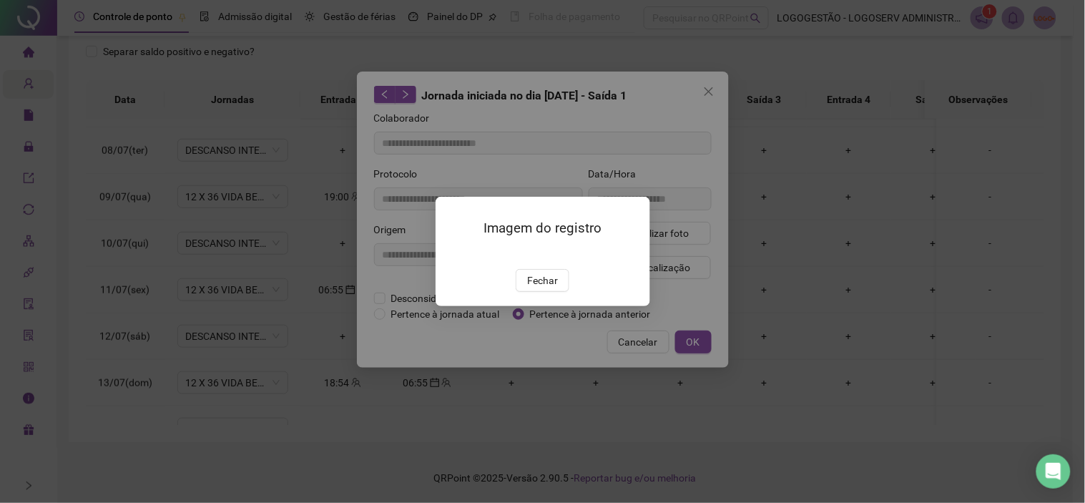
click at [540, 306] on div "Imagem do registro Fechar" at bounding box center [543, 251] width 215 height 109
click at [564, 292] on button "Fechar" at bounding box center [543, 280] width 54 height 23
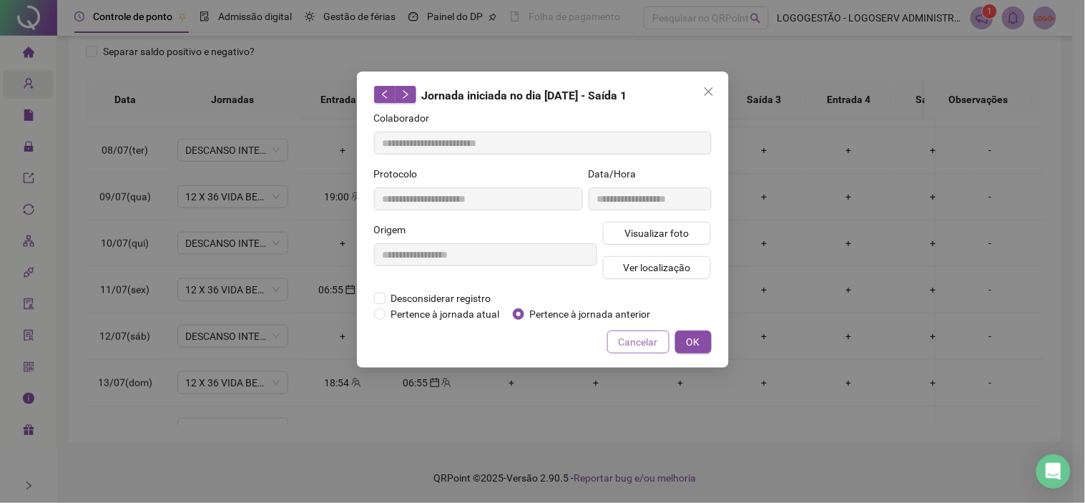
click at [623, 339] on span "Cancelar" at bounding box center [638, 342] width 39 height 16
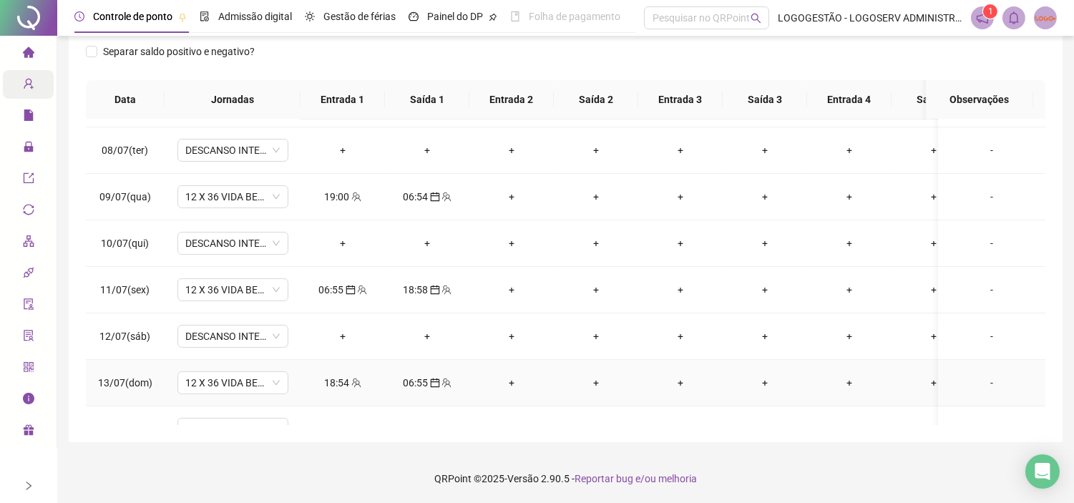
click at [345, 389] on div "18:54" at bounding box center [343, 383] width 62 height 16
type input "**********"
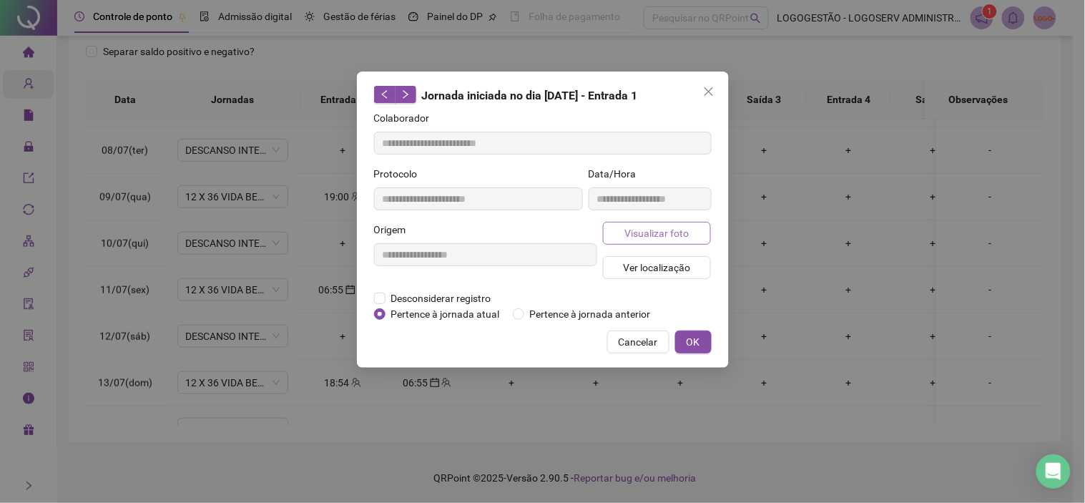
click at [668, 229] on span "Visualizar foto" at bounding box center [656, 233] width 64 height 16
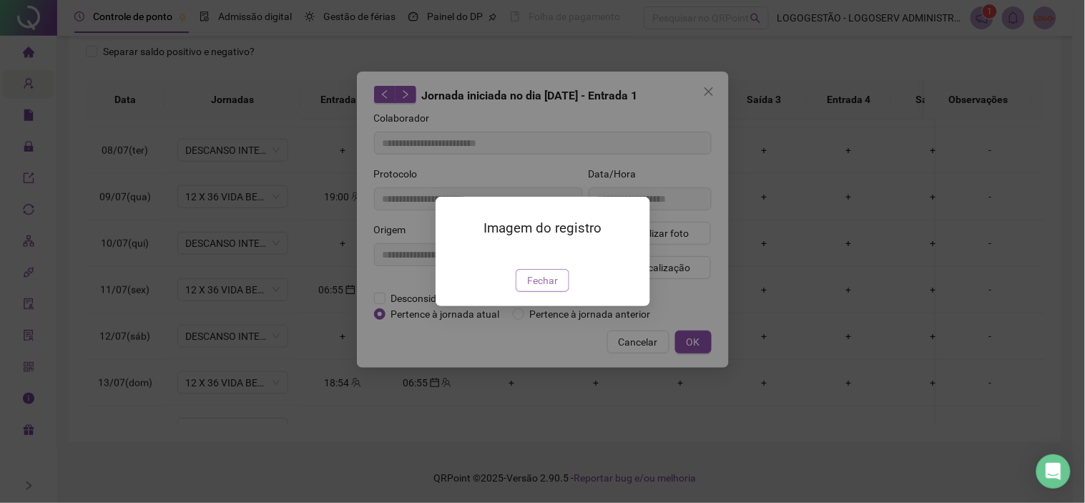
click at [548, 288] on span "Fechar" at bounding box center [542, 280] width 31 height 16
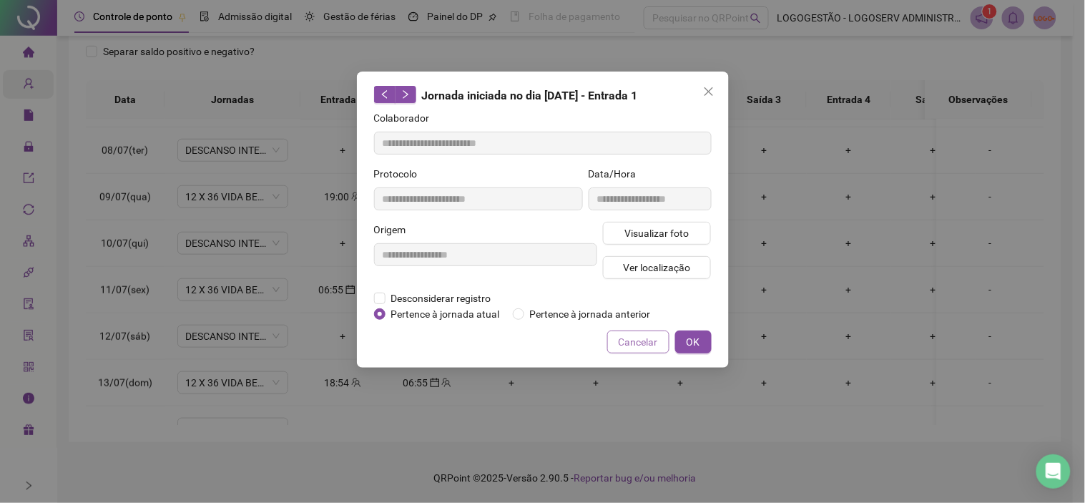
click at [640, 334] on span "Cancelar" at bounding box center [638, 342] width 39 height 16
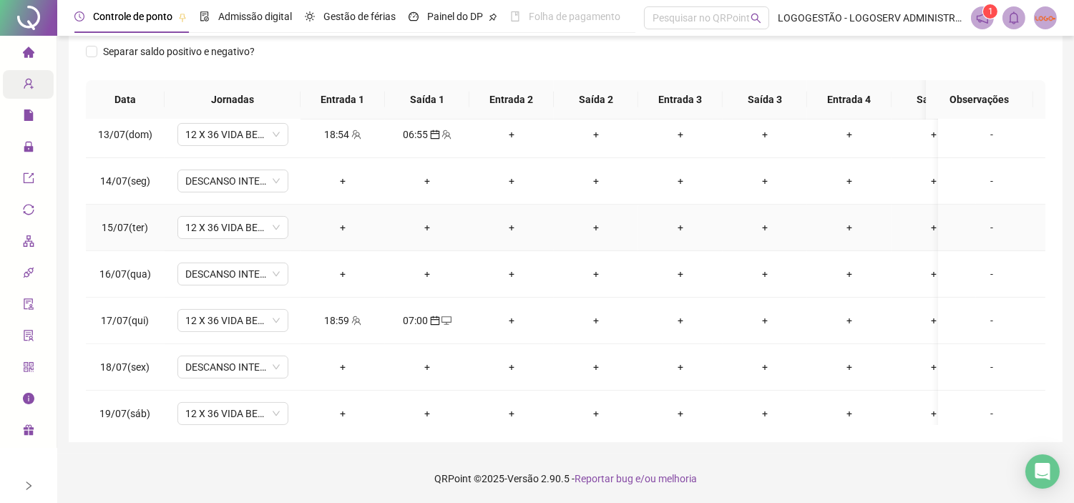
scroll to position [635, 0]
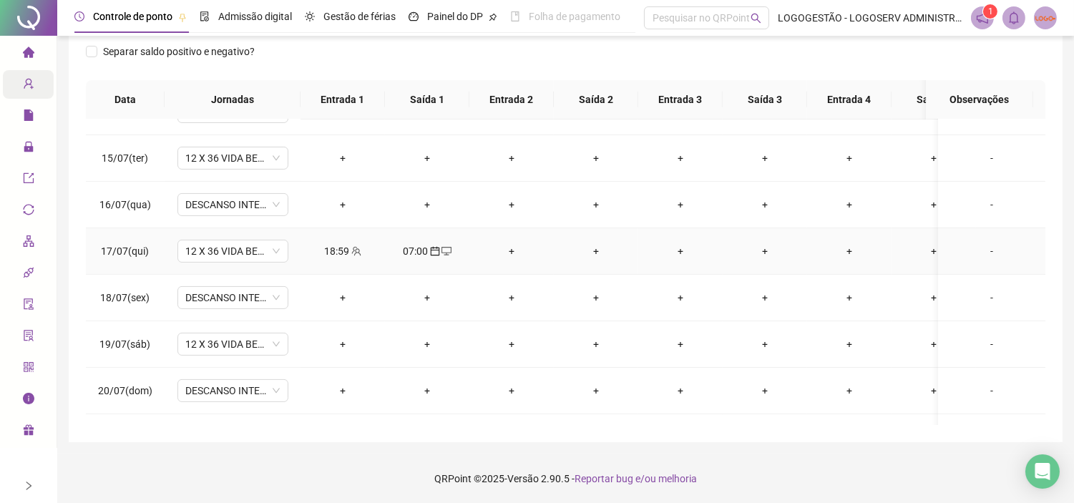
click at [341, 251] on div "18:59" at bounding box center [343, 251] width 62 height 16
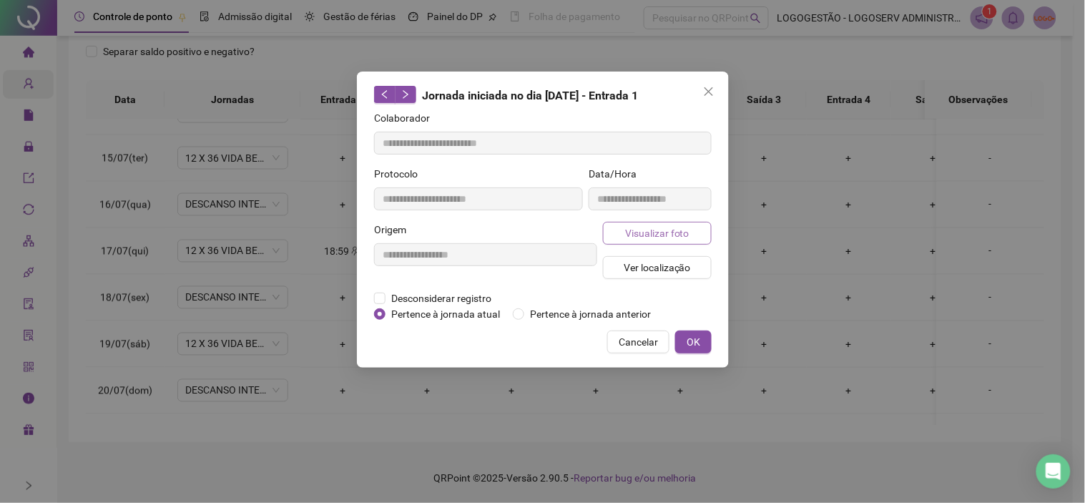
type input "**********"
click at [624, 230] on button "Visualizar foto" at bounding box center [657, 233] width 109 height 23
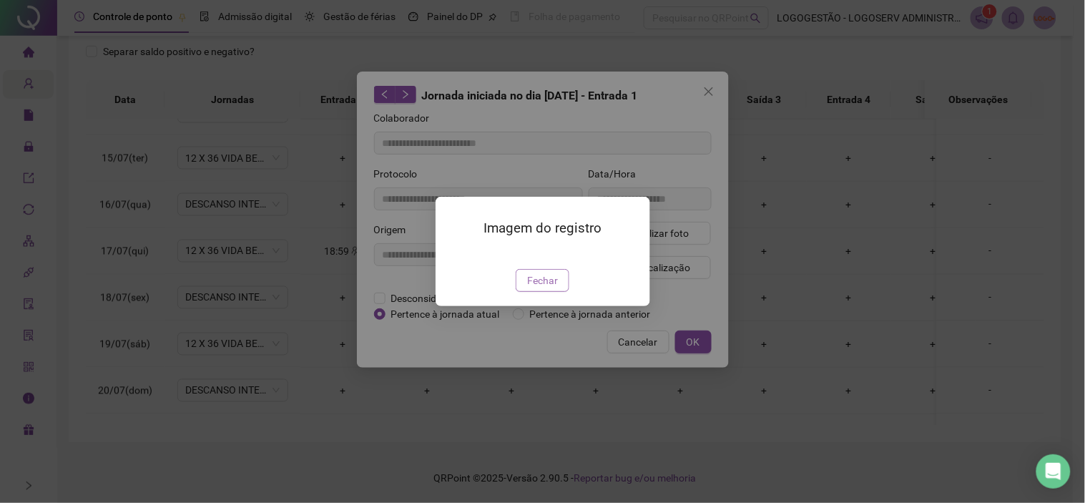
click at [545, 292] on button "Fechar" at bounding box center [543, 280] width 54 height 23
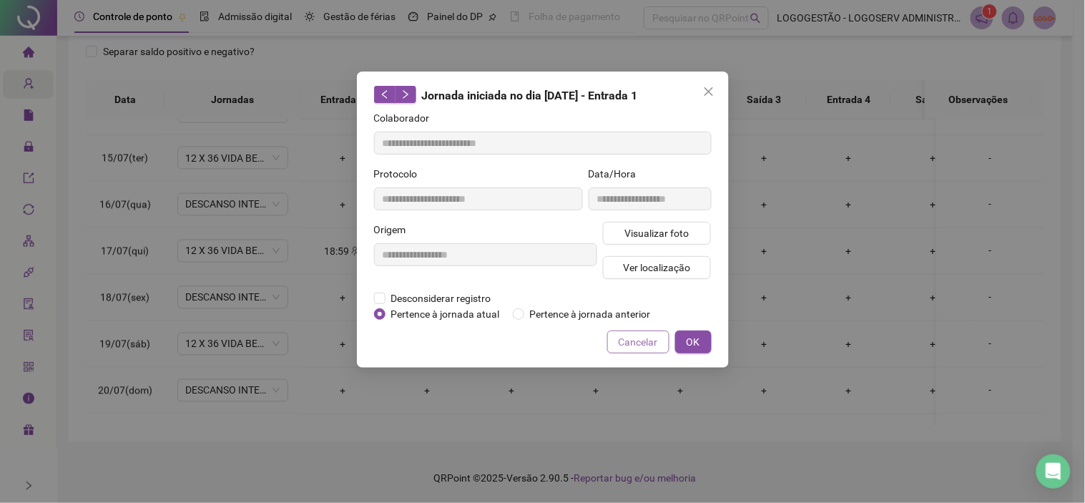
click at [632, 340] on span "Cancelar" at bounding box center [638, 342] width 39 height 16
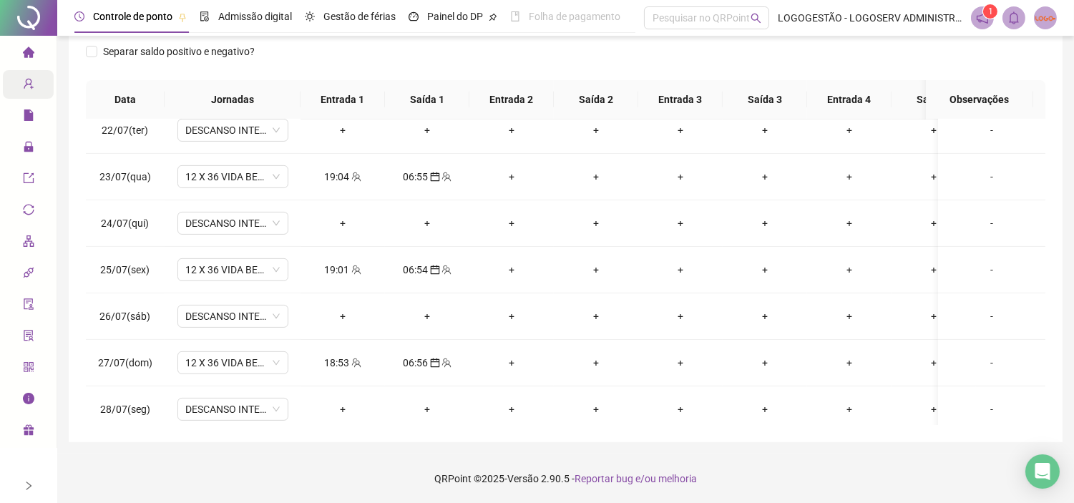
scroll to position [1149, 0]
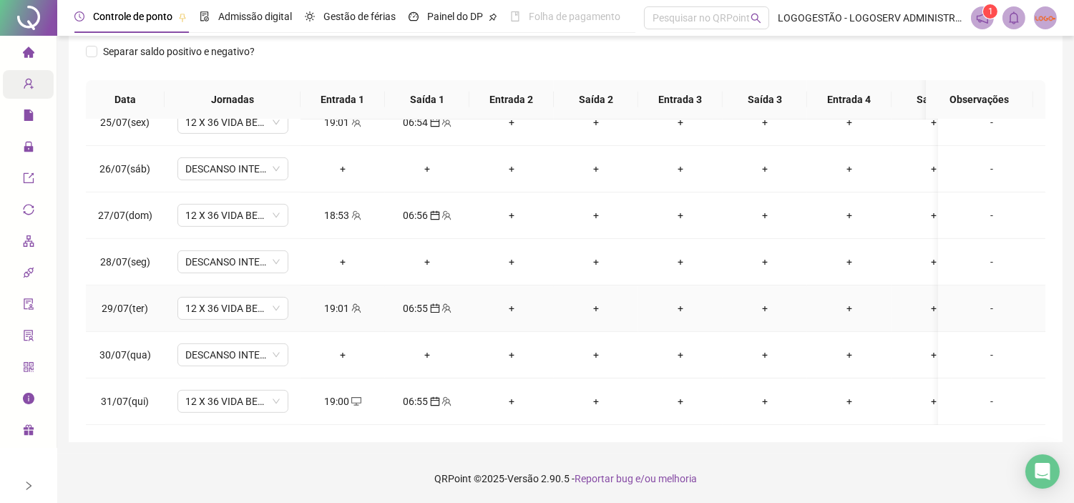
click at [340, 300] on div "19:01" at bounding box center [343, 308] width 62 height 16
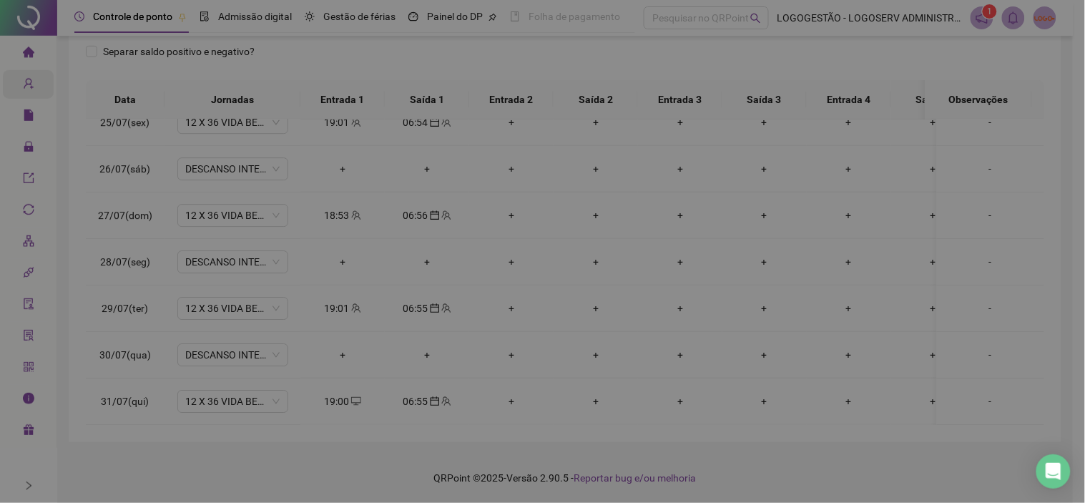
type input "**********"
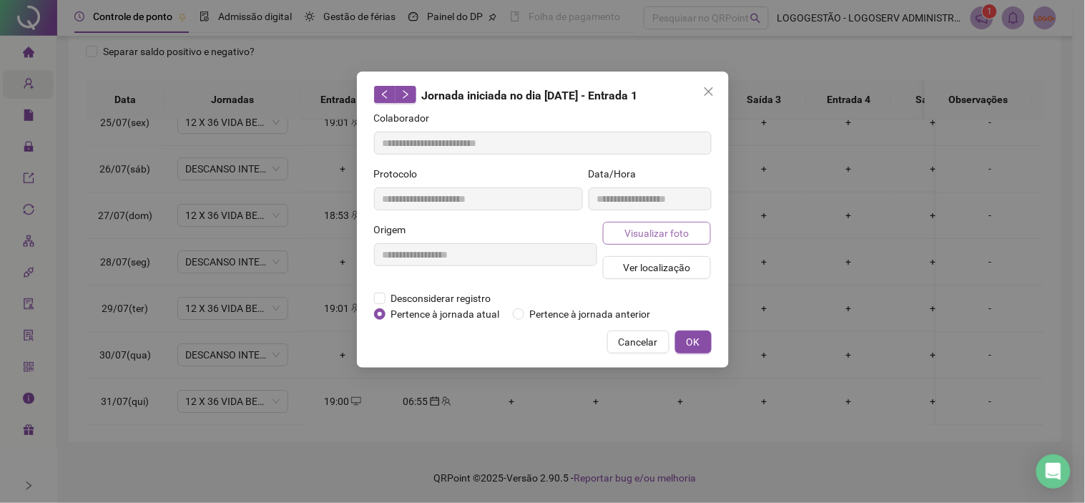
click at [628, 236] on span "Visualizar foto" at bounding box center [656, 233] width 64 height 16
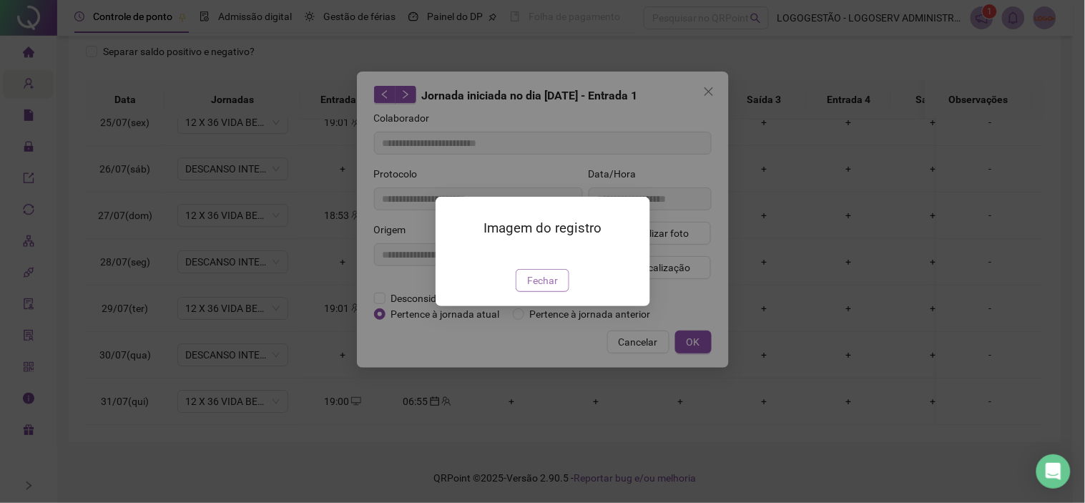
click at [546, 292] on button "Fechar" at bounding box center [543, 280] width 54 height 23
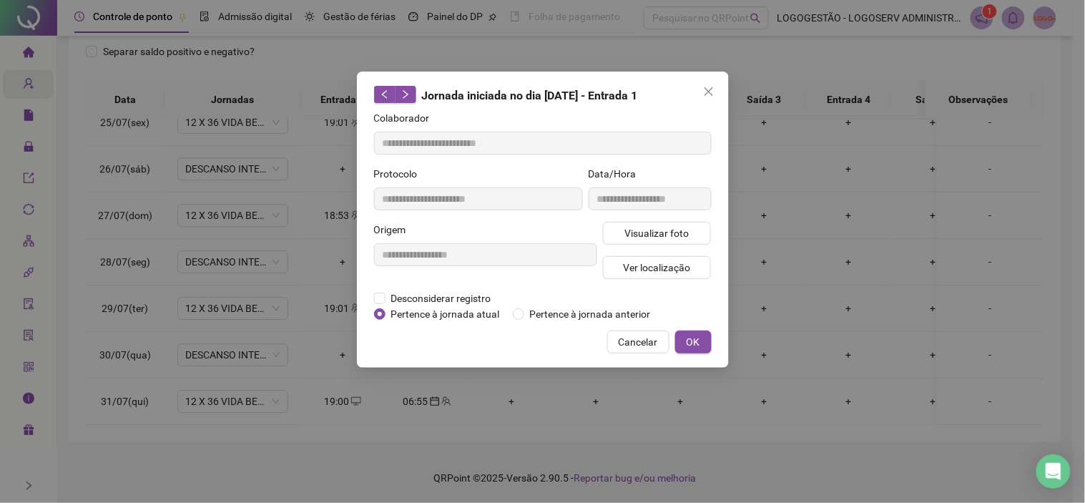
click at [631, 337] on span "Cancelar" at bounding box center [638, 342] width 39 height 16
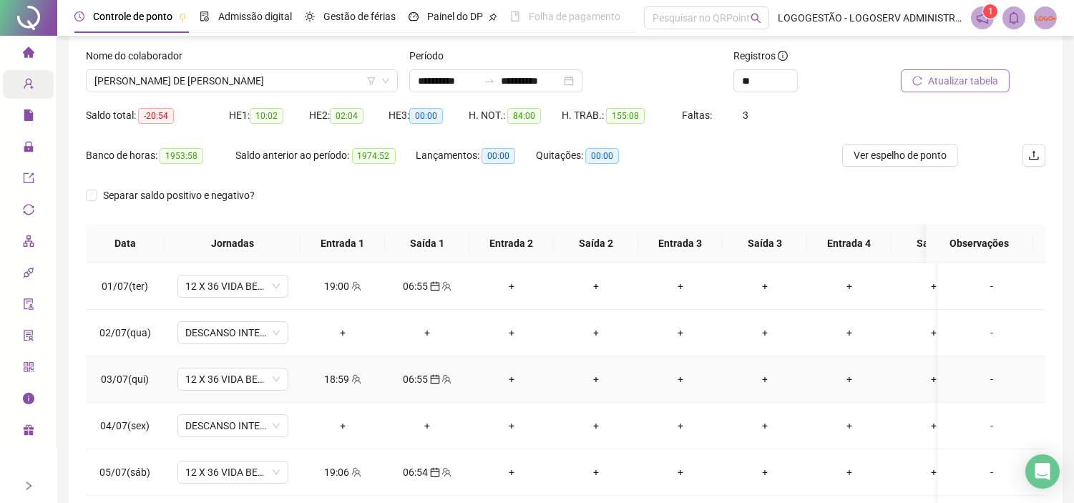
scroll to position [0, 0]
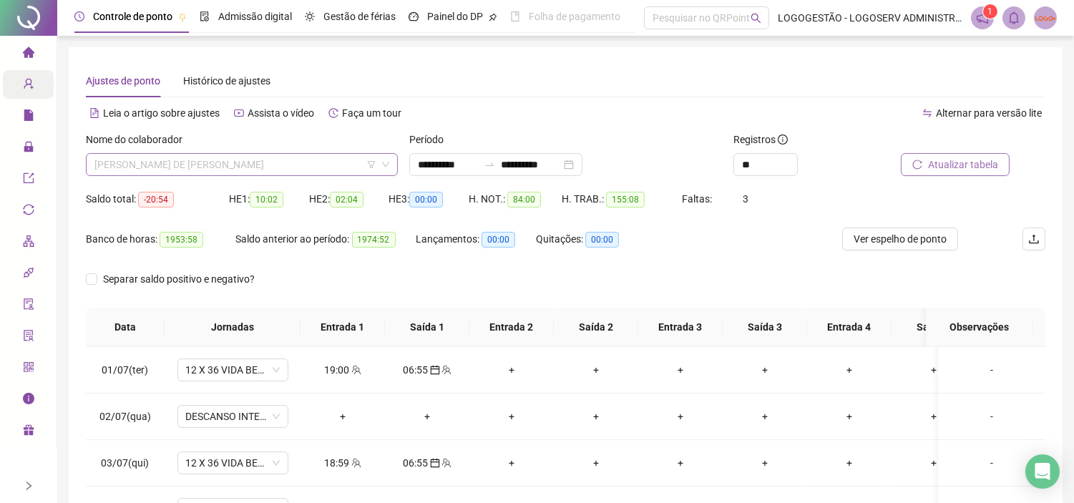
click at [250, 168] on span "ERIVALDO PASSOS DE SANTANA" at bounding box center [241, 164] width 295 height 21
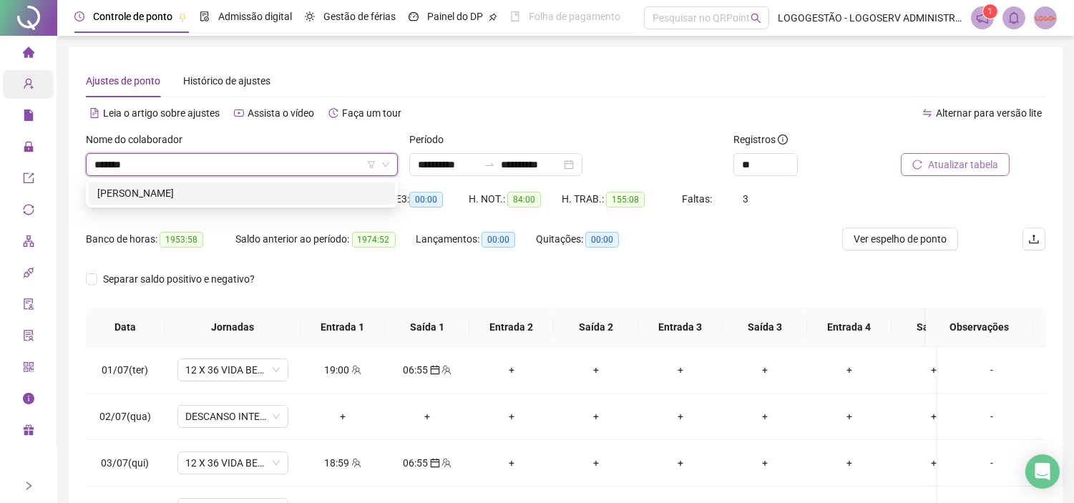
type input "********"
click at [240, 191] on div "ROQUE LANE NERI DE SOUZA" at bounding box center [241, 193] width 289 height 16
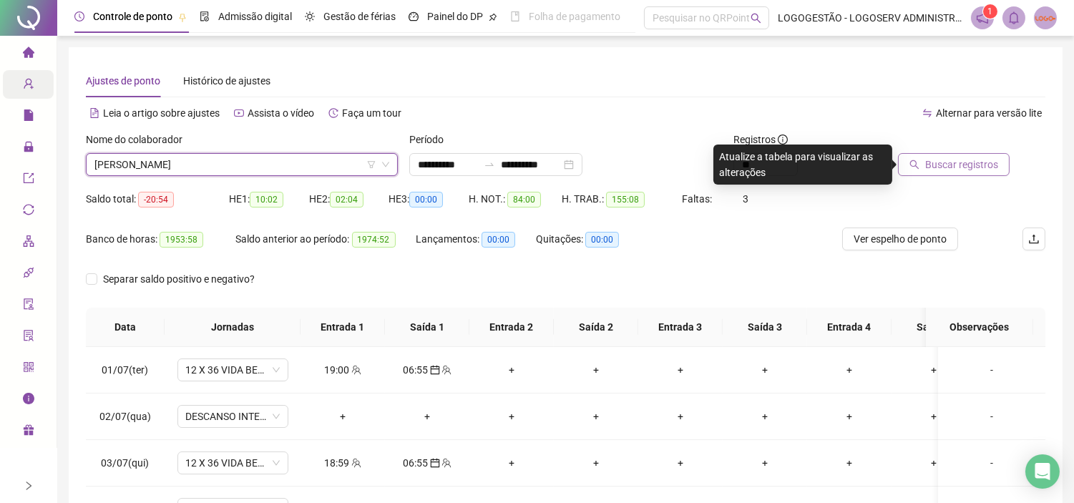
click at [998, 169] on button "Buscar registros" at bounding box center [954, 164] width 112 height 23
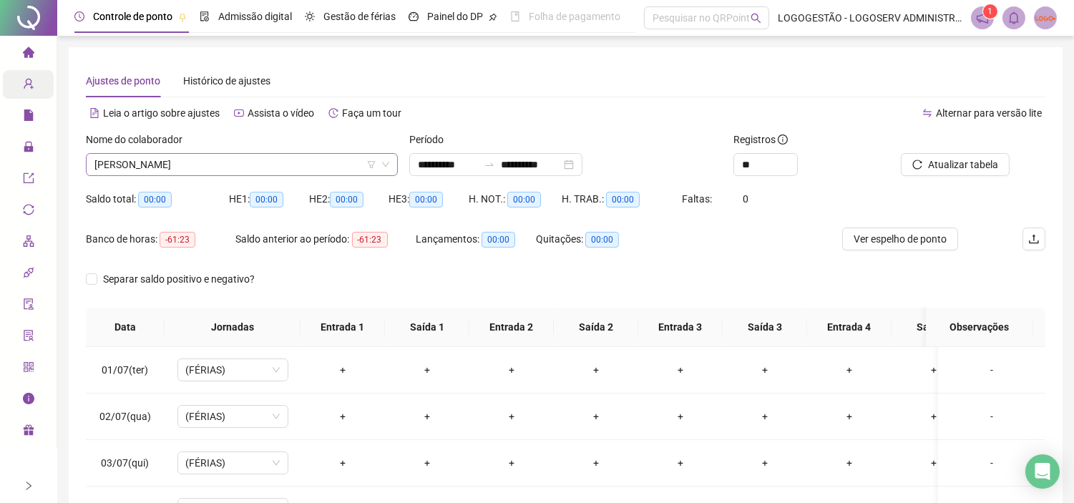
click at [292, 167] on span "ROQUE LANE NERI DE SOUZA" at bounding box center [241, 164] width 295 height 21
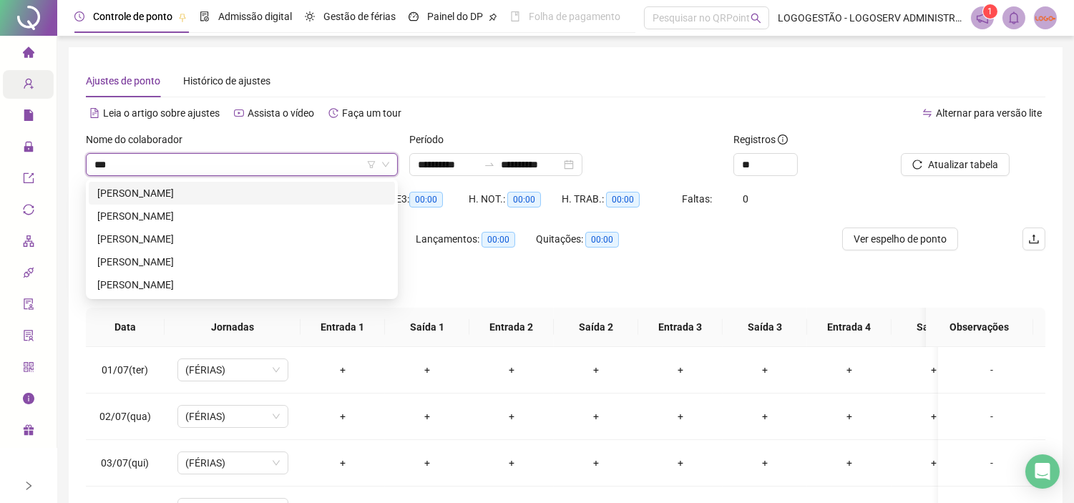
type input "****"
click at [281, 192] on div "JOÃO AMARO DE SOUZA MATTOS FILHO" at bounding box center [241, 193] width 289 height 16
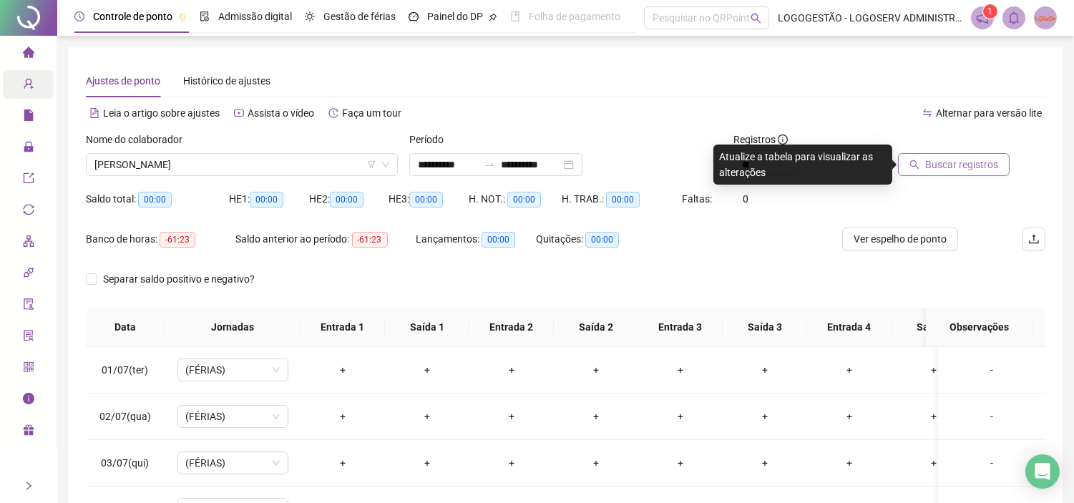
click at [964, 167] on span "Buscar registros" at bounding box center [961, 165] width 73 height 16
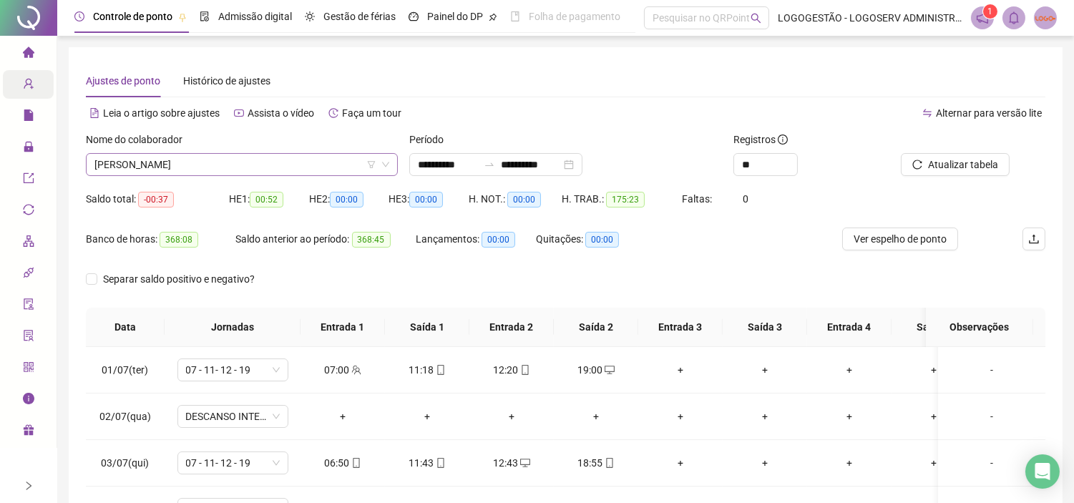
click at [274, 169] on span "JOÃO AMARO DE SOUZA MATTOS FILHO" at bounding box center [241, 164] width 295 height 21
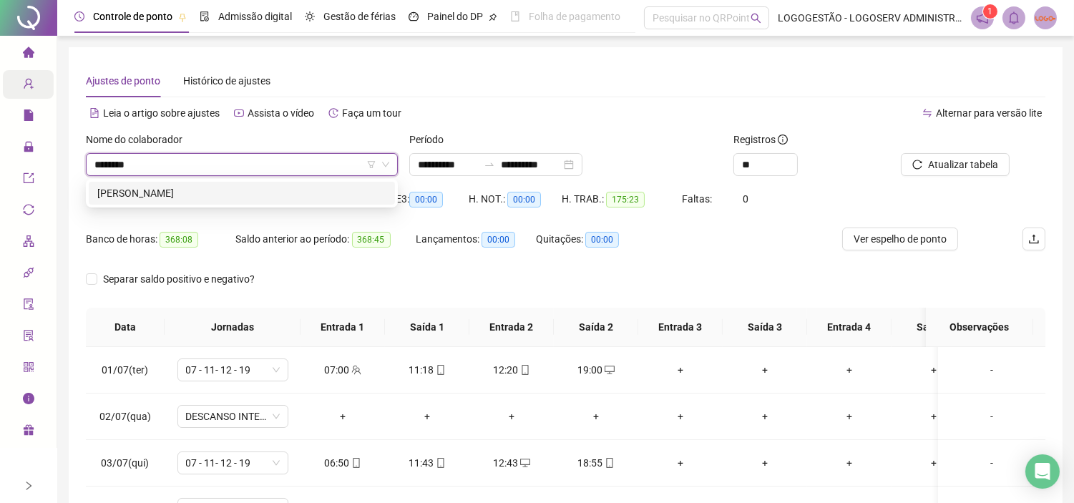
type input "*********"
click at [257, 195] on div "MATEUS LIMA DA SILVA" at bounding box center [241, 193] width 289 height 16
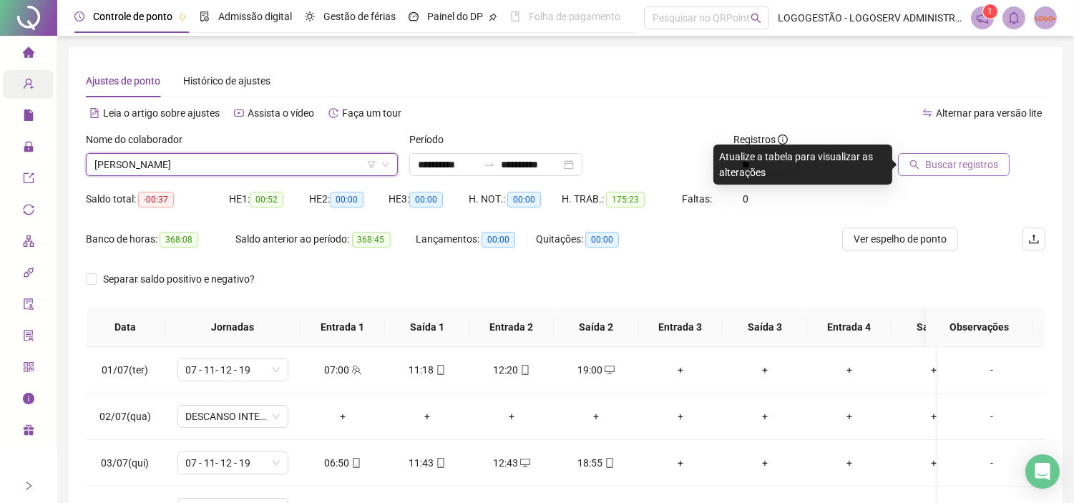
click at [930, 157] on button "Buscar registros" at bounding box center [954, 164] width 112 height 23
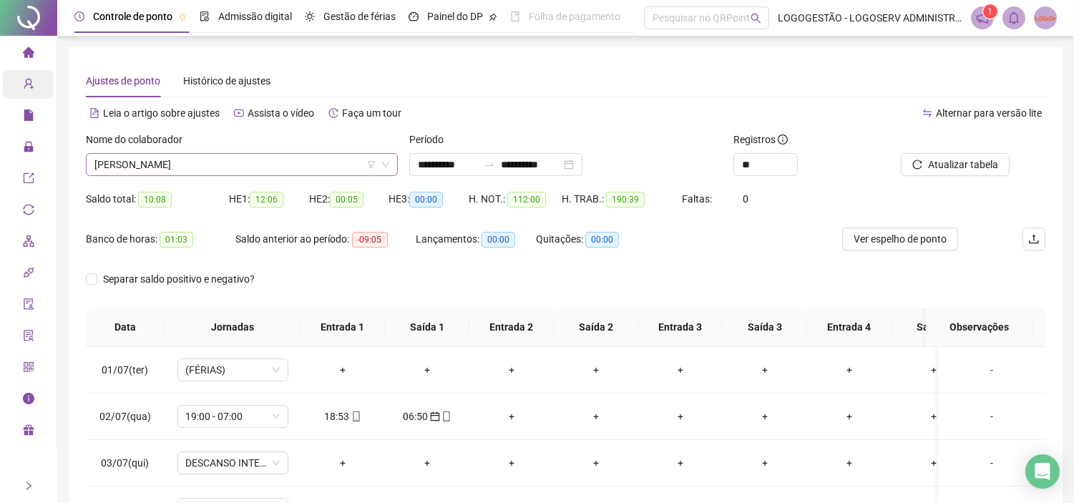
click at [241, 162] on span "MATEUS LIMA DA SILVA" at bounding box center [241, 164] width 295 height 21
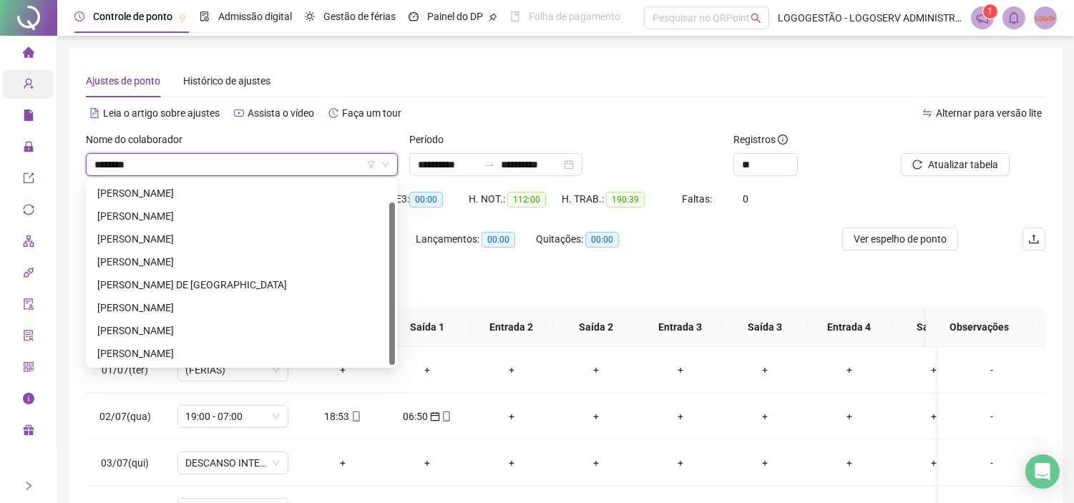
scroll to position [23, 0]
type input "**********"
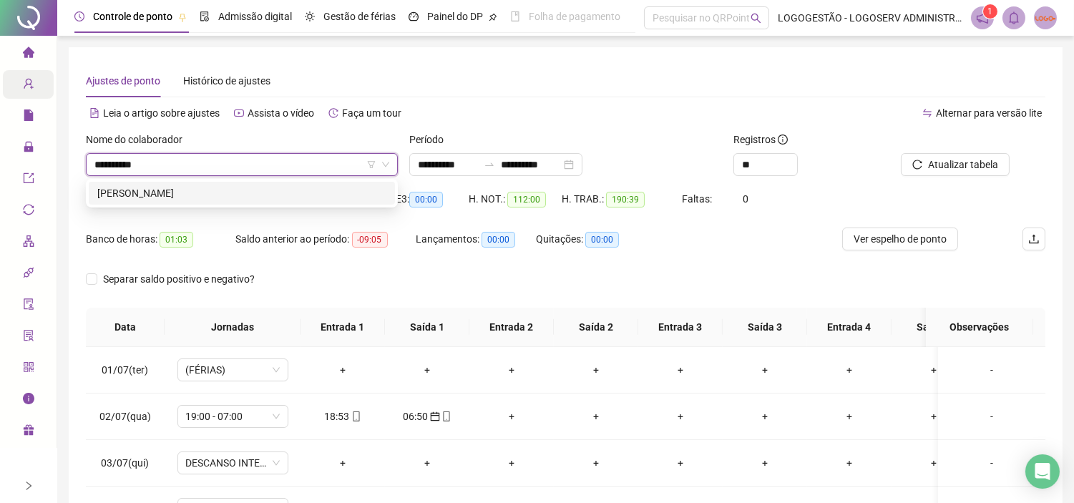
click at [166, 197] on div "RAIMUNDO TELES" at bounding box center [241, 193] width 289 height 16
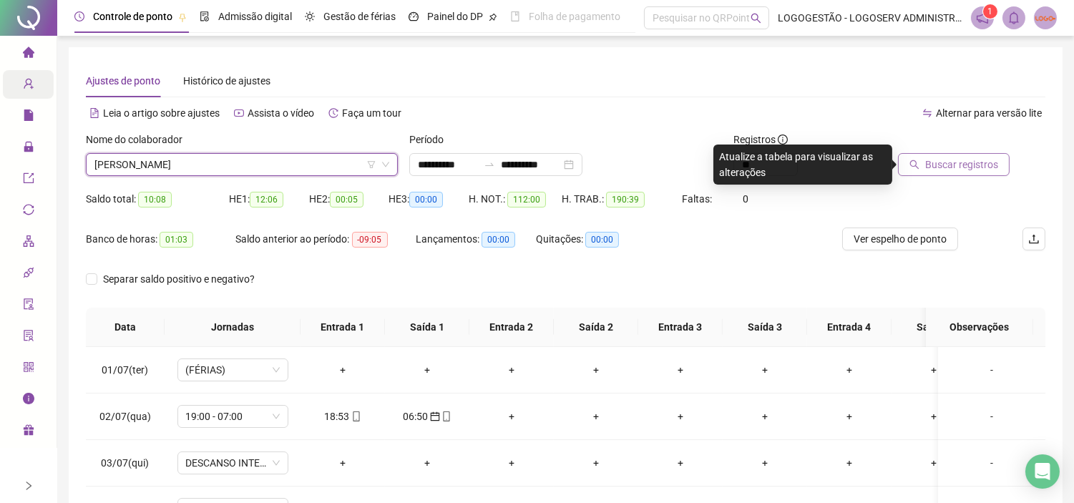
click at [950, 169] on span "Buscar registros" at bounding box center [961, 165] width 73 height 16
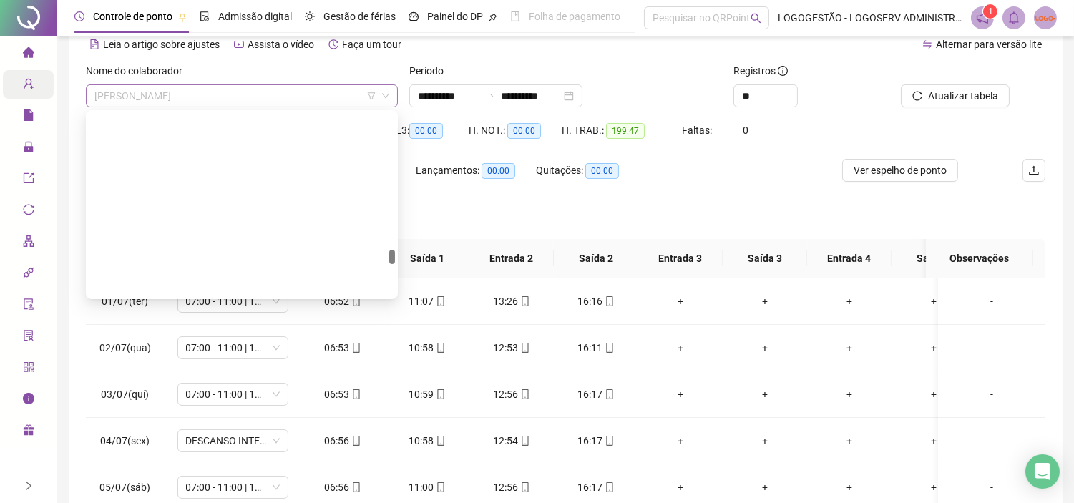
click at [261, 105] on span "RAIMUNDO TELES" at bounding box center [241, 95] width 295 height 21
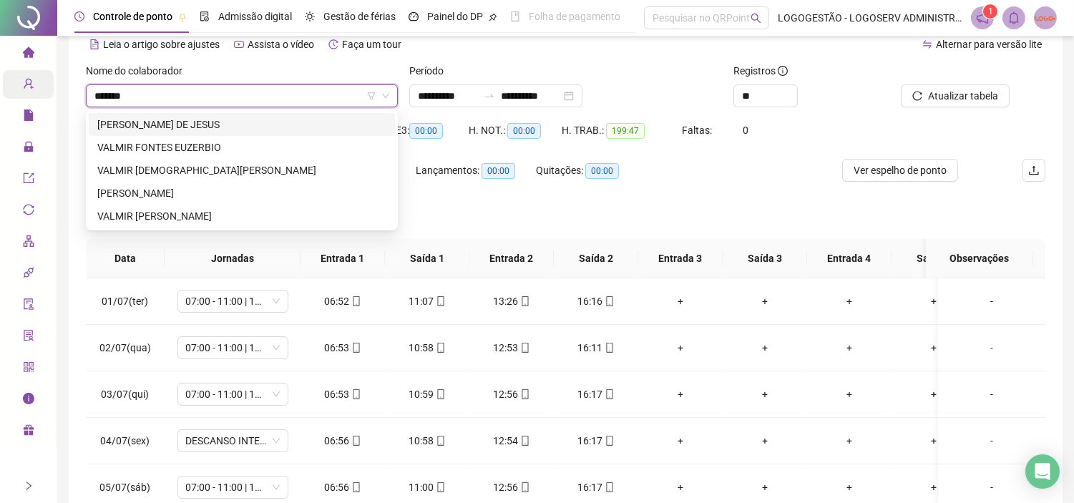
type input "********"
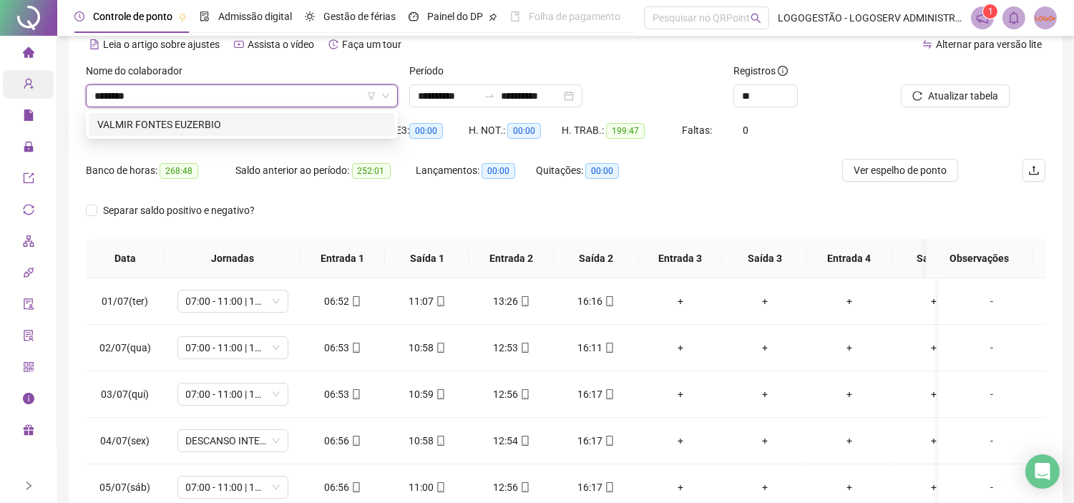
click at [263, 119] on div "VALMIR FONTES EUZERBIO" at bounding box center [241, 125] width 289 height 16
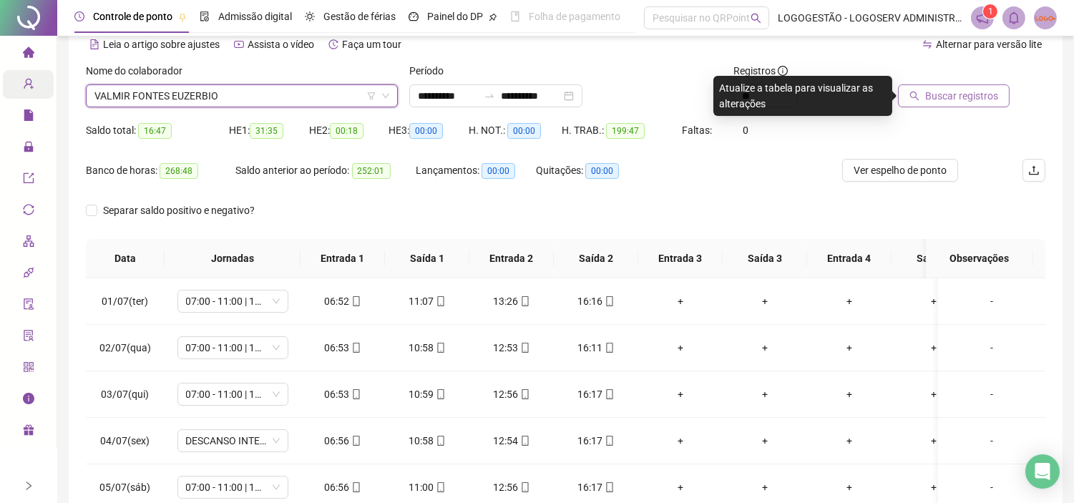
click at [942, 94] on span "Buscar registros" at bounding box center [961, 96] width 73 height 16
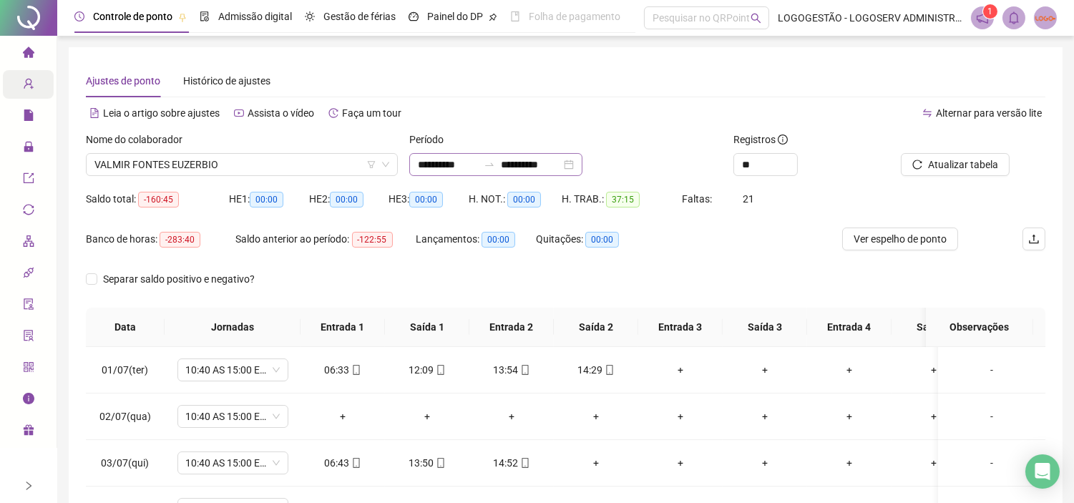
click at [495, 167] on icon "swap-right" at bounding box center [488, 164] width 11 height 11
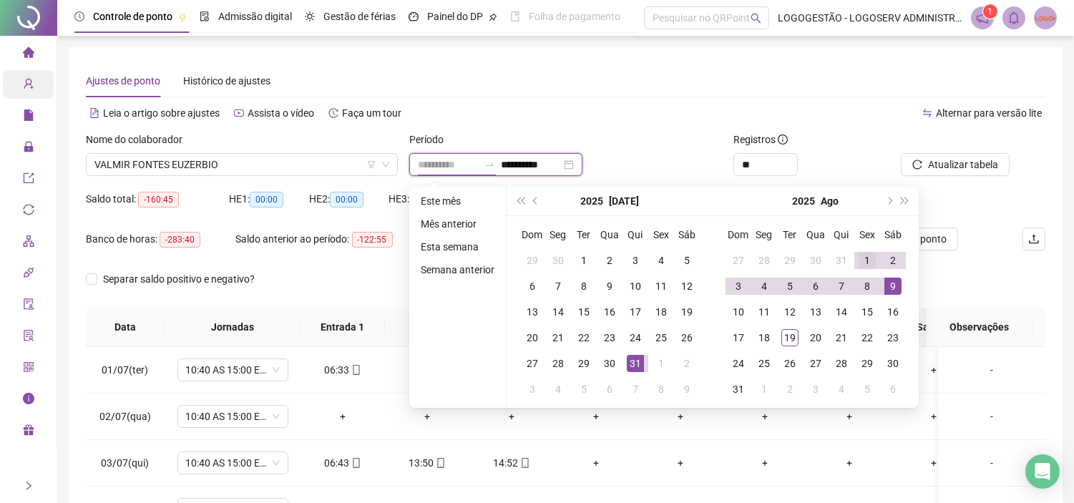
type input "**********"
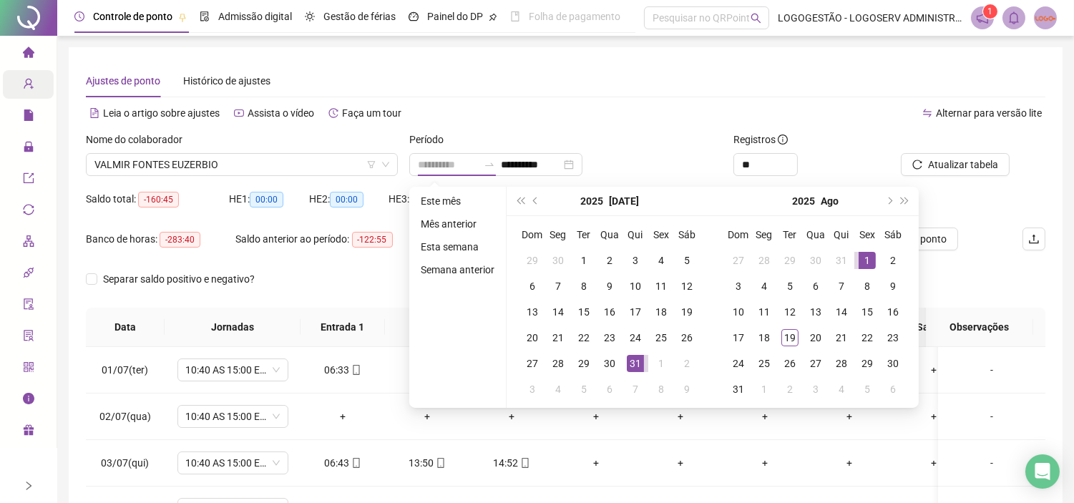
click at [863, 265] on div "1" at bounding box center [866, 260] width 17 height 17
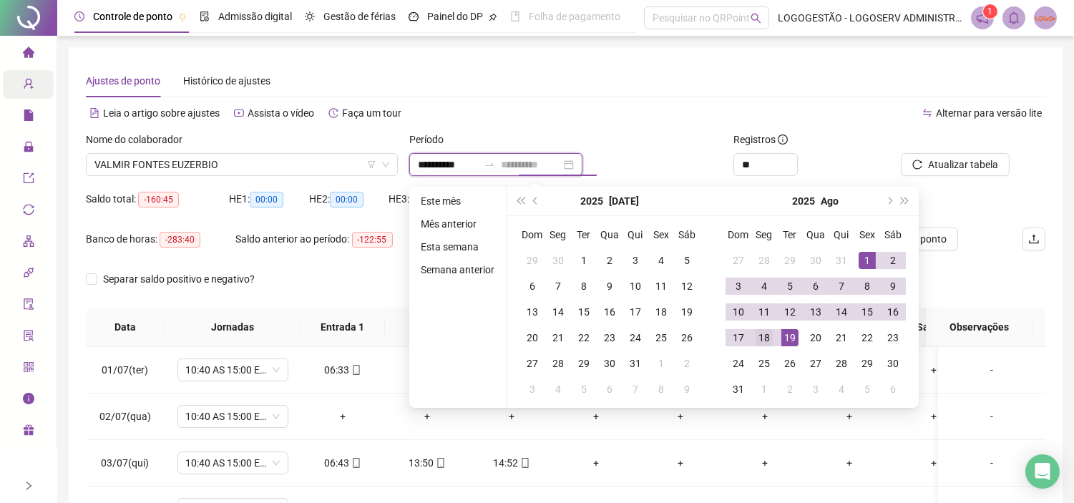
type input "**********"
click at [767, 334] on div "18" at bounding box center [763, 337] width 17 height 17
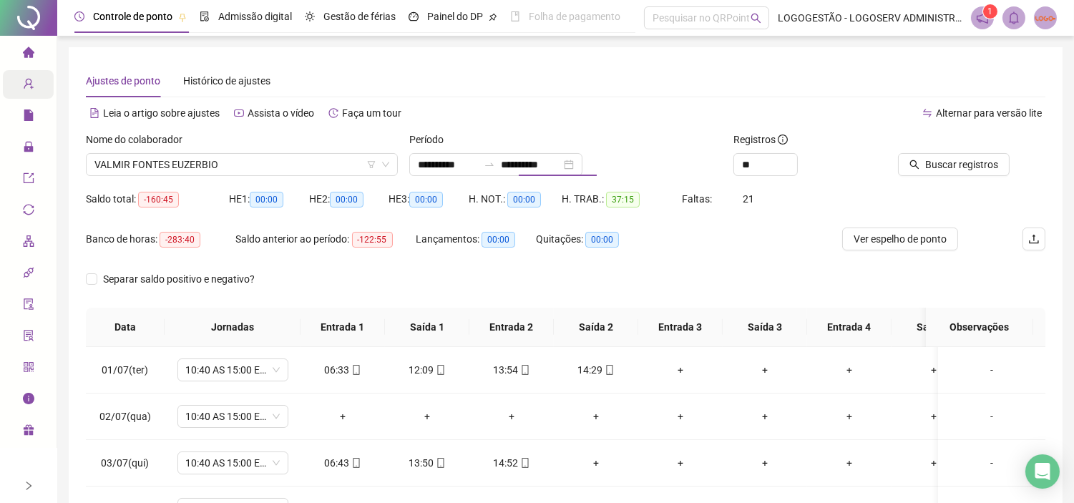
drag, startPoint x: 944, startPoint y: 169, endPoint x: 396, endPoint y: 4, distance: 572.7
click at [945, 169] on span "Buscar registros" at bounding box center [961, 165] width 73 height 16
click at [495, 165] on icon "swap-right" at bounding box center [488, 164] width 11 height 11
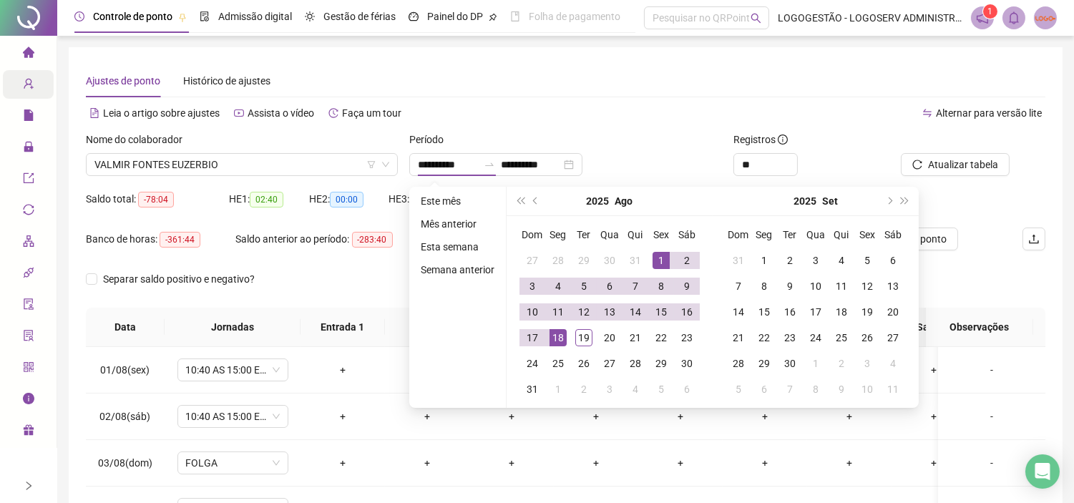
click at [519, 46] on div "**********" at bounding box center [565, 365] width 1016 height 731
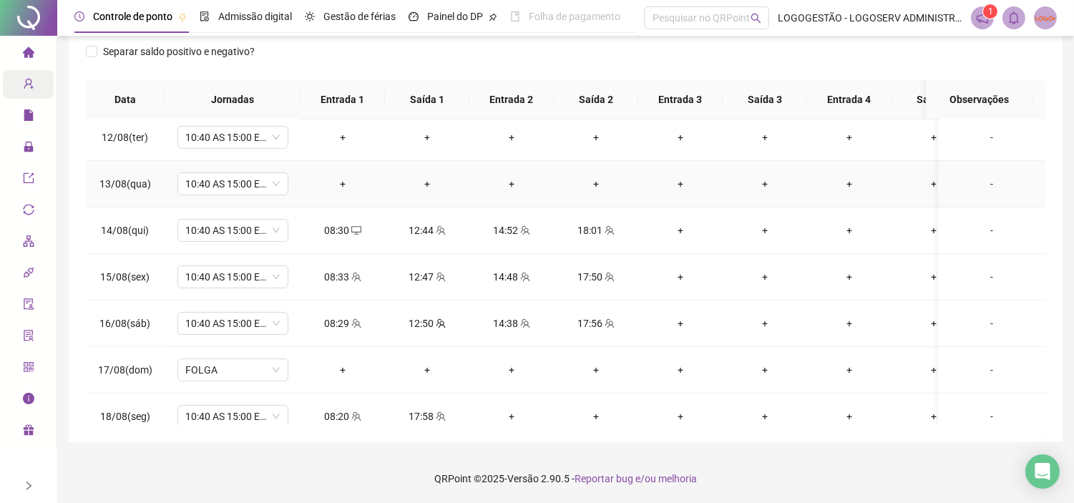
scroll to position [544, 0]
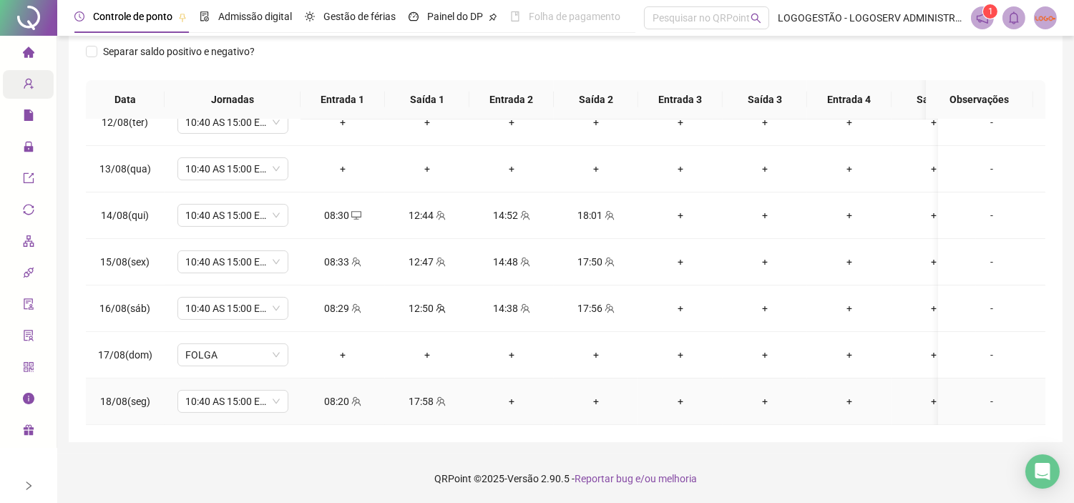
click at [518, 393] on div "+" at bounding box center [512, 401] width 62 height 16
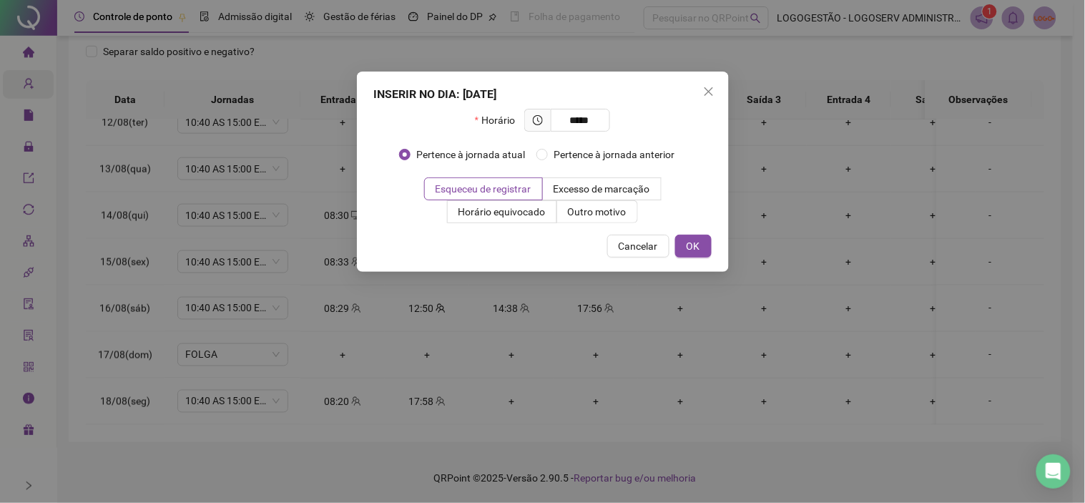
type input "*****"
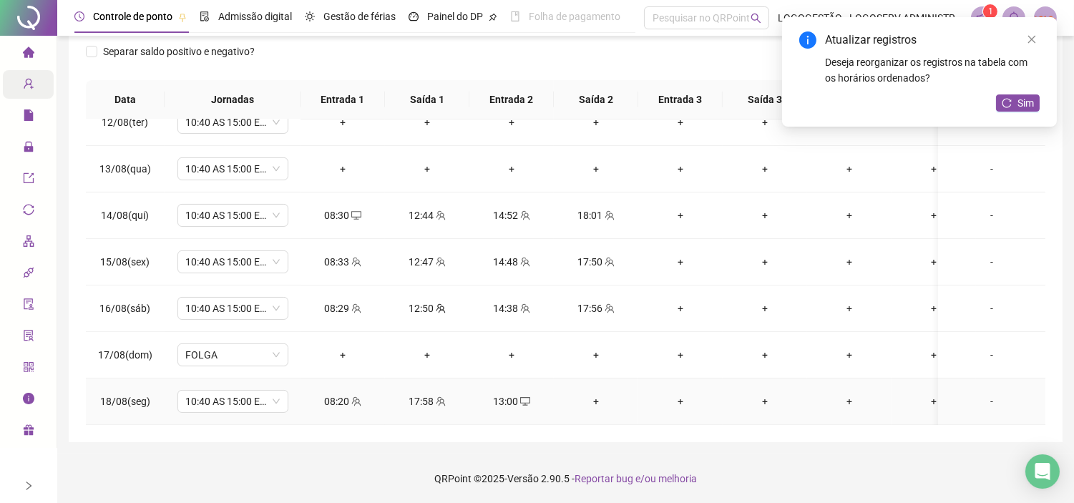
click at [598, 393] on div "+" at bounding box center [596, 401] width 62 height 16
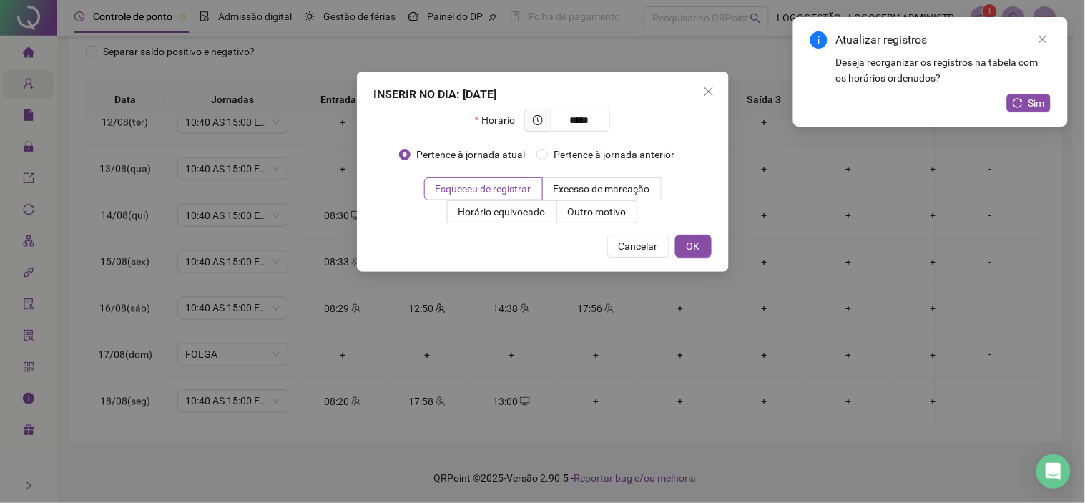
type input "*****"
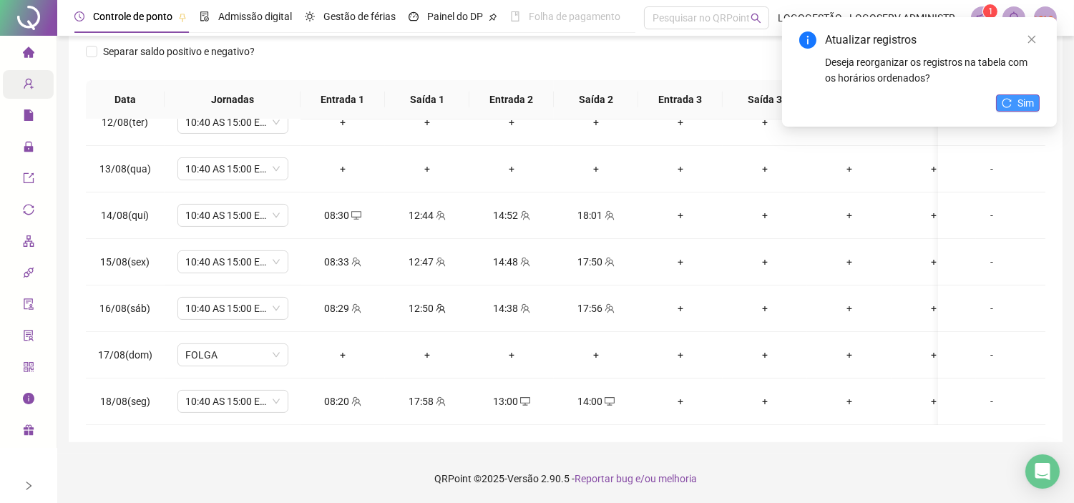
click at [1028, 104] on span "Sim" at bounding box center [1025, 103] width 16 height 16
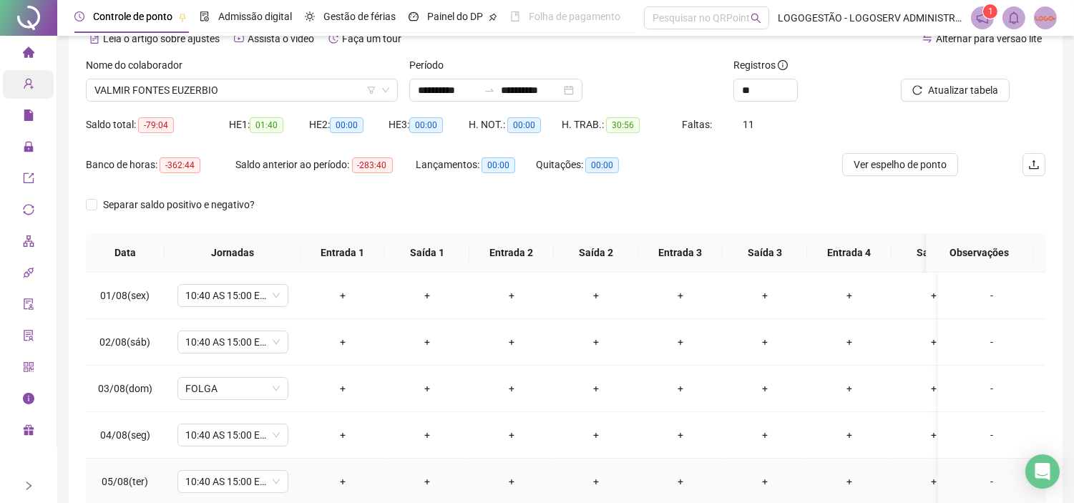
scroll to position [0, 0]
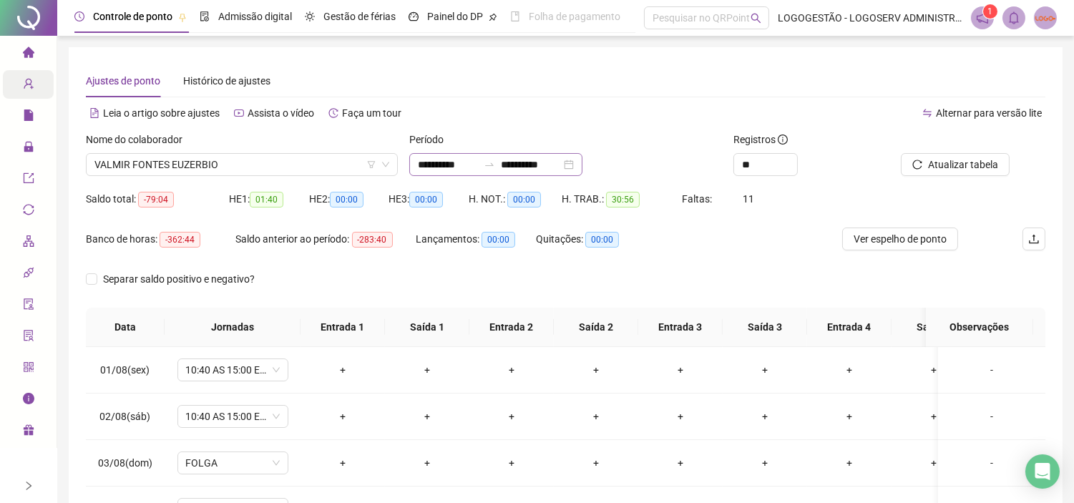
click at [495, 166] on icon "swap-right" at bounding box center [488, 164] width 11 height 11
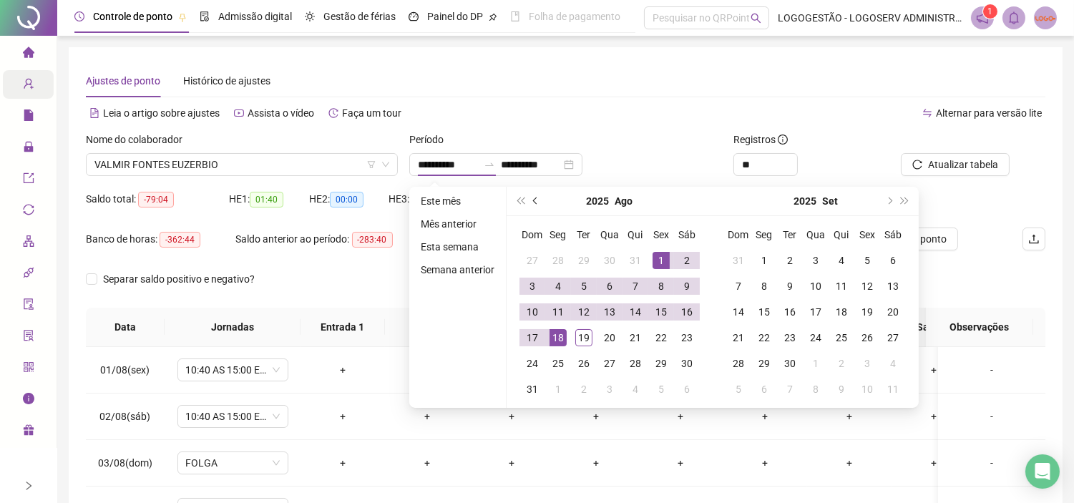
click at [539, 200] on button "prev-year" at bounding box center [536, 201] width 16 height 29
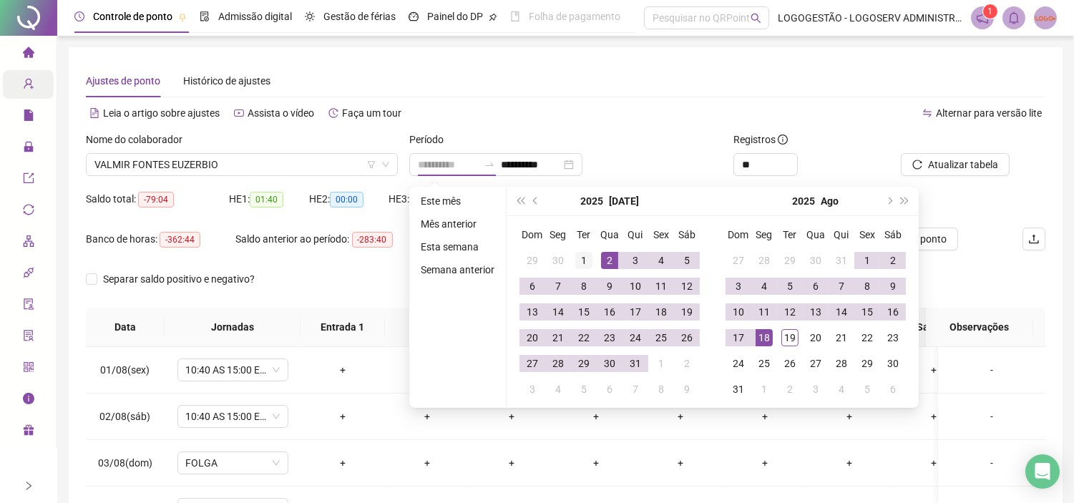
type input "**********"
drag, startPoint x: 582, startPoint y: 256, endPoint x: 599, endPoint y: 280, distance: 28.8
click at [581, 256] on div "1" at bounding box center [583, 260] width 17 height 17
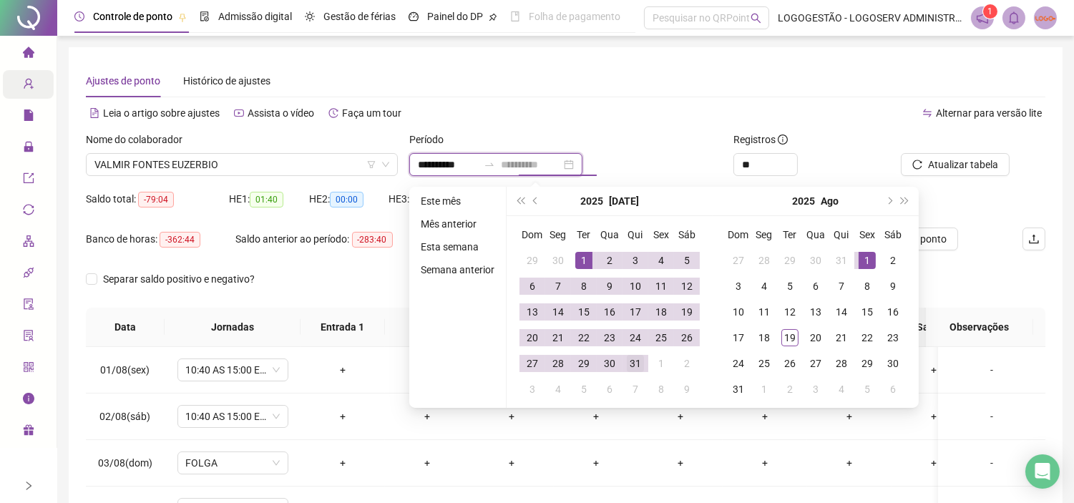
type input "**********"
drag, startPoint x: 638, startPoint y: 358, endPoint x: 740, endPoint y: 237, distance: 157.8
click at [638, 358] on div "31" at bounding box center [635, 363] width 17 height 17
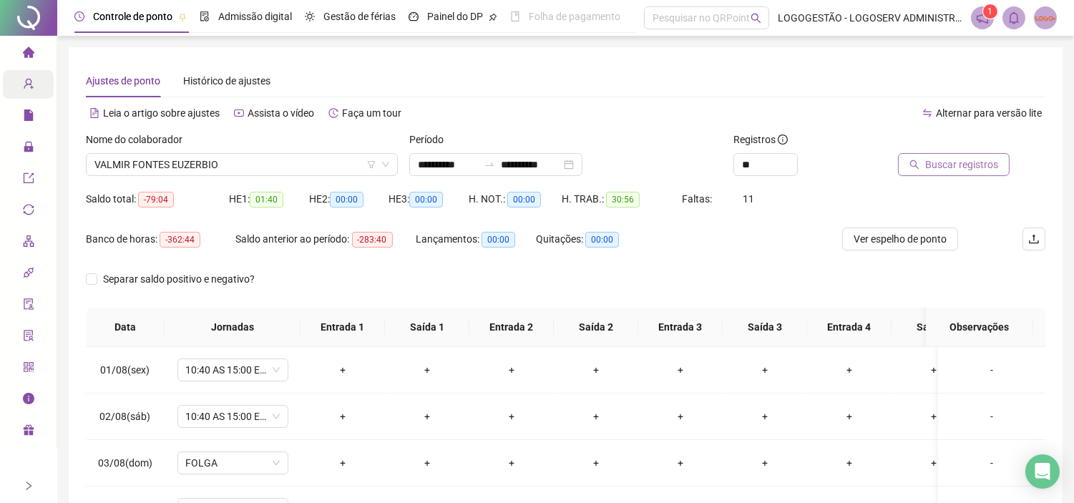
click at [938, 170] on span "Buscar registros" at bounding box center [961, 165] width 73 height 16
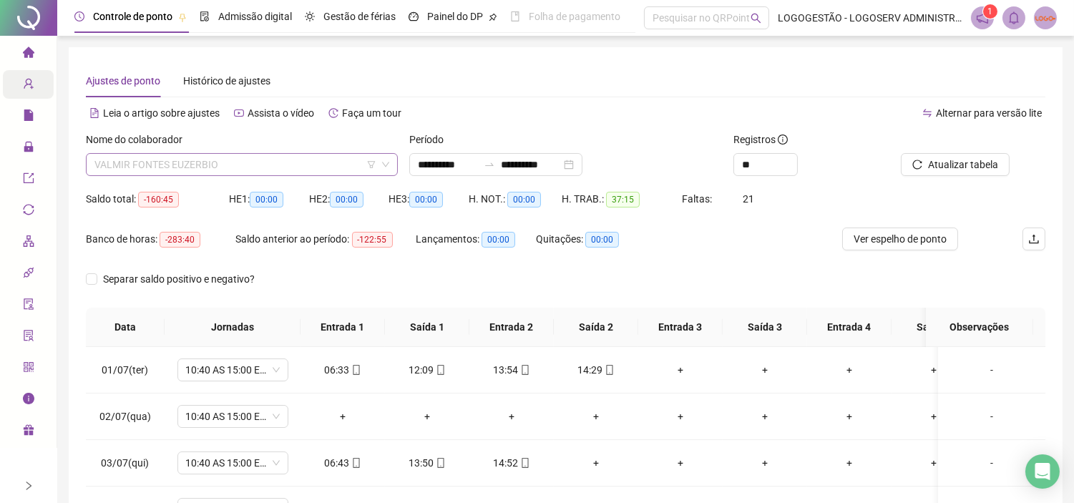
click at [259, 165] on span "VALMIR FONTES EUZERBIO" at bounding box center [241, 164] width 295 height 21
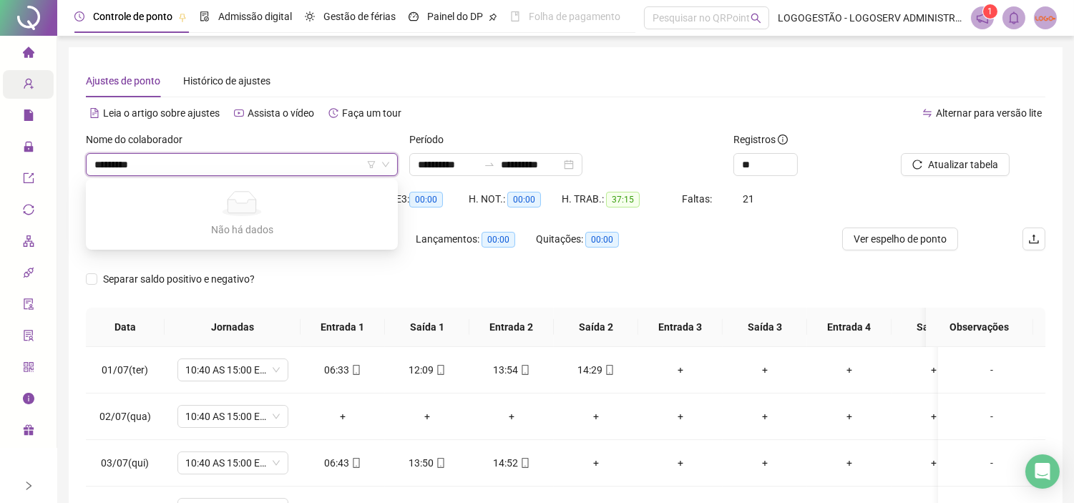
type input "********"
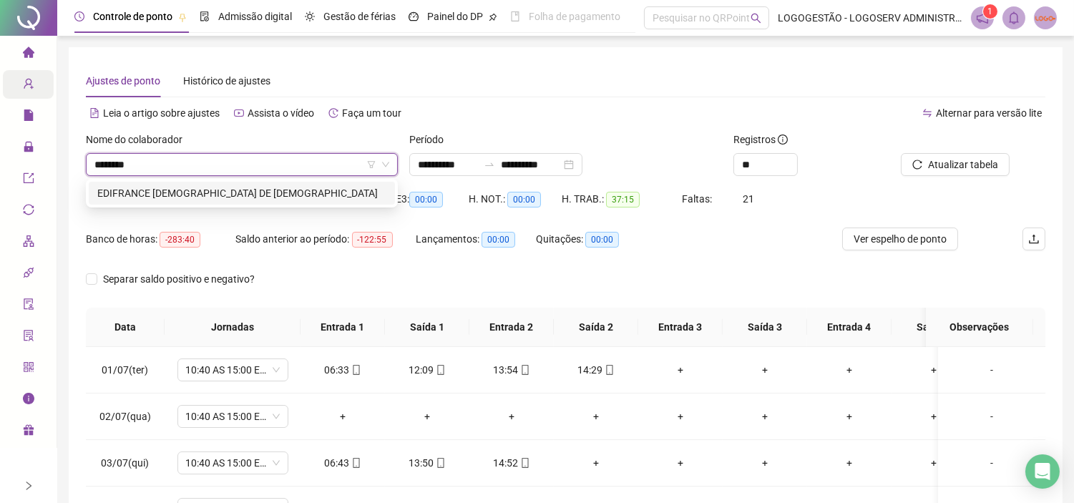
click at [284, 188] on div "EDIFRANCE SANTOS DE JESUS" at bounding box center [241, 193] width 289 height 16
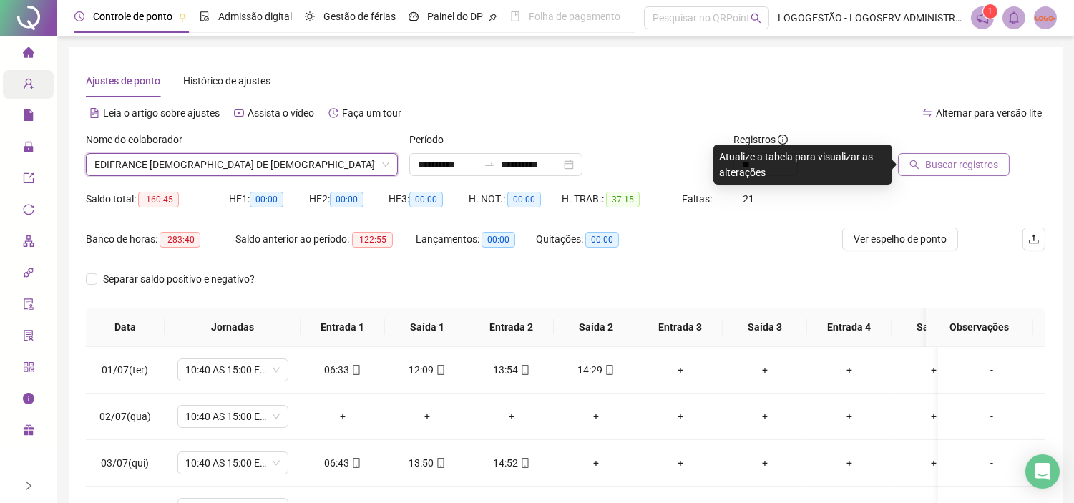
click at [935, 157] on span "Buscar registros" at bounding box center [961, 165] width 73 height 16
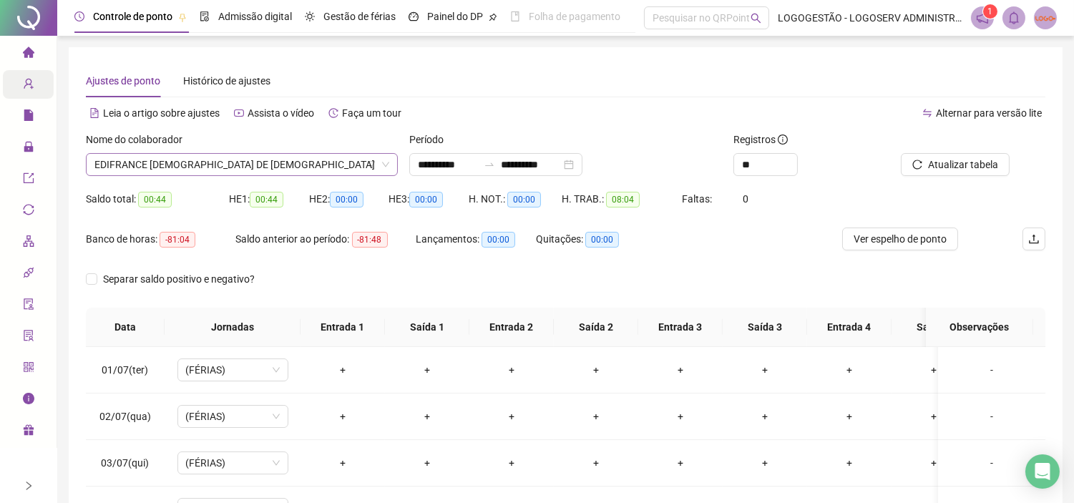
click at [240, 162] on span "EDIFRANCE SANTOS DE JESUS" at bounding box center [241, 164] width 295 height 21
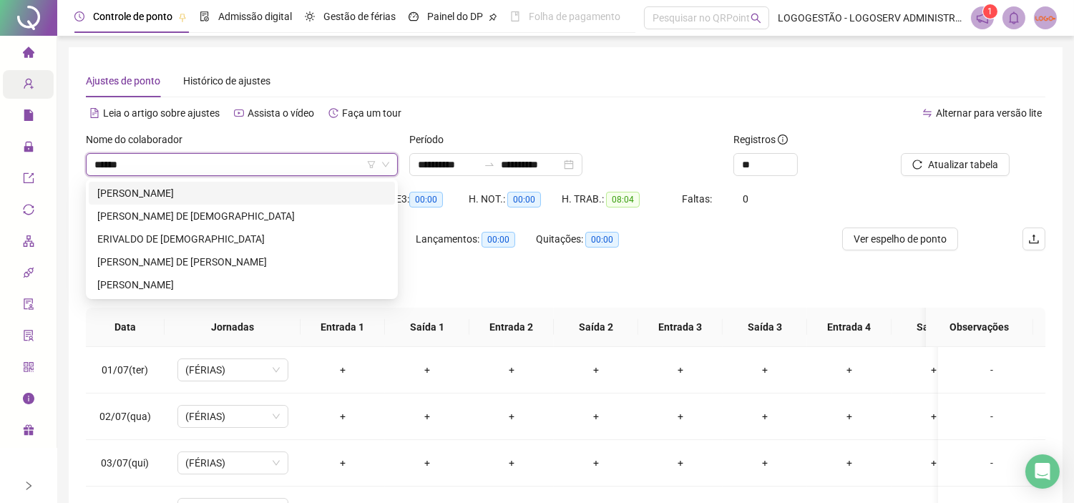
type input "*******"
click at [311, 260] on div "ERIVALDO PASSOS DE SANTANA" at bounding box center [241, 262] width 289 height 16
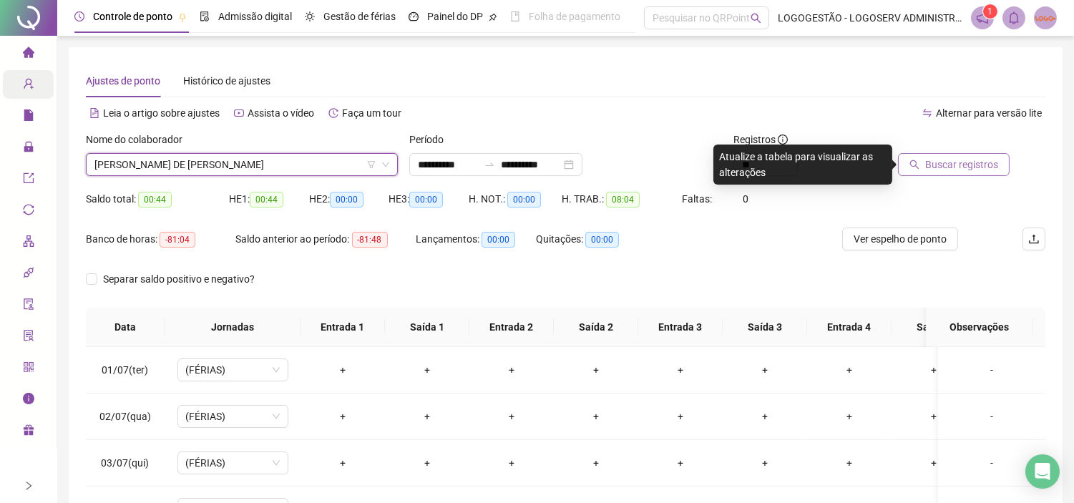
click at [913, 164] on icon "search" at bounding box center [914, 164] width 9 height 9
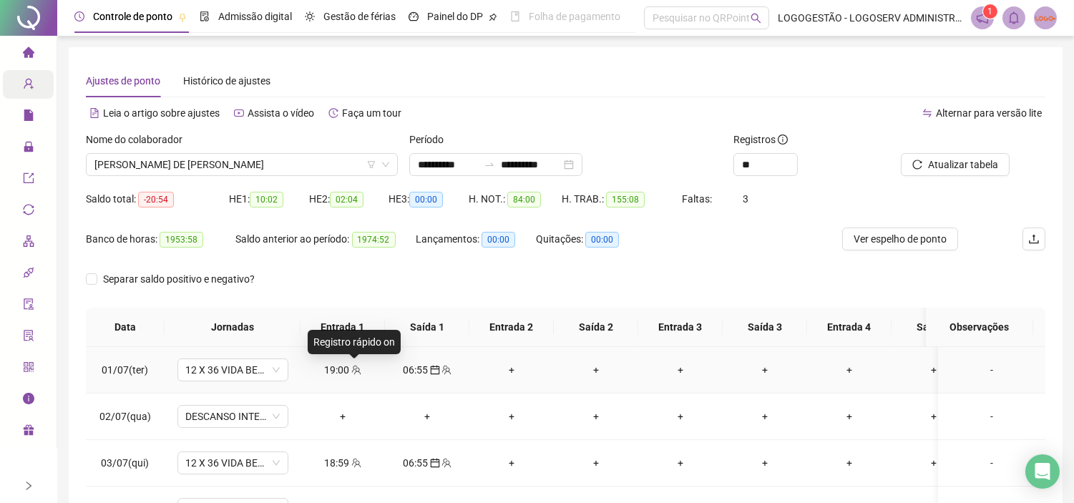
click at [352, 369] on icon "team" at bounding box center [356, 370] width 10 height 10
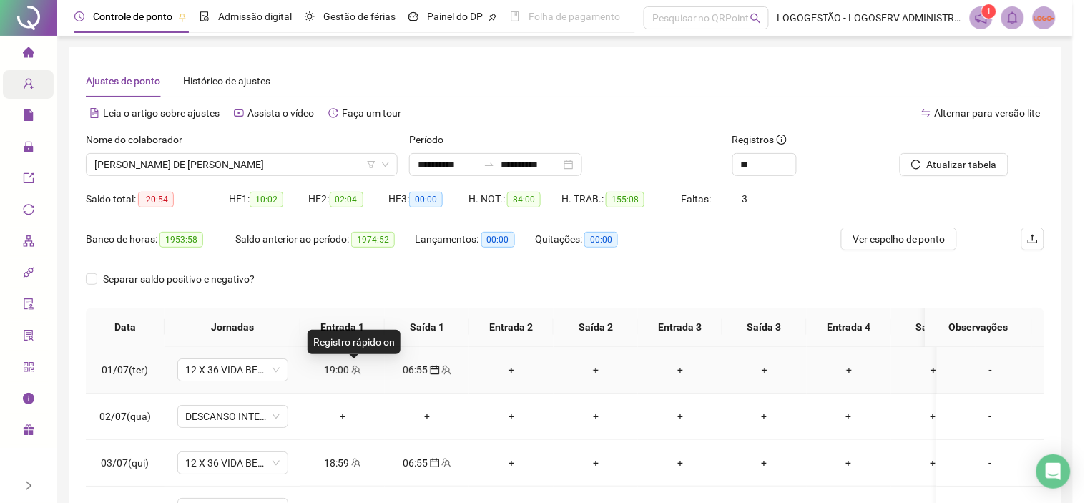
type input "**********"
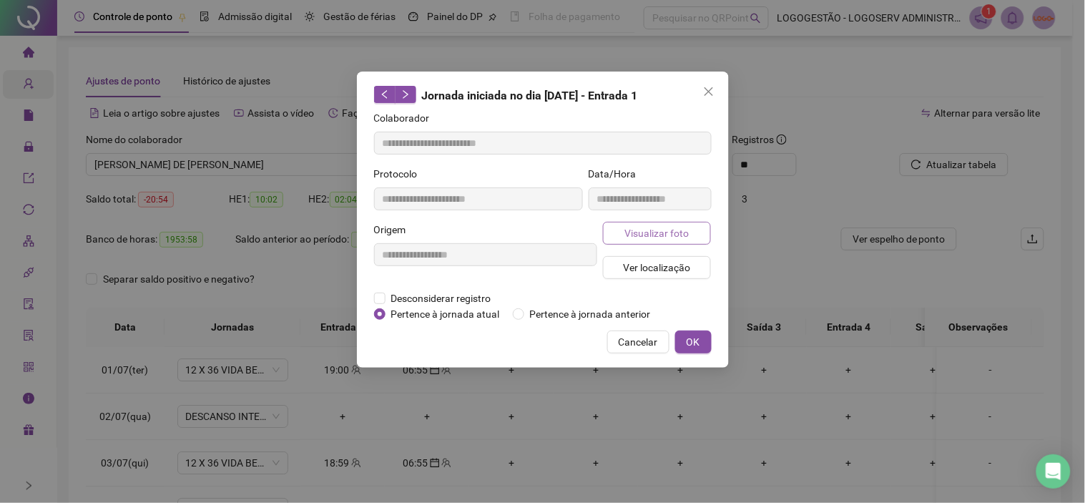
click at [659, 230] on span "Visualizar foto" at bounding box center [656, 233] width 64 height 16
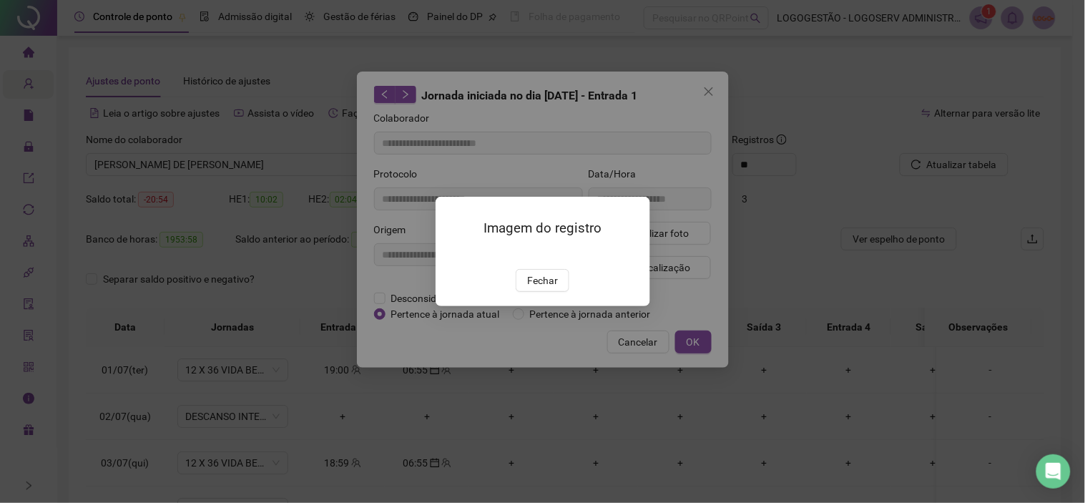
click at [453, 254] on img at bounding box center [453, 254] width 0 height 0
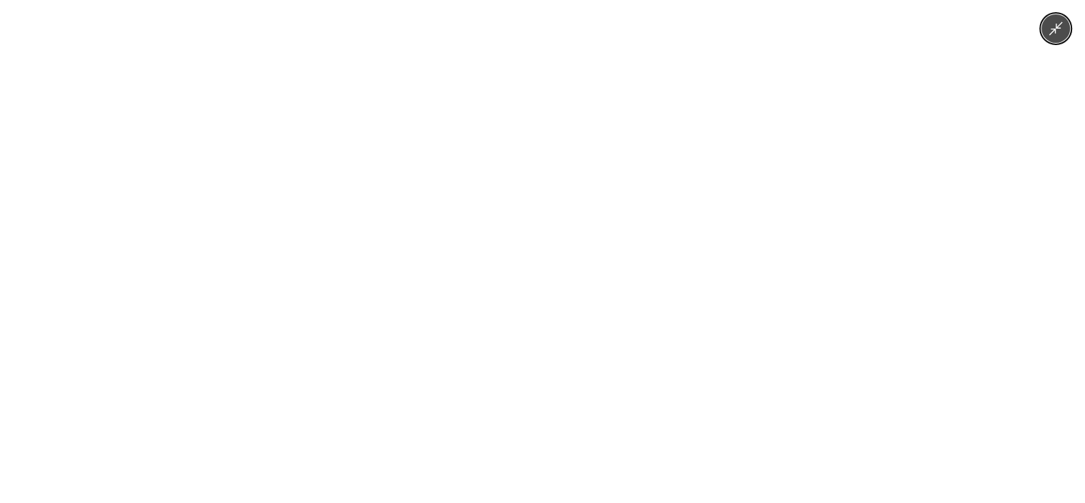
click at [947, 218] on div at bounding box center [542, 251] width 1085 height 503
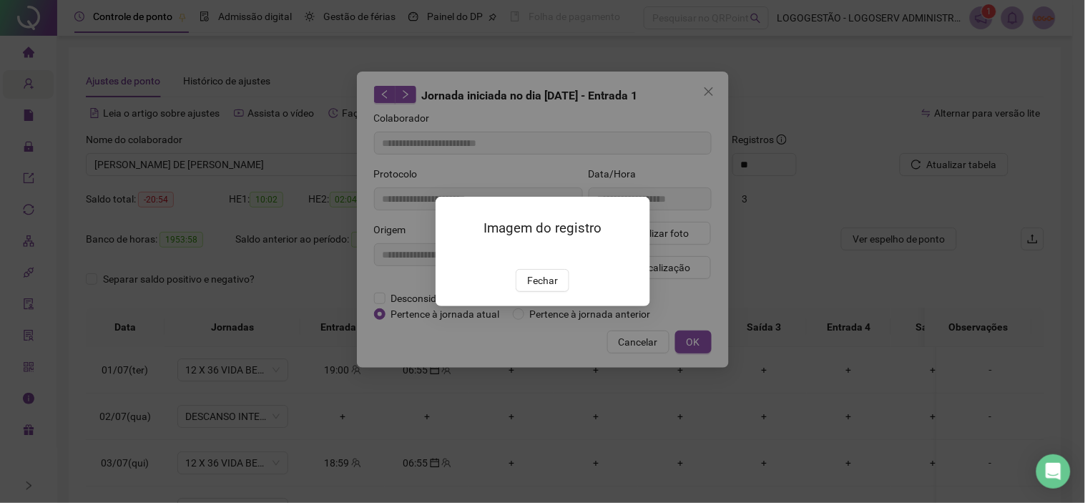
click at [542, 288] on span "Fechar" at bounding box center [542, 280] width 31 height 16
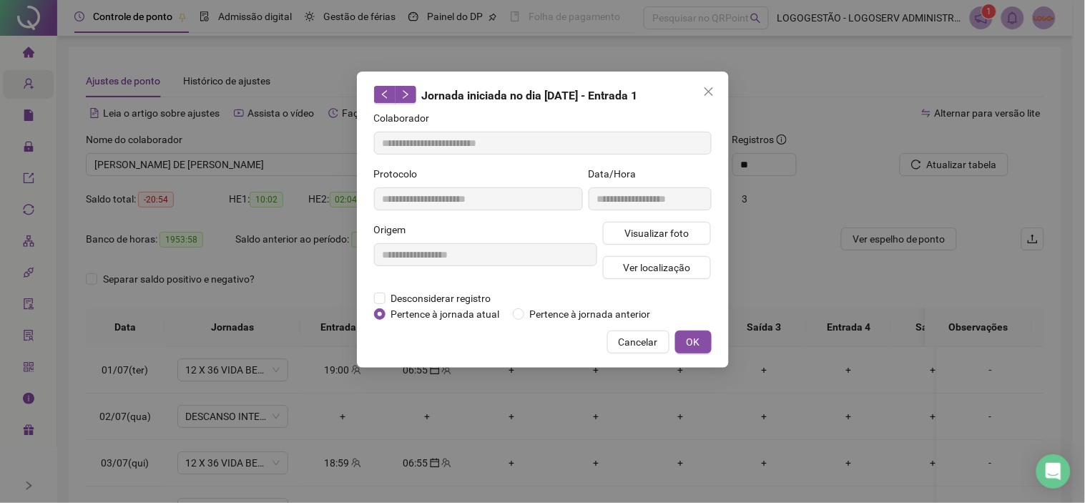
click at [622, 337] on span "Cancelar" at bounding box center [638, 342] width 39 height 16
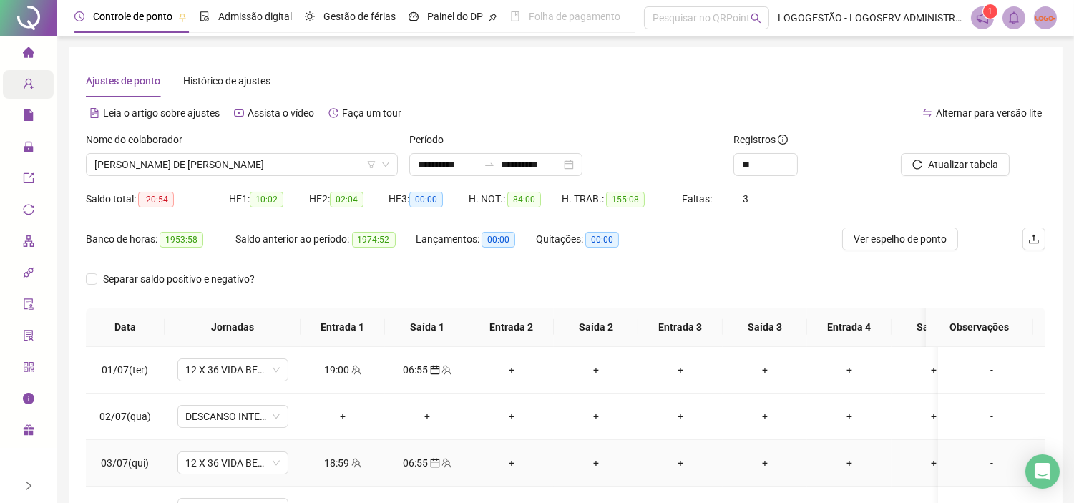
click at [347, 460] on div "18:59" at bounding box center [343, 463] width 62 height 16
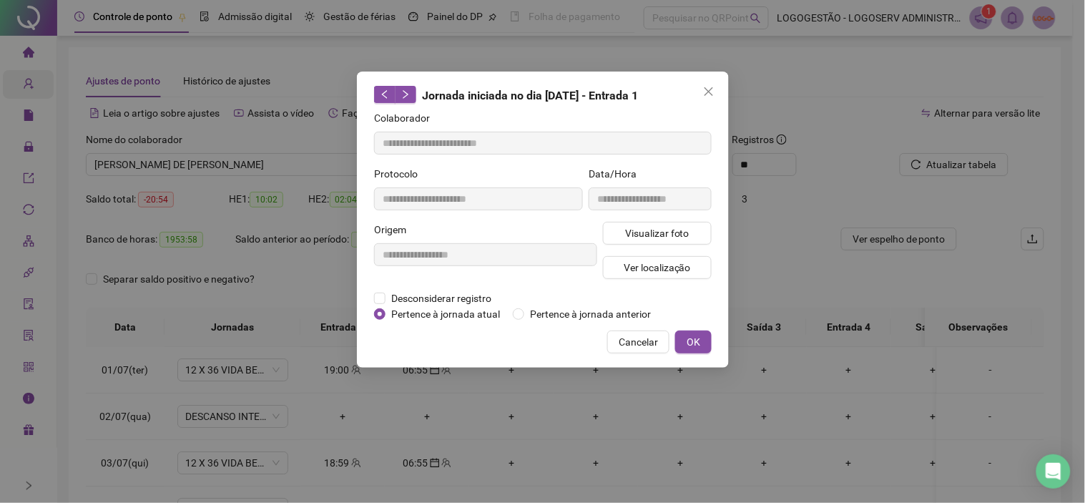
type input "**********"
click at [634, 236] on span "Visualizar foto" at bounding box center [656, 233] width 64 height 16
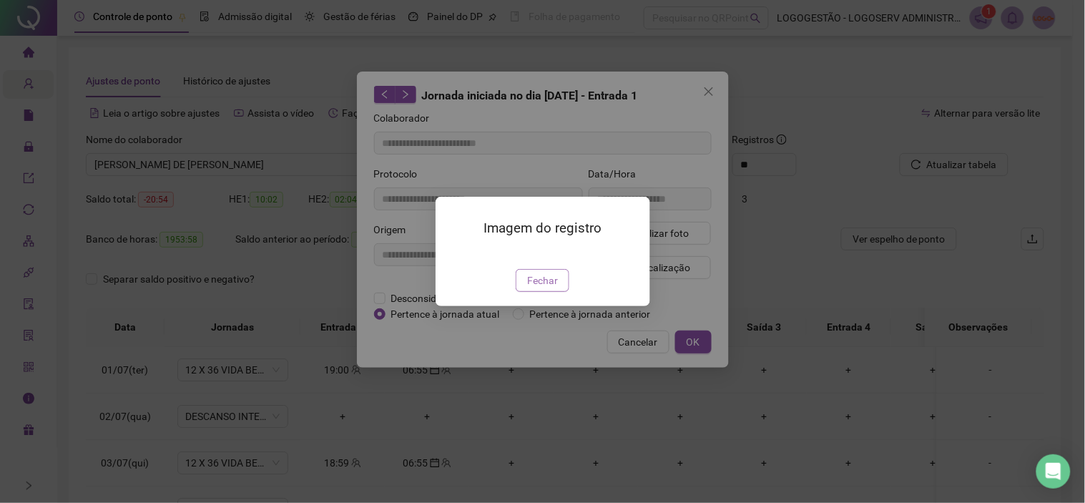
click at [530, 288] on span "Fechar" at bounding box center [542, 280] width 31 height 16
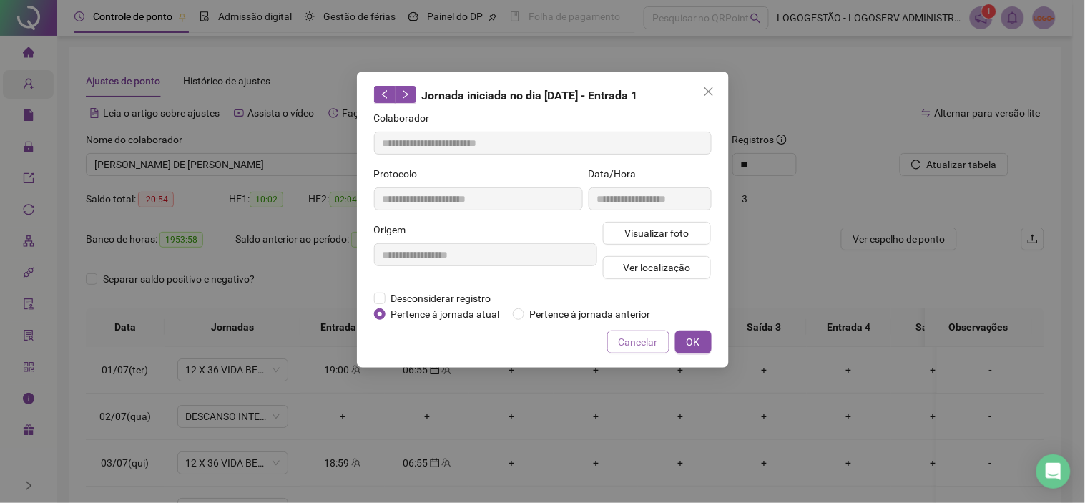
click at [625, 339] on span "Cancelar" at bounding box center [638, 342] width 39 height 16
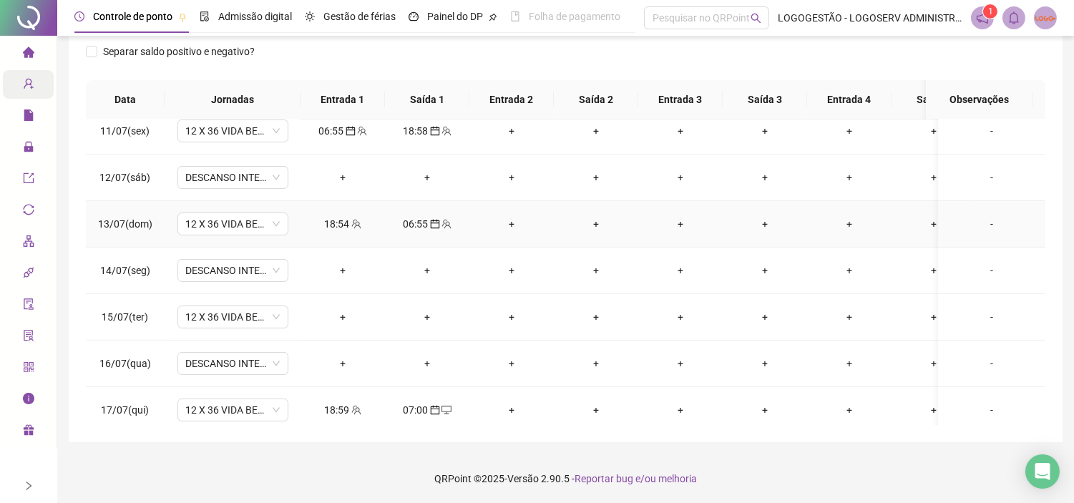
scroll to position [556, 0]
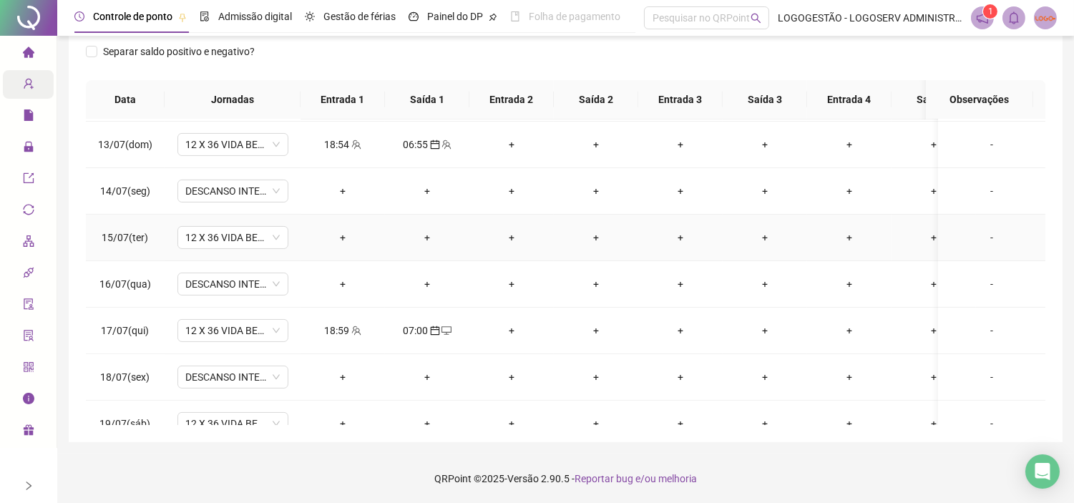
click at [336, 233] on div "+" at bounding box center [343, 238] width 62 height 16
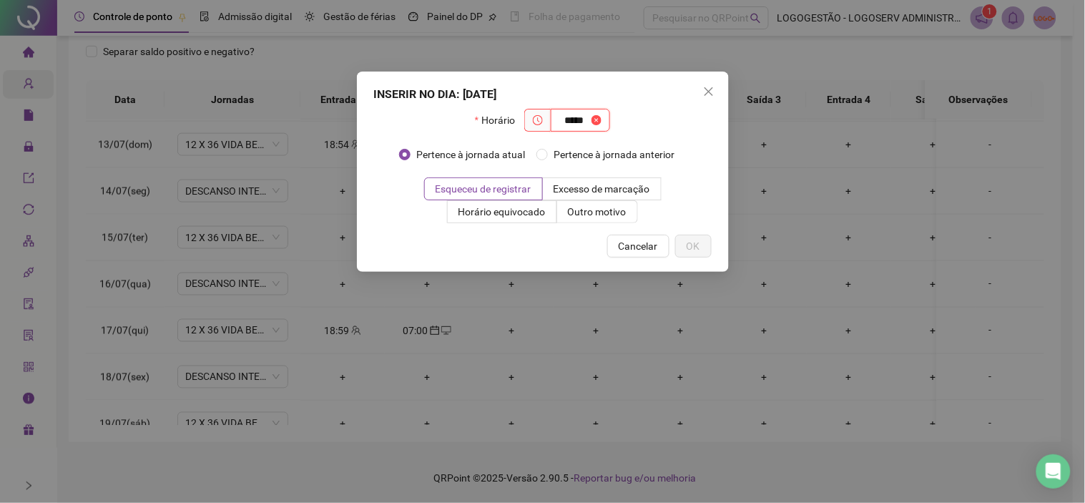
type input "*****"
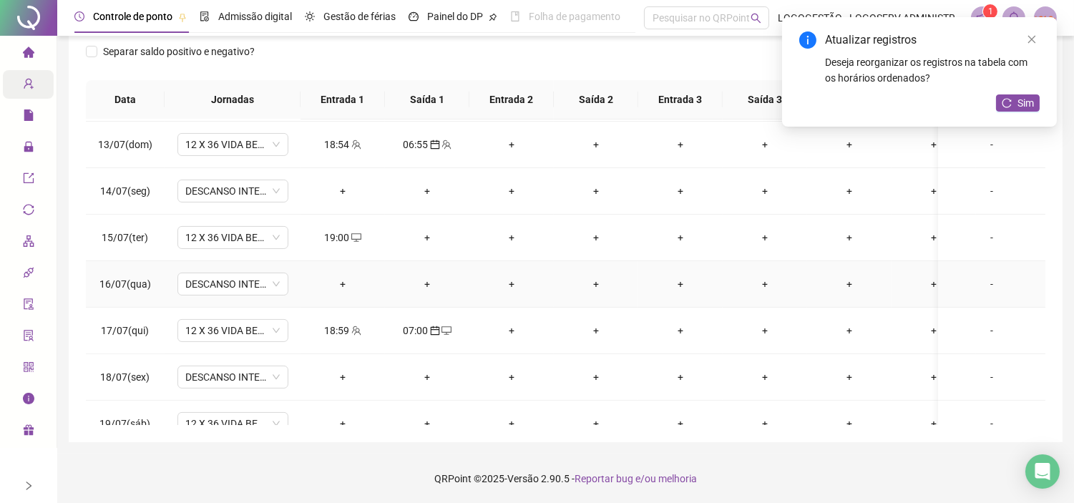
click at [423, 283] on div "+" at bounding box center [427, 284] width 62 height 16
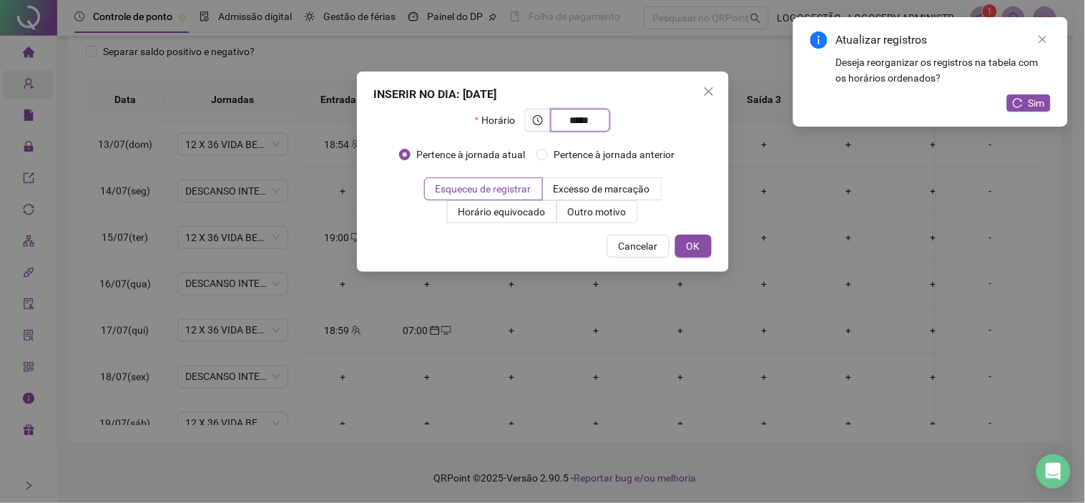
type input "*****"
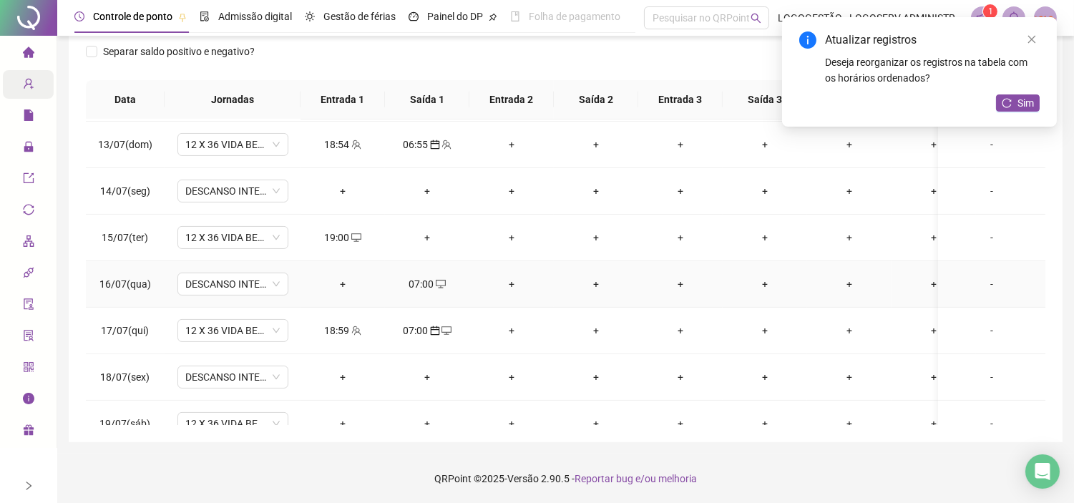
click at [437, 282] on icon "desktop" at bounding box center [441, 284] width 10 height 10
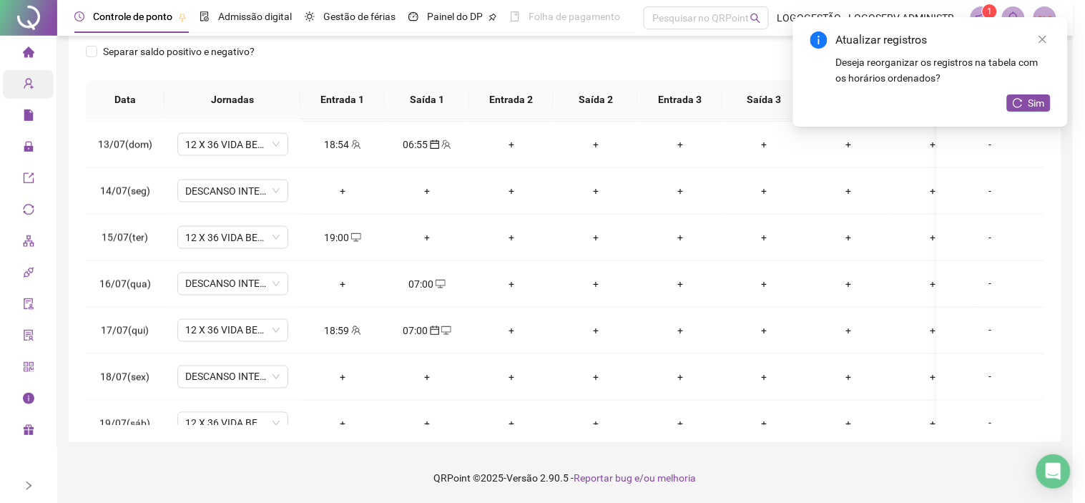
type input "**********"
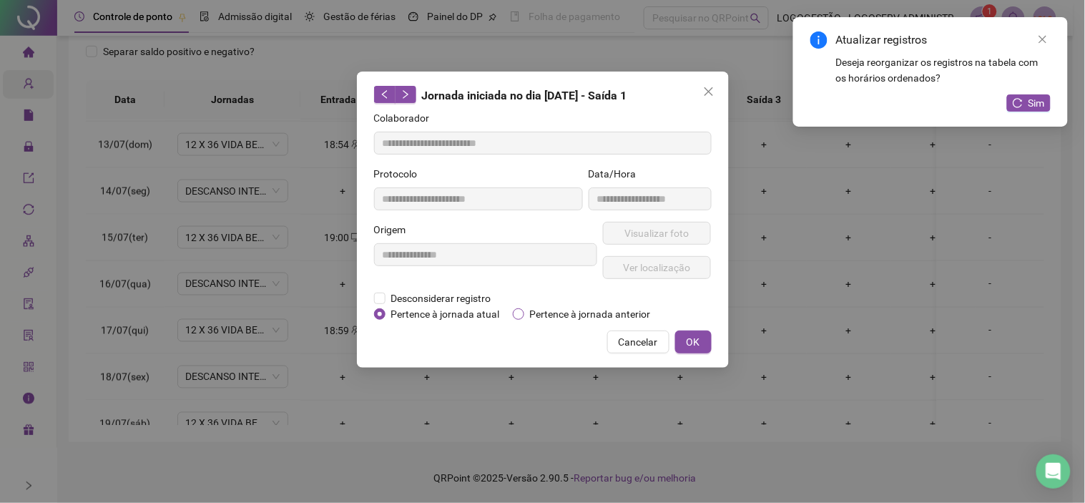
click at [569, 309] on span "Pertence à jornada anterior" at bounding box center [590, 314] width 132 height 16
click at [684, 340] on button "OK" at bounding box center [693, 341] width 36 height 23
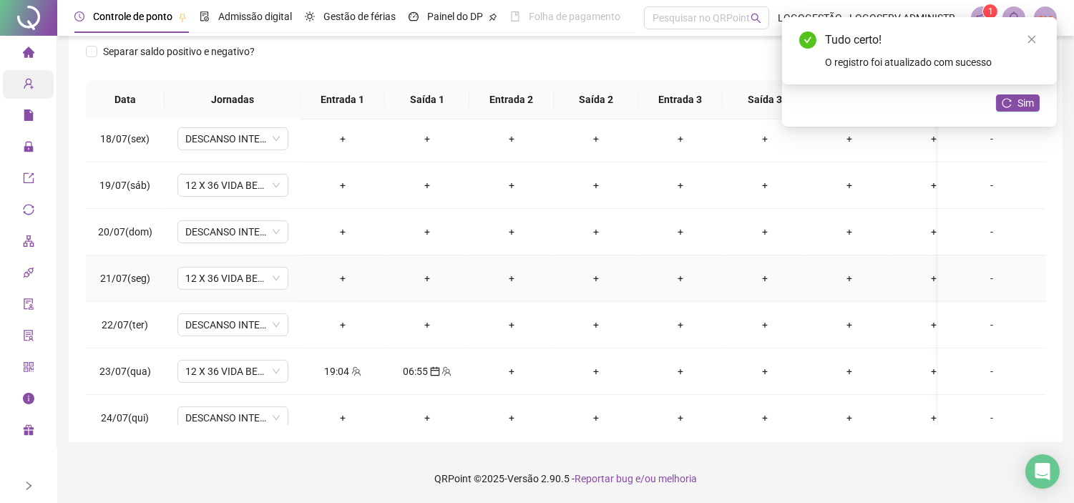
scroll to position [795, 0]
click at [336, 182] on div "+" at bounding box center [343, 185] width 62 height 16
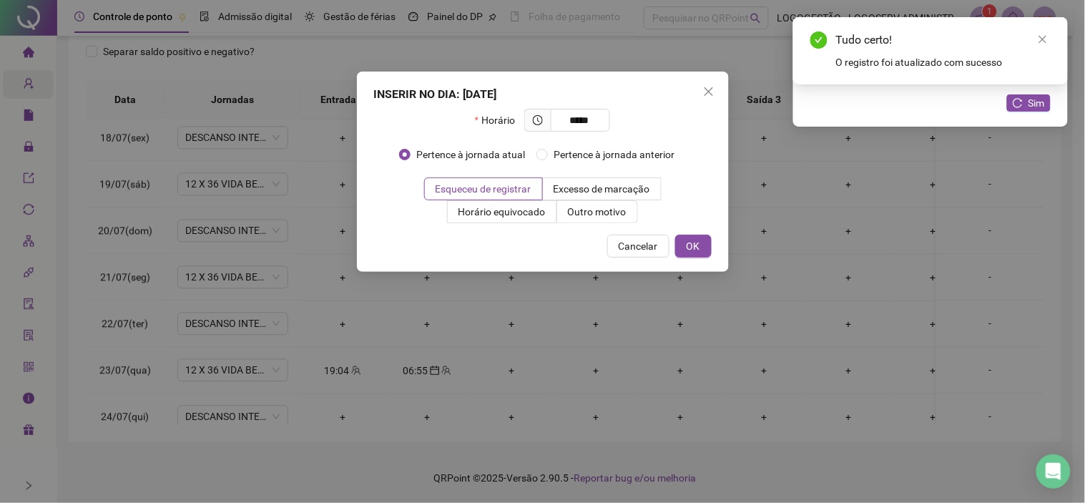
type input "*****"
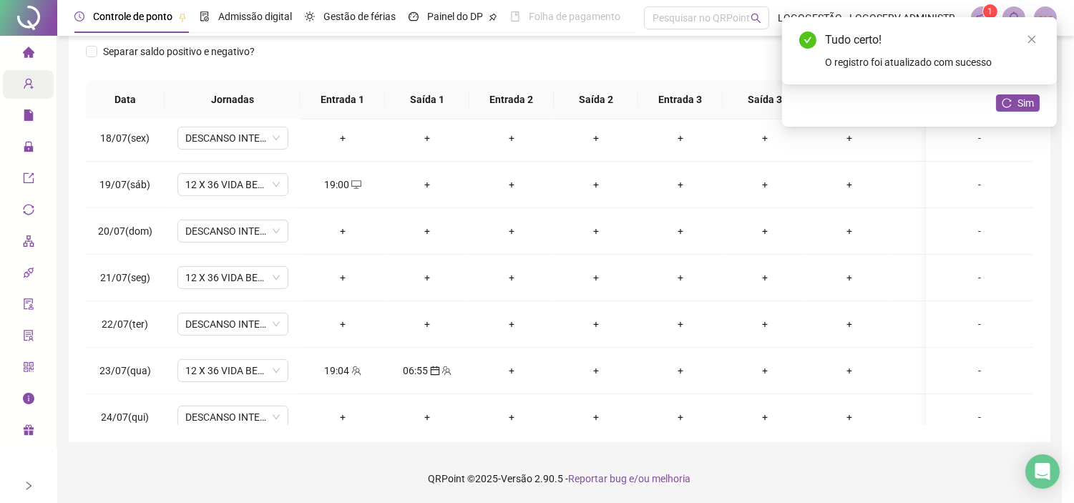
click at [346, 274] on div "+" at bounding box center [343, 278] width 62 height 16
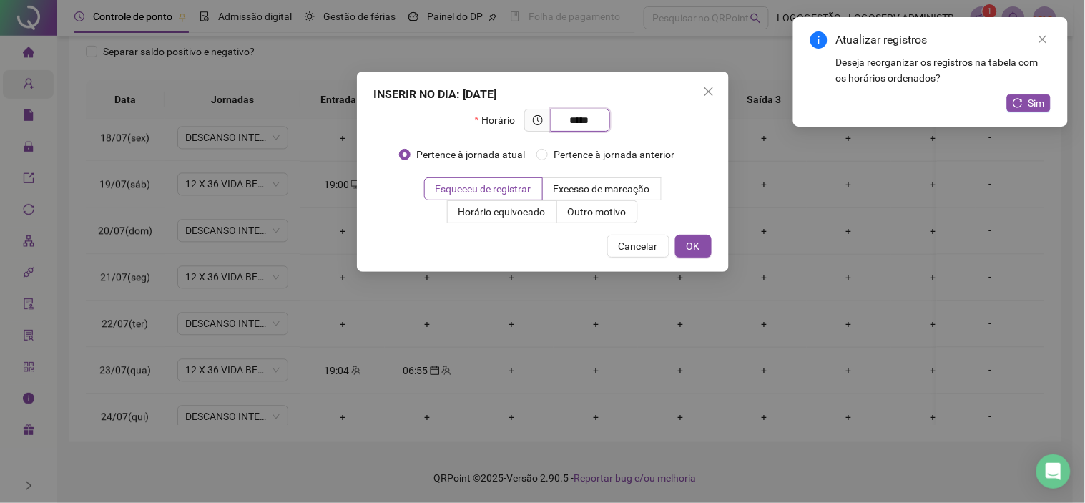
type input "*****"
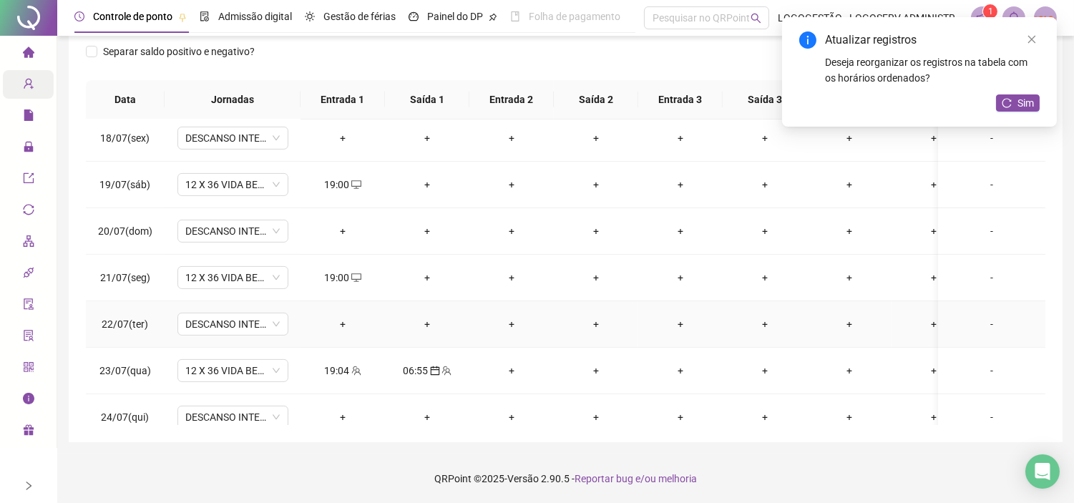
click at [429, 318] on div "+" at bounding box center [427, 324] width 62 height 16
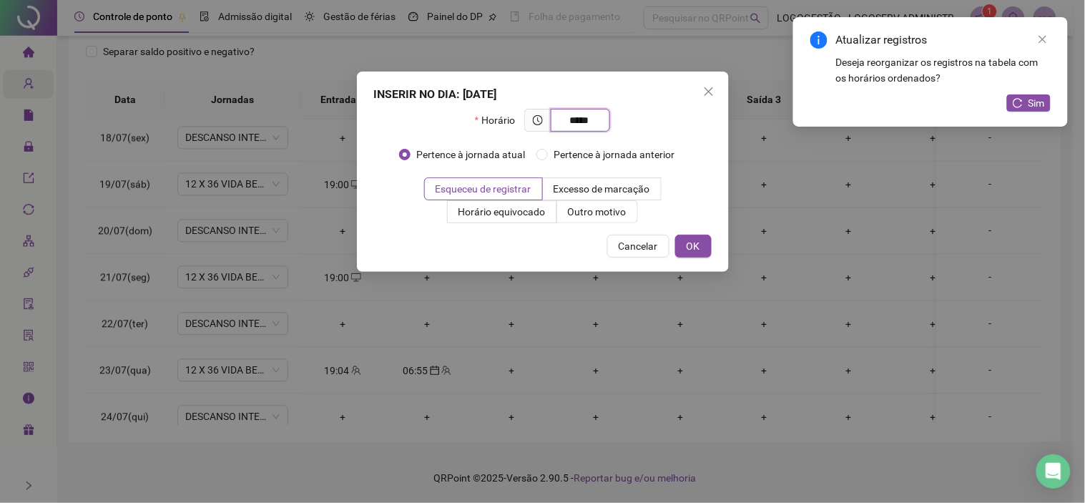
type input "*****"
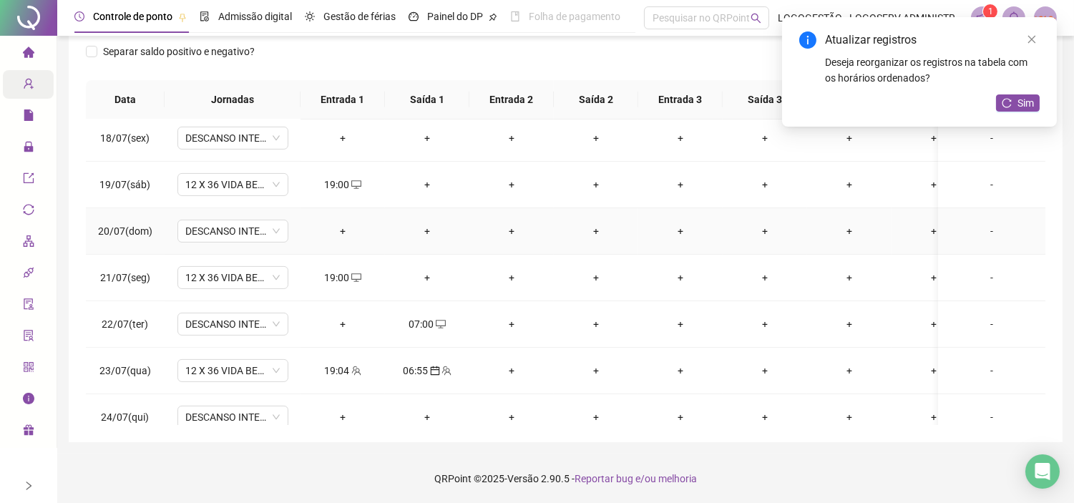
click at [424, 232] on div "+" at bounding box center [427, 231] width 62 height 16
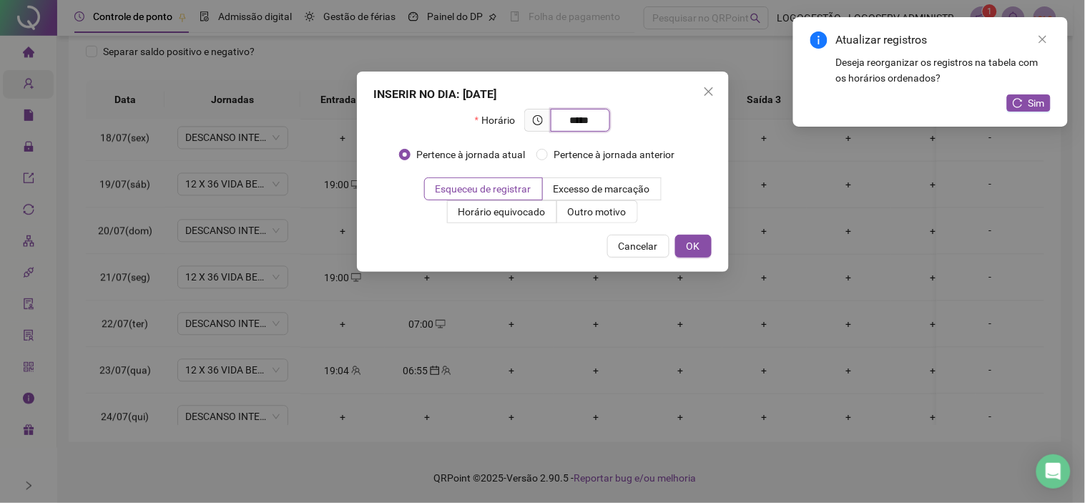
type input "*****"
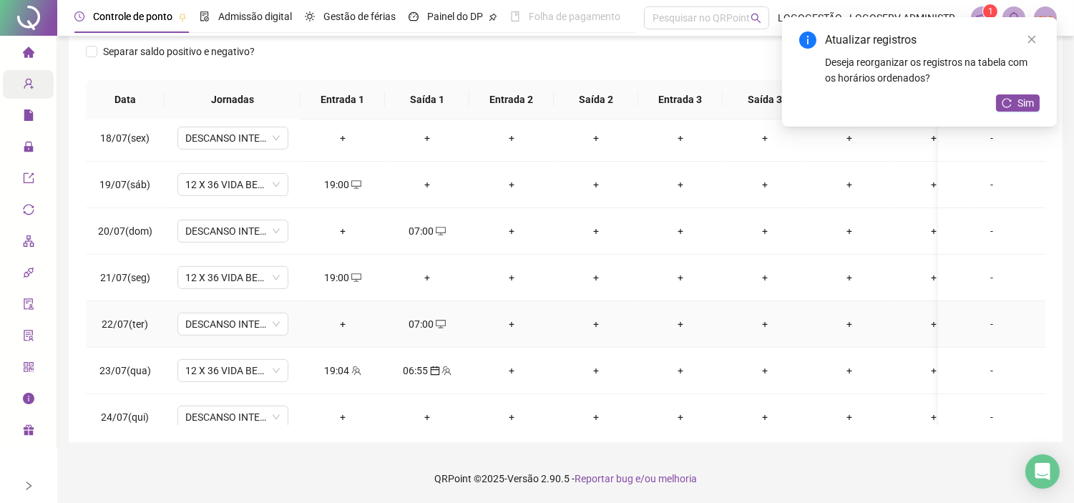
click at [442, 323] on icon "desktop" at bounding box center [441, 324] width 10 height 10
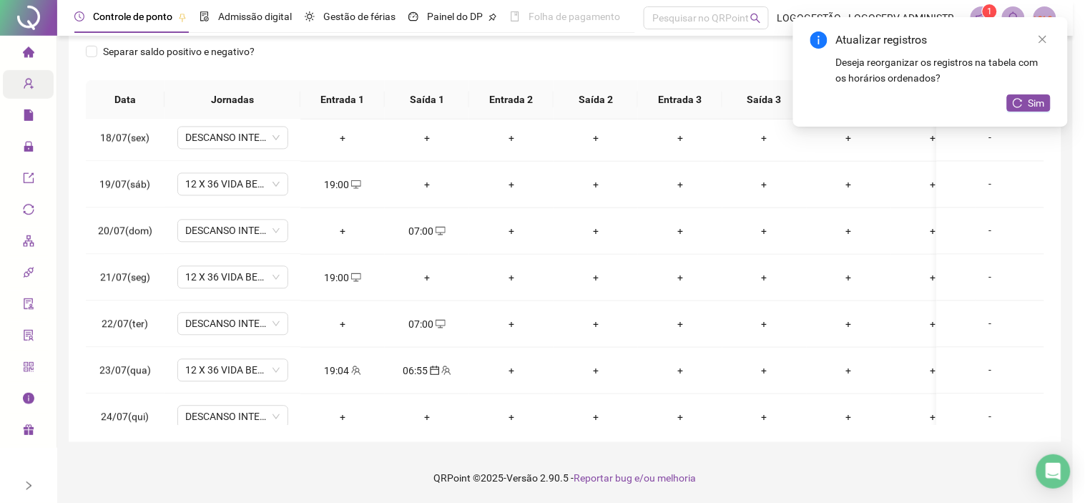
type input "**********"
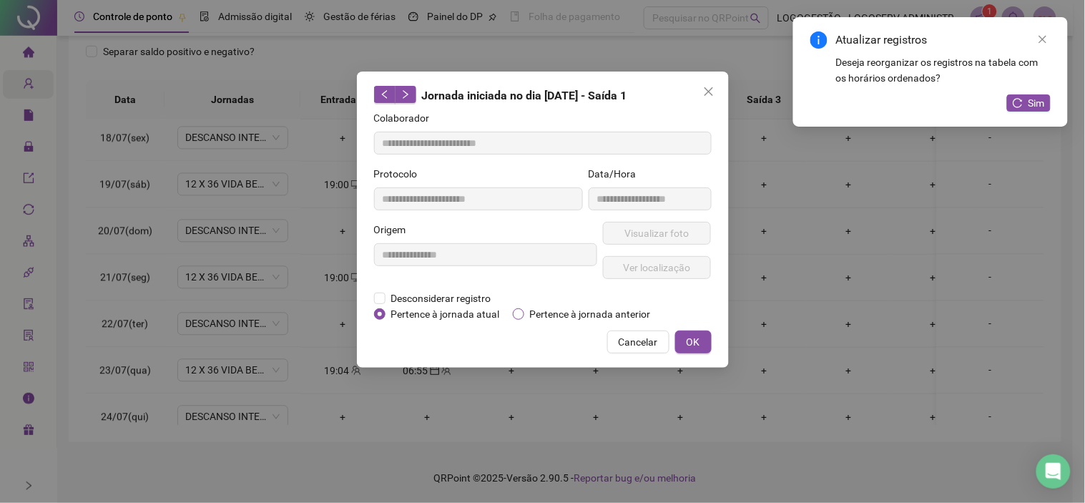
click at [566, 306] on span "Pertence à jornada anterior" at bounding box center [590, 314] width 132 height 16
click at [680, 337] on button "OK" at bounding box center [693, 341] width 36 height 23
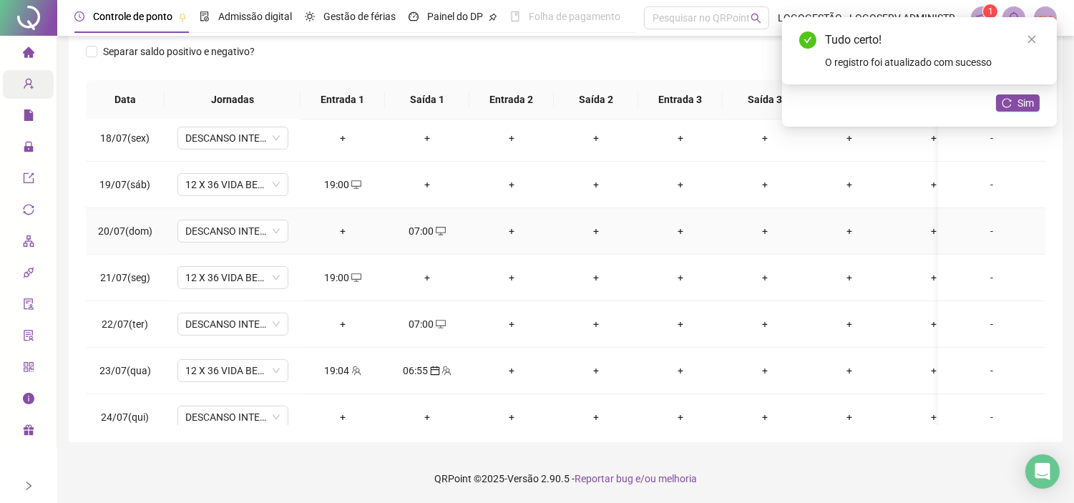
click at [432, 233] on div "07:00" at bounding box center [427, 231] width 62 height 16
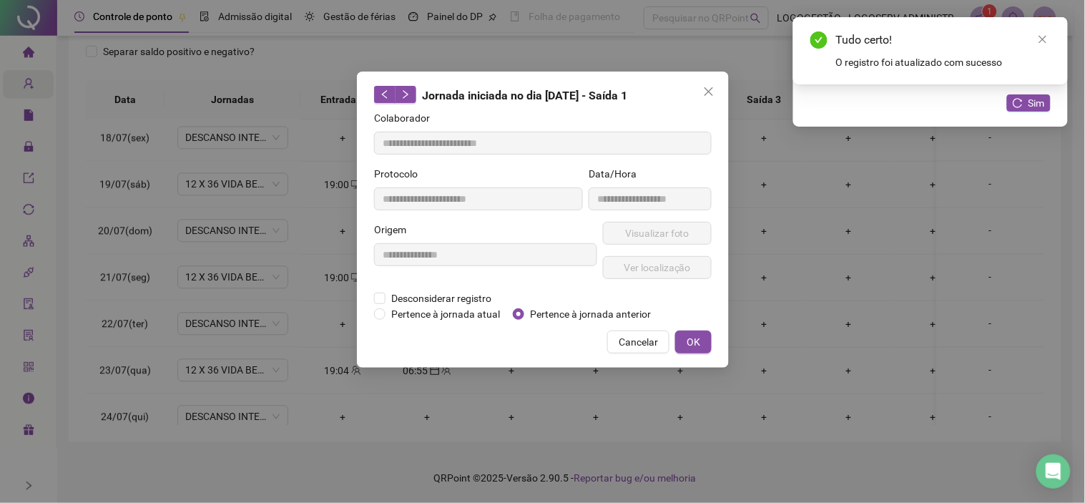
type input "**********"
click at [583, 310] on span "Pertence à jornada anterior" at bounding box center [590, 314] width 132 height 16
click at [697, 345] on span "OK" at bounding box center [694, 342] width 14 height 16
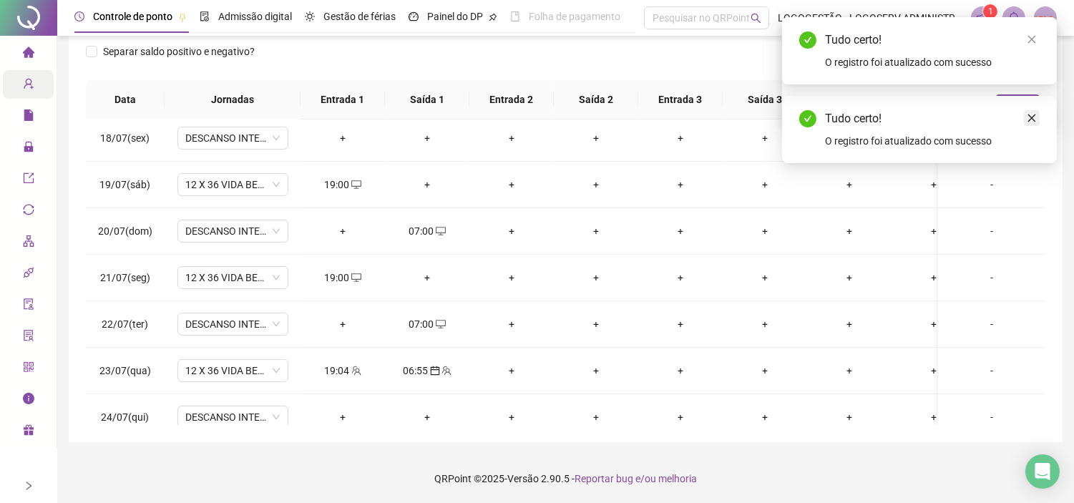
click at [1032, 114] on icon "close" at bounding box center [1031, 118] width 10 height 10
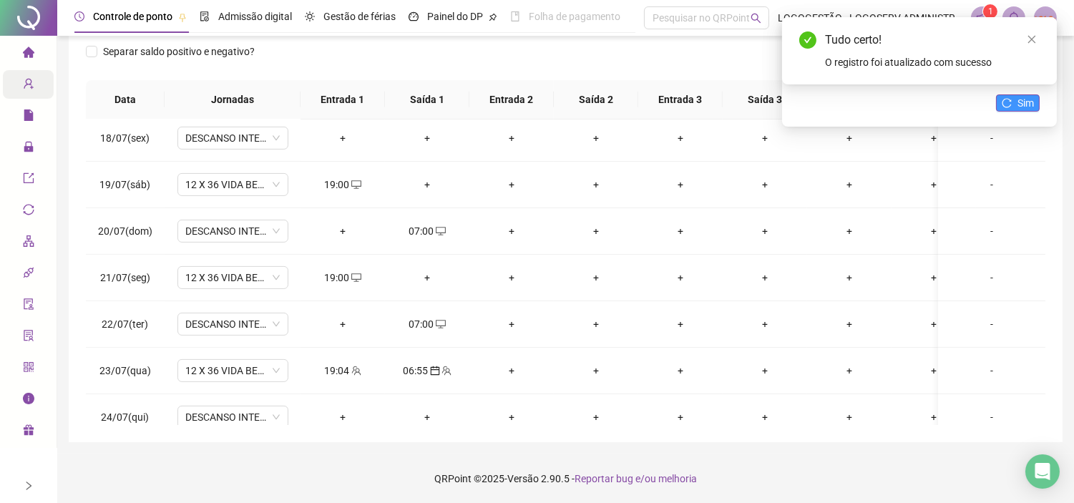
click at [1018, 109] on span "Sim" at bounding box center [1025, 103] width 16 height 16
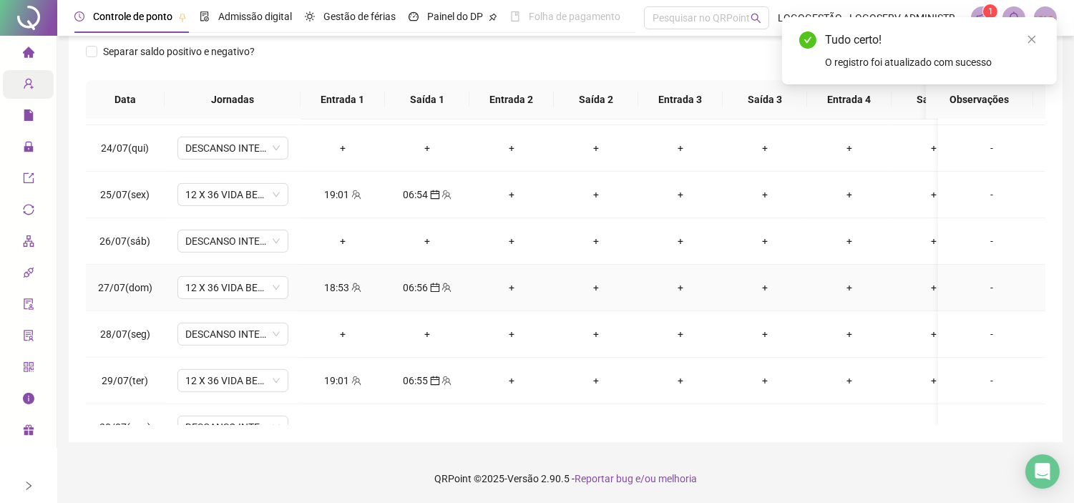
scroll to position [1149, 0]
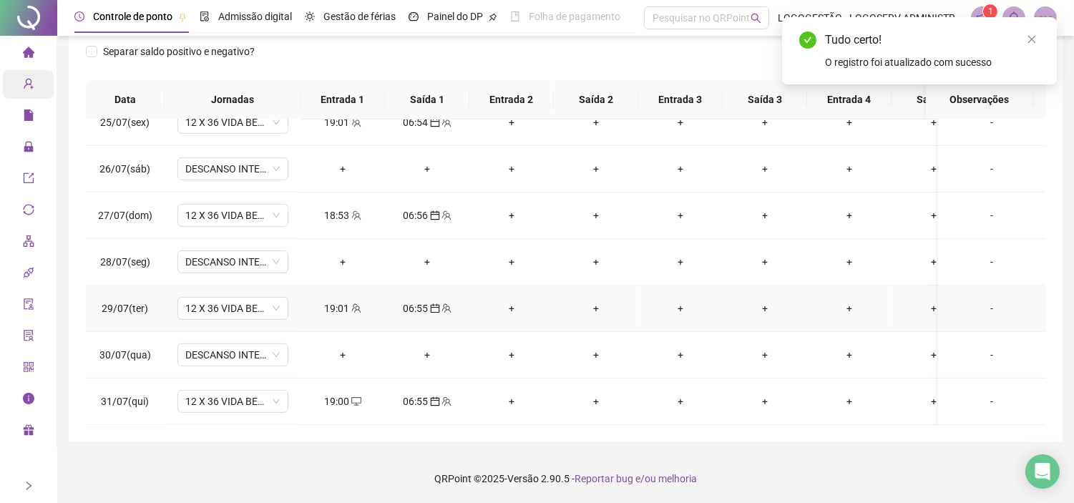
click at [339, 300] on div "19:01" at bounding box center [343, 308] width 62 height 16
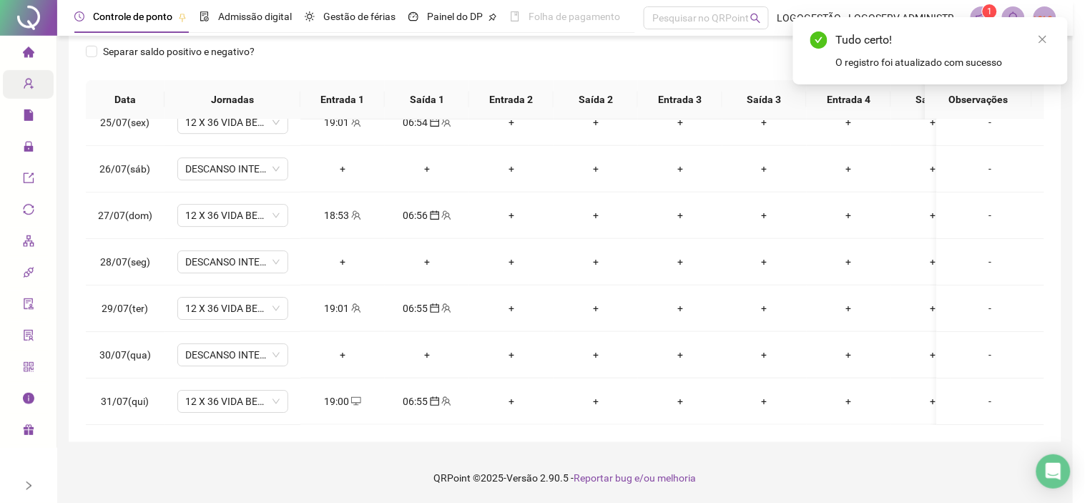
type input "**********"
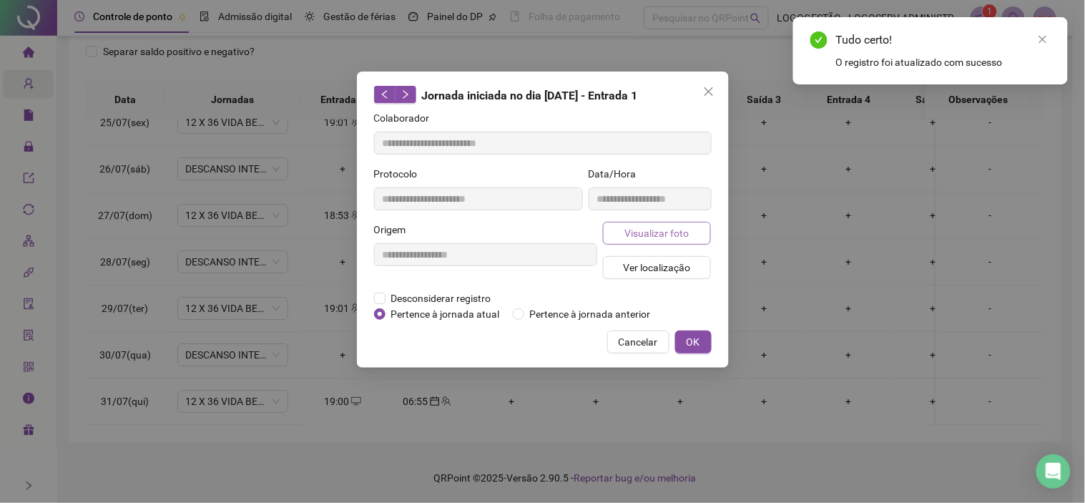
click at [642, 232] on span "Visualizar foto" at bounding box center [656, 233] width 64 height 16
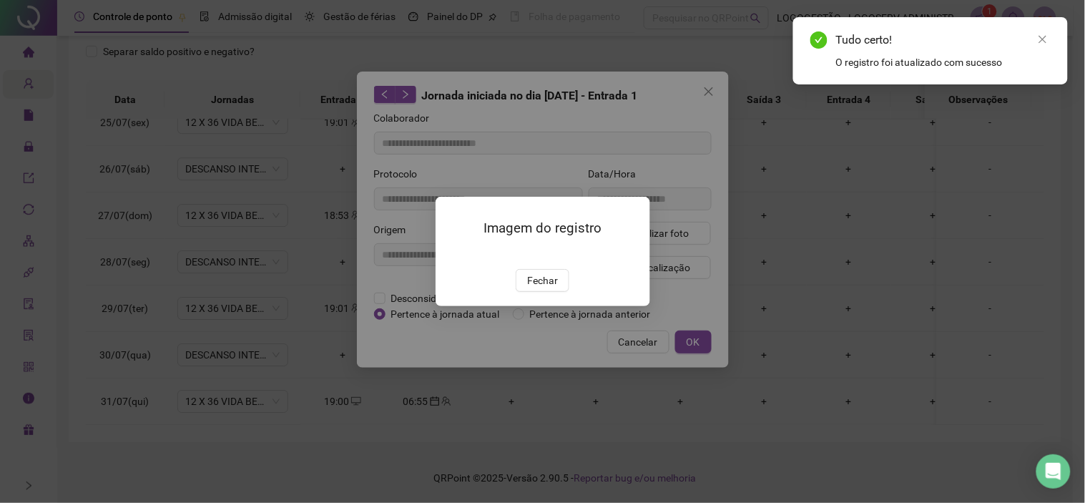
click at [548, 288] on span "Fechar" at bounding box center [542, 280] width 31 height 16
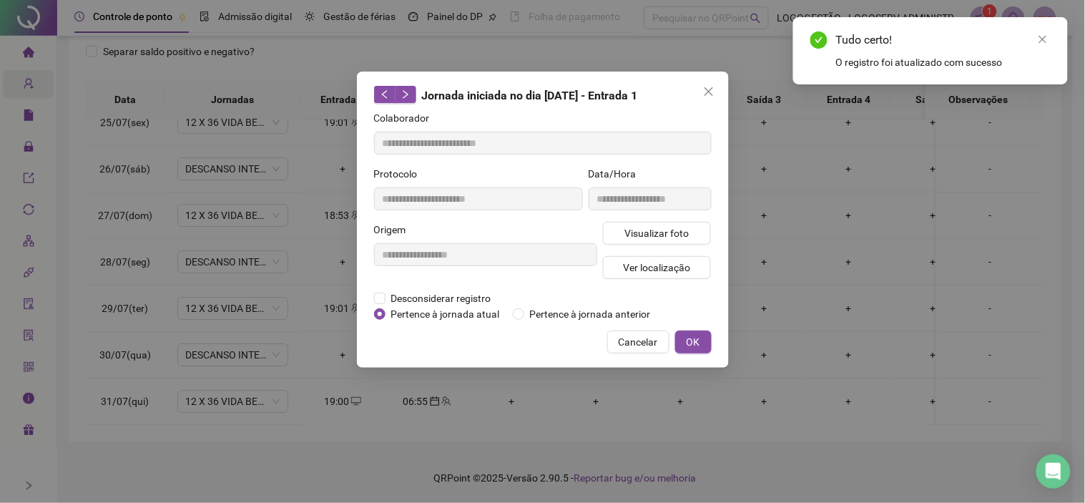
drag, startPoint x: 626, startPoint y: 339, endPoint x: 452, endPoint y: 260, distance: 191.1
click at [627, 339] on span "Cancelar" at bounding box center [638, 342] width 39 height 16
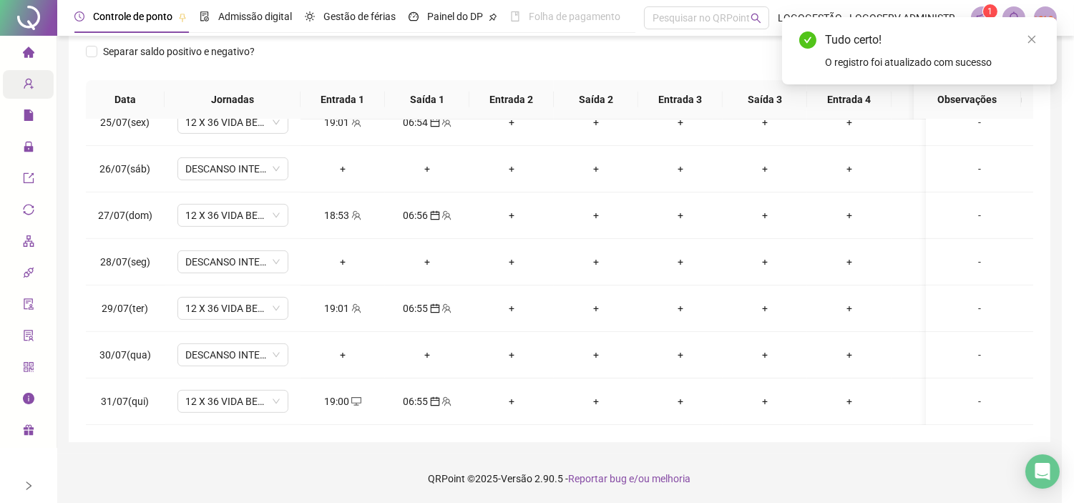
click at [345, 207] on div "18:53" at bounding box center [343, 215] width 62 height 16
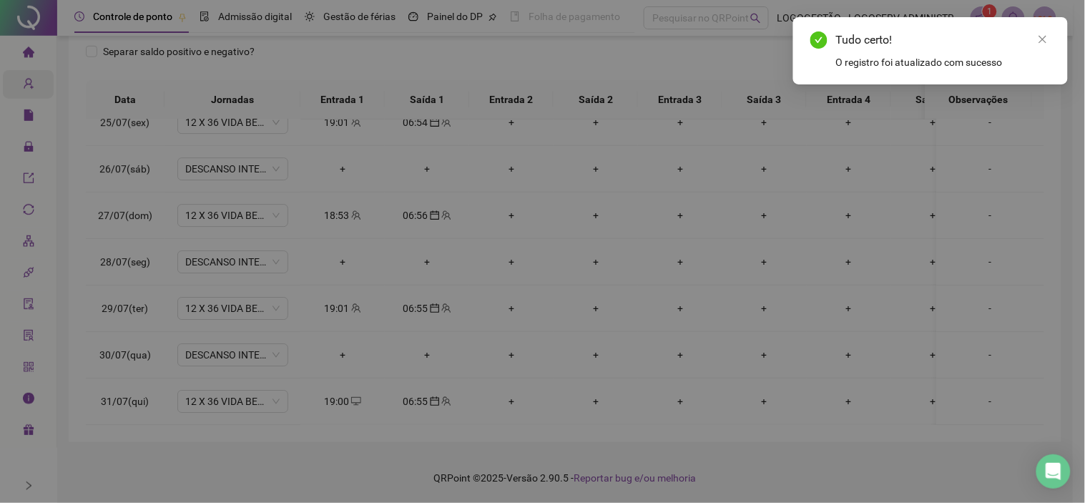
type input "**********"
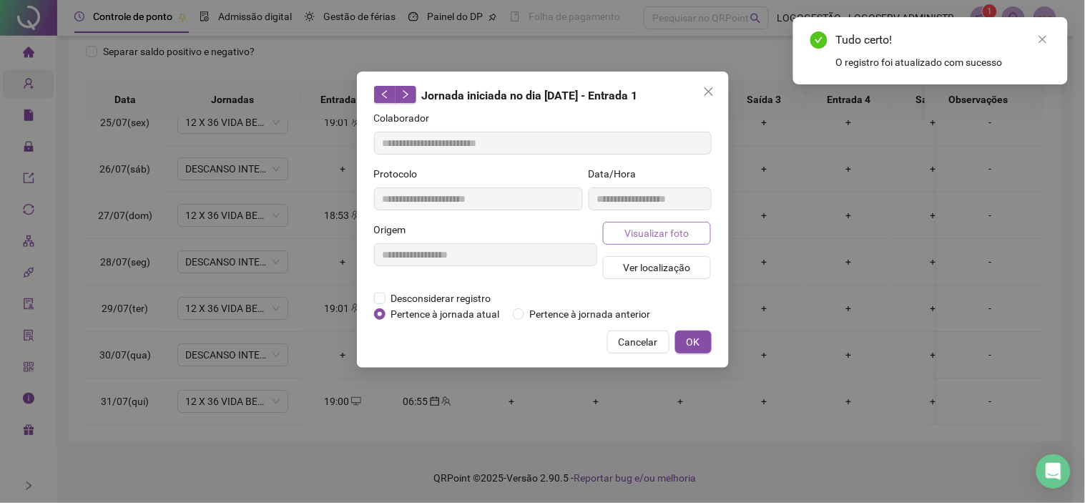
click at [663, 240] on button "Visualizar foto" at bounding box center [657, 233] width 109 height 23
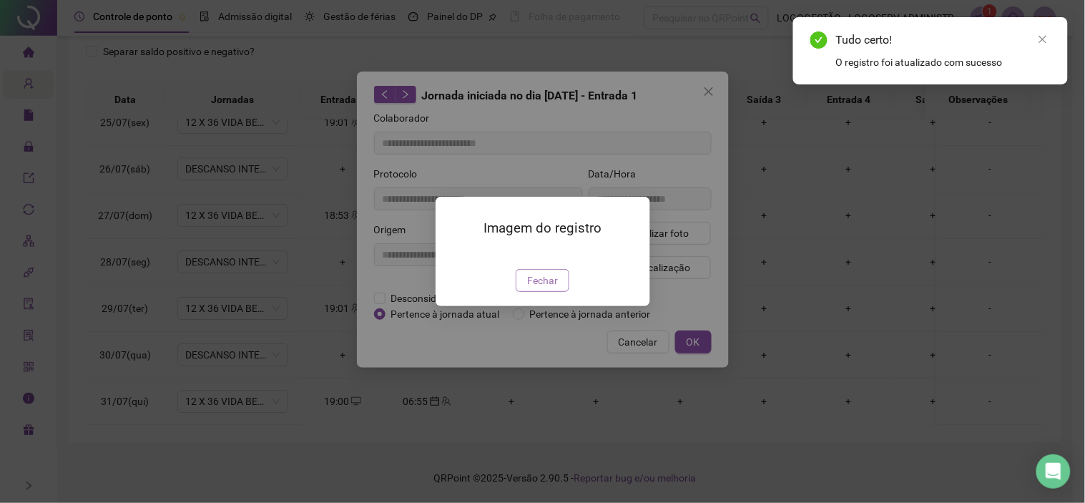
click at [559, 292] on button "Fechar" at bounding box center [543, 280] width 54 height 23
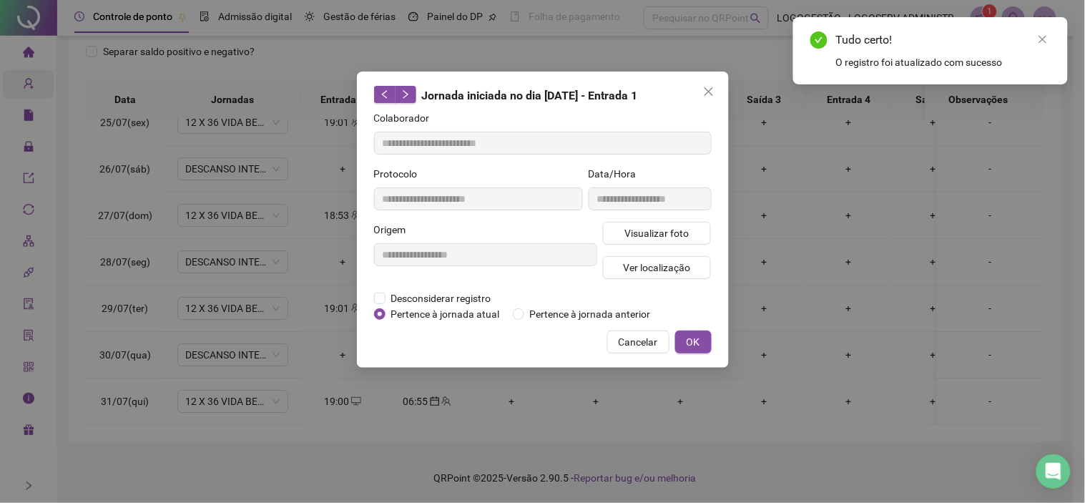
click at [638, 325] on div "**********" at bounding box center [543, 220] width 372 height 296
click at [635, 334] on span "Cancelar" at bounding box center [638, 342] width 39 height 16
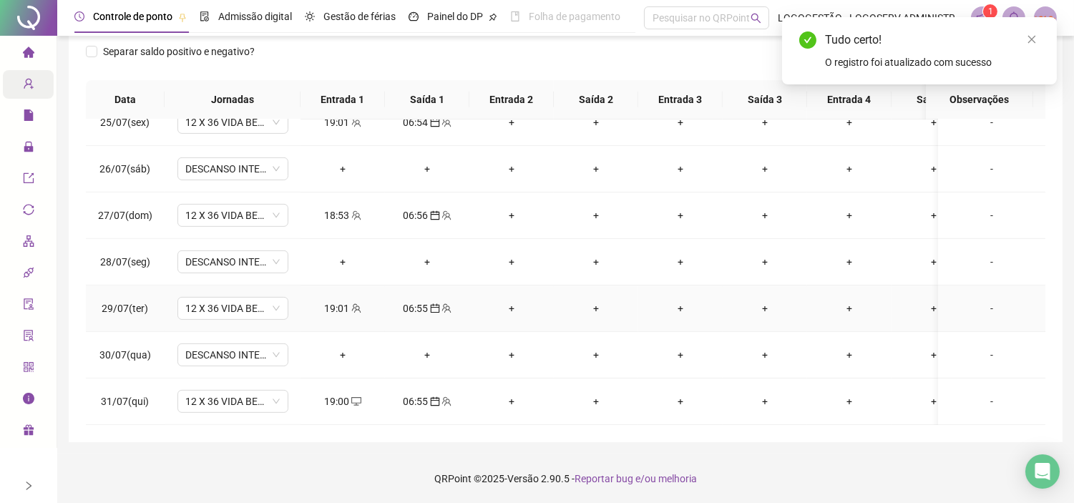
click at [406, 300] on div "06:55" at bounding box center [427, 308] width 62 height 16
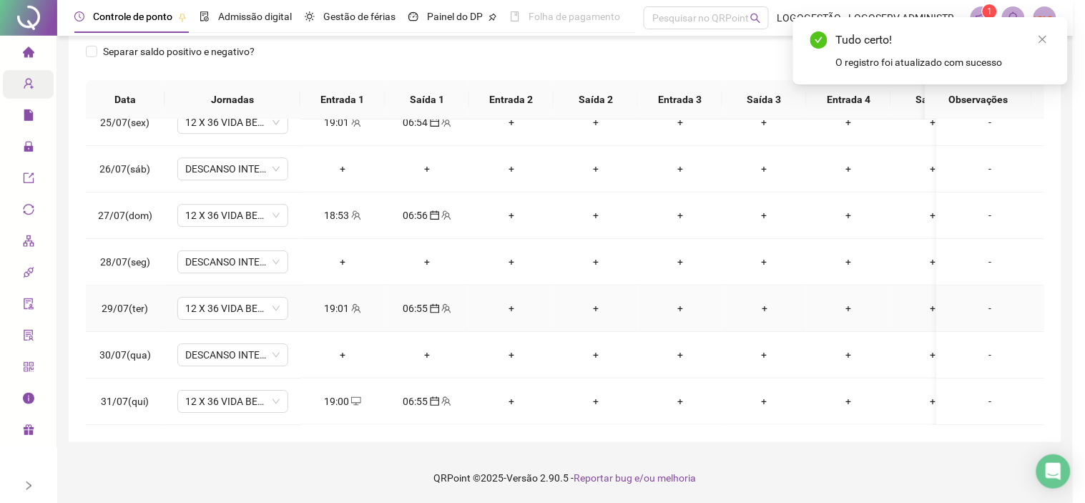
type input "**********"
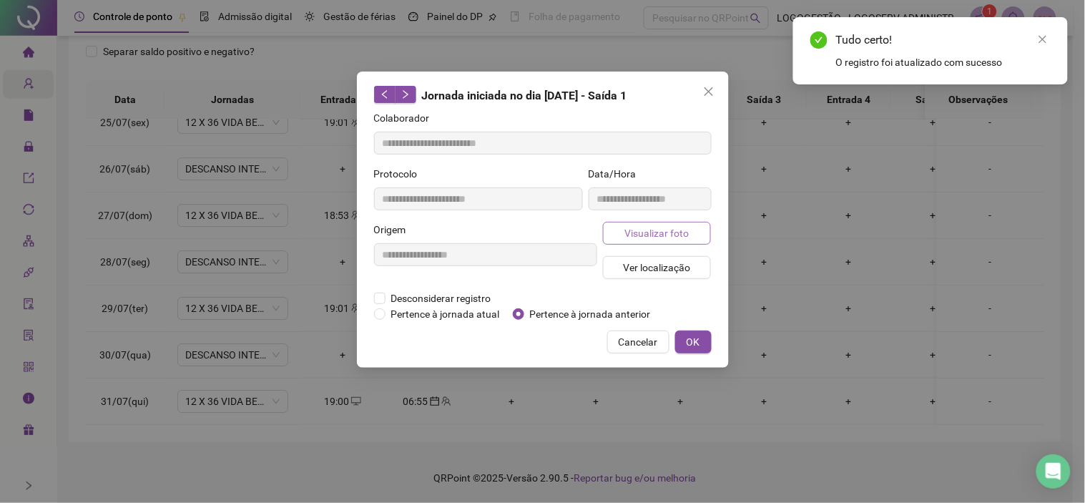
click at [637, 237] on span "Visualizar foto" at bounding box center [656, 233] width 64 height 16
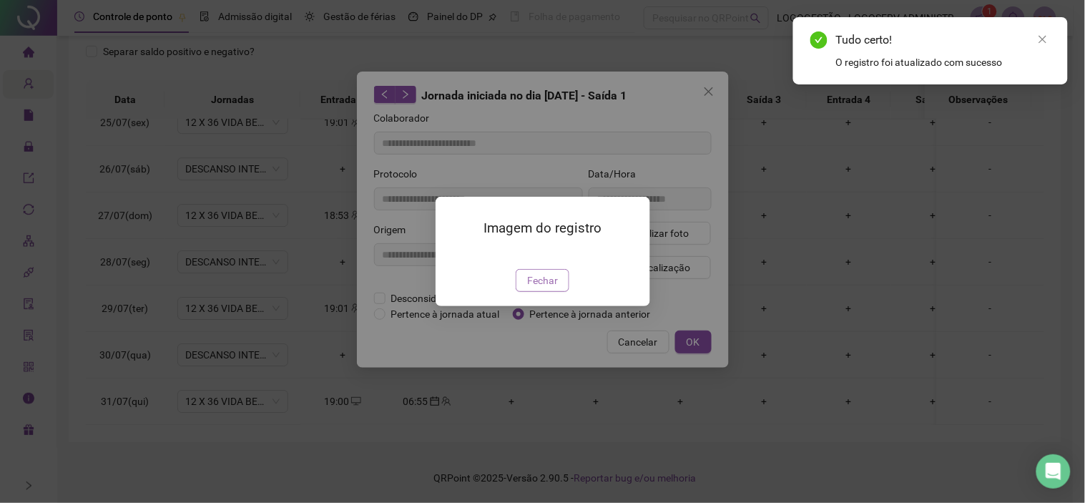
click at [561, 292] on button "Fechar" at bounding box center [543, 280] width 54 height 23
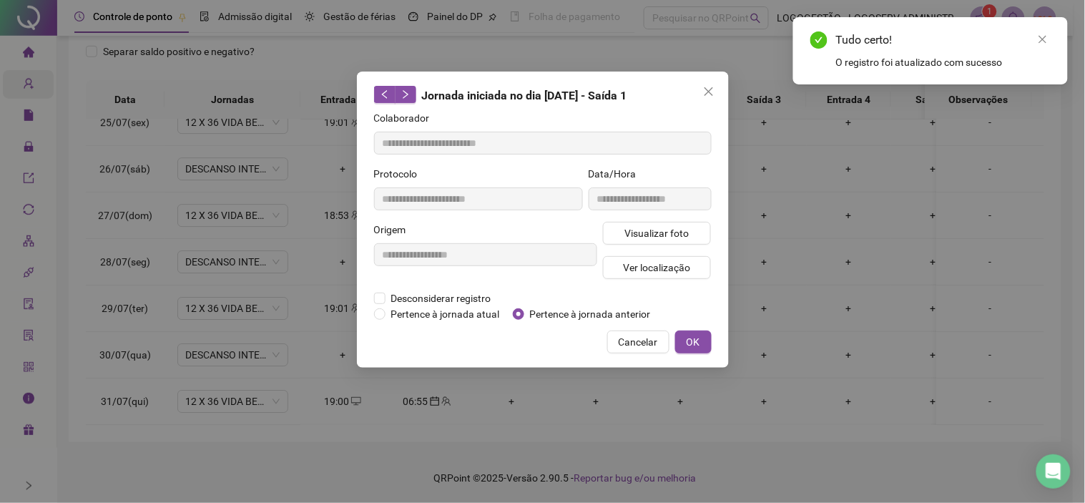
click at [624, 336] on span "Cancelar" at bounding box center [638, 342] width 39 height 16
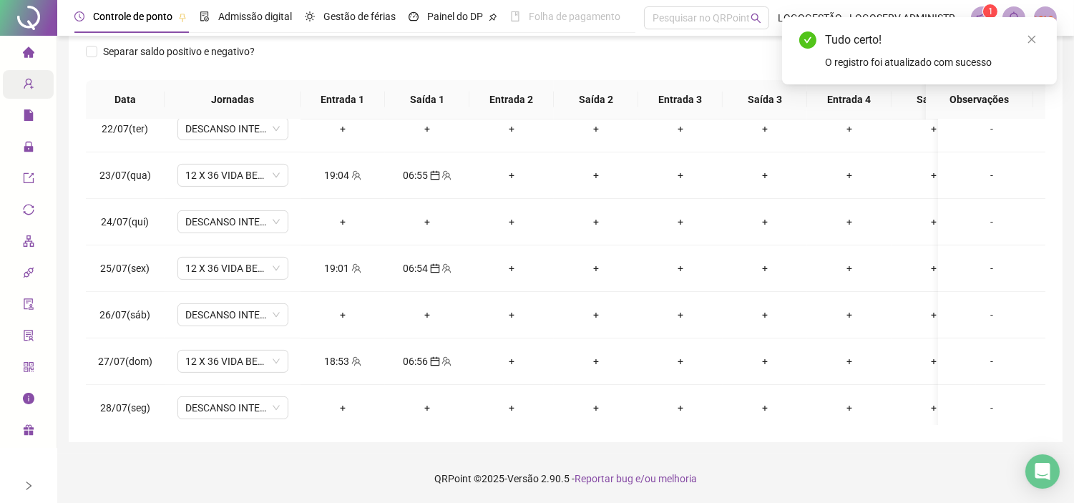
scroll to position [911, 0]
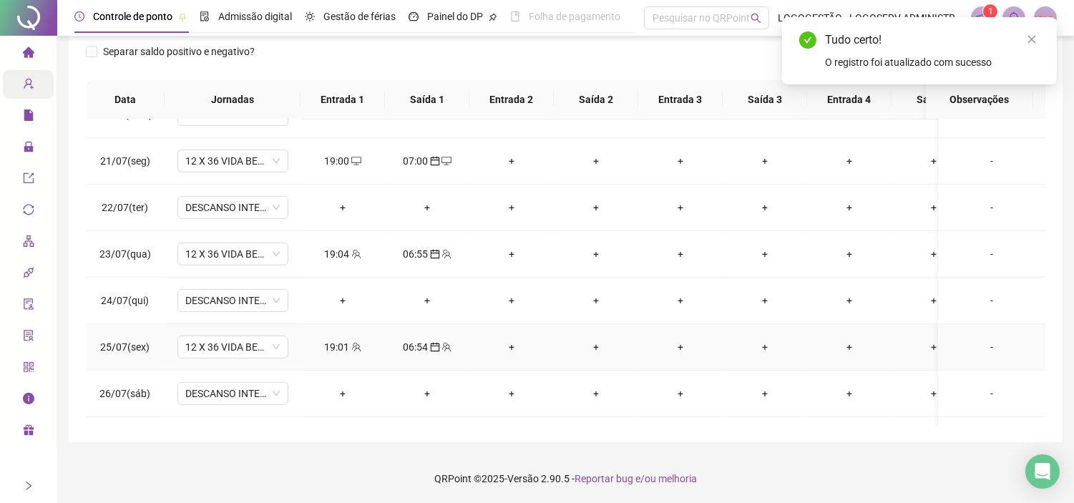
click at [345, 342] on div "19:01" at bounding box center [343, 347] width 62 height 16
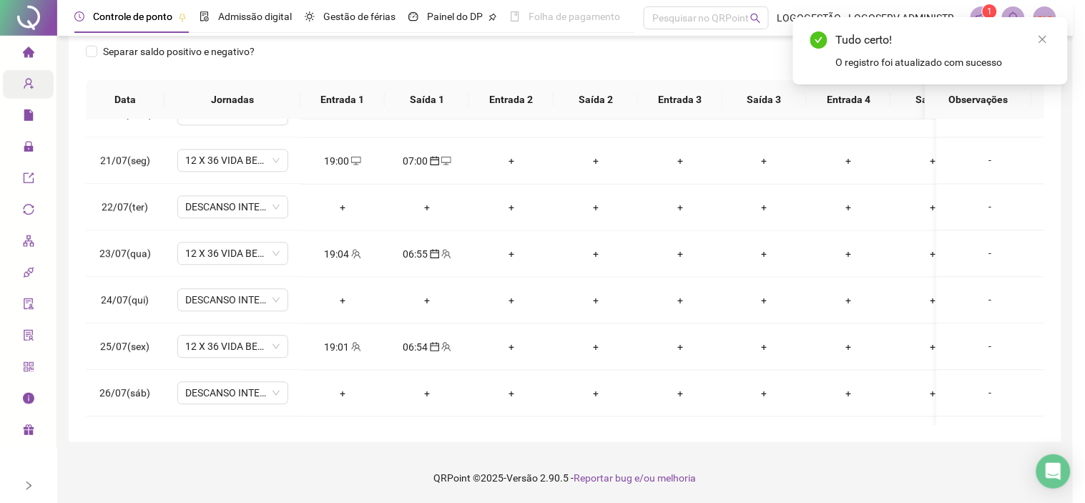
type input "**********"
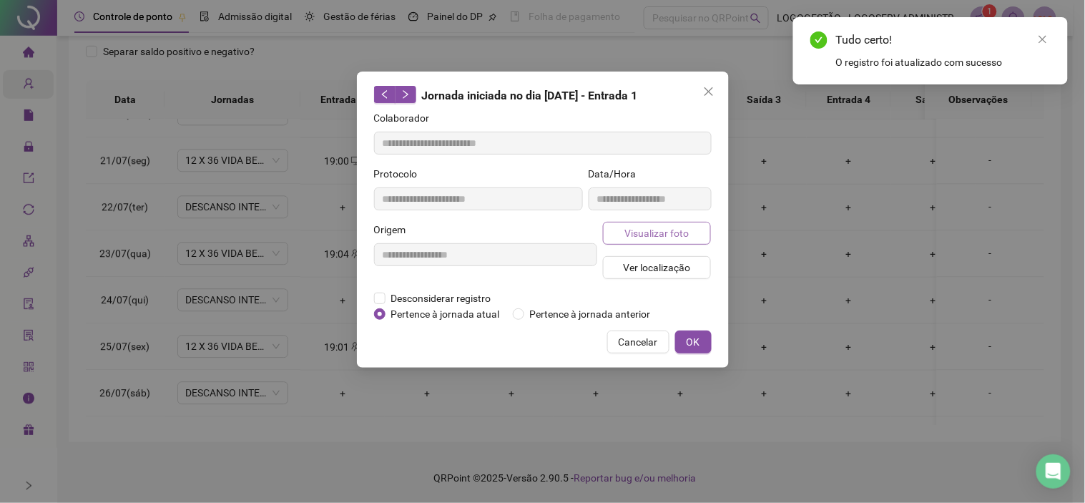
click at [671, 236] on span "Visualizar foto" at bounding box center [656, 233] width 64 height 16
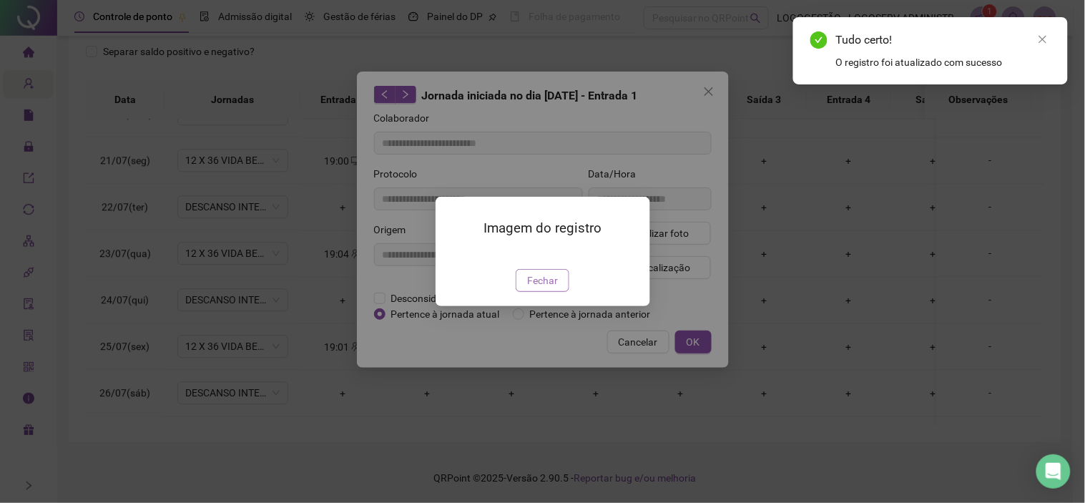
click at [541, 288] on span "Fechar" at bounding box center [542, 280] width 31 height 16
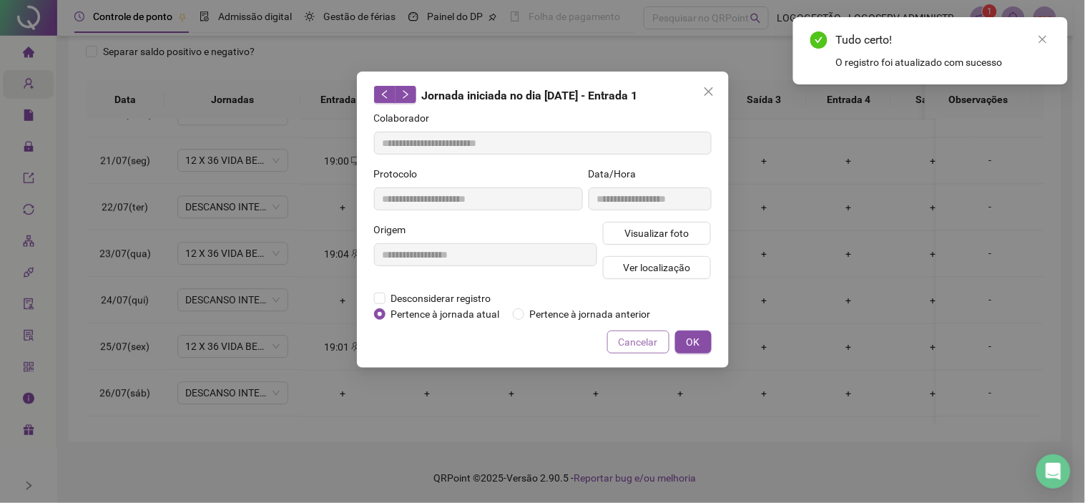
click at [631, 340] on span "Cancelar" at bounding box center [638, 342] width 39 height 16
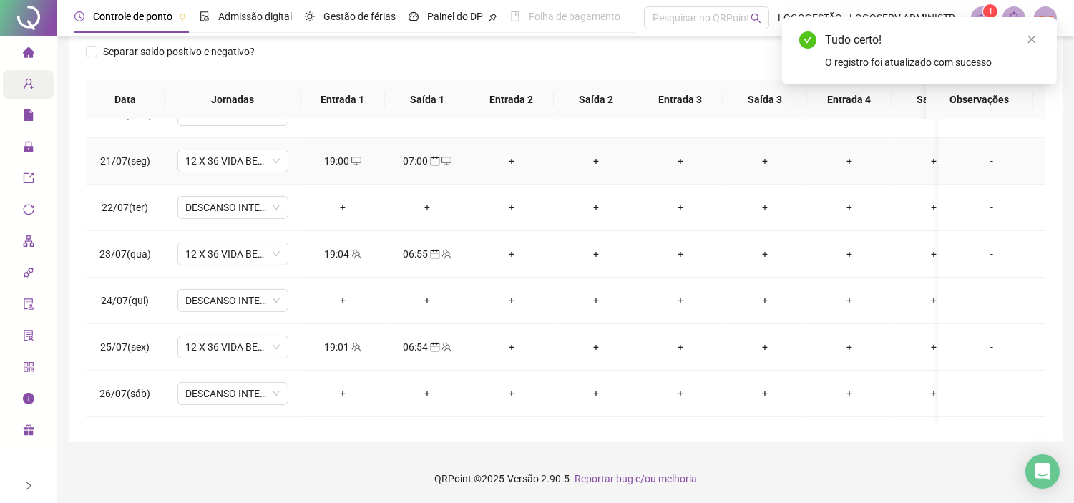
click at [340, 154] on div "19:00" at bounding box center [343, 161] width 62 height 16
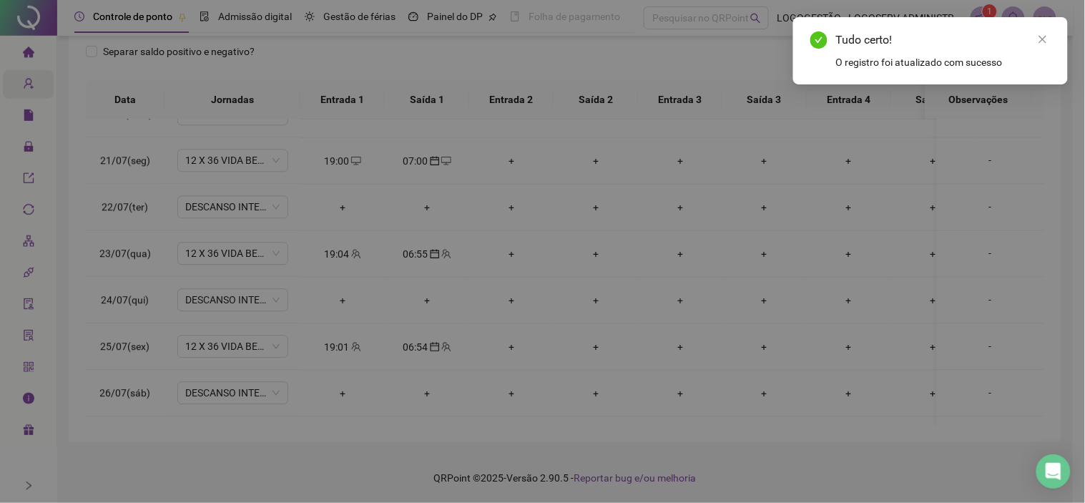
type input "**********"
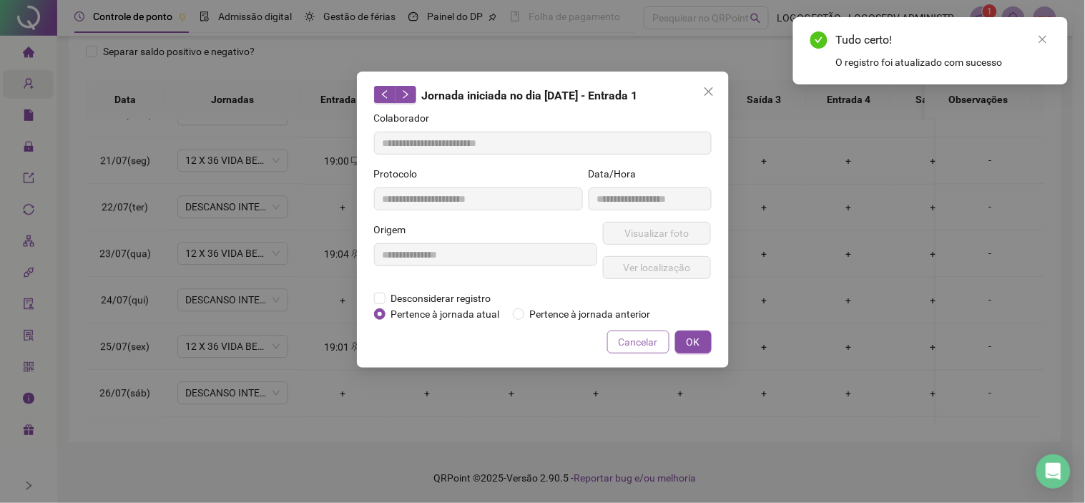
click at [635, 342] on span "Cancelar" at bounding box center [638, 342] width 39 height 16
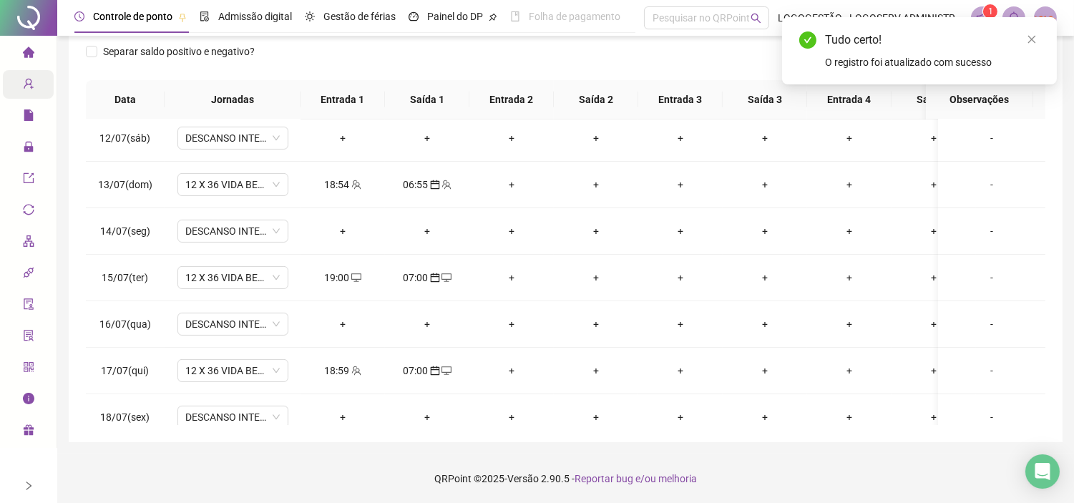
scroll to position [514, 0]
click at [350, 376] on span "team" at bounding box center [355, 373] width 11 height 10
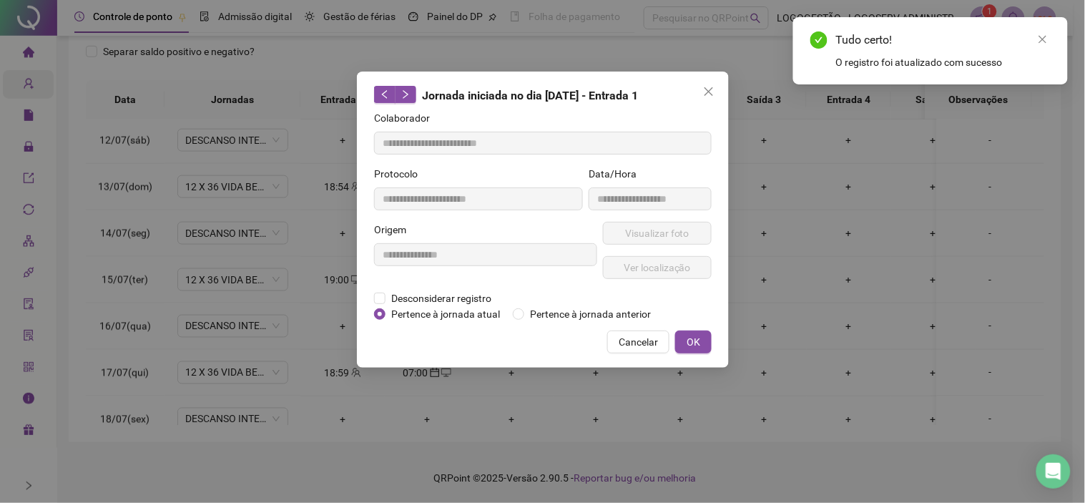
type input "**********"
click at [616, 230] on button "Visualizar foto" at bounding box center [657, 233] width 109 height 23
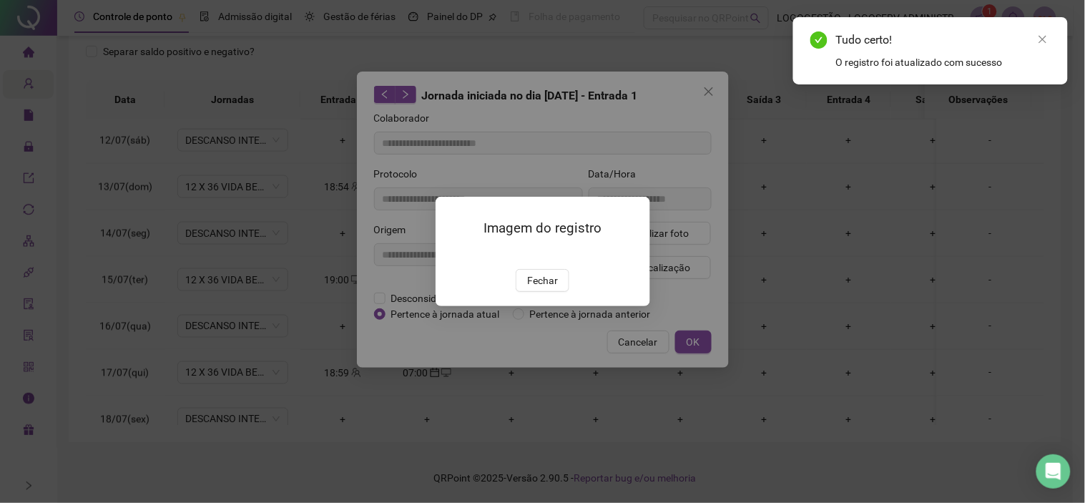
click at [547, 288] on span "Fechar" at bounding box center [542, 280] width 31 height 16
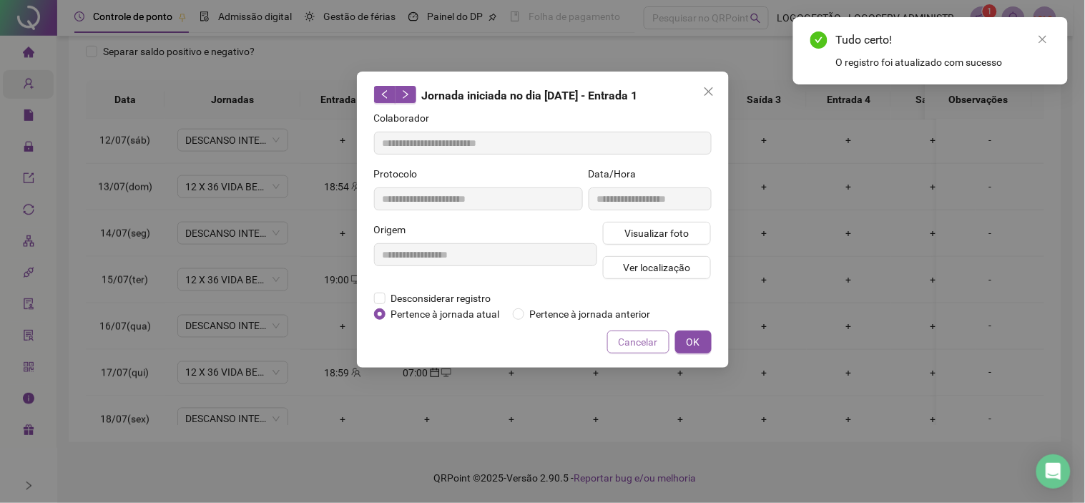
click at [619, 340] on button "Cancelar" at bounding box center [638, 341] width 62 height 23
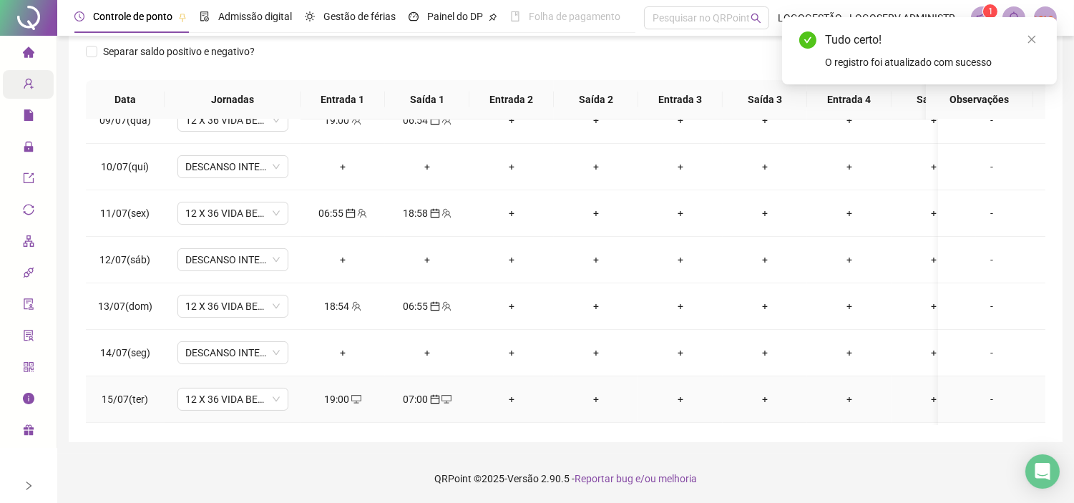
scroll to position [355, 0]
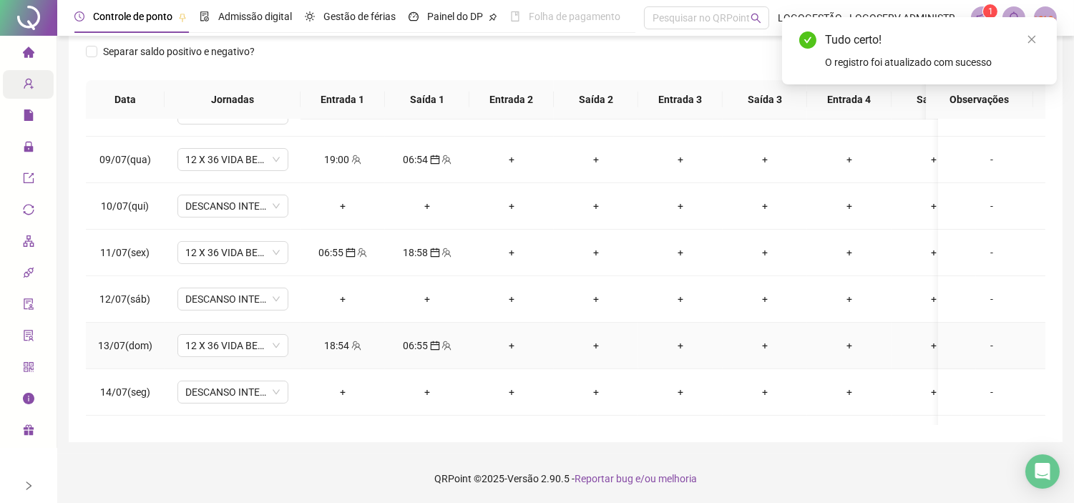
click at [350, 340] on span at bounding box center [355, 345] width 11 height 11
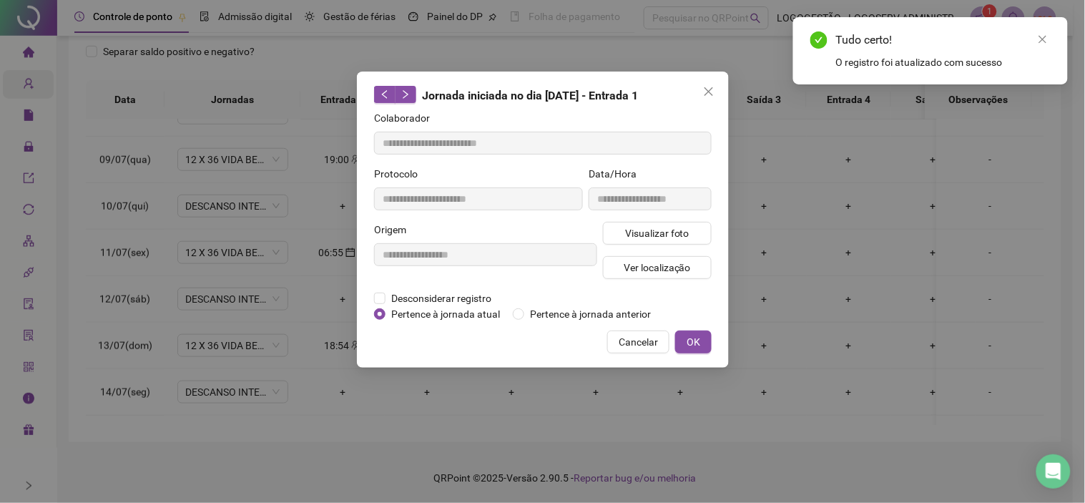
type input "**********"
click at [639, 231] on span "Visualizar foto" at bounding box center [656, 233] width 64 height 16
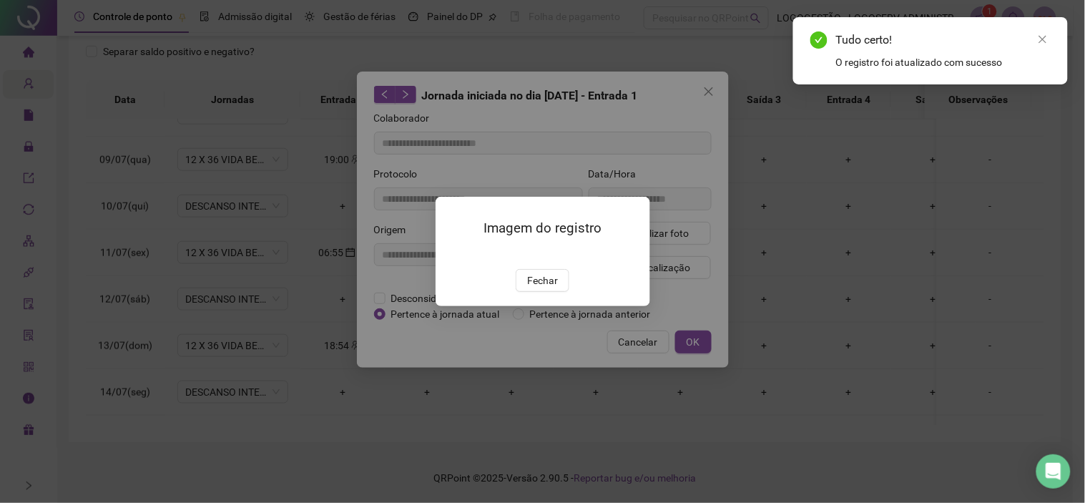
click at [535, 288] on span "Fechar" at bounding box center [542, 280] width 31 height 16
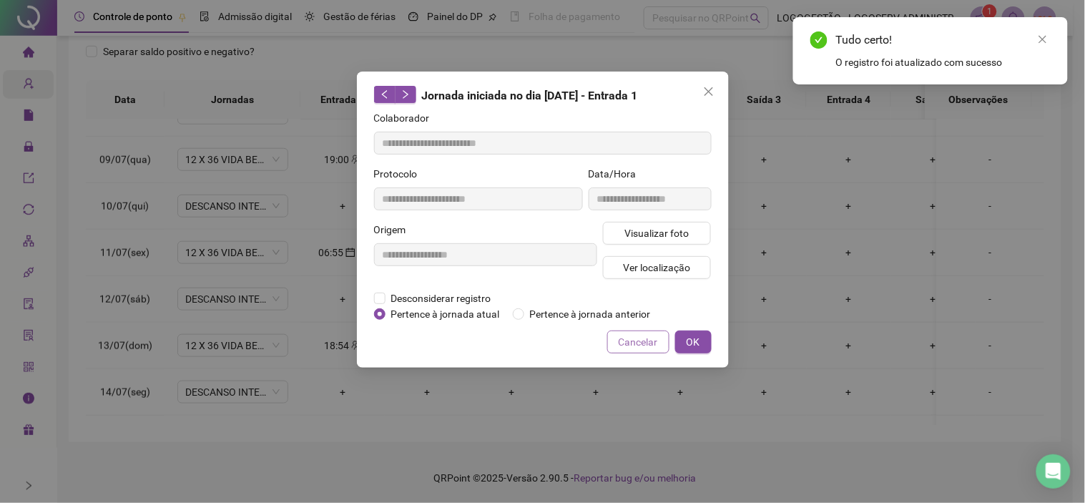
click at [632, 346] on span "Cancelar" at bounding box center [638, 342] width 39 height 16
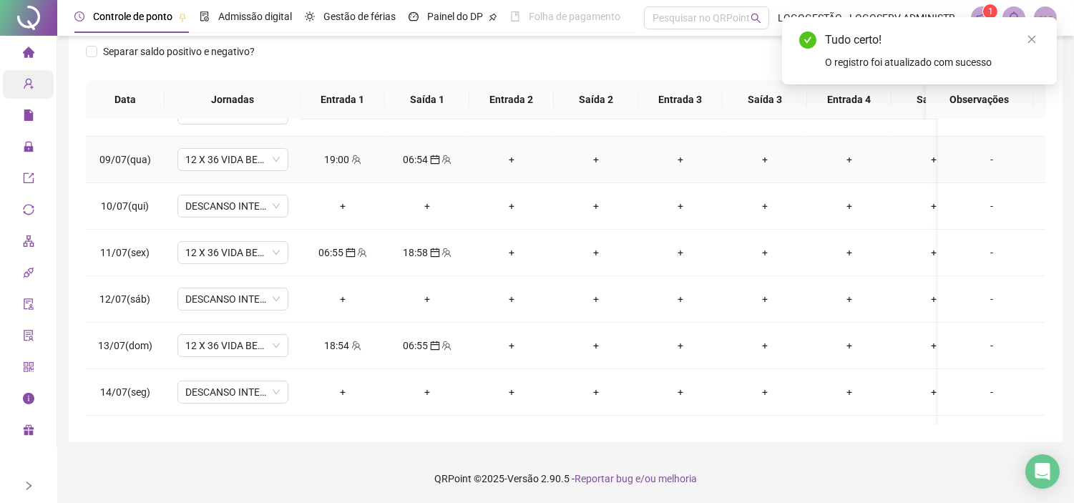
click at [338, 158] on div "19:00" at bounding box center [343, 160] width 62 height 16
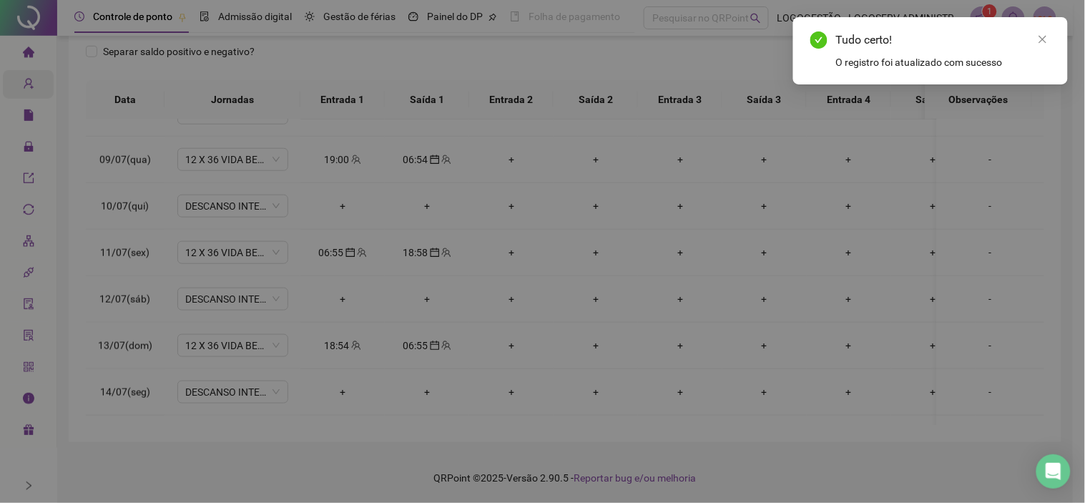
type input "**********"
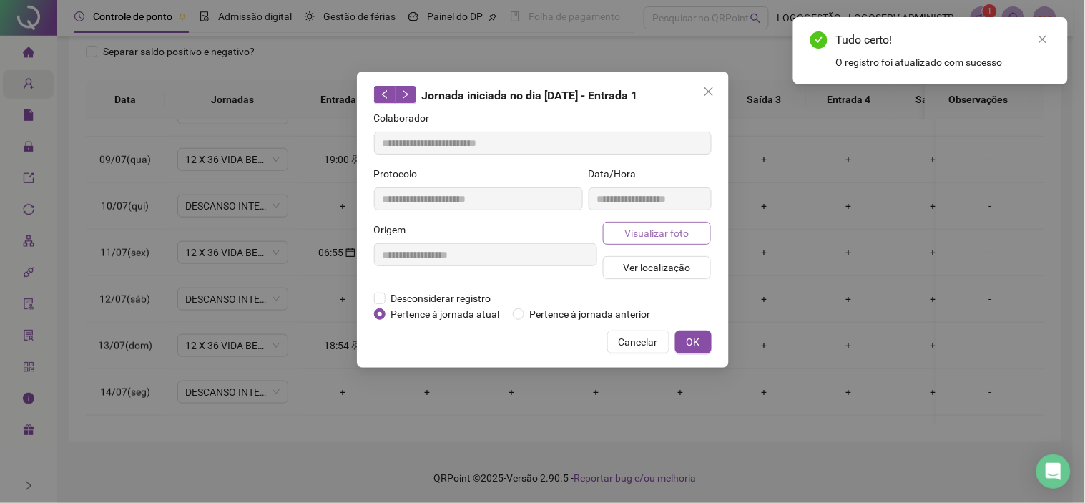
click at [649, 227] on span "Visualizar foto" at bounding box center [656, 233] width 64 height 16
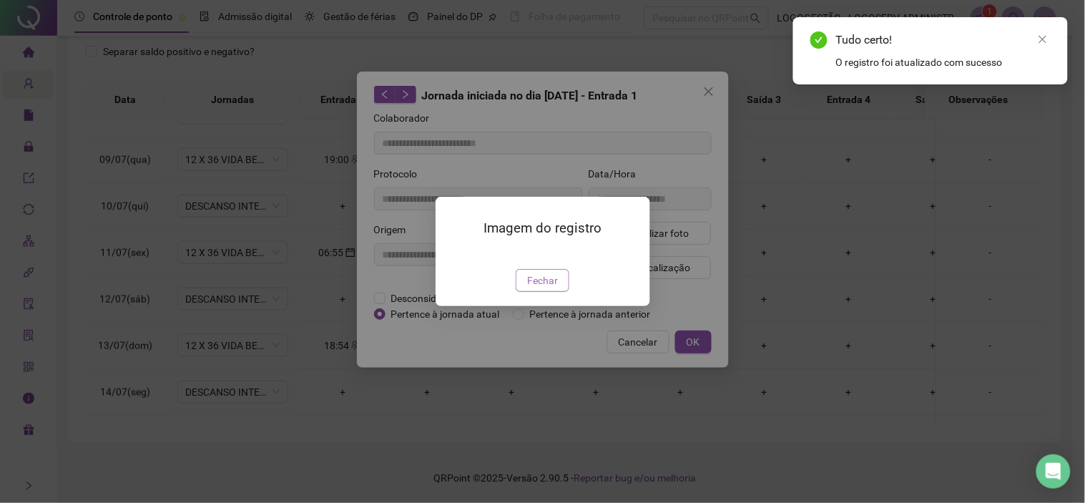
click at [539, 288] on span "Fechar" at bounding box center [542, 280] width 31 height 16
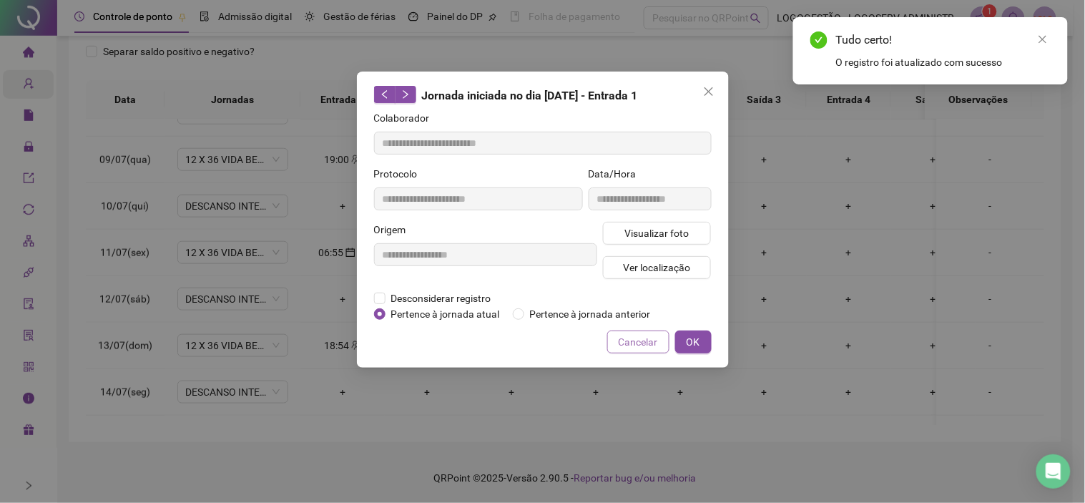
click at [627, 337] on span "Cancelar" at bounding box center [638, 342] width 39 height 16
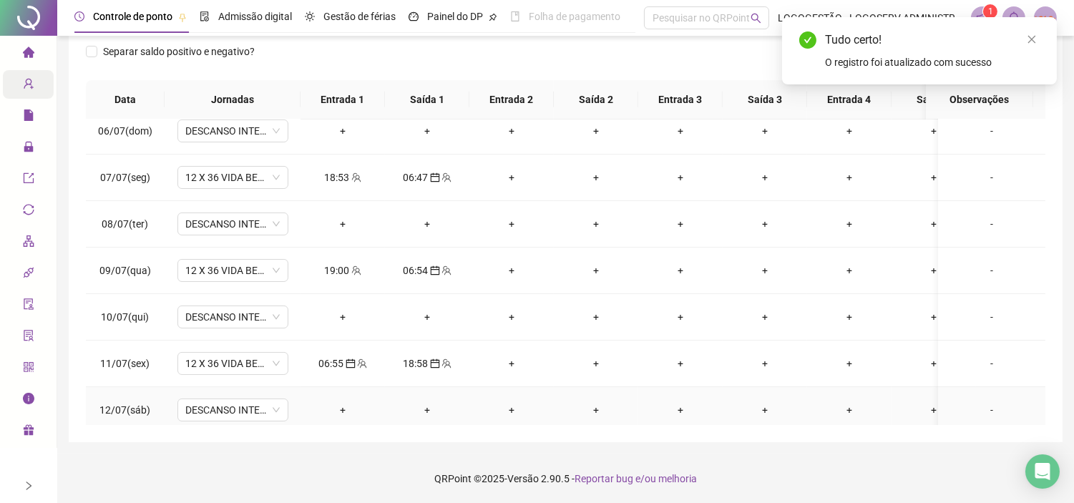
scroll to position [196, 0]
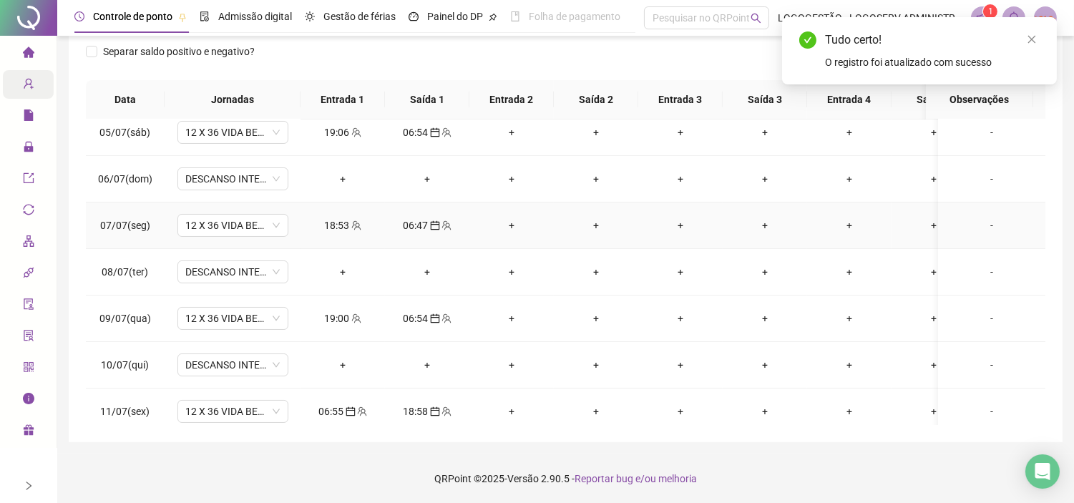
click at [325, 217] on div "18:53" at bounding box center [343, 225] width 62 height 16
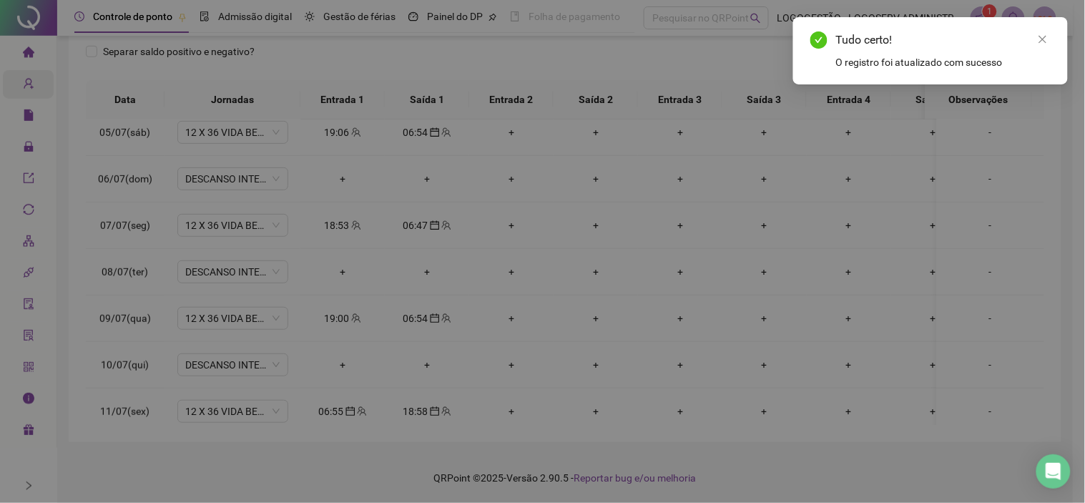
type input "**********"
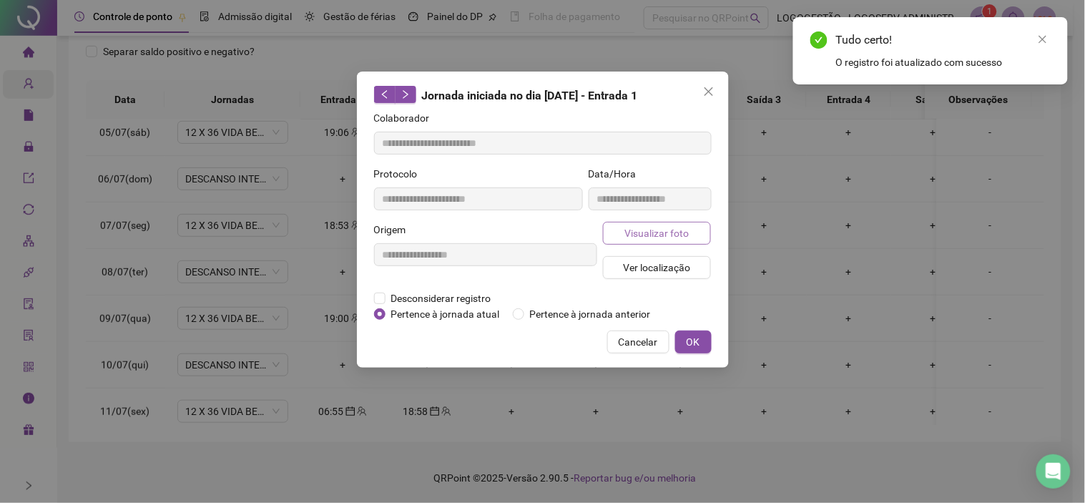
click at [634, 237] on span "Visualizar foto" at bounding box center [656, 233] width 64 height 16
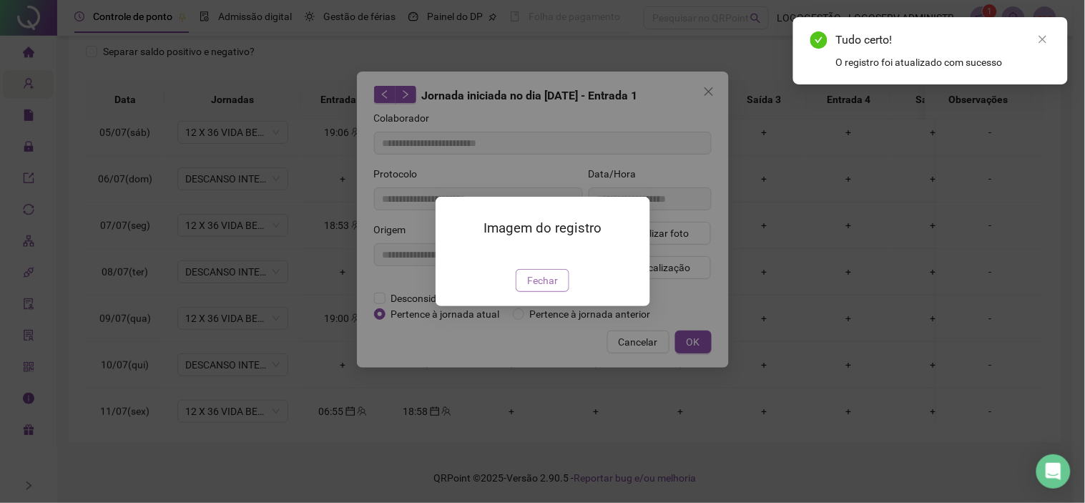
click at [544, 288] on span "Fechar" at bounding box center [542, 280] width 31 height 16
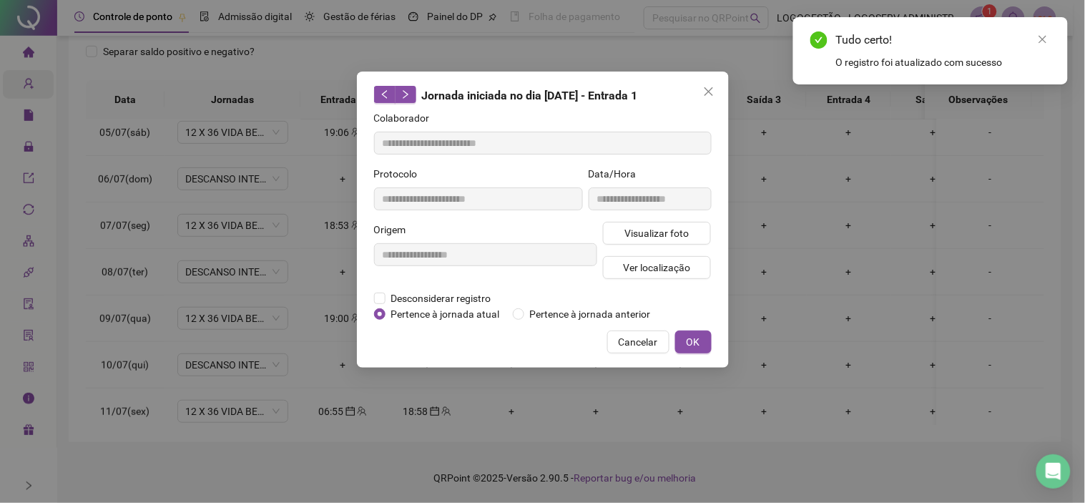
drag, startPoint x: 638, startPoint y: 346, endPoint x: 448, endPoint y: 175, distance: 255.8
click at [639, 346] on span "Cancelar" at bounding box center [638, 342] width 39 height 16
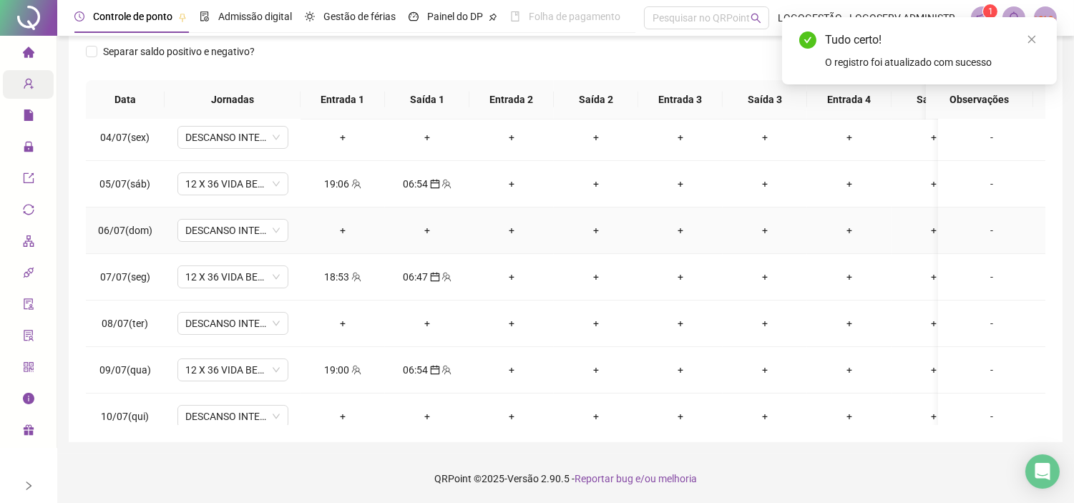
scroll to position [117, 0]
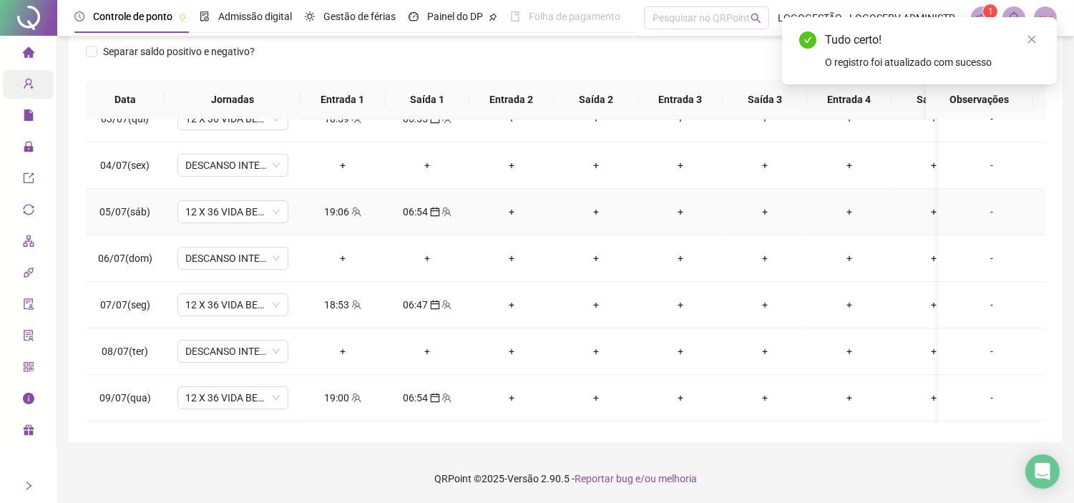
click at [351, 211] on icon "team" at bounding box center [356, 212] width 10 height 10
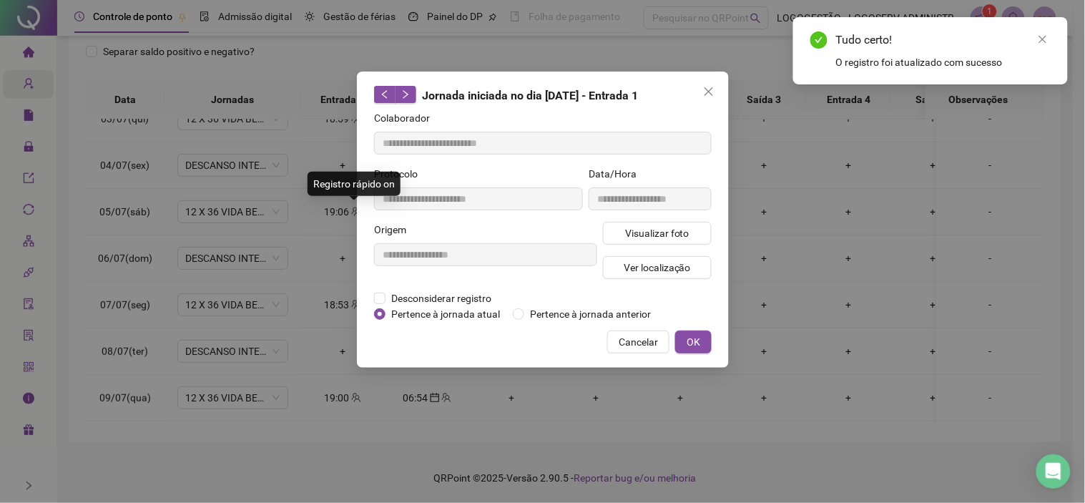
type input "**********"
click at [692, 236] on button "Visualizar foto" at bounding box center [657, 233] width 109 height 23
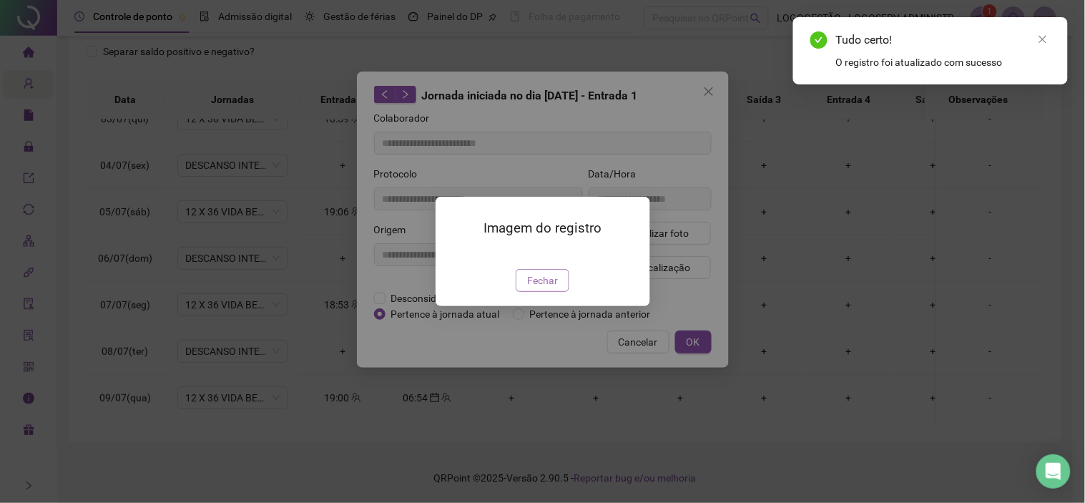
click at [544, 288] on span "Fechar" at bounding box center [542, 280] width 31 height 16
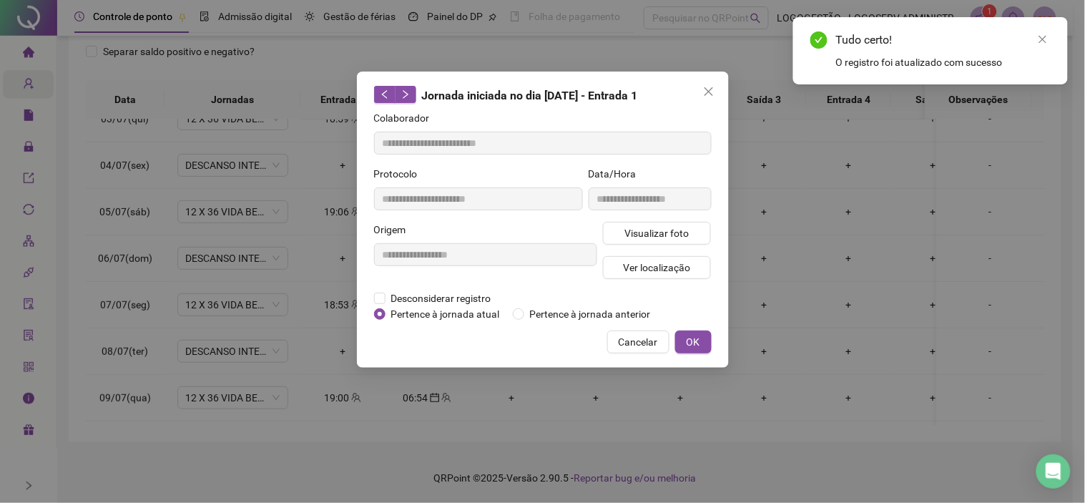
click at [627, 338] on span "Cancelar" at bounding box center [638, 342] width 39 height 16
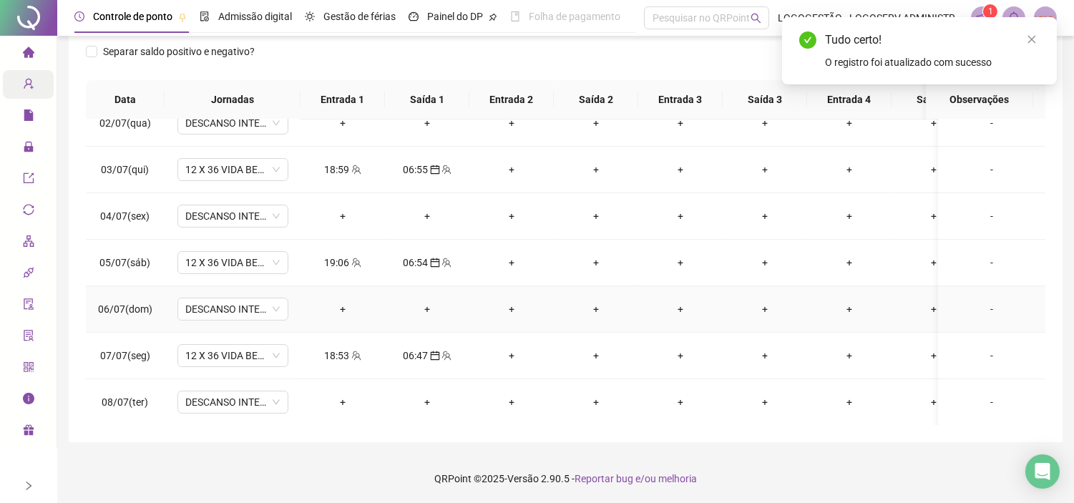
scroll to position [37, 0]
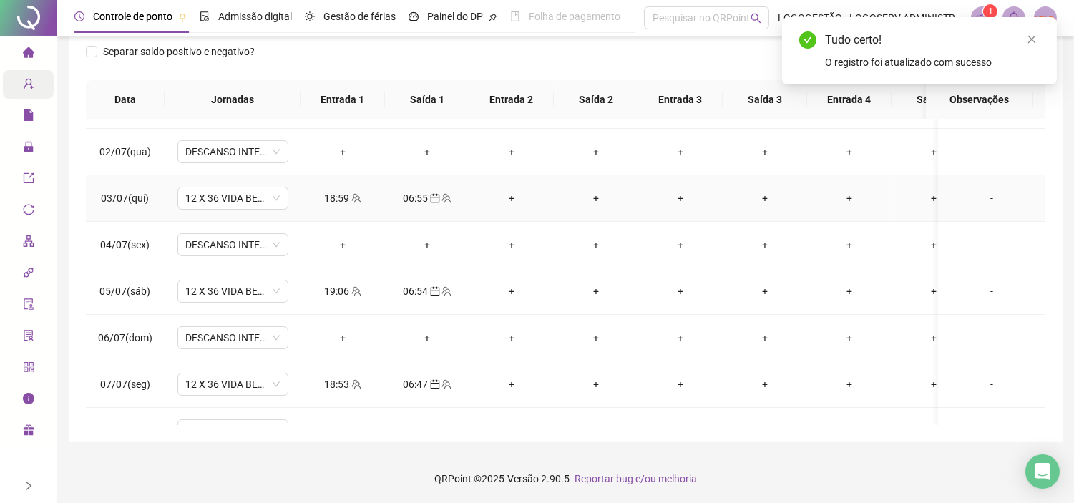
click at [343, 192] on div "18:59" at bounding box center [343, 198] width 62 height 16
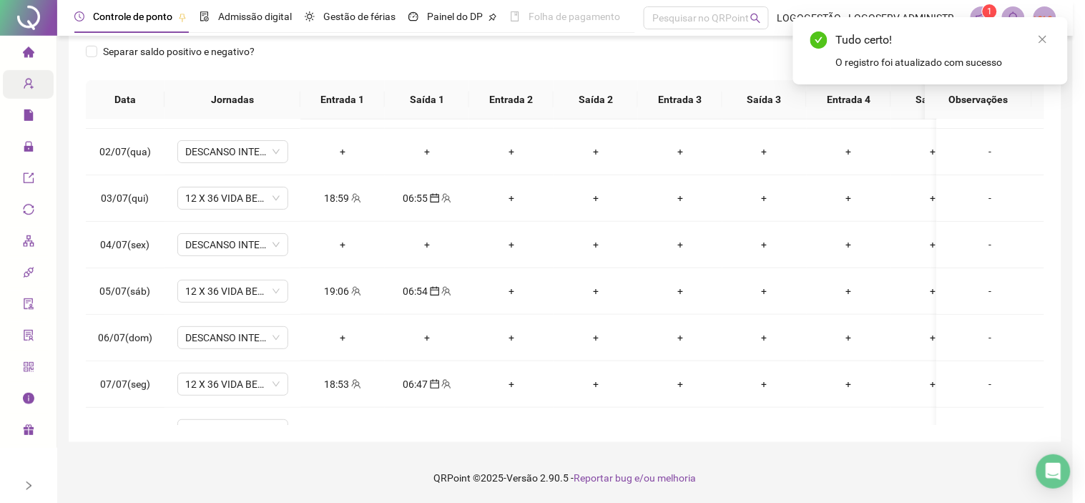
type input "**********"
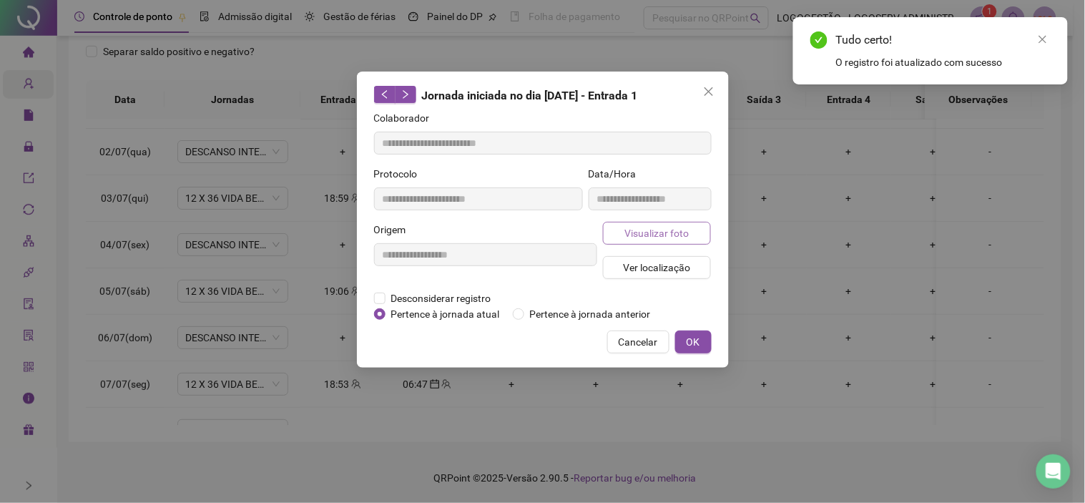
click at [624, 227] on button "Visualizar foto" at bounding box center [657, 233] width 109 height 23
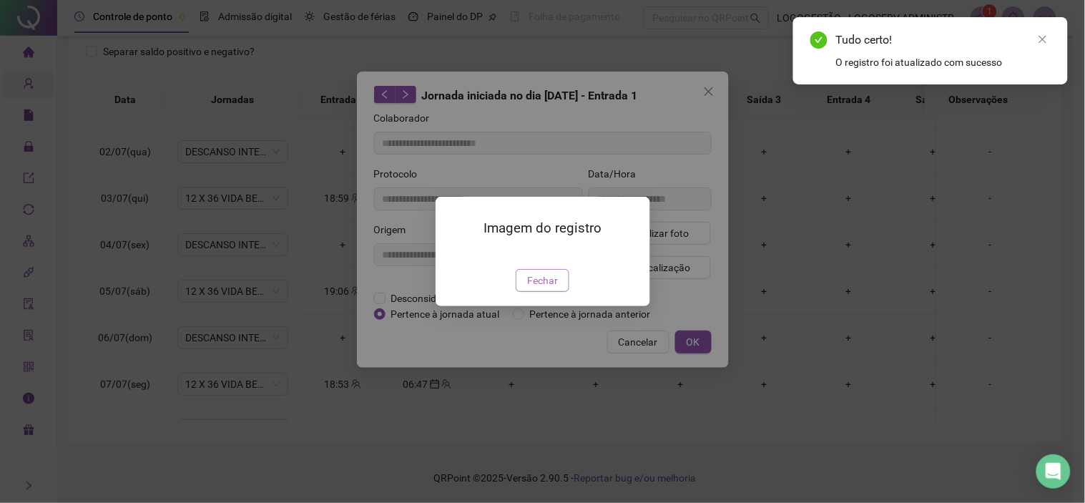
click at [559, 292] on button "Fechar" at bounding box center [543, 280] width 54 height 23
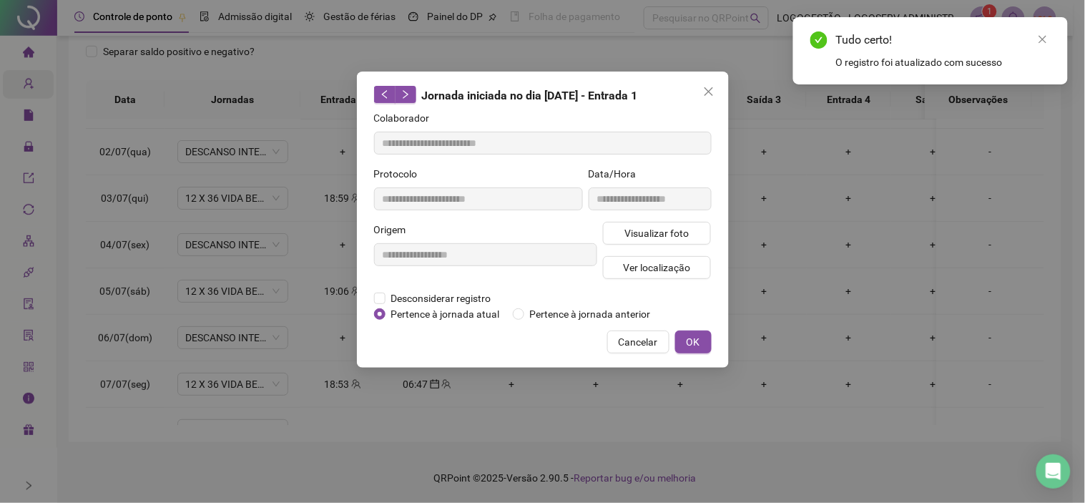
click at [633, 339] on span "Cancelar" at bounding box center [638, 342] width 39 height 16
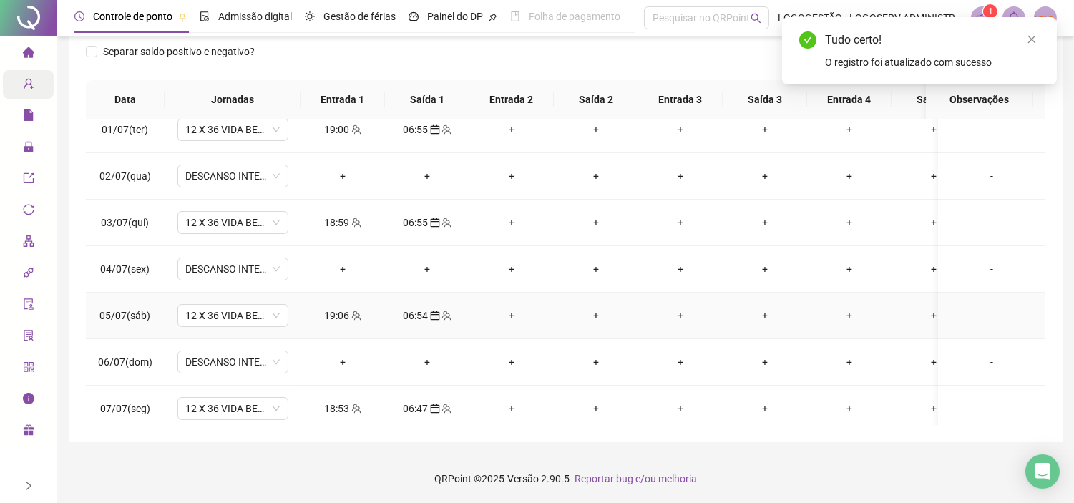
scroll to position [0, 0]
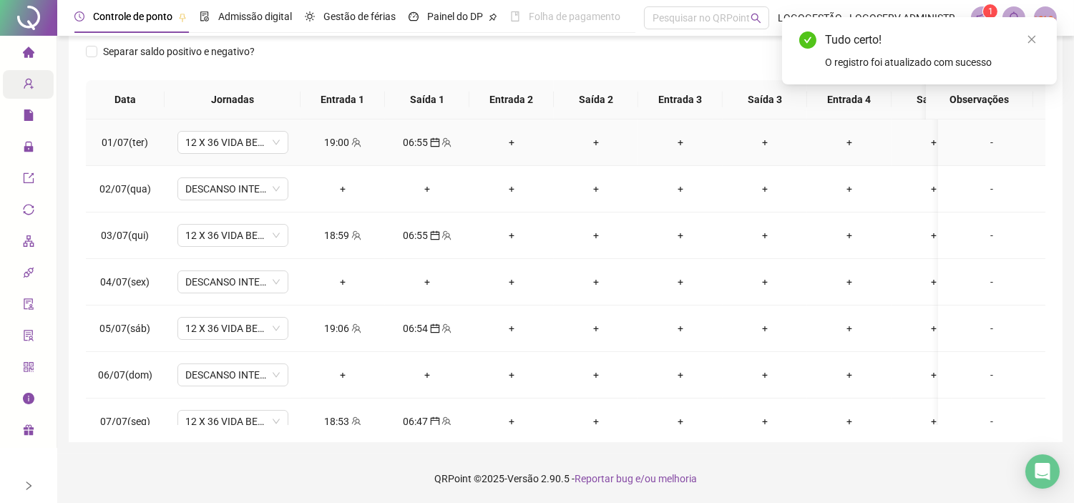
drag, startPoint x: 349, startPoint y: 144, endPoint x: 463, endPoint y: 181, distance: 120.1
click at [350, 144] on span "team" at bounding box center [355, 142] width 11 height 10
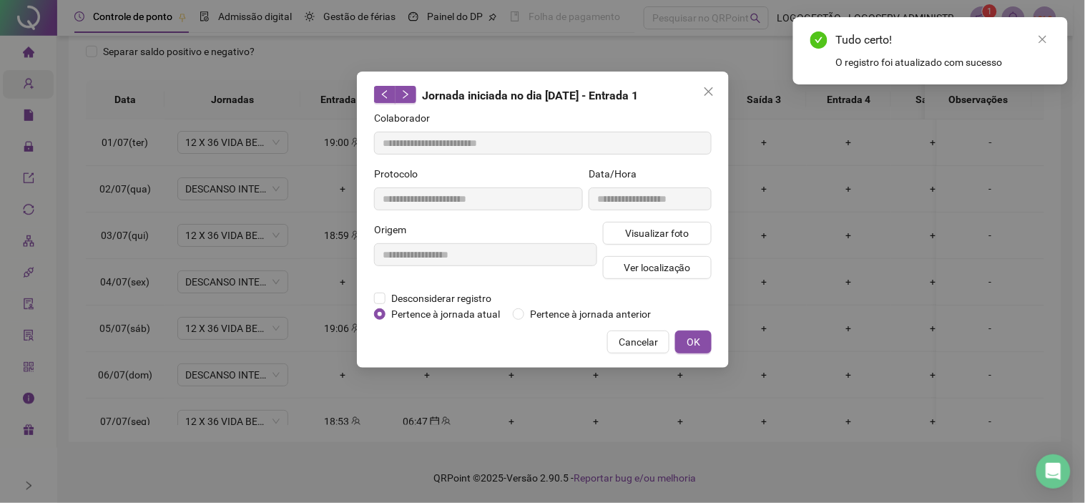
type input "**********"
click at [632, 218] on div "**********" at bounding box center [650, 194] width 129 height 56
click at [633, 225] on span "Visualizar foto" at bounding box center [656, 233] width 64 height 16
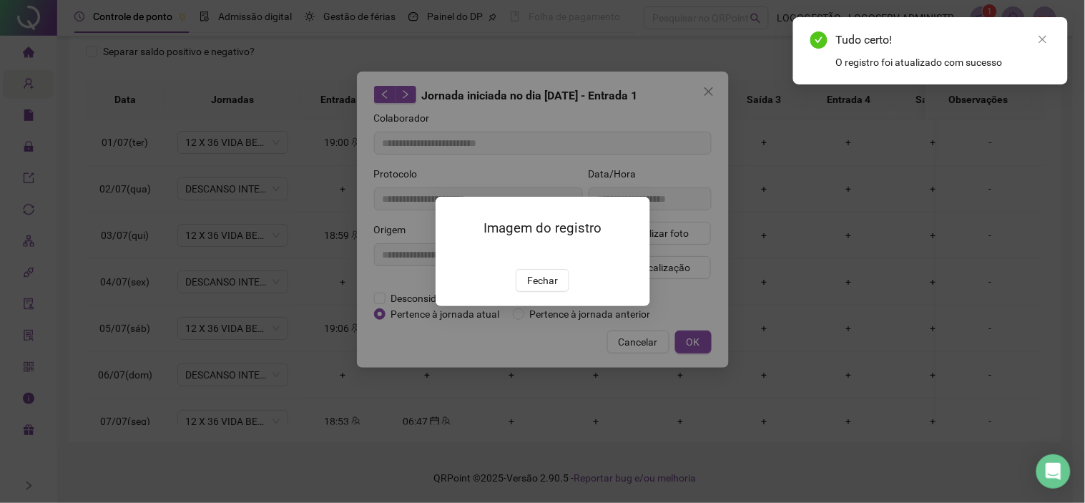
click at [546, 292] on button "Fechar" at bounding box center [543, 280] width 54 height 23
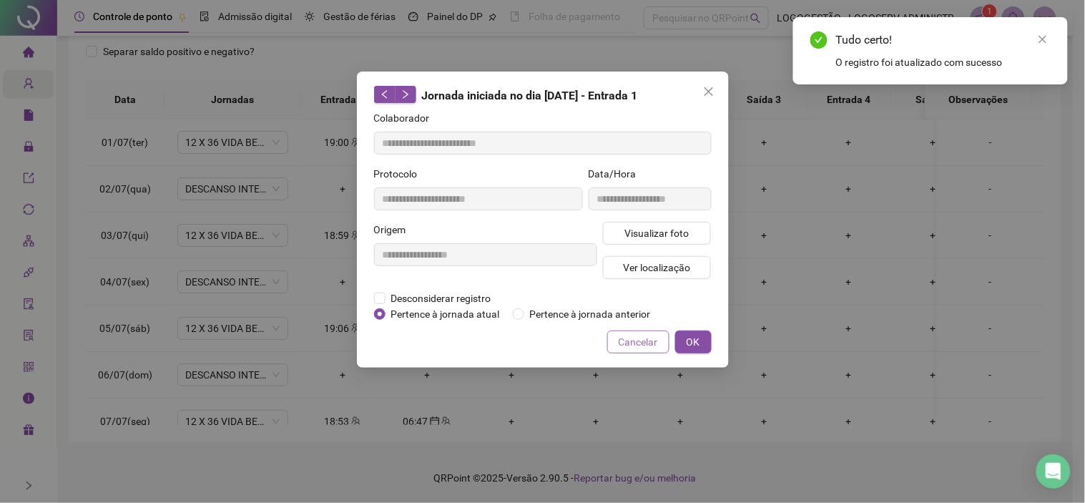
click at [622, 344] on span "Cancelar" at bounding box center [638, 342] width 39 height 16
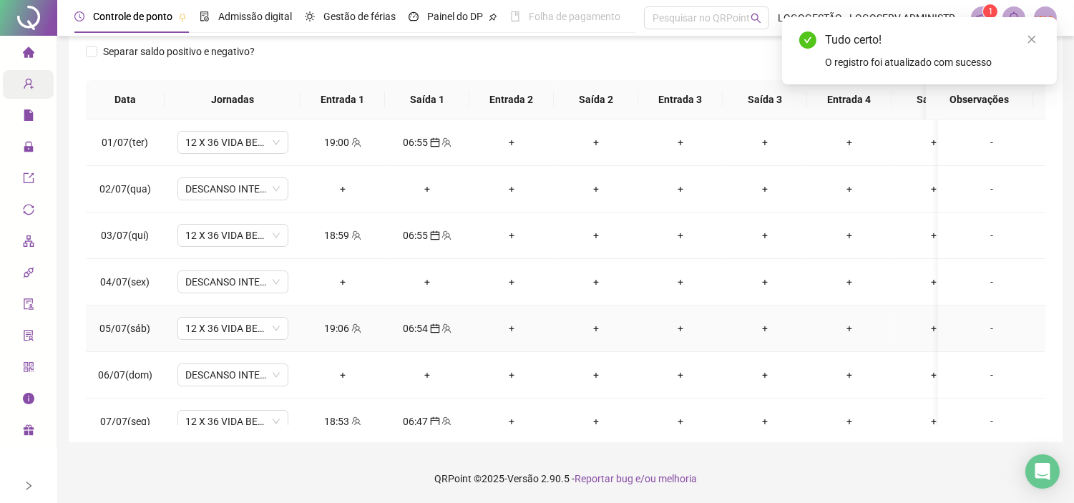
click at [355, 329] on icon "team" at bounding box center [356, 328] width 10 height 10
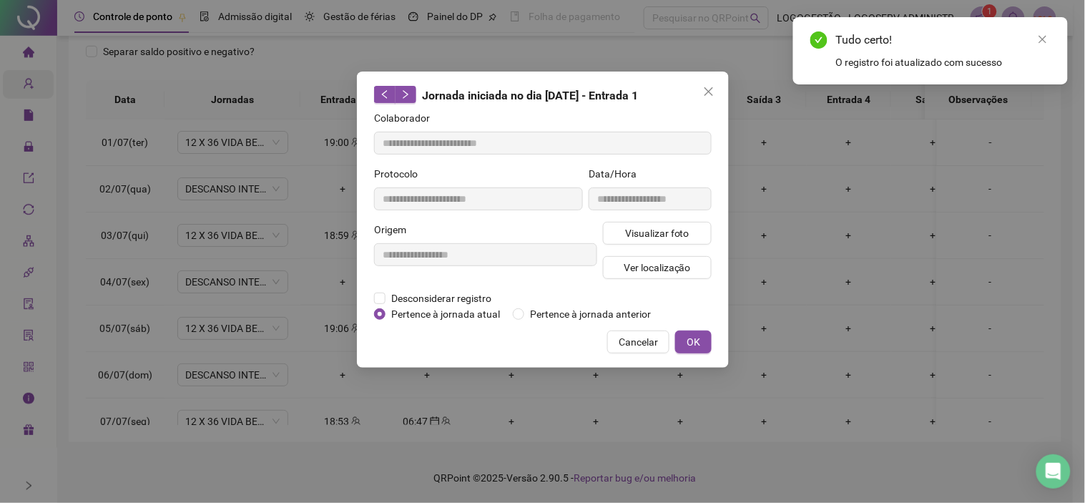
type input "**********"
click at [632, 237] on span "Visualizar foto" at bounding box center [656, 233] width 64 height 16
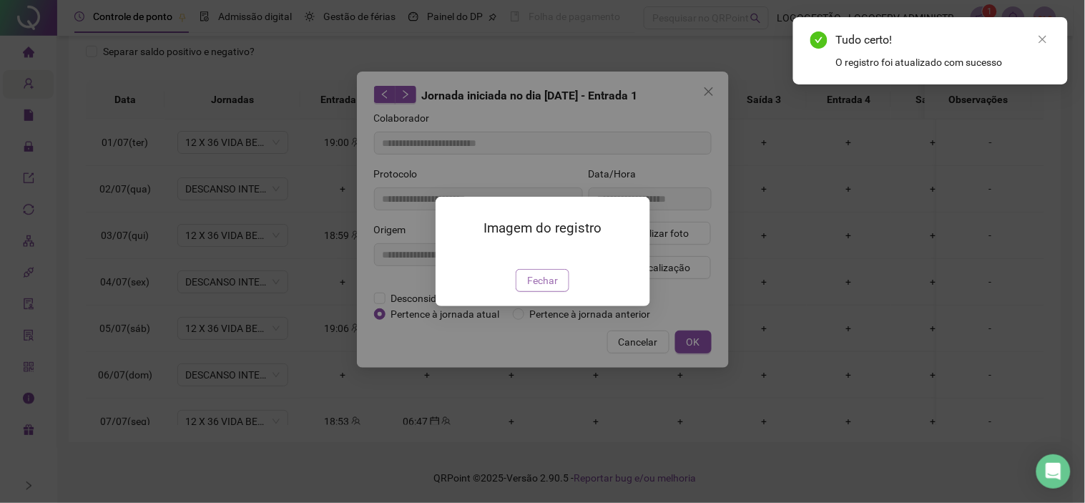
click at [556, 288] on span "Fechar" at bounding box center [542, 280] width 31 height 16
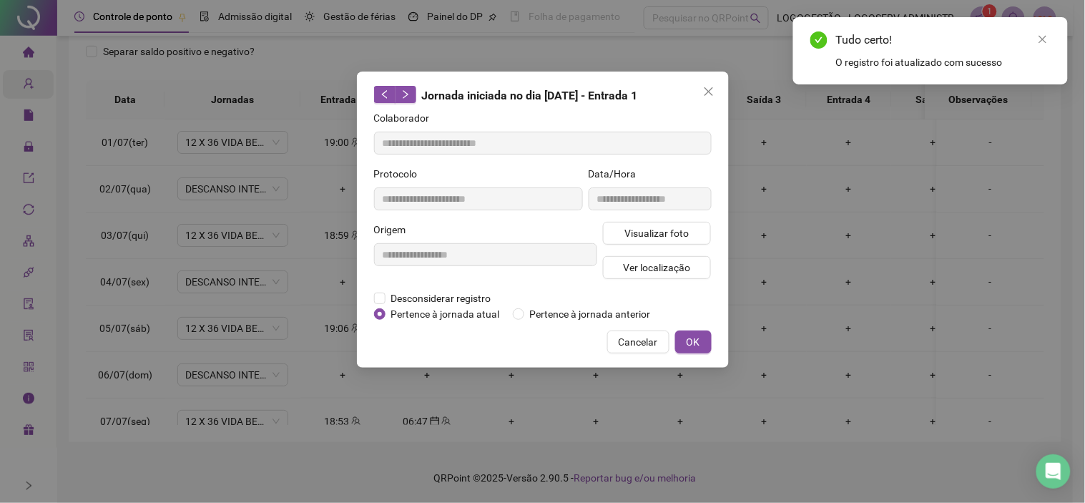
click at [638, 348] on span "Cancelar" at bounding box center [638, 342] width 39 height 16
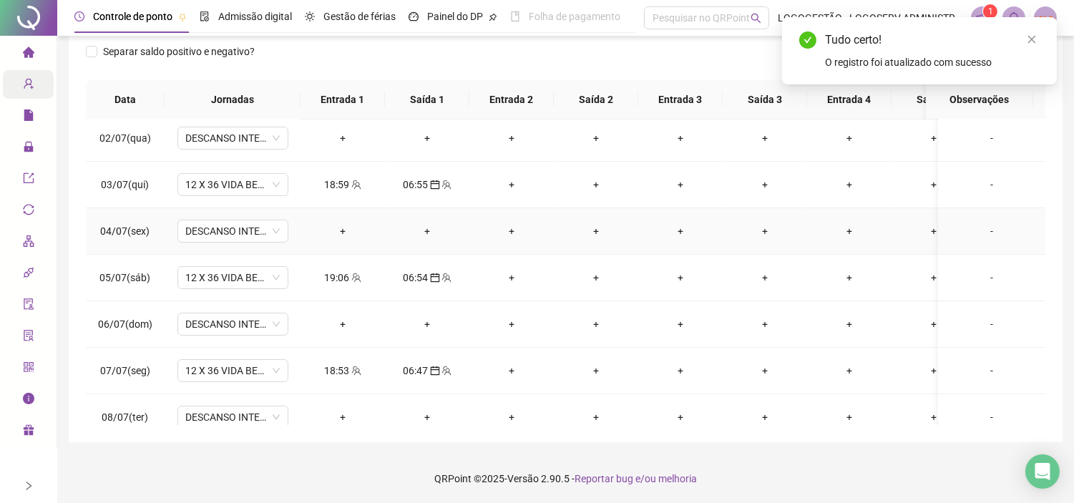
scroll to position [79, 0]
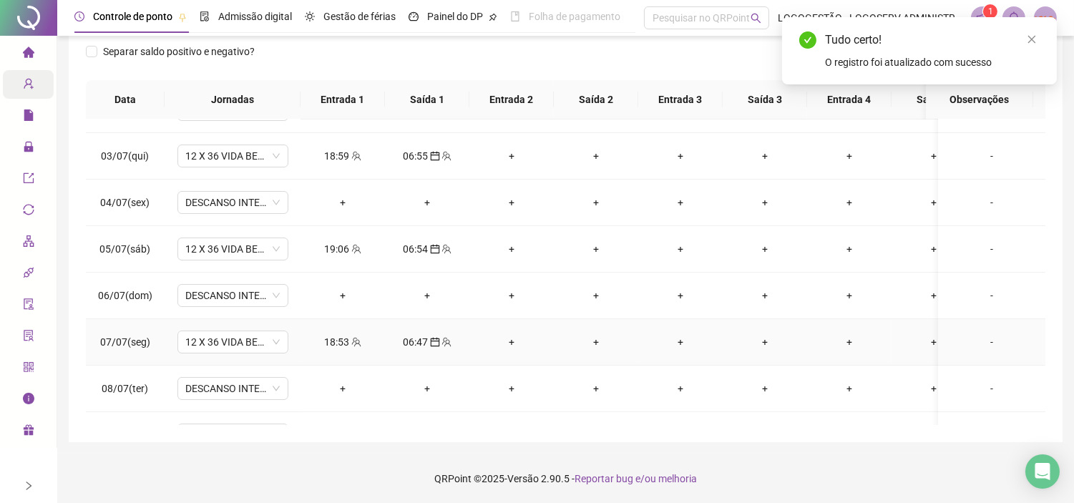
drag, startPoint x: 348, startPoint y: 335, endPoint x: 362, endPoint y: 325, distance: 17.1
click at [348, 336] on div "18:53" at bounding box center [343, 342] width 62 height 16
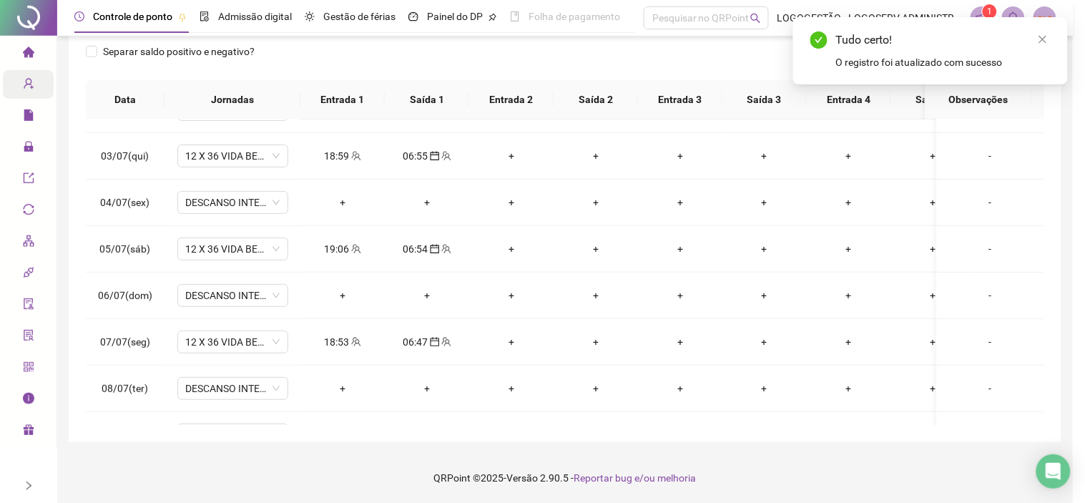
type input "**********"
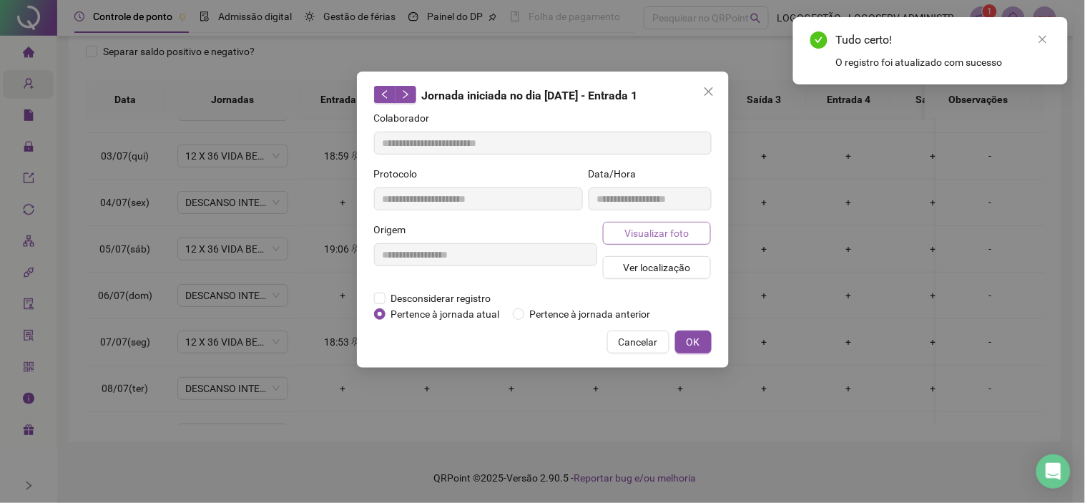
click at [632, 225] on span "Visualizar foto" at bounding box center [656, 233] width 64 height 16
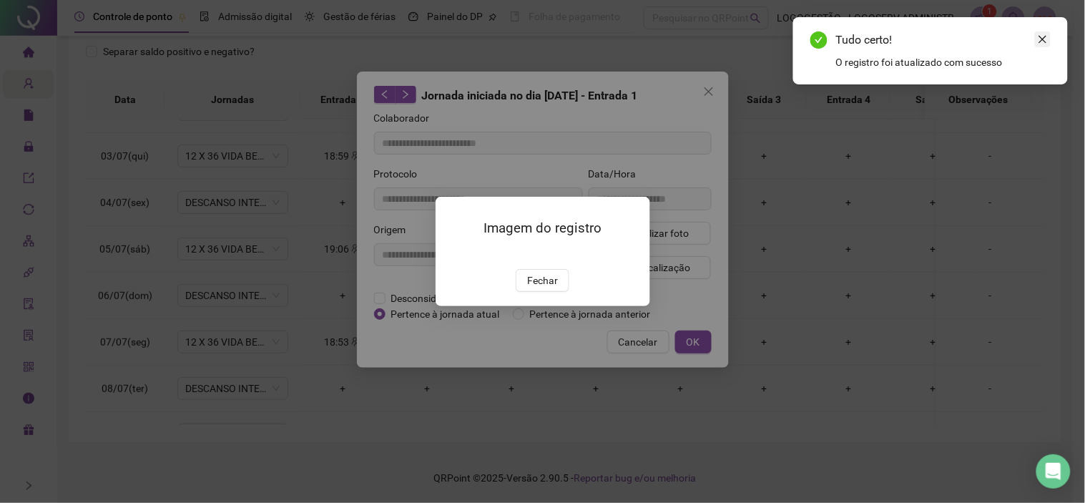
click at [1046, 44] on icon "close" at bounding box center [1043, 39] width 10 height 10
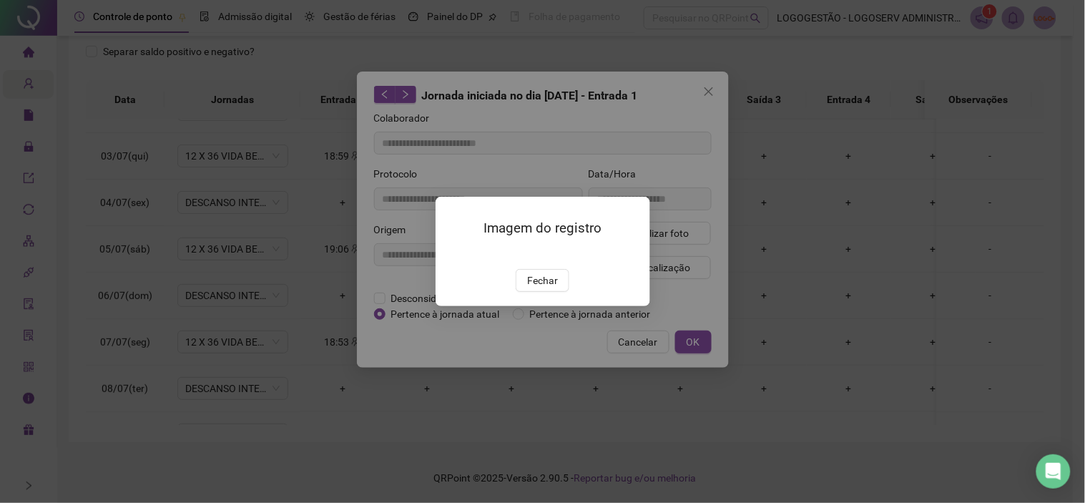
click at [799, 159] on div "Imagem do registro Fechar" at bounding box center [542, 251] width 1085 height 503
click at [534, 288] on span "Fechar" at bounding box center [542, 280] width 31 height 16
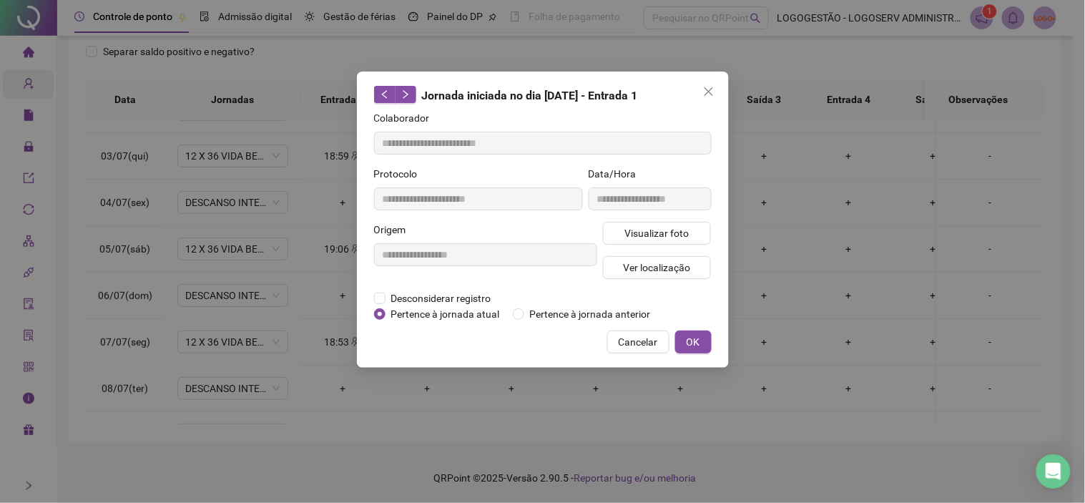
click at [613, 345] on button "Cancelar" at bounding box center [638, 341] width 62 height 23
click at [647, 339] on div "**********" at bounding box center [542, 251] width 1085 height 503
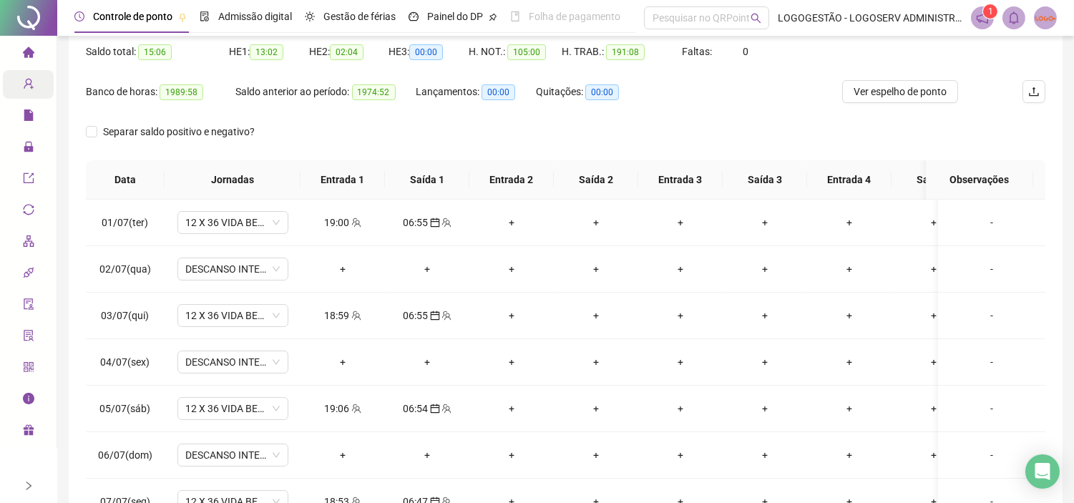
scroll to position [0, 0]
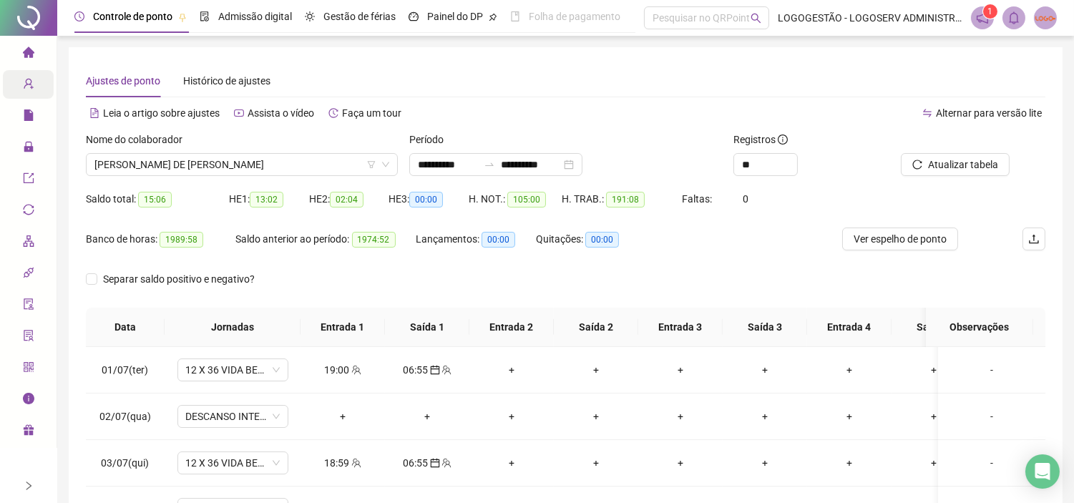
click at [933, 168] on span "Atualizar tabela" at bounding box center [963, 165] width 70 height 16
click at [938, 163] on span "Atualizar tabela" at bounding box center [963, 165] width 70 height 16
click at [277, 168] on span "ERIVALDO PASSOS DE SANTANA" at bounding box center [241, 164] width 295 height 21
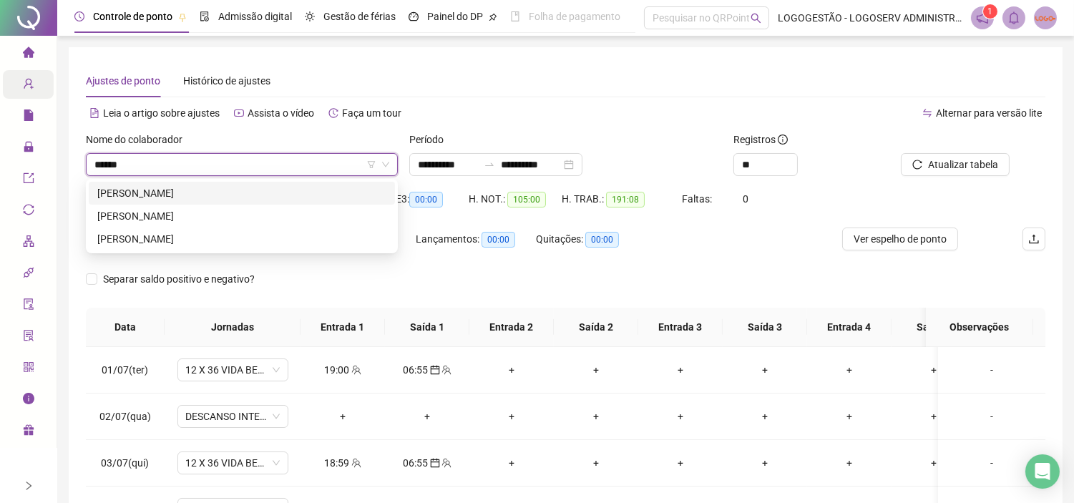
type input "*******"
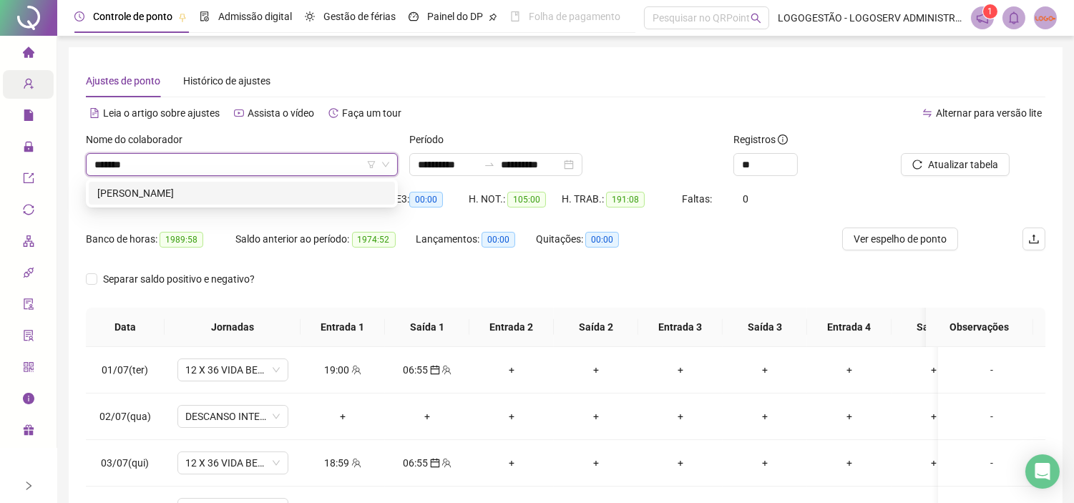
click at [333, 197] on div "[PERSON_NAME]" at bounding box center [241, 193] width 289 height 16
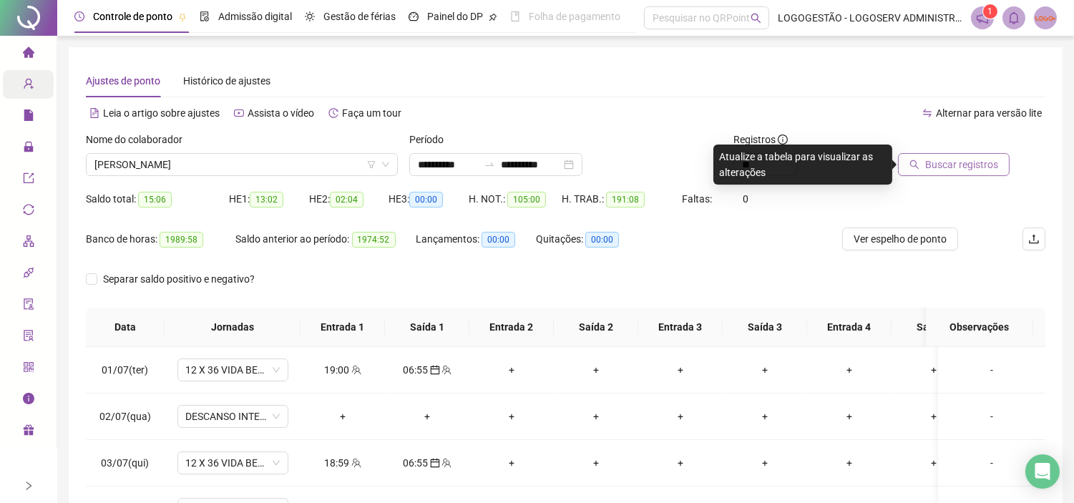
click at [918, 167] on icon "search" at bounding box center [914, 164] width 10 height 10
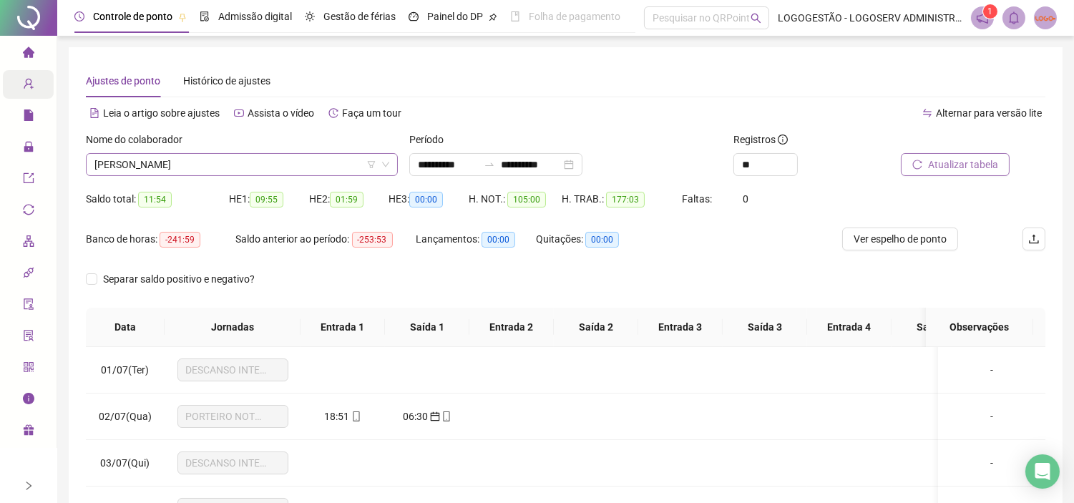
click at [195, 155] on span "[PERSON_NAME]" at bounding box center [241, 164] width 295 height 21
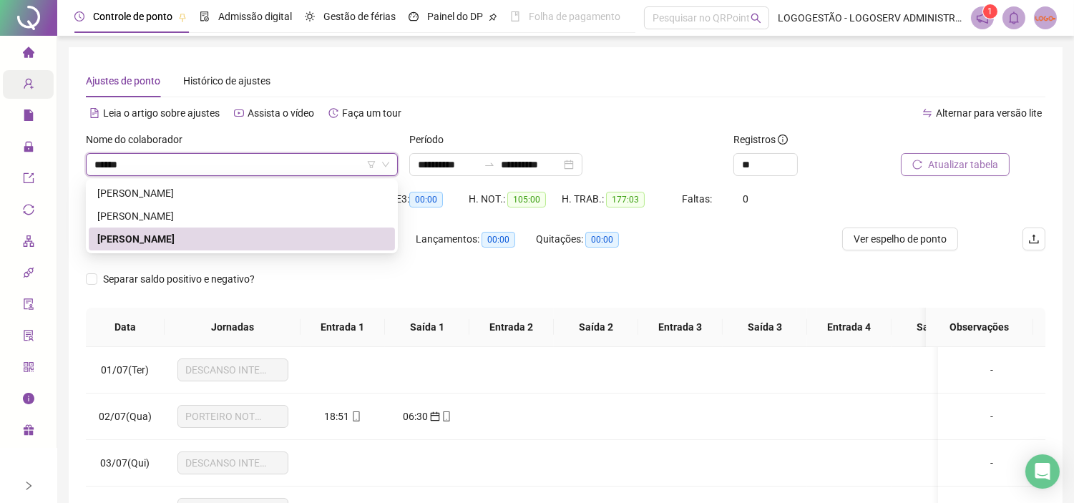
type input "*******"
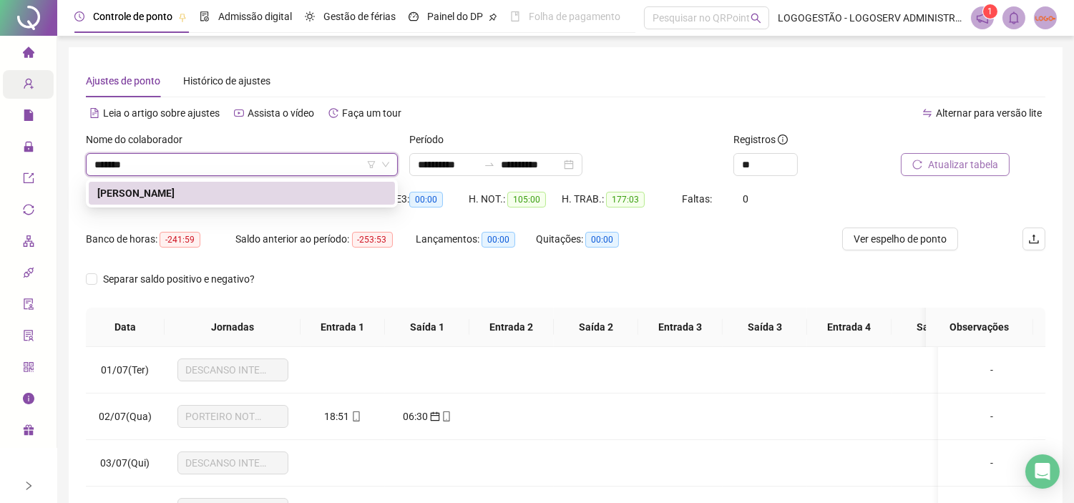
click at [279, 199] on div "[PERSON_NAME]" at bounding box center [241, 193] width 289 height 16
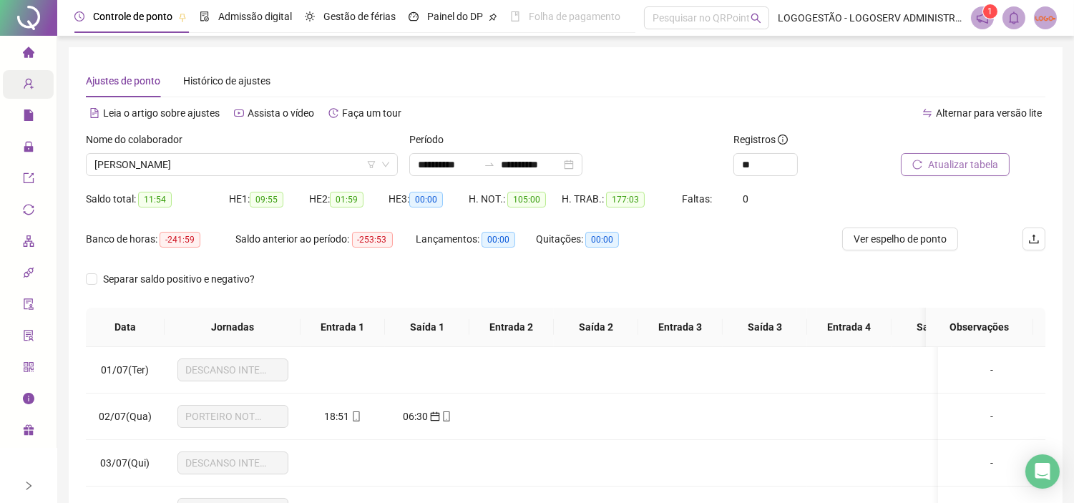
click at [925, 167] on button "Atualizar tabela" at bounding box center [954, 164] width 109 height 23
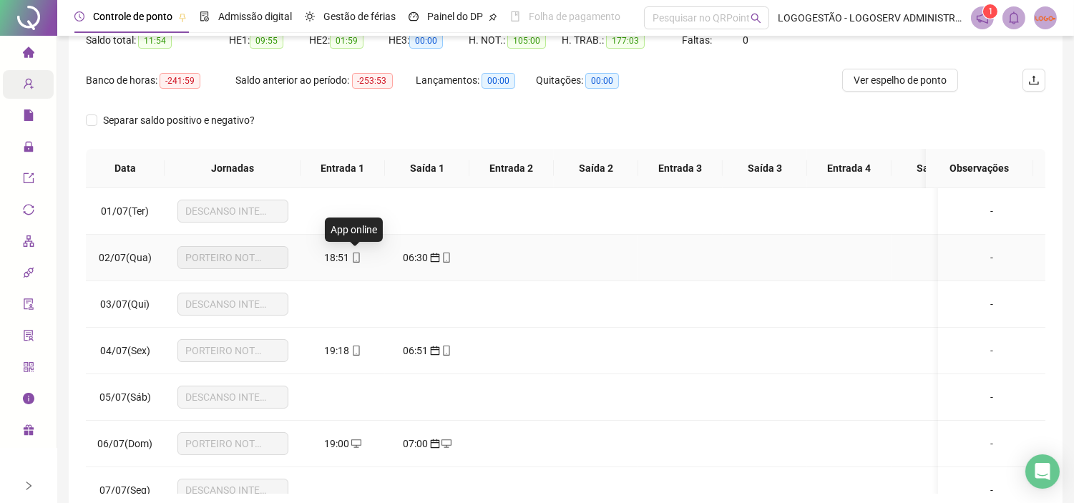
click at [355, 255] on icon "mobile" at bounding box center [356, 257] width 10 height 10
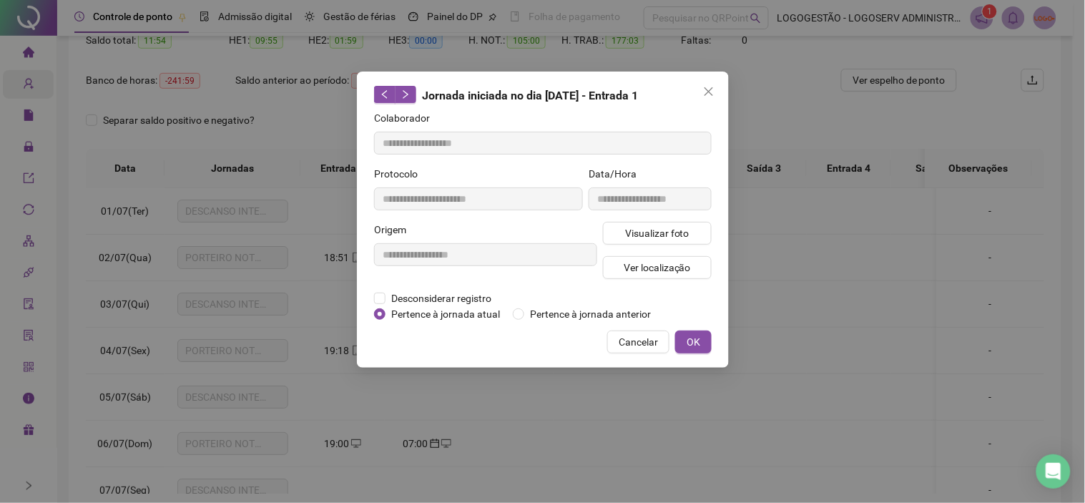
type input "**********"
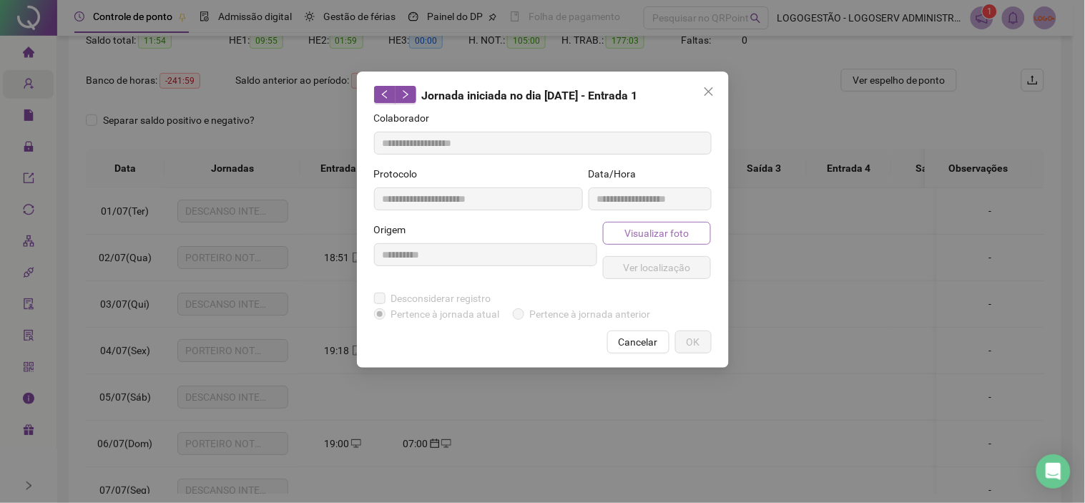
click at [652, 236] on span "Visualizar foto" at bounding box center [656, 233] width 64 height 16
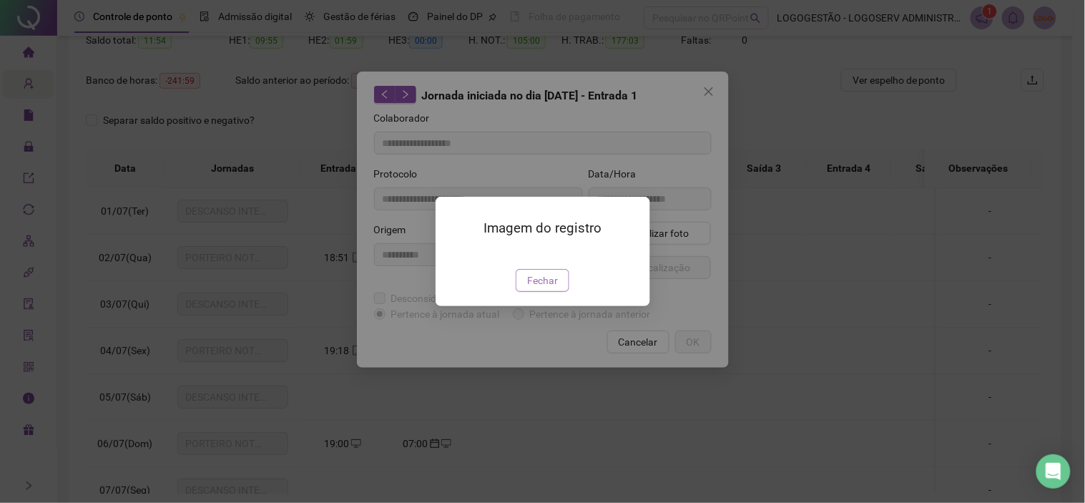
click at [552, 288] on span "Fechar" at bounding box center [542, 280] width 31 height 16
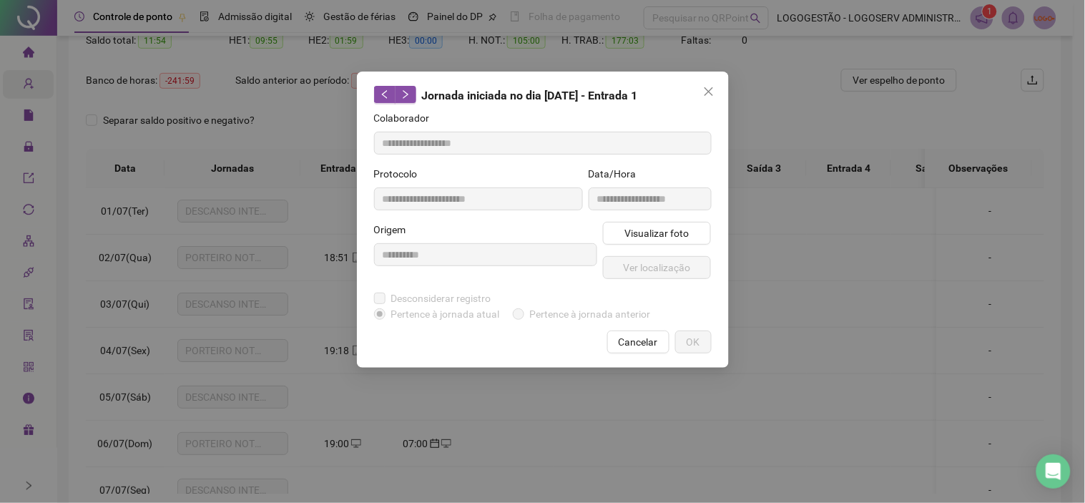
click at [627, 339] on span "Cancelar" at bounding box center [638, 342] width 39 height 16
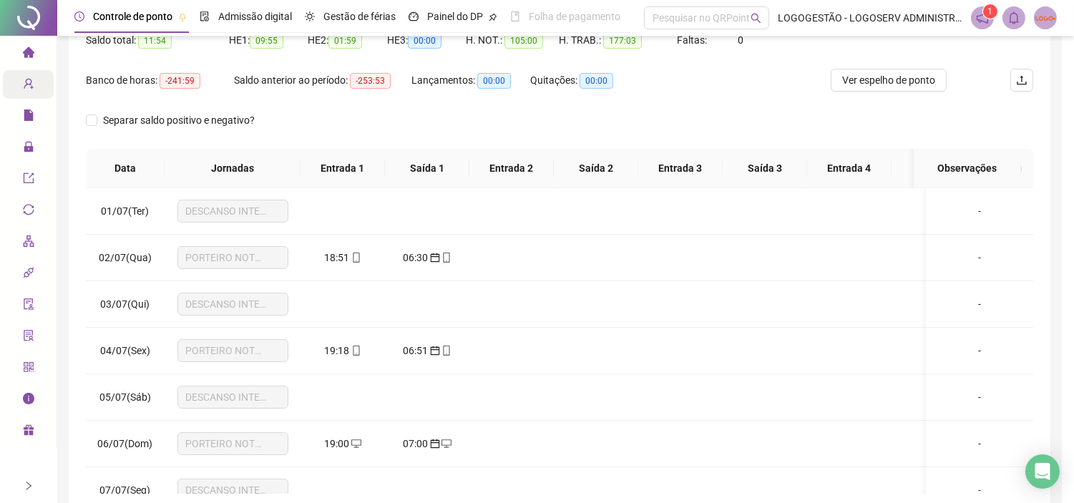
click at [341, 346] on span "19:18" at bounding box center [337, 350] width 25 height 11
type input "**********"
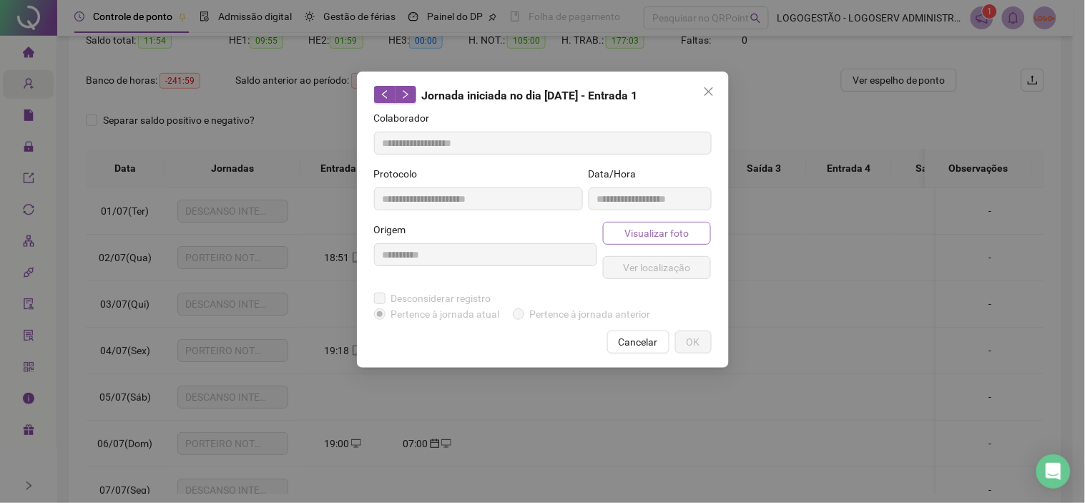
click at [666, 237] on span "Visualizar foto" at bounding box center [656, 233] width 64 height 16
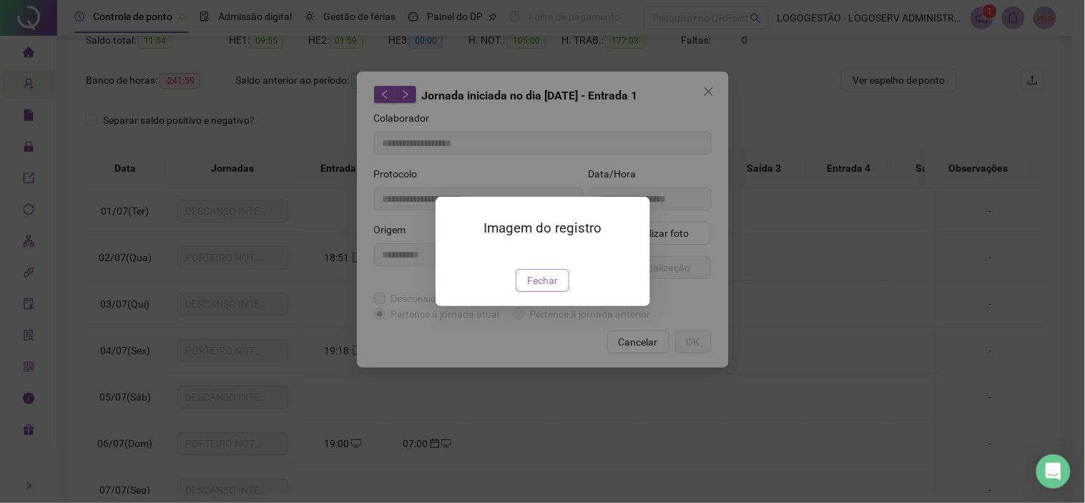
click at [549, 288] on span "Fechar" at bounding box center [542, 280] width 31 height 16
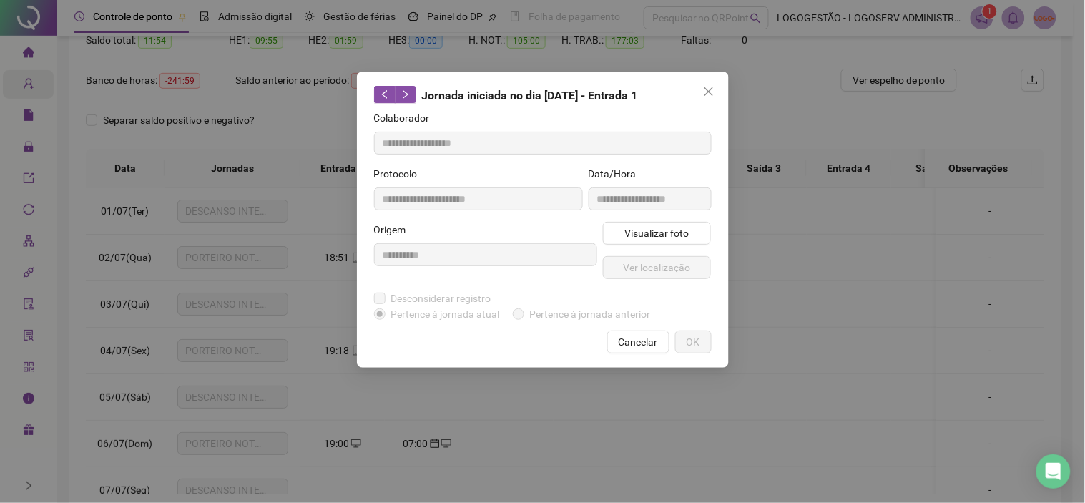
click at [640, 338] on span "Cancelar" at bounding box center [638, 342] width 39 height 16
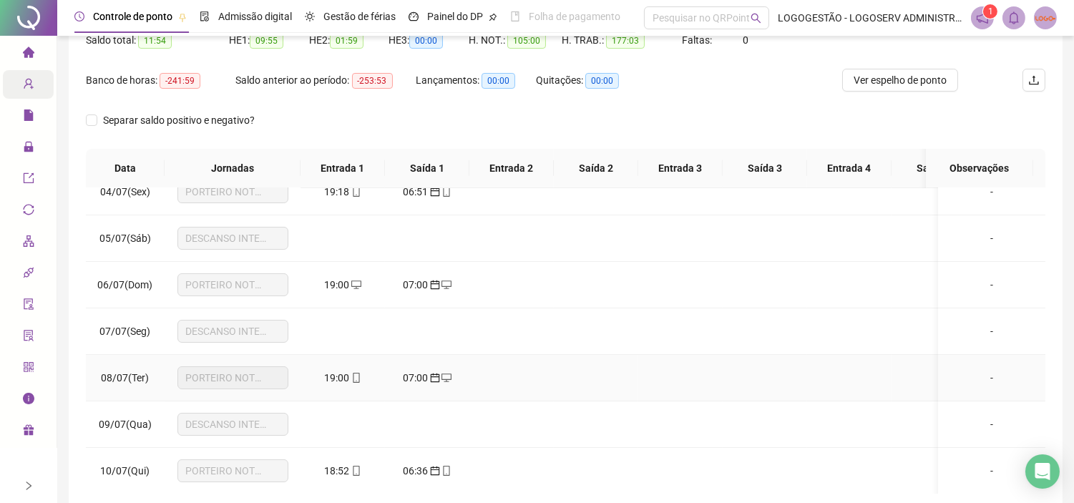
click at [340, 377] on span "19:00" at bounding box center [337, 377] width 25 height 11
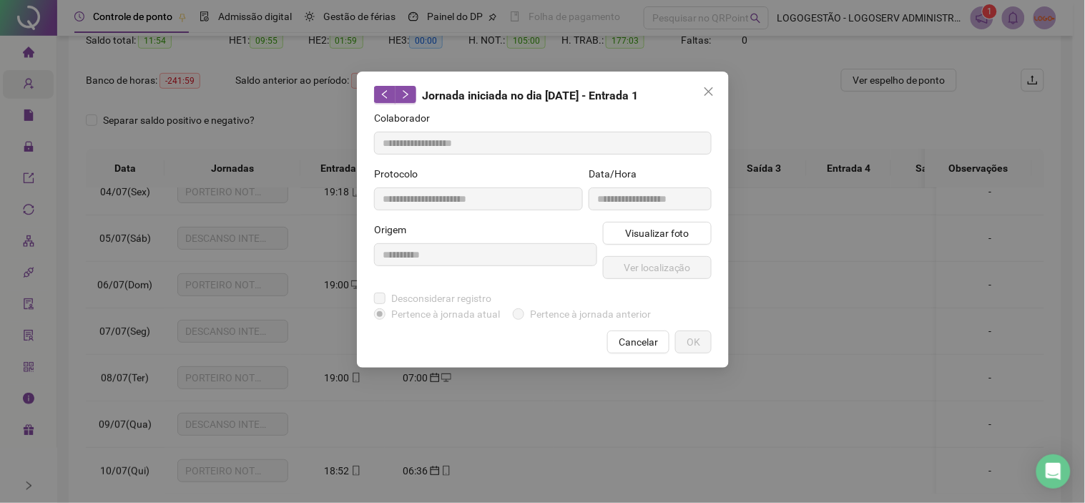
type input "**********"
click at [628, 237] on button "Visualizar foto" at bounding box center [657, 233] width 109 height 23
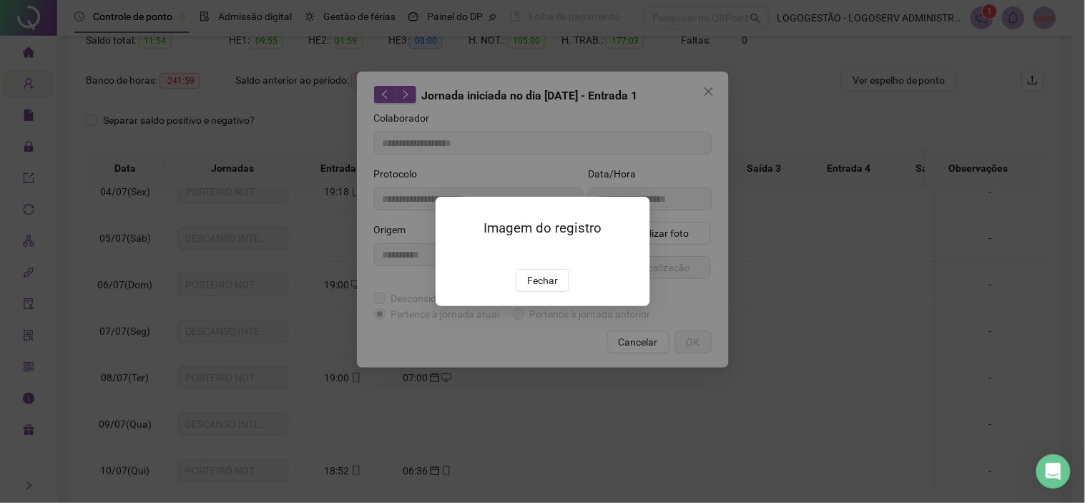
click at [542, 288] on span "Fechar" at bounding box center [542, 280] width 31 height 16
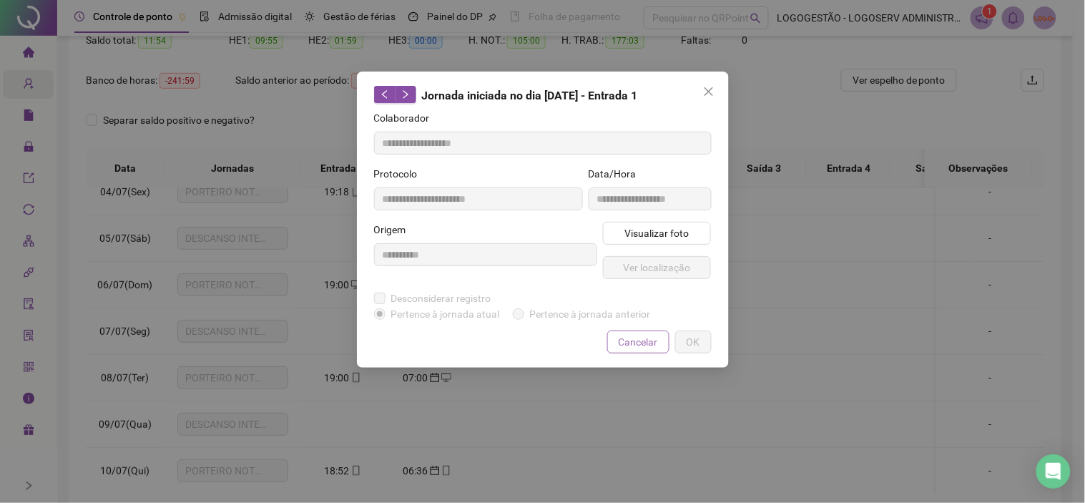
click at [620, 341] on span "Cancelar" at bounding box center [638, 342] width 39 height 16
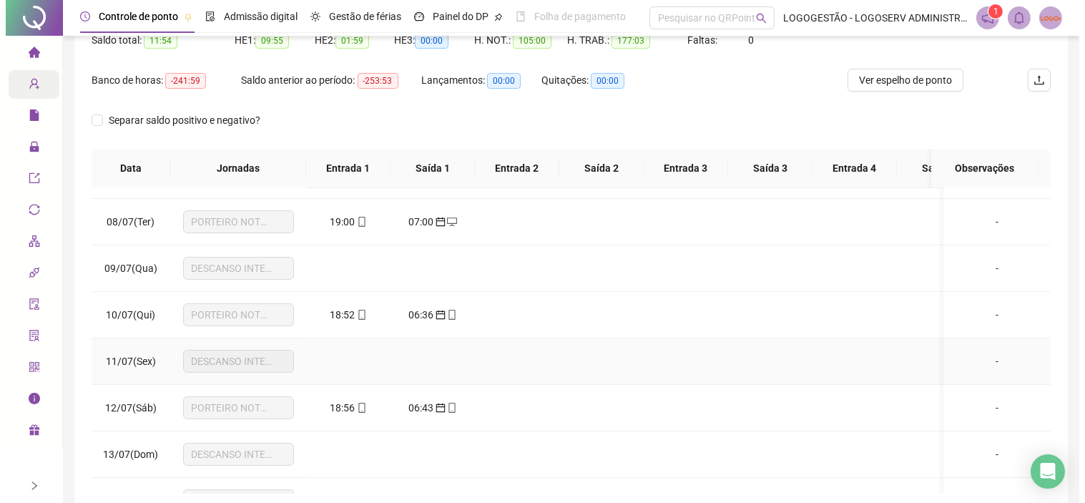
scroll to position [318, 0]
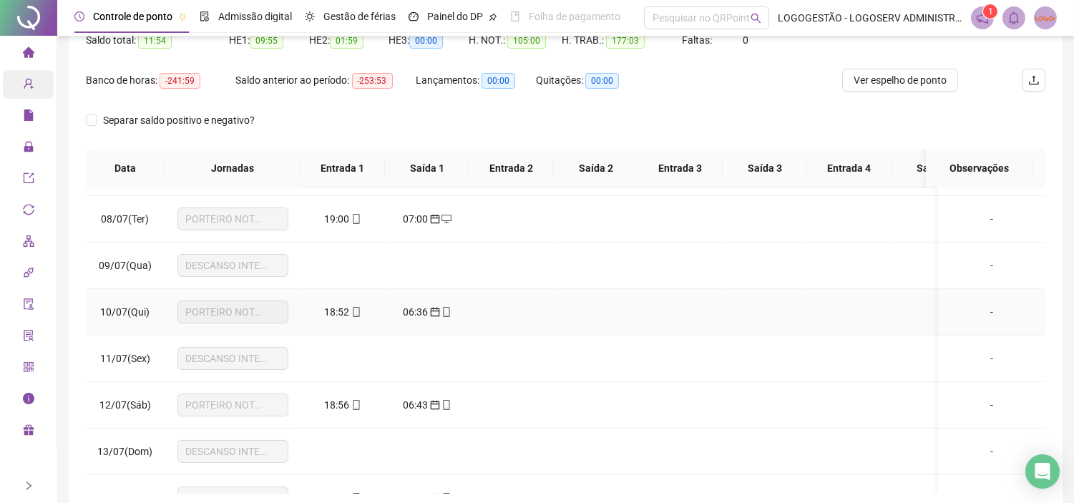
click at [340, 313] on span "18:52" at bounding box center [337, 311] width 25 height 11
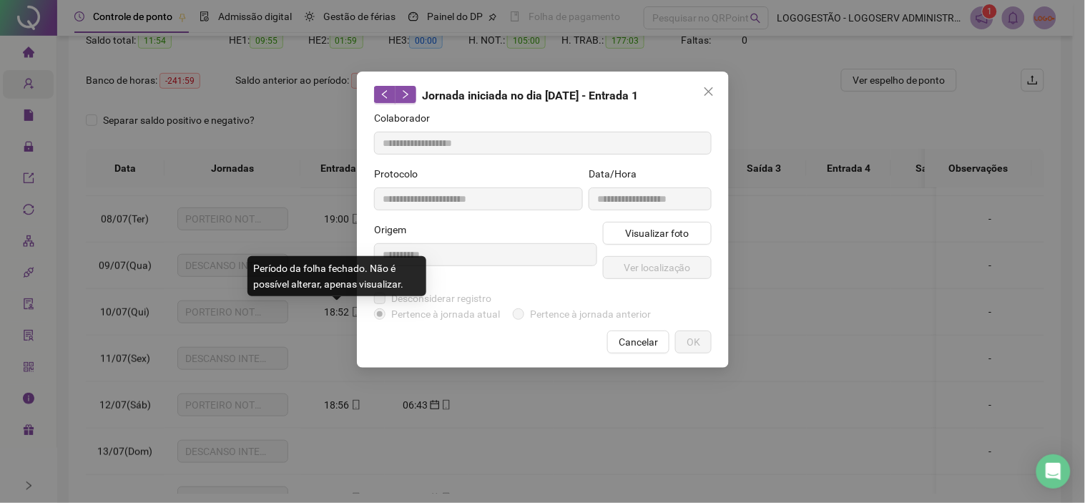
type input "**********"
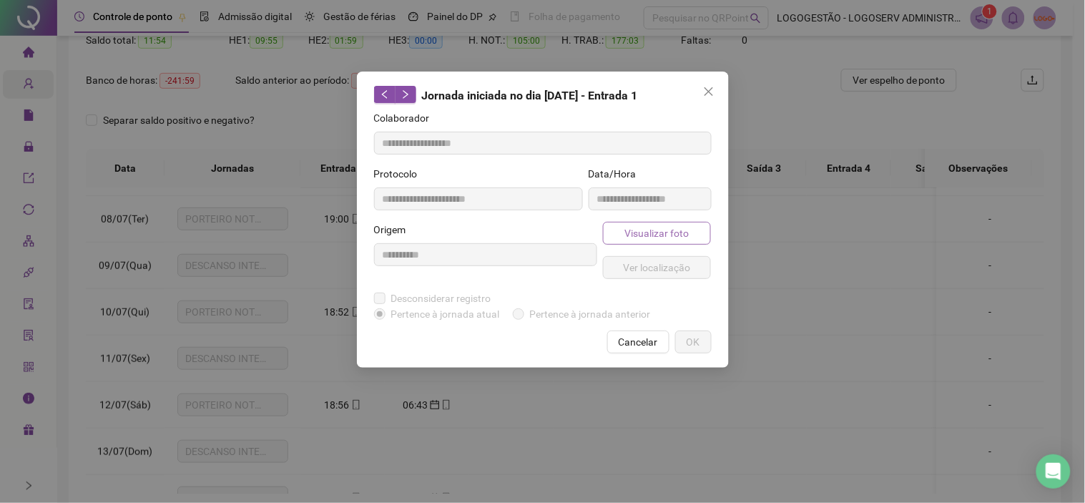
click at [647, 236] on span "Visualizar foto" at bounding box center [656, 233] width 64 height 16
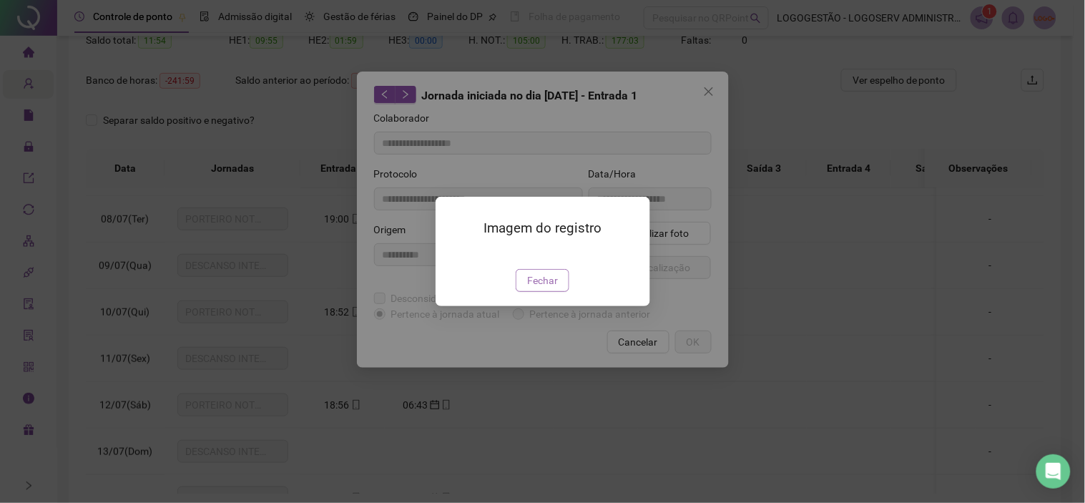
click at [544, 288] on span "Fechar" at bounding box center [542, 280] width 31 height 16
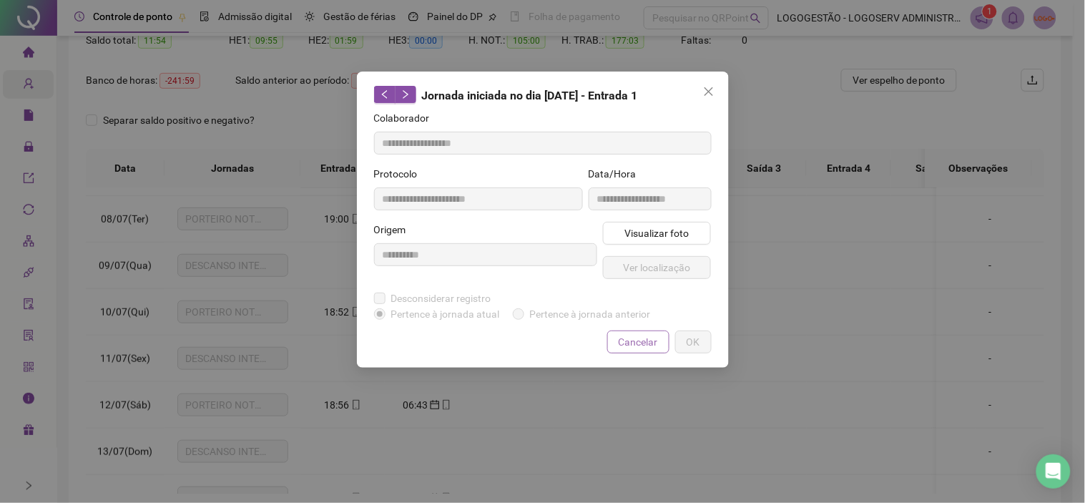
click at [640, 341] on span "Cancelar" at bounding box center [638, 342] width 39 height 16
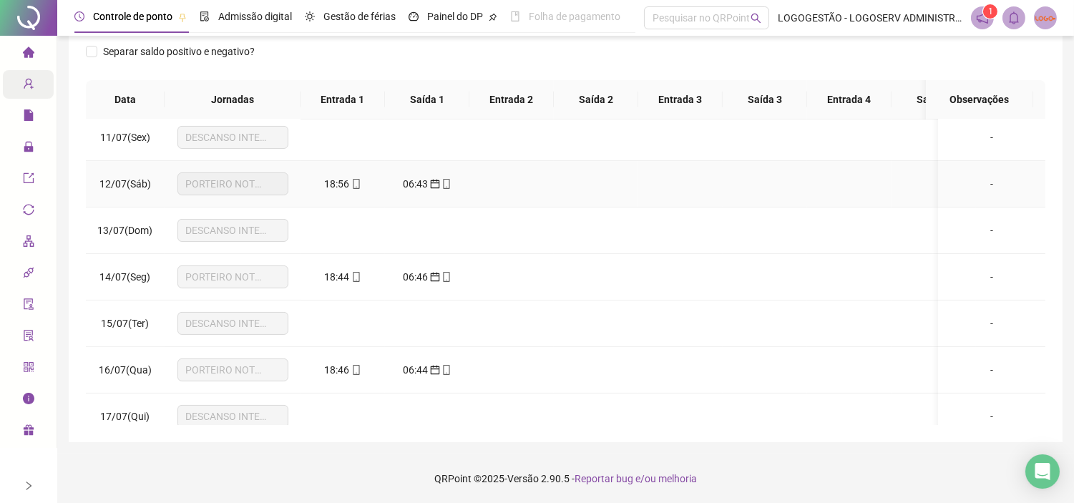
scroll to position [476, 0]
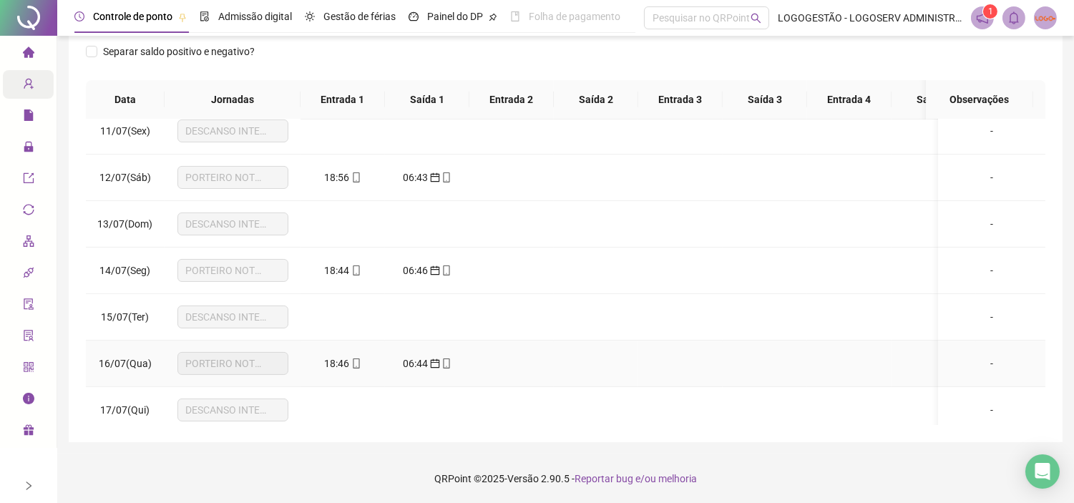
click at [344, 359] on span "18:46" at bounding box center [337, 363] width 25 height 11
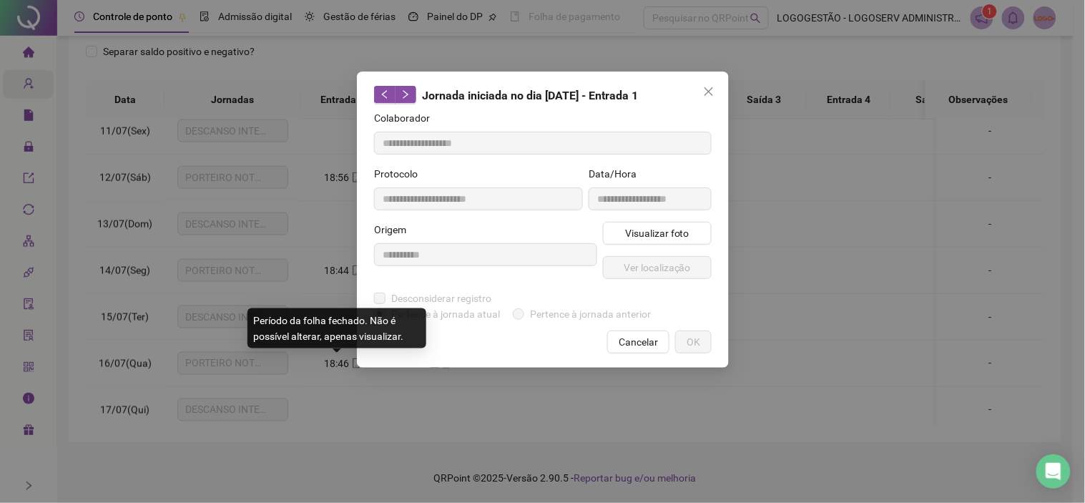
type input "**********"
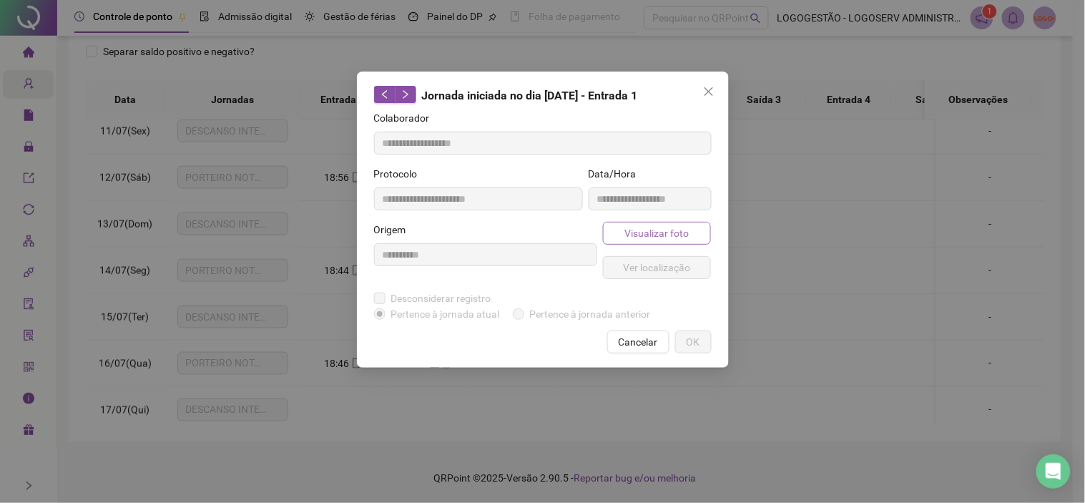
click at [609, 240] on button "Visualizar foto" at bounding box center [657, 233] width 109 height 23
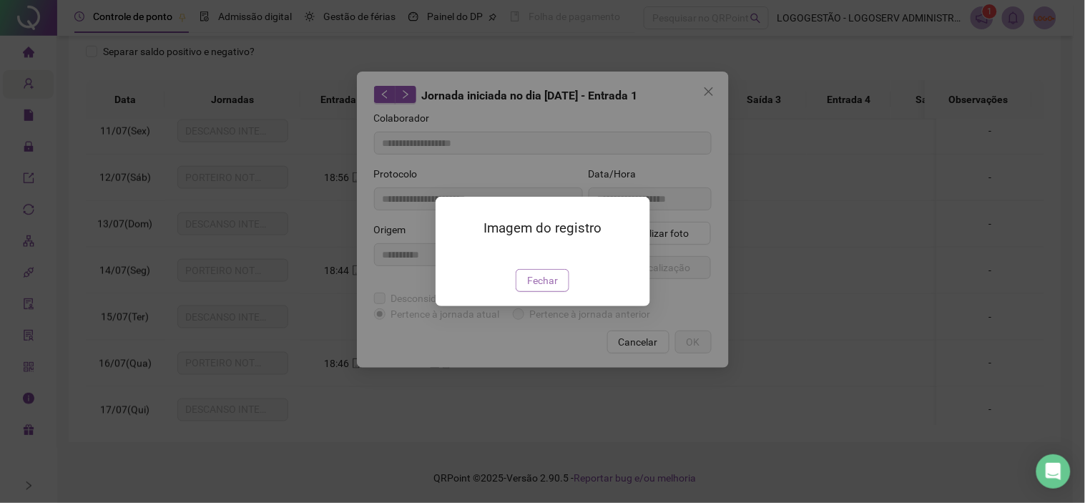
click at [541, 288] on span "Fechar" at bounding box center [542, 280] width 31 height 16
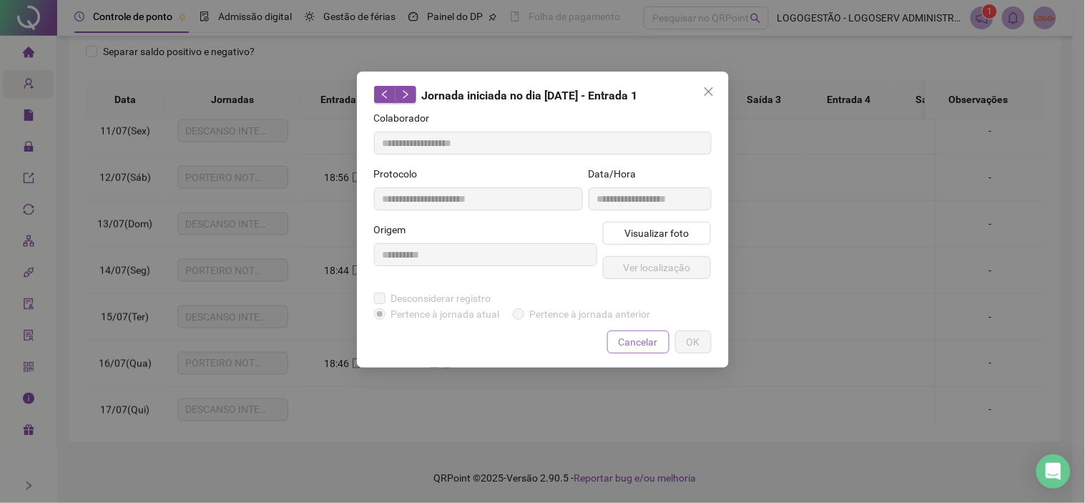
click at [630, 337] on span "Cancelar" at bounding box center [638, 342] width 39 height 16
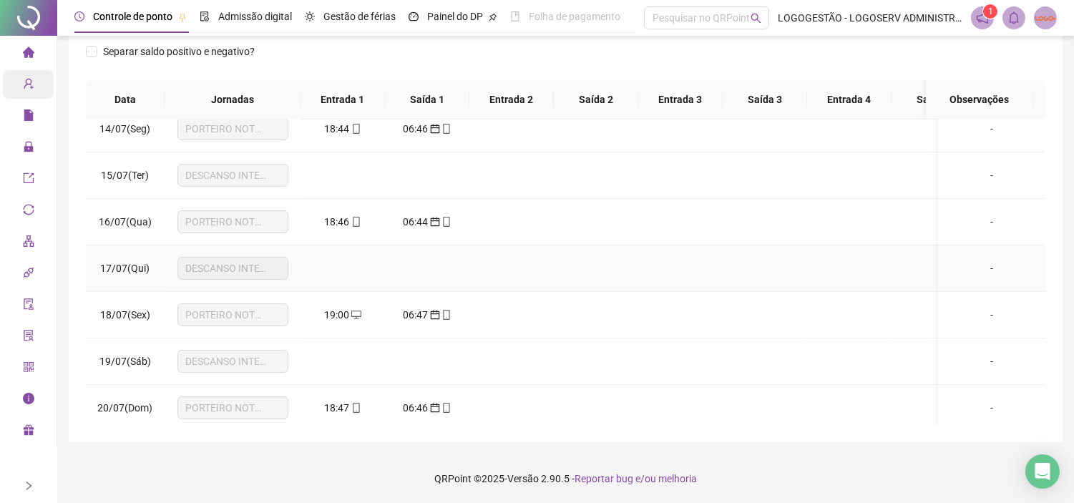
scroll to position [715, 0]
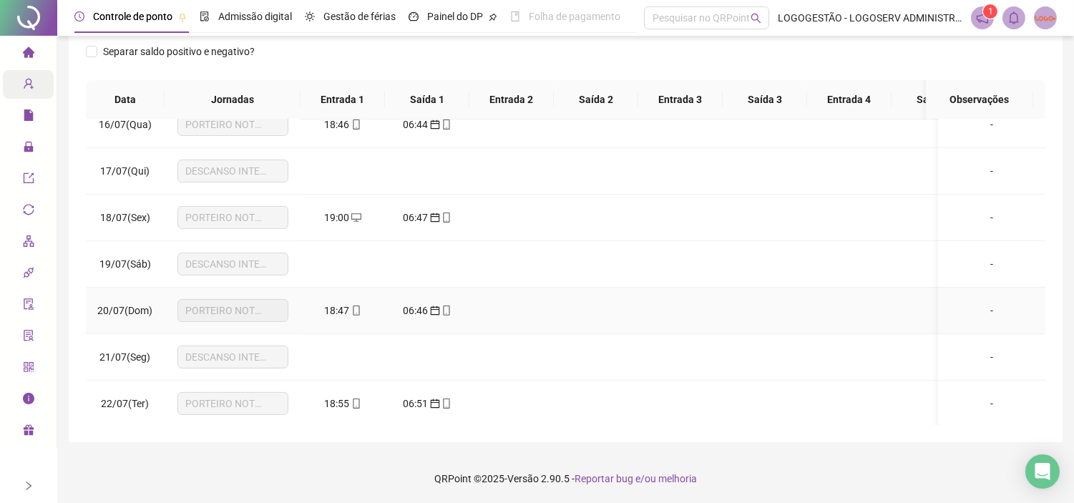
click at [344, 310] on span "18:47" at bounding box center [337, 310] width 25 height 11
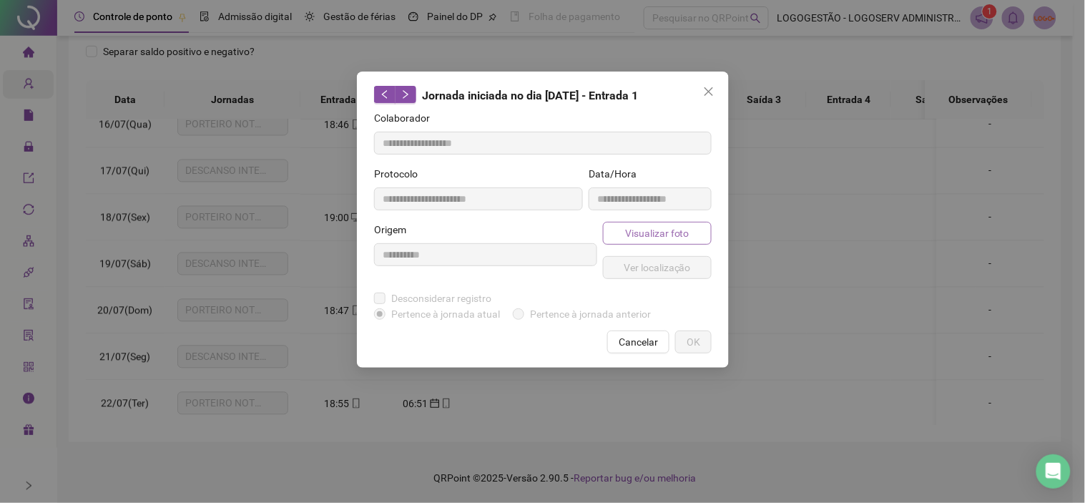
type input "**********"
click at [652, 222] on button "Visualizar foto" at bounding box center [657, 233] width 109 height 23
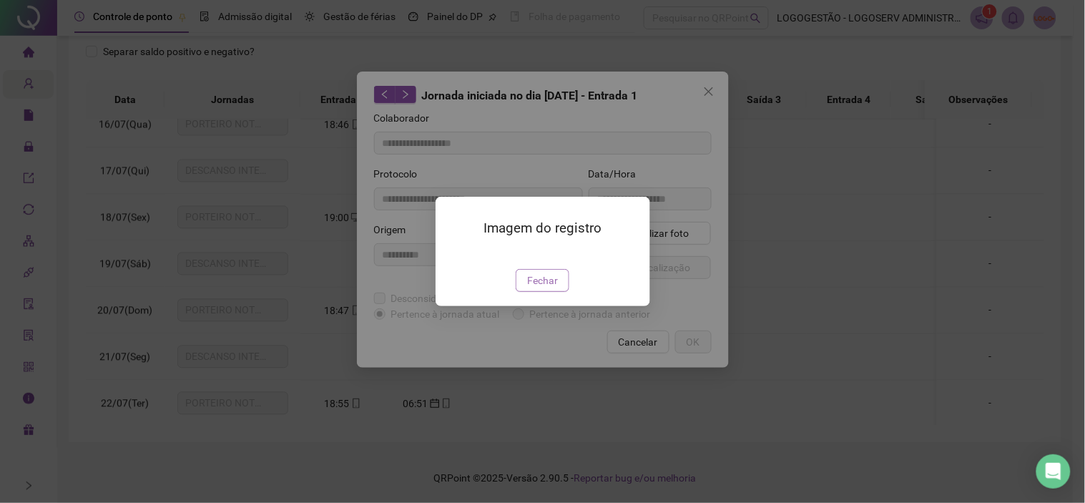
click at [551, 288] on span "Fechar" at bounding box center [542, 280] width 31 height 16
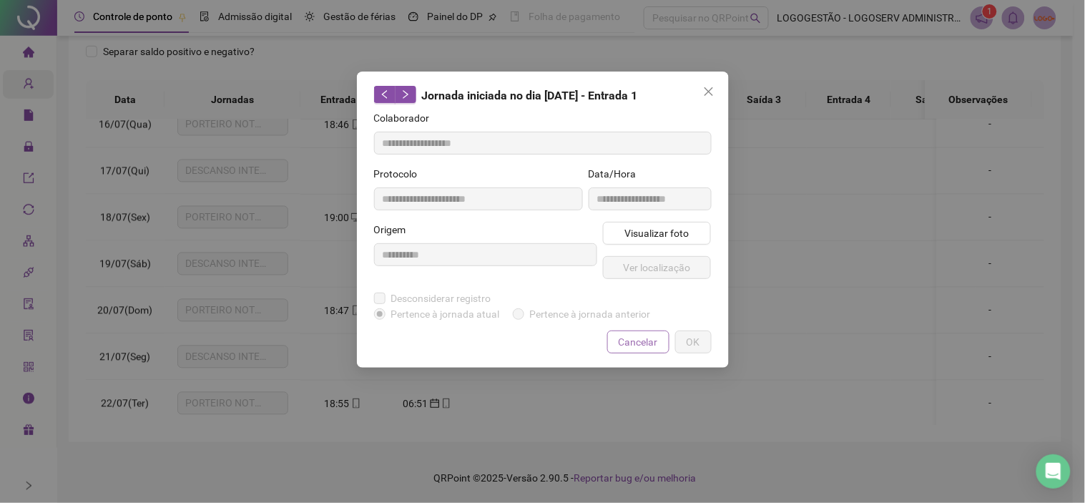
click at [635, 336] on span "Cancelar" at bounding box center [638, 342] width 39 height 16
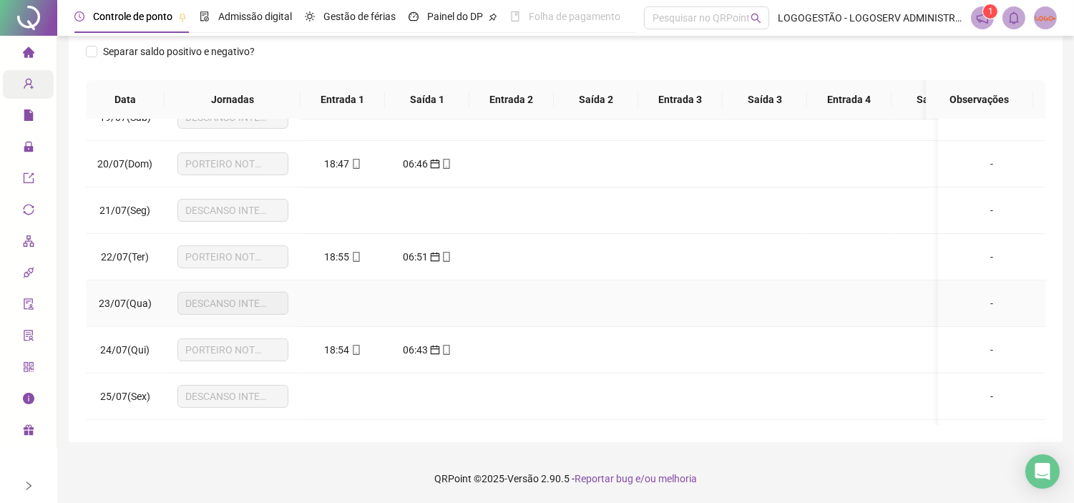
scroll to position [874, 0]
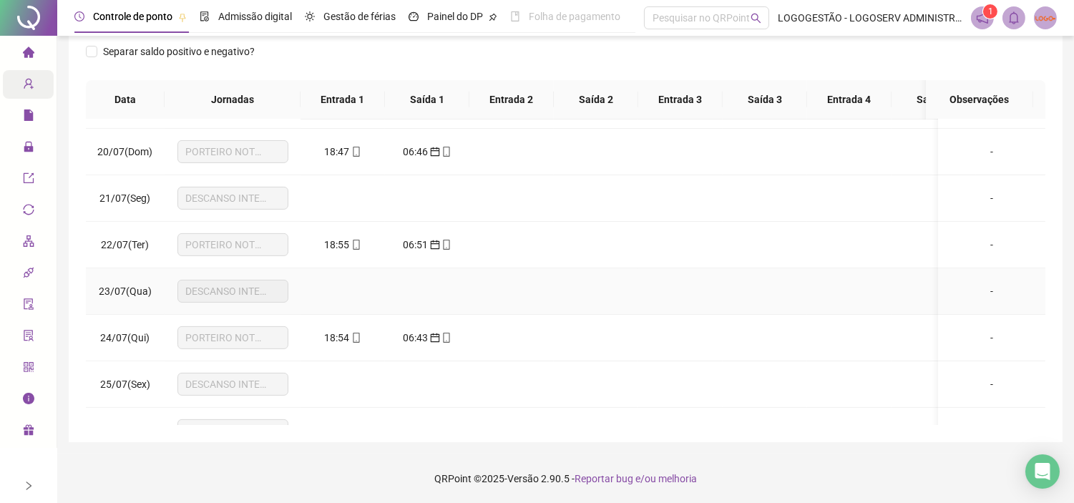
click at [338, 327] on td "18:54" at bounding box center [342, 338] width 84 height 46
click at [341, 334] on span "18:54" at bounding box center [337, 337] width 25 height 11
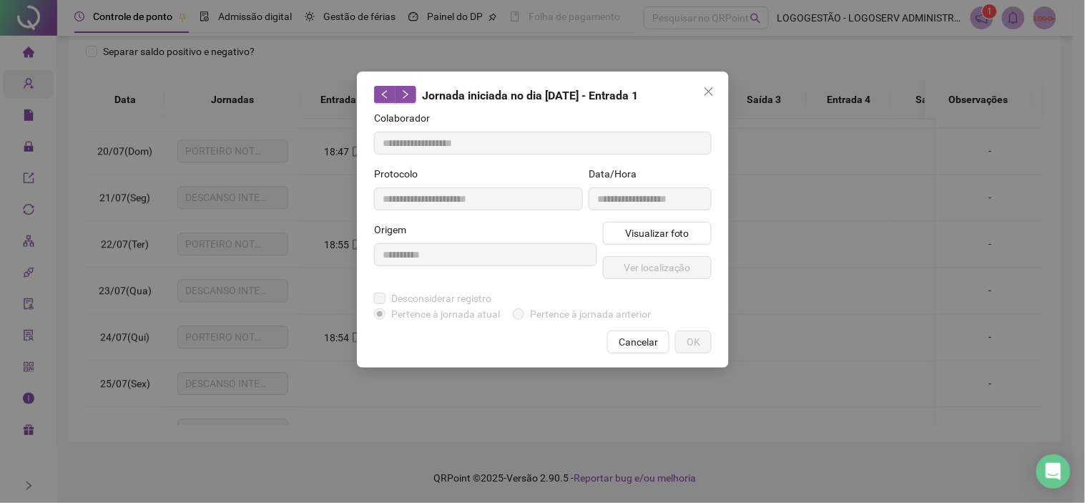
type input "**********"
click at [660, 237] on span "Visualizar foto" at bounding box center [656, 233] width 64 height 16
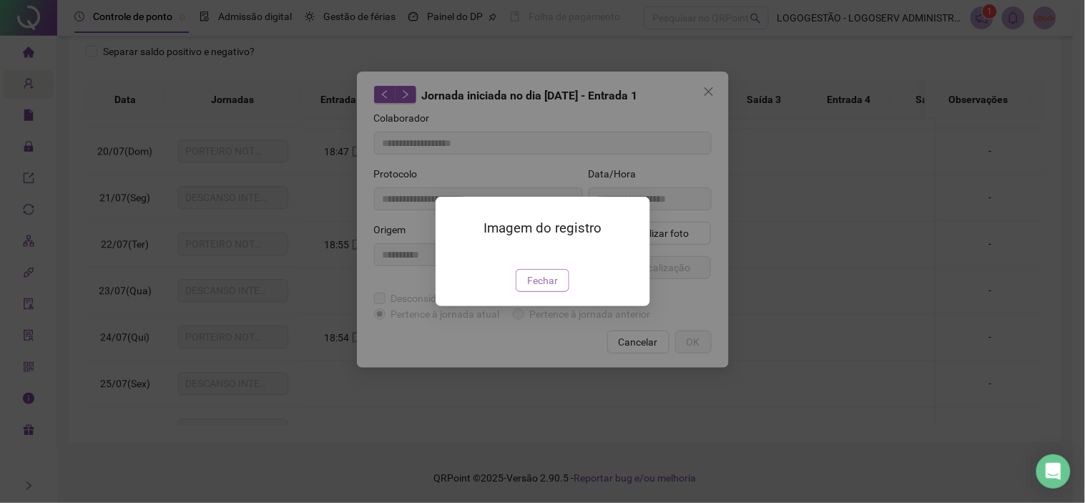
click at [556, 288] on span "Fechar" at bounding box center [542, 280] width 31 height 16
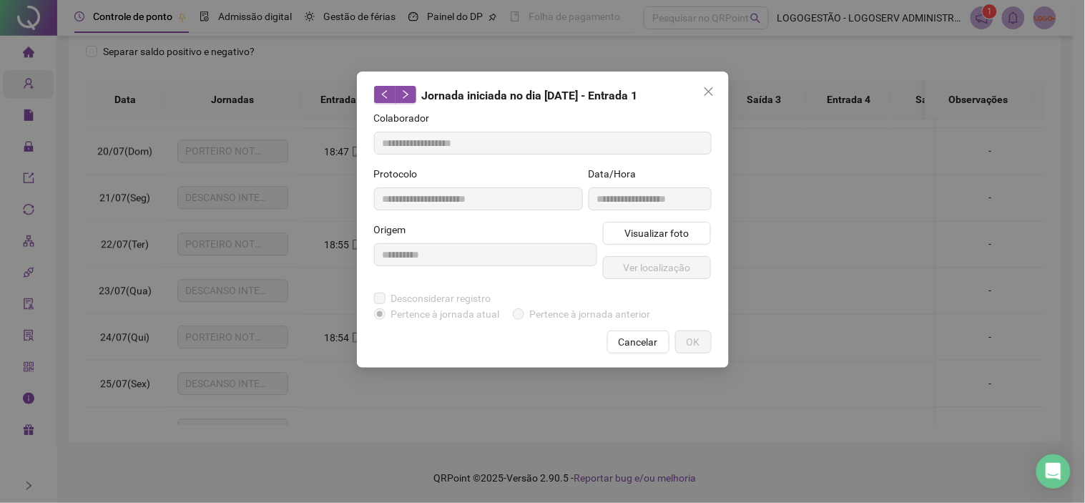
click at [629, 346] on span "Cancelar" at bounding box center [638, 342] width 39 height 16
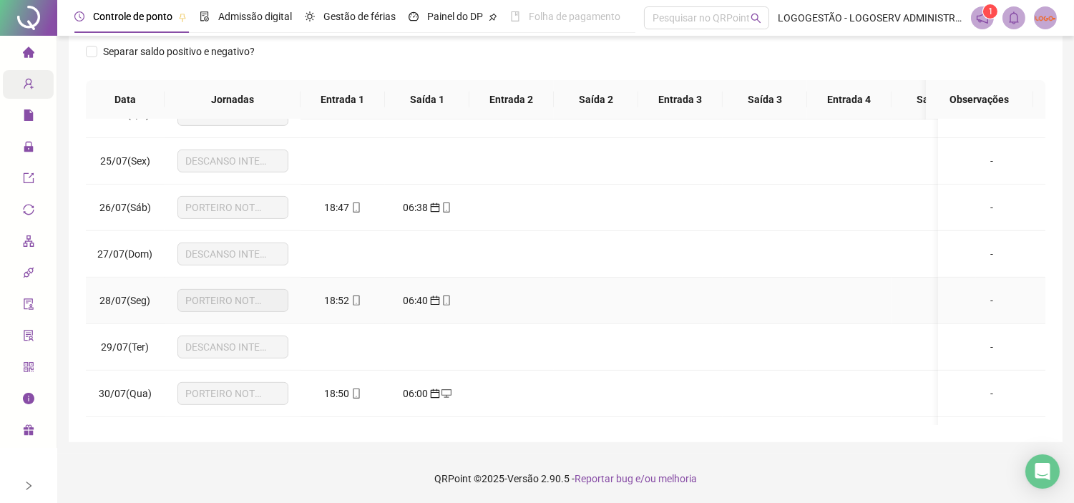
scroll to position [1112, 0]
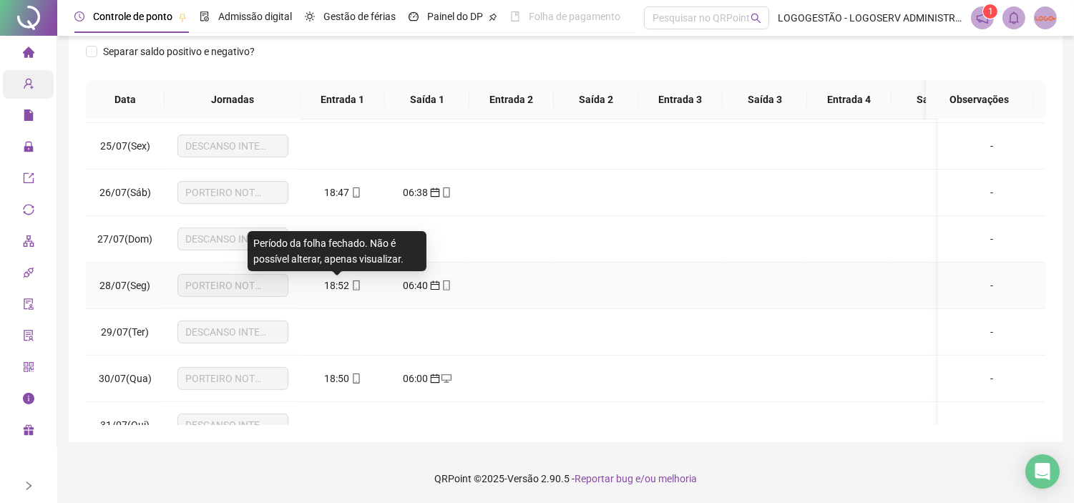
click at [338, 280] on span "18:52" at bounding box center [337, 285] width 25 height 11
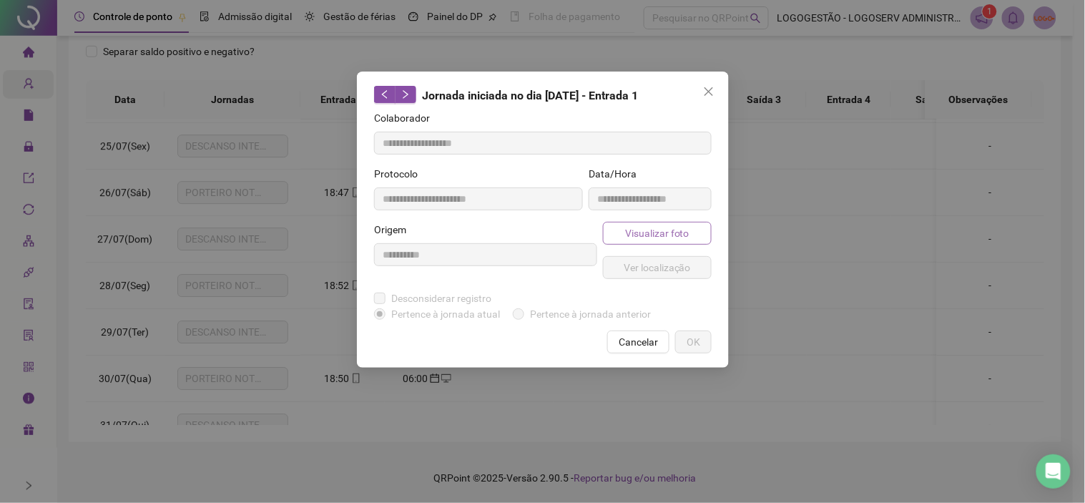
type input "**********"
click at [623, 235] on button "Visualizar foto" at bounding box center [657, 233] width 109 height 23
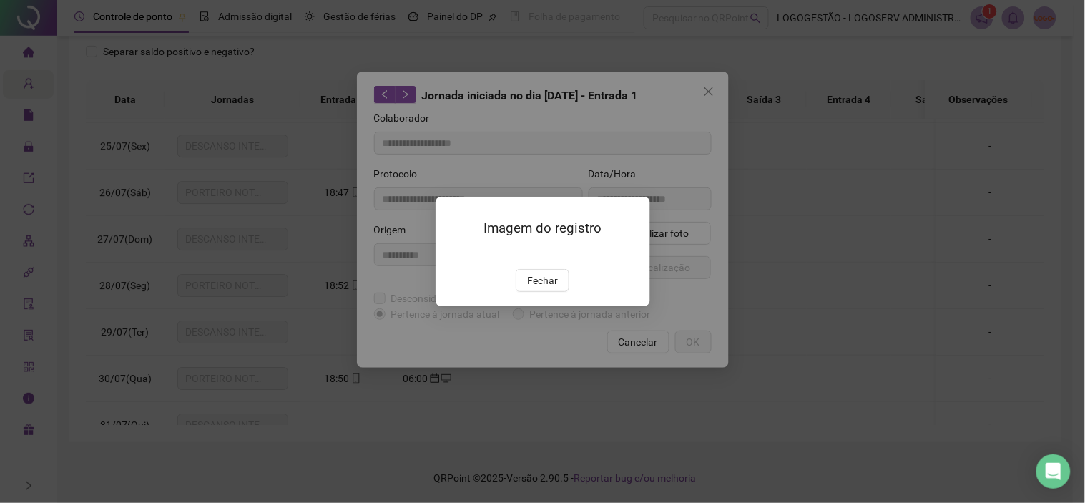
drag, startPoint x: 551, startPoint y: 358, endPoint x: 569, endPoint y: 346, distance: 21.2
click at [555, 288] on span "Fechar" at bounding box center [542, 280] width 31 height 16
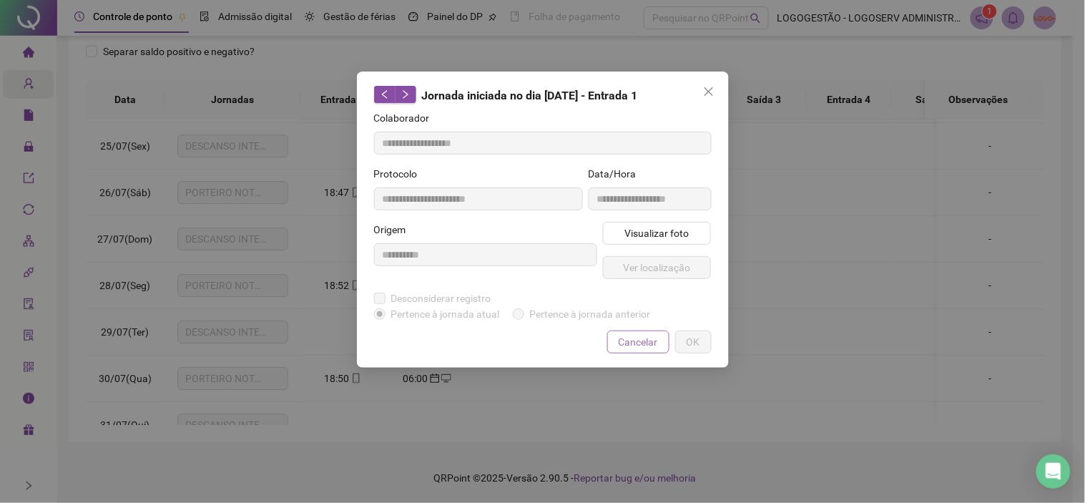
click at [631, 334] on span "Cancelar" at bounding box center [638, 342] width 39 height 16
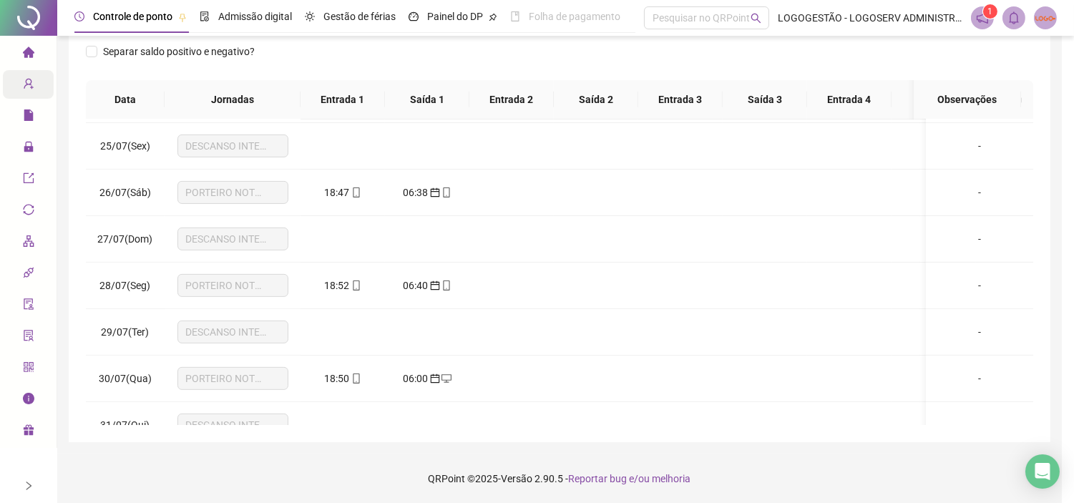
click at [358, 377] on icon "mobile" at bounding box center [356, 378] width 6 height 10
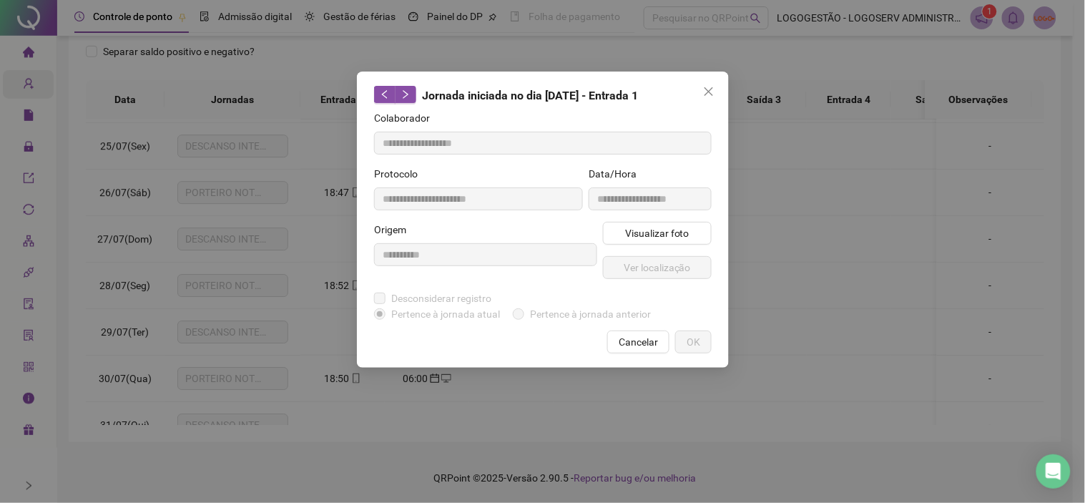
type input "**********"
click at [684, 236] on span "Visualizar foto" at bounding box center [656, 233] width 64 height 16
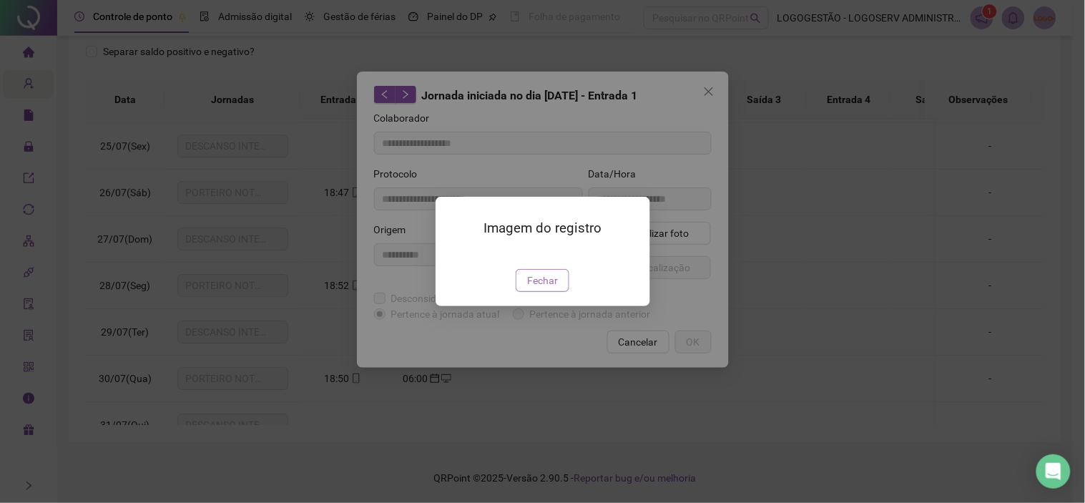
click at [559, 292] on button "Fechar" at bounding box center [543, 280] width 54 height 23
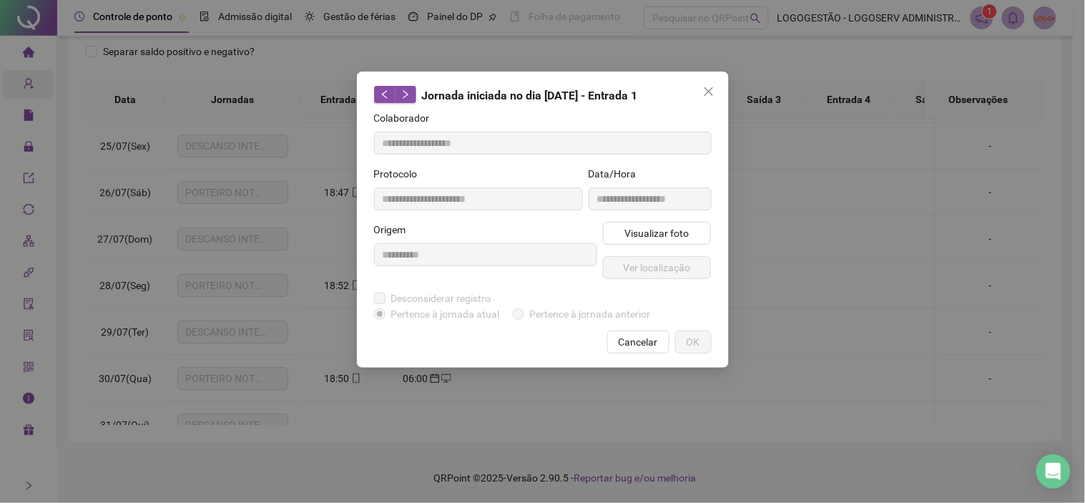
drag, startPoint x: 621, startPoint y: 352, endPoint x: 630, endPoint y: 348, distance: 10.2
click at [623, 352] on button "Cancelar" at bounding box center [638, 341] width 62 height 23
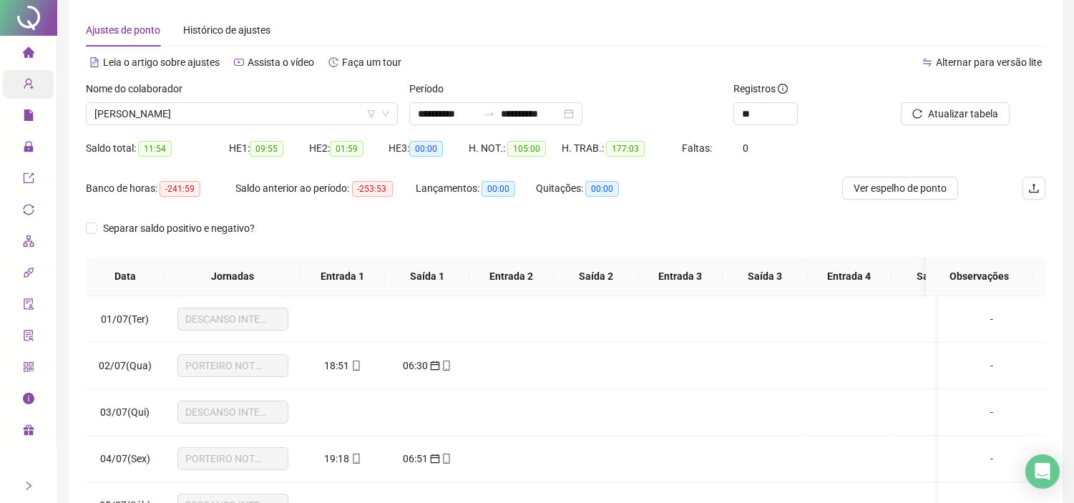
scroll to position [0, 0]
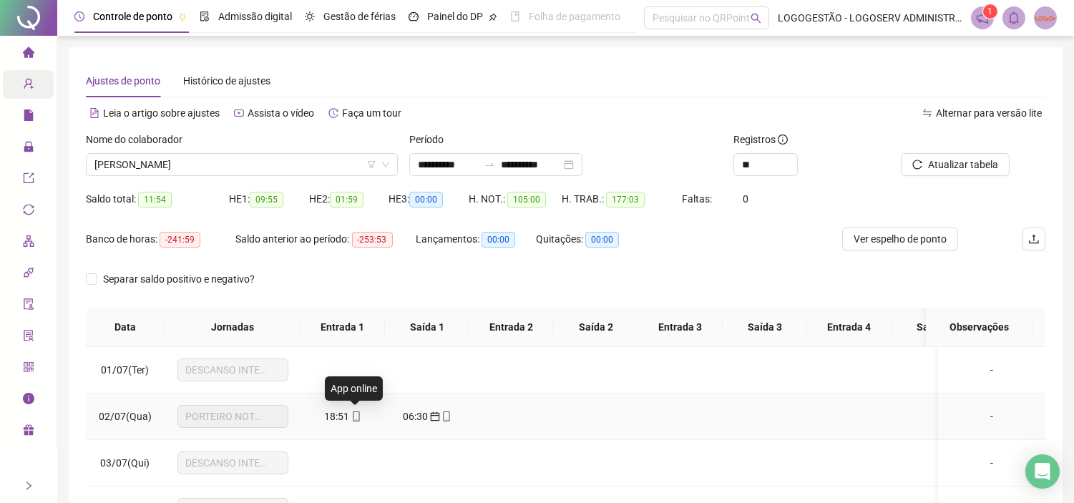
click at [350, 413] on span "mobile" at bounding box center [355, 416] width 11 height 10
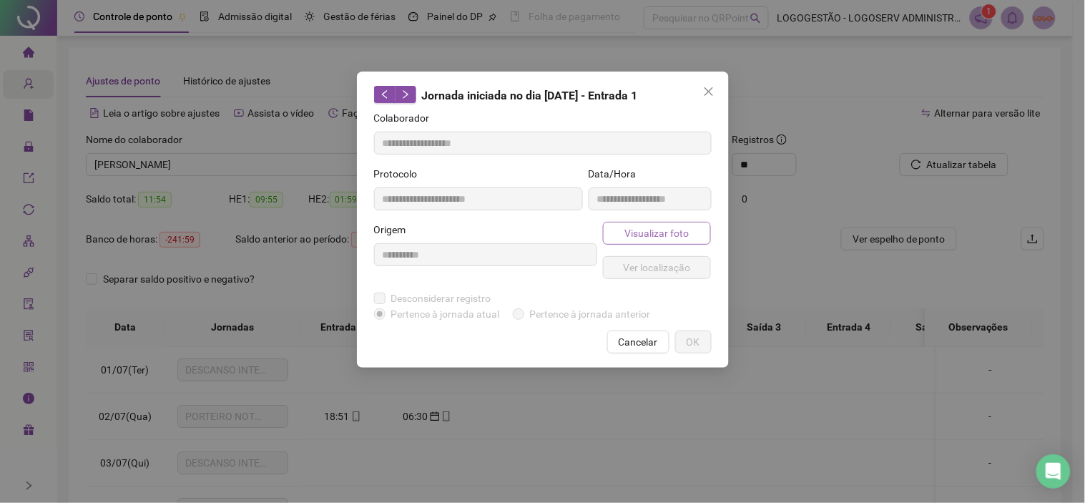
click at [630, 236] on span "Visualizar foto" at bounding box center [656, 233] width 64 height 16
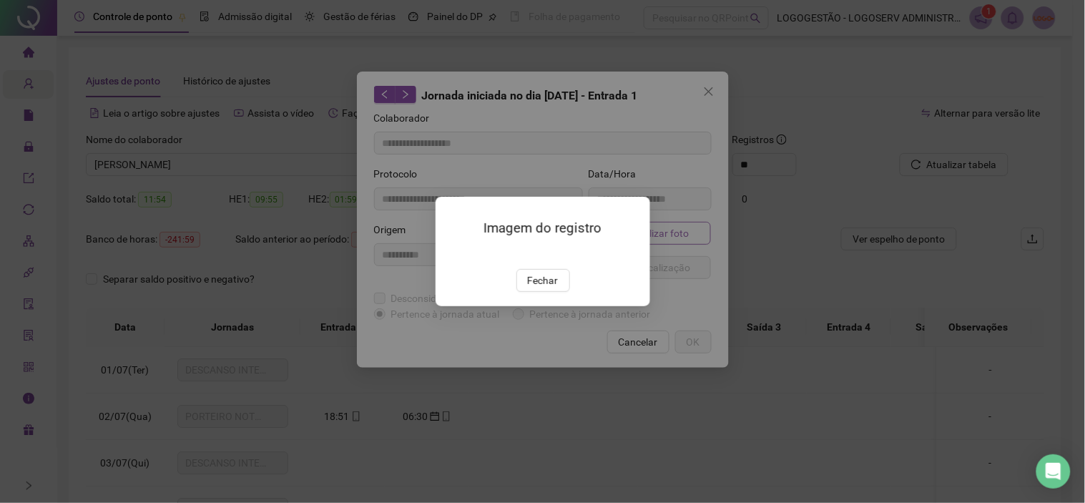
type input "**********"
click at [749, 75] on div "Imagem do registro Fechar" at bounding box center [542, 251] width 1085 height 503
click at [544, 288] on span "Fechar" at bounding box center [542, 280] width 31 height 16
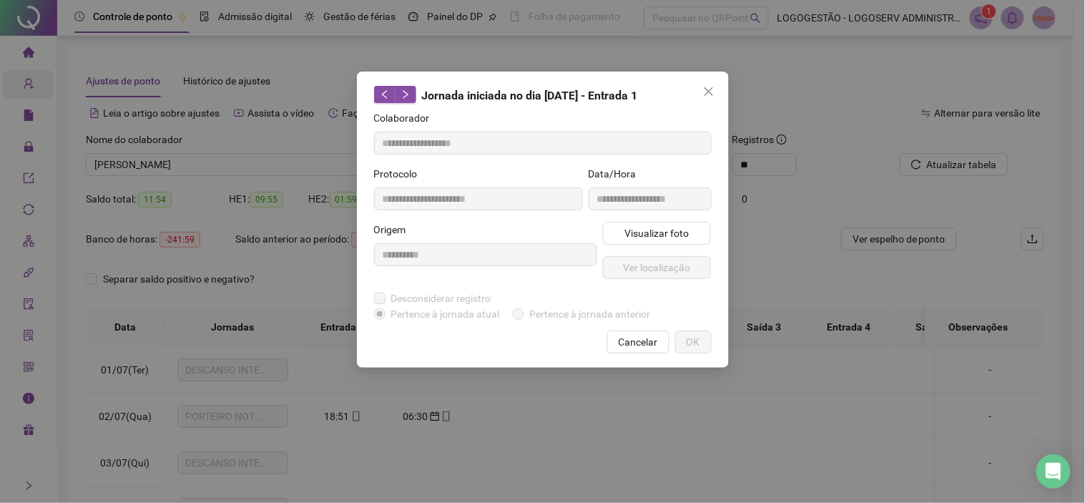
click at [637, 345] on span "Cancelar" at bounding box center [638, 342] width 39 height 16
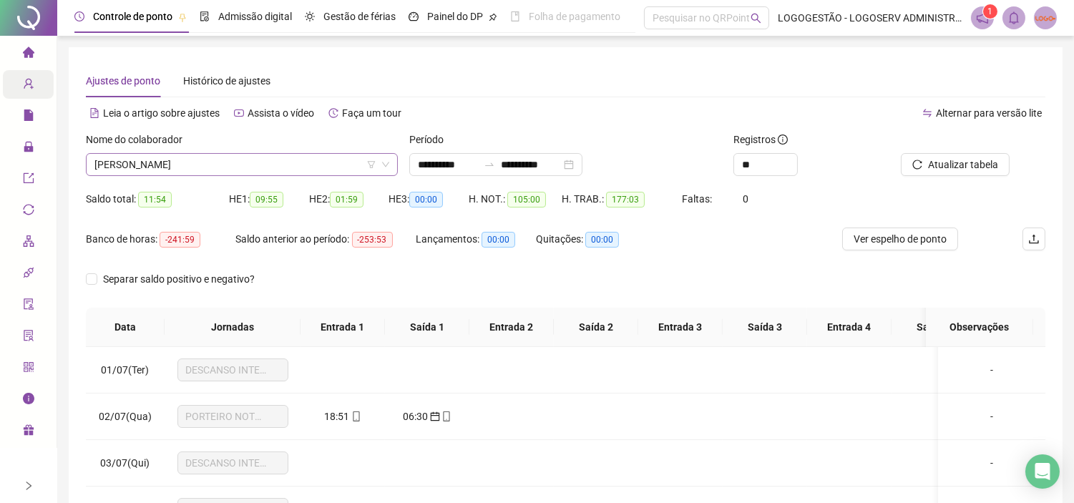
click at [324, 161] on span "[PERSON_NAME]" at bounding box center [241, 164] width 295 height 21
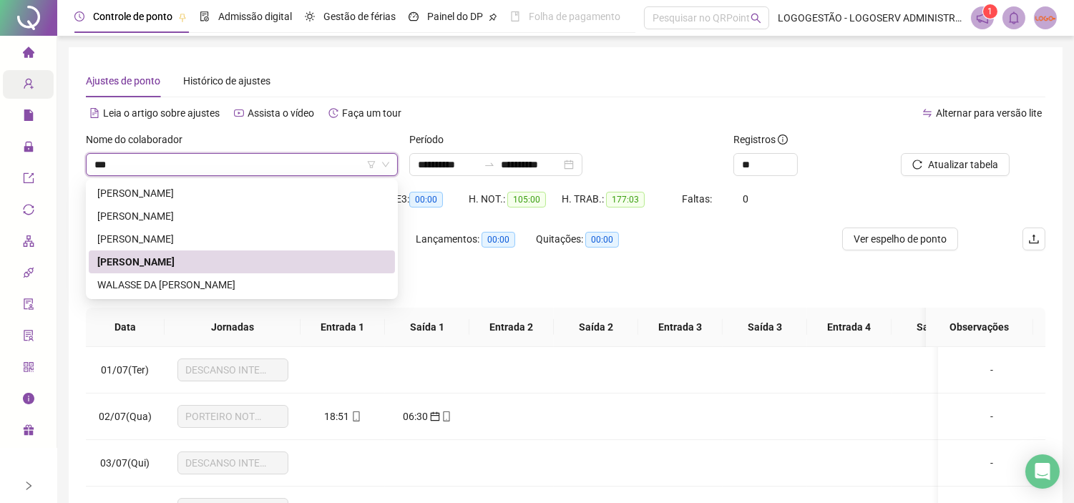
type input "****"
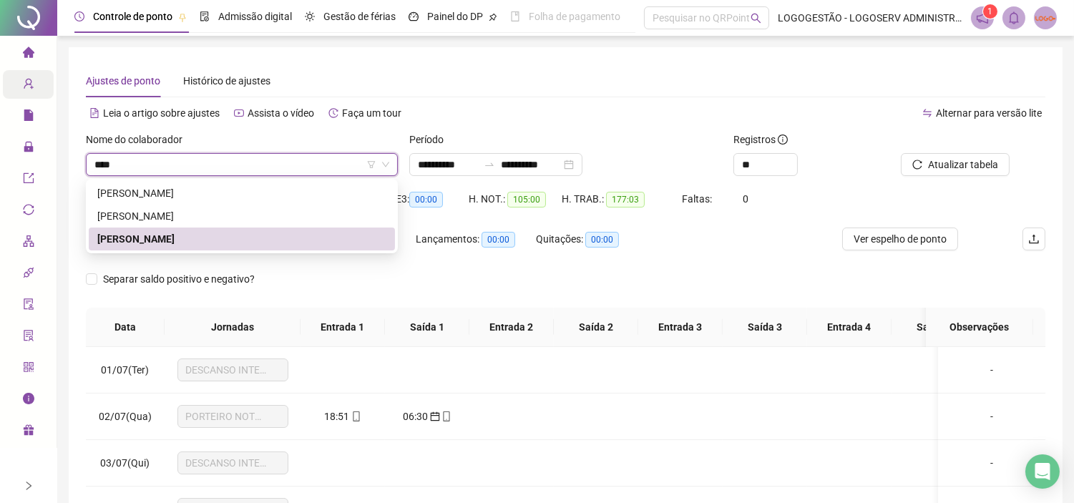
click at [322, 230] on div "[PERSON_NAME]" at bounding box center [242, 238] width 306 height 23
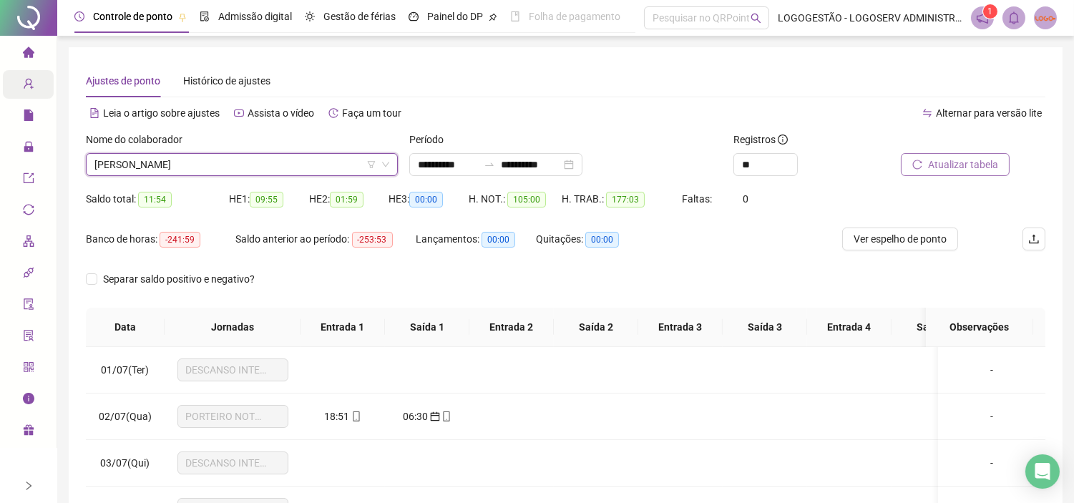
click at [938, 163] on span "Atualizar tabela" at bounding box center [963, 165] width 70 height 16
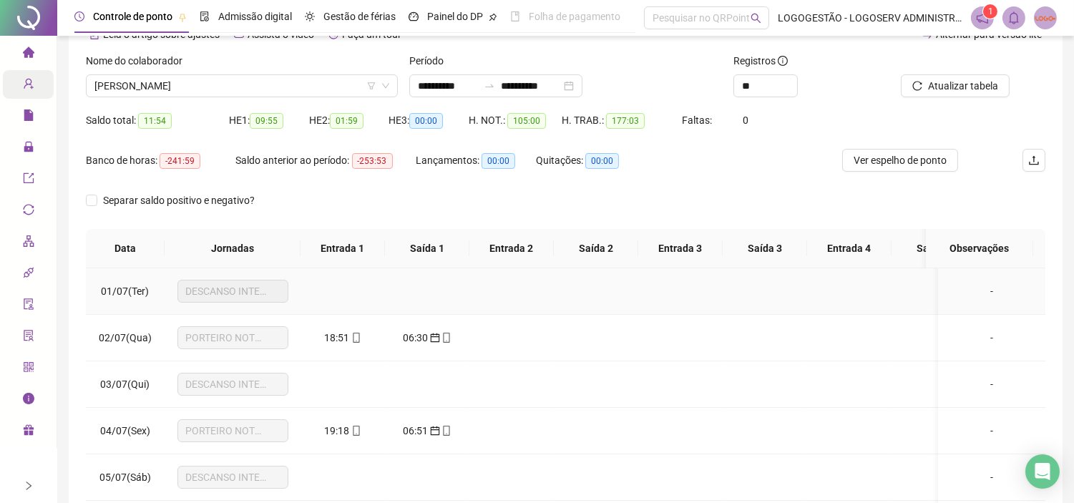
scroll to position [79, 0]
click at [339, 338] on span "18:51" at bounding box center [337, 336] width 25 height 11
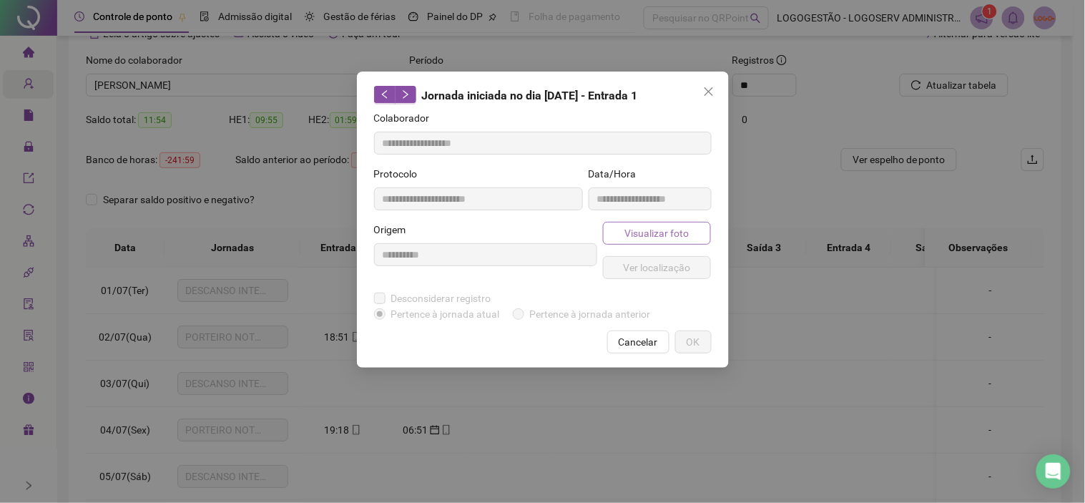
click at [656, 241] on button "Visualizar foto" at bounding box center [657, 233] width 109 height 23
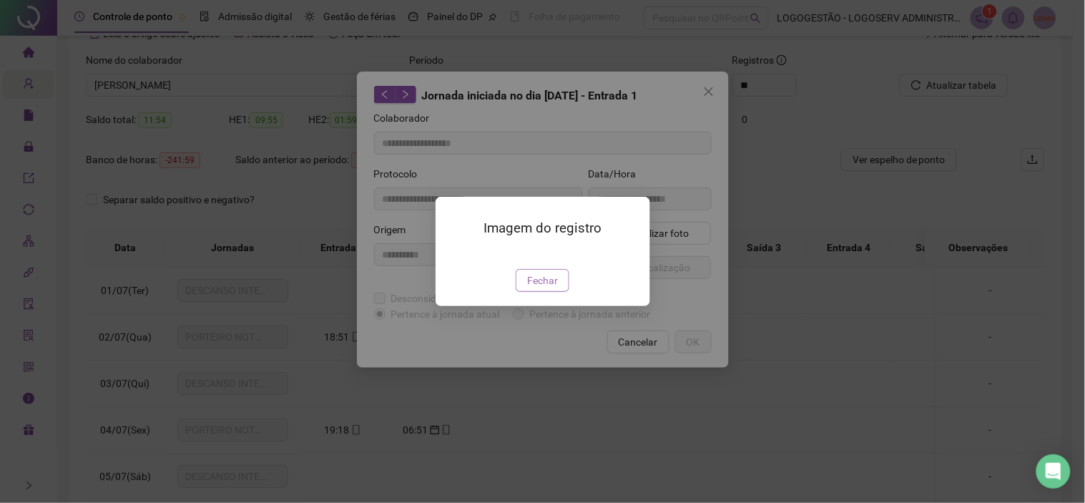
click at [566, 292] on button "Fechar" at bounding box center [543, 280] width 54 height 23
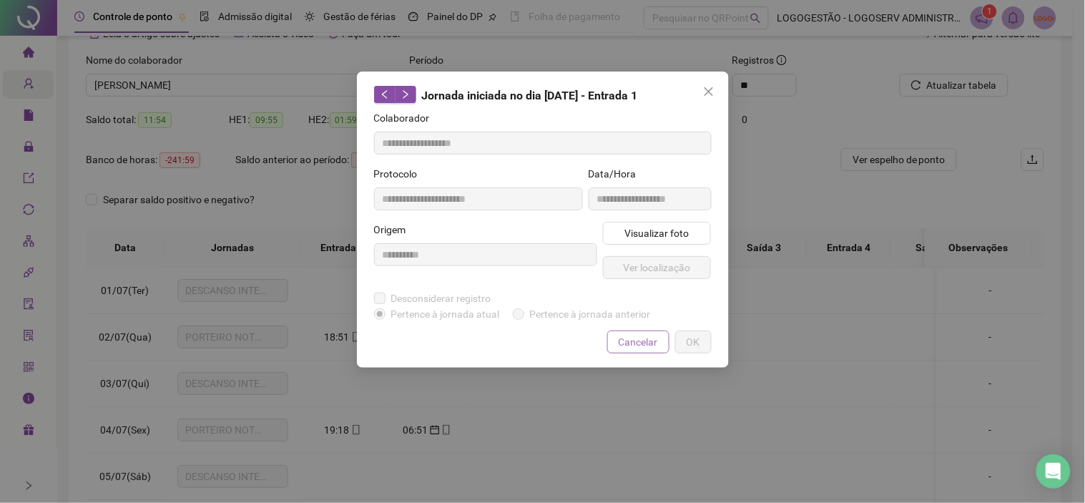
click at [639, 342] on span "Cancelar" at bounding box center [638, 342] width 39 height 16
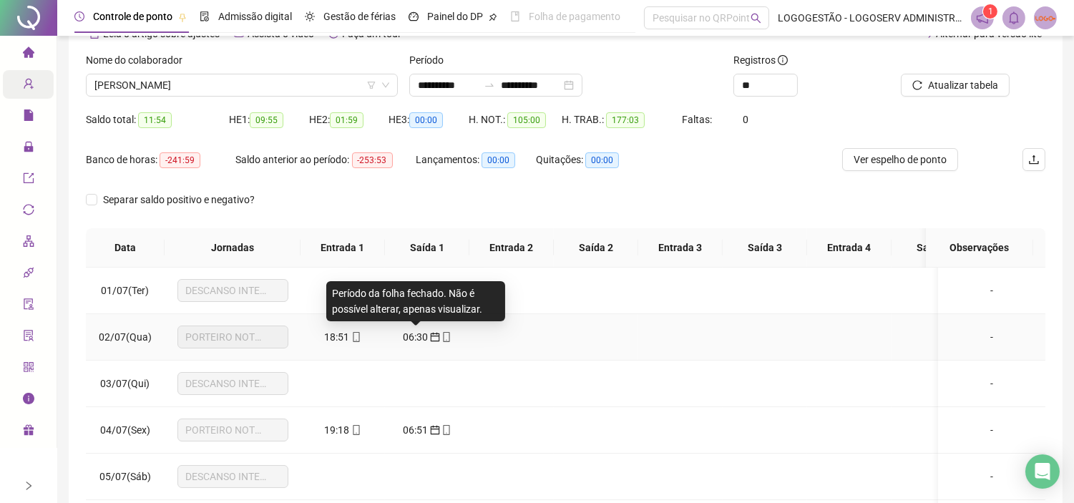
click at [416, 337] on span "06:30" at bounding box center [415, 336] width 25 height 11
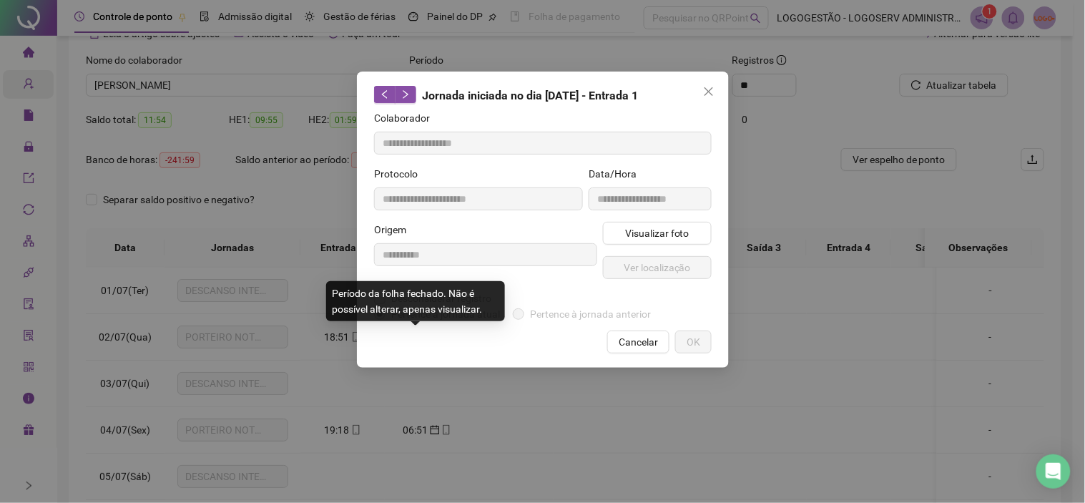
type input "**********"
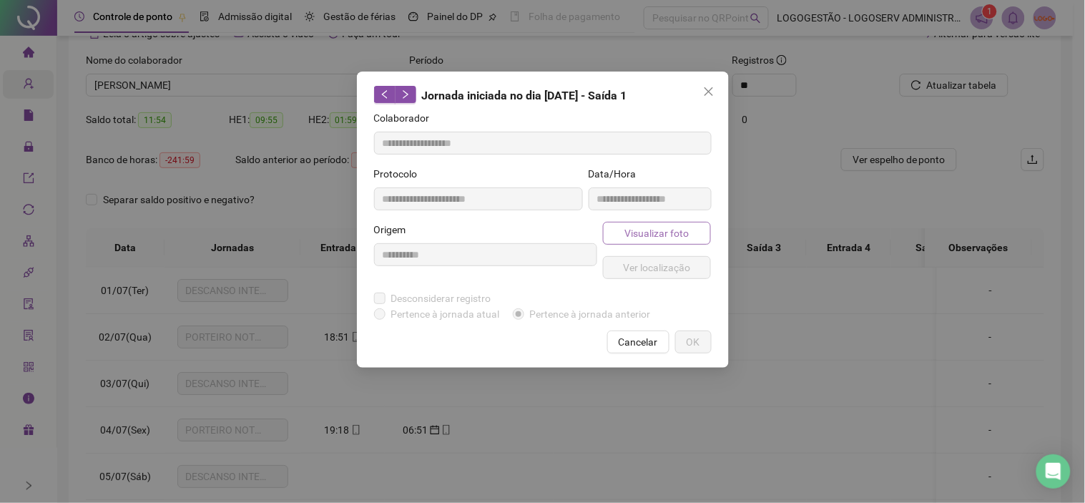
click at [695, 227] on button "Visualizar foto" at bounding box center [657, 233] width 109 height 23
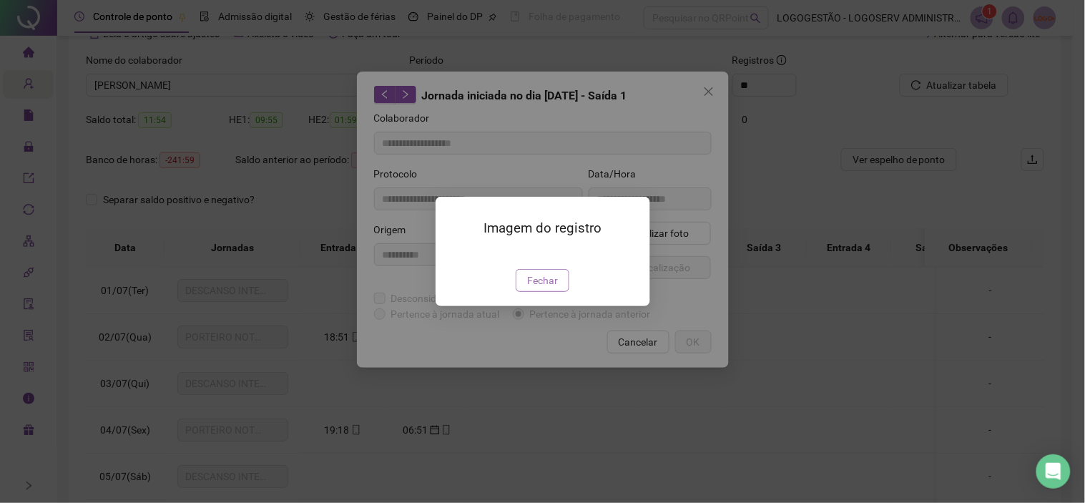
click at [548, 288] on span "Fechar" at bounding box center [542, 280] width 31 height 16
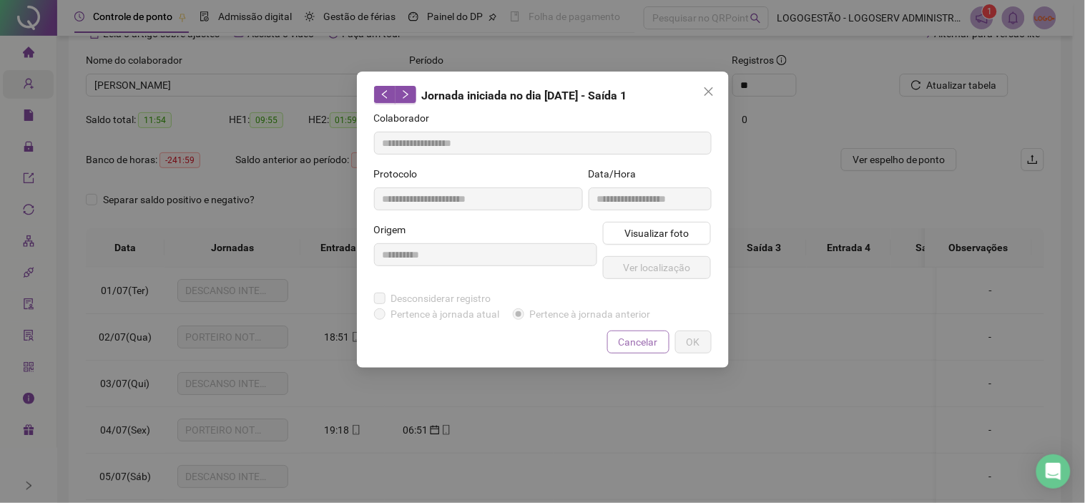
click at [624, 343] on span "Cancelar" at bounding box center [638, 342] width 39 height 16
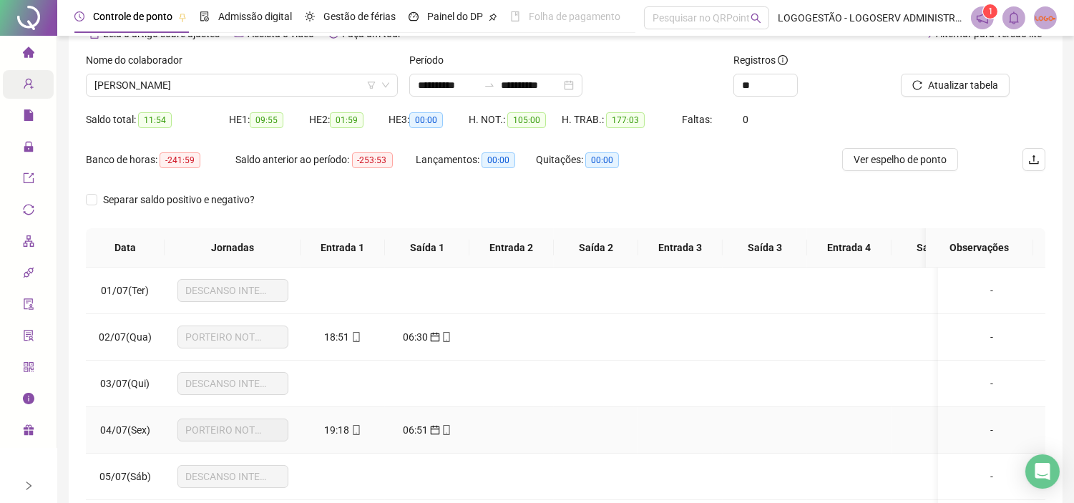
click at [343, 426] on span "19:18" at bounding box center [337, 429] width 25 height 11
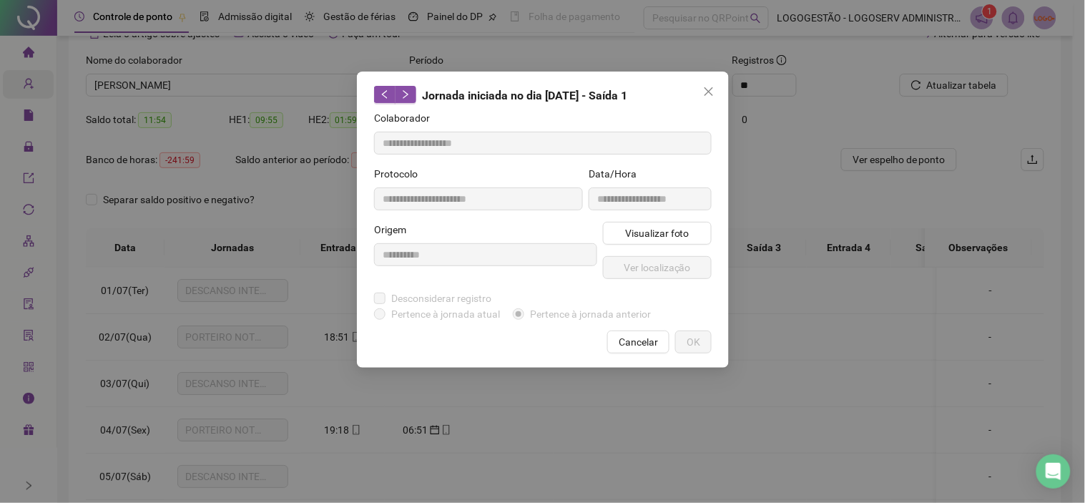
type input "**********"
click at [642, 236] on span "Visualizar foto" at bounding box center [656, 233] width 64 height 16
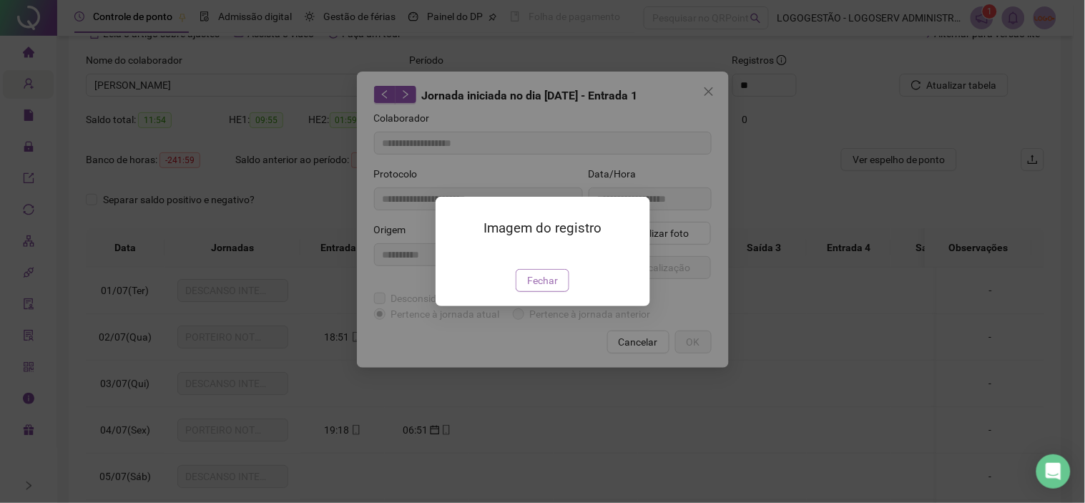
click at [546, 288] on span "Fechar" at bounding box center [542, 280] width 31 height 16
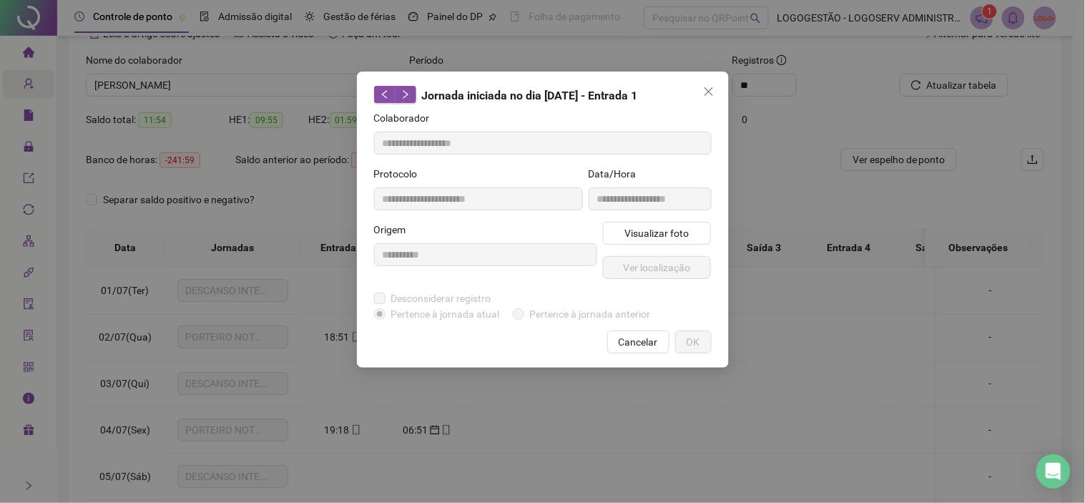
click at [625, 342] on span "Cancelar" at bounding box center [638, 342] width 39 height 16
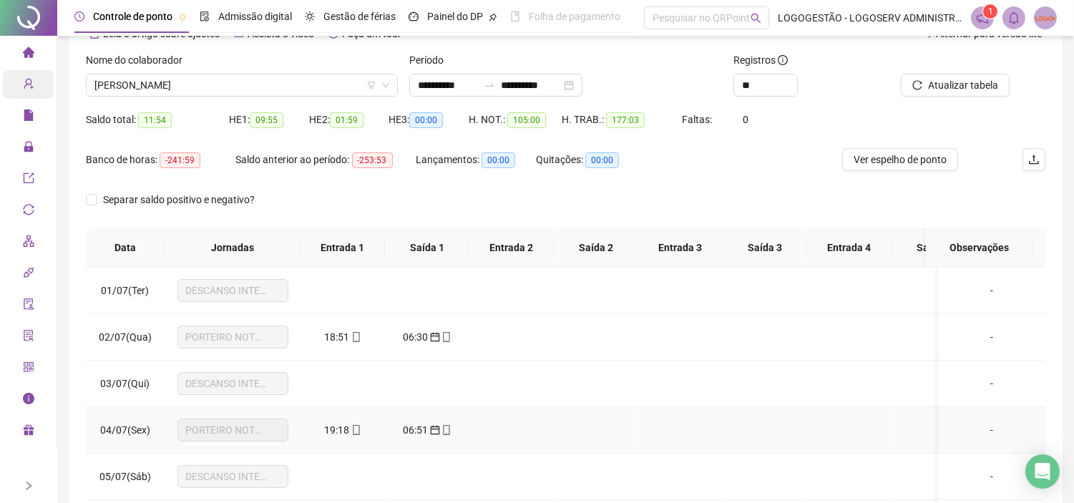
click at [416, 427] on span "06:51" at bounding box center [415, 429] width 25 height 11
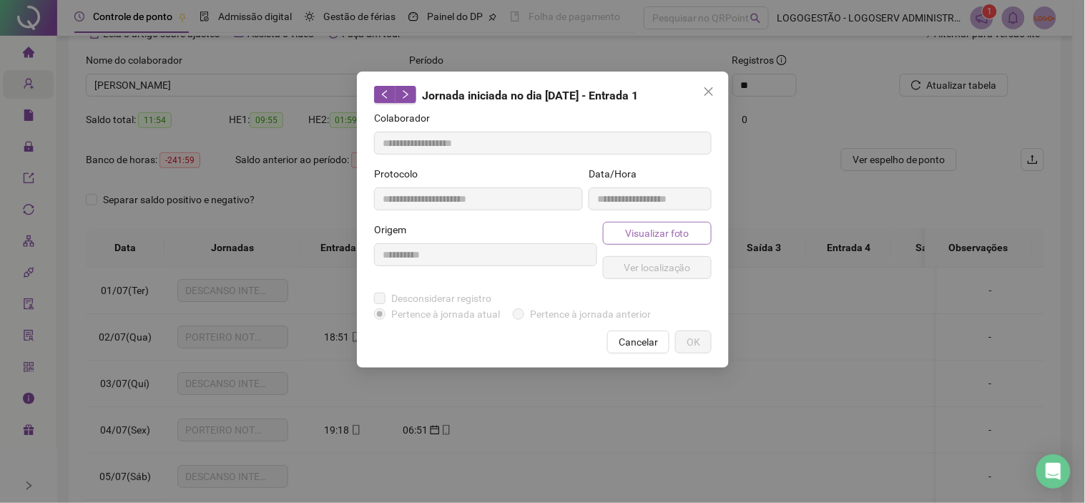
type input "**********"
click at [633, 229] on span "Visualizar foto" at bounding box center [656, 233] width 64 height 16
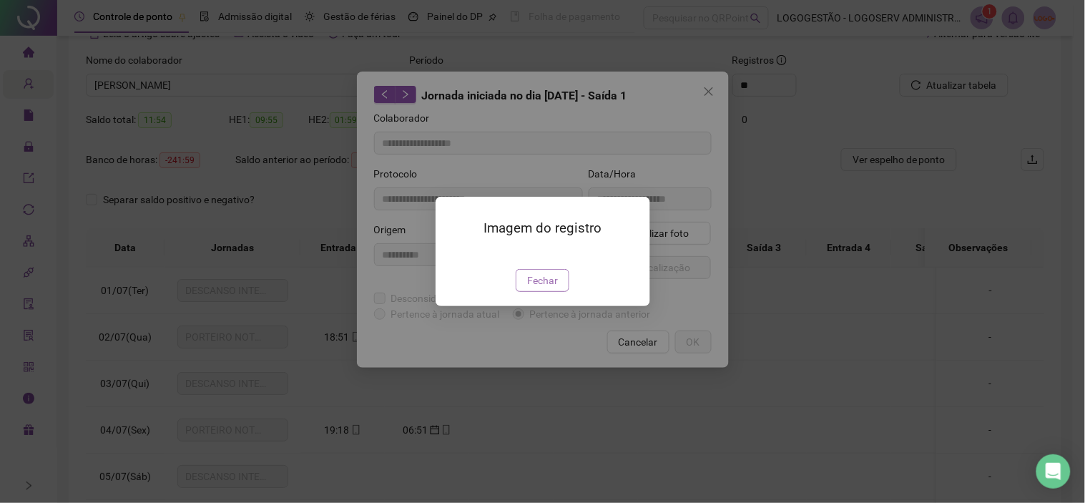
click at [551, 288] on span "Fechar" at bounding box center [542, 280] width 31 height 16
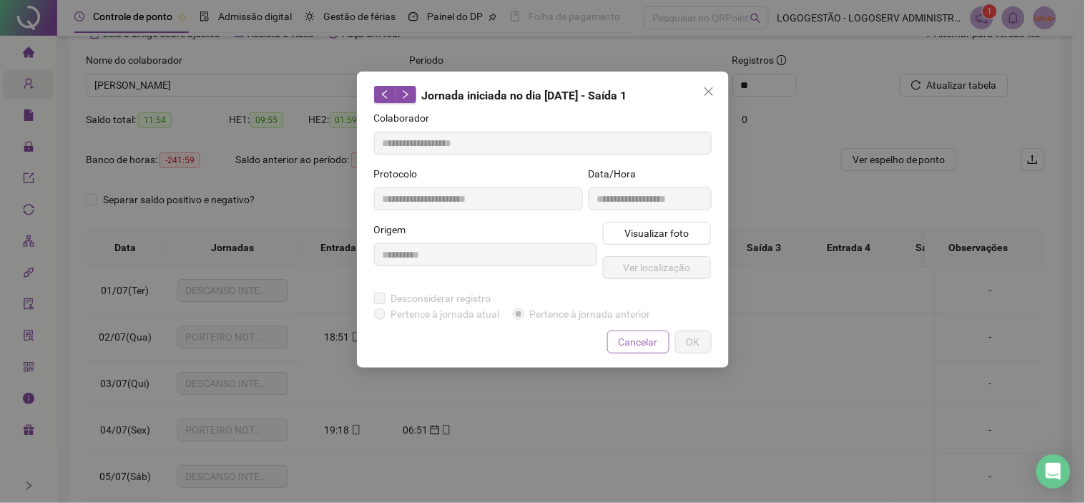
click at [642, 346] on span "Cancelar" at bounding box center [638, 342] width 39 height 16
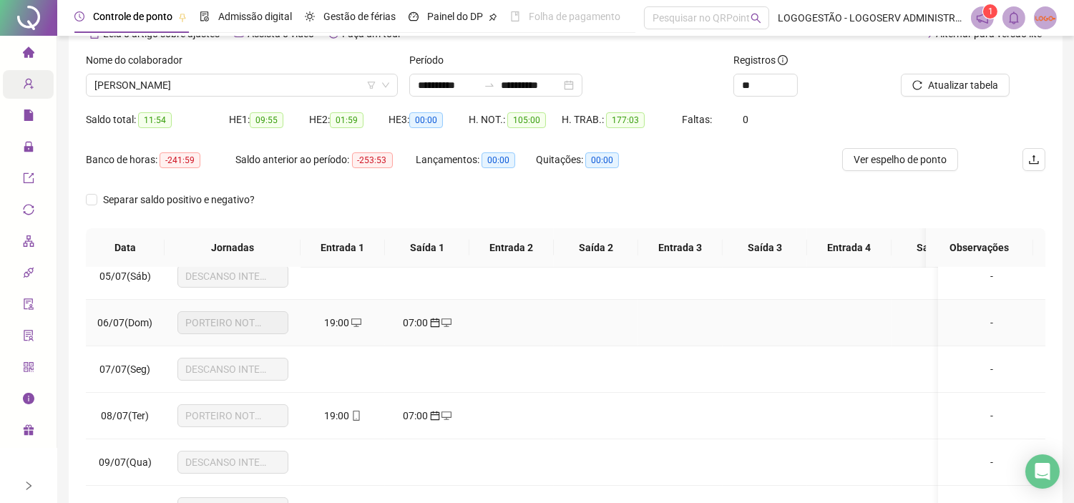
scroll to position [238, 0]
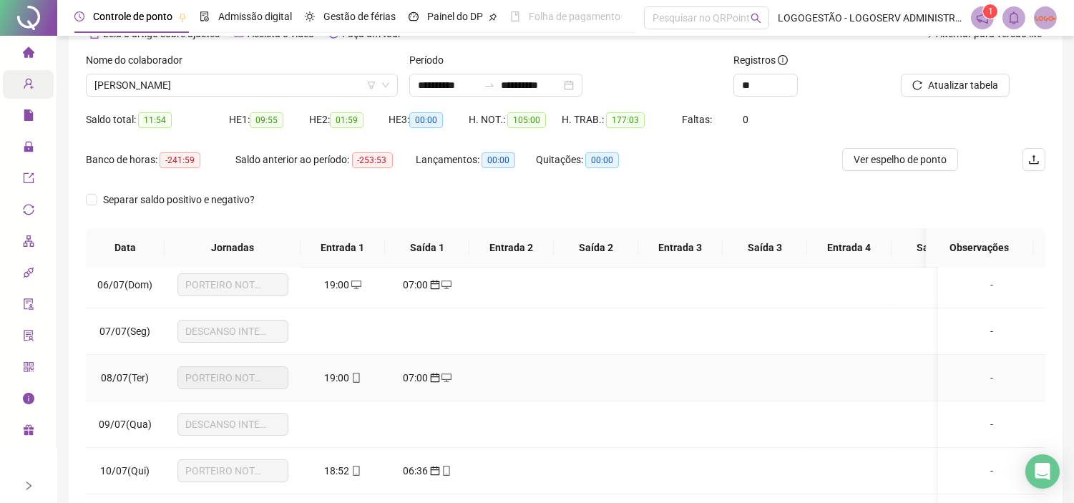
click at [346, 373] on span "19:00" at bounding box center [337, 377] width 25 height 11
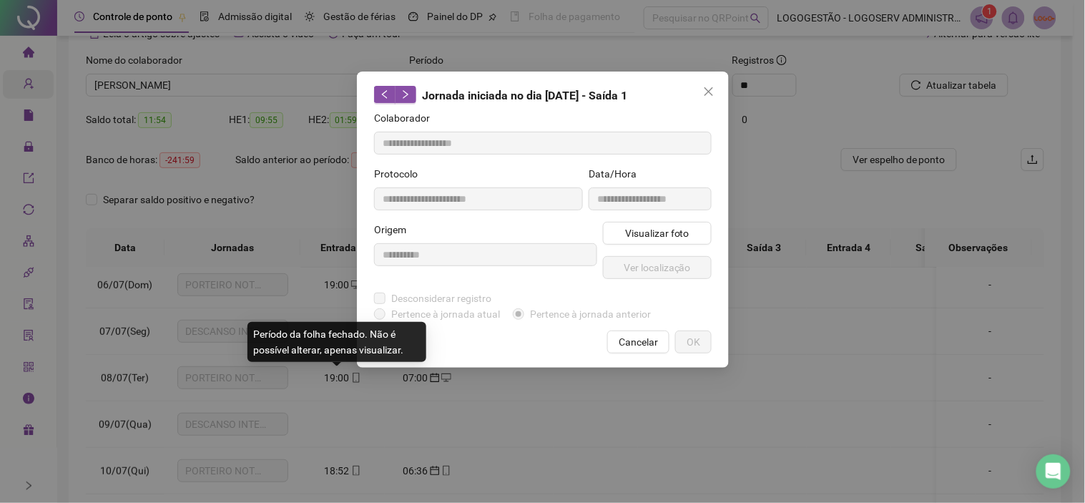
type input "**********"
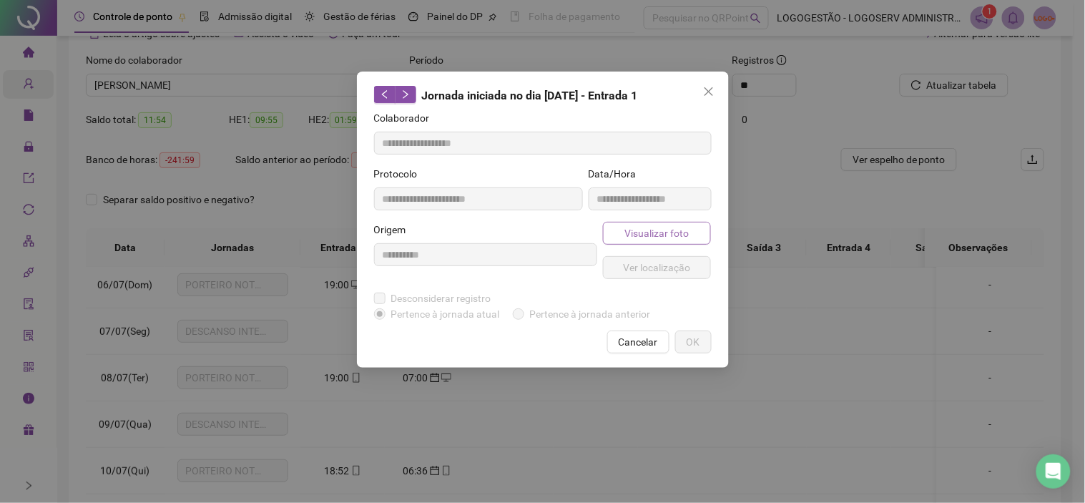
click at [644, 237] on span "Visualizar foto" at bounding box center [656, 233] width 64 height 16
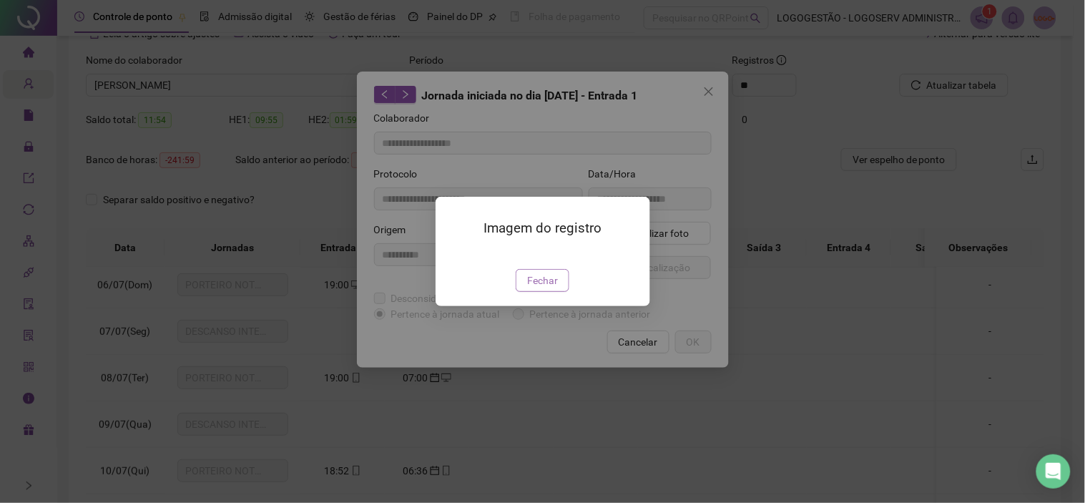
click at [549, 288] on span "Fechar" at bounding box center [542, 280] width 31 height 16
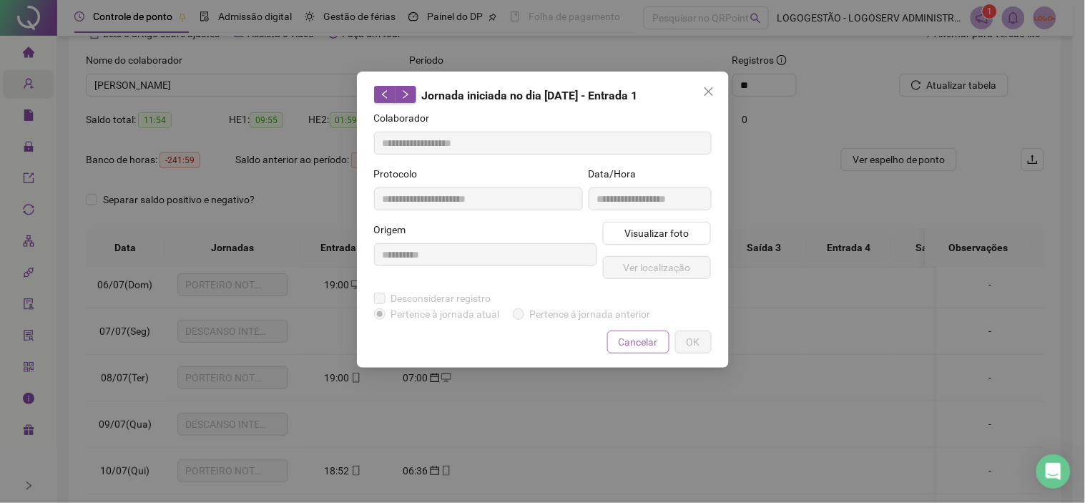
click at [637, 341] on span "Cancelar" at bounding box center [638, 342] width 39 height 16
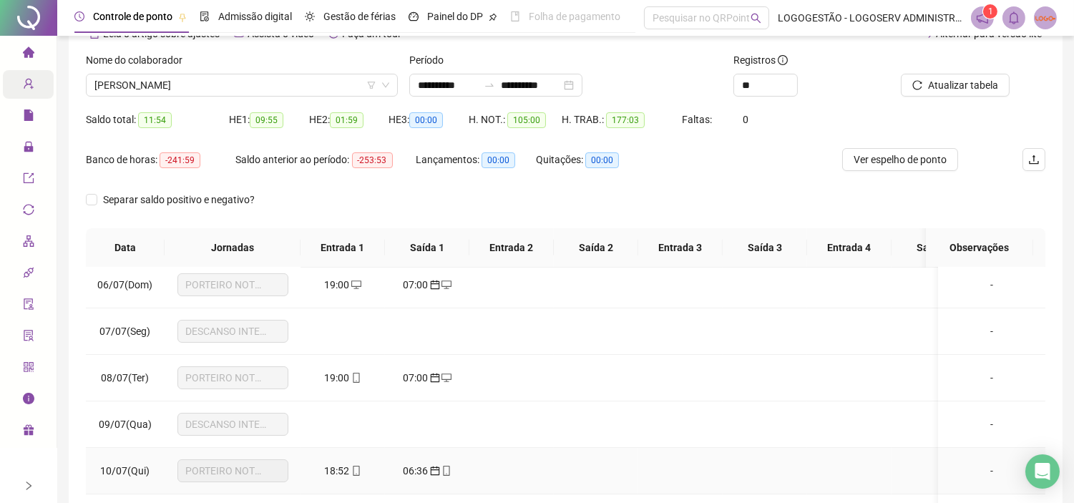
click at [350, 468] on span "mobile" at bounding box center [355, 471] width 11 height 10
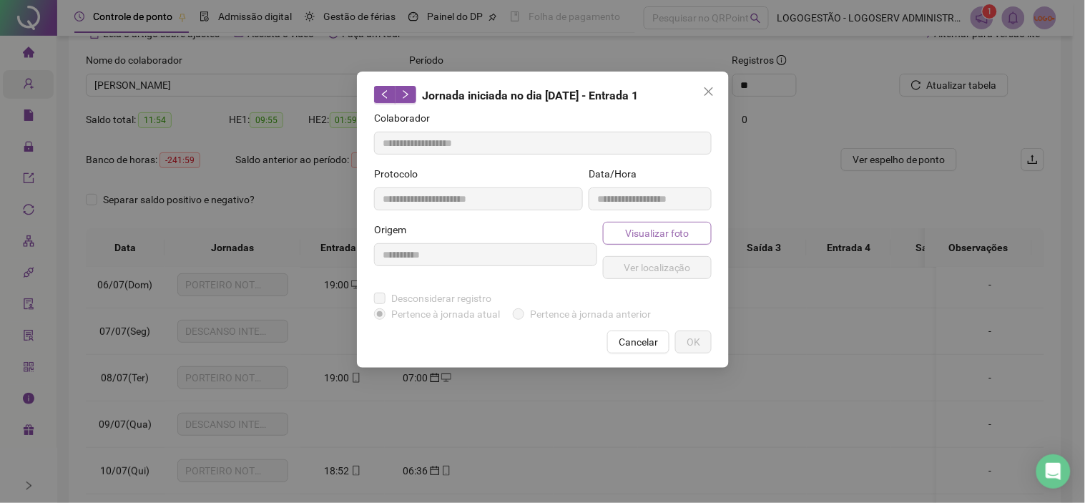
type input "**********"
click at [654, 230] on span "Visualizar foto" at bounding box center [656, 233] width 64 height 16
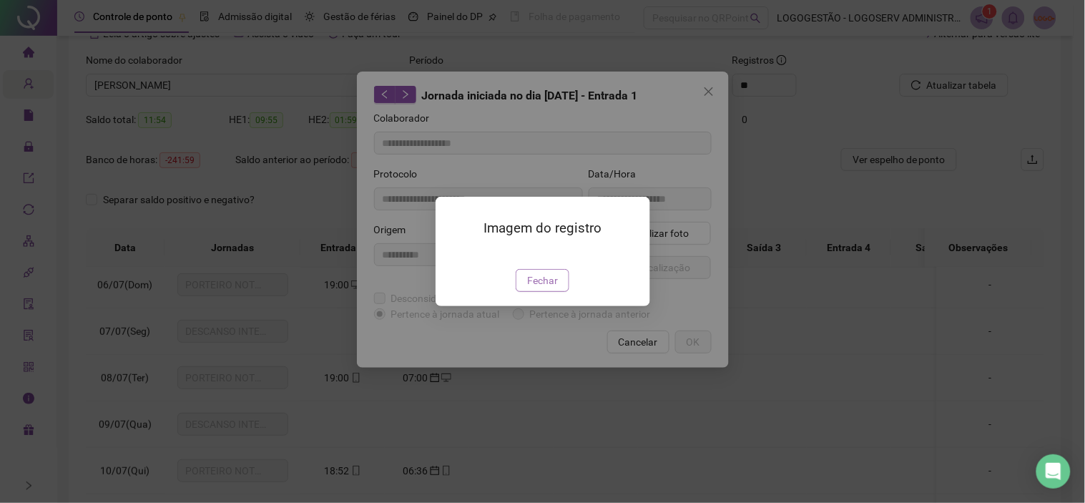
click at [546, 288] on span "Fechar" at bounding box center [542, 280] width 31 height 16
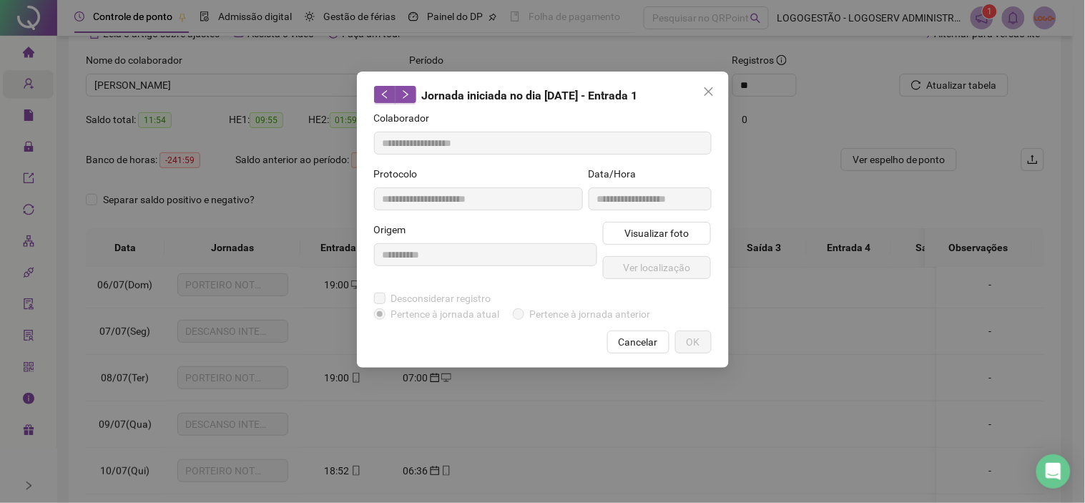
click at [633, 345] on span "Cancelar" at bounding box center [638, 342] width 39 height 16
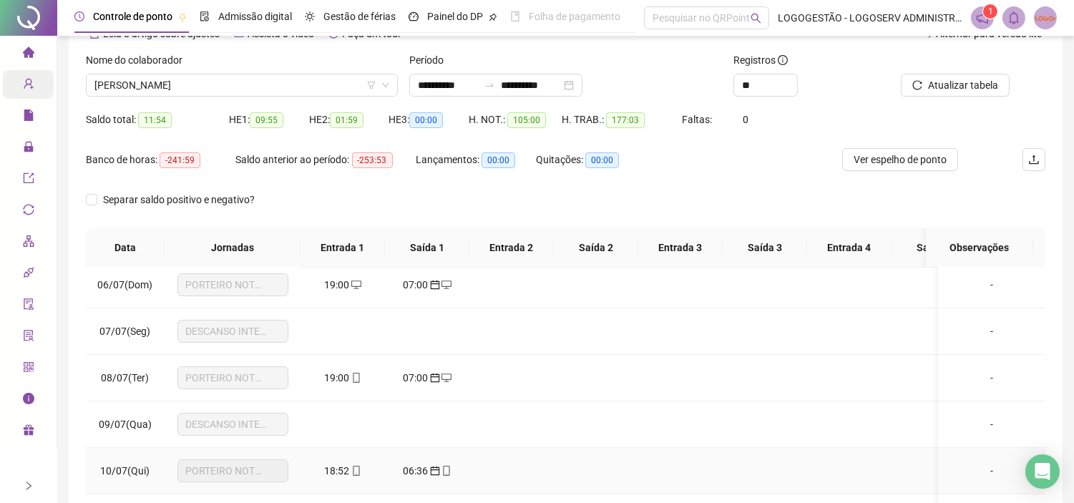
click at [411, 466] on span "06:36" at bounding box center [415, 470] width 25 height 11
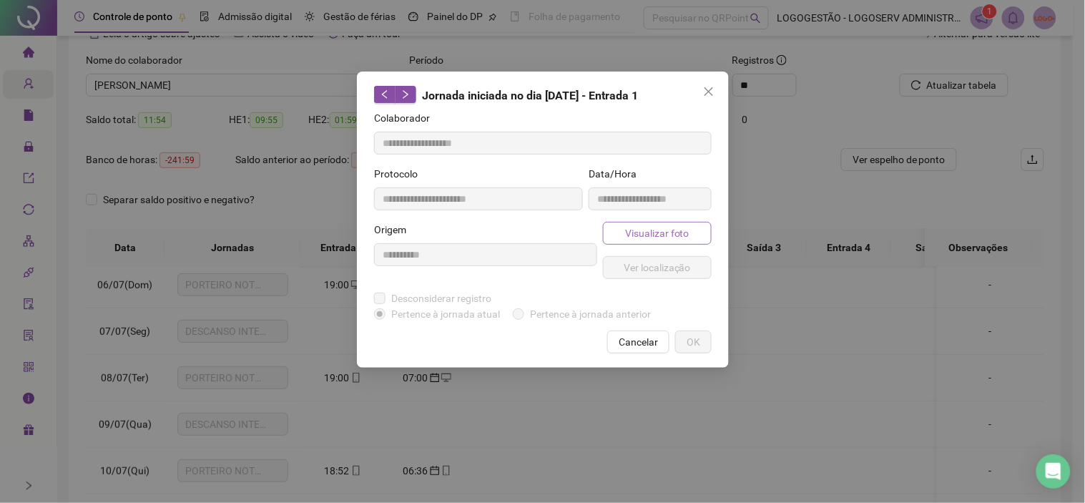
type input "**********"
click at [624, 232] on button "Visualizar foto" at bounding box center [657, 233] width 109 height 23
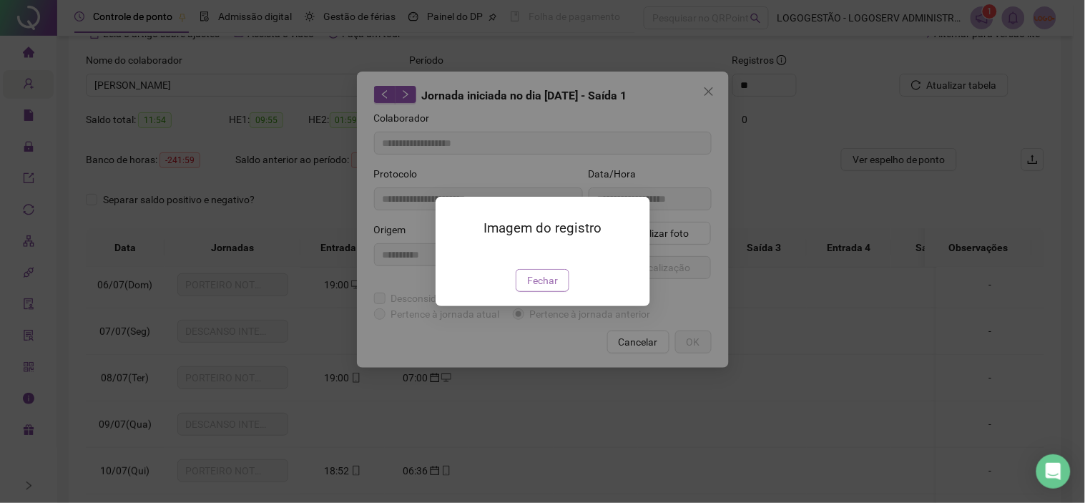
click at [453, 254] on img at bounding box center [453, 254] width 0 height 0
click at [563, 306] on div "Imagem do registro Fechar" at bounding box center [543, 251] width 215 height 109
click at [559, 292] on button "Fechar" at bounding box center [543, 280] width 54 height 23
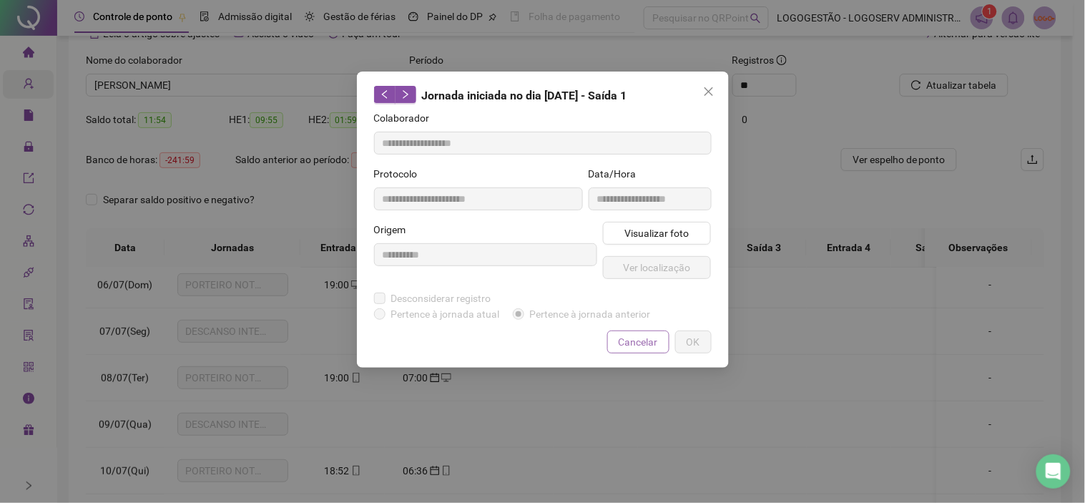
click at [628, 348] on span "Cancelar" at bounding box center [638, 342] width 39 height 16
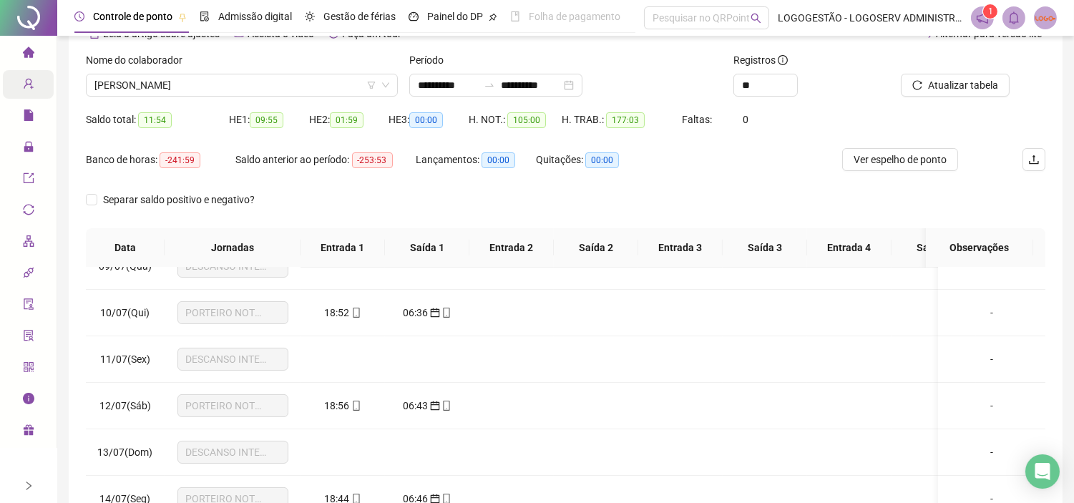
scroll to position [397, 0]
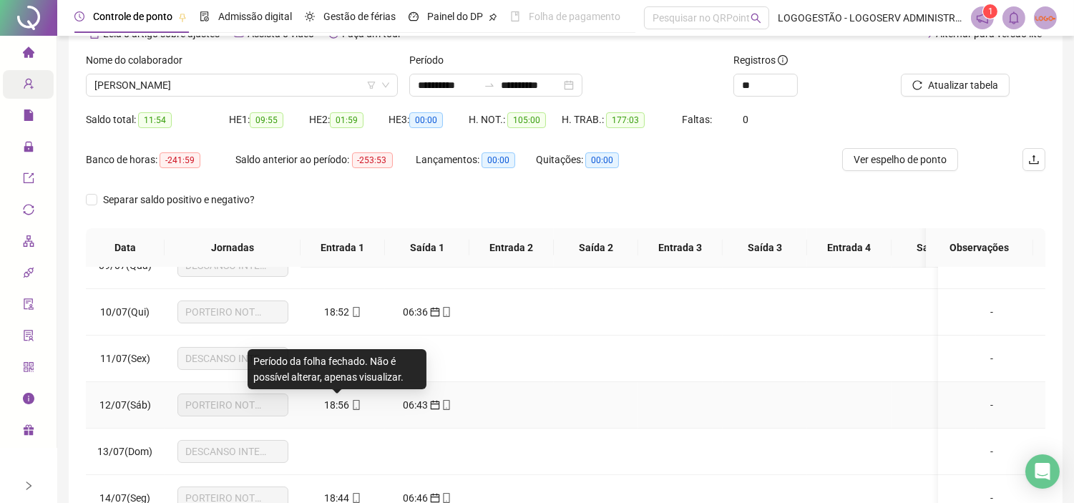
click at [329, 402] on span "18:56" at bounding box center [337, 404] width 25 height 11
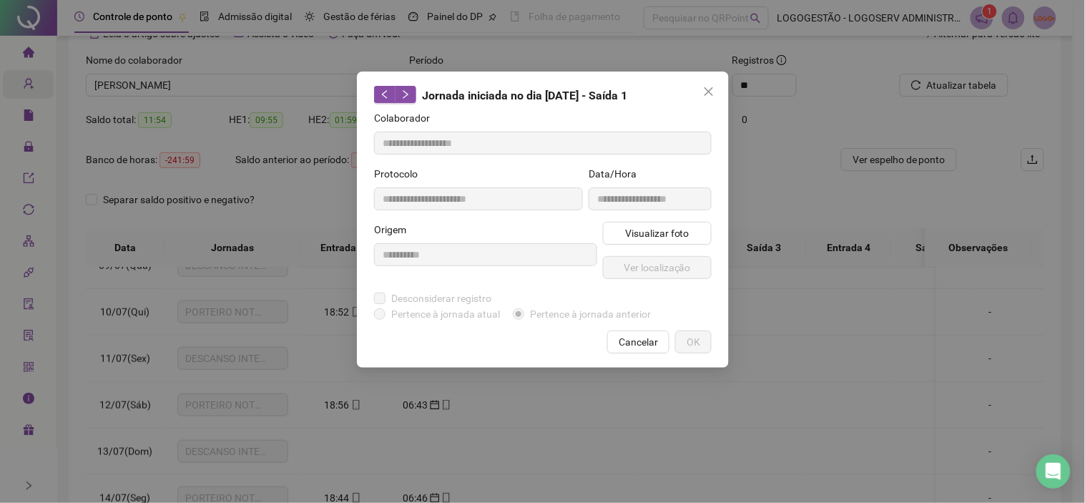
type input "**********"
click at [662, 240] on span "Visualizar foto" at bounding box center [656, 233] width 64 height 16
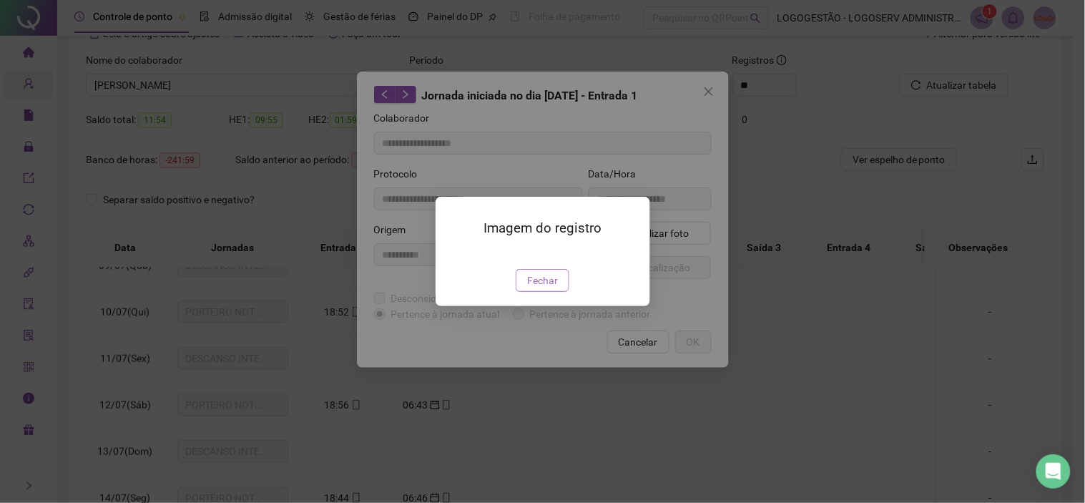
click at [553, 288] on span "Fechar" at bounding box center [542, 280] width 31 height 16
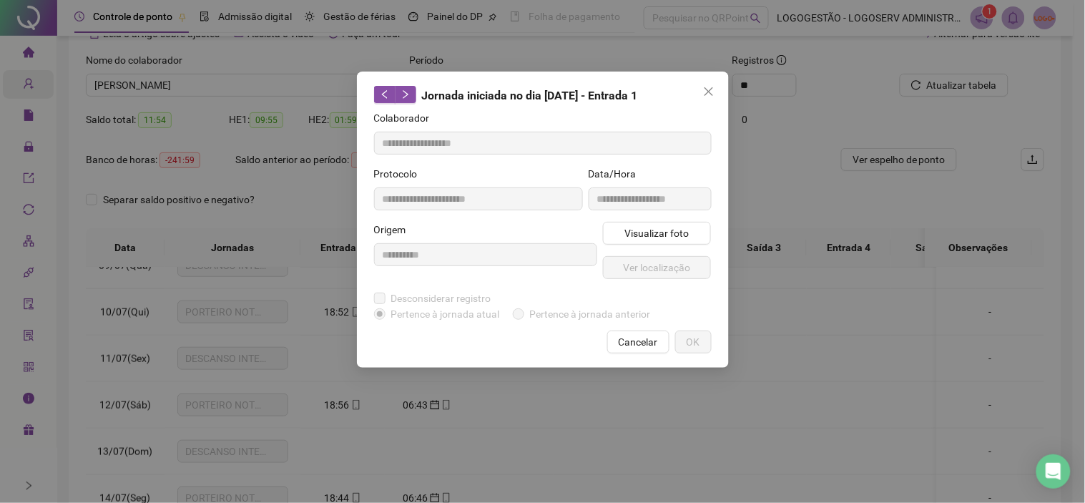
click at [640, 345] on span "Cancelar" at bounding box center [638, 342] width 39 height 16
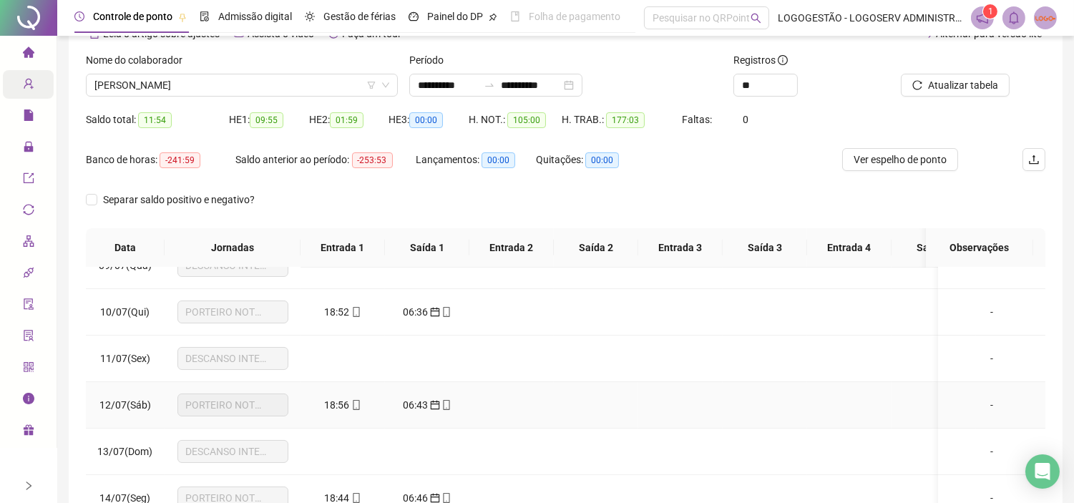
click at [406, 401] on span "06:43" at bounding box center [415, 404] width 25 height 11
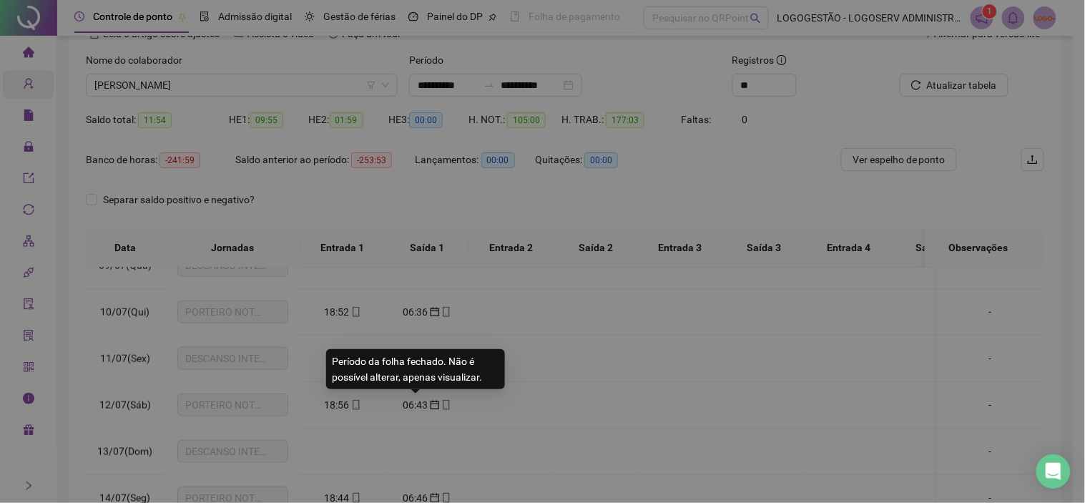
type input "**********"
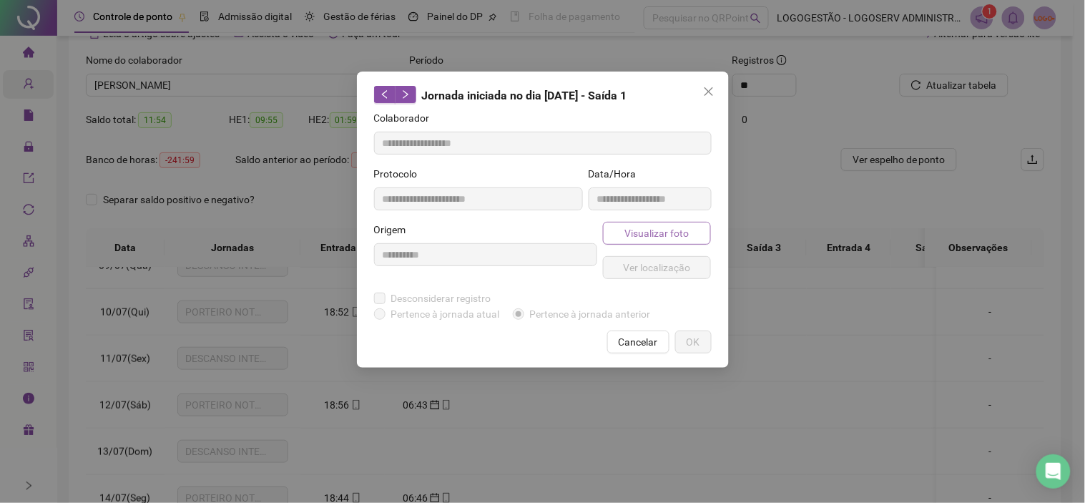
click at [654, 231] on span "Visualizar foto" at bounding box center [656, 233] width 64 height 16
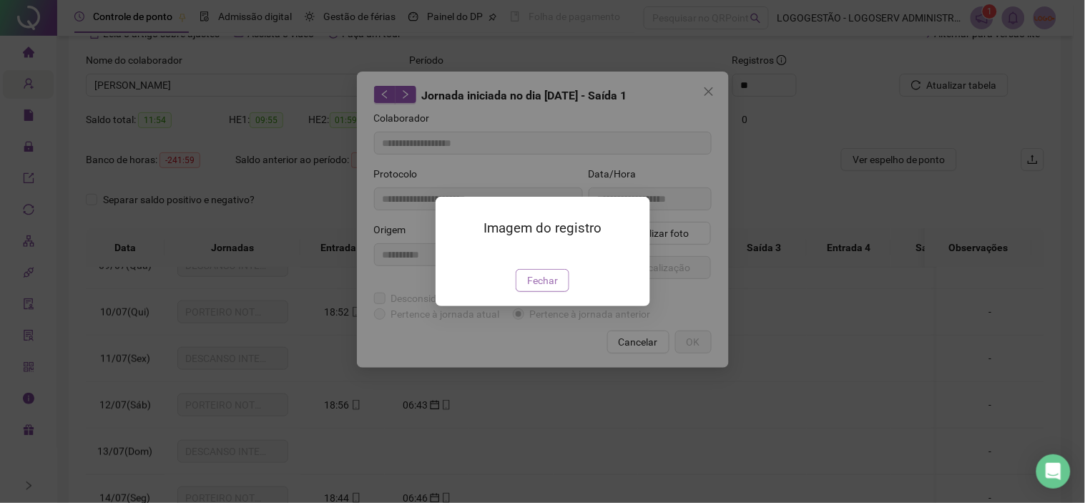
click at [540, 288] on span "Fechar" at bounding box center [542, 280] width 31 height 16
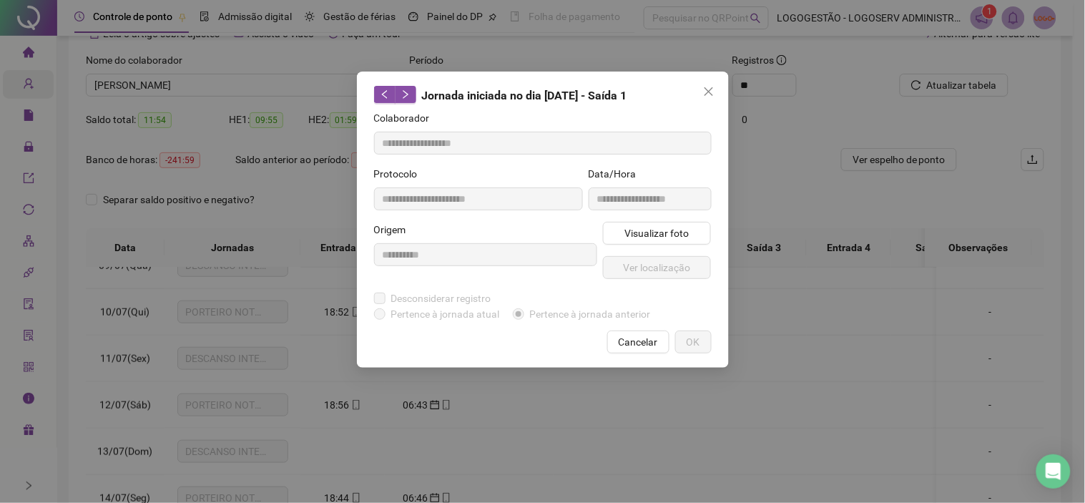
click at [641, 342] on span "Cancelar" at bounding box center [638, 342] width 39 height 16
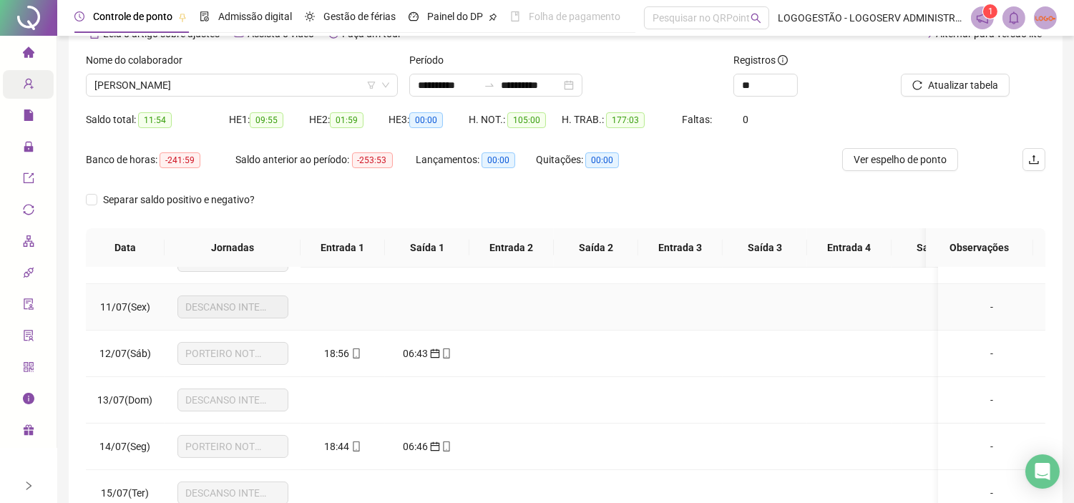
scroll to position [556, 0]
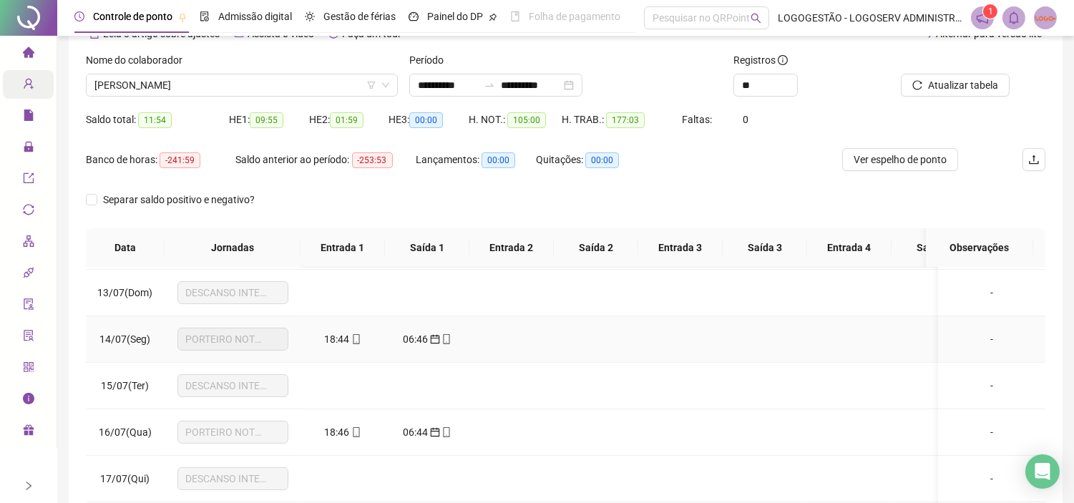
click at [350, 340] on span "mobile" at bounding box center [355, 339] width 11 height 10
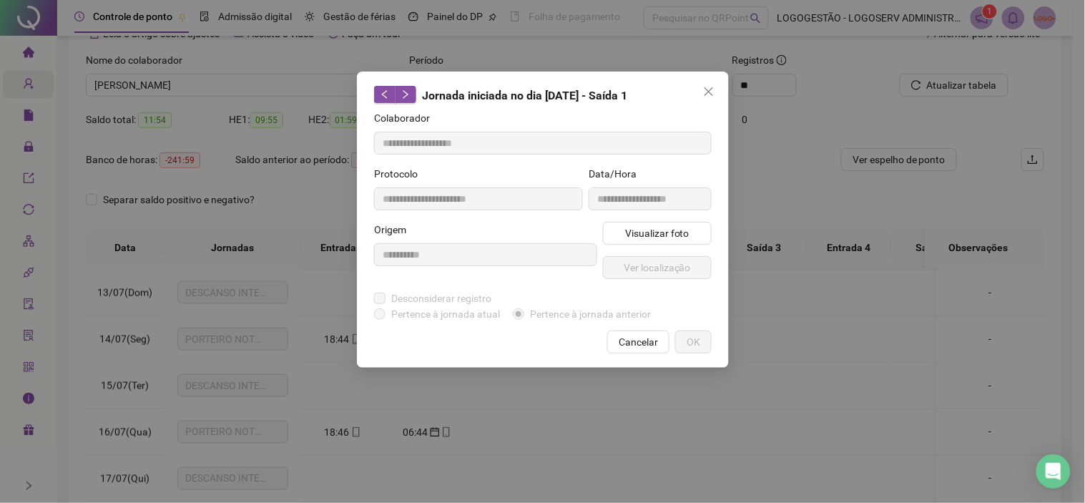
type input "**********"
click at [657, 235] on span "Visualizar foto" at bounding box center [656, 233] width 64 height 16
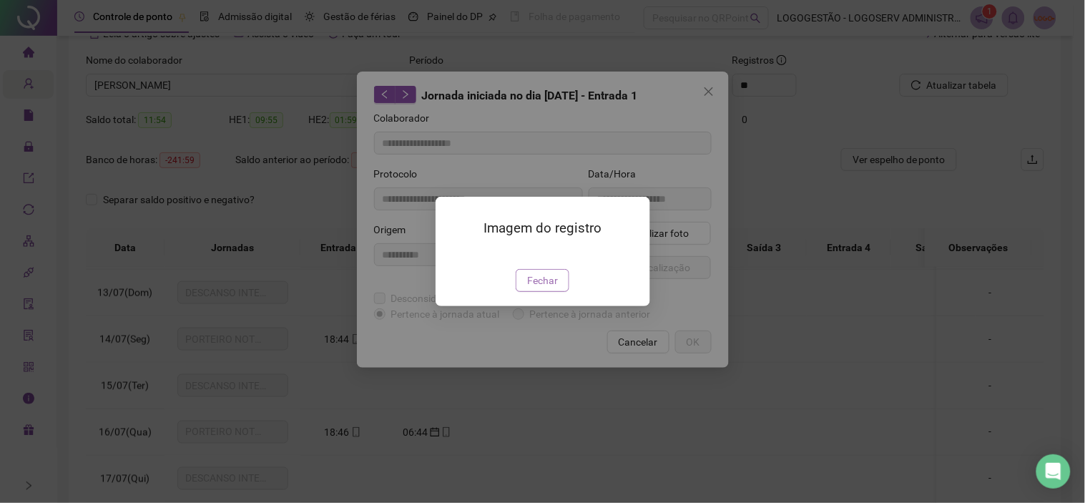
click at [548, 288] on span "Fechar" at bounding box center [542, 280] width 31 height 16
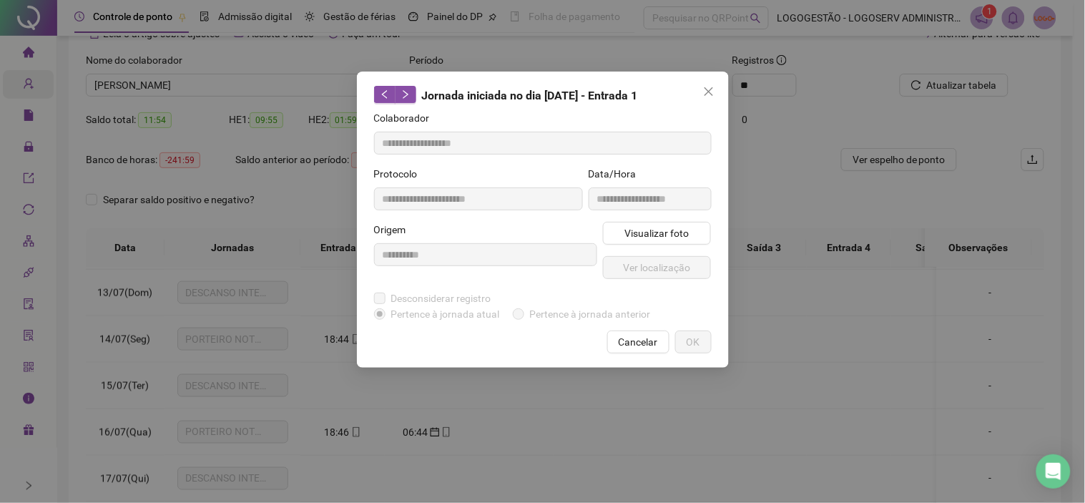
click at [632, 340] on span "Cancelar" at bounding box center [638, 342] width 39 height 16
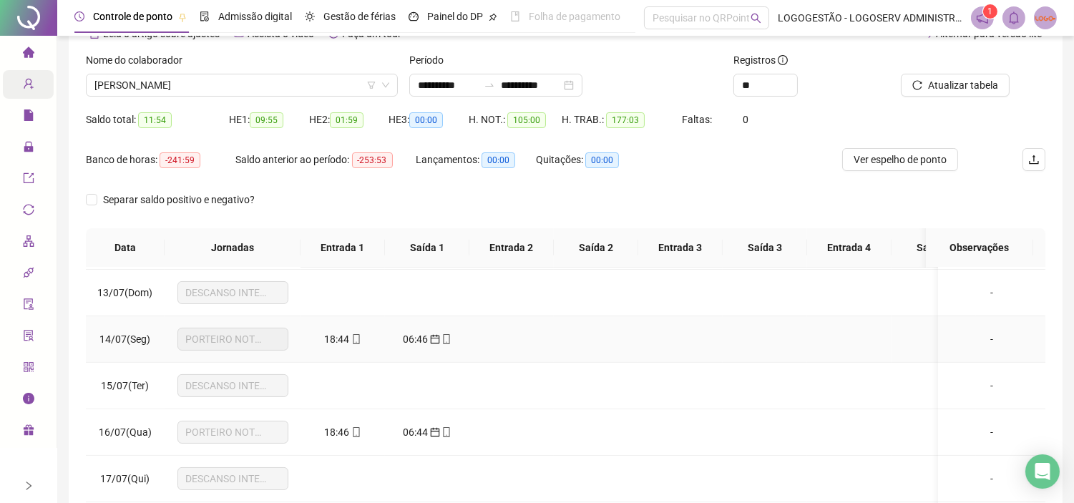
click at [425, 340] on span "06:46" at bounding box center [415, 338] width 25 height 11
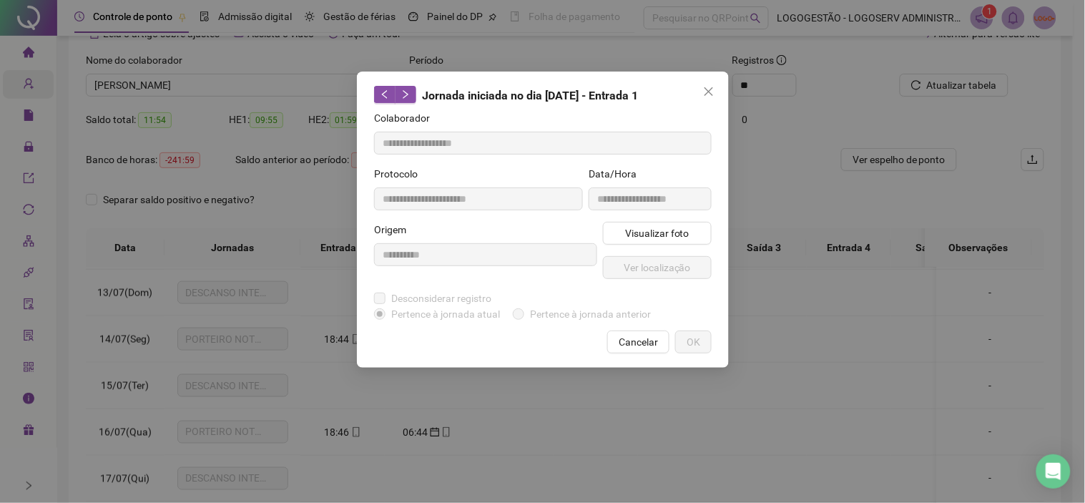
type input "**********"
click at [659, 237] on span "Visualizar foto" at bounding box center [656, 233] width 64 height 16
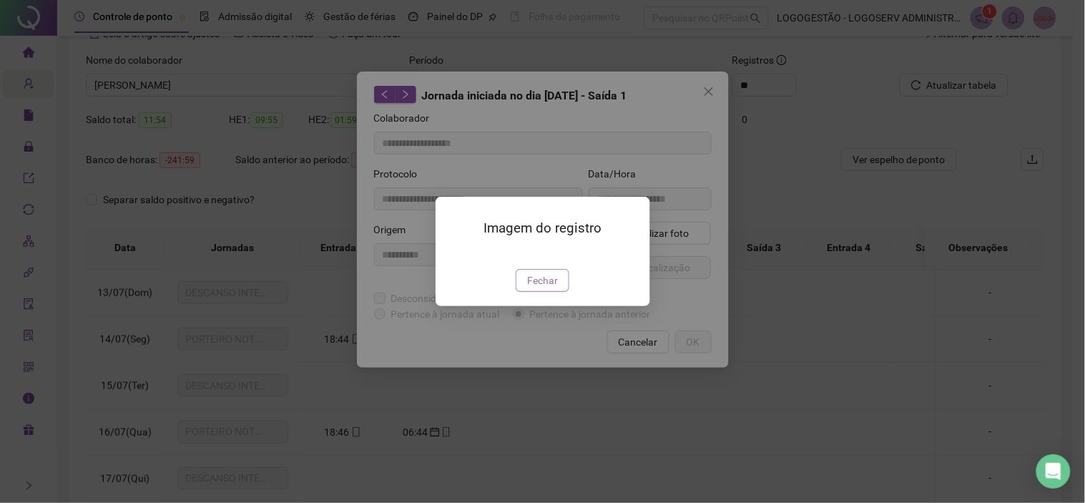
click at [551, 288] on span "Fechar" at bounding box center [542, 280] width 31 height 16
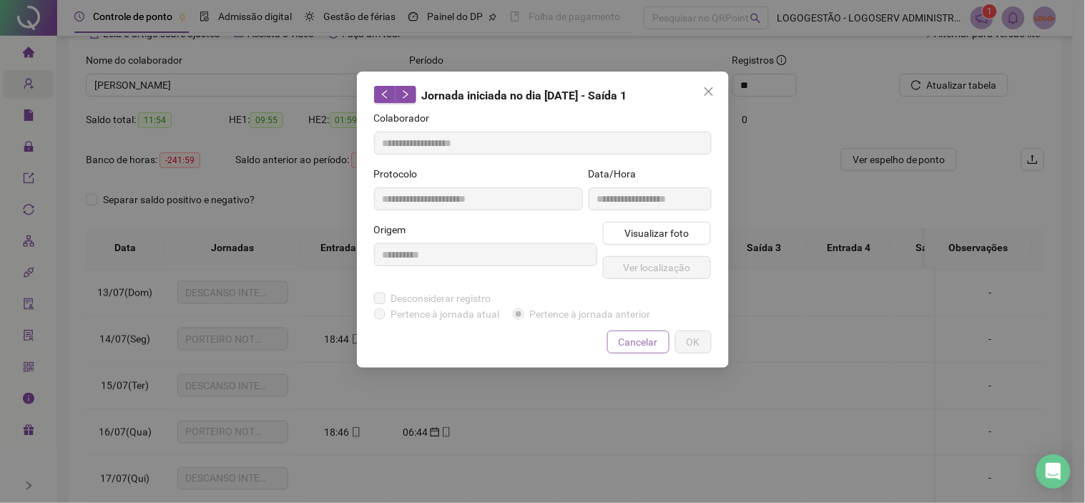
click at [628, 337] on span "Cancelar" at bounding box center [638, 342] width 39 height 16
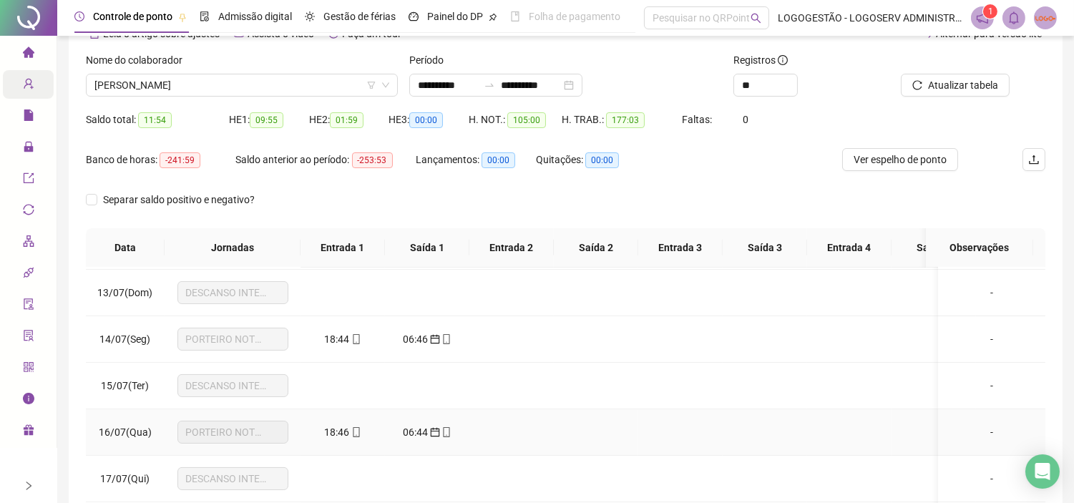
click at [347, 432] on span "18:46" at bounding box center [337, 431] width 25 height 11
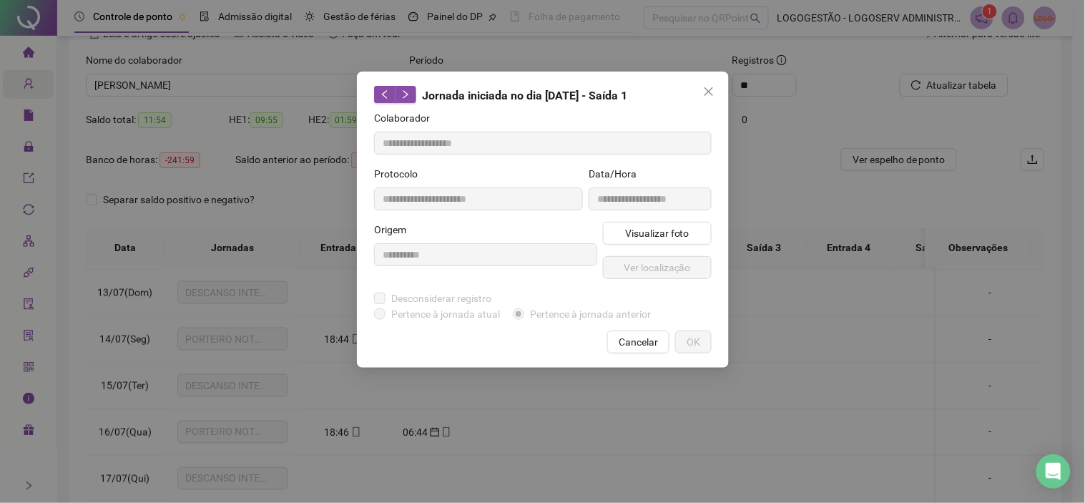
type input "**********"
click at [639, 242] on button "Visualizar foto" at bounding box center [657, 233] width 109 height 23
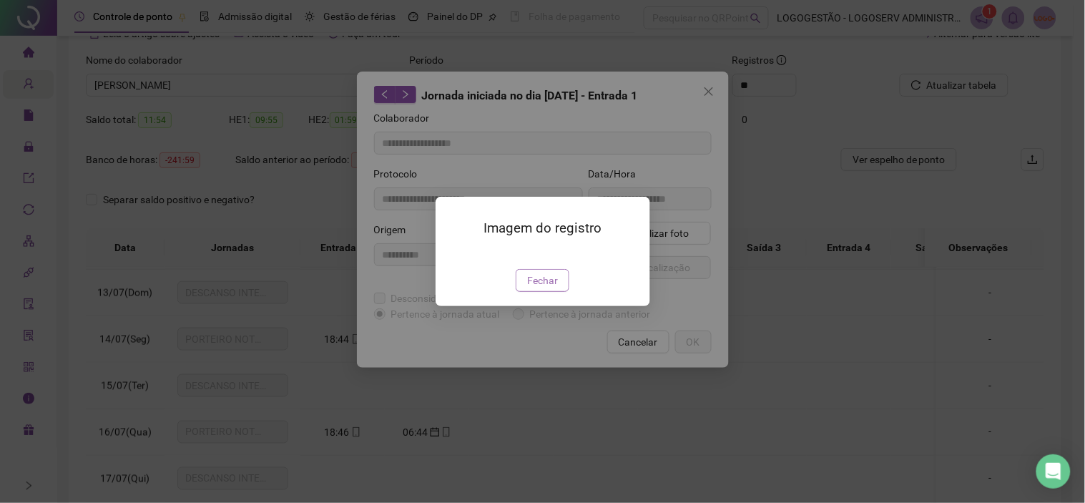
click at [549, 292] on button "Fechar" at bounding box center [543, 280] width 54 height 23
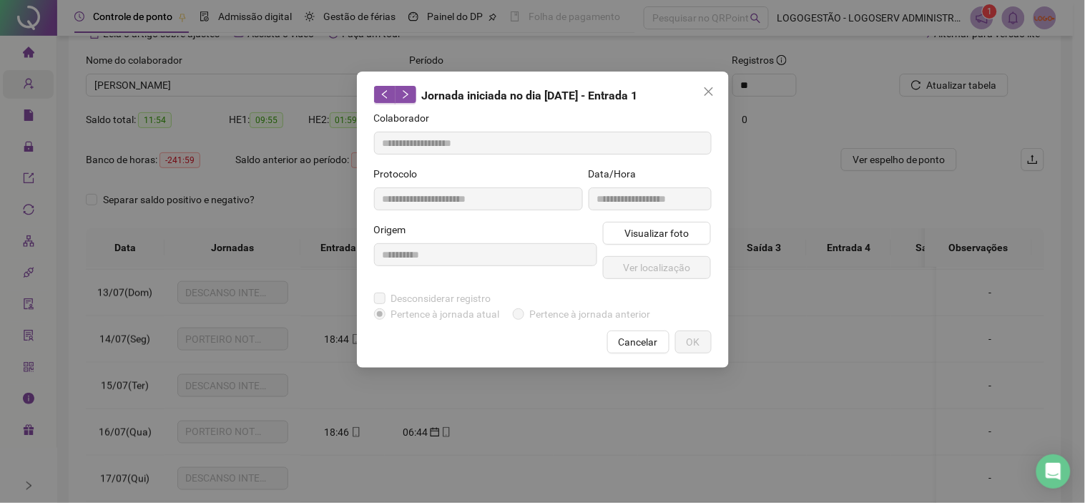
click at [634, 334] on span "Cancelar" at bounding box center [638, 342] width 39 height 16
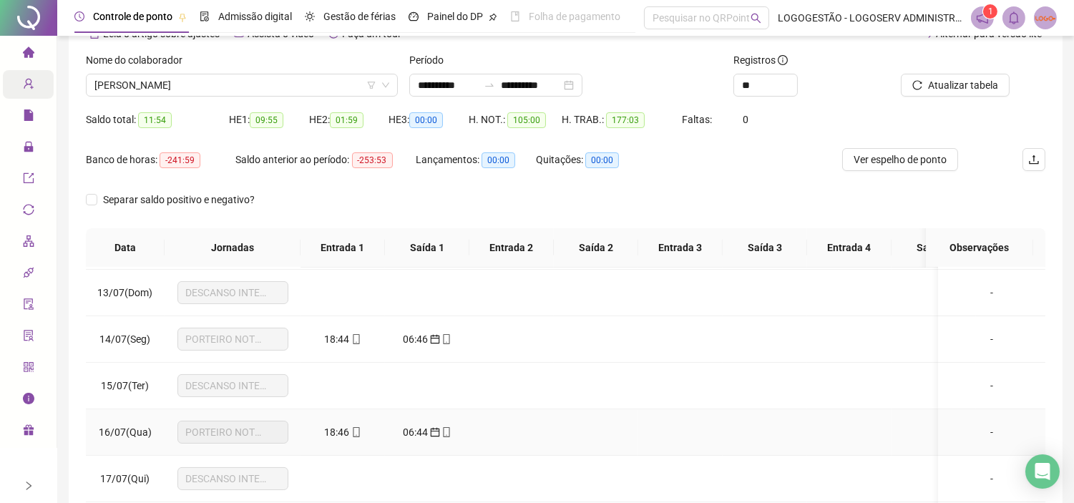
click at [408, 436] on span "06:44" at bounding box center [415, 431] width 25 height 11
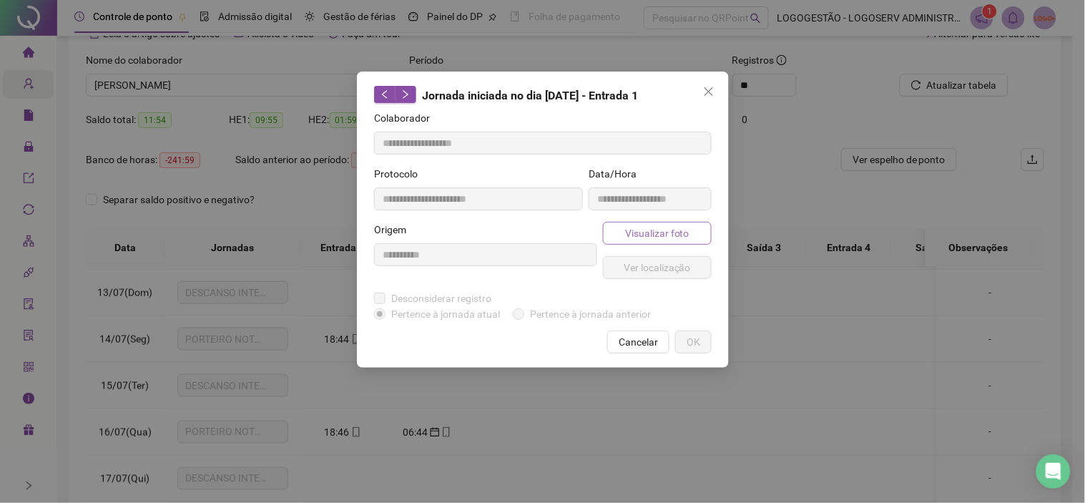
type input "**********"
click at [655, 232] on span "Visualizar foto" at bounding box center [656, 233] width 64 height 16
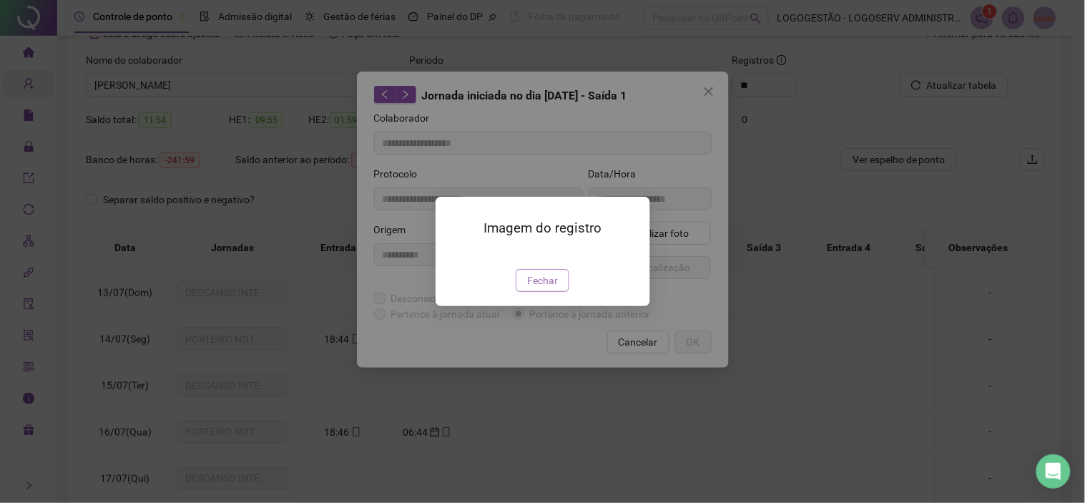
click at [554, 288] on span "Fechar" at bounding box center [542, 280] width 31 height 16
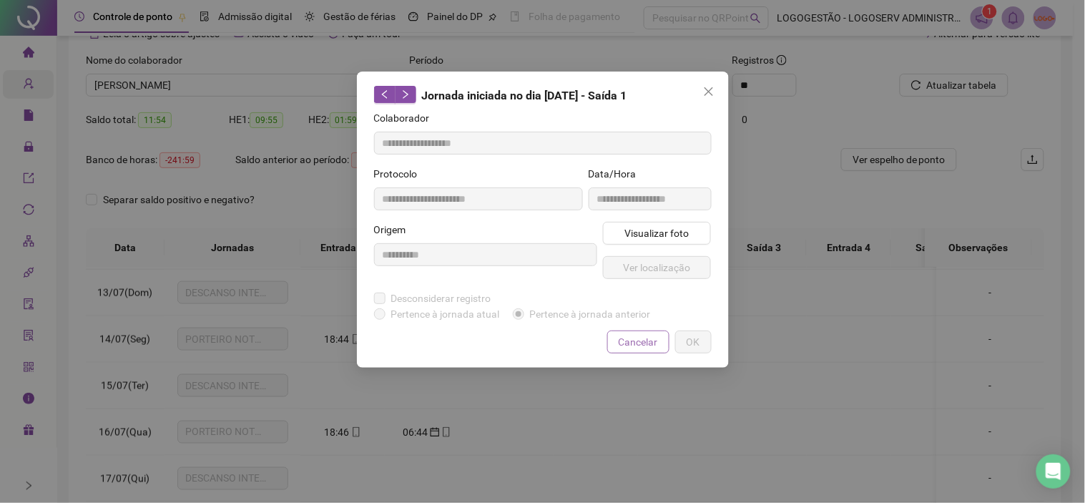
click at [632, 337] on span "Cancelar" at bounding box center [638, 342] width 39 height 16
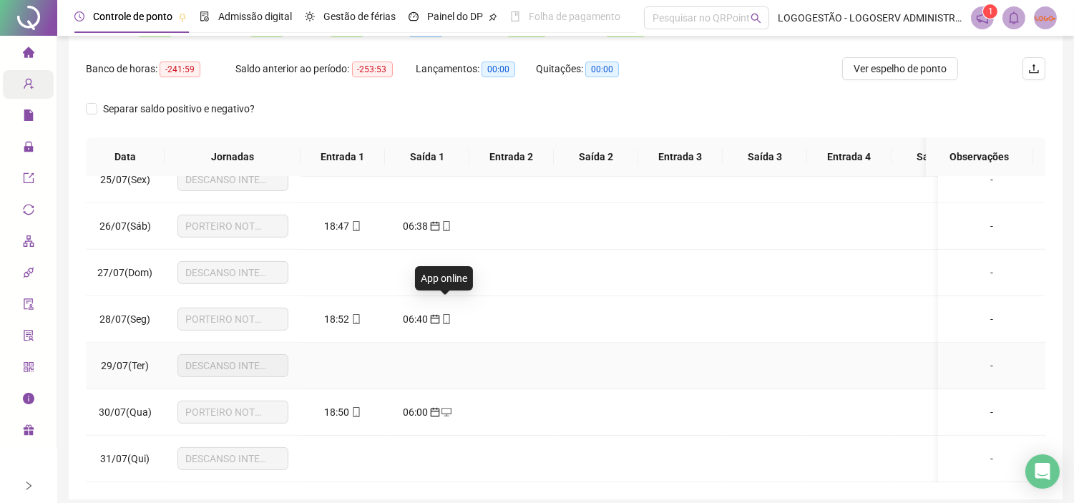
scroll to position [227, 0]
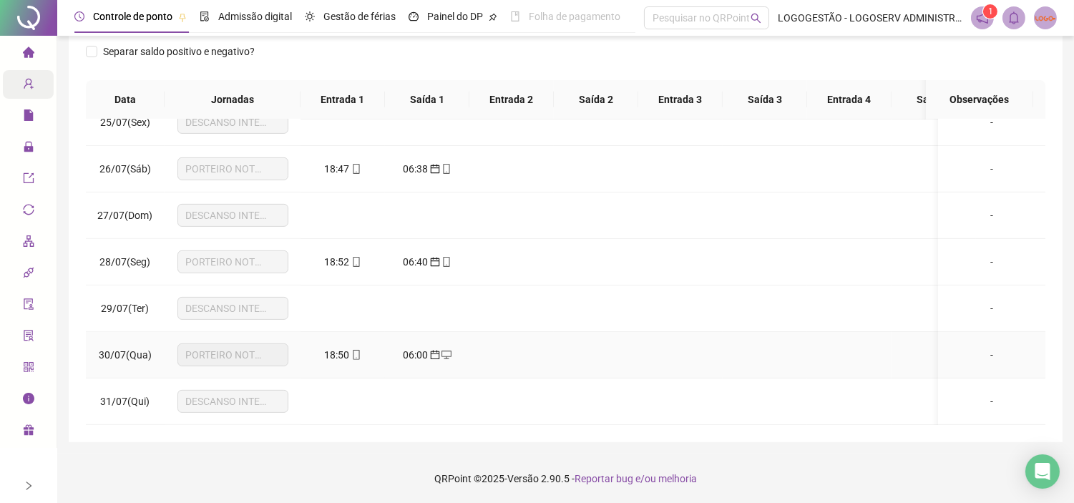
click at [353, 350] on icon "mobile" at bounding box center [356, 355] width 10 height 10
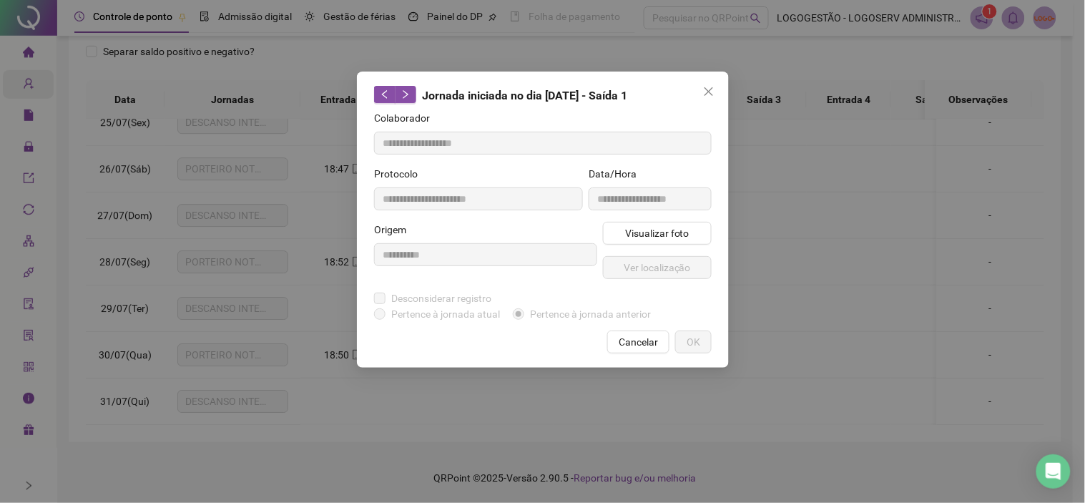
type input "**********"
click at [652, 237] on span "Visualizar foto" at bounding box center [656, 233] width 64 height 16
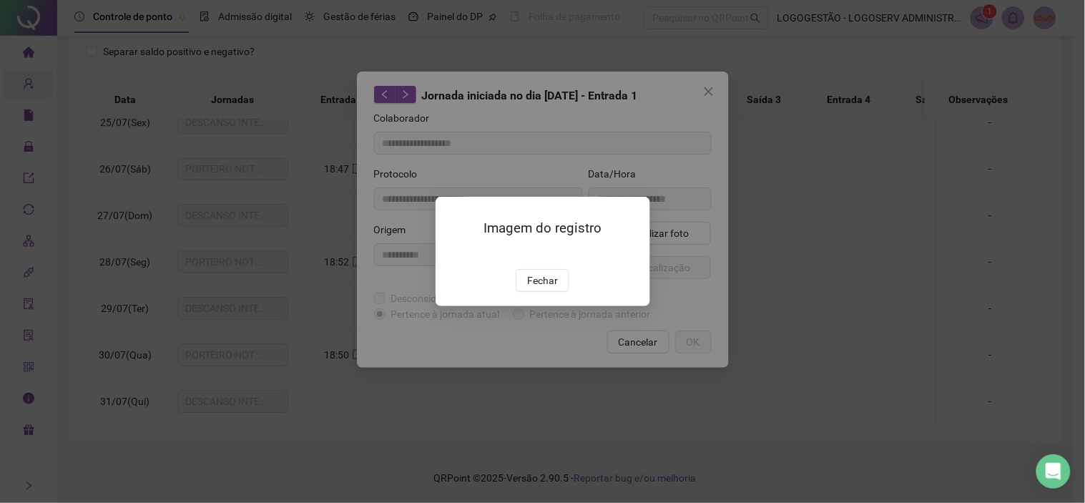
click at [551, 306] on div "Imagem do registro Fechar" at bounding box center [543, 251] width 215 height 109
click at [551, 288] on span "Fechar" at bounding box center [542, 280] width 31 height 16
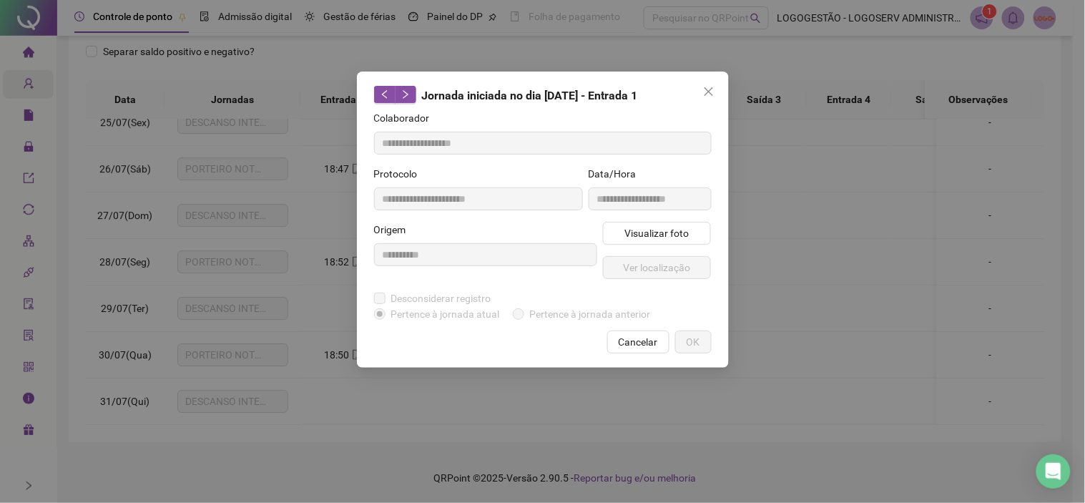
click at [626, 342] on span "Cancelar" at bounding box center [638, 342] width 39 height 16
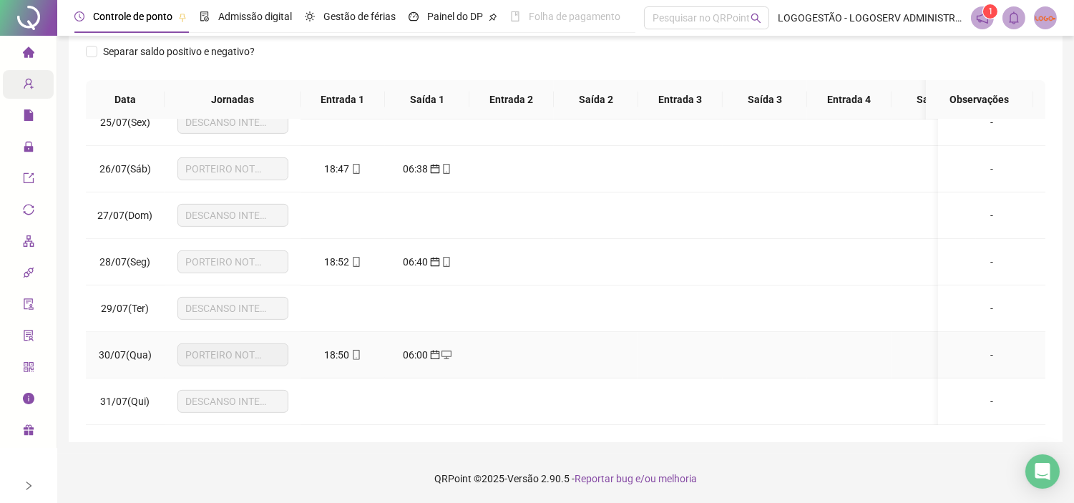
click at [416, 349] on span "06:00" at bounding box center [415, 354] width 25 height 11
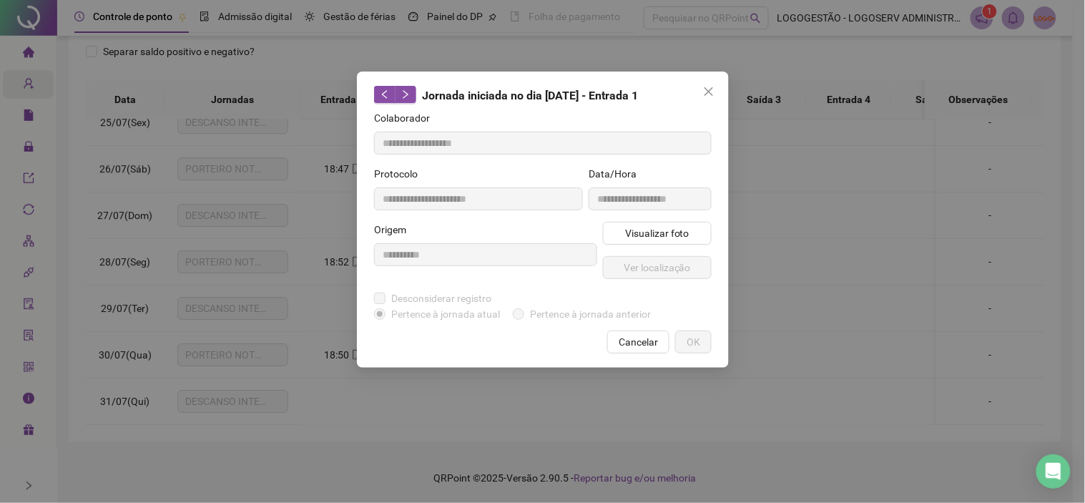
type input "**********"
click at [623, 339] on span "Cancelar" at bounding box center [638, 342] width 39 height 16
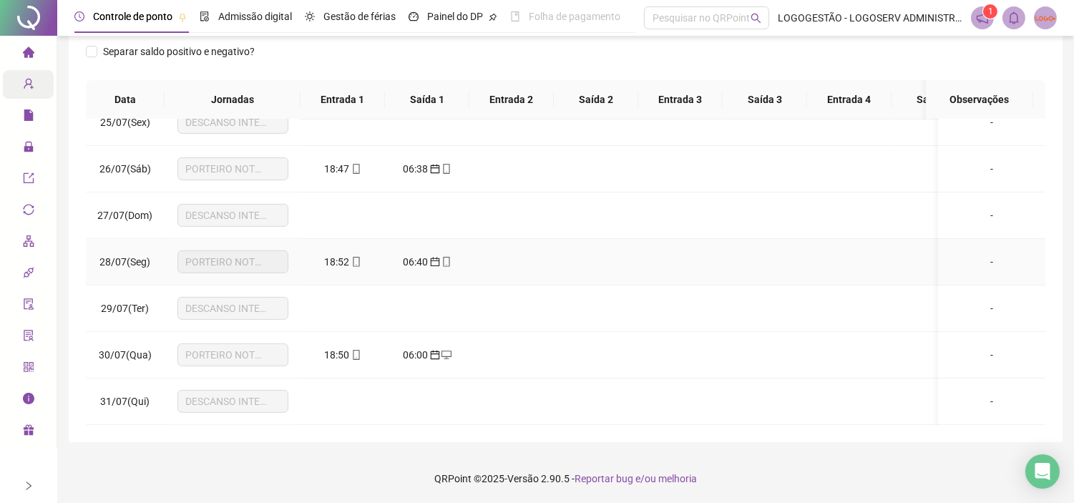
click at [353, 257] on icon "mobile" at bounding box center [356, 262] width 6 height 10
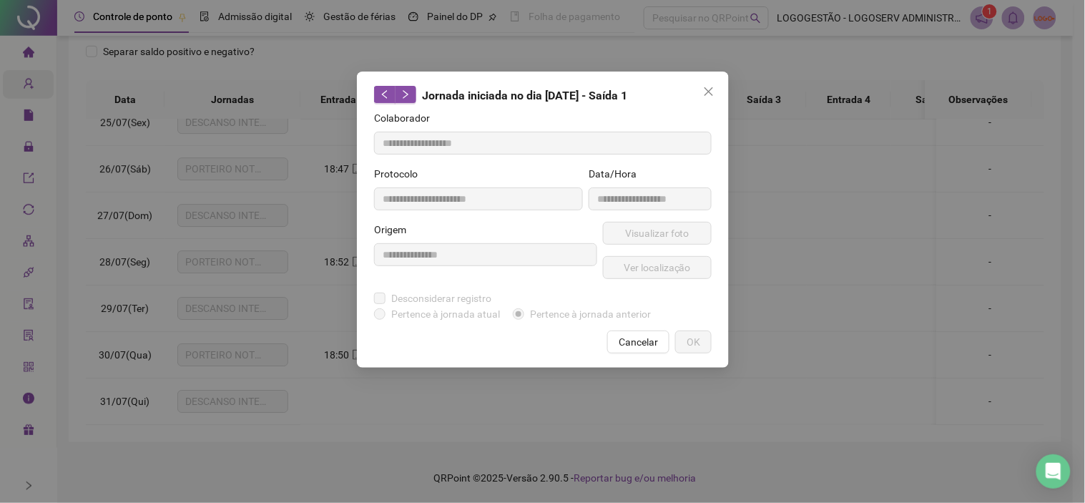
type input "**********"
click at [627, 234] on span "Visualizar foto" at bounding box center [656, 233] width 64 height 16
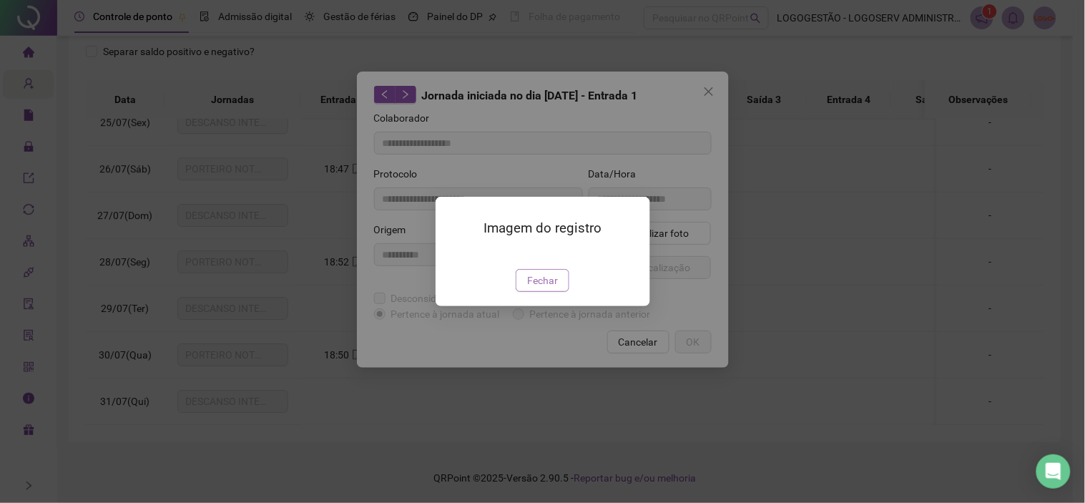
click at [529, 288] on span "Fechar" at bounding box center [542, 280] width 31 height 16
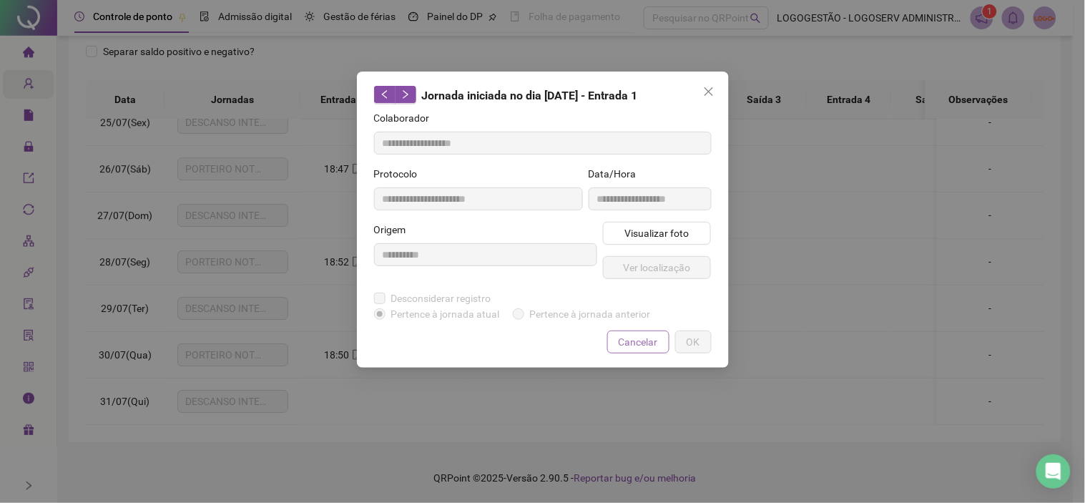
click at [624, 330] on button "Cancelar" at bounding box center [638, 341] width 62 height 23
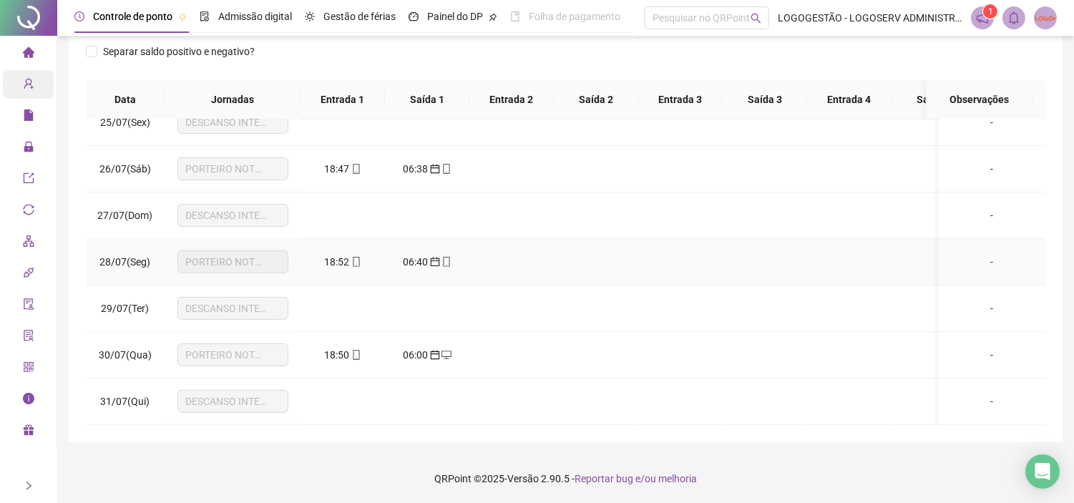
click at [423, 256] on span "06:40" at bounding box center [415, 261] width 25 height 11
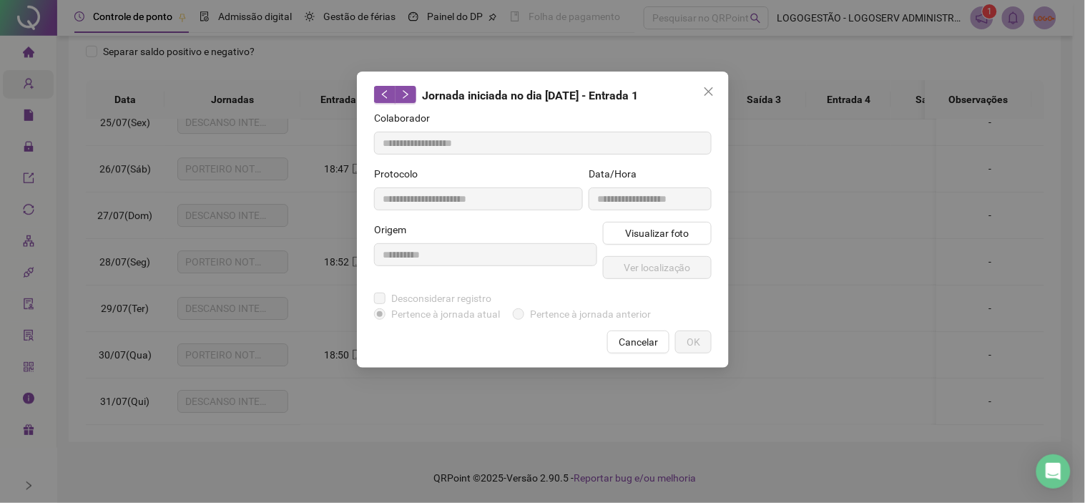
type input "**********"
click at [657, 223] on button "Visualizar foto" at bounding box center [657, 233] width 109 height 23
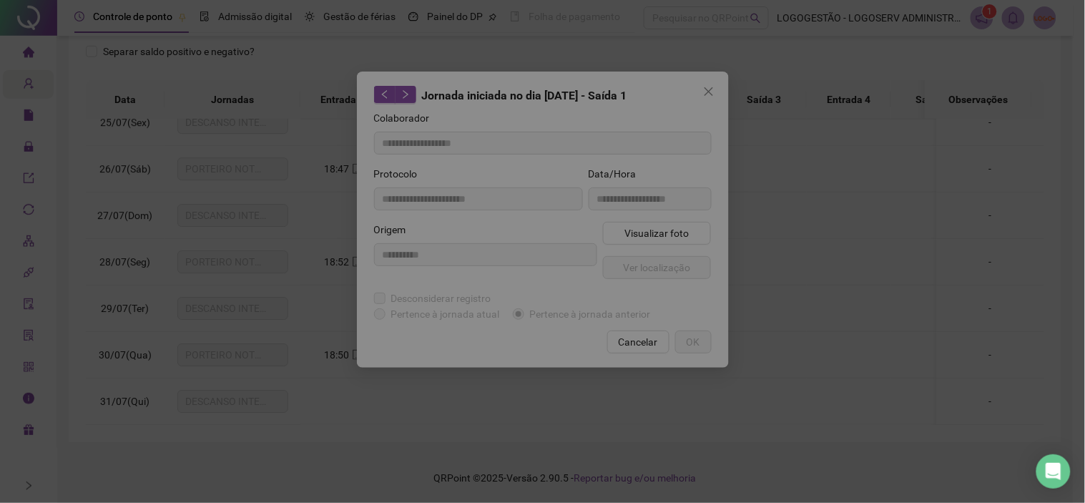
click at [640, 225] on div "Imagem do registro Fechar" at bounding box center [543, 251] width 215 height 109
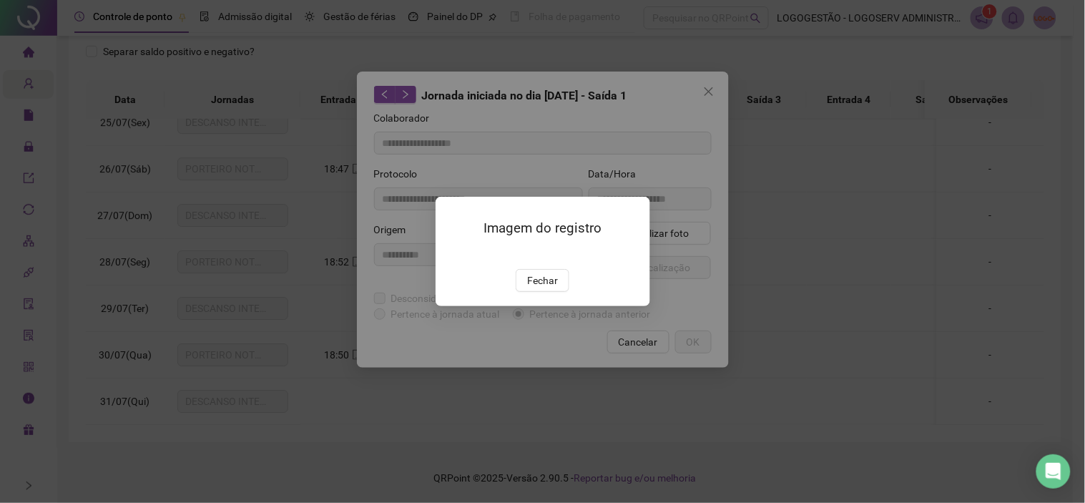
click at [544, 306] on div "Imagem do registro Fechar" at bounding box center [543, 251] width 215 height 109
click at [561, 292] on button "Fechar" at bounding box center [543, 280] width 54 height 23
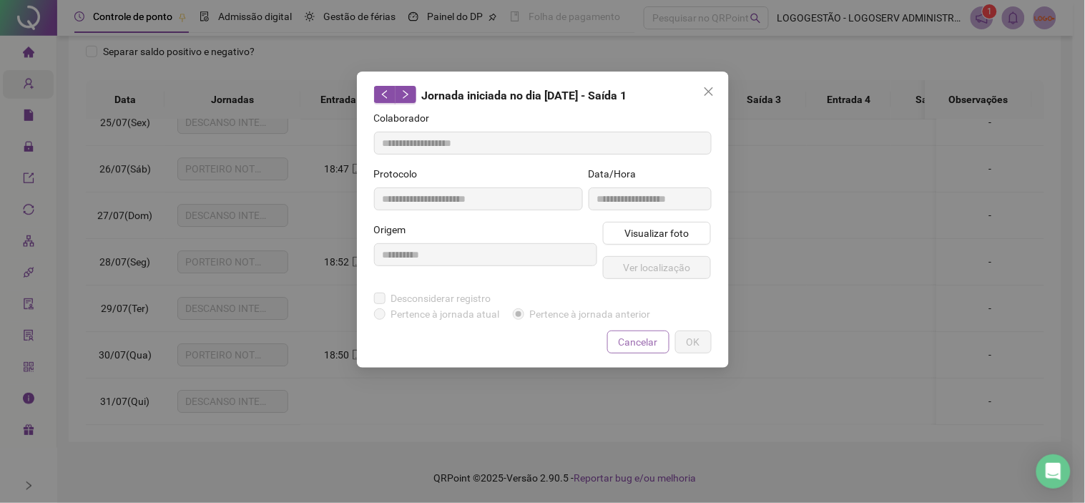
click at [610, 339] on button "Cancelar" at bounding box center [638, 341] width 62 height 23
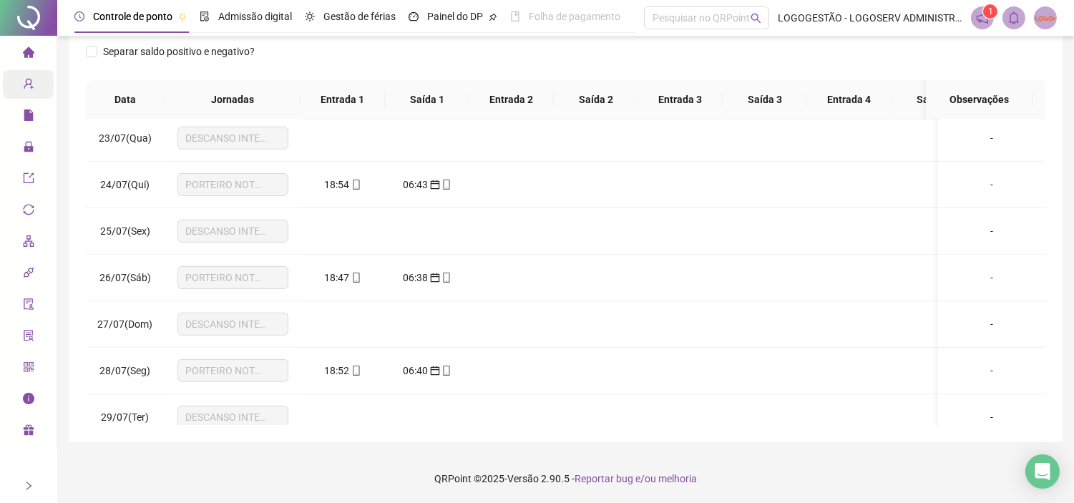
scroll to position [991, 0]
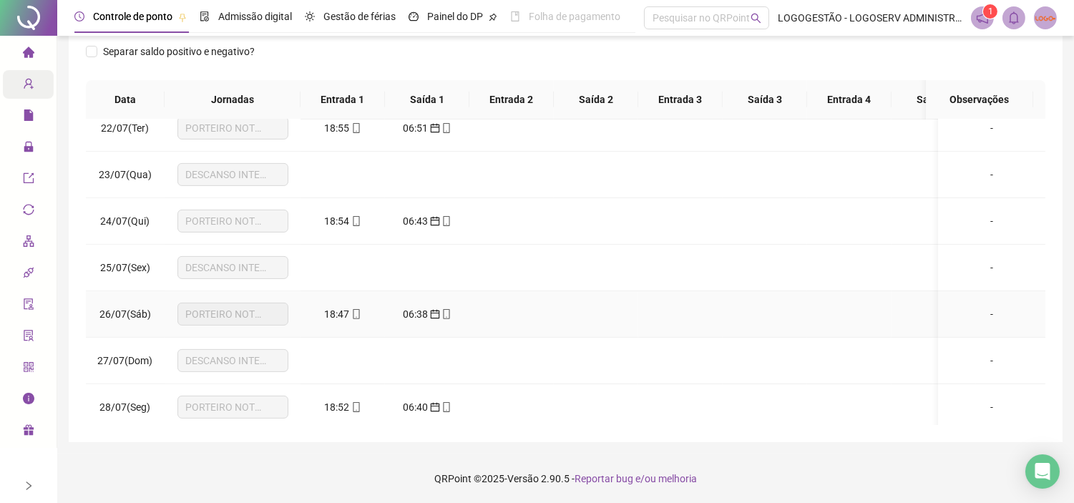
click at [353, 313] on icon "mobile" at bounding box center [356, 314] width 10 height 10
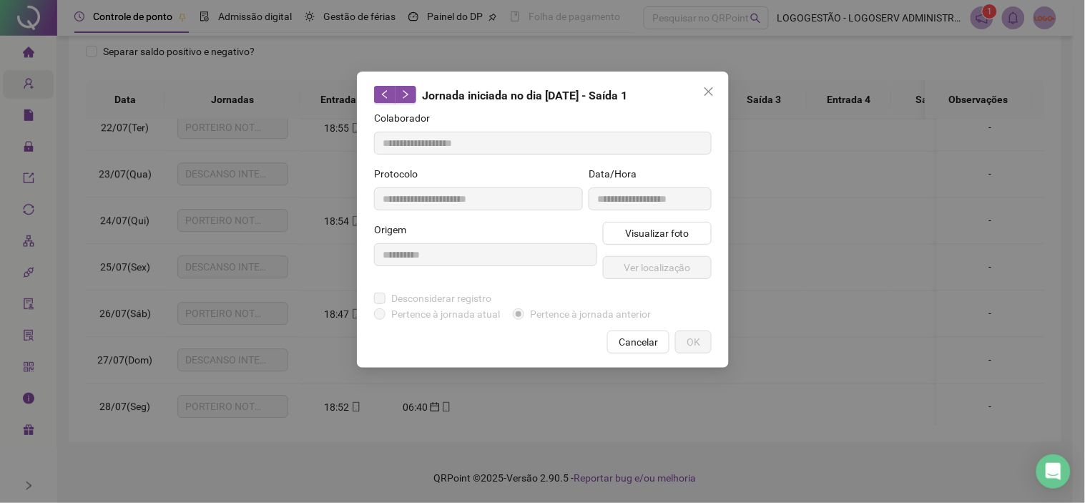
type input "**********"
click at [632, 230] on span "Visualizar foto" at bounding box center [656, 233] width 64 height 16
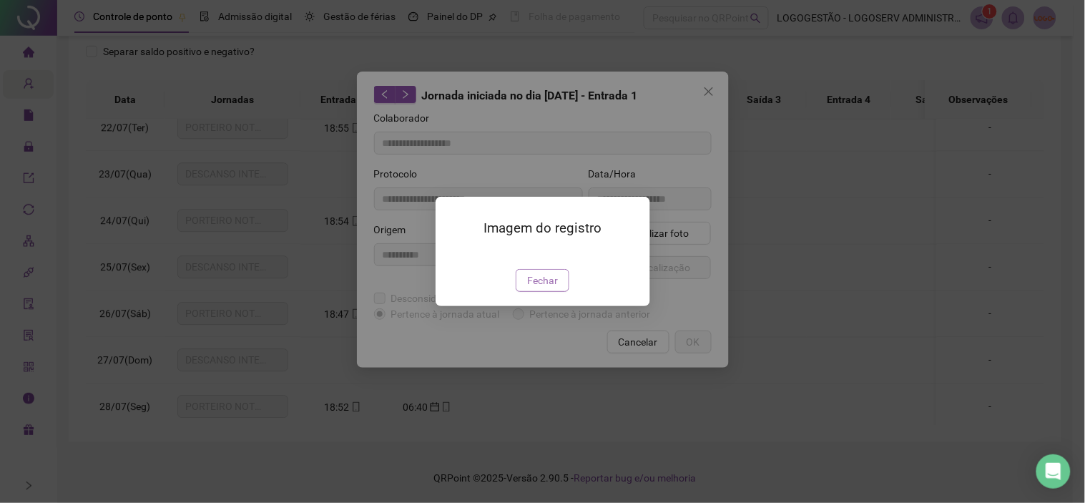
click at [554, 288] on span "Fechar" at bounding box center [542, 280] width 31 height 16
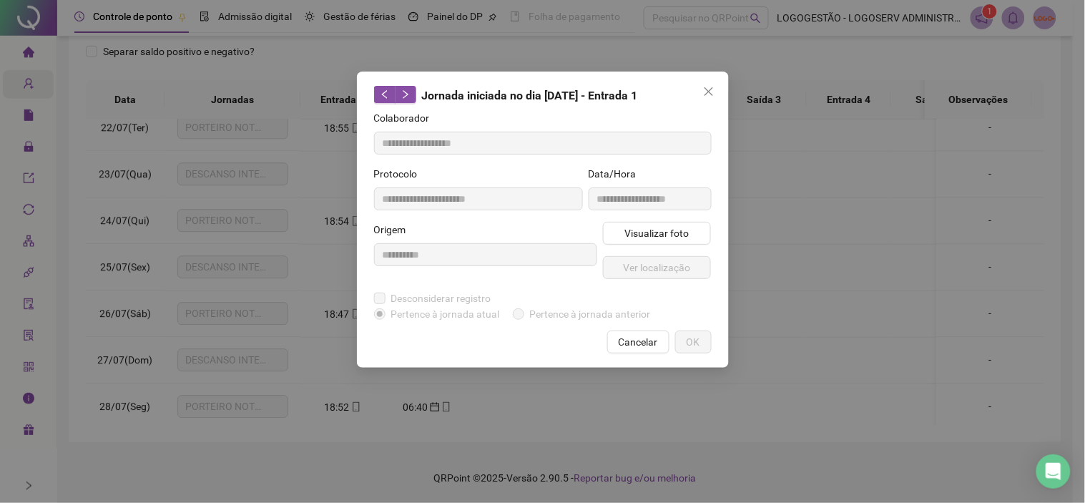
click at [629, 326] on div "**********" at bounding box center [543, 220] width 372 height 296
click at [630, 334] on span "Cancelar" at bounding box center [638, 342] width 39 height 16
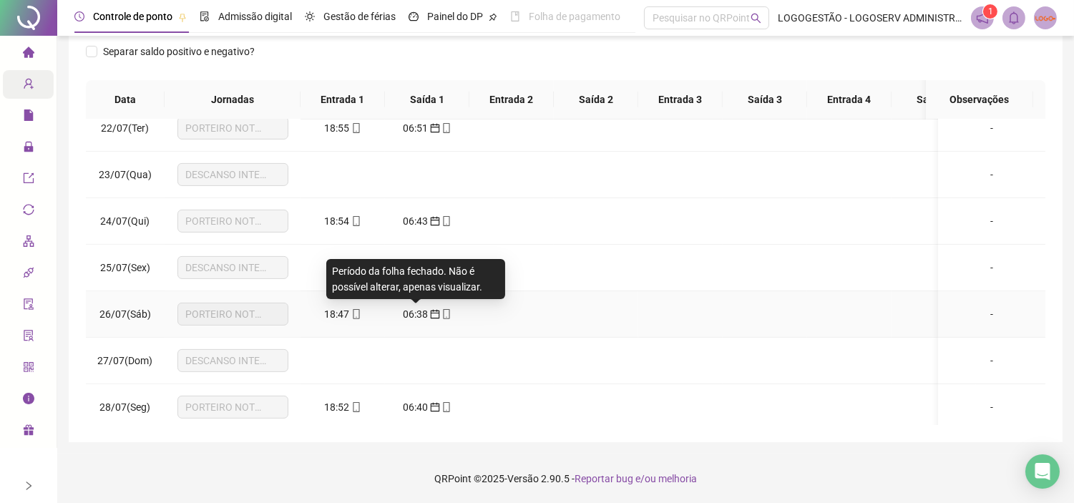
click at [418, 313] on span "06:38" at bounding box center [415, 313] width 25 height 11
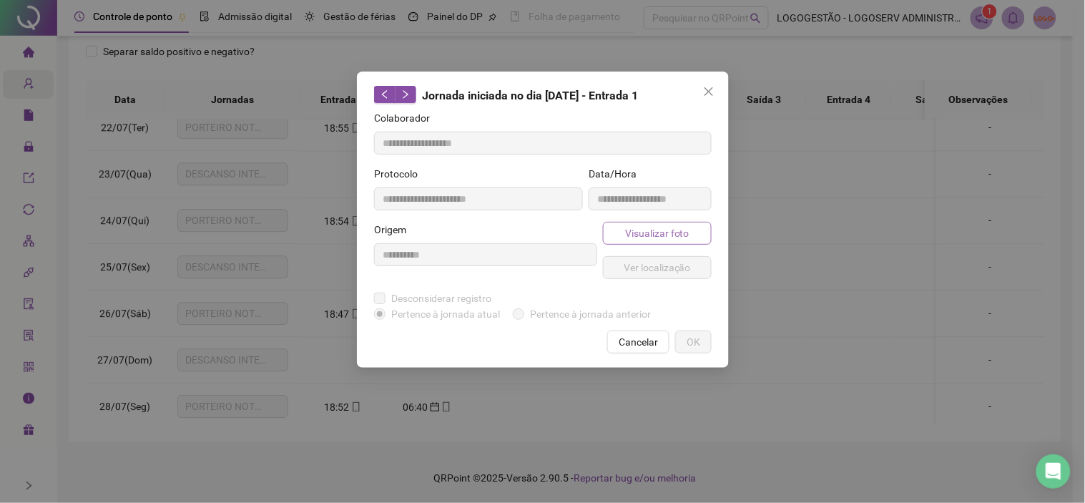
type input "**********"
click at [646, 229] on span "Visualizar foto" at bounding box center [656, 233] width 64 height 16
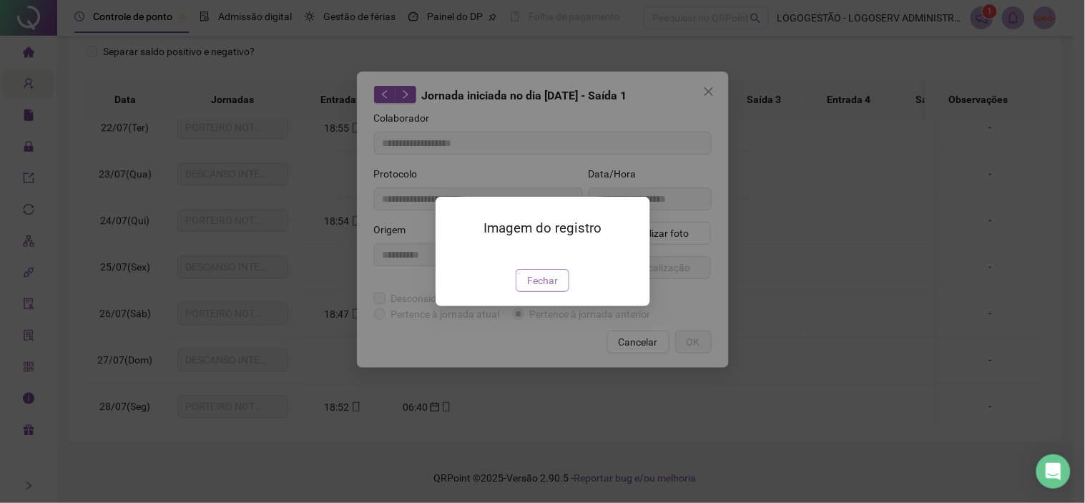
click at [559, 292] on button "Fechar" at bounding box center [543, 280] width 54 height 23
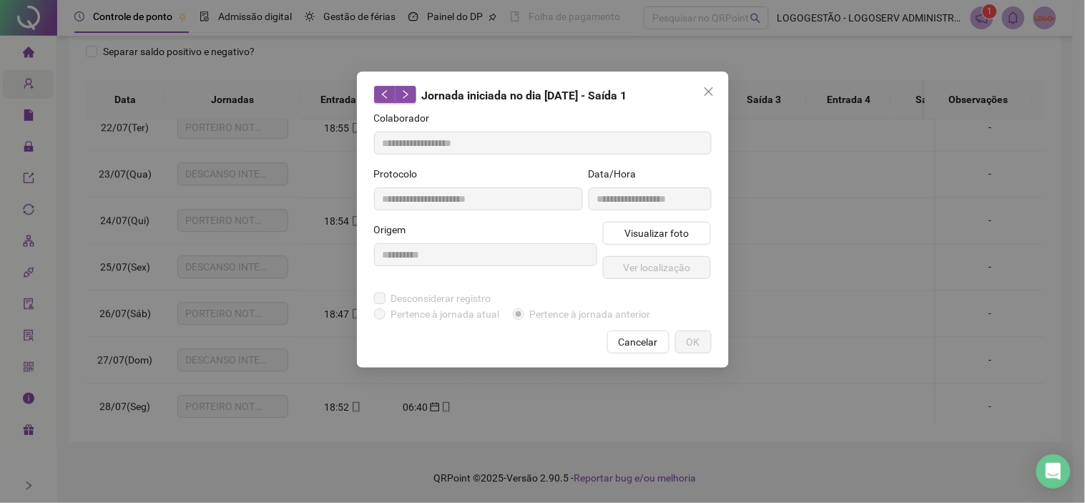
click at [640, 340] on span "Cancelar" at bounding box center [638, 342] width 39 height 16
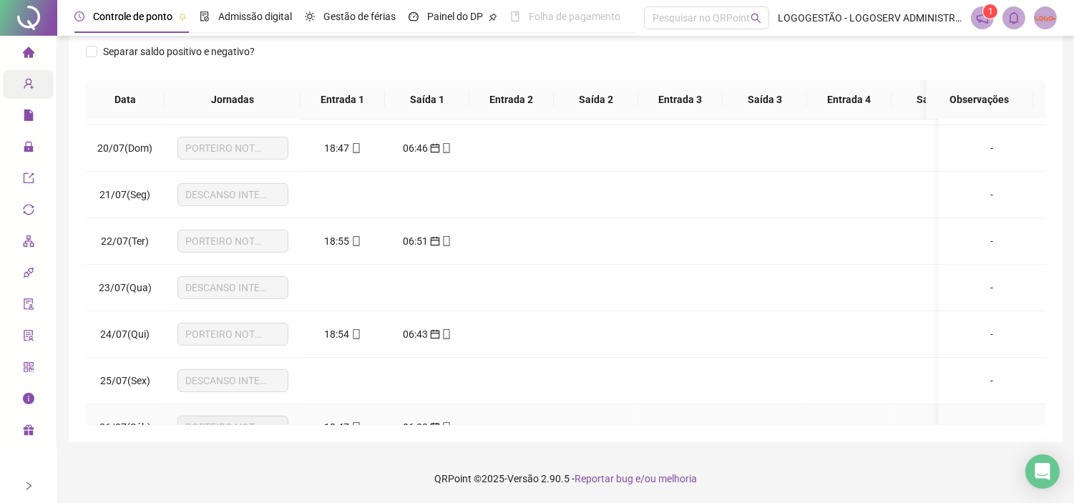
scroll to position [832, 0]
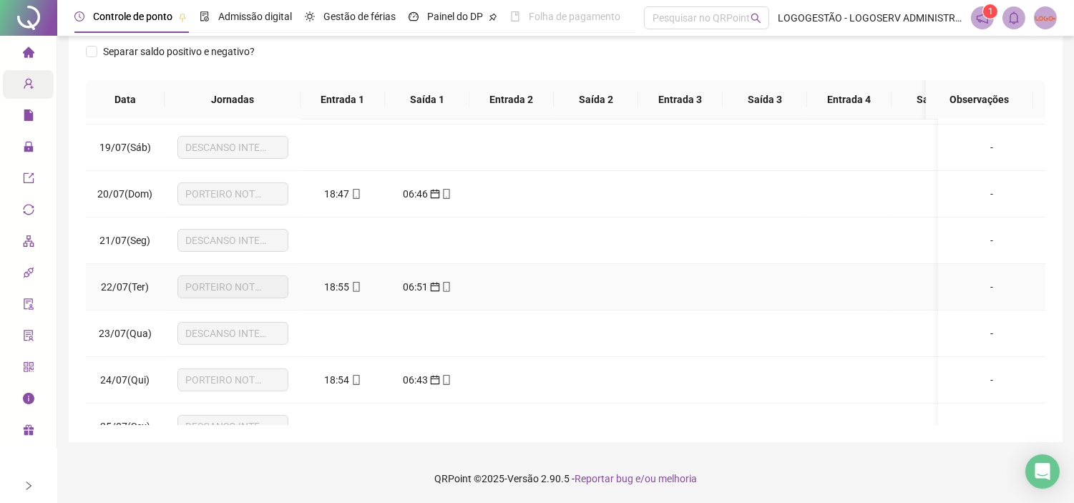
click at [342, 280] on td "18:55" at bounding box center [342, 287] width 84 height 46
click at [345, 285] on span "18:55" at bounding box center [337, 286] width 25 height 11
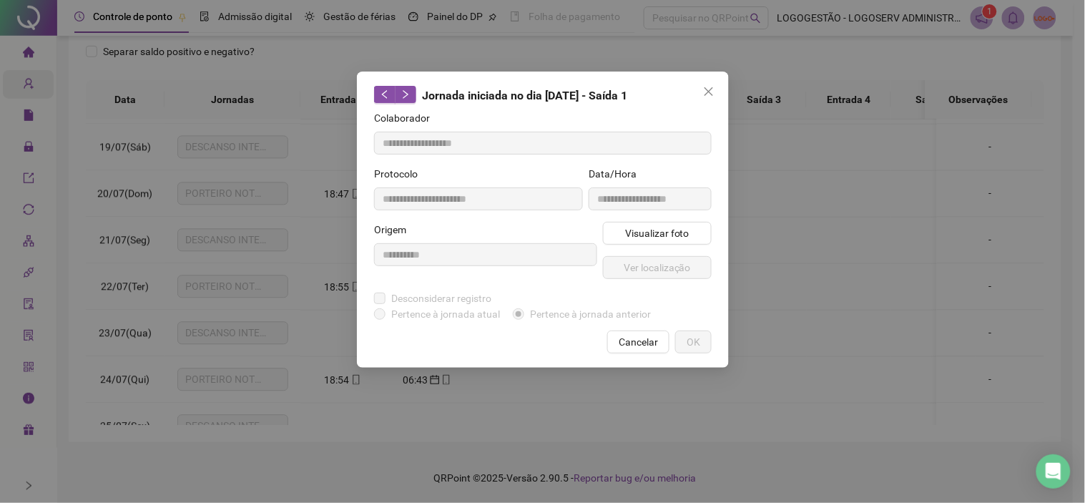
type input "**********"
click at [619, 235] on button "Visualizar foto" at bounding box center [657, 233] width 109 height 23
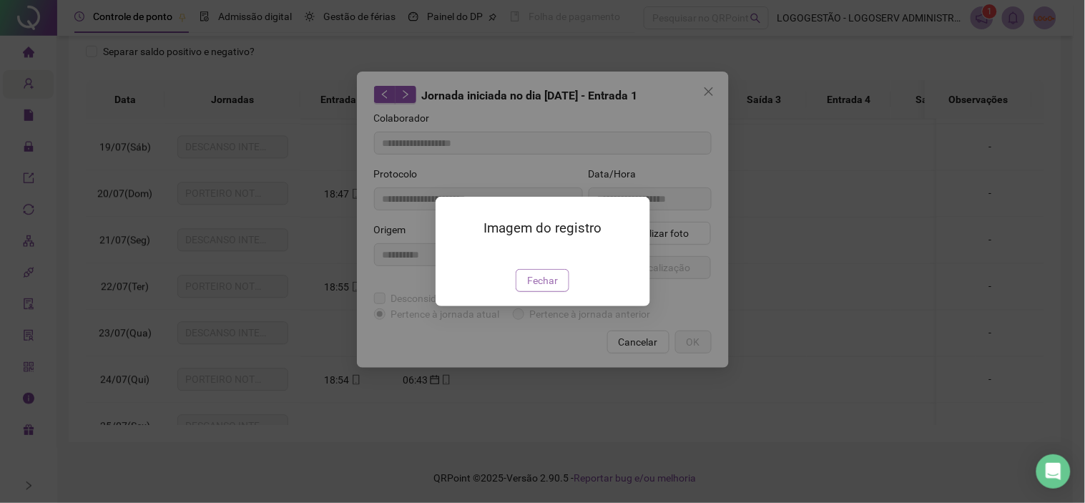
click at [561, 292] on button "Fechar" at bounding box center [543, 280] width 54 height 23
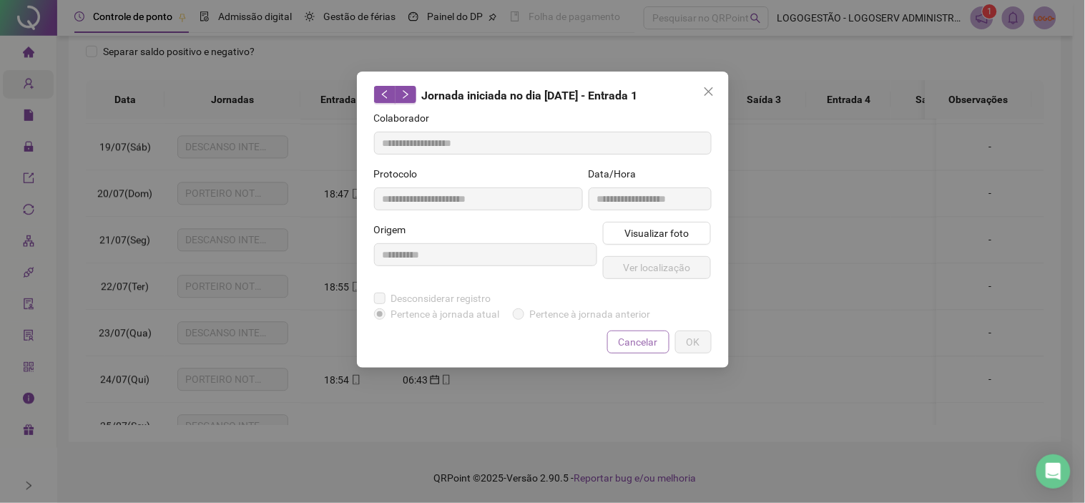
click at [631, 342] on span "Cancelar" at bounding box center [638, 342] width 39 height 16
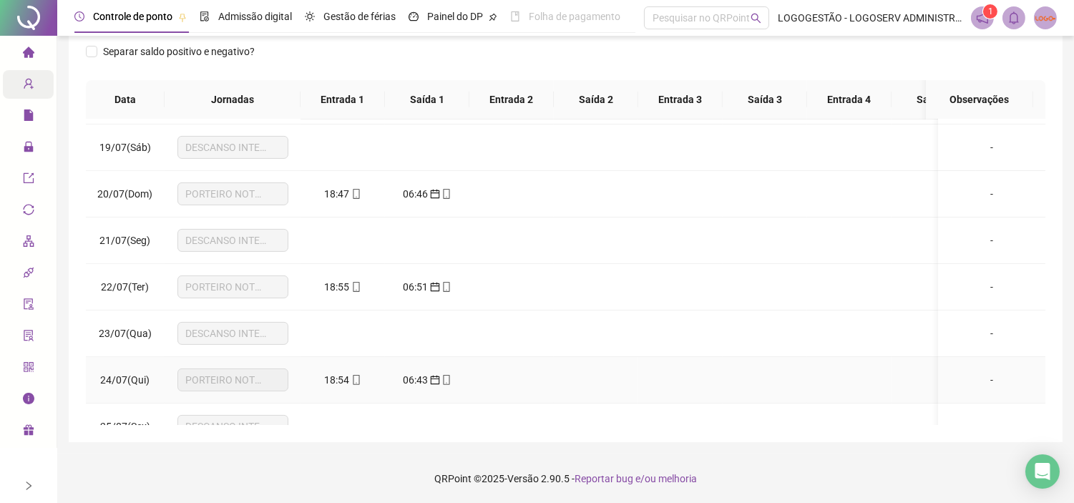
click at [355, 378] on icon "mobile" at bounding box center [356, 380] width 10 height 10
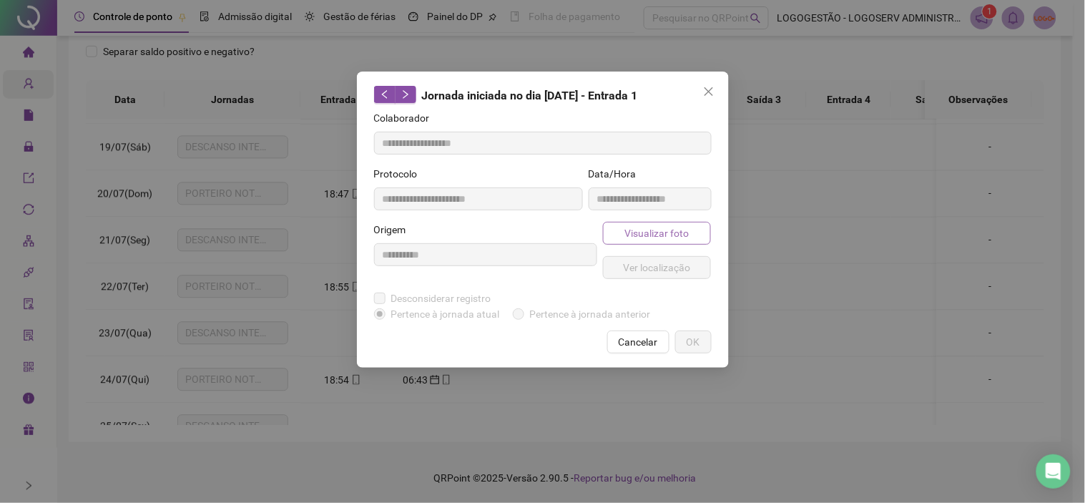
click at [651, 239] on span "Visualizar foto" at bounding box center [656, 233] width 64 height 16
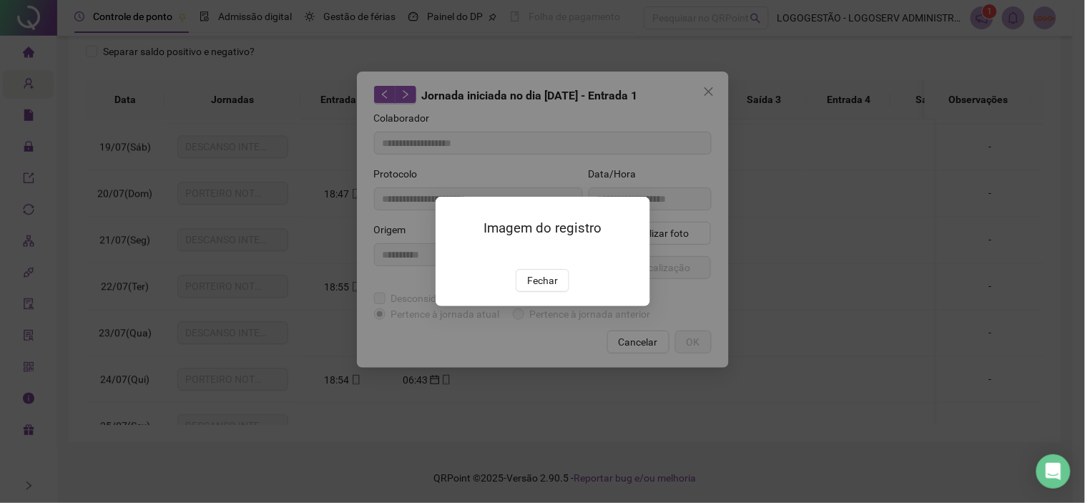
drag, startPoint x: 559, startPoint y: 365, endPoint x: 622, endPoint y: 341, distance: 67.5
click at [559, 292] on button "Fechar" at bounding box center [543, 280] width 54 height 23
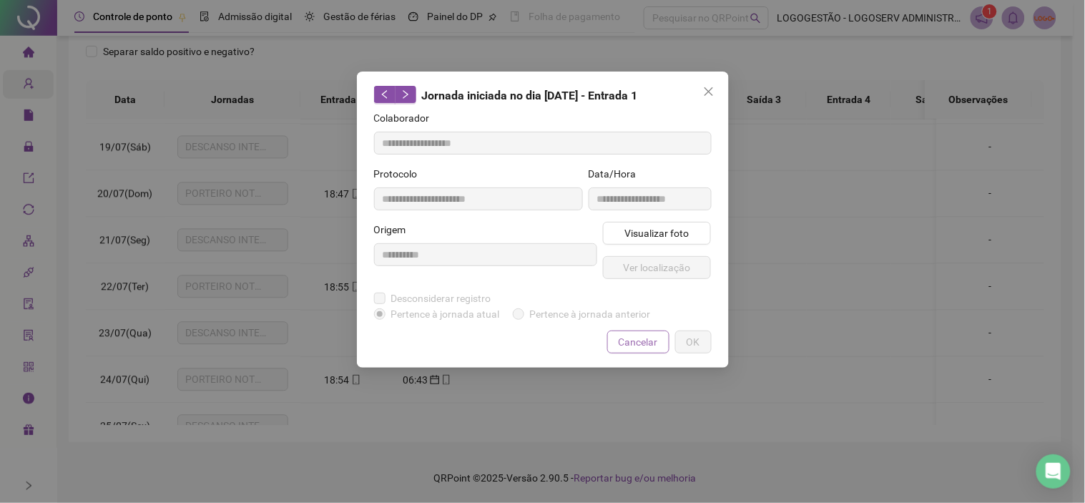
click at [637, 336] on span "Cancelar" at bounding box center [638, 342] width 39 height 16
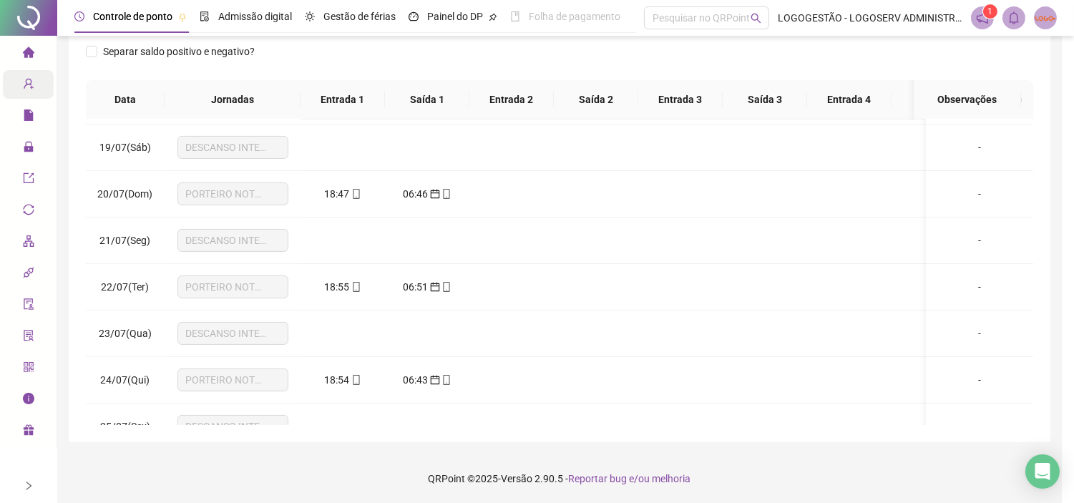
click at [419, 377] on span "06:43" at bounding box center [415, 379] width 25 height 11
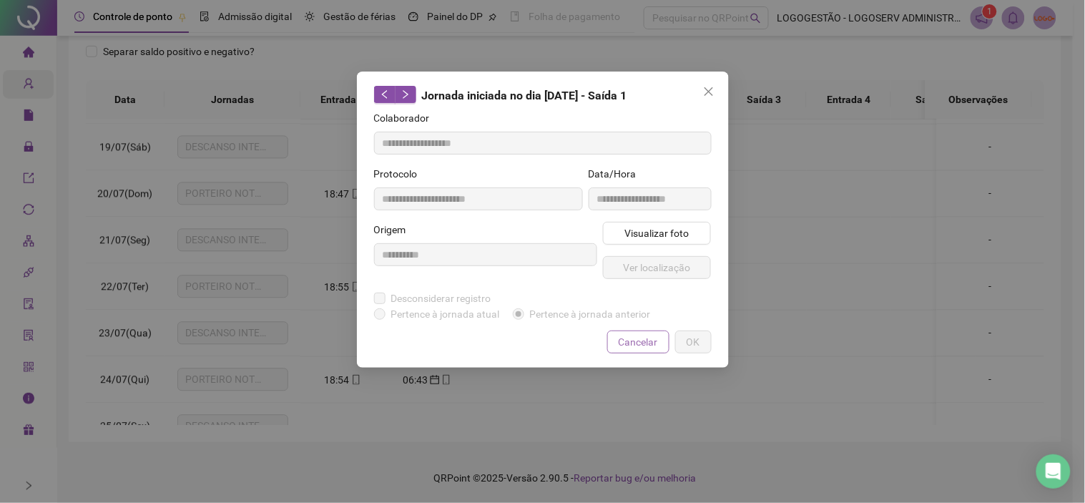
click at [618, 335] on button "Cancelar" at bounding box center [638, 341] width 62 height 23
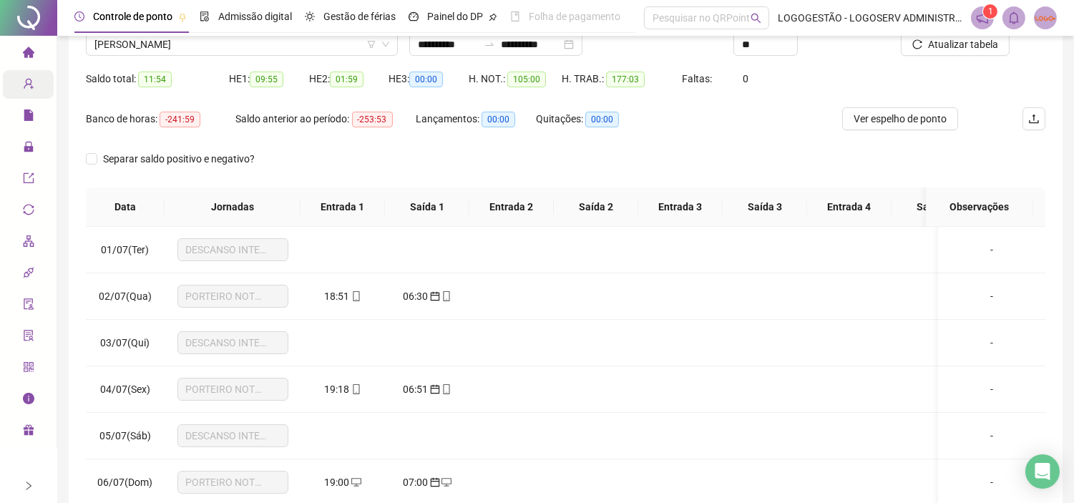
scroll to position [0, 0]
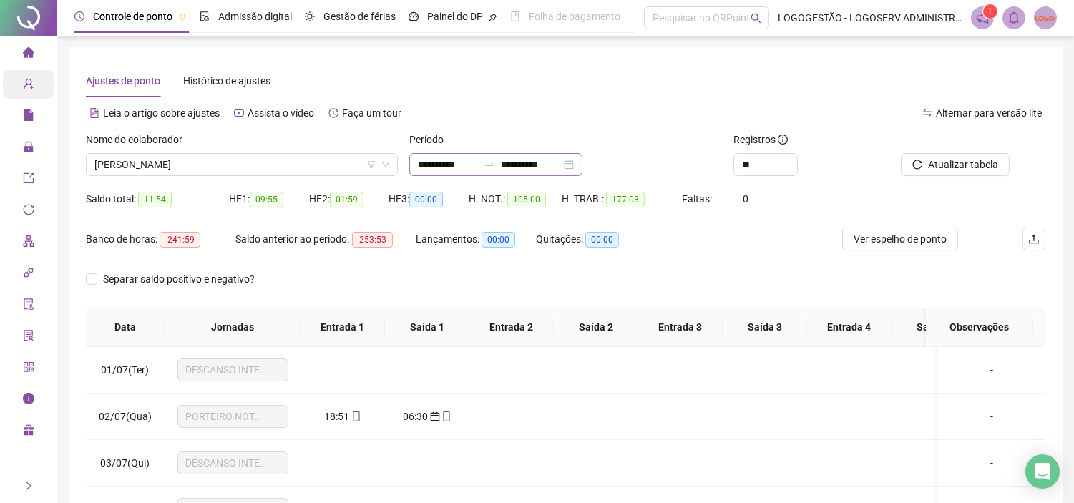
click at [495, 161] on icon "swap-right" at bounding box center [488, 164] width 11 height 11
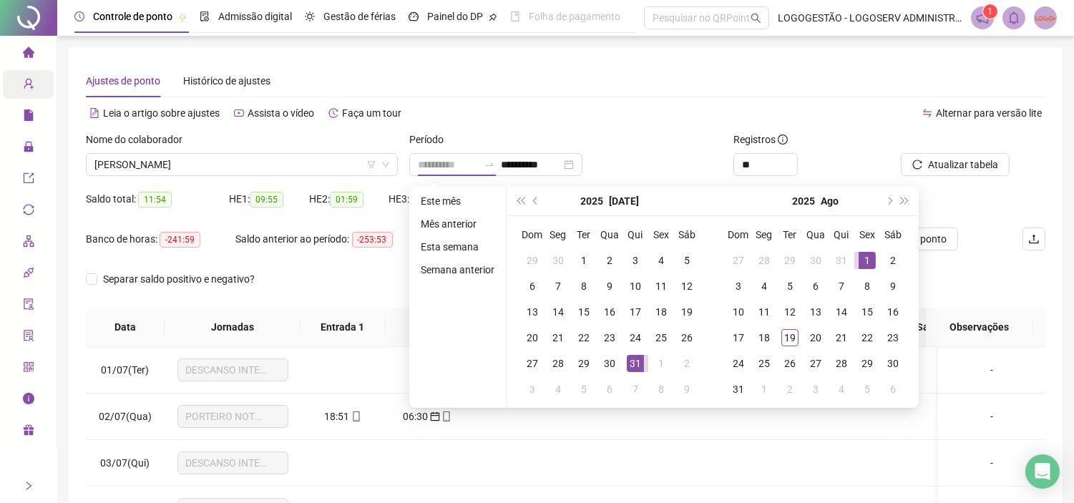
click at [859, 257] on div "1" at bounding box center [866, 260] width 17 height 17
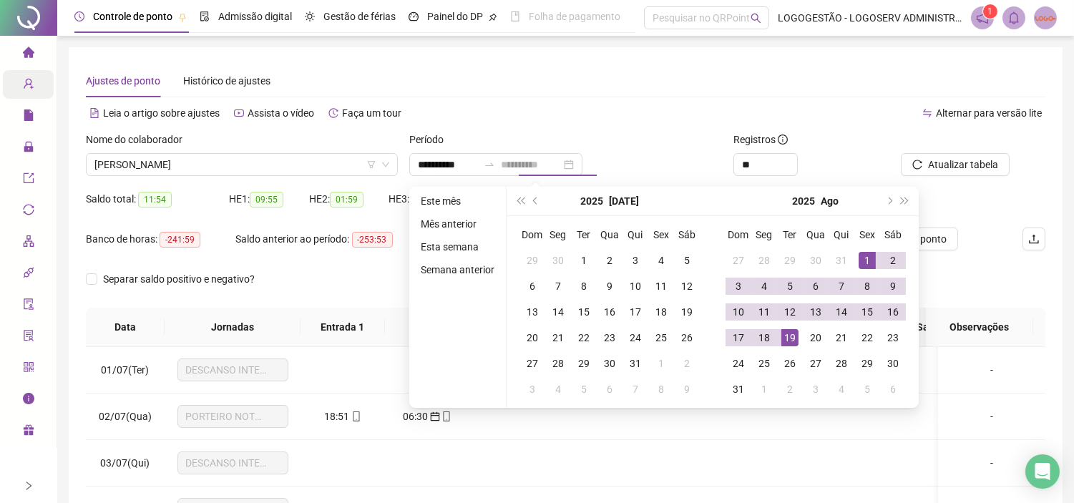
click at [791, 330] on div "19" at bounding box center [789, 337] width 17 height 17
click at [930, 159] on span "Buscar registros" at bounding box center [961, 165] width 73 height 16
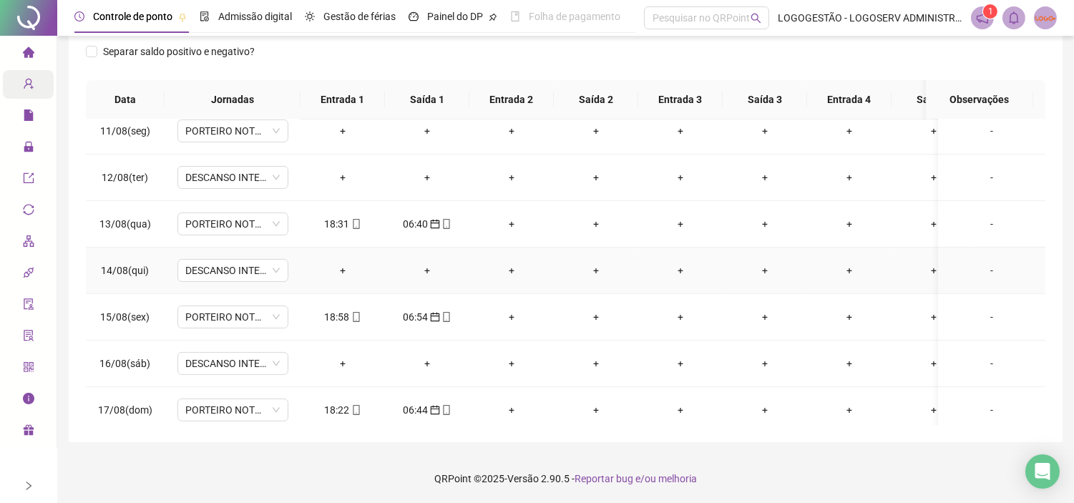
scroll to position [591, 0]
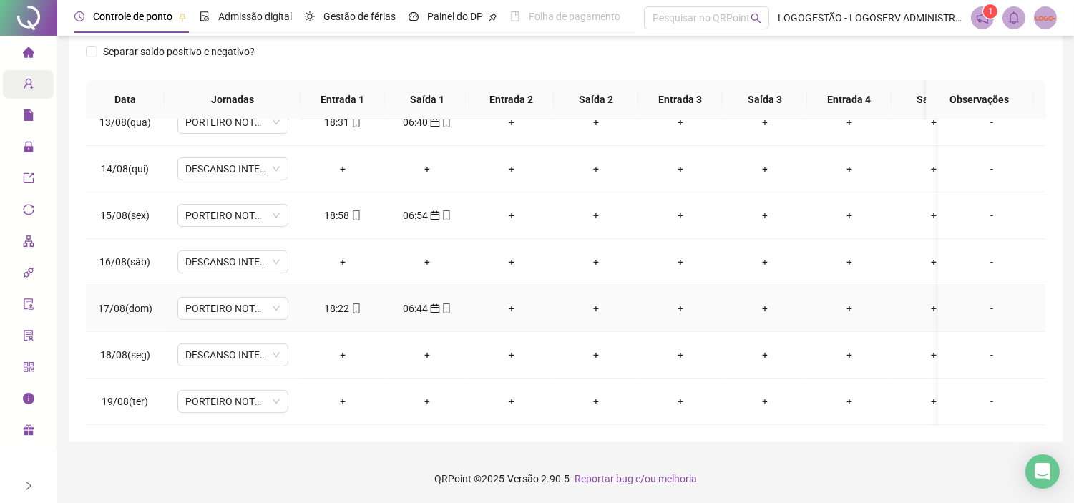
click at [346, 300] on div "18:22" at bounding box center [343, 308] width 62 height 16
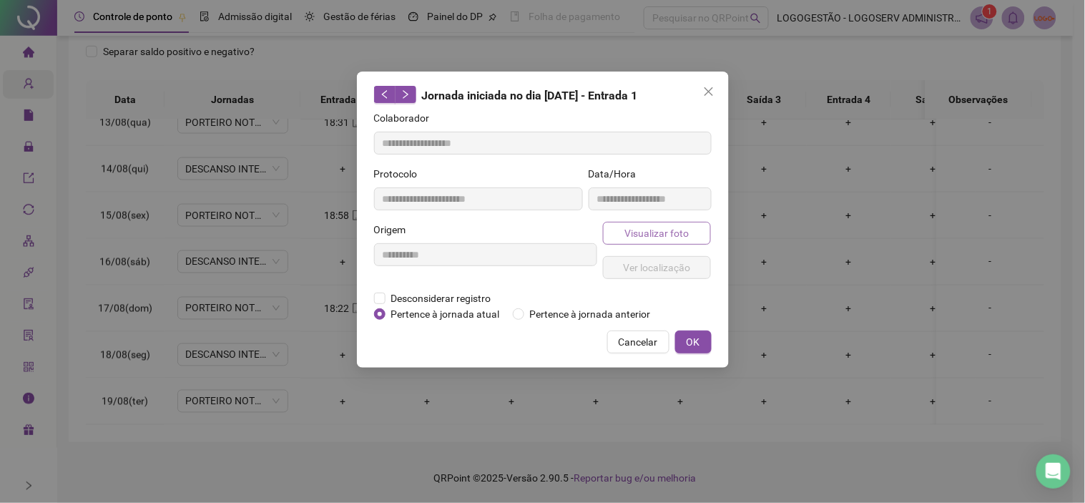
click at [652, 239] on span "Visualizar foto" at bounding box center [656, 233] width 64 height 16
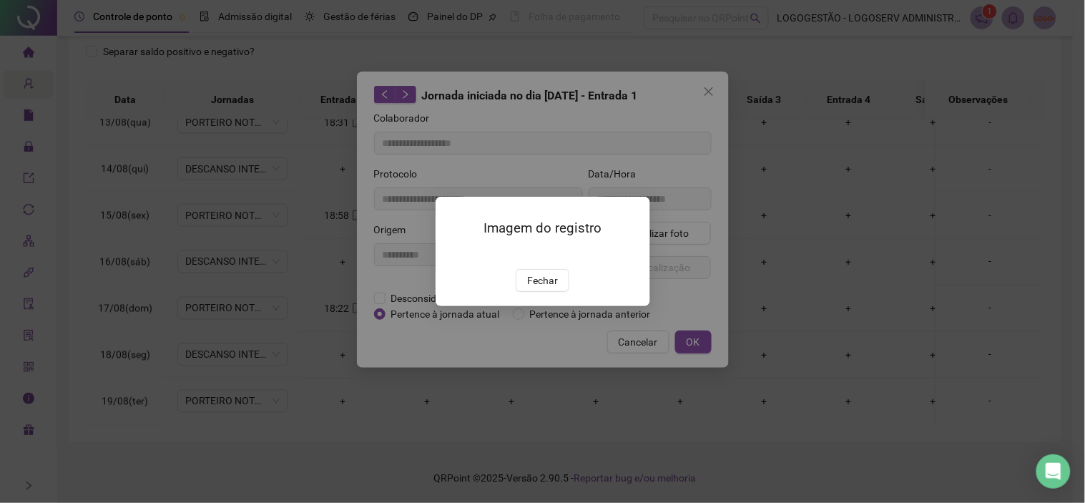
click at [548, 306] on div "Imagem do registro Fechar" at bounding box center [543, 251] width 215 height 109
click at [555, 288] on span "Fechar" at bounding box center [542, 280] width 31 height 16
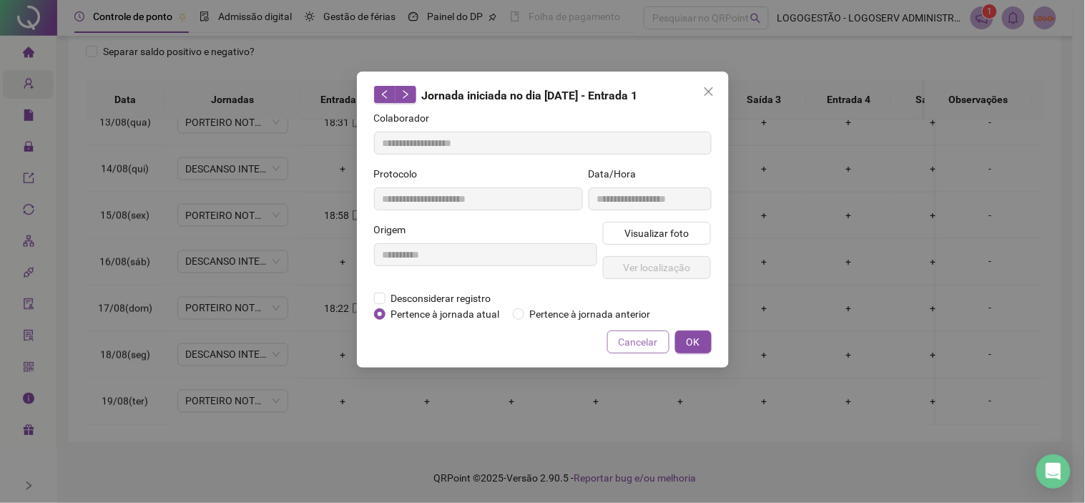
click at [627, 348] on span "Cancelar" at bounding box center [638, 342] width 39 height 16
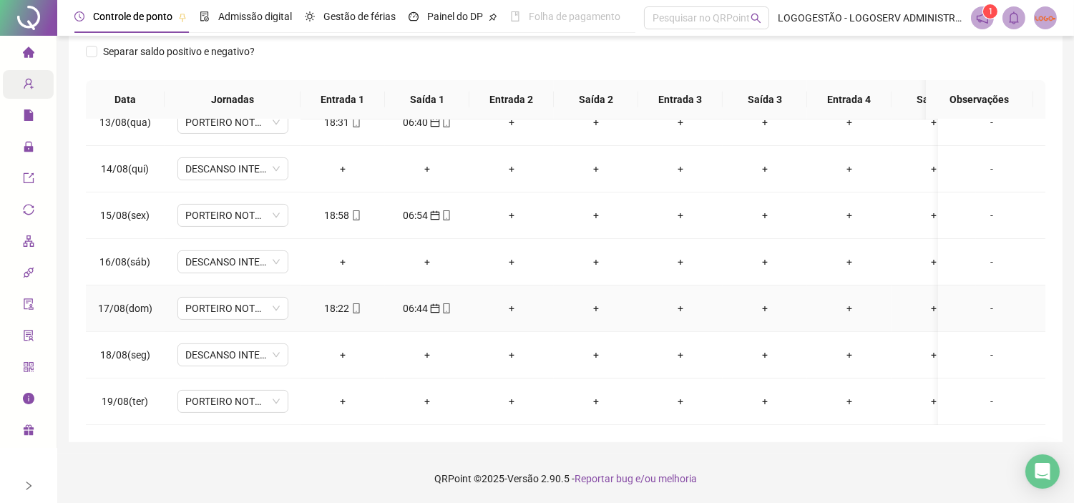
click at [428, 303] on span "calendar" at bounding box center [433, 308] width 11 height 10
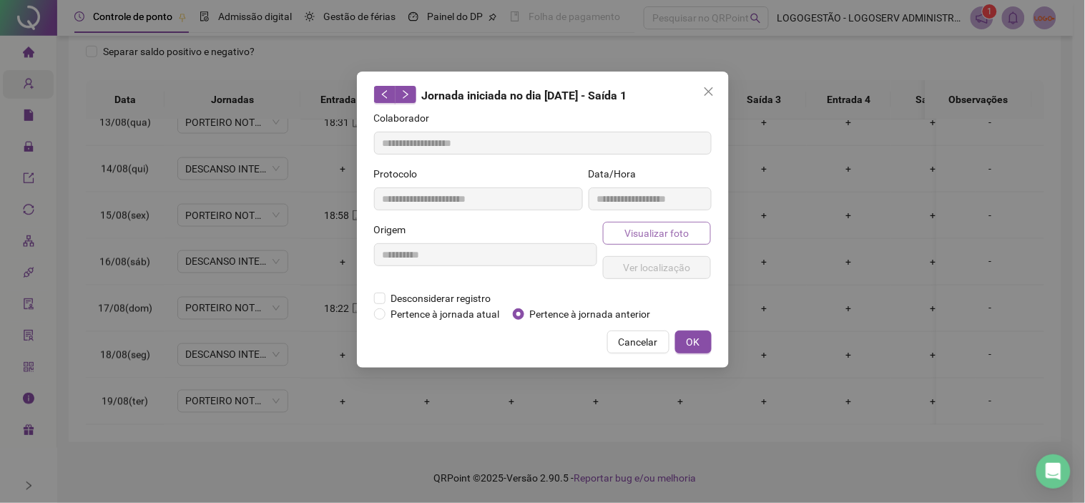
click at [649, 239] on span "Visualizar foto" at bounding box center [656, 233] width 64 height 16
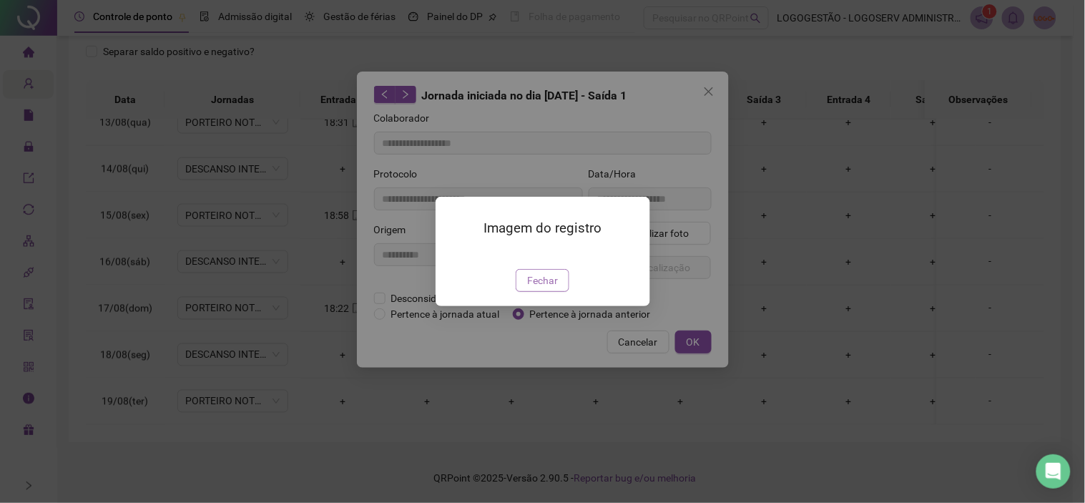
click at [551, 280] on span "Fechar" at bounding box center [542, 280] width 31 height 16
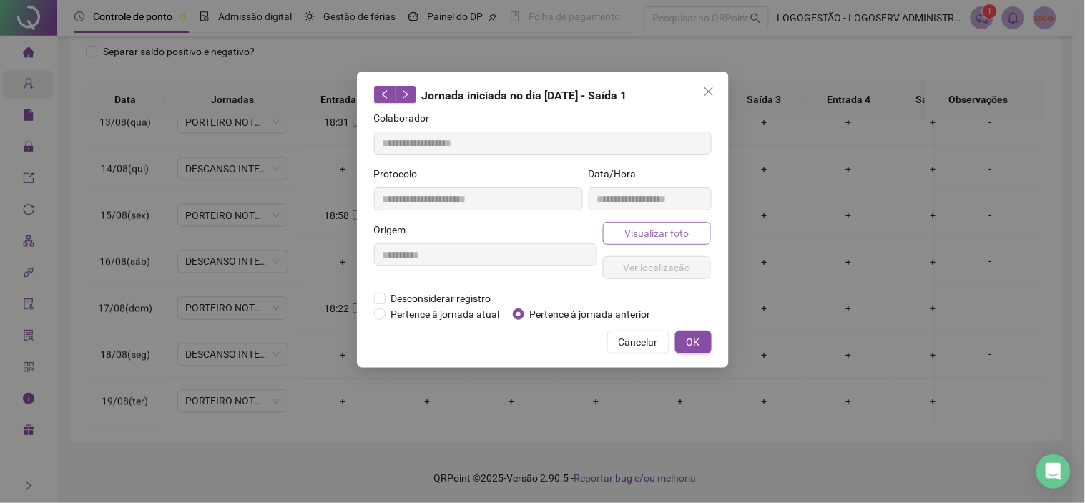
click at [644, 234] on span "Visualizar foto" at bounding box center [656, 233] width 64 height 16
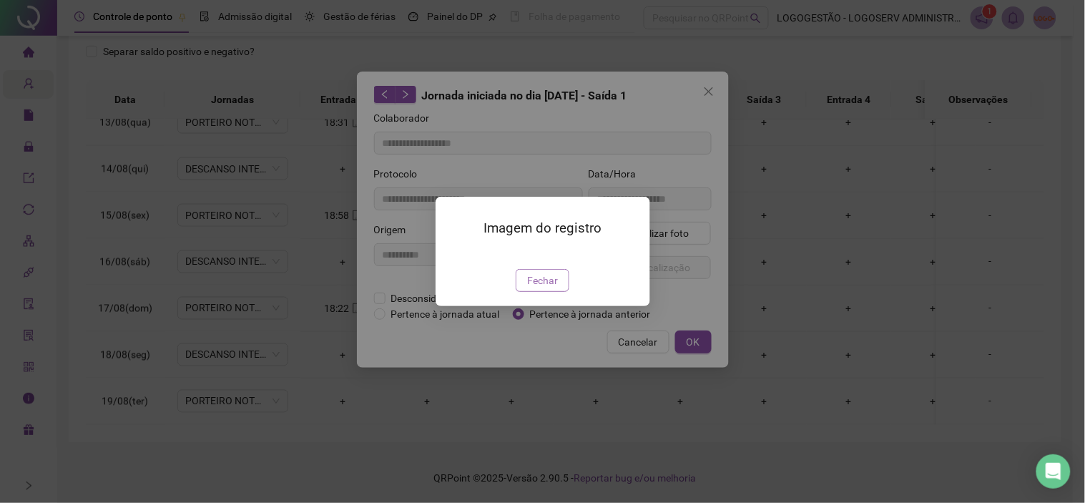
click at [551, 288] on span "Fechar" at bounding box center [542, 280] width 31 height 16
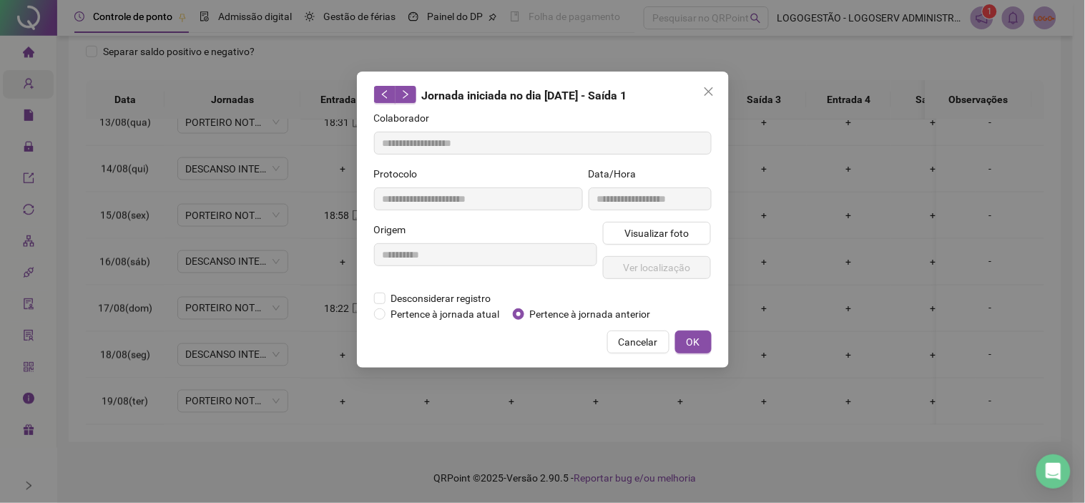
click at [624, 345] on span "Cancelar" at bounding box center [638, 342] width 39 height 16
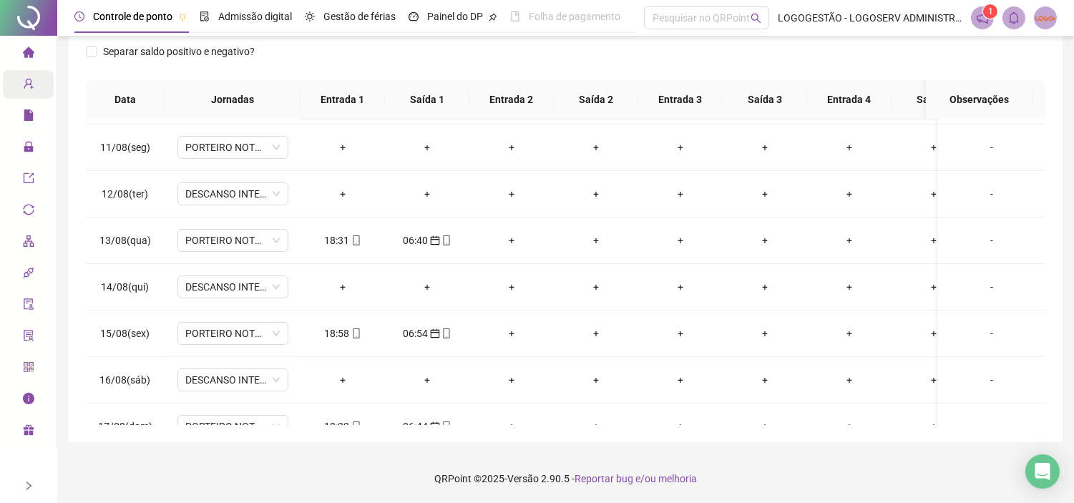
scroll to position [432, 0]
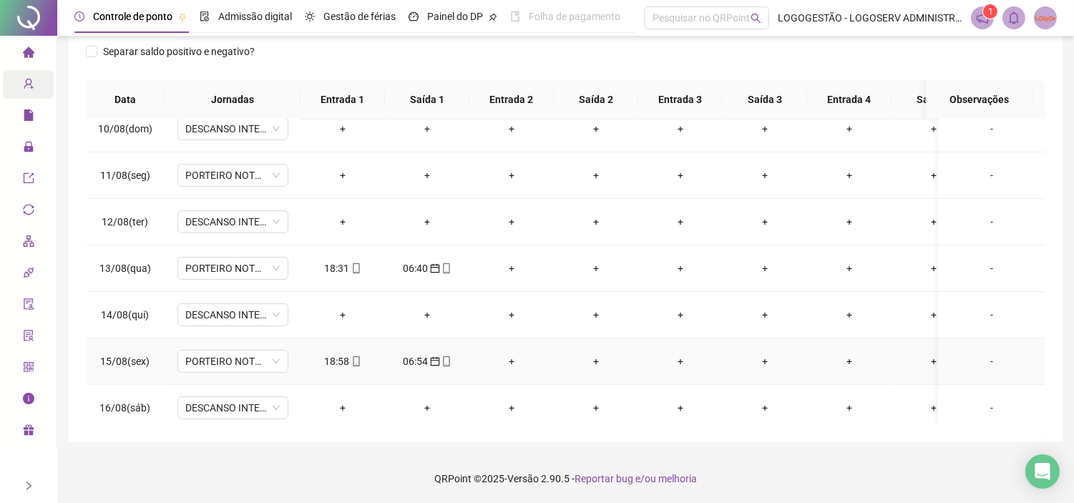
click at [344, 355] on div "18:58" at bounding box center [343, 361] width 62 height 16
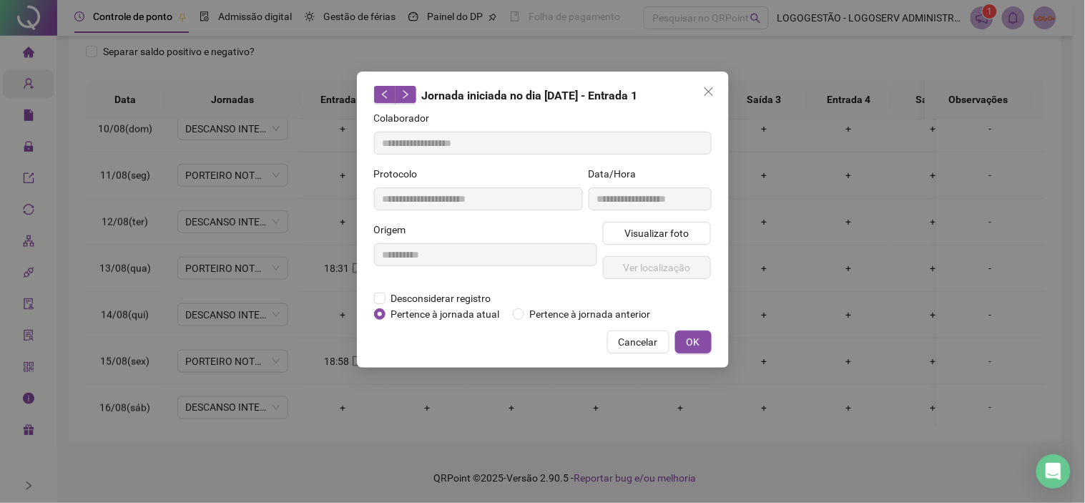
click at [639, 219] on div "**********" at bounding box center [650, 194] width 129 height 56
click at [637, 225] on span "Visualizar foto" at bounding box center [656, 233] width 64 height 16
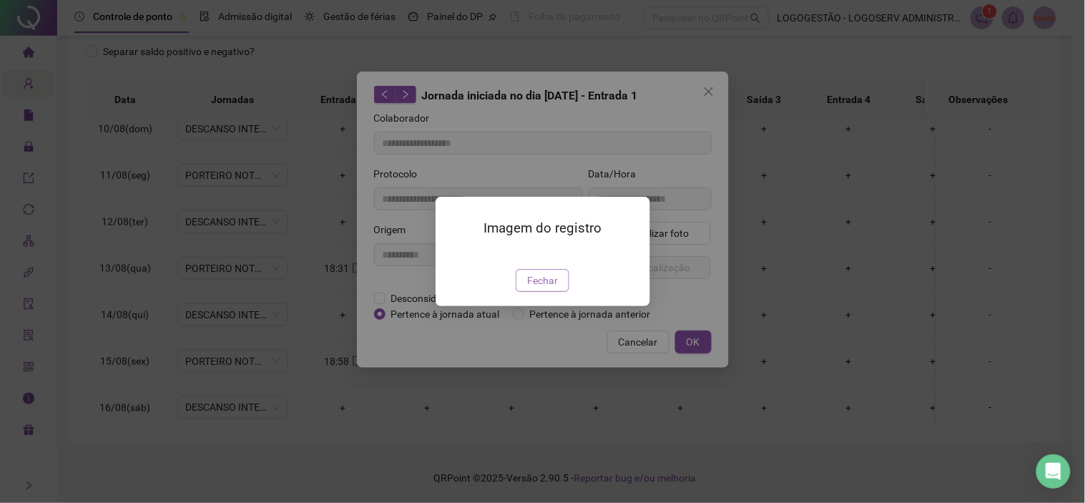
click at [554, 288] on span "Fechar" at bounding box center [542, 280] width 31 height 16
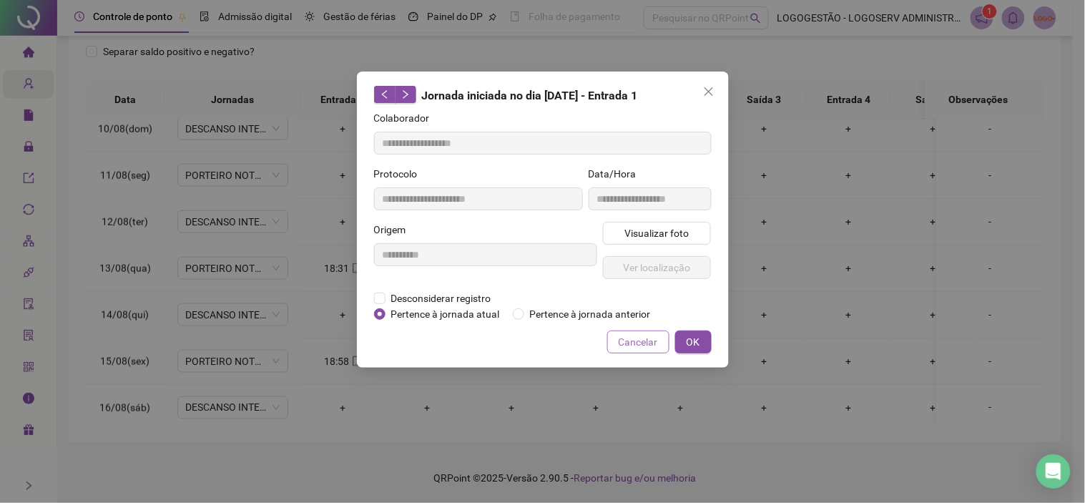
click at [620, 339] on span "Cancelar" at bounding box center [638, 342] width 39 height 16
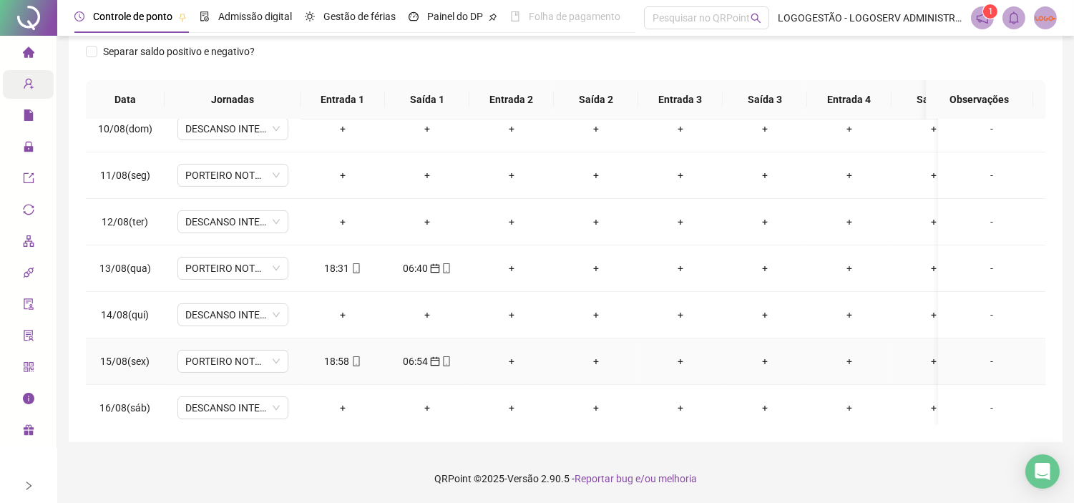
click at [416, 356] on div "06:54" at bounding box center [427, 361] width 62 height 16
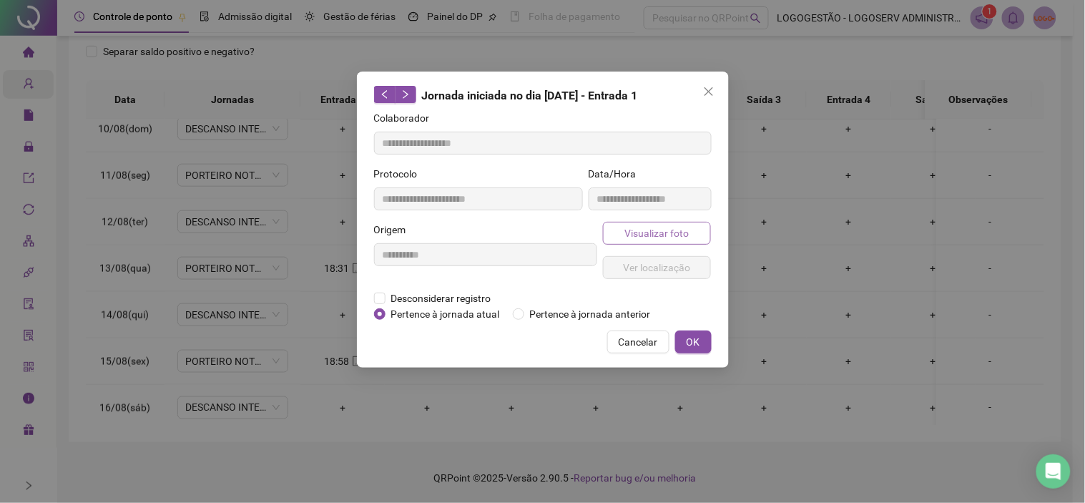
click at [647, 232] on span "Visualizar foto" at bounding box center [656, 233] width 64 height 16
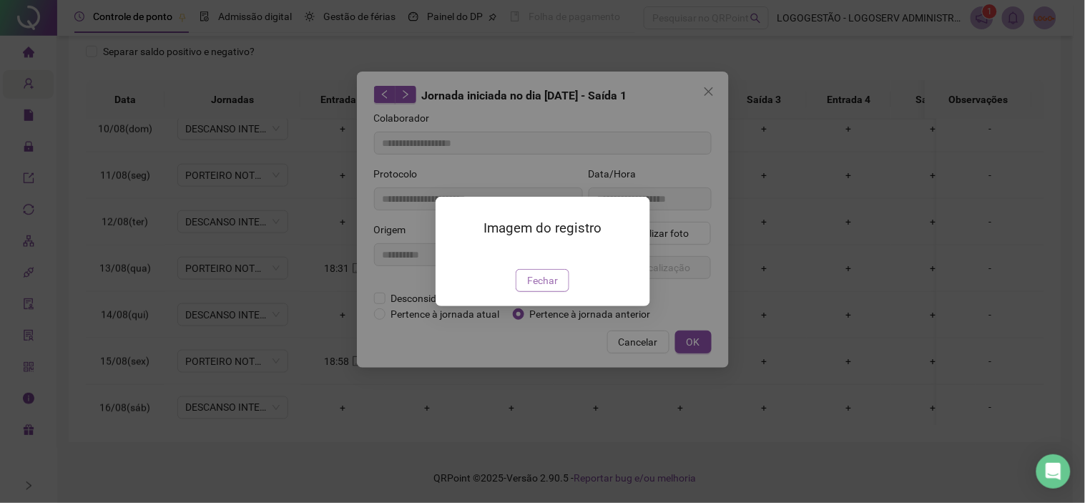
click at [552, 288] on span "Fechar" at bounding box center [542, 280] width 31 height 16
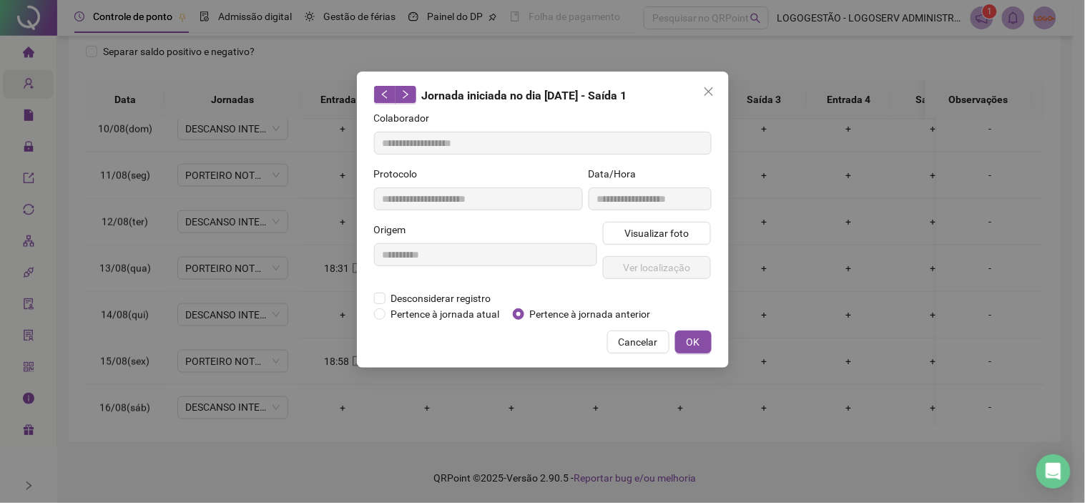
click at [628, 345] on span "Cancelar" at bounding box center [638, 342] width 39 height 16
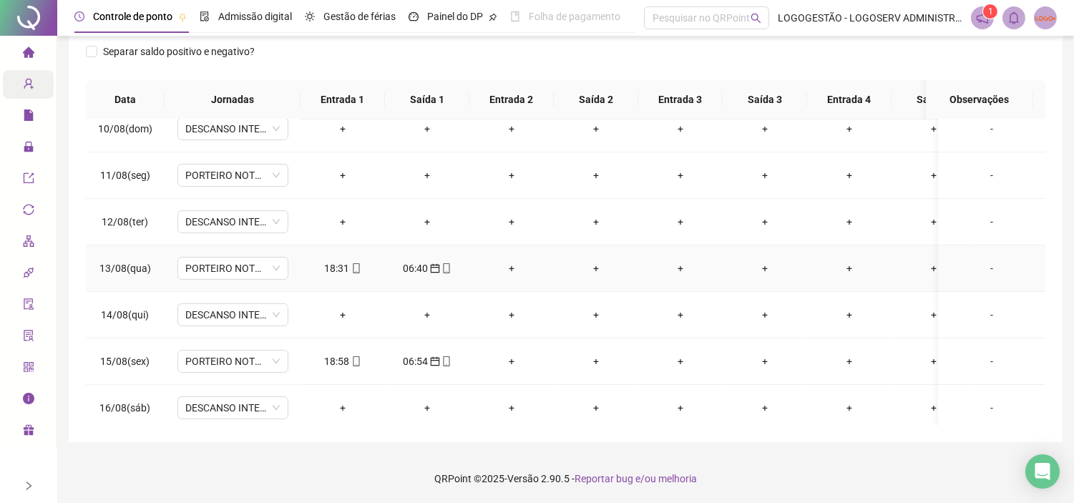
click at [342, 262] on div "18:31" at bounding box center [343, 268] width 62 height 16
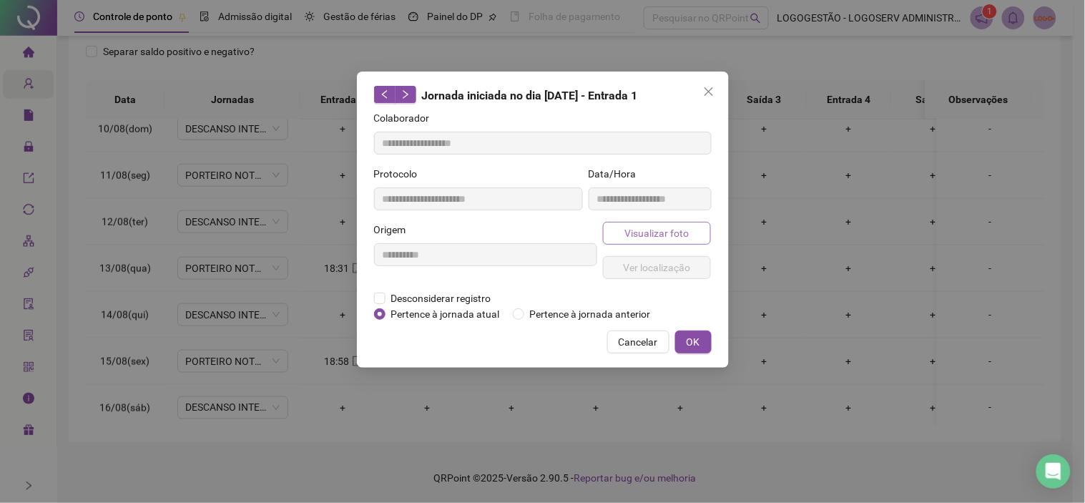
click at [664, 225] on span "Visualizar foto" at bounding box center [656, 233] width 64 height 16
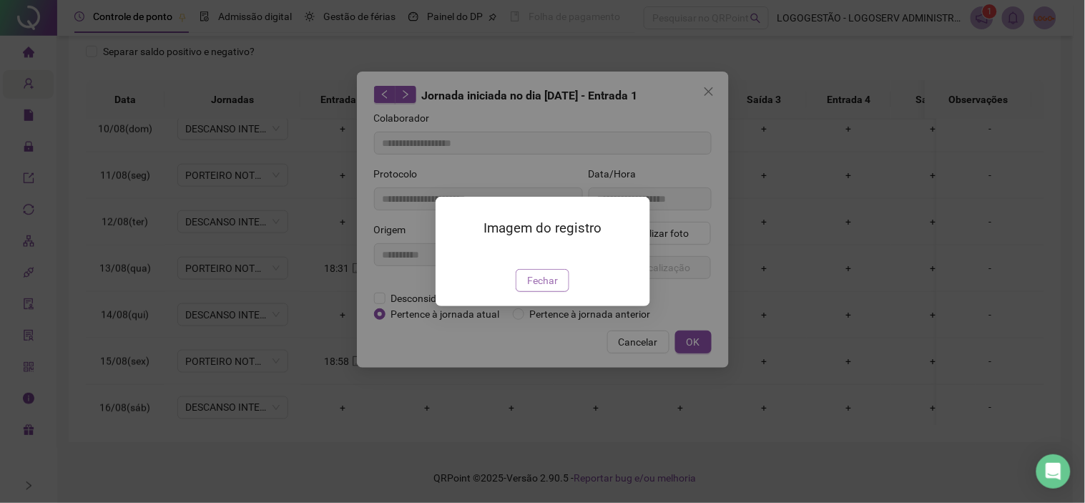
click at [558, 292] on button "Fechar" at bounding box center [543, 280] width 54 height 23
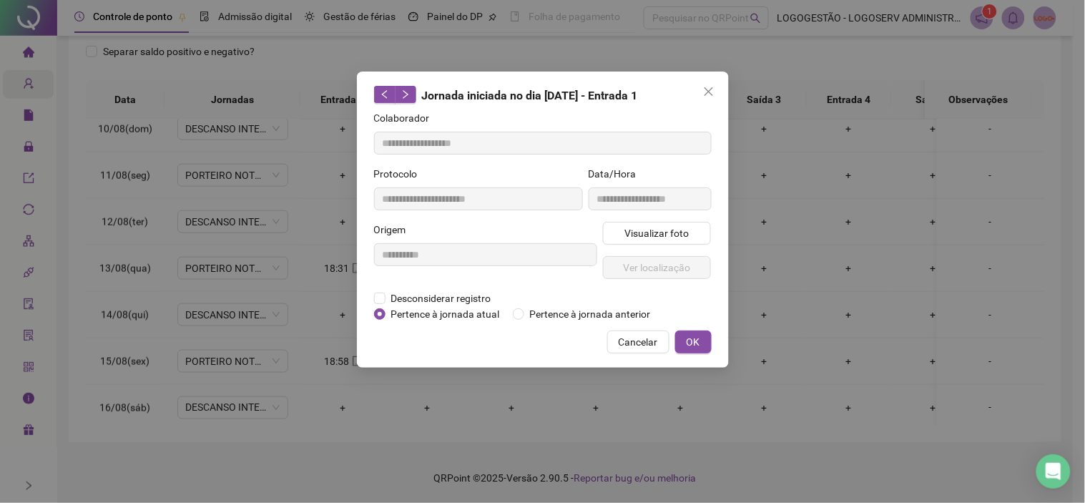
click at [624, 348] on span "Cancelar" at bounding box center [638, 342] width 39 height 16
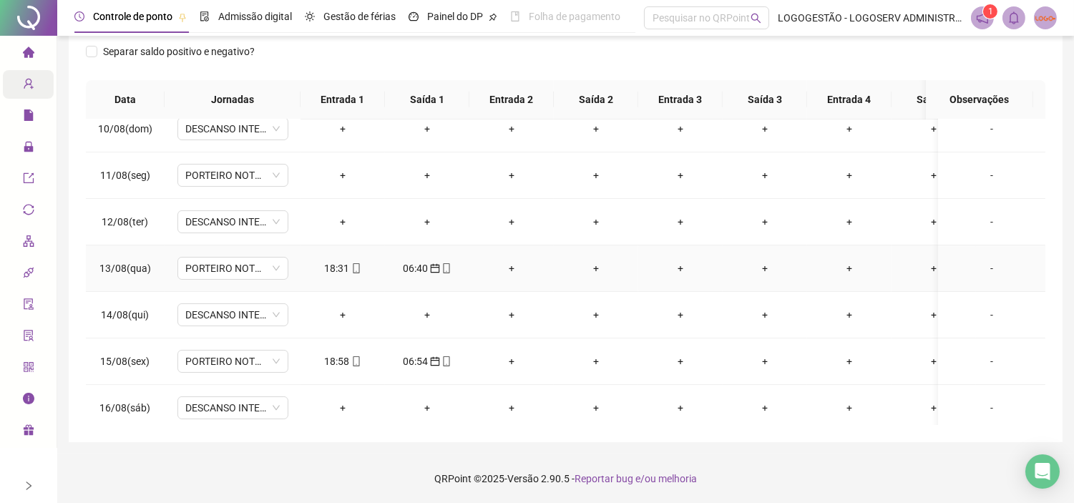
click at [428, 272] on span "calendar" at bounding box center [433, 268] width 11 height 10
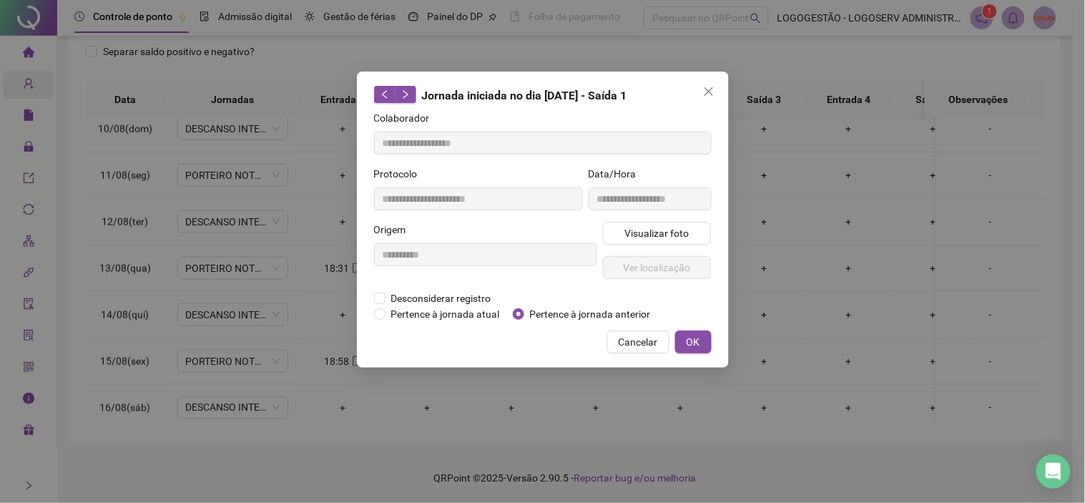
click at [597, 231] on div "**********" at bounding box center [485, 256] width 229 height 69
click at [611, 233] on button "Visualizar foto" at bounding box center [657, 233] width 109 height 23
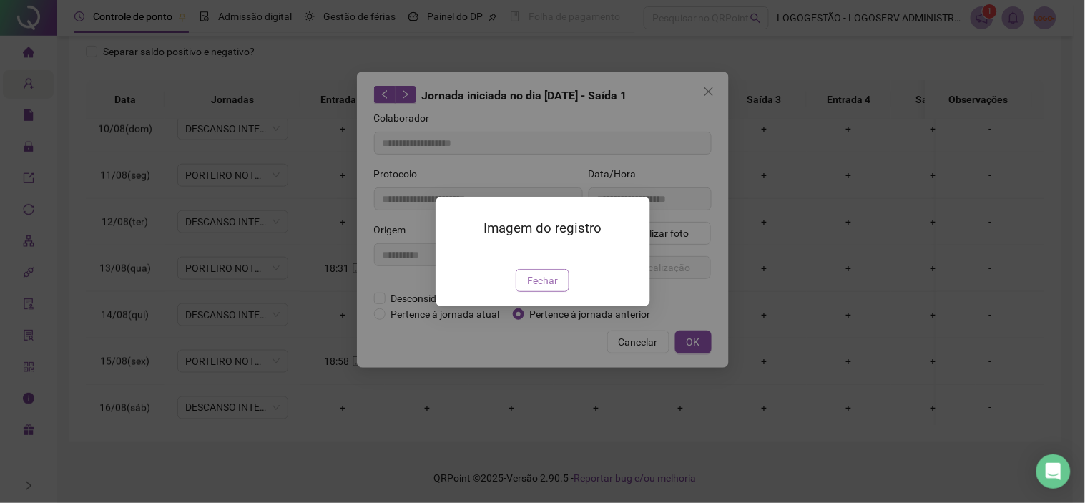
click at [555, 288] on span "Fechar" at bounding box center [542, 280] width 31 height 16
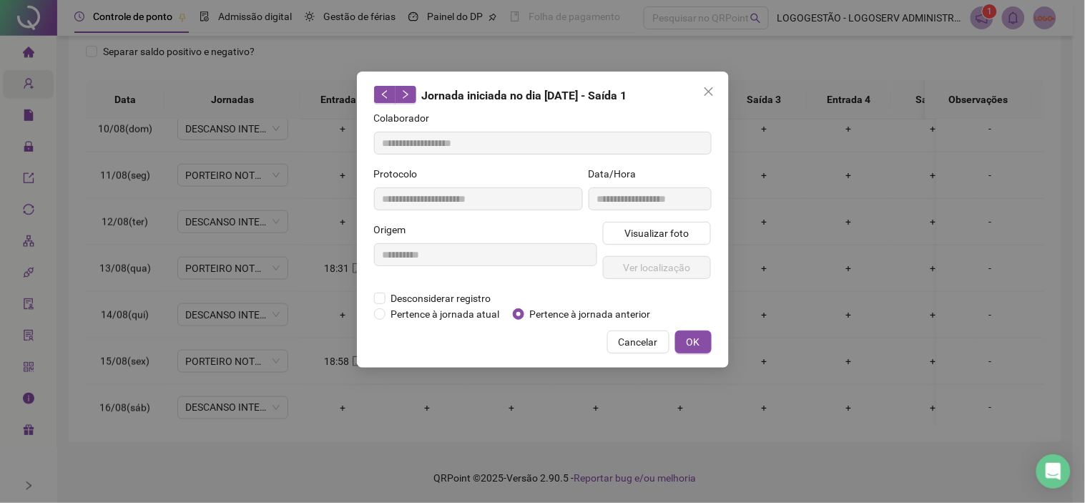
click at [626, 341] on span "Cancelar" at bounding box center [638, 342] width 39 height 16
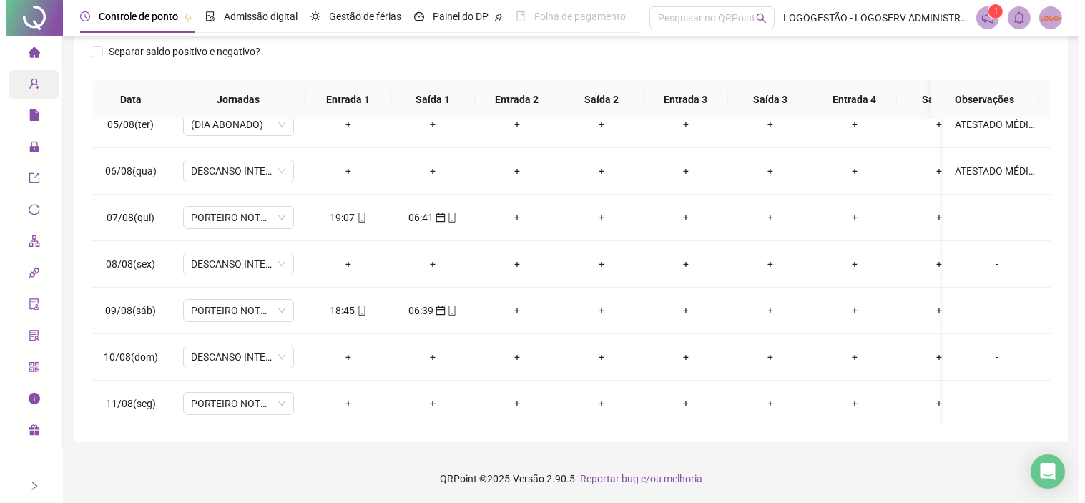
scroll to position [114, 0]
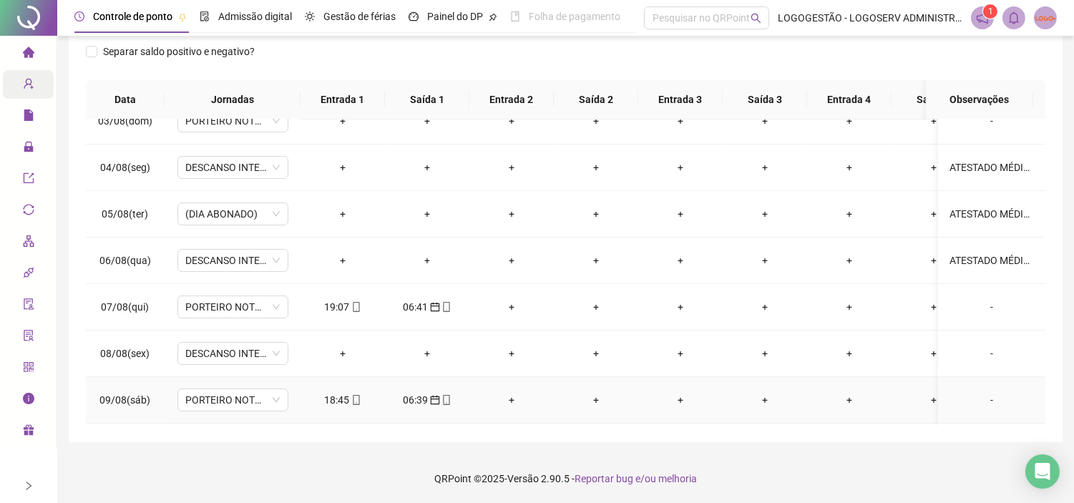
click at [415, 390] on td "06:39" at bounding box center [427, 400] width 84 height 46
click at [417, 394] on div "06:39" at bounding box center [427, 400] width 62 height 16
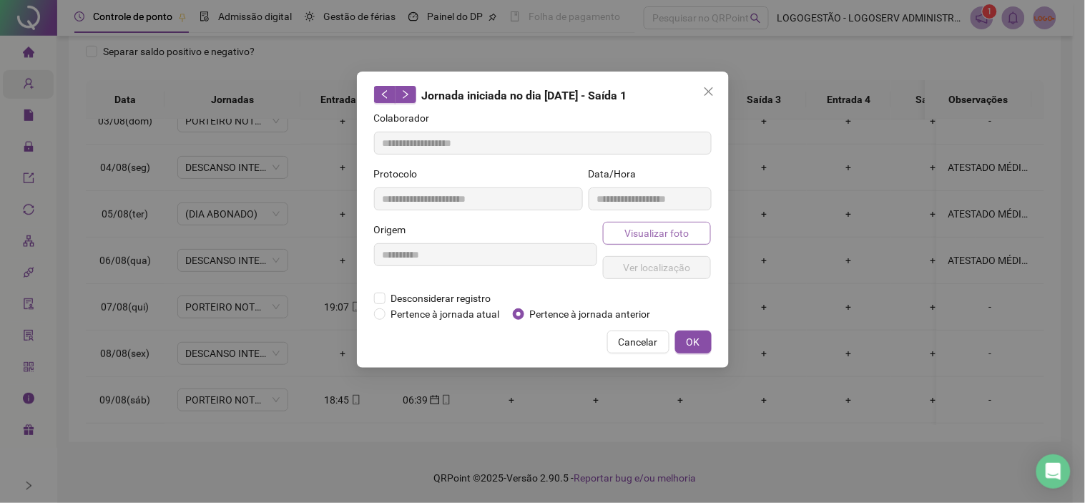
click at [657, 237] on span "Visualizar foto" at bounding box center [656, 233] width 64 height 16
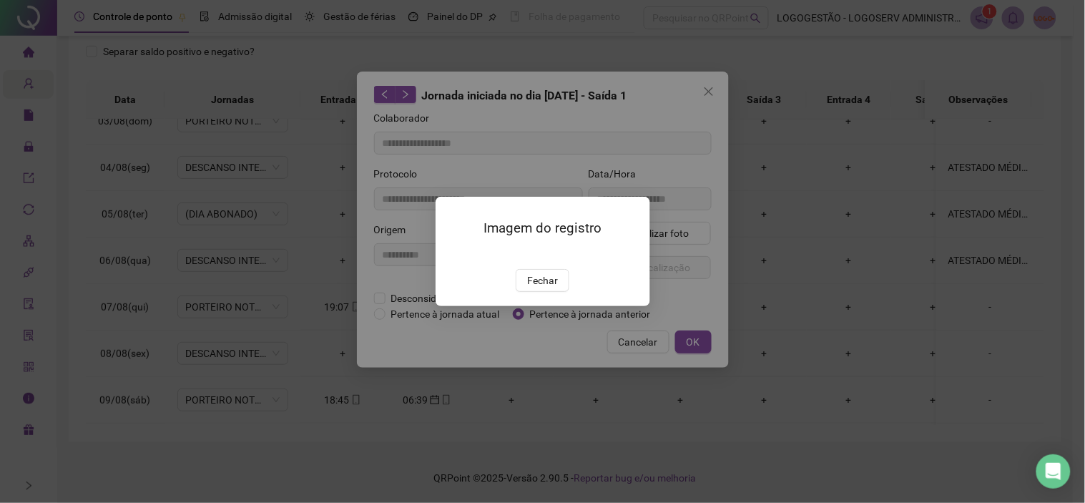
click at [563, 306] on div "Imagem do registro Fechar" at bounding box center [543, 251] width 215 height 109
click at [559, 292] on button "Fechar" at bounding box center [543, 280] width 54 height 23
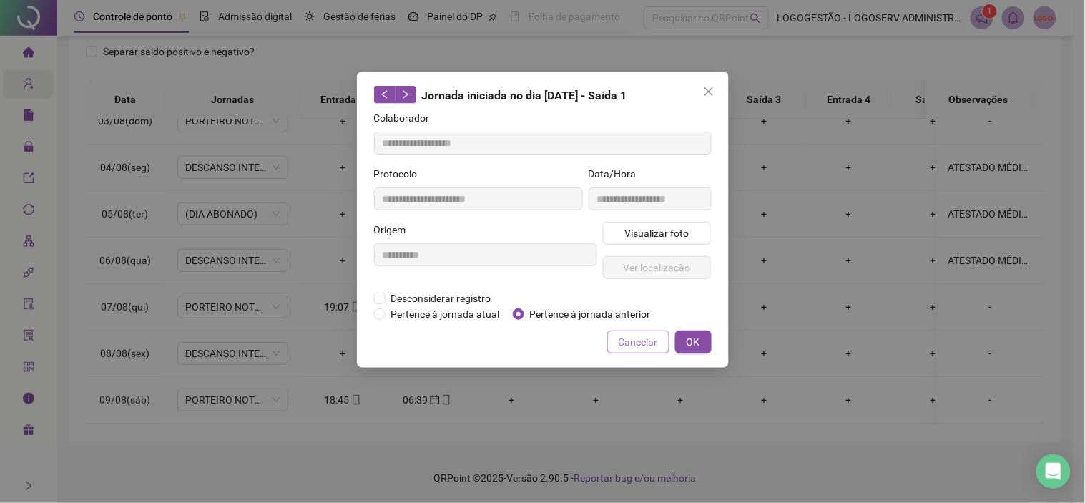
click at [620, 338] on span "Cancelar" at bounding box center [638, 342] width 39 height 16
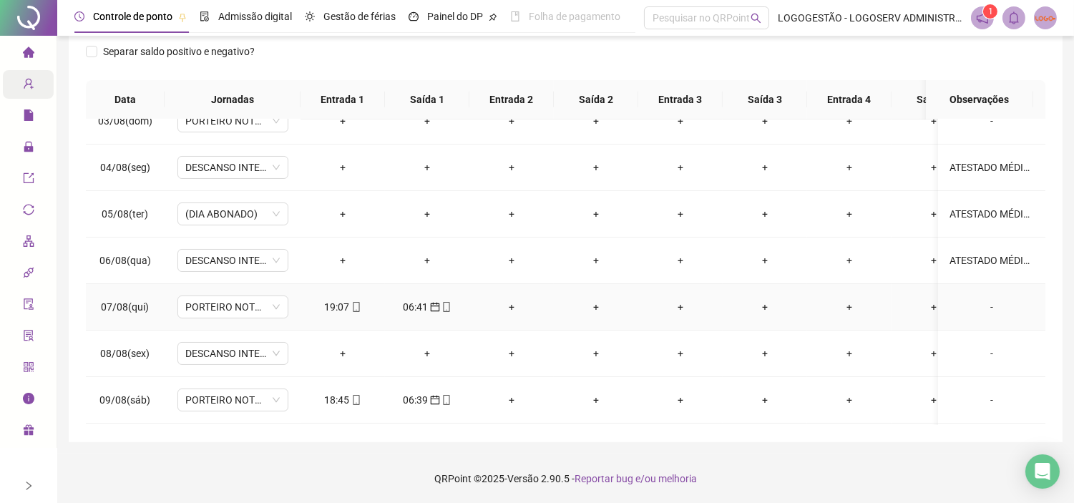
click at [345, 309] on div "19:07" at bounding box center [343, 307] width 62 height 16
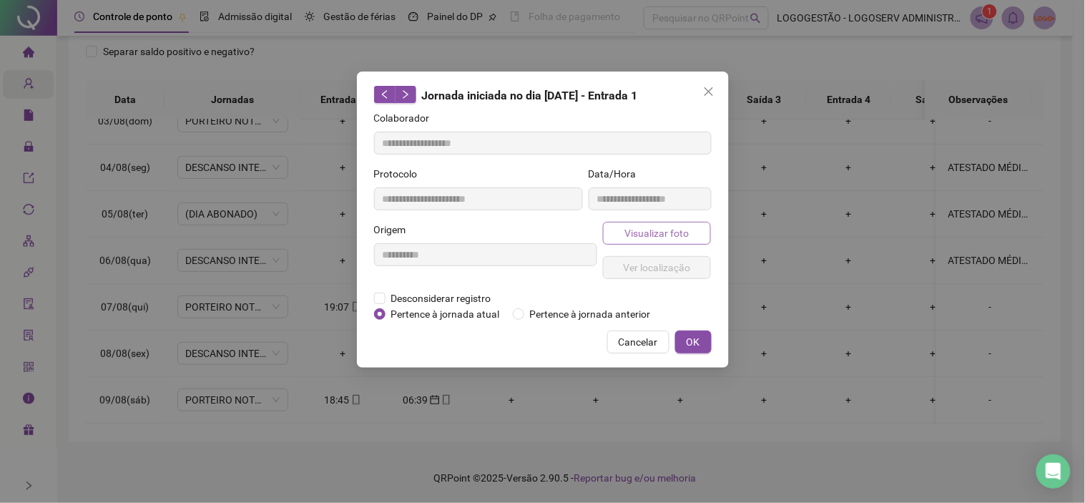
click at [635, 232] on span "Visualizar foto" at bounding box center [656, 233] width 64 height 16
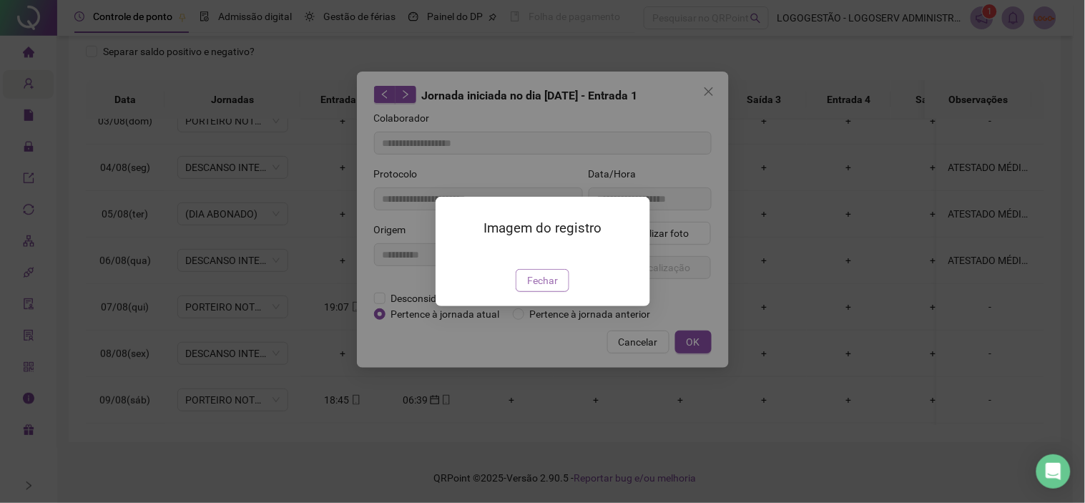
click at [547, 288] on span "Fechar" at bounding box center [542, 280] width 31 height 16
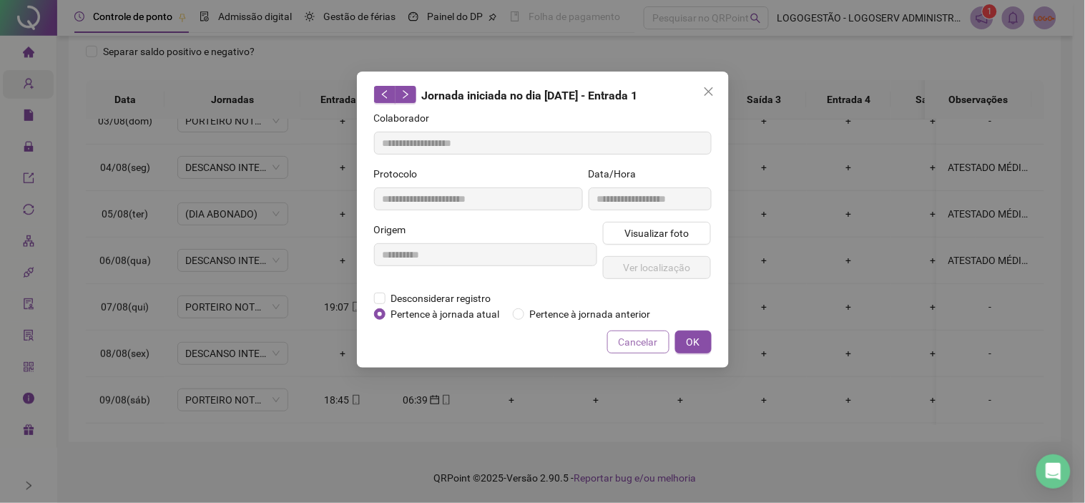
click at [625, 338] on span "Cancelar" at bounding box center [638, 342] width 39 height 16
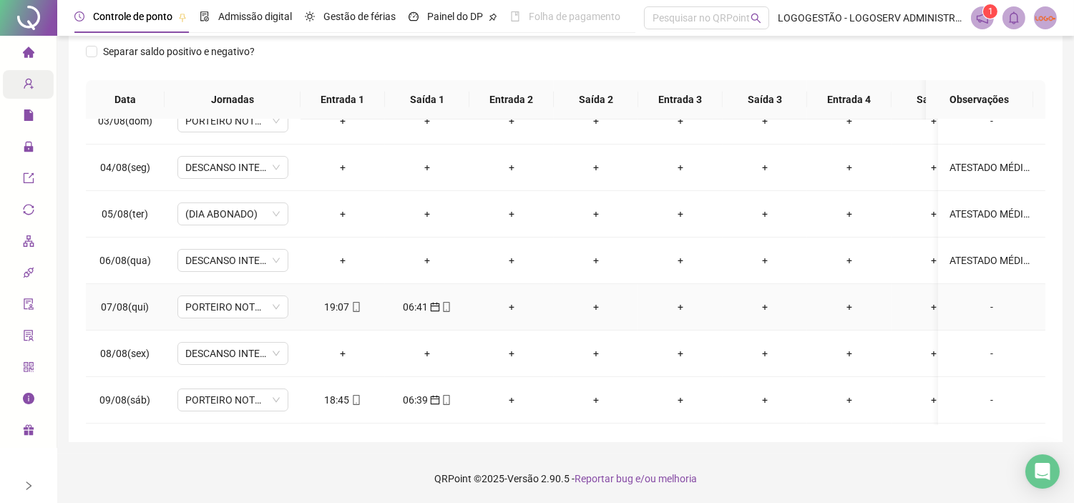
click at [411, 305] on div "06:41" at bounding box center [427, 307] width 62 height 16
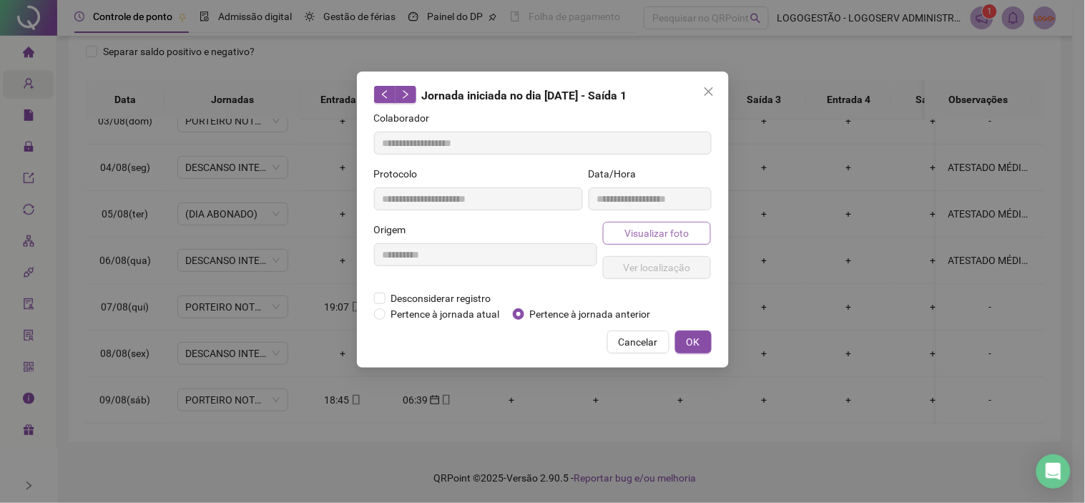
click at [619, 232] on button "Visualizar foto" at bounding box center [657, 233] width 109 height 23
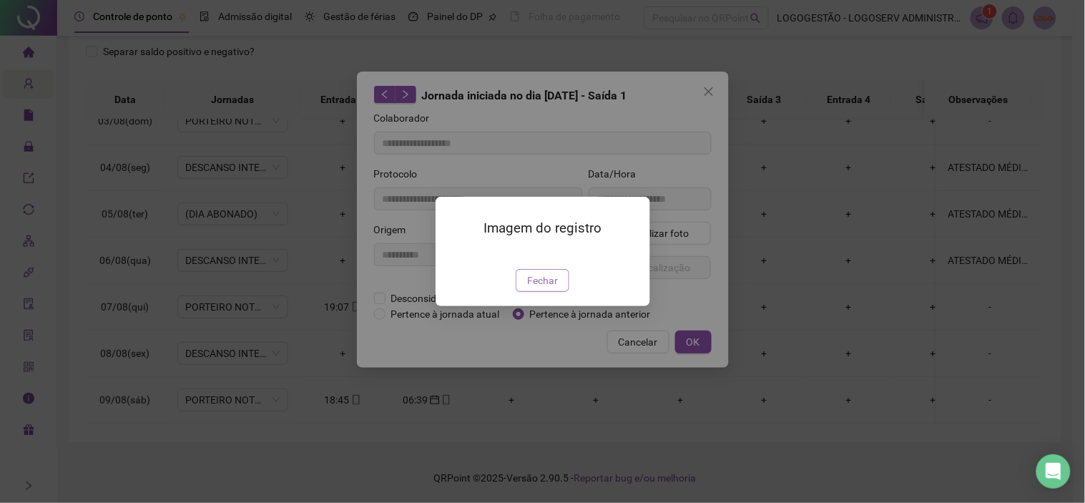
click at [549, 288] on span "Fechar" at bounding box center [542, 280] width 31 height 16
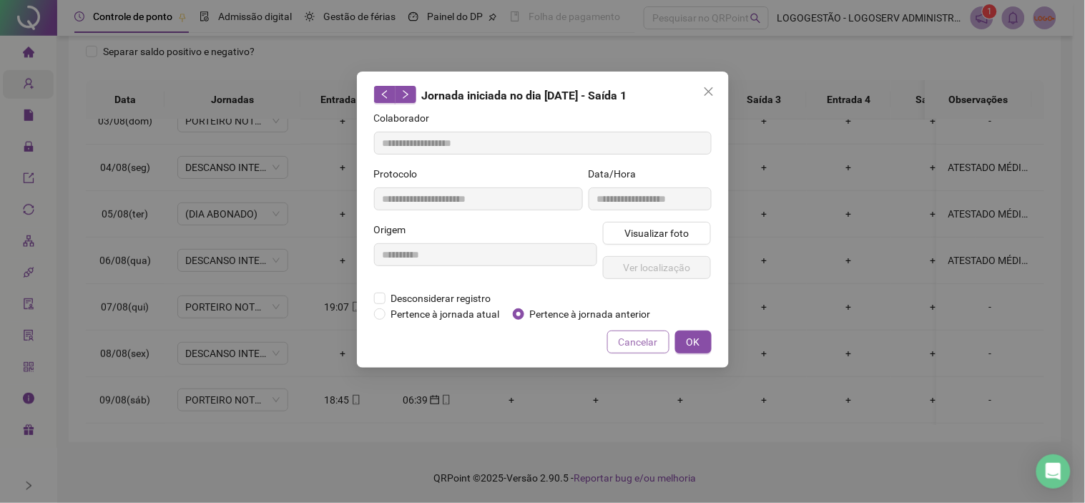
click at [633, 334] on span "Cancelar" at bounding box center [638, 342] width 39 height 16
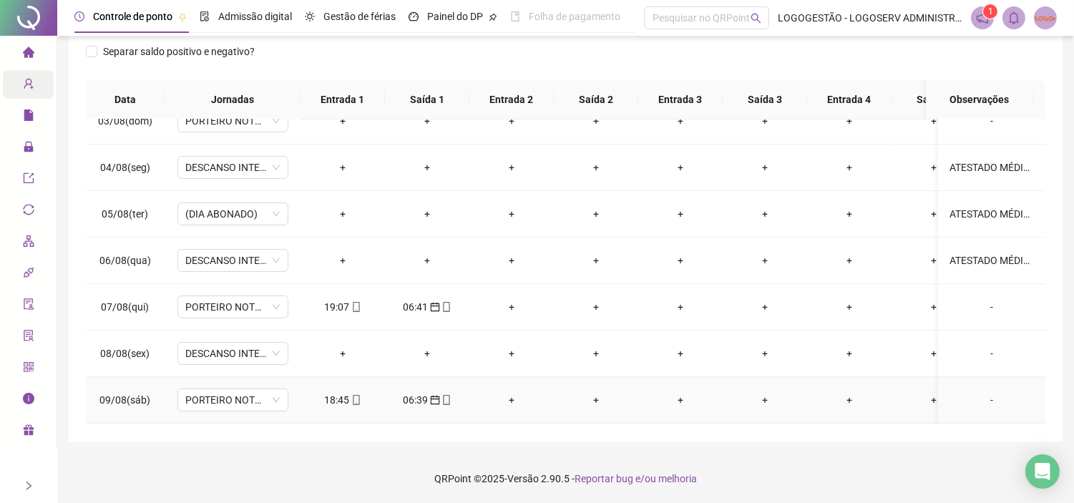
click at [337, 395] on div "18:45" at bounding box center [343, 400] width 62 height 16
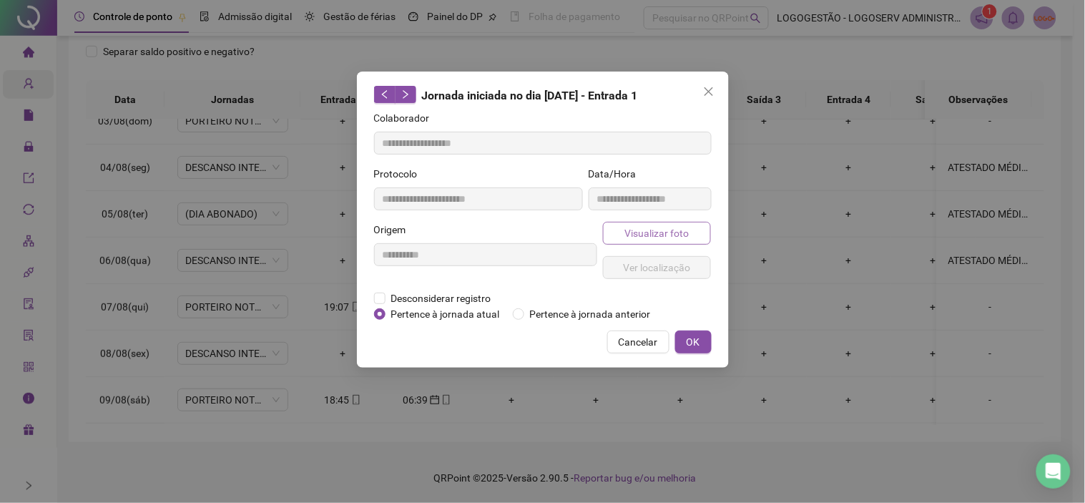
click at [647, 237] on span "Visualizar foto" at bounding box center [656, 233] width 64 height 16
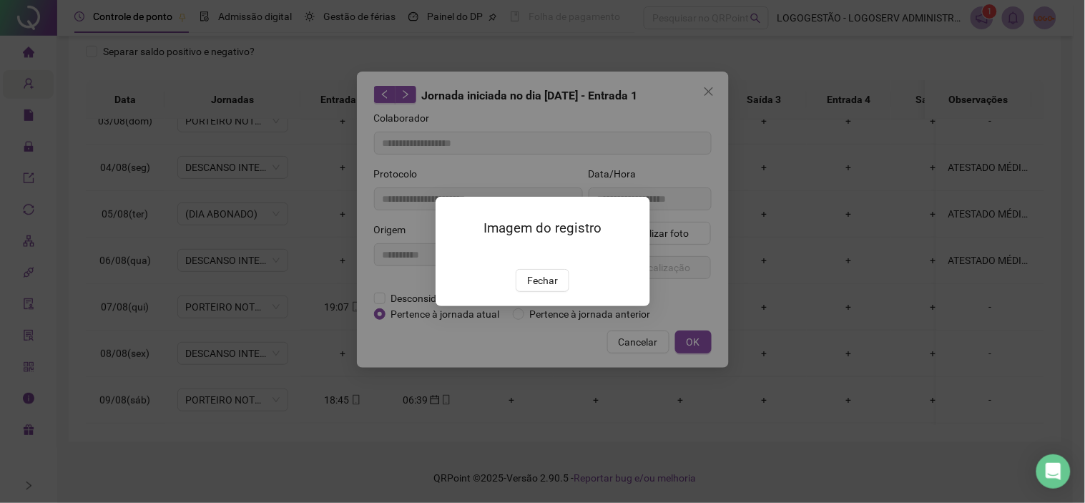
click at [545, 306] on div "Imagem do registro Fechar" at bounding box center [543, 251] width 215 height 109
click at [566, 292] on button "Fechar" at bounding box center [543, 280] width 54 height 23
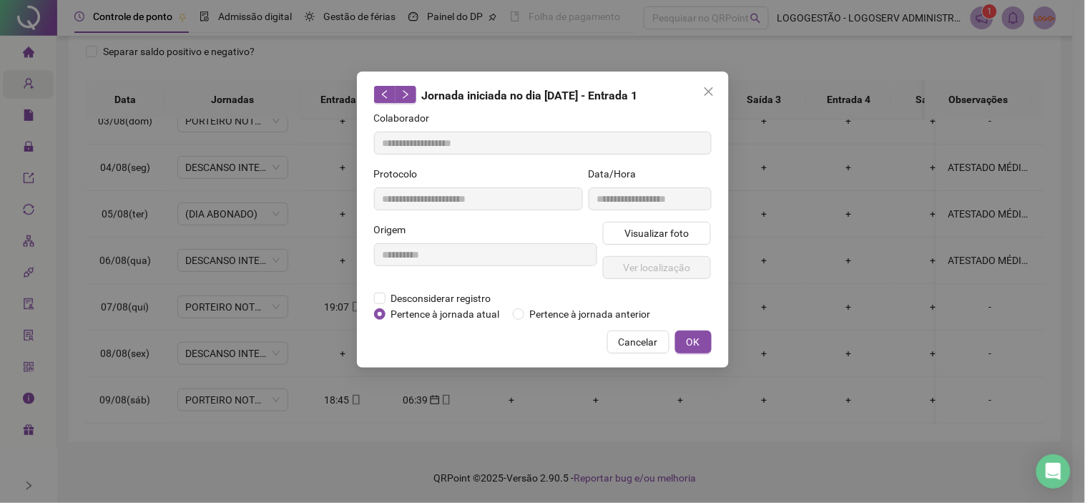
click at [620, 338] on span "Cancelar" at bounding box center [638, 342] width 39 height 16
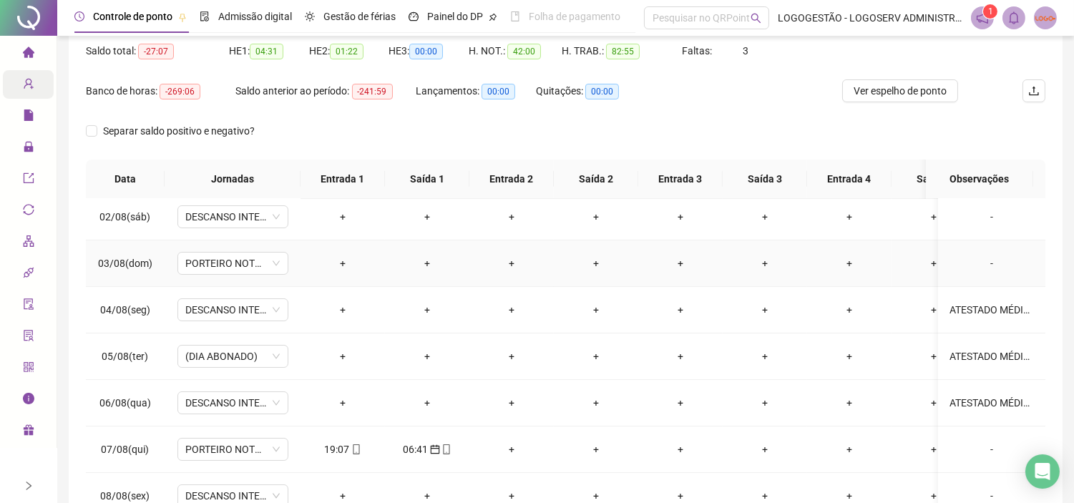
scroll to position [0, 0]
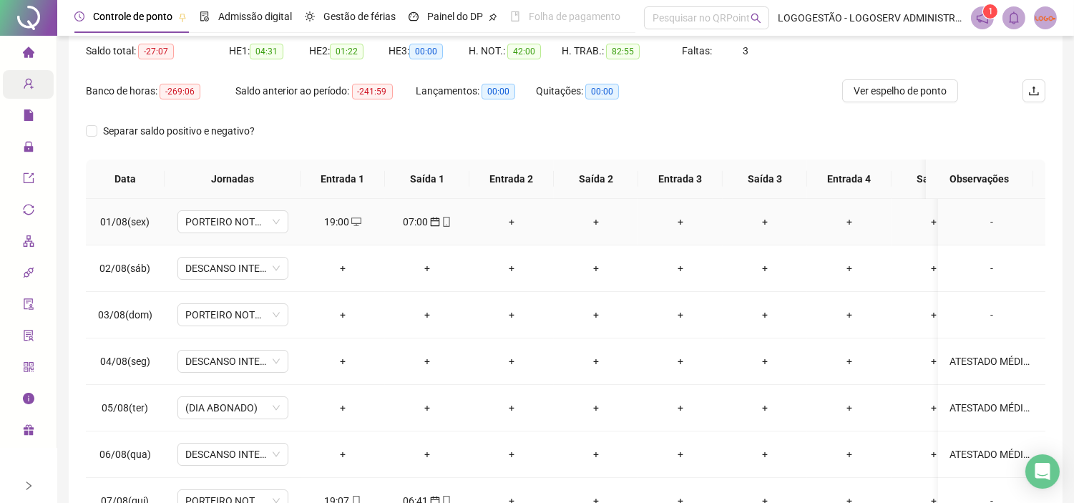
click at [411, 222] on div "07:00" at bounding box center [427, 222] width 62 height 16
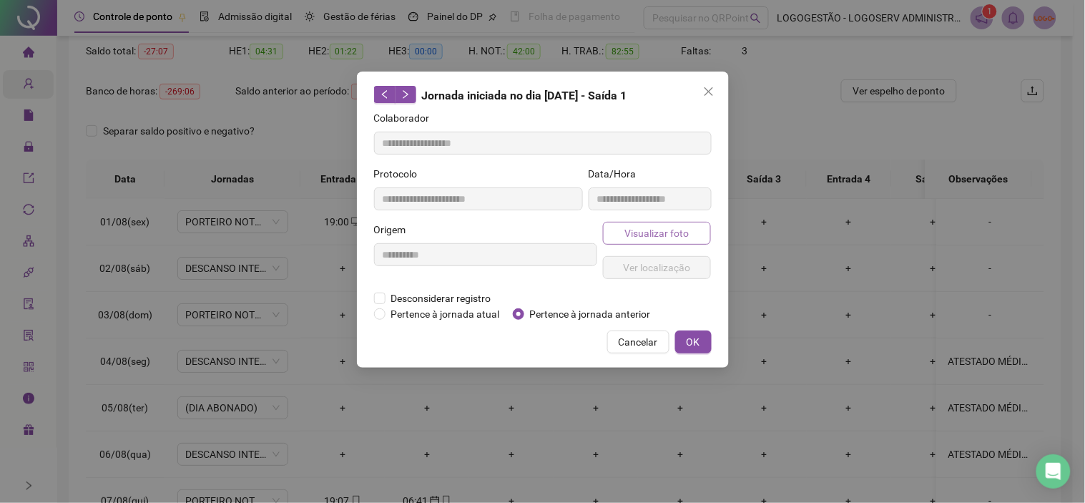
click at [648, 227] on span "Visualizar foto" at bounding box center [656, 233] width 64 height 16
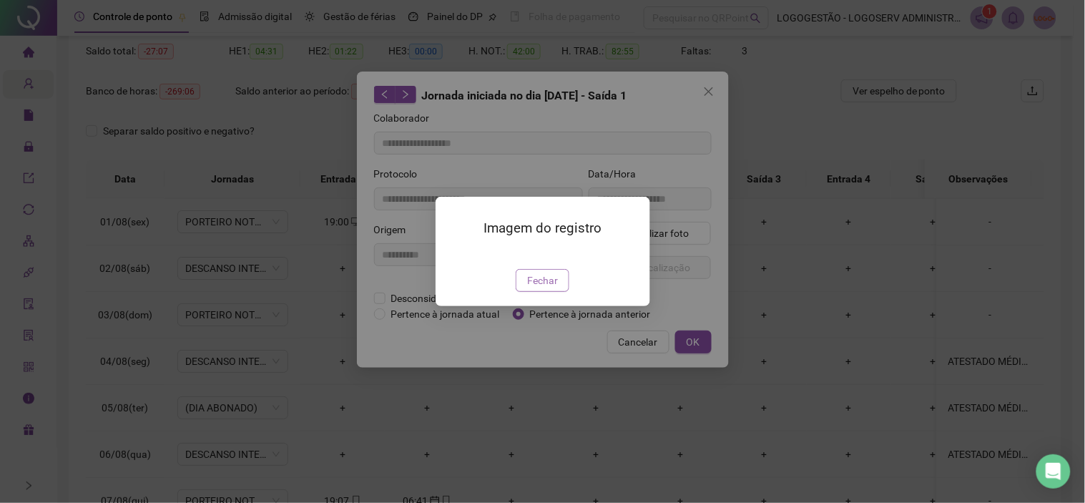
click at [528, 288] on span "Fechar" at bounding box center [542, 280] width 31 height 16
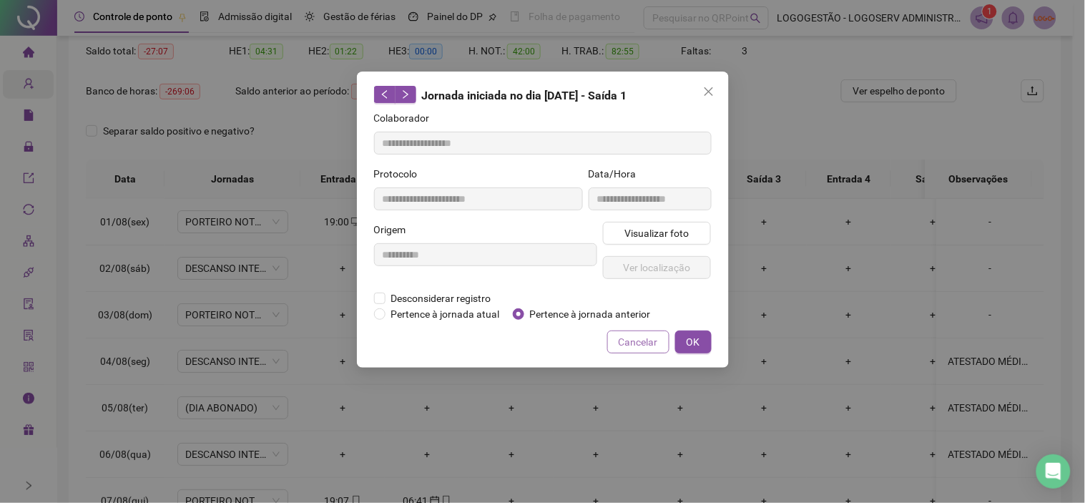
click at [633, 343] on span "Cancelar" at bounding box center [638, 342] width 39 height 16
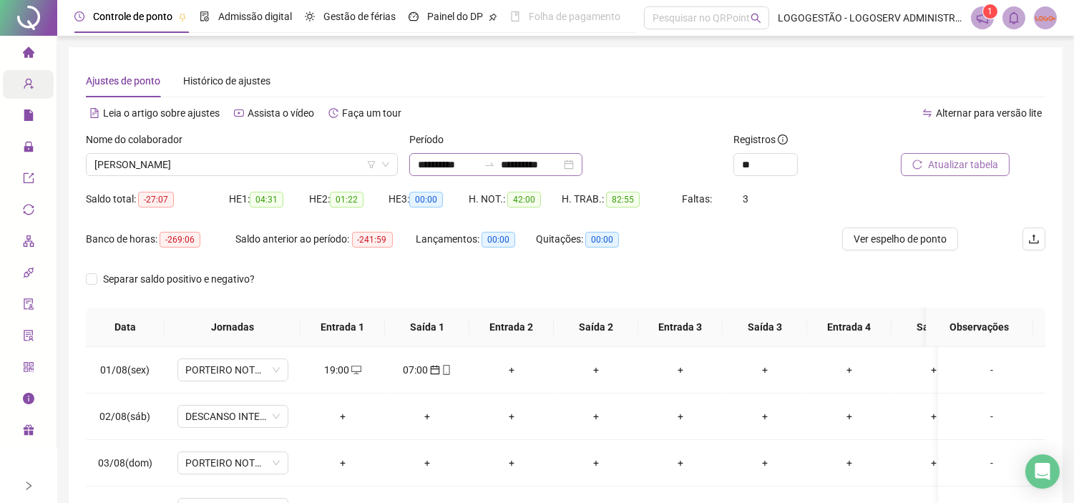
click at [495, 168] on icon "swap-right" at bounding box center [488, 164] width 11 height 11
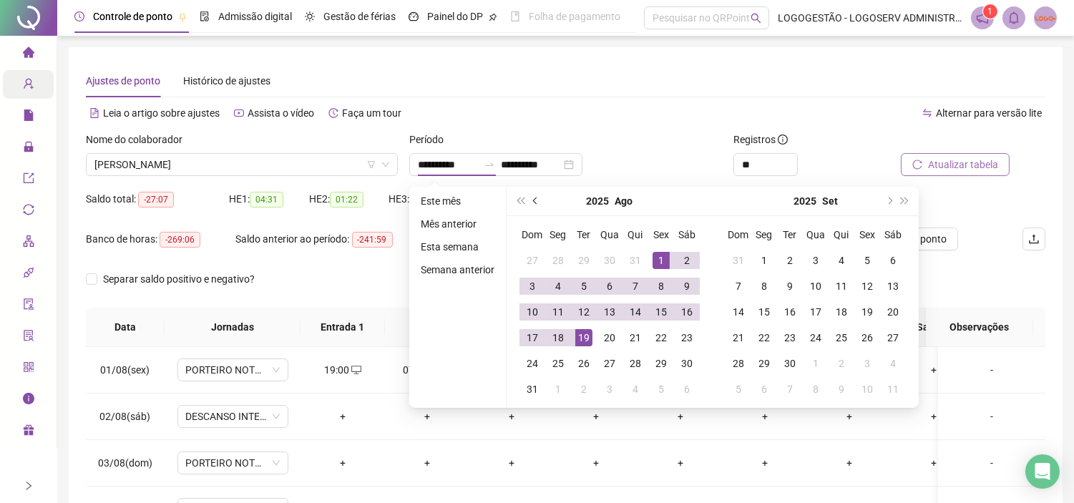
click at [532, 204] on button "prev-year" at bounding box center [536, 201] width 16 height 29
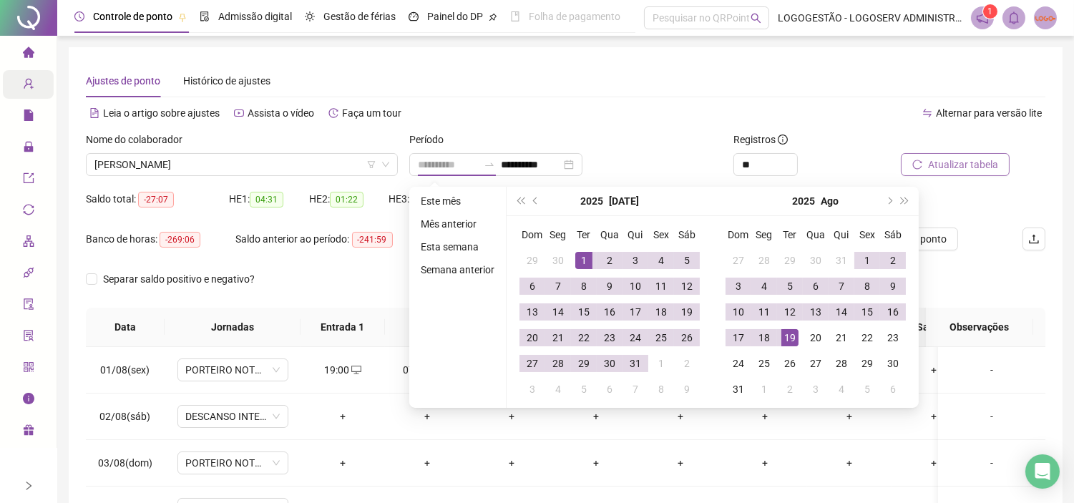
click at [581, 255] on div "1" at bounding box center [583, 260] width 17 height 17
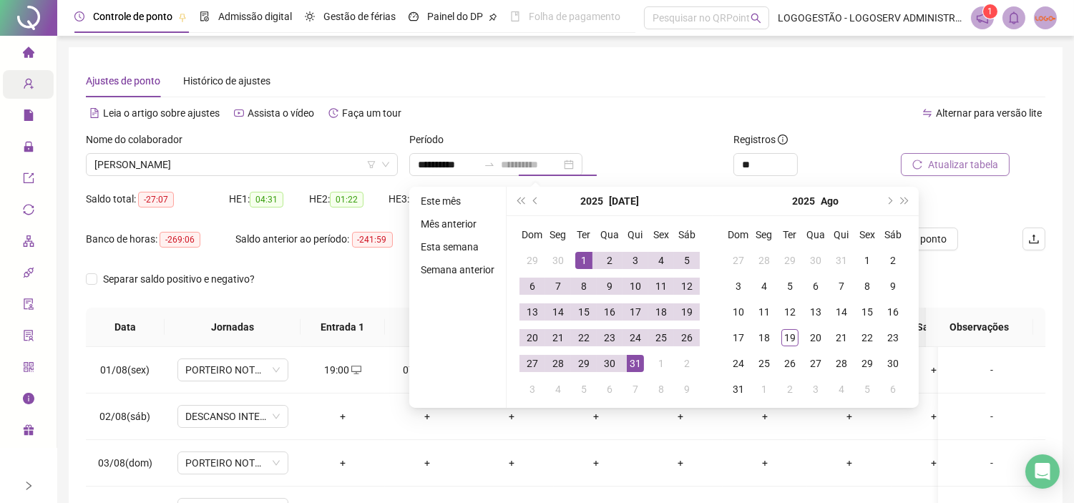
click at [630, 356] on div "31" at bounding box center [635, 363] width 17 height 17
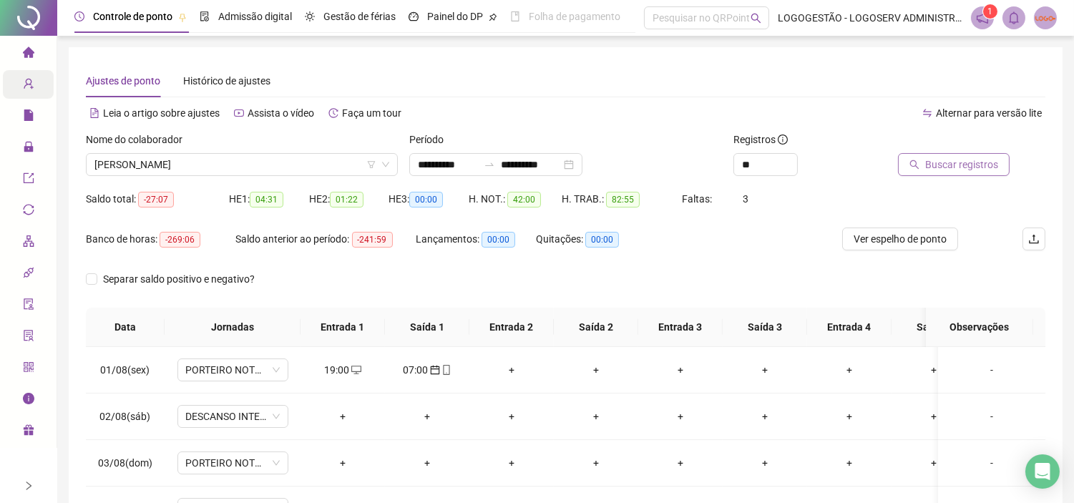
click at [928, 166] on span "Buscar registros" at bounding box center [961, 165] width 73 height 16
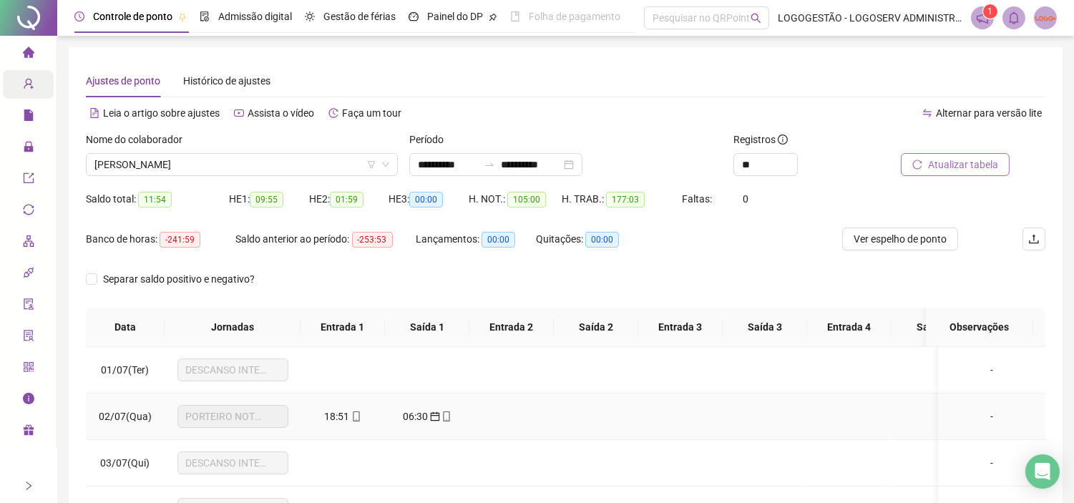
click at [345, 411] on span "18:51" at bounding box center [337, 416] width 25 height 11
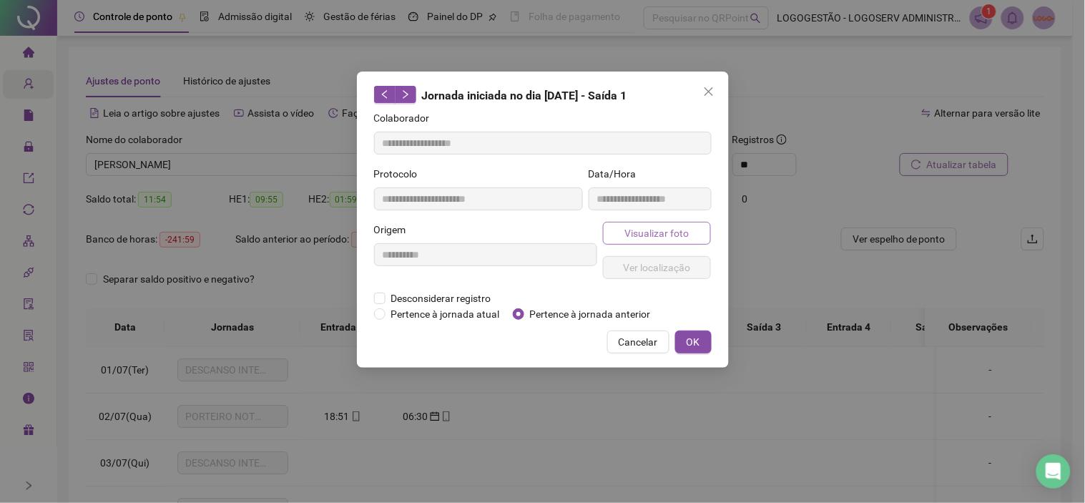
click at [689, 227] on button "Visualizar foto" at bounding box center [657, 233] width 109 height 23
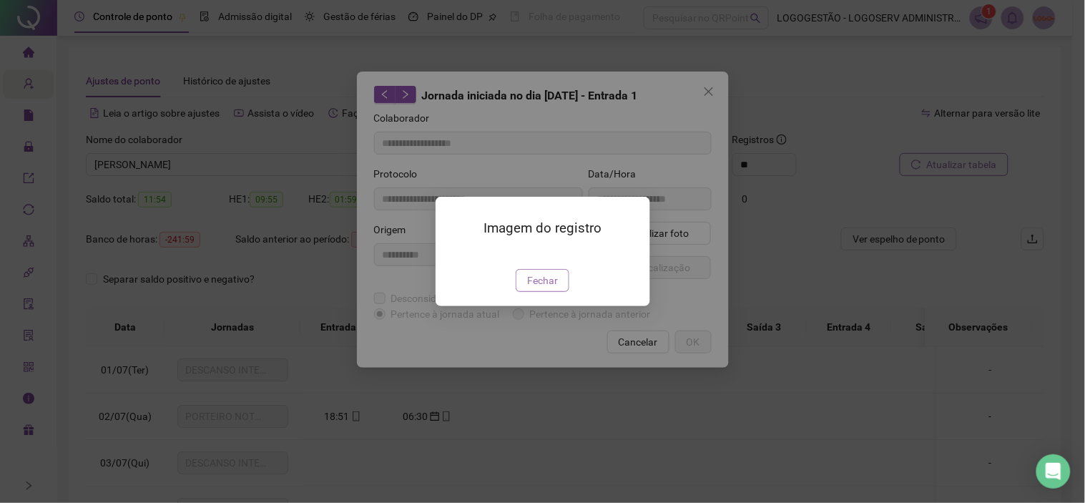
click at [564, 292] on button "Fechar" at bounding box center [543, 280] width 54 height 23
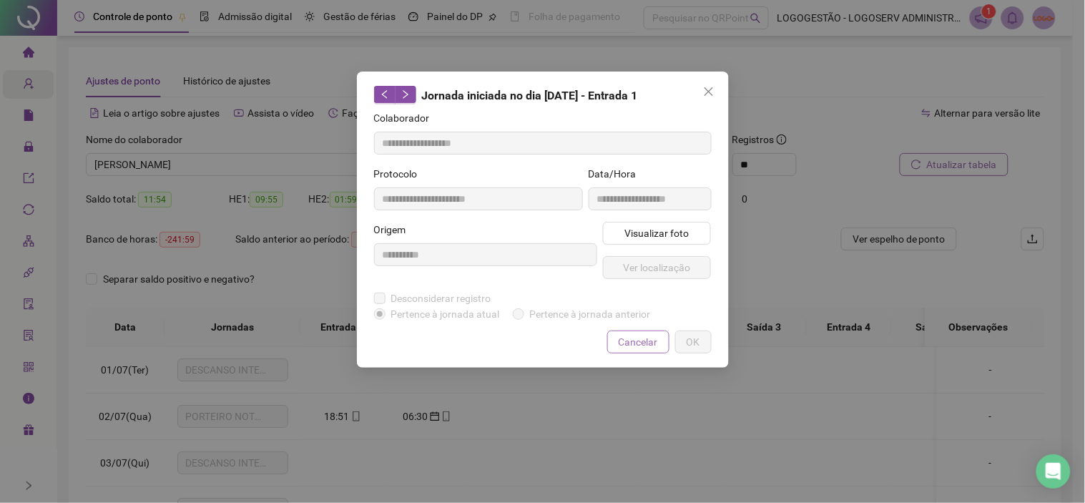
click at [631, 345] on span "Cancelar" at bounding box center [638, 342] width 39 height 16
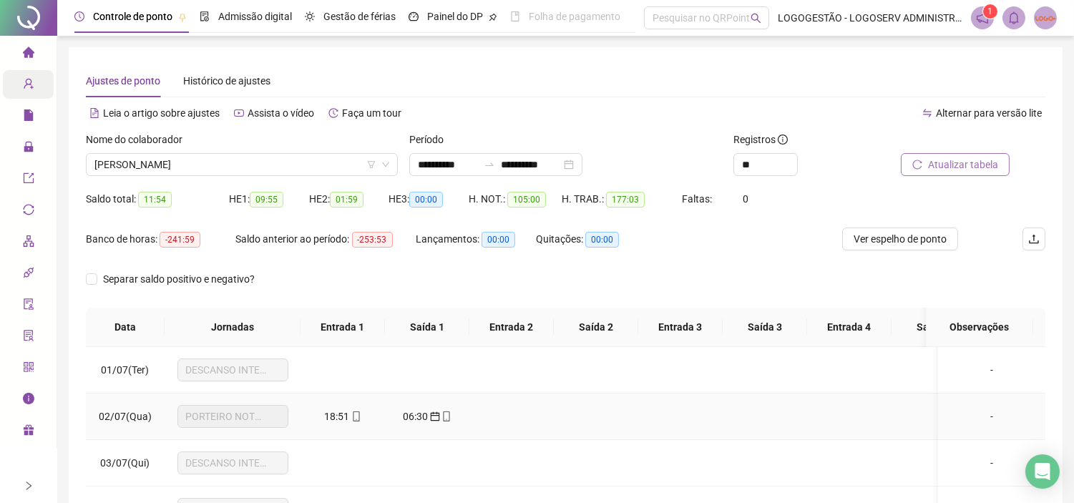
click at [417, 413] on span "06:30" at bounding box center [415, 416] width 25 height 11
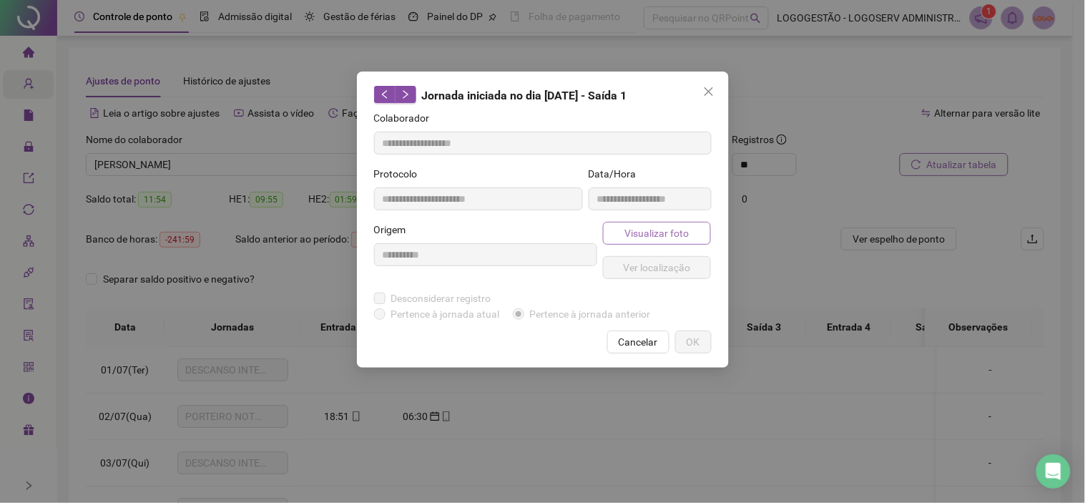
click at [660, 227] on span "Visualizar foto" at bounding box center [656, 233] width 64 height 16
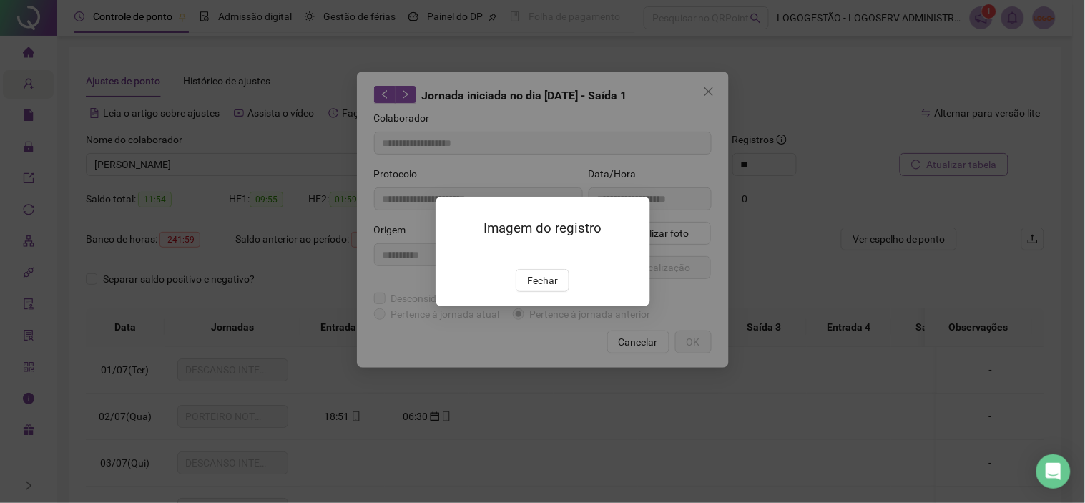
click at [573, 292] on div "Fechar" at bounding box center [543, 280] width 180 height 23
click at [539, 288] on span "Fechar" at bounding box center [542, 280] width 31 height 16
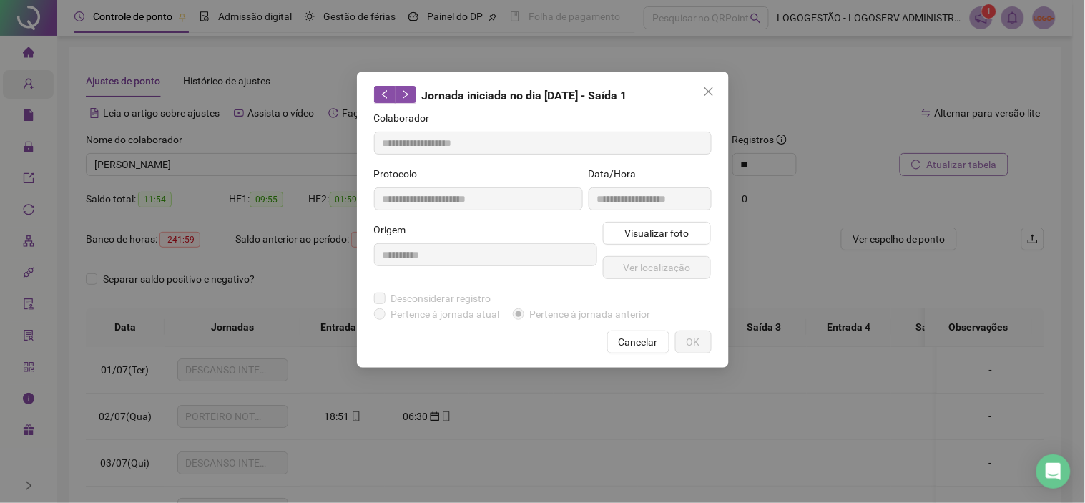
drag, startPoint x: 624, startPoint y: 340, endPoint x: 551, endPoint y: 195, distance: 161.5
click at [626, 340] on span "Cancelar" at bounding box center [638, 342] width 39 height 16
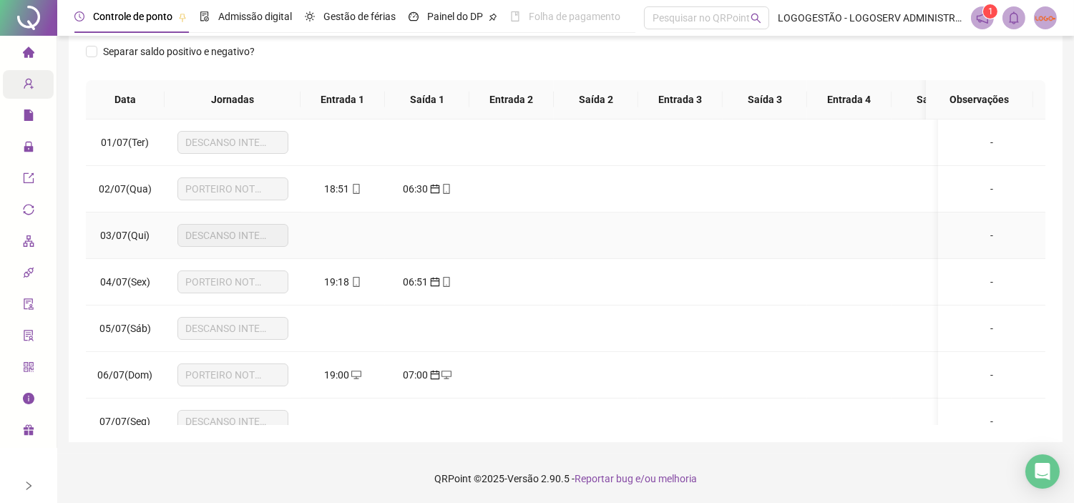
scroll to position [79, 0]
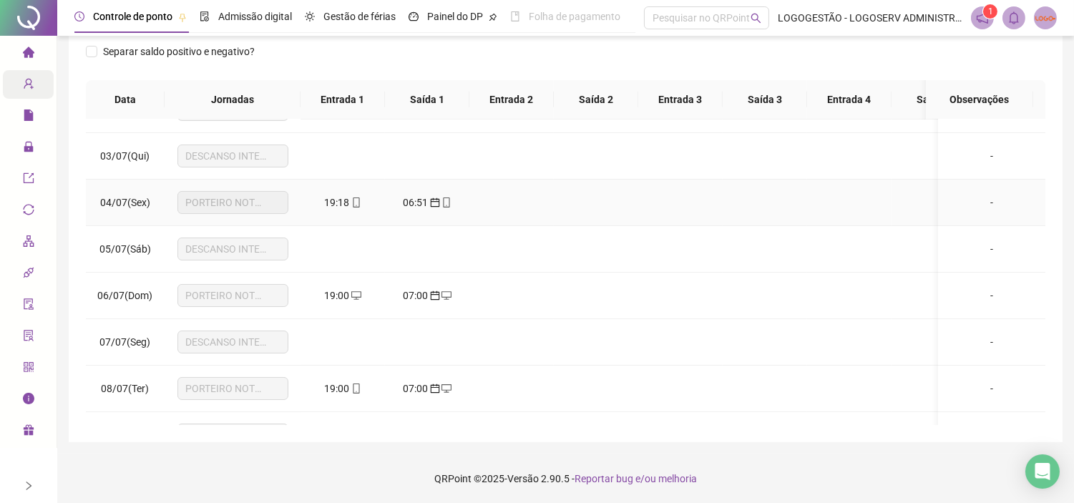
click at [346, 203] on span "19:18" at bounding box center [337, 202] width 25 height 11
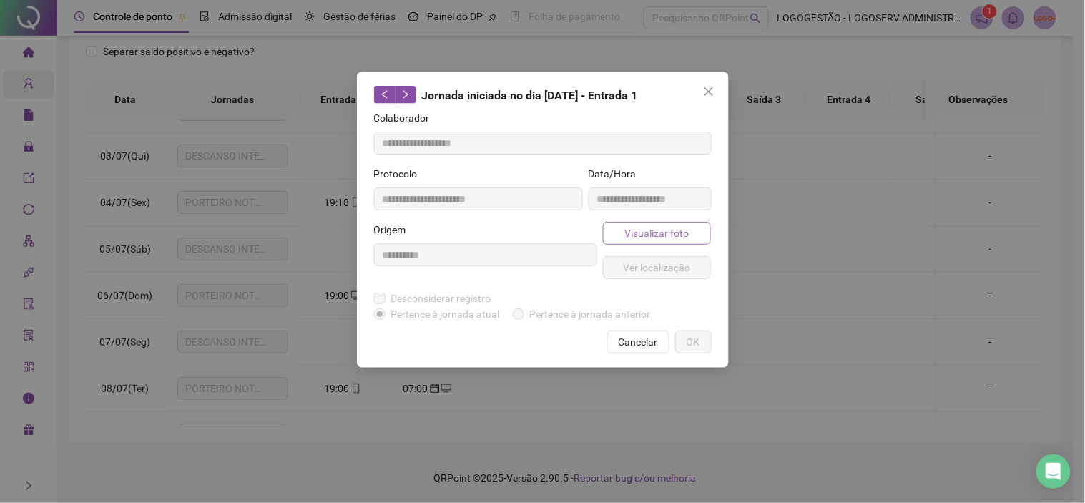
click at [673, 226] on span "Visualizar foto" at bounding box center [656, 233] width 64 height 16
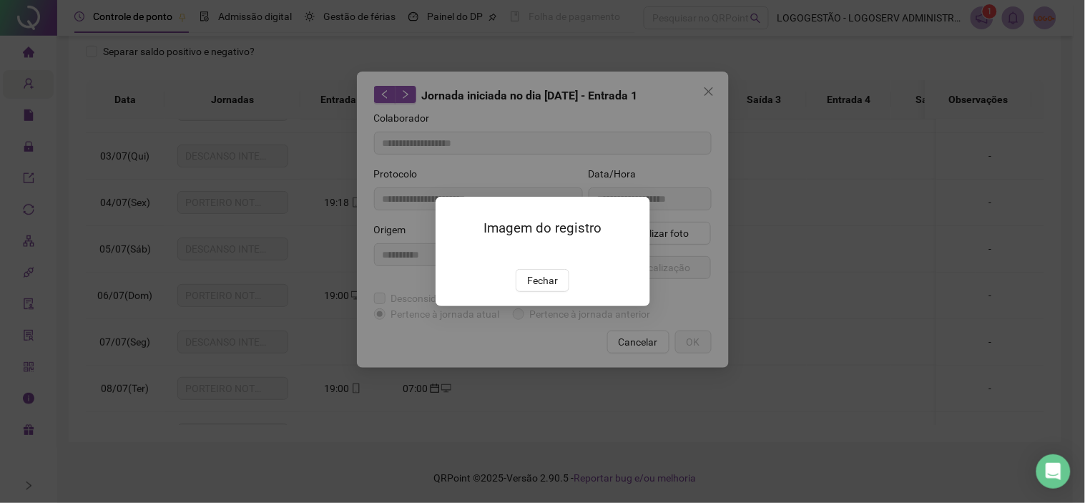
click at [555, 306] on div "Imagem do registro Fechar" at bounding box center [543, 251] width 215 height 109
click at [561, 292] on button "Fechar" at bounding box center [543, 280] width 54 height 23
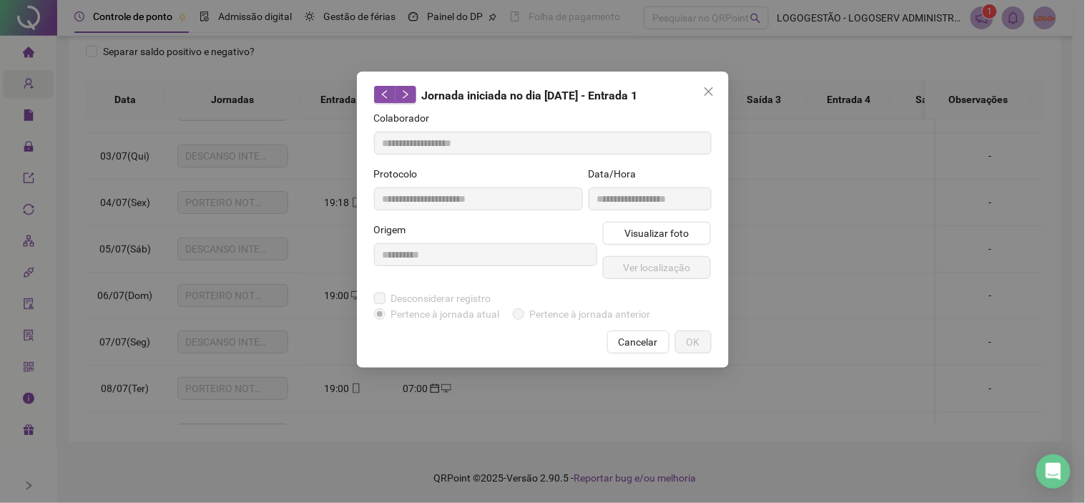
click at [641, 336] on span "Cancelar" at bounding box center [638, 342] width 39 height 16
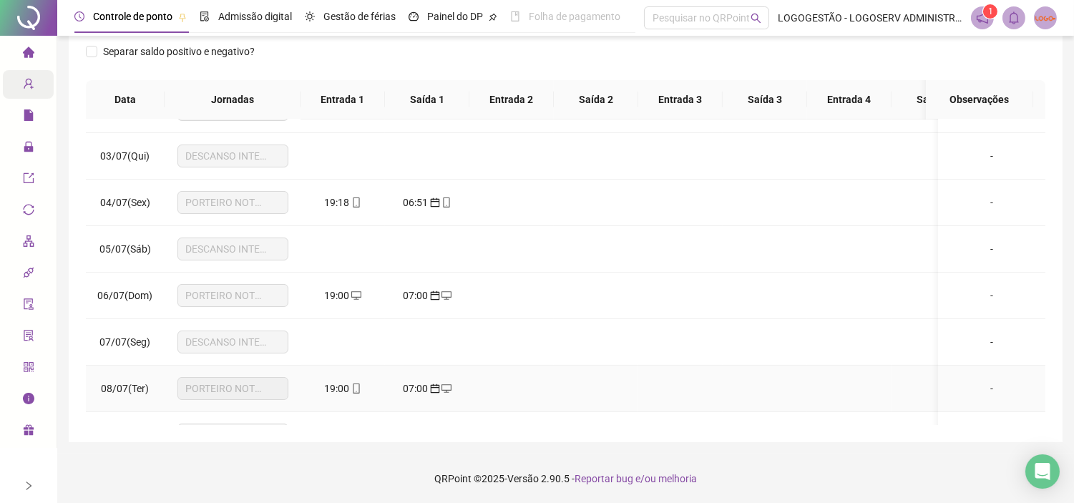
click at [342, 386] on span "19:00" at bounding box center [337, 388] width 25 height 11
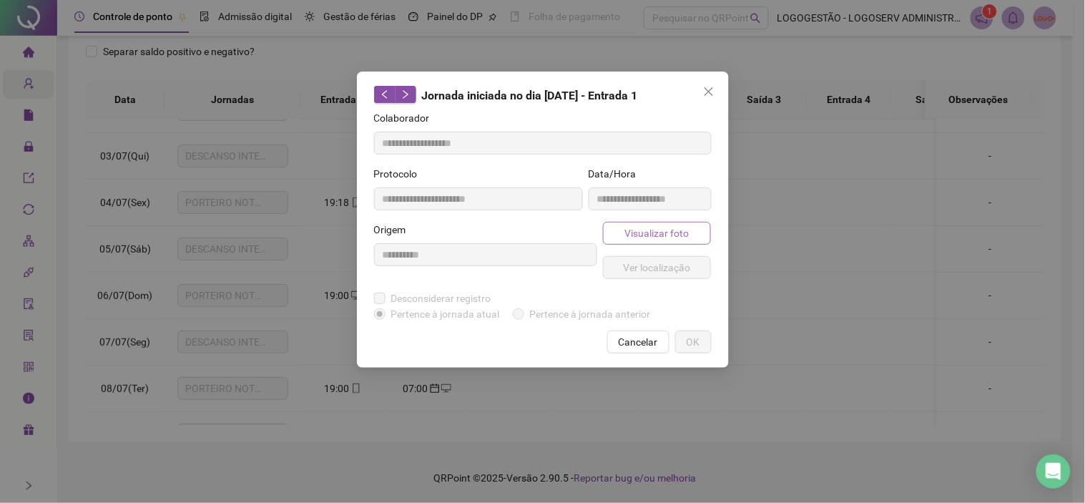
click at [682, 231] on span "Visualizar foto" at bounding box center [656, 233] width 64 height 16
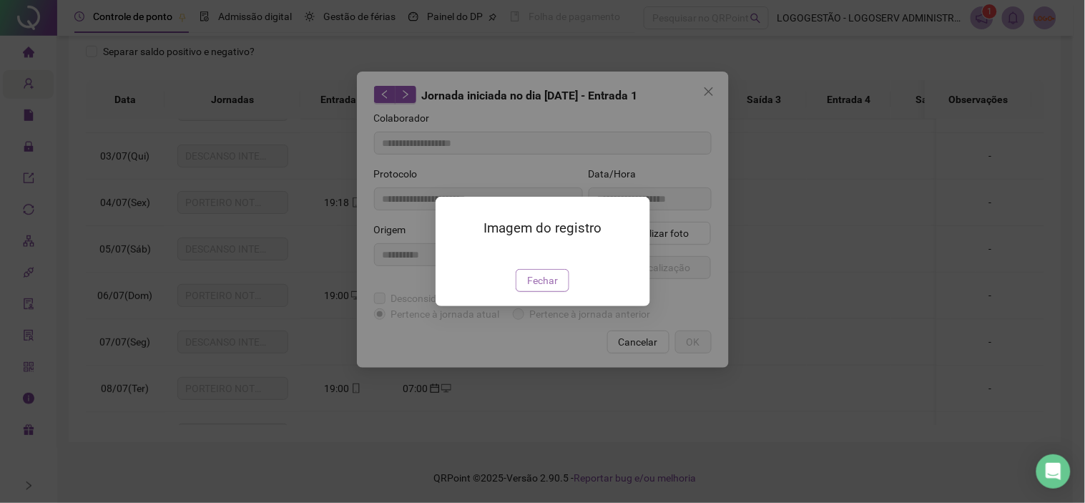
click at [453, 254] on img at bounding box center [453, 254] width 0 height 0
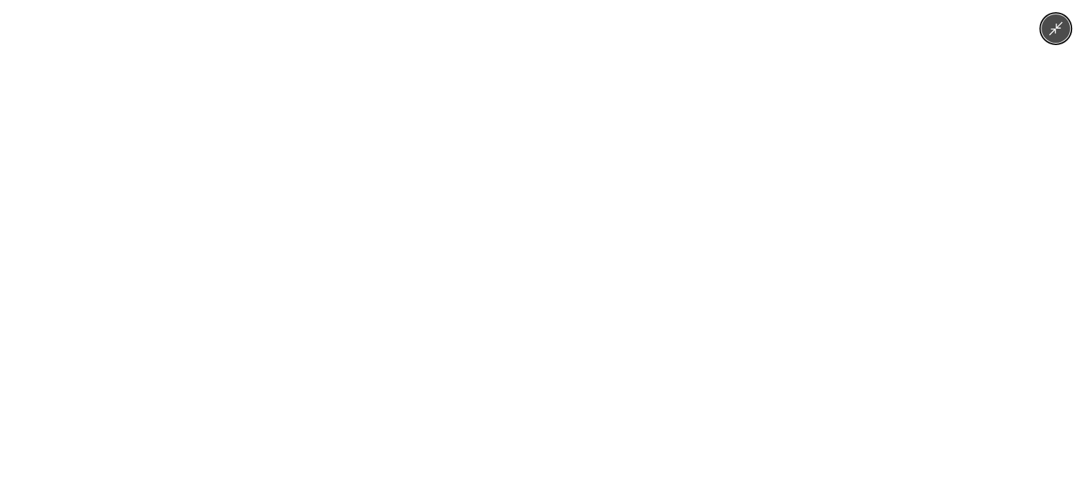
click at [871, 288] on div at bounding box center [542, 251] width 1085 height 503
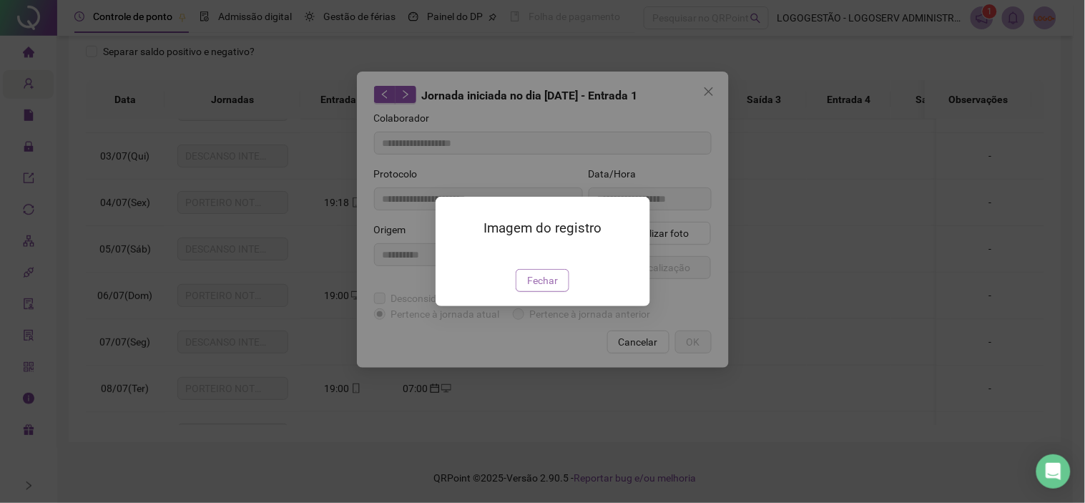
click at [554, 288] on span "Fechar" at bounding box center [542, 280] width 31 height 16
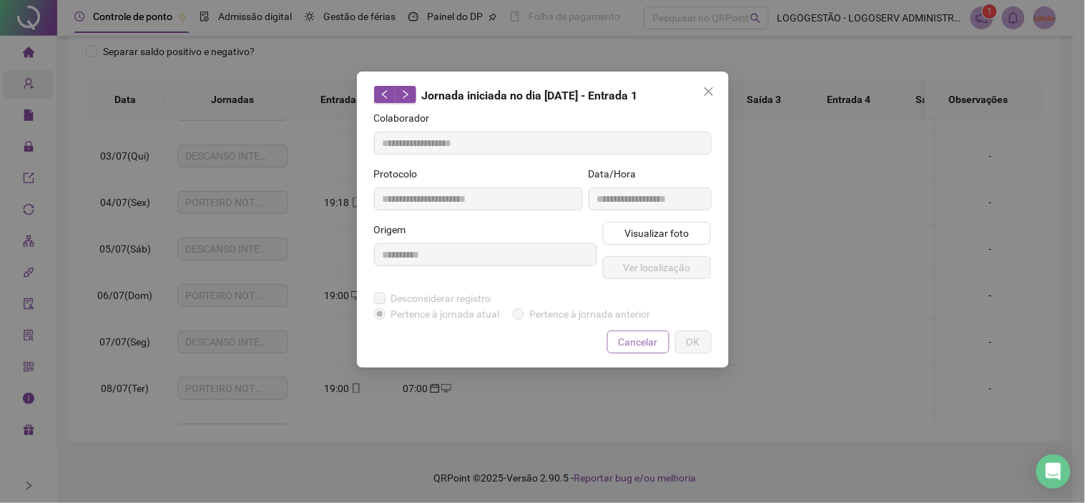
click at [644, 343] on span "Cancelar" at bounding box center [638, 342] width 39 height 16
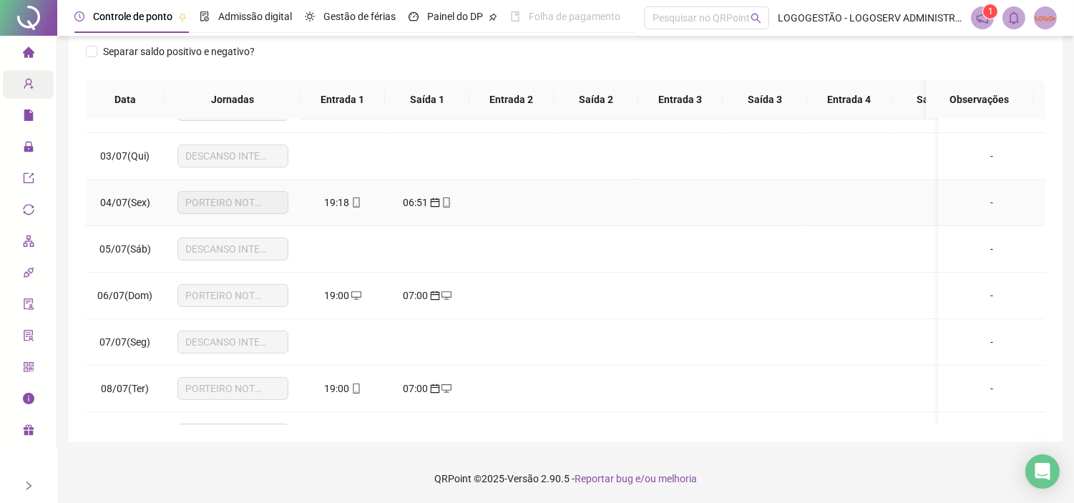
click at [430, 197] on icon "calendar" at bounding box center [435, 202] width 10 height 10
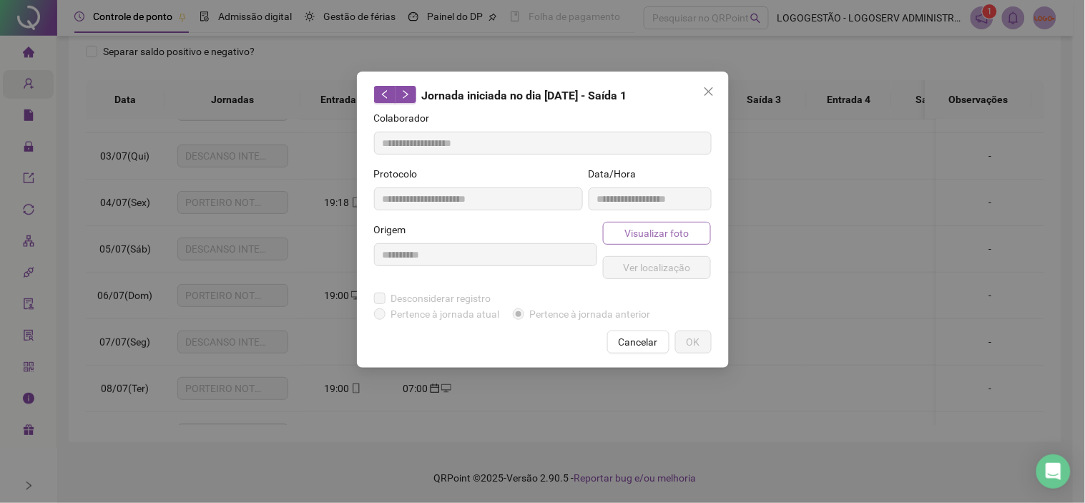
click at [649, 226] on span "Visualizar foto" at bounding box center [656, 233] width 64 height 16
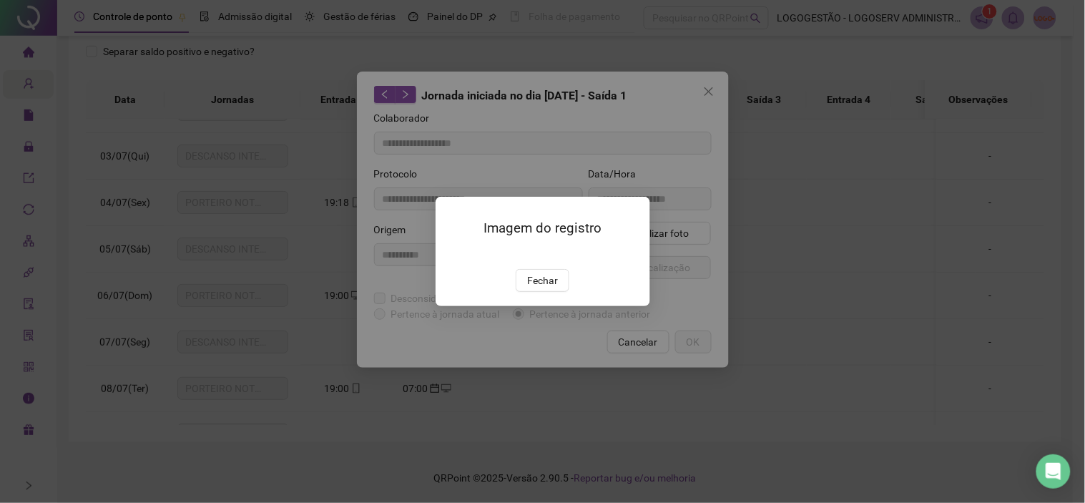
click at [549, 306] on div "Imagem do registro Fechar" at bounding box center [543, 251] width 215 height 109
click at [554, 288] on span "Fechar" at bounding box center [542, 280] width 31 height 16
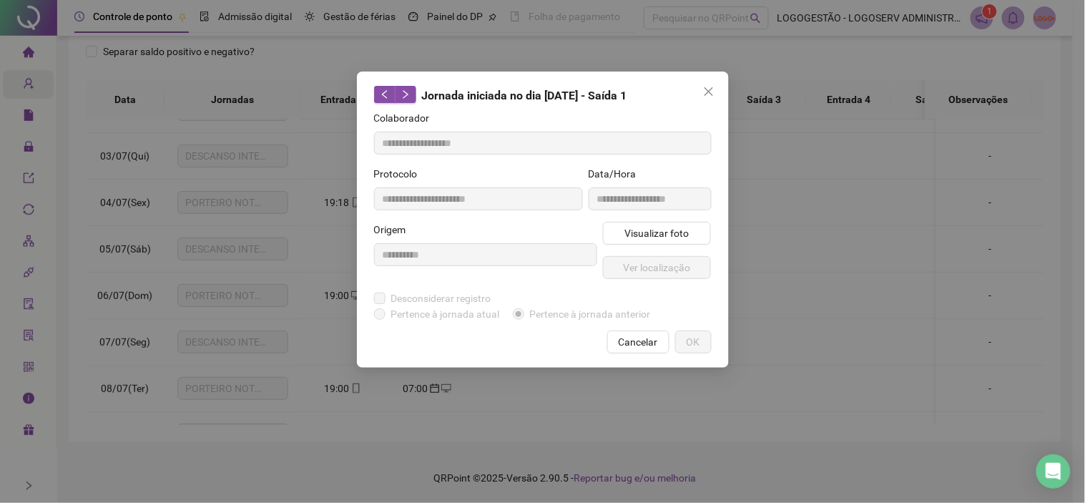
click at [644, 339] on span "Cancelar" at bounding box center [638, 342] width 39 height 16
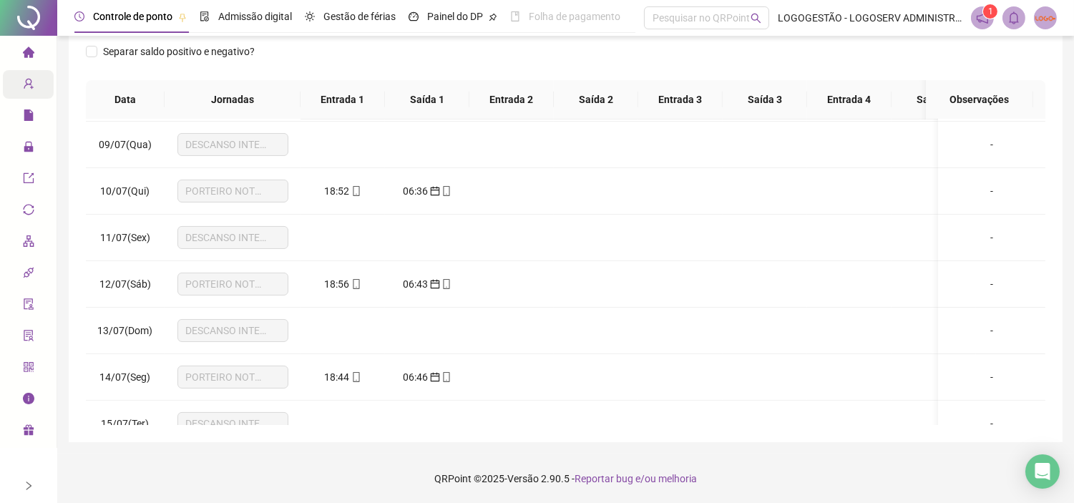
scroll to position [397, 0]
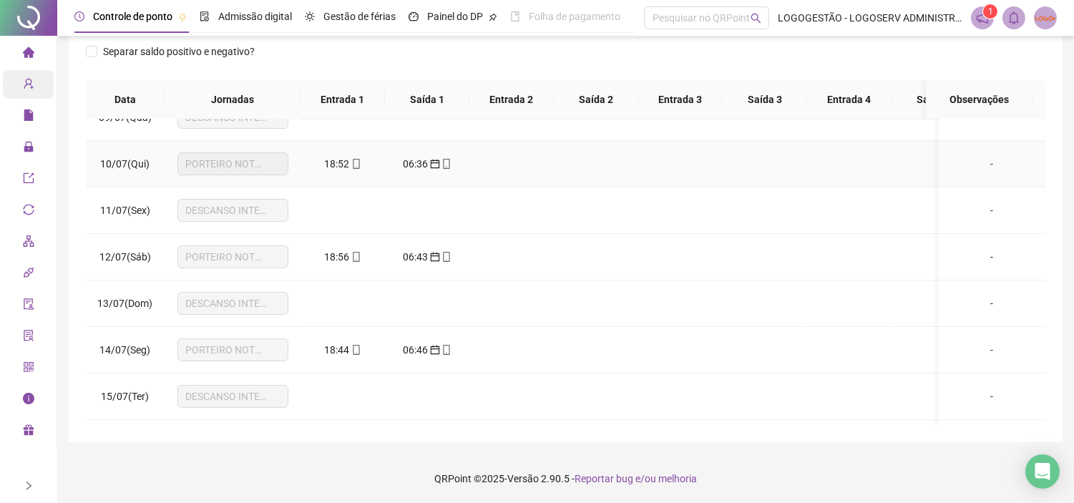
click at [340, 162] on span "18:52" at bounding box center [337, 163] width 25 height 11
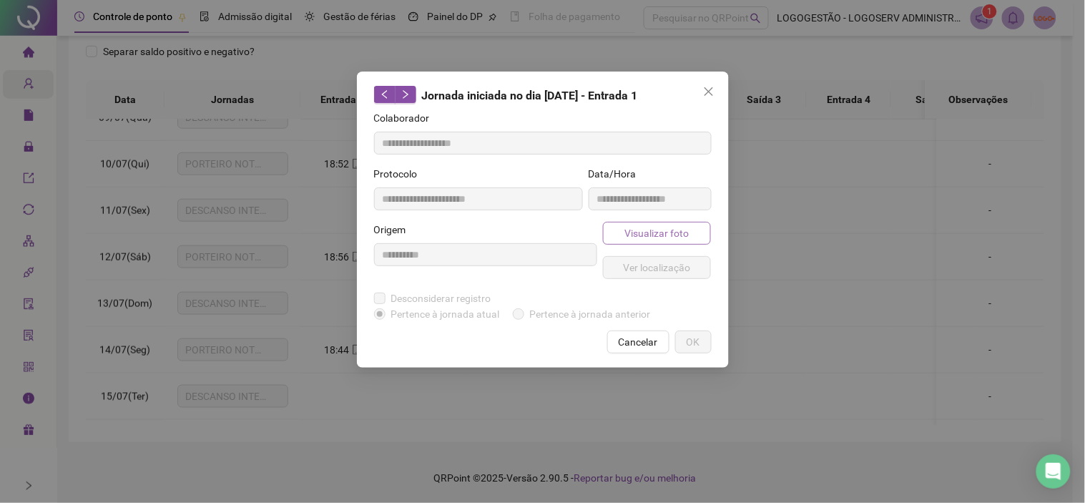
click at [628, 230] on span "Visualizar foto" at bounding box center [656, 233] width 64 height 16
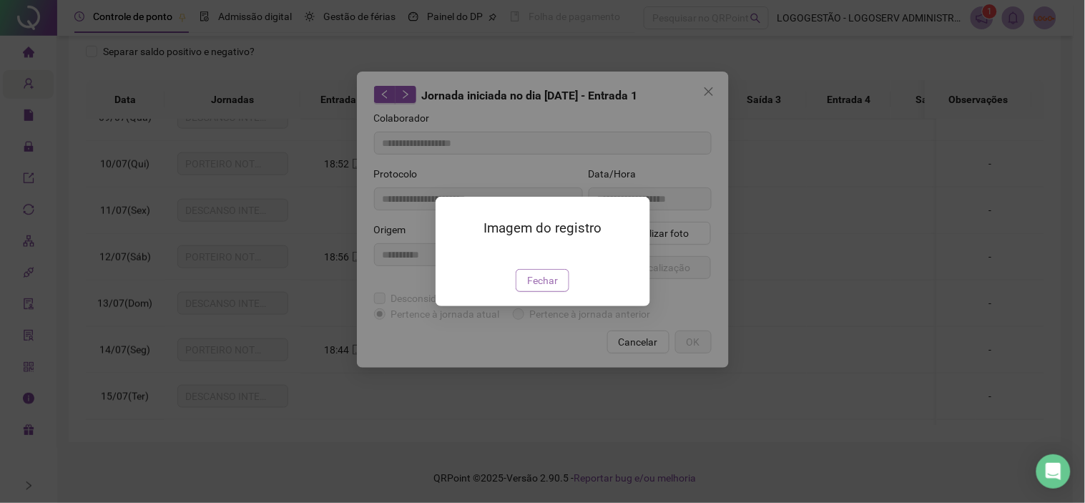
click at [547, 288] on span "Fechar" at bounding box center [542, 280] width 31 height 16
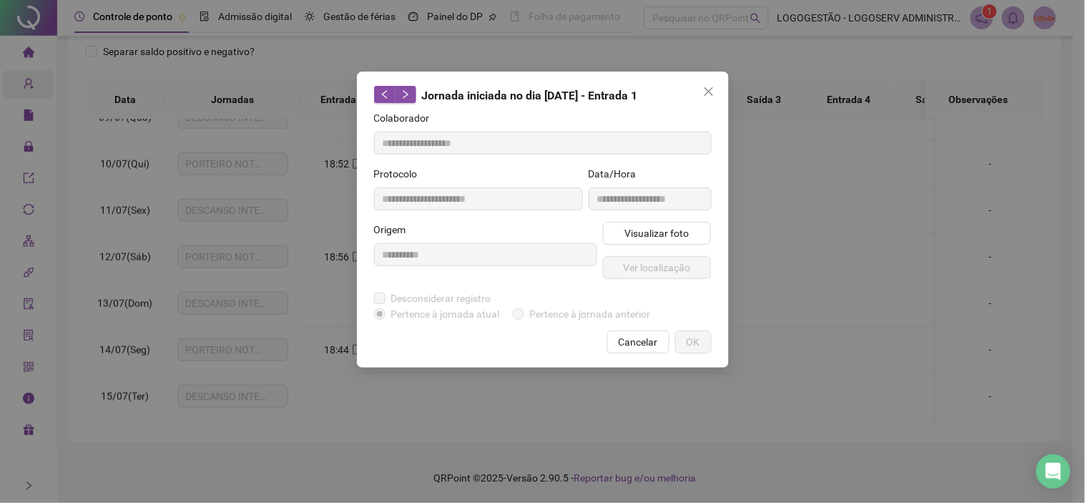
click at [638, 345] on span "Cancelar" at bounding box center [638, 342] width 39 height 16
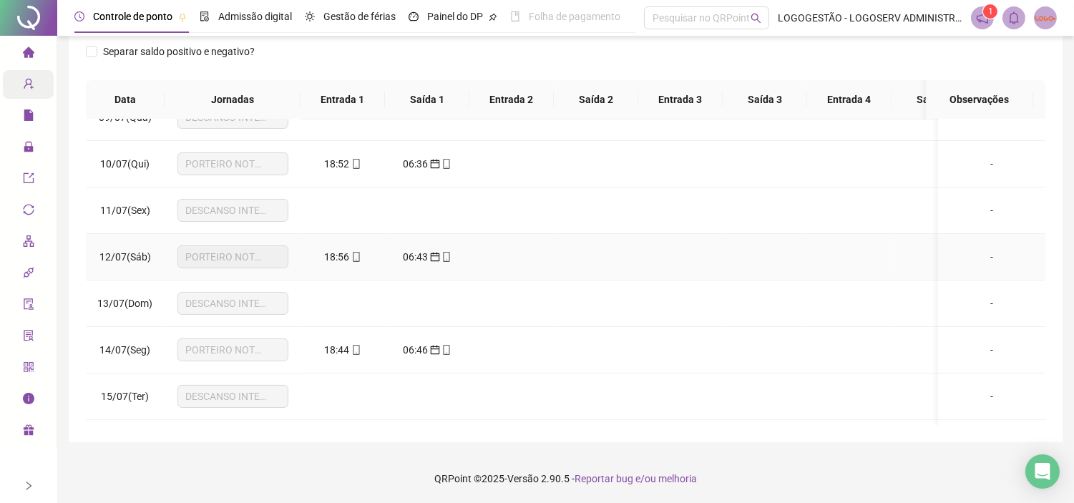
click at [342, 255] on span "18:56" at bounding box center [337, 256] width 25 height 11
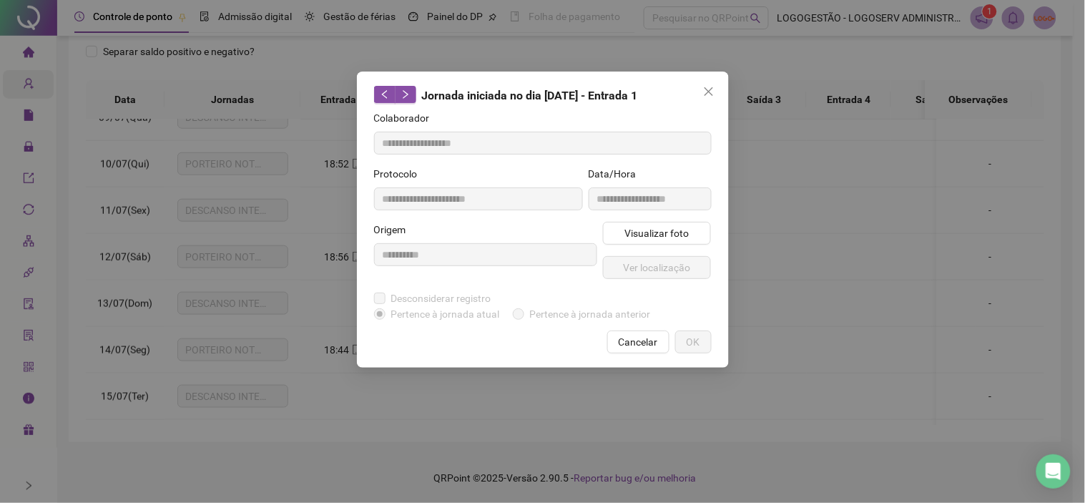
click at [667, 245] on div "Visualizar foto Ver localização" at bounding box center [657, 256] width 114 height 69
click at [667, 237] on span "Visualizar foto" at bounding box center [656, 233] width 64 height 16
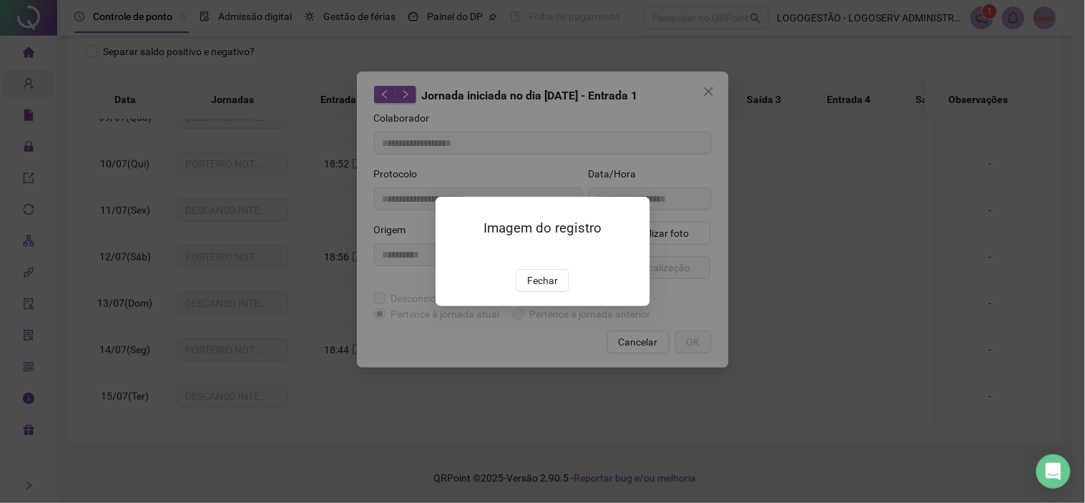
drag, startPoint x: 532, startPoint y: 365, endPoint x: 556, endPoint y: 353, distance: 26.2
click at [536, 288] on span "Fechar" at bounding box center [542, 280] width 31 height 16
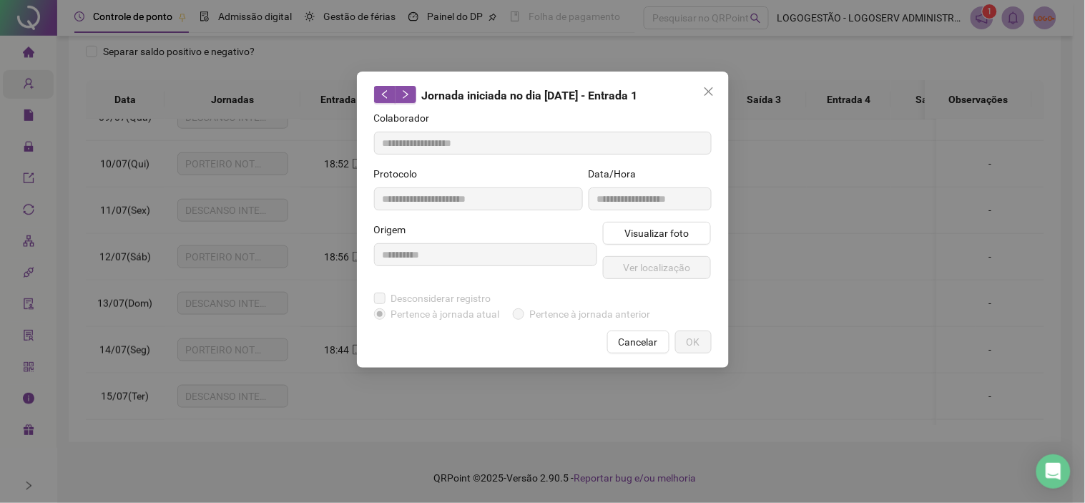
drag, startPoint x: 622, startPoint y: 343, endPoint x: 441, endPoint y: 339, distance: 181.0
click at [625, 342] on span "Cancelar" at bounding box center [638, 342] width 39 height 16
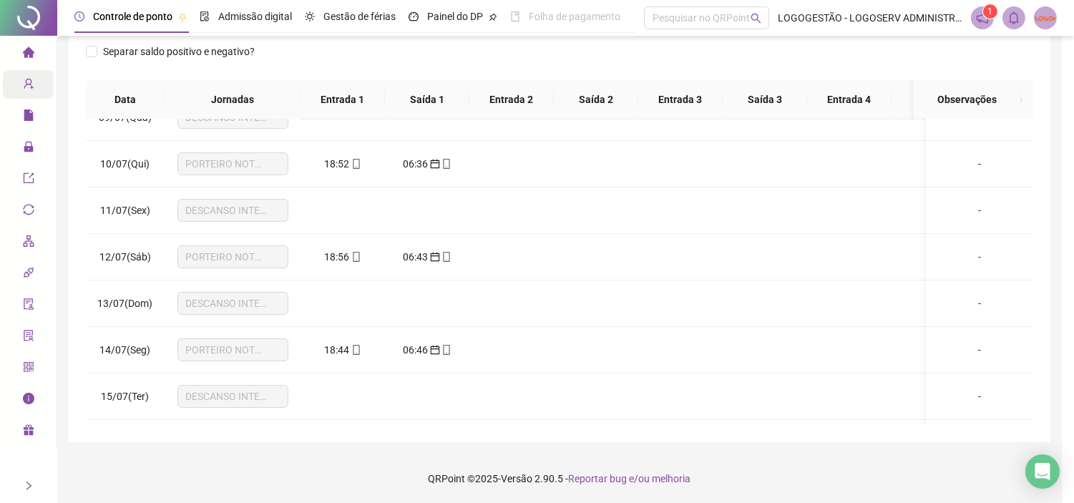
click at [360, 347] on div "18:44" at bounding box center [343, 350] width 62 height 16
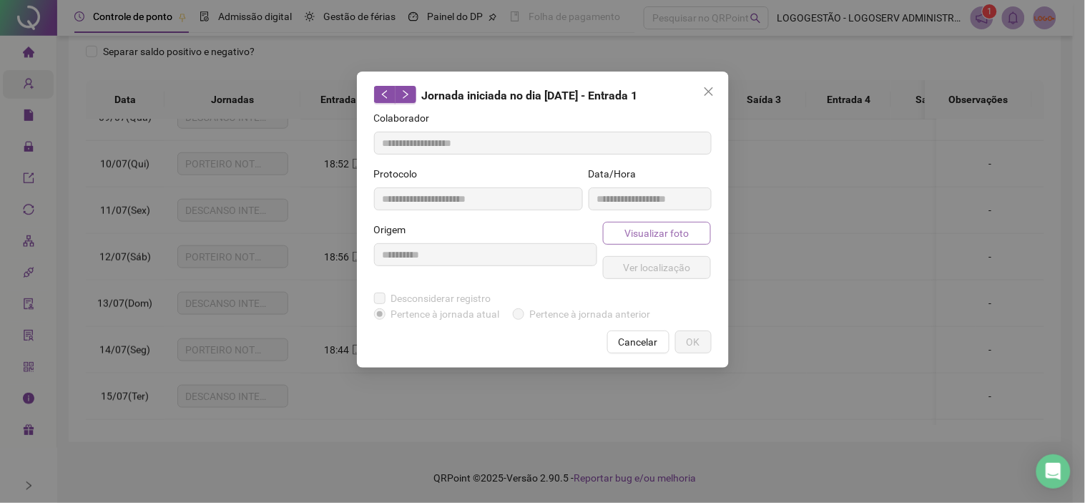
click at [674, 244] on button "Visualizar foto" at bounding box center [657, 233] width 109 height 23
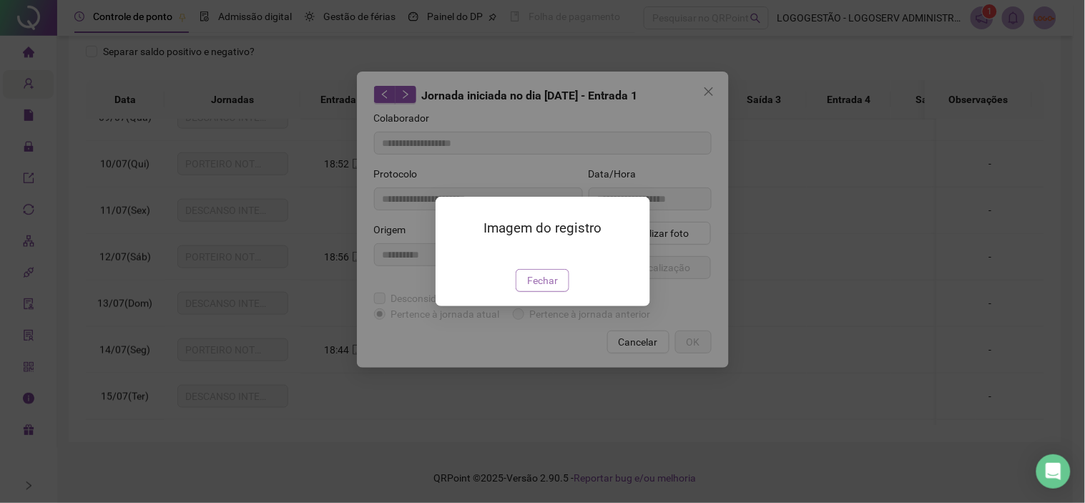
click at [554, 288] on span "Fechar" at bounding box center [542, 280] width 31 height 16
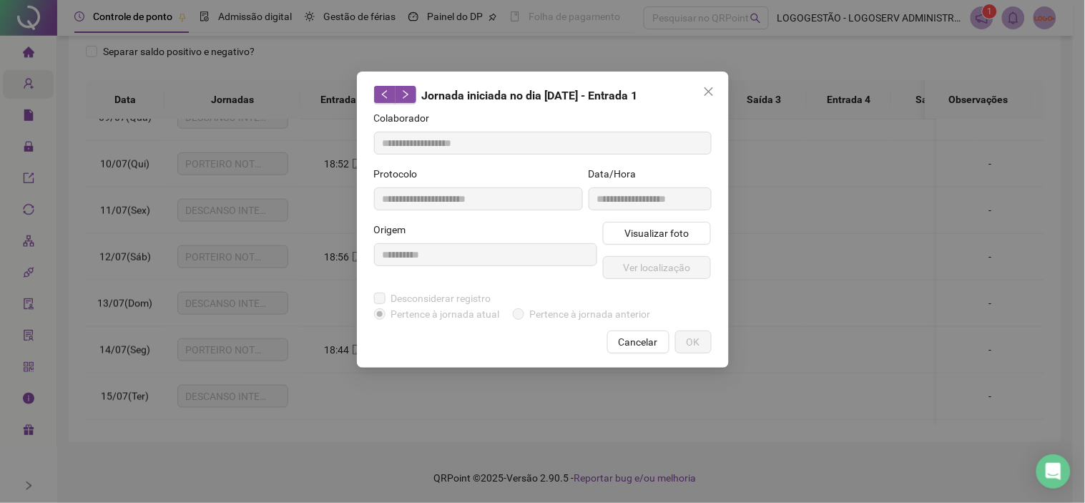
click at [637, 343] on span "Cancelar" at bounding box center [638, 342] width 39 height 16
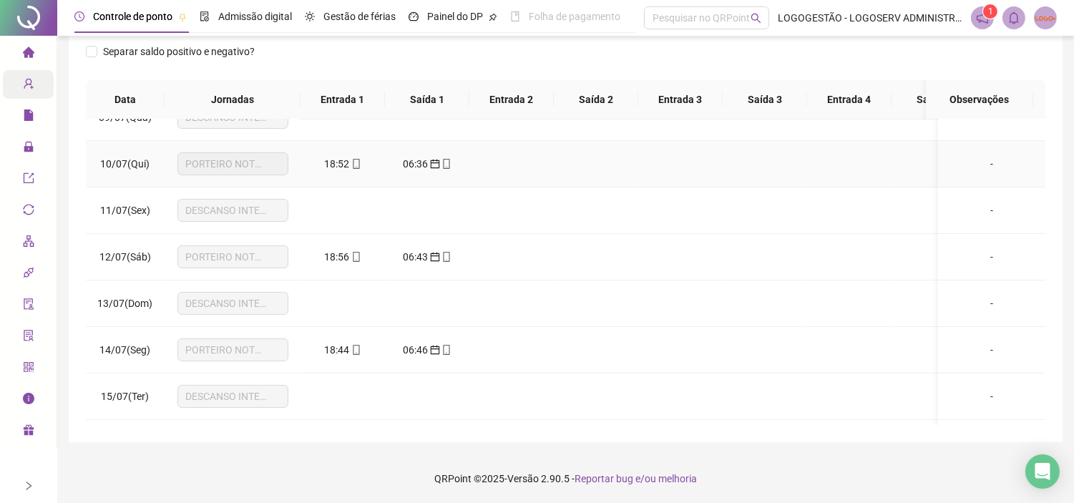
click at [426, 164] on span "06:36" at bounding box center [415, 163] width 25 height 11
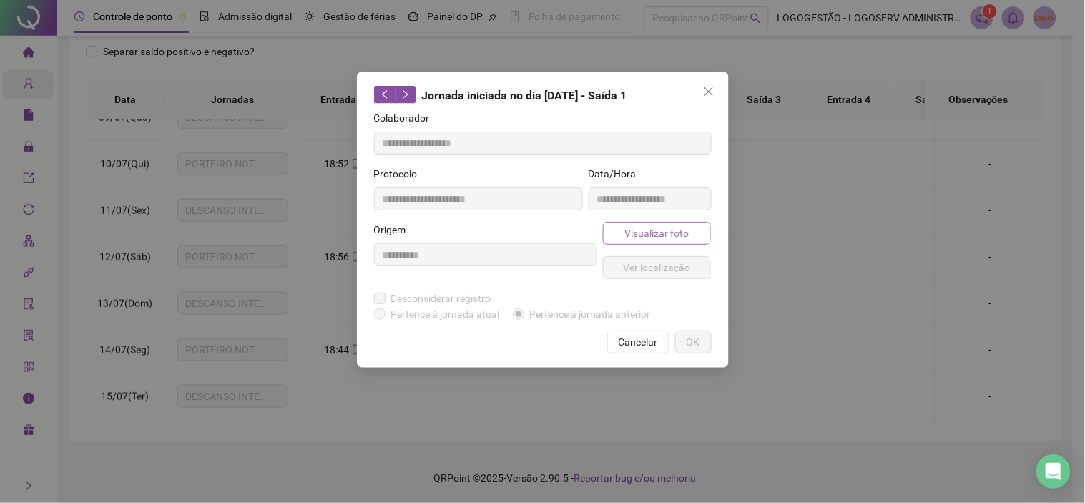
click at [645, 229] on span "Visualizar foto" at bounding box center [656, 233] width 64 height 16
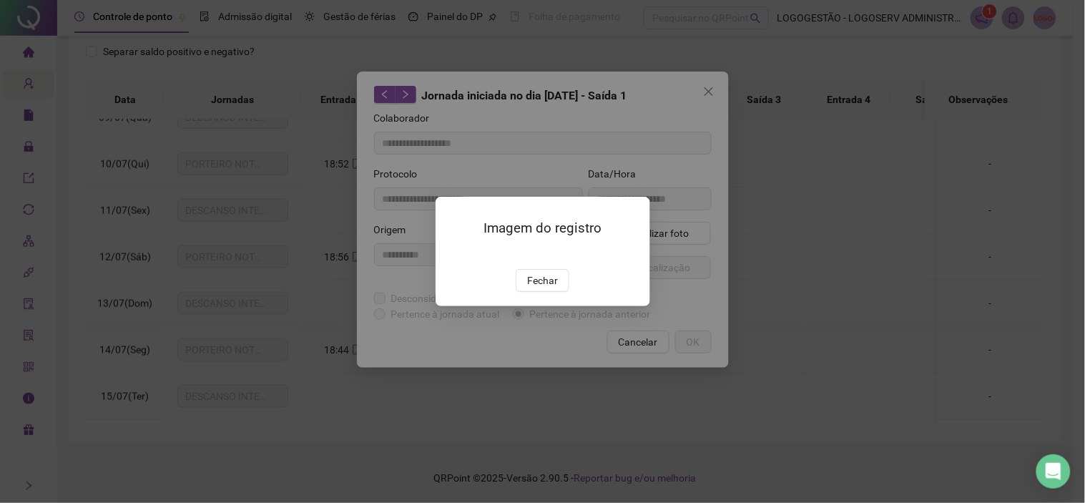
click at [549, 288] on span "Fechar" at bounding box center [542, 280] width 31 height 16
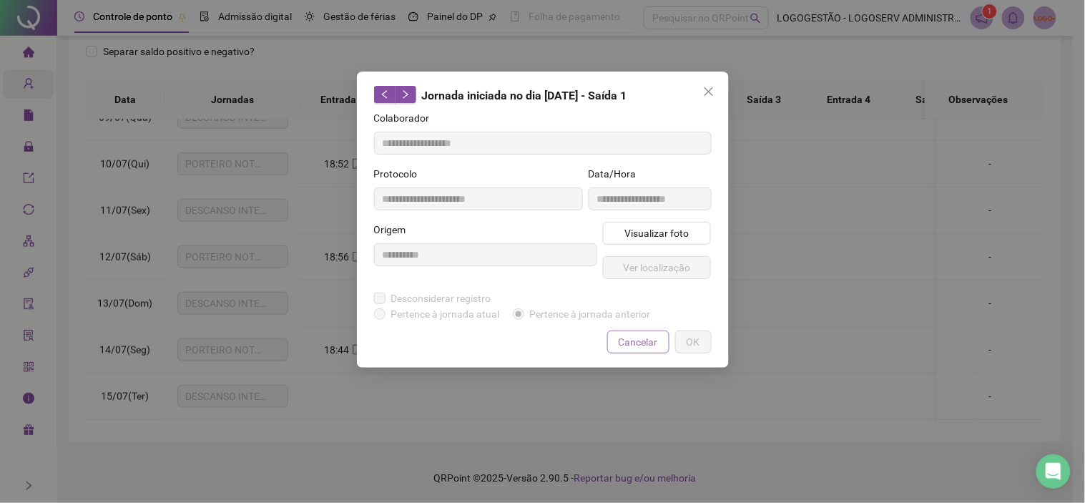
click at [623, 342] on span "Cancelar" at bounding box center [638, 342] width 39 height 16
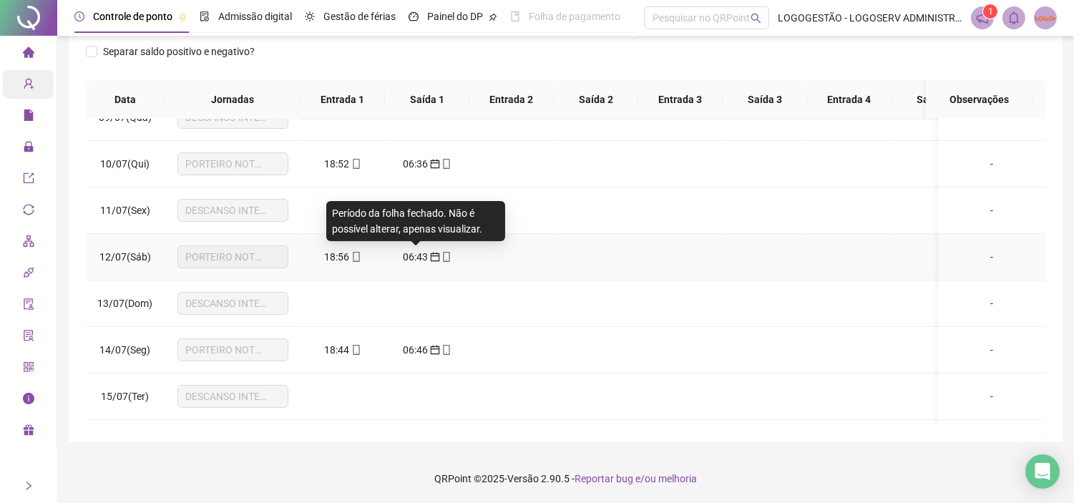
click at [417, 254] on span "06:43" at bounding box center [415, 256] width 25 height 11
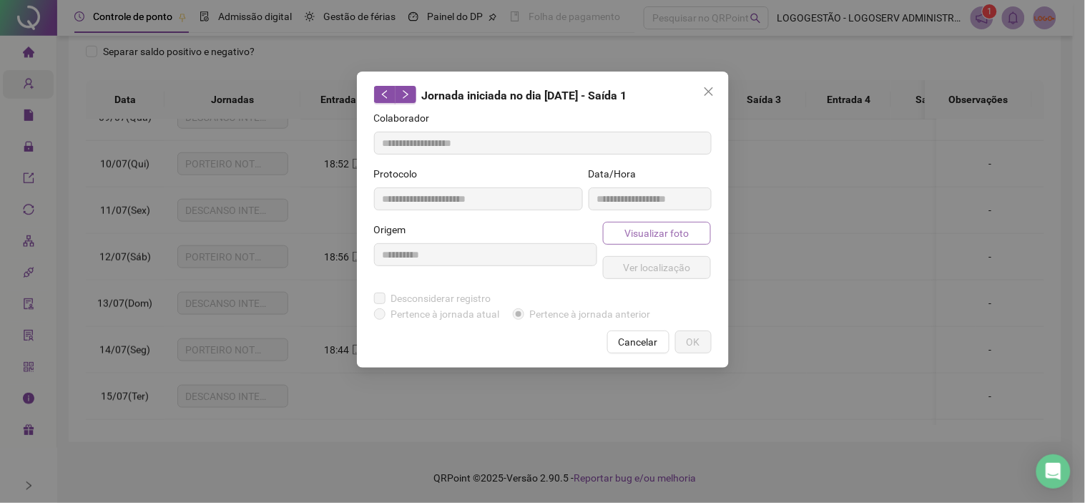
click at [674, 239] on span "Visualizar foto" at bounding box center [656, 233] width 64 height 16
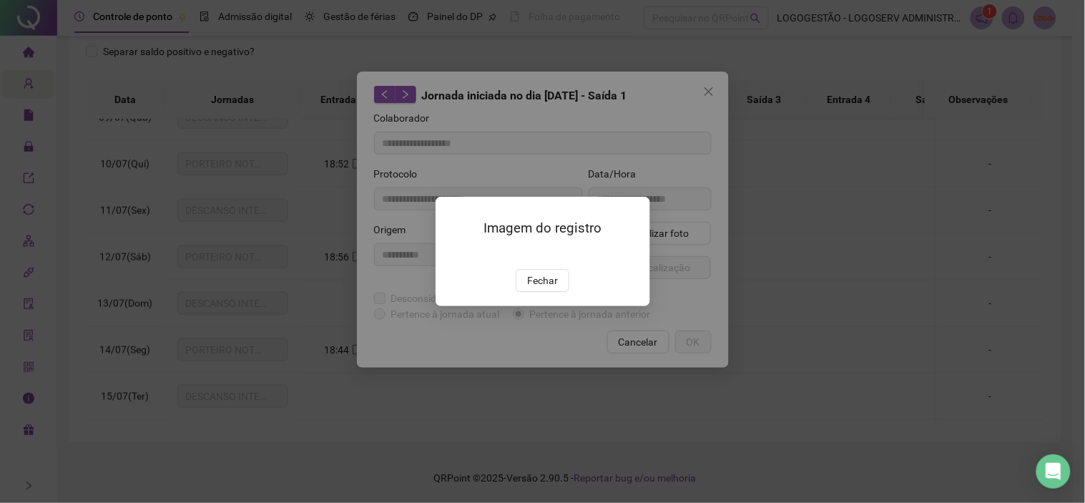
click at [559, 292] on button "Fechar" at bounding box center [543, 280] width 54 height 23
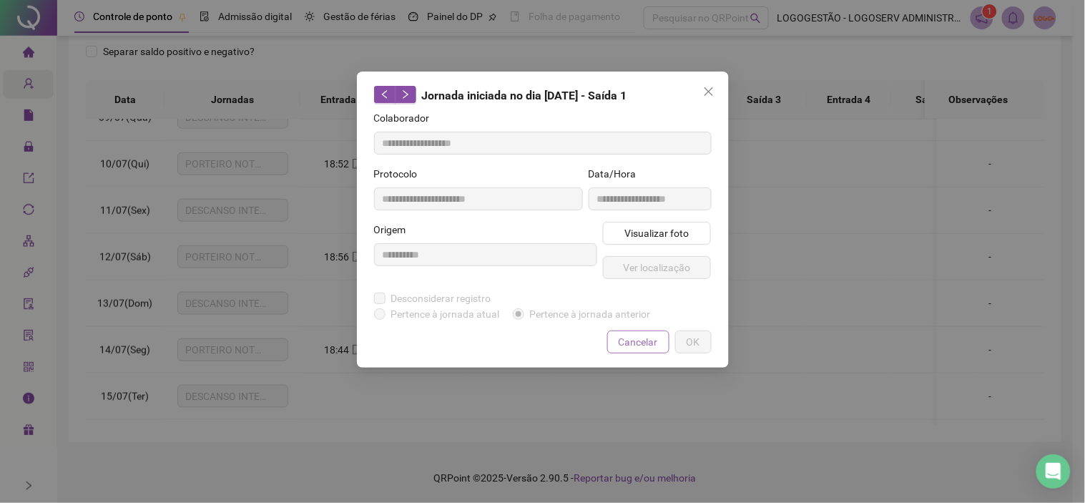
click at [624, 343] on span "Cancelar" at bounding box center [638, 342] width 39 height 16
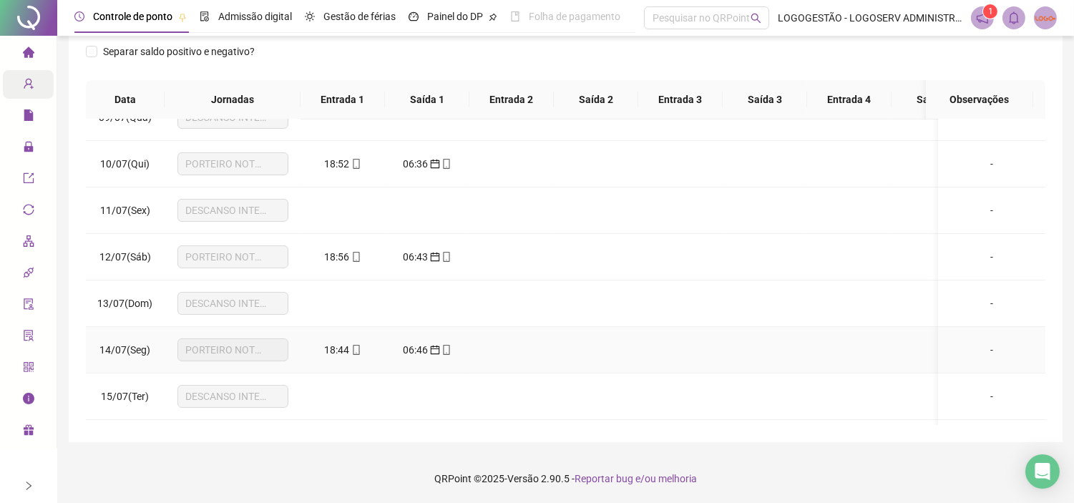
click at [430, 348] on icon "calendar" at bounding box center [435, 350] width 10 height 10
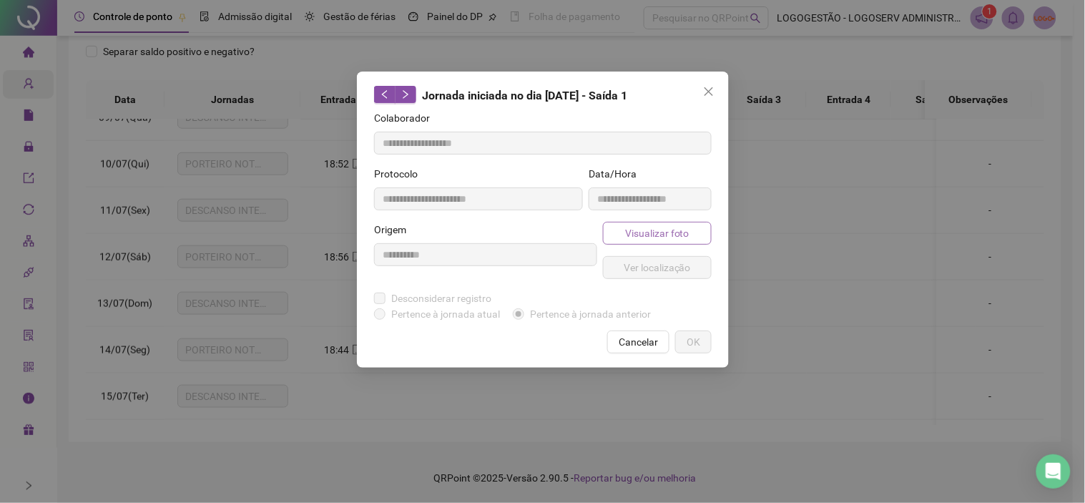
click at [679, 232] on span "Visualizar foto" at bounding box center [656, 233] width 64 height 16
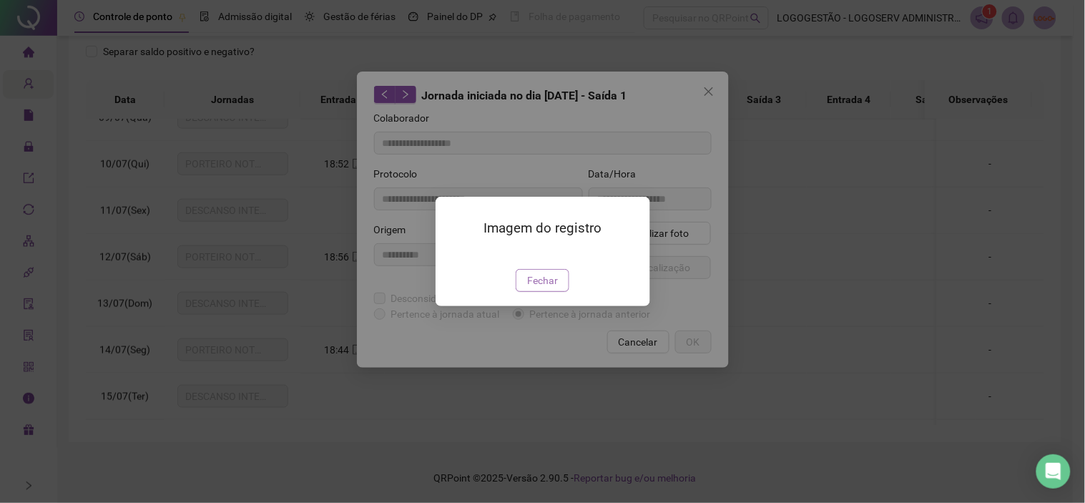
click at [554, 288] on span "Fechar" at bounding box center [542, 280] width 31 height 16
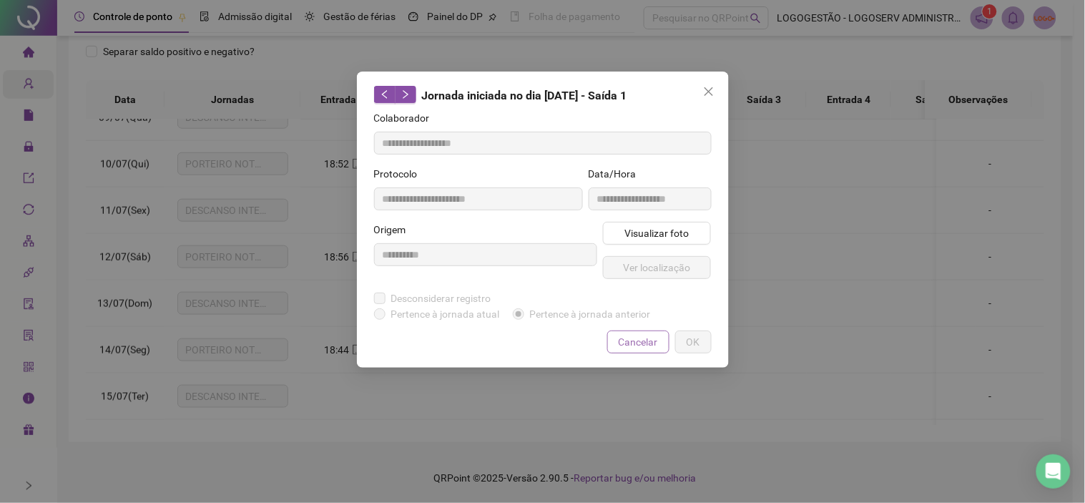
click at [619, 345] on span "Cancelar" at bounding box center [638, 342] width 39 height 16
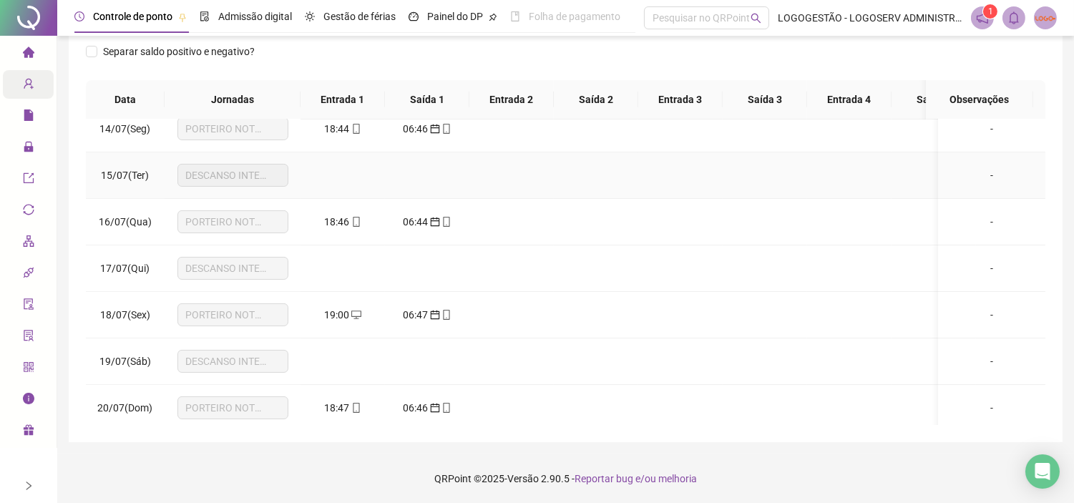
scroll to position [635, 0]
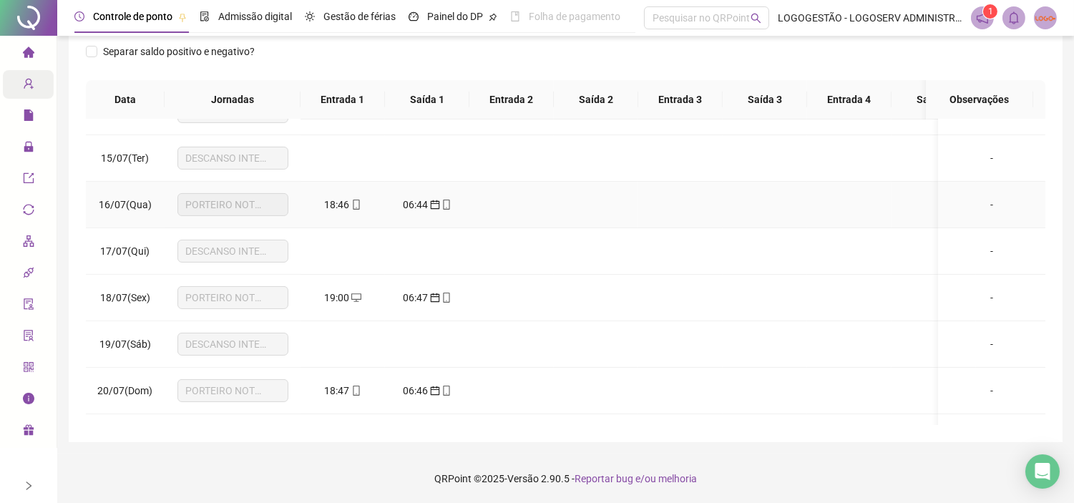
click at [334, 202] on span "18:46" at bounding box center [337, 204] width 25 height 11
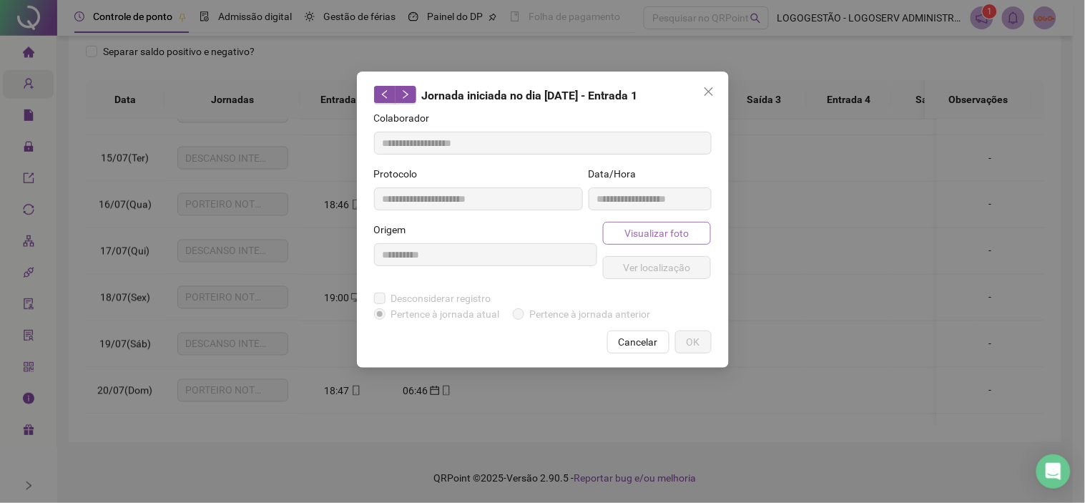
click at [646, 231] on span "Visualizar foto" at bounding box center [656, 233] width 64 height 16
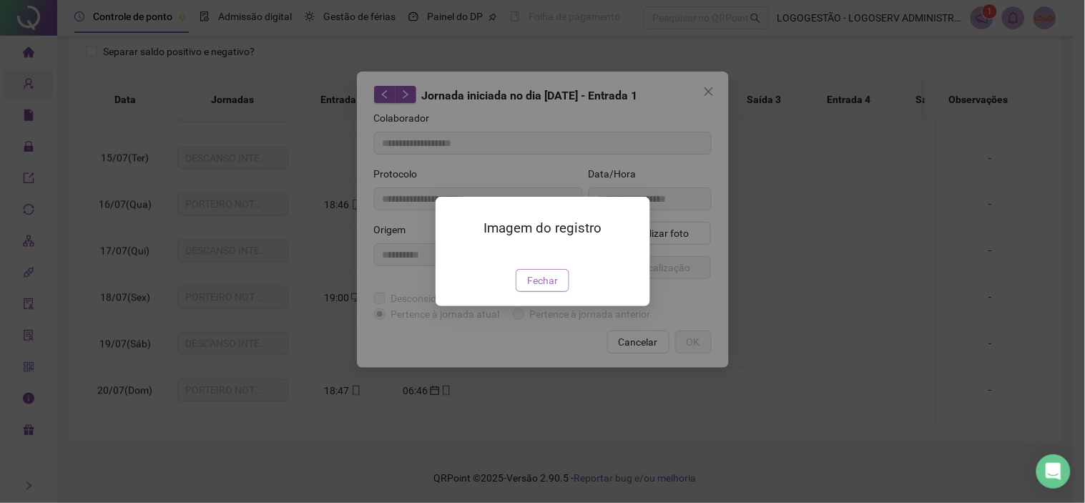
click at [548, 288] on span "Fechar" at bounding box center [542, 280] width 31 height 16
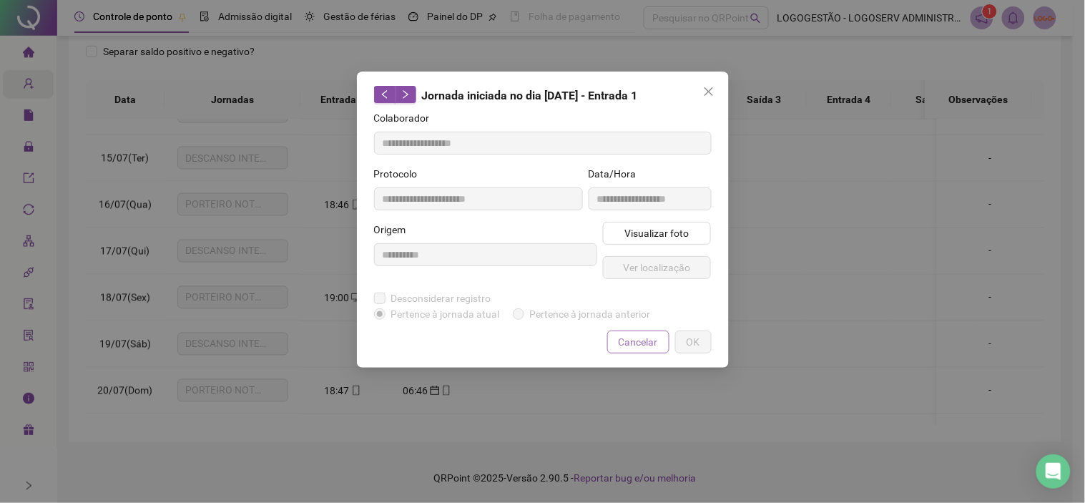
click at [619, 340] on button "Cancelar" at bounding box center [638, 341] width 62 height 23
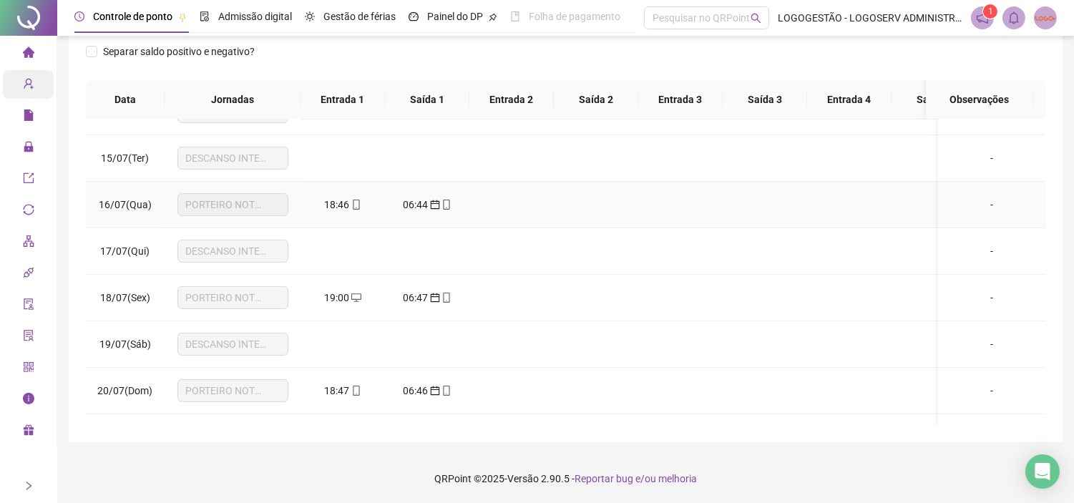
click at [417, 206] on span "06:44" at bounding box center [415, 204] width 25 height 11
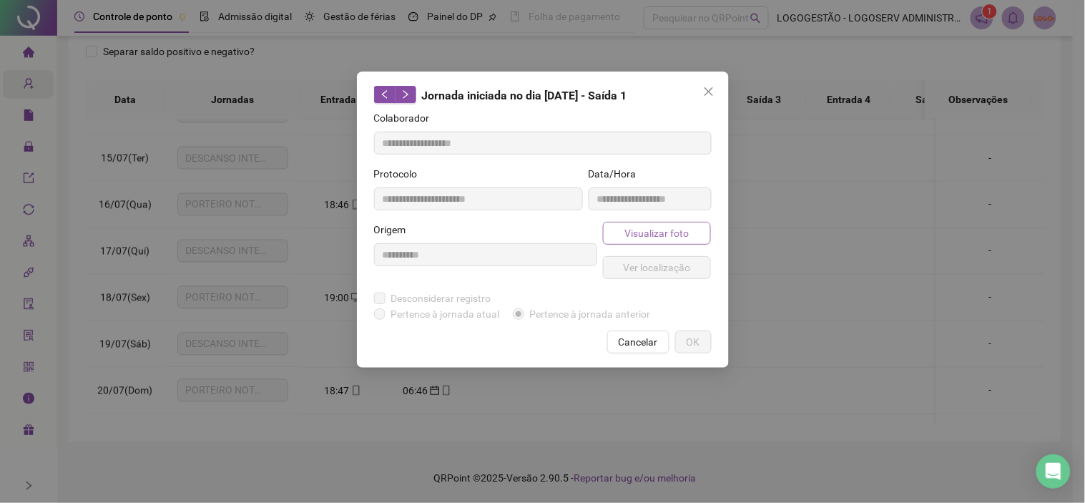
click at [656, 239] on span "Visualizar foto" at bounding box center [656, 233] width 64 height 16
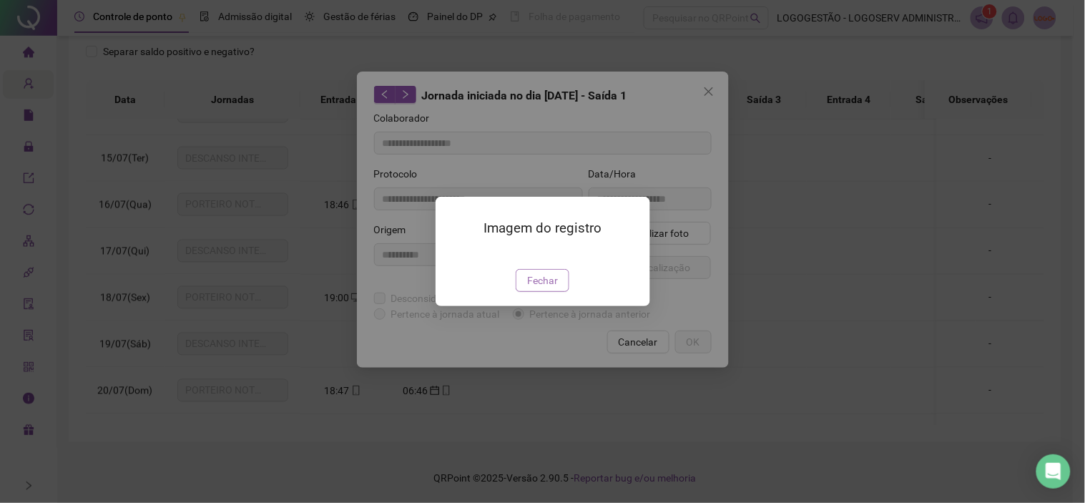
click at [559, 292] on button "Fechar" at bounding box center [543, 280] width 54 height 23
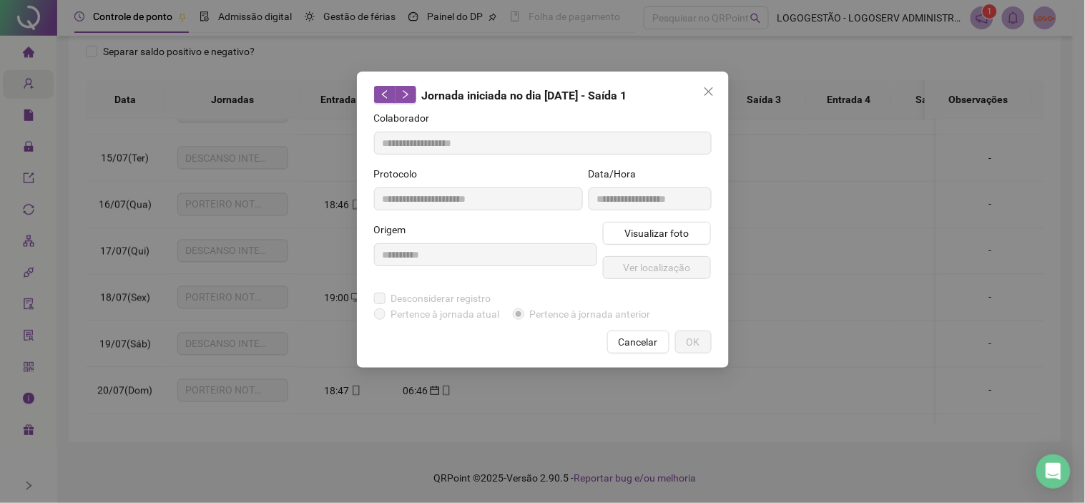
click at [628, 330] on button "Cancelar" at bounding box center [638, 341] width 62 height 23
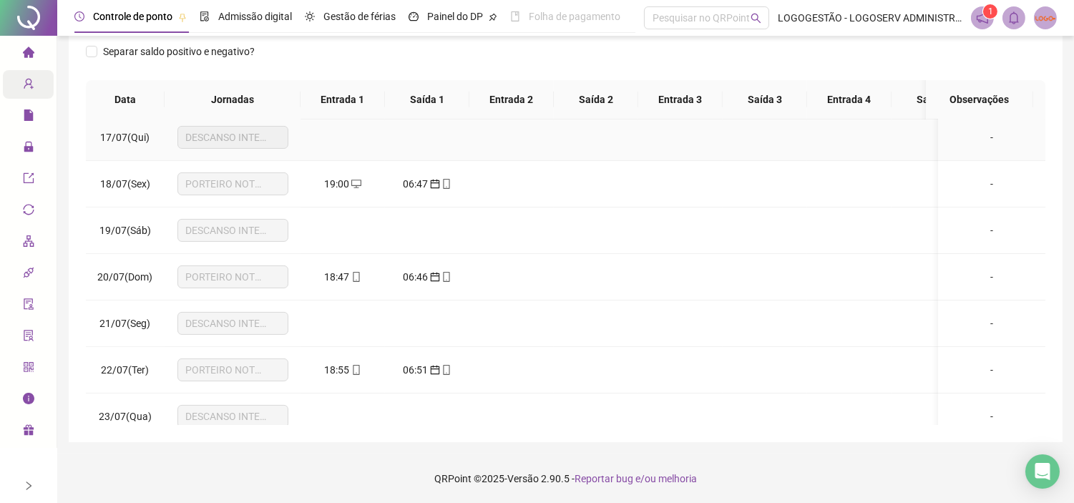
scroll to position [795, 0]
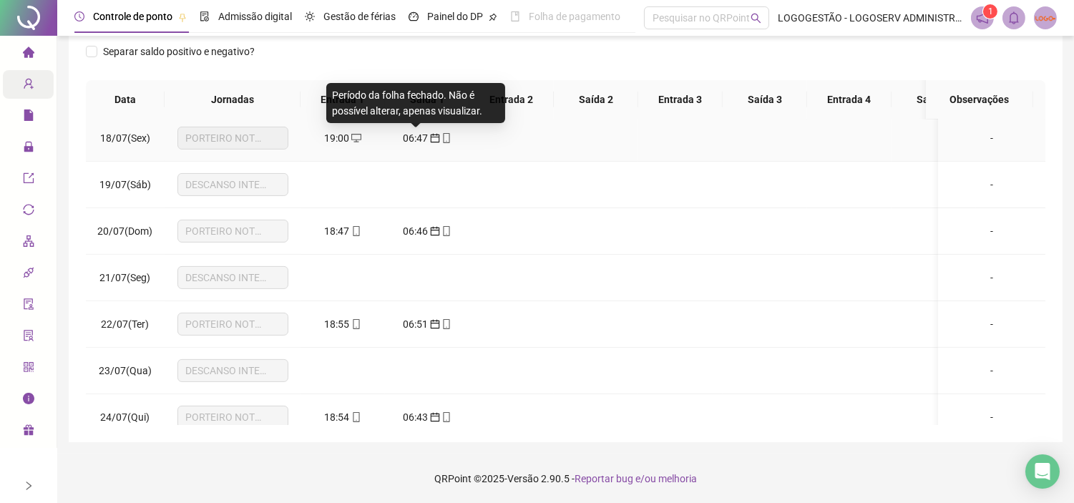
click at [410, 138] on span "06:47" at bounding box center [415, 137] width 25 height 11
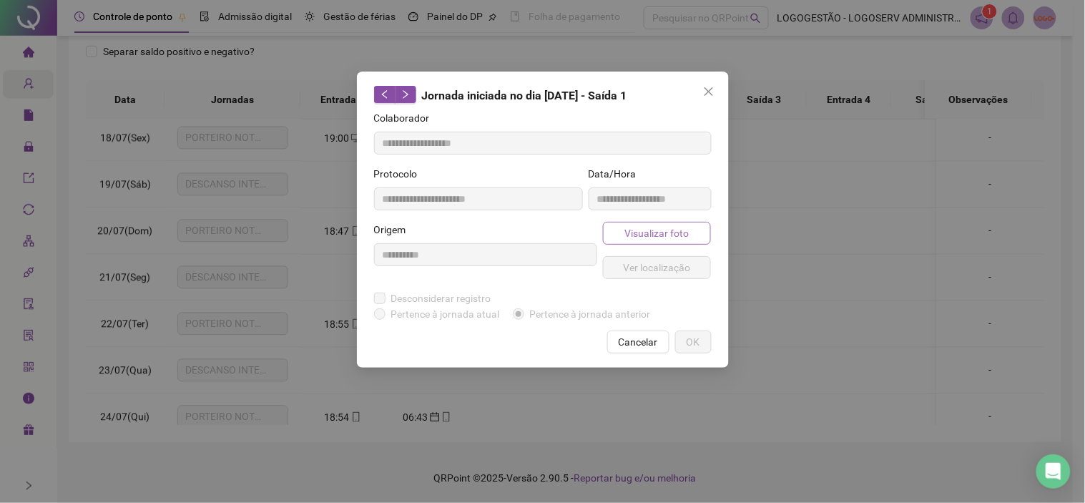
click at [646, 231] on span "Visualizar foto" at bounding box center [656, 233] width 64 height 16
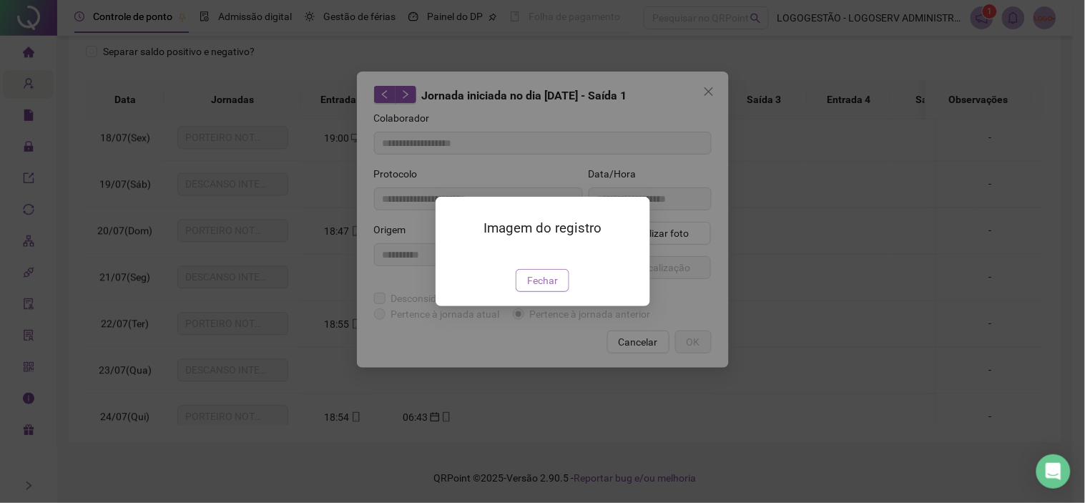
click at [553, 288] on span "Fechar" at bounding box center [542, 280] width 31 height 16
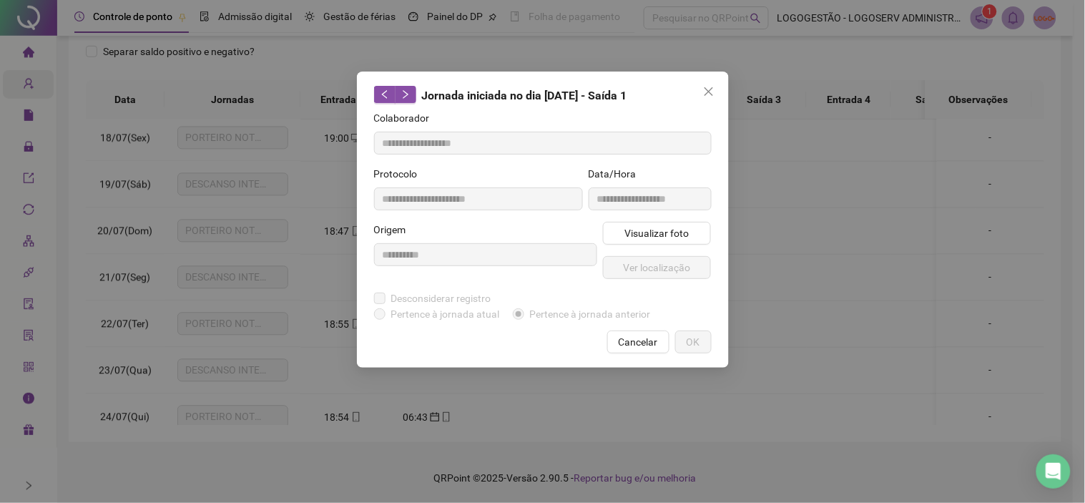
click at [627, 340] on span "Cancelar" at bounding box center [638, 342] width 39 height 16
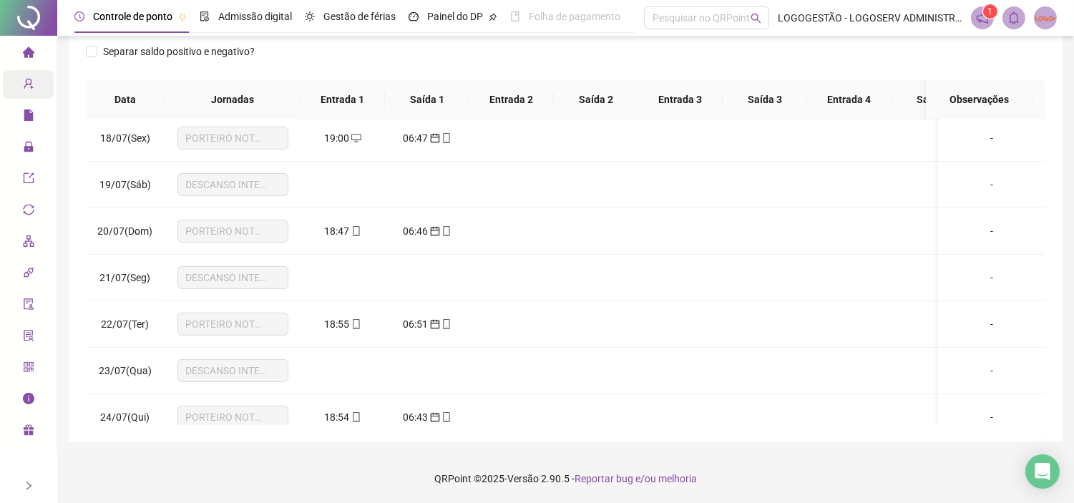
click at [350, 236] on span "mobile" at bounding box center [355, 231] width 11 height 10
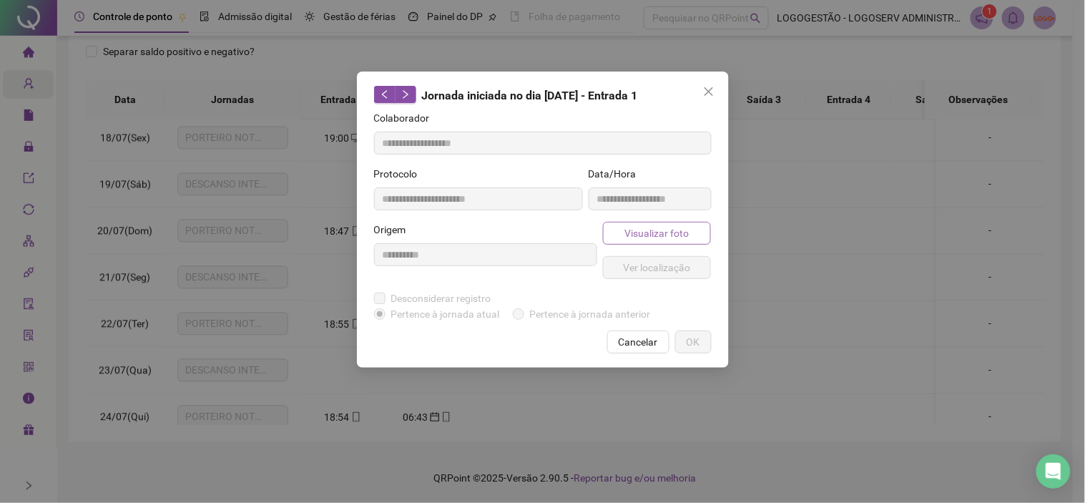
click at [644, 233] on span "Visualizar foto" at bounding box center [656, 233] width 64 height 16
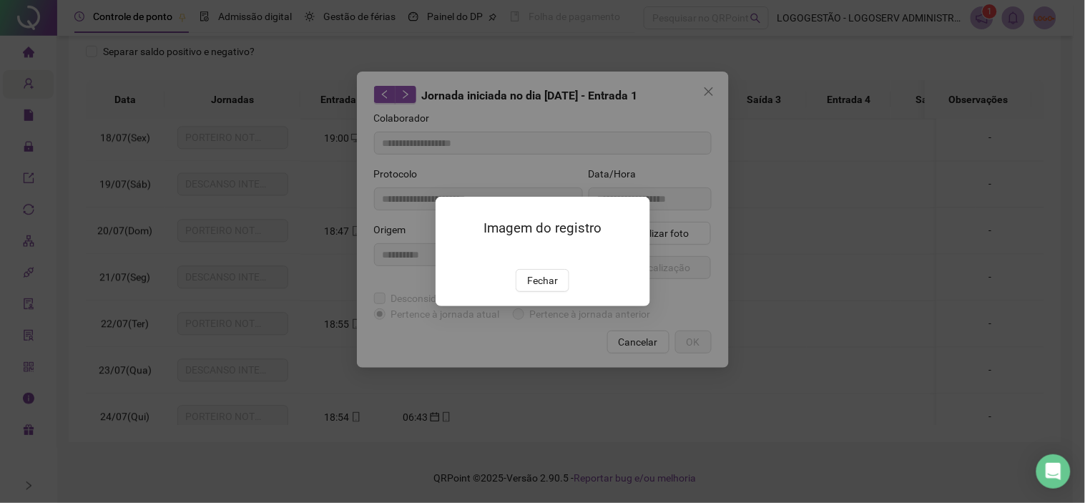
drag, startPoint x: 552, startPoint y: 363, endPoint x: 574, endPoint y: 353, distance: 24.3
click at [553, 288] on span "Fechar" at bounding box center [542, 280] width 31 height 16
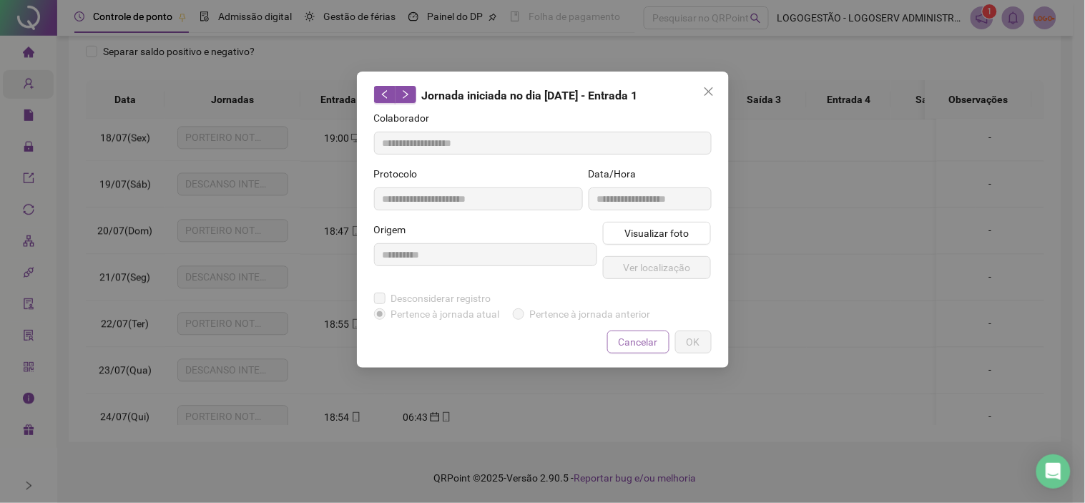
click at [622, 338] on span "Cancelar" at bounding box center [638, 342] width 39 height 16
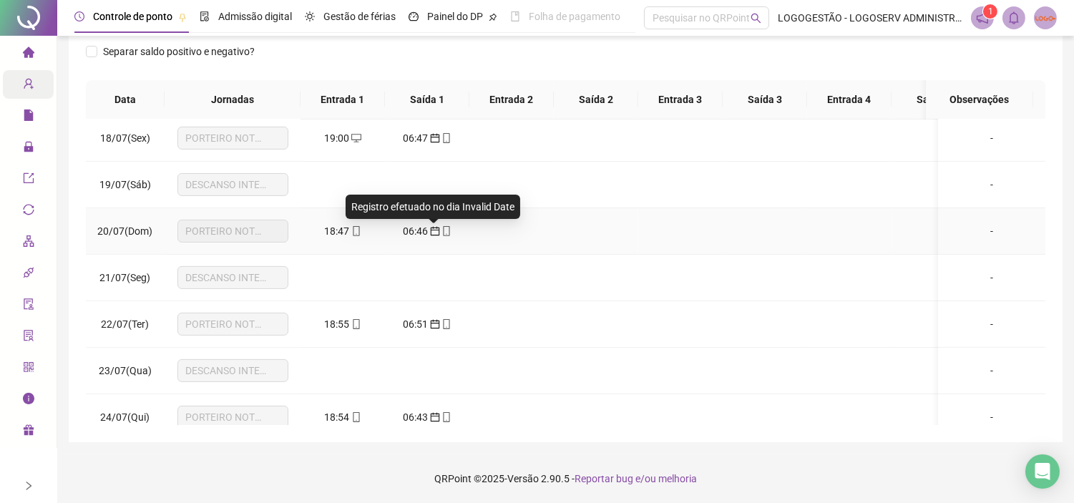
click at [432, 233] on icon "calendar" at bounding box center [435, 231] width 10 height 10
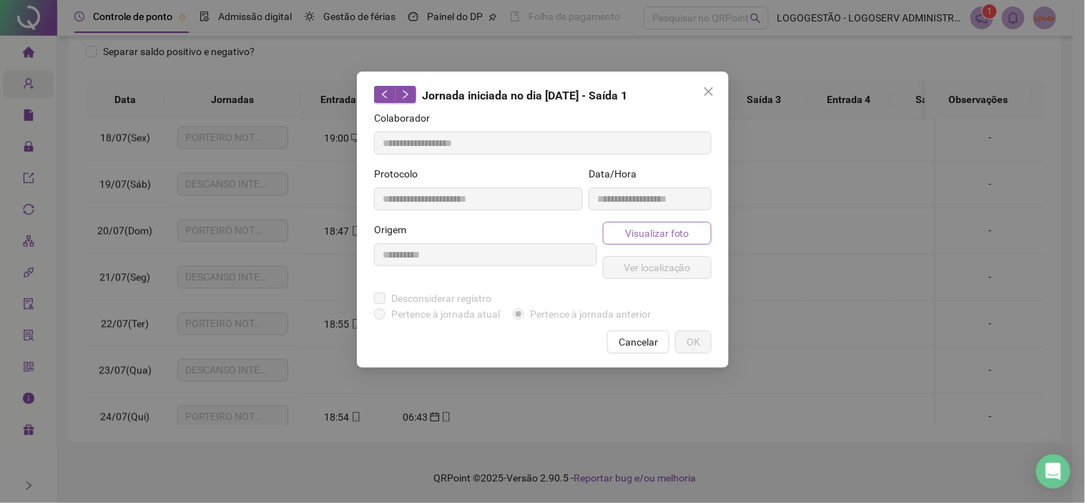
click at [659, 232] on span "Visualizar foto" at bounding box center [656, 233] width 64 height 16
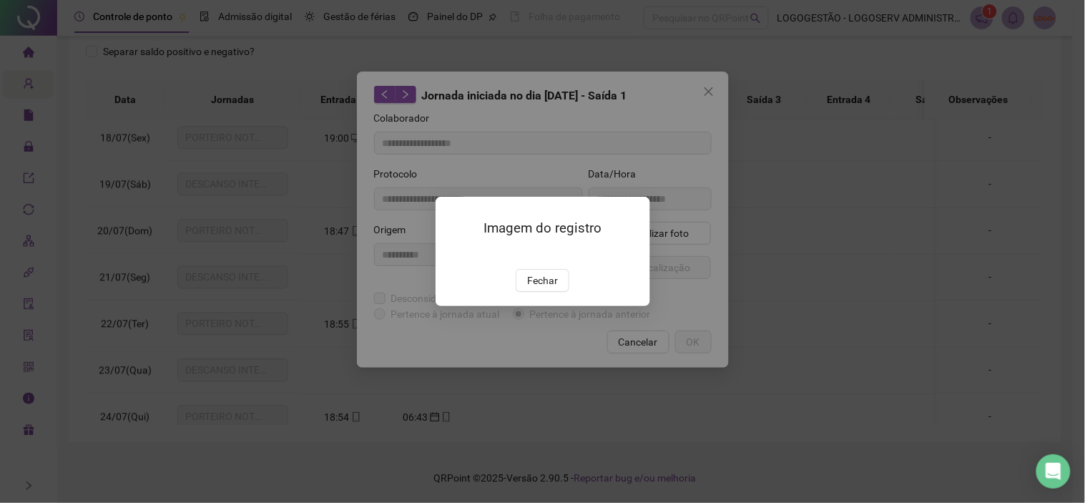
drag, startPoint x: 546, startPoint y: 359, endPoint x: 611, endPoint y: 343, distance: 67.0
click at [546, 288] on span "Fechar" at bounding box center [542, 280] width 31 height 16
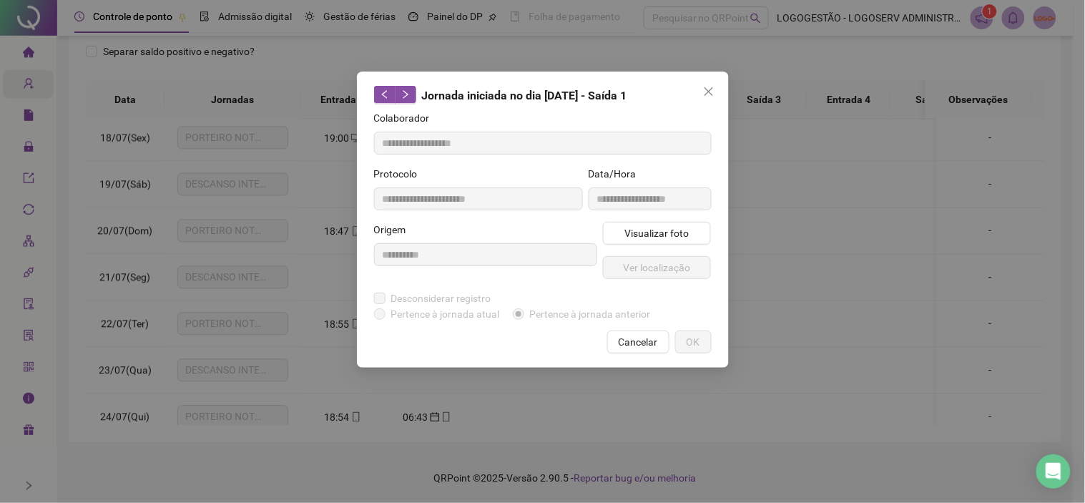
click at [639, 341] on span "Cancelar" at bounding box center [638, 342] width 39 height 16
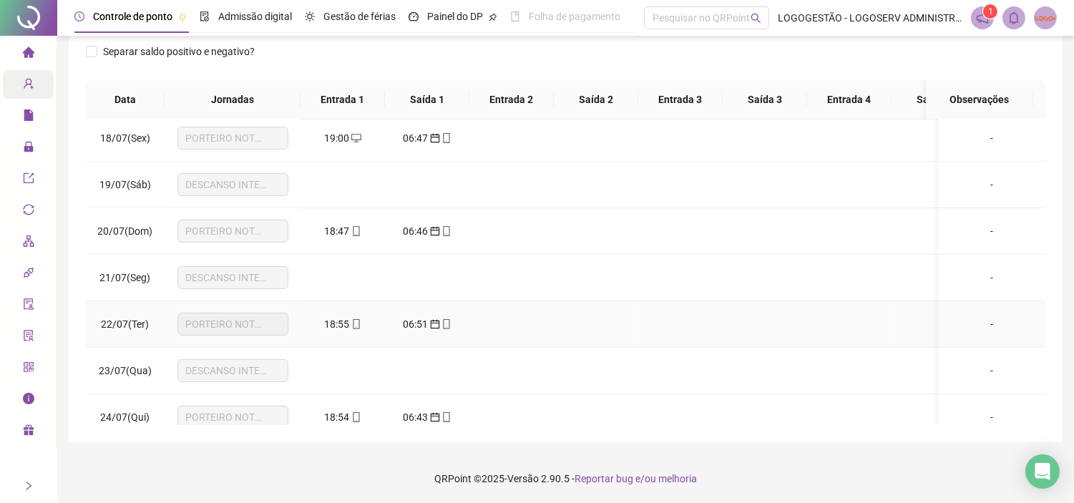
click at [363, 326] on div "18:55" at bounding box center [343, 324] width 62 height 16
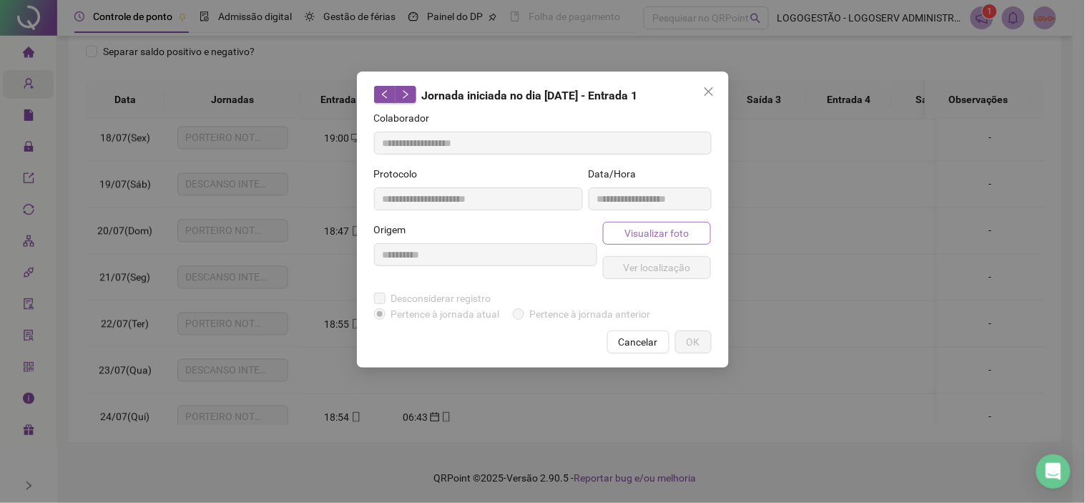
click at [649, 231] on span "Visualizar foto" at bounding box center [656, 233] width 64 height 16
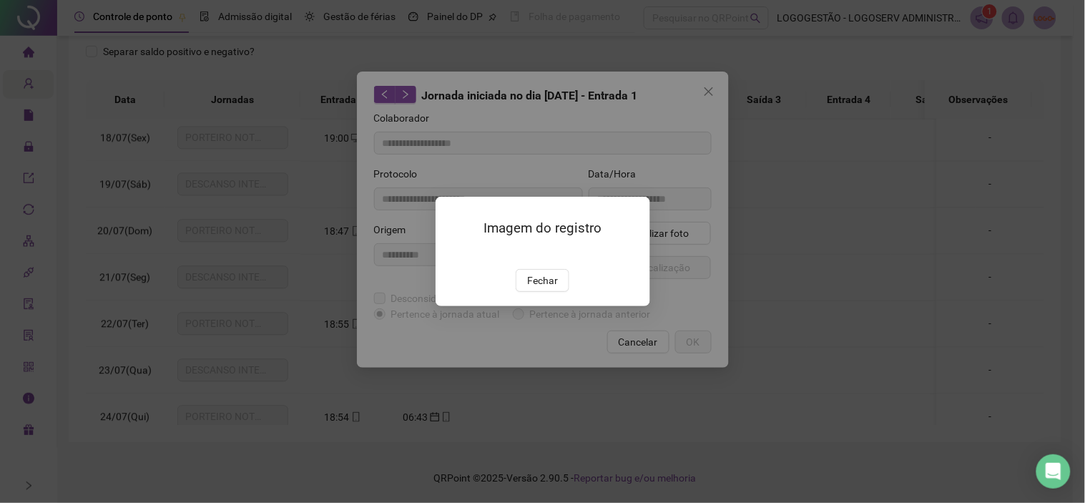
drag, startPoint x: 547, startPoint y: 362, endPoint x: 554, endPoint y: 353, distance: 10.7
click at [547, 288] on span "Fechar" at bounding box center [542, 280] width 31 height 16
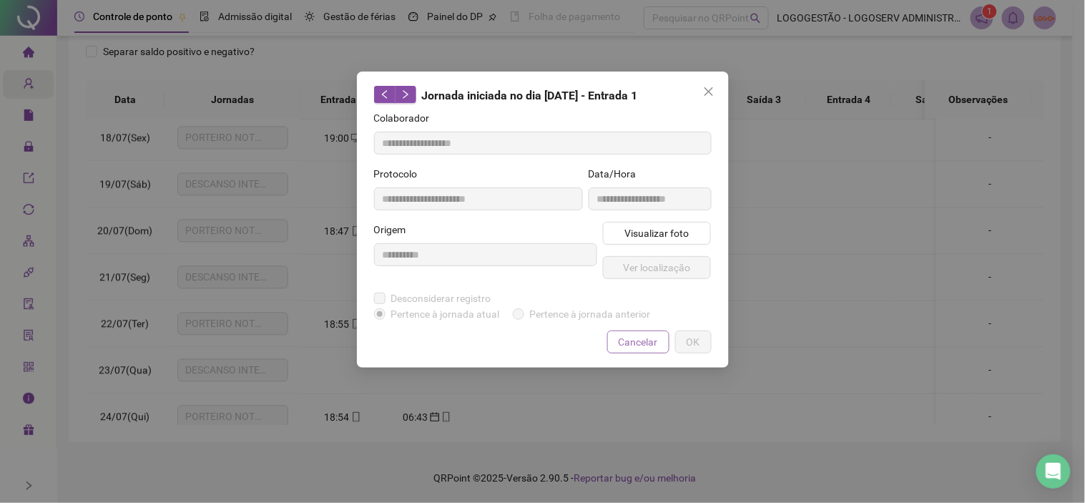
click at [634, 336] on span "Cancelar" at bounding box center [638, 342] width 39 height 16
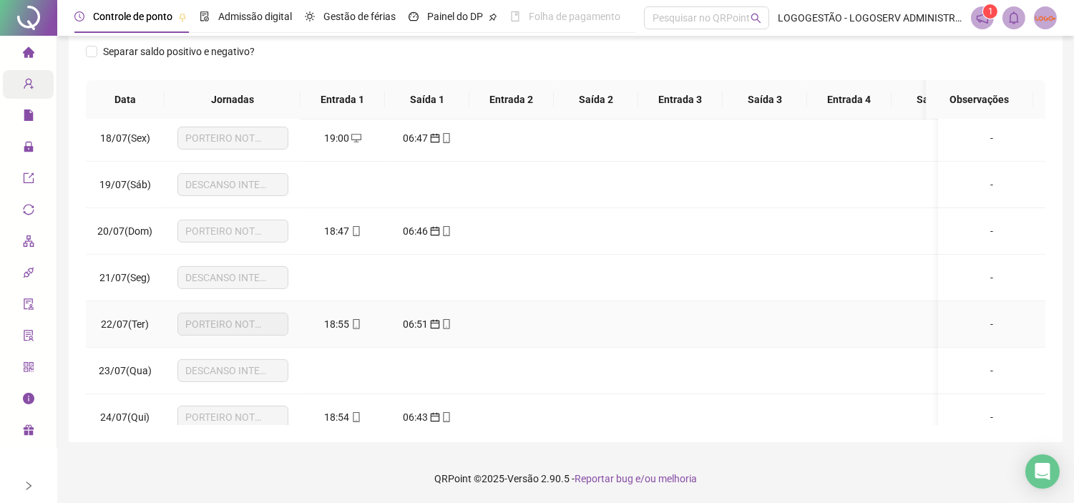
click at [440, 325] on span "mobile" at bounding box center [445, 324] width 11 height 10
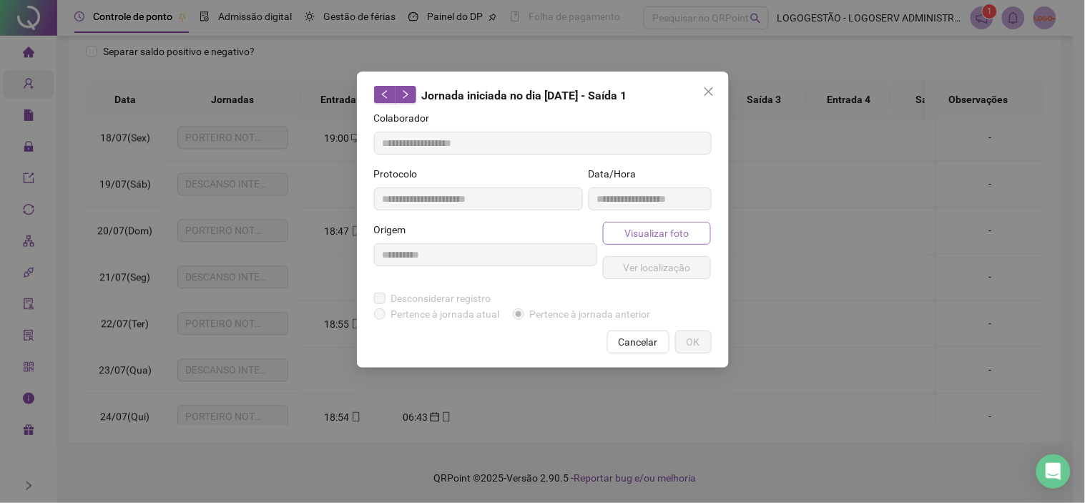
click at [654, 237] on span "Visualizar foto" at bounding box center [656, 233] width 64 height 16
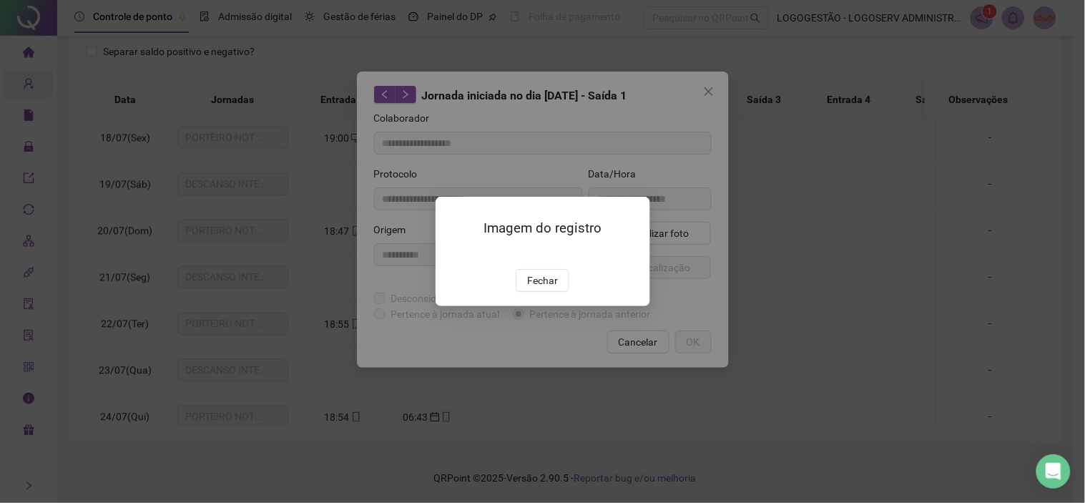
drag, startPoint x: 546, startPoint y: 373, endPoint x: 555, endPoint y: 358, distance: 16.7
click at [546, 292] on button "Fechar" at bounding box center [543, 280] width 54 height 23
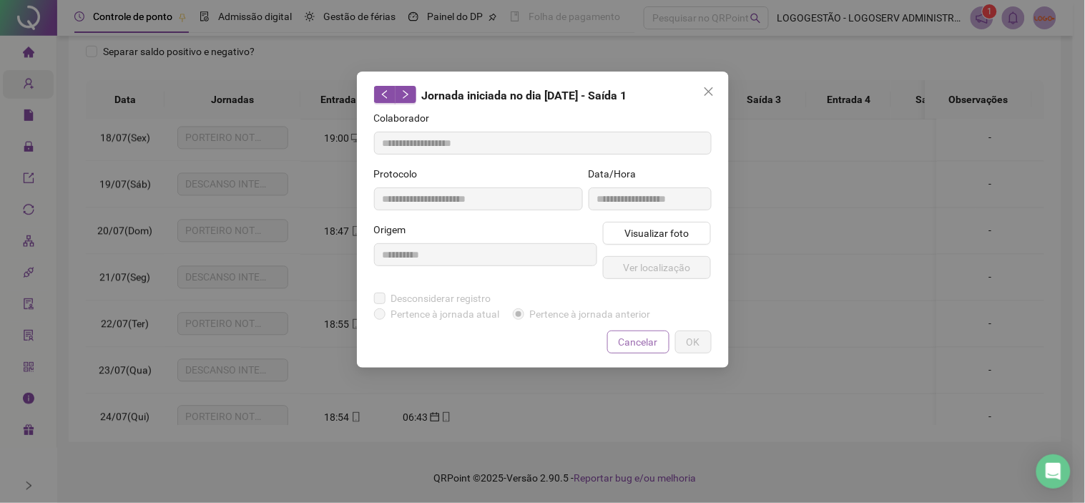
click at [632, 351] on button "Cancelar" at bounding box center [638, 341] width 62 height 23
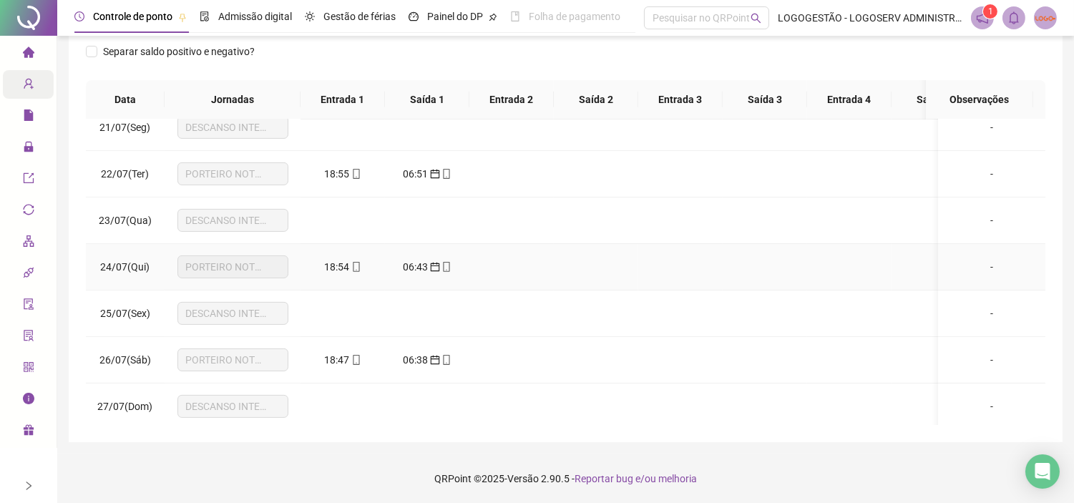
scroll to position [953, 0]
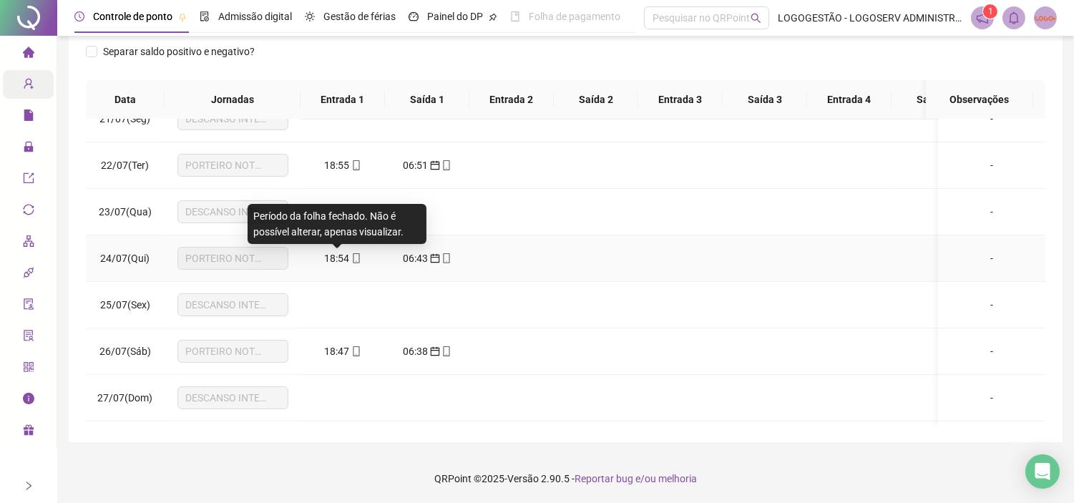
click at [341, 254] on span "18:54" at bounding box center [337, 257] width 25 height 11
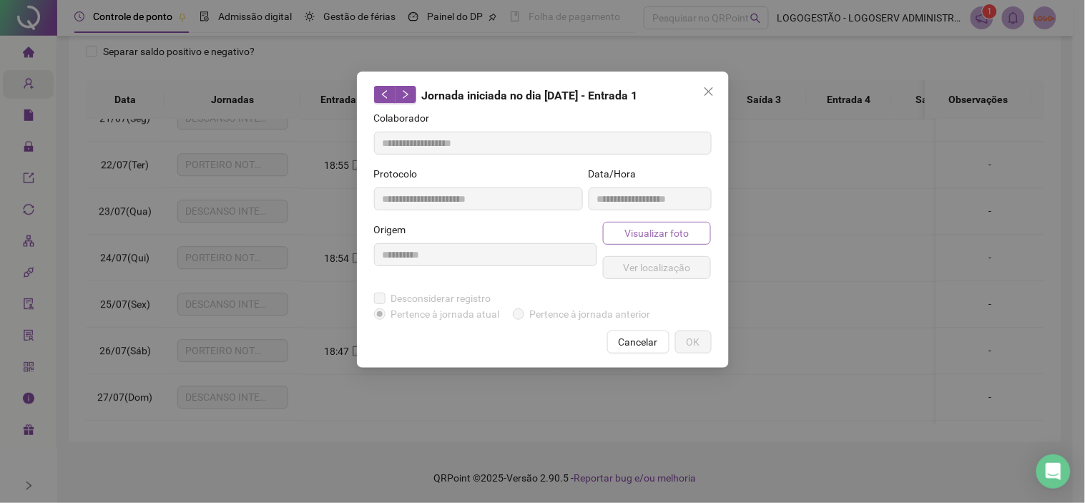
click at [638, 236] on span "Visualizar foto" at bounding box center [656, 233] width 64 height 16
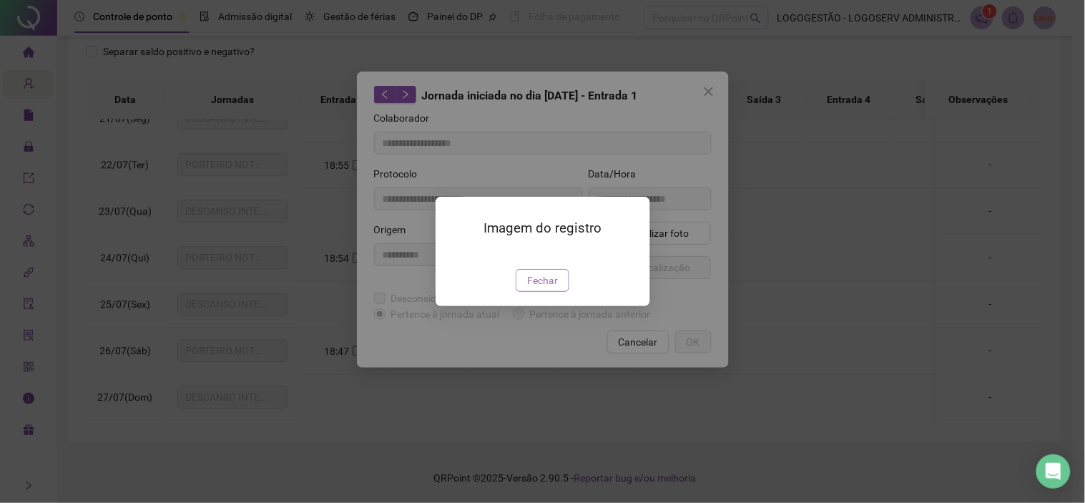
click at [556, 292] on button "Fechar" at bounding box center [543, 280] width 54 height 23
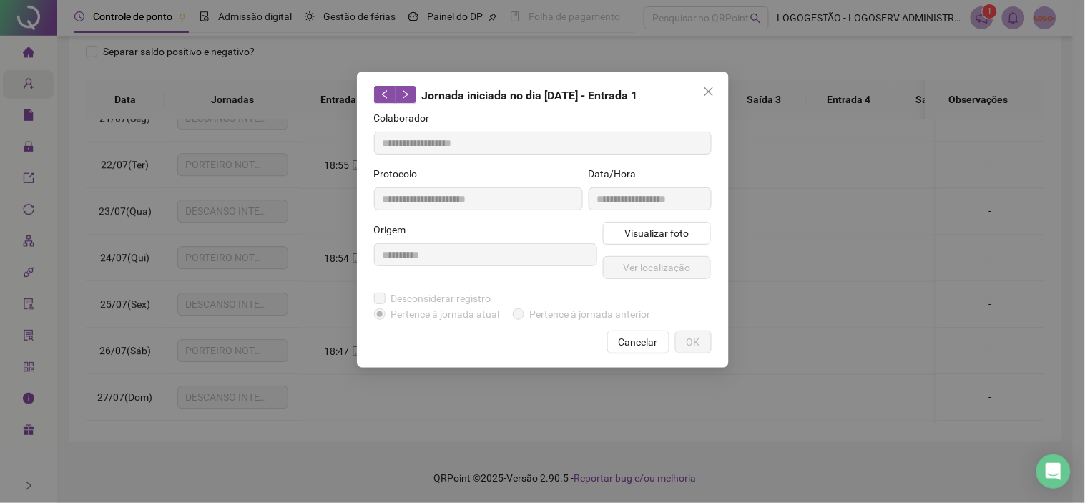
click at [624, 335] on span "Cancelar" at bounding box center [638, 342] width 39 height 16
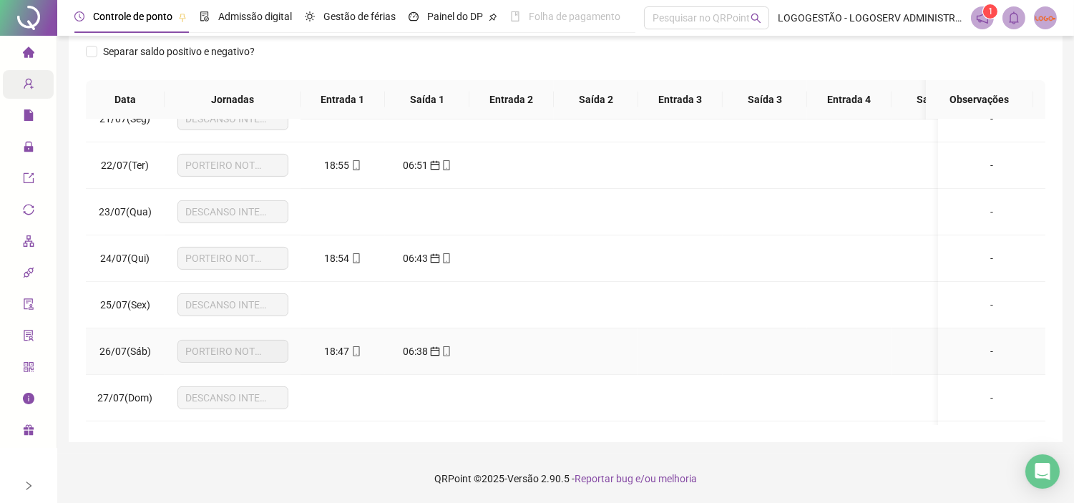
click at [404, 345] on span "06:38" at bounding box center [415, 350] width 25 height 11
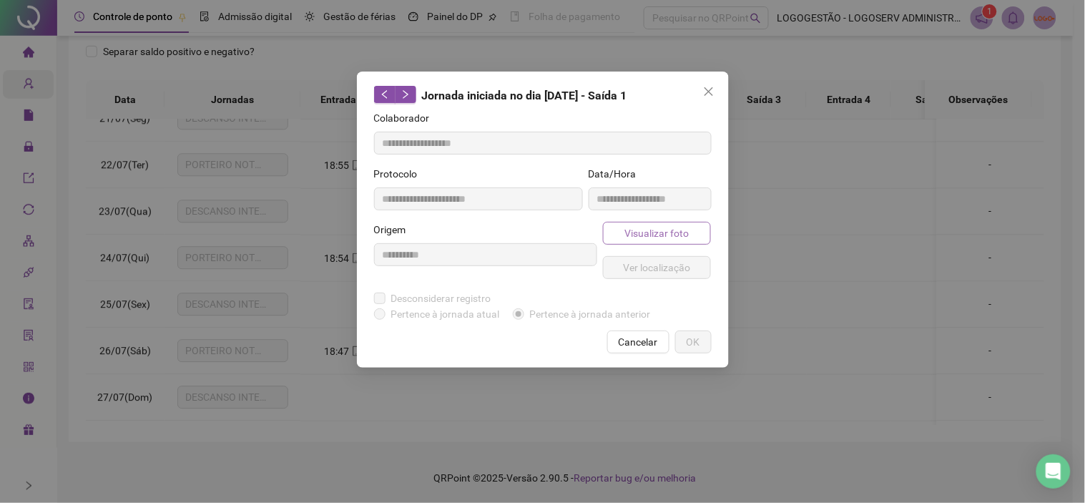
click at [682, 237] on span "Visualizar foto" at bounding box center [656, 233] width 64 height 16
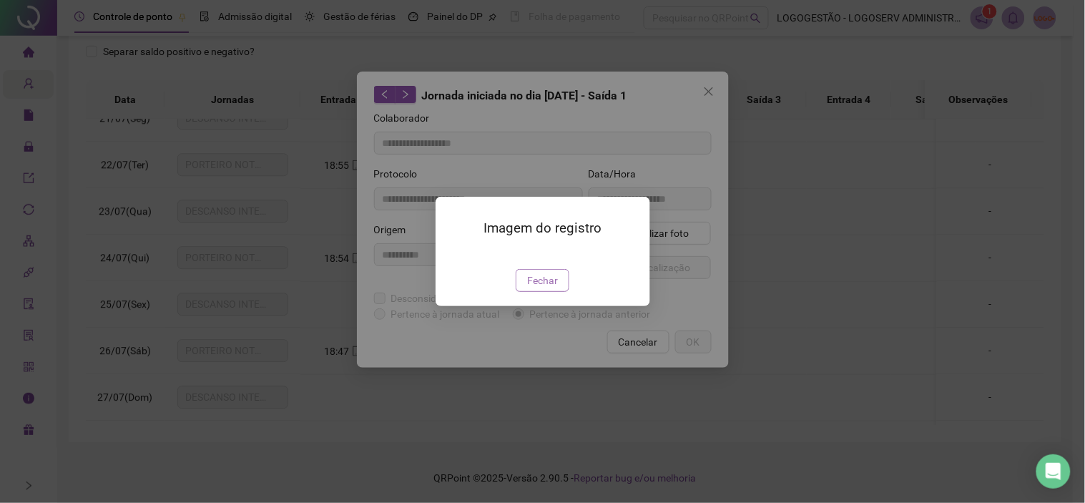
click at [553, 288] on span "Fechar" at bounding box center [542, 280] width 31 height 16
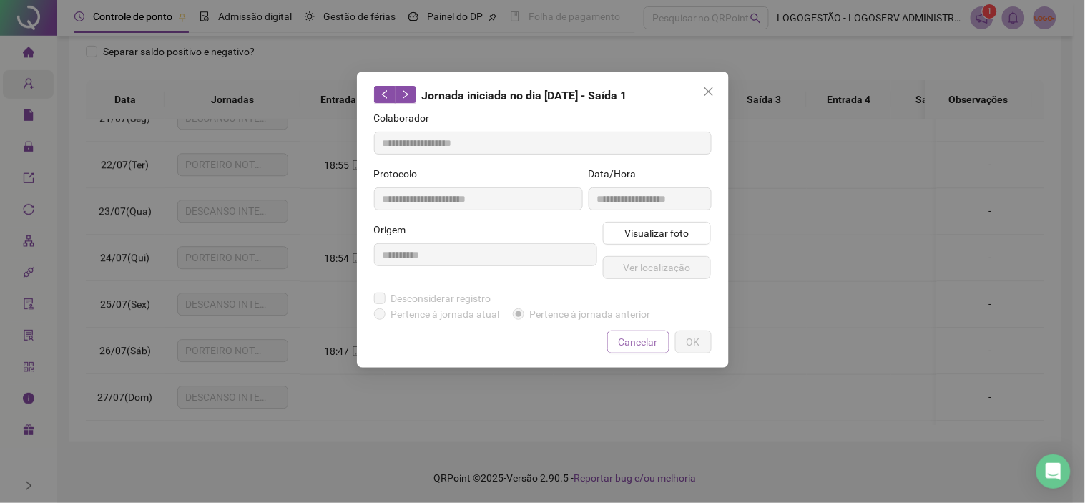
click at [644, 334] on span "Cancelar" at bounding box center [638, 342] width 39 height 16
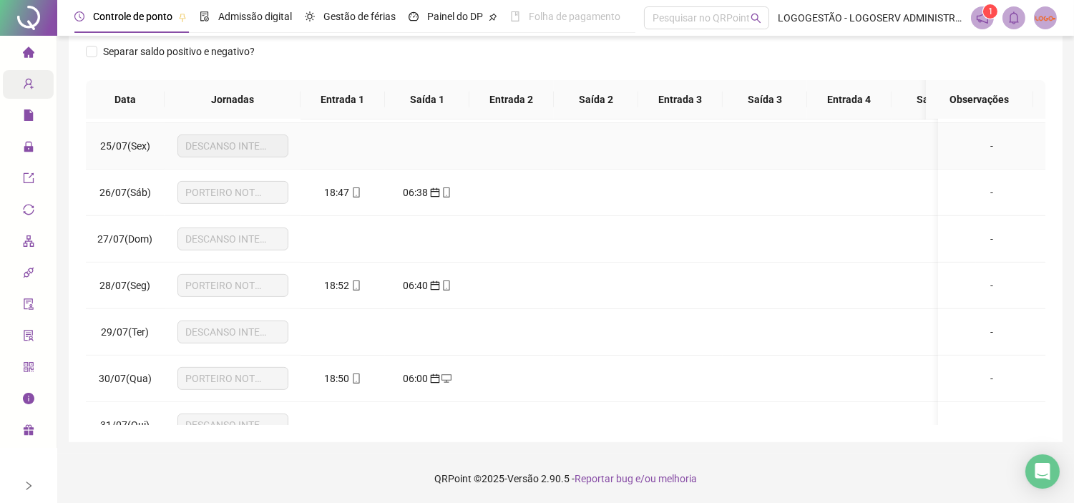
scroll to position [1149, 0]
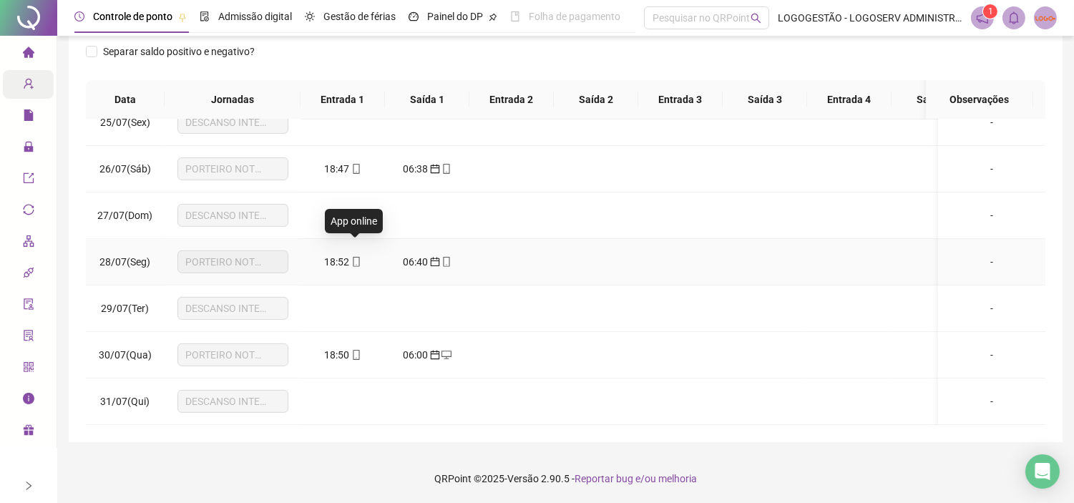
click at [347, 256] on span "18:52" at bounding box center [337, 261] width 25 height 11
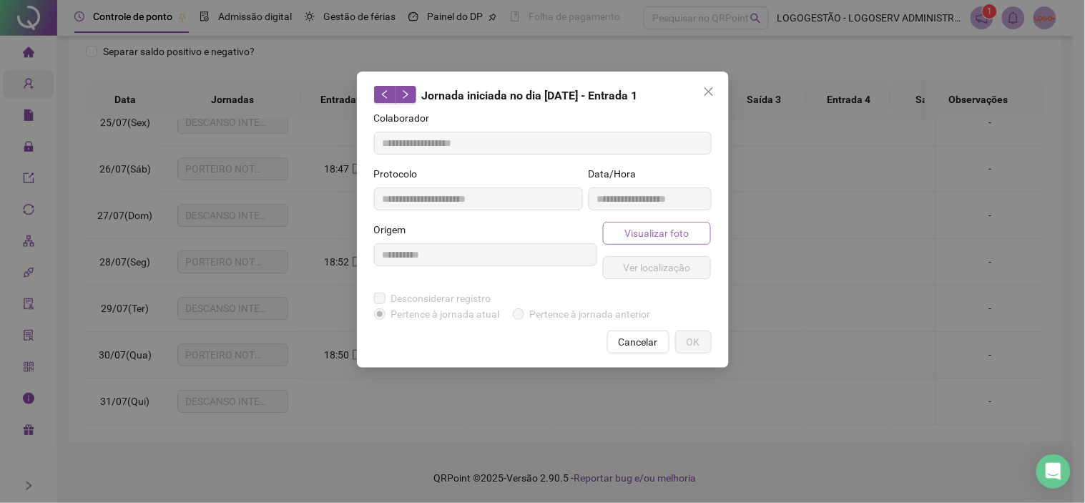
click at [629, 224] on button "Visualizar foto" at bounding box center [657, 233] width 109 height 23
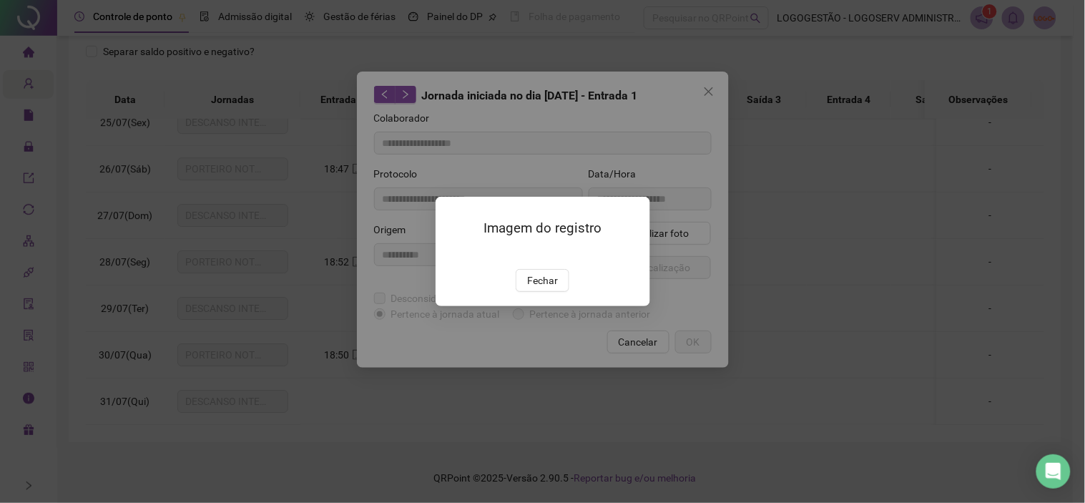
drag, startPoint x: 545, startPoint y: 360, endPoint x: 621, endPoint y: 344, distance: 77.6
click at [546, 288] on span "Fechar" at bounding box center [542, 280] width 31 height 16
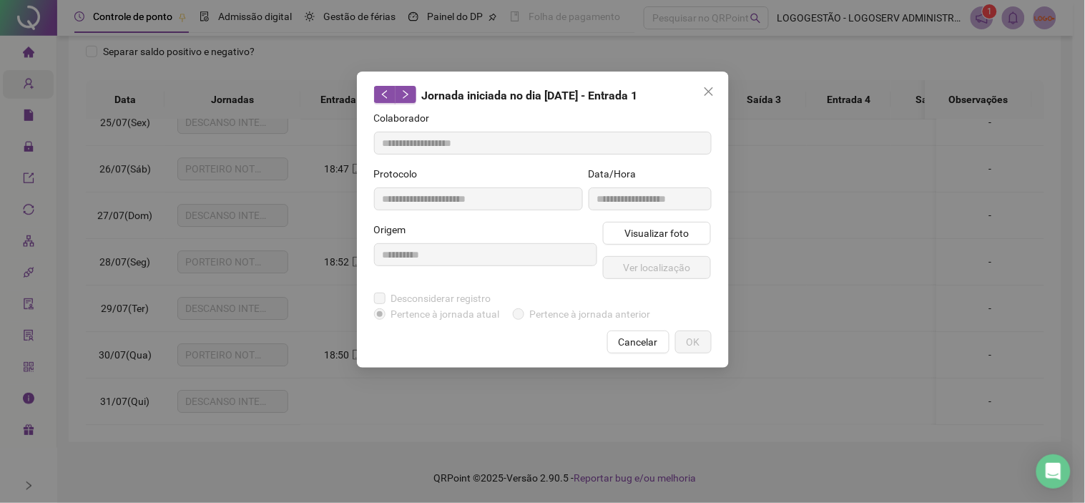
click at [631, 343] on span "Cancelar" at bounding box center [638, 342] width 39 height 16
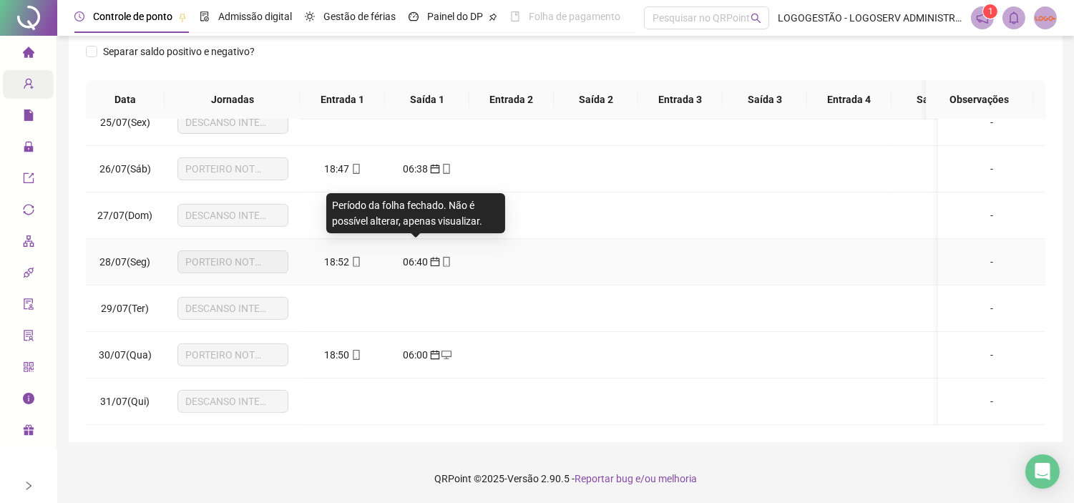
click at [409, 256] on span "06:40" at bounding box center [415, 261] width 25 height 11
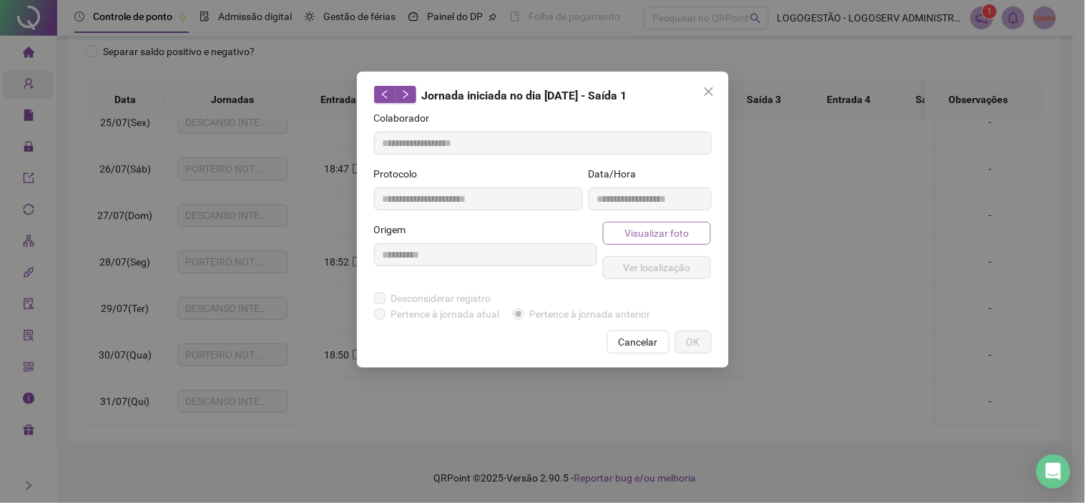
click at [648, 238] on span "Visualizar foto" at bounding box center [656, 233] width 64 height 16
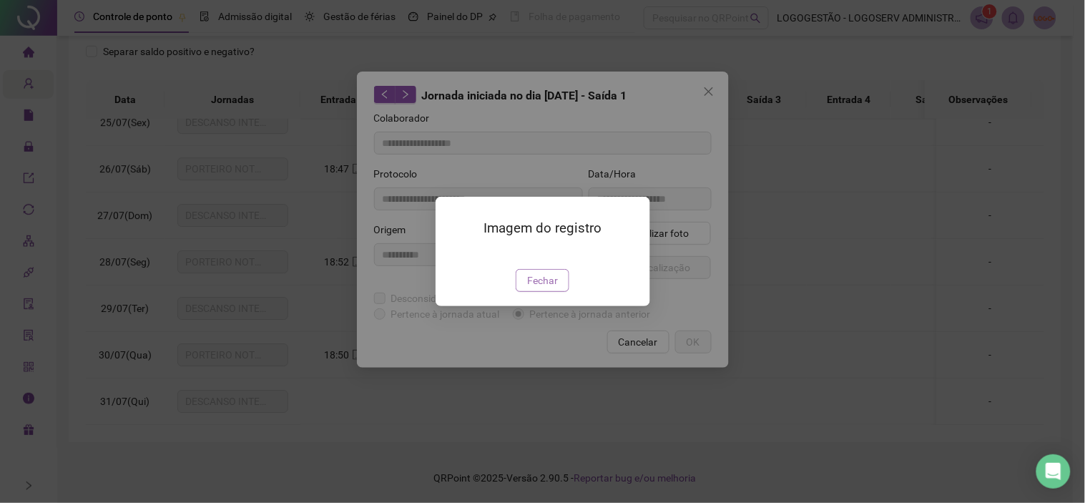
click at [555, 288] on span "Fechar" at bounding box center [542, 280] width 31 height 16
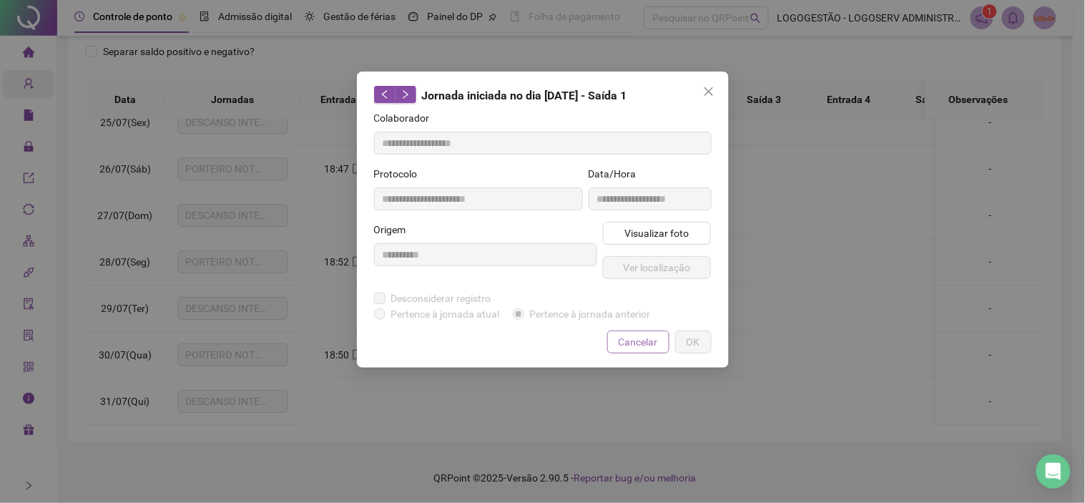
click at [635, 334] on span "Cancelar" at bounding box center [638, 342] width 39 height 16
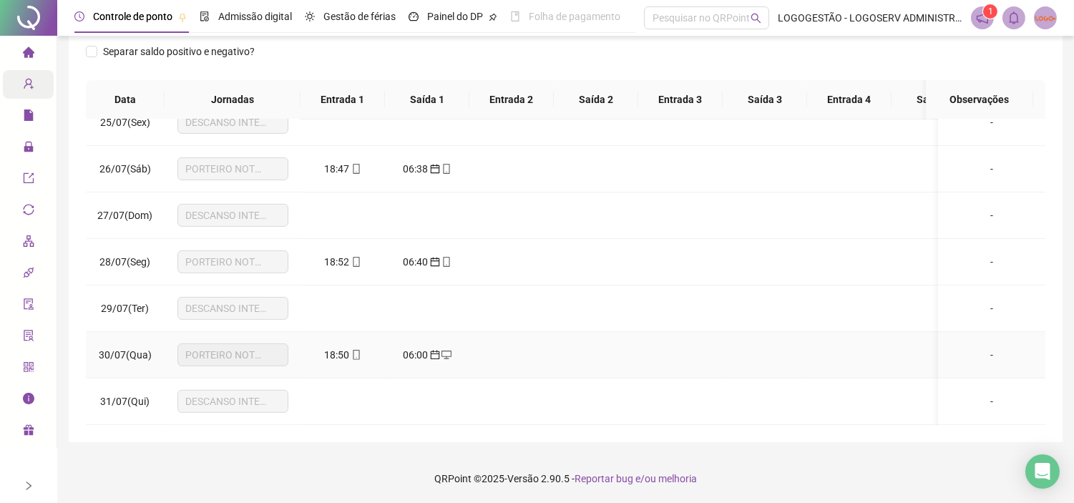
click at [350, 350] on span "mobile" at bounding box center [355, 355] width 11 height 10
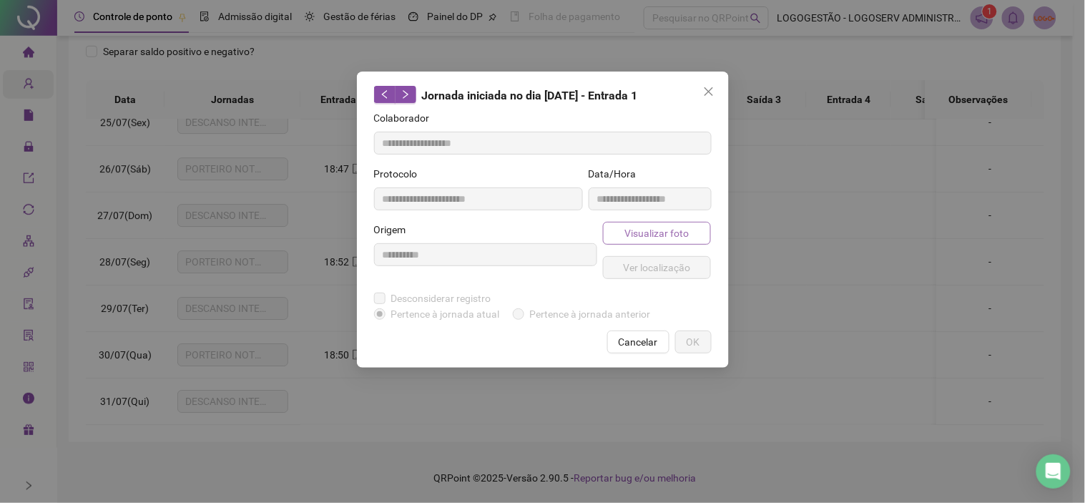
click at [642, 236] on span "Visualizar foto" at bounding box center [656, 233] width 64 height 16
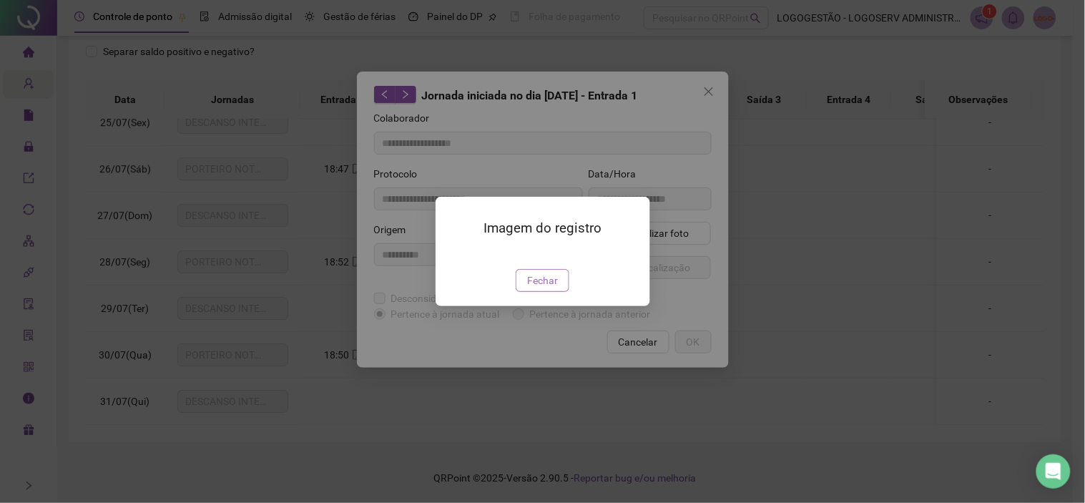
click at [551, 288] on span "Fechar" at bounding box center [542, 280] width 31 height 16
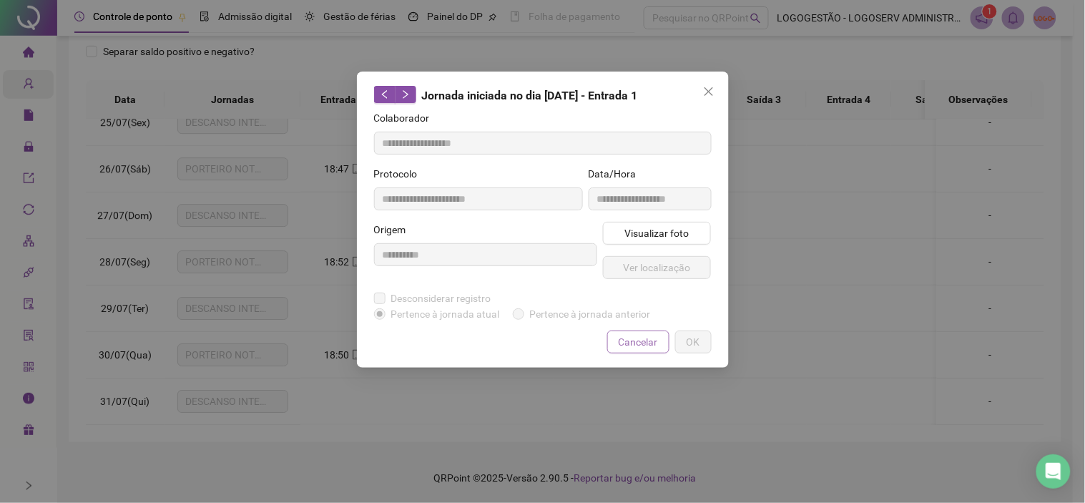
click at [624, 341] on span "Cancelar" at bounding box center [638, 342] width 39 height 16
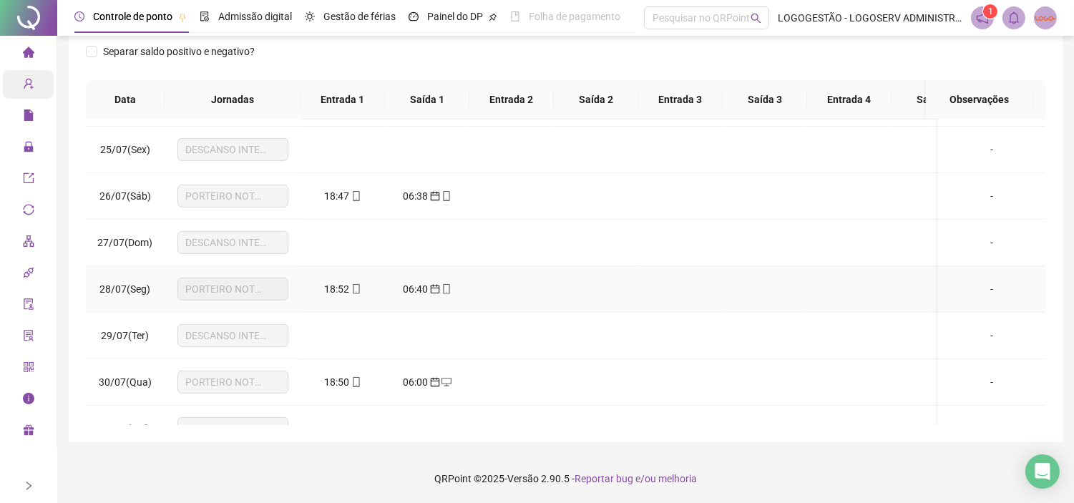
scroll to position [1070, 0]
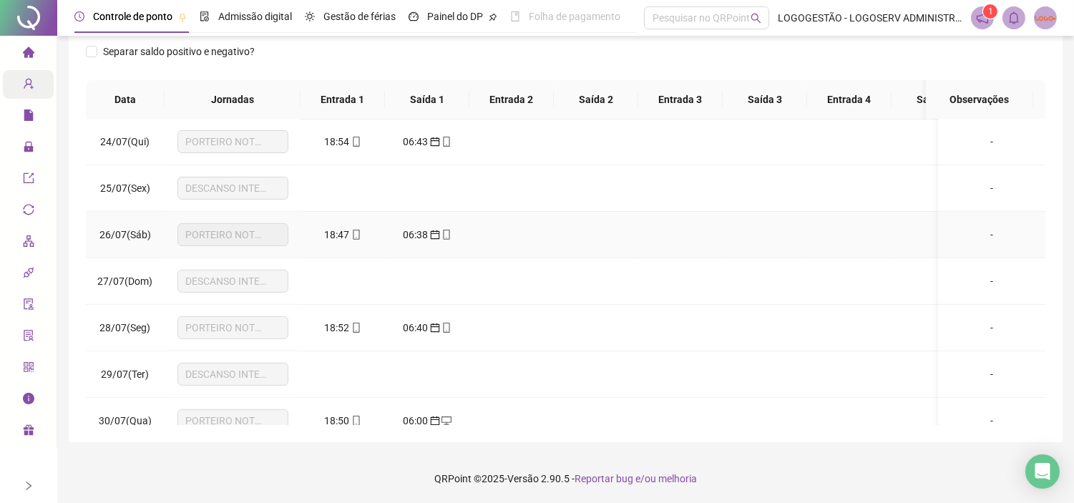
click at [315, 230] on div "18:47" at bounding box center [343, 235] width 62 height 16
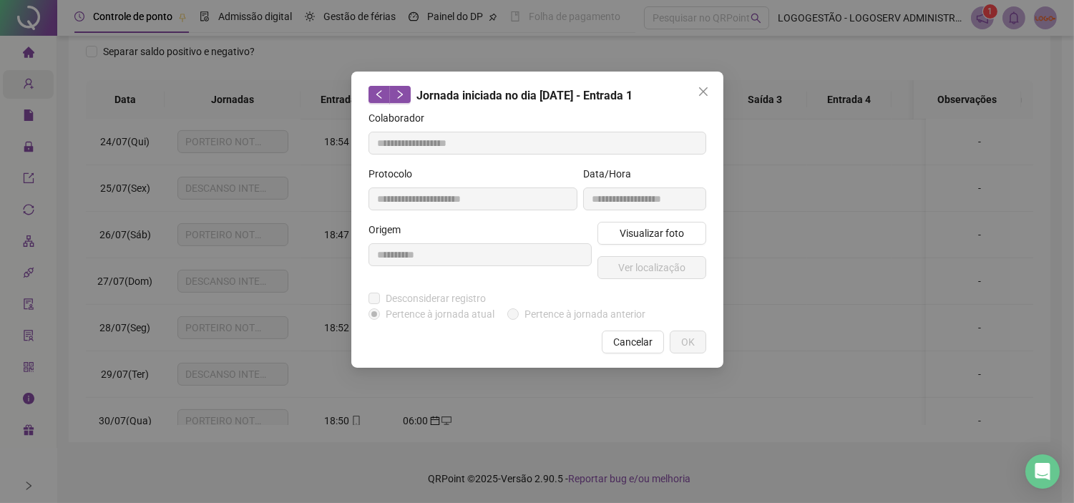
scroll to position [148, 0]
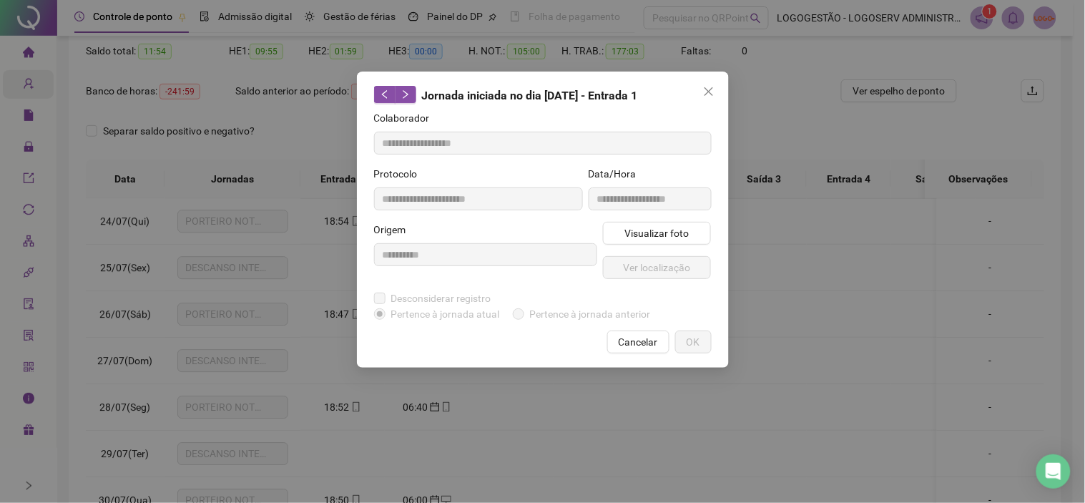
click at [709, 102] on button "Close" at bounding box center [708, 91] width 23 height 23
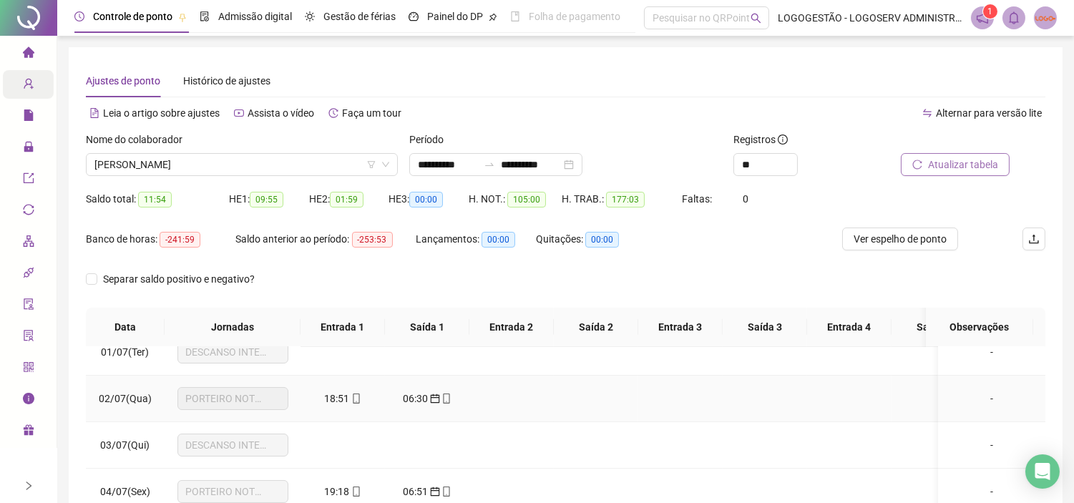
scroll to position [0, 0]
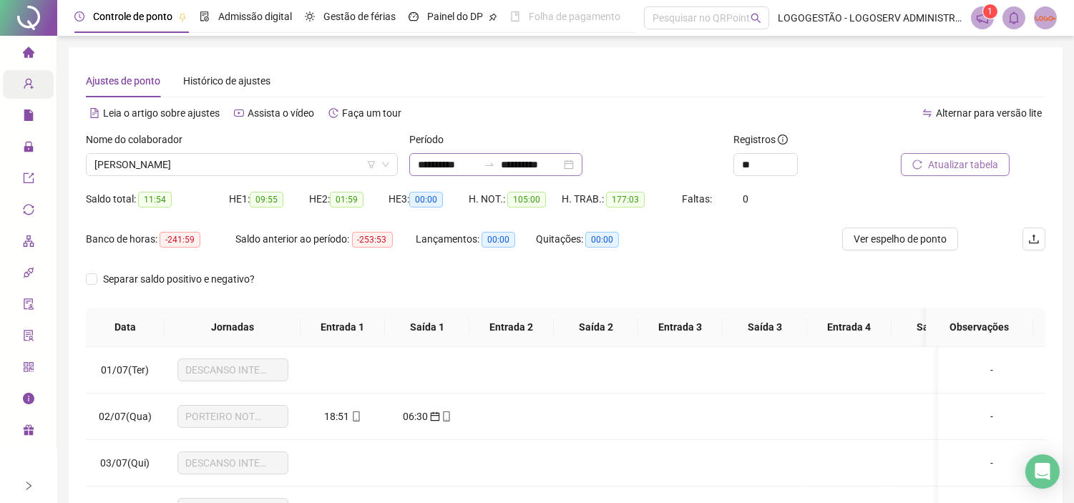
click at [495, 159] on icon "swap-right" at bounding box center [488, 164] width 11 height 11
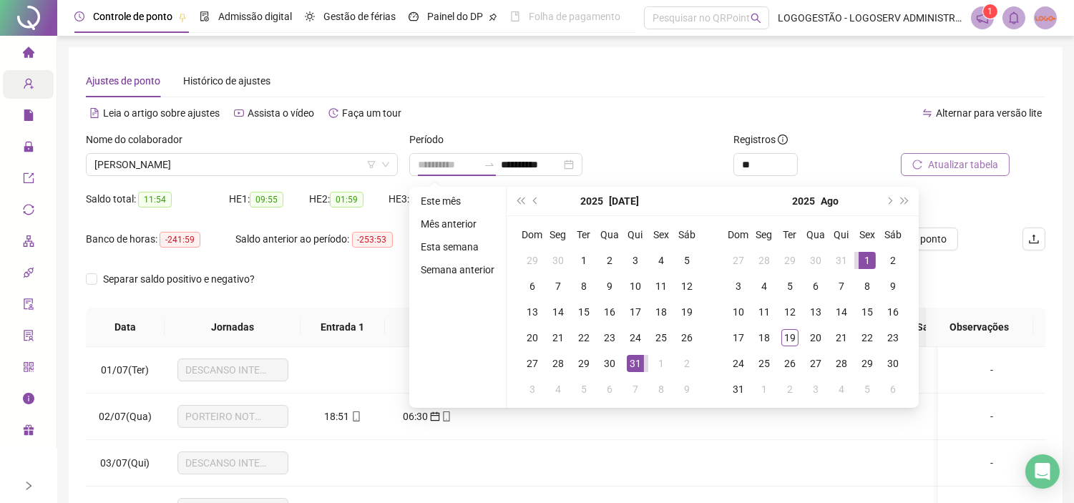
click at [863, 253] on div "1" at bounding box center [866, 260] width 17 height 17
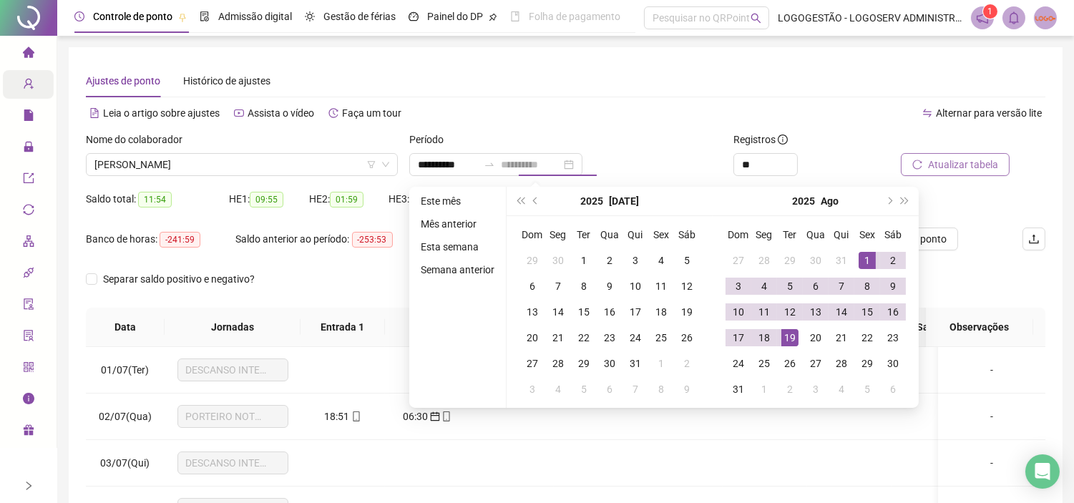
click at [785, 333] on div "19" at bounding box center [789, 337] width 17 height 17
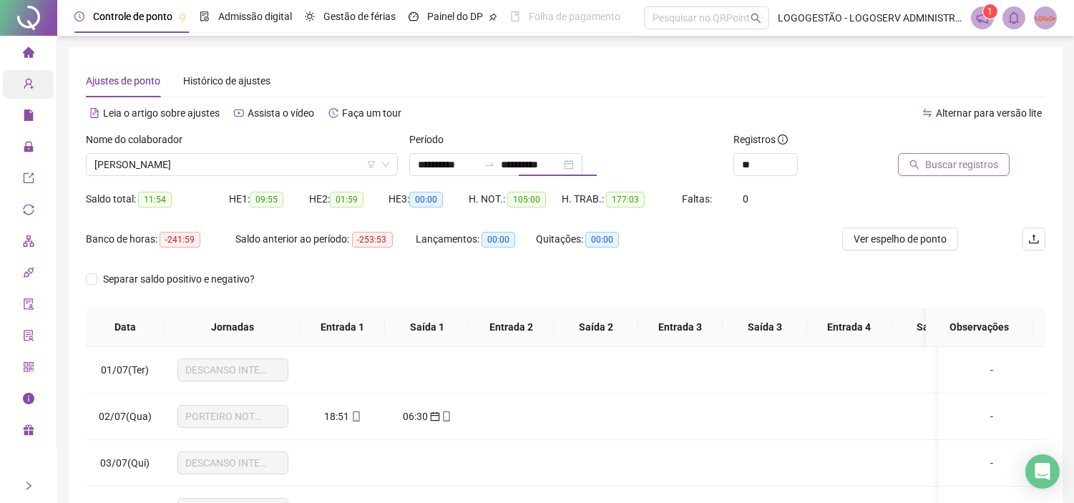
click at [931, 160] on span "Buscar registros" at bounding box center [961, 165] width 73 height 16
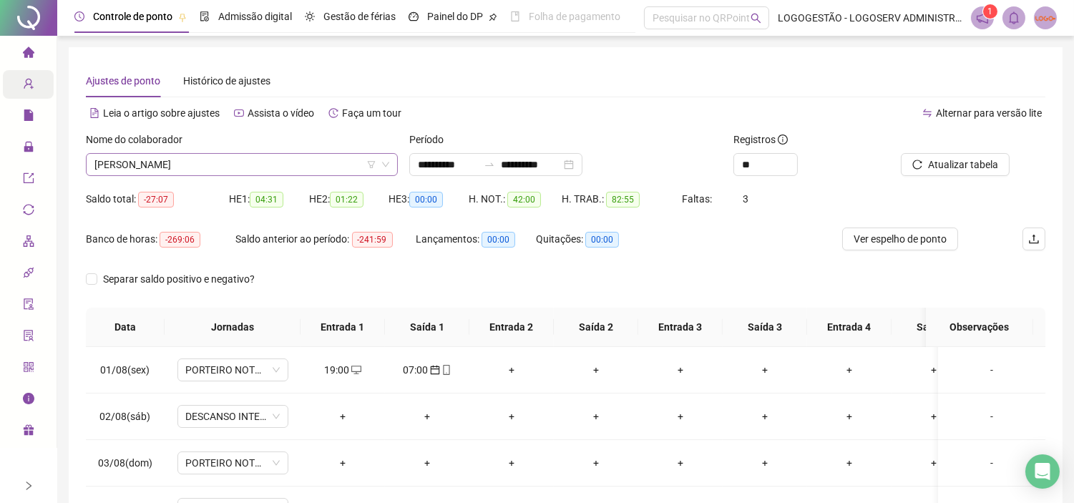
click at [170, 162] on span "[PERSON_NAME]" at bounding box center [241, 164] width 295 height 21
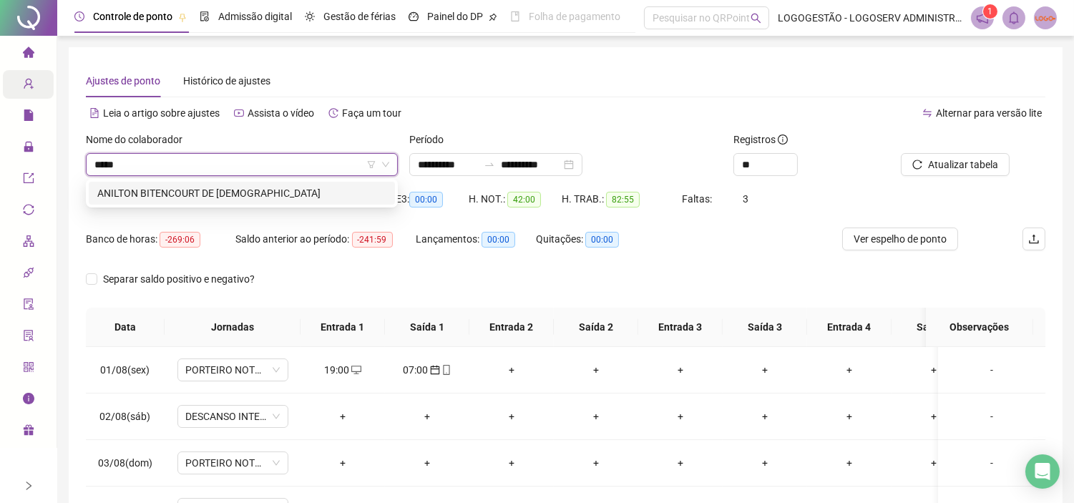
click at [236, 191] on div "ANILTON BITENCOURT DE JESUS" at bounding box center [241, 193] width 289 height 16
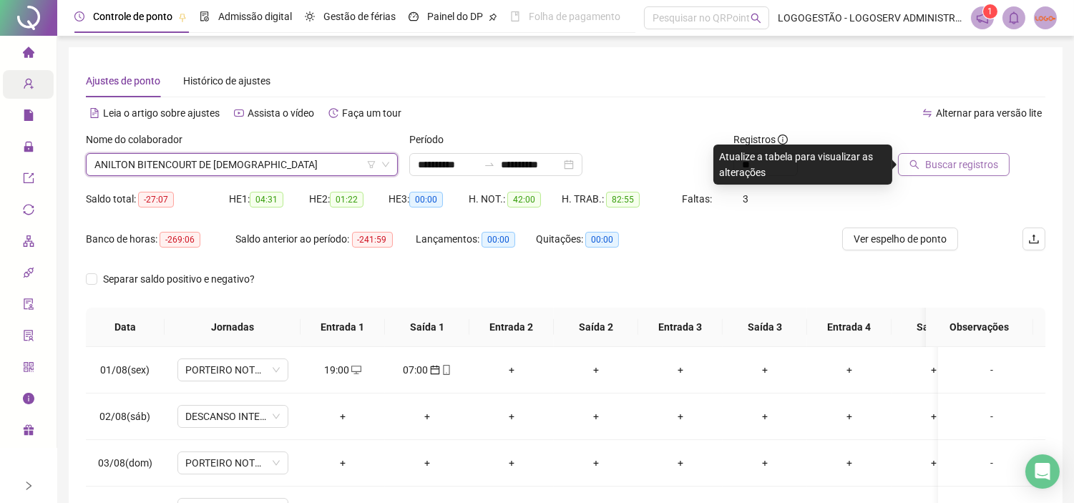
click at [971, 172] on button "Buscar registros" at bounding box center [954, 164] width 112 height 23
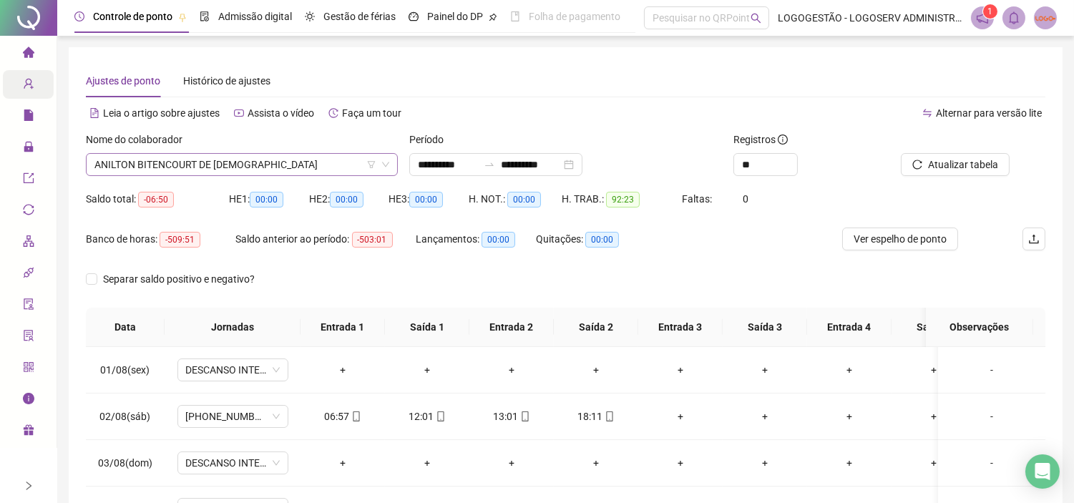
click at [255, 170] on span "ANILTON BITENCOURT DE JESUS" at bounding box center [241, 164] width 295 height 21
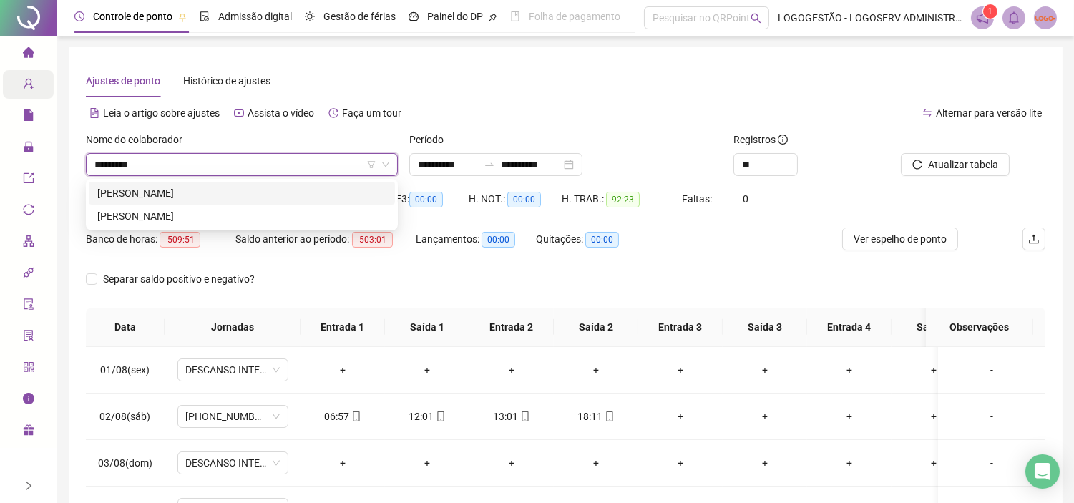
drag, startPoint x: 152, startPoint y: 165, endPoint x: 61, endPoint y: 174, distance: 91.2
click at [61, 174] on div "**********" at bounding box center [565, 365] width 1016 height 731
drag, startPoint x: 94, startPoint y: 153, endPoint x: 76, endPoint y: 153, distance: 18.6
click at [76, 153] on div "**********" at bounding box center [565, 358] width 993 height 622
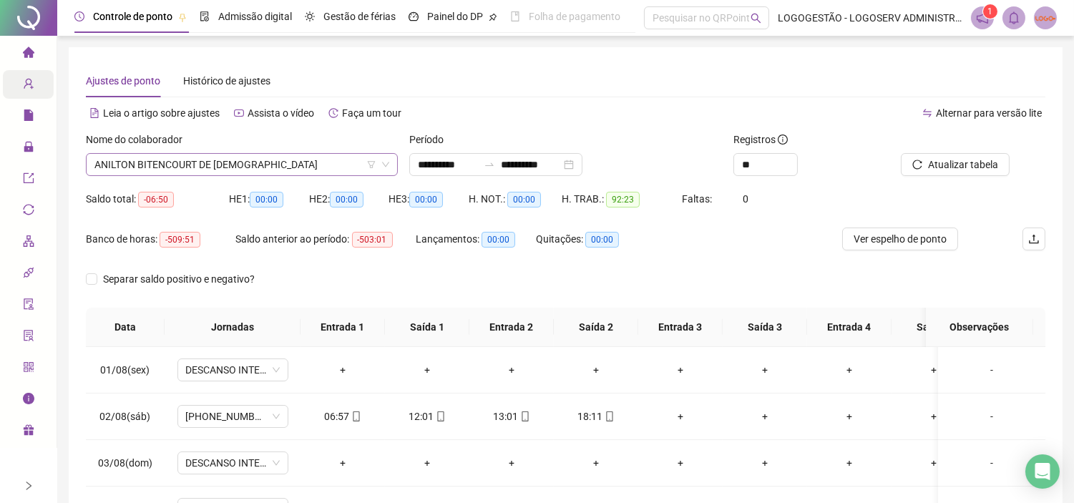
click at [265, 169] on span "ANILTON BITENCOURT DE JESUS" at bounding box center [241, 164] width 295 height 21
click at [280, 162] on span "ANILTON BITENCOURT DE JESUS" at bounding box center [241, 164] width 295 height 21
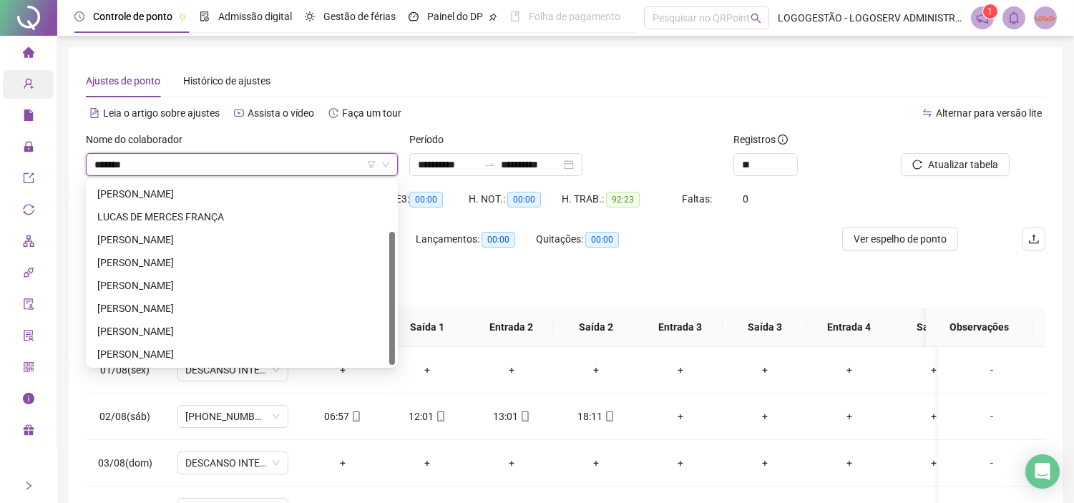
scroll to position [0, 0]
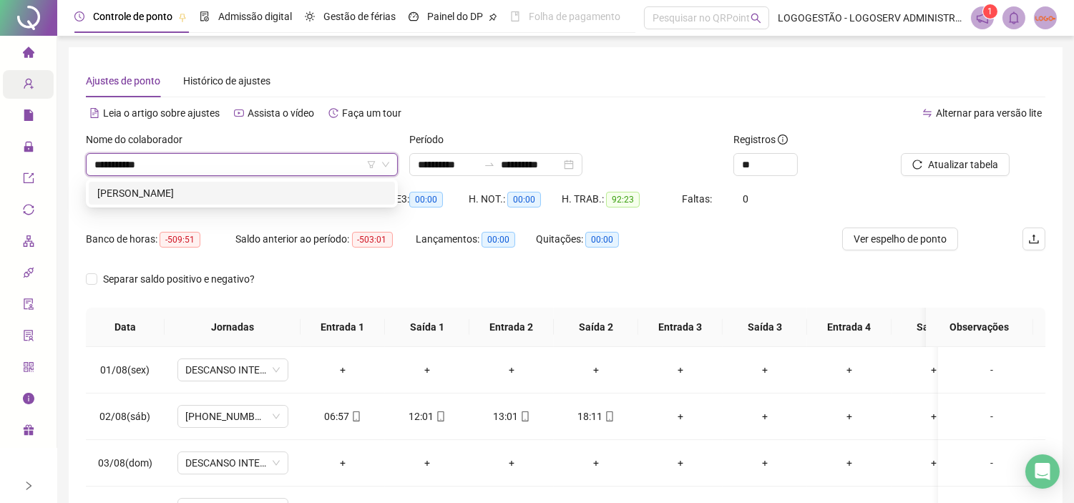
drag, startPoint x: 317, startPoint y: 193, endPoint x: 549, endPoint y: 146, distance: 237.2
click at [318, 193] on div "LUCAS DOS SANTOS" at bounding box center [241, 193] width 289 height 16
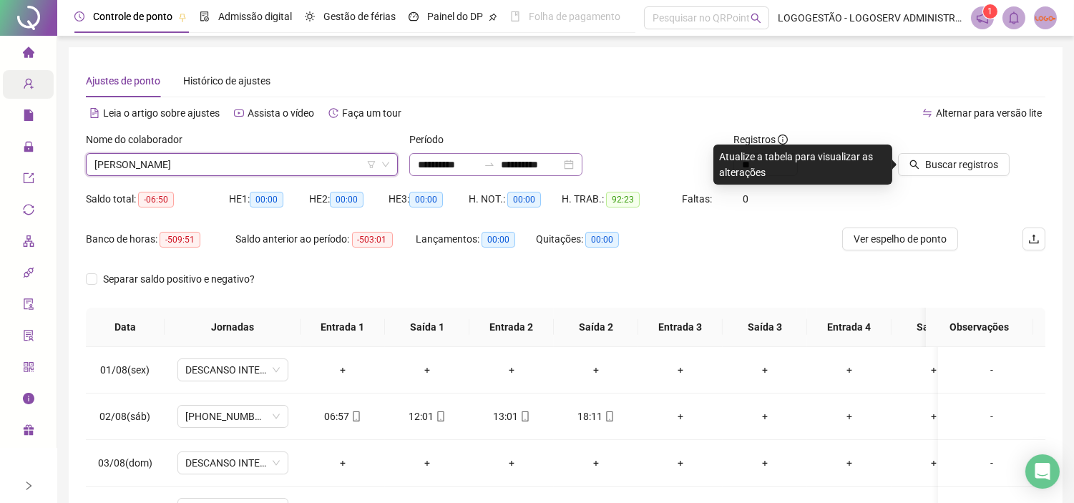
click at [501, 161] on div at bounding box center [489, 164] width 23 height 11
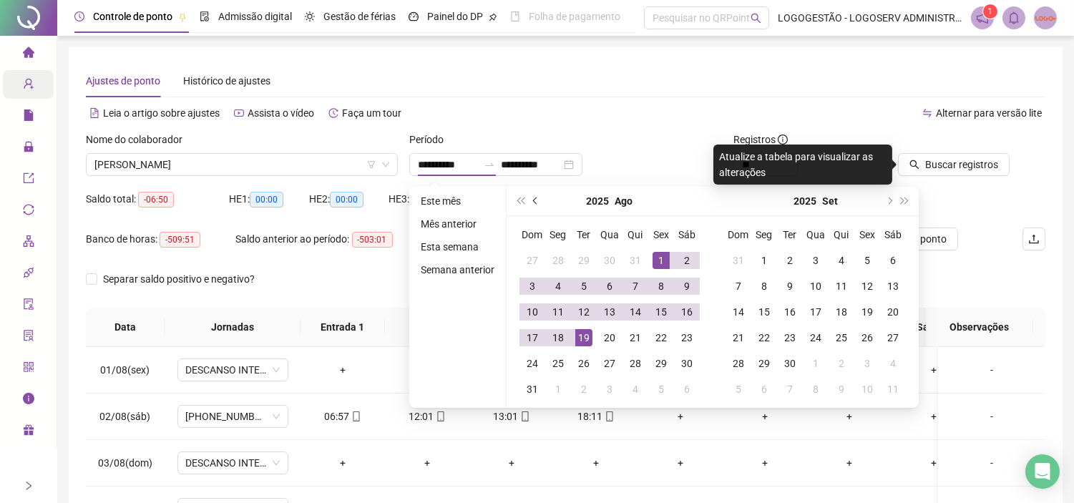
click at [536, 209] on button "prev-year" at bounding box center [536, 201] width 16 height 29
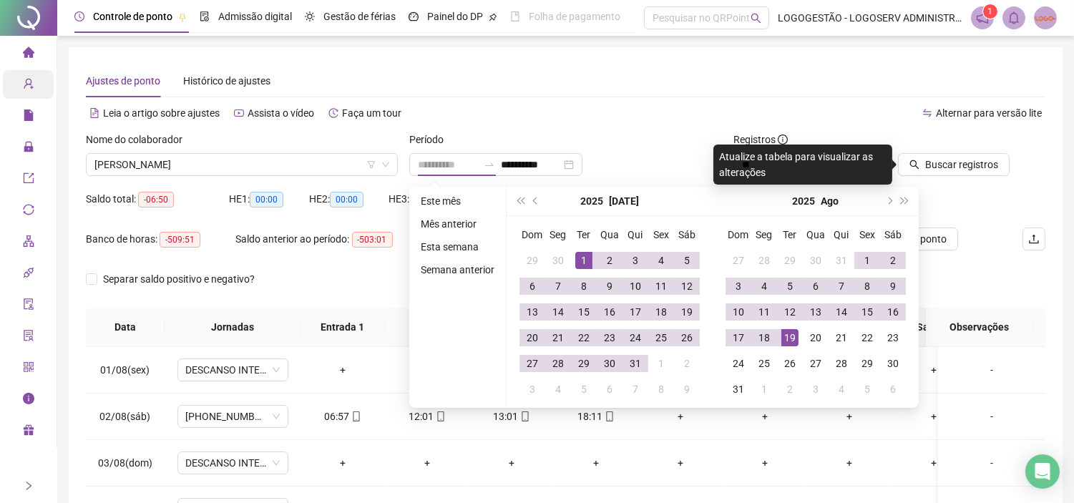
click at [586, 255] on div "1" at bounding box center [583, 260] width 17 height 17
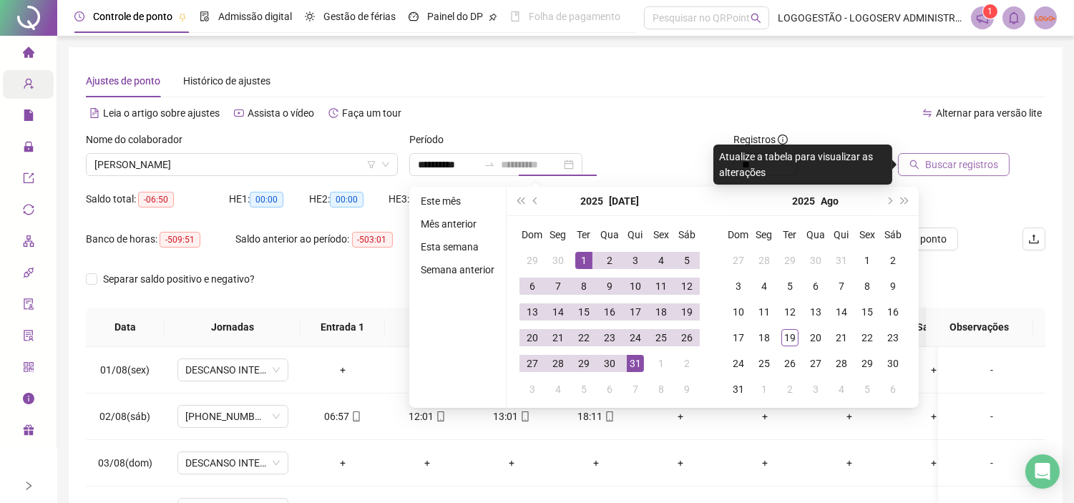
click at [641, 354] on td "31" at bounding box center [635, 363] width 26 height 26
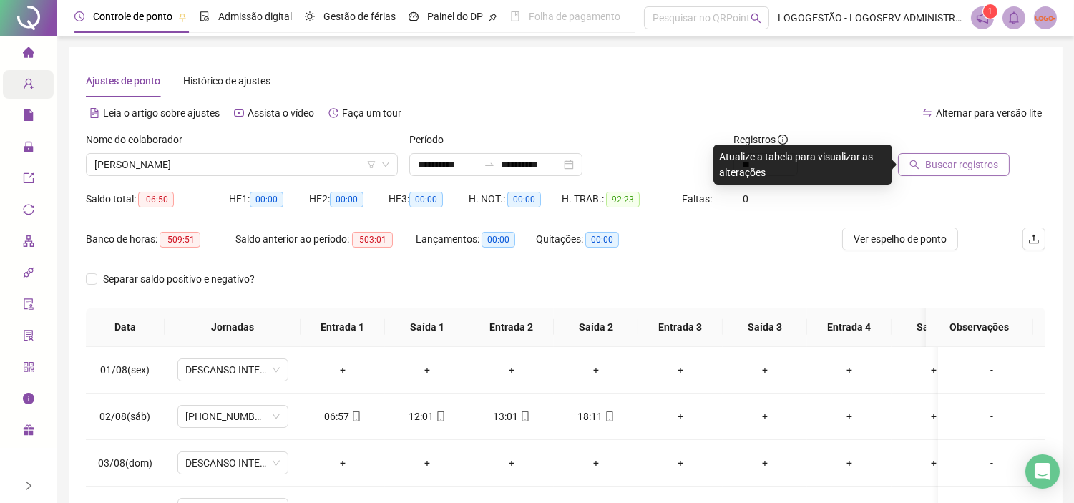
click at [928, 164] on span "Buscar registros" at bounding box center [961, 165] width 73 height 16
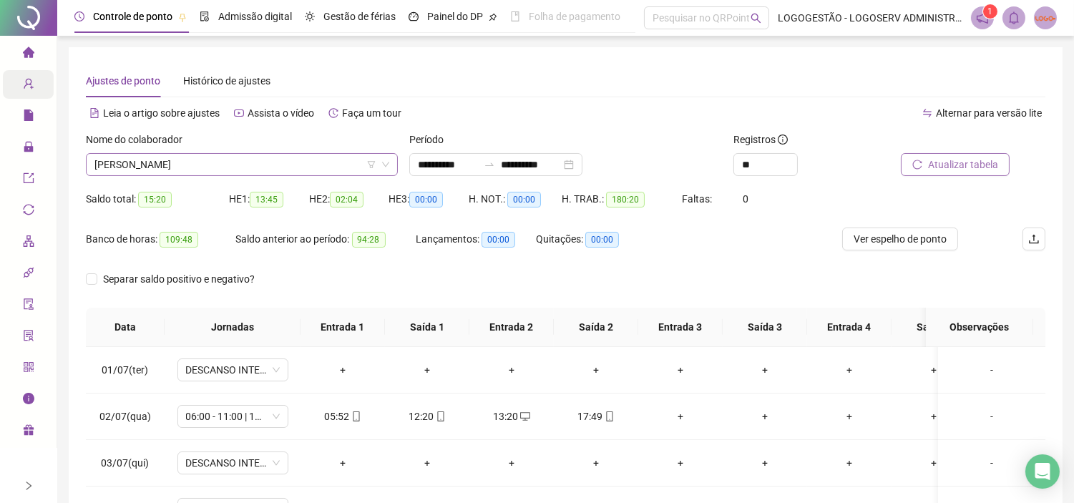
click at [256, 163] on span "LUCAS DOS SANTOS" at bounding box center [241, 164] width 295 height 21
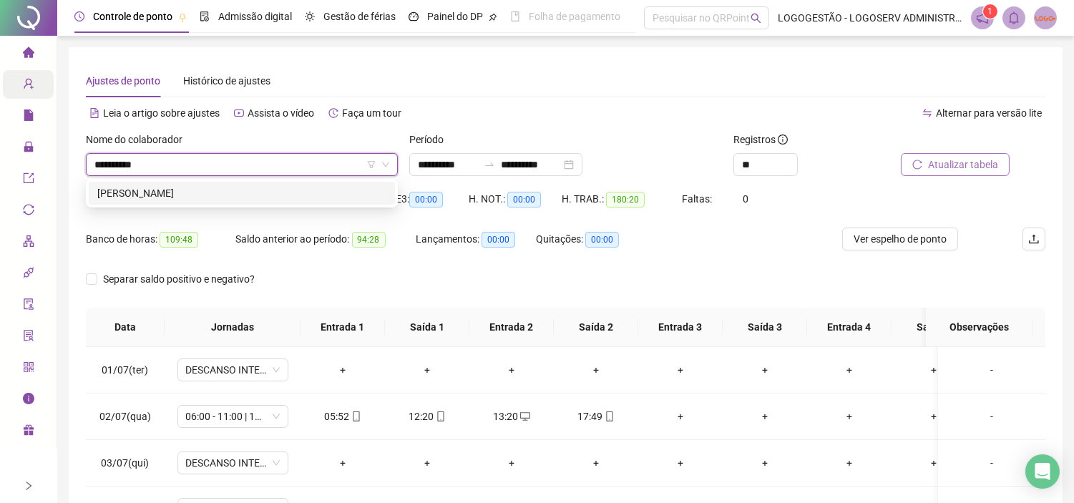
click at [162, 195] on div "GILSON SILVA ALVES" at bounding box center [241, 193] width 289 height 16
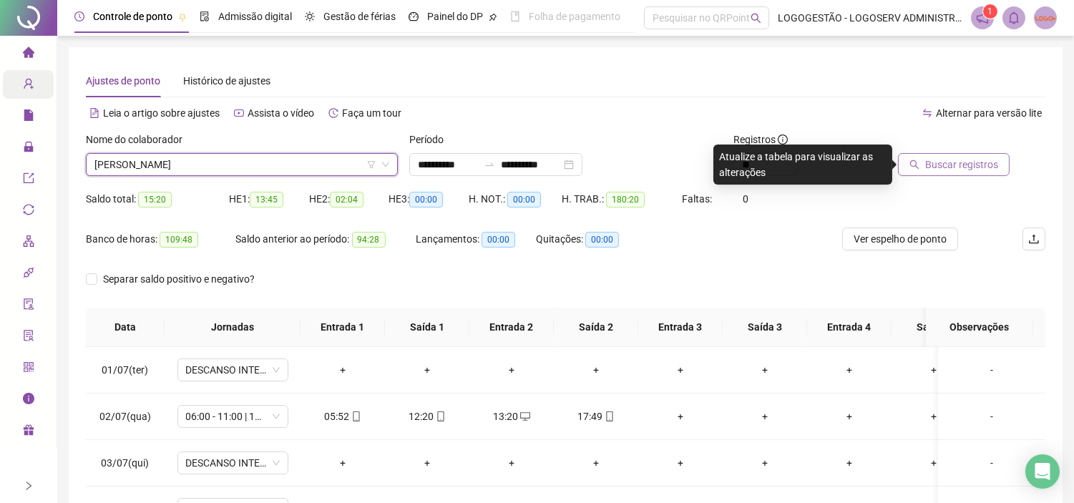
click at [924, 159] on button "Buscar registros" at bounding box center [954, 164] width 112 height 23
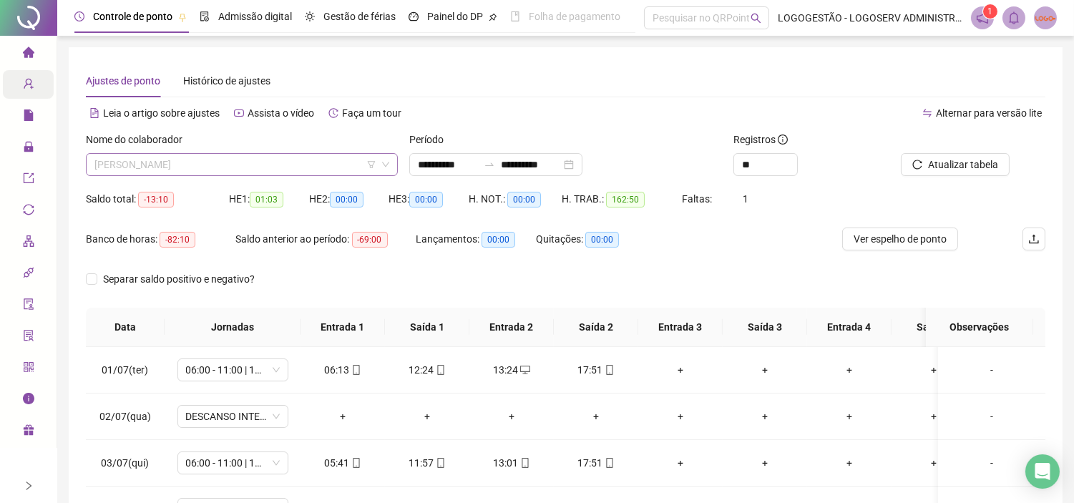
click at [274, 163] on span "GILSON SILVA ALVES" at bounding box center [241, 164] width 295 height 21
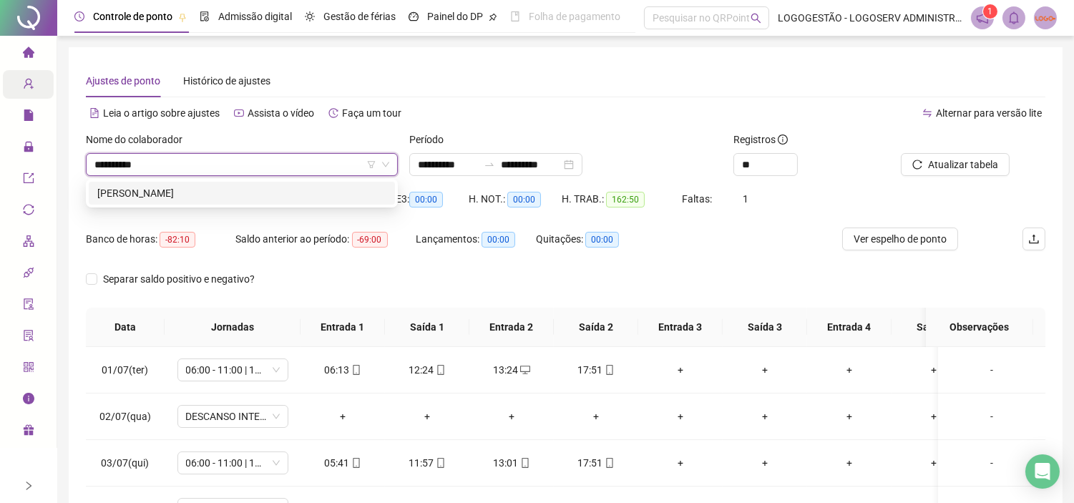
click at [285, 199] on div "AUGUSTO SERGIO BARBOSA BISPO FILHO" at bounding box center [241, 193] width 289 height 16
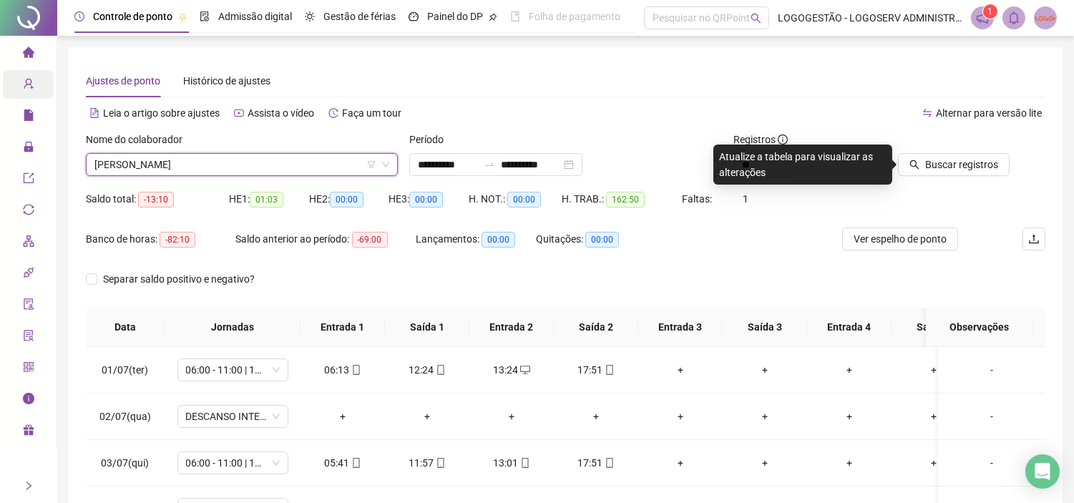
click at [919, 161] on icon "search" at bounding box center [914, 164] width 10 height 10
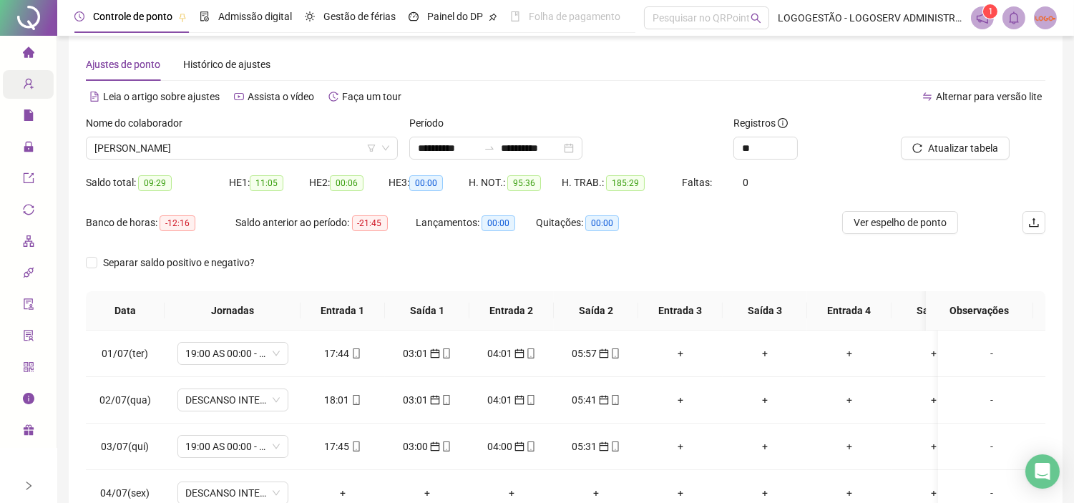
scroll to position [227, 0]
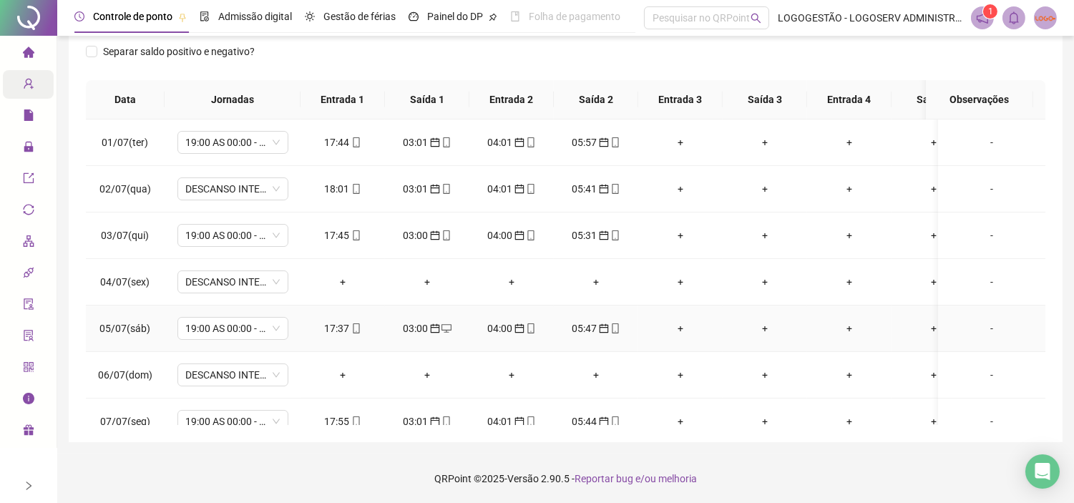
click at [362, 330] on div "17:37" at bounding box center [343, 328] width 62 height 16
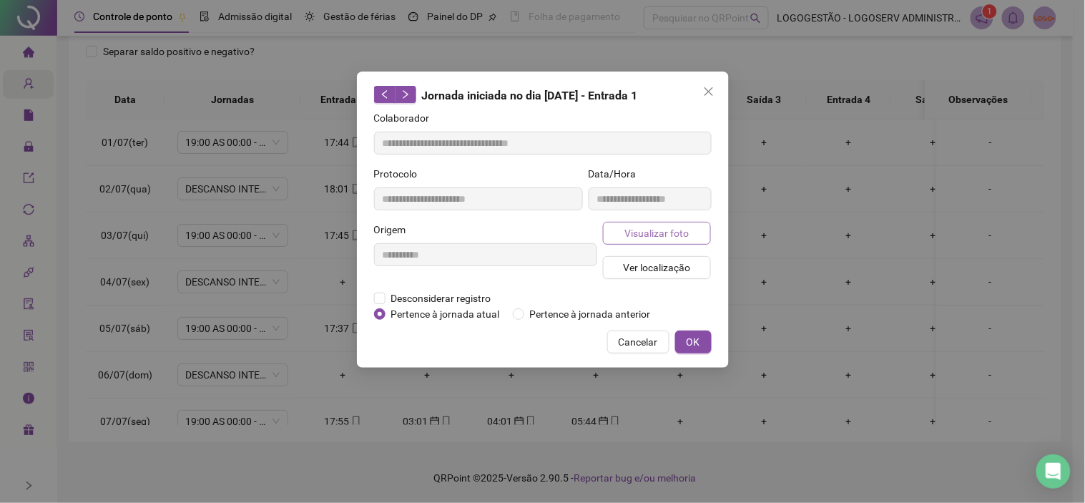
click at [674, 226] on span "Visualizar foto" at bounding box center [656, 233] width 64 height 16
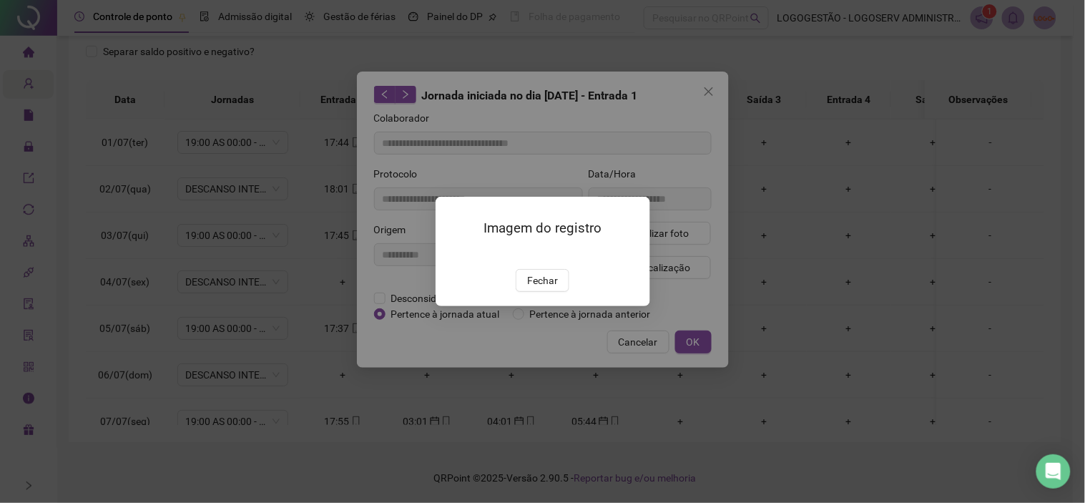
click at [554, 288] on span "Fechar" at bounding box center [542, 280] width 31 height 16
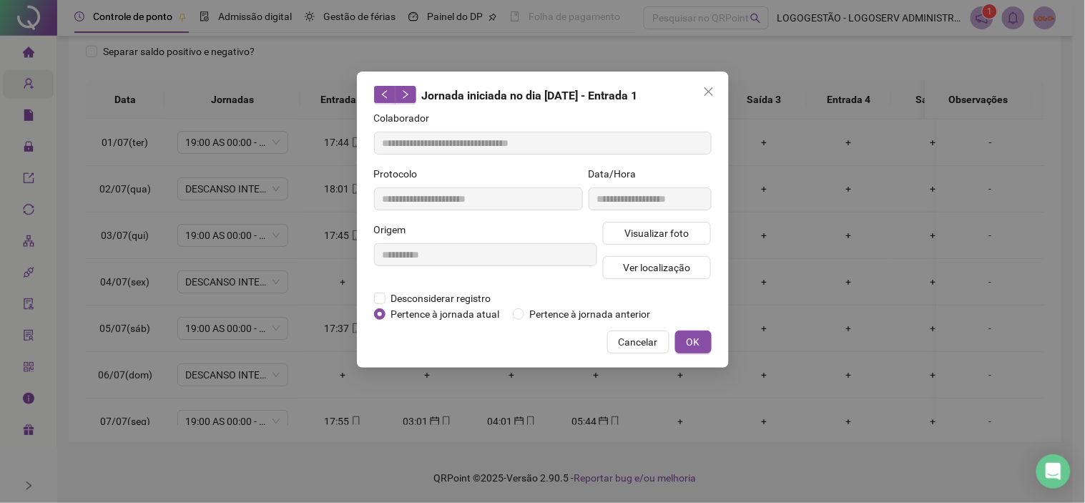
click at [634, 340] on span "Cancelar" at bounding box center [638, 342] width 39 height 16
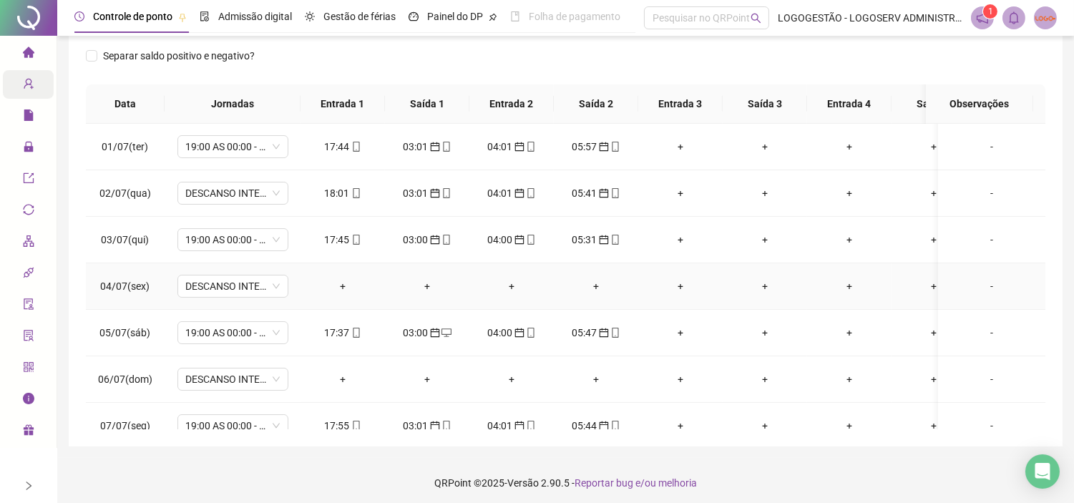
scroll to position [0, 0]
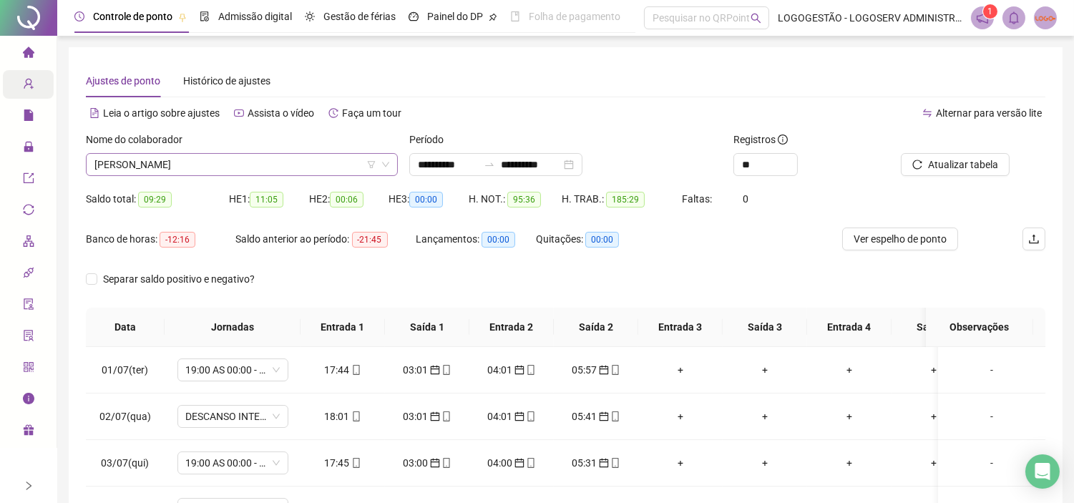
click at [292, 159] on span "AUGUSTO SERGIO BARBOSA BISPO FILHO" at bounding box center [241, 164] width 295 height 21
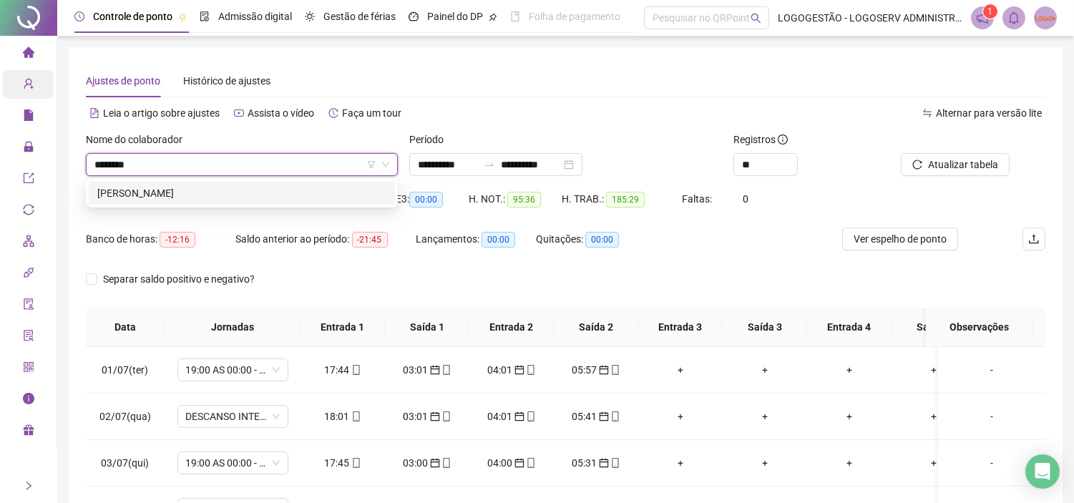
click at [267, 190] on div "JOSE RUBENS DE JESUS SANTOS" at bounding box center [241, 193] width 289 height 16
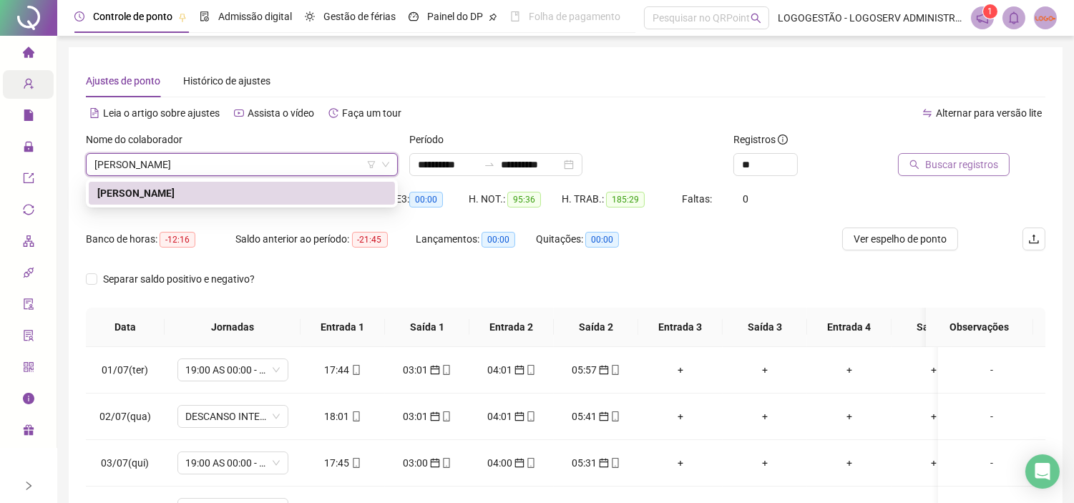
click at [945, 168] on span "Buscar registros" at bounding box center [961, 165] width 73 height 16
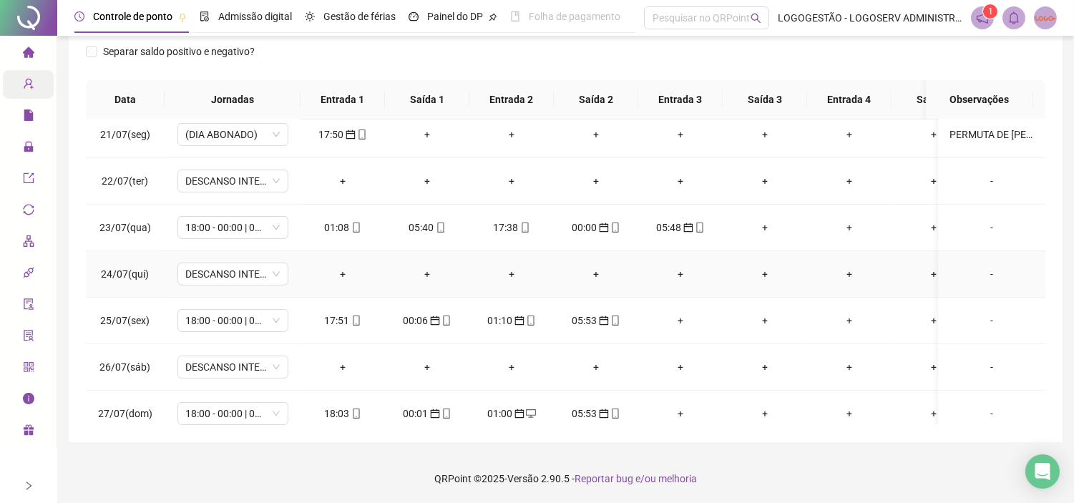
scroll to position [911, 0]
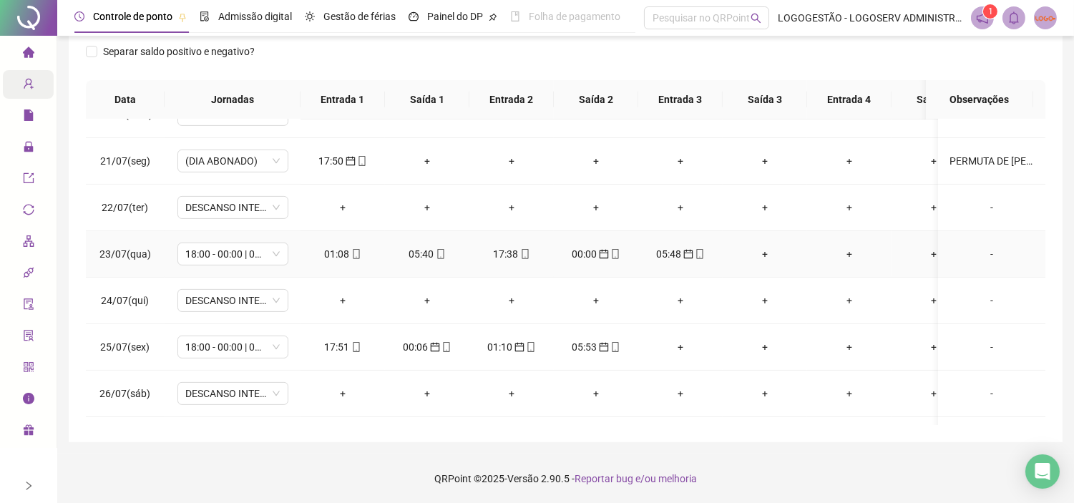
click at [339, 253] on div "01:08" at bounding box center [343, 254] width 62 height 16
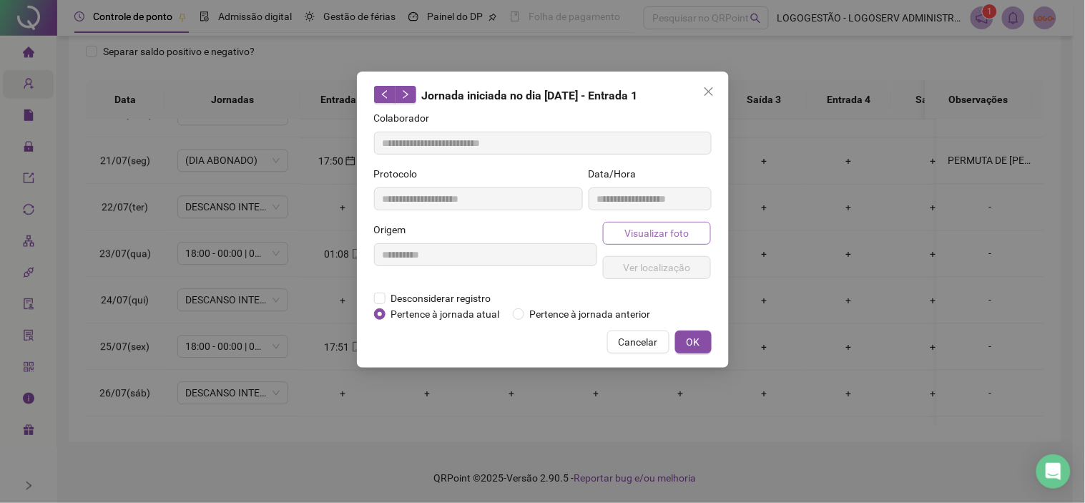
click at [694, 233] on button "Visualizar foto" at bounding box center [657, 233] width 109 height 23
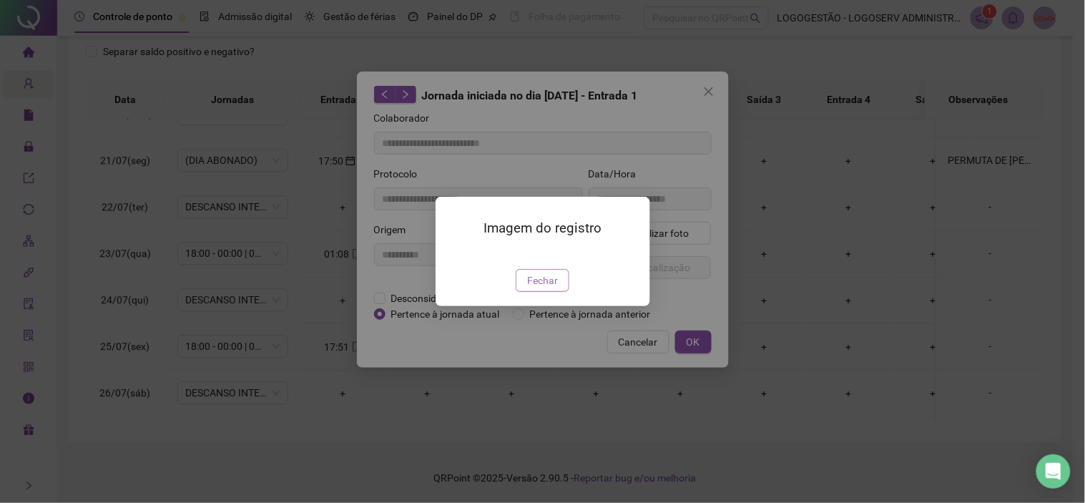
click at [519, 292] on button "Fechar" at bounding box center [543, 280] width 54 height 23
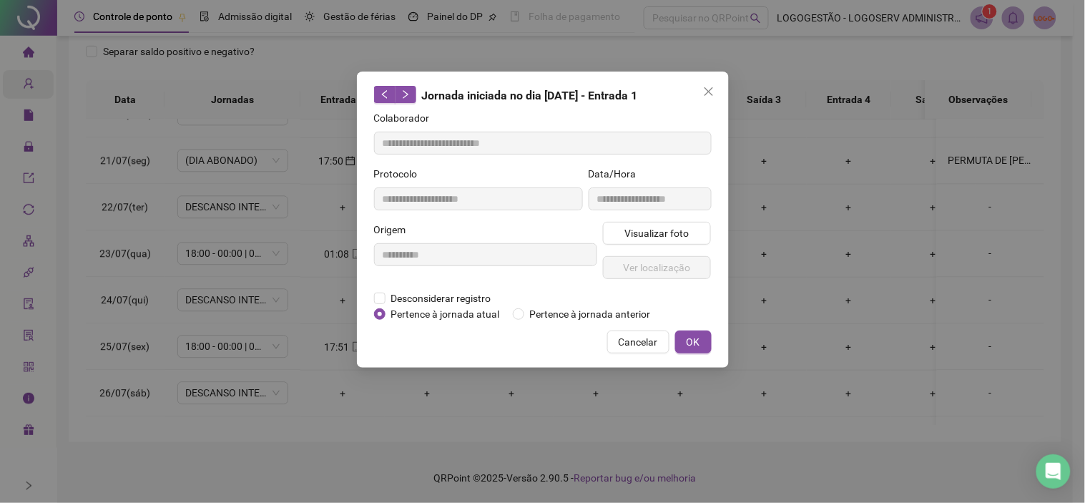
click at [539, 360] on div "Imagem do registro Fechar" at bounding box center [542, 251] width 1085 height 503
click at [648, 338] on span "Cancelar" at bounding box center [638, 342] width 39 height 16
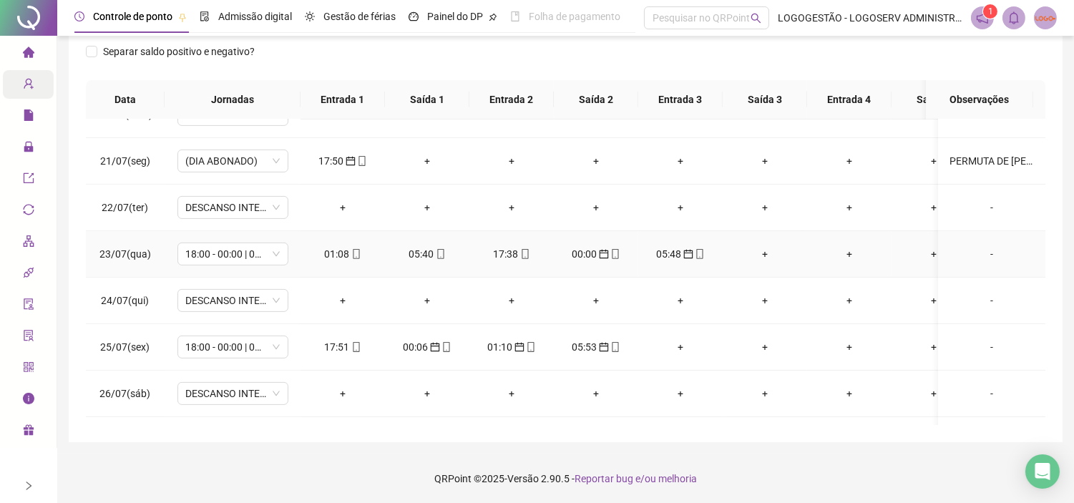
click at [419, 247] on div "05:40" at bounding box center [427, 254] width 62 height 16
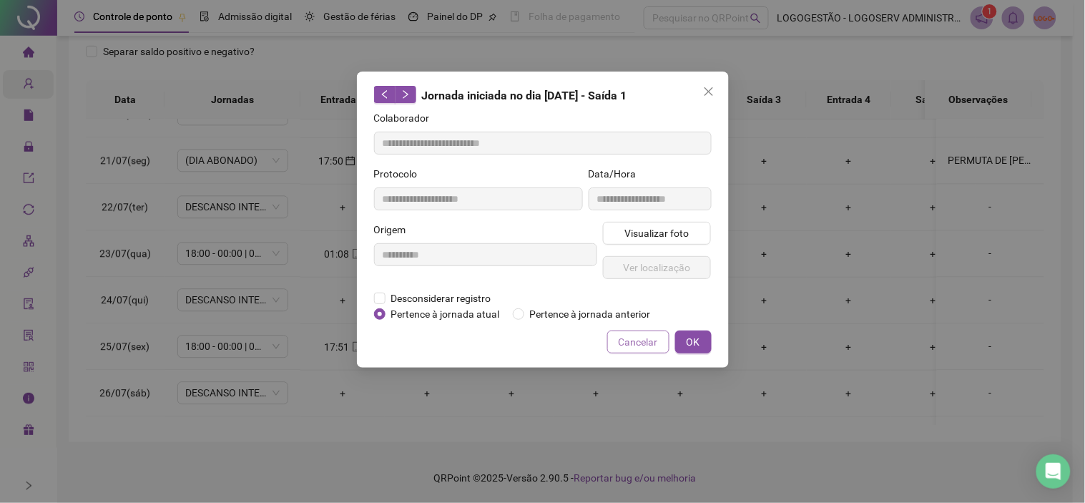
click at [622, 330] on button "Cancelar" at bounding box center [638, 341] width 62 height 23
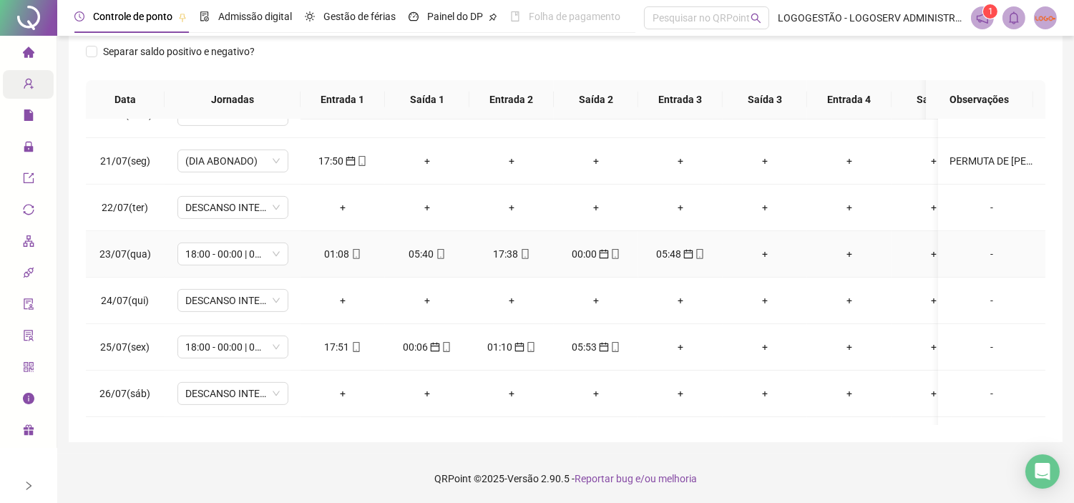
click at [347, 253] on div "01:08" at bounding box center [343, 254] width 62 height 16
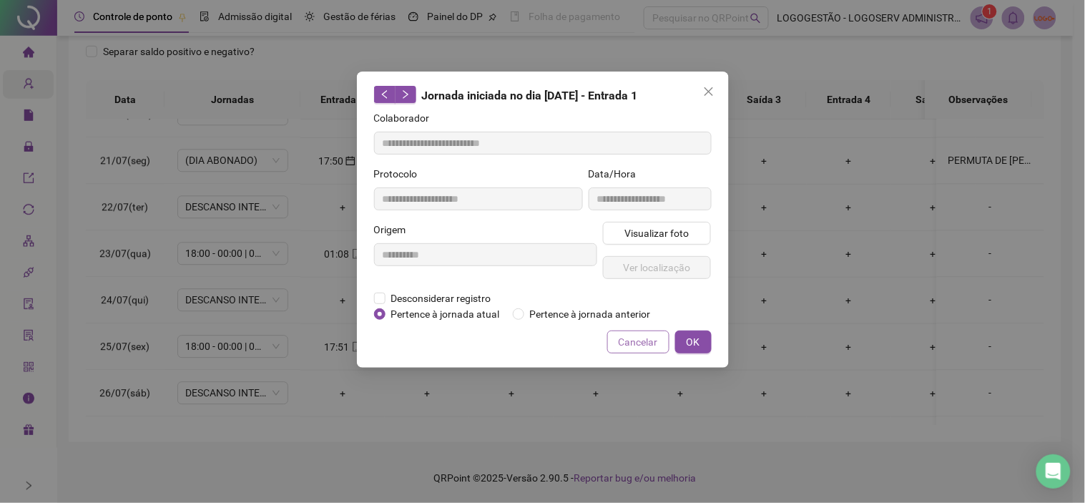
click at [666, 344] on button "Cancelar" at bounding box center [638, 341] width 62 height 23
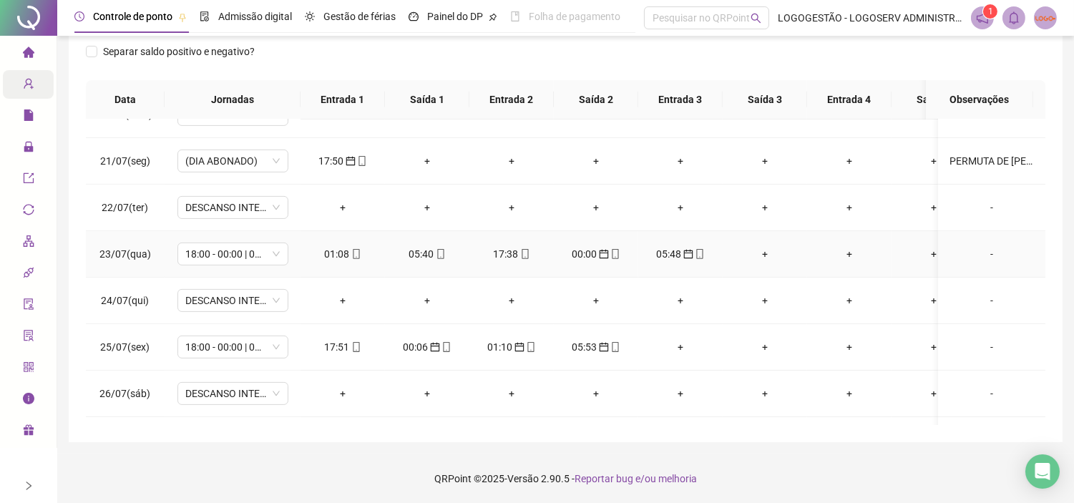
click at [494, 254] on div "17:38" at bounding box center [512, 254] width 62 height 16
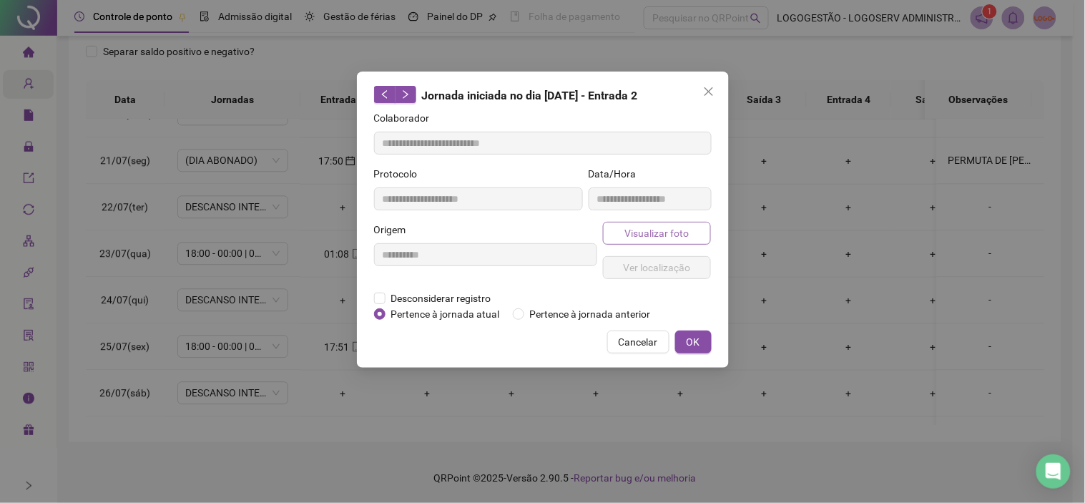
click at [665, 239] on span "Visualizar foto" at bounding box center [656, 233] width 64 height 16
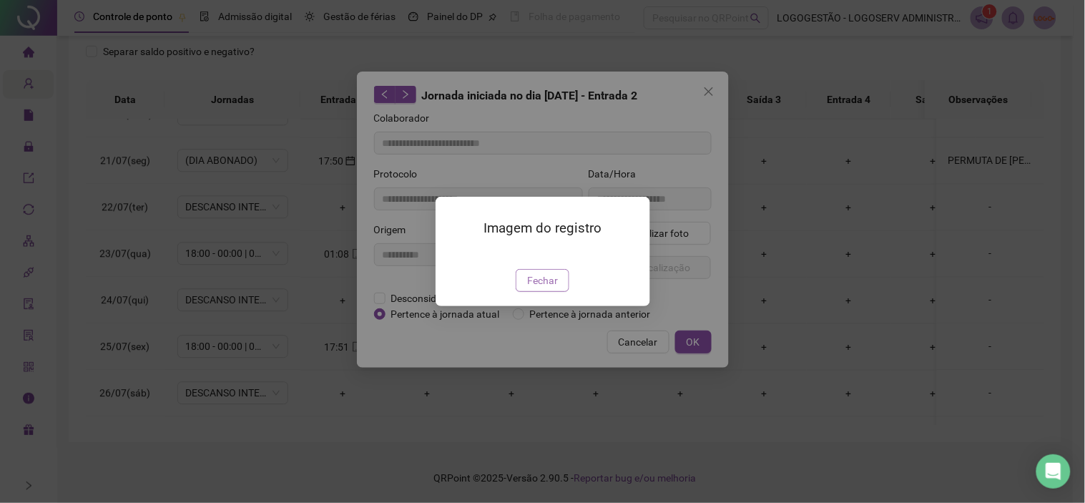
click at [541, 288] on span "Fechar" at bounding box center [542, 280] width 31 height 16
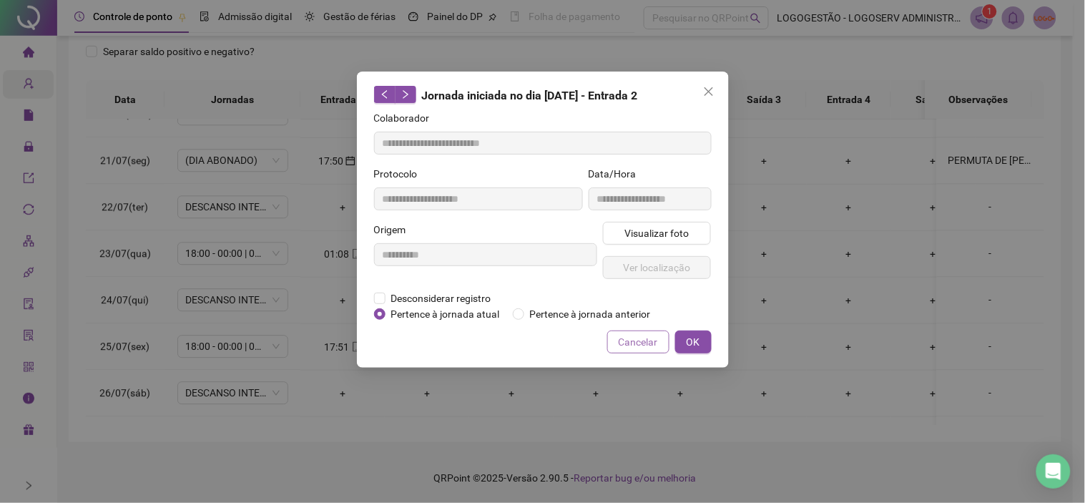
click at [633, 337] on span "Cancelar" at bounding box center [638, 342] width 39 height 16
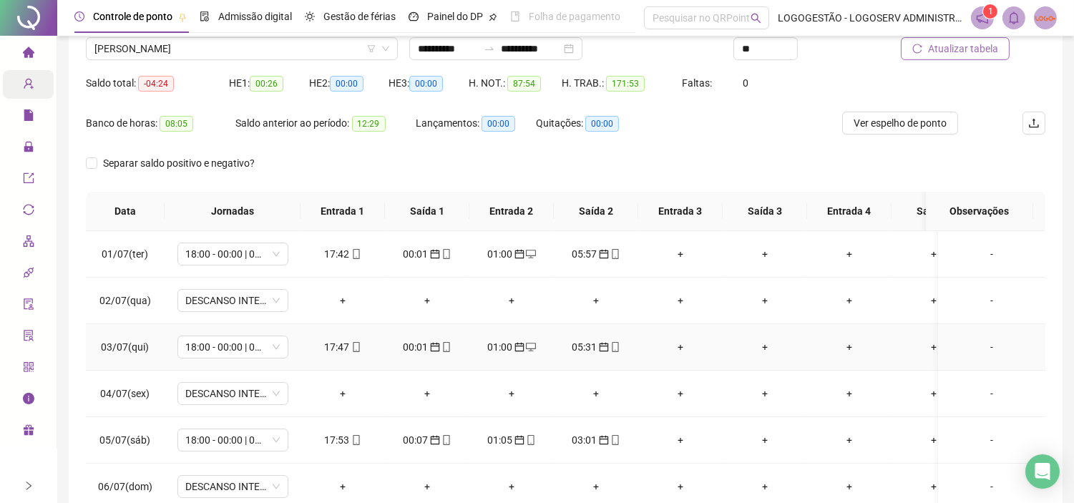
scroll to position [0, 0]
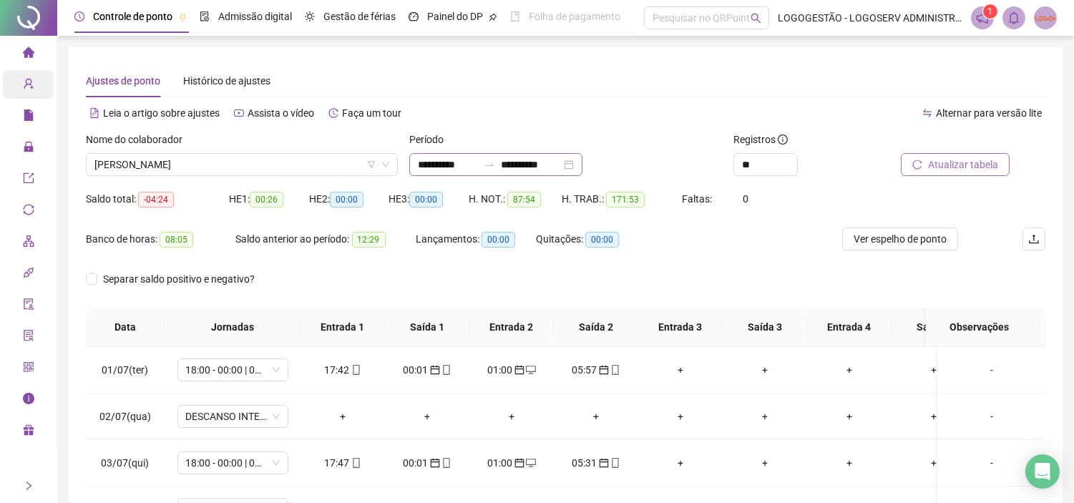
click at [495, 162] on icon "swap-right" at bounding box center [488, 164] width 11 height 11
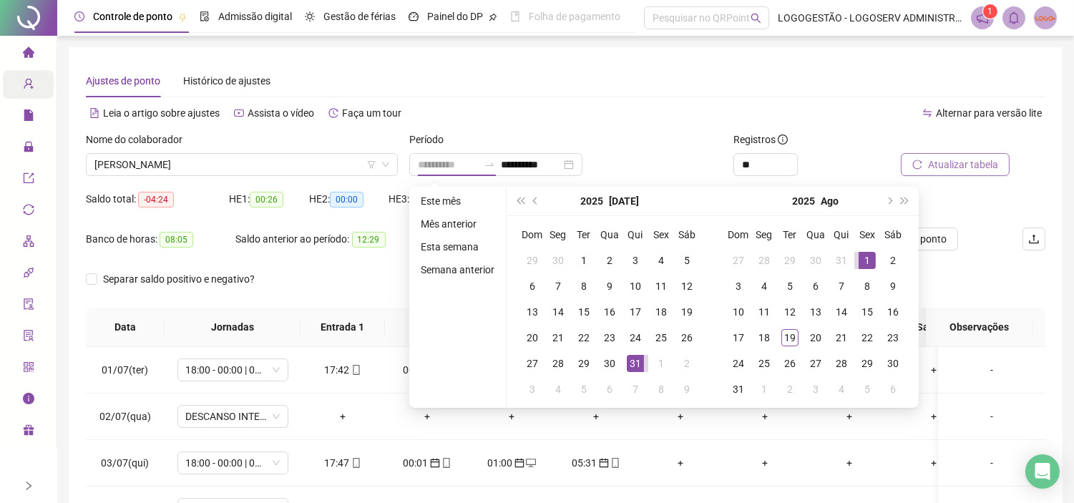
click at [859, 255] on div "1" at bounding box center [866, 260] width 17 height 17
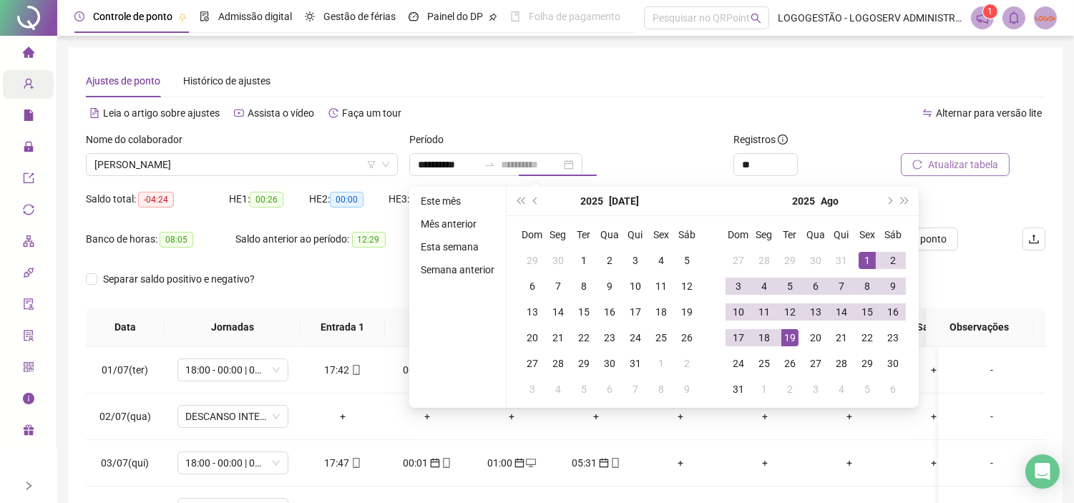
click at [787, 330] on div "19" at bounding box center [789, 337] width 17 height 17
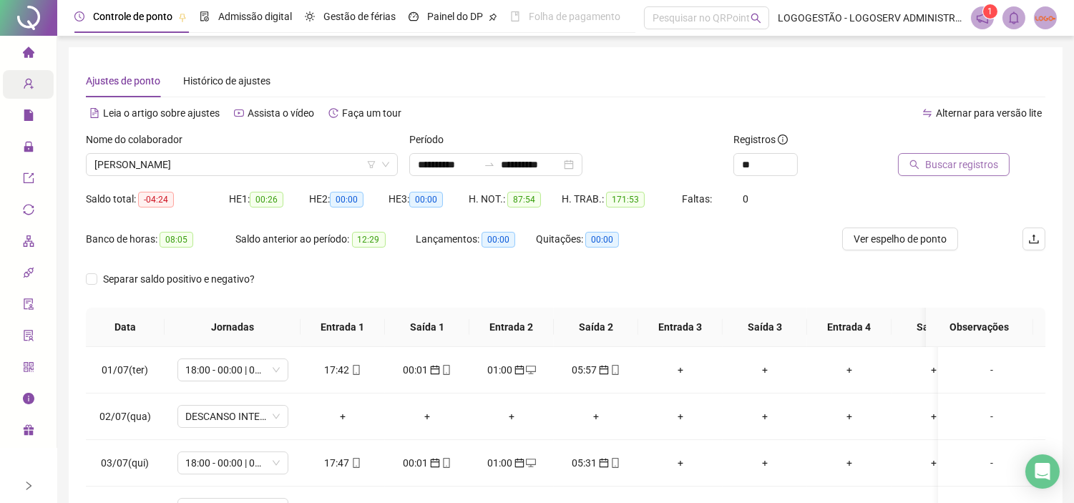
click at [977, 165] on span "Buscar registros" at bounding box center [961, 165] width 73 height 16
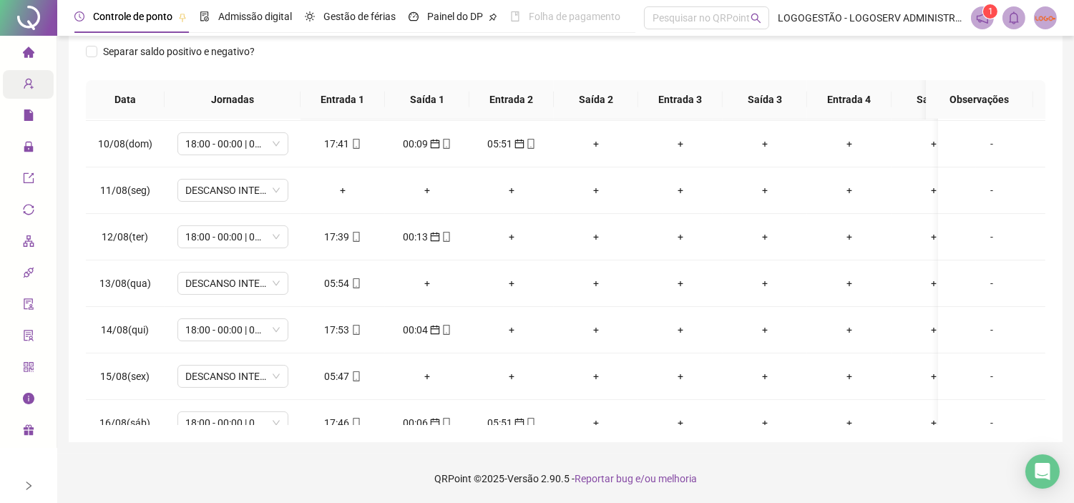
scroll to position [353, 0]
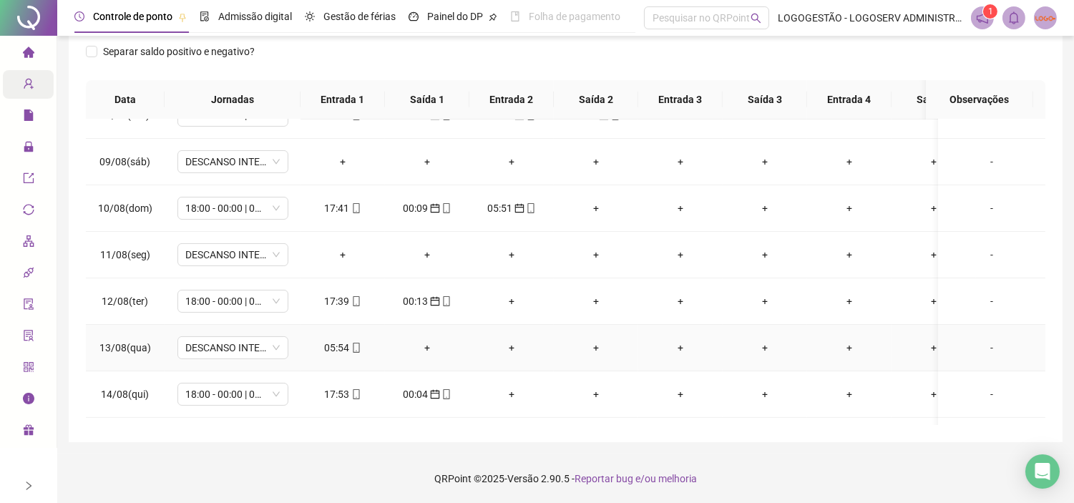
click at [345, 341] on div "05:54" at bounding box center [343, 348] width 62 height 16
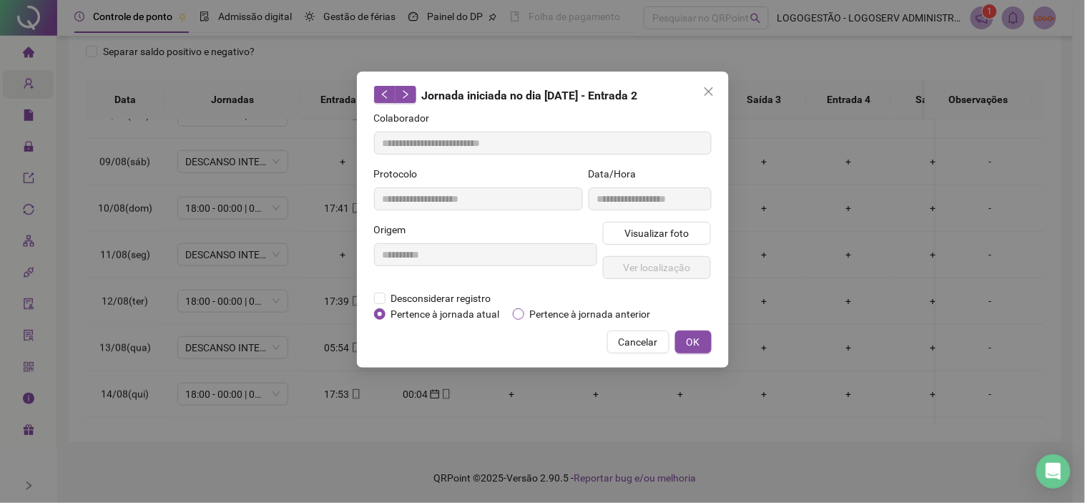
click at [632, 310] on span "Pertence à jornada anterior" at bounding box center [590, 314] width 132 height 16
click at [608, 313] on span "Pertence à jornada anterior" at bounding box center [590, 314] width 132 height 16
click at [689, 342] on span "OK" at bounding box center [694, 342] width 14 height 16
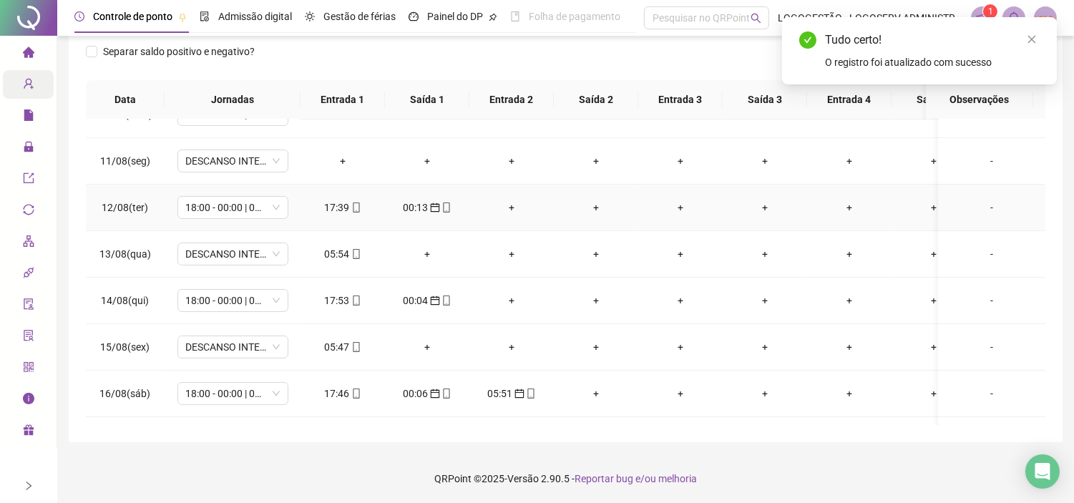
scroll to position [511, 0]
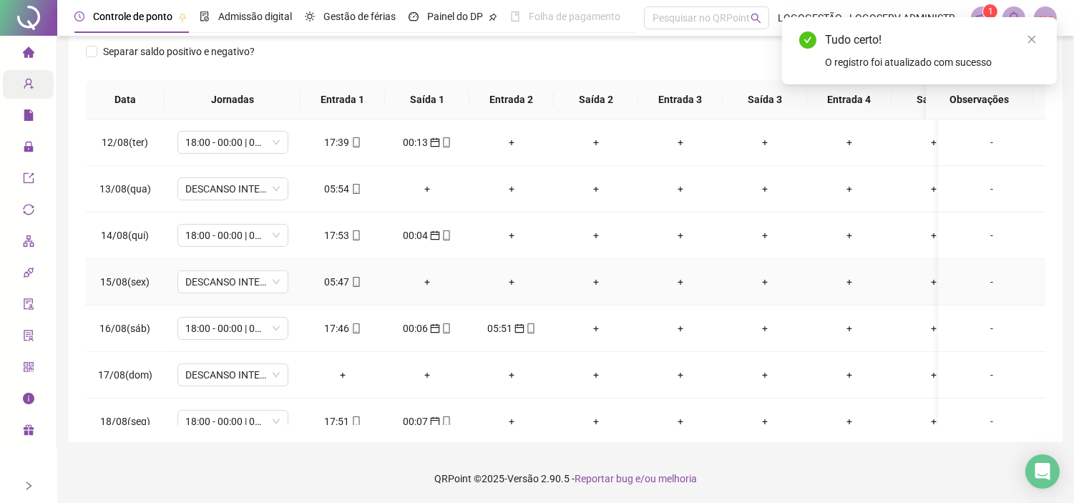
click at [340, 282] on div "05:47" at bounding box center [343, 282] width 62 height 16
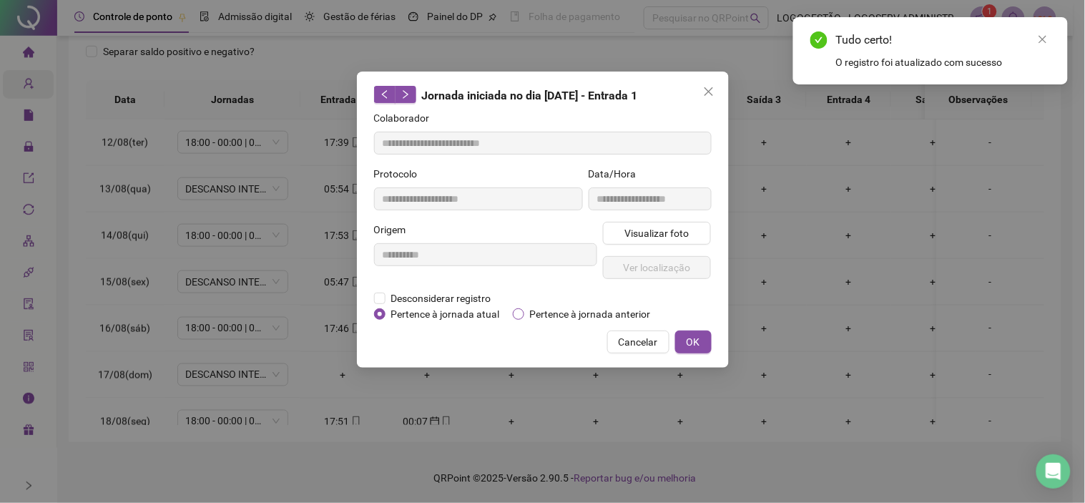
click at [637, 308] on span "Pertence à jornada anterior" at bounding box center [590, 314] width 132 height 16
click at [699, 339] on button "OK" at bounding box center [693, 341] width 36 height 23
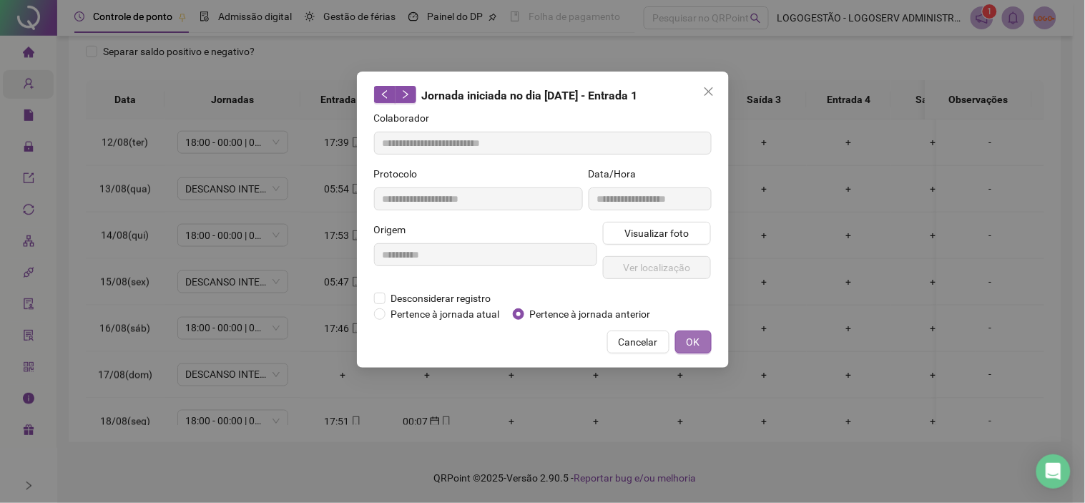
click at [688, 337] on div "**********" at bounding box center [542, 251] width 1085 height 503
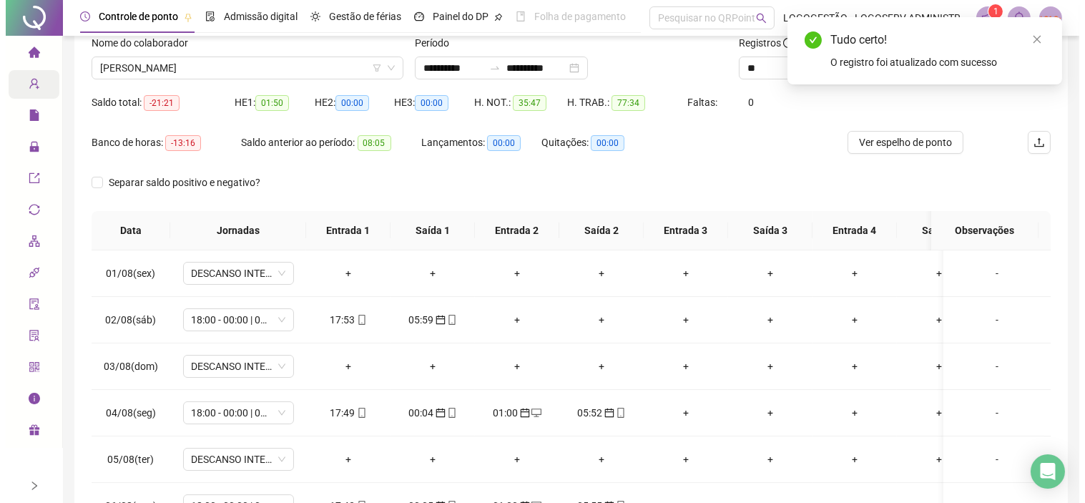
scroll to position [0, 0]
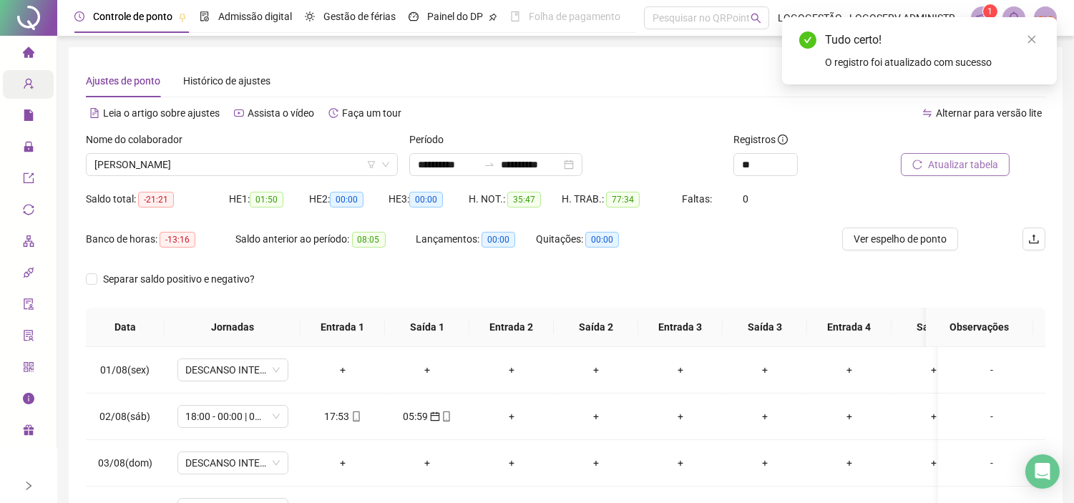
click at [951, 173] on button "Atualizar tabela" at bounding box center [954, 164] width 109 height 23
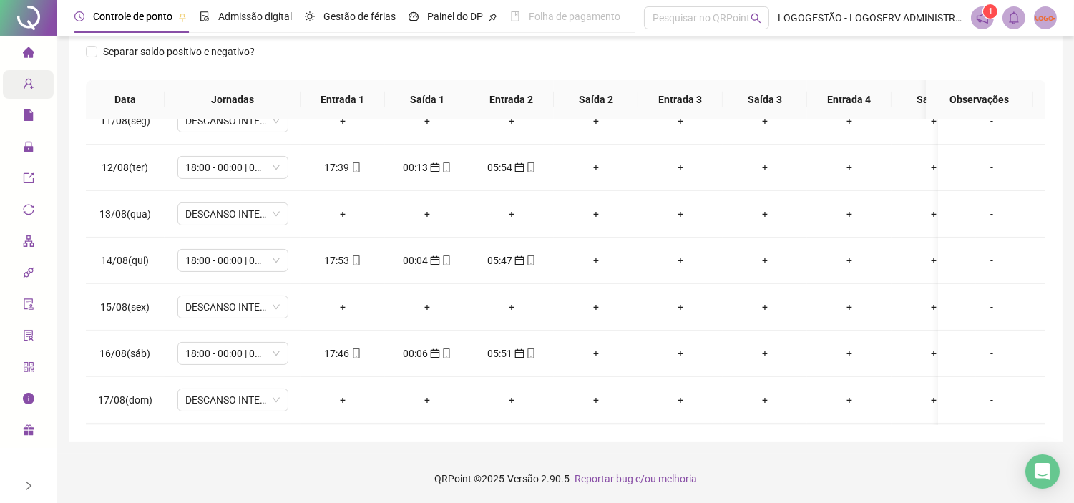
scroll to position [432, 0]
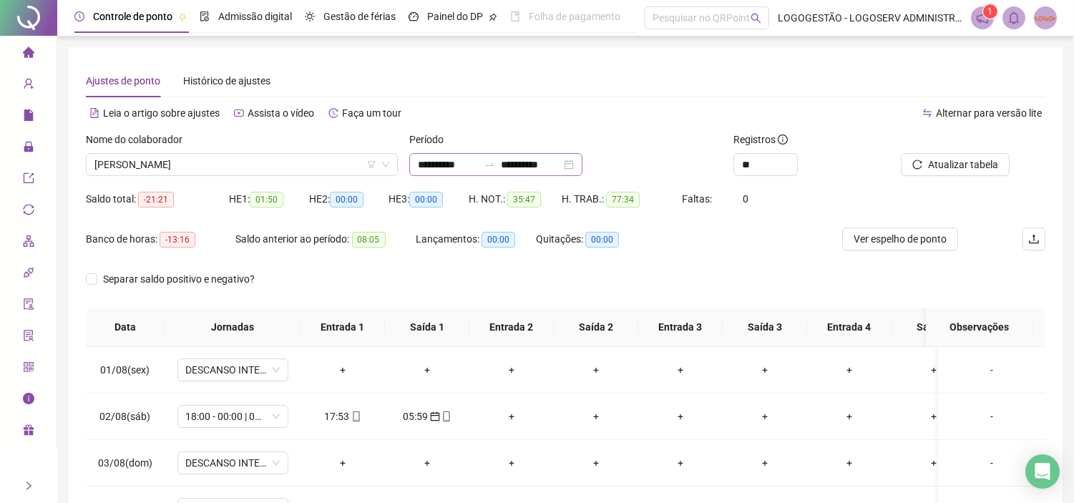
click at [501, 163] on div at bounding box center [489, 164] width 23 height 11
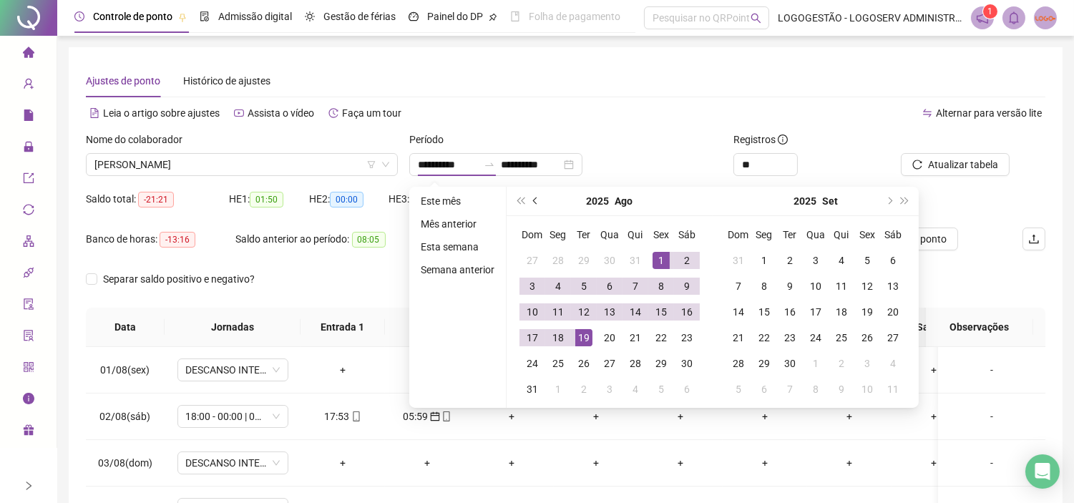
click at [536, 199] on span "prev-year" at bounding box center [536, 200] width 7 height 7
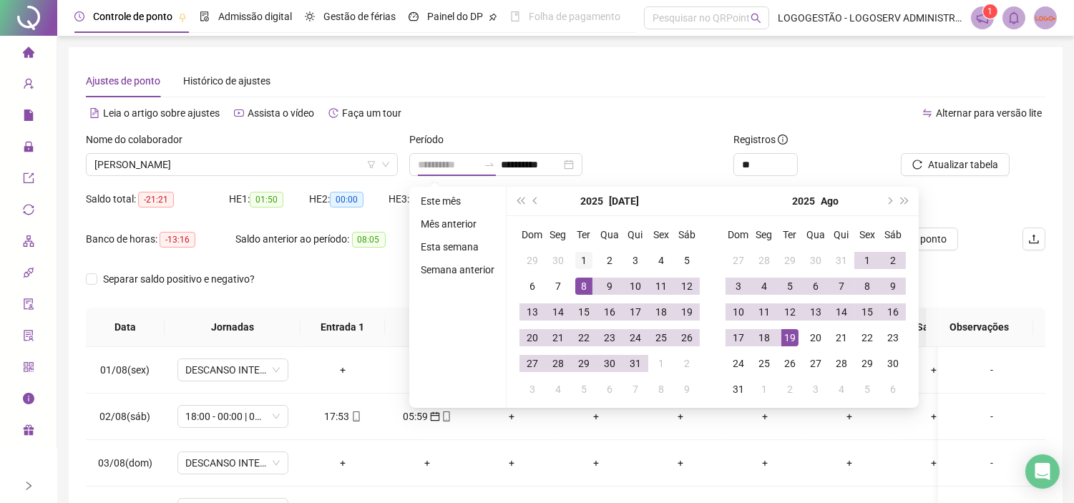
type input "**********"
click at [581, 262] on div "1" at bounding box center [583, 260] width 17 height 17
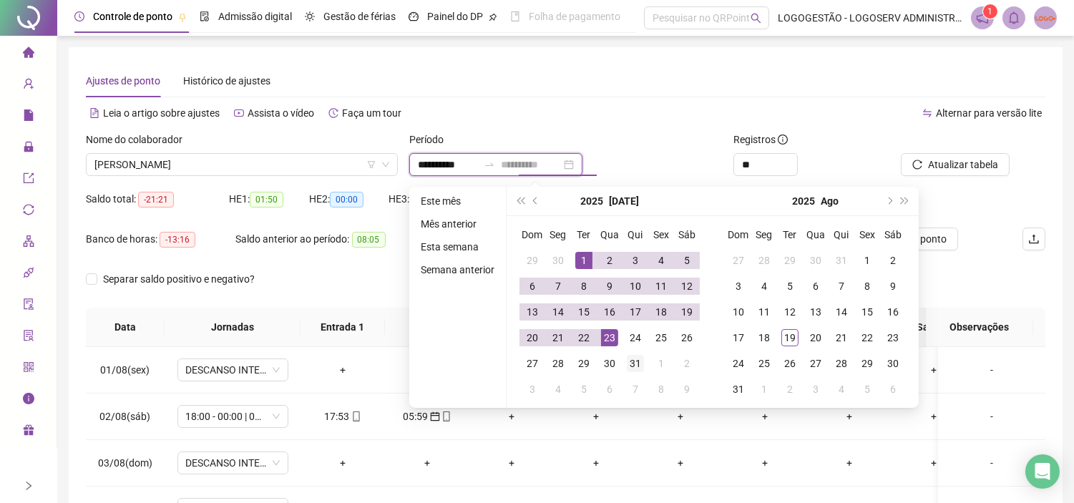
type input "**********"
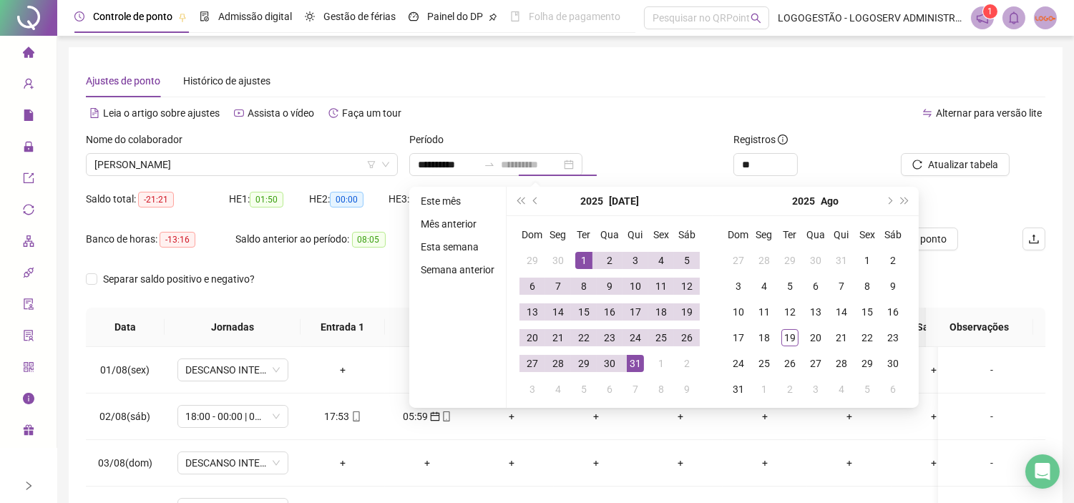
click at [630, 359] on div "31" at bounding box center [635, 363] width 17 height 17
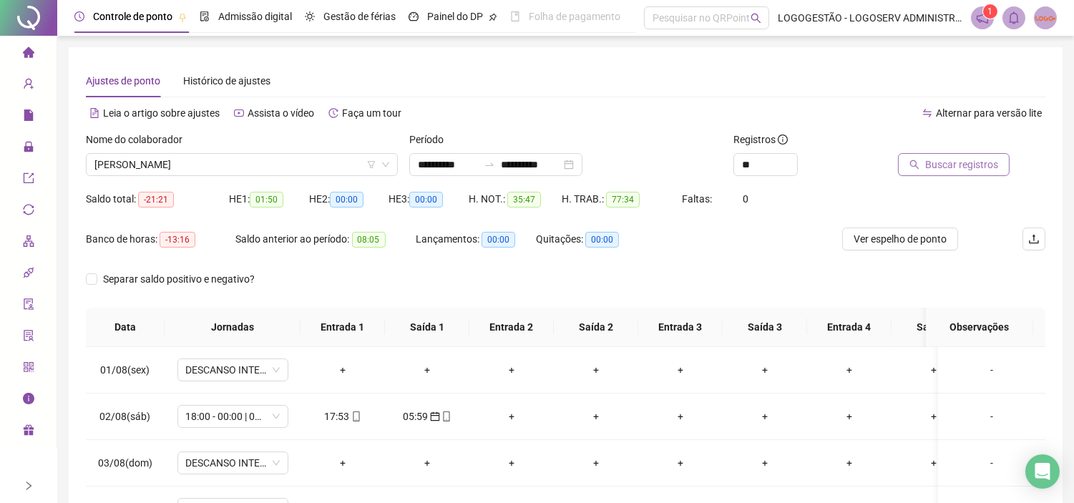
click at [940, 167] on span "Buscar registros" at bounding box center [961, 165] width 73 height 16
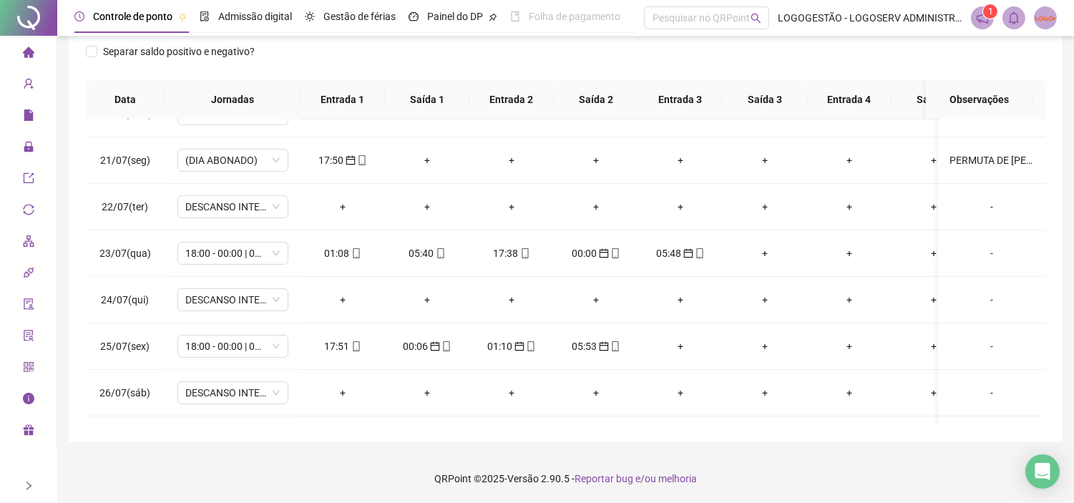
scroll to position [911, 0]
click at [422, 260] on div "05:40" at bounding box center [427, 254] width 62 height 16
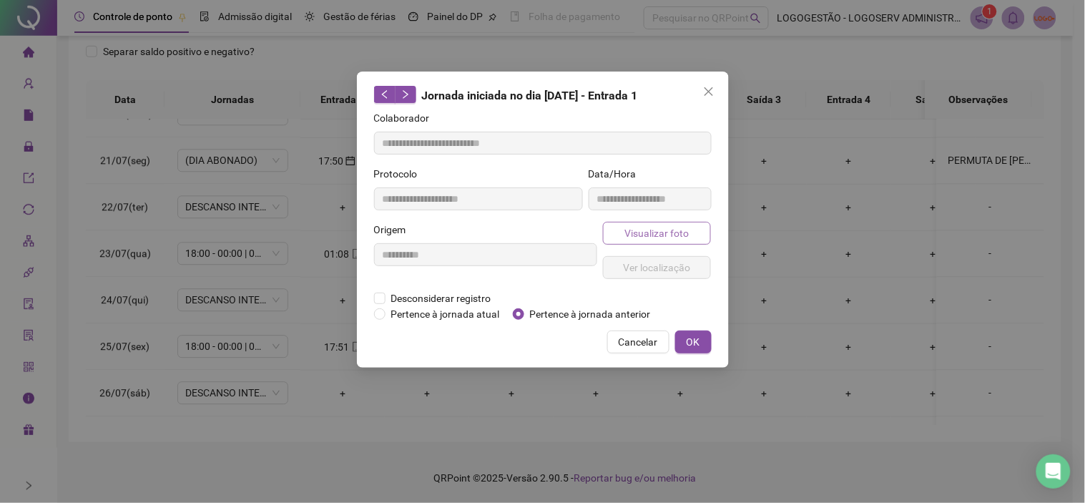
click at [634, 229] on span "Visualizar foto" at bounding box center [656, 233] width 64 height 16
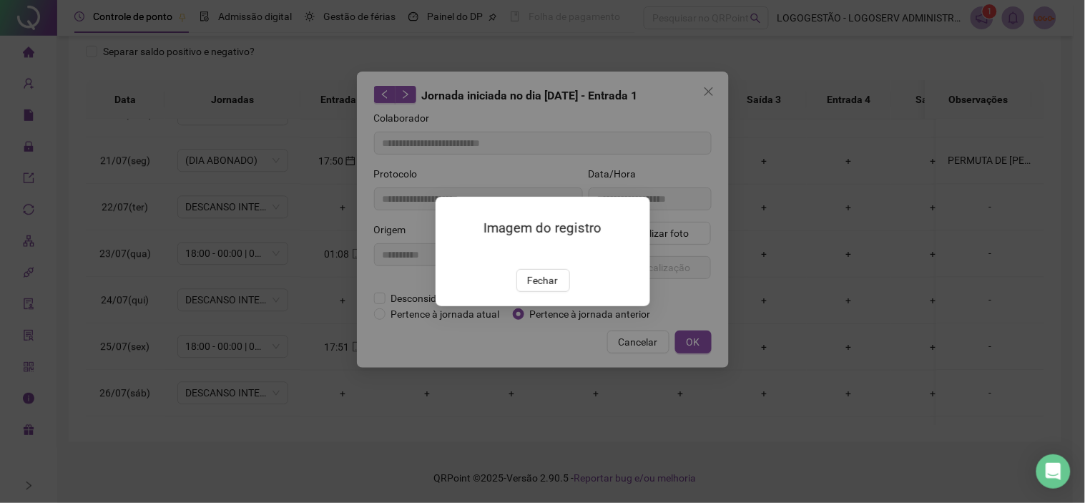
type input "**********"
drag, startPoint x: 544, startPoint y: 355, endPoint x: 595, endPoint y: 348, distance: 52.0
click at [541, 288] on span "Fechar" at bounding box center [542, 280] width 31 height 16
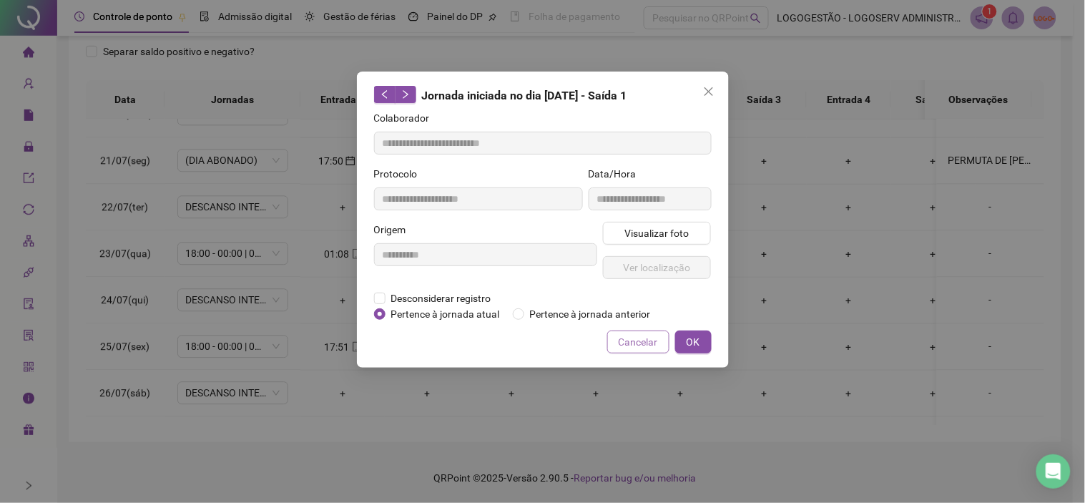
click at [644, 348] on span "Cancelar" at bounding box center [638, 342] width 39 height 16
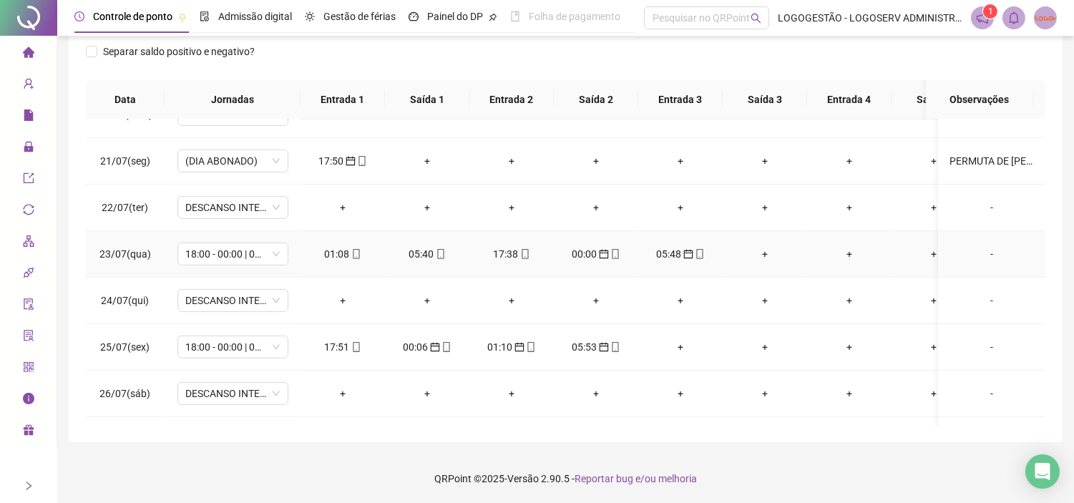
click at [509, 253] on div "17:38" at bounding box center [512, 254] width 62 height 16
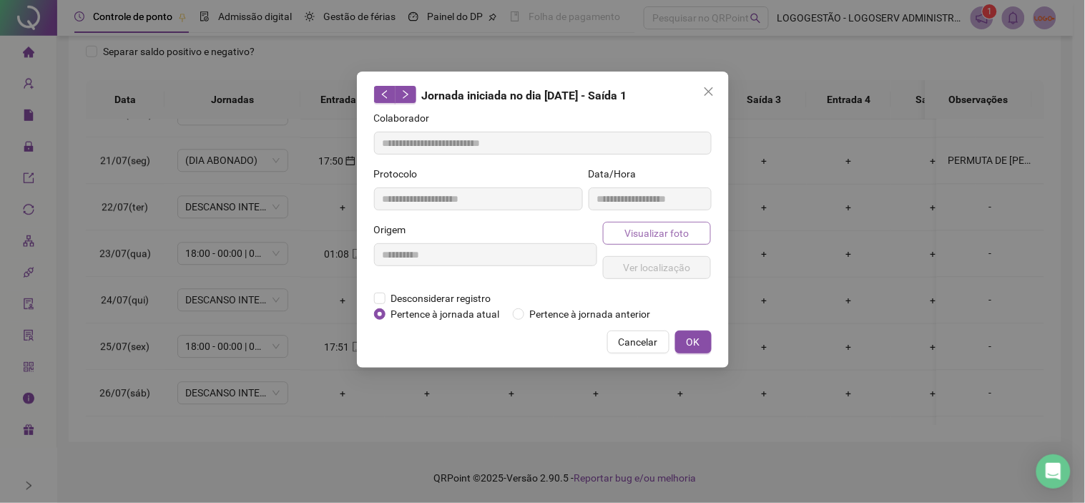
click at [666, 227] on span "Visualizar foto" at bounding box center [656, 233] width 64 height 16
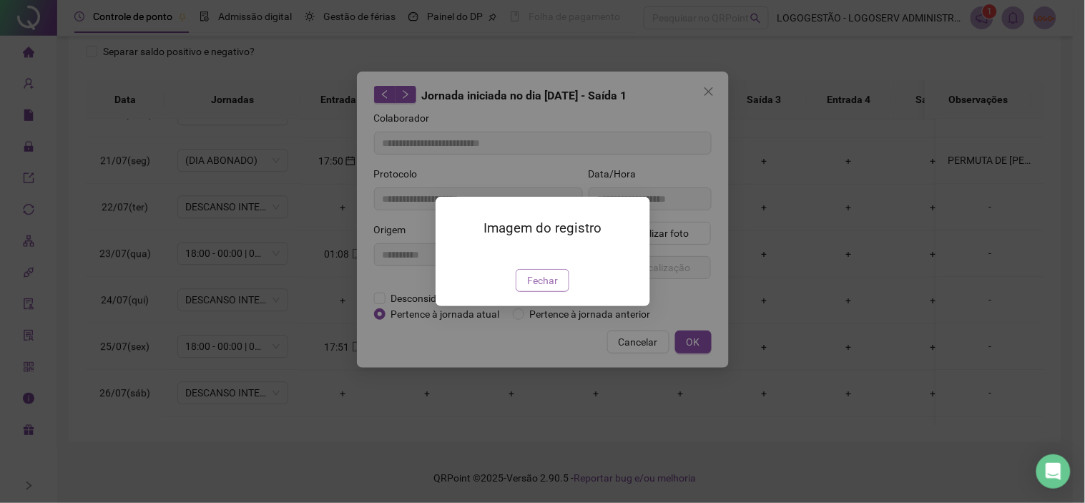
type input "**********"
click at [544, 288] on span "Fechar" at bounding box center [542, 280] width 31 height 16
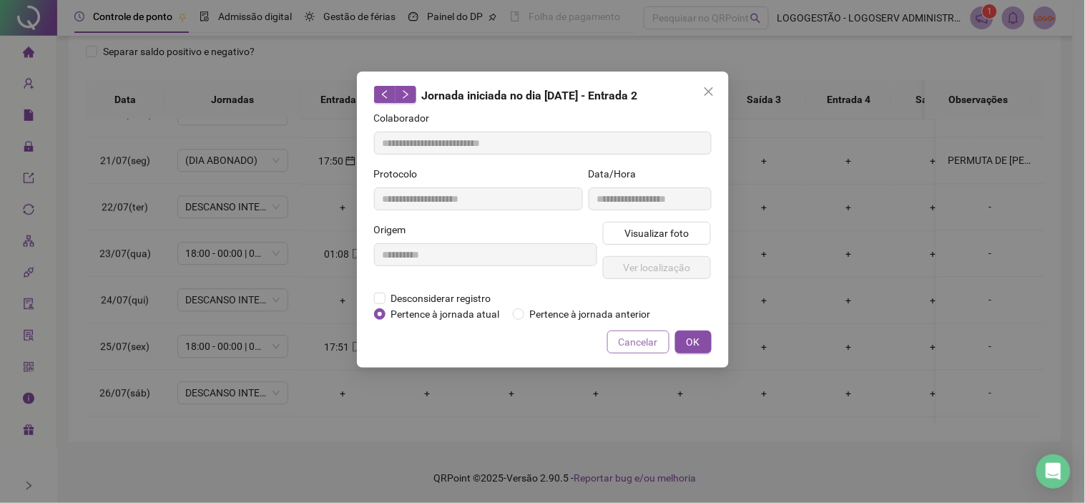
click at [613, 341] on button "Cancelar" at bounding box center [638, 341] width 62 height 23
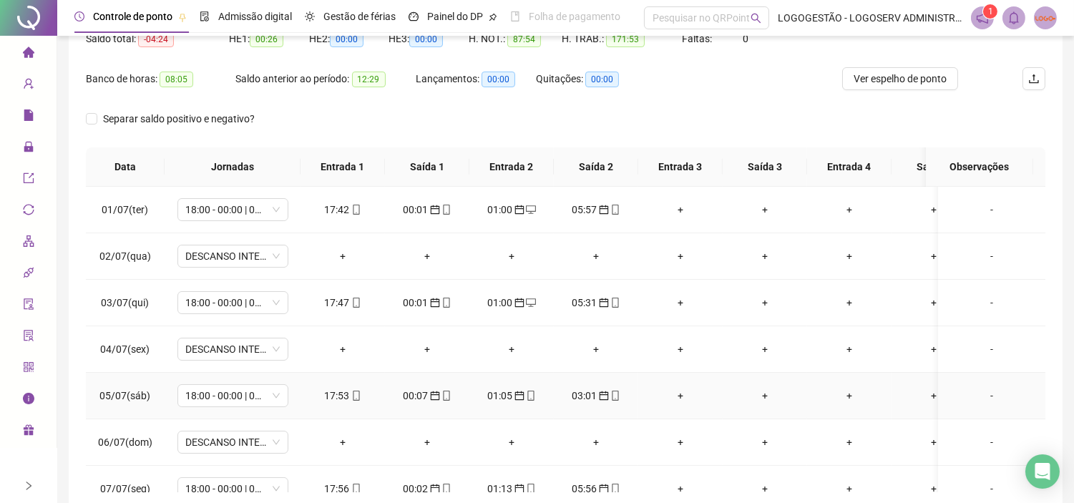
scroll to position [0, 0]
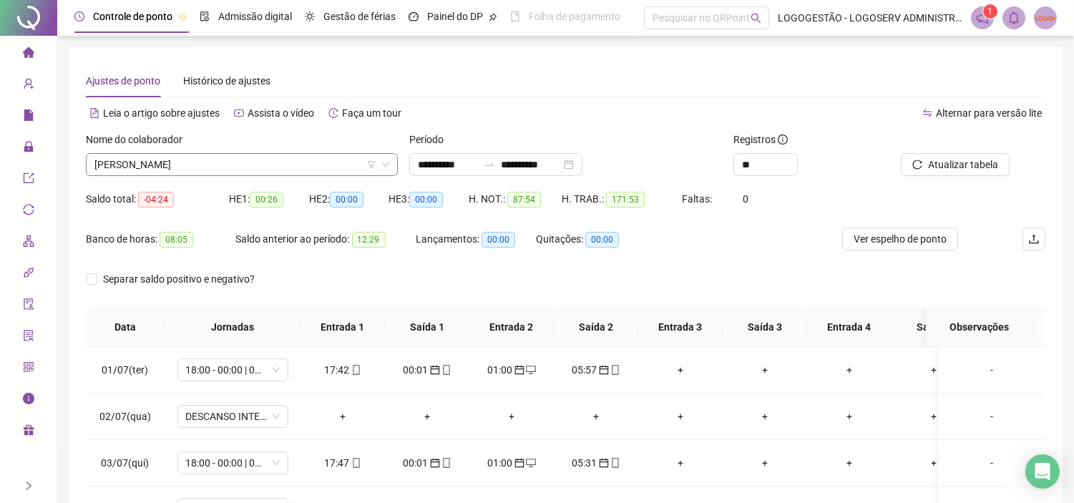
click at [289, 157] on span "JOSE RUBENS DE JESUS SANTOS" at bounding box center [241, 164] width 295 height 21
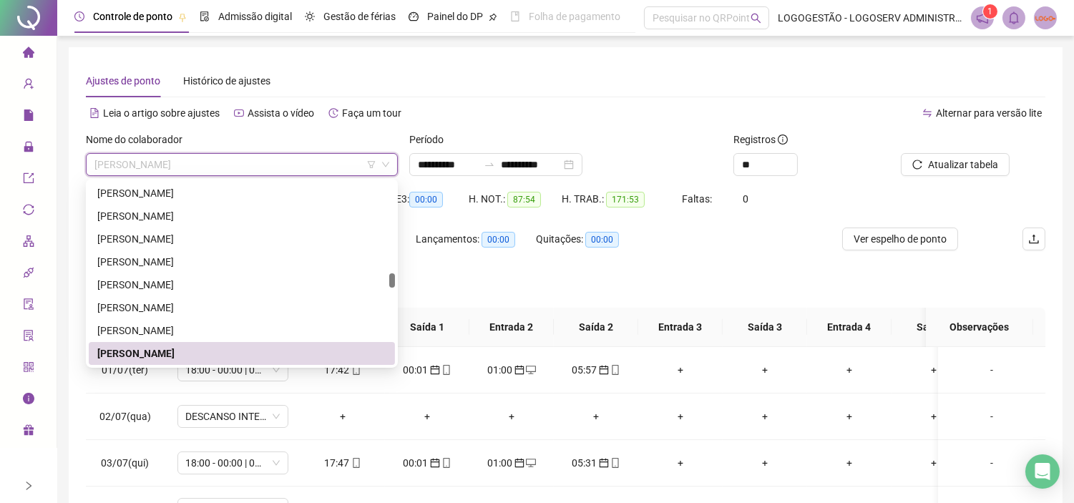
click at [262, 164] on span "JOSE RUBENS DE JESUS SANTOS" at bounding box center [241, 164] width 295 height 21
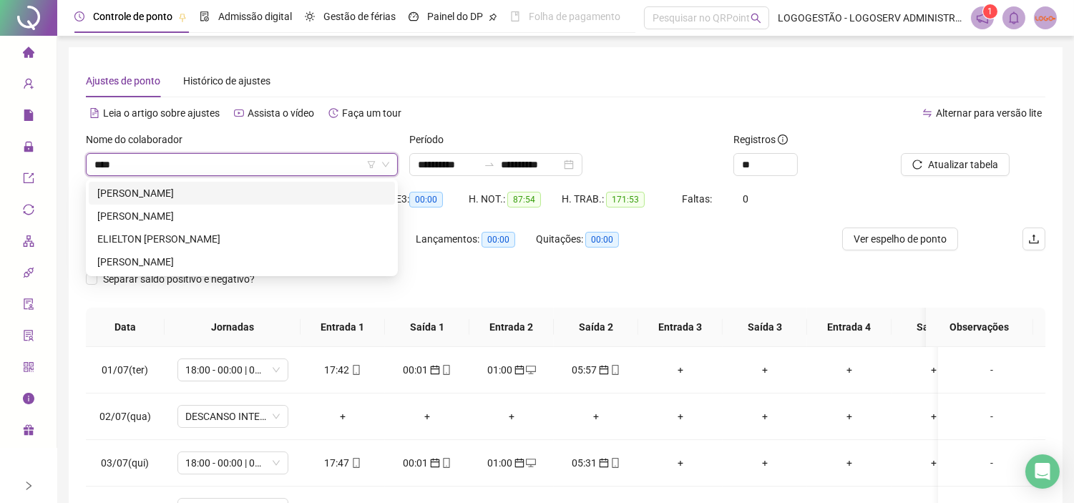
type input "*****"
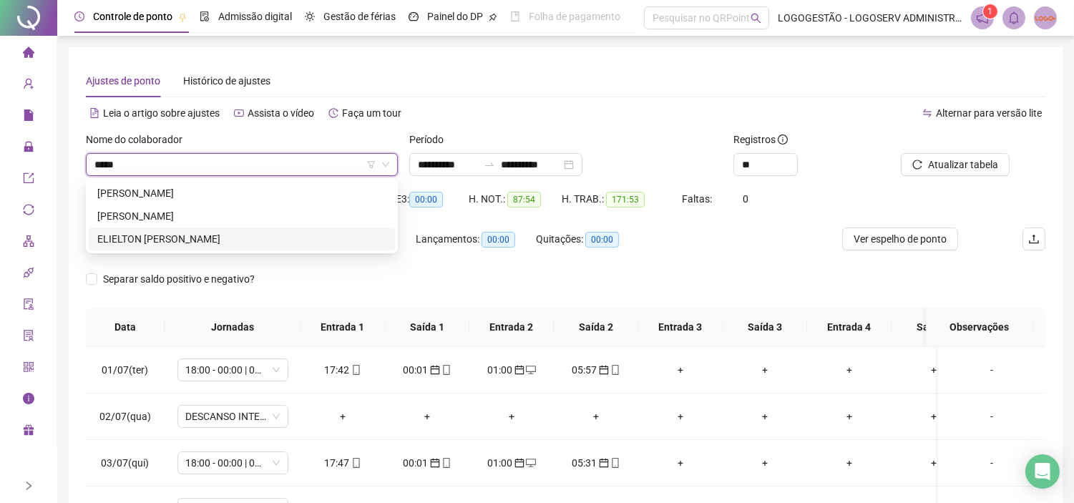
click at [222, 232] on div "ELIELTON MAURICIO DA SILVA" at bounding box center [241, 239] width 289 height 16
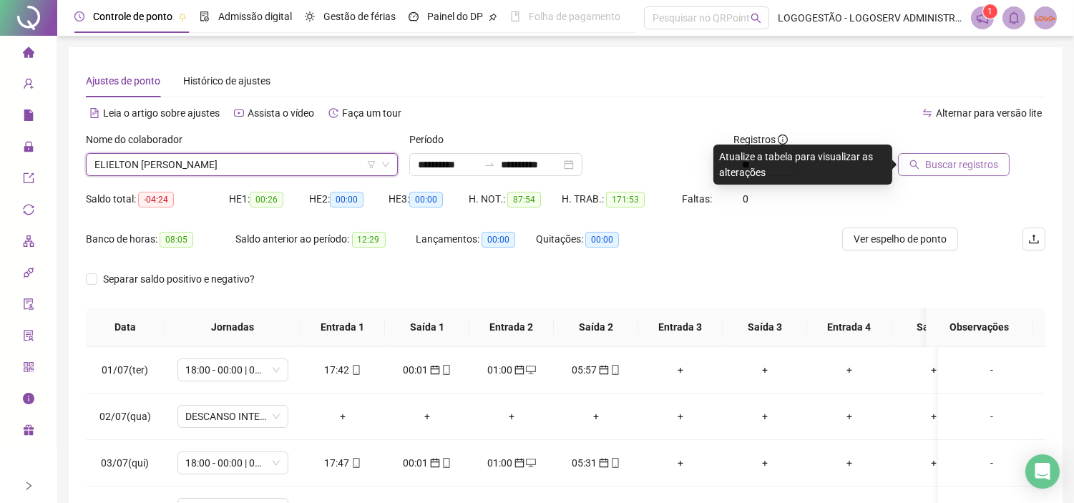
click at [955, 164] on span "Buscar registros" at bounding box center [961, 165] width 73 height 16
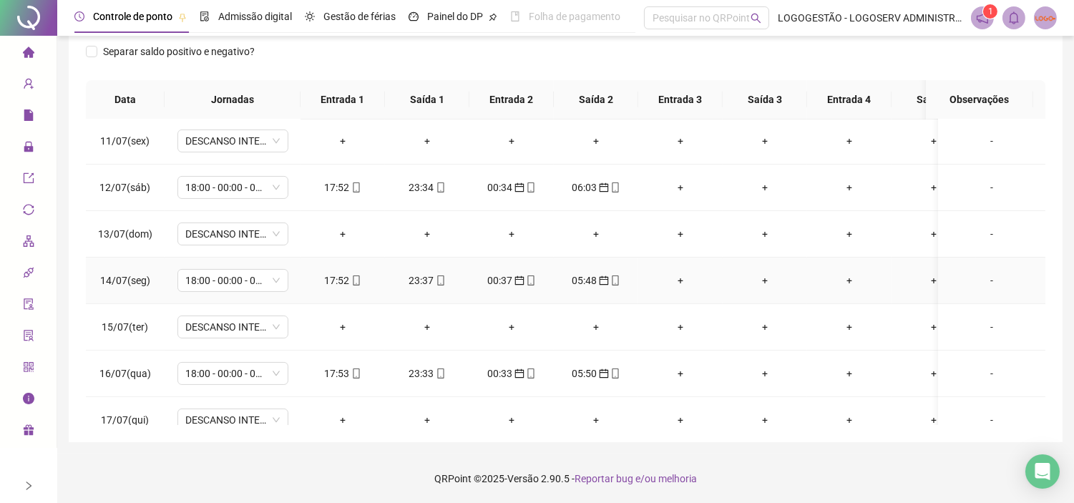
scroll to position [476, 0]
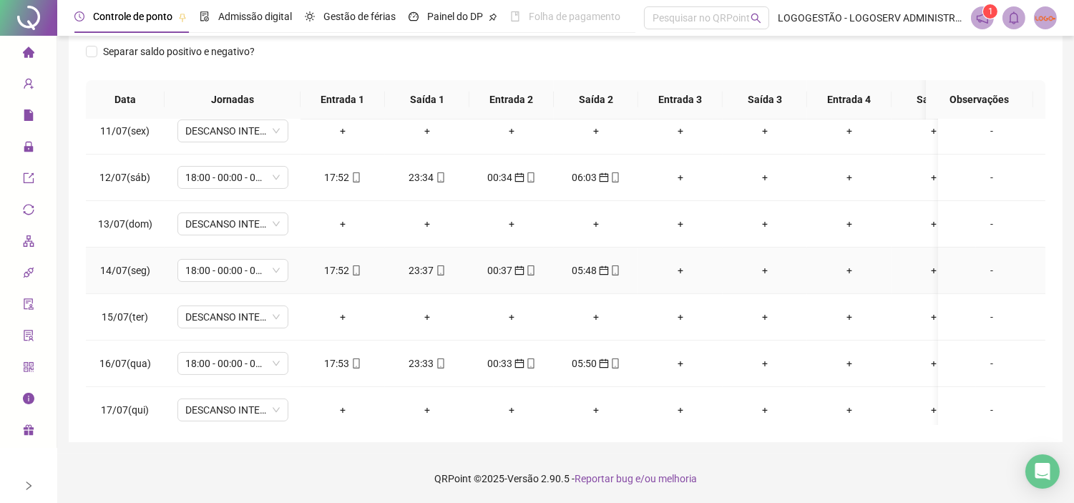
click at [320, 260] on td "17:52" at bounding box center [342, 270] width 84 height 46
click at [328, 266] on div "17:52" at bounding box center [343, 270] width 62 height 16
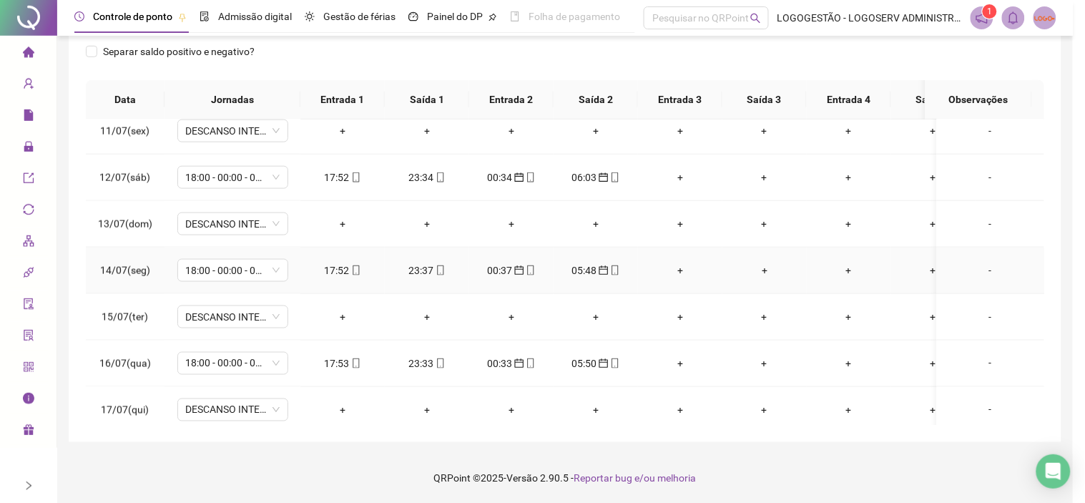
type input "**********"
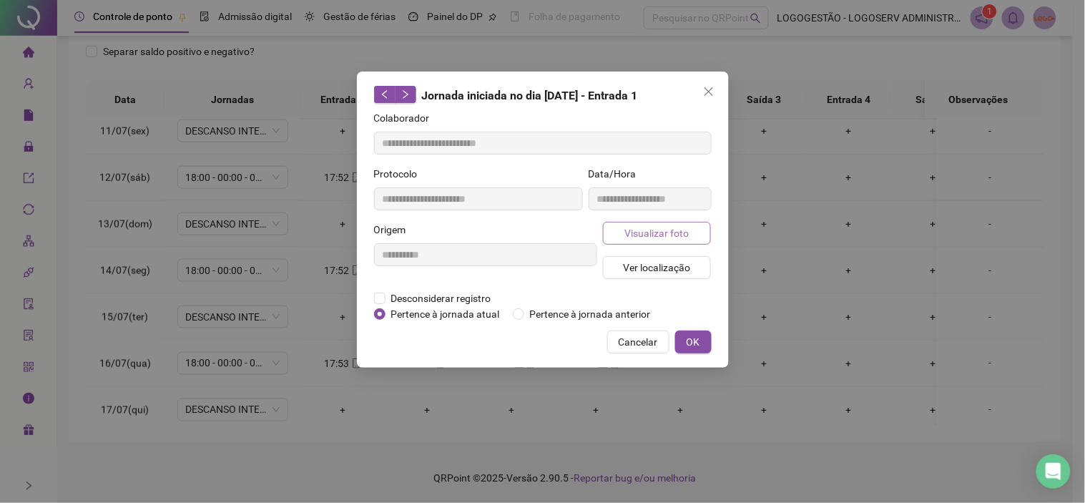
click at [674, 230] on span "Visualizar foto" at bounding box center [656, 233] width 64 height 16
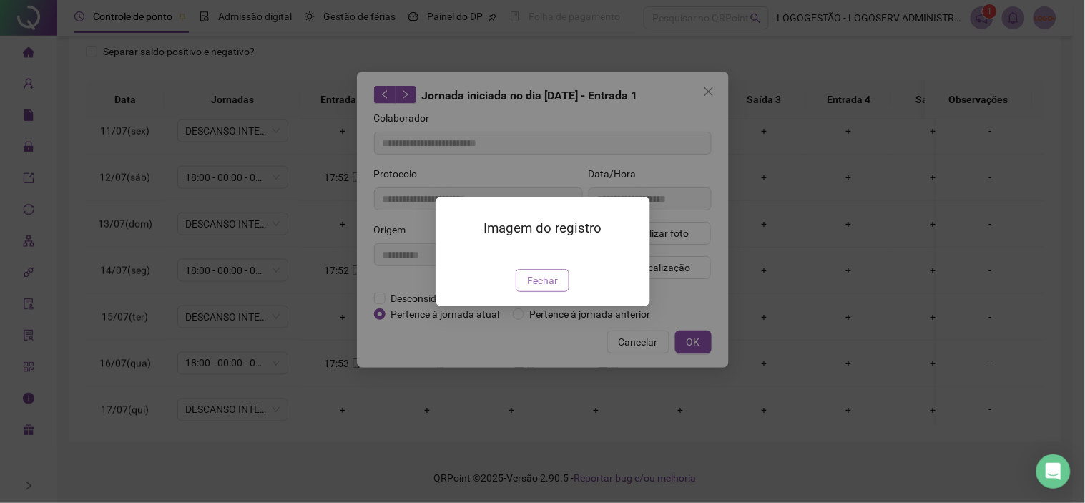
click at [541, 288] on span "Fechar" at bounding box center [542, 280] width 31 height 16
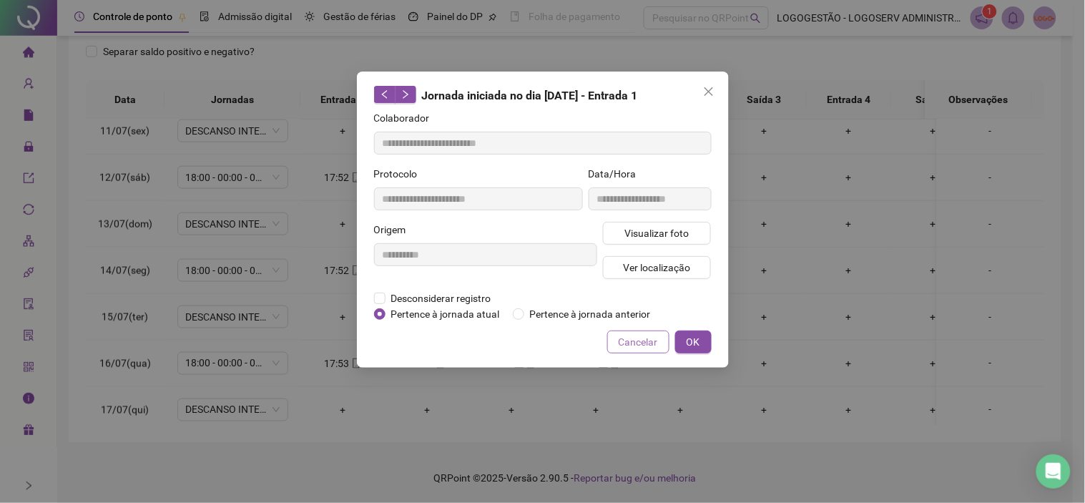
click at [646, 340] on span "Cancelar" at bounding box center [638, 342] width 39 height 16
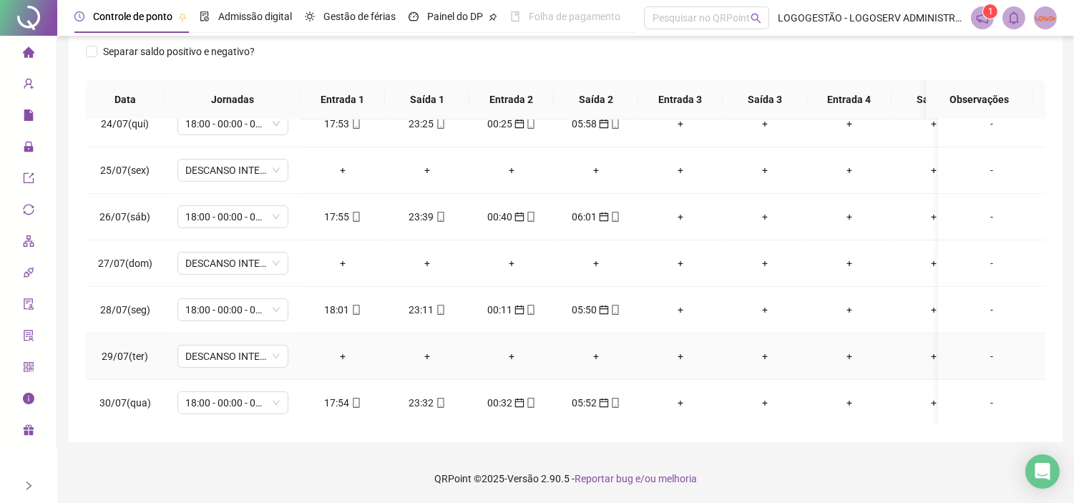
scroll to position [1149, 0]
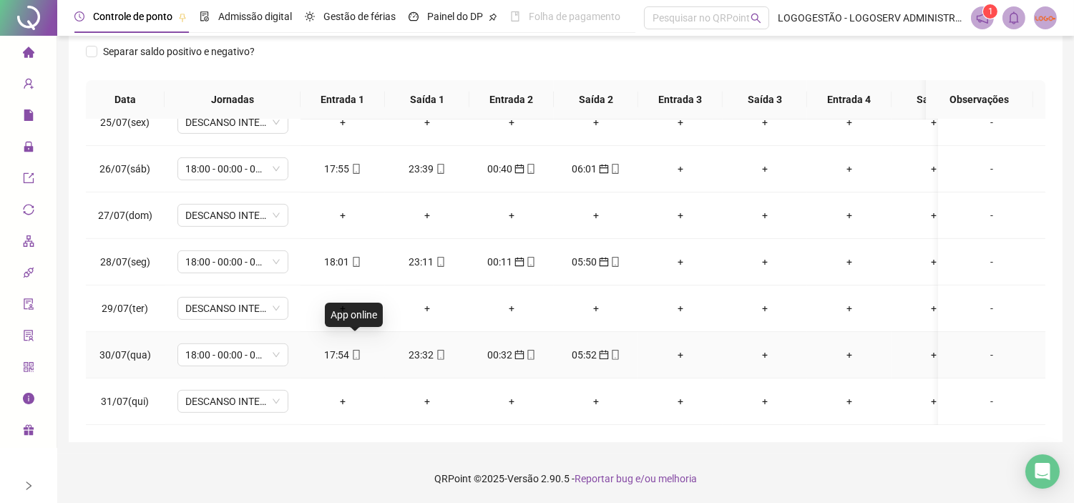
click at [342, 347] on div "17:54" at bounding box center [343, 355] width 62 height 16
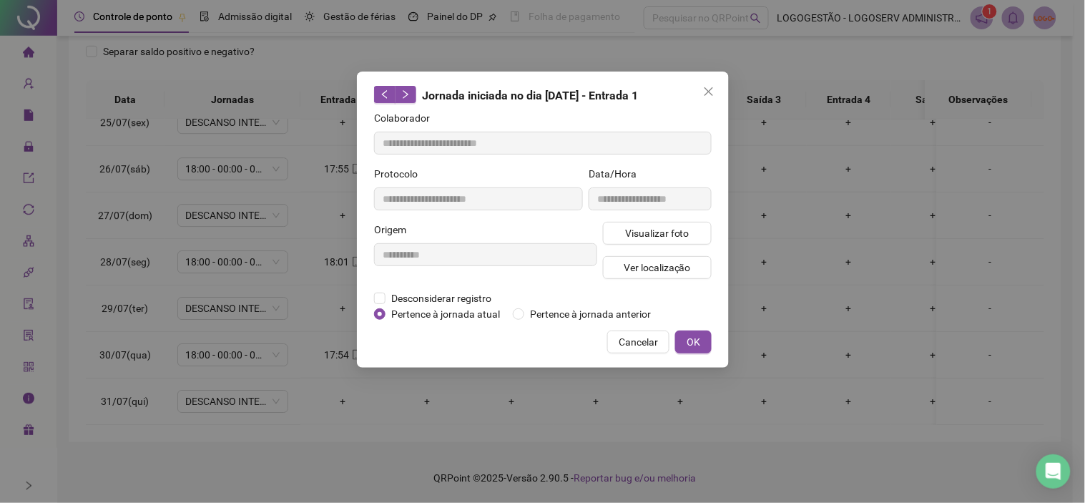
type input "**********"
click at [691, 236] on button "Visualizar foto" at bounding box center [657, 233] width 109 height 23
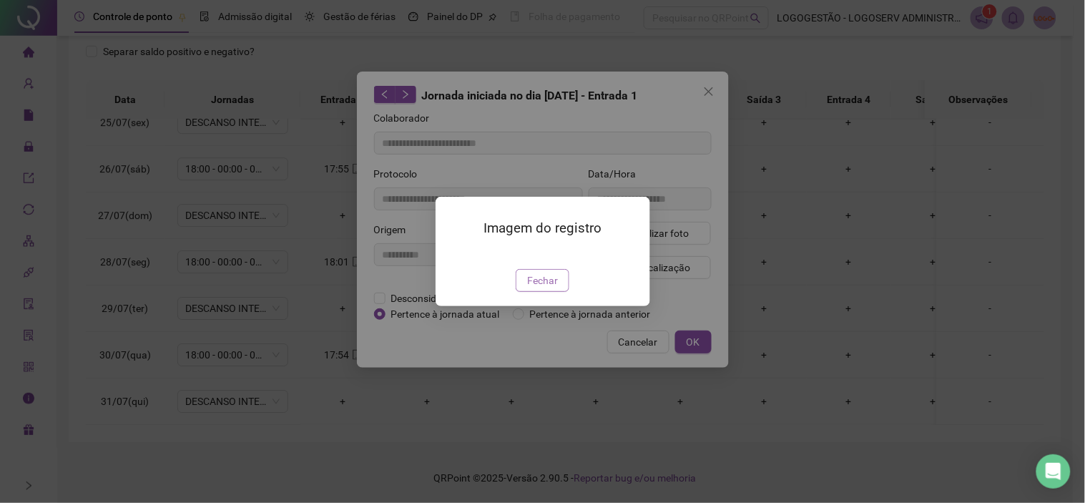
click at [538, 288] on span "Fechar" at bounding box center [542, 280] width 31 height 16
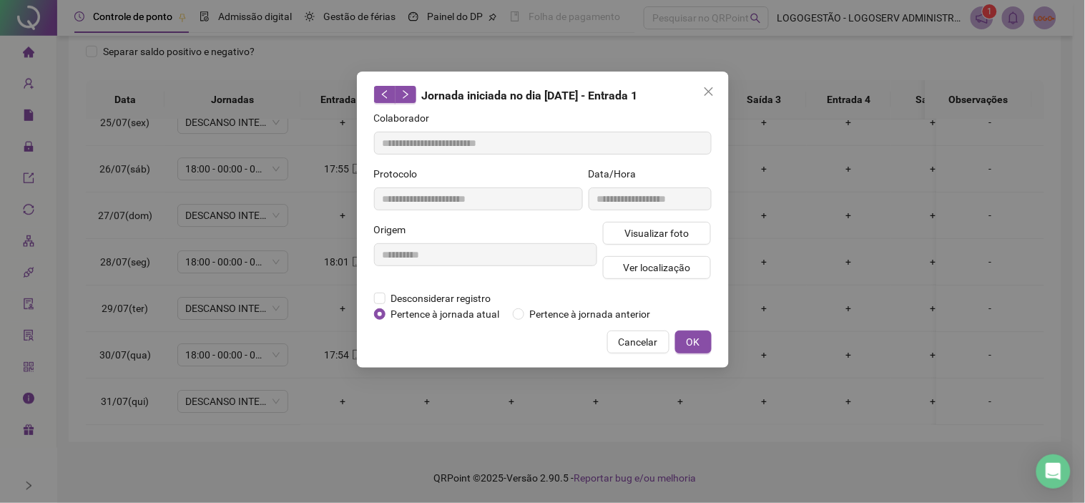
click at [635, 340] on span "Cancelar" at bounding box center [638, 342] width 39 height 16
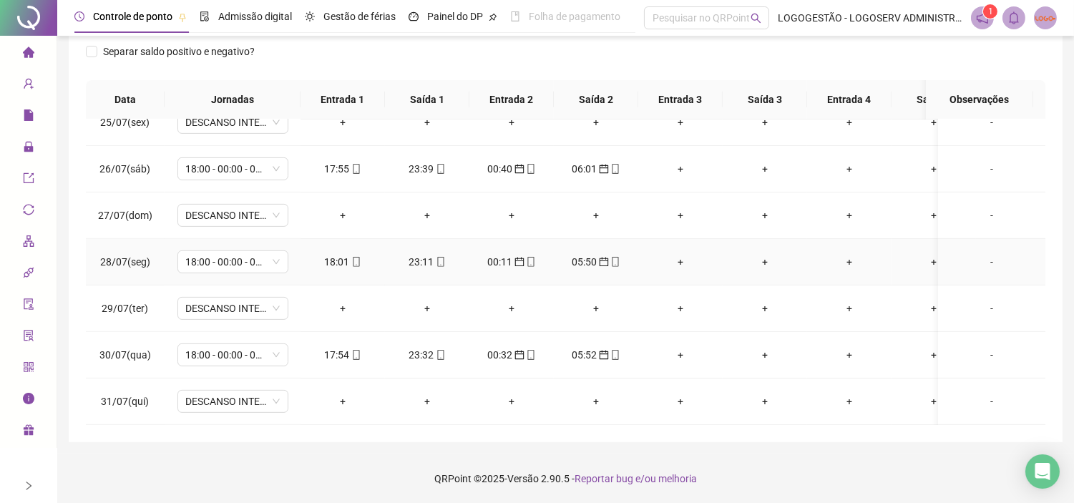
click at [351, 257] on icon "mobile" at bounding box center [356, 262] width 10 height 10
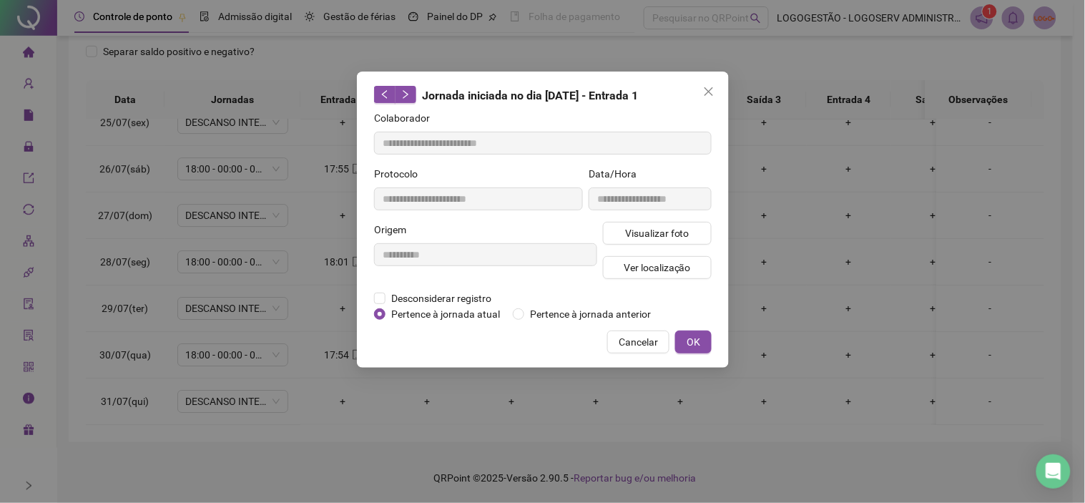
type input "**********"
click at [658, 232] on span "Visualizar foto" at bounding box center [656, 233] width 64 height 16
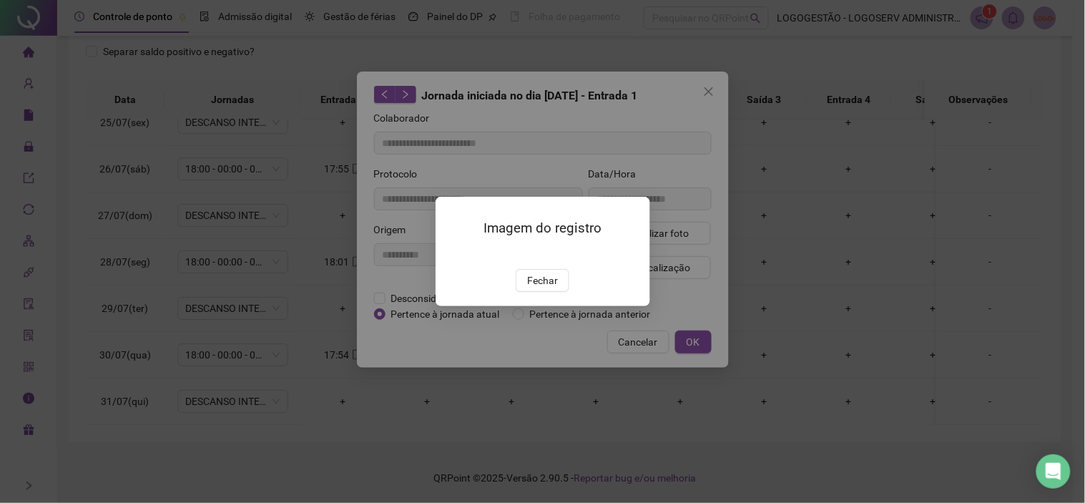
click at [549, 288] on span "Fechar" at bounding box center [542, 280] width 31 height 16
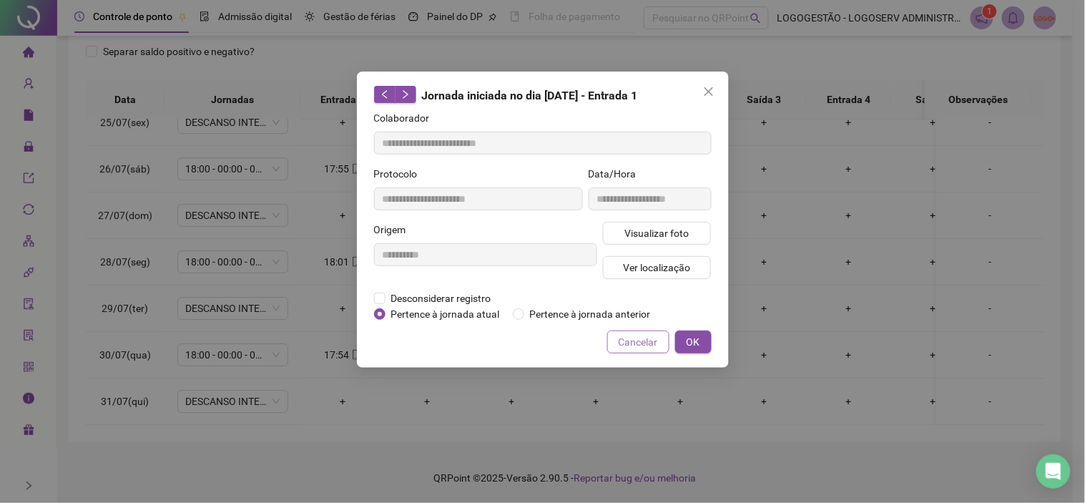
click at [640, 338] on span "Cancelar" at bounding box center [638, 342] width 39 height 16
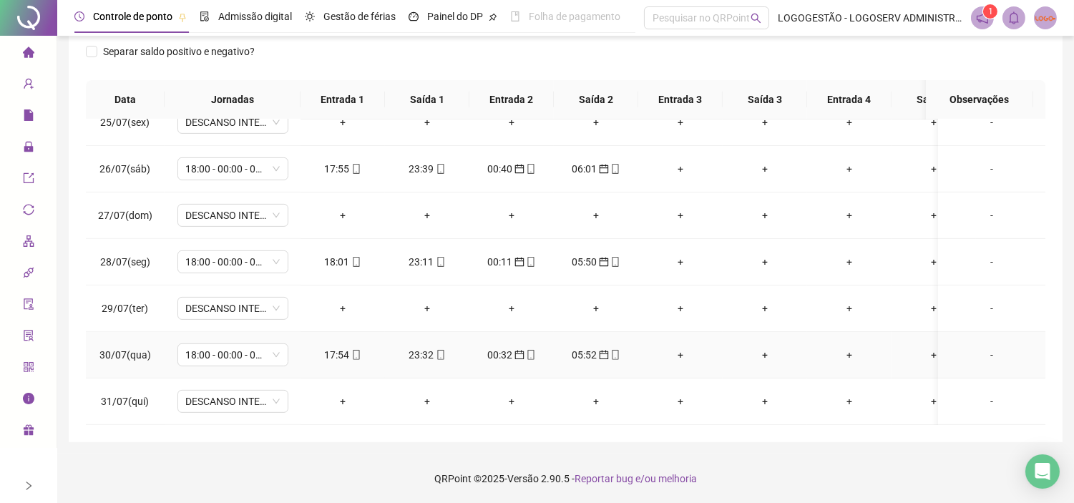
click at [584, 347] on div "05:52" at bounding box center [596, 355] width 62 height 16
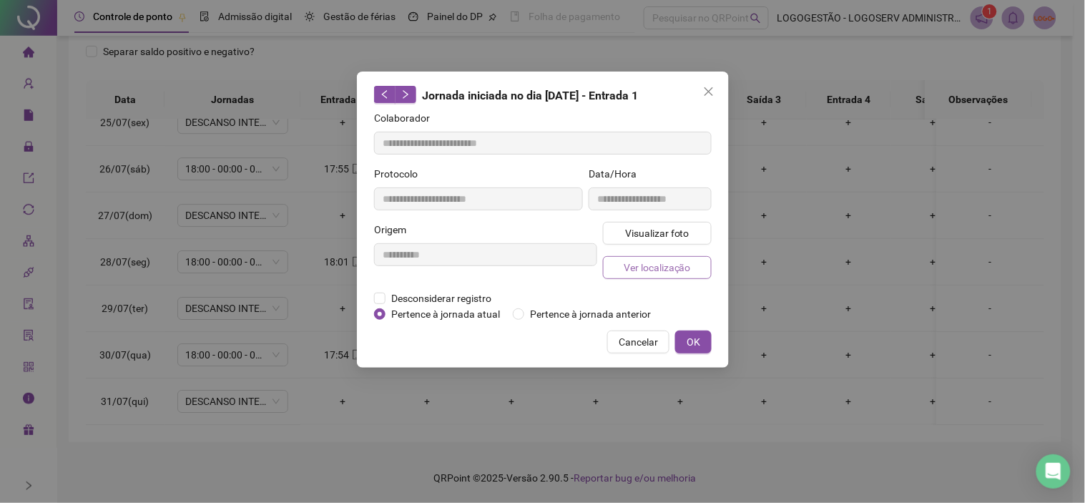
type input "**********"
click at [691, 232] on button "Visualizar foto" at bounding box center [657, 233] width 109 height 23
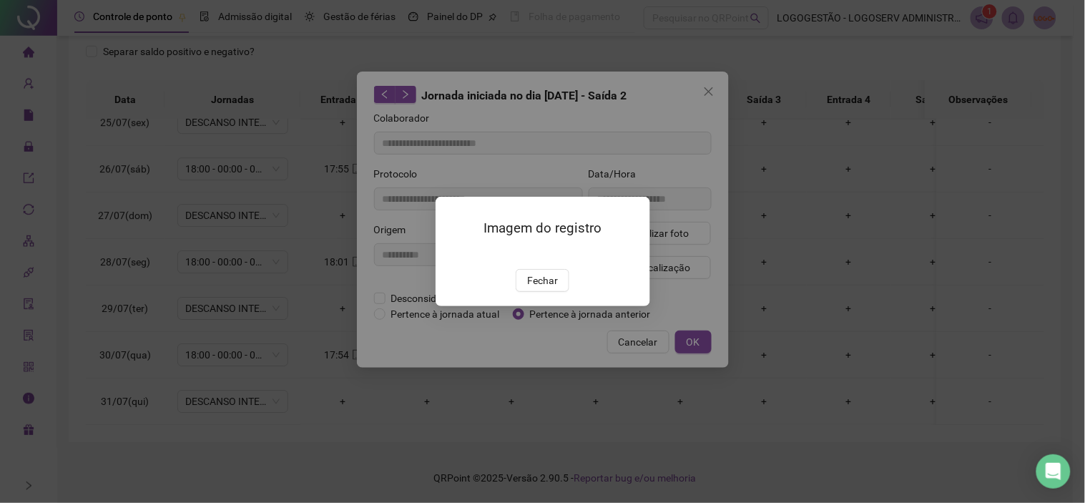
click at [544, 288] on span "Fechar" at bounding box center [542, 280] width 31 height 16
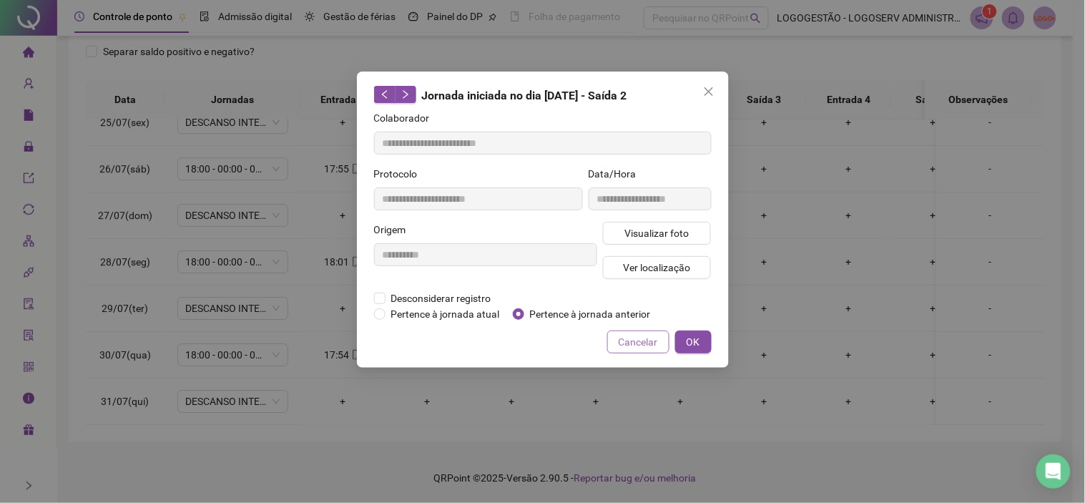
click at [634, 338] on span "Cancelar" at bounding box center [638, 342] width 39 height 16
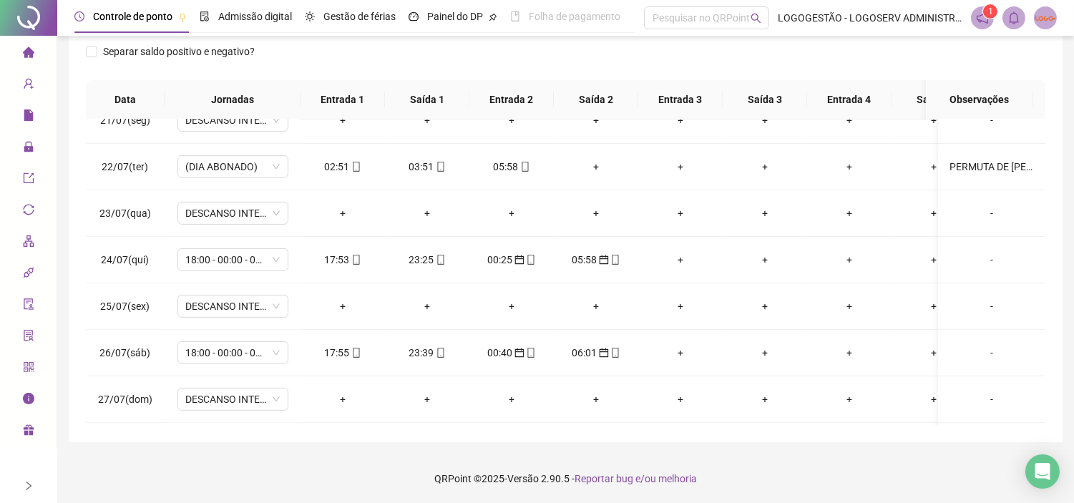
scroll to position [911, 0]
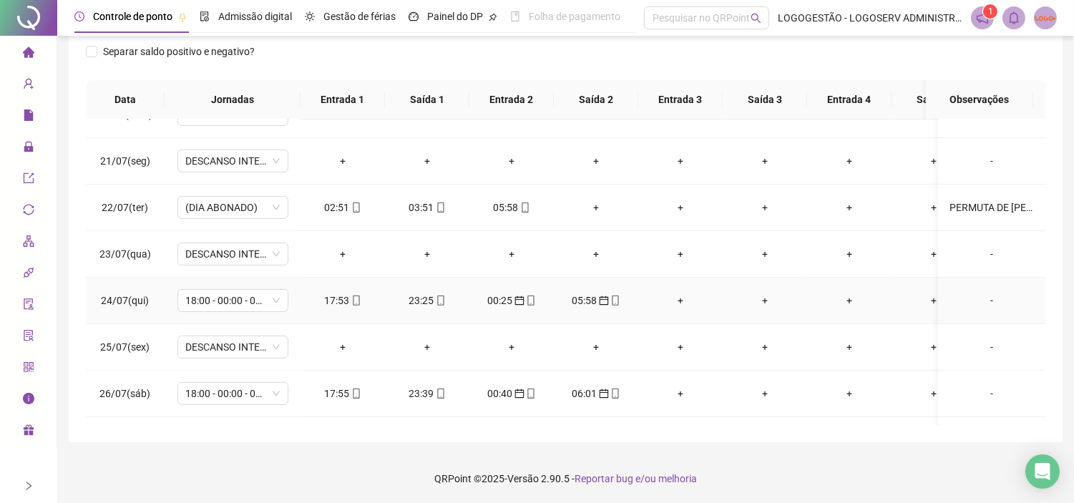
click at [339, 296] on div "17:53" at bounding box center [343, 301] width 62 height 16
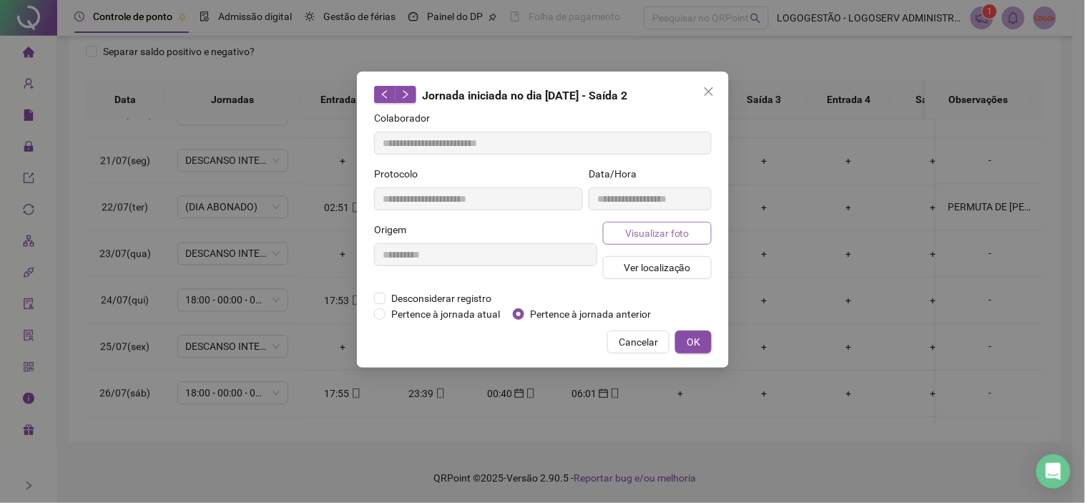
type input "**********"
click at [687, 227] on span "Visualizar foto" at bounding box center [656, 233] width 64 height 16
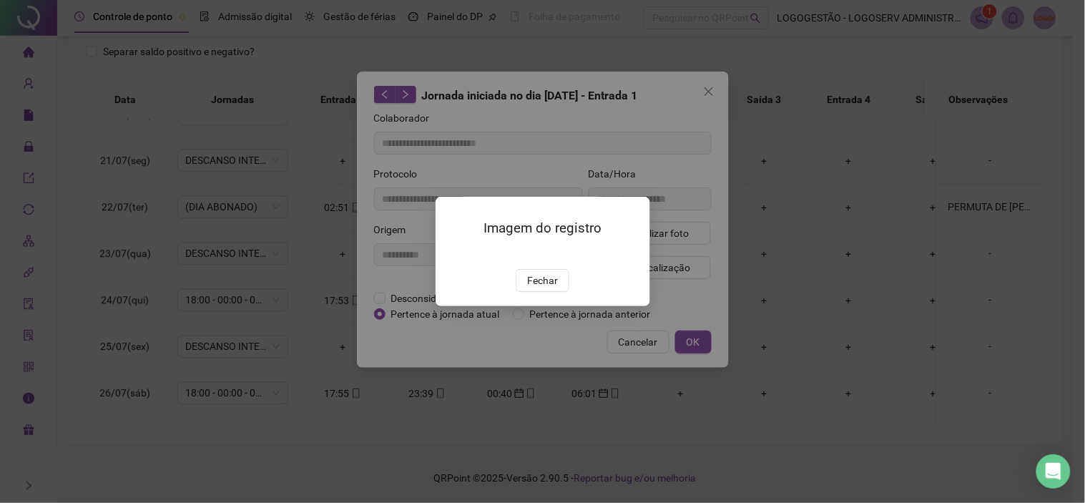
drag, startPoint x: 530, startPoint y: 351, endPoint x: 591, endPoint y: 335, distance: 63.0
click at [531, 292] on button "Fechar" at bounding box center [543, 280] width 54 height 23
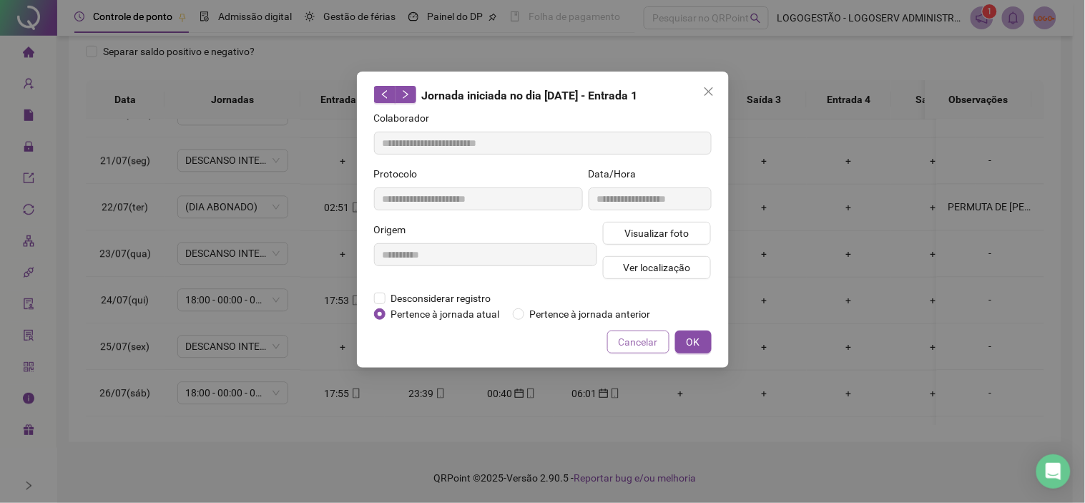
click at [631, 341] on span "Cancelar" at bounding box center [638, 342] width 39 height 16
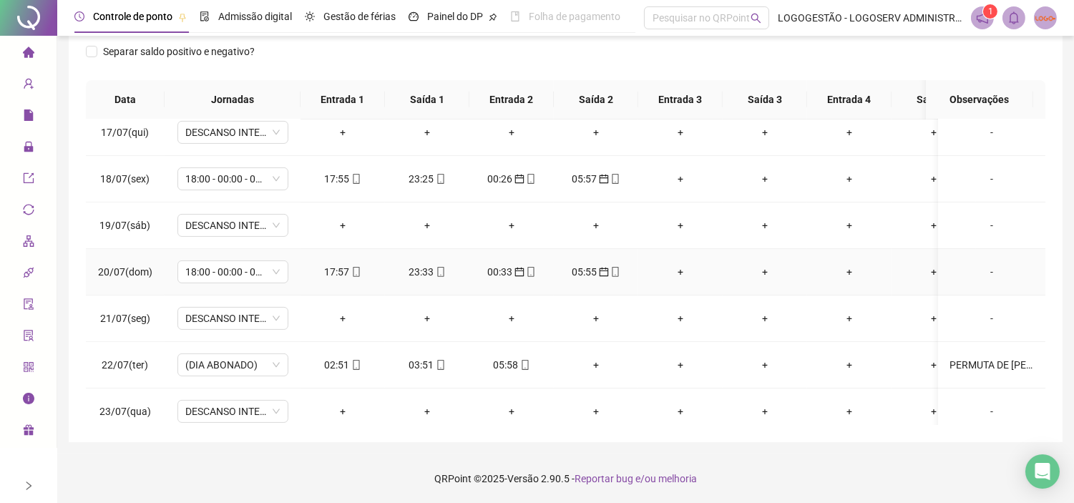
scroll to position [752, 0]
click at [354, 265] on div "17:57" at bounding box center [343, 273] width 62 height 16
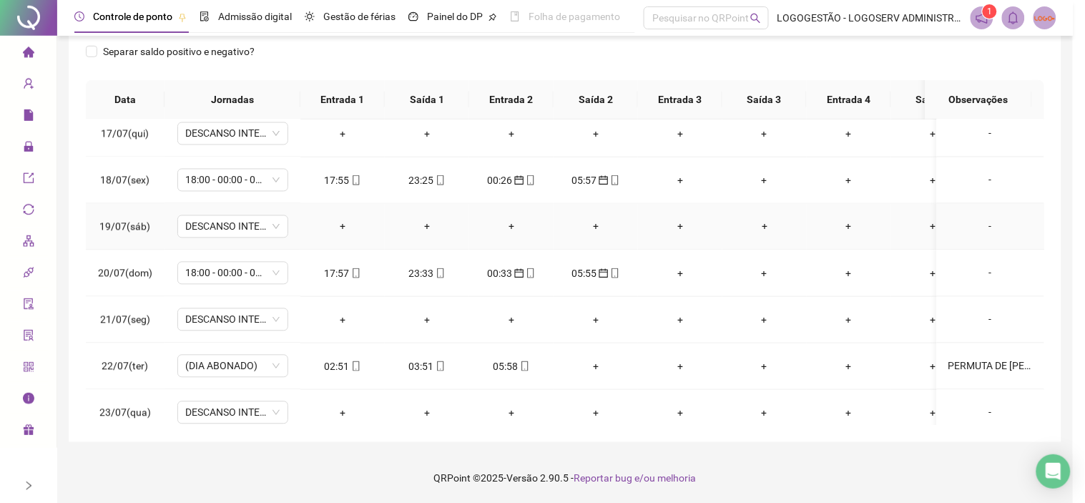
type input "**********"
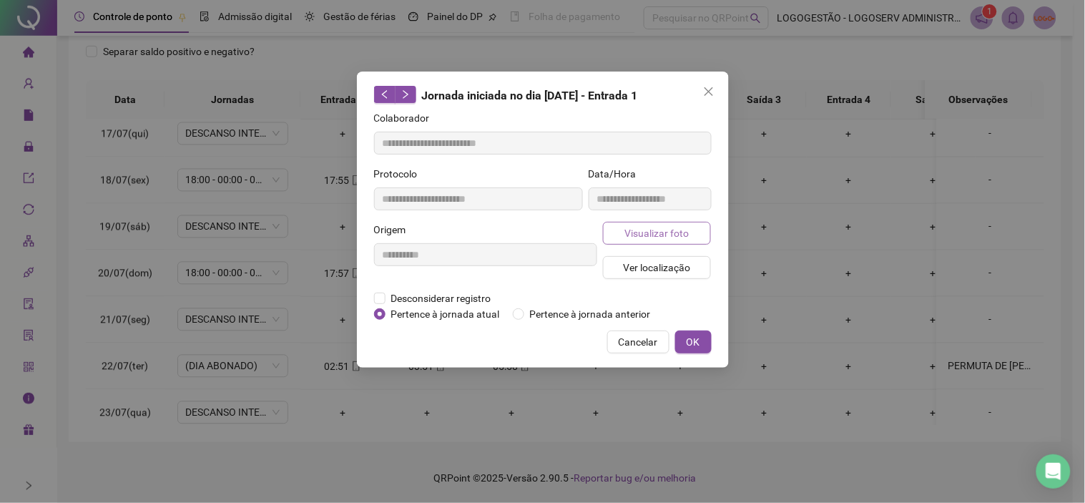
click at [684, 230] on span "Visualizar foto" at bounding box center [656, 233] width 64 height 16
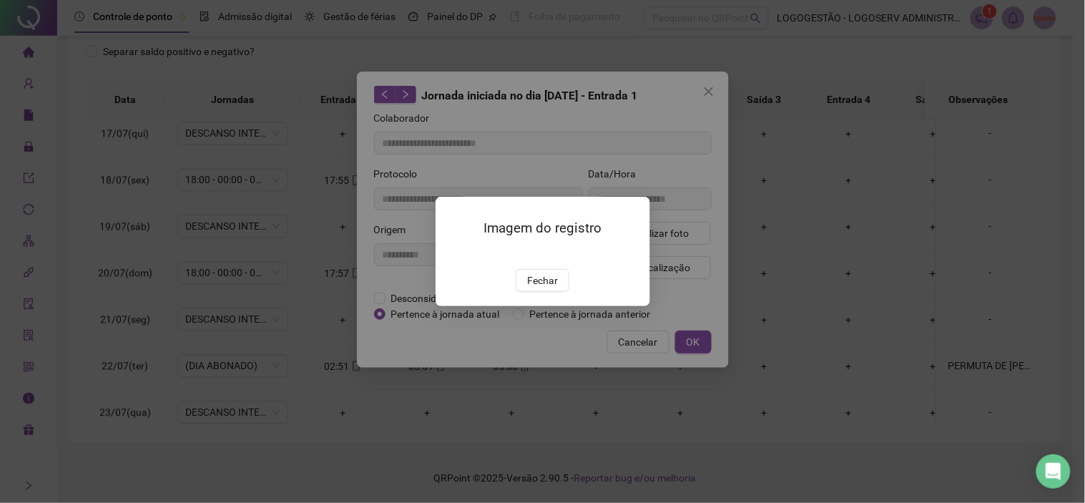
drag, startPoint x: 534, startPoint y: 359, endPoint x: 553, endPoint y: 351, distance: 20.9
click at [534, 288] on span "Fechar" at bounding box center [542, 280] width 31 height 16
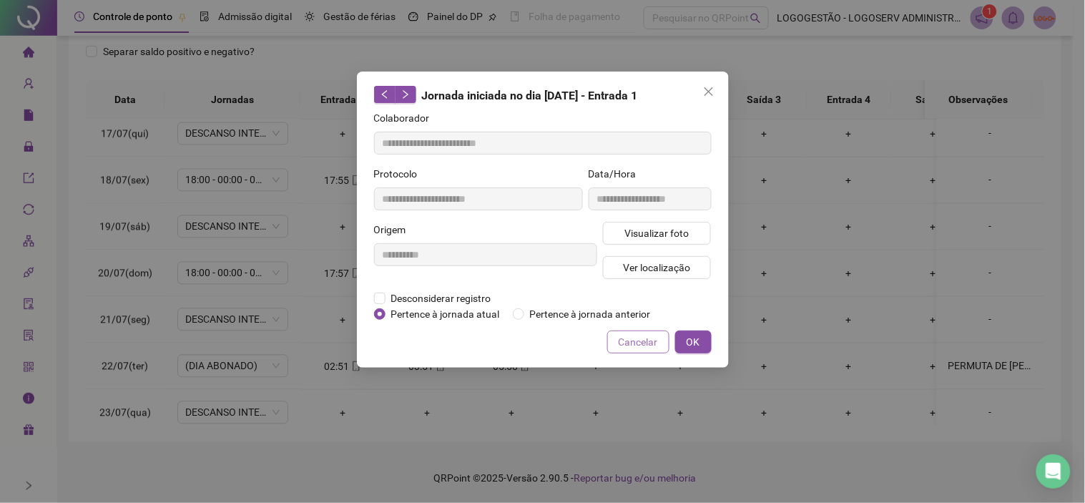
click at [635, 347] on span "Cancelar" at bounding box center [638, 342] width 39 height 16
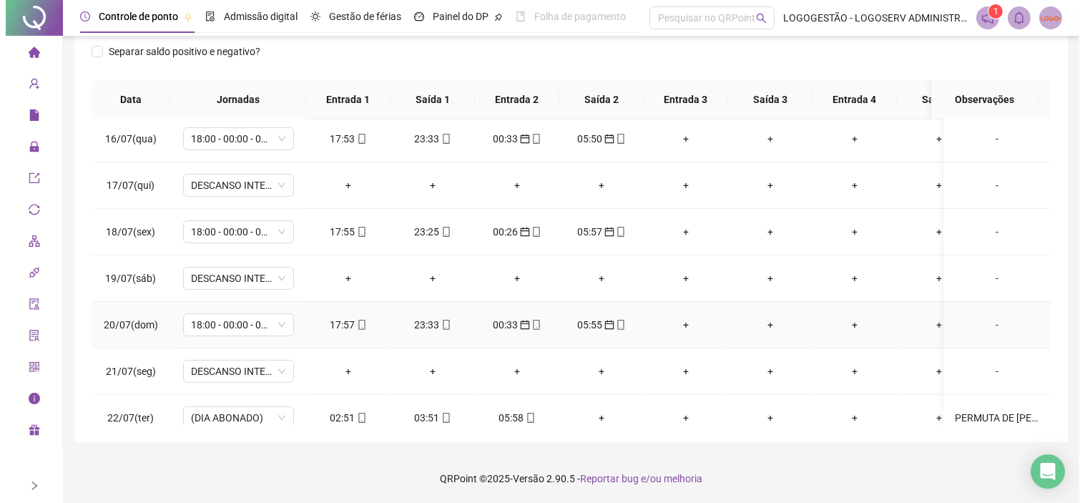
scroll to position [673, 0]
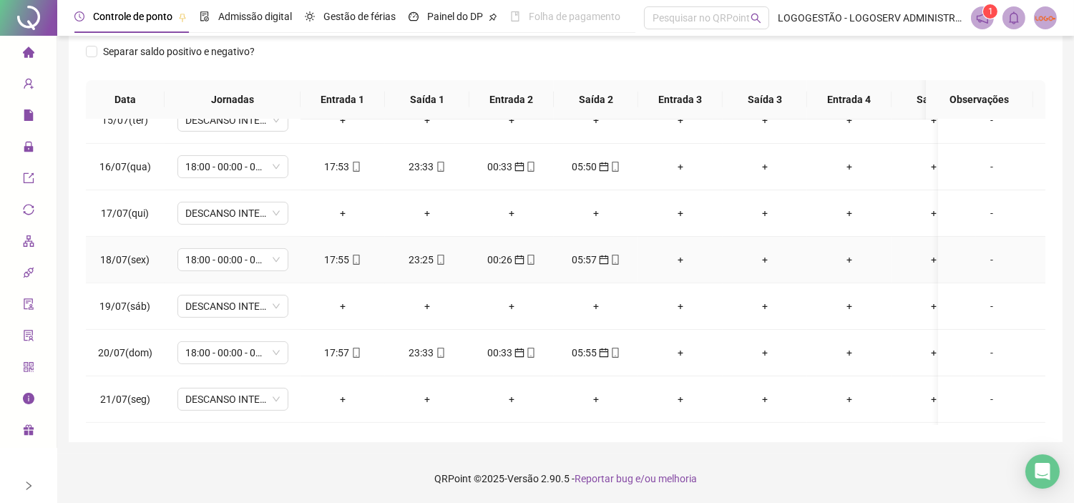
click at [350, 260] on span "mobile" at bounding box center [355, 260] width 11 height 10
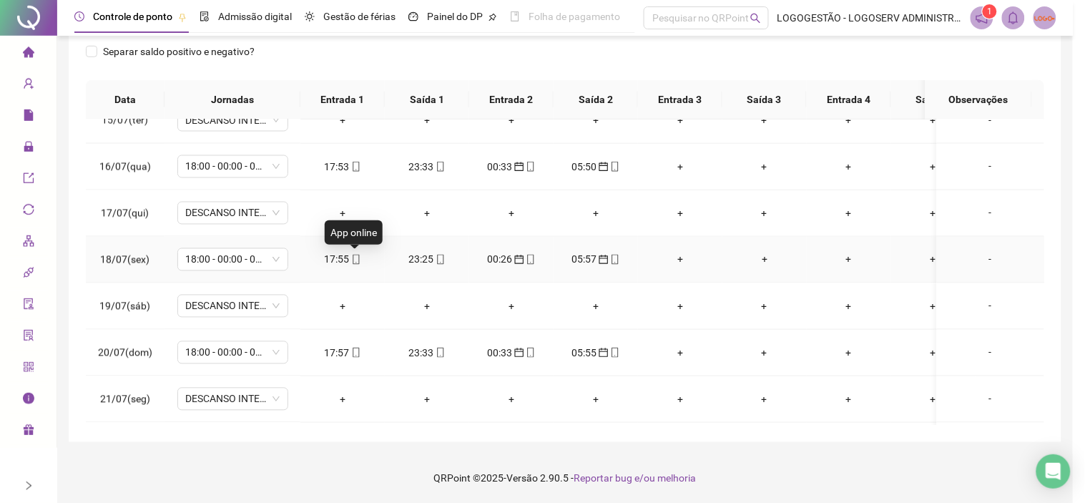
type input "**********"
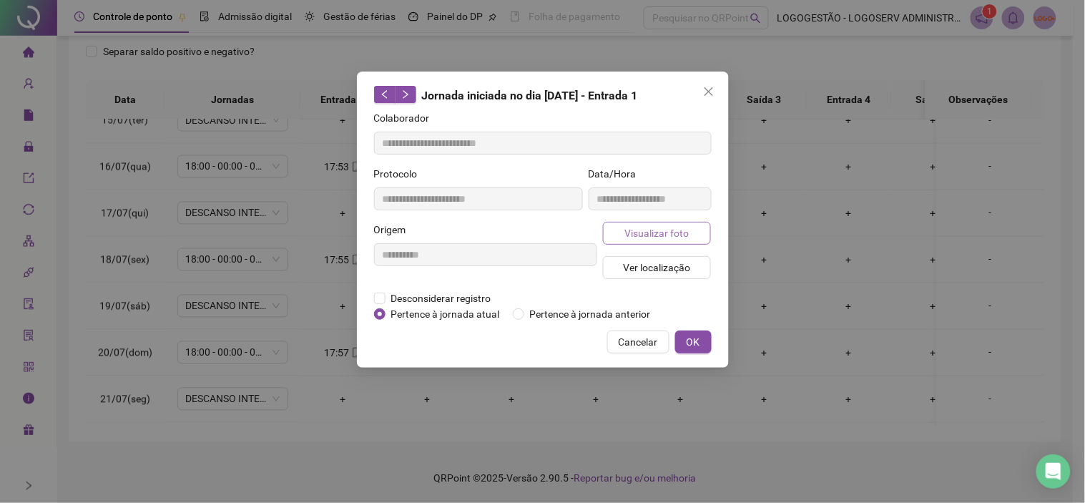
click at [633, 232] on span "Visualizar foto" at bounding box center [656, 233] width 64 height 16
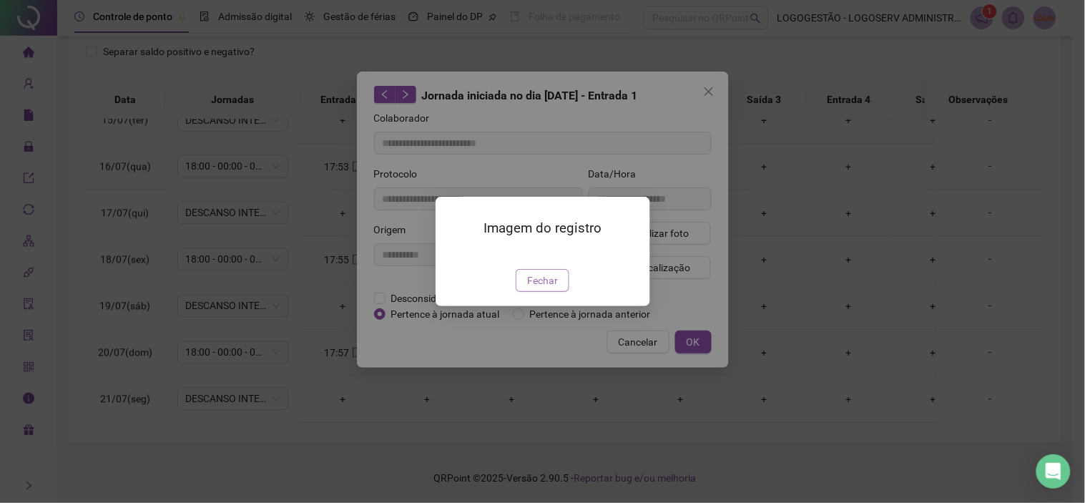
click at [538, 288] on span "Fechar" at bounding box center [542, 280] width 31 height 16
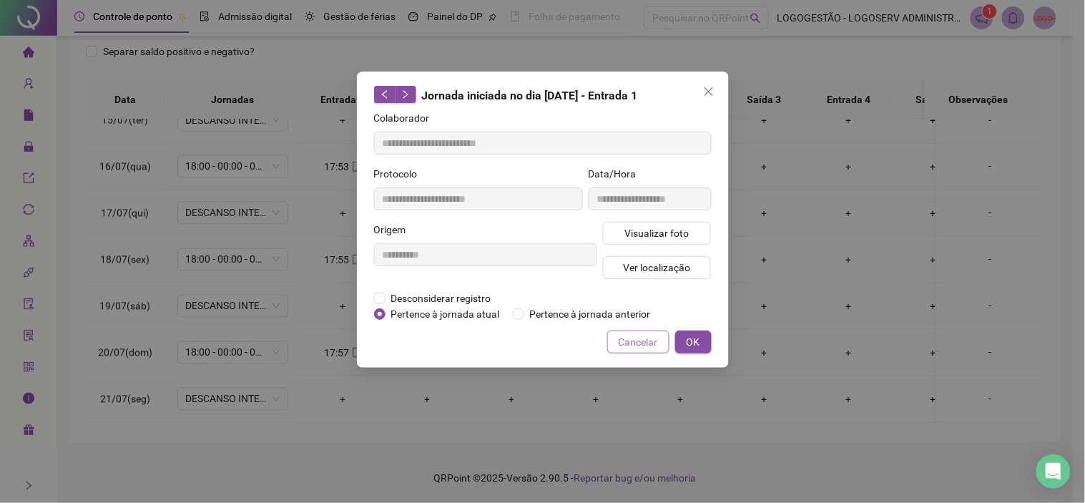
click at [646, 344] on span "Cancelar" at bounding box center [638, 342] width 39 height 16
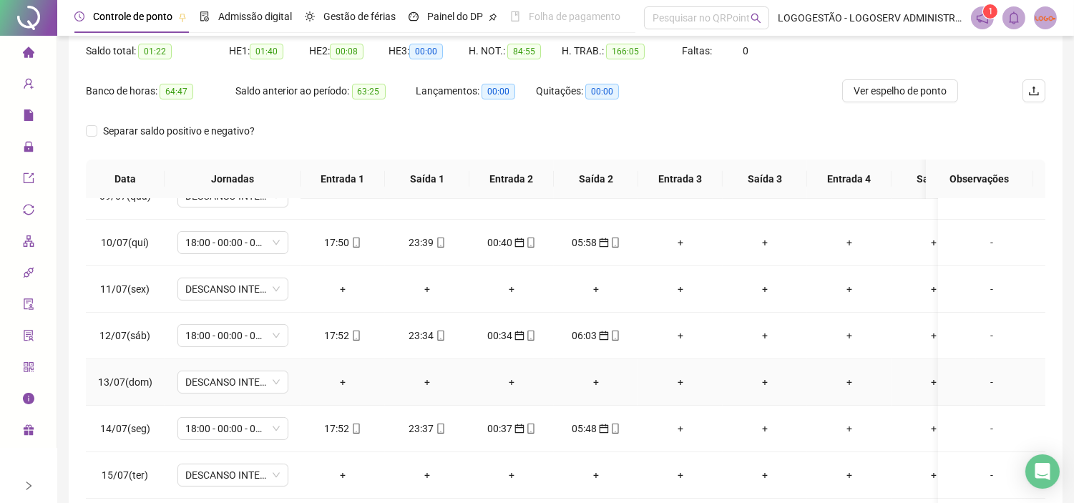
scroll to position [355, 0]
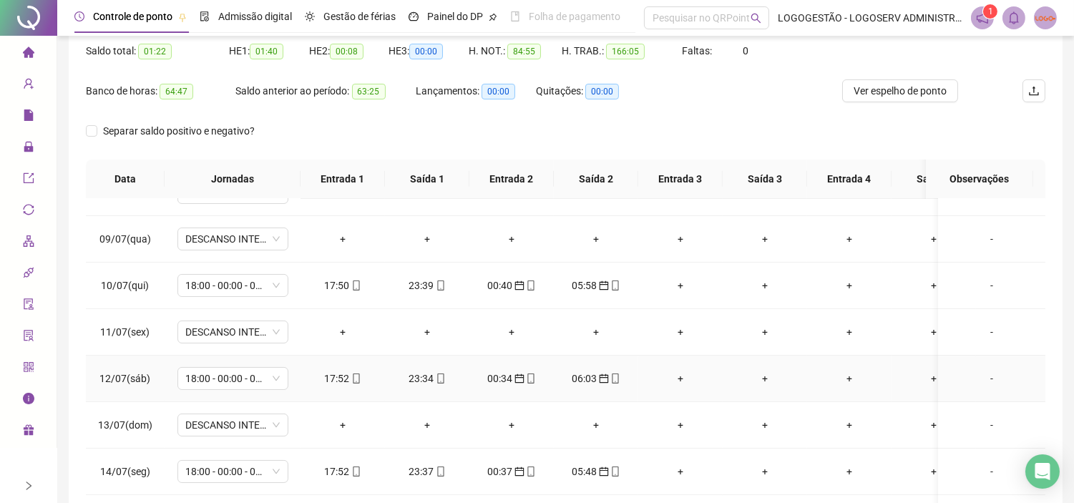
click at [333, 377] on div "17:52" at bounding box center [343, 378] width 62 height 16
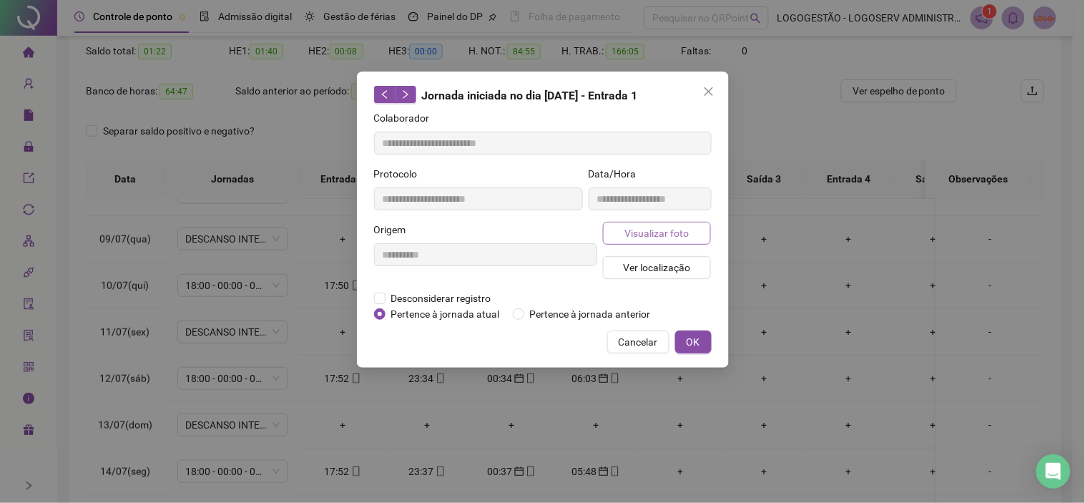
click at [671, 234] on span "Visualizar foto" at bounding box center [656, 233] width 64 height 16
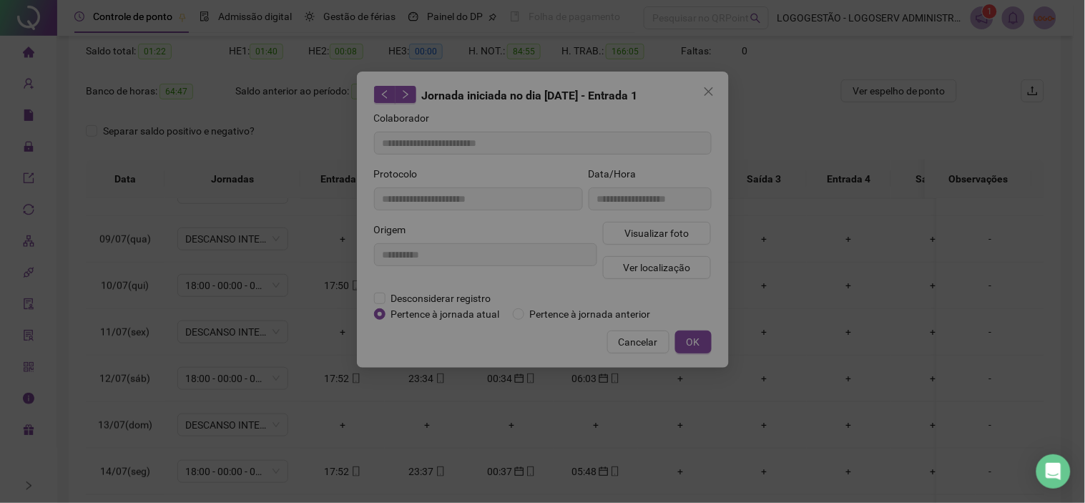
type input "**********"
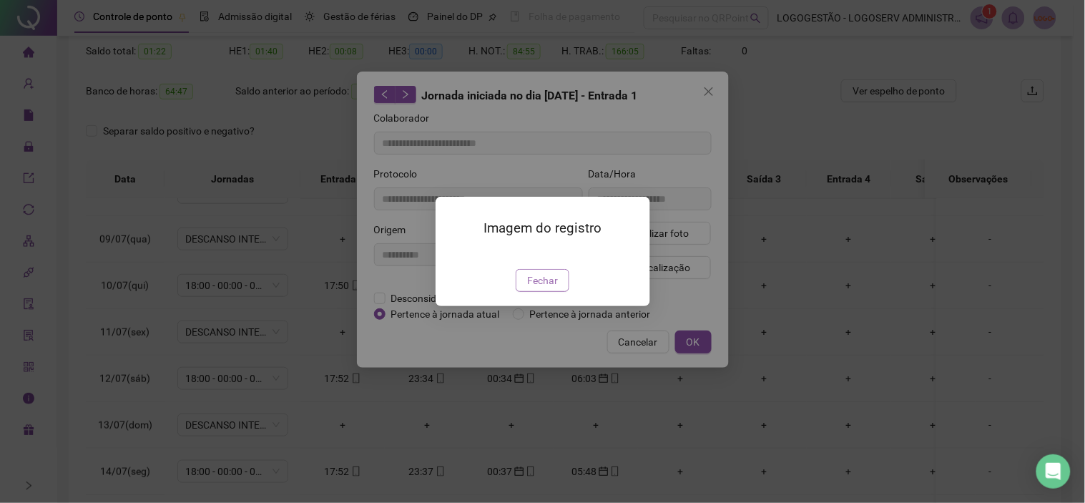
click at [549, 288] on span "Fechar" at bounding box center [542, 280] width 31 height 16
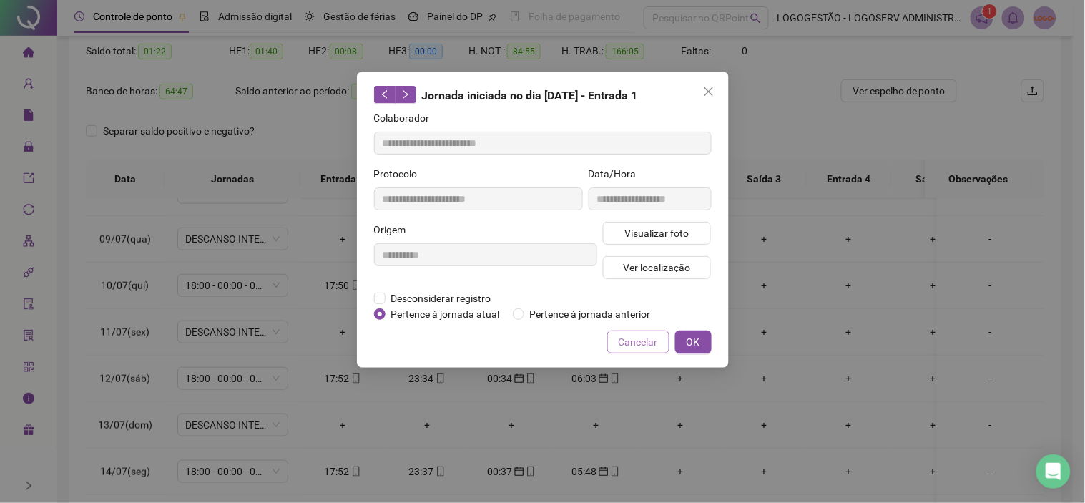
click at [657, 348] on span "Cancelar" at bounding box center [638, 342] width 39 height 16
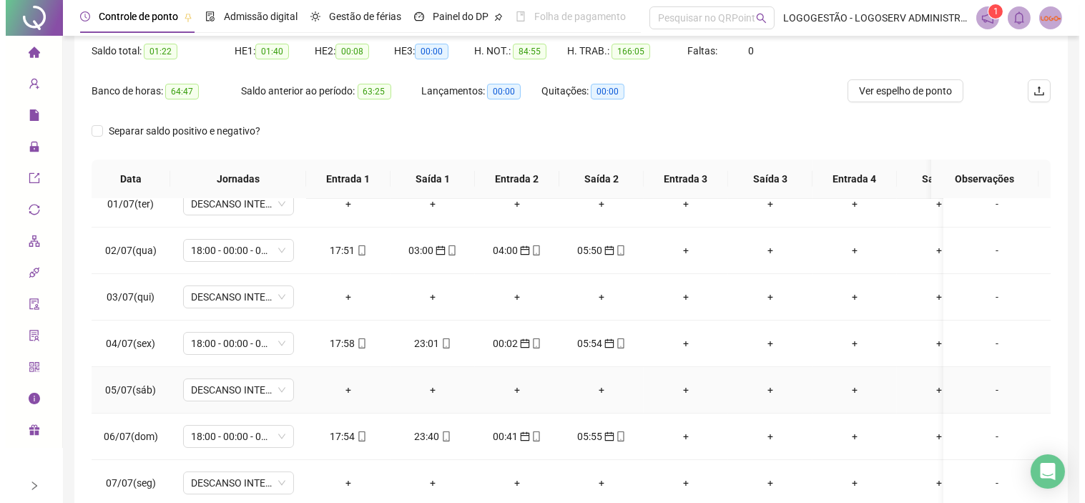
scroll to position [0, 0]
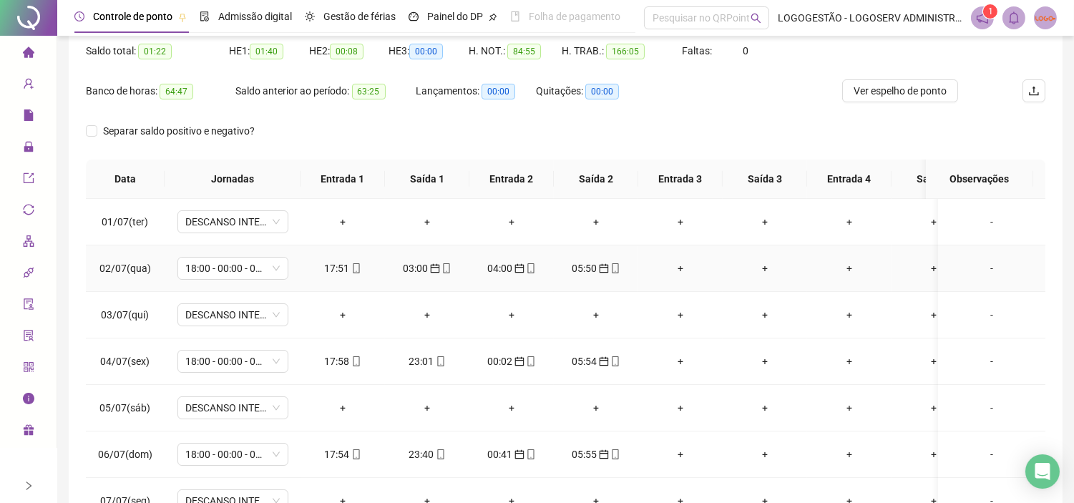
click at [339, 267] on div "17:51" at bounding box center [343, 268] width 62 height 16
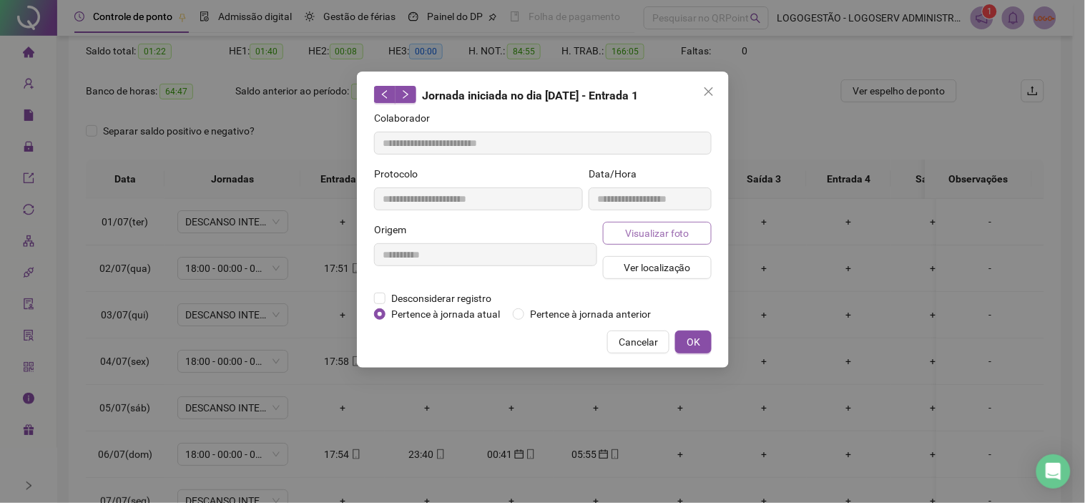
type input "**********"
click at [685, 230] on span "Visualizar foto" at bounding box center [656, 233] width 64 height 16
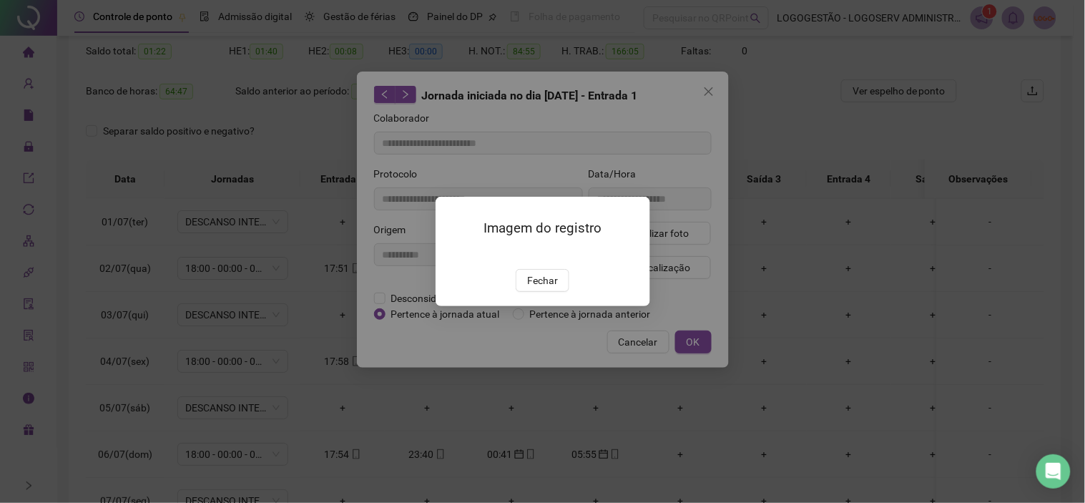
click at [544, 288] on span "Fechar" at bounding box center [542, 280] width 31 height 16
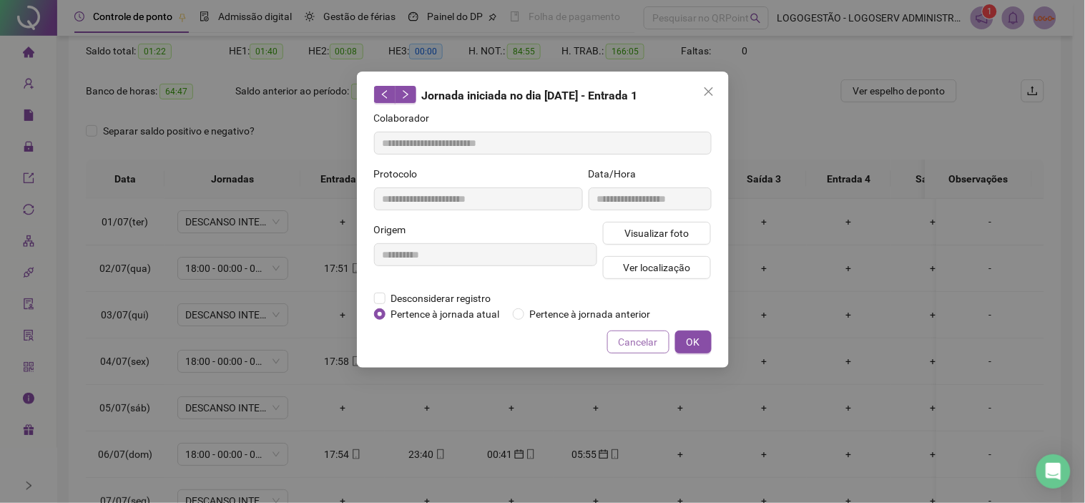
click at [656, 345] on span "Cancelar" at bounding box center [638, 342] width 39 height 16
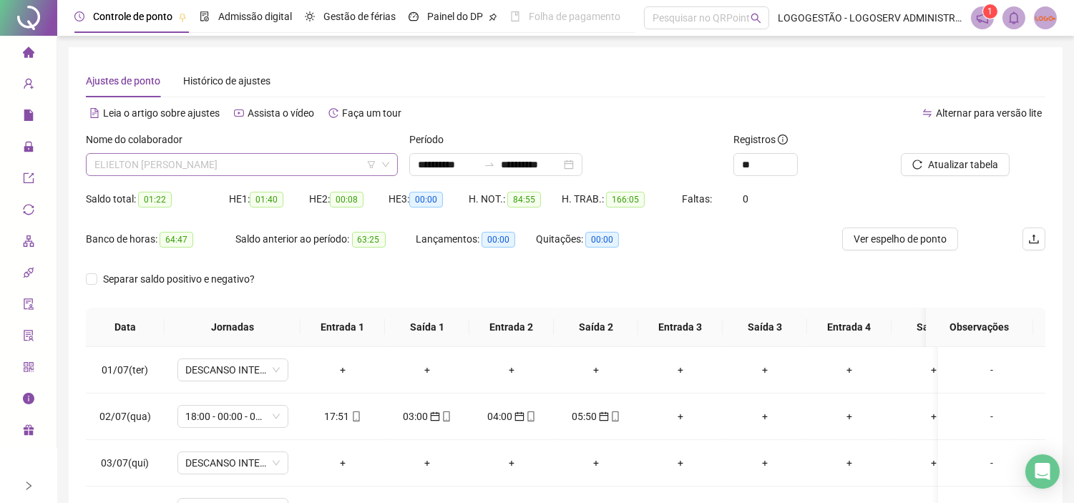
click at [255, 165] on span "ELIELTON [PERSON_NAME]" at bounding box center [241, 164] width 295 height 21
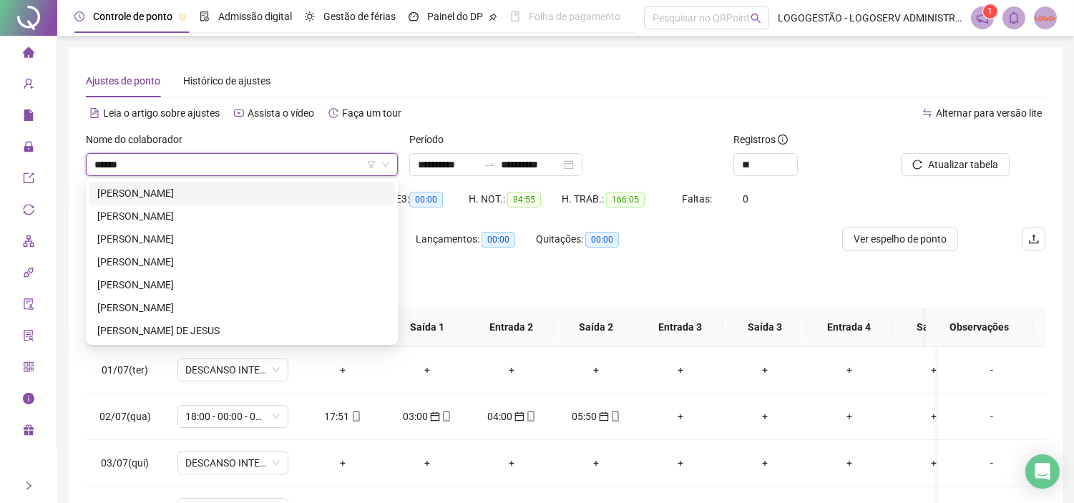
type input "*******"
click at [240, 208] on div "LEONARDO DA SILVA E SILVA" at bounding box center [241, 216] width 289 height 16
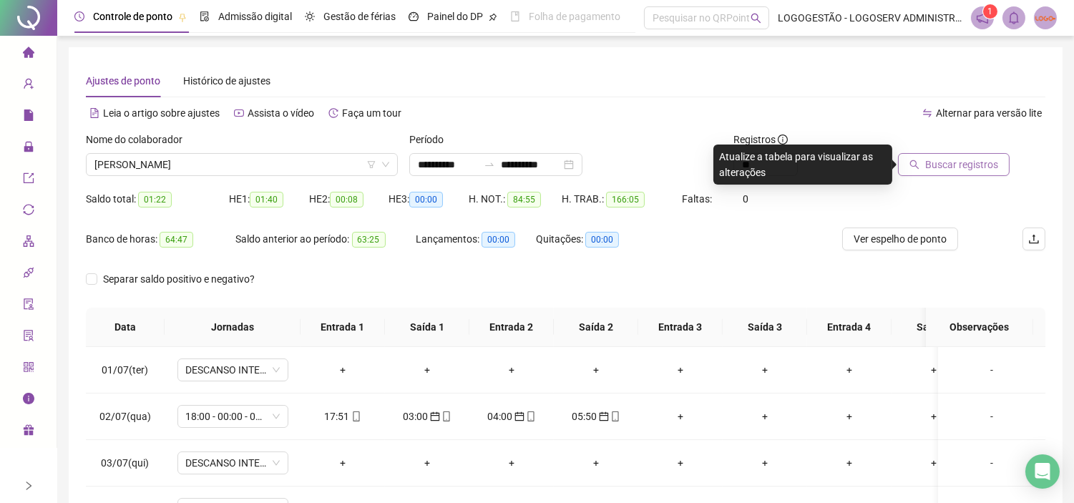
click at [941, 165] on span "Buscar registros" at bounding box center [961, 165] width 73 height 16
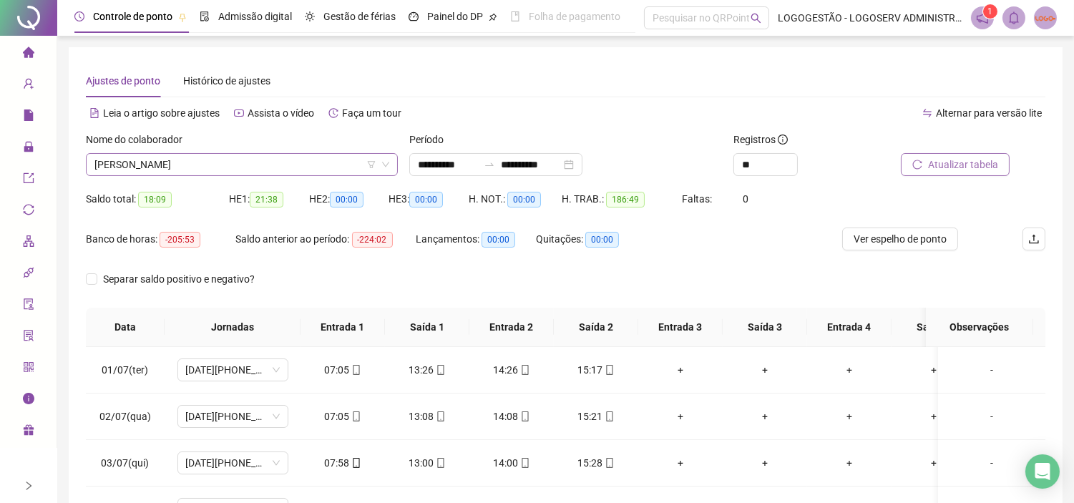
click at [299, 159] on span "LEONARDO DA SILVA E SILVA" at bounding box center [241, 164] width 295 height 21
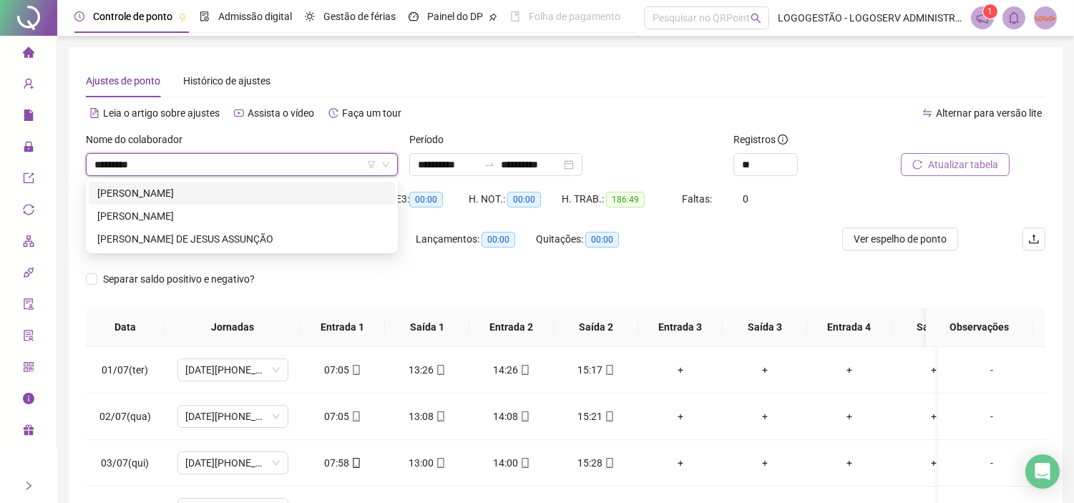
type input "**********"
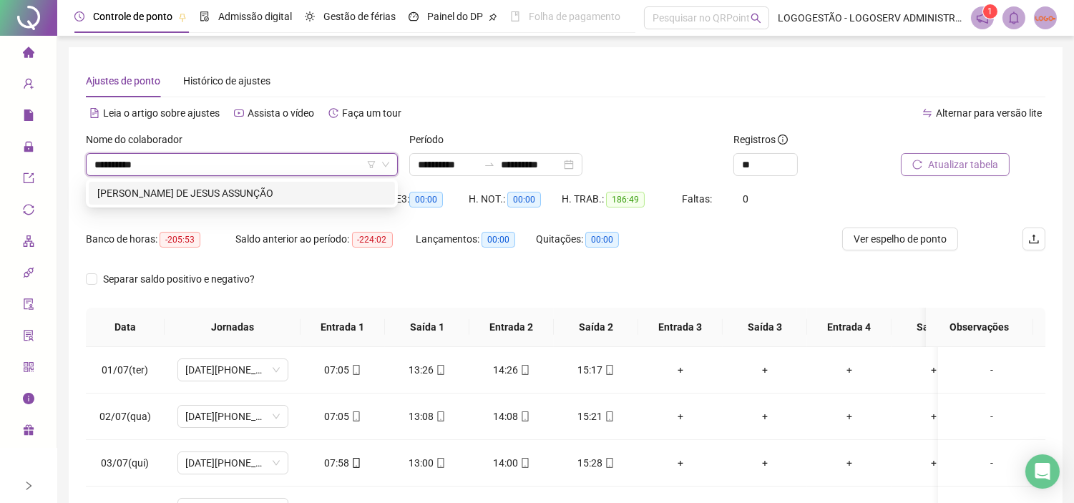
click at [295, 187] on div "SANDRA LIMA DE JESUS ASSUNÇÃO" at bounding box center [241, 193] width 289 height 16
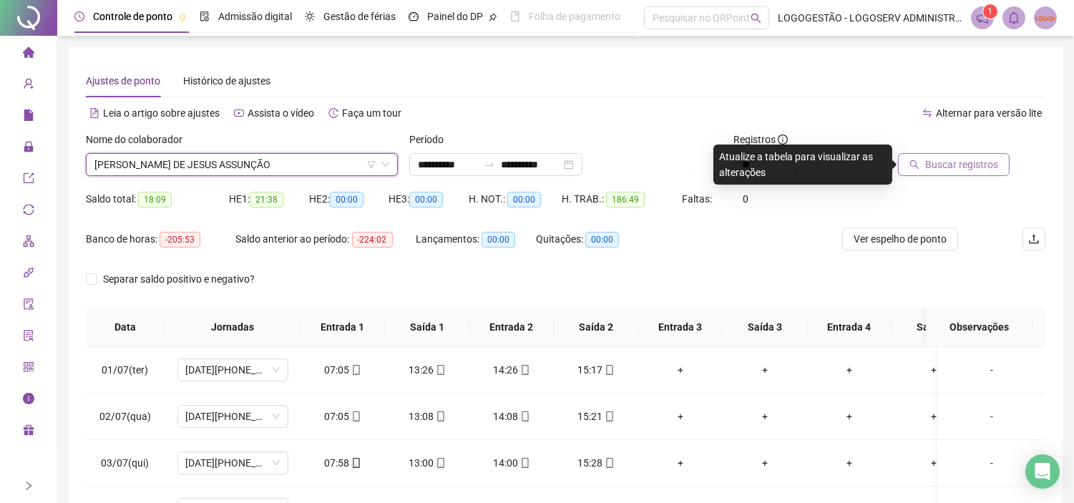
click at [941, 168] on span "Buscar registros" at bounding box center [961, 165] width 73 height 16
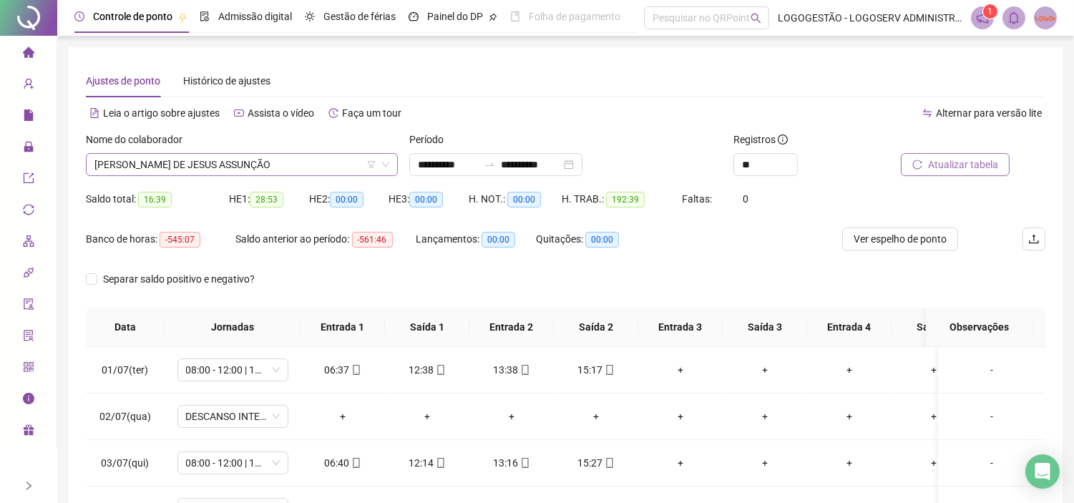
click at [262, 160] on span "SANDRA LIMA DE JESUS ASSUNÇÃO" at bounding box center [241, 164] width 295 height 21
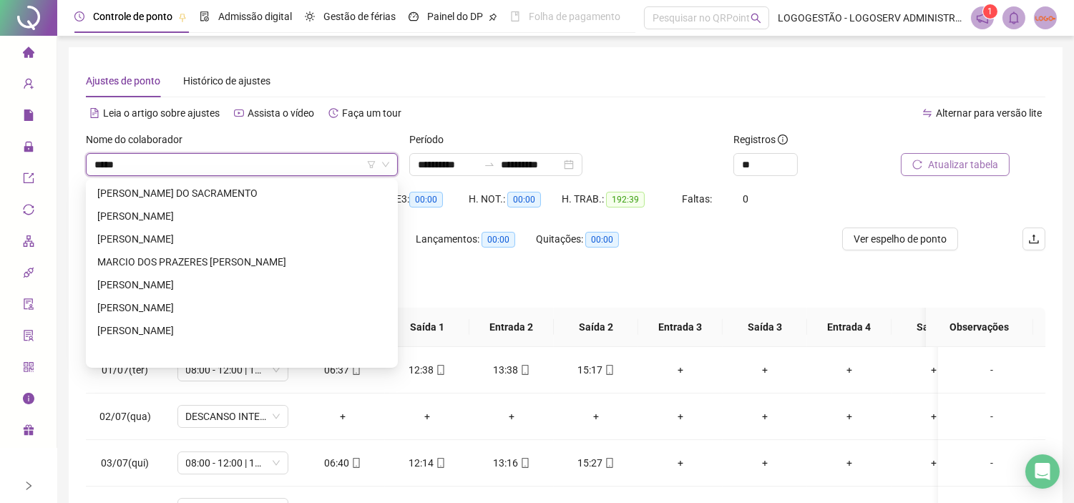
scroll to position [68, 0]
type input "*****"
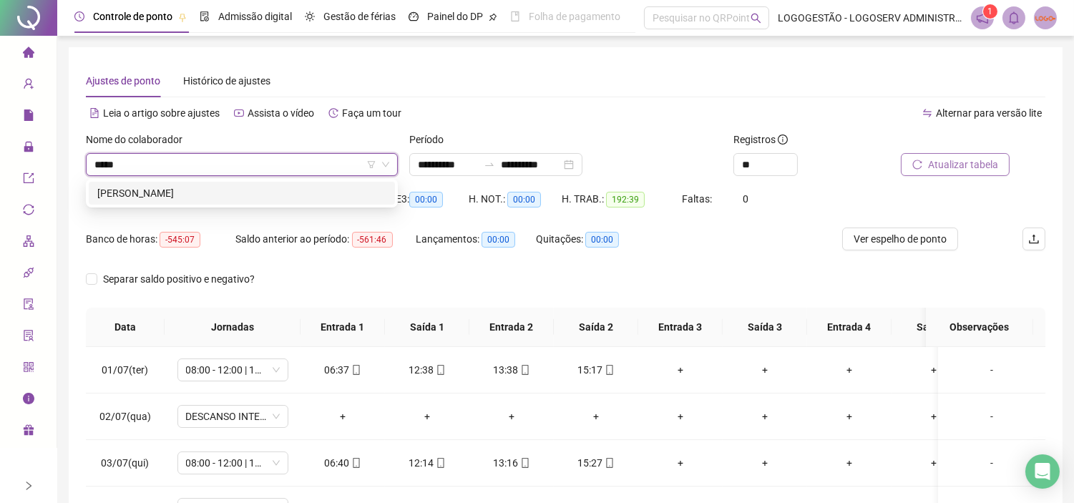
click at [281, 186] on div "MARCÍLIO SANTOS COSTA" at bounding box center [241, 193] width 289 height 16
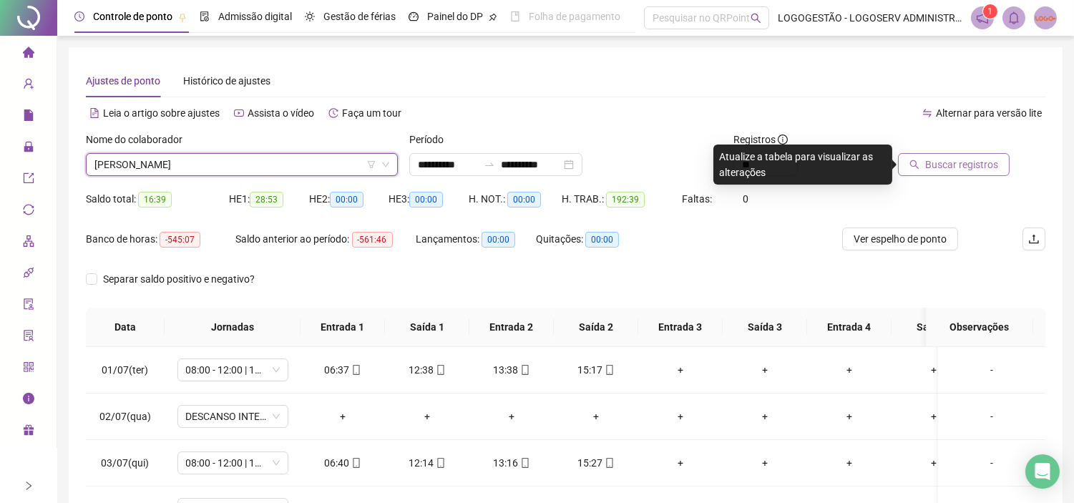
click at [968, 148] on div at bounding box center [952, 142] width 114 height 21
click at [967, 157] on span "Buscar registros" at bounding box center [961, 165] width 73 height 16
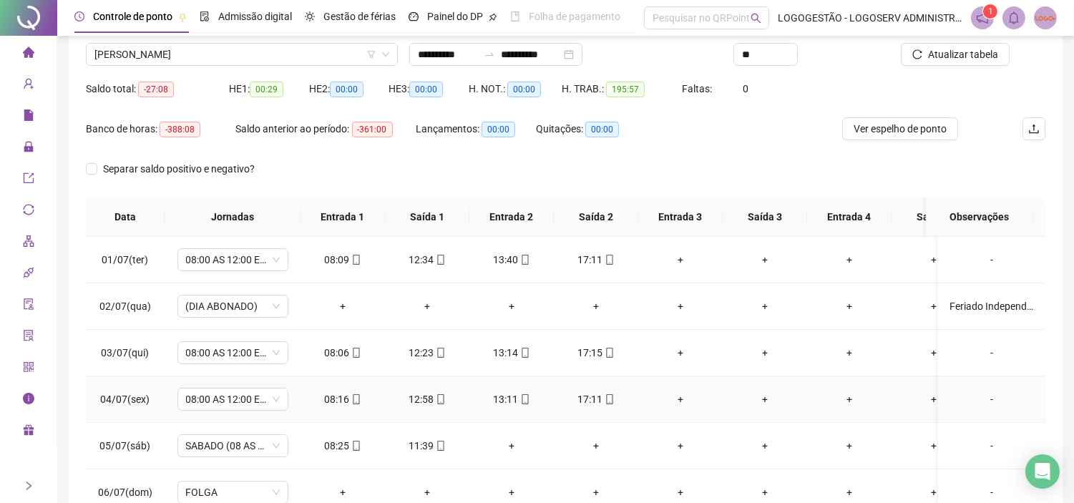
scroll to position [0, 0]
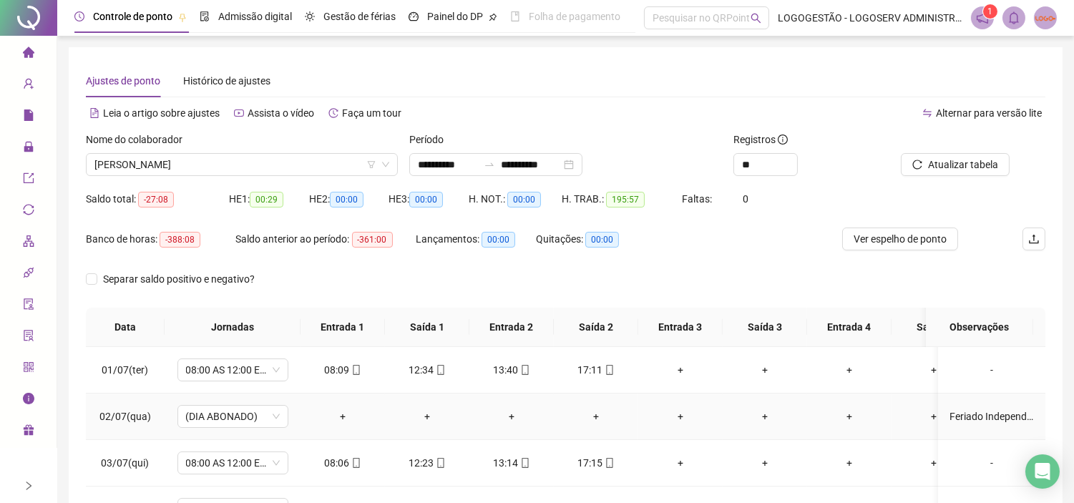
click at [949, 415] on div "Feriado Independência da Bahia." at bounding box center [991, 416] width 84 height 16
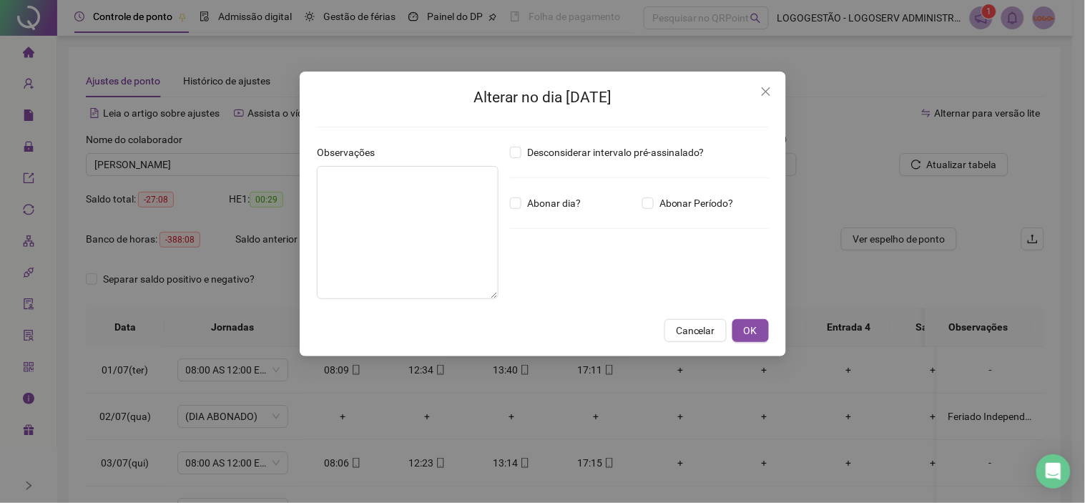
type textarea "**********"
drag, startPoint x: 333, startPoint y: 176, endPoint x: 488, endPoint y: 179, distance: 155.9
click at [488, 179] on textarea "**********" at bounding box center [408, 232] width 182 height 133
click at [924, 79] on div "**********" at bounding box center [542, 251] width 1085 height 503
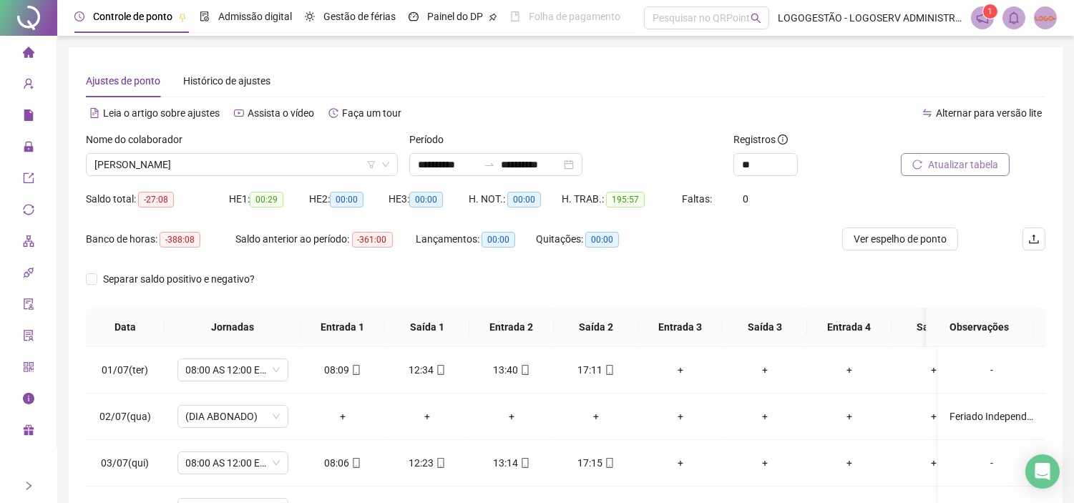
click at [939, 158] on span "Atualizar tabela" at bounding box center [963, 165] width 70 height 16
click at [234, 167] on span "MARCÍLIO SANTOS COSTA" at bounding box center [241, 164] width 295 height 21
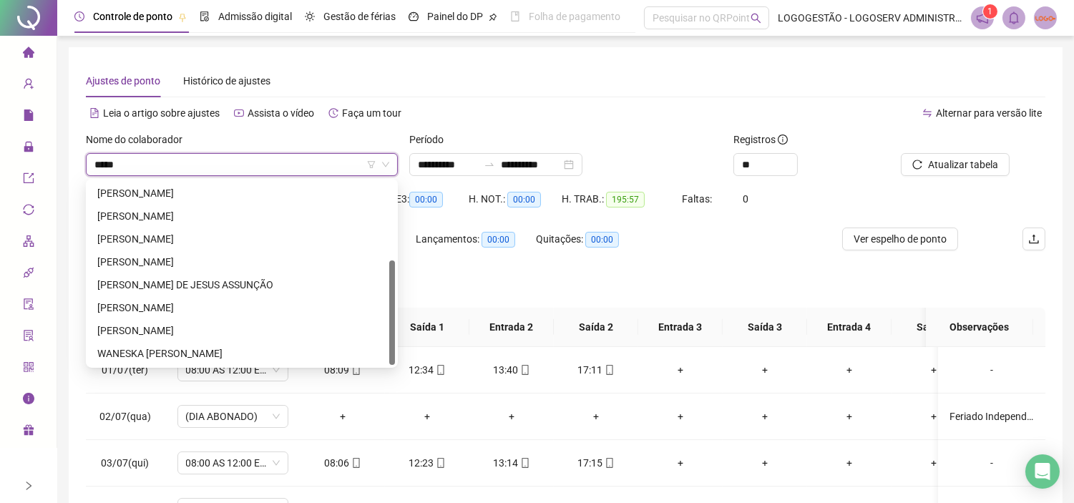
scroll to position [68, 0]
type input "******"
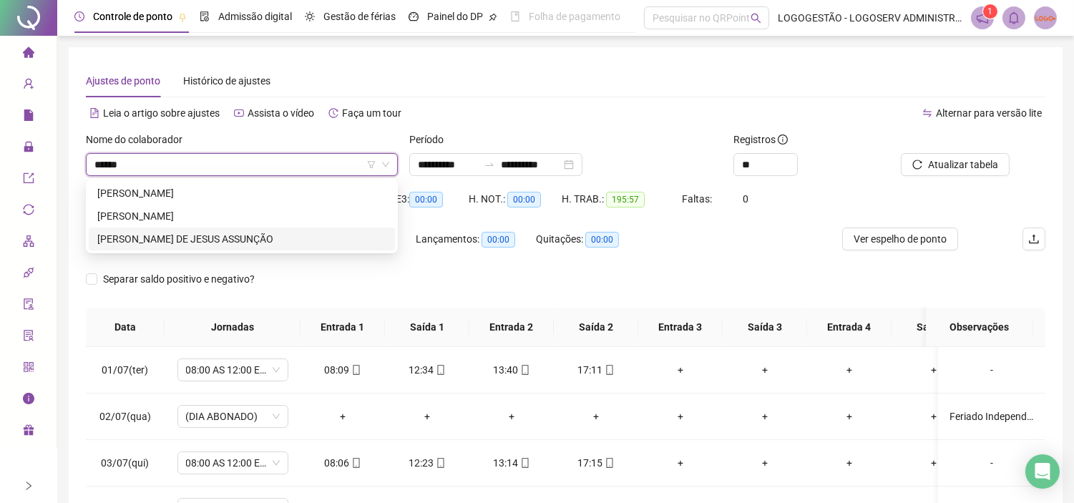
click at [237, 236] on div "SANDRA LIMA DE JESUS ASSUNÇÃO" at bounding box center [241, 239] width 289 height 16
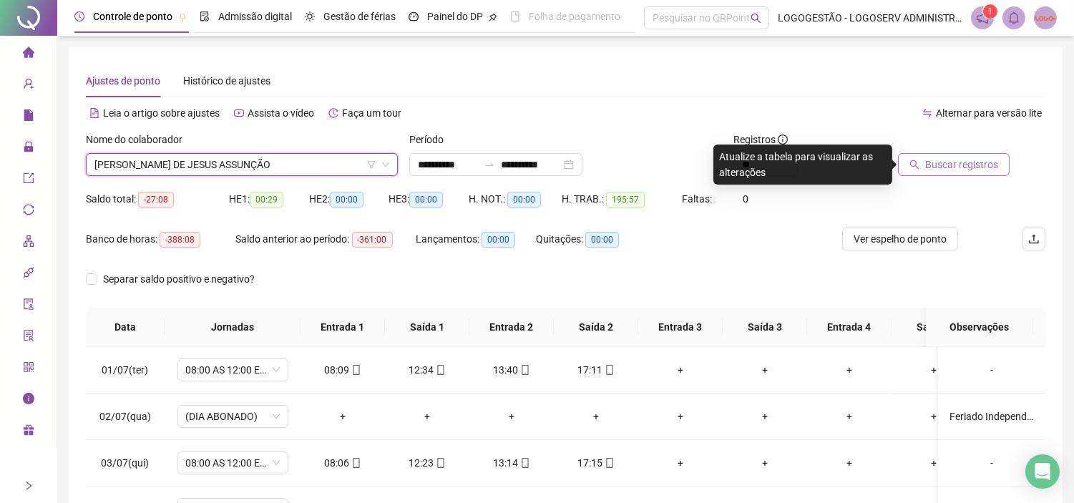
click at [961, 158] on span "Buscar registros" at bounding box center [961, 165] width 73 height 16
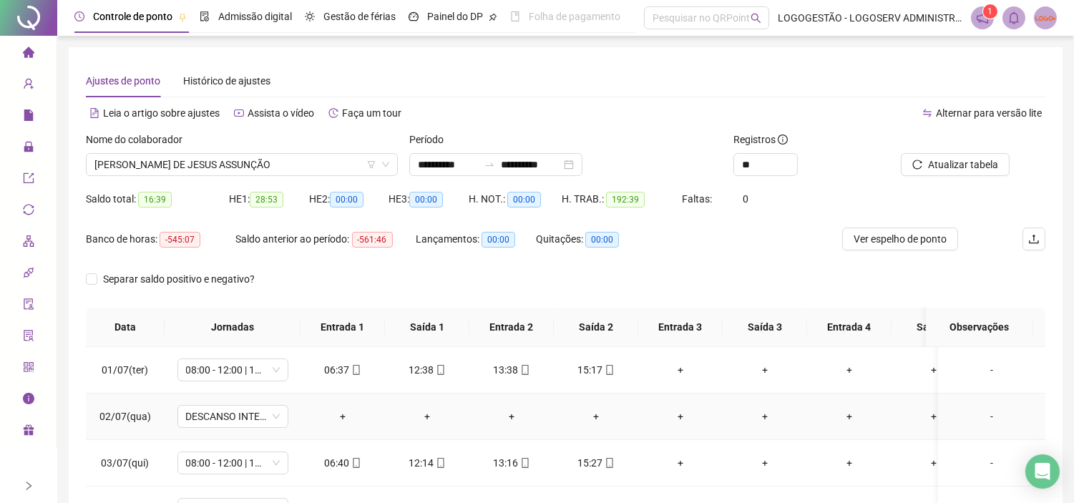
click at [978, 413] on div "-" at bounding box center [991, 416] width 84 height 16
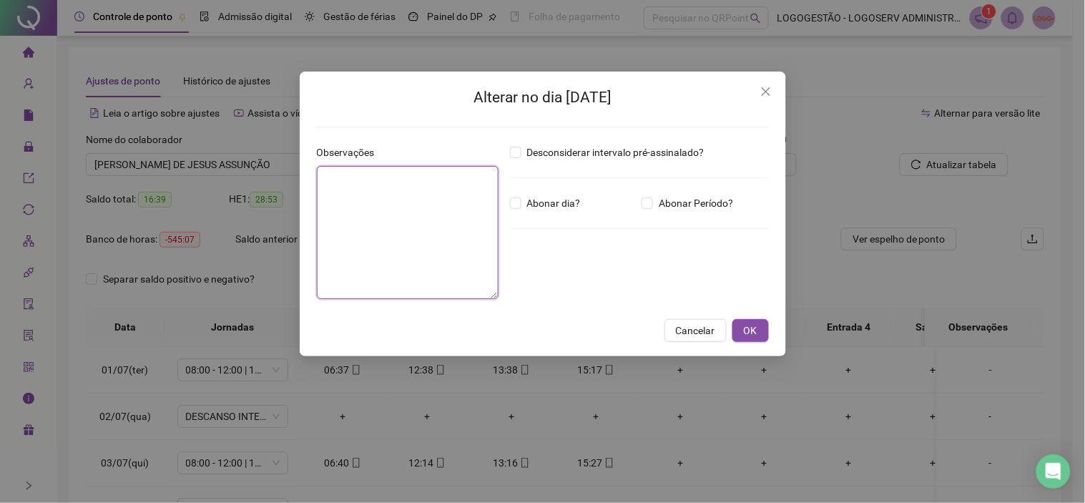
click at [461, 231] on textarea at bounding box center [408, 232] width 182 height 133
paste textarea "**********"
type textarea "**********"
click at [563, 210] on span "Abonar dia?" at bounding box center [553, 203] width 65 height 16
click at [755, 323] on span "OK" at bounding box center [751, 331] width 14 height 16
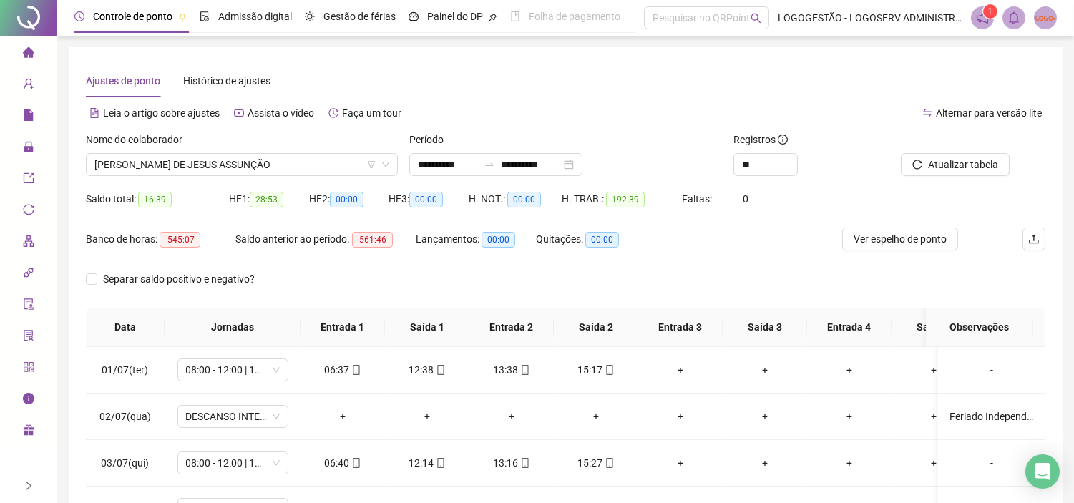
click at [982, 163] on span "Atualizar tabela" at bounding box center [963, 165] width 70 height 16
click at [976, 170] on span "Atualizar tabela" at bounding box center [963, 165] width 70 height 16
click at [269, 162] on span "SANDRA LIMA DE JESUS ASSUNÇÃO" at bounding box center [241, 164] width 295 height 21
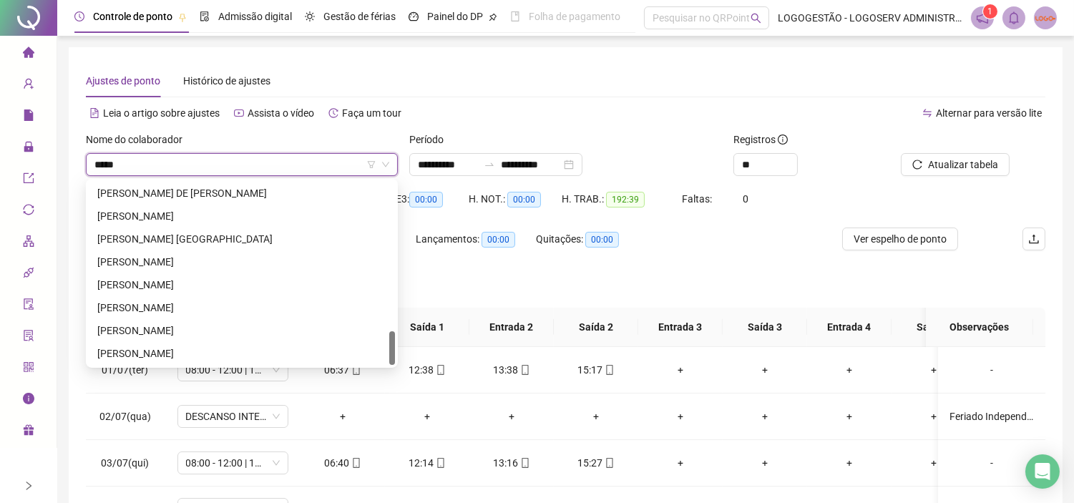
scroll to position [68, 0]
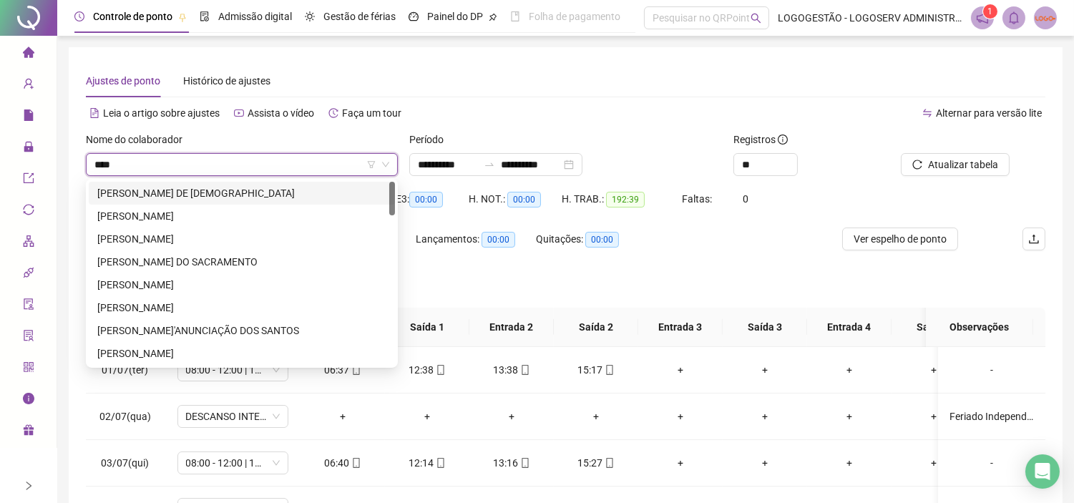
type input "*****"
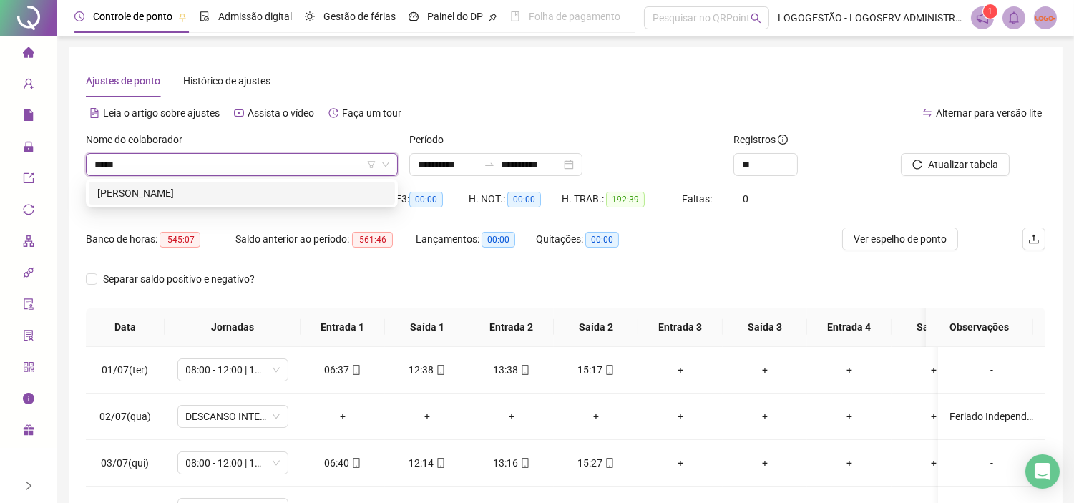
click at [269, 195] on div "MARCÍLIO SANTOS COSTA" at bounding box center [241, 193] width 289 height 16
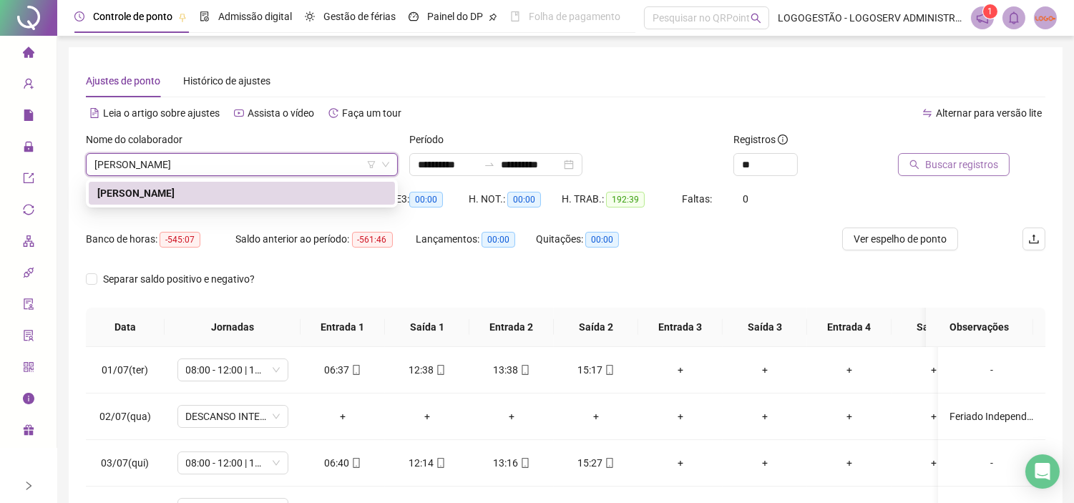
click at [963, 163] on span "Buscar registros" at bounding box center [961, 165] width 73 height 16
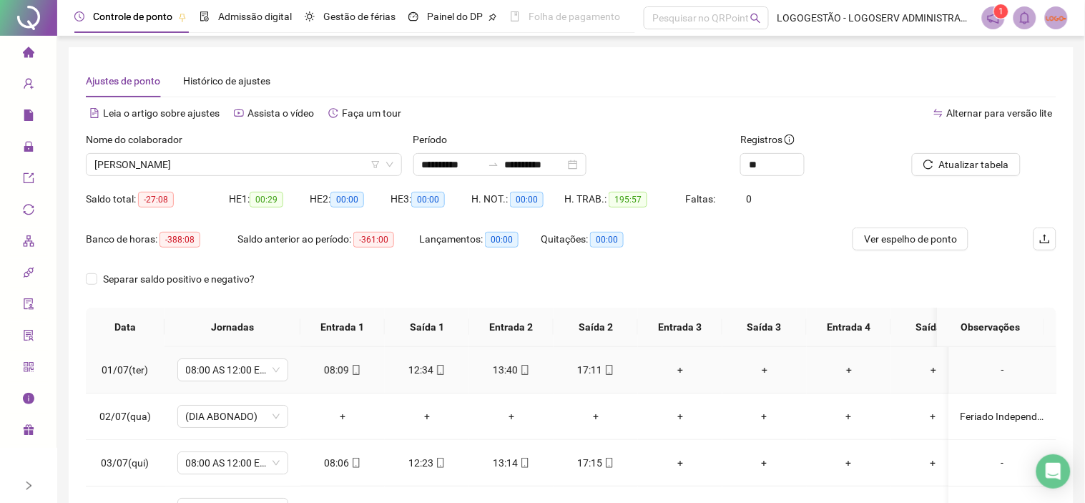
click at [336, 366] on div "08:09" at bounding box center [343, 370] width 62 height 16
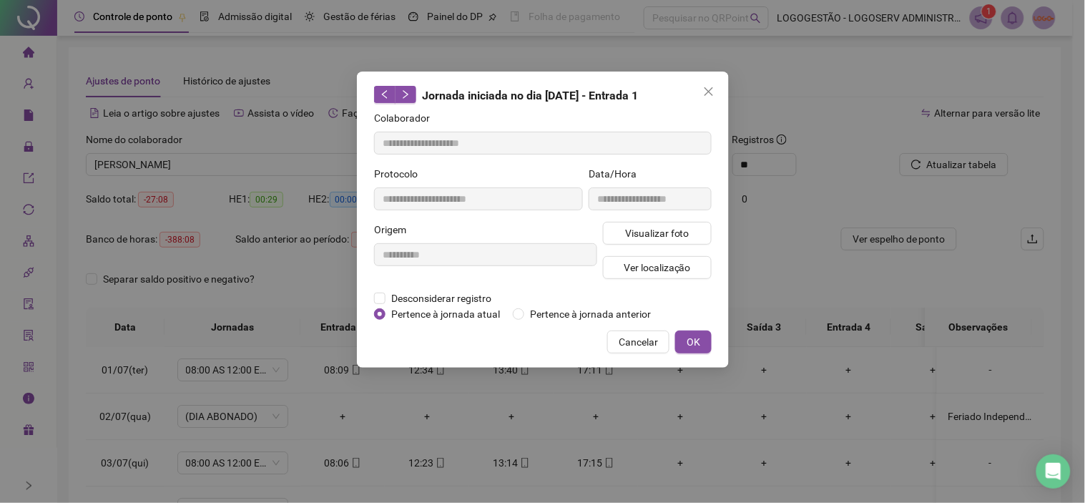
type input "**********"
click at [689, 225] on button "Visualizar foto" at bounding box center [657, 233] width 109 height 23
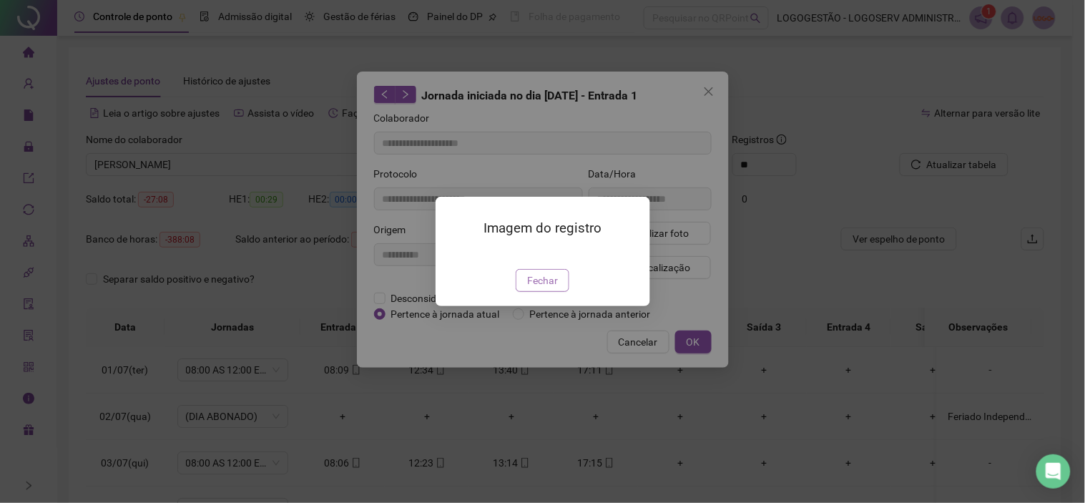
click at [536, 288] on span "Fechar" at bounding box center [542, 280] width 31 height 16
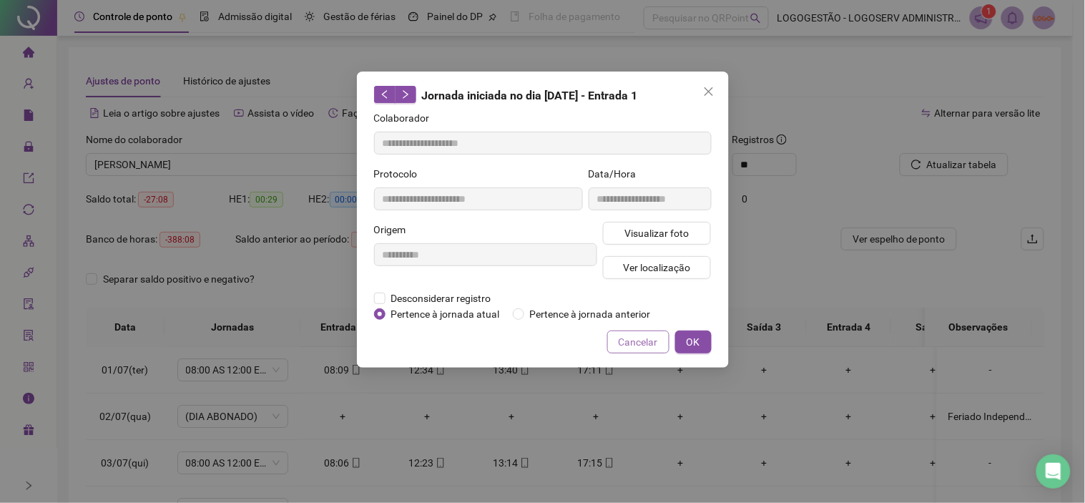
click at [633, 338] on span "Cancelar" at bounding box center [638, 342] width 39 height 16
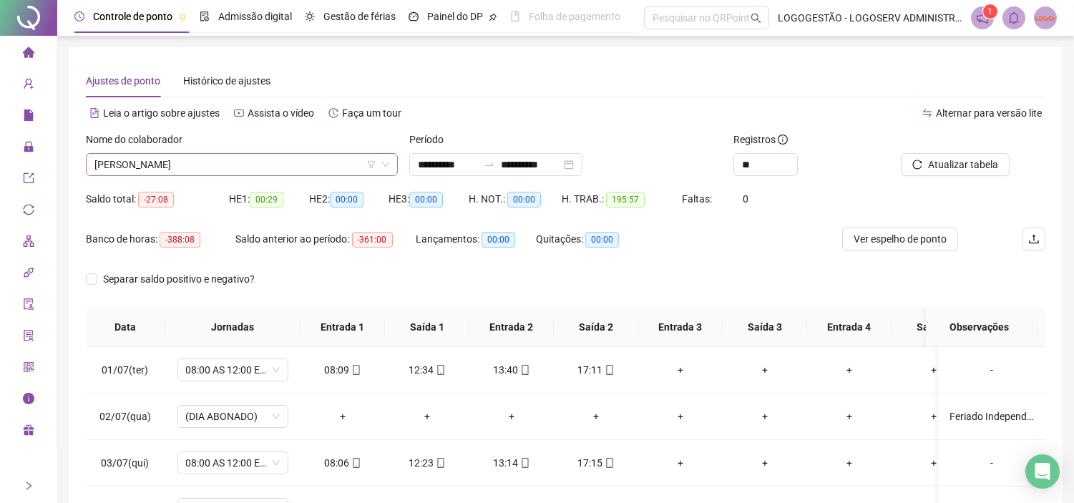
click at [235, 163] on span "MARCÍLIO SANTOS COSTA" at bounding box center [241, 164] width 295 height 21
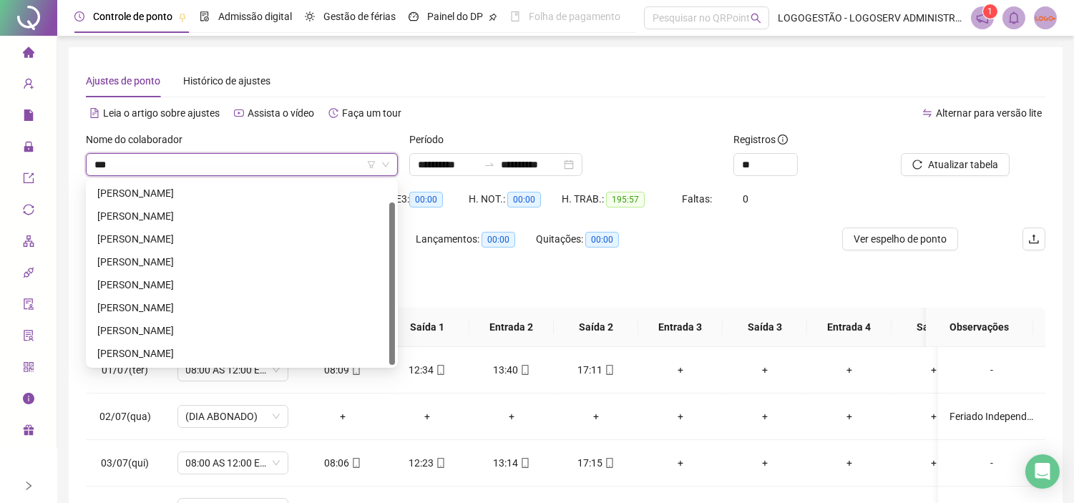
scroll to position [23, 0]
type input "*****"
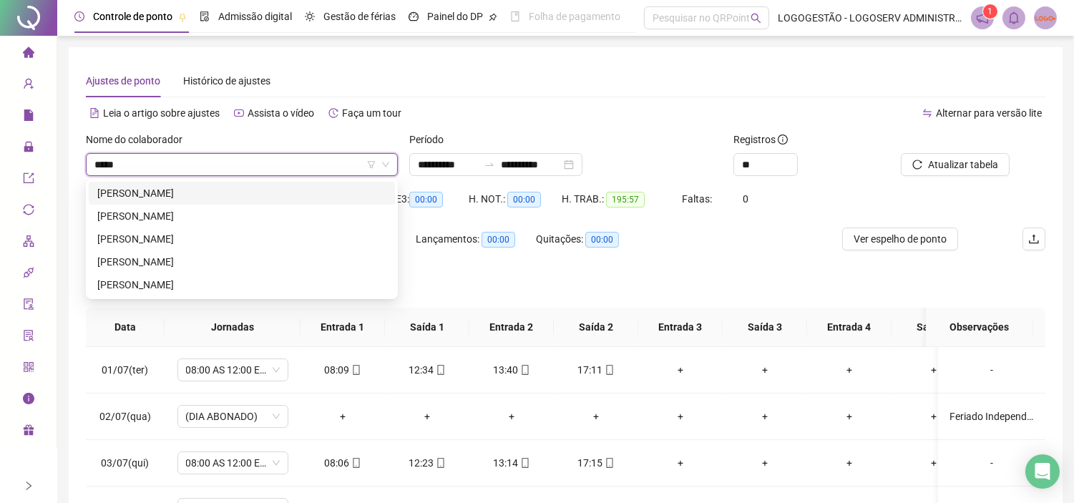
scroll to position [0, 0]
click at [180, 261] on div "BRUNO SOUZA SILVA" at bounding box center [241, 262] width 289 height 16
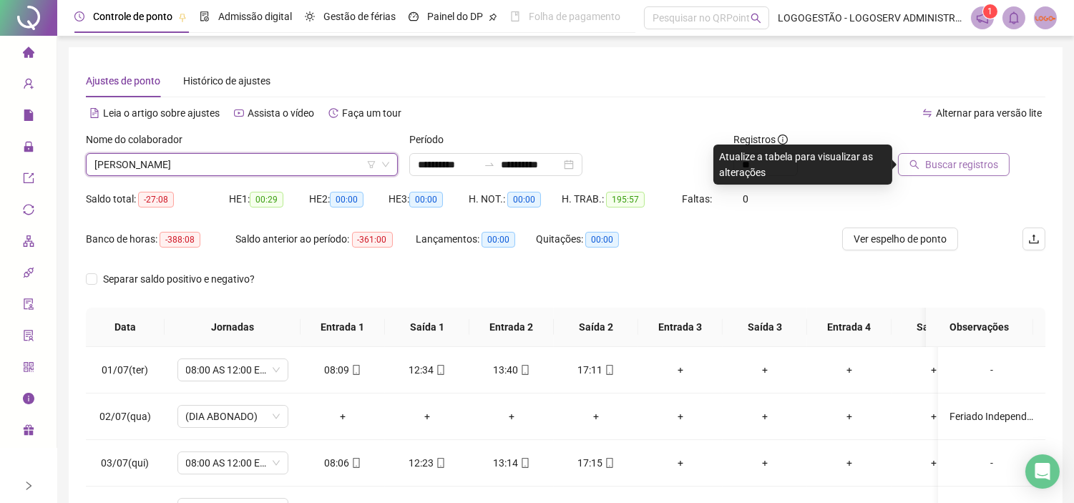
click at [971, 161] on span "Buscar registros" at bounding box center [961, 165] width 73 height 16
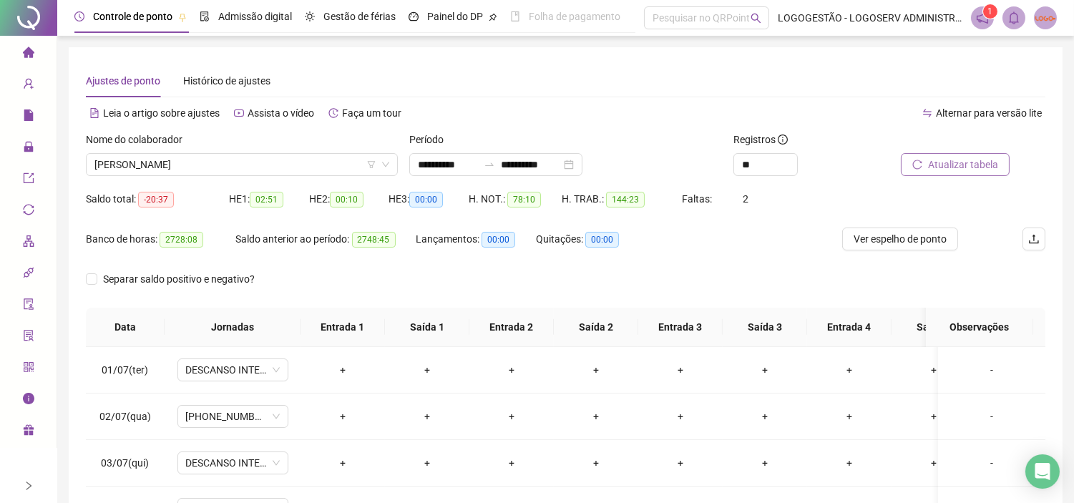
click at [612, 98] on div "**********" at bounding box center [565, 358] width 959 height 588
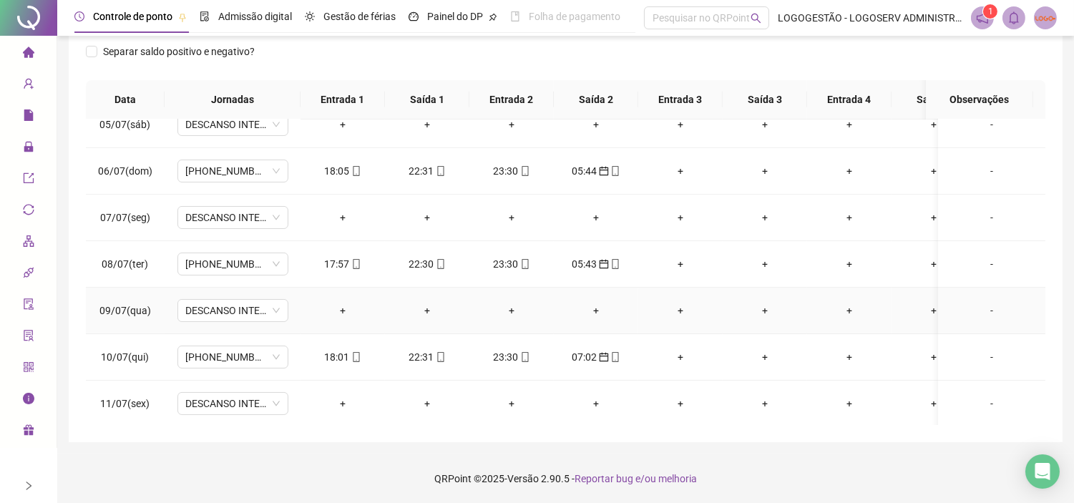
scroll to position [37, 0]
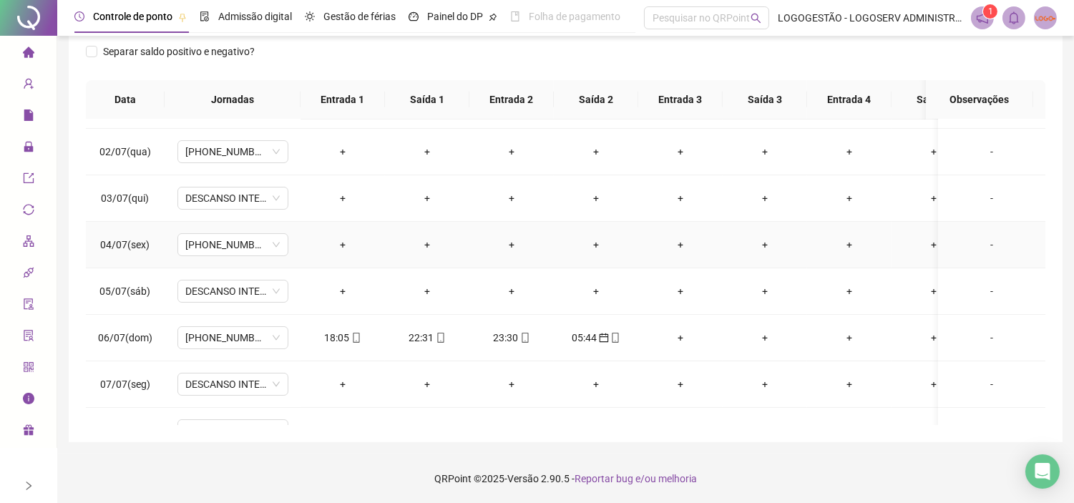
click at [340, 242] on div "+" at bounding box center [343, 245] width 62 height 16
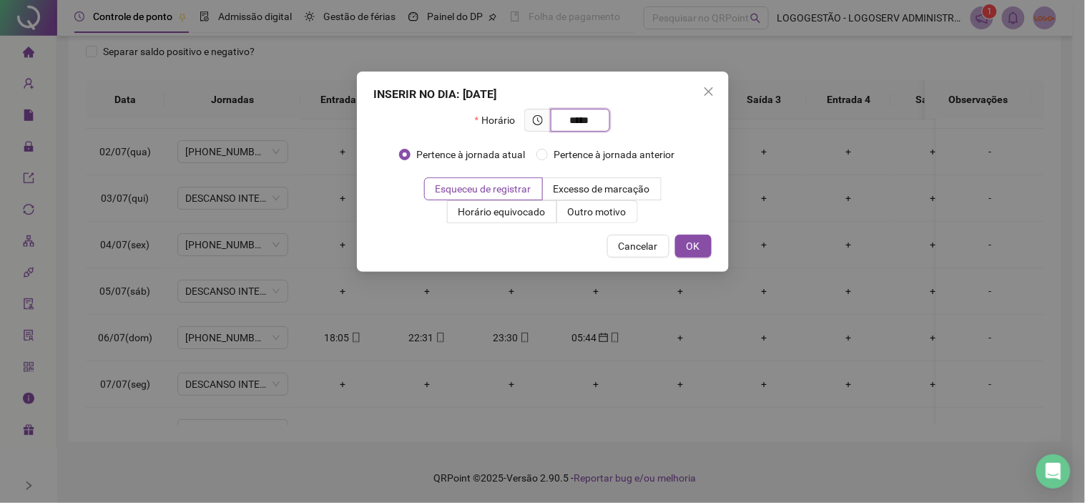
type input "*****"
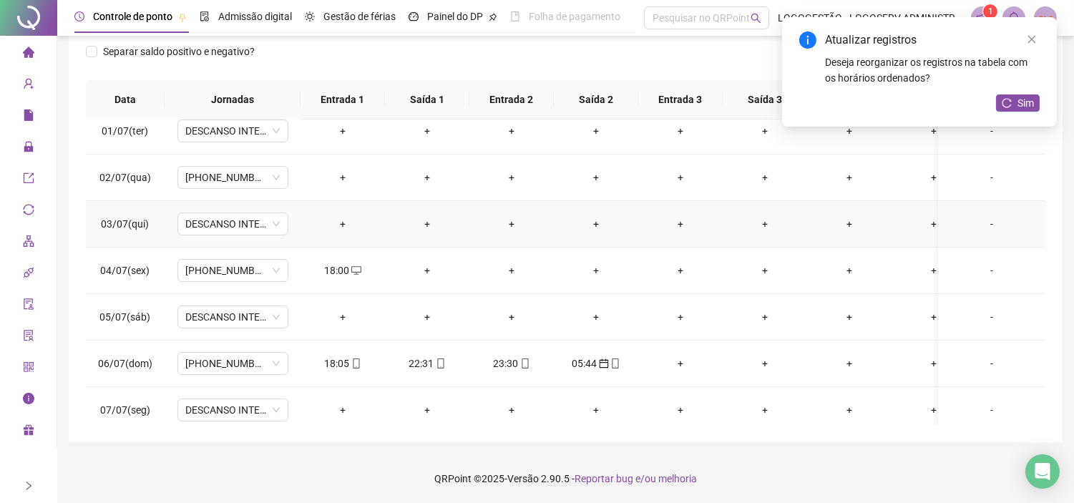
scroll to position [0, 0]
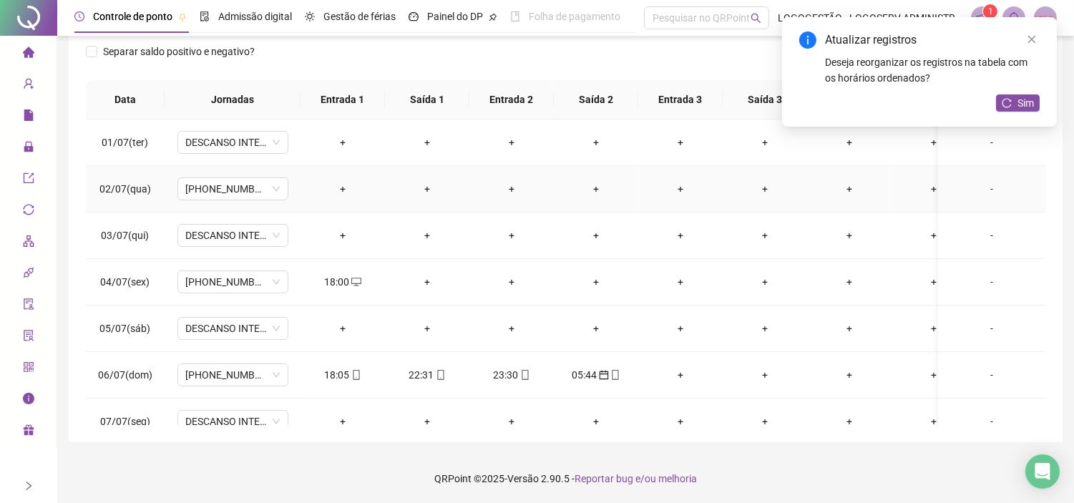
click at [343, 187] on div "+" at bounding box center [343, 189] width 62 height 16
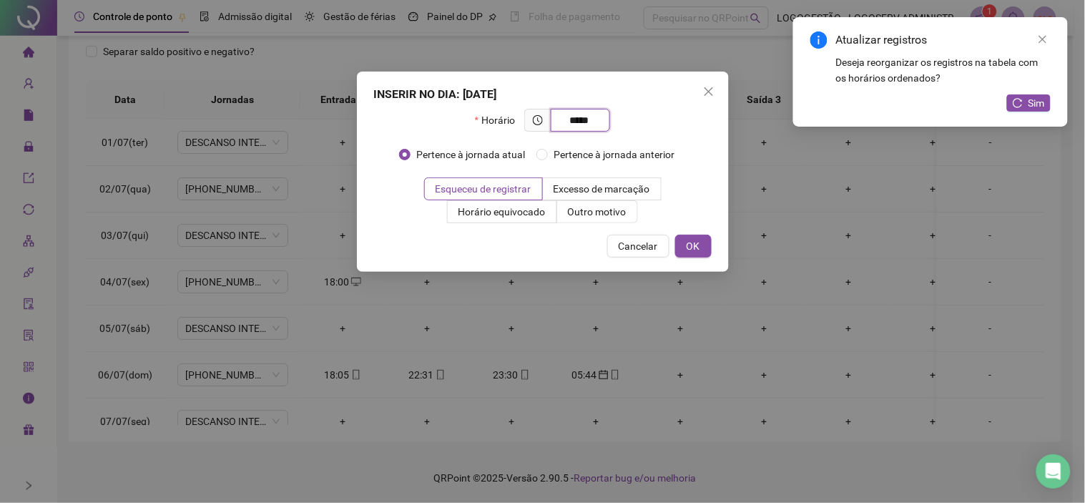
type input "*****"
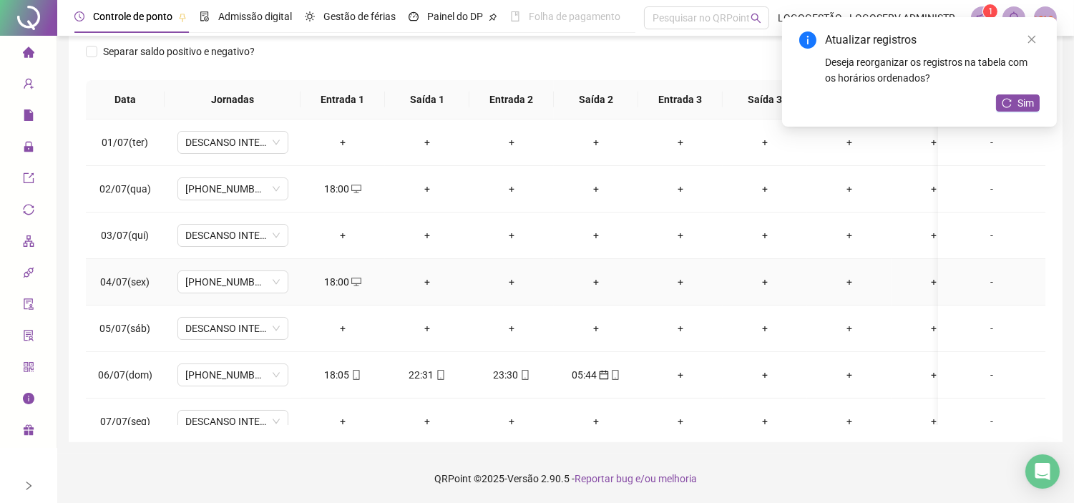
click at [426, 279] on div "+" at bounding box center [427, 282] width 62 height 16
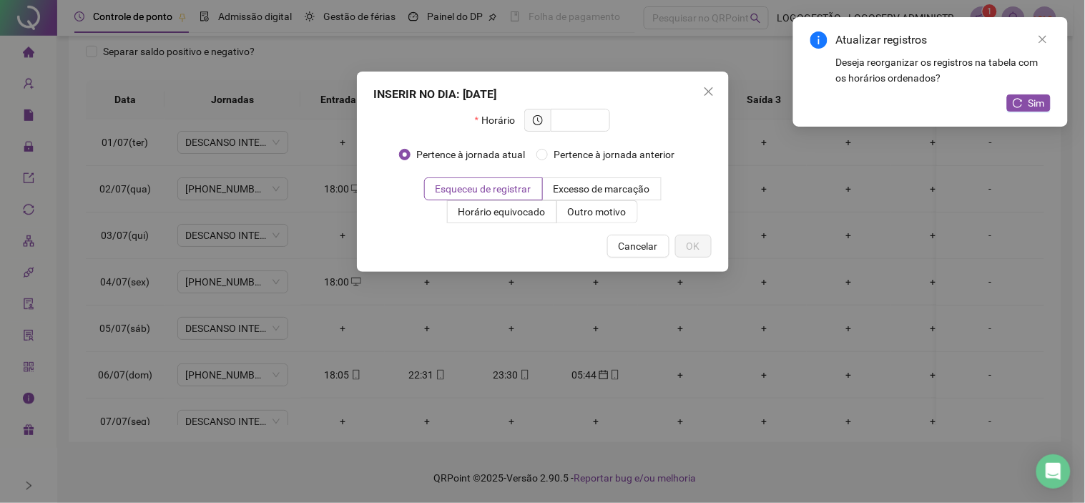
click at [642, 246] on span "Cancelar" at bounding box center [638, 246] width 39 height 16
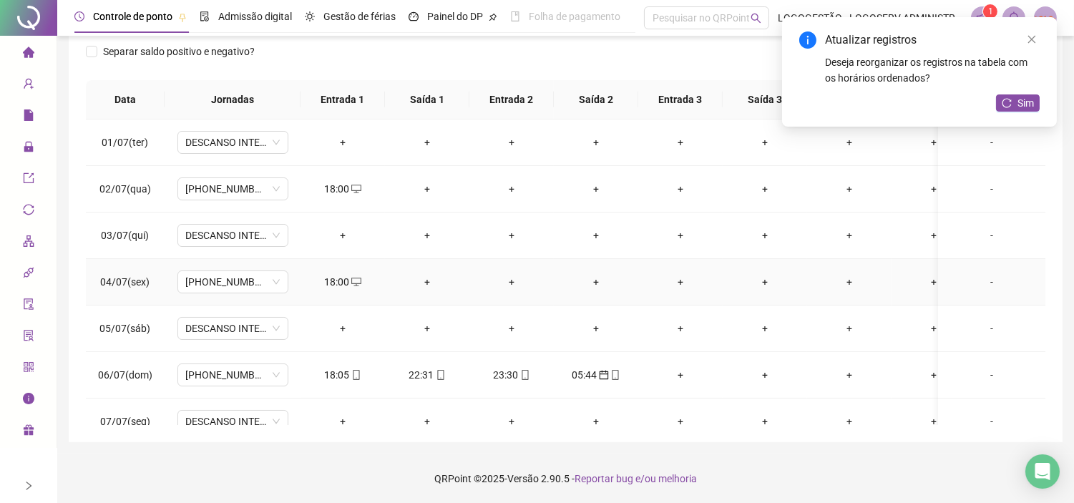
click at [430, 284] on div "+" at bounding box center [427, 282] width 62 height 16
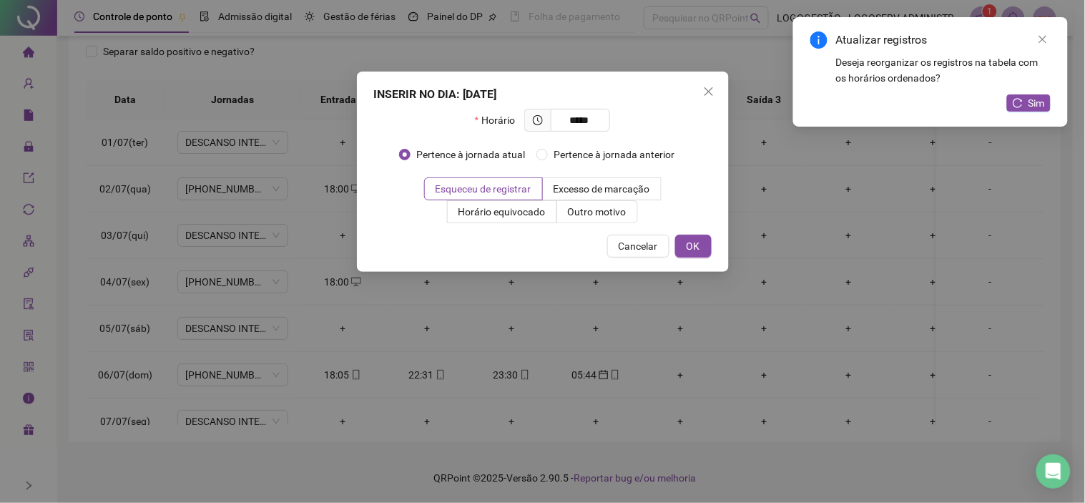
type input "*****"
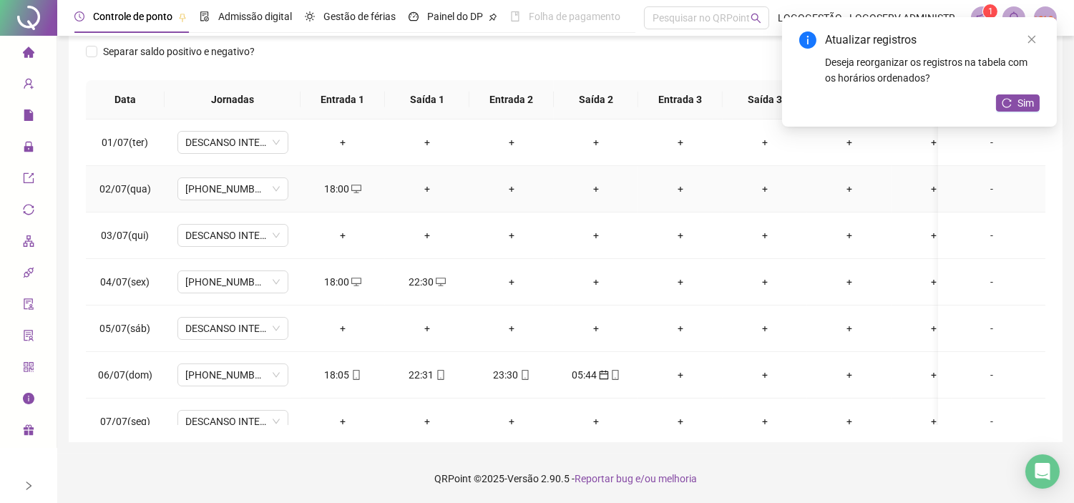
click at [426, 188] on div "+" at bounding box center [427, 189] width 62 height 16
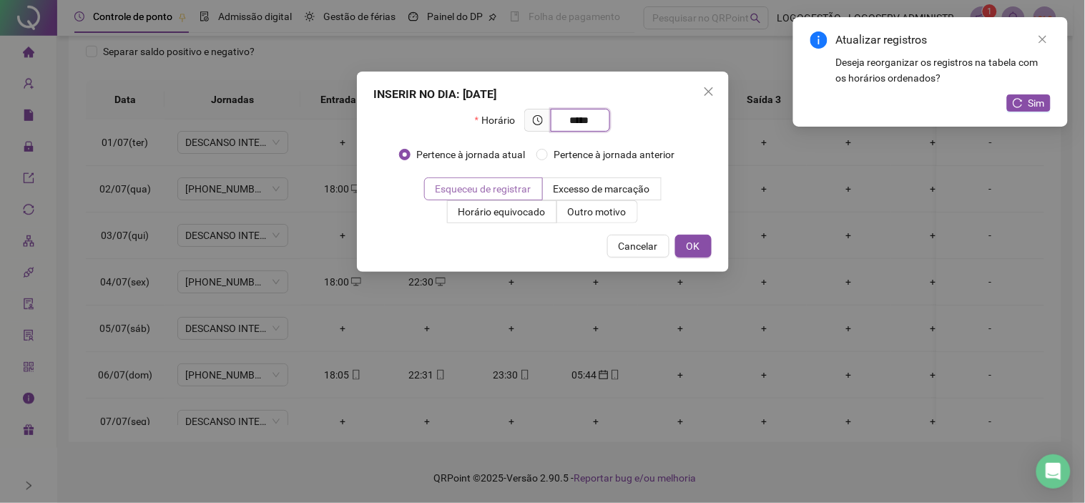
type input "*****"
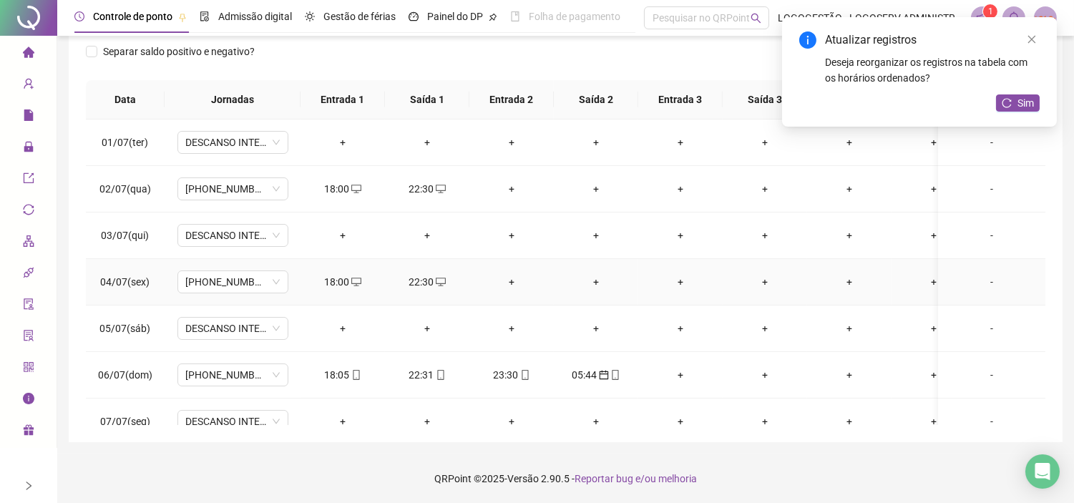
click at [509, 280] on div "+" at bounding box center [512, 282] width 62 height 16
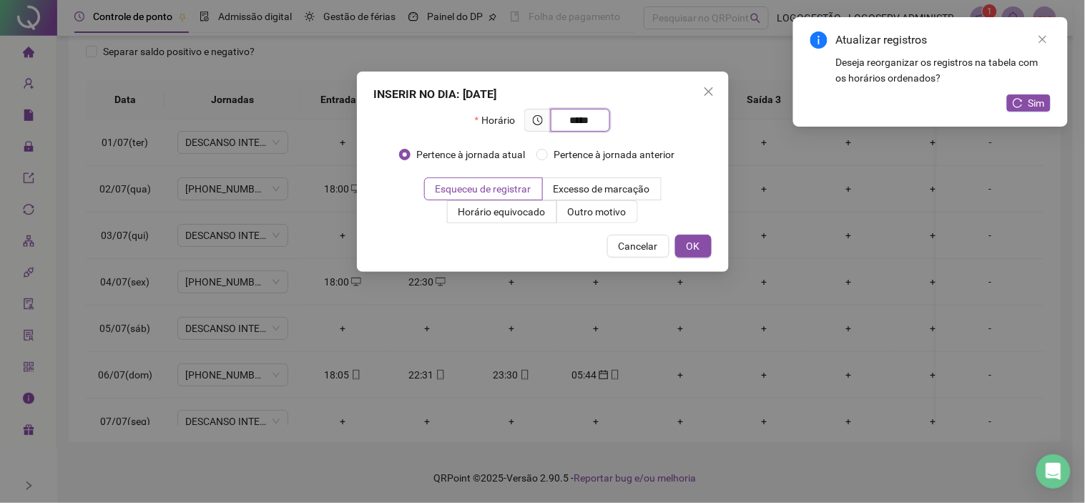
type input "*****"
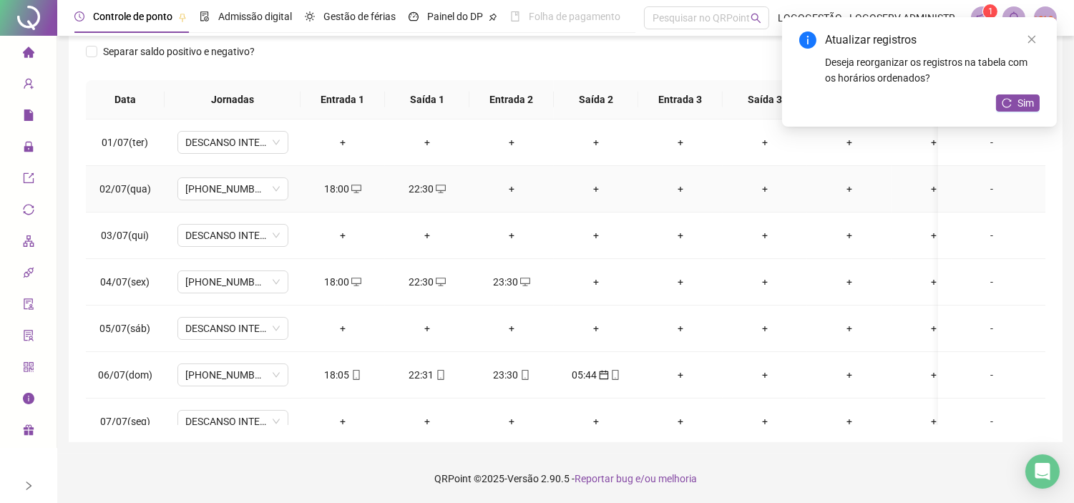
click at [508, 187] on div "+" at bounding box center [512, 189] width 62 height 16
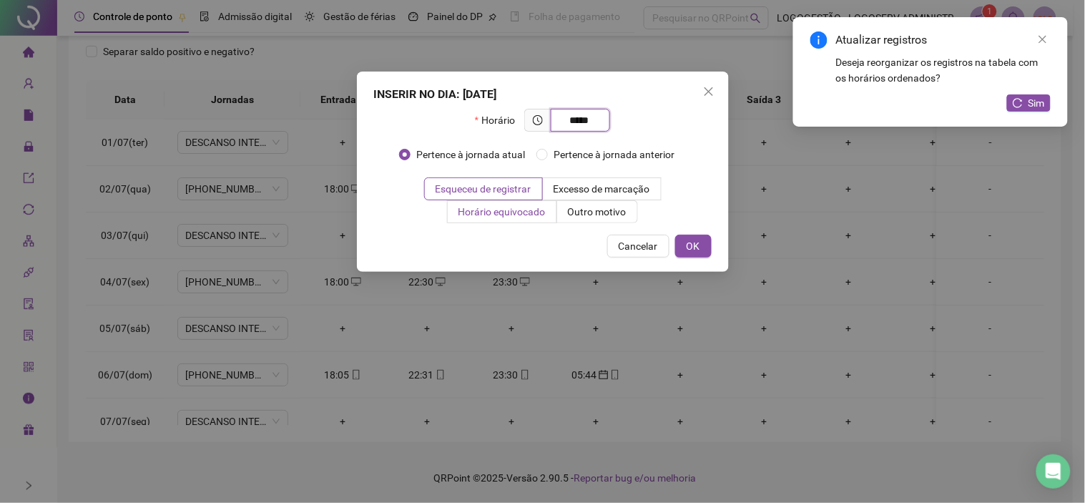
type input "*****"
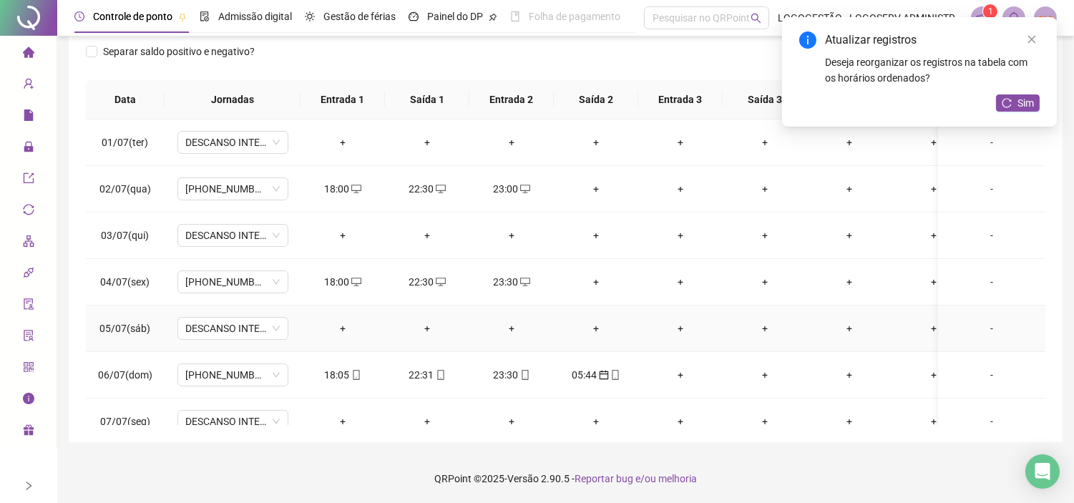
click at [594, 326] on div "+" at bounding box center [596, 328] width 62 height 16
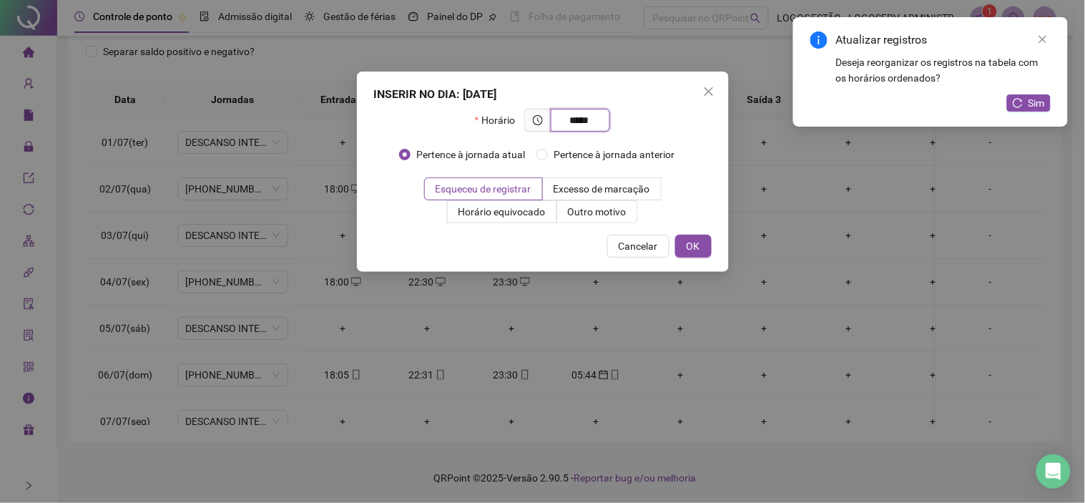
type input "*****"
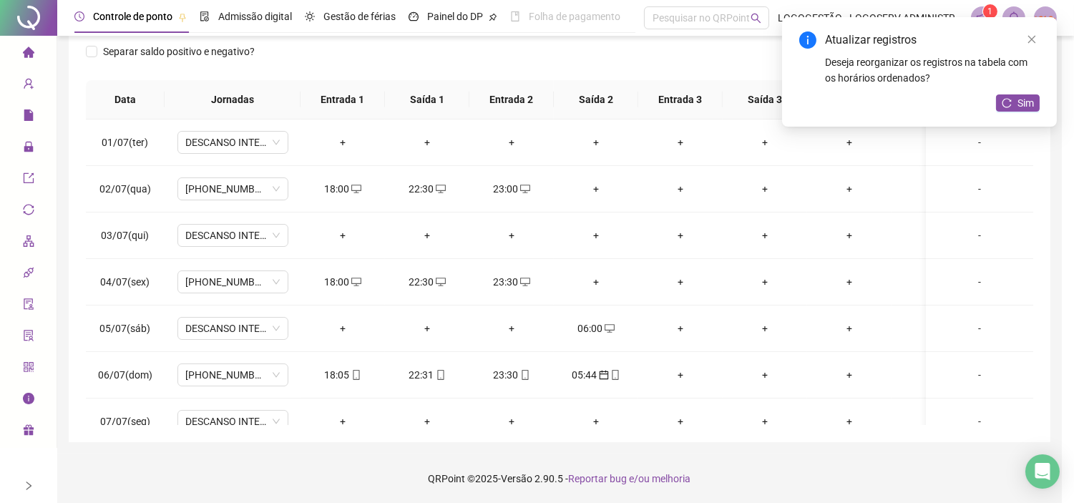
click at [599, 329] on div "06:00" at bounding box center [596, 328] width 62 height 16
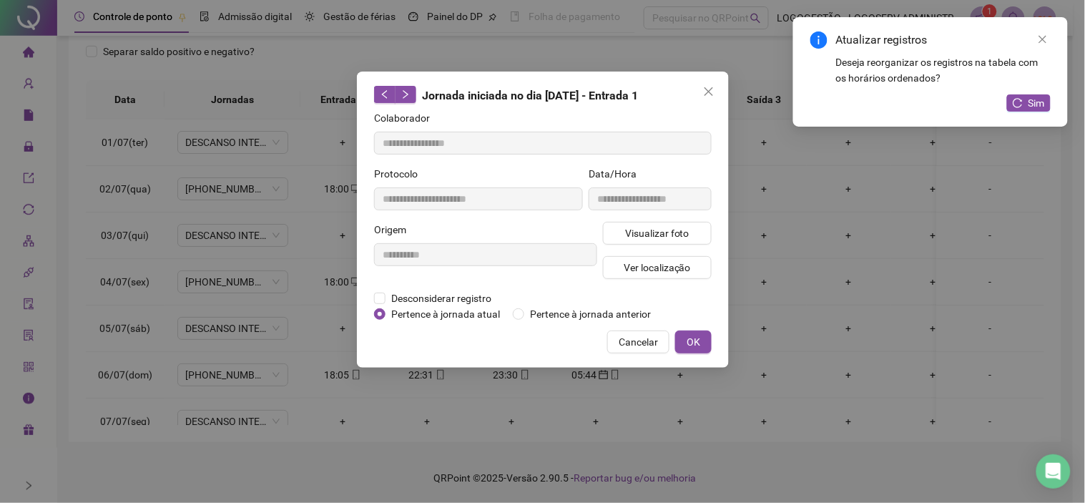
type input "**********"
click at [651, 309] on span "Pertence à jornada anterior" at bounding box center [590, 314] width 132 height 16
click at [701, 340] on button "OK" at bounding box center [693, 341] width 36 height 23
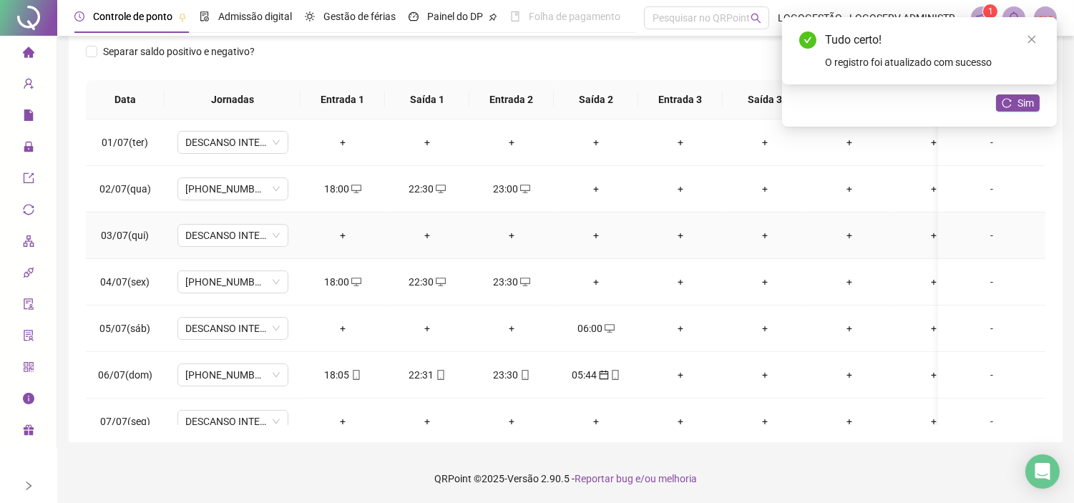
click at [592, 230] on div "+" at bounding box center [596, 235] width 62 height 16
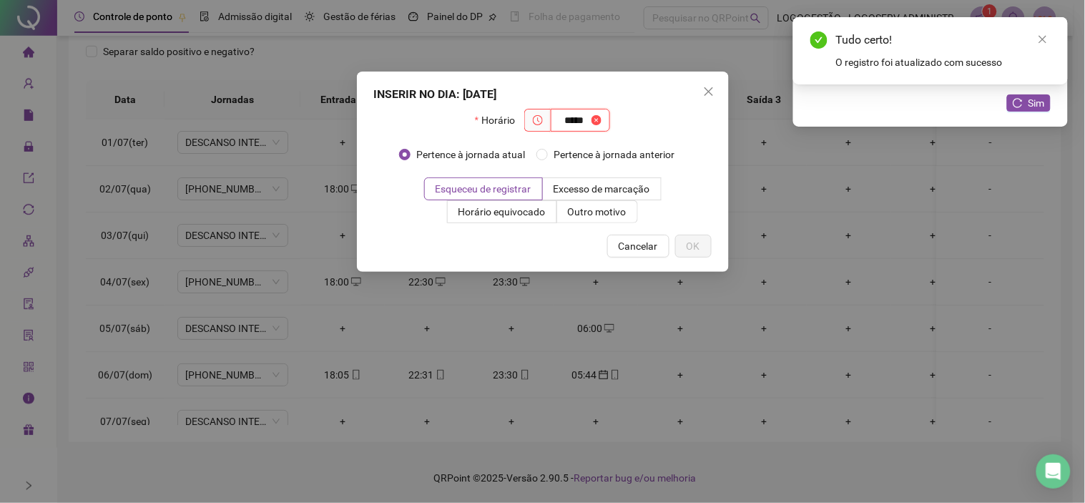
type input "*****"
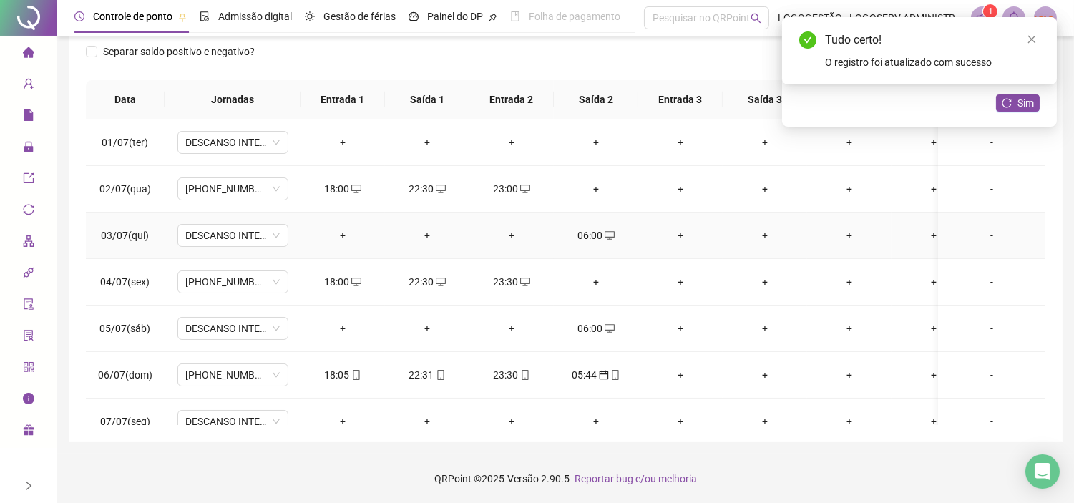
click at [601, 233] on div "06:00" at bounding box center [596, 235] width 62 height 16
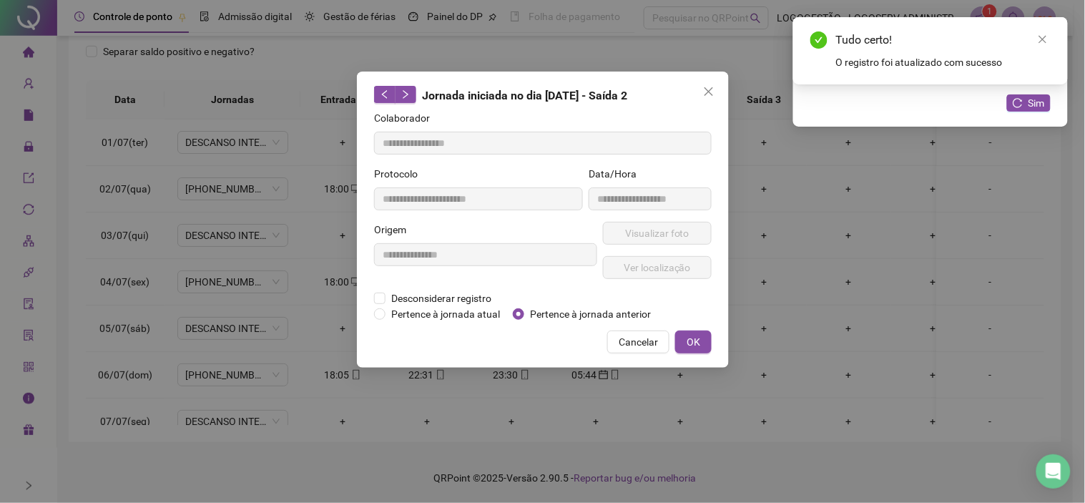
type input "**********"
click at [644, 306] on span "Pertence à jornada anterior" at bounding box center [590, 314] width 132 height 16
click at [692, 333] on button "OK" at bounding box center [693, 341] width 36 height 23
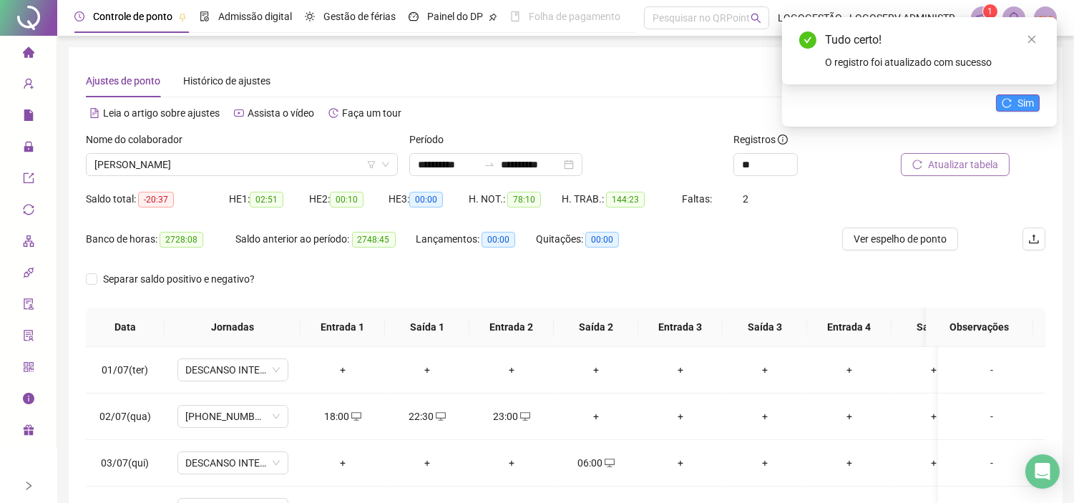
click at [1012, 100] on button "Sim" at bounding box center [1018, 102] width 44 height 17
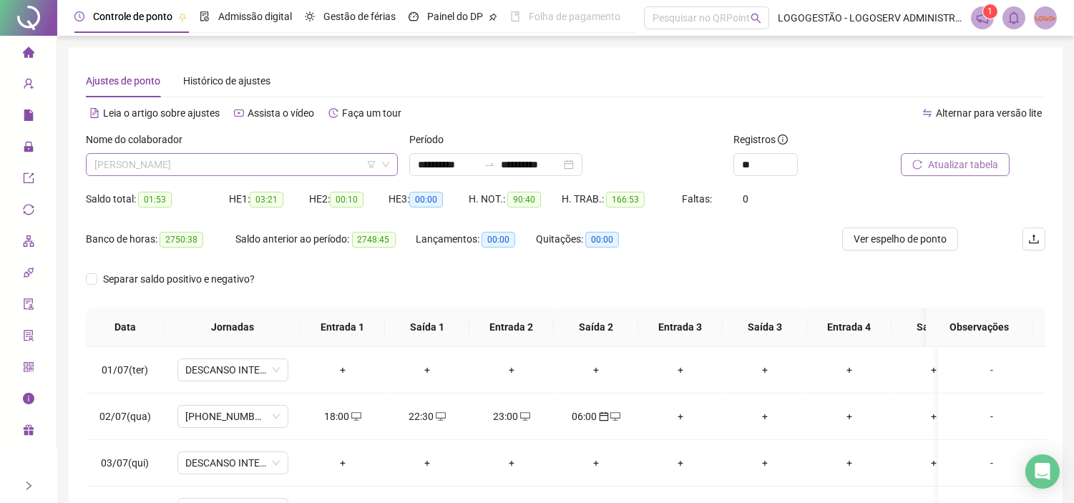
click at [255, 159] on span "BRUNO SOUZA SILVA" at bounding box center [241, 164] width 295 height 21
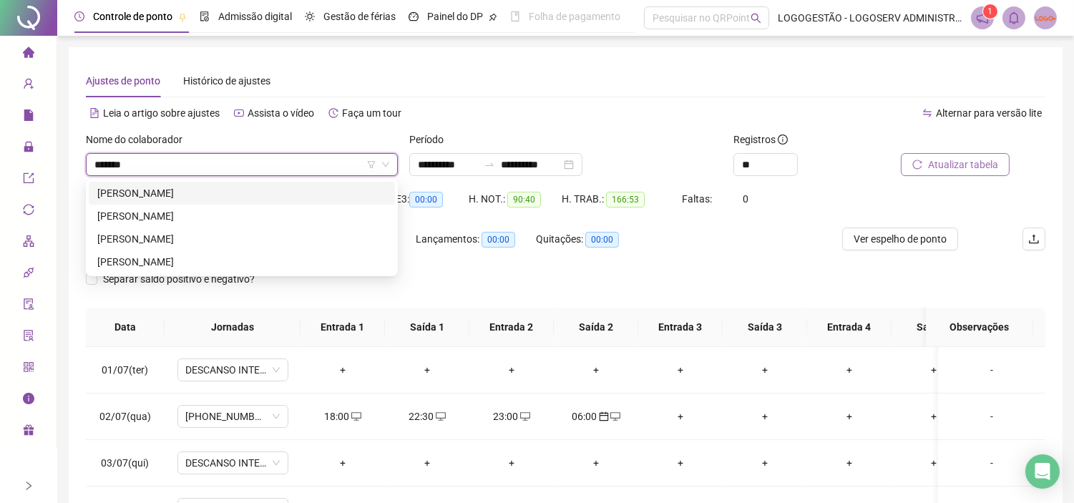
type input "********"
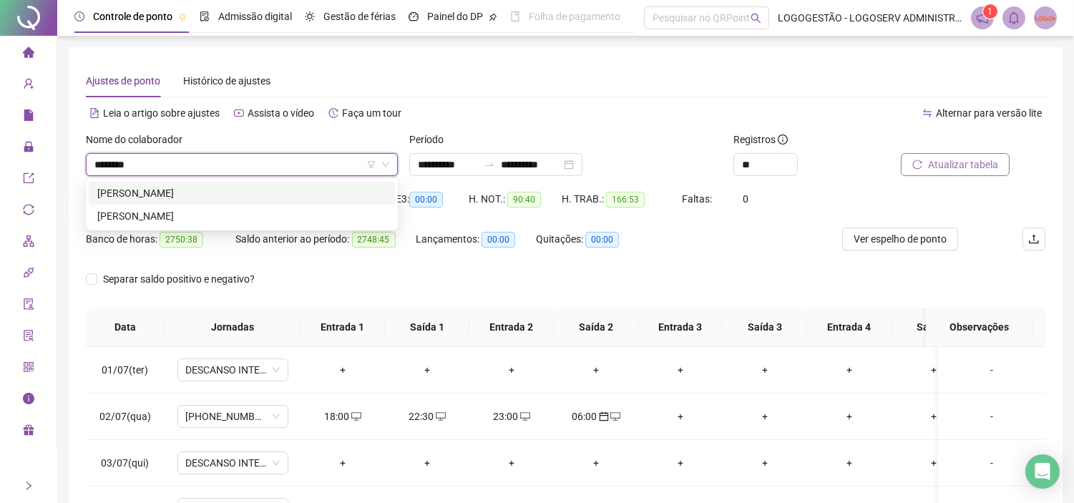
click at [257, 192] on div "GILSON SILVA ALVES" at bounding box center [241, 193] width 289 height 16
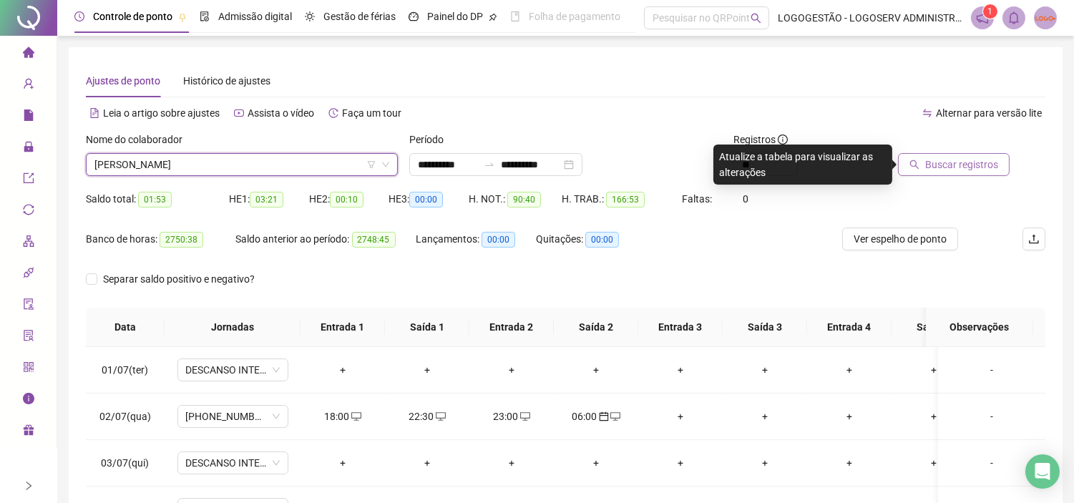
click at [919, 167] on icon "search" at bounding box center [914, 164] width 10 height 10
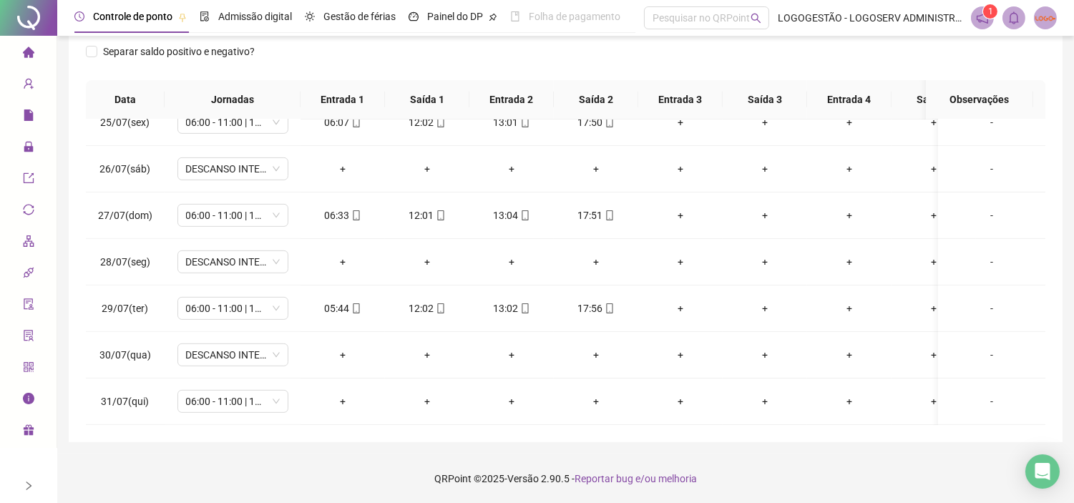
scroll to position [1149, 0]
click at [340, 393] on div "+" at bounding box center [343, 401] width 62 height 16
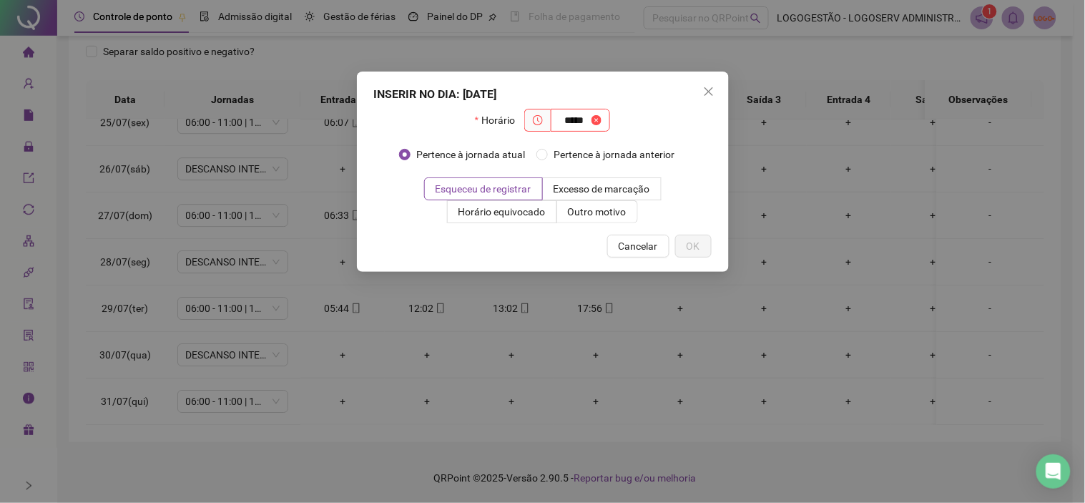
type input "*****"
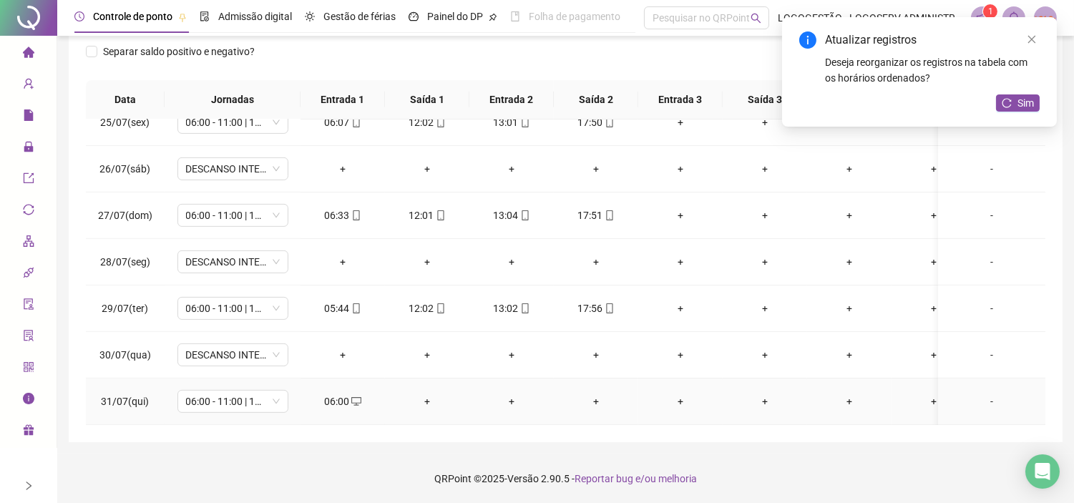
click at [430, 393] on div "+" at bounding box center [427, 401] width 62 height 16
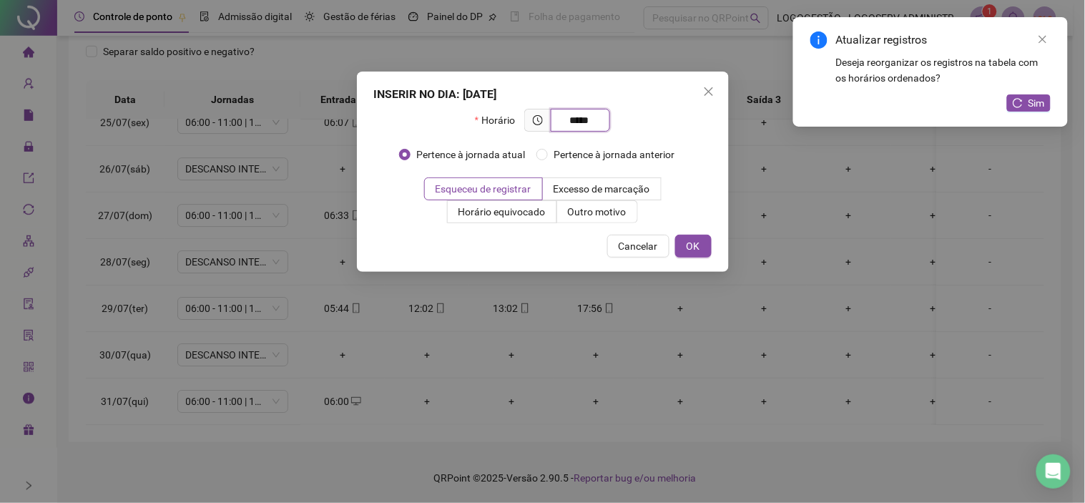
type input "*****"
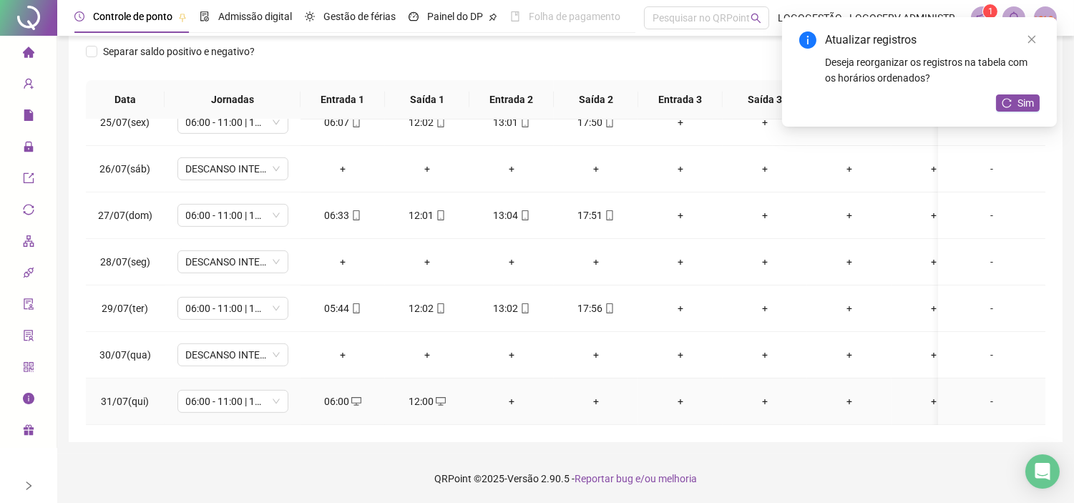
click at [509, 393] on div "+" at bounding box center [512, 401] width 62 height 16
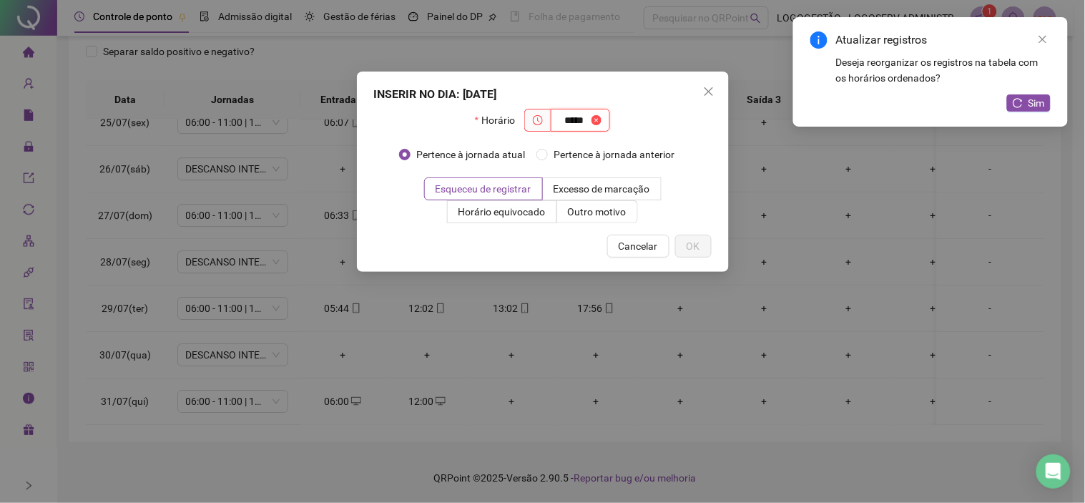
type input "*****"
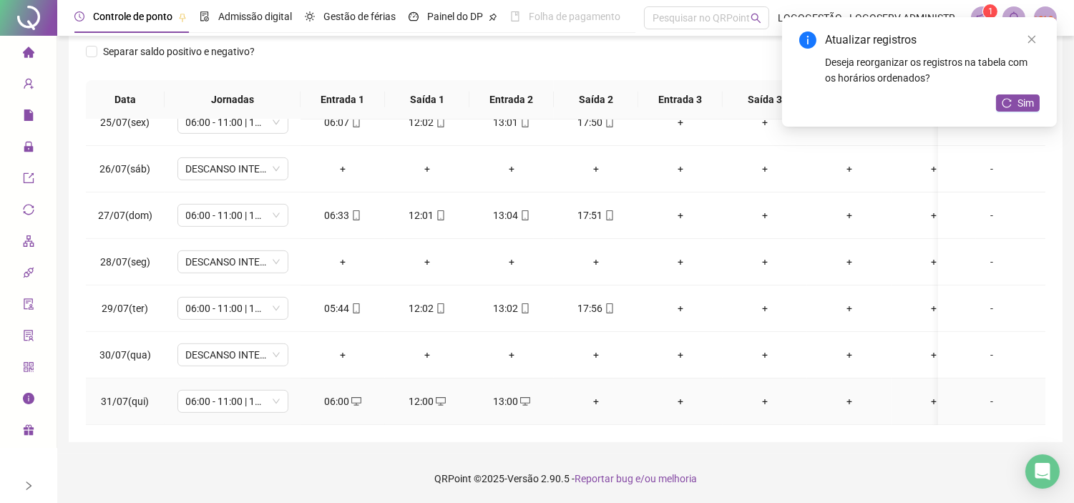
click at [599, 393] on div "+" at bounding box center [596, 401] width 62 height 16
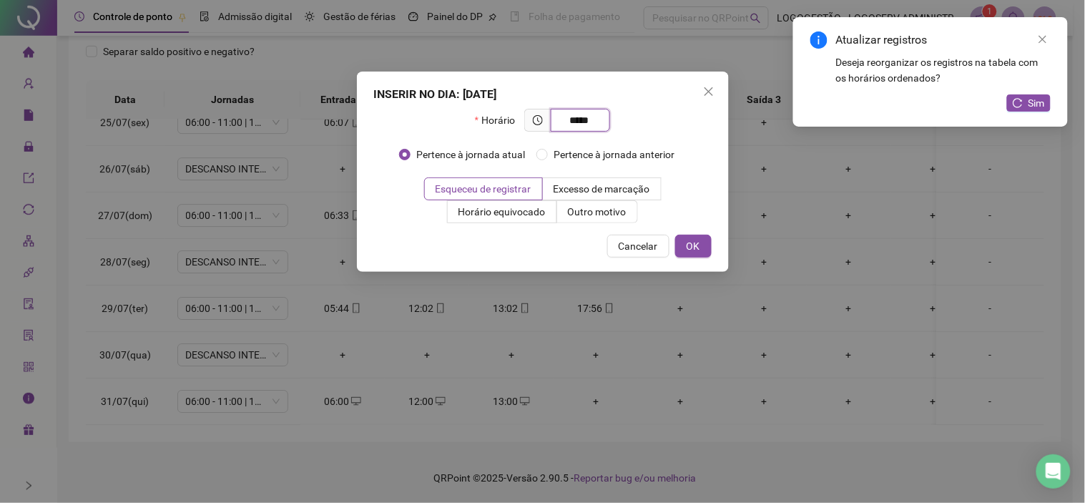
type input "*****"
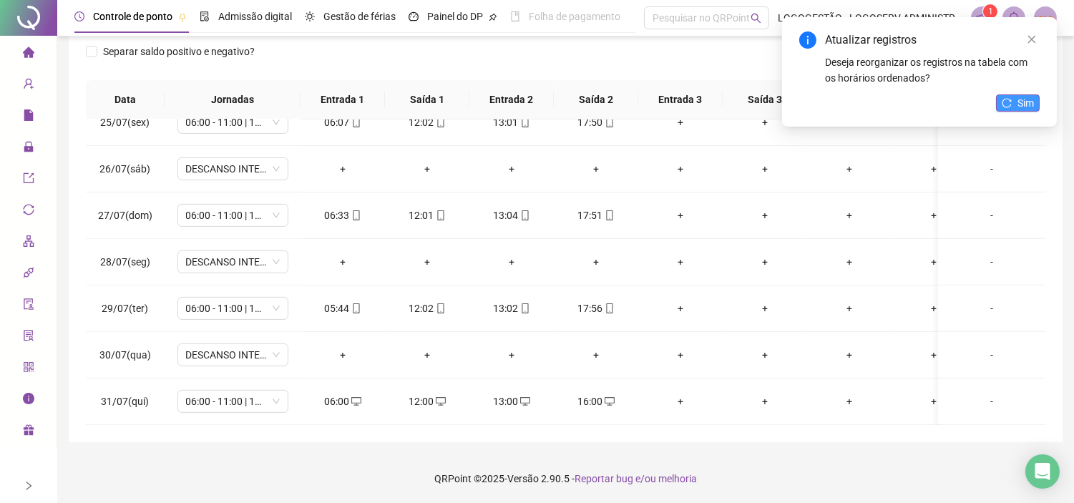
click at [1023, 97] on span "Sim" at bounding box center [1025, 103] width 16 height 16
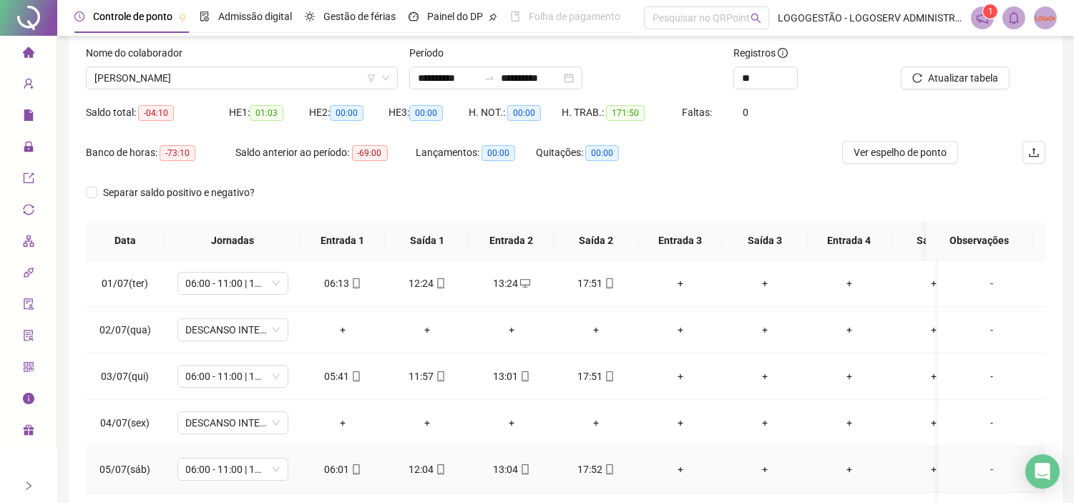
scroll to position [0, 0]
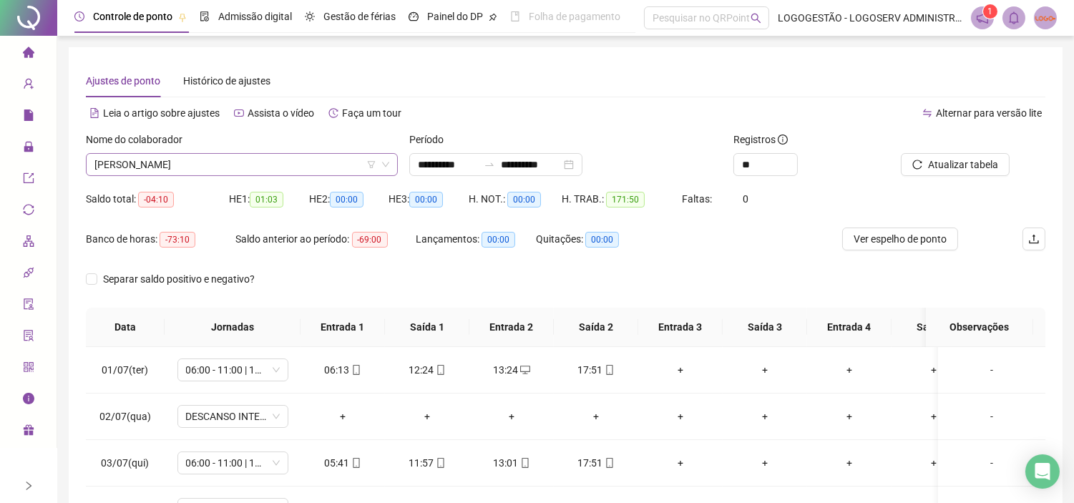
drag, startPoint x: 247, startPoint y: 164, endPoint x: 257, endPoint y: 164, distance: 10.0
click at [248, 164] on span "GILSON SILVA ALVES" at bounding box center [241, 164] width 295 height 21
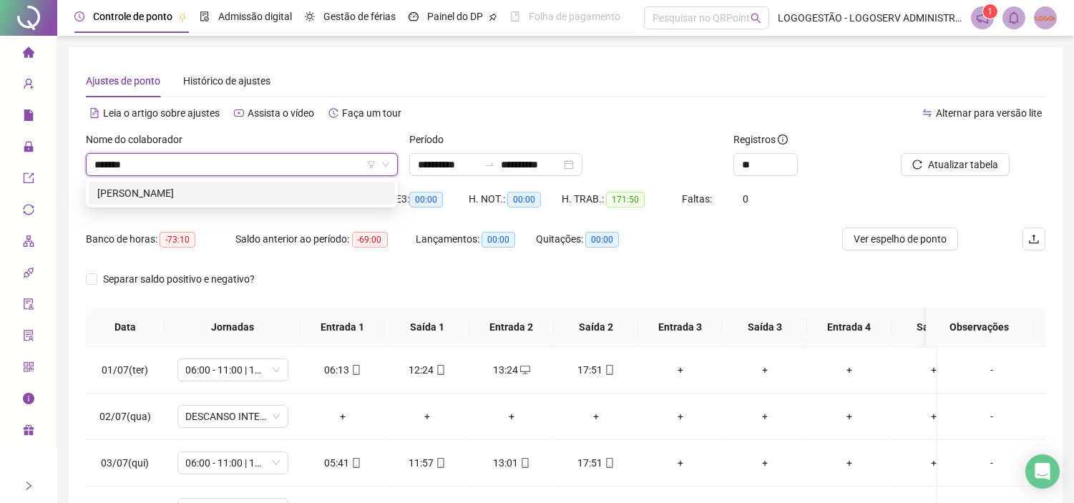
type input "********"
click at [260, 201] on div "PAULO FERREIRA DO NASCIMENTO" at bounding box center [242, 193] width 306 height 23
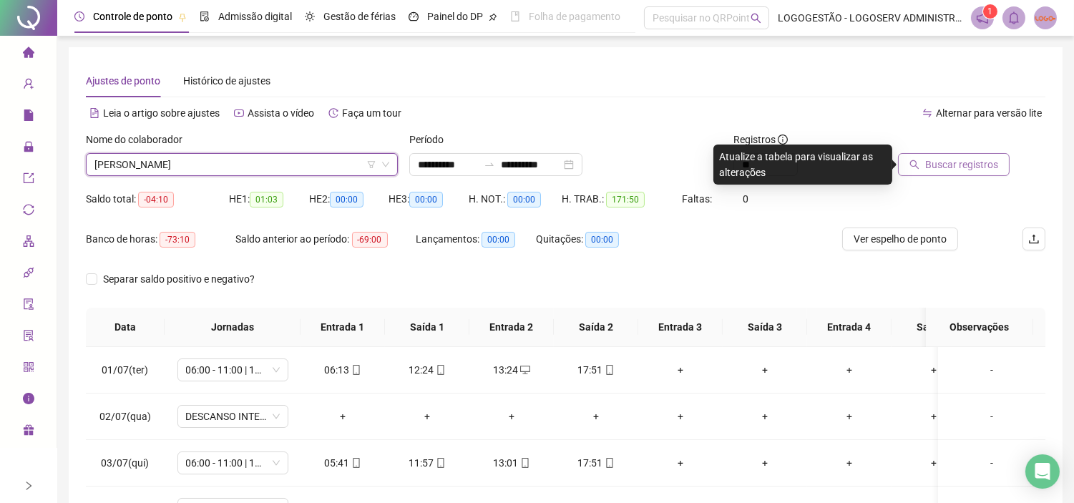
click at [988, 170] on span "Buscar registros" at bounding box center [961, 165] width 73 height 16
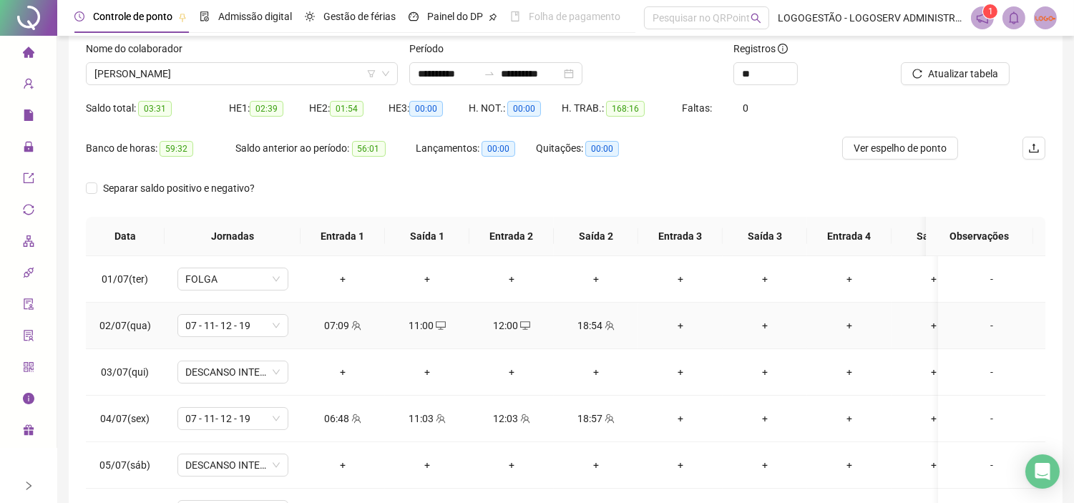
scroll to position [159, 0]
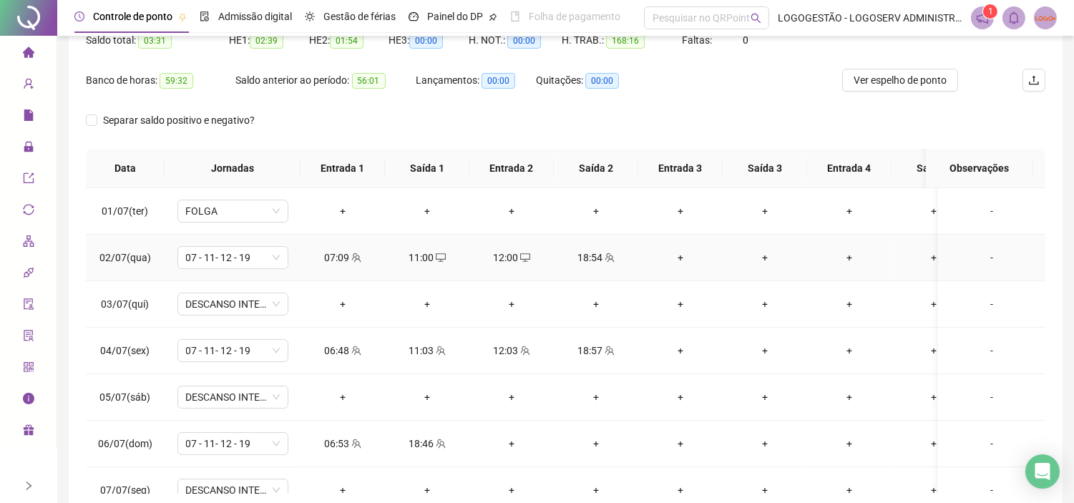
click at [340, 256] on div "07:09" at bounding box center [343, 258] width 62 height 16
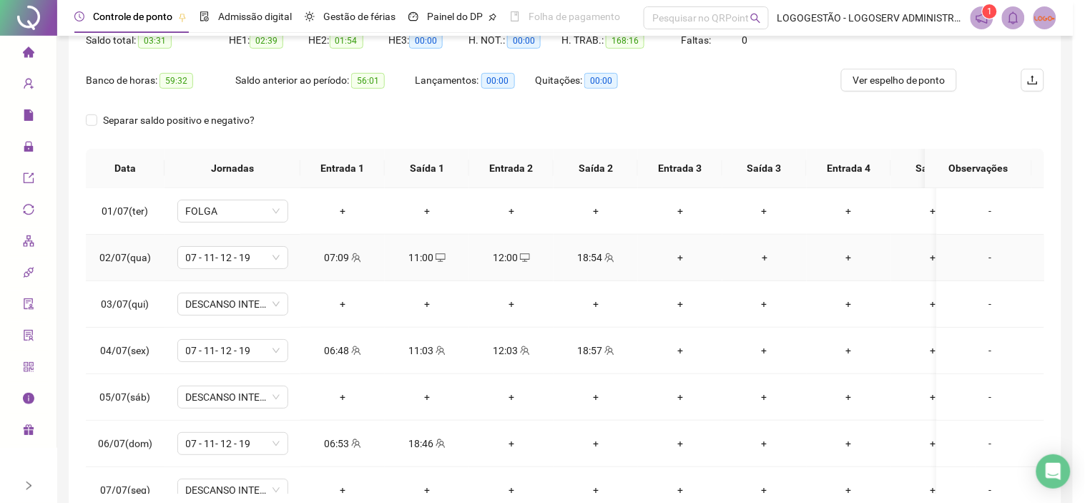
type input "**********"
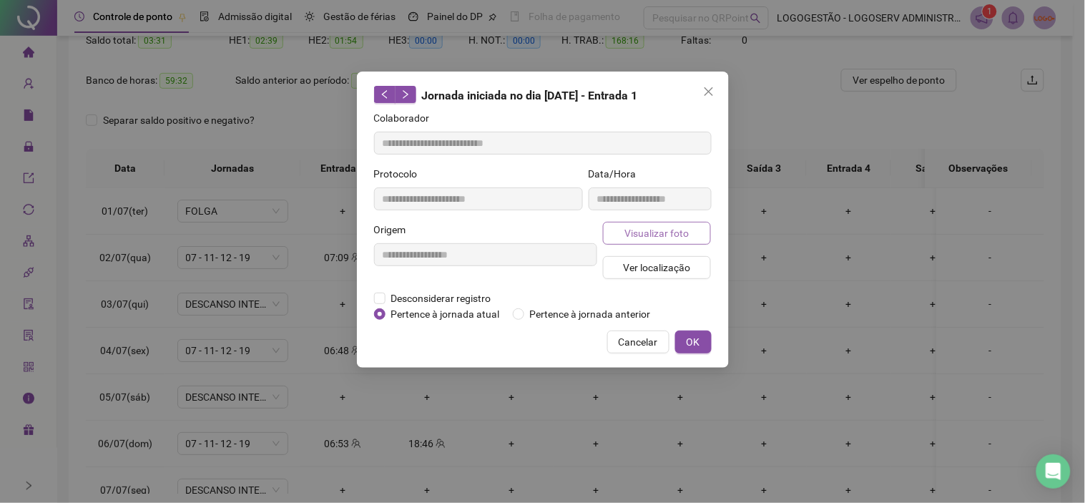
click at [654, 226] on span "Visualizar foto" at bounding box center [656, 233] width 64 height 16
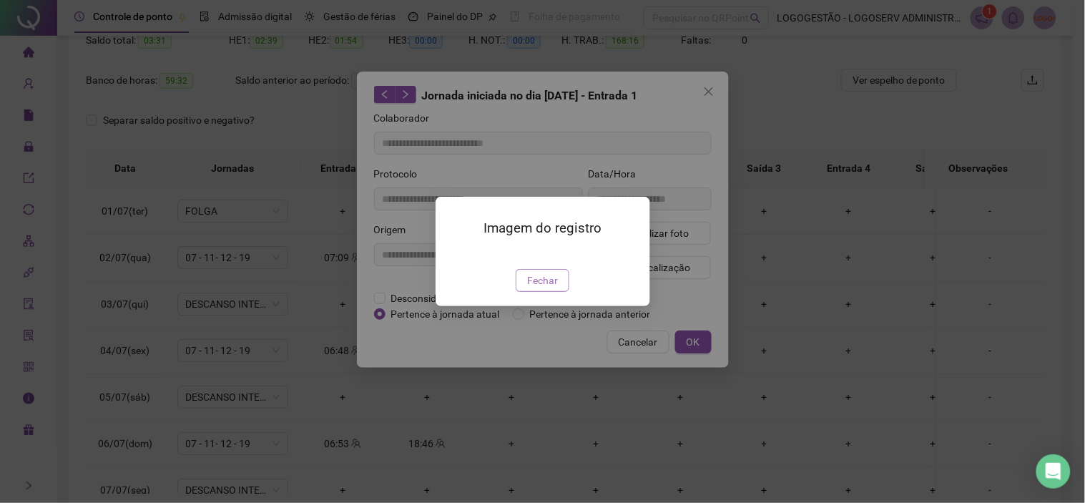
click at [546, 288] on span "Fechar" at bounding box center [542, 280] width 31 height 16
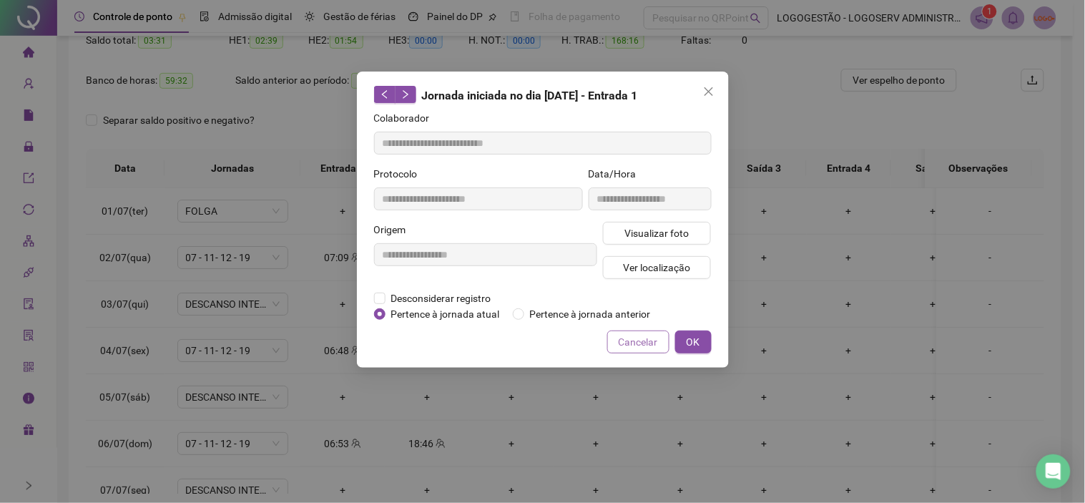
click at [635, 348] on span "Cancelar" at bounding box center [638, 342] width 39 height 16
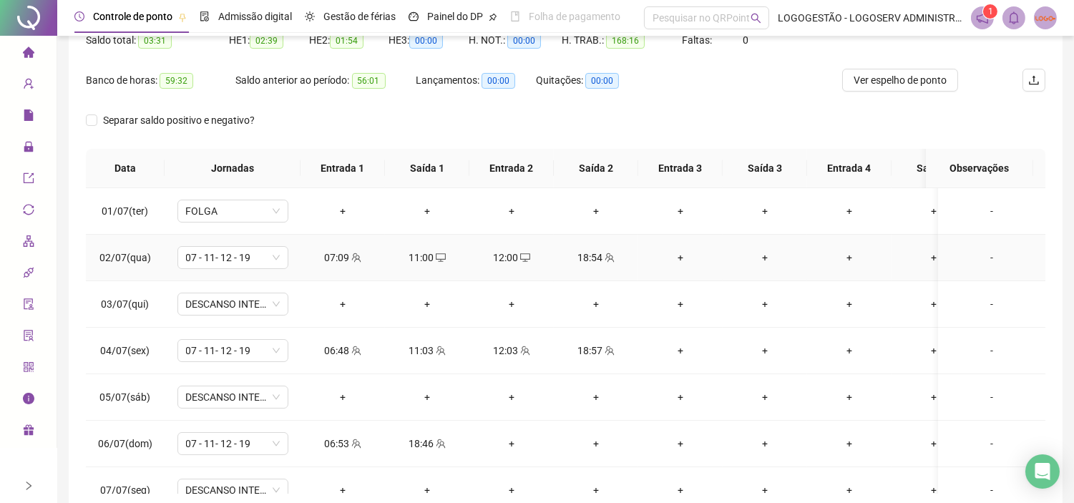
click at [599, 256] on div "18:54" at bounding box center [596, 258] width 62 height 16
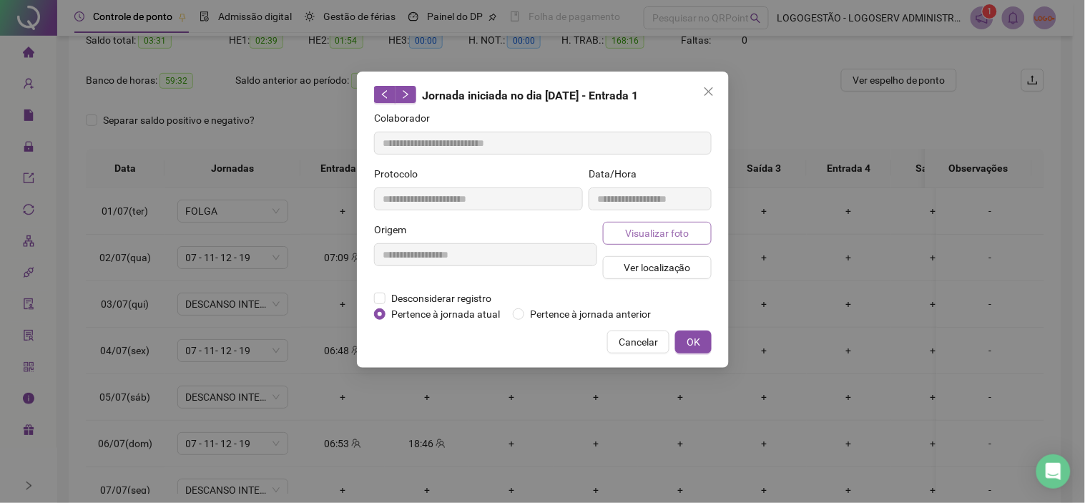
type input "**********"
click at [677, 222] on button "Visualizar foto" at bounding box center [657, 233] width 109 height 23
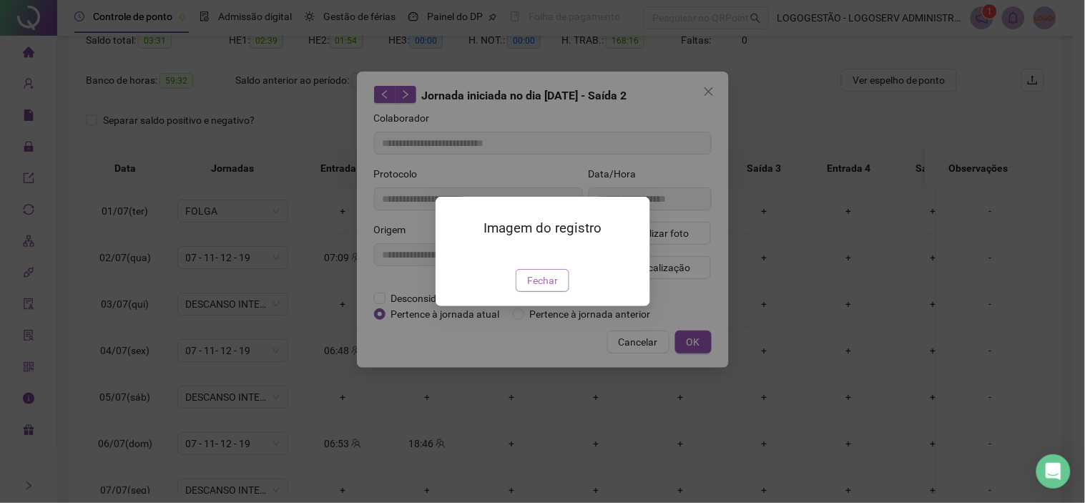
click at [549, 288] on span "Fechar" at bounding box center [542, 280] width 31 height 16
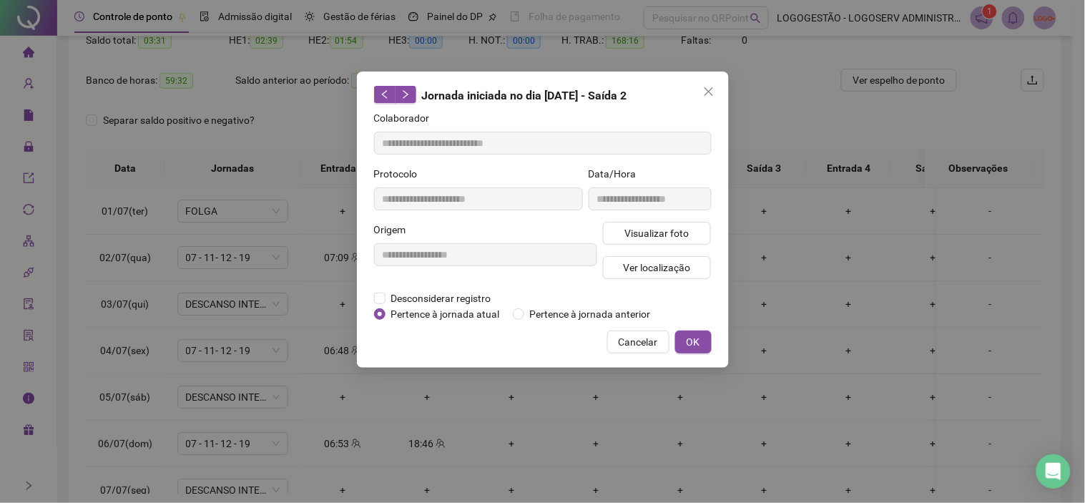
click at [630, 340] on span "Cancelar" at bounding box center [638, 342] width 39 height 16
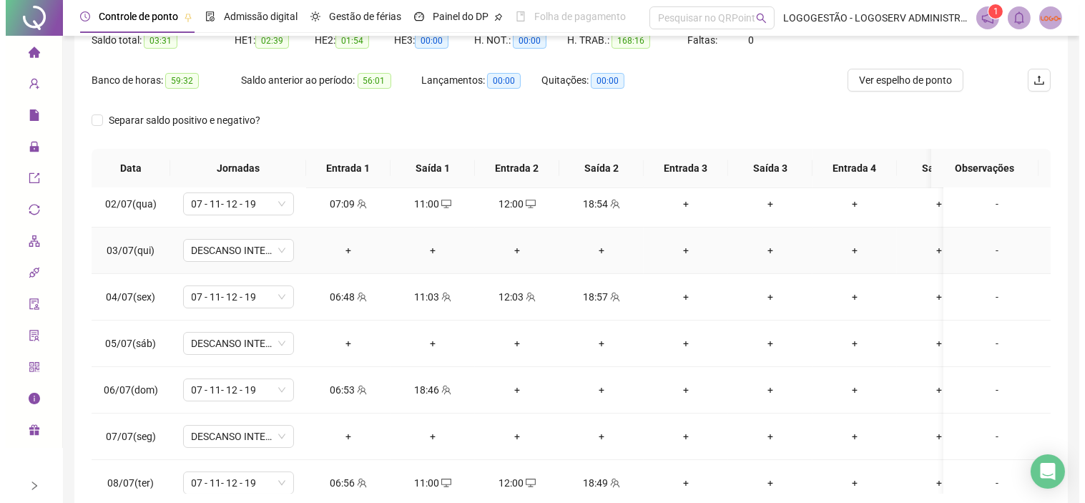
scroll to position [79, 0]
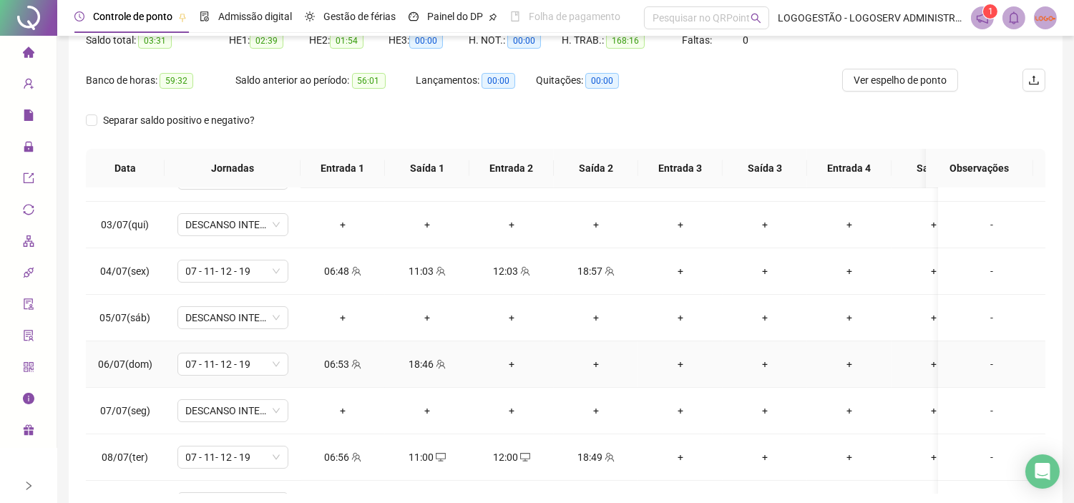
click at [428, 361] on div "18:46" at bounding box center [427, 364] width 62 height 16
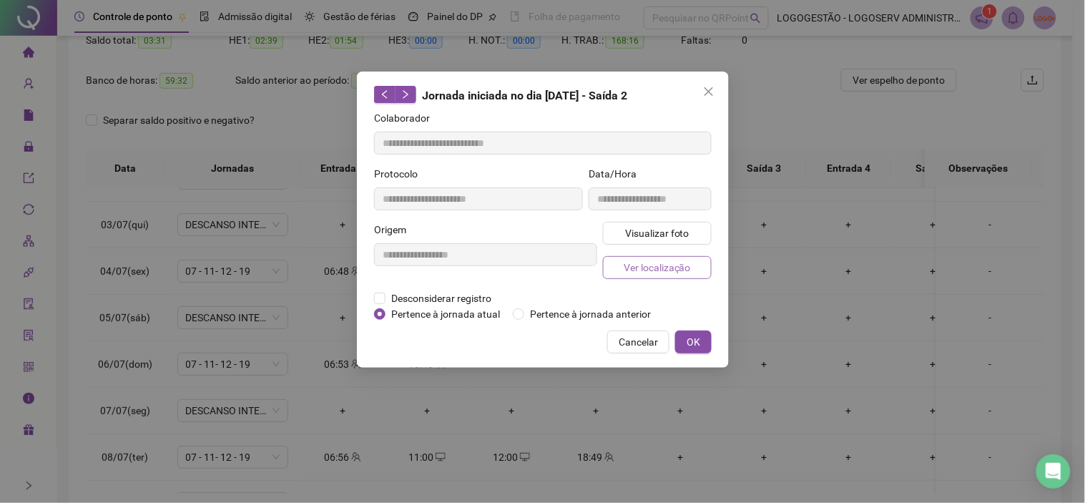
type input "**********"
click at [624, 232] on button "Visualizar foto" at bounding box center [657, 233] width 109 height 23
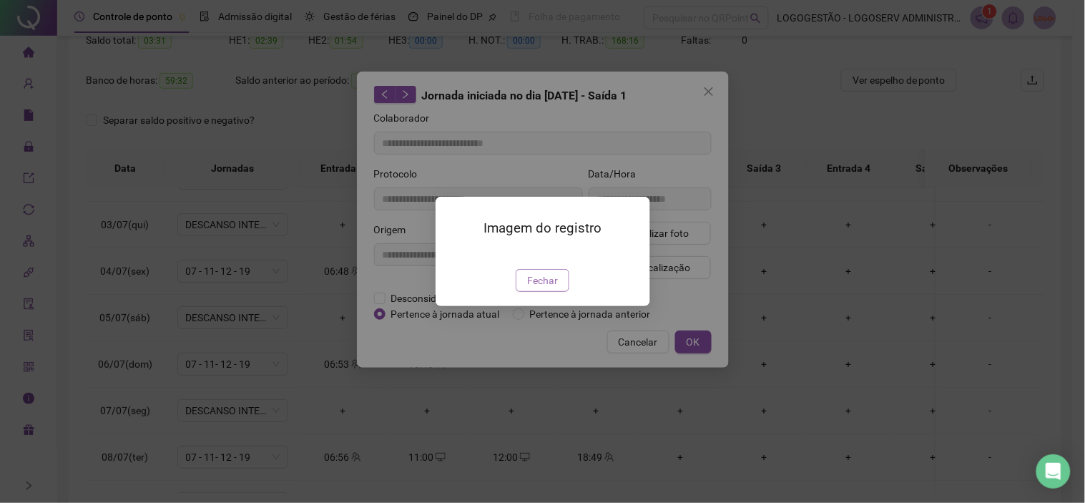
click at [549, 288] on span "Fechar" at bounding box center [542, 280] width 31 height 16
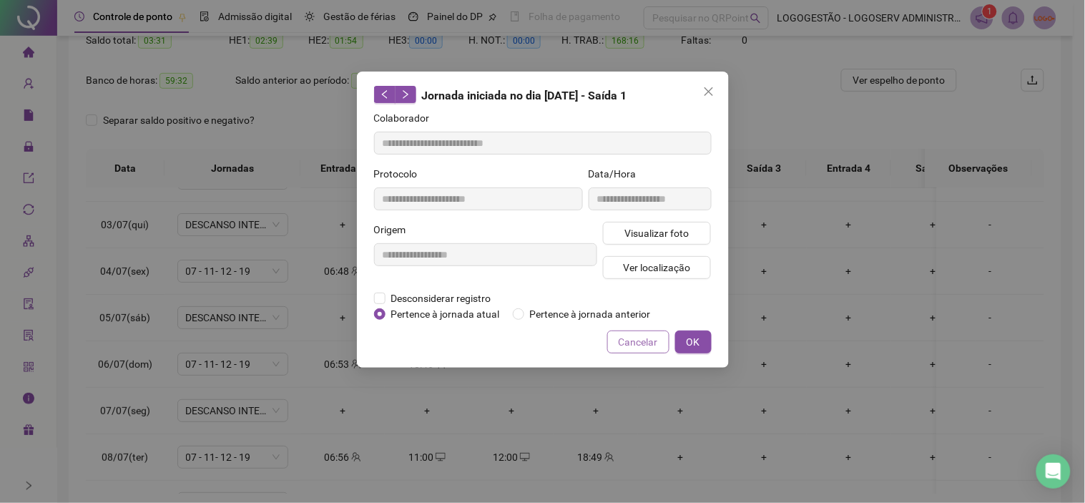
click at [634, 348] on span "Cancelar" at bounding box center [638, 342] width 39 height 16
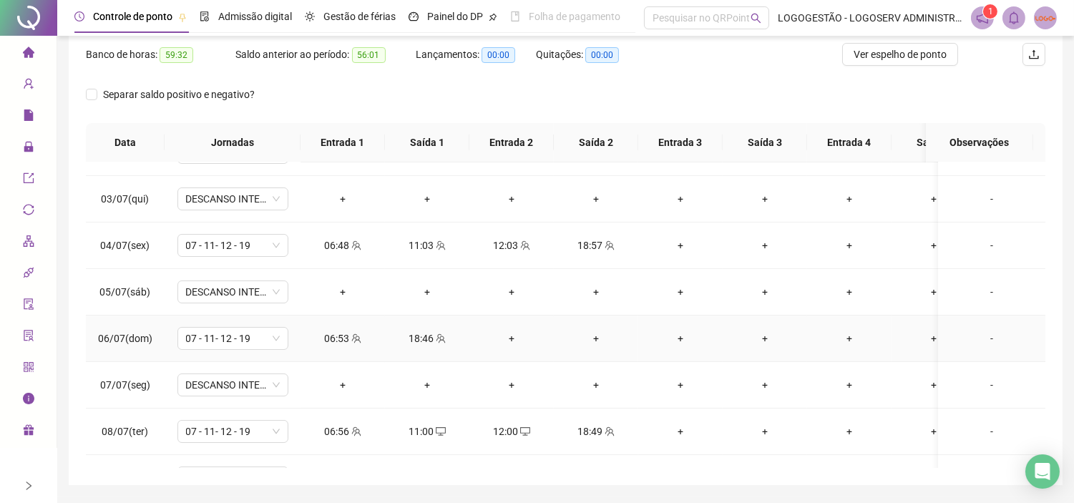
scroll to position [227, 0]
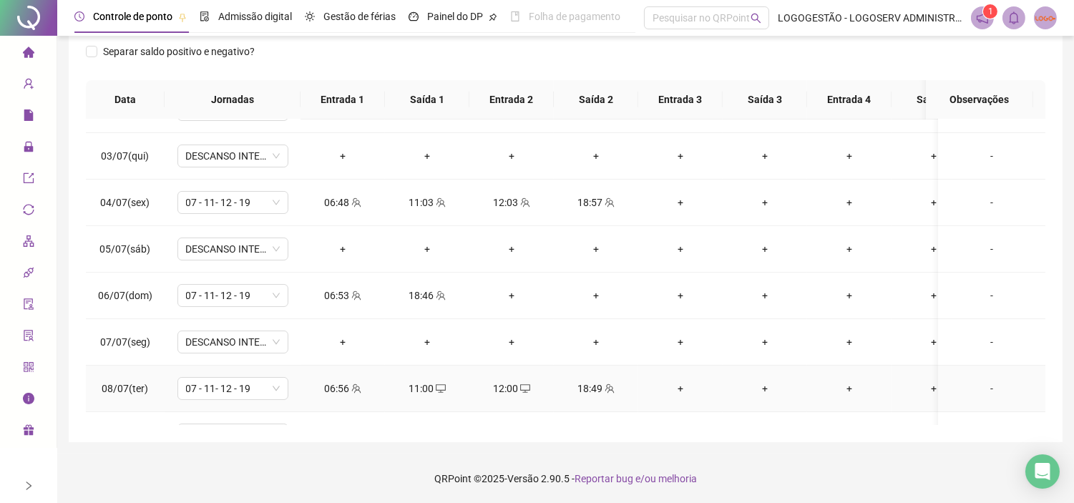
click at [346, 381] on div "06:56" at bounding box center [343, 388] width 62 height 16
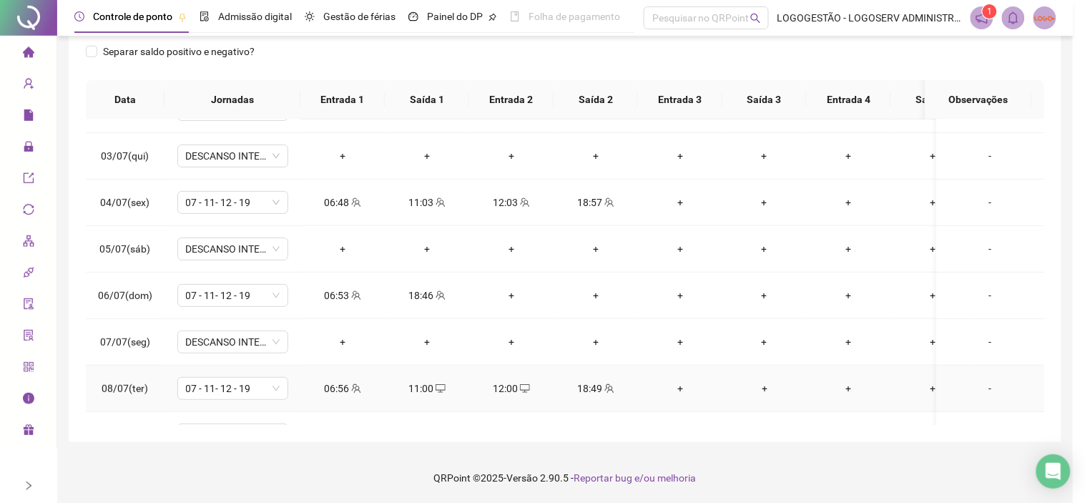
type input "**********"
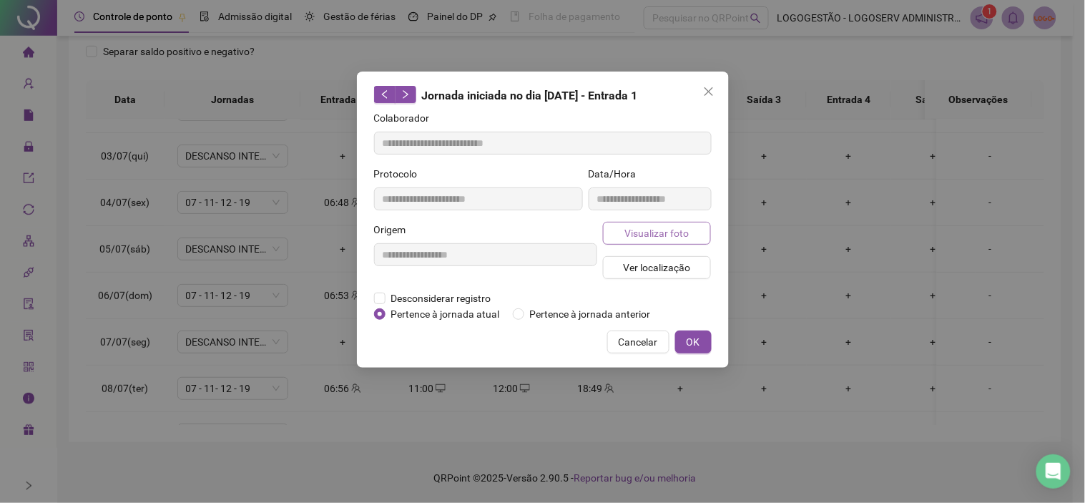
click at [642, 230] on span "Visualizar foto" at bounding box center [656, 233] width 64 height 16
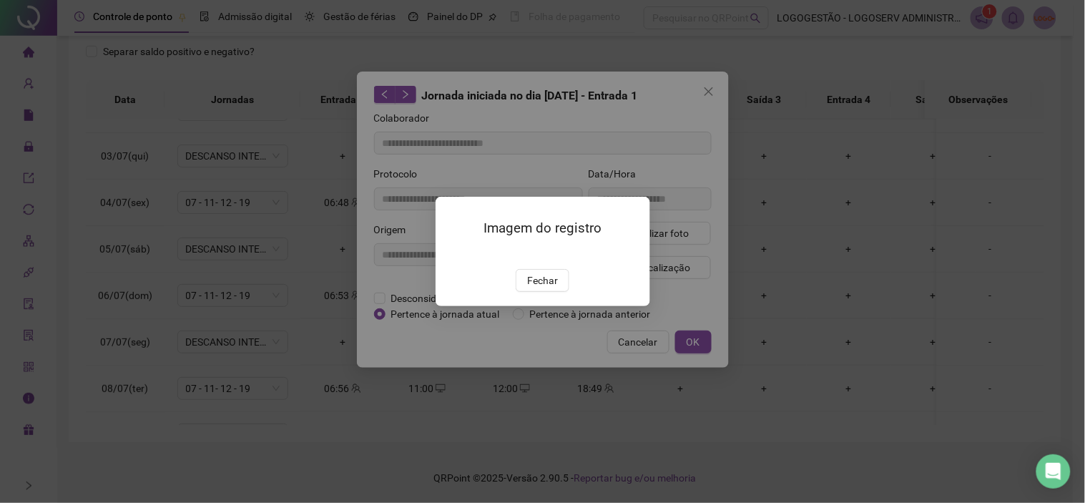
click at [544, 288] on span "Fechar" at bounding box center [542, 280] width 31 height 16
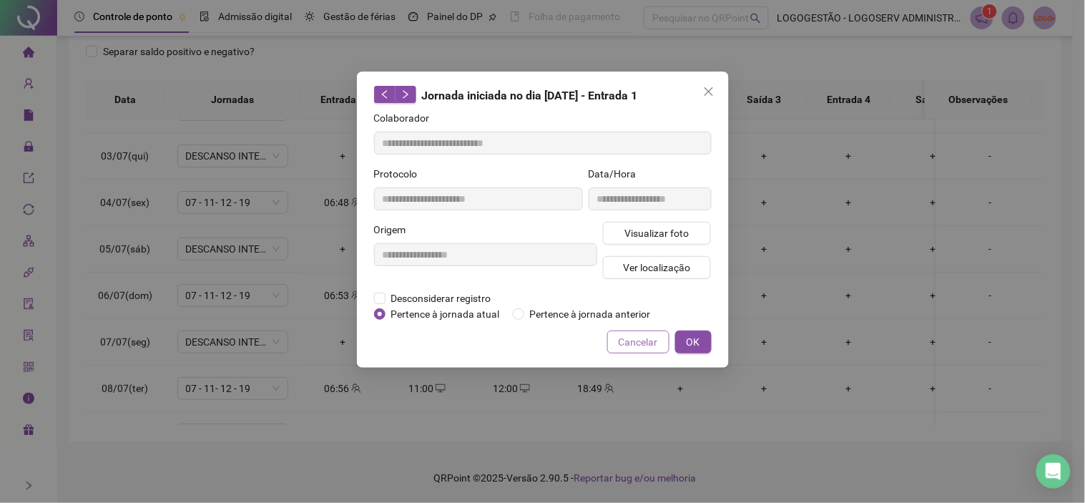
click at [642, 338] on span "Cancelar" at bounding box center [638, 342] width 39 height 16
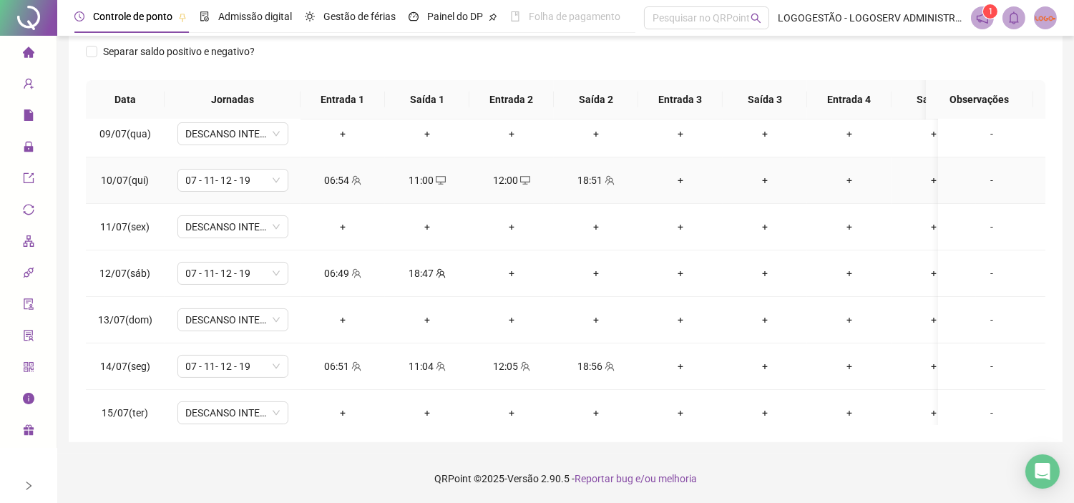
scroll to position [397, 0]
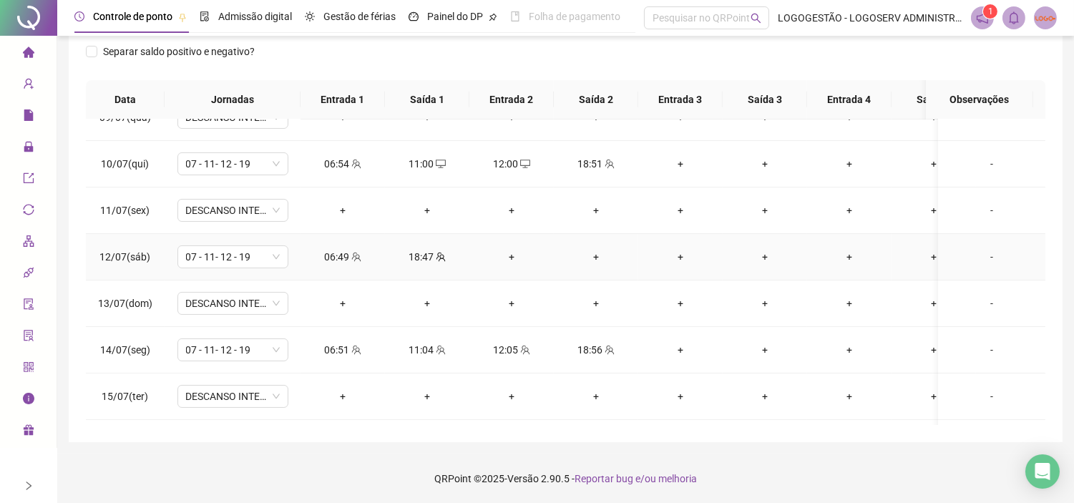
click at [428, 258] on div "18:47" at bounding box center [427, 257] width 62 height 16
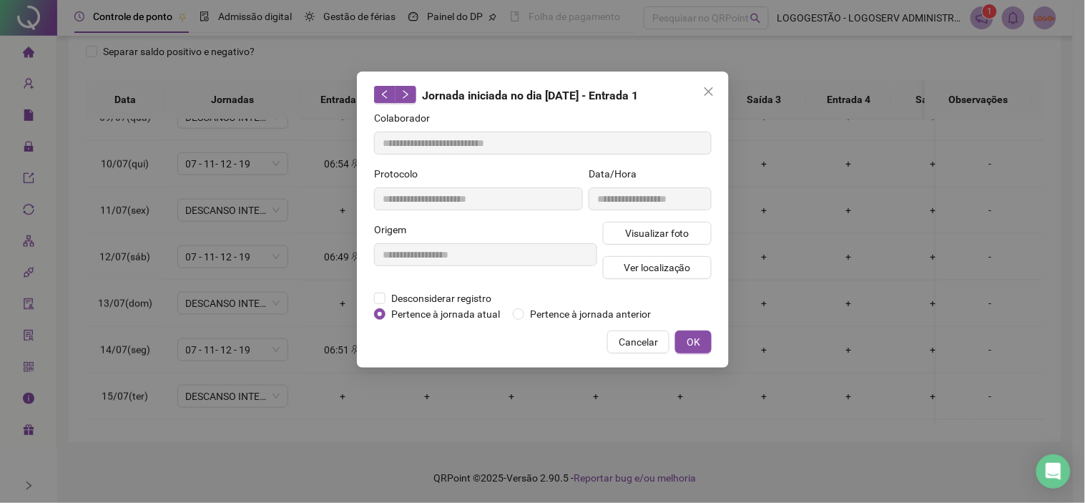
type input "**********"
click at [670, 234] on span "Visualizar foto" at bounding box center [656, 233] width 64 height 16
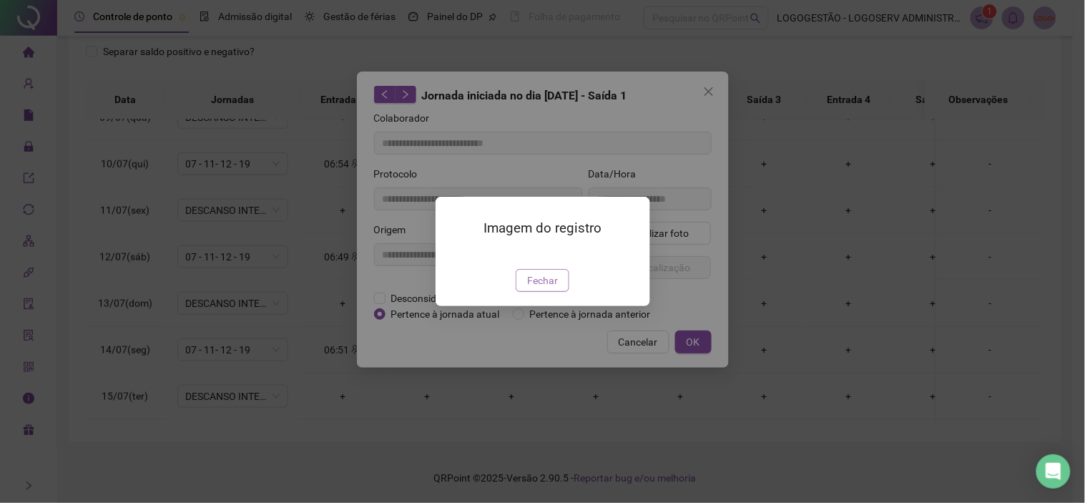
click at [554, 288] on span "Fechar" at bounding box center [542, 280] width 31 height 16
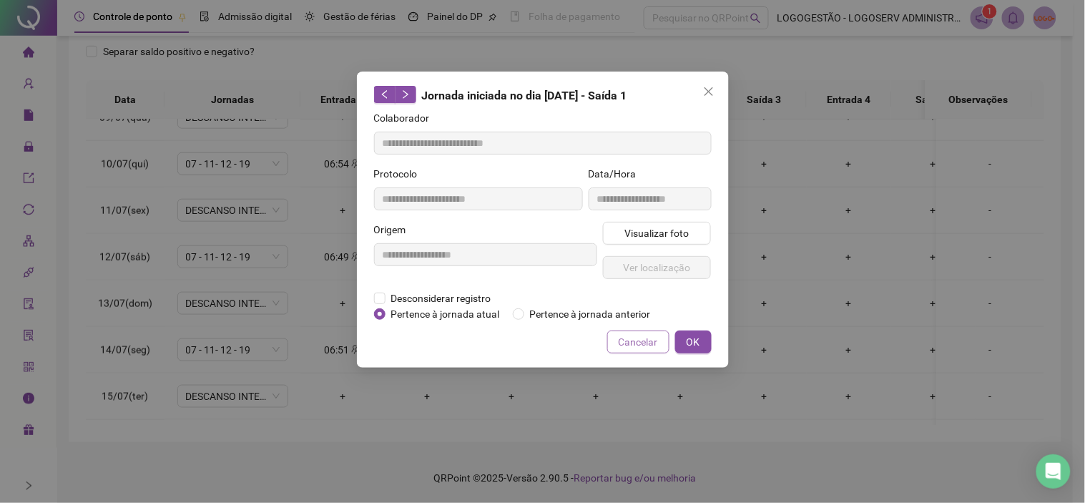
click at [630, 338] on span "Cancelar" at bounding box center [638, 342] width 39 height 16
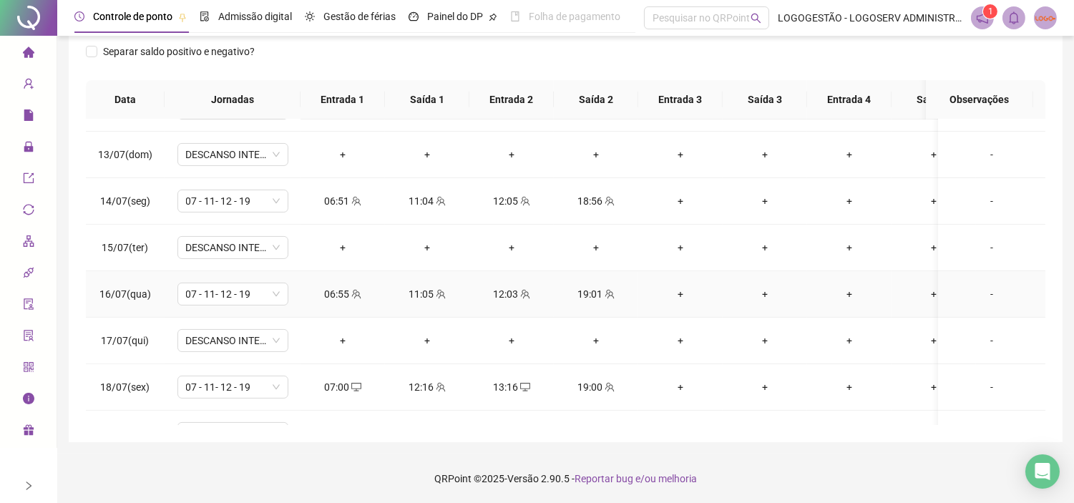
scroll to position [556, 0]
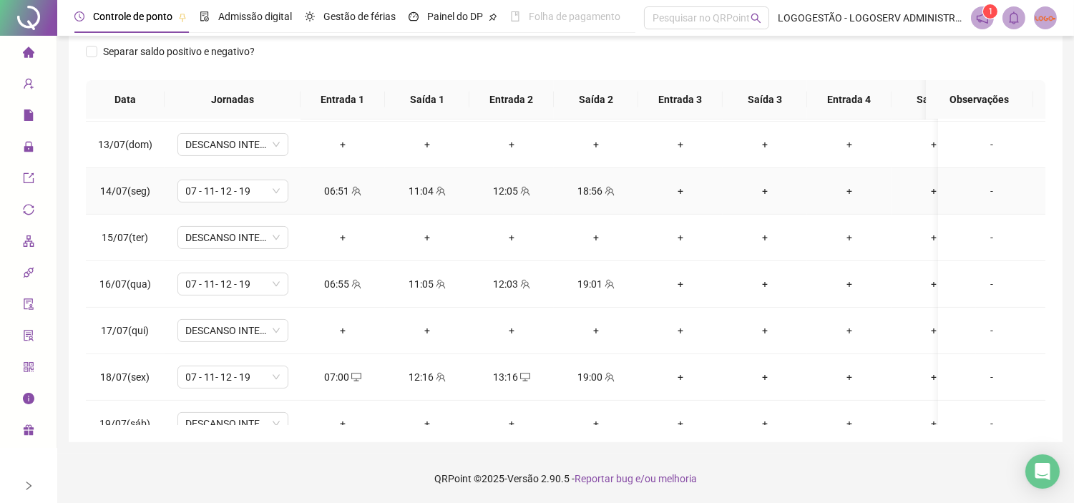
click at [347, 190] on div "06:51" at bounding box center [343, 191] width 62 height 16
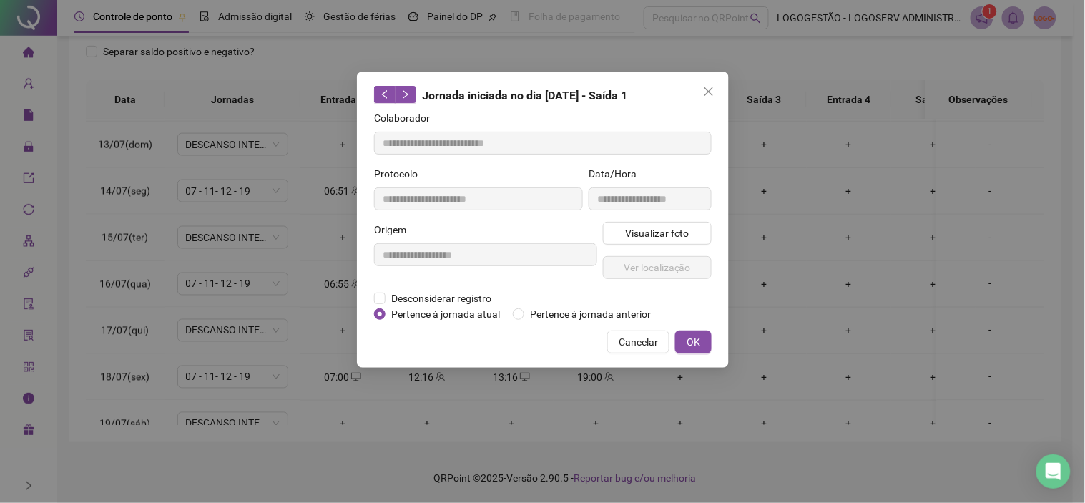
type input "**********"
click at [632, 227] on span "Visualizar foto" at bounding box center [656, 233] width 64 height 16
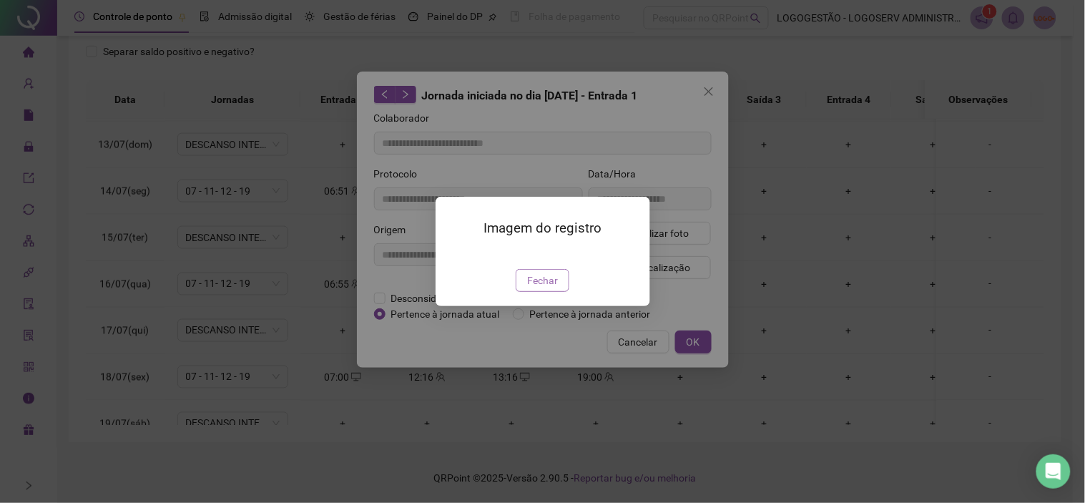
click at [544, 288] on span "Fechar" at bounding box center [542, 280] width 31 height 16
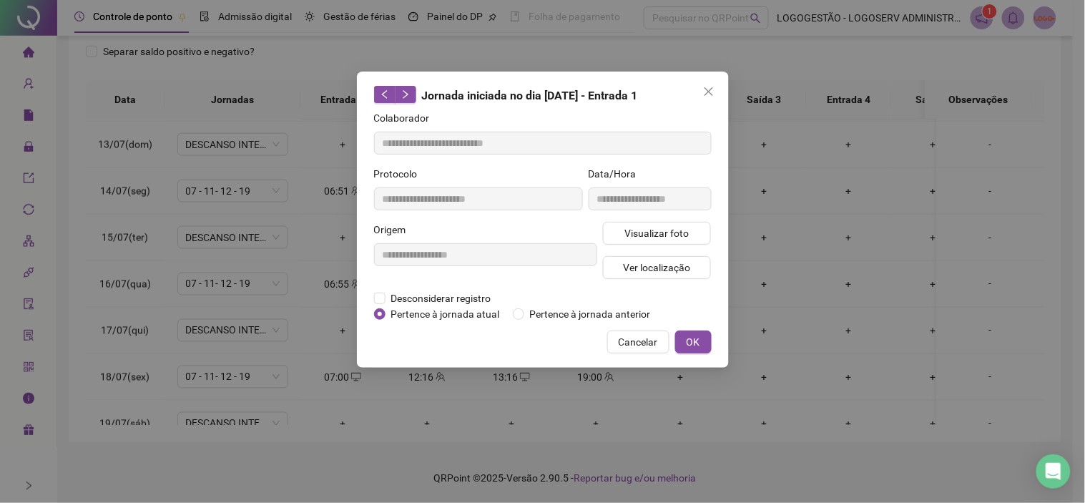
click at [646, 334] on span "Cancelar" at bounding box center [638, 342] width 39 height 16
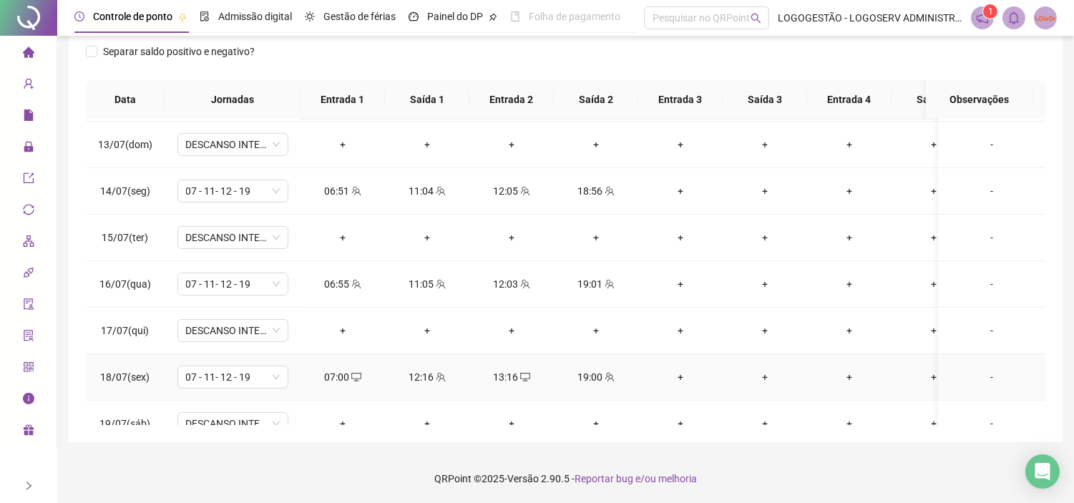
click at [429, 383] on div "12:16" at bounding box center [427, 377] width 62 height 16
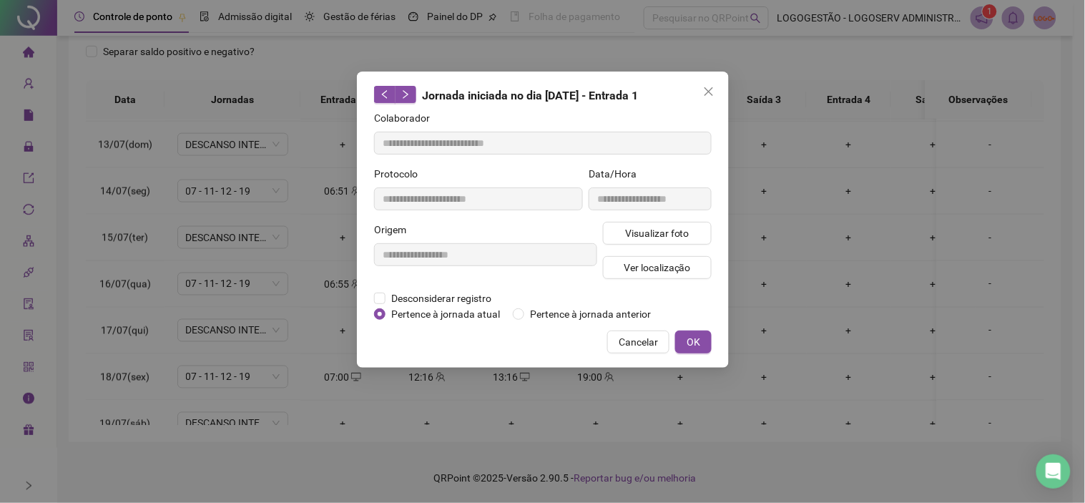
type input "**********"
click at [627, 348] on span "Cancelar" at bounding box center [638, 342] width 39 height 16
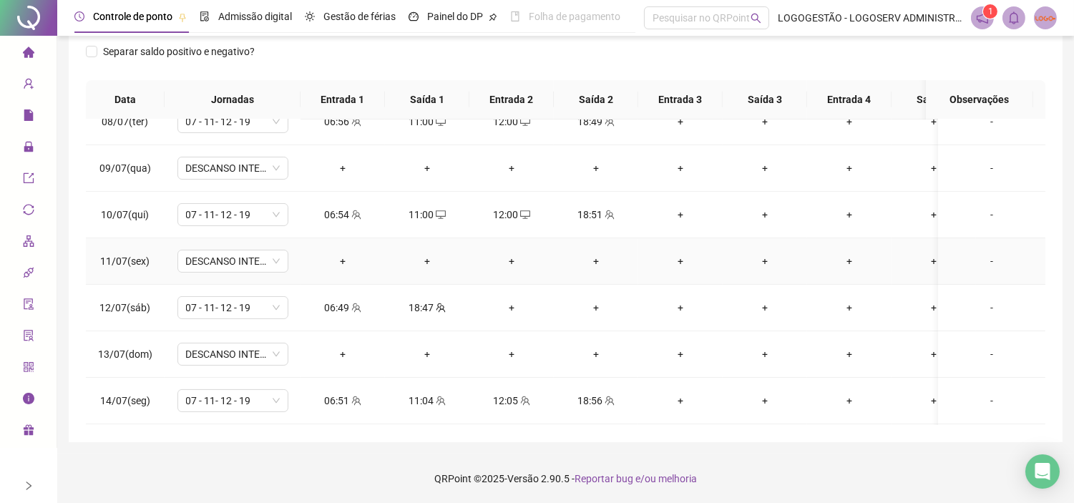
scroll to position [318, 0]
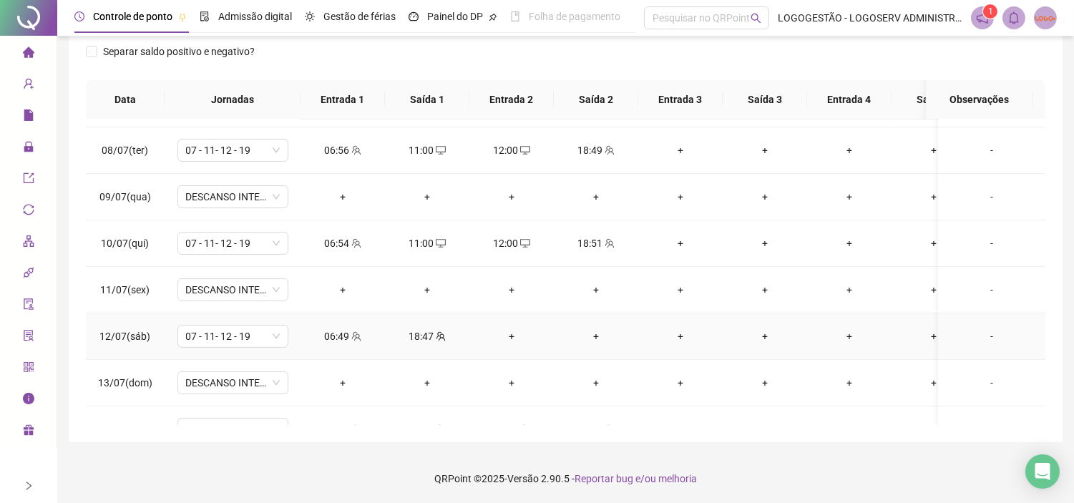
click at [429, 330] on div "18:47" at bounding box center [427, 336] width 62 height 16
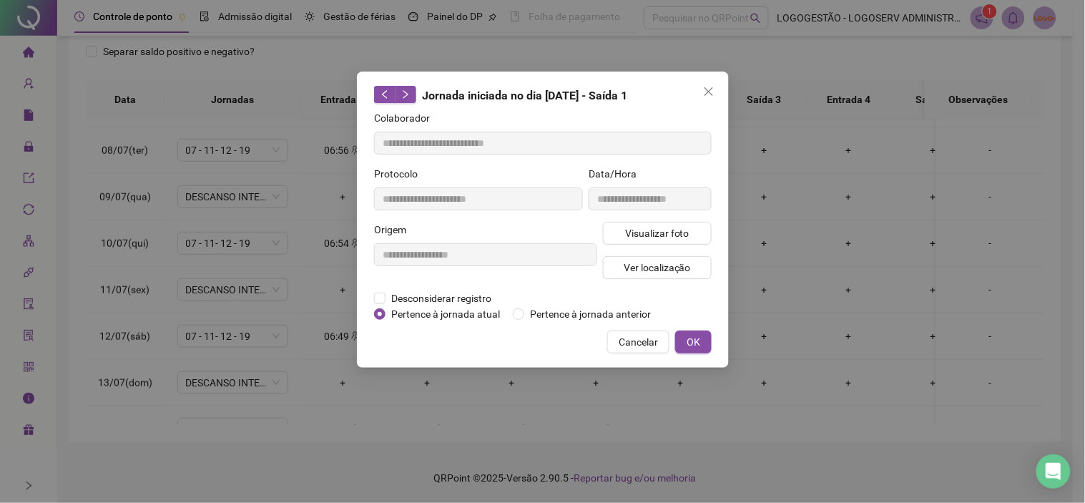
type input "**********"
click at [631, 229] on span "Visualizar foto" at bounding box center [656, 233] width 64 height 16
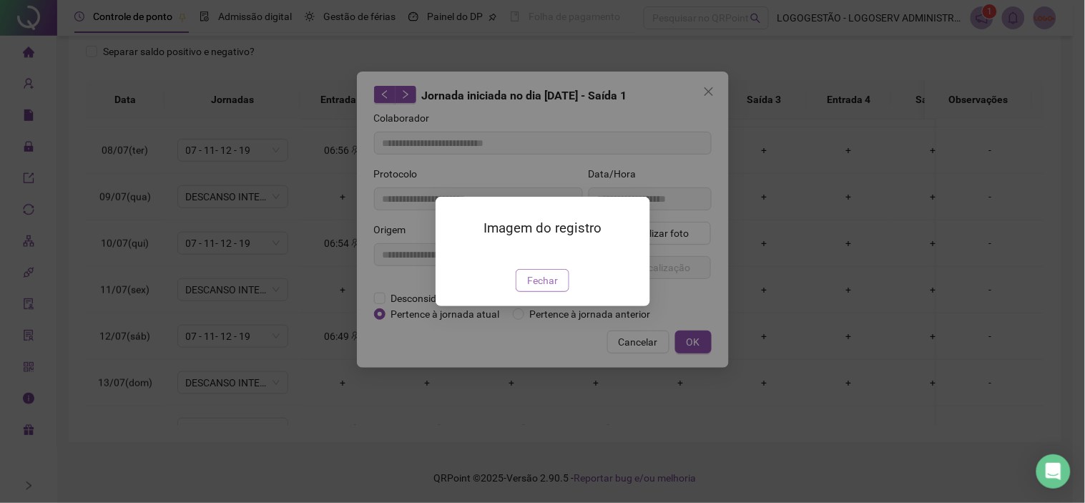
click at [544, 288] on span "Fechar" at bounding box center [542, 280] width 31 height 16
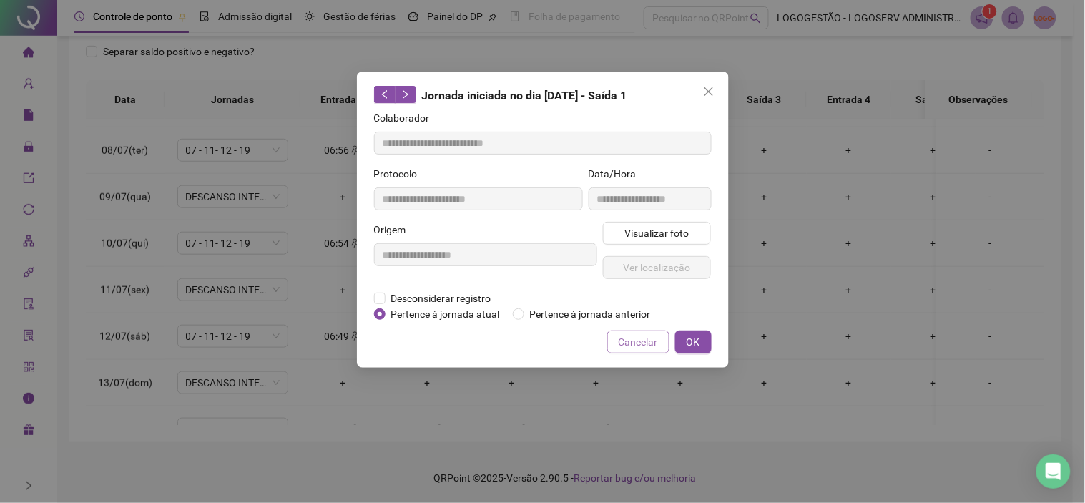
click at [642, 340] on span "Cancelar" at bounding box center [638, 342] width 39 height 16
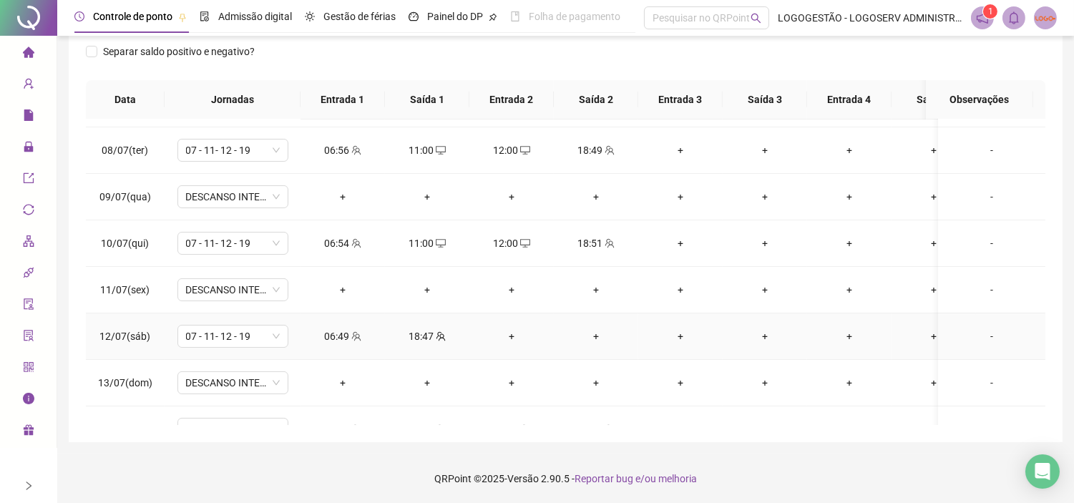
click at [317, 333] on div "06:49" at bounding box center [343, 336] width 62 height 16
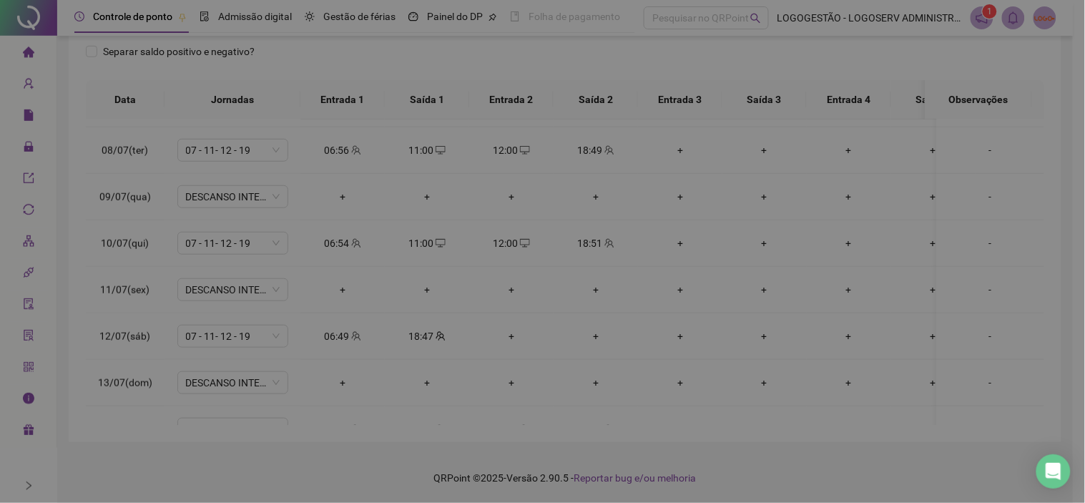
type input "**********"
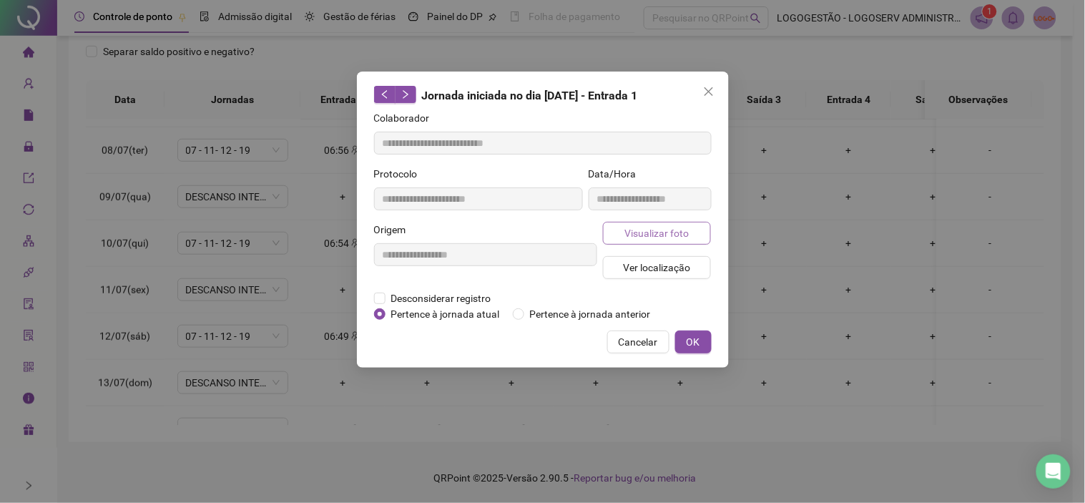
click at [682, 229] on span "Visualizar foto" at bounding box center [656, 233] width 64 height 16
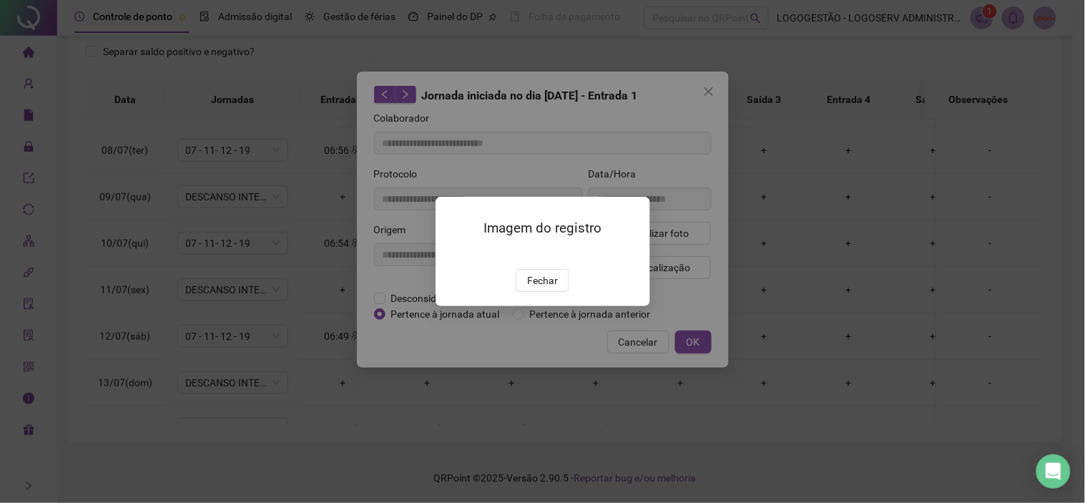
click at [453, 254] on img at bounding box center [453, 254] width 0 height 0
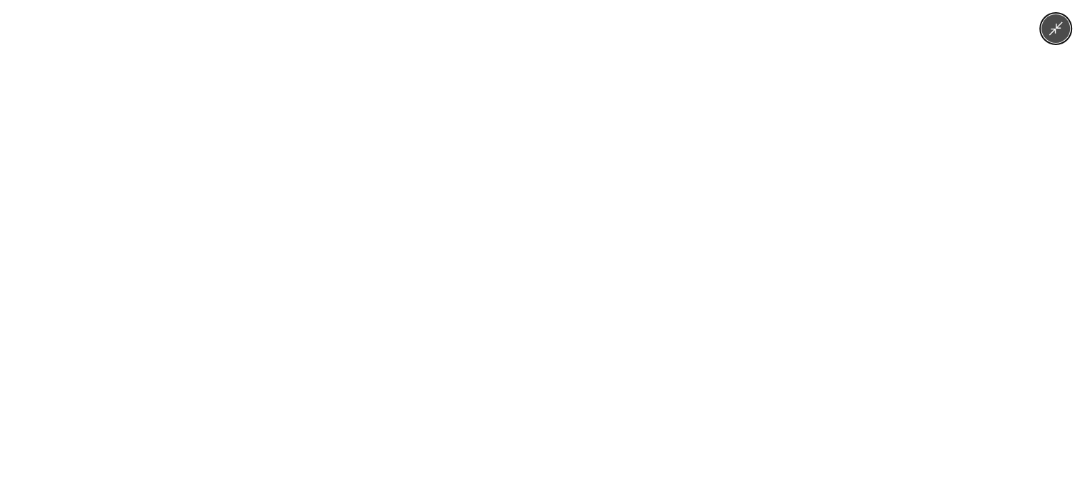
click at [978, 243] on div at bounding box center [542, 251] width 1085 height 503
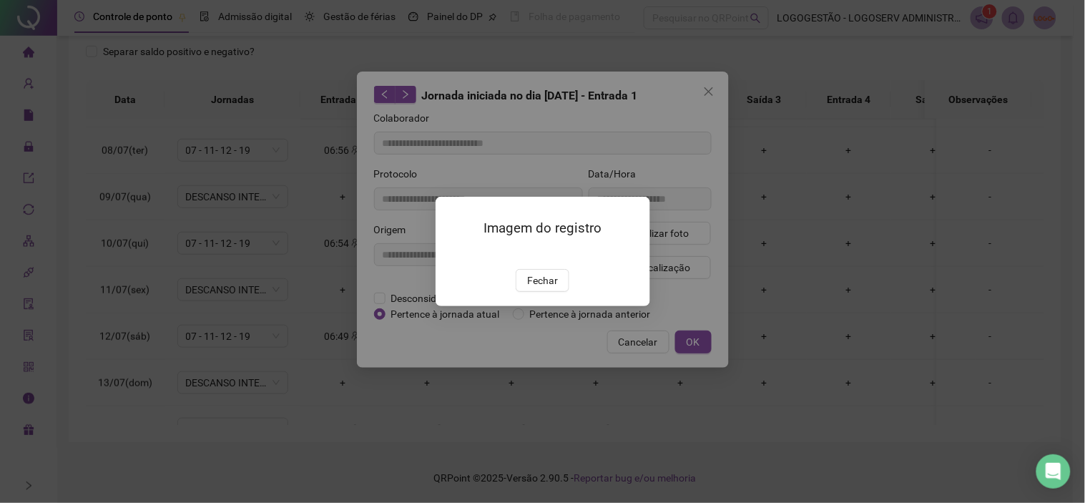
click at [453, 254] on img at bounding box center [453, 254] width 0 height 0
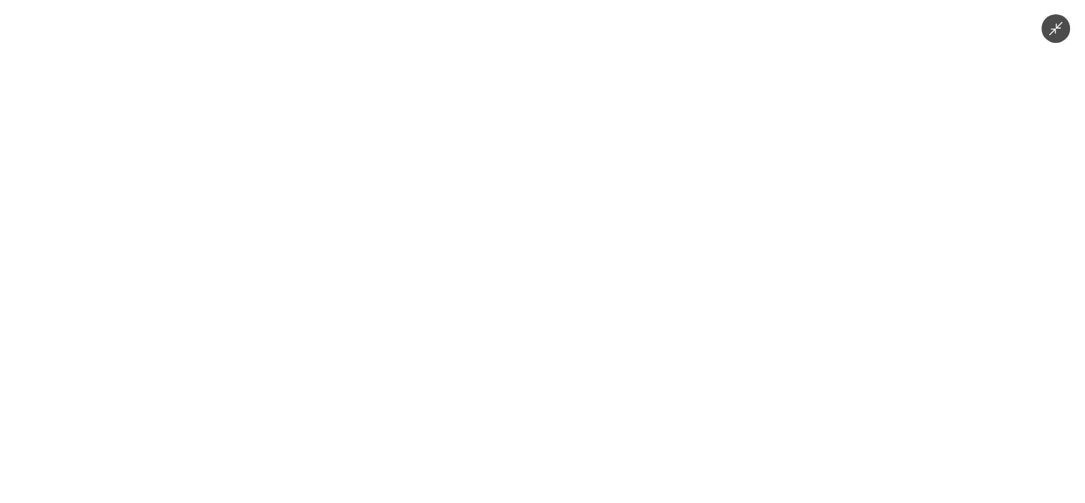
click at [1028, 205] on div at bounding box center [542, 251] width 1085 height 503
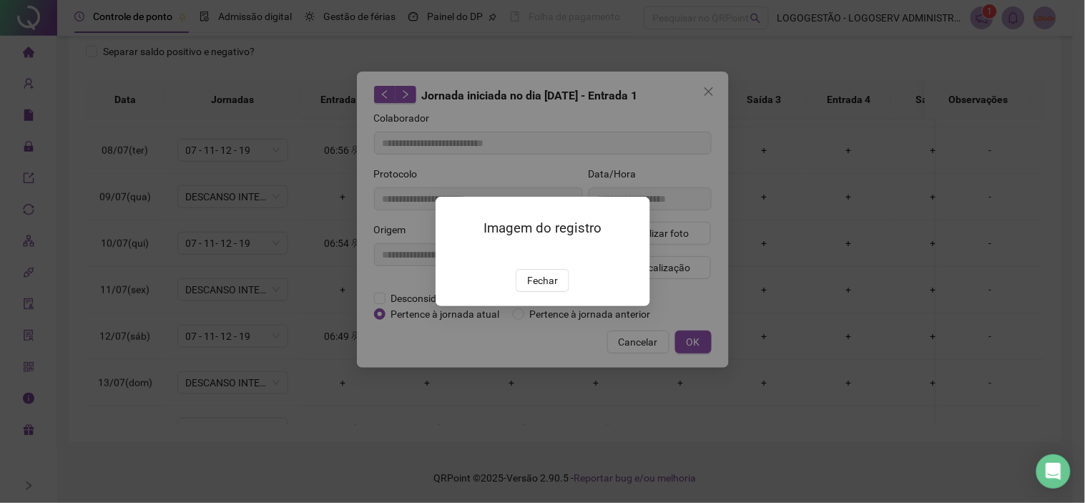
drag, startPoint x: 549, startPoint y: 329, endPoint x: 617, endPoint y: 333, distance: 68.8
click at [549, 292] on button "Fechar" at bounding box center [543, 280] width 54 height 23
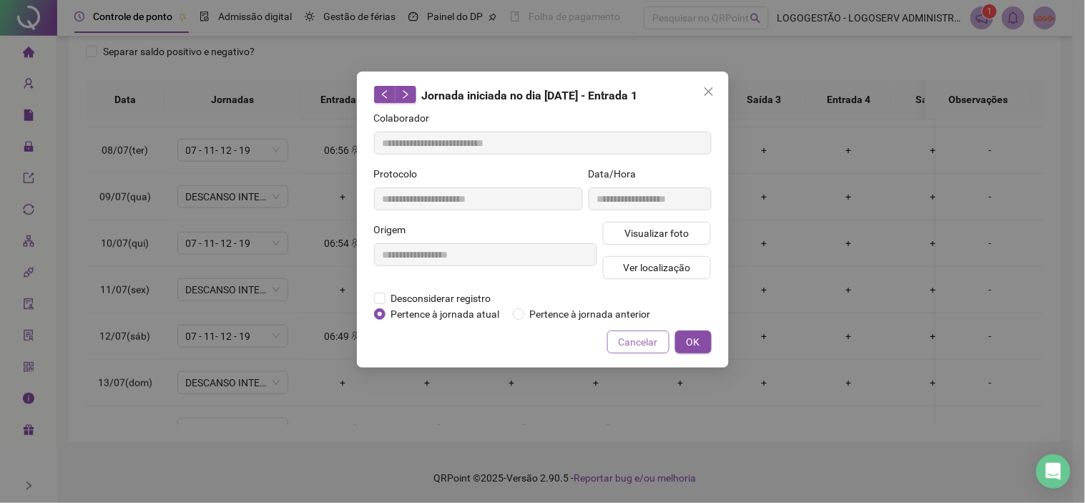
click at [634, 337] on span "Cancelar" at bounding box center [638, 342] width 39 height 16
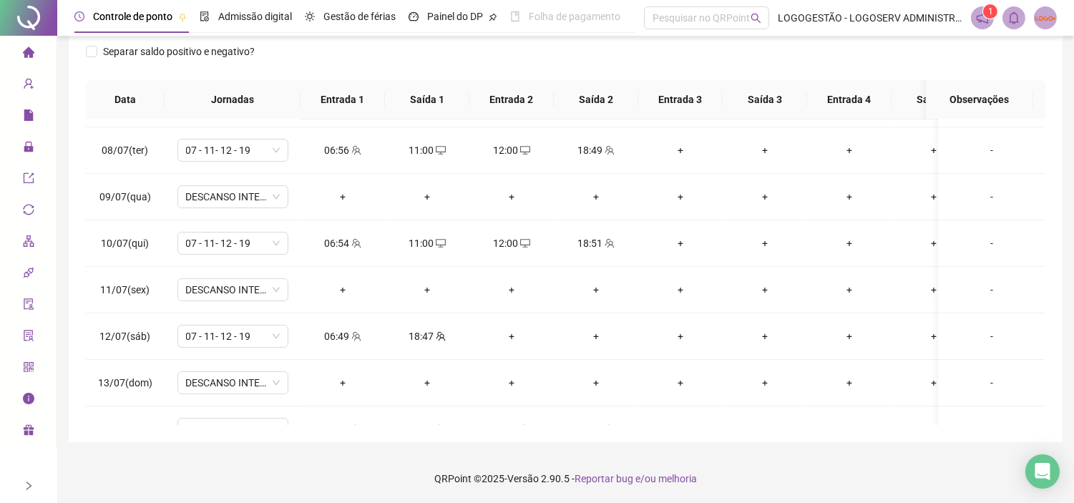
click at [659, 438] on div "**********" at bounding box center [565, 131] width 993 height 622
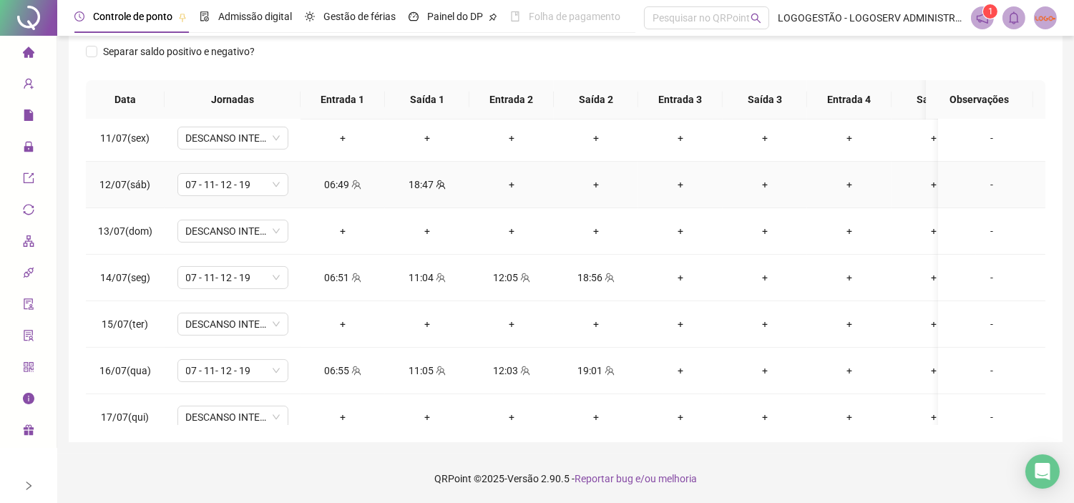
scroll to position [476, 0]
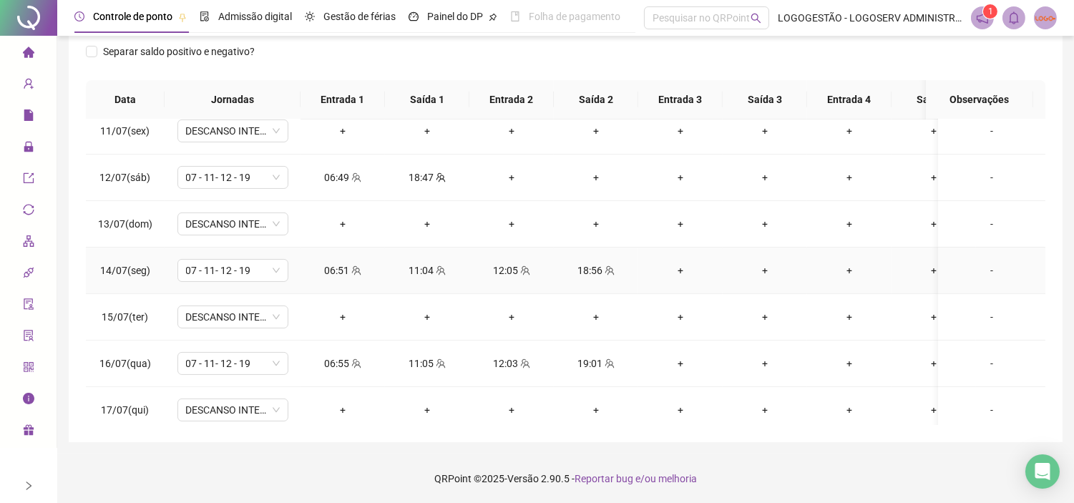
click at [431, 268] on div "11:04" at bounding box center [427, 270] width 62 height 16
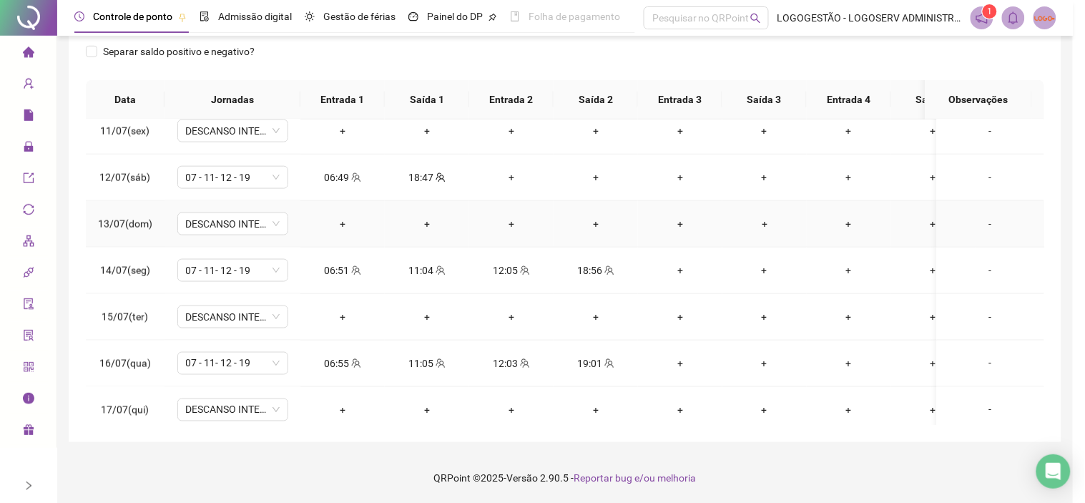
type input "**********"
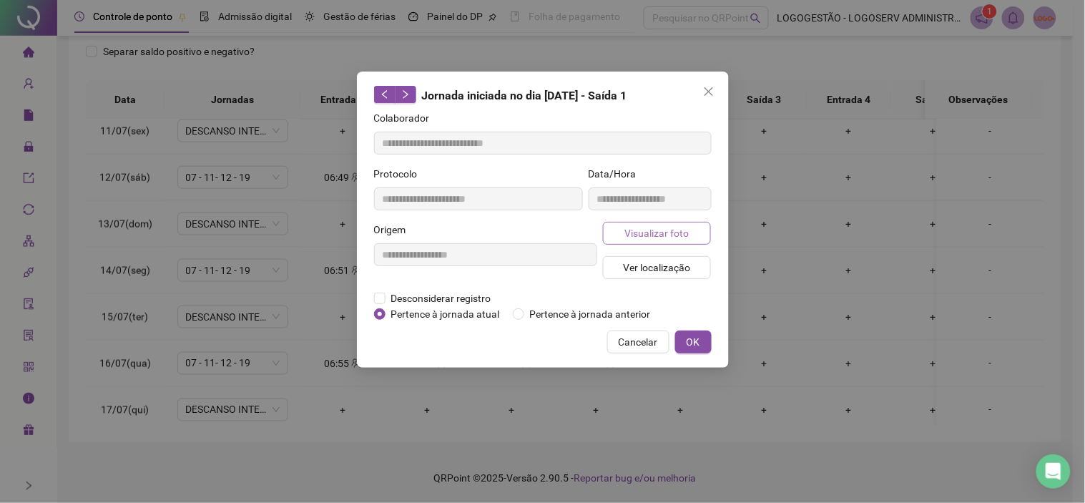
click at [644, 236] on span "Visualizar foto" at bounding box center [656, 233] width 64 height 16
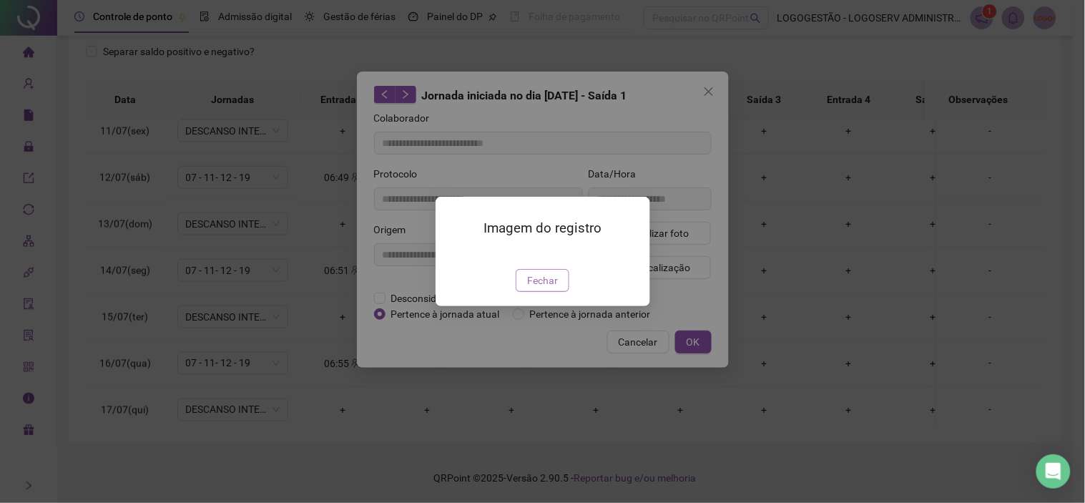
click at [551, 288] on span "Fechar" at bounding box center [542, 280] width 31 height 16
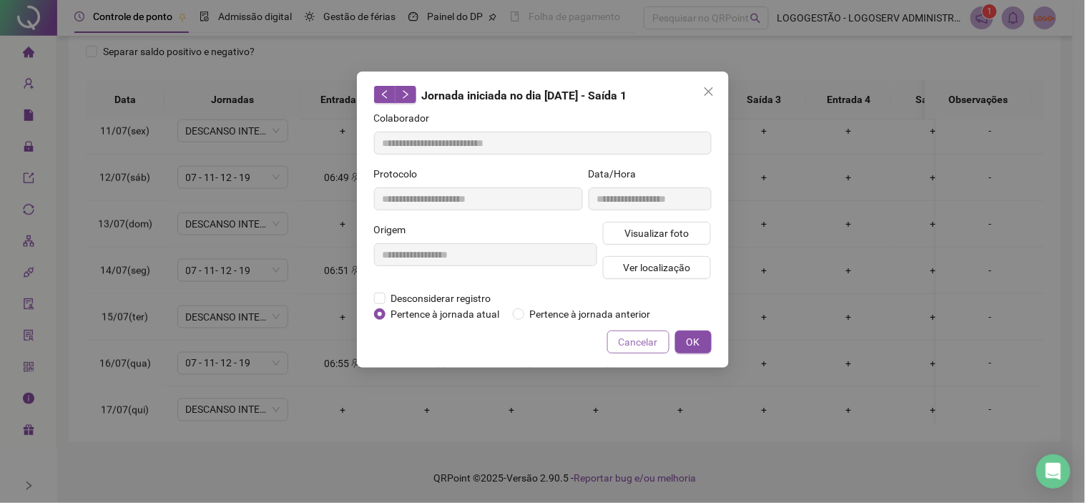
click at [652, 335] on span "Cancelar" at bounding box center [638, 342] width 39 height 16
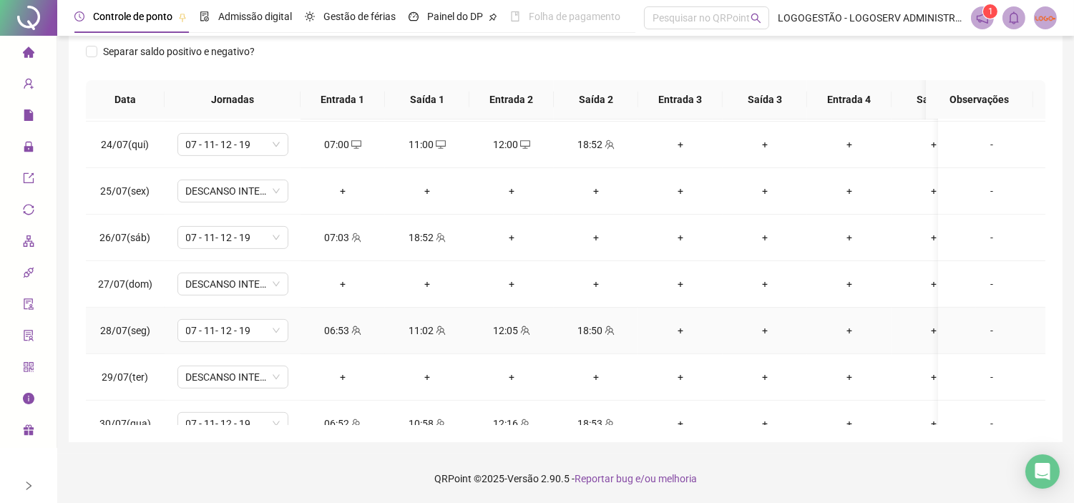
scroll to position [1149, 0]
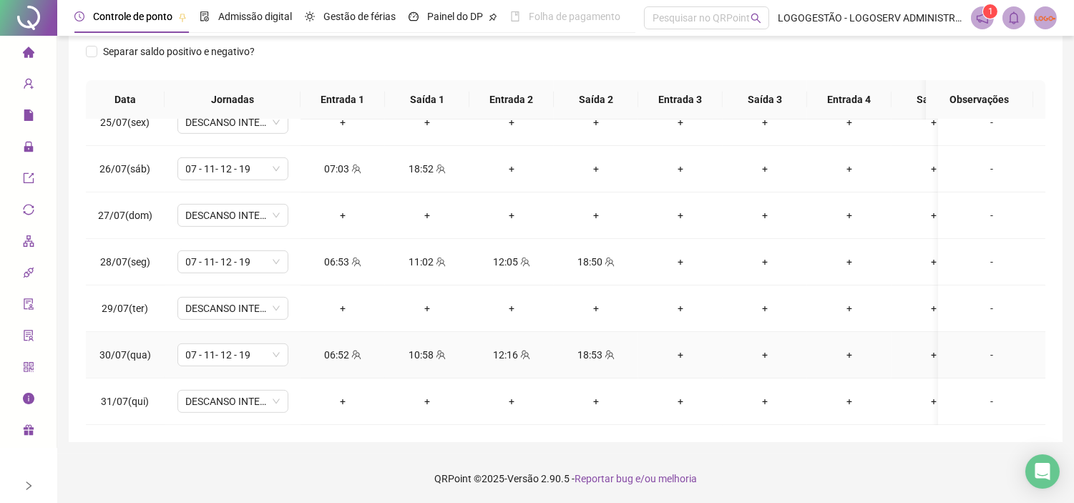
click at [425, 347] on div "10:58" at bounding box center [427, 355] width 62 height 16
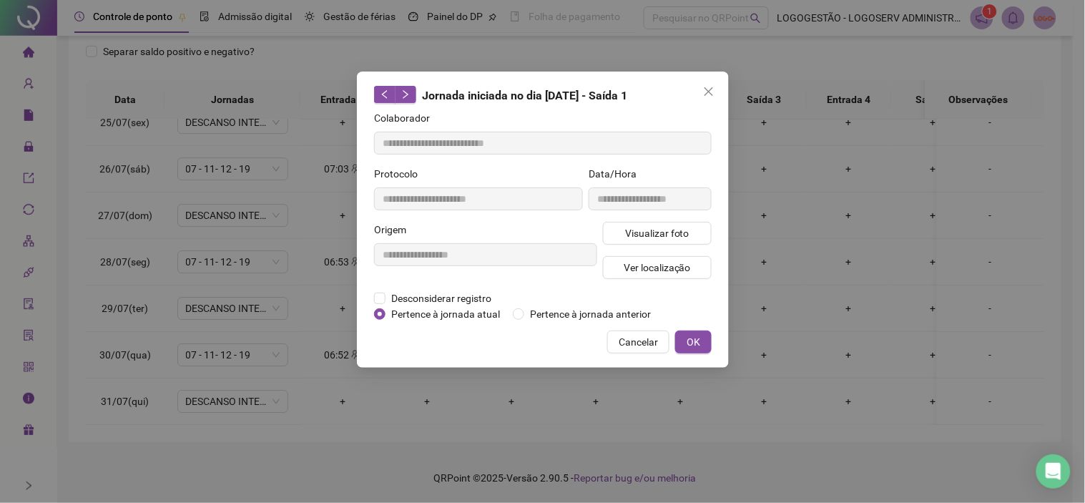
type input "**********"
click at [642, 232] on span "Visualizar foto" at bounding box center [656, 233] width 64 height 16
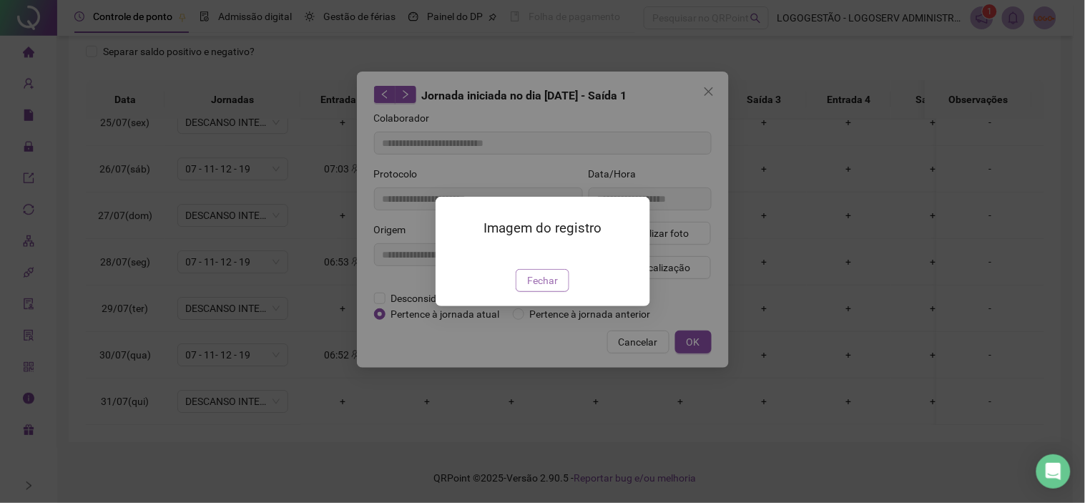
click at [534, 288] on span "Fechar" at bounding box center [542, 280] width 31 height 16
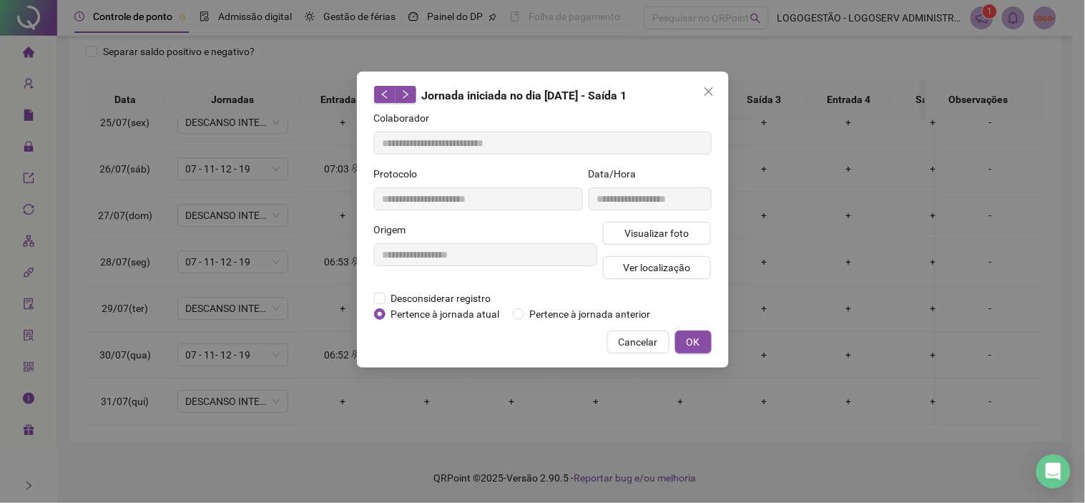
click at [620, 341] on span "Cancelar" at bounding box center [638, 342] width 39 height 16
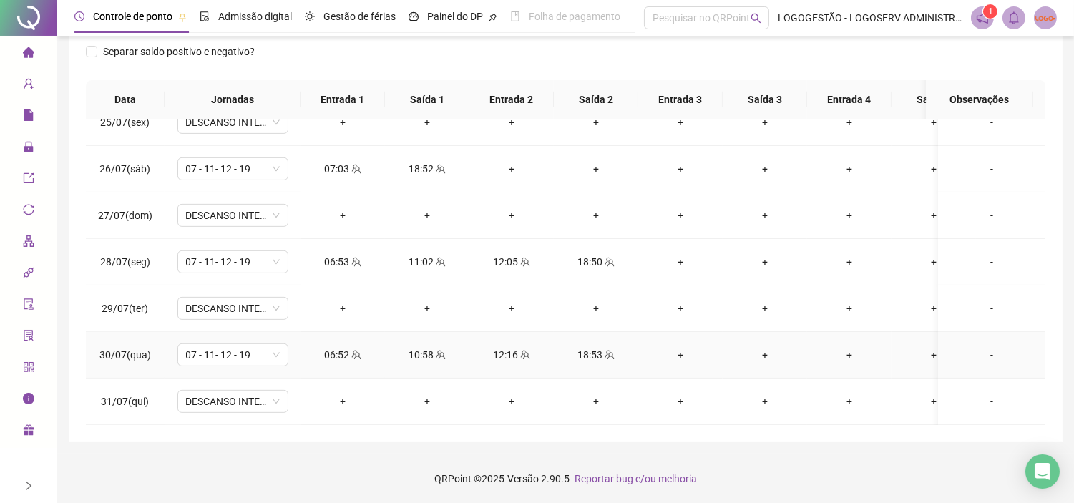
click at [596, 347] on div "18:53" at bounding box center [596, 355] width 62 height 16
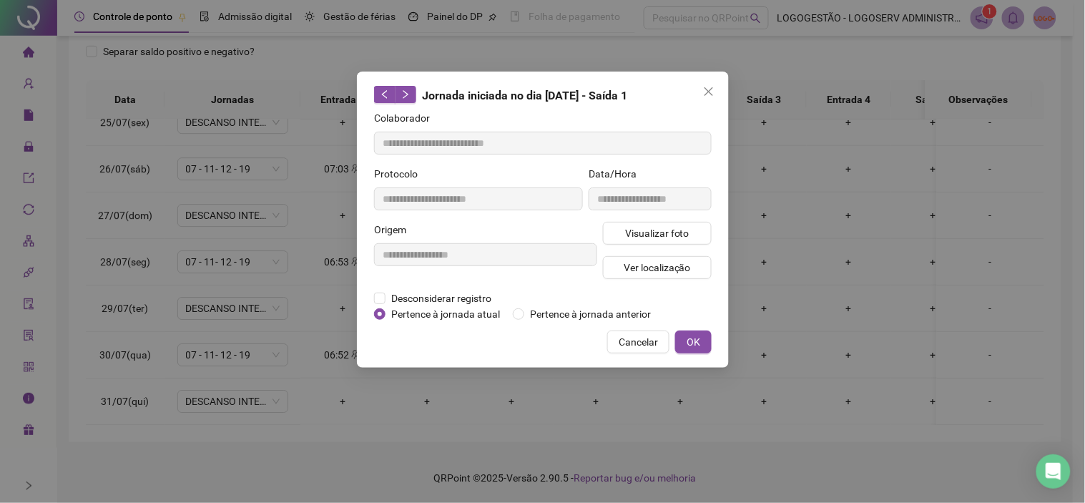
type input "**********"
click at [647, 237] on span "Visualizar foto" at bounding box center [656, 233] width 64 height 16
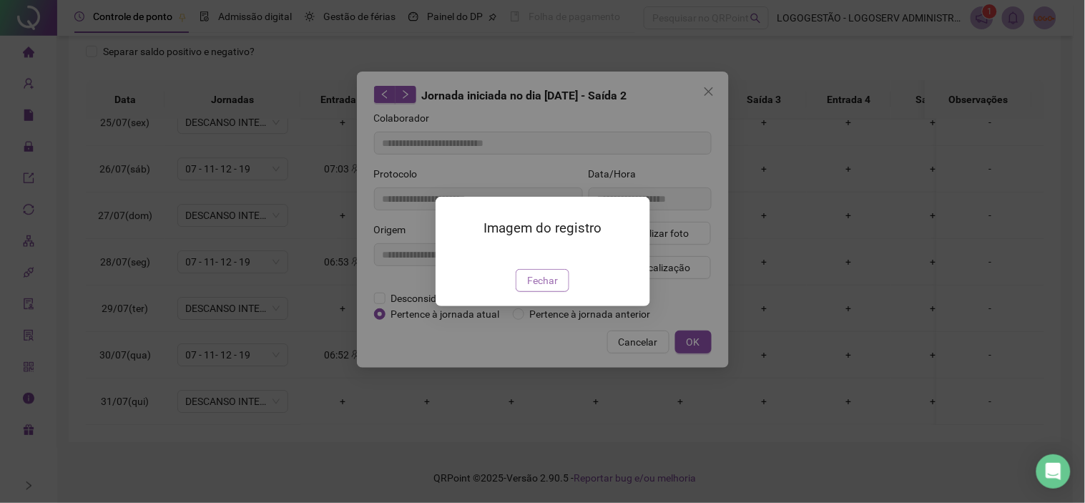
click at [539, 288] on span "Fechar" at bounding box center [542, 280] width 31 height 16
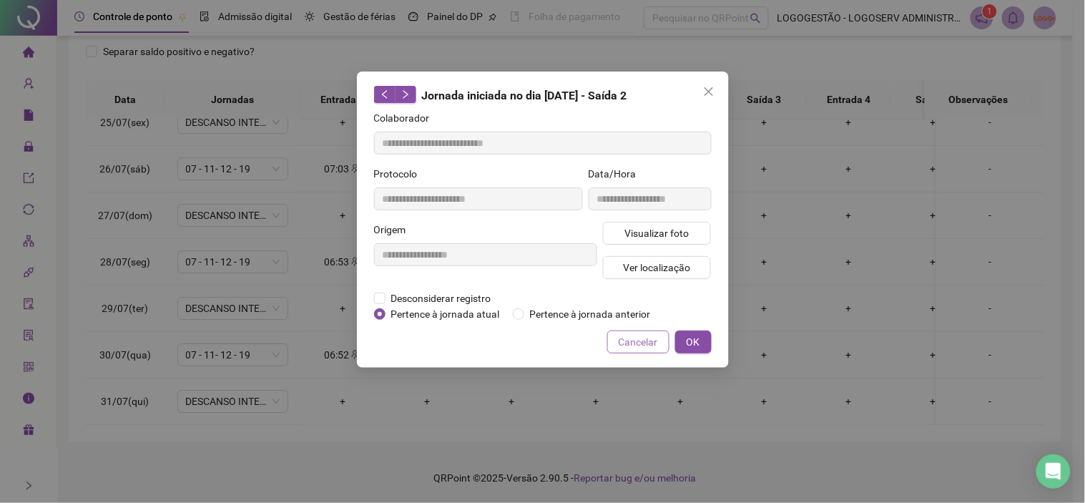
click at [647, 336] on span "Cancelar" at bounding box center [638, 342] width 39 height 16
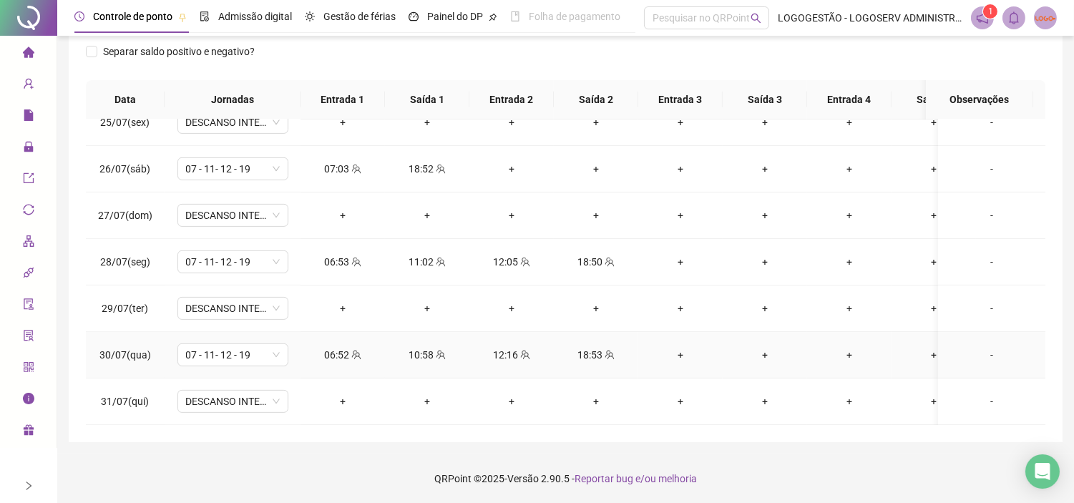
click at [520, 350] on icon "team" at bounding box center [525, 355] width 10 height 10
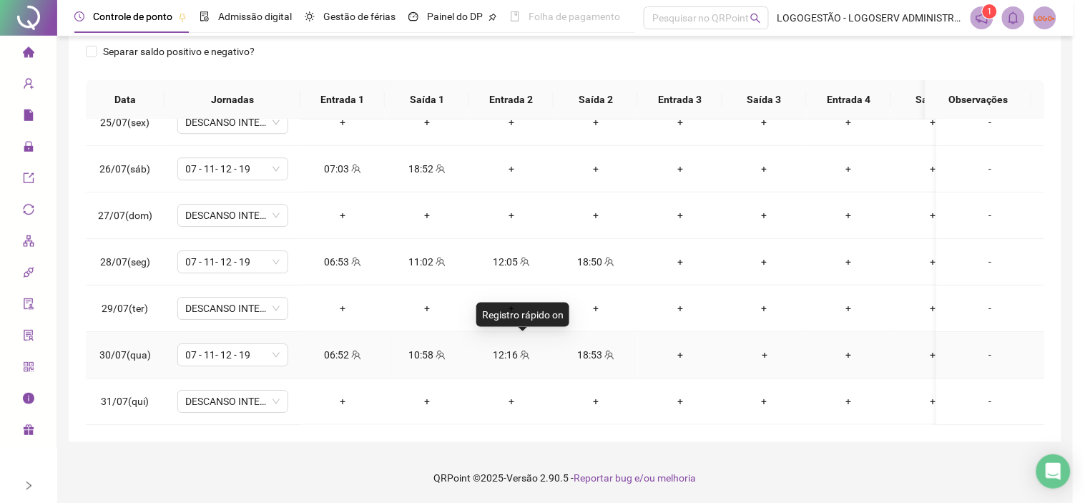
type input "**********"
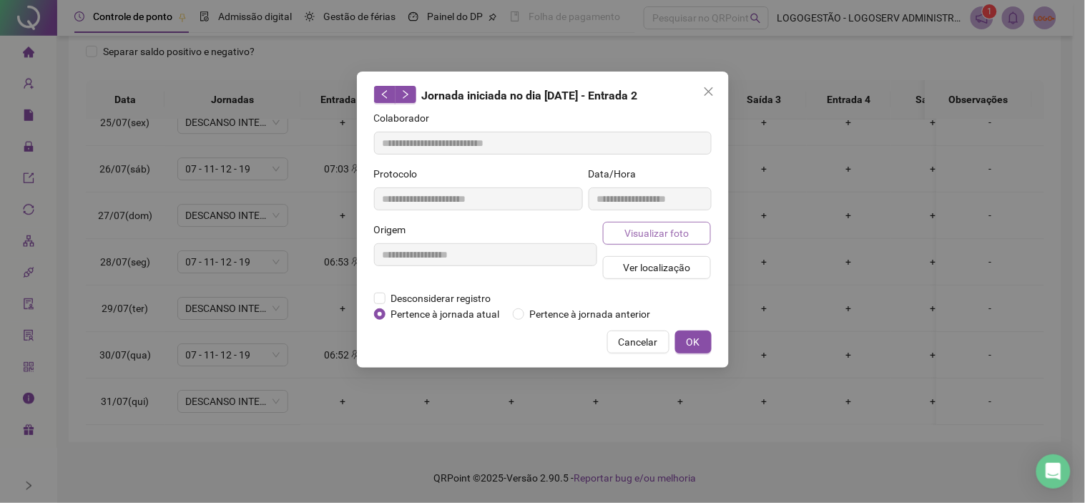
click at [641, 235] on span "Visualizar foto" at bounding box center [656, 233] width 64 height 16
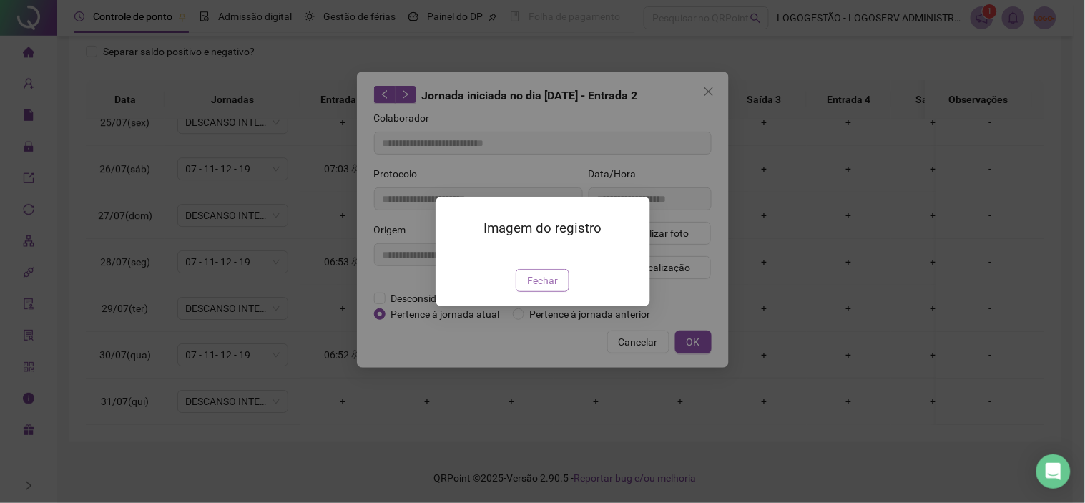
click at [539, 288] on span "Fechar" at bounding box center [542, 280] width 31 height 16
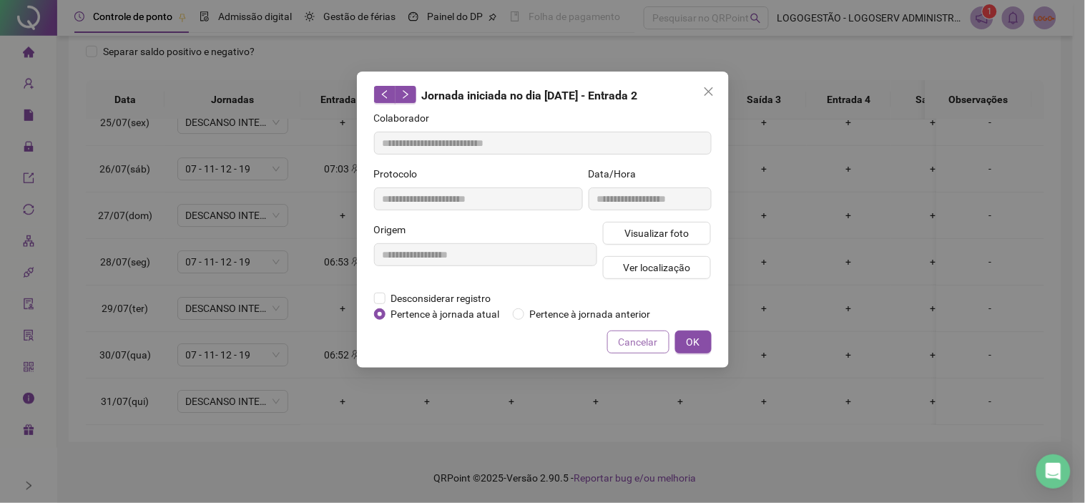
drag, startPoint x: 628, startPoint y: 328, endPoint x: 634, endPoint y: 334, distance: 8.6
click at [632, 332] on div "**********" at bounding box center [543, 220] width 372 height 296
click at [634, 335] on span "Cancelar" at bounding box center [638, 342] width 39 height 16
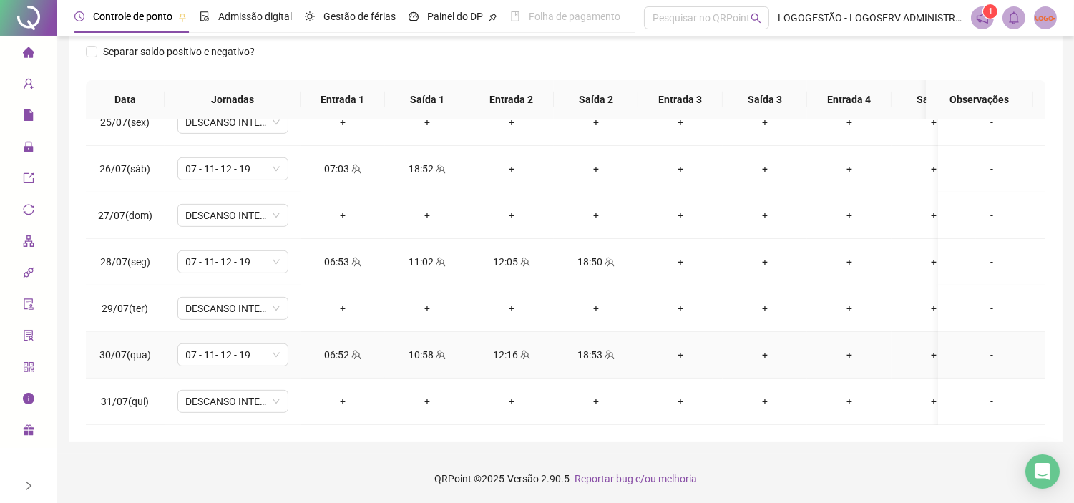
click at [409, 347] on div "10:58" at bounding box center [427, 355] width 62 height 16
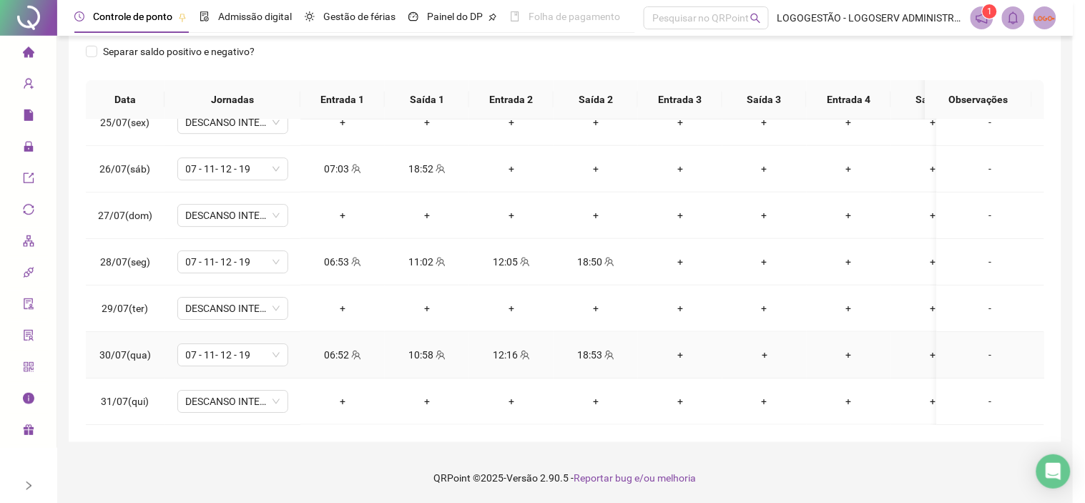
type input "**********"
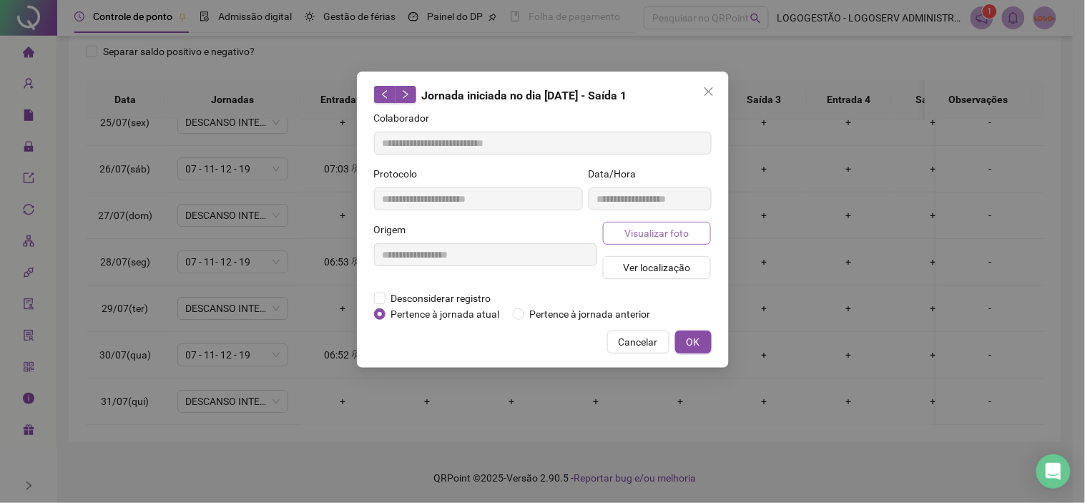
click at [618, 232] on button "Visualizar foto" at bounding box center [657, 233] width 109 height 23
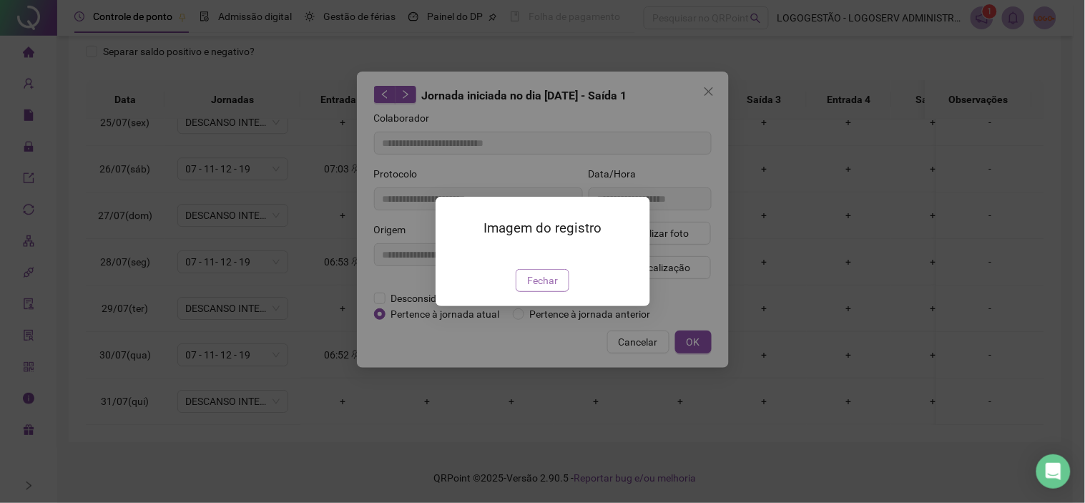
click at [551, 288] on span "Fechar" at bounding box center [542, 280] width 31 height 16
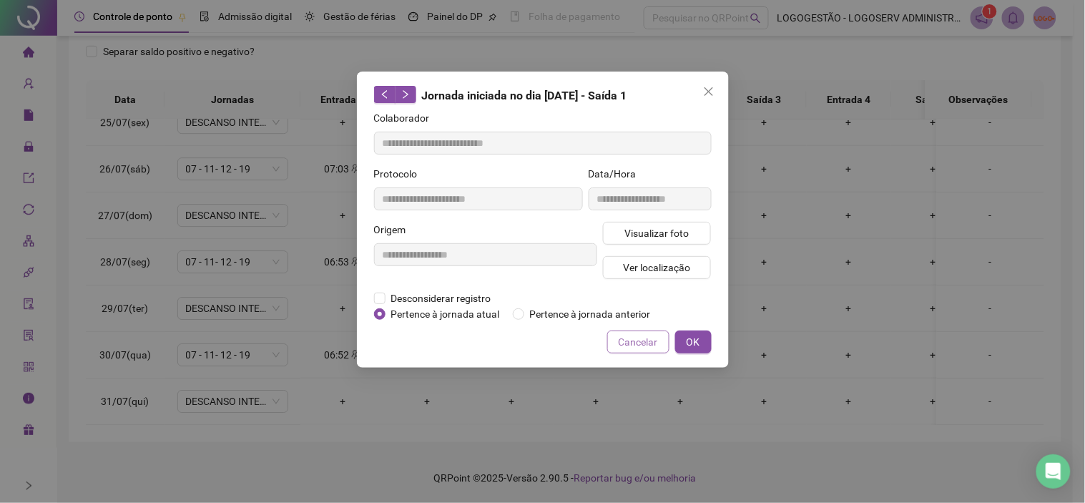
click at [659, 333] on button "Cancelar" at bounding box center [638, 341] width 62 height 23
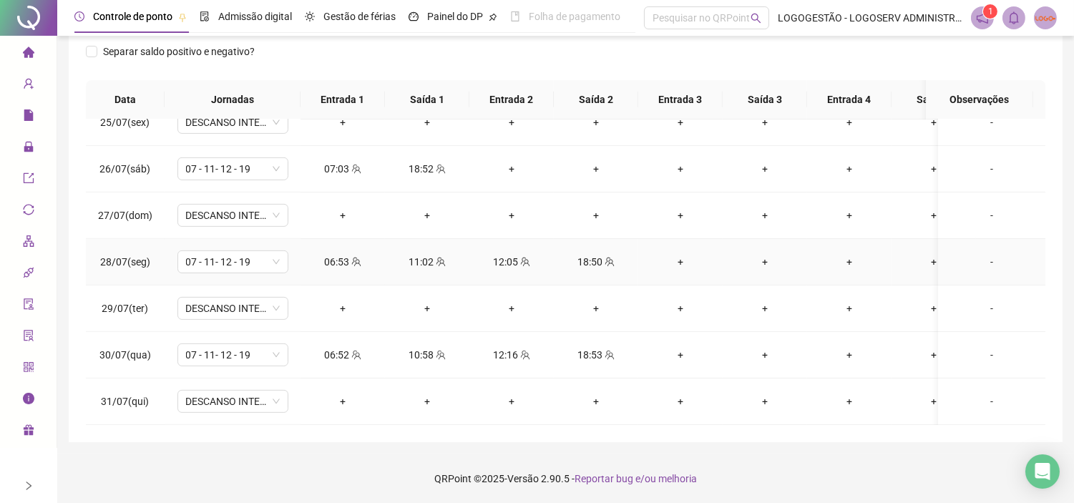
click at [601, 254] on div "18:50" at bounding box center [596, 262] width 62 height 16
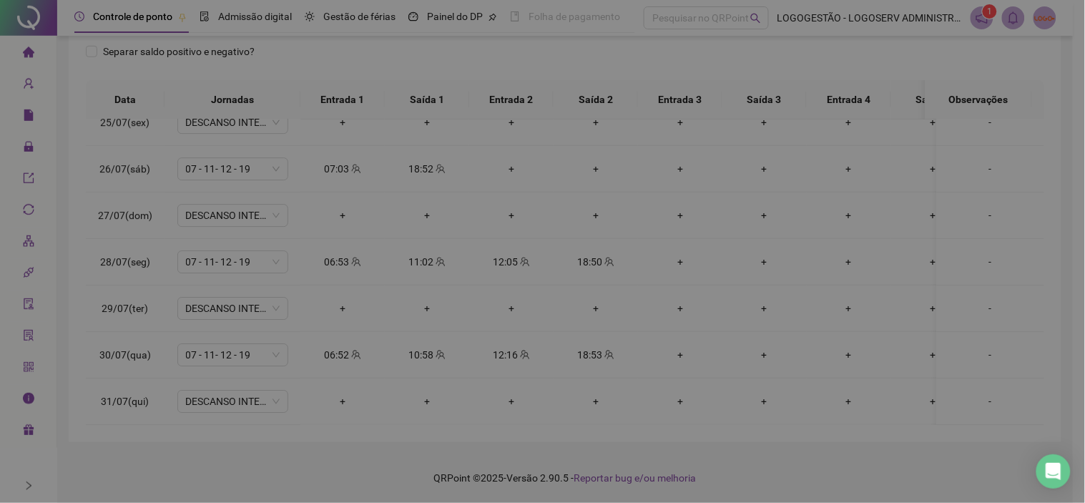
type input "**********"
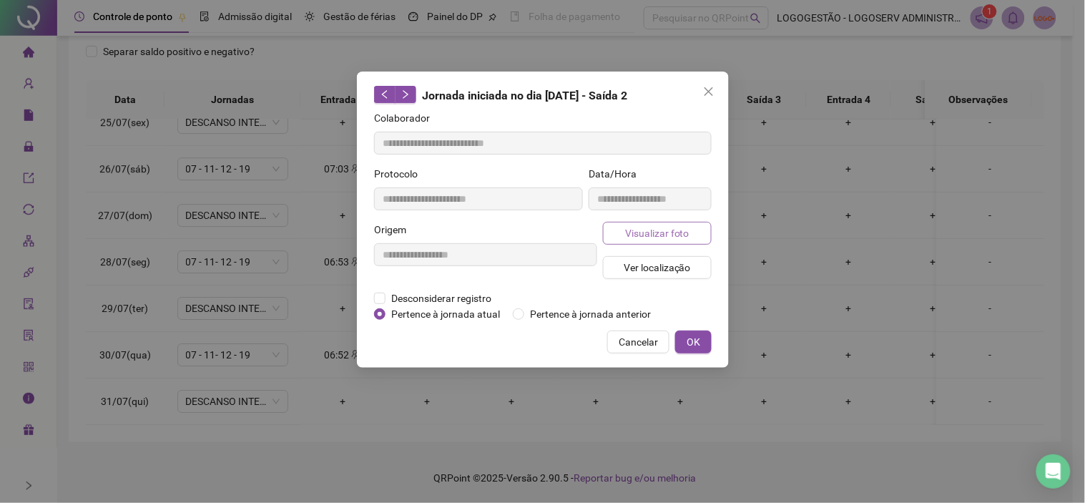
click at [667, 229] on span "Visualizar foto" at bounding box center [656, 233] width 64 height 16
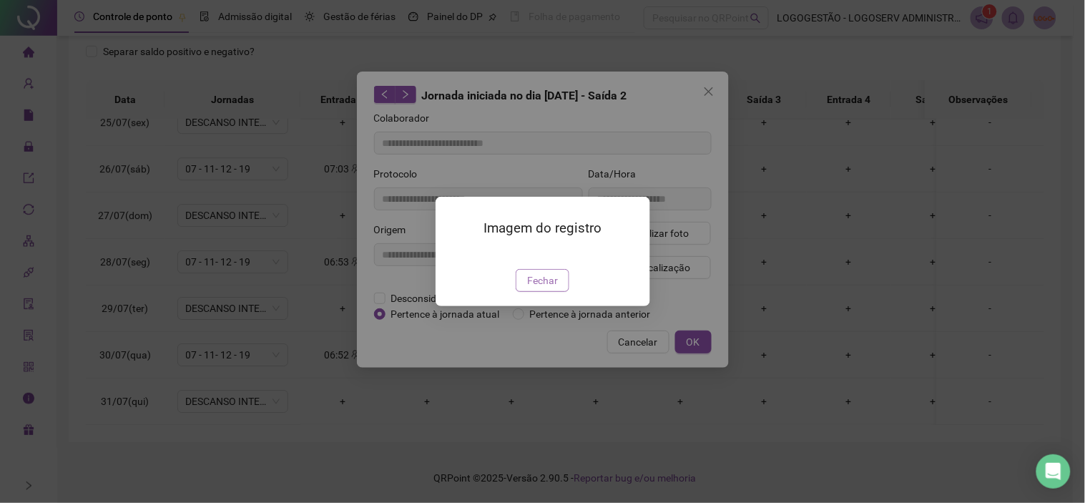
click at [544, 288] on span "Fechar" at bounding box center [542, 280] width 31 height 16
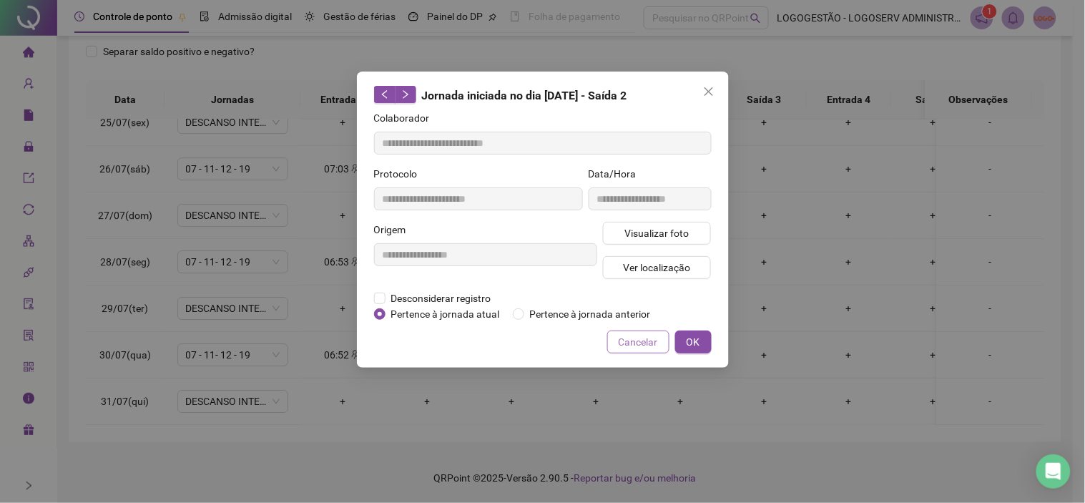
click at [622, 336] on span "Cancelar" at bounding box center [638, 342] width 39 height 16
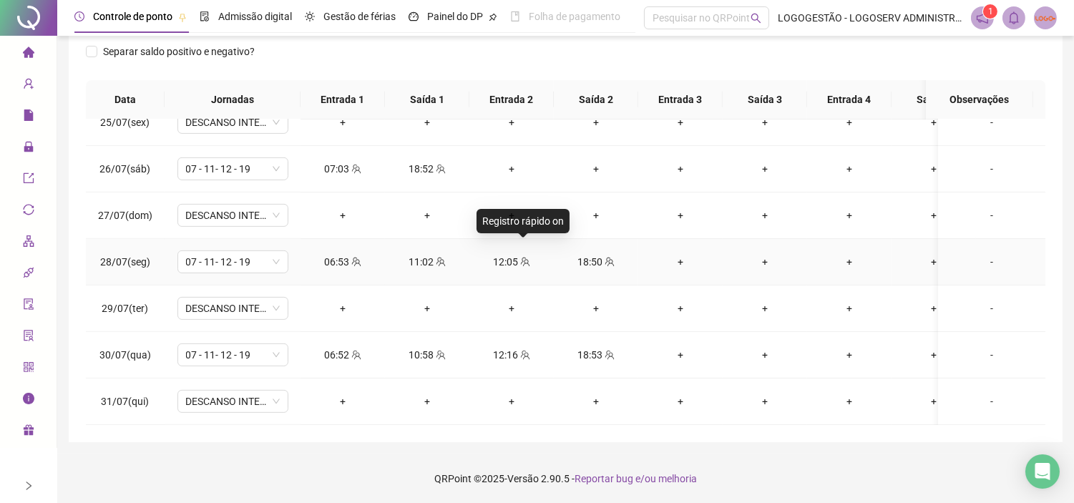
click at [526, 257] on icon "team" at bounding box center [525, 262] width 10 height 10
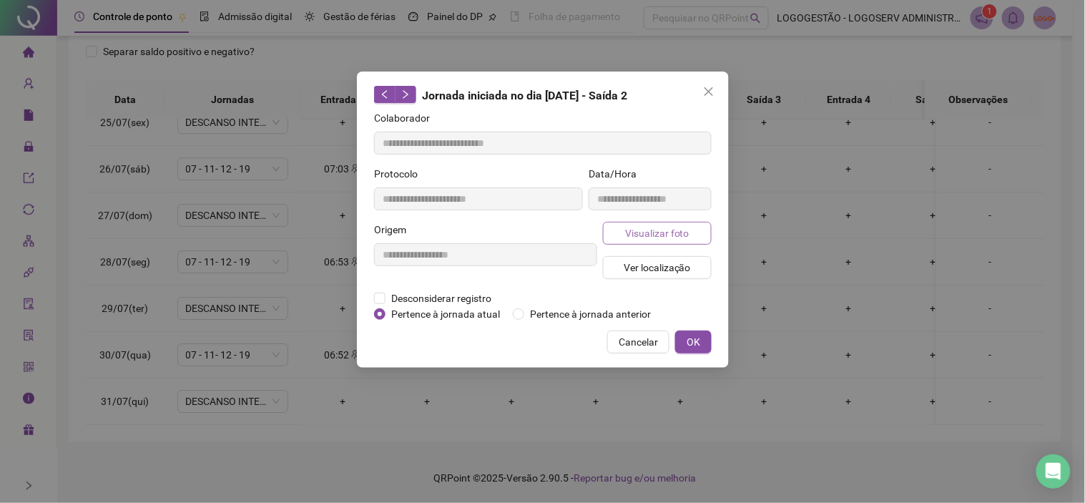
type input "**********"
click at [661, 235] on span "Visualizar foto" at bounding box center [656, 233] width 64 height 16
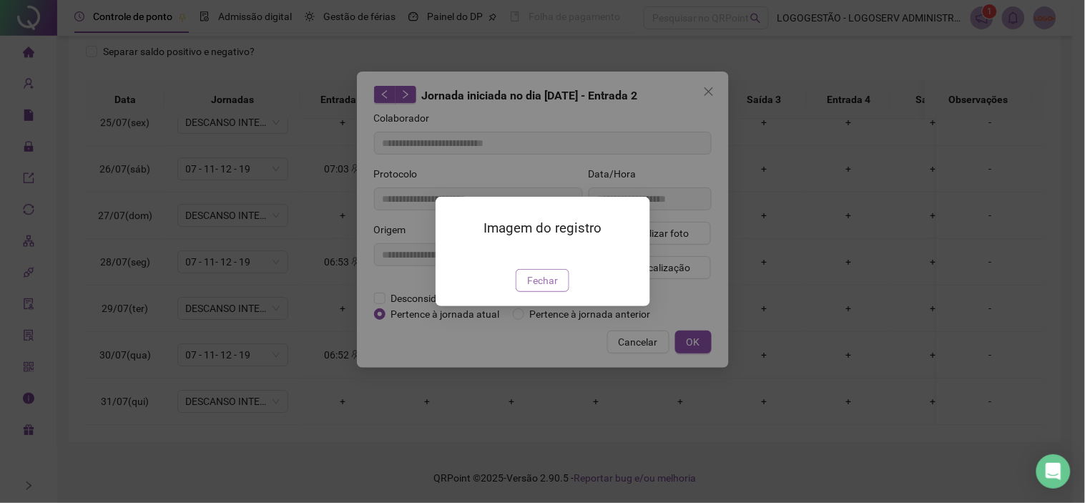
click at [551, 288] on span "Fechar" at bounding box center [542, 280] width 31 height 16
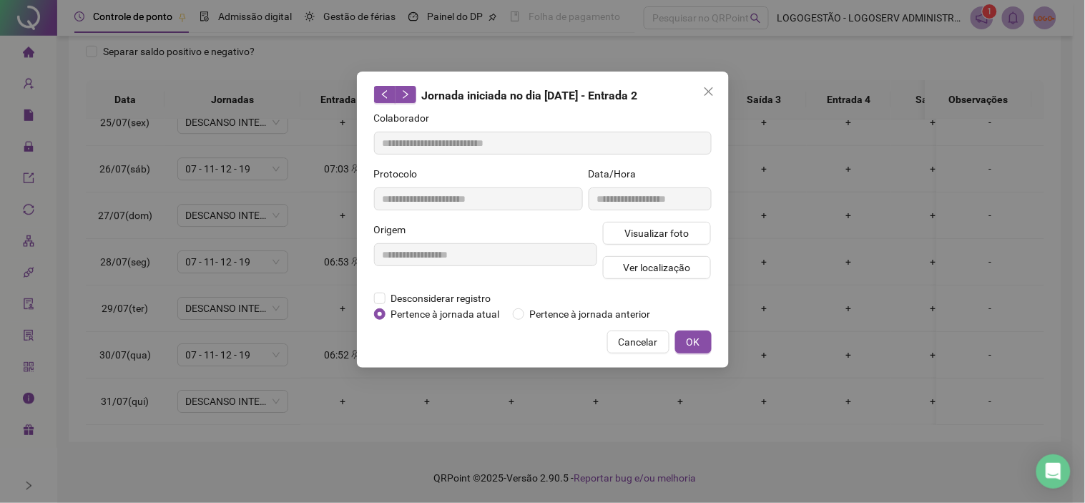
click at [617, 336] on button "Cancelar" at bounding box center [638, 341] width 62 height 23
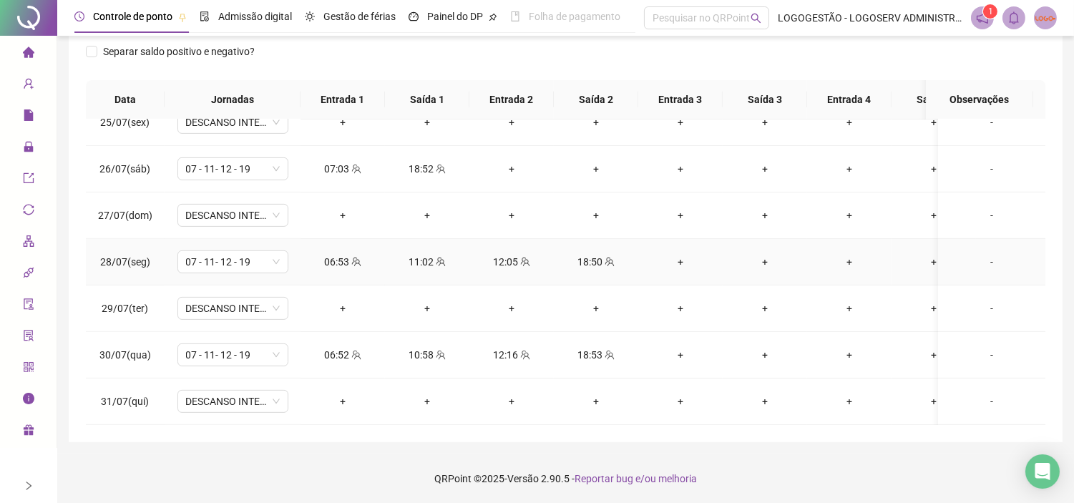
click at [431, 254] on div "11:02" at bounding box center [427, 262] width 62 height 16
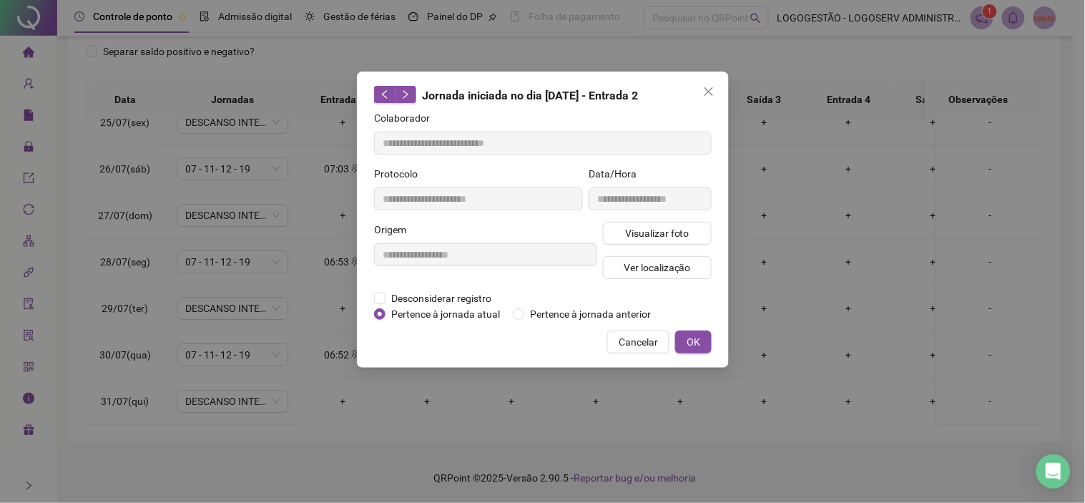
type input "**********"
click at [637, 230] on span "Visualizar foto" at bounding box center [656, 233] width 64 height 16
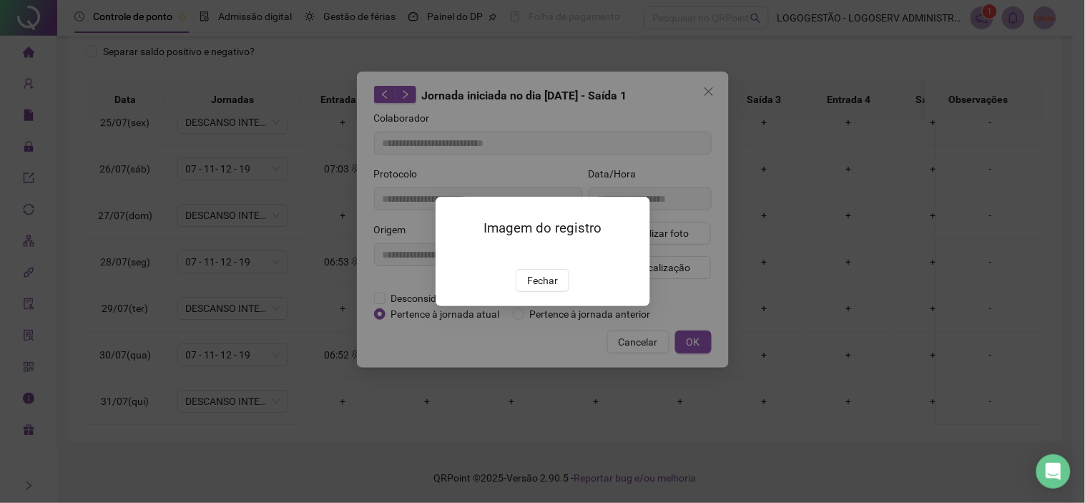
click at [750, 310] on div "Imagem do registro Fechar" at bounding box center [542, 251] width 1085 height 503
click at [553, 292] on button "Fechar" at bounding box center [543, 280] width 54 height 23
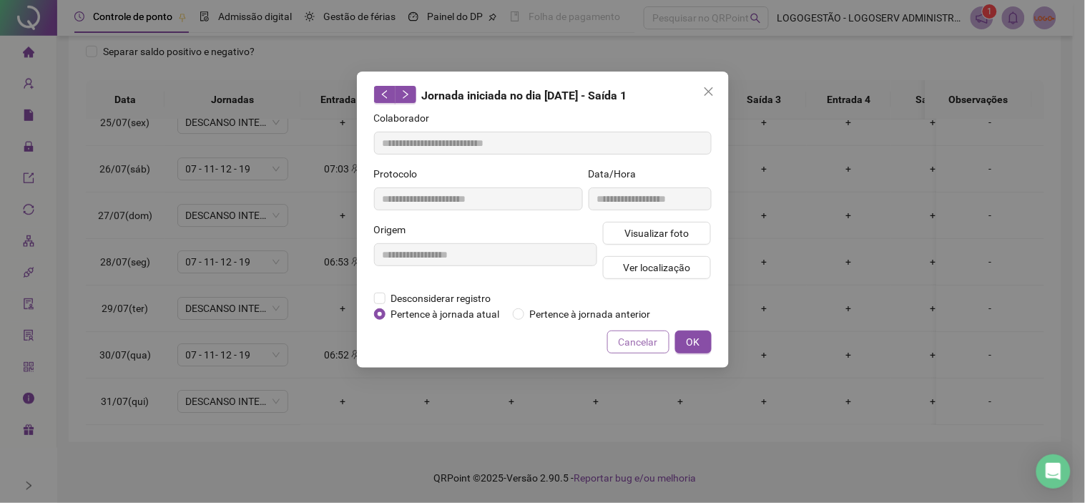
click at [619, 335] on button "Cancelar" at bounding box center [638, 341] width 62 height 23
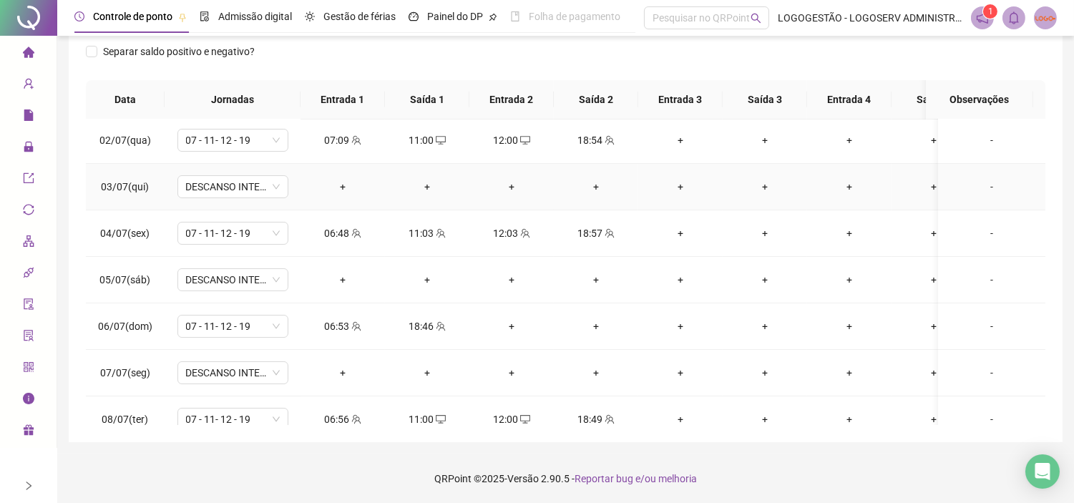
scroll to position [0, 0]
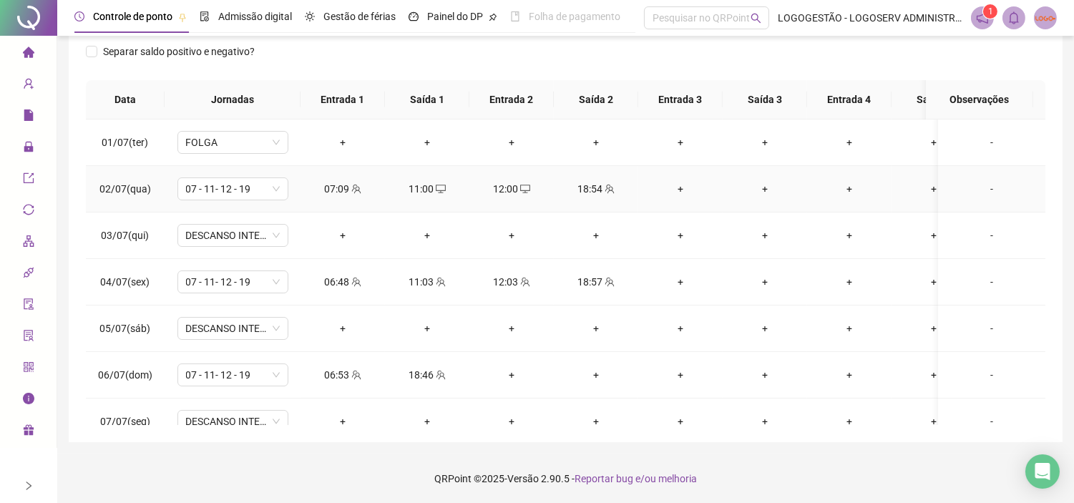
click at [331, 192] on div "07:09" at bounding box center [343, 189] width 62 height 16
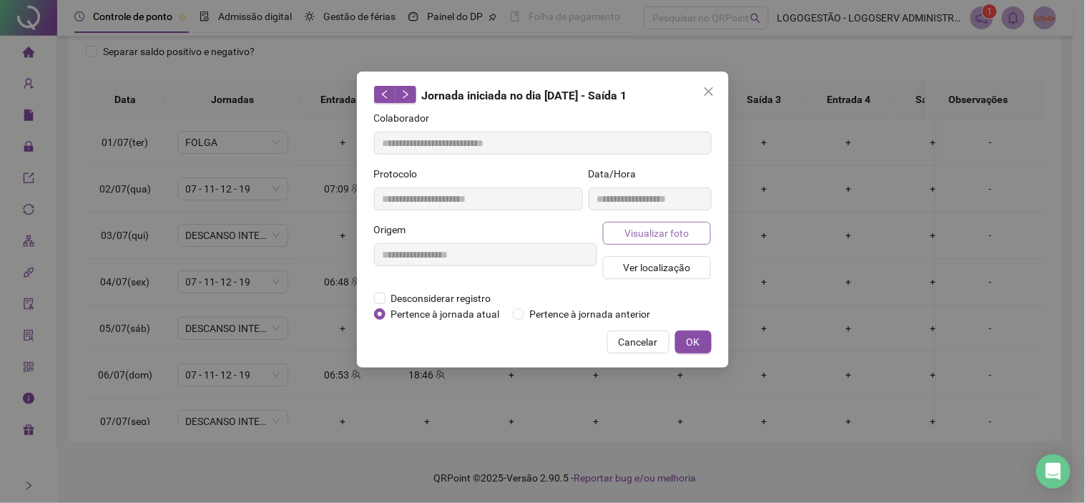
click at [654, 240] on button "Visualizar foto" at bounding box center [657, 233] width 109 height 23
type input "**********"
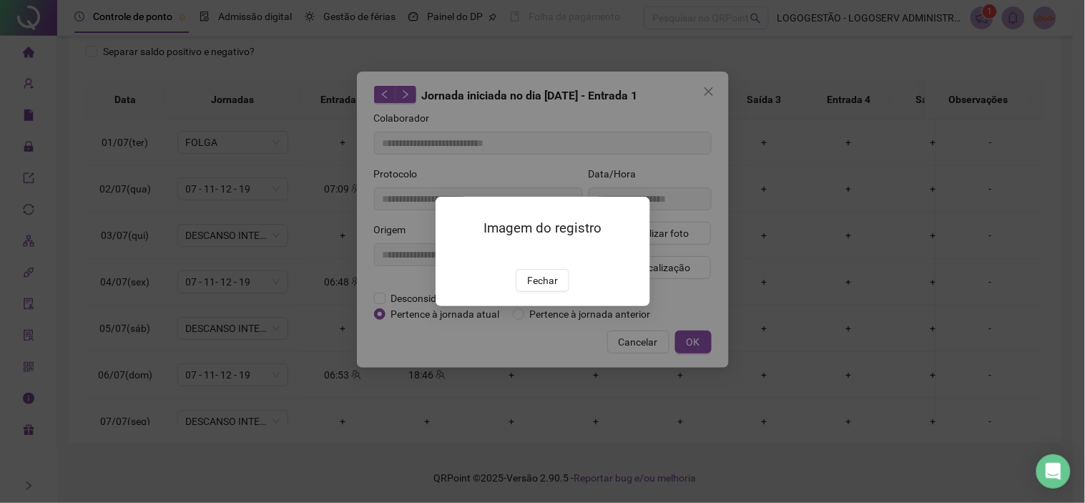
click at [767, 163] on div "Imagem do registro Fechar" at bounding box center [542, 251] width 1085 height 503
click at [709, 94] on div "Imagem do registro Fechar" at bounding box center [542, 251] width 1085 height 503
click at [569, 292] on div "Fechar" at bounding box center [543, 280] width 180 height 23
click at [554, 288] on span "Fechar" at bounding box center [542, 280] width 31 height 16
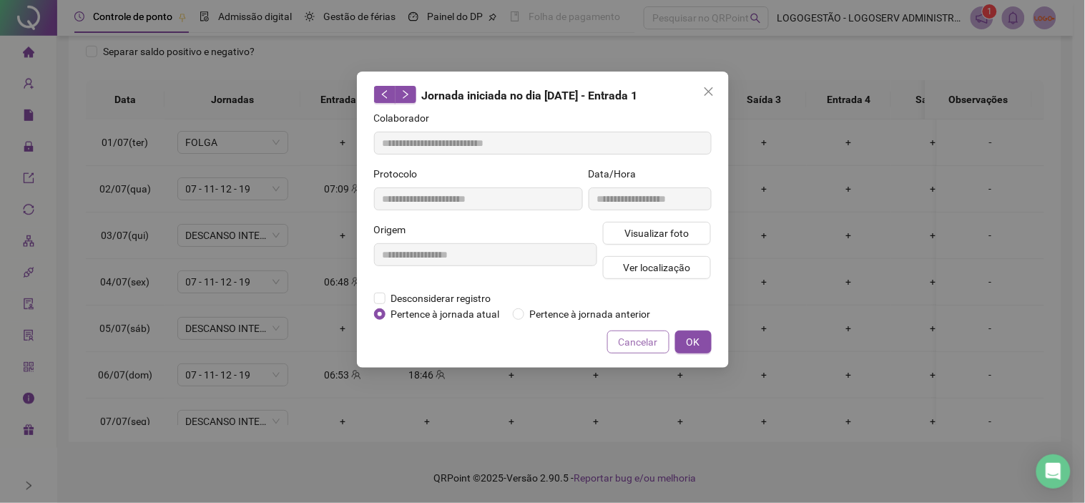
click at [656, 343] on span "Cancelar" at bounding box center [638, 342] width 39 height 16
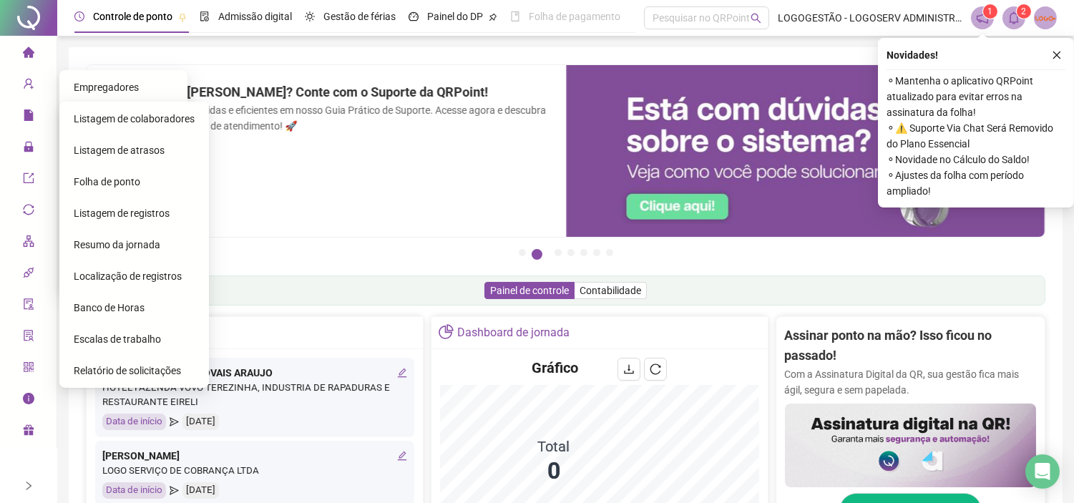
click at [26, 89] on span "user-add" at bounding box center [28, 86] width 11 height 29
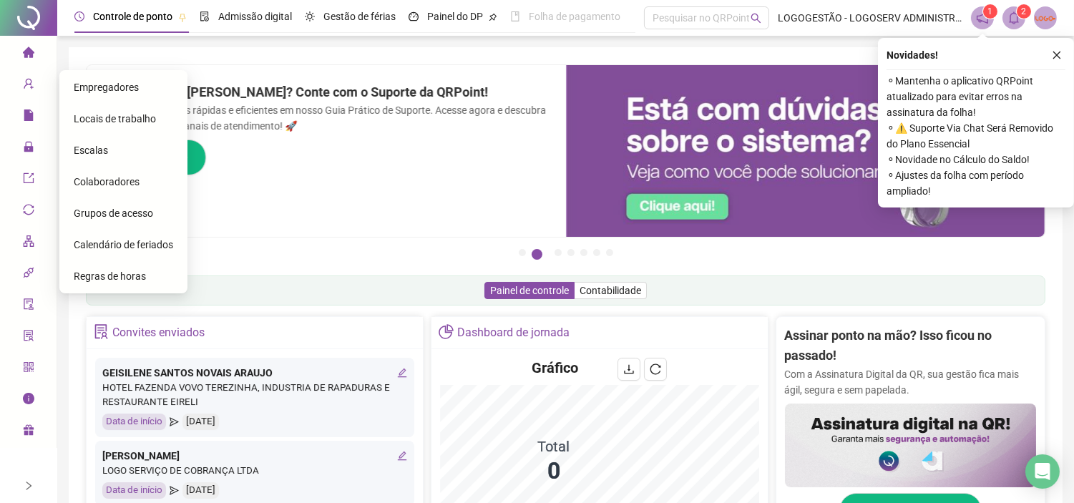
click at [106, 176] on span "Colaboradores" at bounding box center [107, 181] width 66 height 11
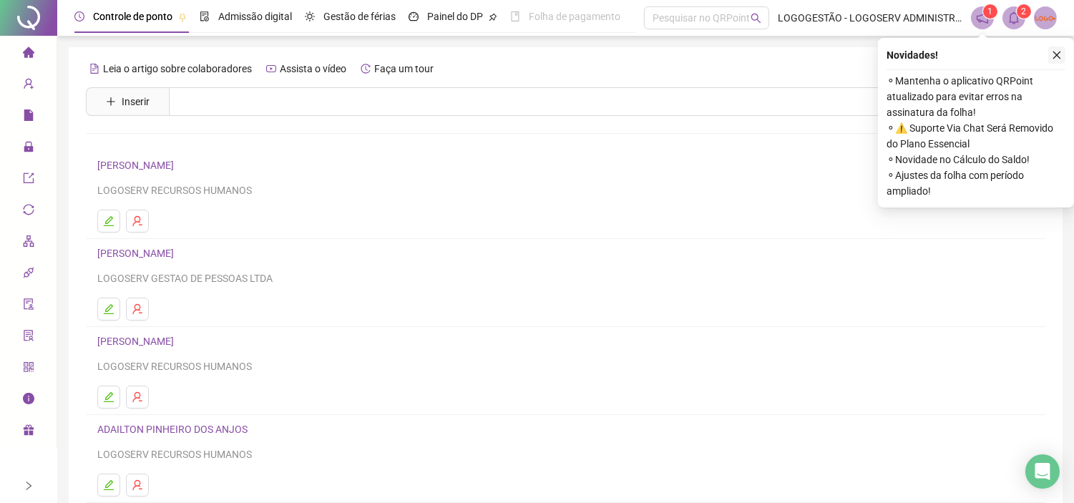
click at [1053, 55] on icon "close" at bounding box center [1056, 55] width 10 height 10
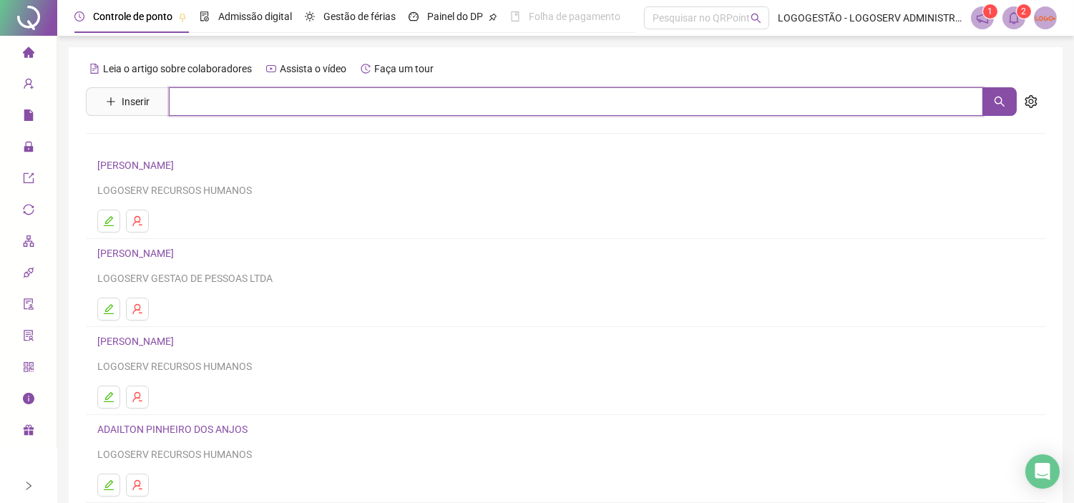
click at [411, 111] on input "text" at bounding box center [576, 101] width 814 height 29
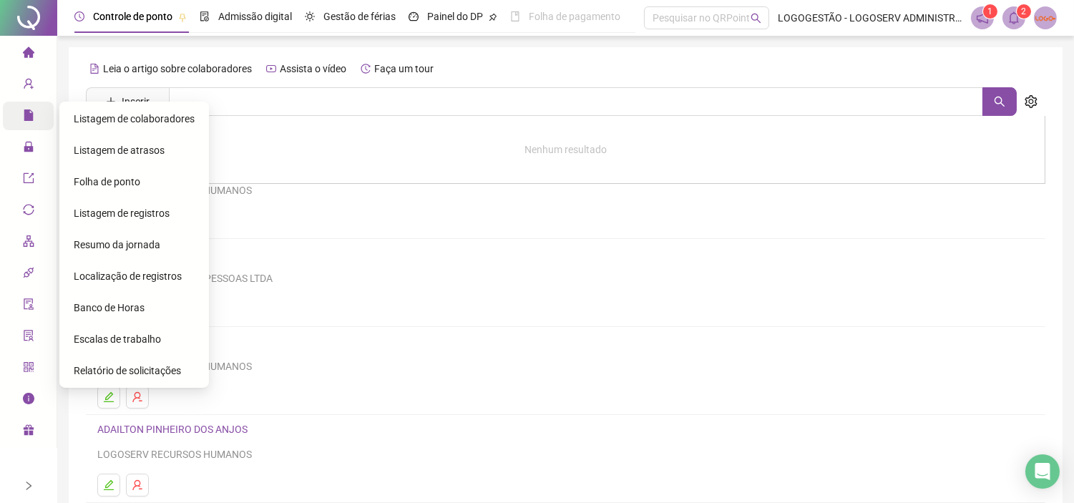
click at [19, 109] on div "Relatórios" at bounding box center [28, 116] width 51 height 29
click at [88, 187] on span "Folha de ponto" at bounding box center [107, 181] width 67 height 11
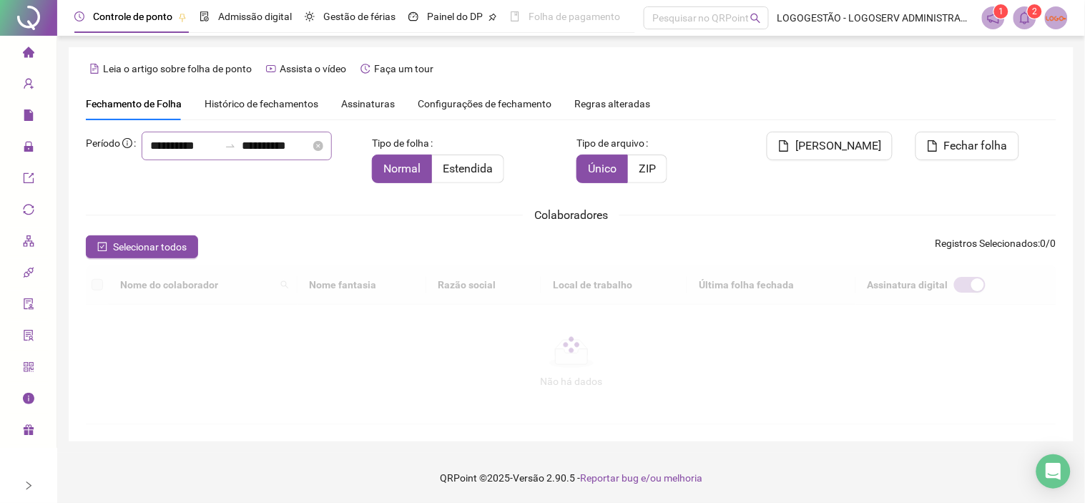
click at [225, 152] on icon "swap-right" at bounding box center [230, 145] width 11 height 11
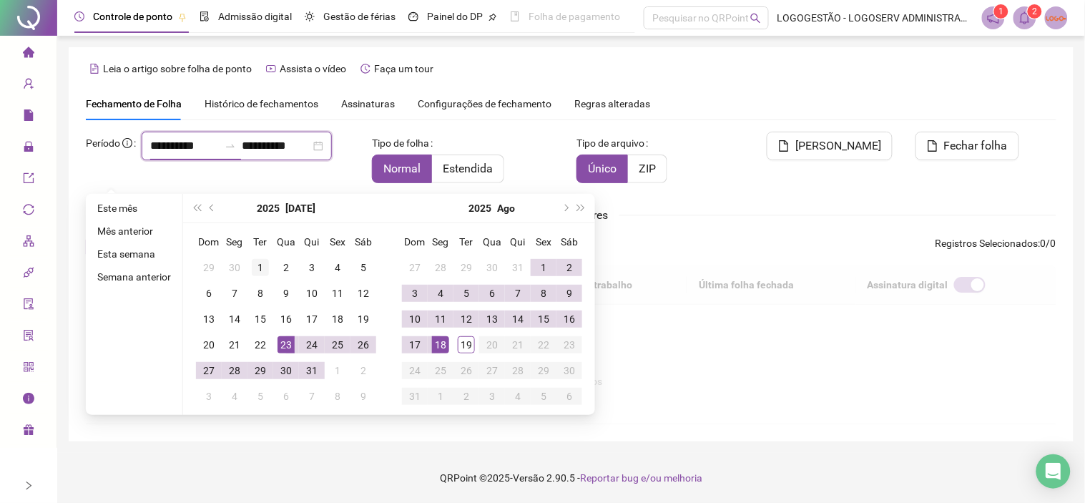
type input "**********"
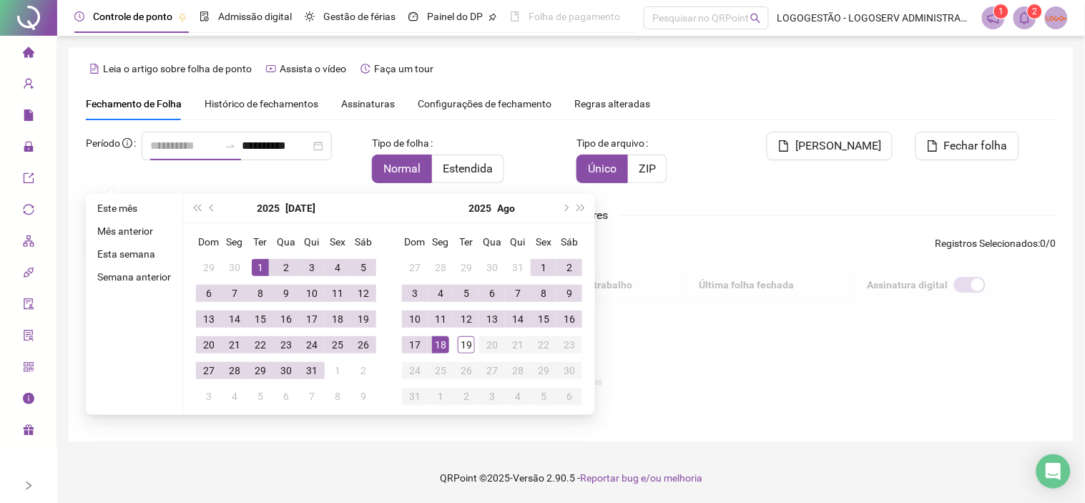
click at [257, 262] on div "1" at bounding box center [260, 267] width 17 height 17
type input "**********"
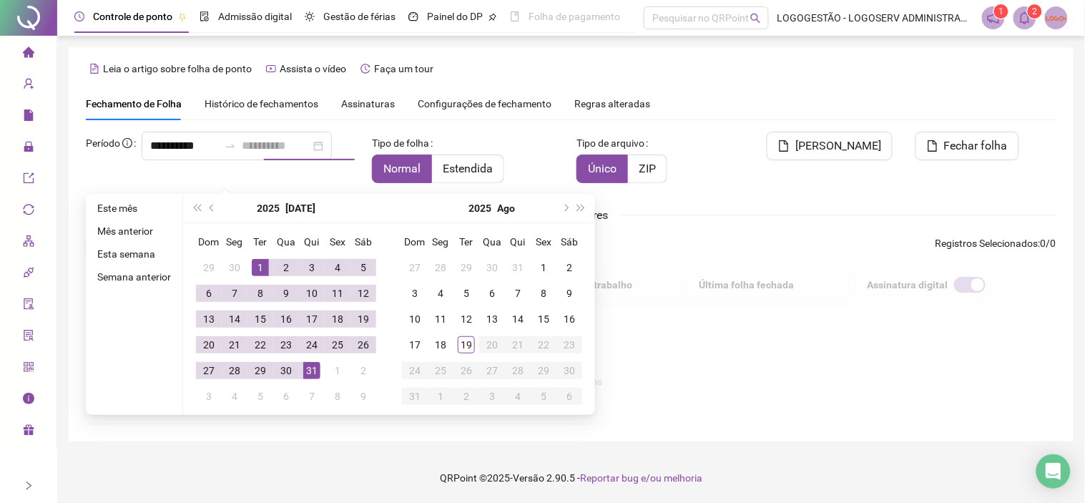
click at [315, 367] on div "31" at bounding box center [311, 370] width 17 height 17
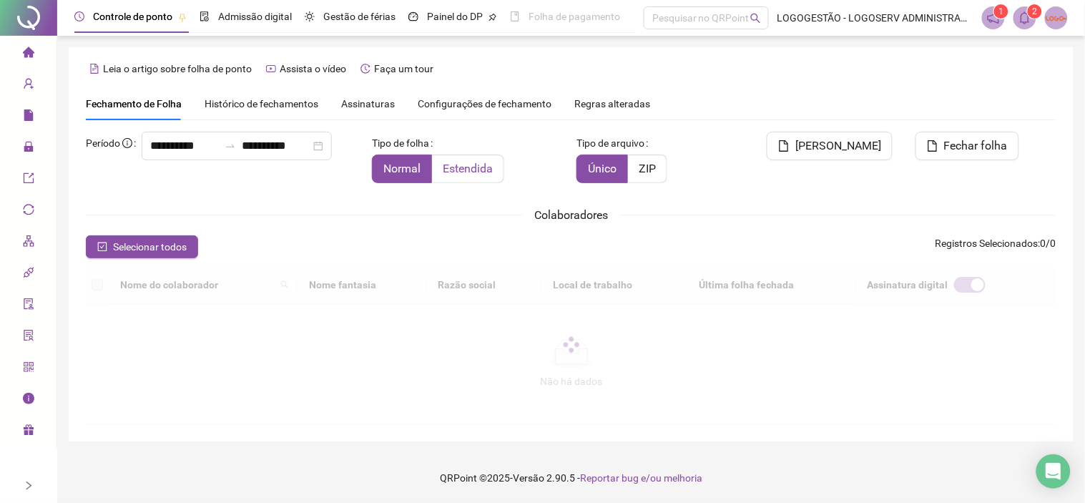
click at [494, 168] on label "Estendida" at bounding box center [468, 168] width 72 height 29
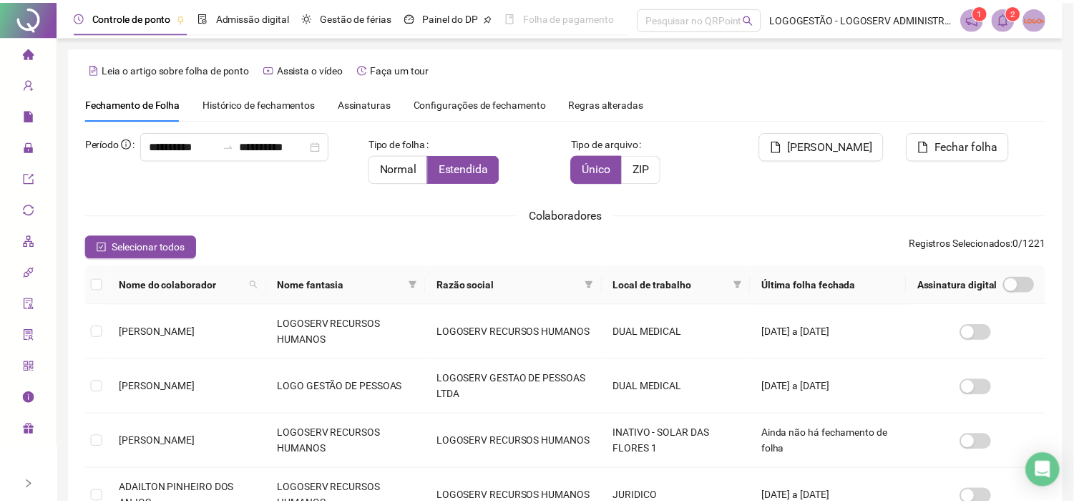
scroll to position [33, 0]
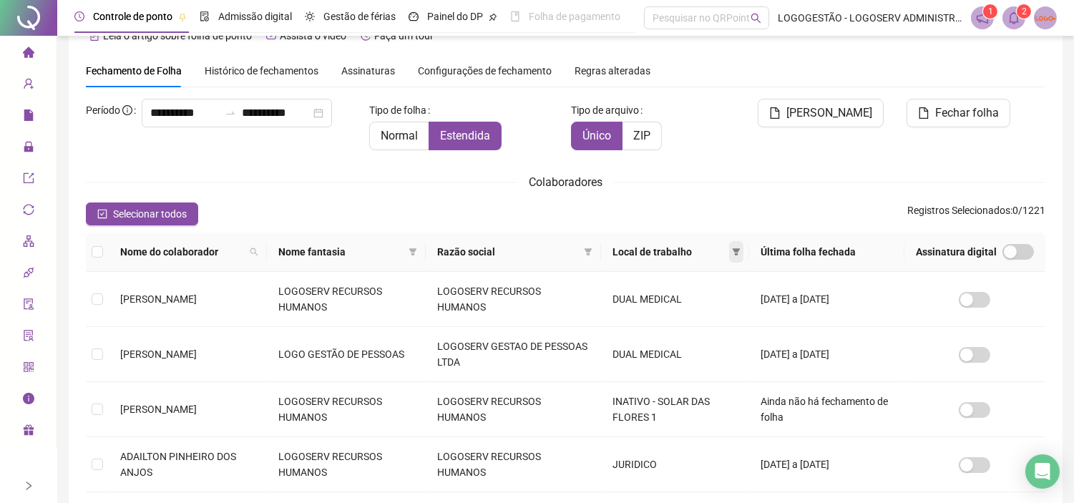
click at [738, 249] on icon "filter" at bounding box center [736, 251] width 8 height 7
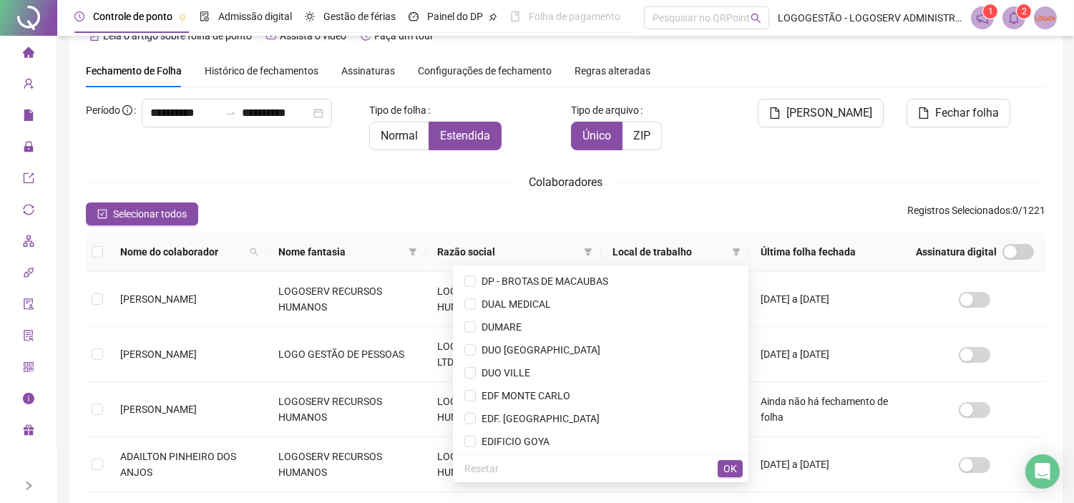
scroll to position [1510, 0]
click at [589, 324] on span "DUMARE" at bounding box center [600, 326] width 272 height 16
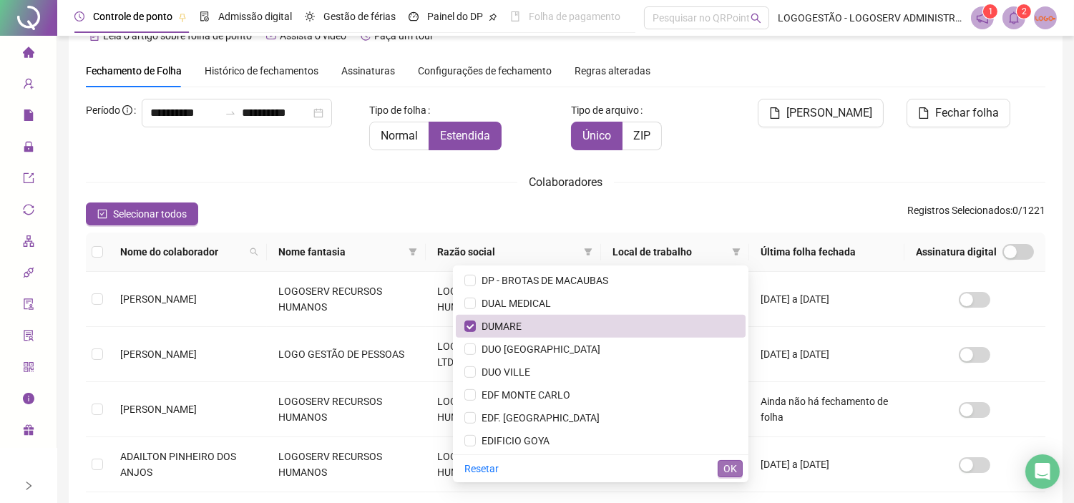
click at [729, 468] on span "OK" at bounding box center [730, 469] width 14 height 16
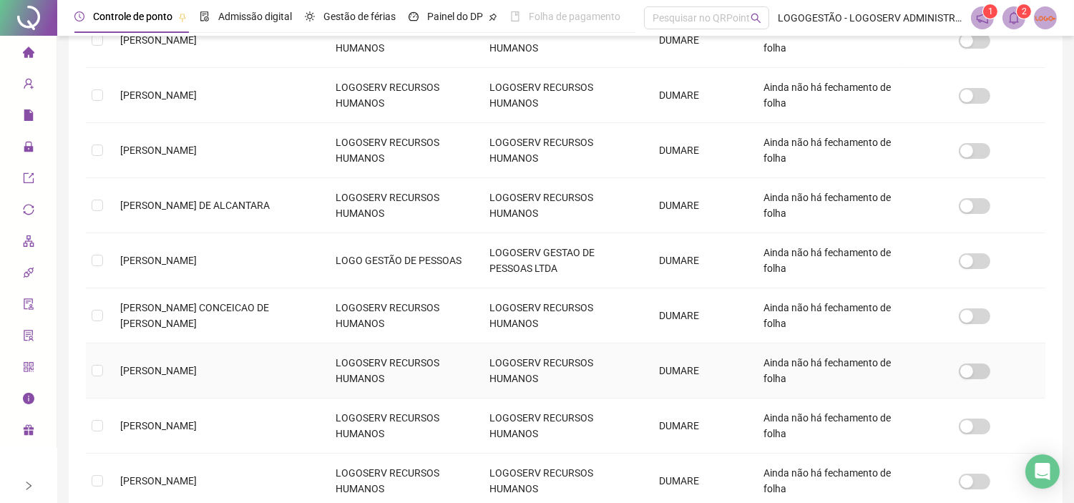
scroll to position [280, 0]
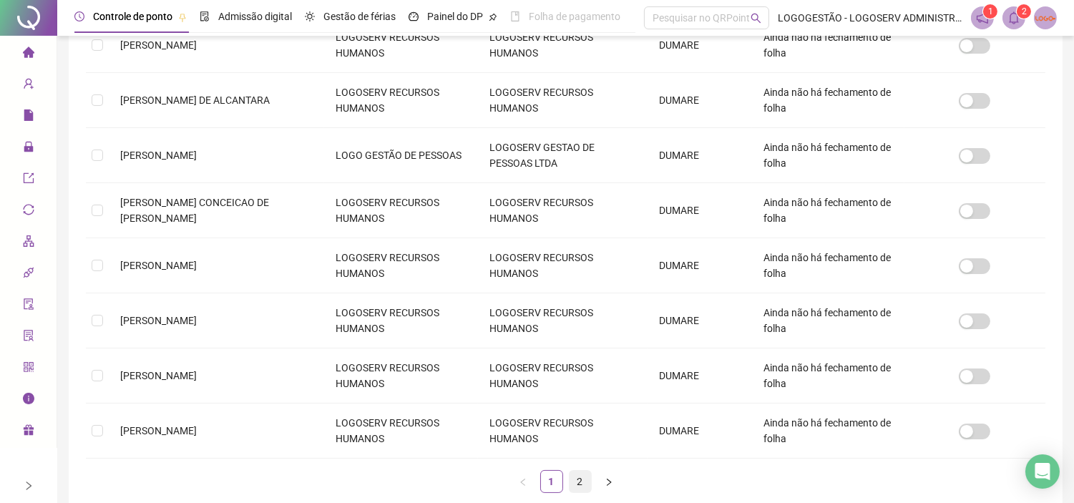
click at [581, 479] on link "2" at bounding box center [579, 481] width 21 height 21
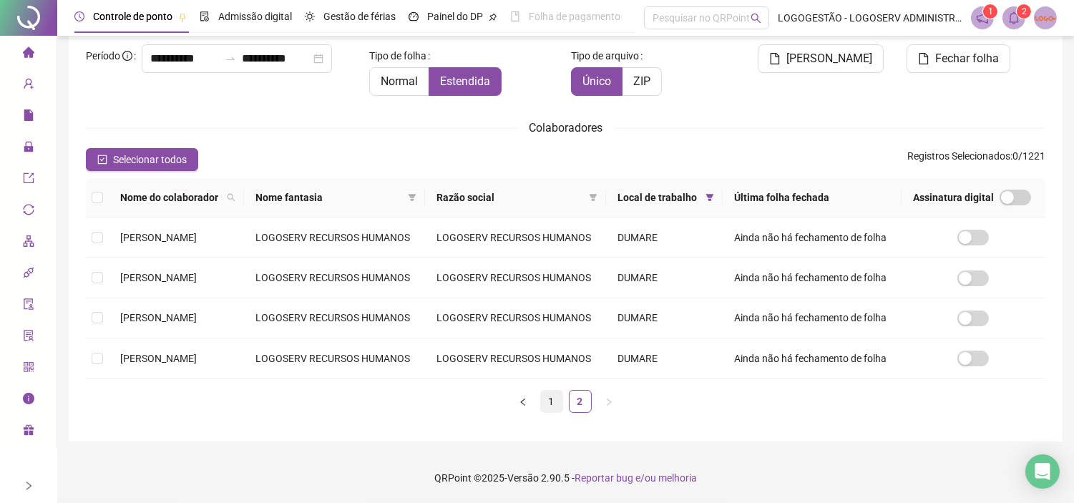
click at [549, 401] on link "1" at bounding box center [551, 400] width 21 height 21
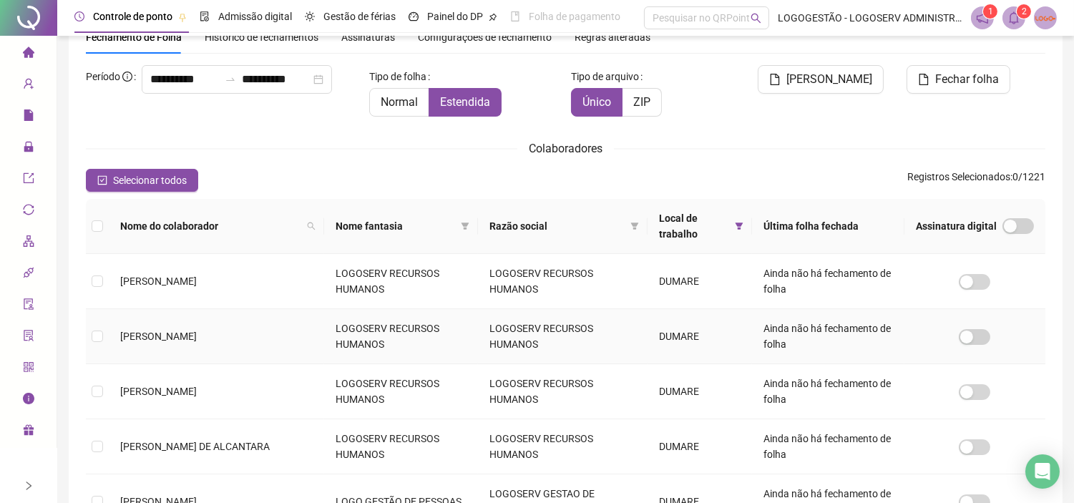
scroll to position [16, 0]
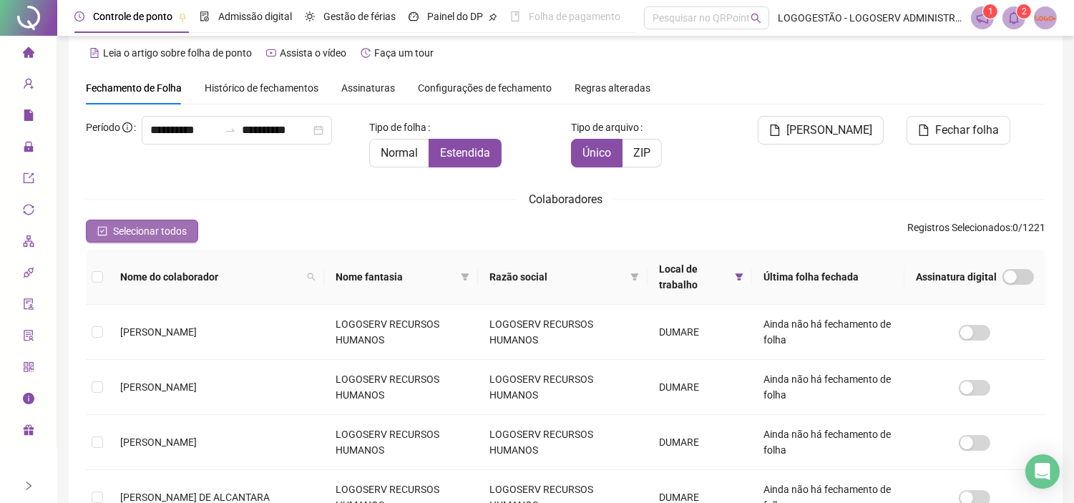
click at [167, 226] on span "Selecionar todos" at bounding box center [150, 231] width 74 height 16
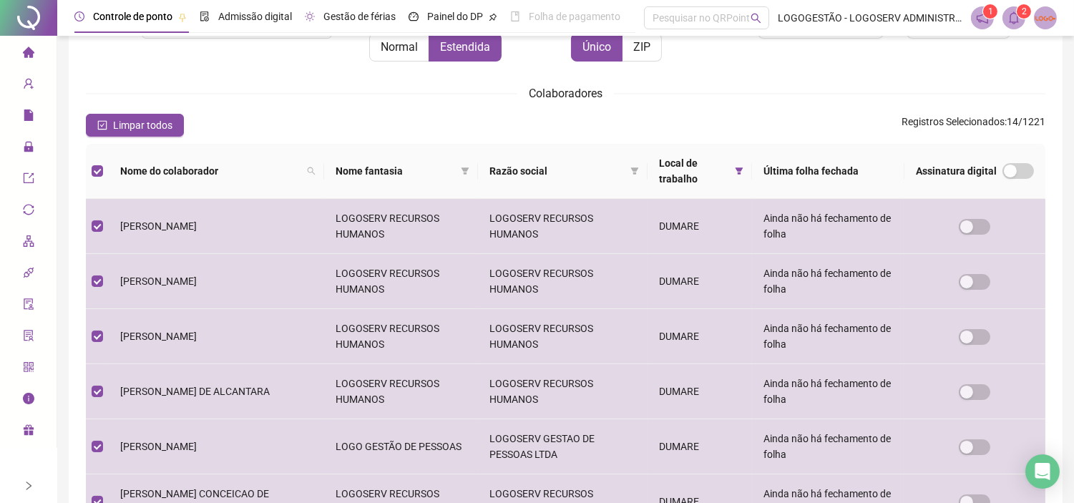
scroll to position [120, 0]
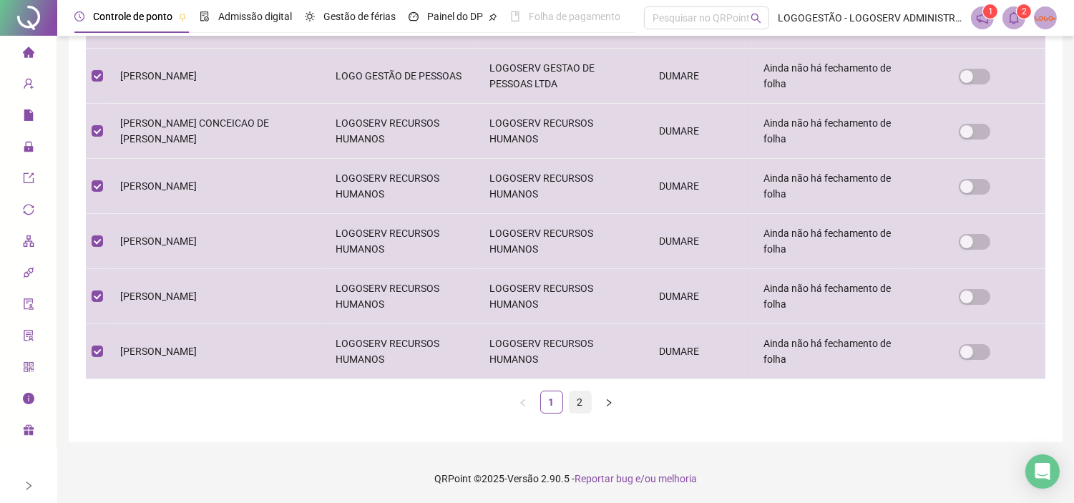
click at [576, 397] on link "2" at bounding box center [579, 401] width 21 height 21
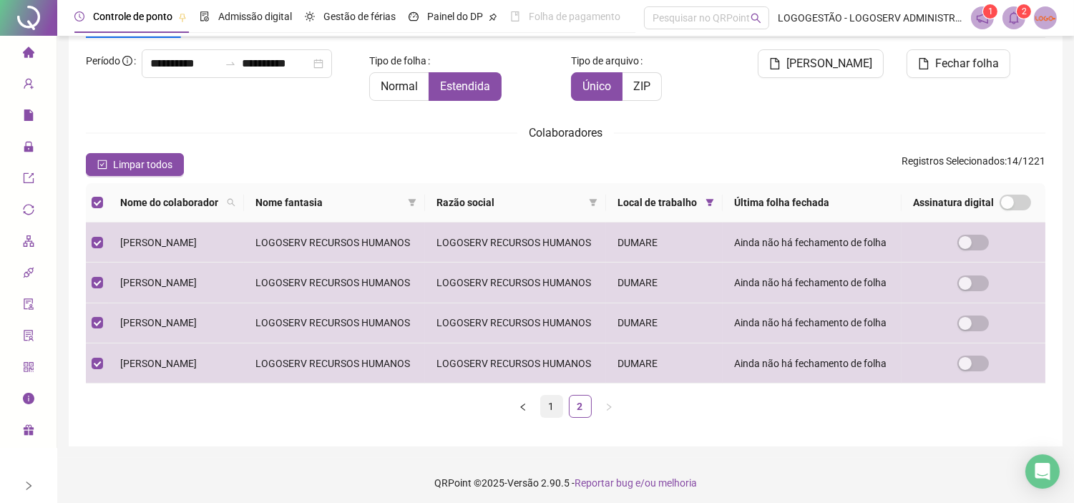
click at [555, 417] on link "1" at bounding box center [551, 406] width 21 height 21
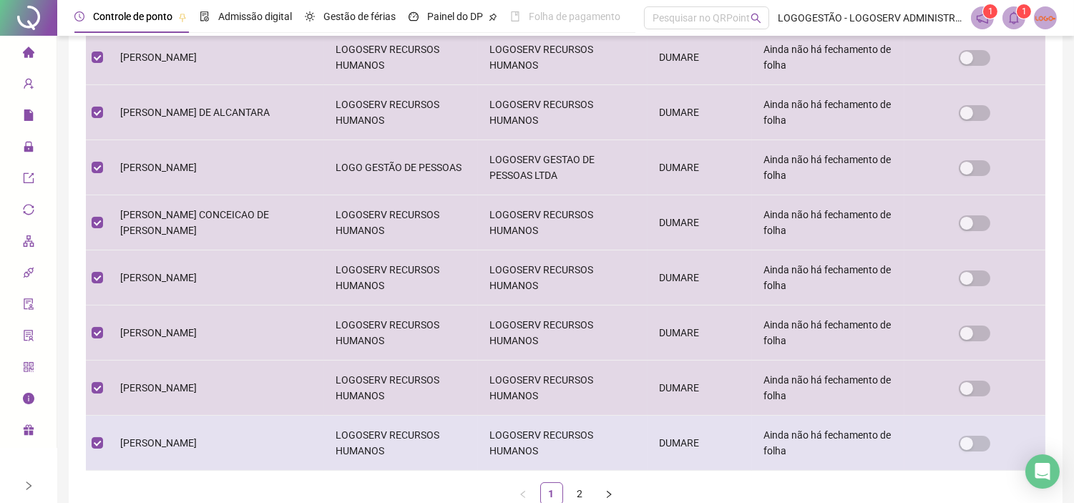
scroll to position [492, 0]
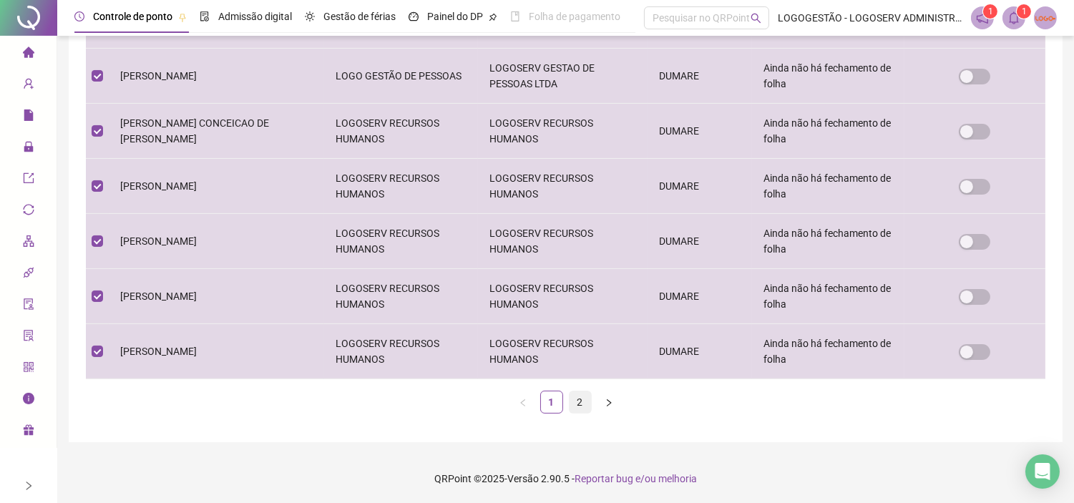
click at [573, 401] on link "2" at bounding box center [579, 401] width 21 height 21
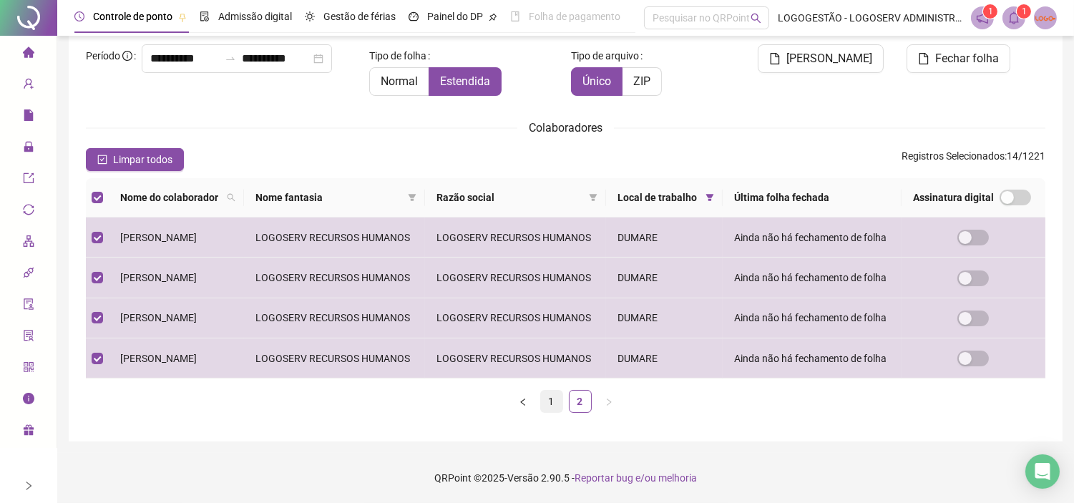
click at [556, 401] on link "1" at bounding box center [551, 400] width 21 height 21
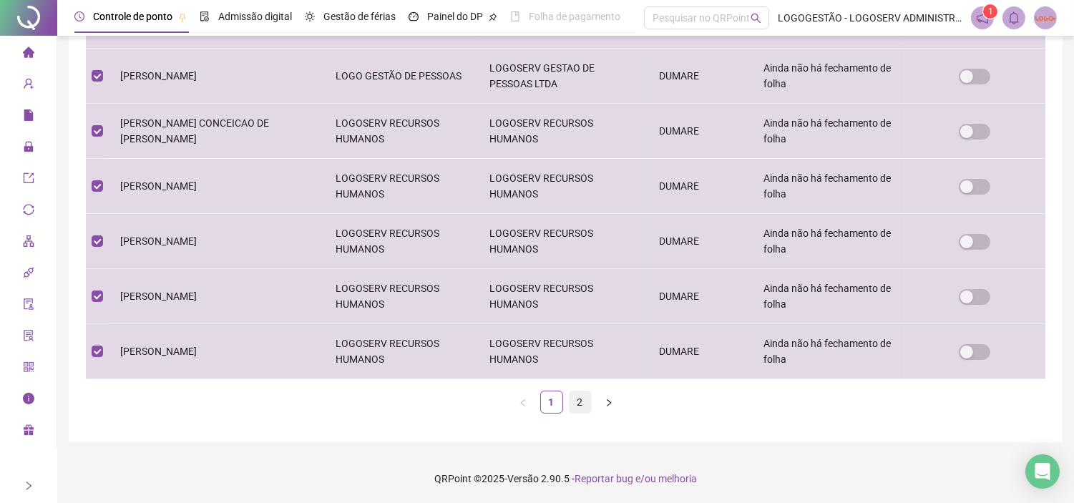
click at [580, 399] on link "2" at bounding box center [579, 401] width 21 height 21
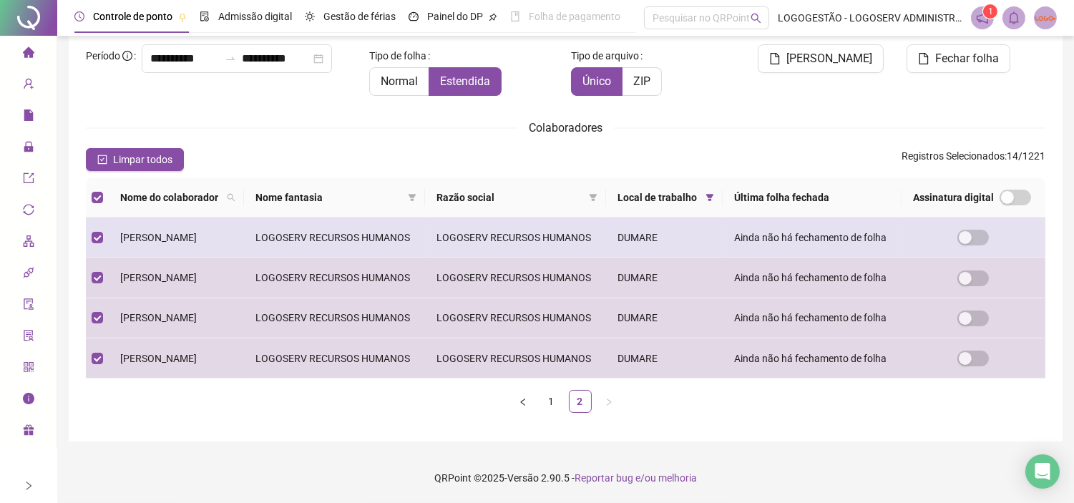
scroll to position [162, 0]
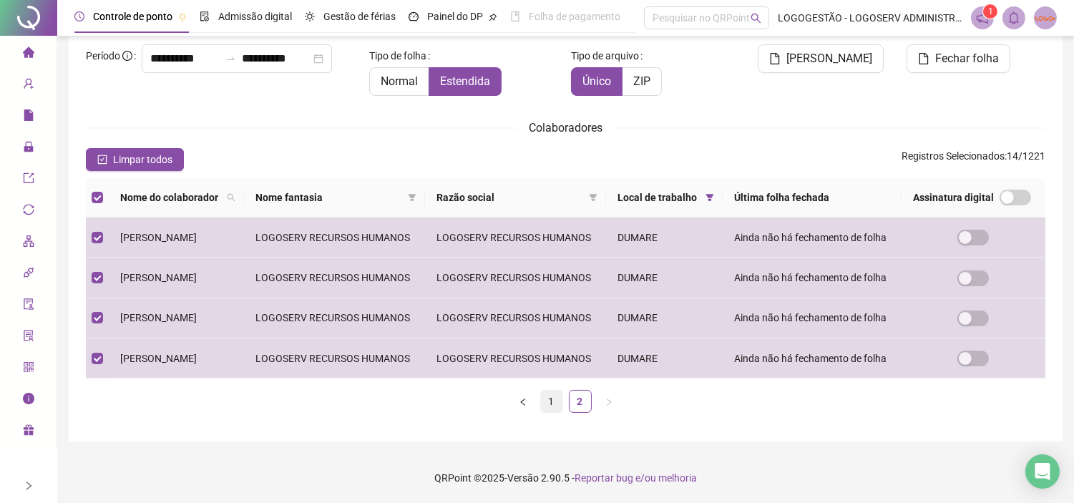
click at [554, 404] on link "1" at bounding box center [551, 400] width 21 height 21
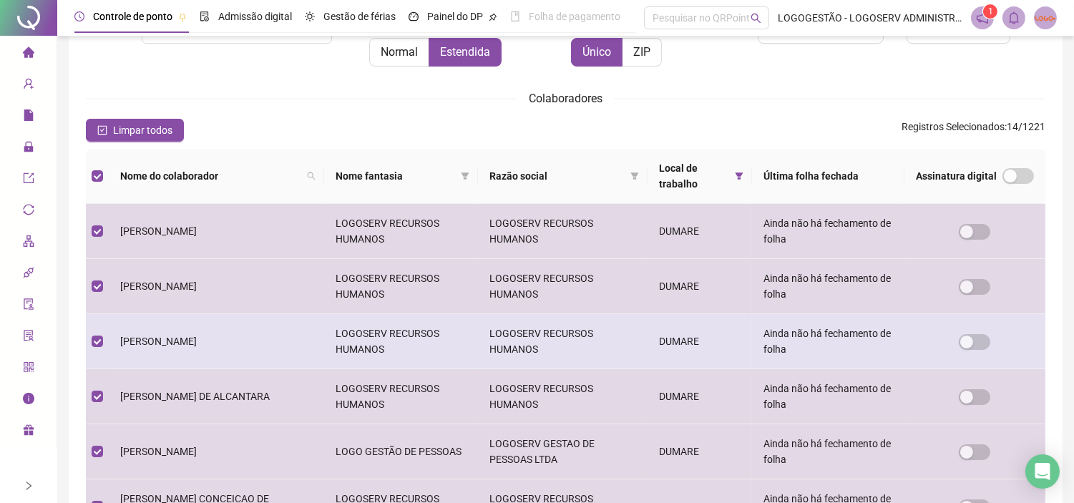
scroll to position [95, 0]
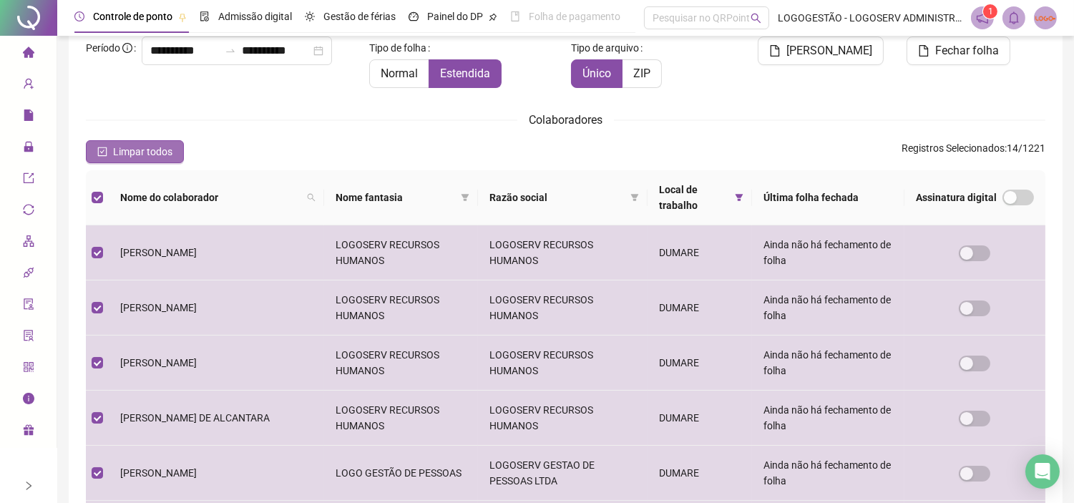
click at [166, 152] on span "Limpar todos" at bounding box center [142, 152] width 59 height 16
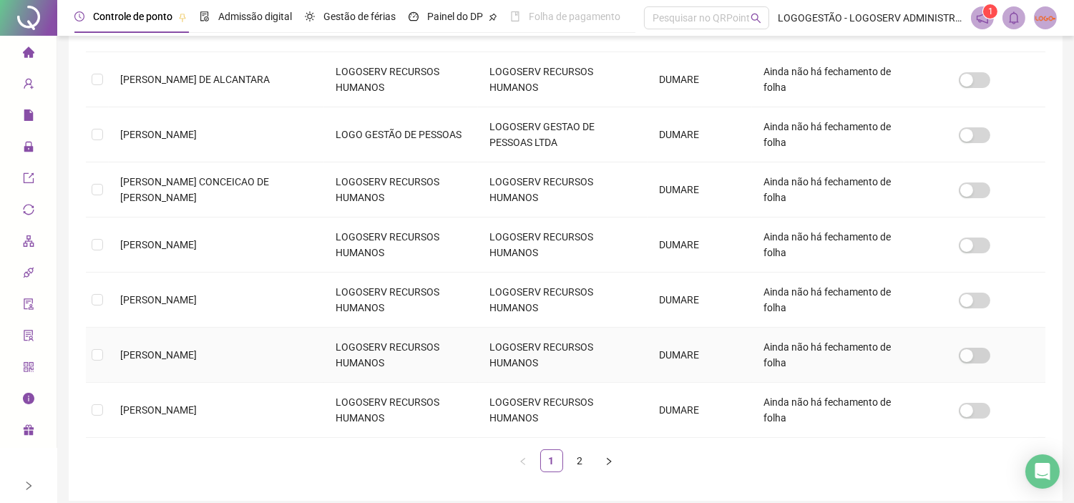
scroll to position [333, 0]
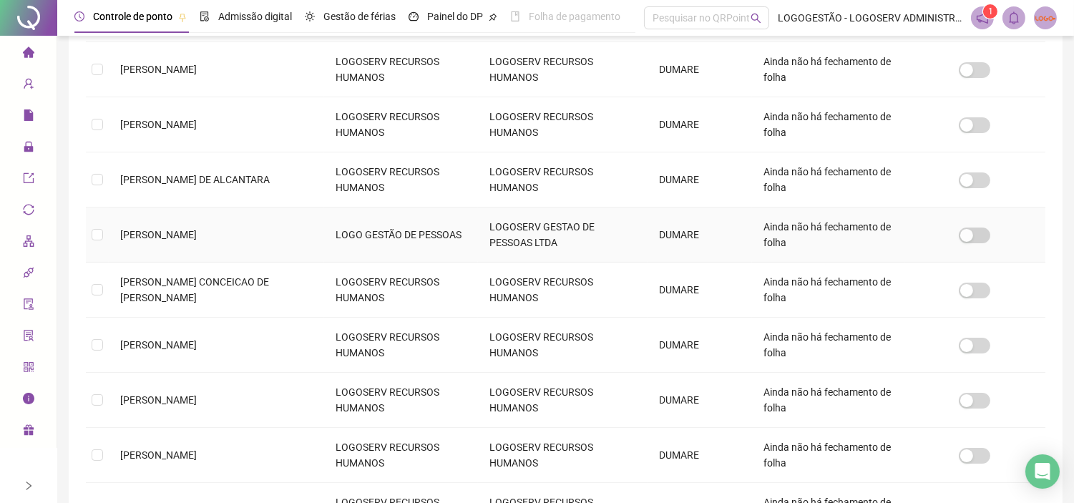
click at [199, 242] on td "[PERSON_NAME]" at bounding box center [216, 234] width 215 height 55
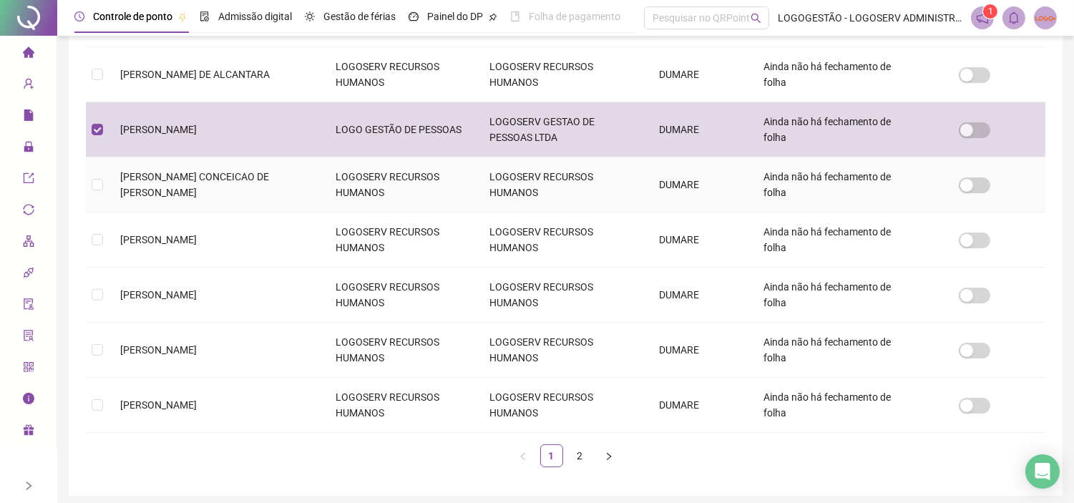
click at [193, 180] on span "[PERSON_NAME] CONCEICAO DE [PERSON_NAME]" at bounding box center [194, 184] width 149 height 27
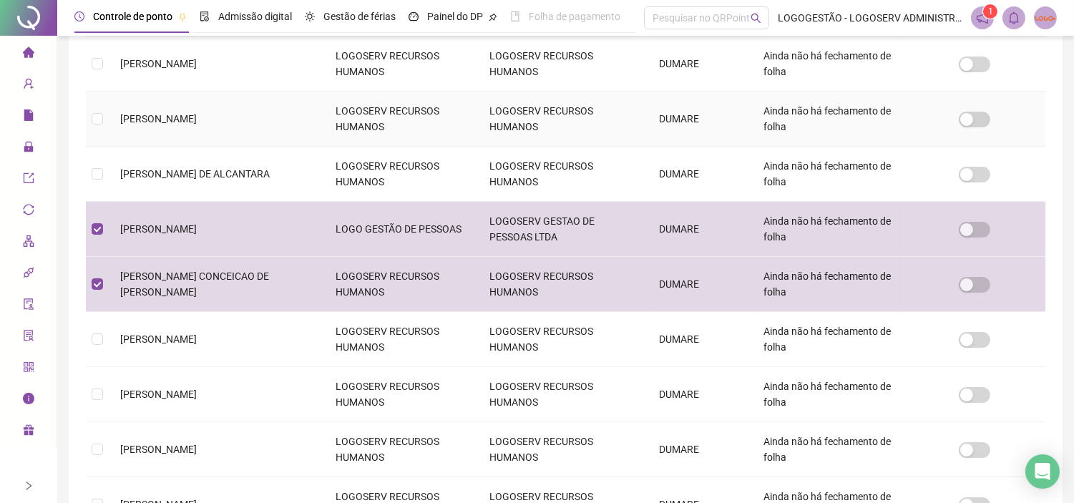
scroll to position [492, 0]
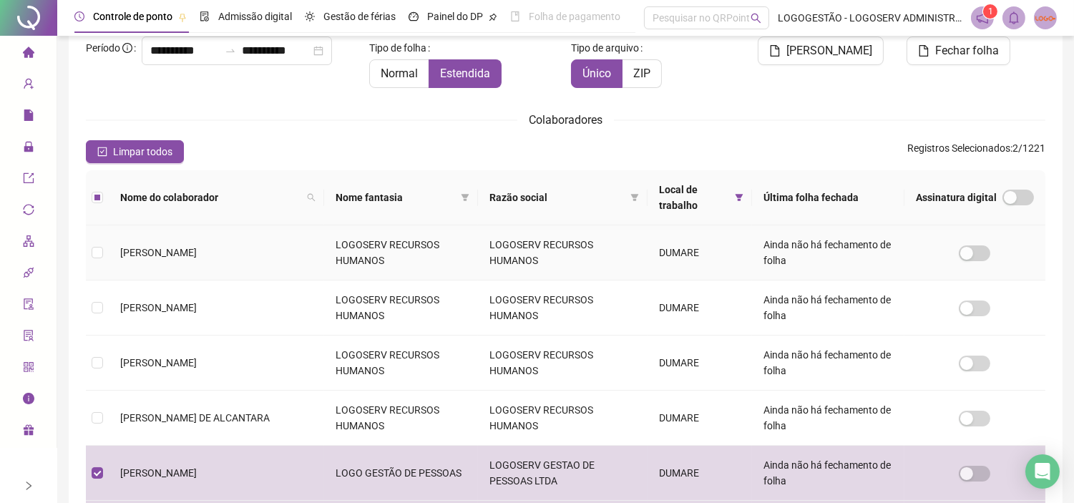
click at [245, 254] on td "[PERSON_NAME]" at bounding box center [216, 252] width 215 height 55
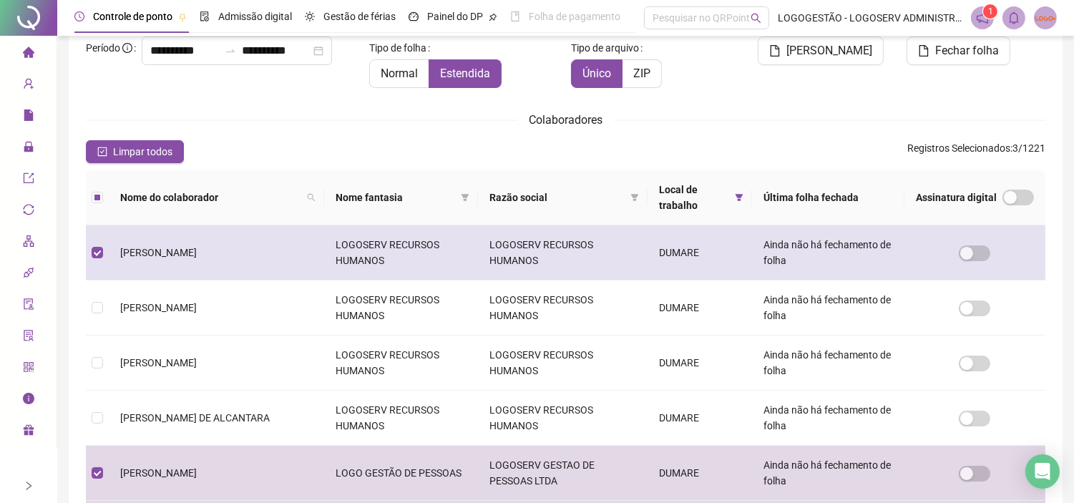
scroll to position [41, 0]
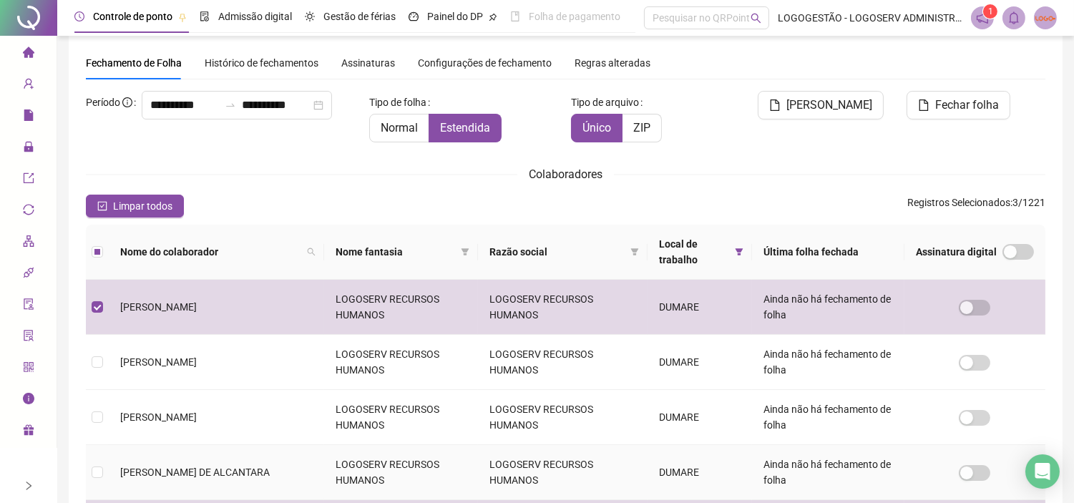
click at [252, 473] on span "[PERSON_NAME] DE ALCANTARA" at bounding box center [194, 471] width 149 height 11
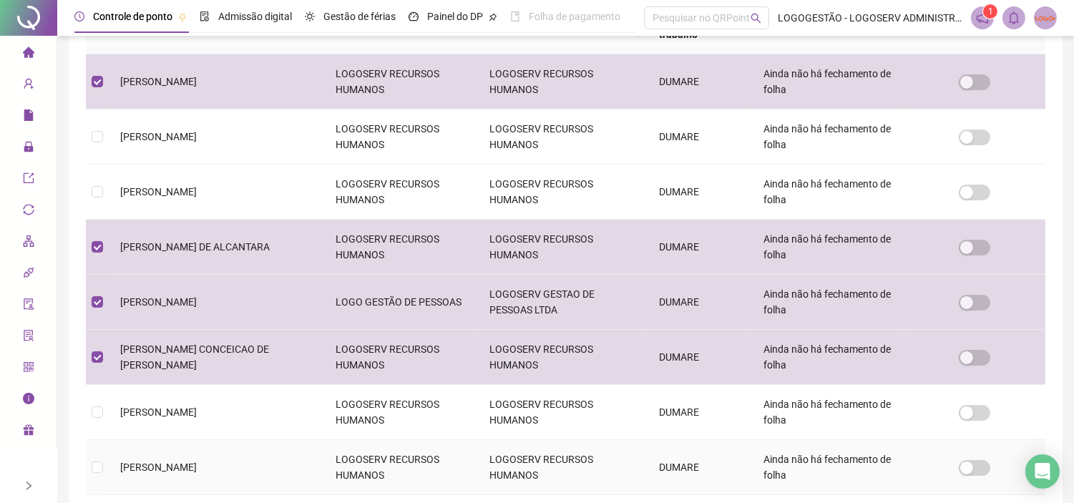
scroll to position [492, 0]
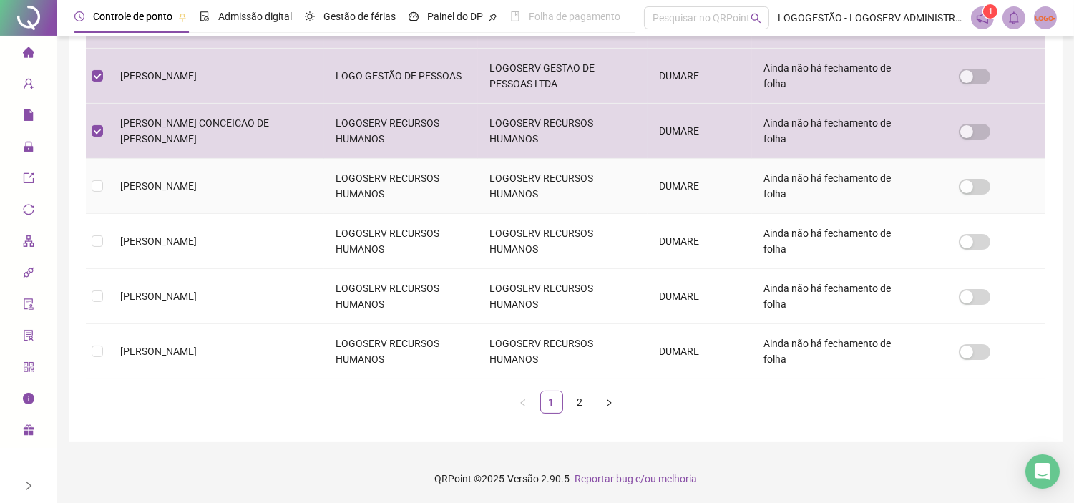
click at [182, 188] on span "[PERSON_NAME]" at bounding box center [158, 185] width 77 height 11
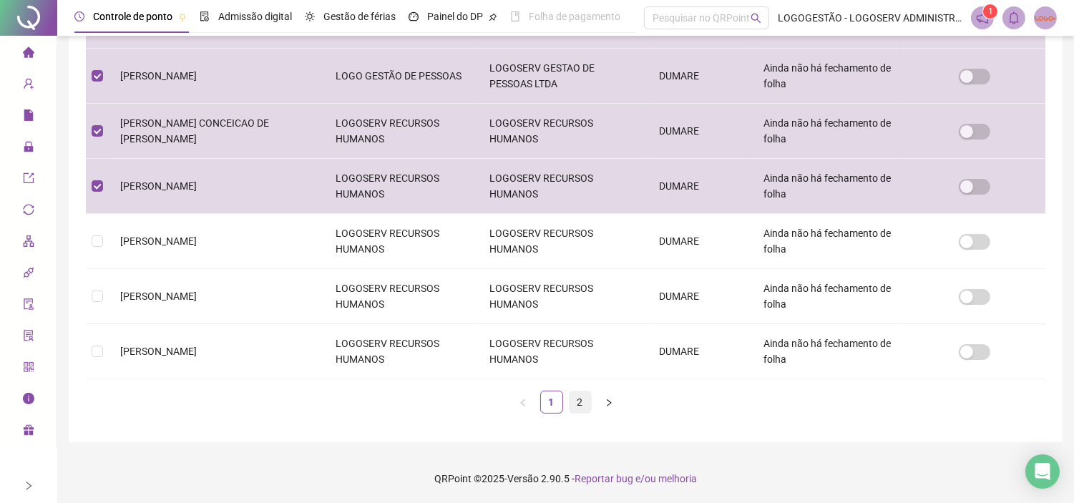
click at [573, 405] on link "2" at bounding box center [579, 401] width 21 height 21
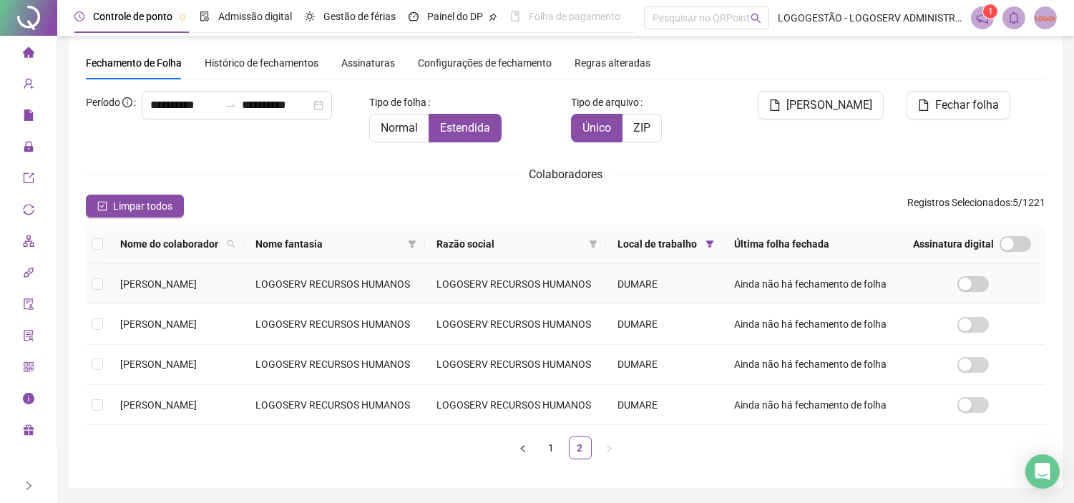
click at [220, 304] on td "[PERSON_NAME]" at bounding box center [176, 284] width 135 height 40
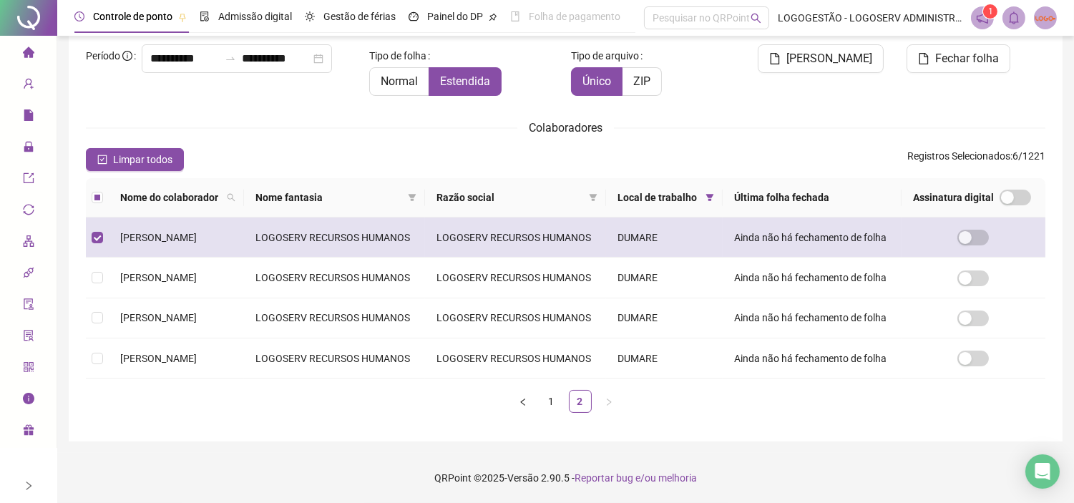
scroll to position [162, 0]
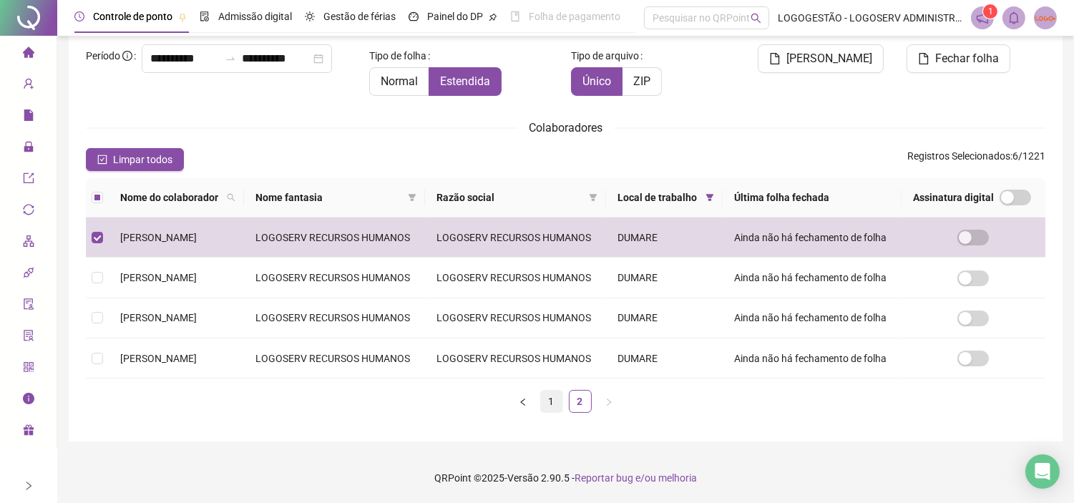
click at [552, 401] on link "1" at bounding box center [551, 400] width 21 height 21
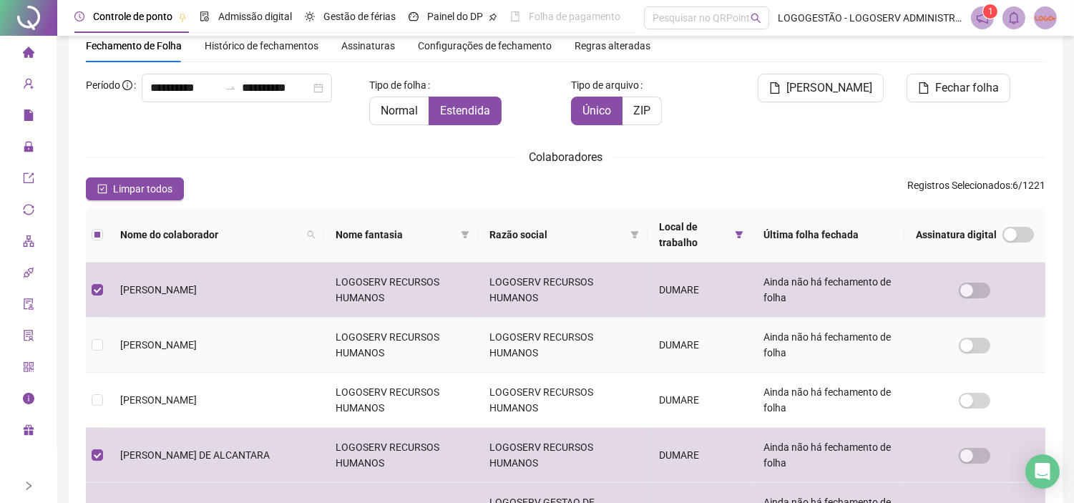
scroll to position [492, 0]
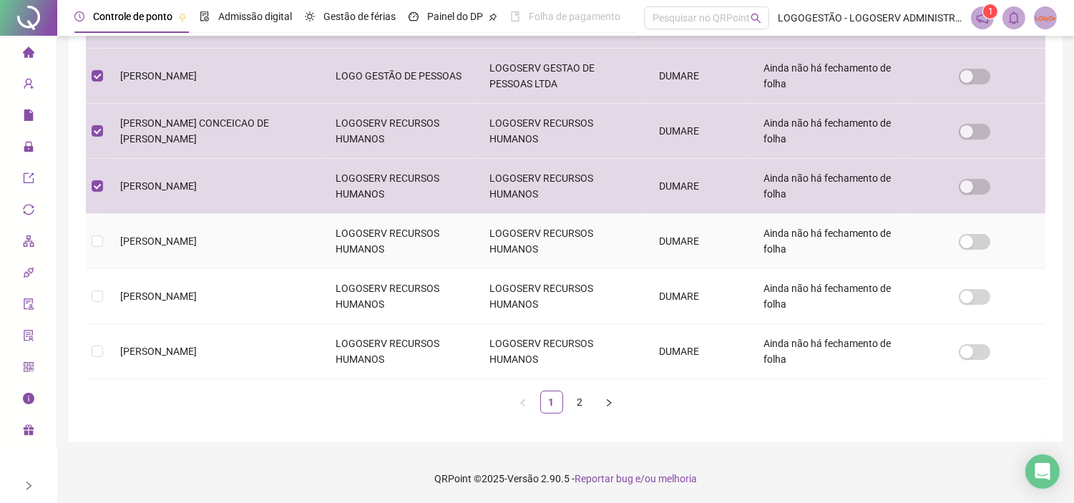
click at [227, 255] on td "[PERSON_NAME]" at bounding box center [216, 241] width 215 height 55
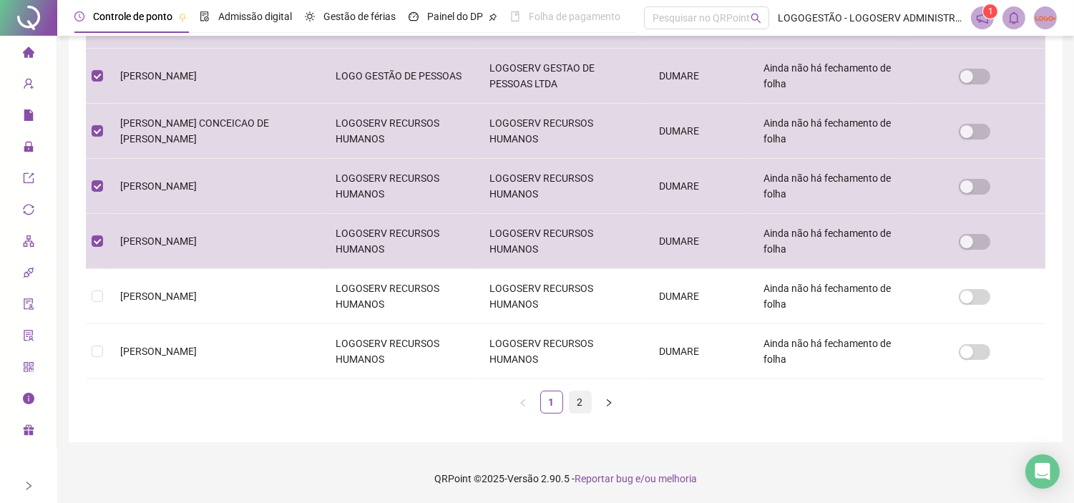
click at [571, 401] on link "2" at bounding box center [579, 401] width 21 height 21
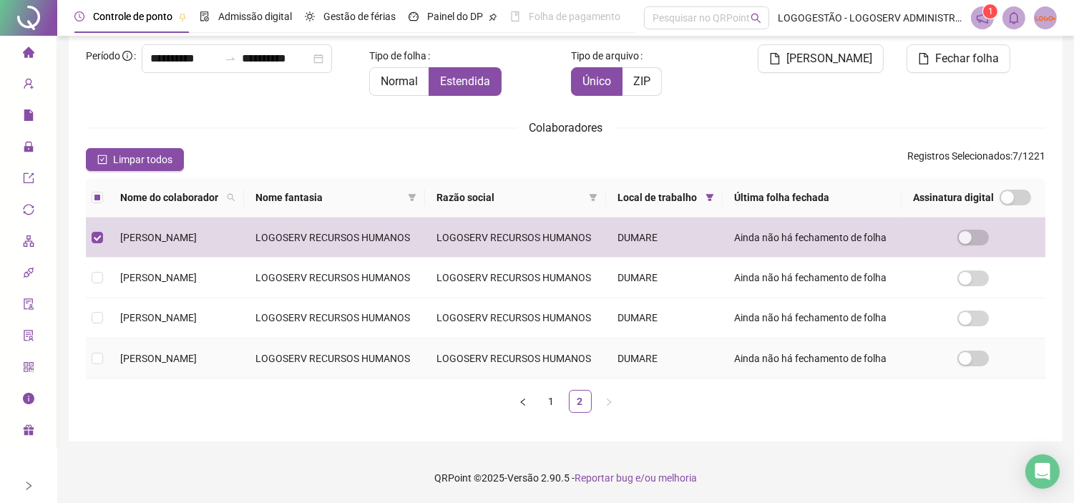
click at [244, 361] on td "[PERSON_NAME]" at bounding box center [176, 358] width 135 height 40
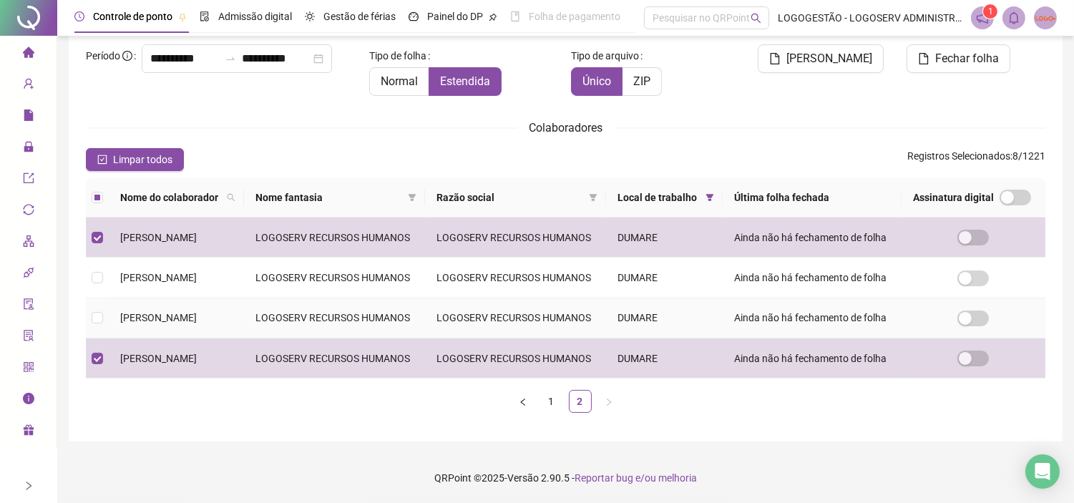
scroll to position [120, 0]
click at [370, 335] on td "LOGOSERV RECURSOS HUMANOS" at bounding box center [334, 318] width 181 height 40
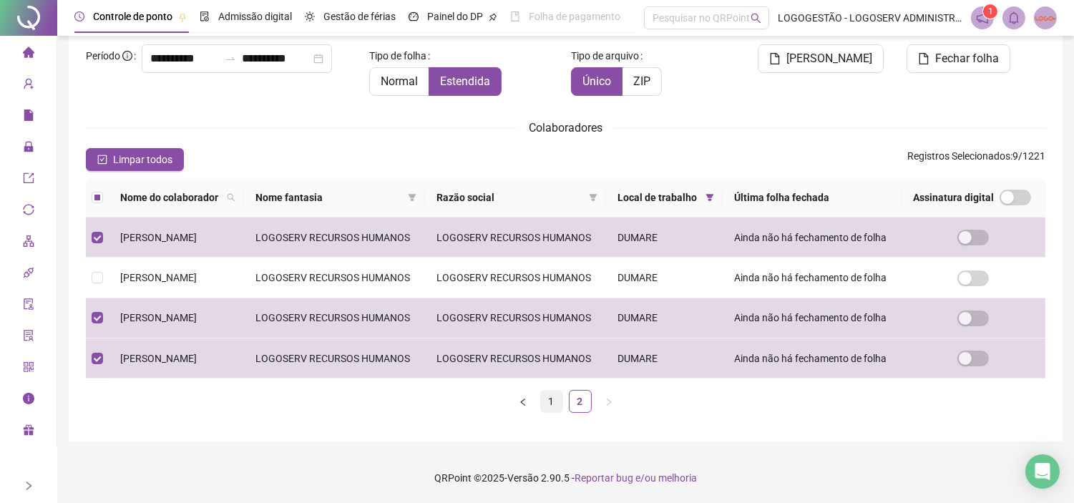
click at [552, 401] on link "1" at bounding box center [551, 400] width 21 height 21
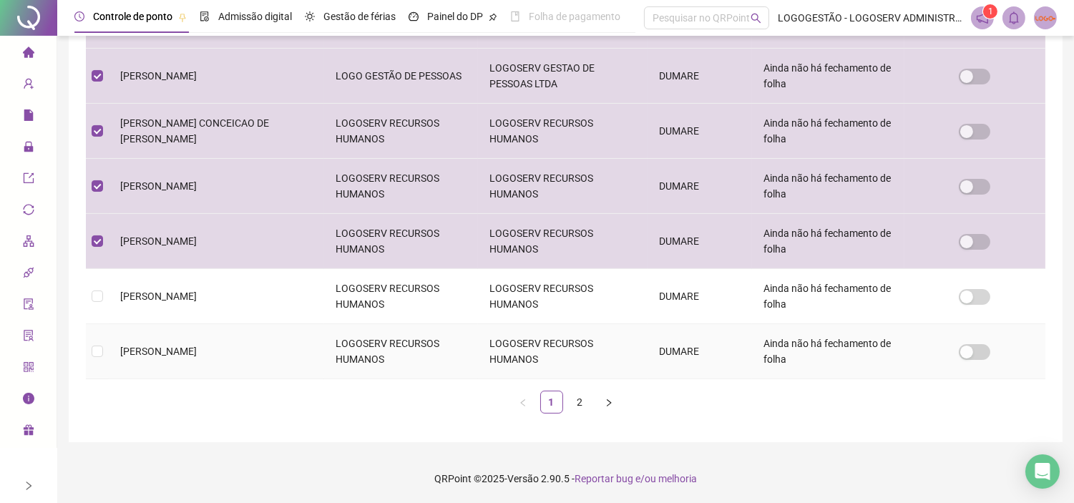
click at [340, 340] on td "LOGOSERV RECURSOS HUMANOS" at bounding box center [401, 351] width 154 height 55
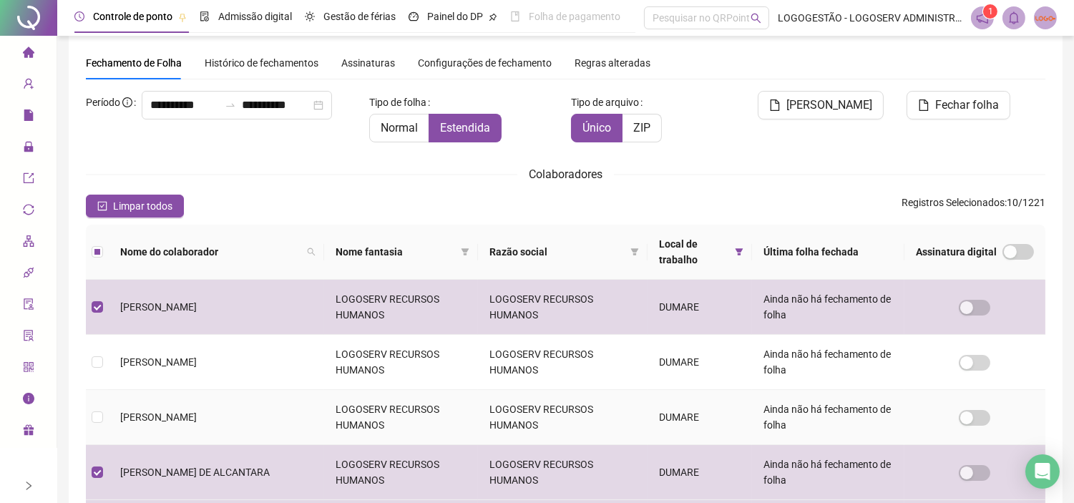
scroll to position [492, 0]
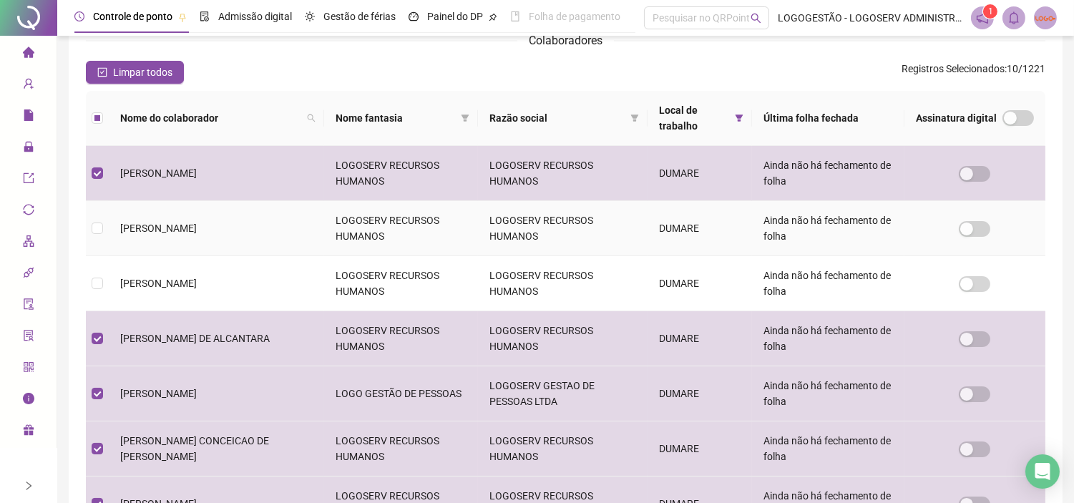
click at [267, 241] on td "[PERSON_NAME]" at bounding box center [216, 228] width 215 height 55
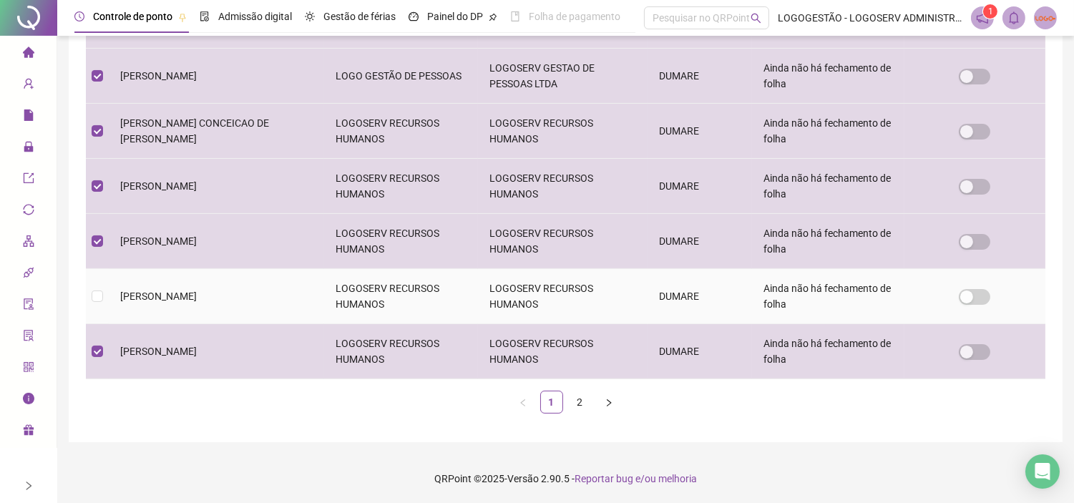
click at [417, 313] on td "LOGOSERV RECURSOS HUMANOS" at bounding box center [401, 296] width 154 height 55
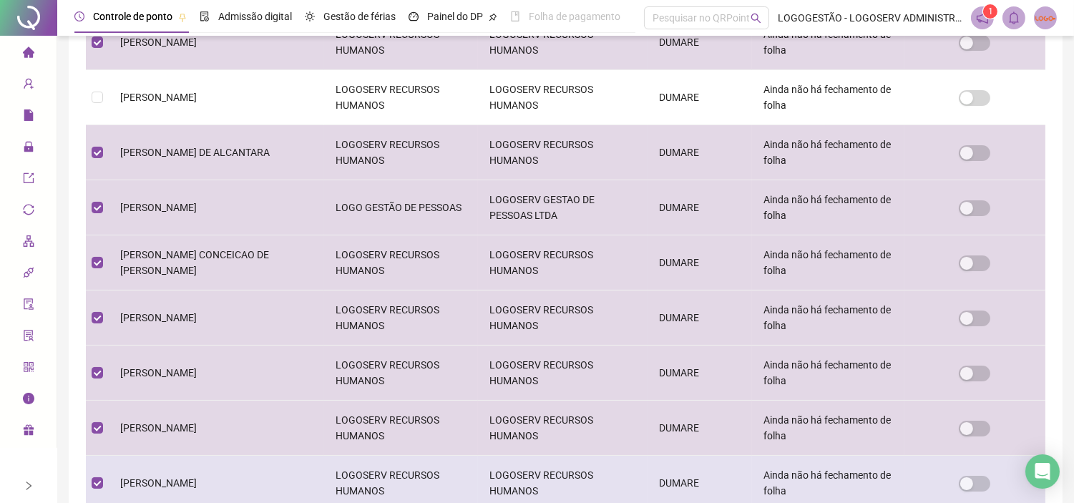
scroll to position [175, 0]
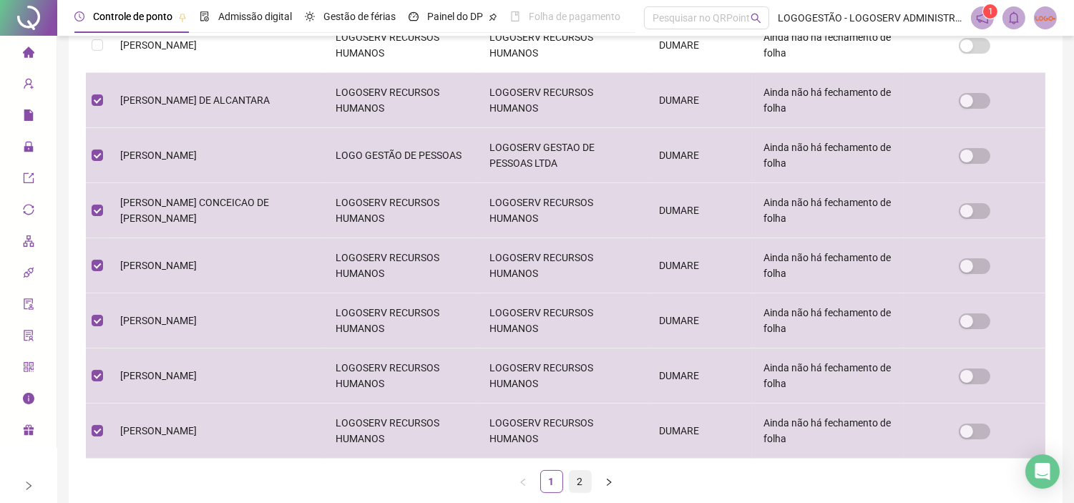
click at [579, 479] on link "2" at bounding box center [579, 481] width 21 height 21
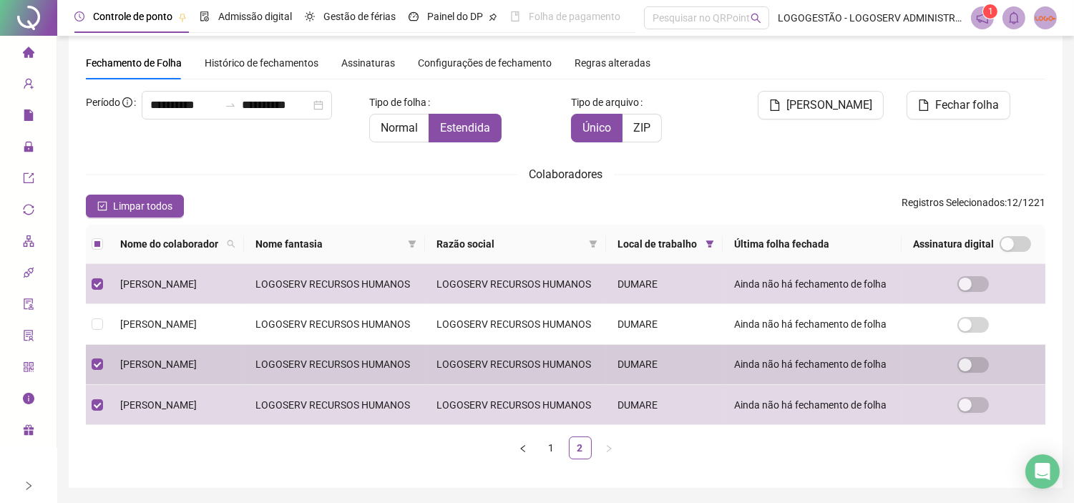
scroll to position [162, 0]
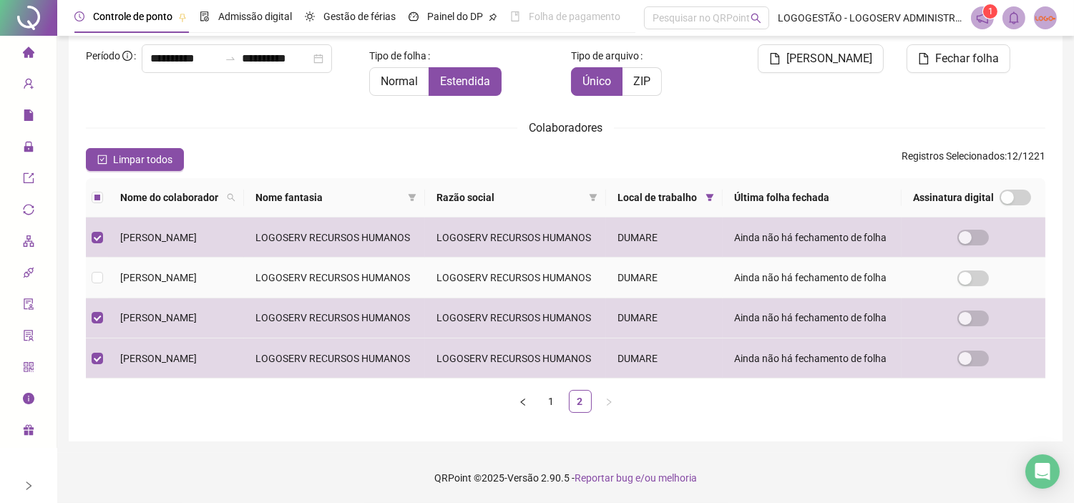
click at [378, 257] on td "LOGOSERV RECURSOS HUMANOS" at bounding box center [334, 277] width 181 height 40
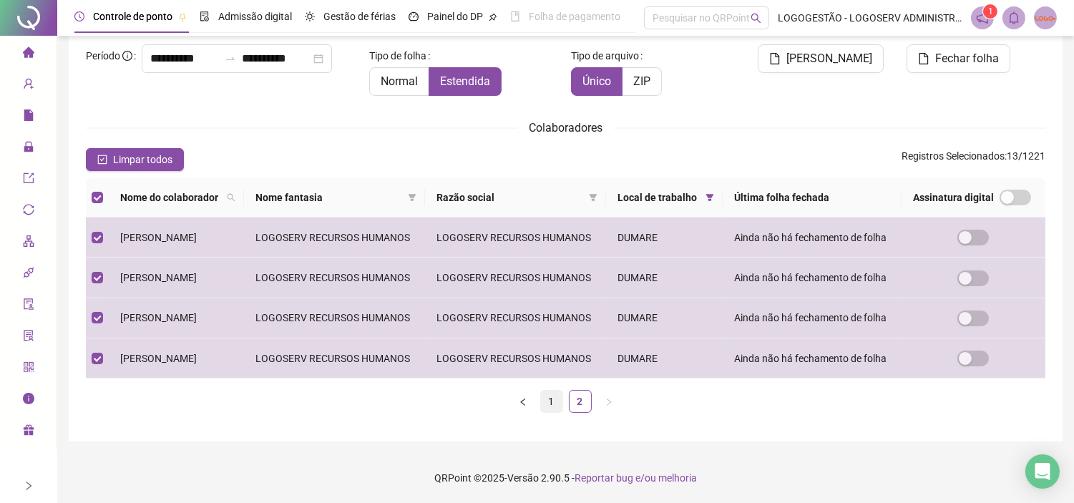
click at [554, 404] on link "1" at bounding box center [551, 400] width 21 height 21
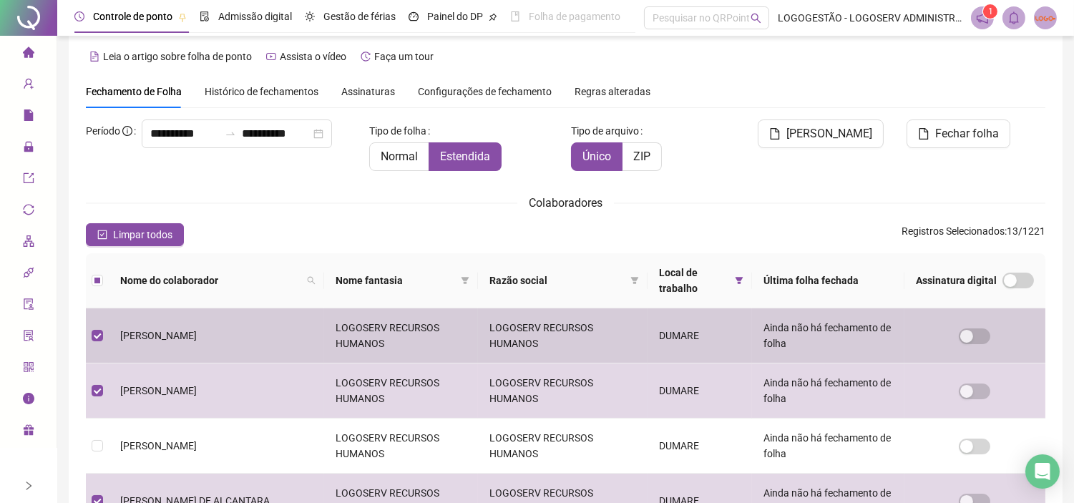
scroll to position [0, 0]
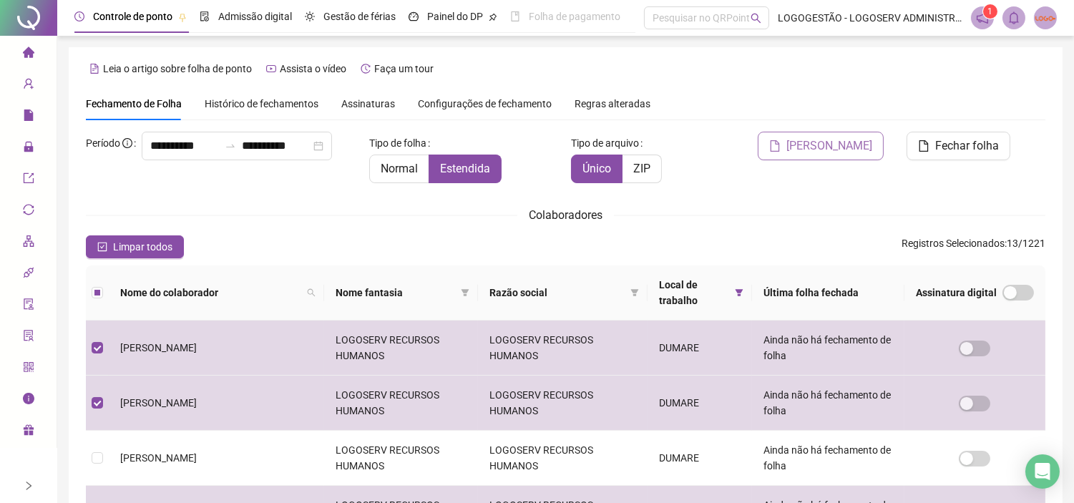
click at [827, 147] on span "[PERSON_NAME]" at bounding box center [829, 145] width 86 height 17
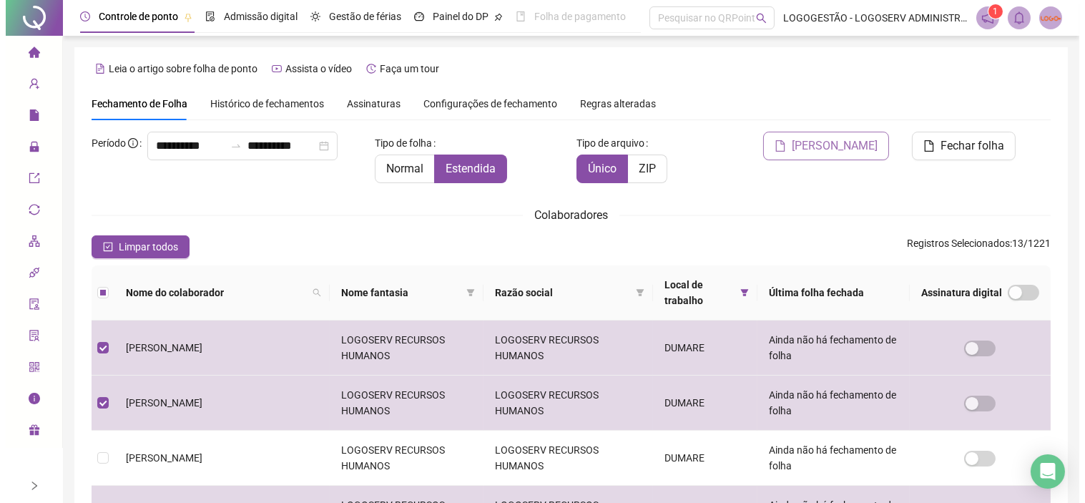
scroll to position [41, 0]
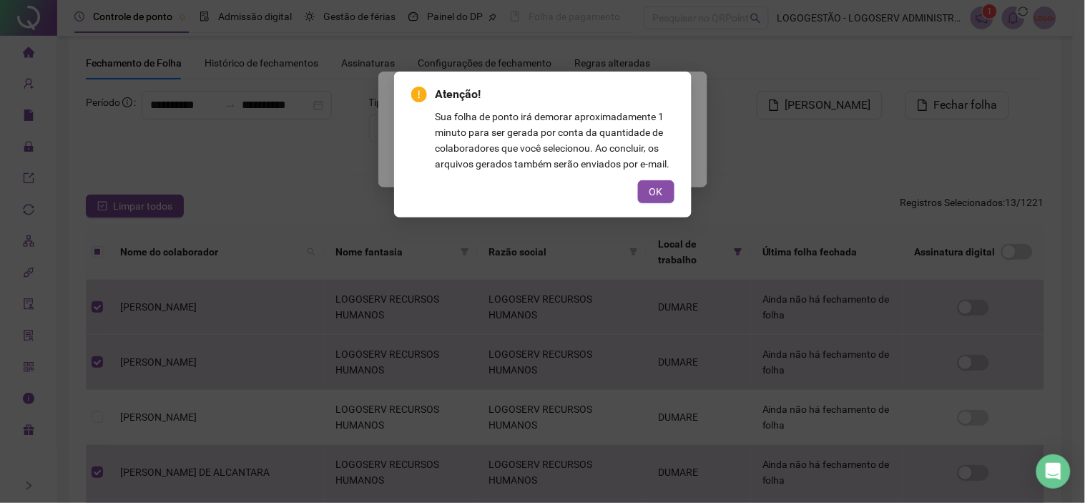
click at [554, 222] on div "Atenção! Sua folha de ponto irá demorar aproximadamente 1 minuto para ser gerad…" at bounding box center [542, 251] width 1085 height 503
click at [662, 200] on button "OK" at bounding box center [656, 191] width 36 height 23
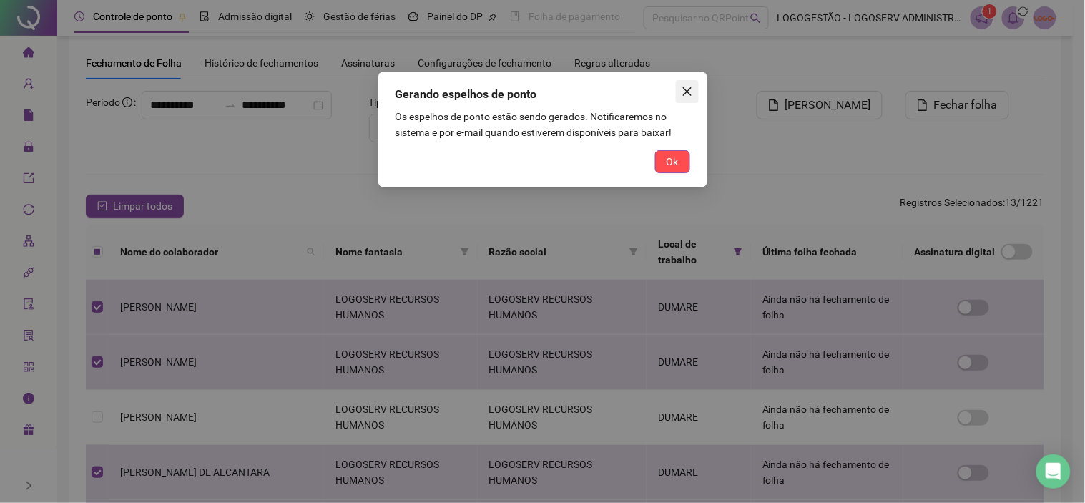
click at [688, 94] on icon "close" at bounding box center [687, 91] width 11 height 11
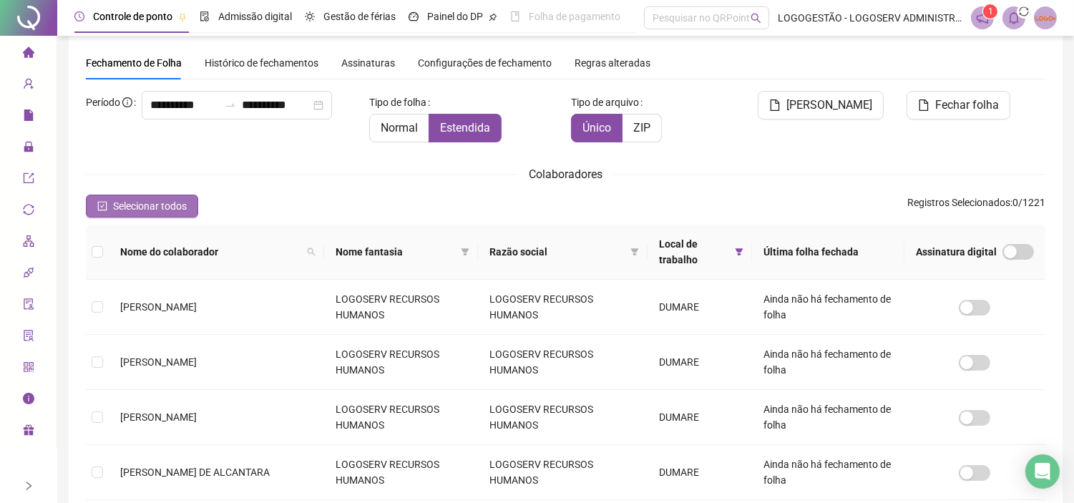
click at [144, 210] on span "Selecionar todos" at bounding box center [150, 206] width 74 height 16
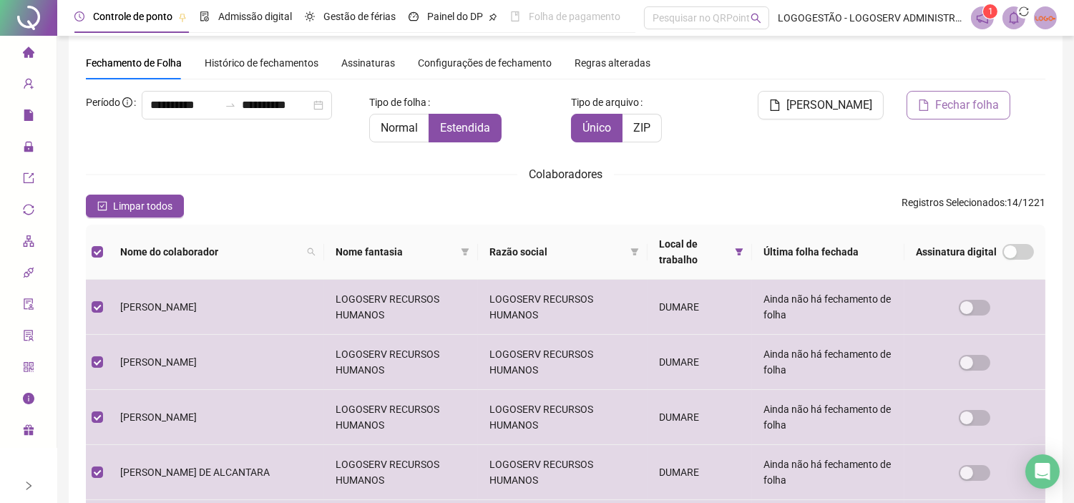
click at [963, 97] on span "Fechar folha" at bounding box center [967, 105] width 64 height 17
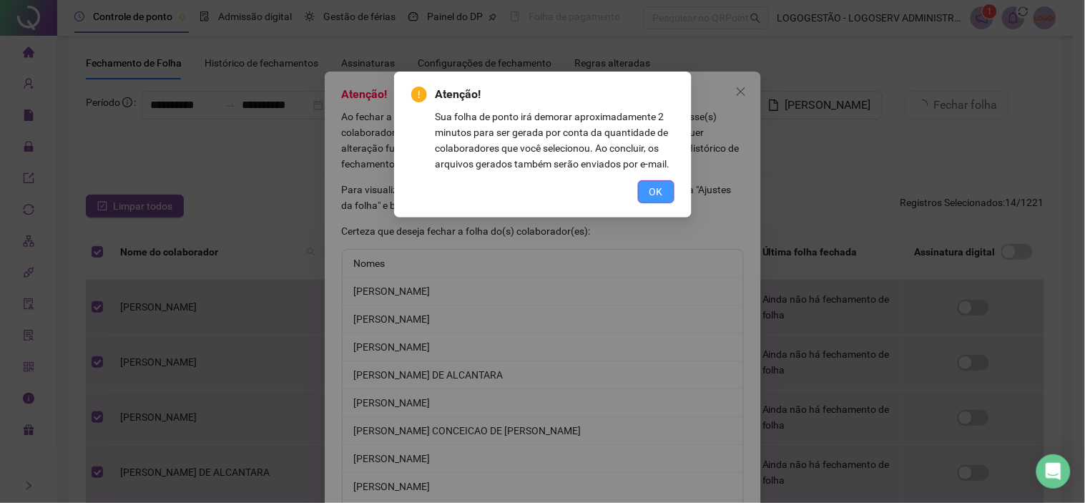
click at [659, 187] on span "OK" at bounding box center [656, 192] width 14 height 16
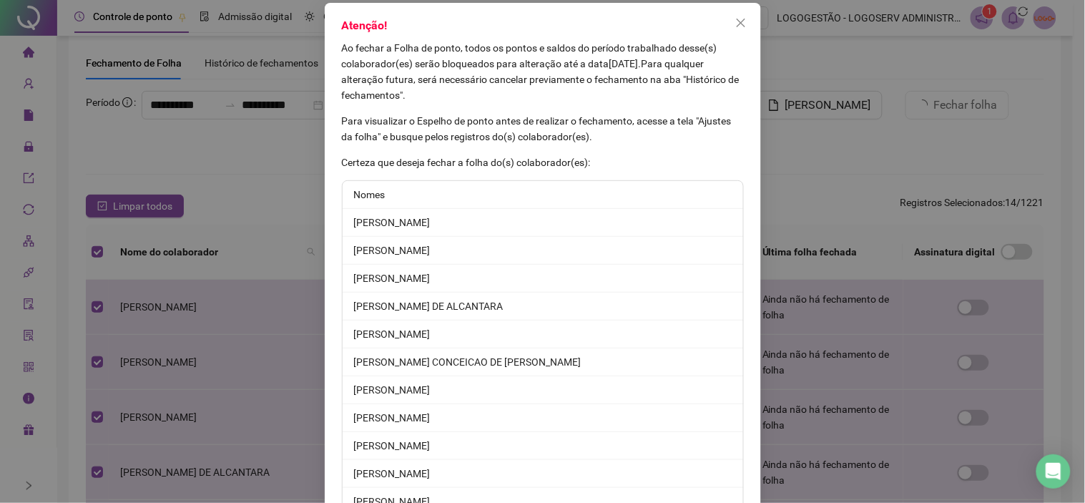
scroll to position [229, 0]
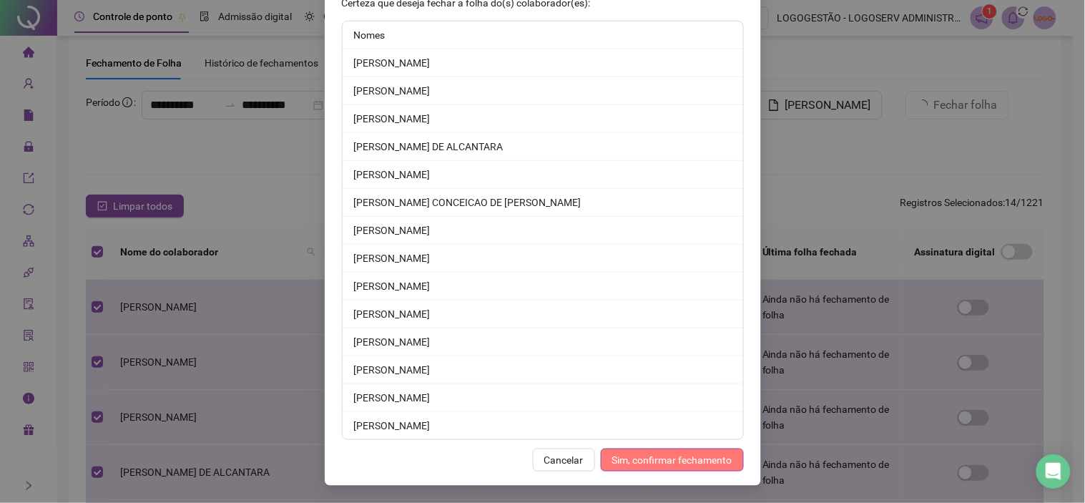
click at [645, 466] on span "Sim, confirmar fechamento" at bounding box center [672, 460] width 120 height 16
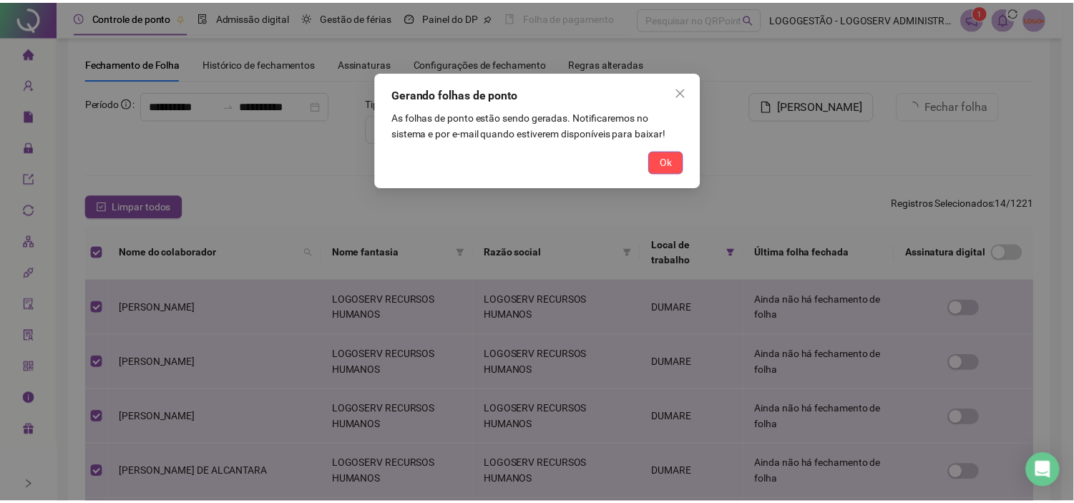
scroll to position [158, 0]
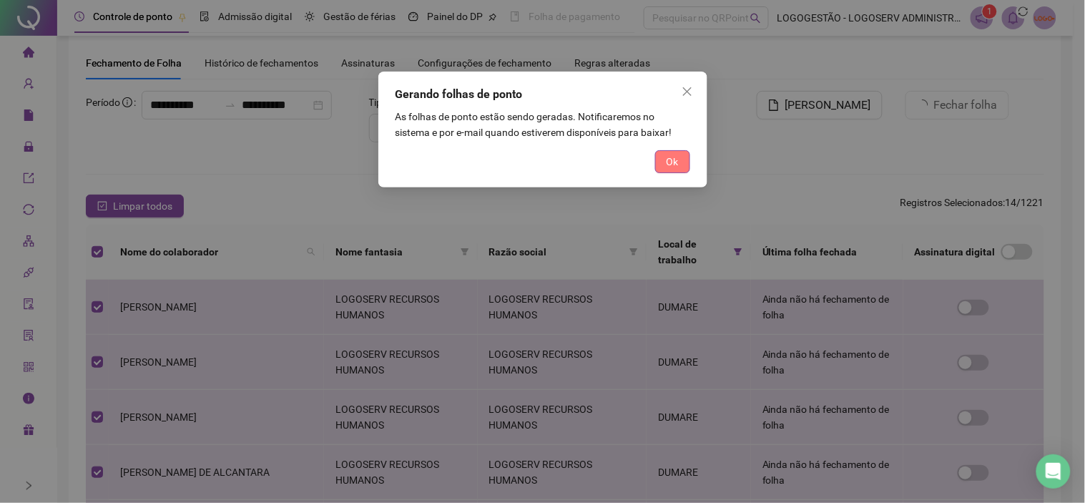
click at [672, 167] on span "Ok" at bounding box center [673, 162] width 12 height 16
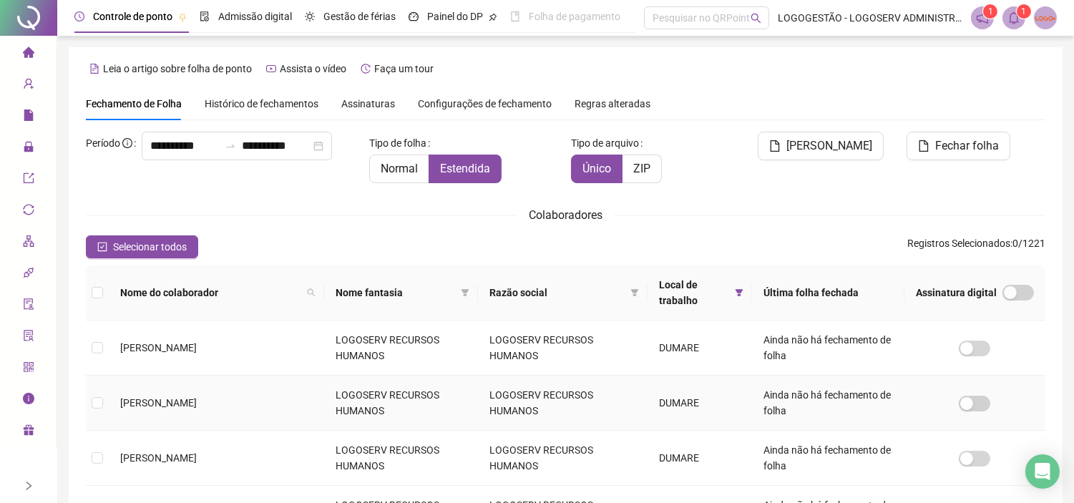
scroll to position [41, 0]
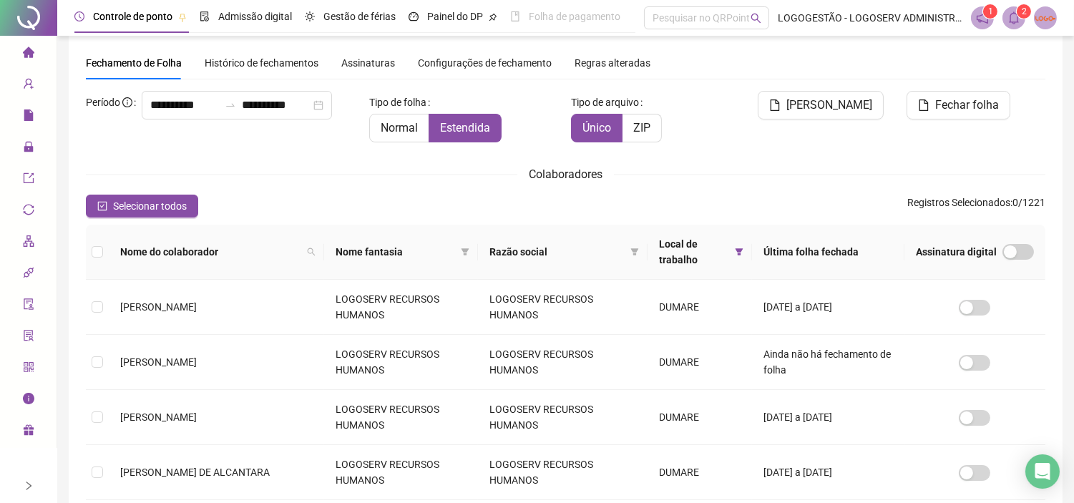
click at [1018, 17] on icon "bell" at bounding box center [1013, 17] width 13 height 13
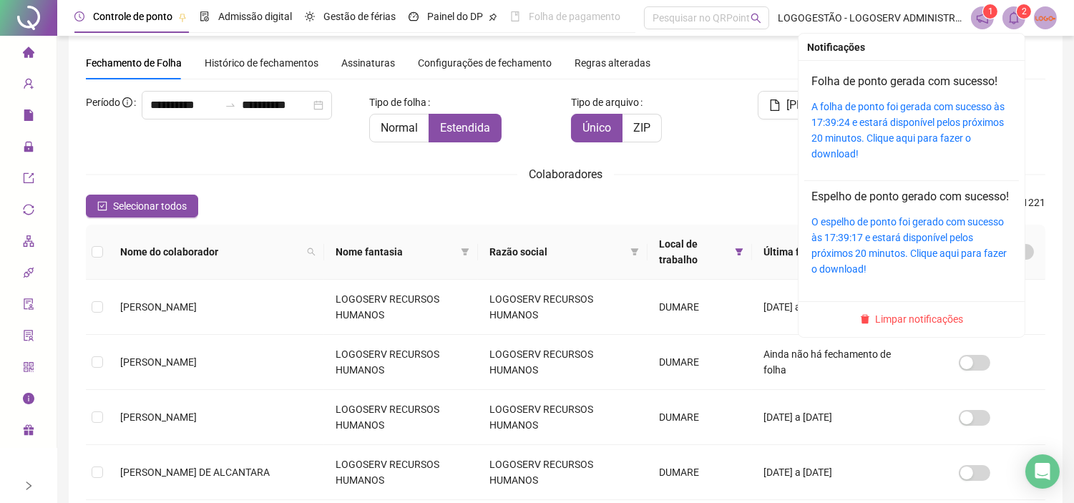
click at [853, 112] on div "A folha de ponto foi gerada com sucesso às 17:39:24 e estará disponível pelos p…" at bounding box center [911, 130] width 200 height 63
click at [917, 106] on link "A folha de ponto foi gerada com sucesso às 17:39:24 e estará disponível pelos p…" at bounding box center [907, 130] width 193 height 59
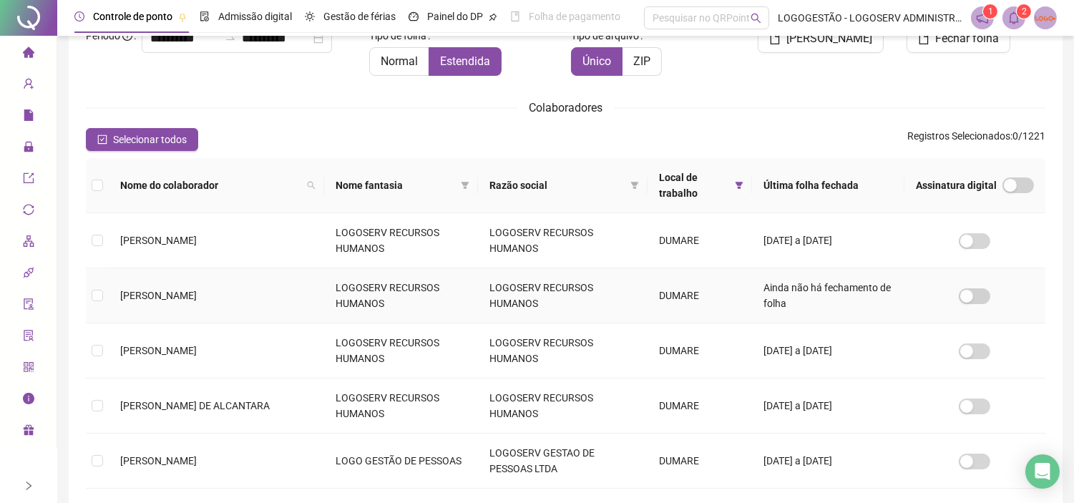
scroll to position [0, 0]
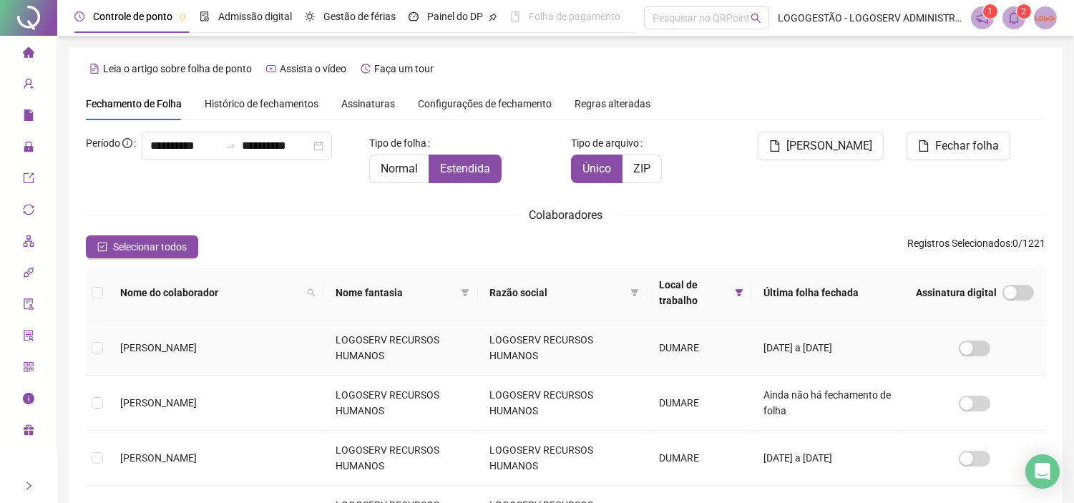
click at [239, 345] on td "[PERSON_NAME]" at bounding box center [216, 347] width 215 height 55
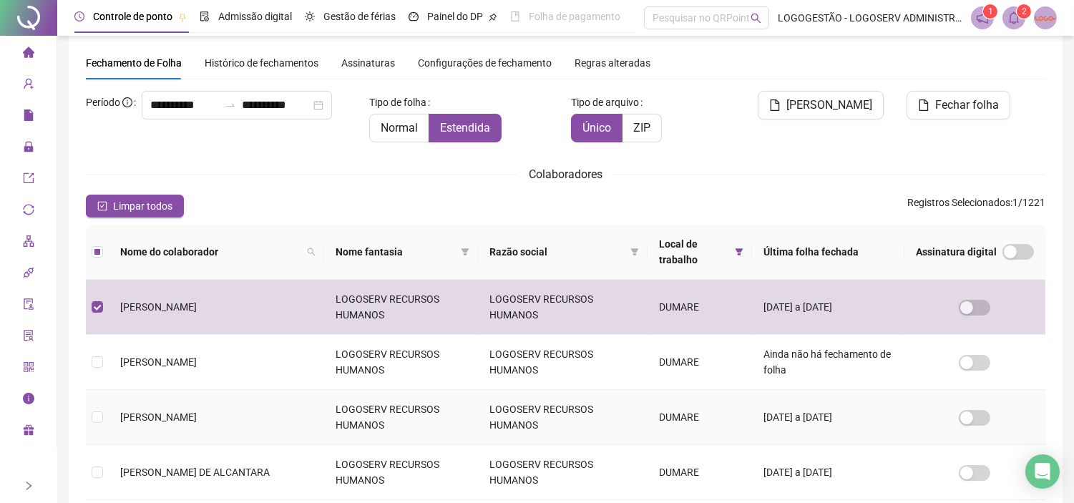
click at [270, 378] on td "[PERSON_NAME]" at bounding box center [216, 362] width 215 height 55
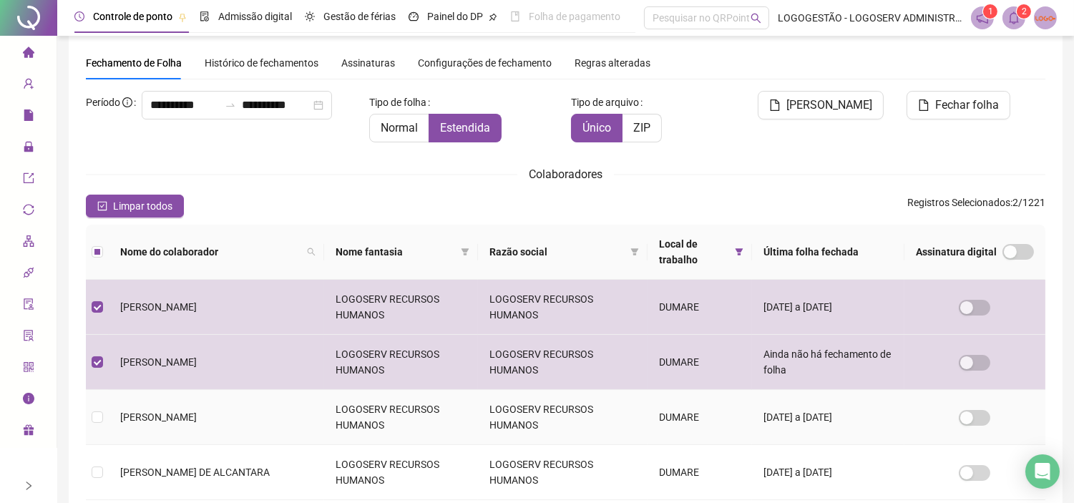
click at [296, 418] on td "[PERSON_NAME]" at bounding box center [216, 417] width 215 height 55
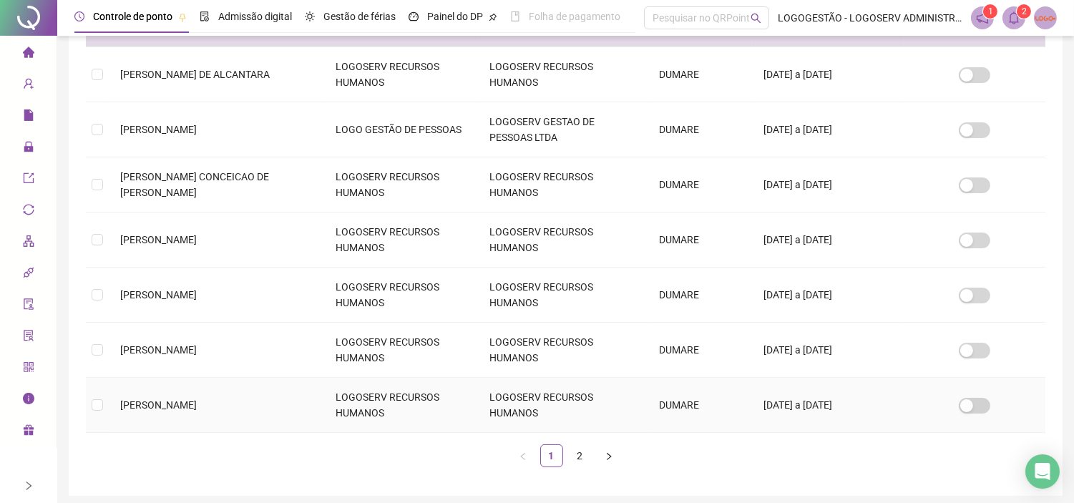
click at [418, 399] on td "LOGOSERV RECURSOS HUMANOS" at bounding box center [401, 405] width 154 height 55
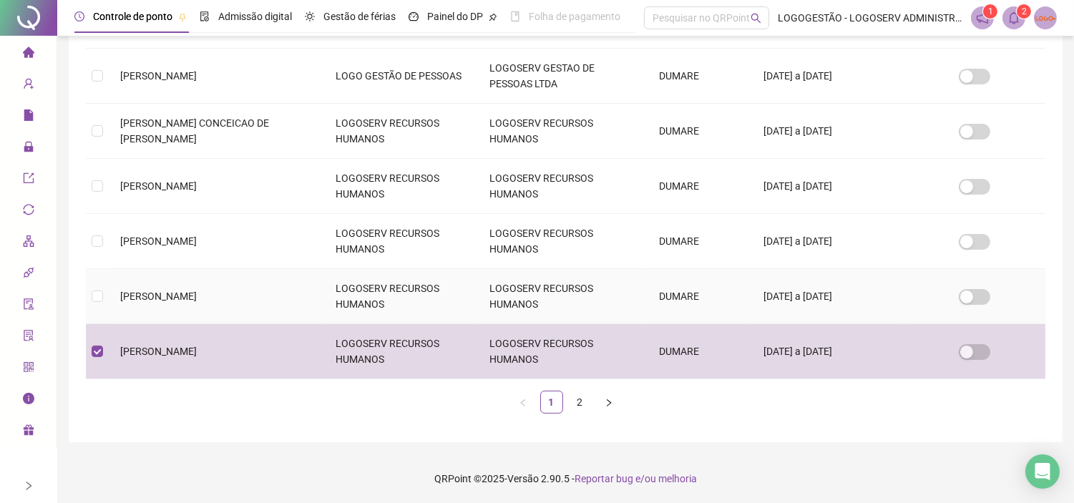
click at [391, 303] on td "LOGOSERV RECURSOS HUMANOS" at bounding box center [401, 296] width 154 height 55
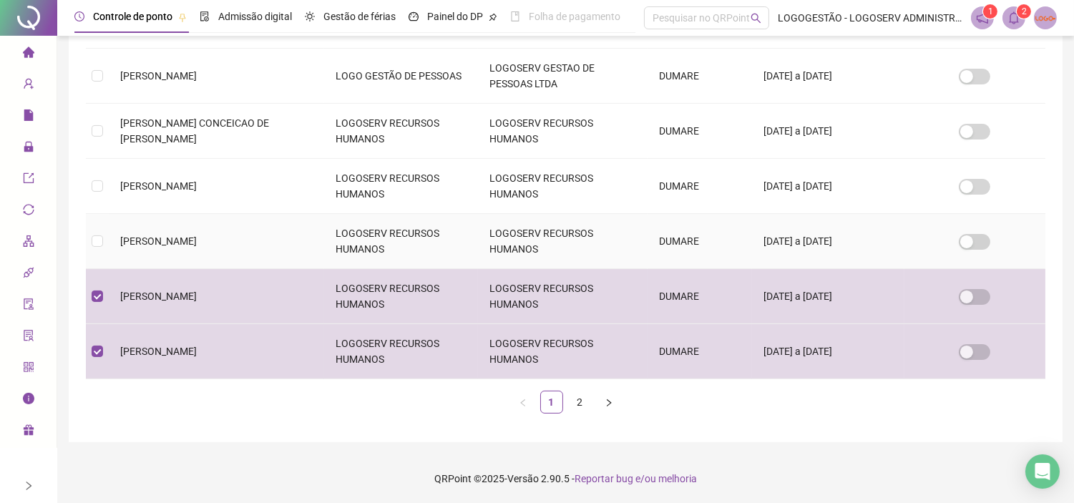
click at [390, 246] on td "LOGOSERV RECURSOS HUMANOS" at bounding box center [401, 241] width 154 height 55
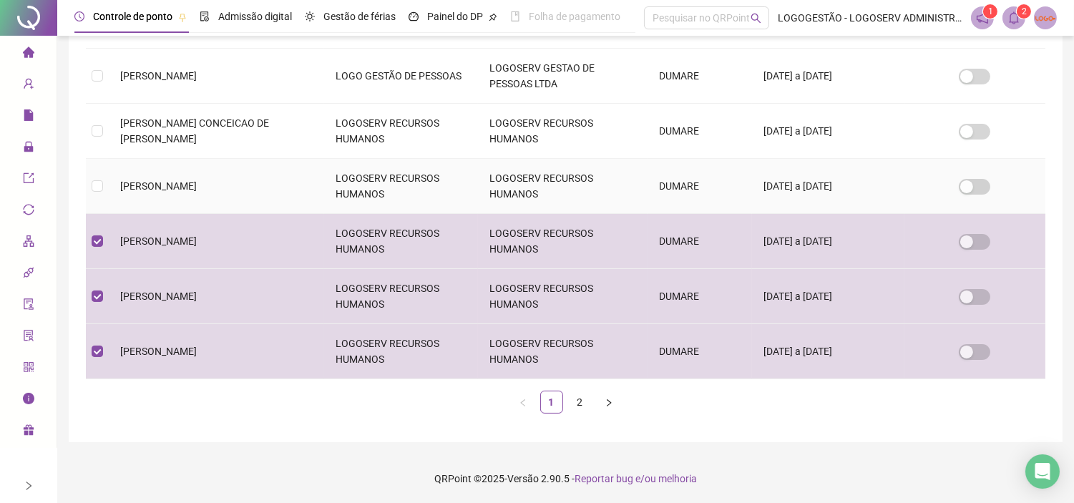
click at [372, 174] on td "LOGOSERV RECURSOS HUMANOS" at bounding box center [401, 186] width 154 height 55
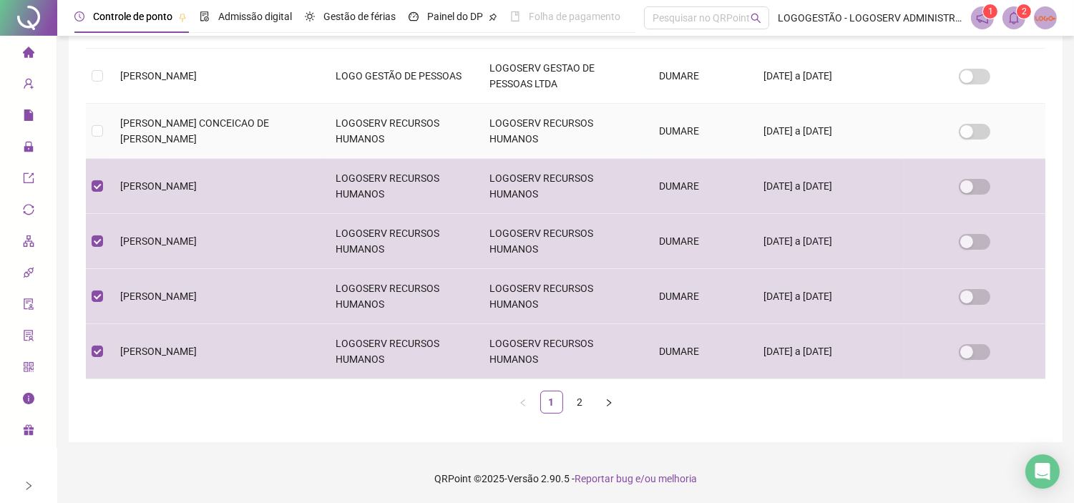
click at [372, 140] on td "LOGOSERV RECURSOS HUMANOS" at bounding box center [401, 131] width 154 height 55
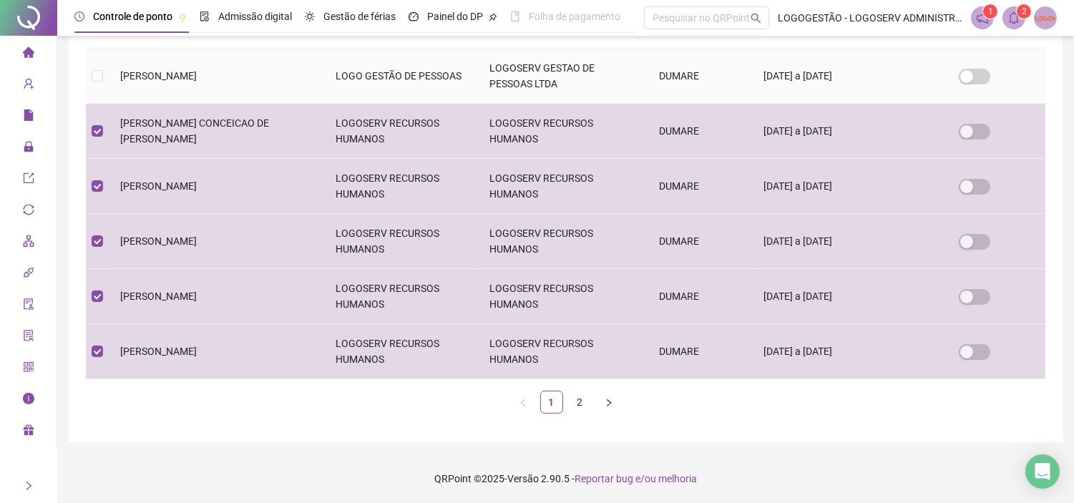
click at [419, 84] on td "LOGO GESTÃO DE PESSOAS" at bounding box center [401, 76] width 154 height 55
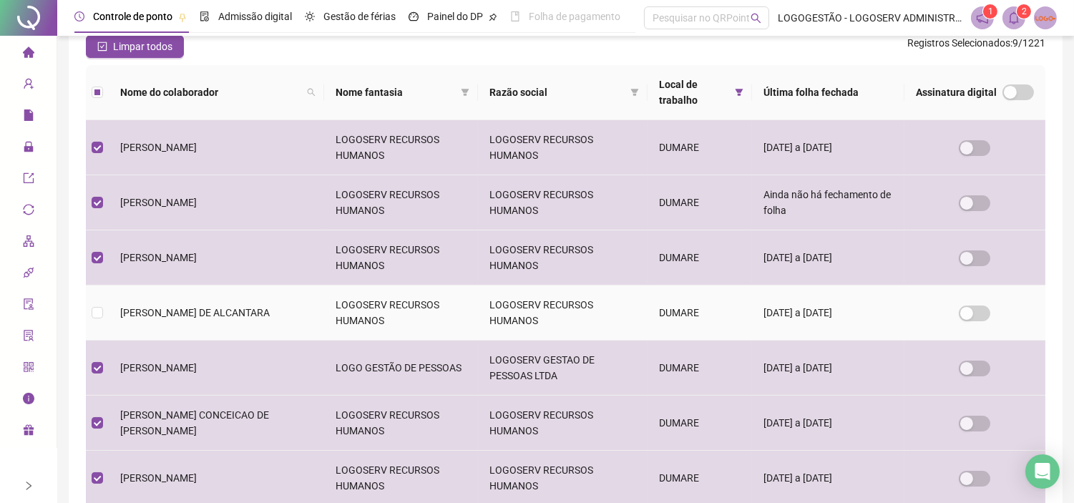
click at [478, 312] on td "LOGOSERV RECURSOS HUMANOS" at bounding box center [563, 312] width 170 height 55
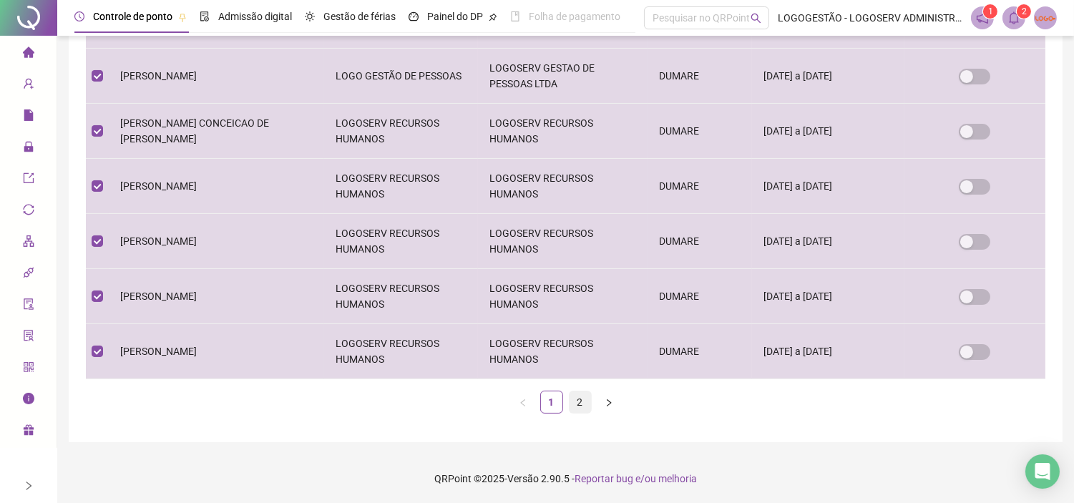
click at [577, 412] on link "2" at bounding box center [579, 401] width 21 height 21
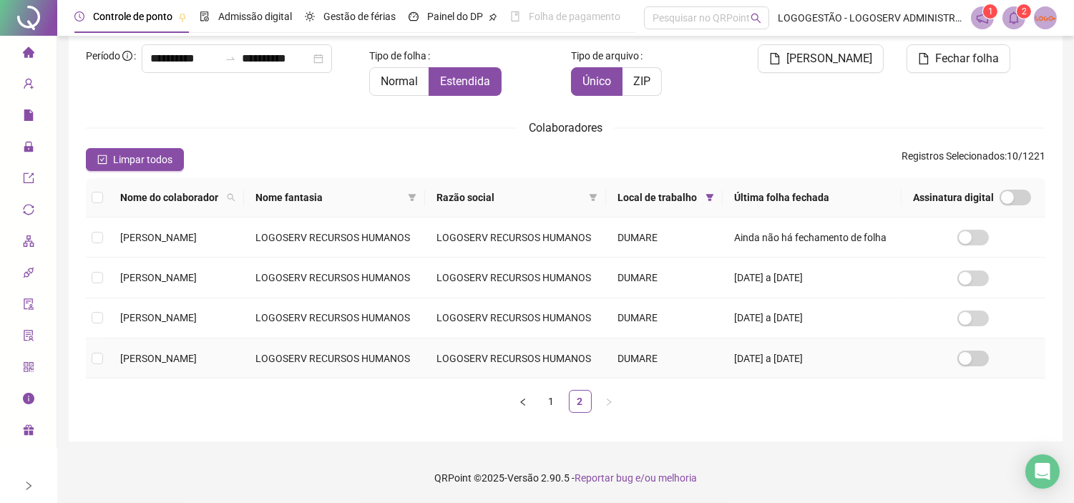
scroll to position [162, 0]
click at [409, 356] on td "LOGOSERV RECURSOS HUMANOS" at bounding box center [334, 358] width 181 height 40
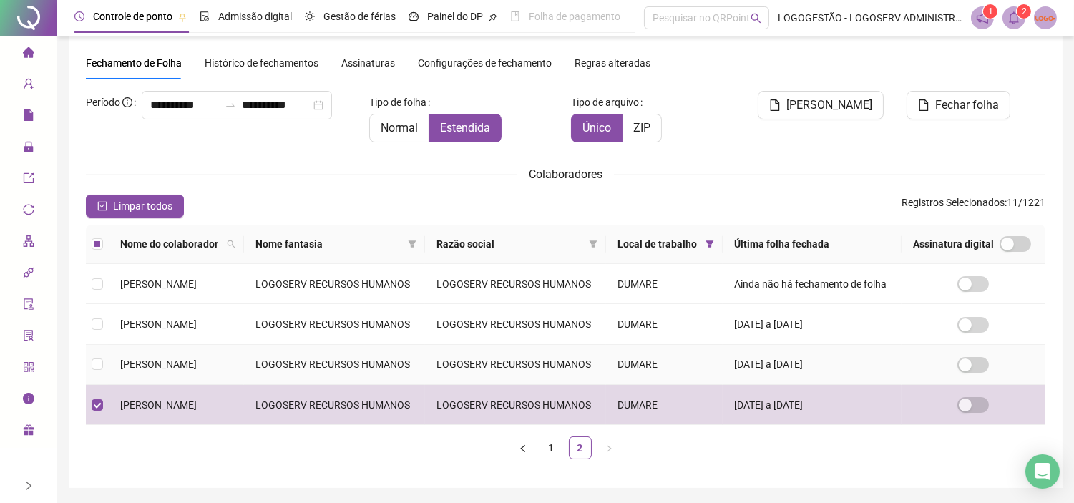
click at [413, 385] on td "LOGOSERV RECURSOS HUMANOS" at bounding box center [334, 365] width 181 height 40
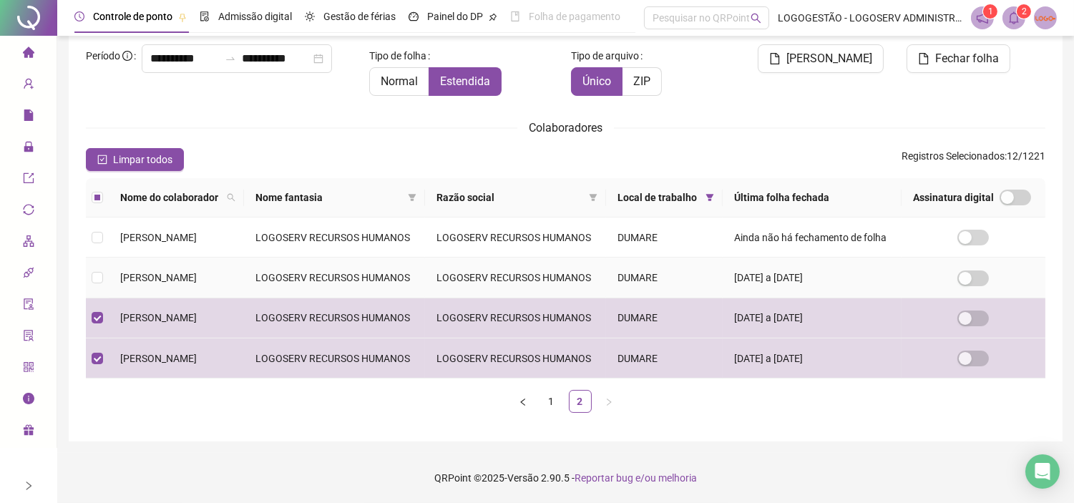
click at [425, 257] on td "LOGOSERV RECURSOS HUMANOS" at bounding box center [334, 277] width 181 height 40
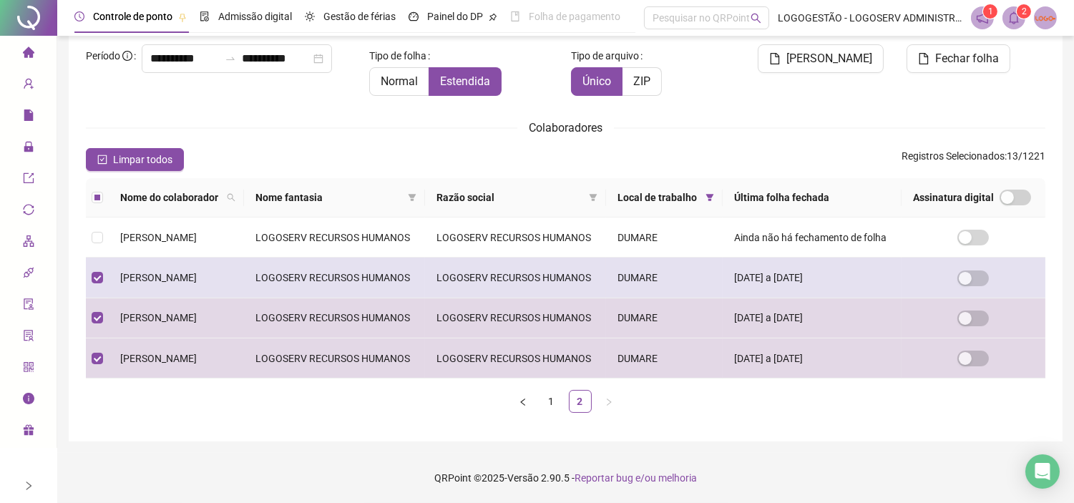
scroll to position [41, 0]
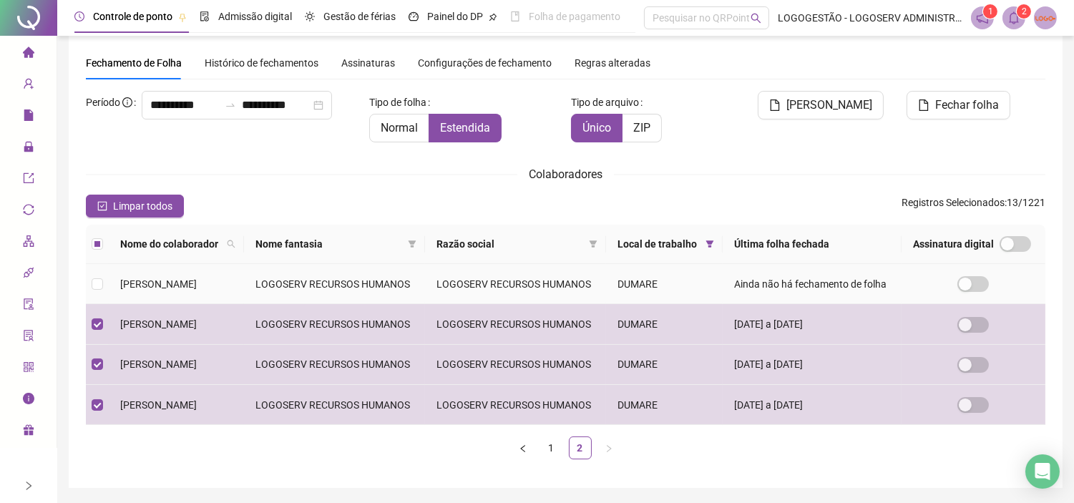
click at [489, 304] on td "LOGOSERV RECURSOS HUMANOS" at bounding box center [515, 284] width 181 height 40
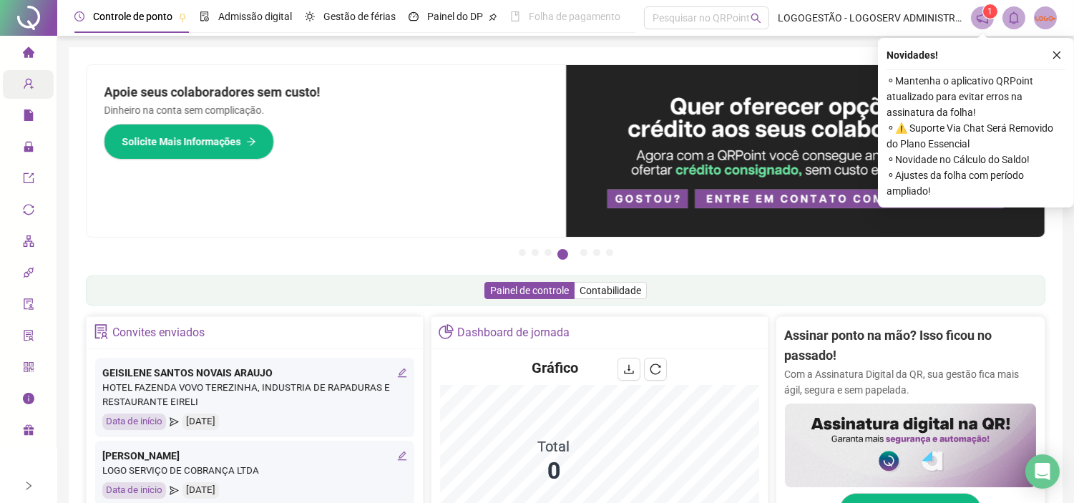
click at [11, 84] on div "Cadastros" at bounding box center [28, 84] width 51 height 29
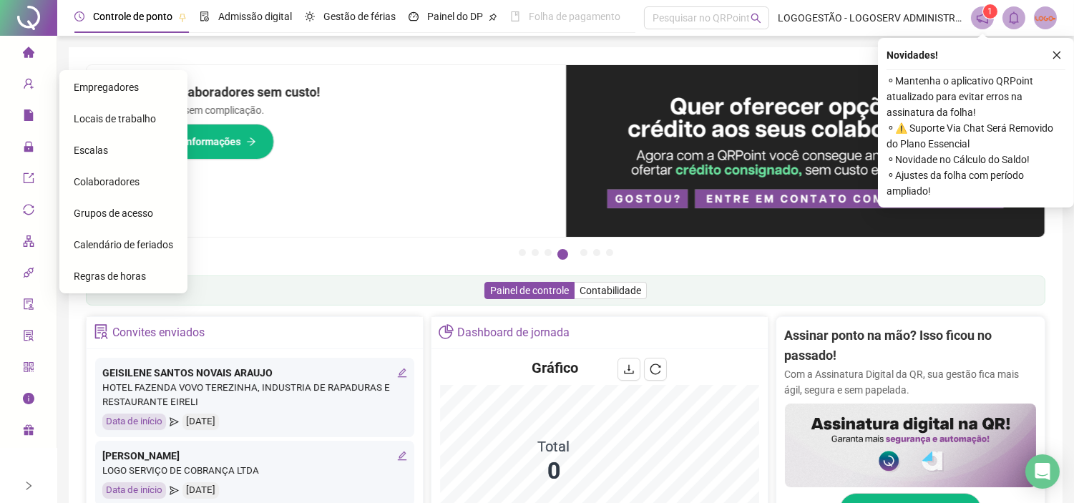
click at [108, 176] on span "Colaboradores" at bounding box center [107, 181] width 66 height 11
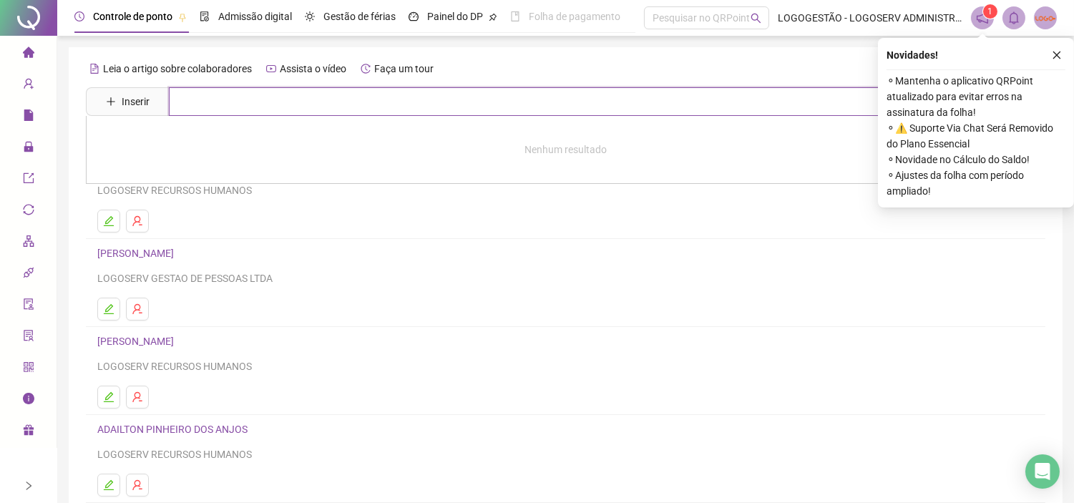
click at [241, 111] on input "text" at bounding box center [576, 101] width 814 height 29
type input "*******"
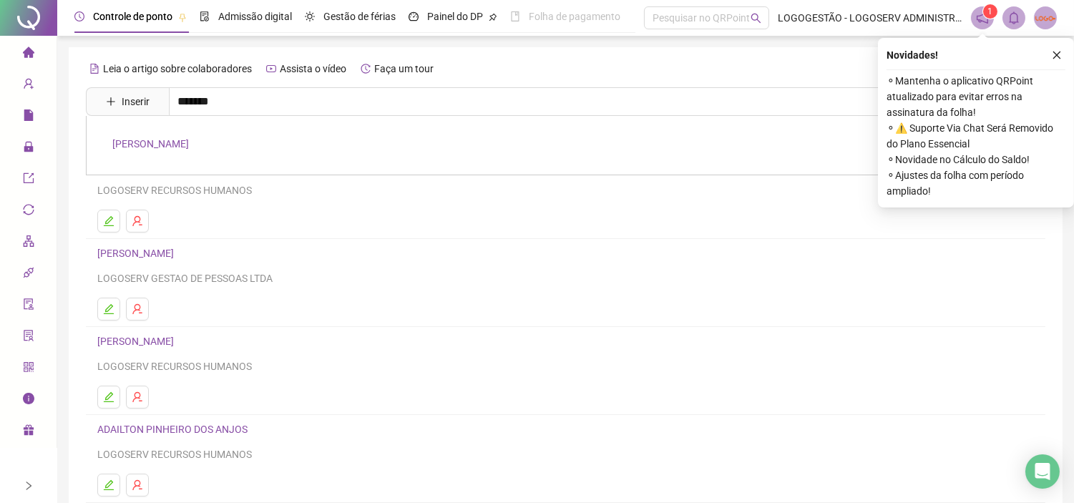
click at [189, 138] on link "[PERSON_NAME]" at bounding box center [150, 143] width 77 height 11
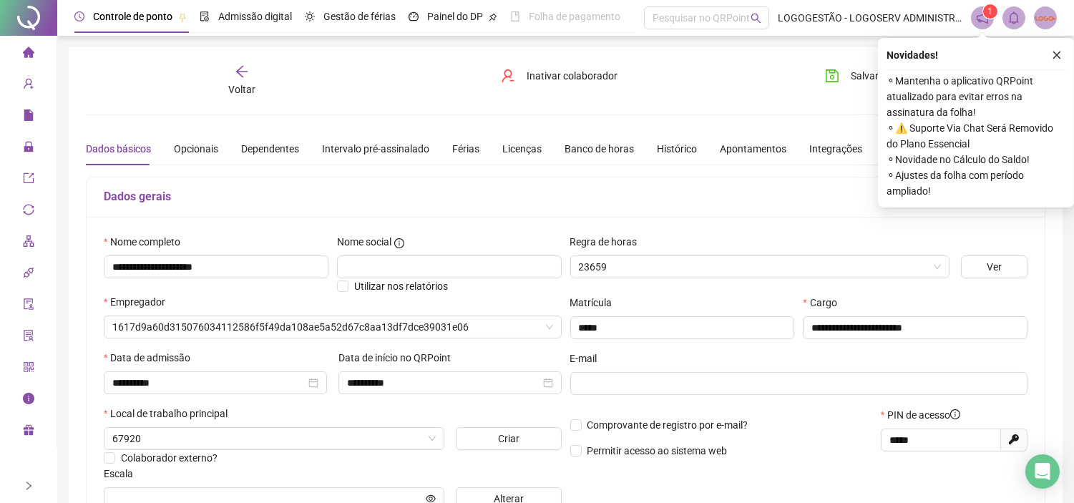
type input "**********"
click at [1050, 54] on button "button" at bounding box center [1056, 54] width 17 height 17
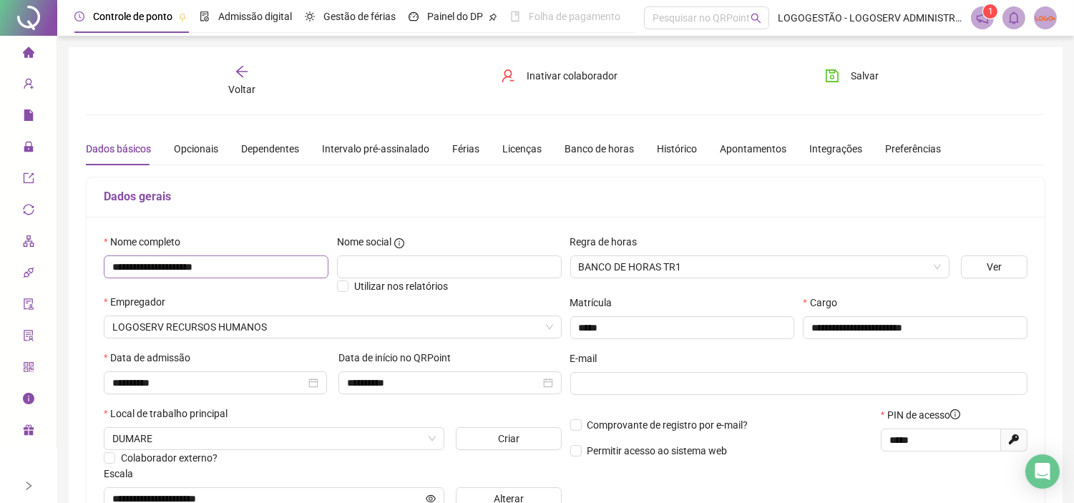
scroll to position [79, 0]
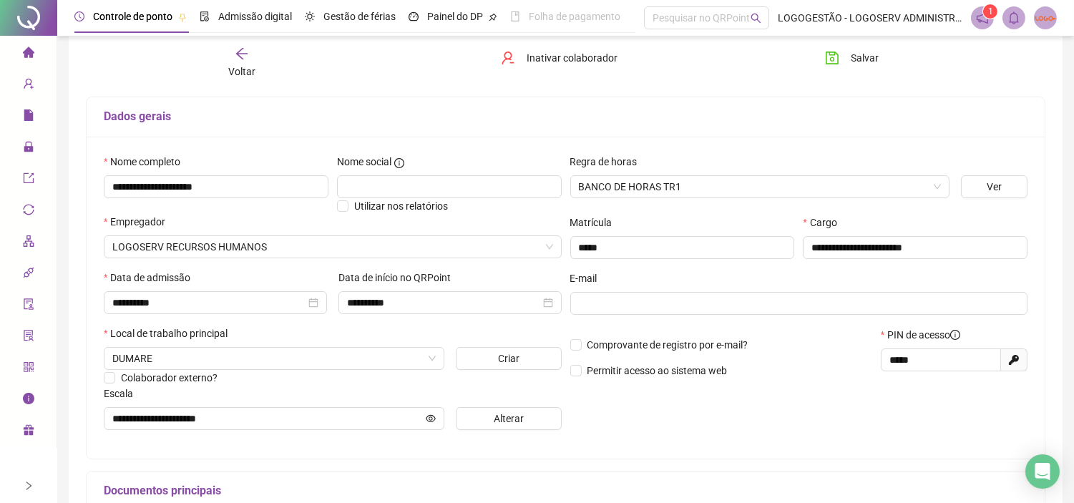
click at [241, 66] on span "Voltar" at bounding box center [241, 71] width 27 height 11
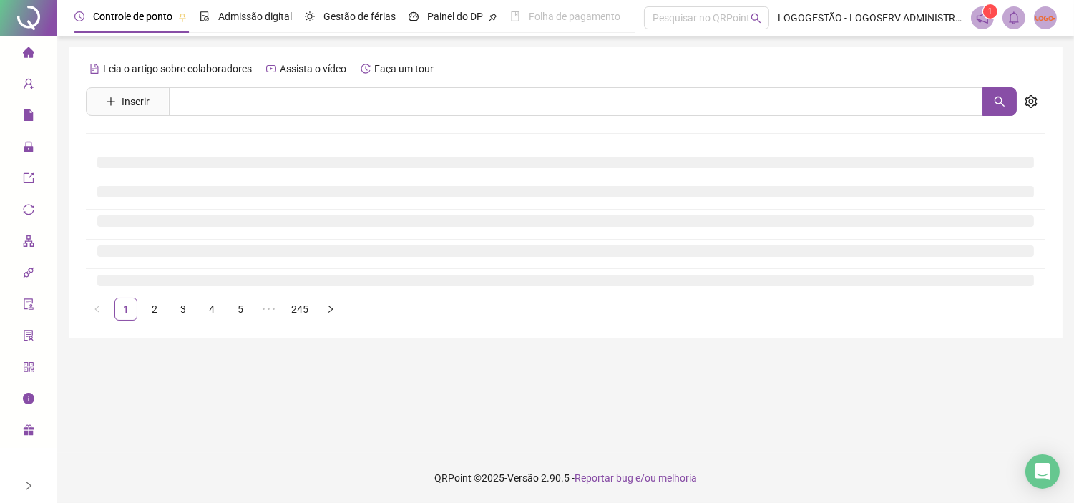
scroll to position [0, 0]
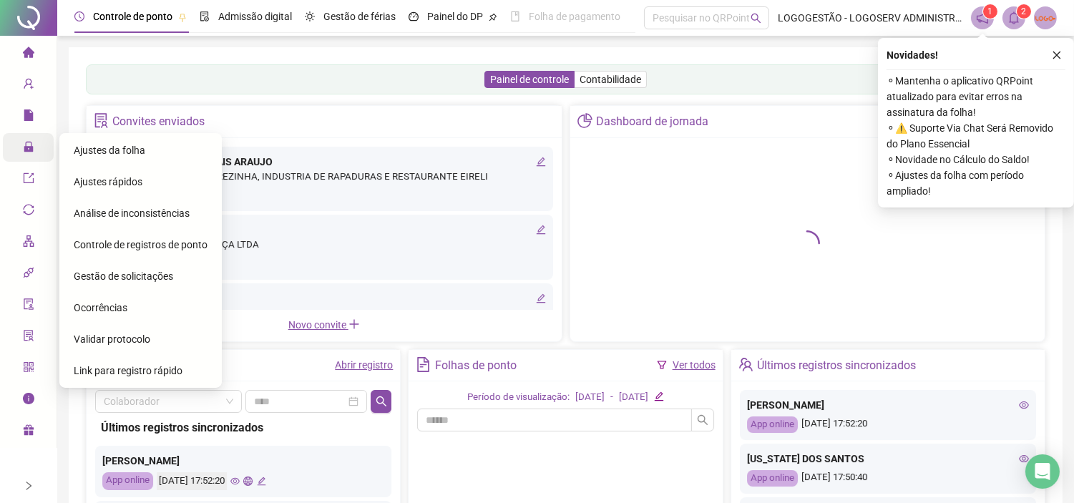
click at [29, 139] on span "lock" at bounding box center [28, 148] width 11 height 29
click at [124, 181] on span "Ajustes rápidos" at bounding box center [108, 181] width 69 height 11
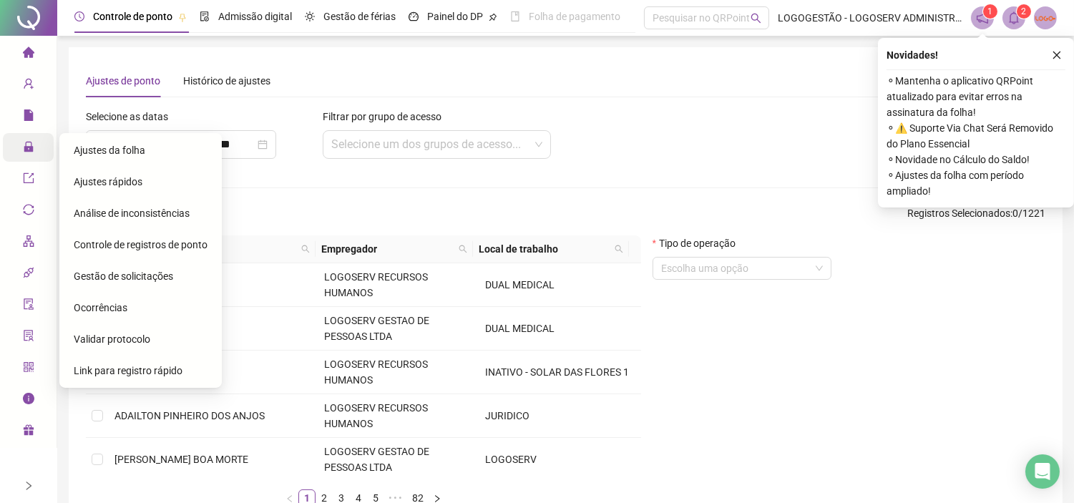
click at [27, 141] on icon "lock" at bounding box center [28, 146] width 11 height 11
click at [113, 152] on span "Ajustes da folha" at bounding box center [110, 149] width 72 height 11
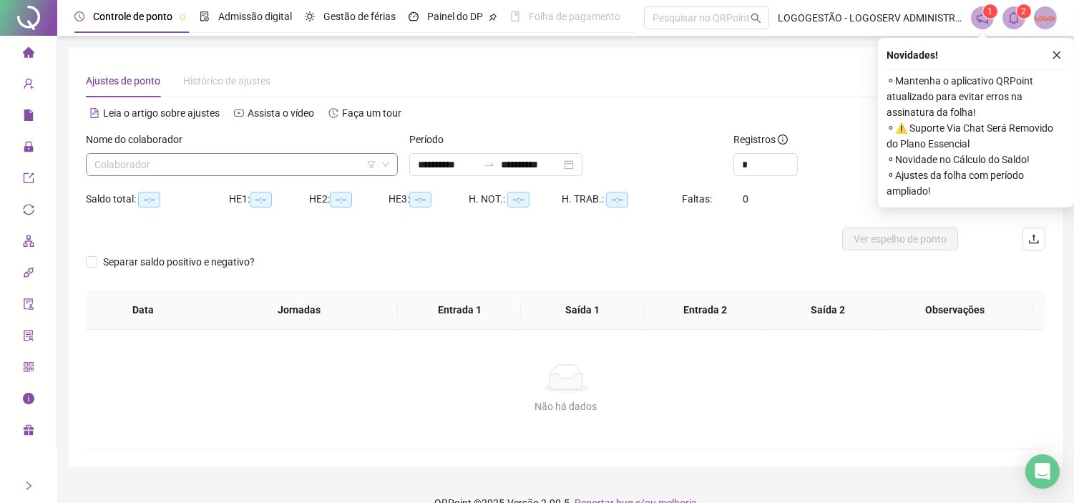
type input "**********"
click at [180, 157] on input "search" at bounding box center [235, 164] width 282 height 21
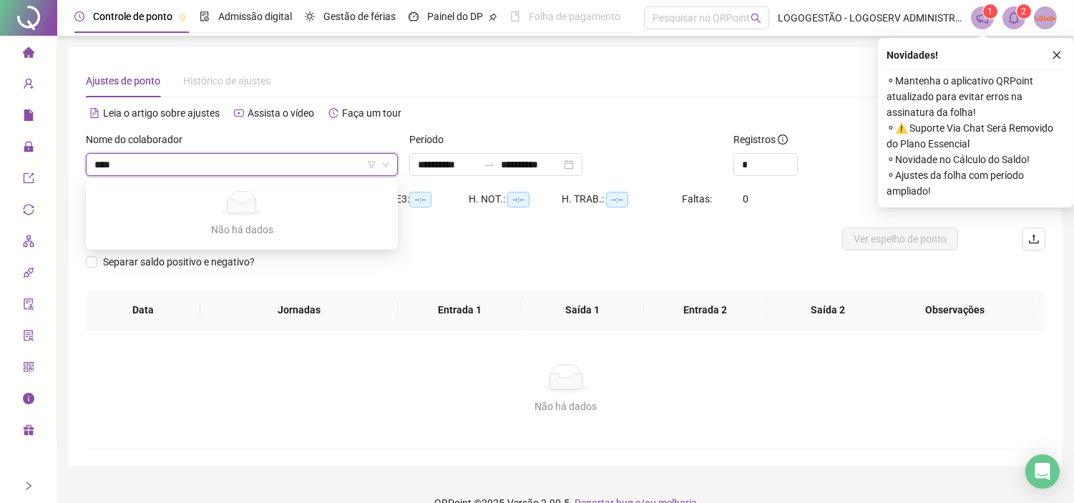
type input "****"
click at [193, 242] on div "[PERSON_NAME]" at bounding box center [241, 239] width 289 height 16
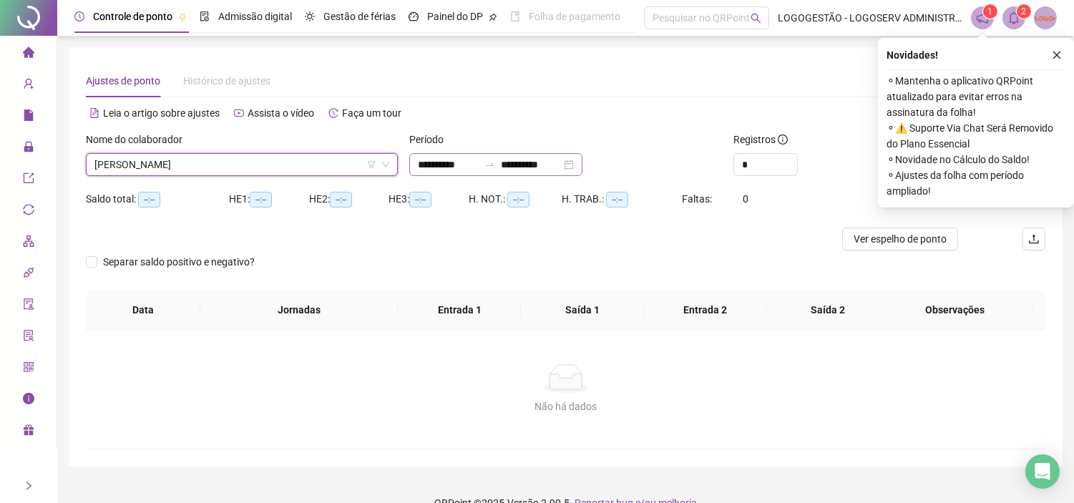
click at [495, 162] on icon "swap-right" at bounding box center [488, 164] width 11 height 11
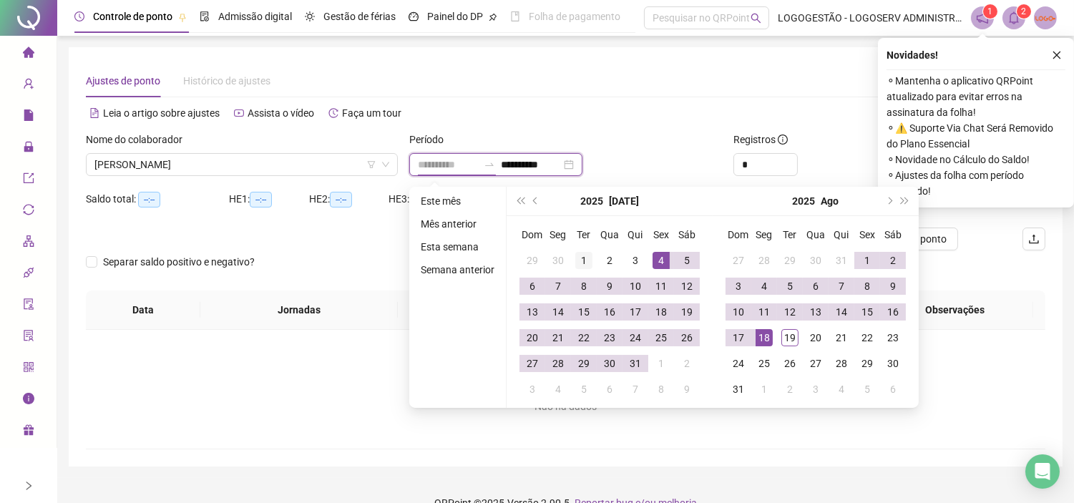
type input "**********"
click at [579, 256] on div "1" at bounding box center [583, 260] width 17 height 17
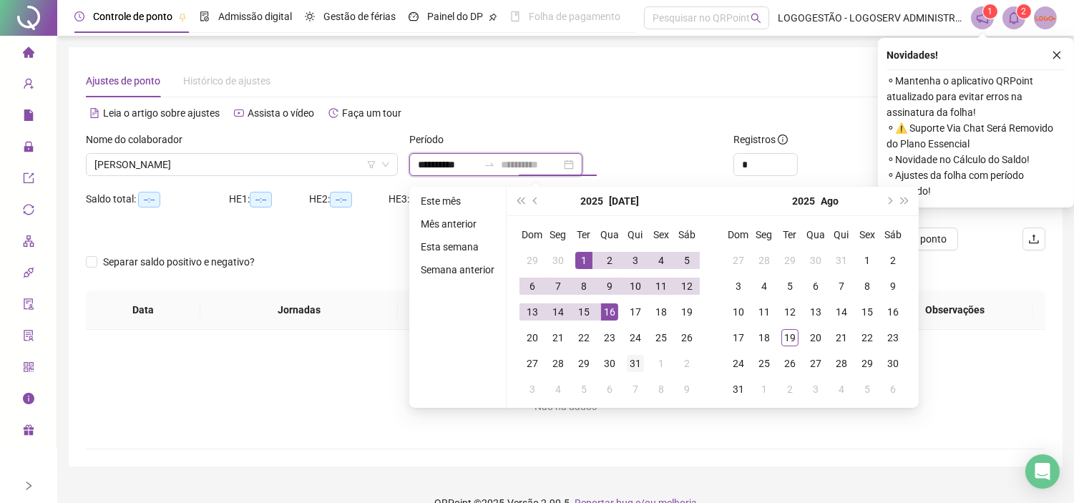
type input "**********"
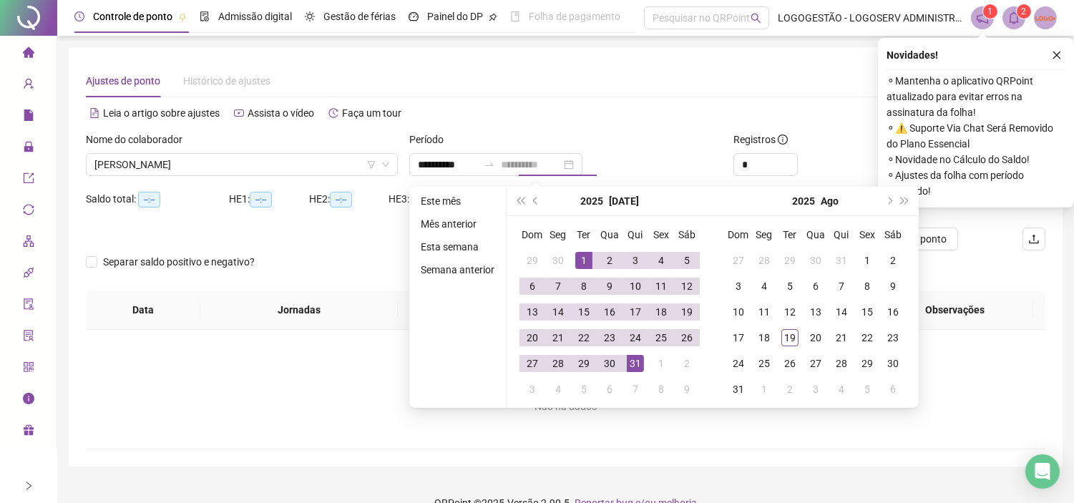
click at [644, 369] on td "31" at bounding box center [635, 363] width 26 height 26
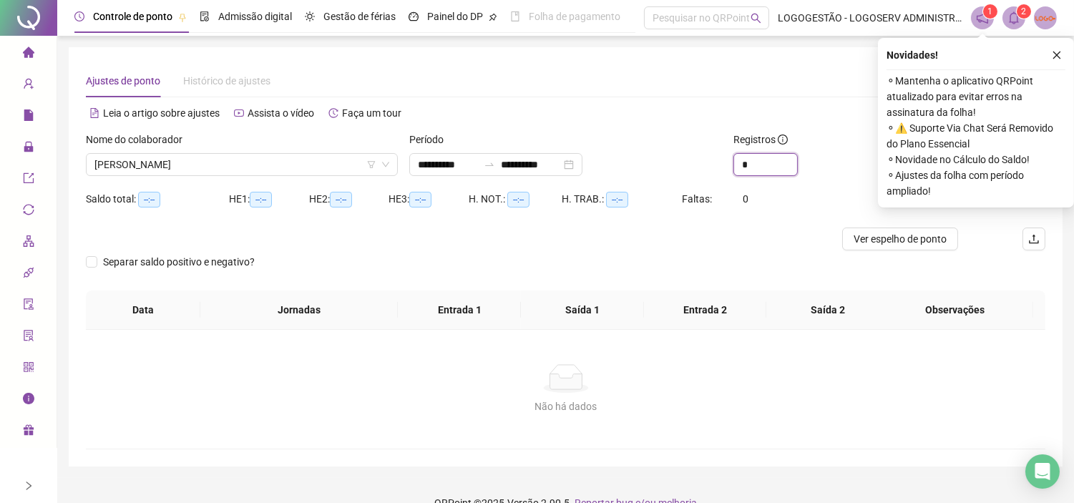
drag, startPoint x: 756, startPoint y: 158, endPoint x: 726, endPoint y: 160, distance: 30.1
click at [726, 160] on div "**********" at bounding box center [565, 160] width 971 height 56
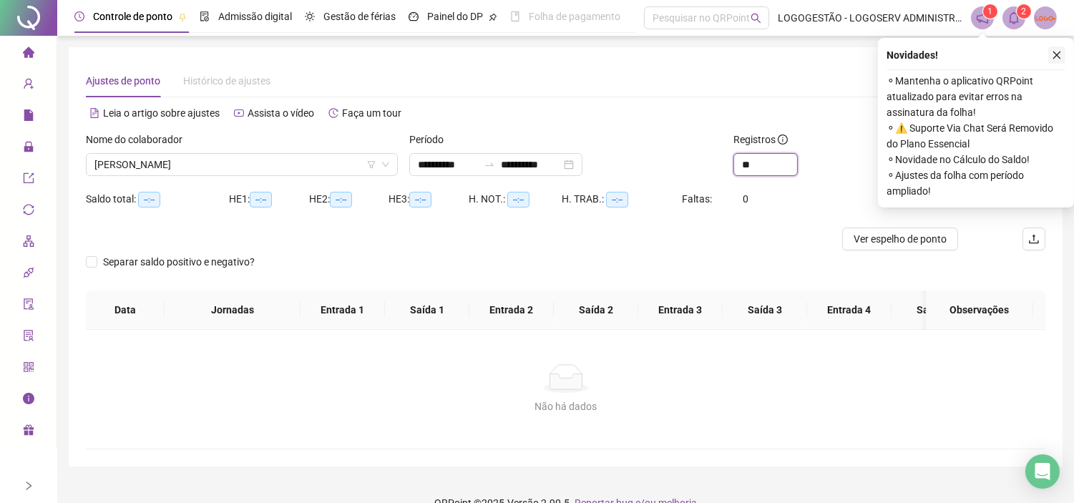
type input "**"
click at [1053, 53] on icon "close" at bounding box center [1056, 55] width 10 height 10
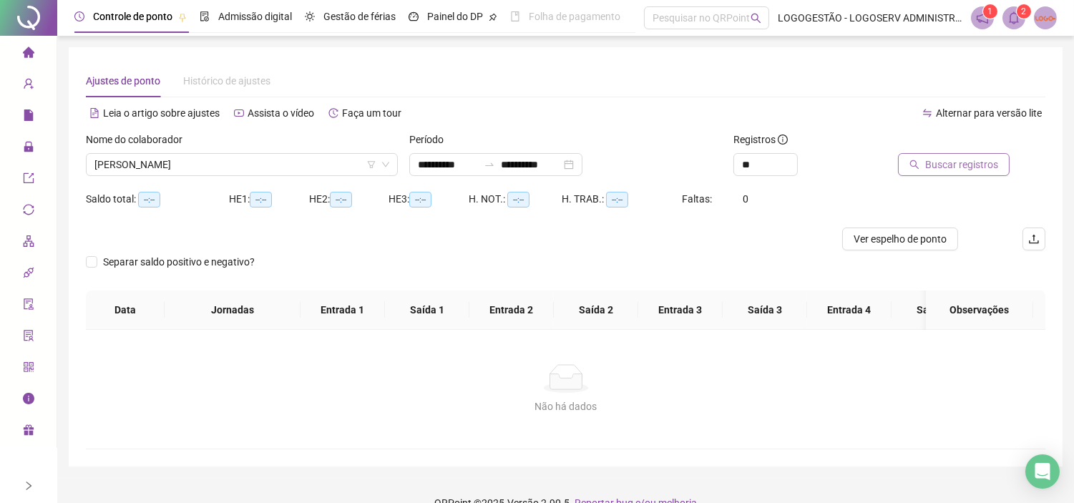
click at [955, 162] on span "Buscar registros" at bounding box center [961, 165] width 73 height 16
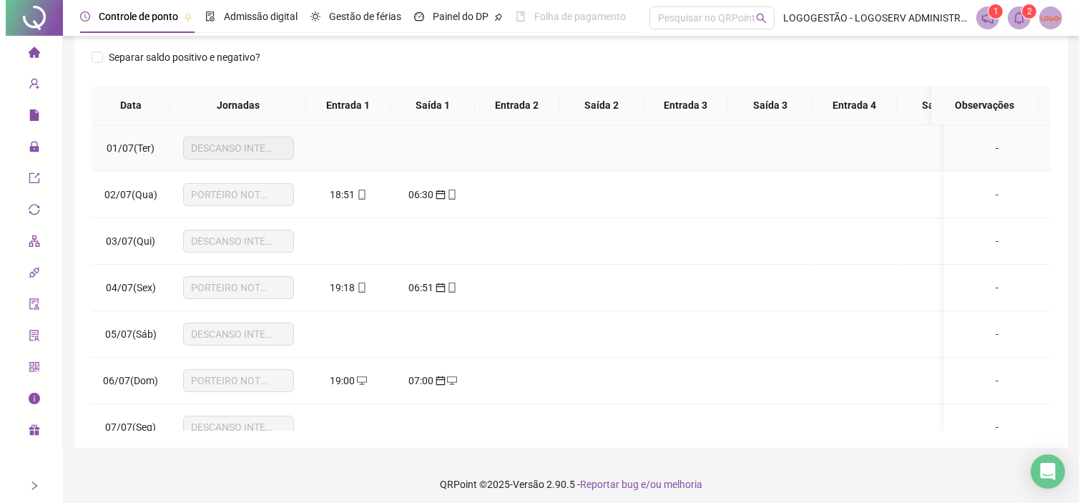
scroll to position [227, 0]
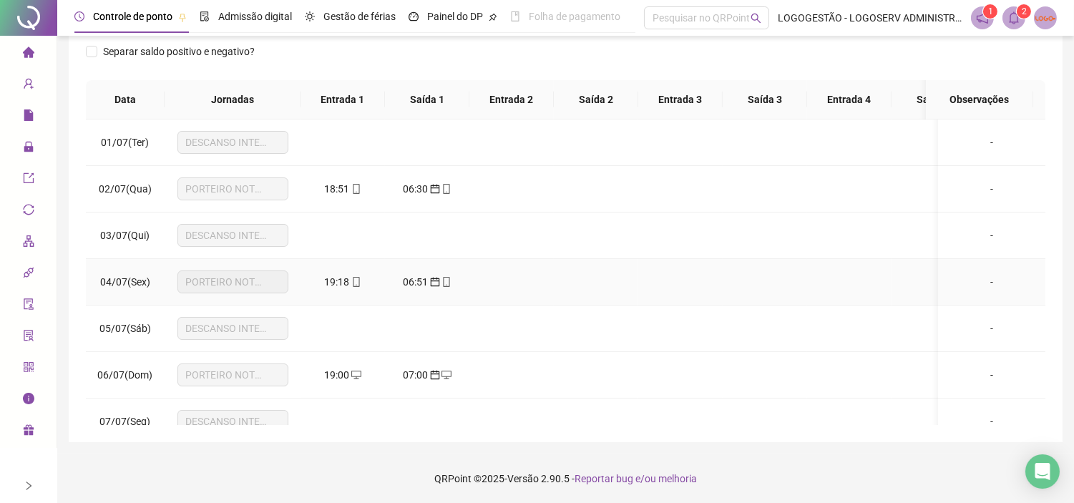
click at [359, 277] on icon "mobile" at bounding box center [356, 282] width 10 height 10
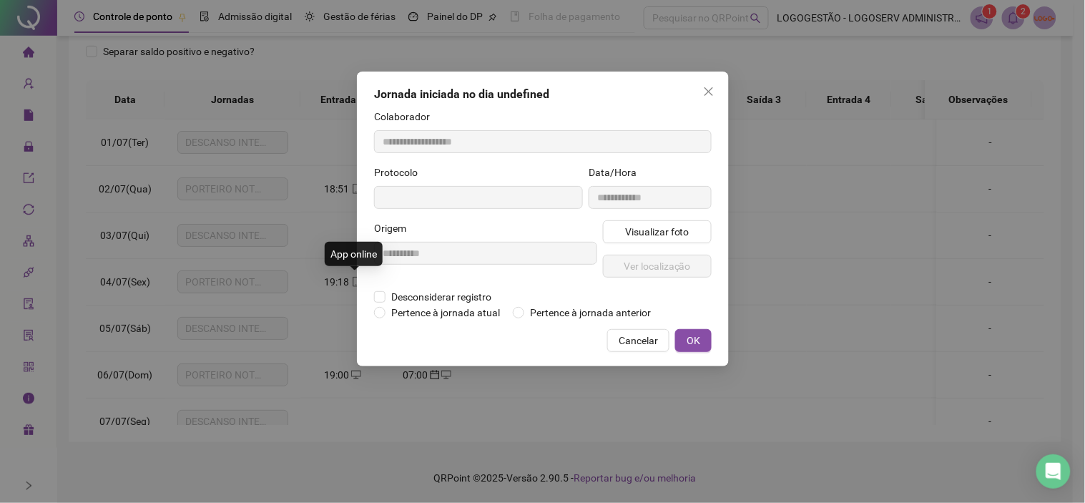
type input "**********"
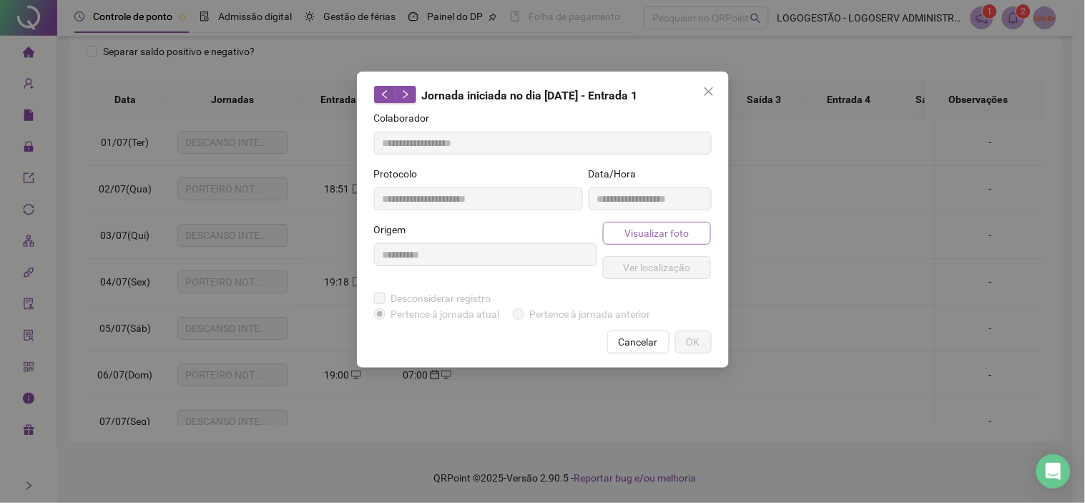
click at [645, 230] on span "Visualizar foto" at bounding box center [656, 233] width 64 height 16
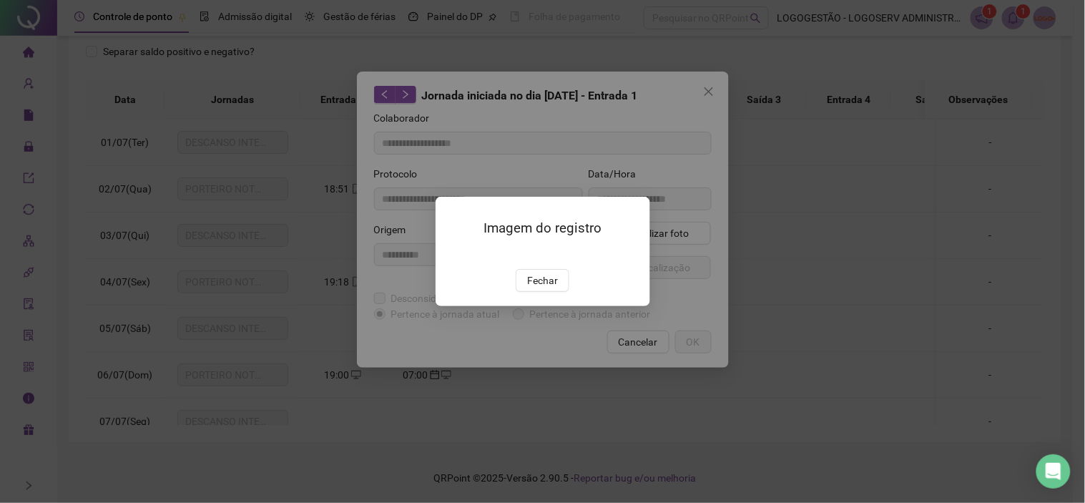
drag, startPoint x: 531, startPoint y: 366, endPoint x: 566, endPoint y: 355, distance: 36.0
click at [531, 288] on span "Fechar" at bounding box center [542, 280] width 31 height 16
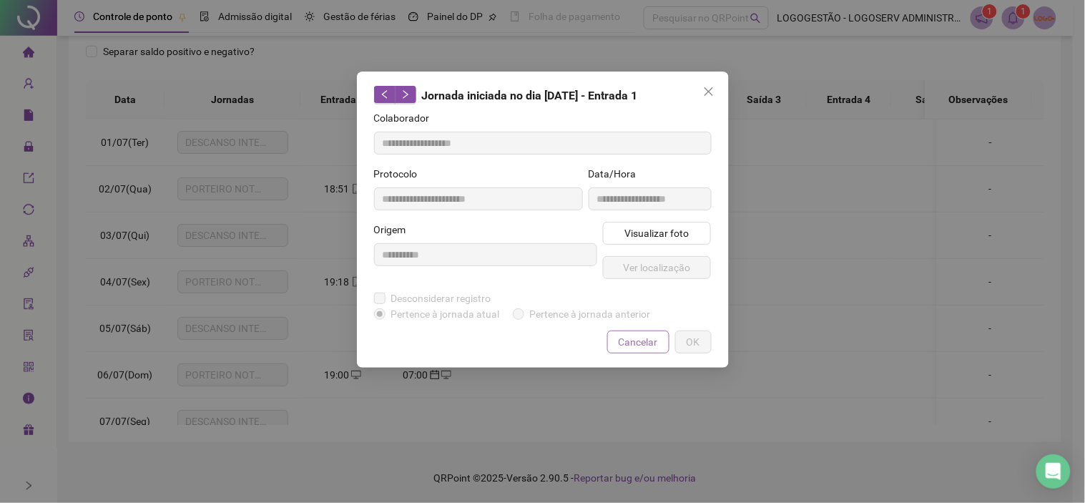
click at [628, 339] on span "Cancelar" at bounding box center [638, 342] width 39 height 16
